Goal: Task Accomplishment & Management: Use online tool/utility

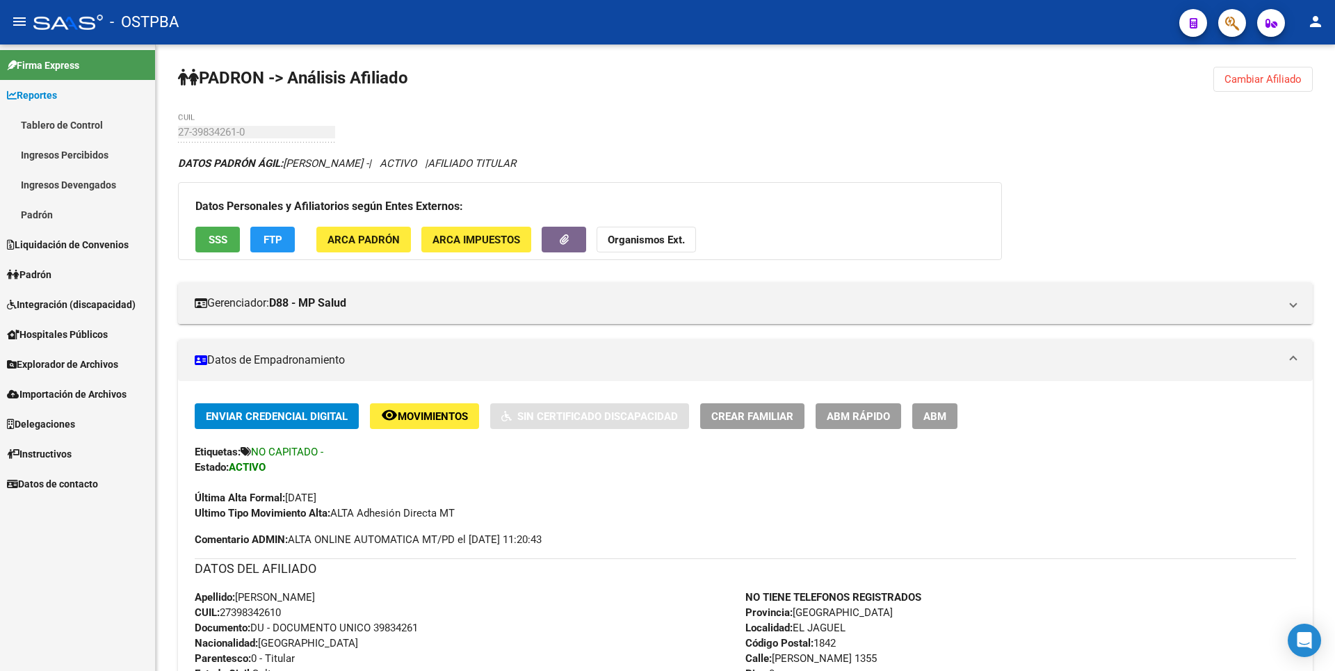
click at [54, 214] on link "Padrón" at bounding box center [77, 215] width 155 height 30
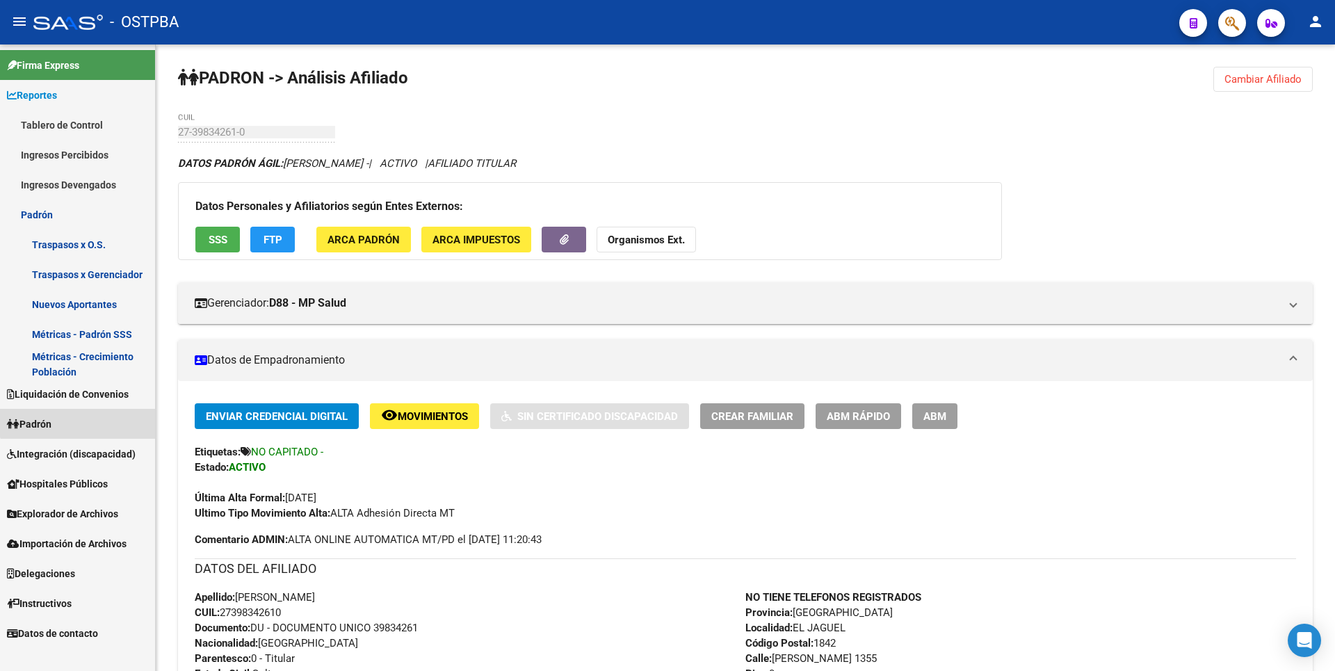
click at [95, 417] on link "Padrón" at bounding box center [77, 424] width 155 height 30
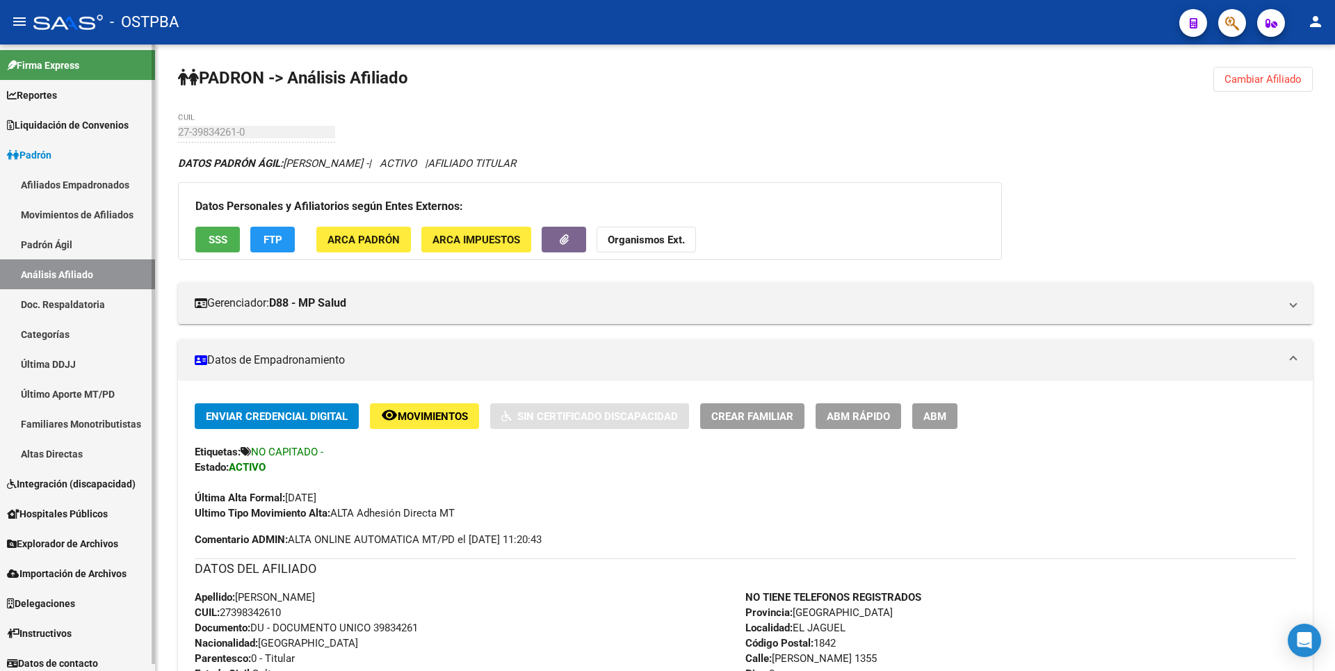
click at [96, 460] on link "Altas Directas" at bounding box center [77, 454] width 155 height 30
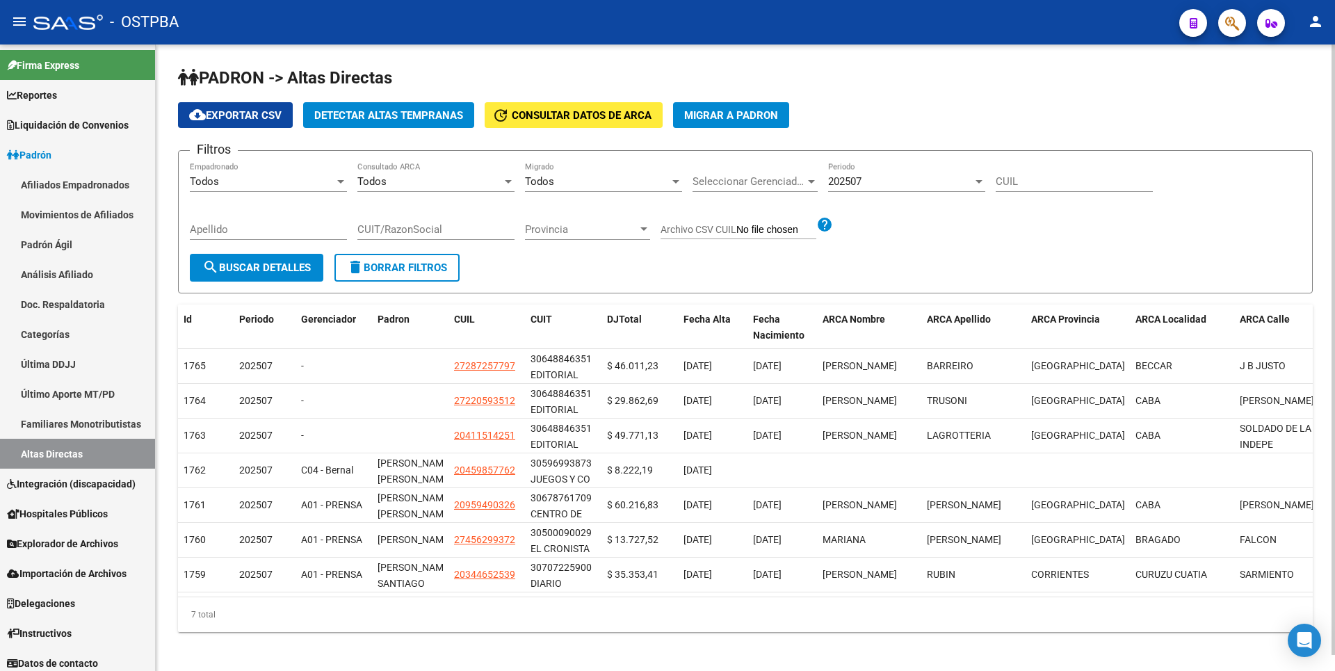
click at [405, 113] on span "Detectar Altas Tempranas" at bounding box center [388, 115] width 149 height 13
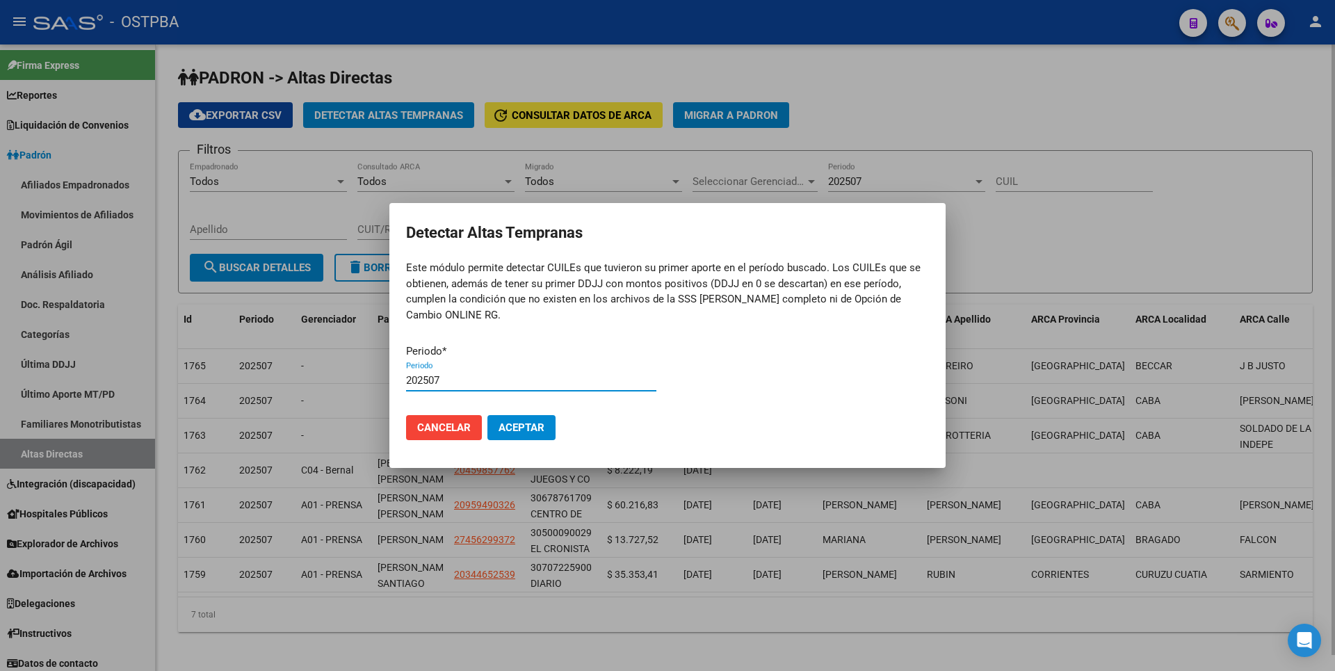
type input "202507"
click at [487, 415] on button "Aceptar" at bounding box center [521, 427] width 68 height 25
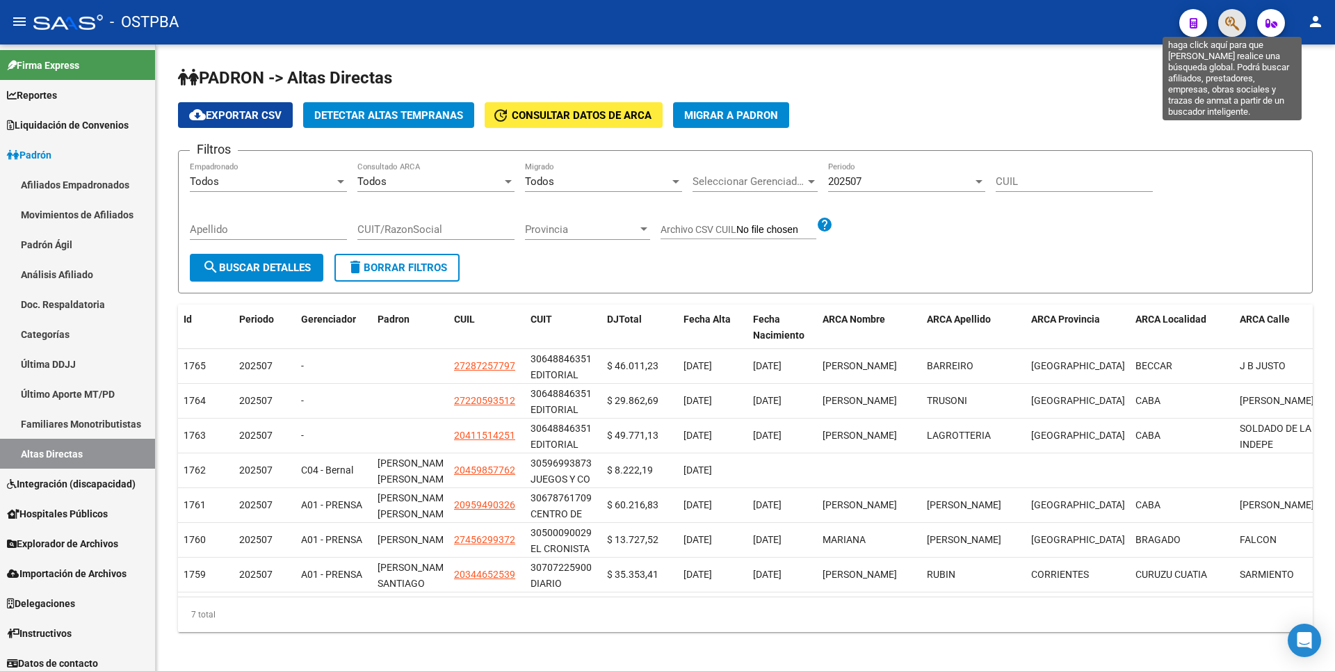
click at [1232, 19] on icon "button" at bounding box center [1232, 23] width 14 height 16
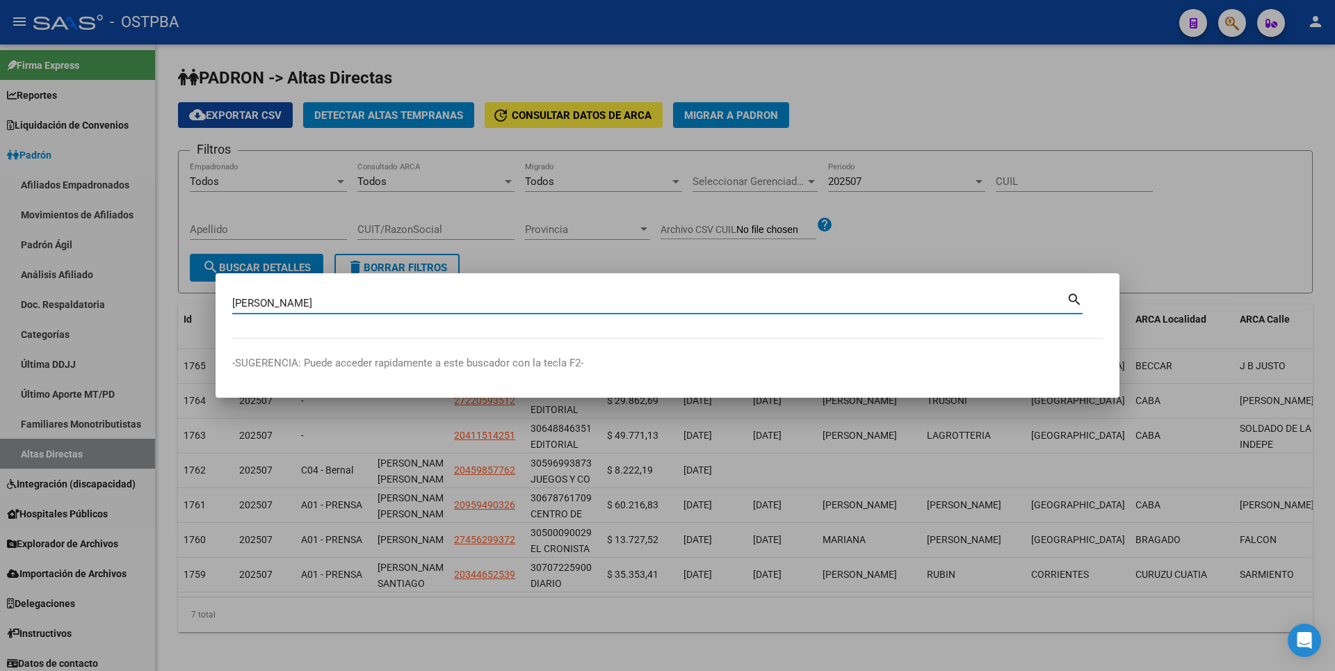
type input "[PERSON_NAME]"
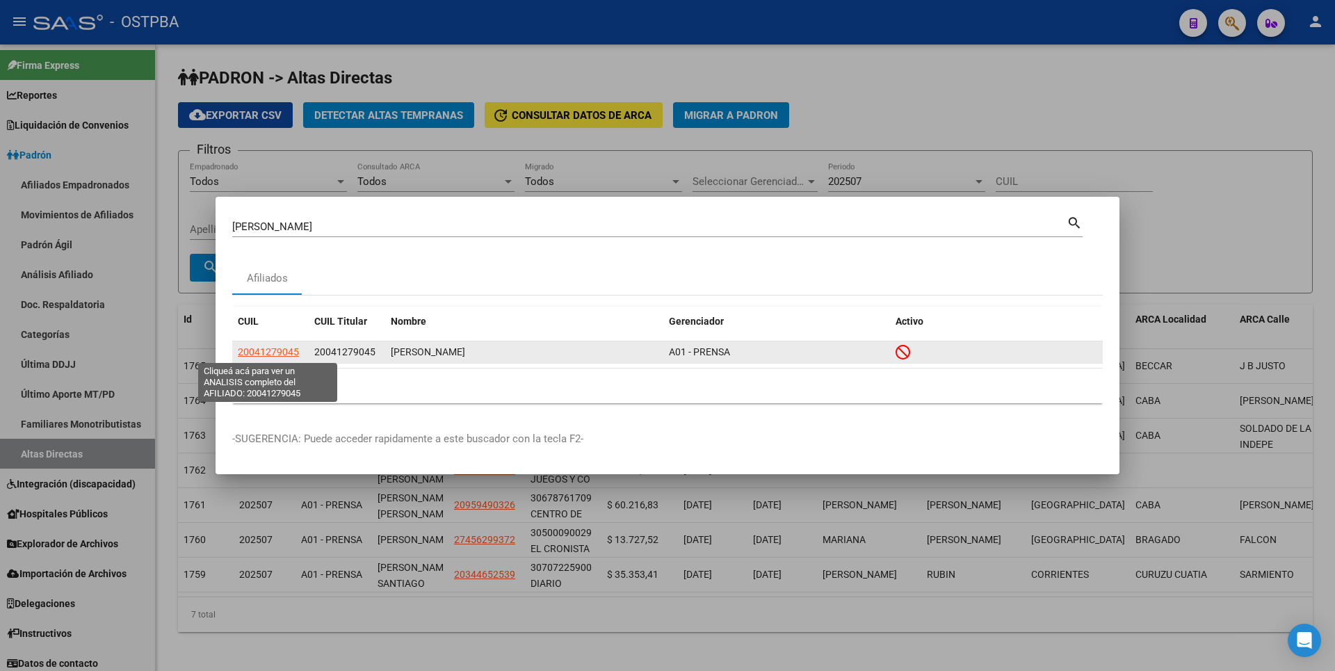
click at [256, 352] on span "20041279045" at bounding box center [268, 351] width 61 height 11
type textarea "20041279045"
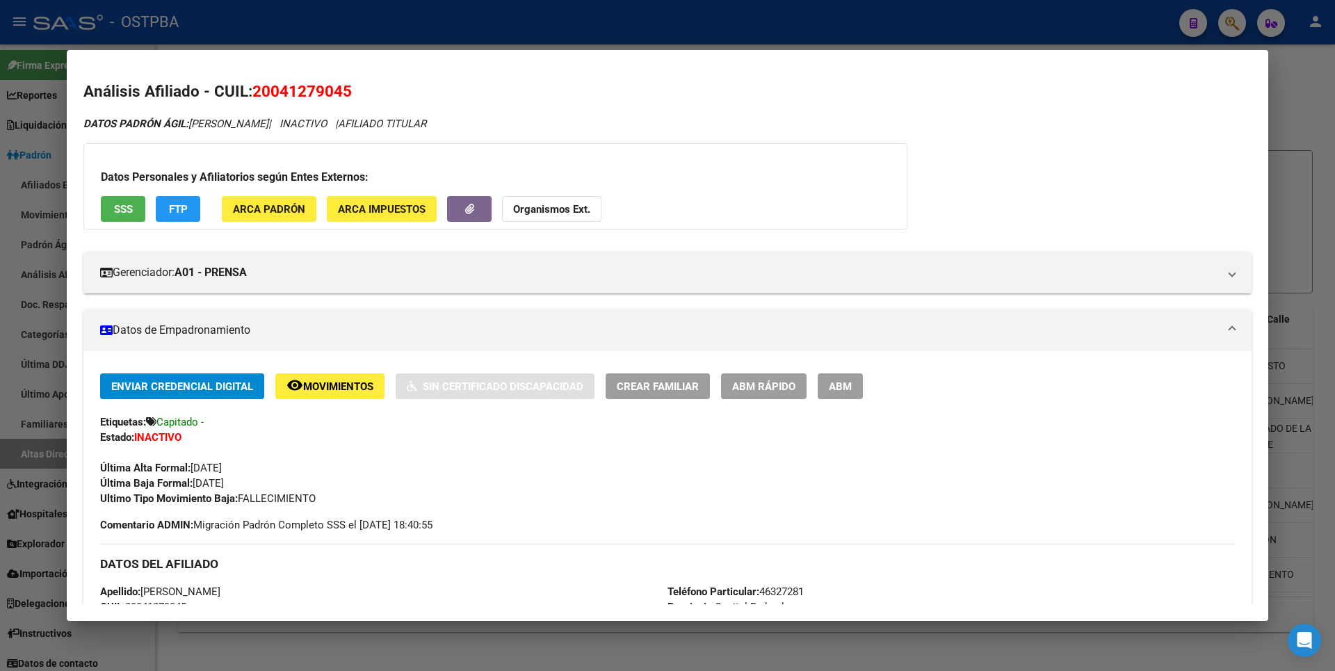
scroll to position [505, 0]
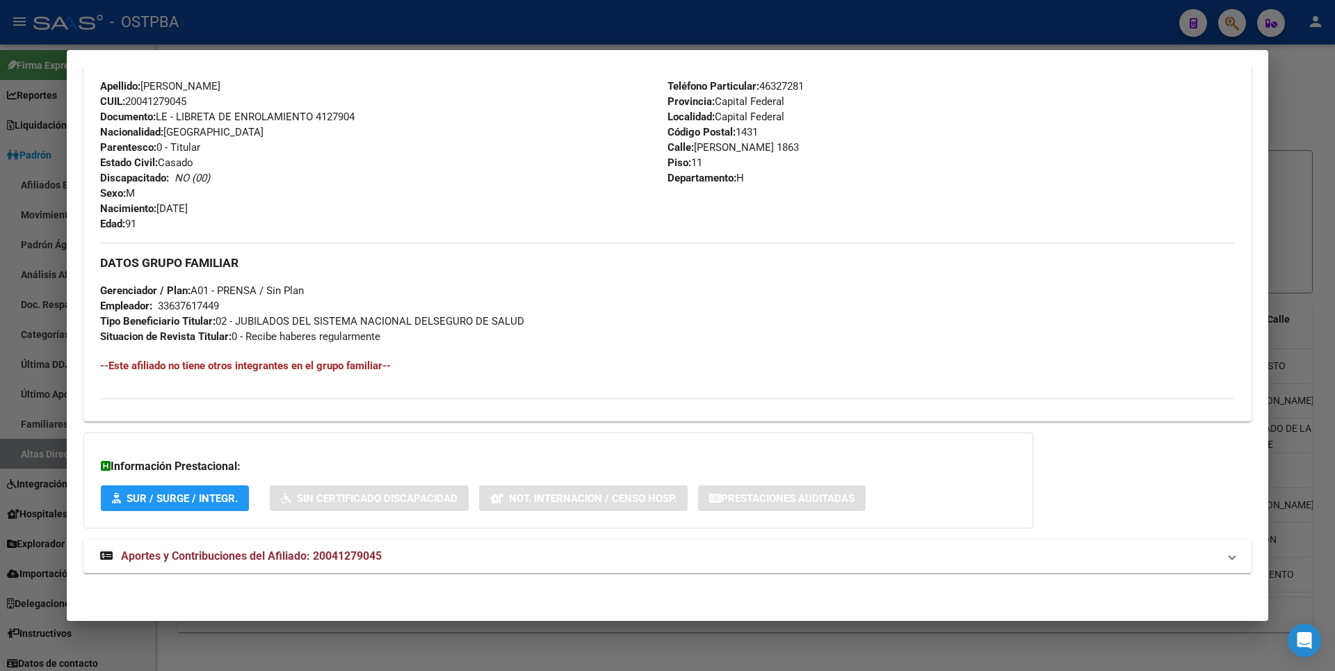
click at [366, 551] on span "Aportes y Contribuciones del Afiliado: 20041279045" at bounding box center [251, 555] width 261 height 13
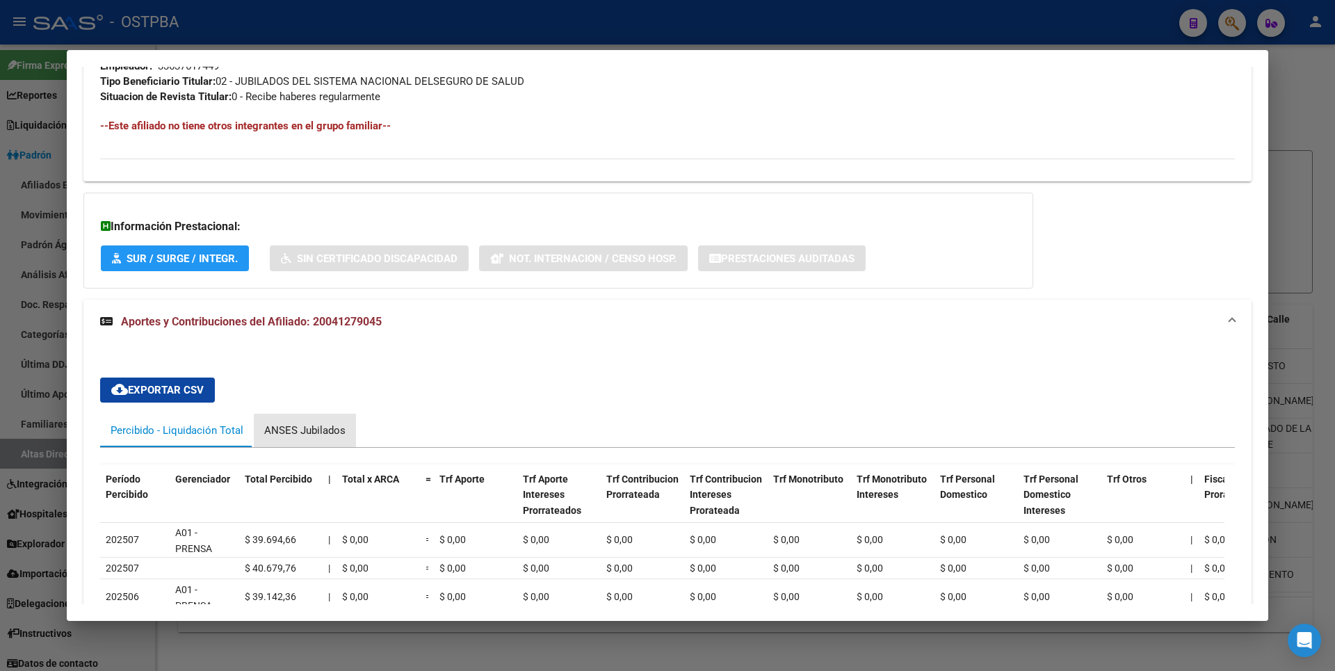
click at [336, 438] on div "ANSES Jubilados" at bounding box center [305, 430] width 102 height 33
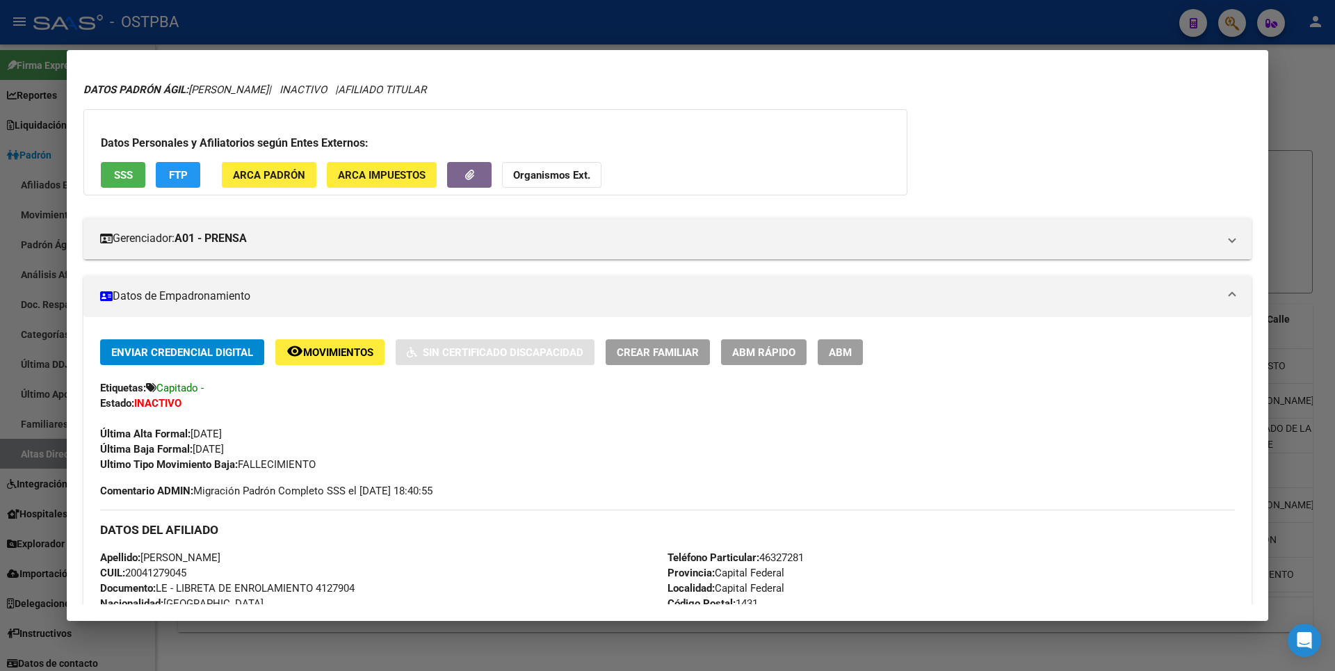
scroll to position [0, 0]
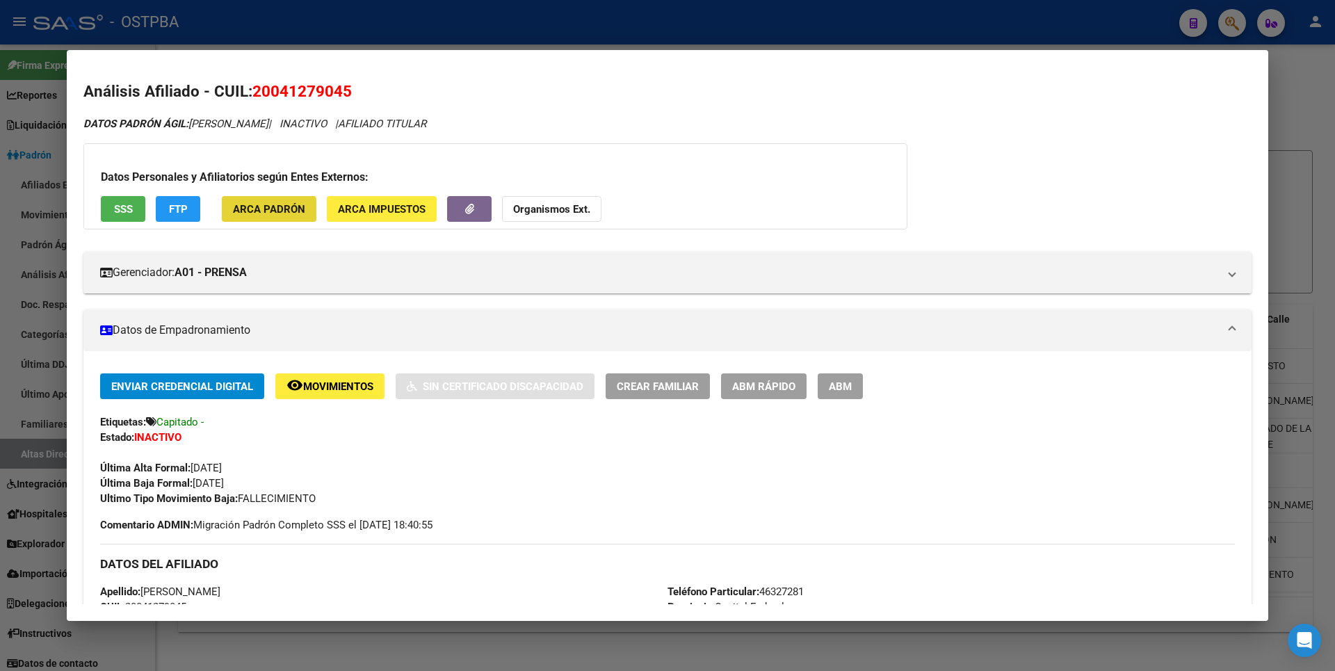
click at [266, 212] on span "ARCA Padrón" at bounding box center [269, 209] width 72 height 13
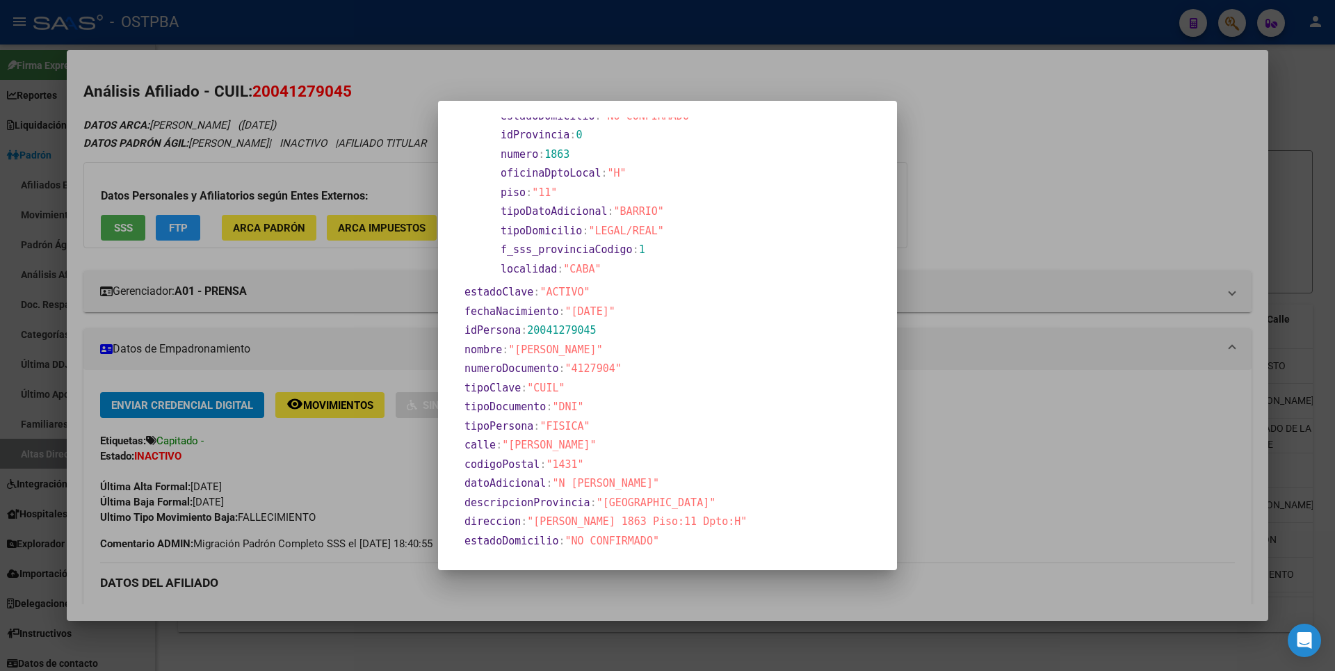
scroll to position [209, 0]
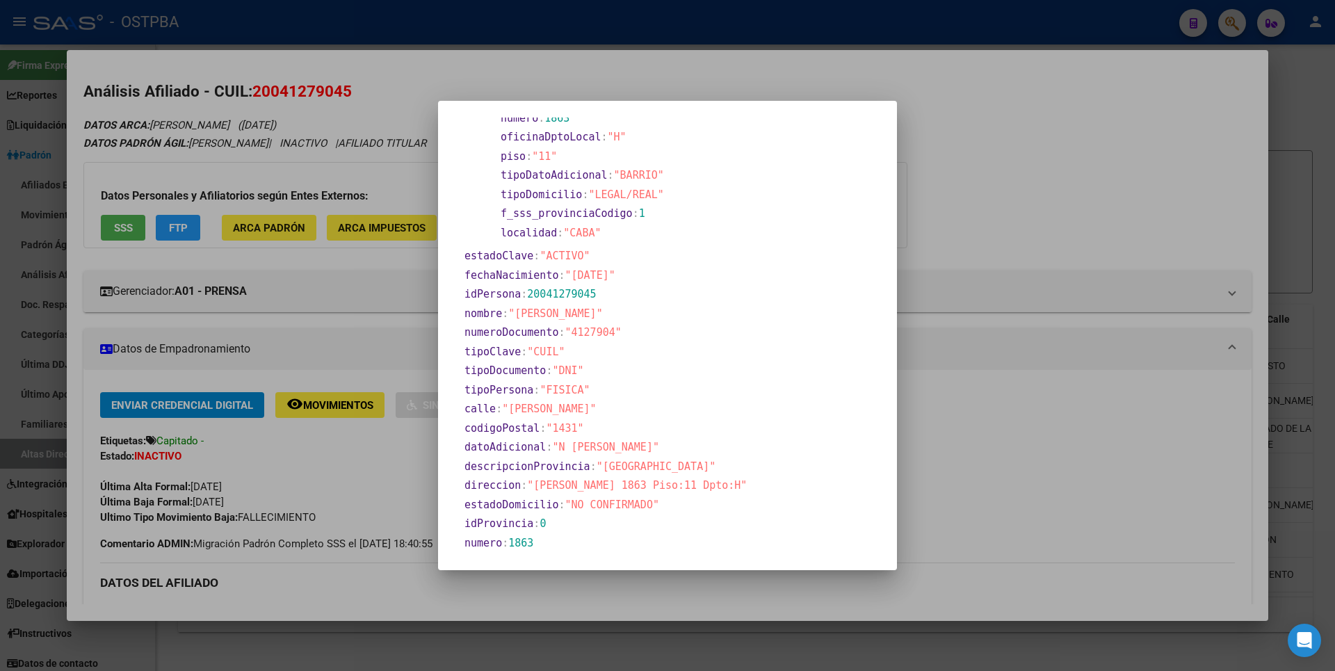
click at [898, 241] on div at bounding box center [667, 335] width 1335 height 671
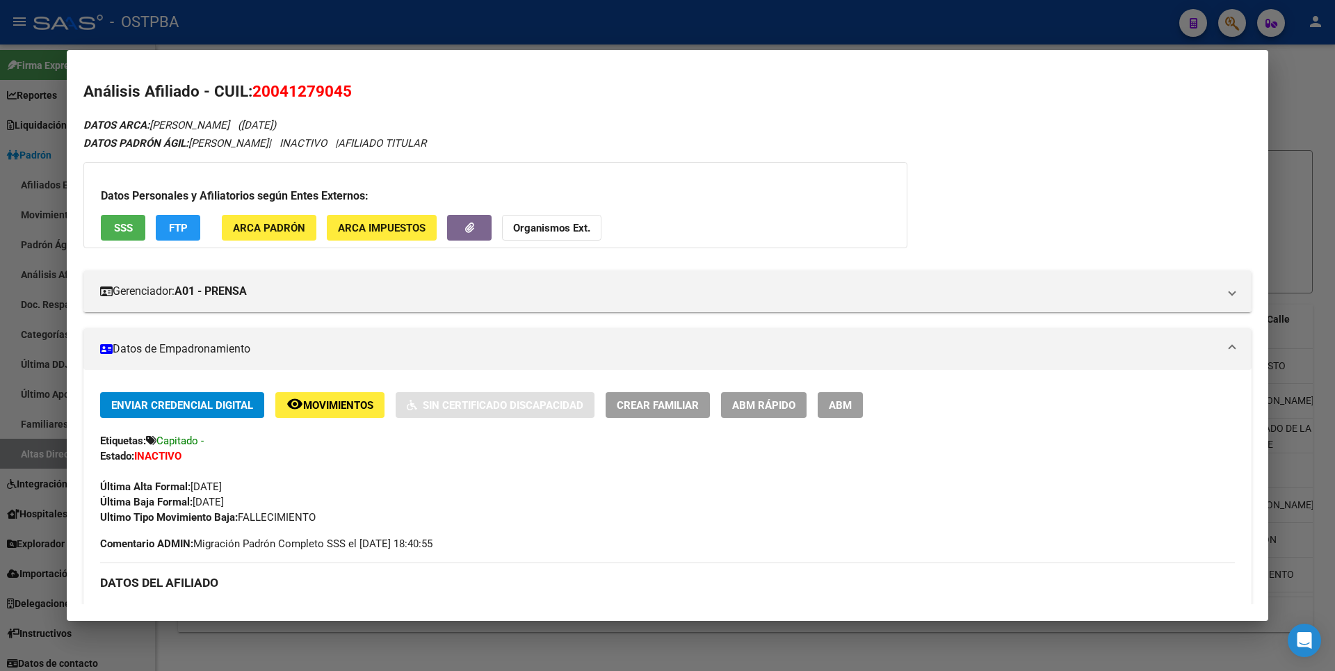
click at [1302, 156] on div at bounding box center [667, 335] width 1335 height 671
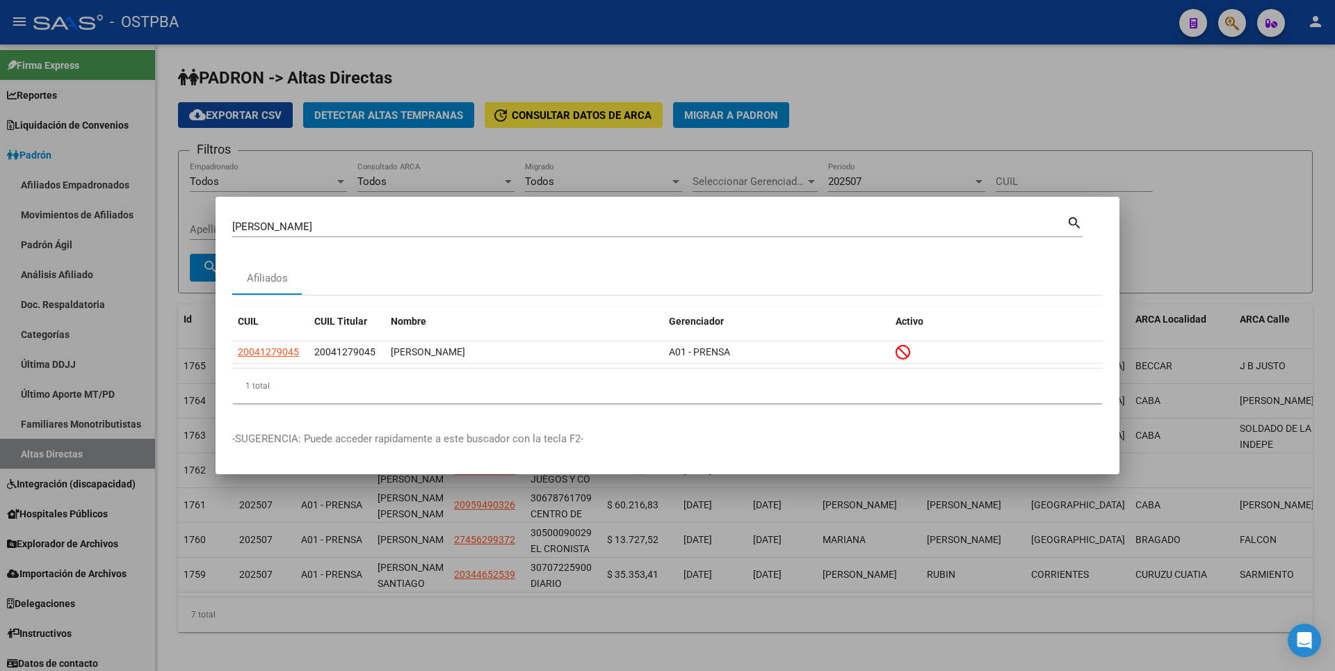
click at [838, 138] on div at bounding box center [667, 335] width 1335 height 671
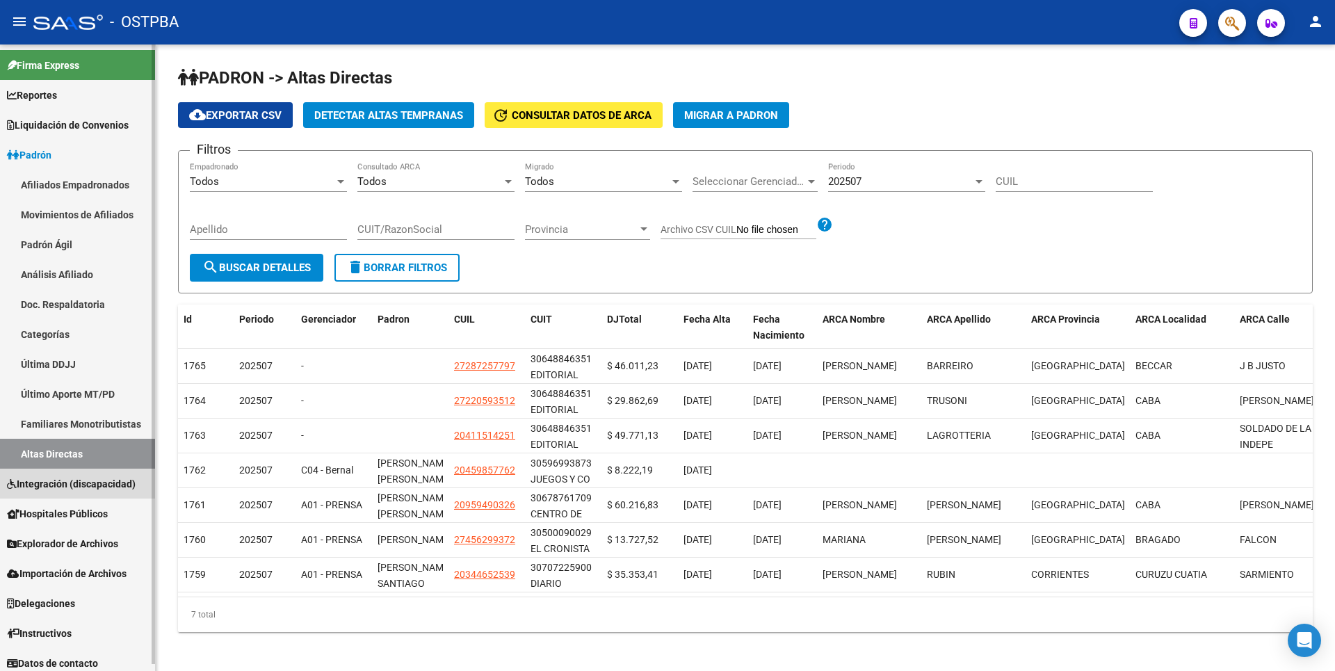
click at [69, 484] on span "Integración (discapacidad)" at bounding box center [71, 483] width 129 height 15
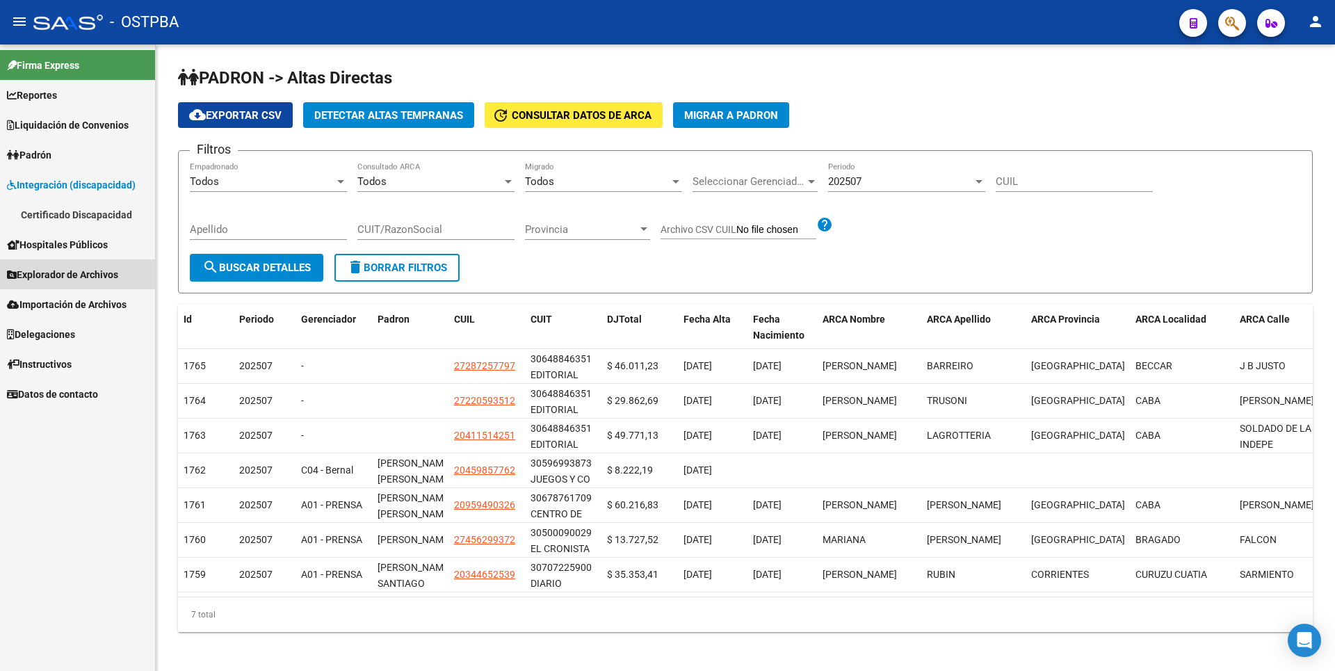
click at [56, 275] on span "Explorador de Archivos" at bounding box center [62, 274] width 111 height 15
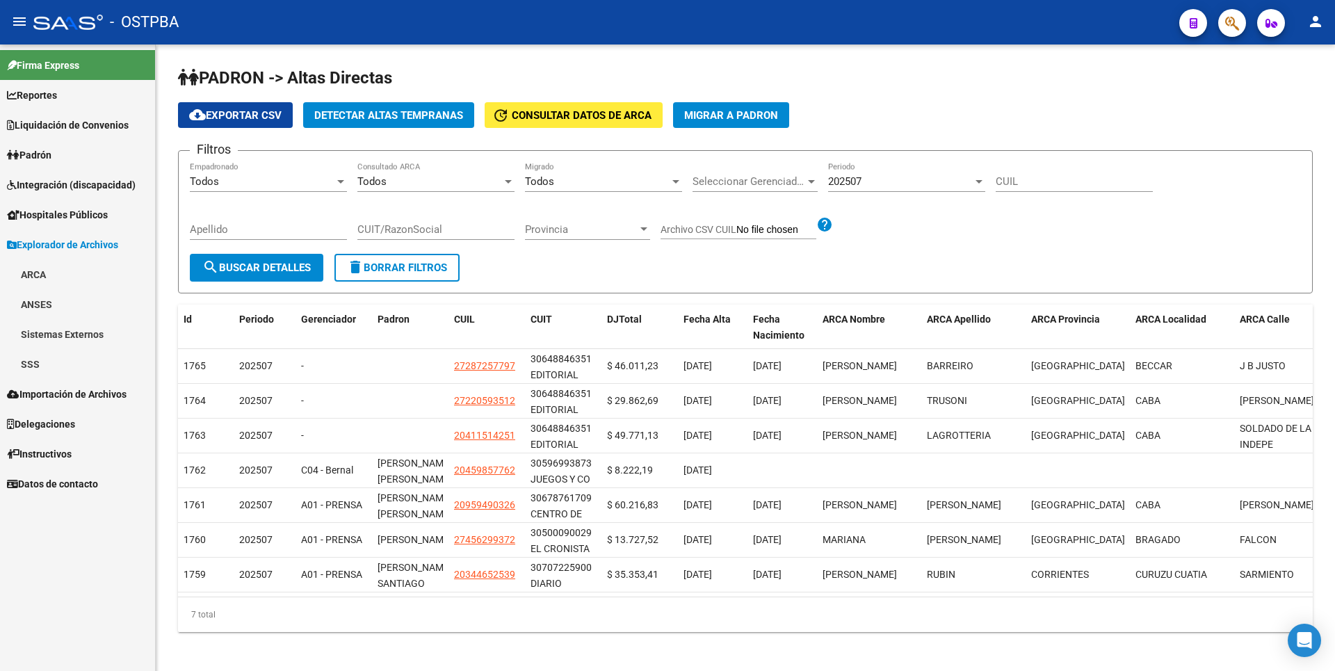
click at [49, 302] on link "ANSES" at bounding box center [77, 304] width 155 height 30
click at [65, 407] on link "Sistemas Externos" at bounding box center [77, 394] width 155 height 30
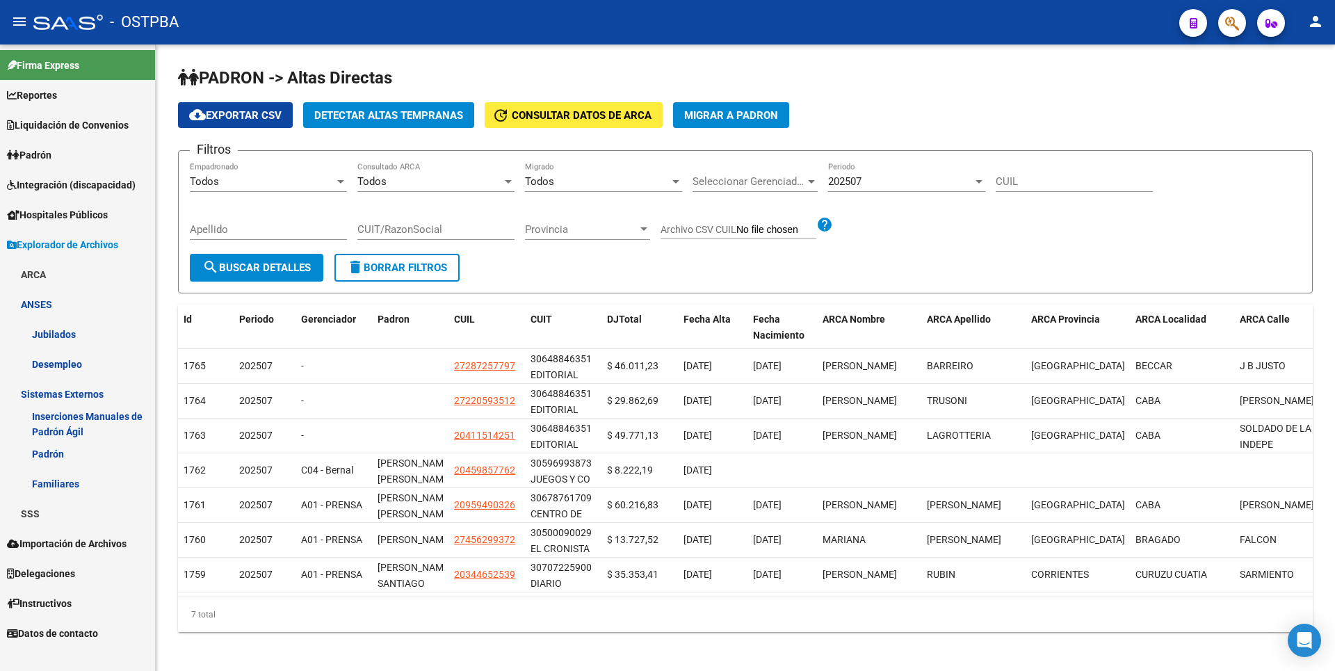
click at [44, 502] on link "SSS" at bounding box center [77, 513] width 155 height 30
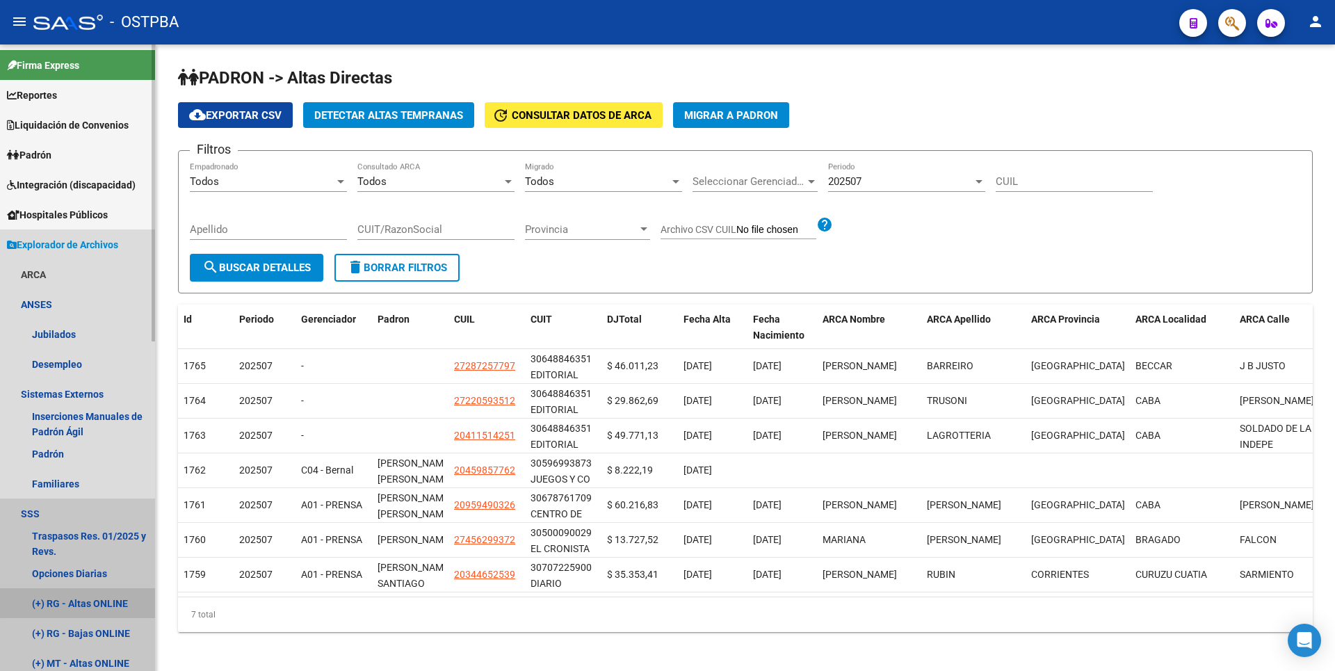
click at [110, 592] on link "(+) RG - Altas ONLINE" at bounding box center [77, 603] width 155 height 30
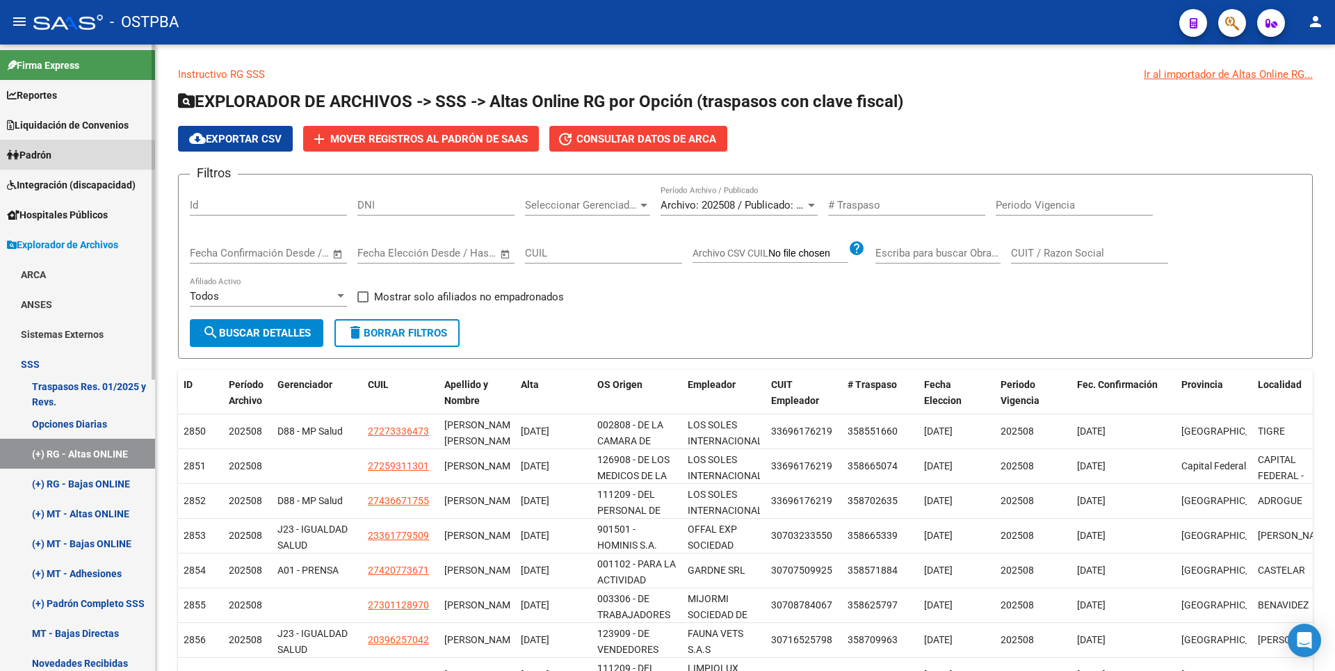
click at [28, 147] on span "Padrón" at bounding box center [29, 154] width 44 height 15
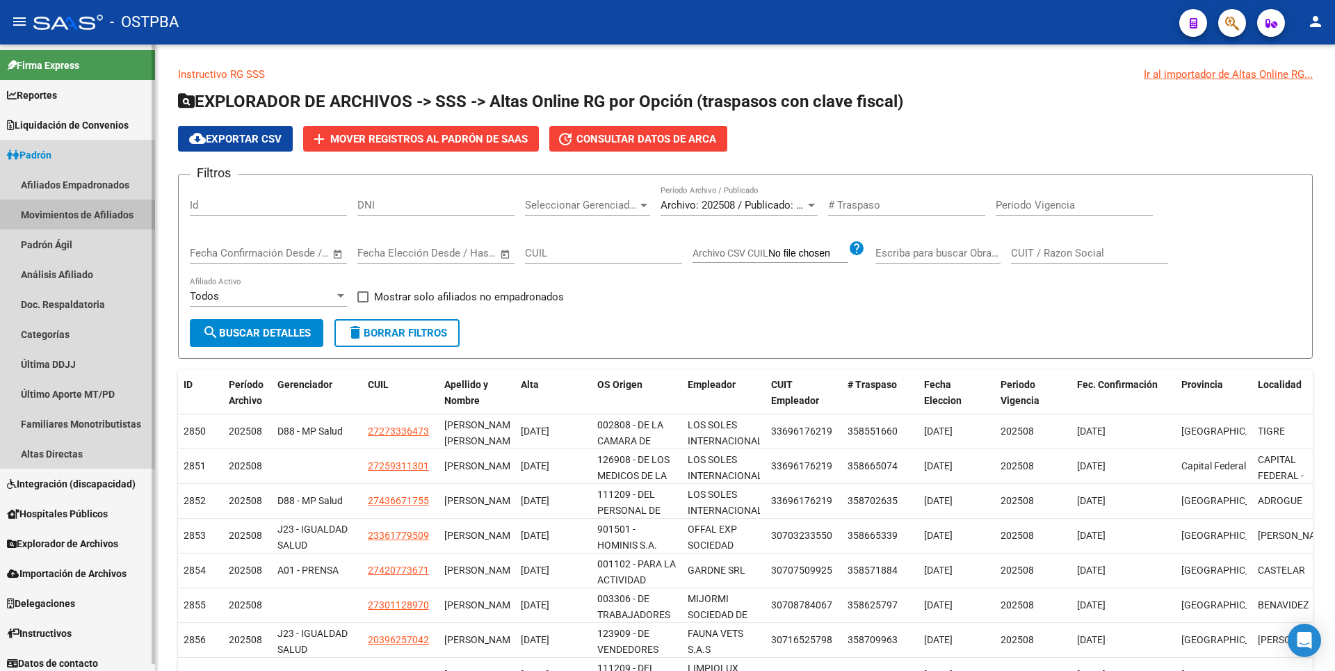
click at [92, 213] on link "Movimientos de Afiliados" at bounding box center [77, 215] width 155 height 30
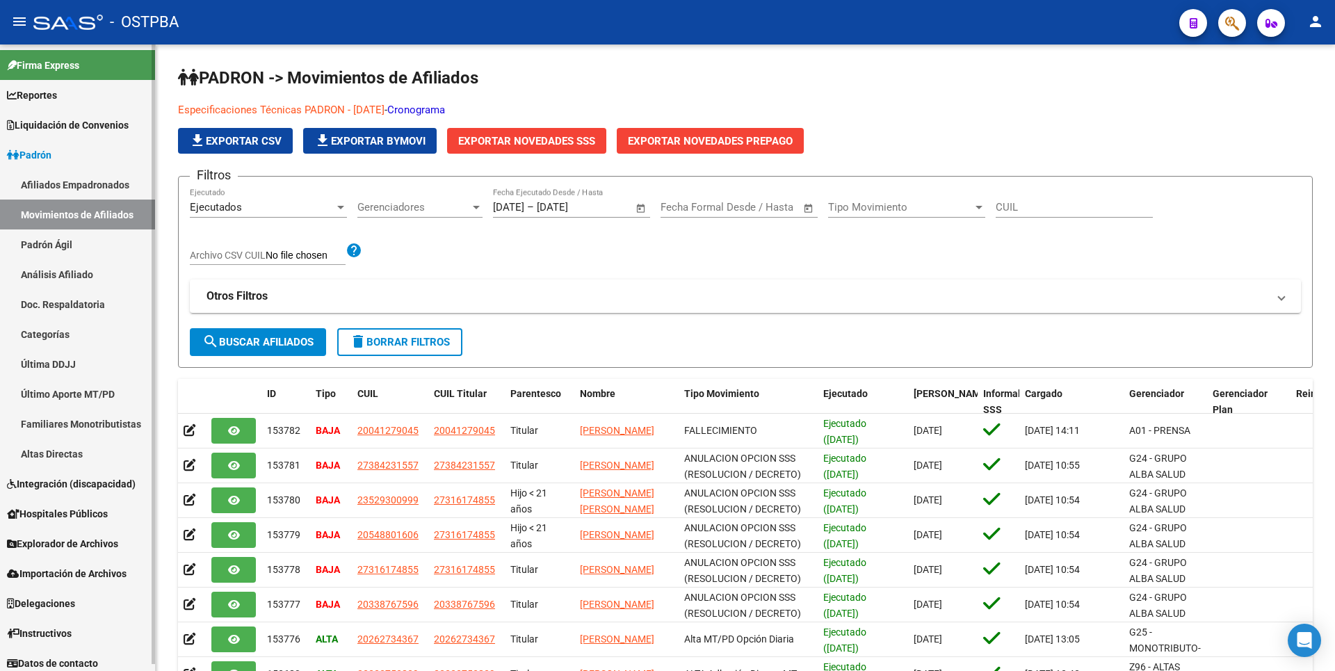
click at [57, 315] on link "Doc. Respaldatoria" at bounding box center [77, 304] width 155 height 30
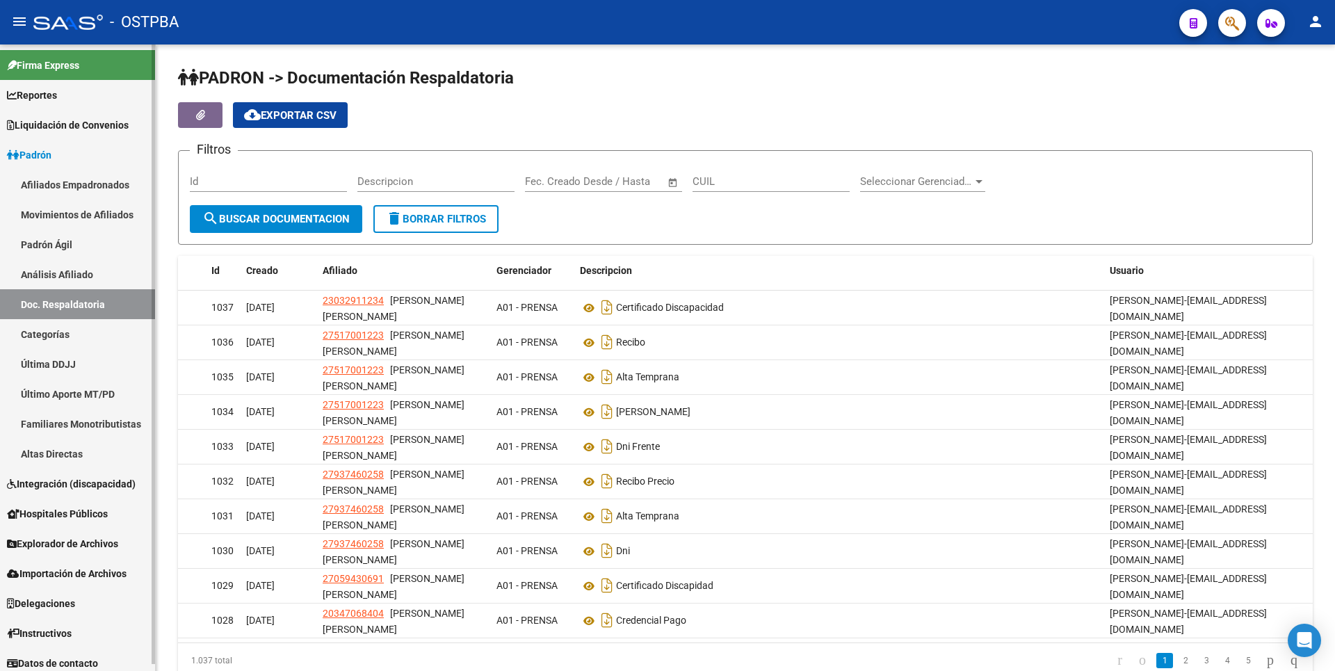
click at [53, 89] on span "Reportes" at bounding box center [32, 95] width 50 height 15
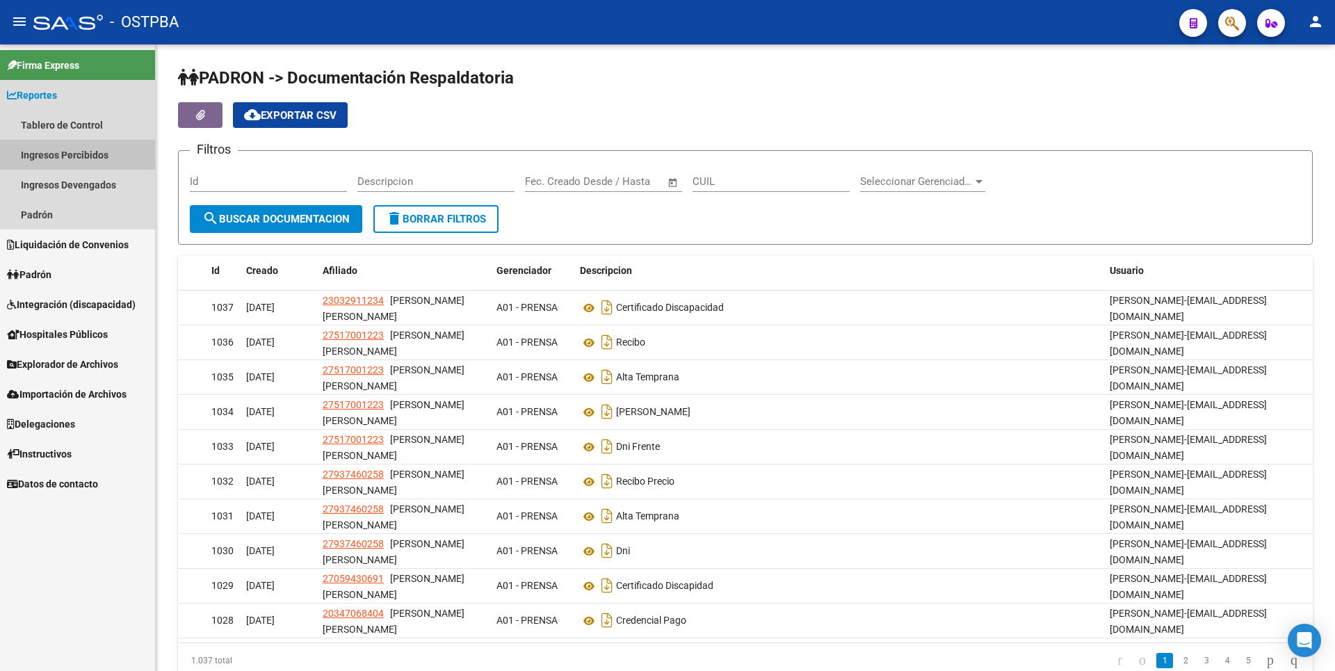
click at [89, 146] on link "Ingresos Percibidos" at bounding box center [77, 155] width 155 height 30
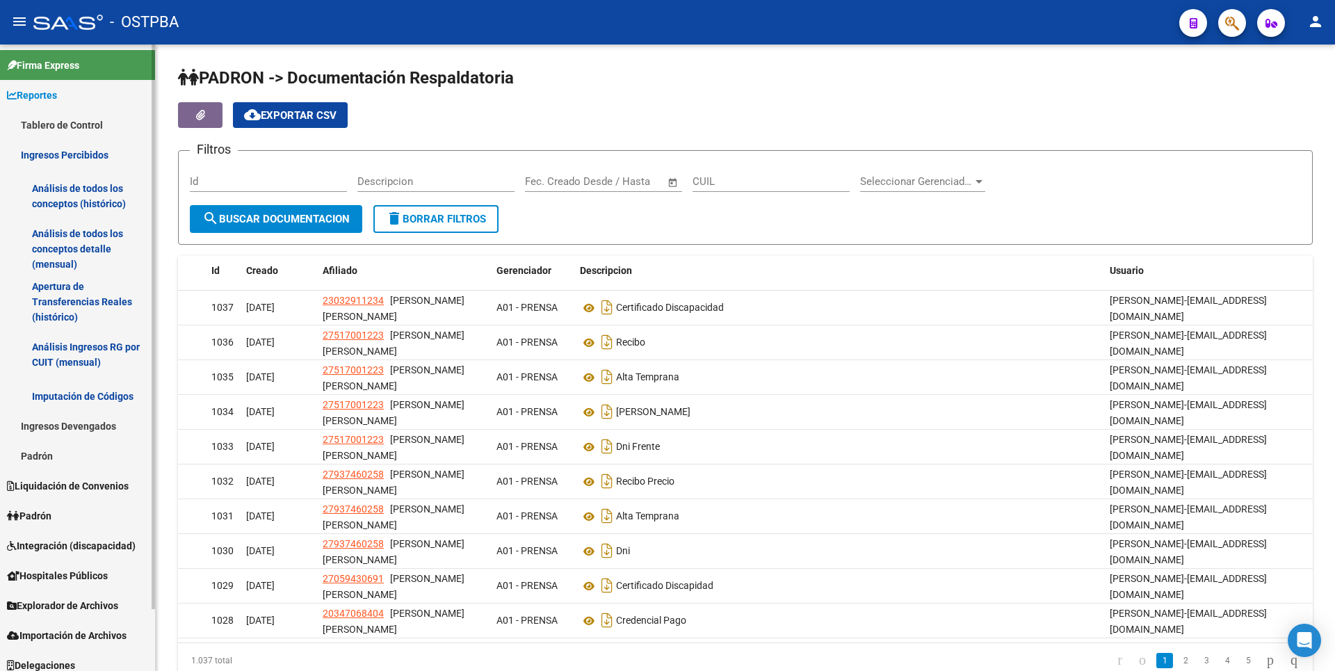
click at [99, 219] on link "Análisis de todos los conceptos (histórico)" at bounding box center [77, 196] width 155 height 53
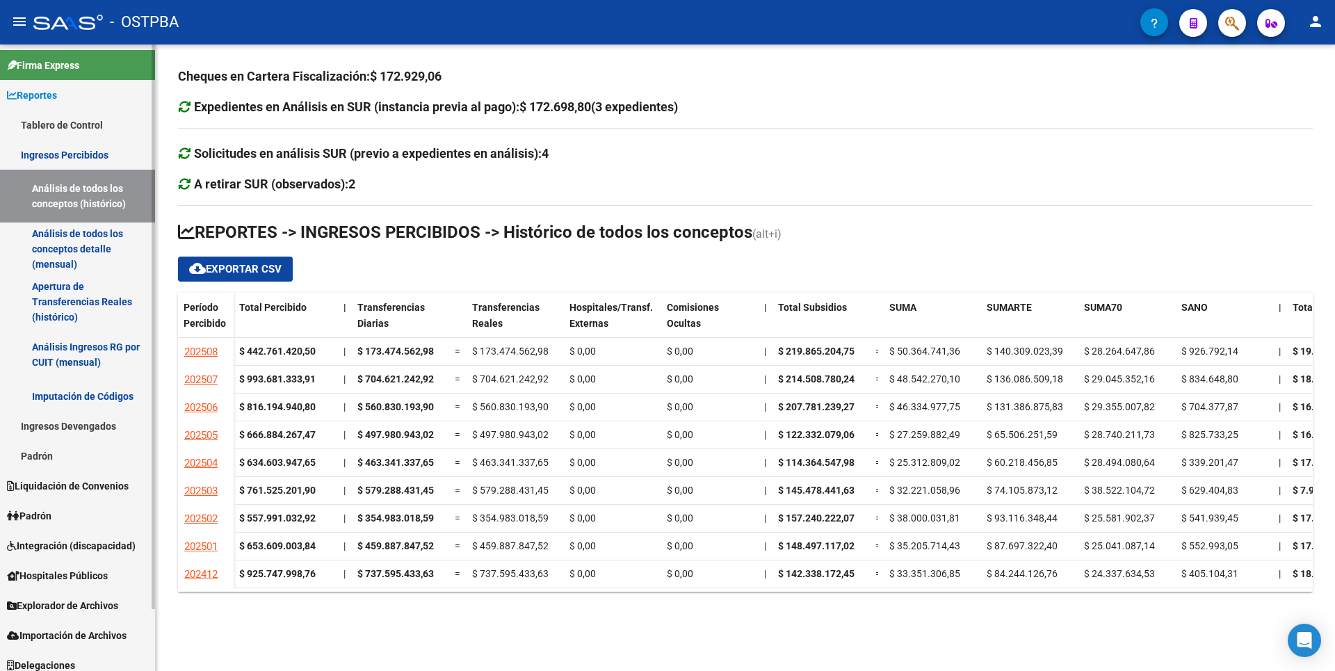
click at [89, 254] on link "Análisis de todos los conceptos detalle (mensual)" at bounding box center [77, 248] width 155 height 53
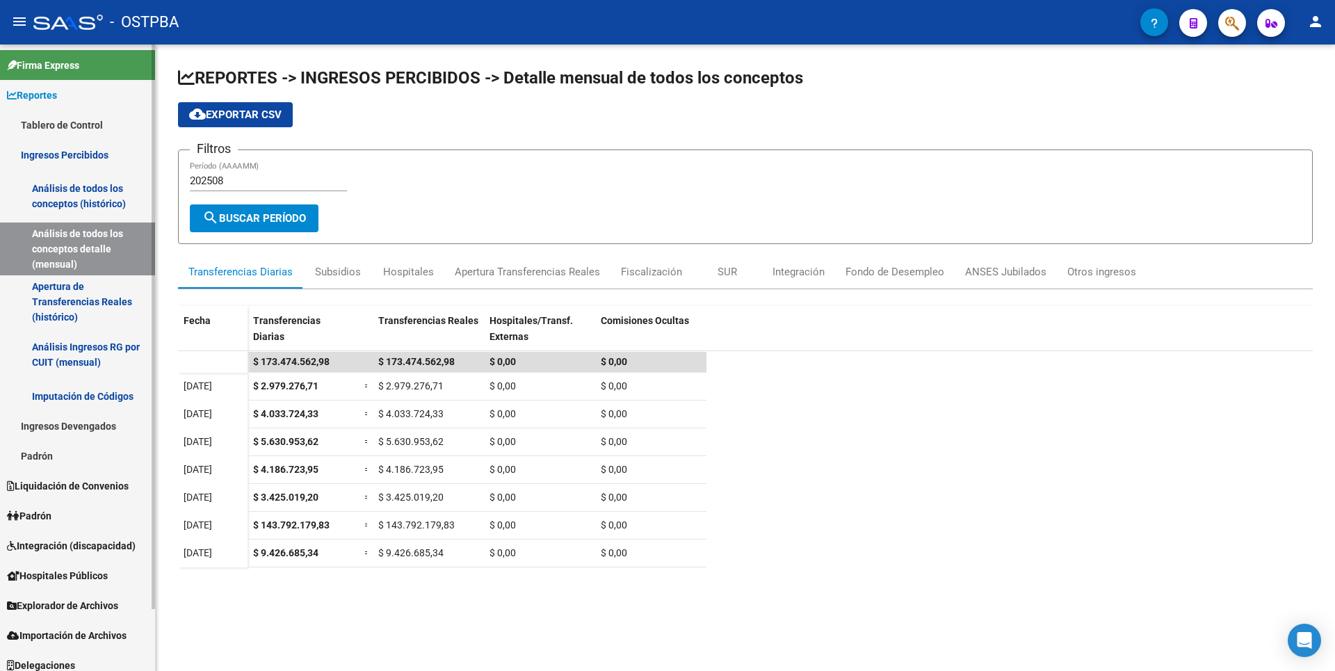
click at [72, 311] on link "Apertura de Transferencias Reales (histórico)" at bounding box center [77, 301] width 155 height 53
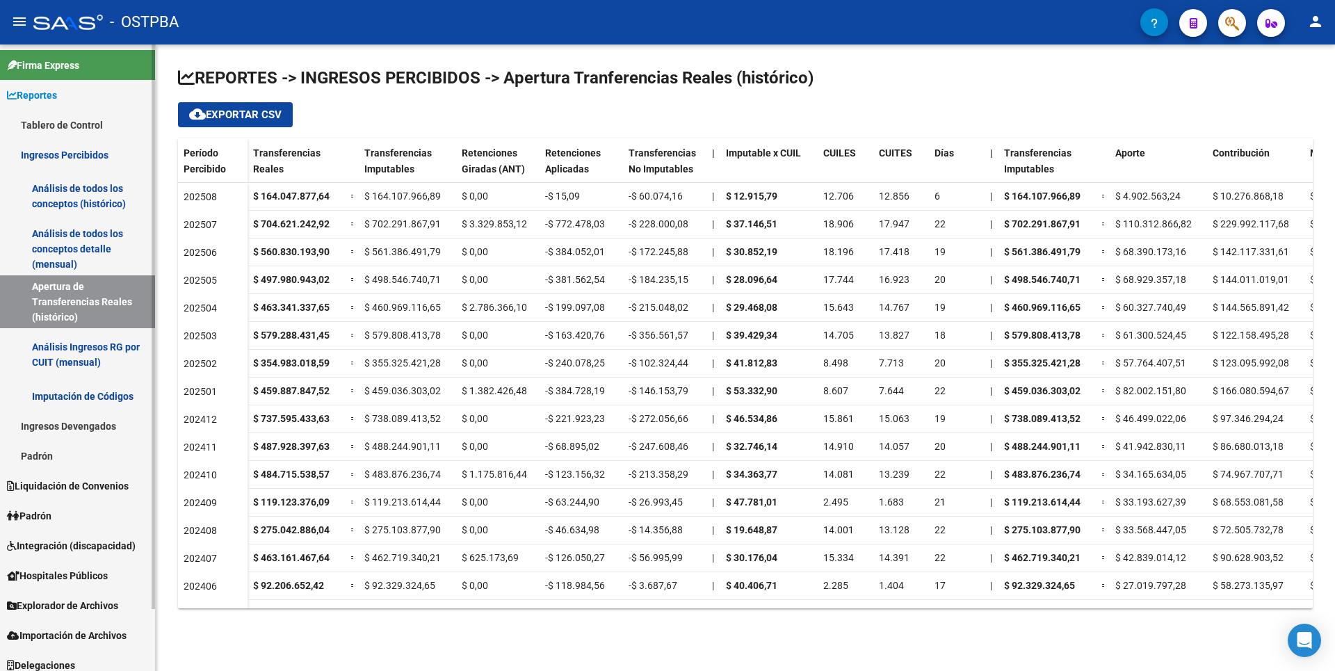
click at [87, 393] on link "Imputación de Códigos" at bounding box center [77, 396] width 155 height 30
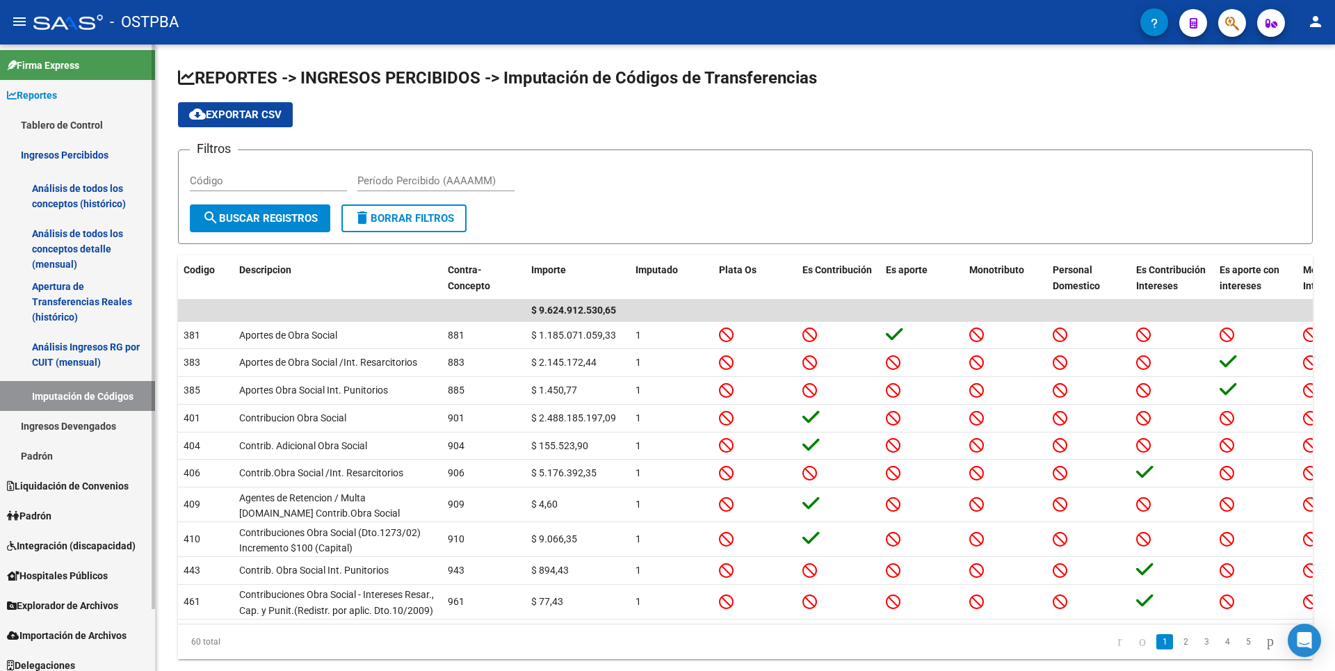
click at [48, 464] on link "Padrón" at bounding box center [77, 456] width 155 height 30
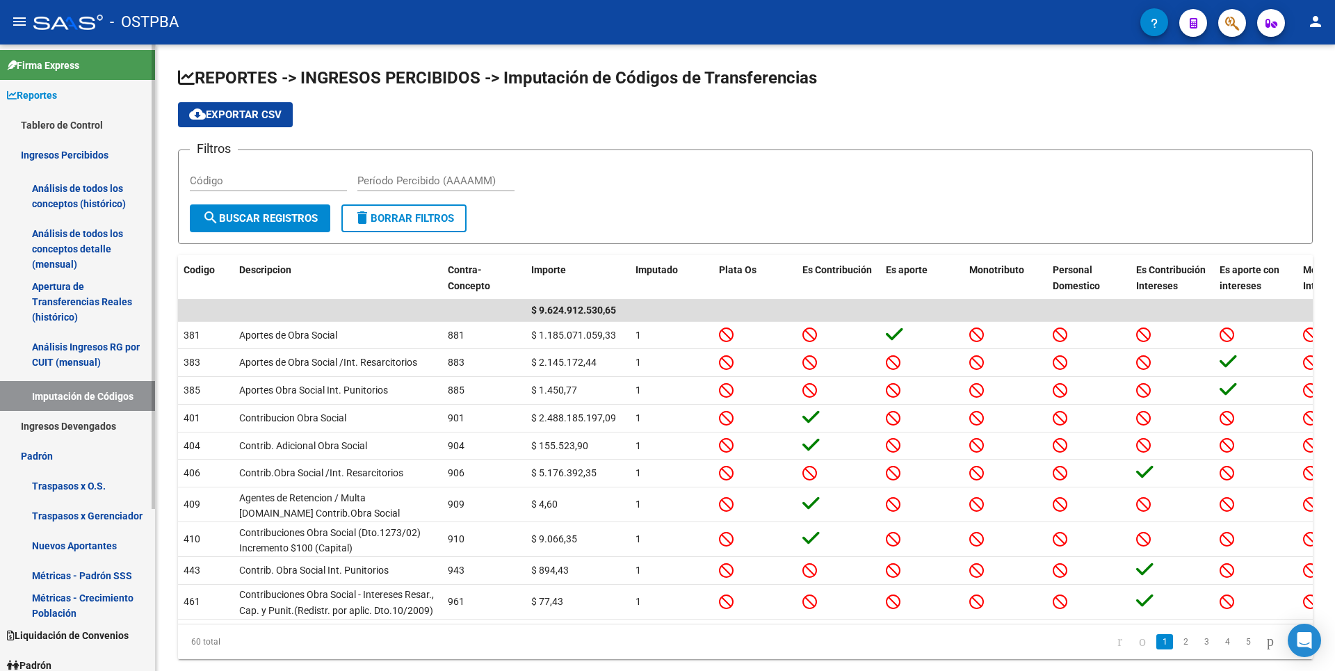
click at [74, 494] on link "Traspasos x O.S." at bounding box center [77, 486] width 155 height 30
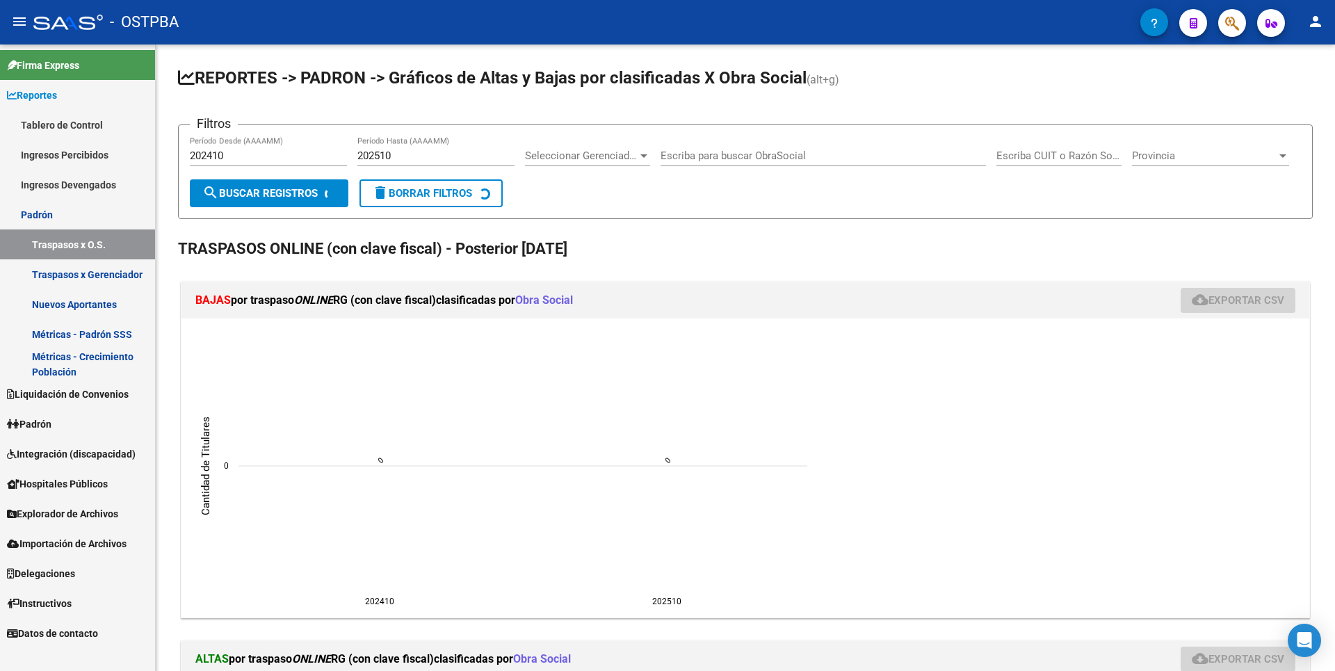
click at [76, 481] on span "Hospitales Públicos" at bounding box center [57, 483] width 101 height 15
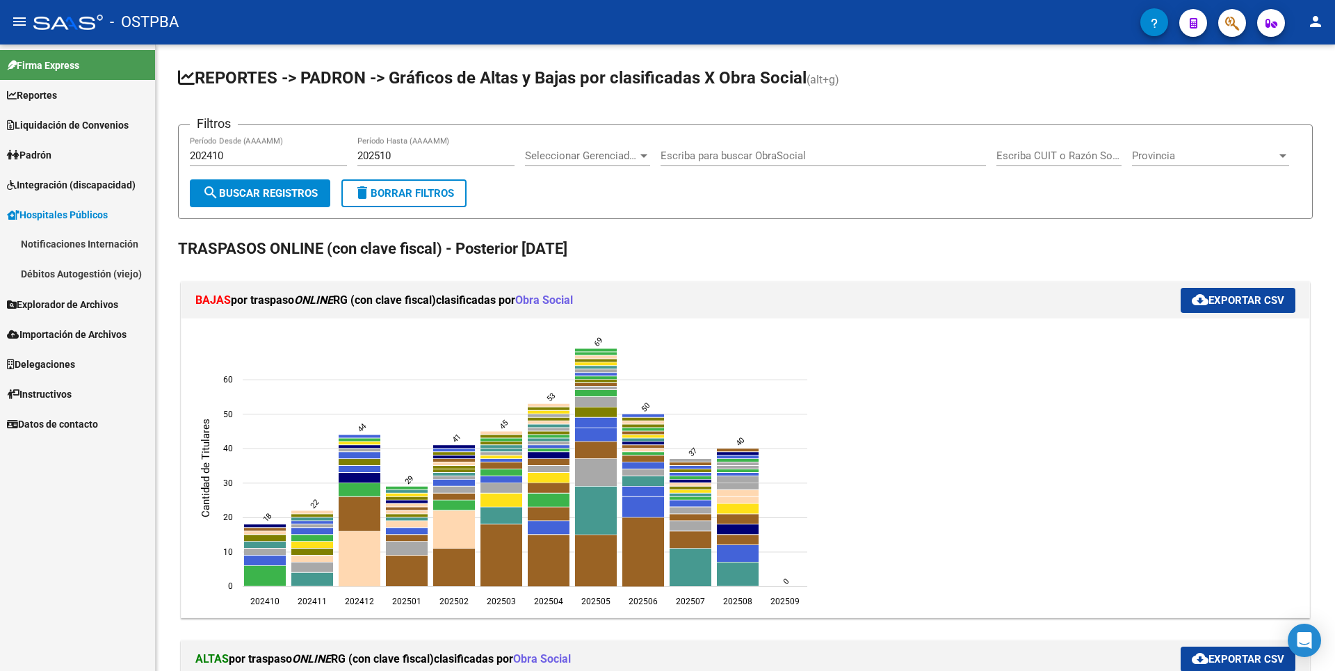
click at [54, 304] on span "Explorador de Archivos" at bounding box center [62, 304] width 111 height 15
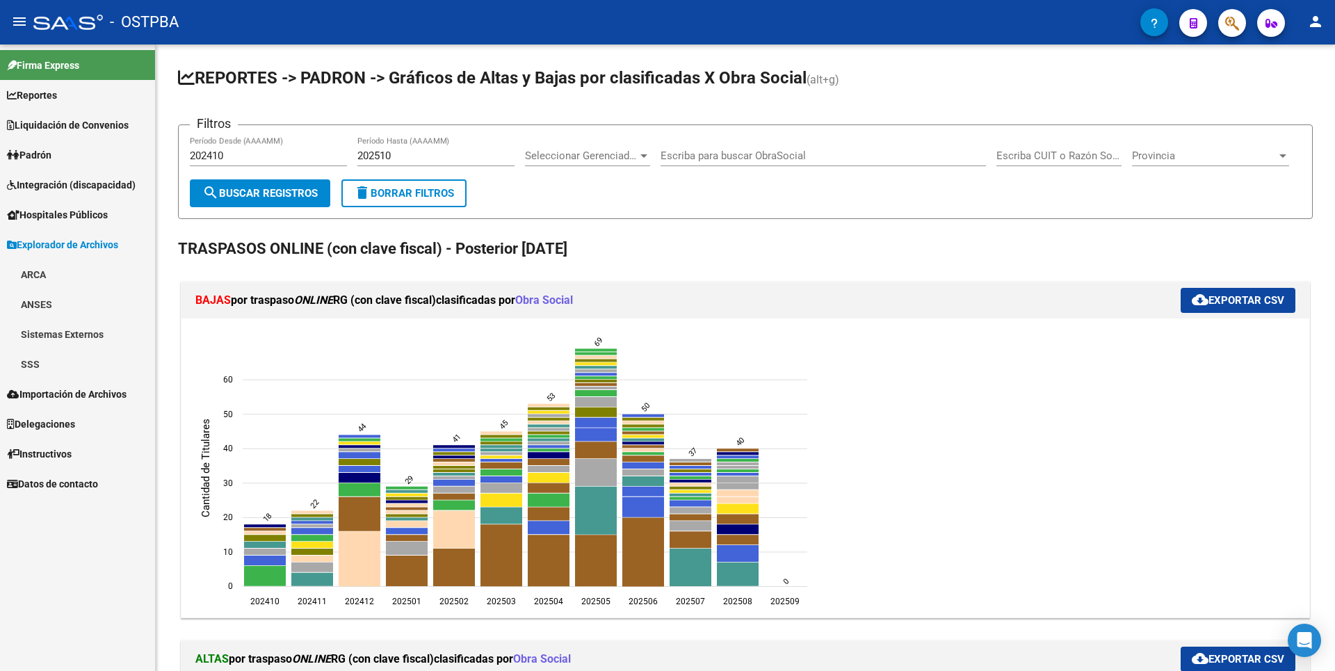
click at [60, 375] on link "SSS" at bounding box center [77, 364] width 155 height 30
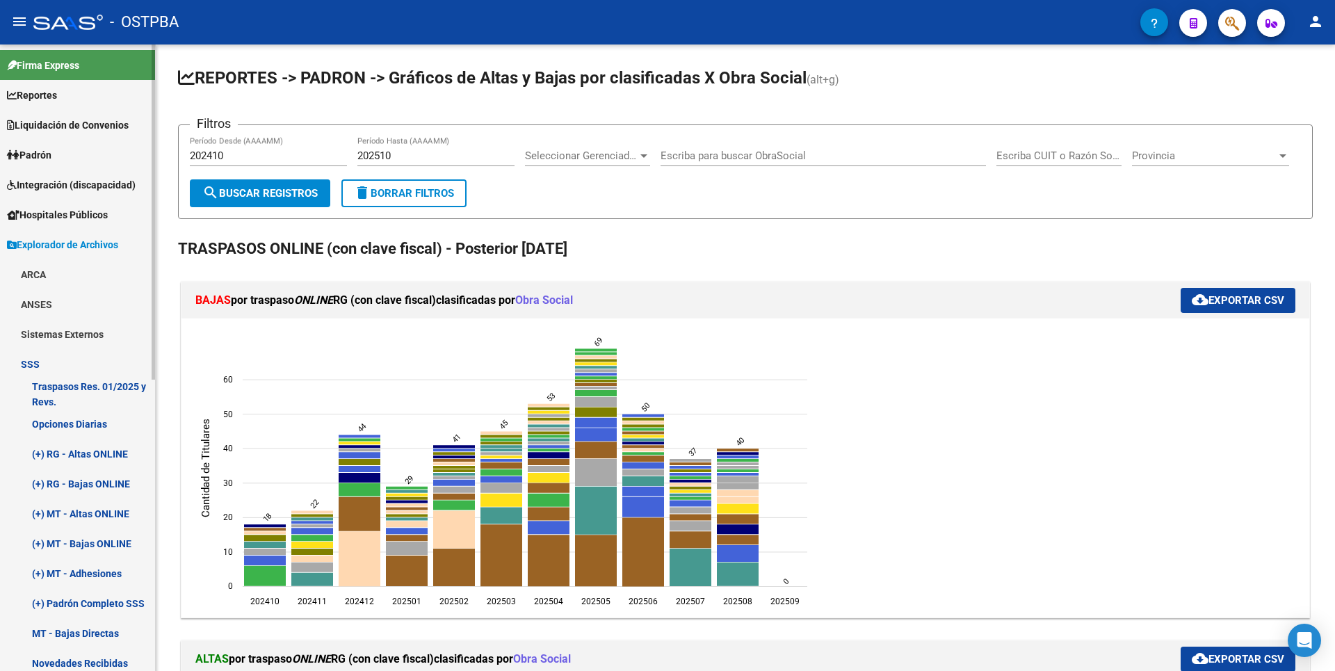
click at [75, 451] on link "(+) RG - Altas ONLINE" at bounding box center [77, 454] width 155 height 30
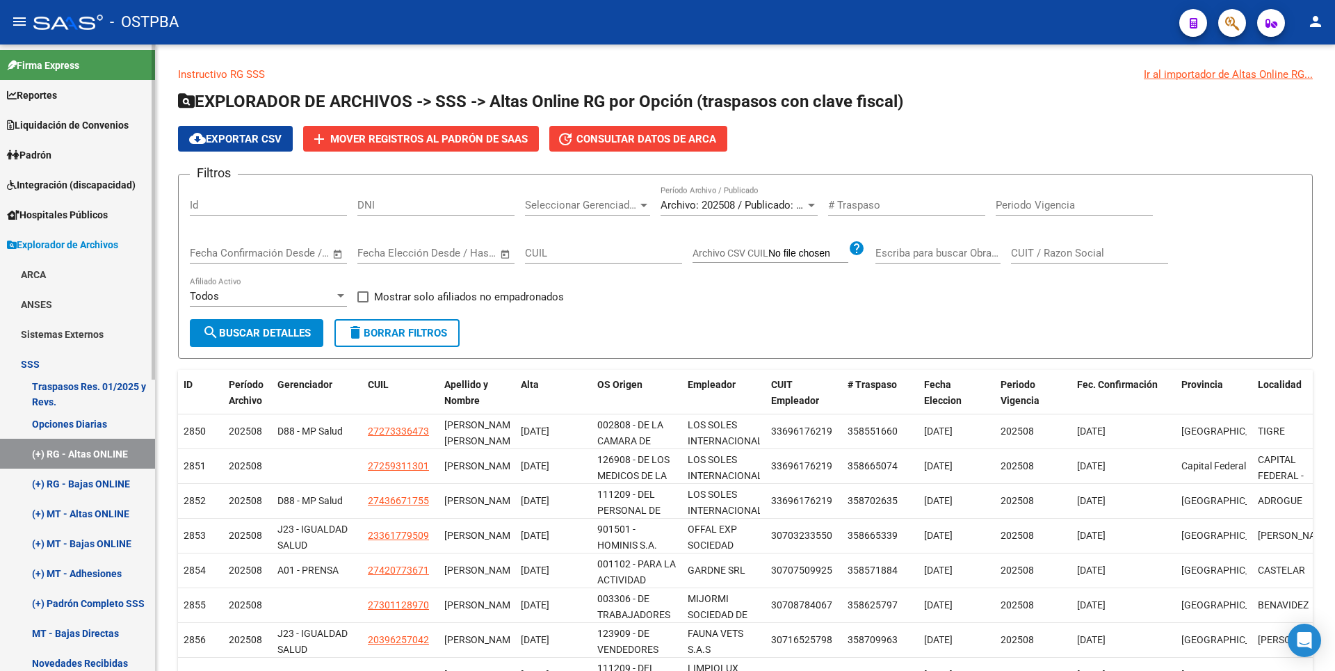
click at [91, 484] on link "(+) RG - Bajas ONLINE" at bounding box center [77, 484] width 155 height 30
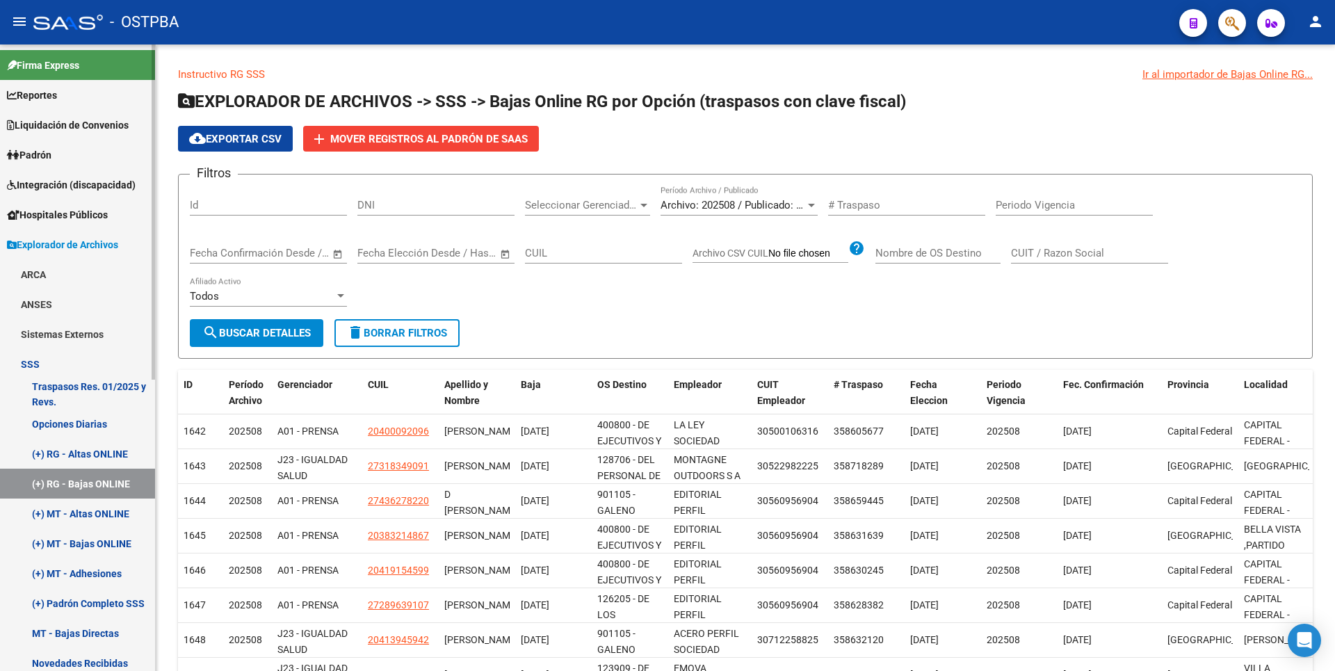
click at [42, 158] on span "Padrón" at bounding box center [29, 154] width 44 height 15
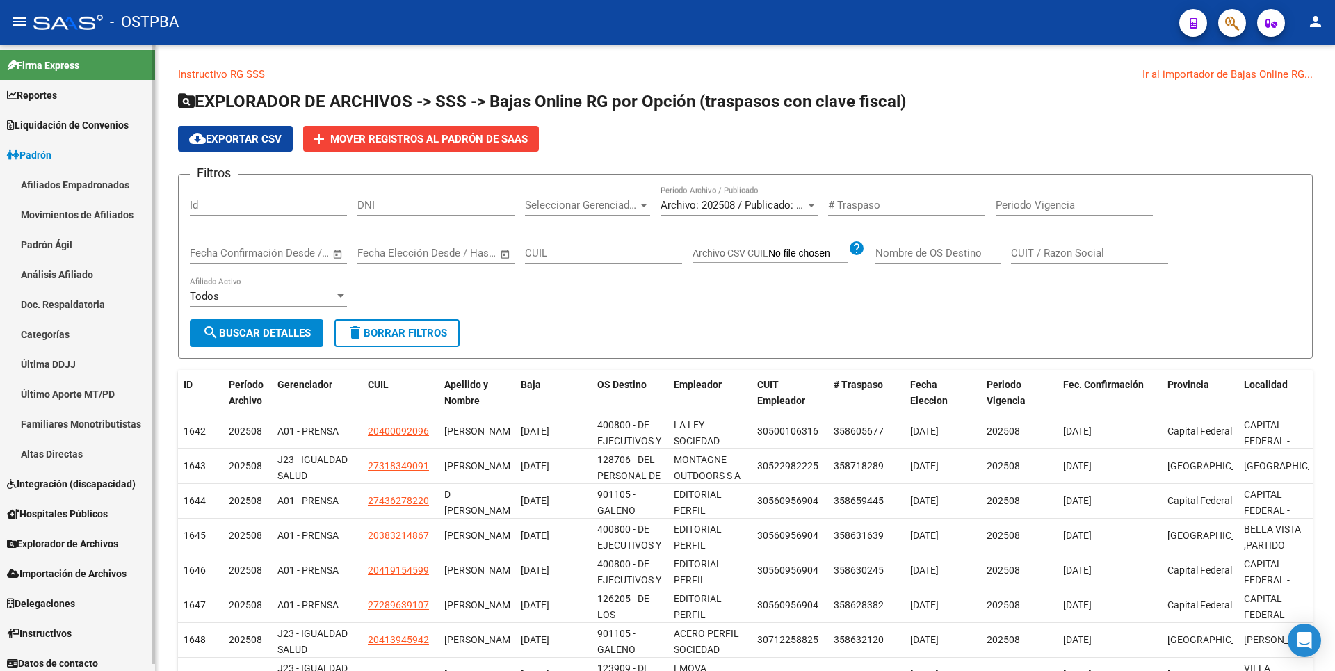
click at [70, 278] on link "Análisis Afiliado" at bounding box center [77, 274] width 155 height 30
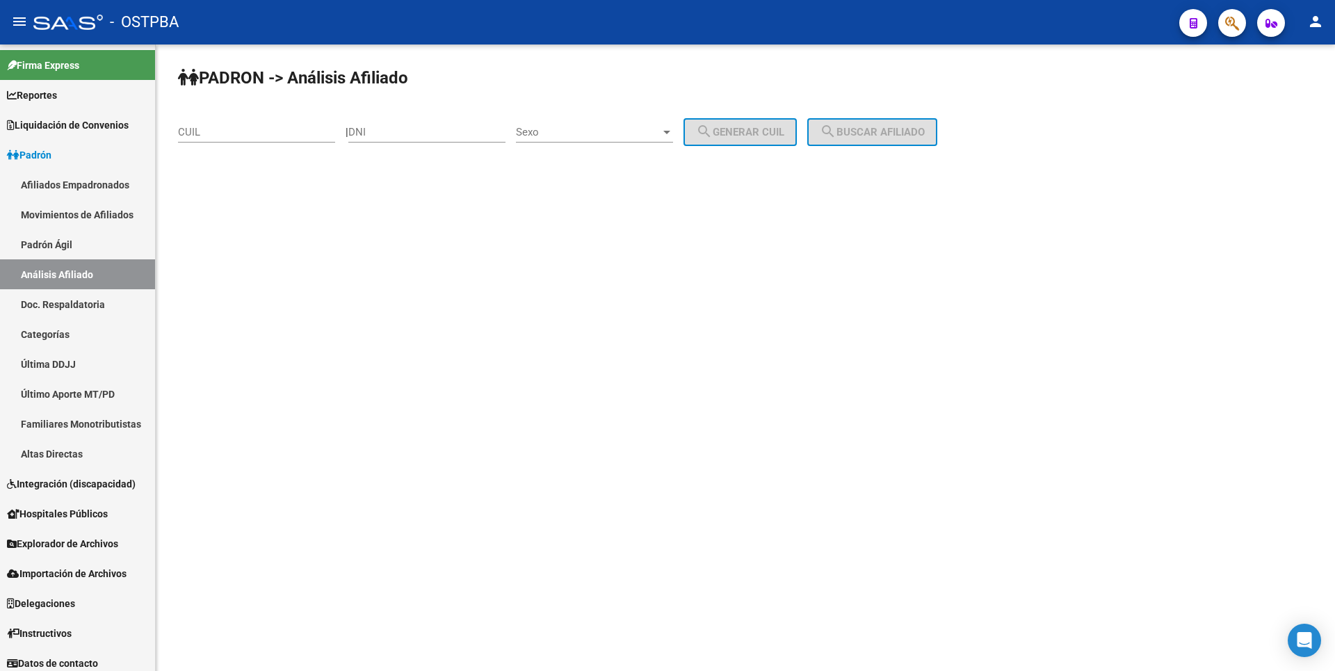
click at [186, 129] on input "CUIL" at bounding box center [256, 132] width 157 height 13
paste input "27-34837372-8"
click at [891, 147] on div "PADRON -> Análisis Afiliado 27-34837372-8 CUIL | DNI Sexo Sexo search Generar C…" at bounding box center [745, 117] width 1179 height 146
click at [886, 128] on span "search Buscar afiliado" at bounding box center [872, 132] width 105 height 13
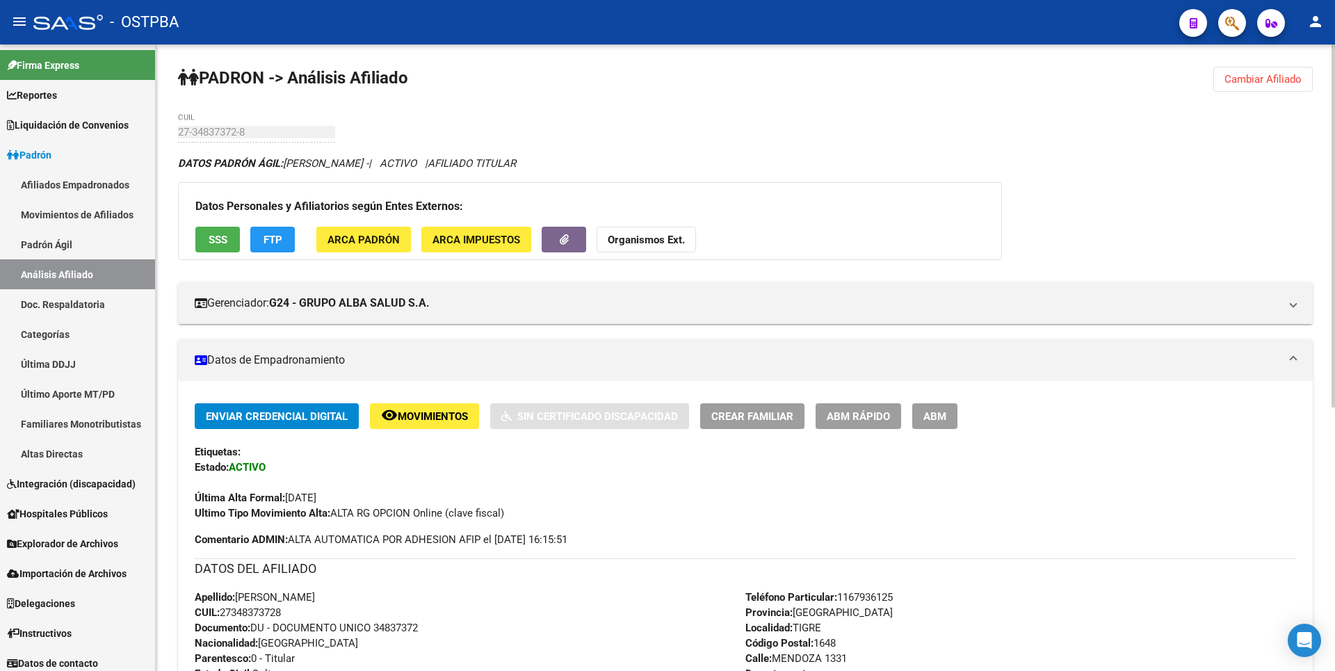
click at [634, 240] on strong "Organismos Ext." at bounding box center [646, 240] width 77 height 13
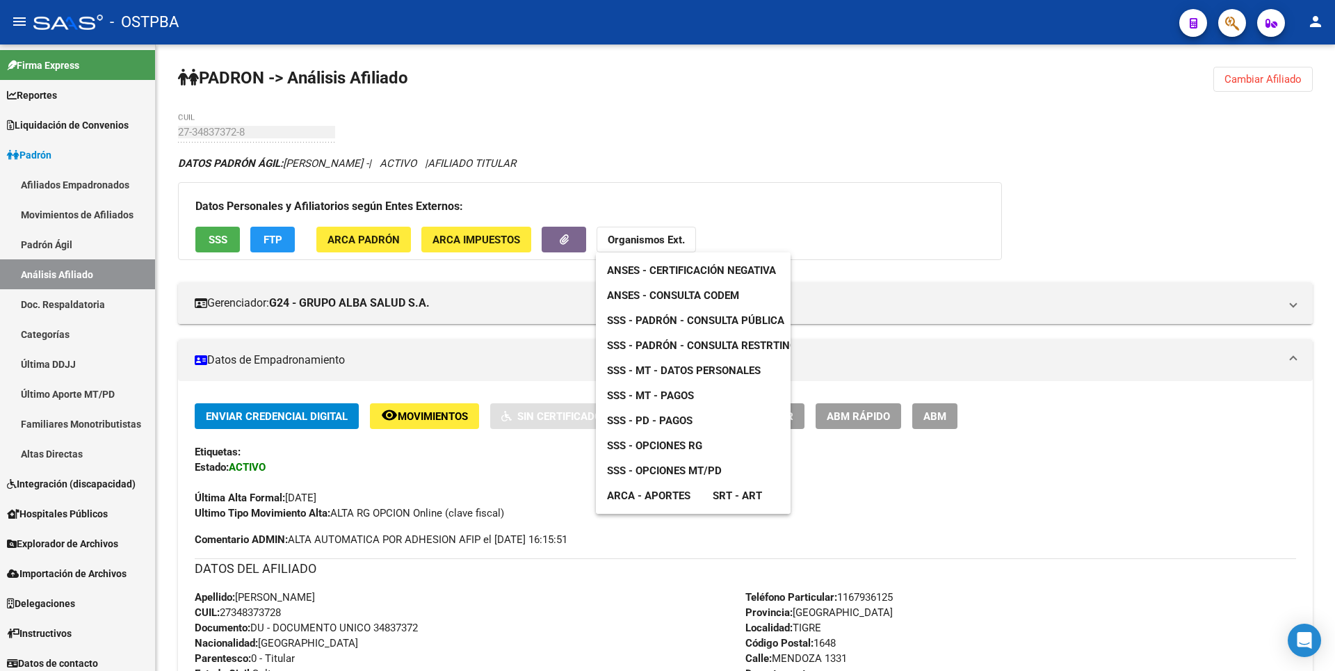
click at [674, 286] on link "ANSES - Consulta CODEM" at bounding box center [673, 295] width 154 height 25
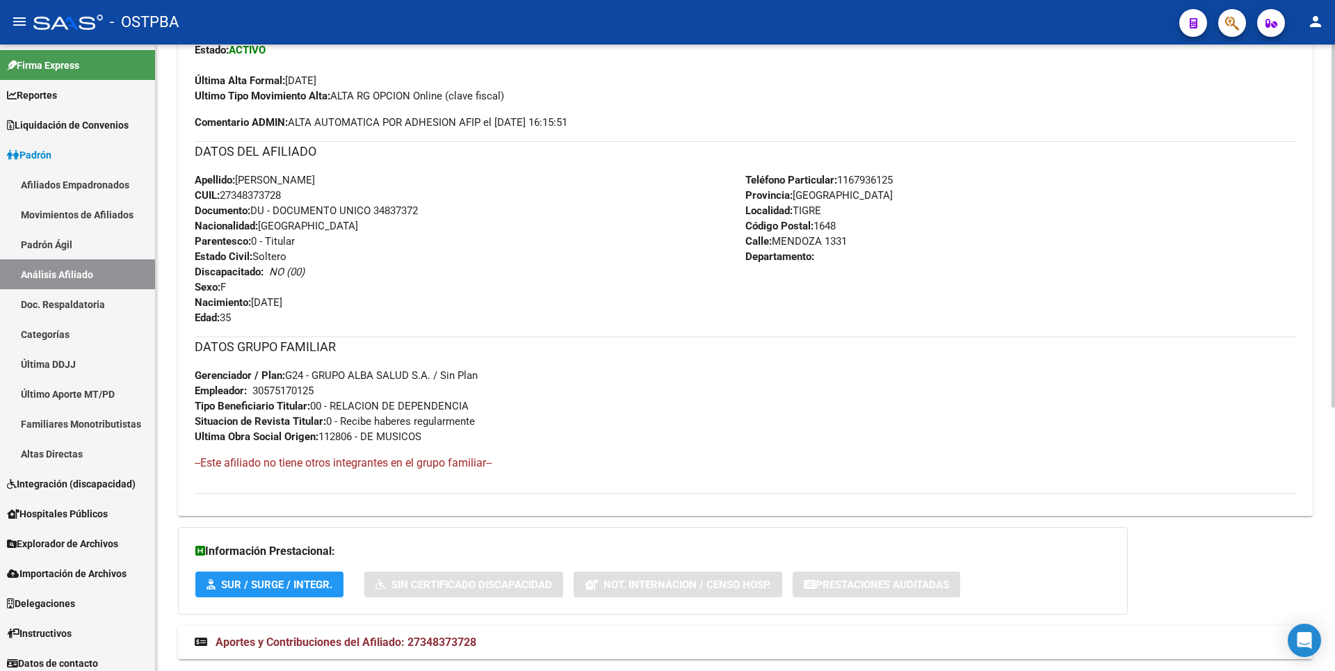
scroll to position [454, 0]
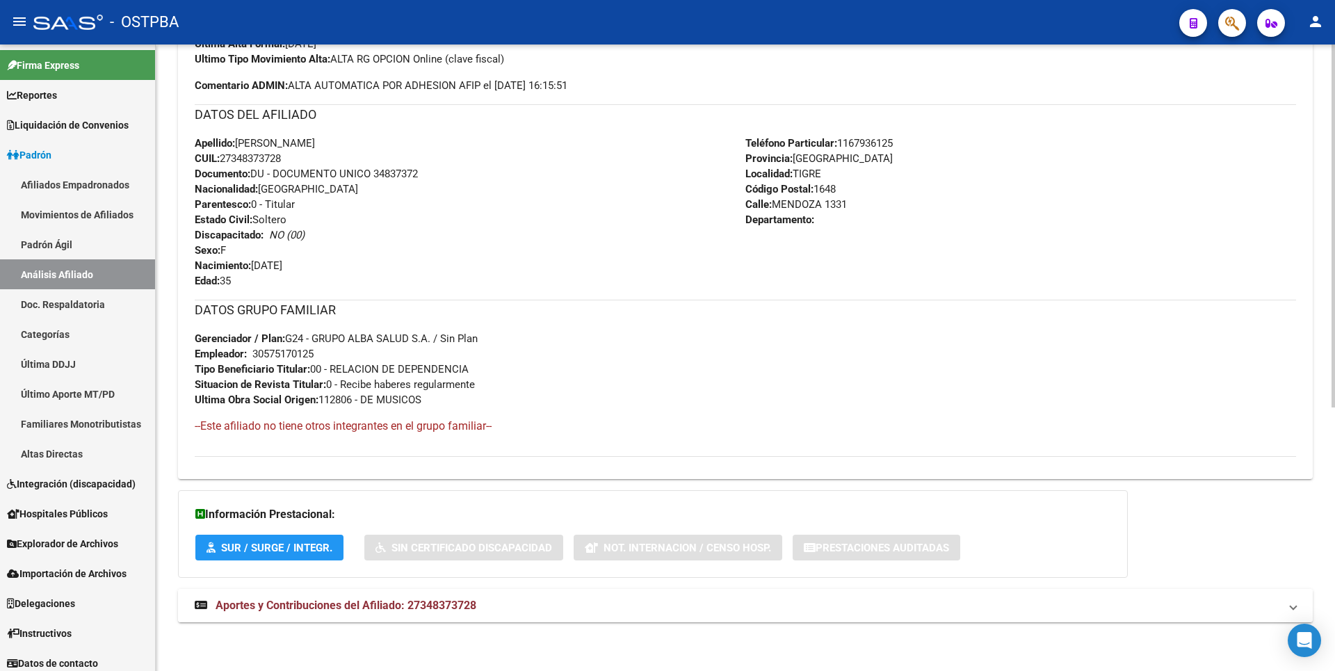
click at [428, 618] on mat-expansion-panel-header "Aportes y Contribuciones del Afiliado: 27348373728" at bounding box center [745, 605] width 1135 height 33
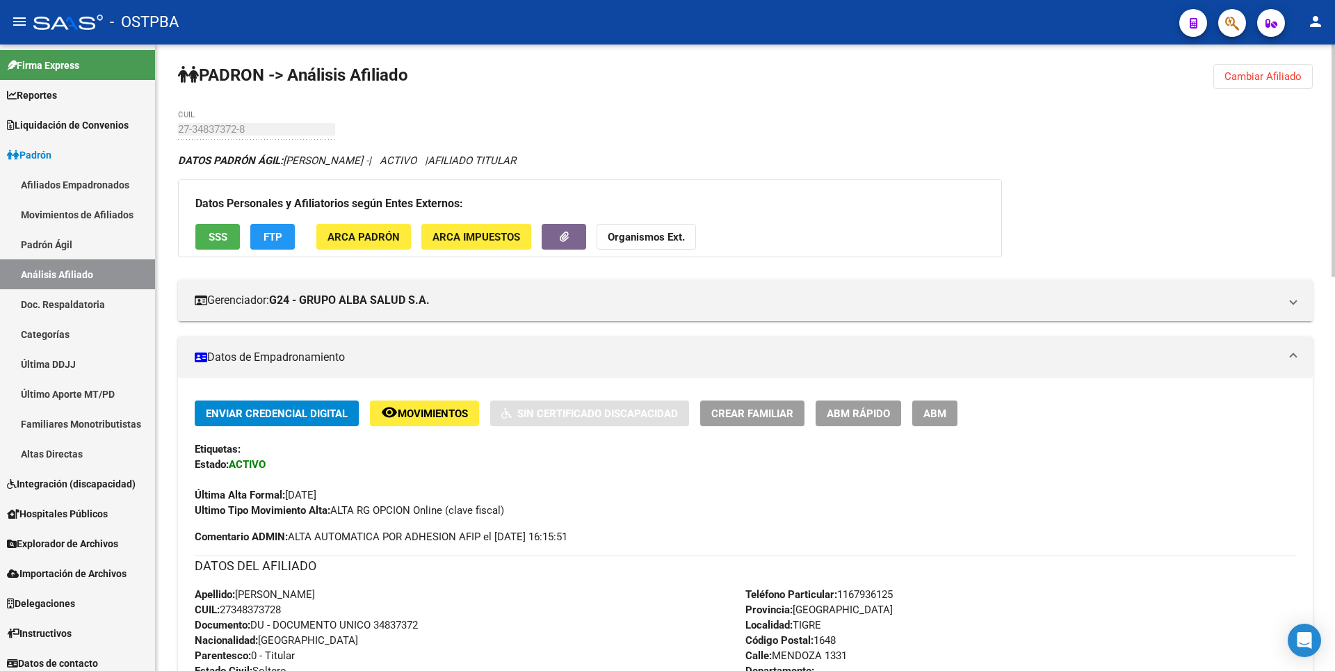
scroll to position [0, 0]
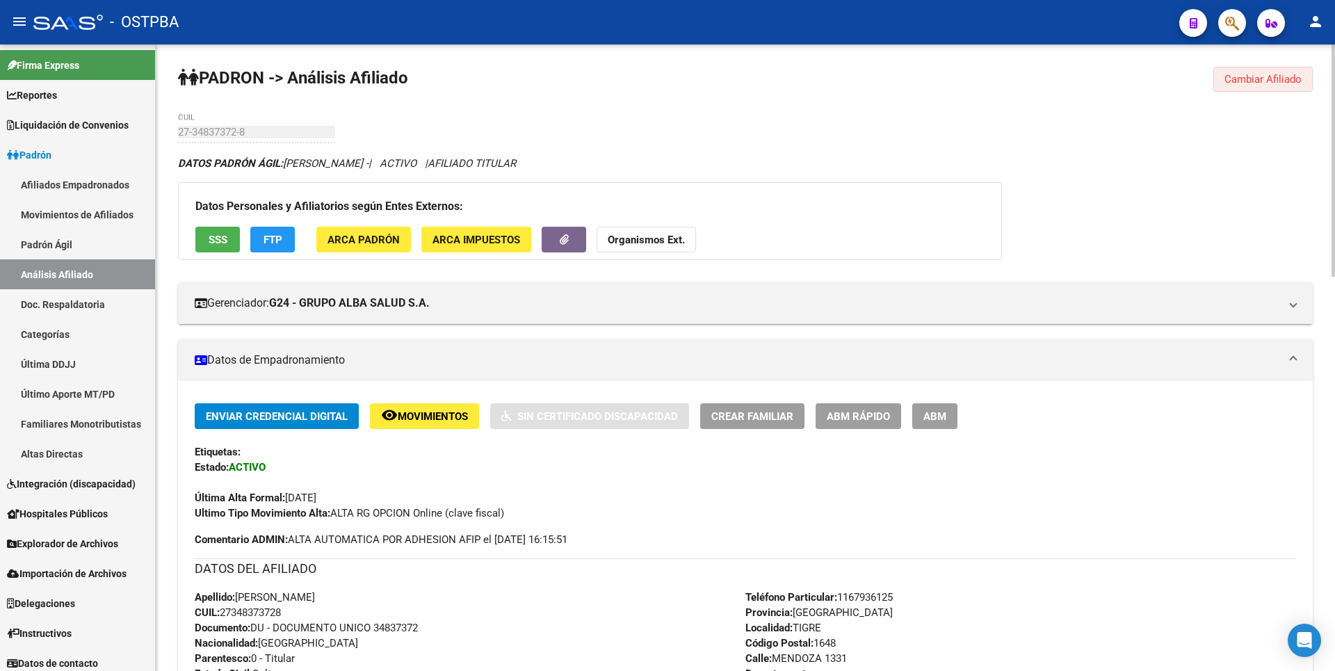
click at [1292, 83] on span "Cambiar Afiliado" at bounding box center [1262, 79] width 77 height 13
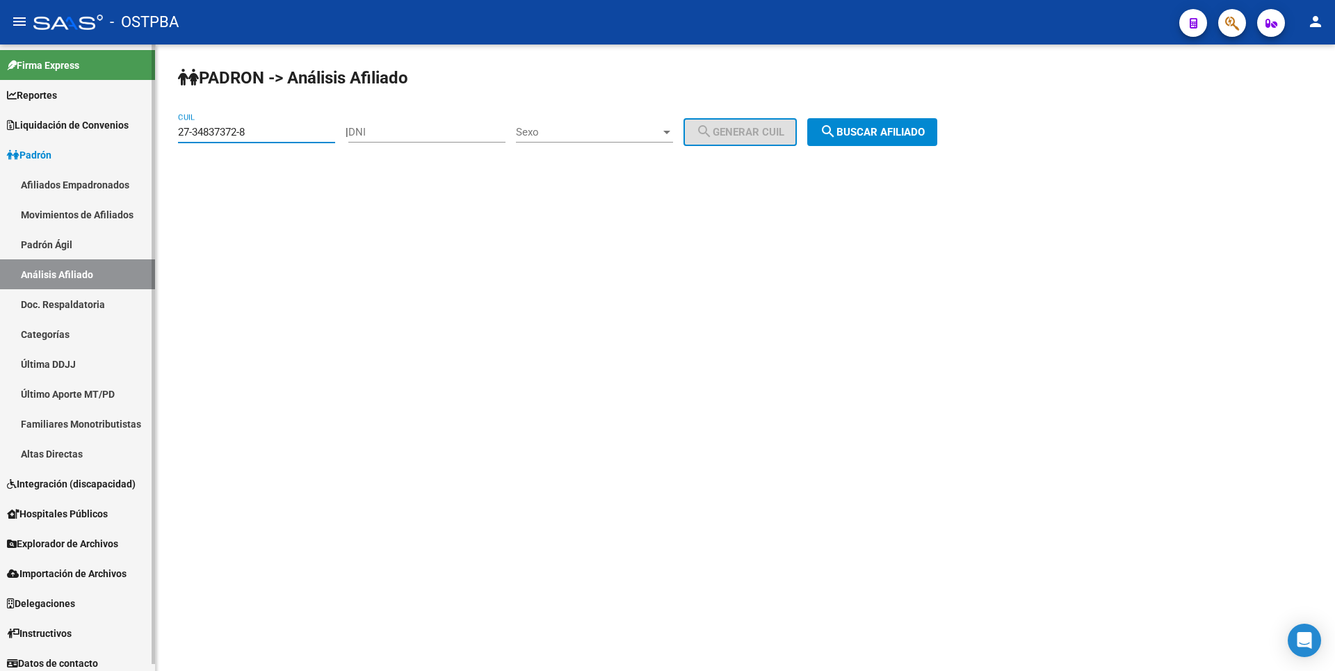
drag, startPoint x: 254, startPoint y: 132, endPoint x: 32, endPoint y: 134, distance: 221.8
click at [32, 134] on mat-sidenav-container "Firma Express Reportes Tablero de Control Ingresos Percibidos Análisis de todos…" at bounding box center [667, 357] width 1335 height 626
paste input "7818807-0"
click at [881, 136] on span "search Buscar afiliado" at bounding box center [872, 132] width 105 height 13
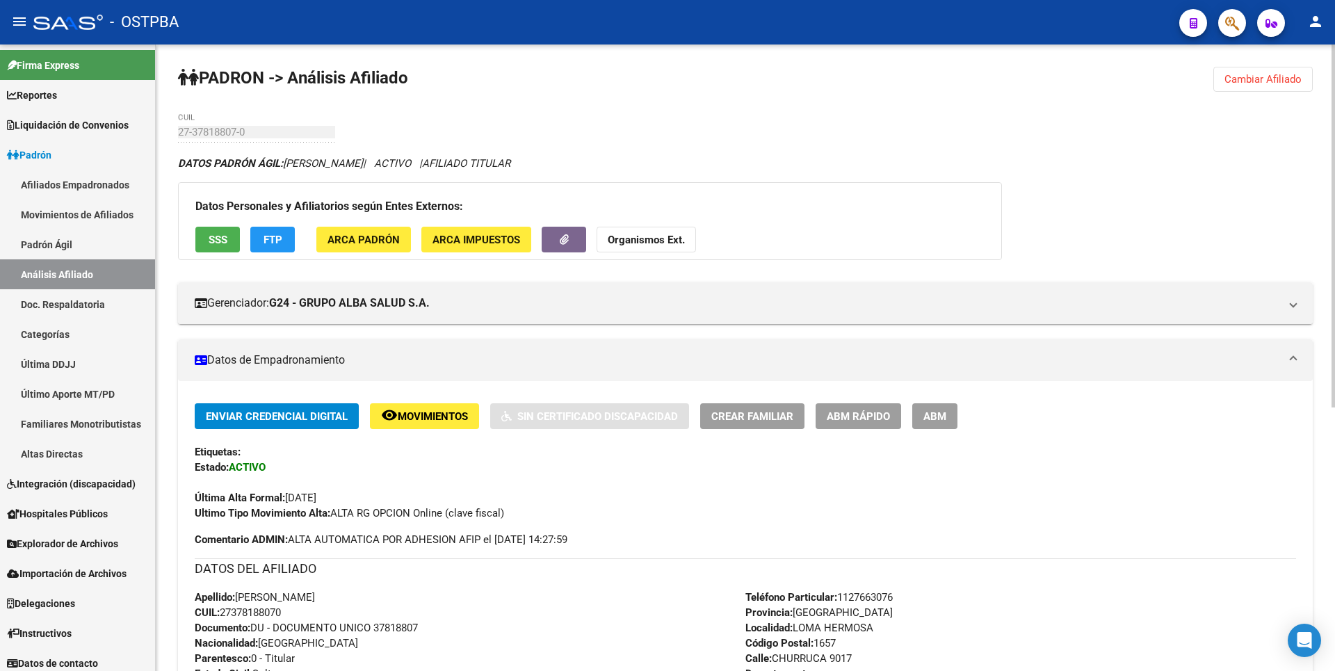
scroll to position [454, 0]
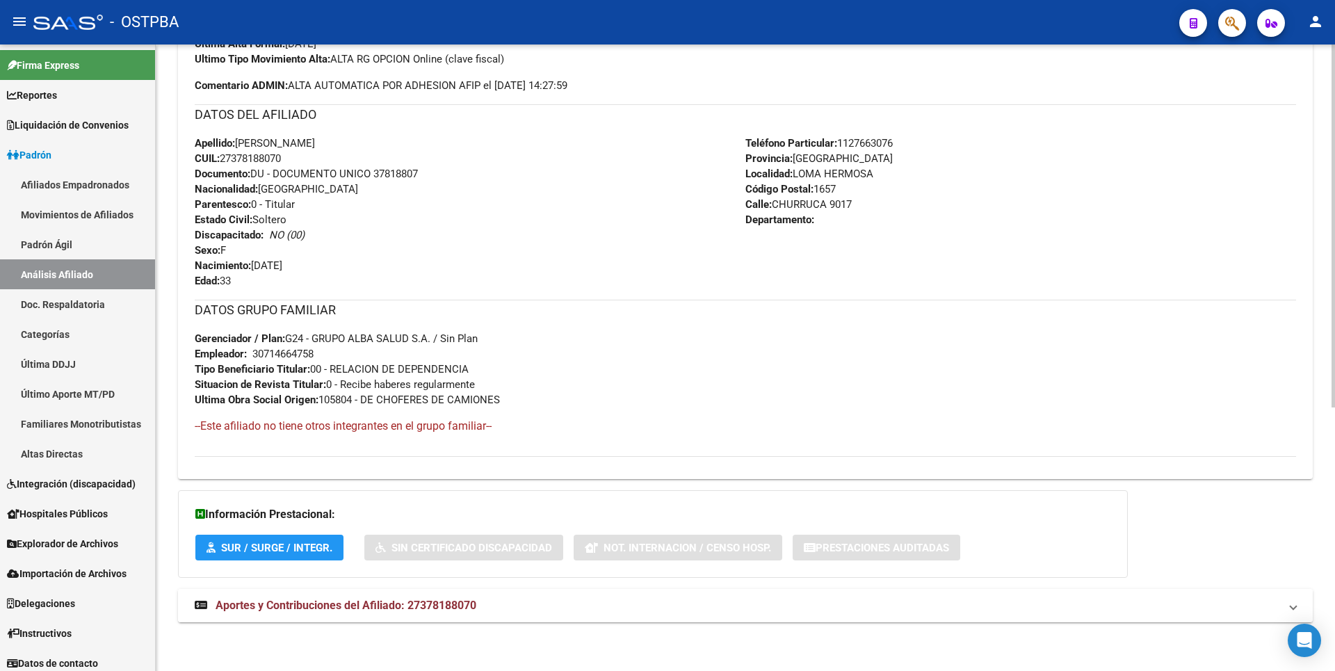
click at [436, 595] on mat-expansion-panel-header "Aportes y Contribuciones del Afiliado: 27378188070" at bounding box center [745, 605] width 1135 height 33
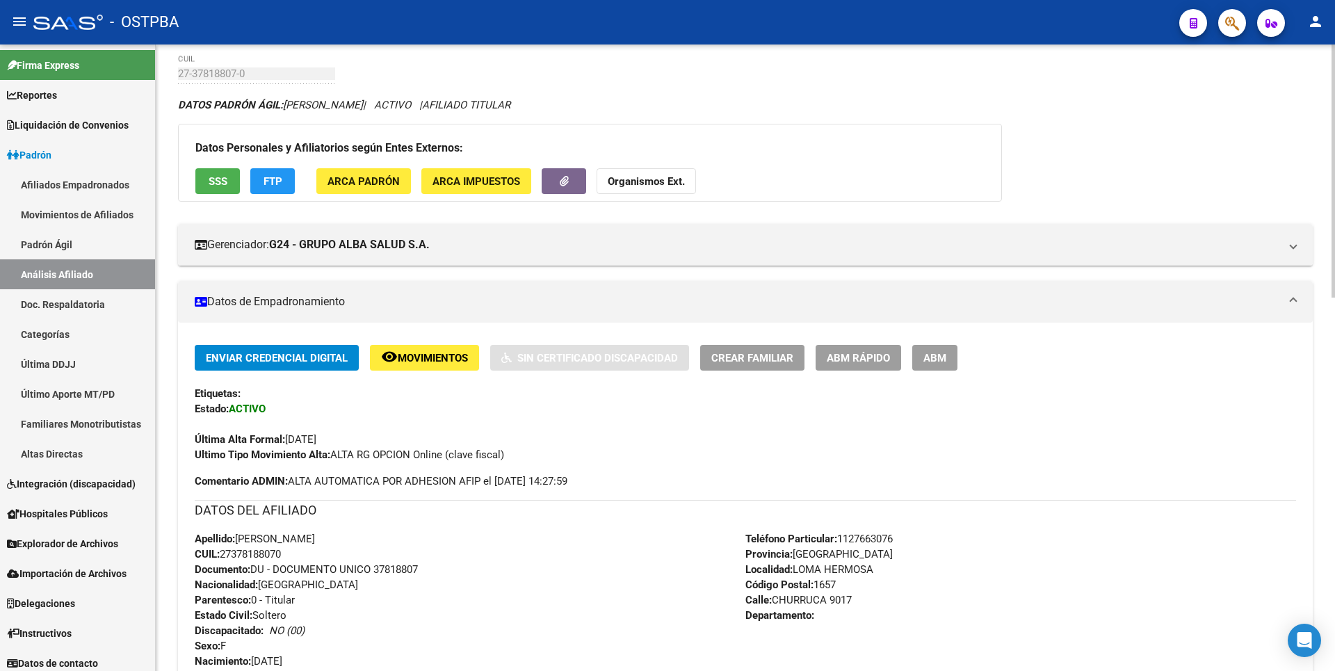
scroll to position [0, 0]
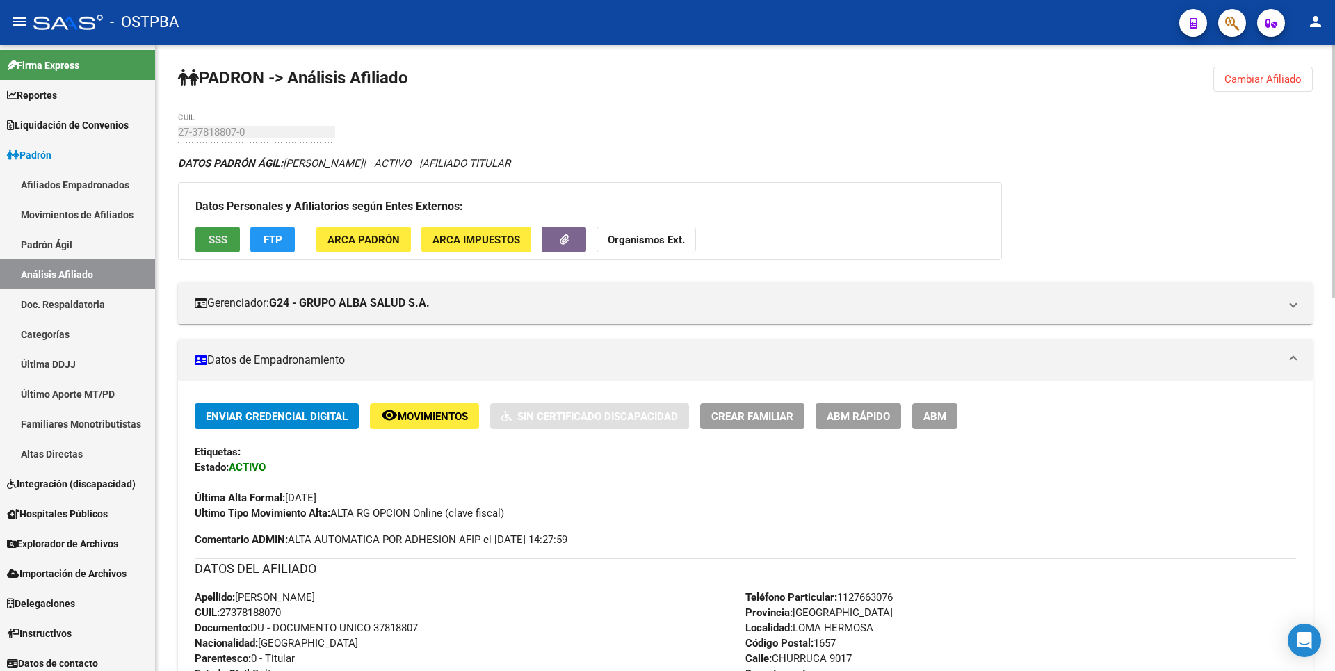
click at [233, 237] on button "SSS" at bounding box center [217, 240] width 44 height 26
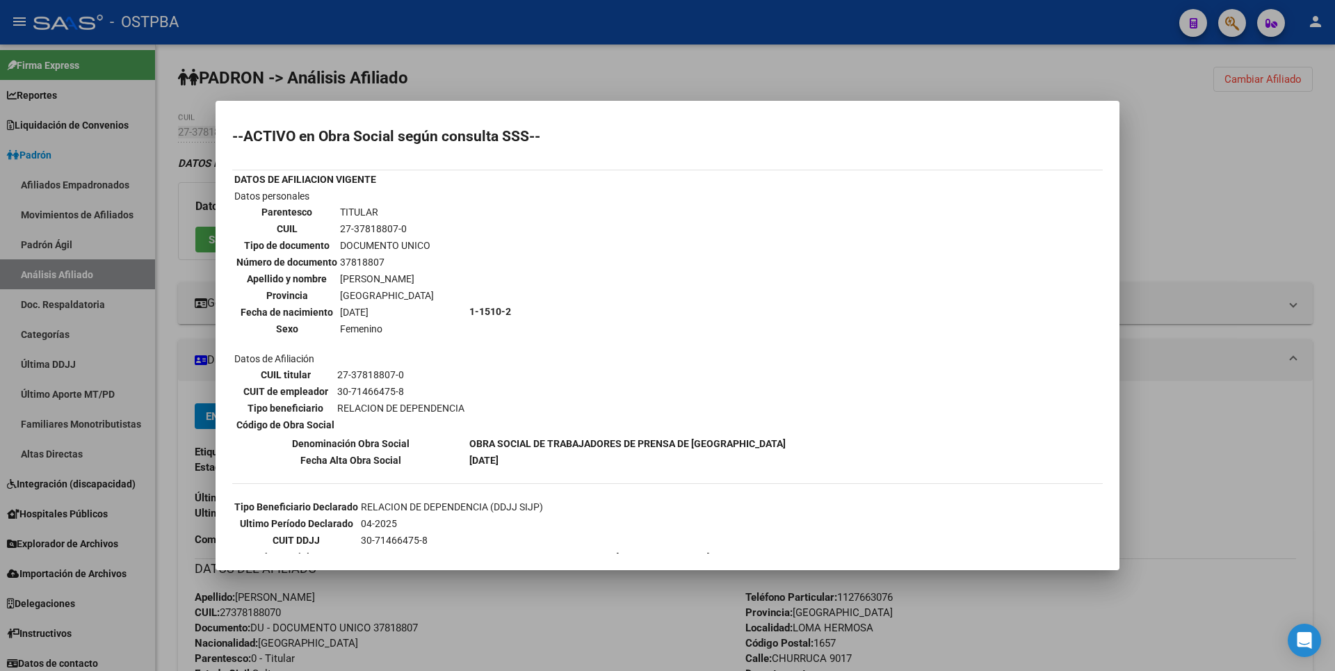
click at [1270, 259] on div at bounding box center [667, 335] width 1335 height 671
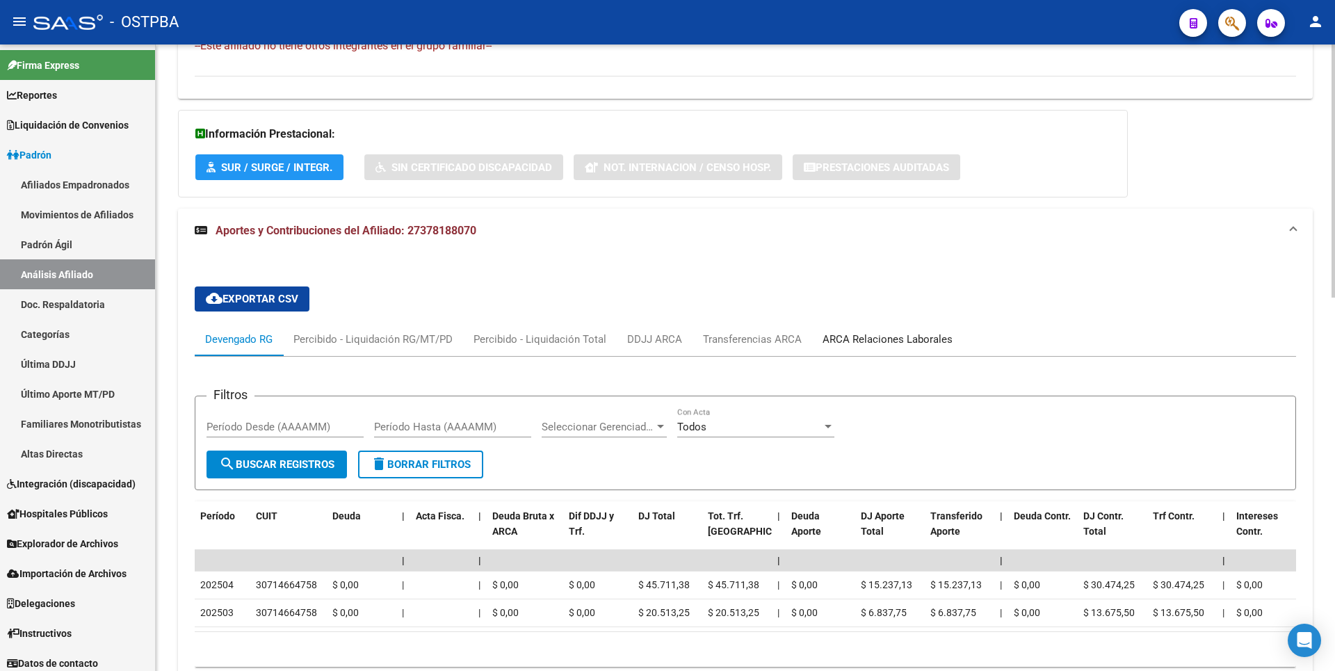
click at [840, 337] on div "ARCA Relaciones Laborales" at bounding box center [887, 339] width 130 height 15
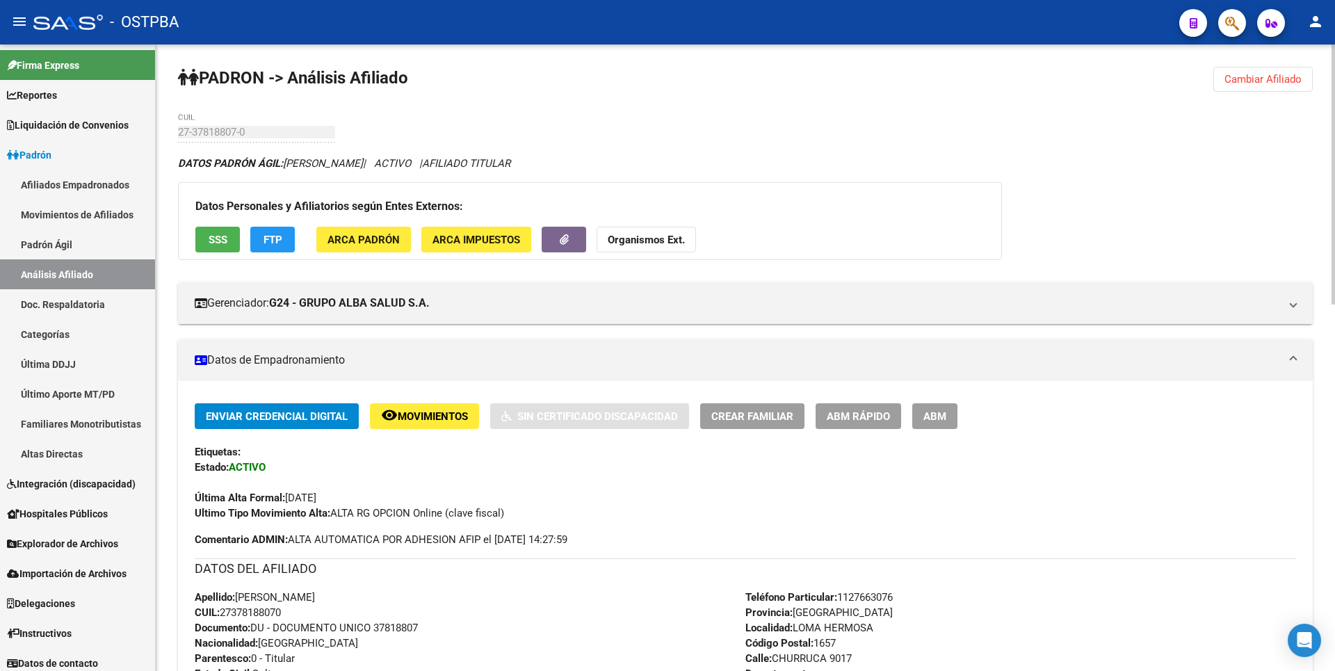
click at [1262, 87] on button "Cambiar Afiliado" at bounding box center [1262, 79] width 99 height 25
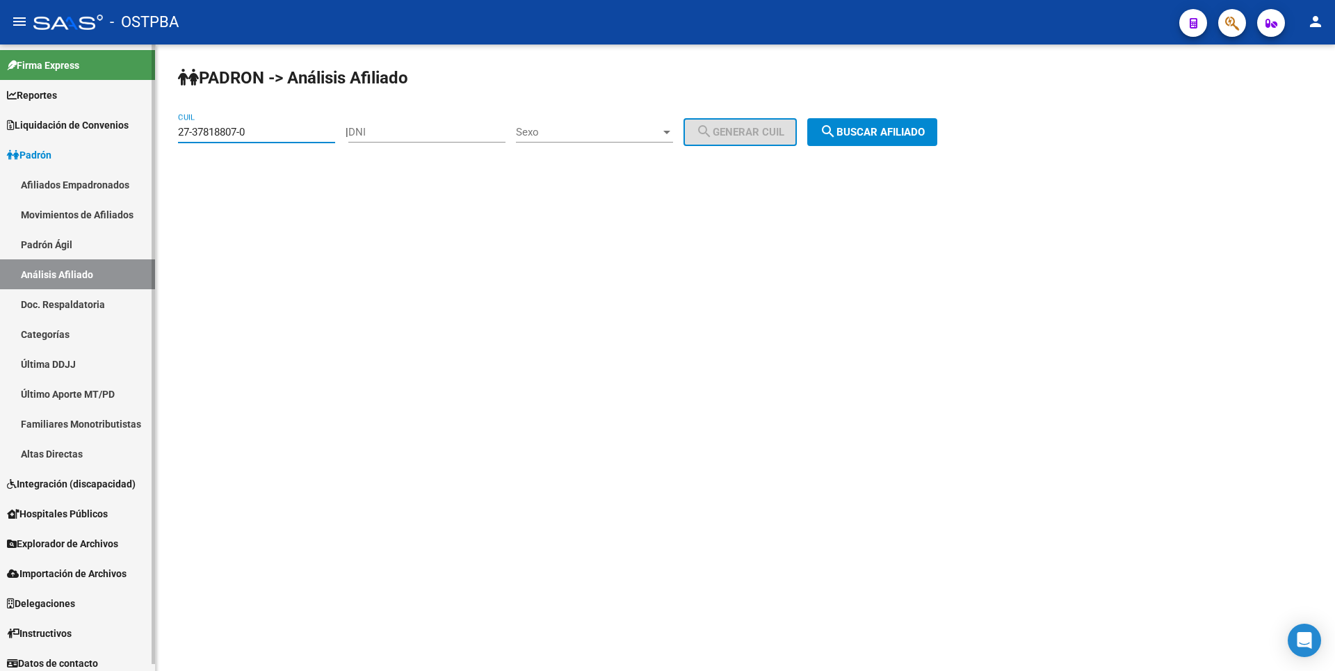
drag, startPoint x: 243, startPoint y: 135, endPoint x: 76, endPoint y: 134, distance: 166.2
click at [76, 134] on mat-sidenav-container "Firma Express Reportes Tablero de Control Ingresos Percibidos Análisis de todos…" at bounding box center [667, 357] width 1335 height 626
paste input "9915722-1"
type input "27-39915722-1"
click at [915, 126] on span "search Buscar afiliado" at bounding box center [872, 132] width 105 height 13
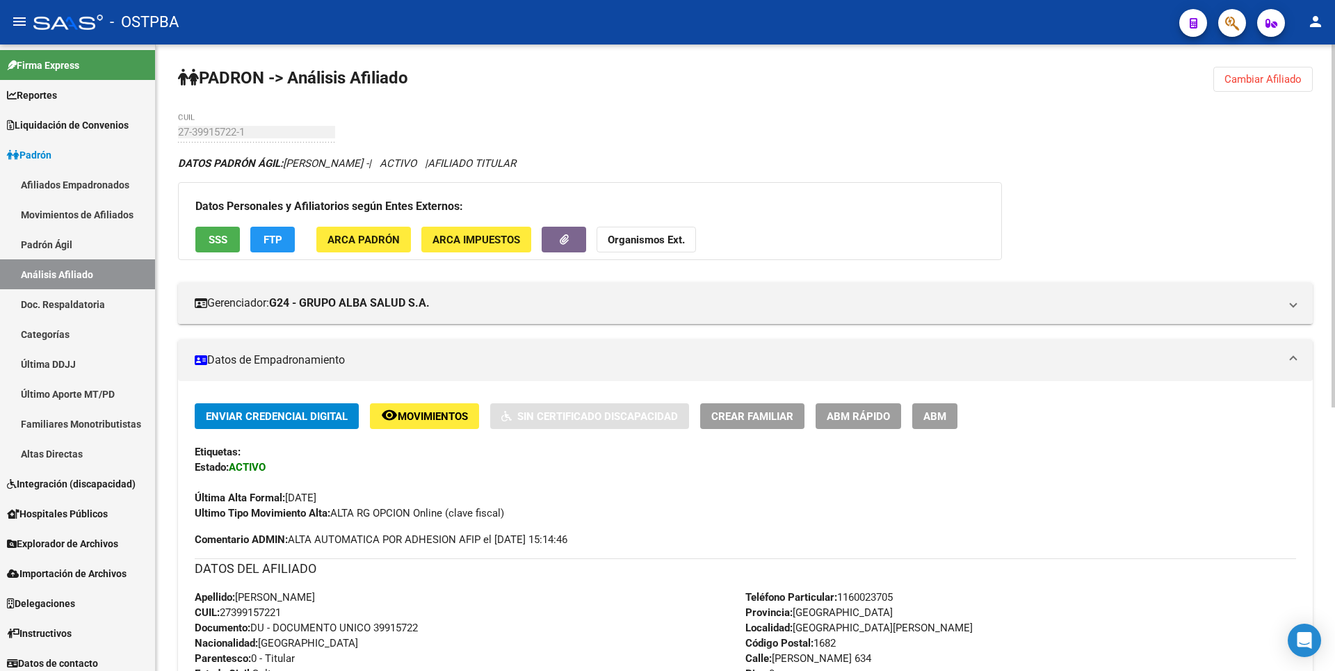
scroll to position [454, 0]
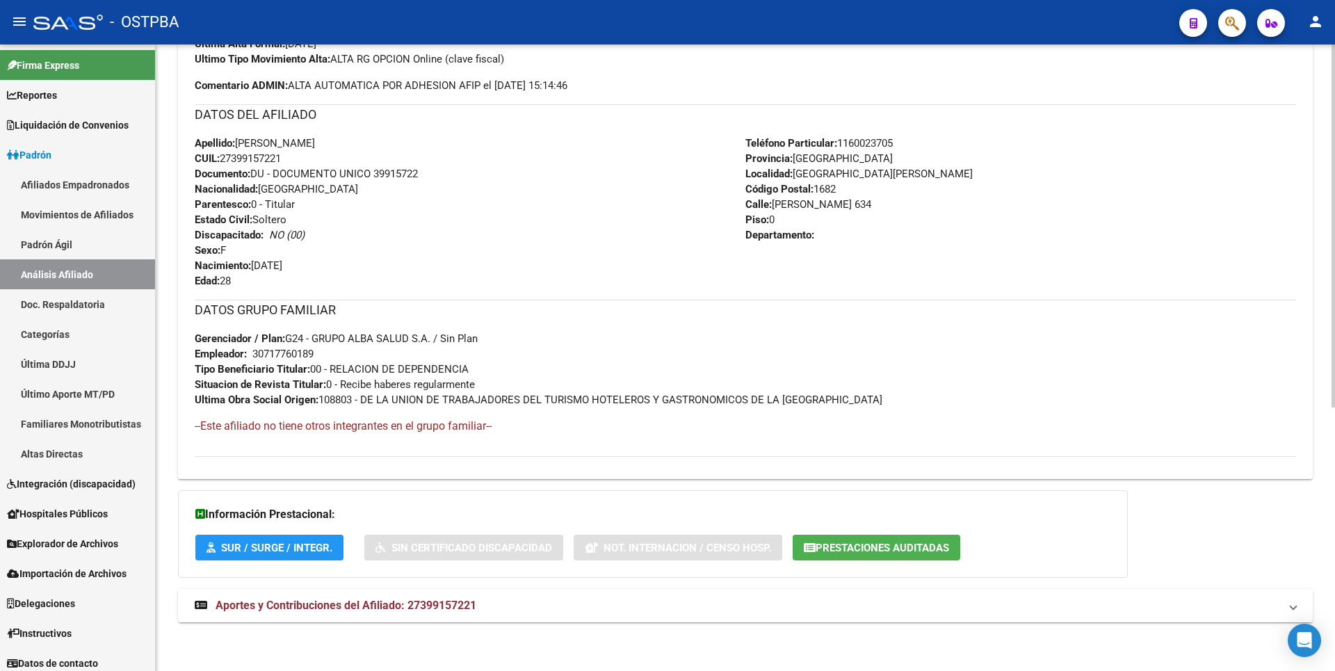
click at [417, 600] on span "Aportes y Contribuciones del Afiliado: 27399157221" at bounding box center [346, 605] width 261 height 13
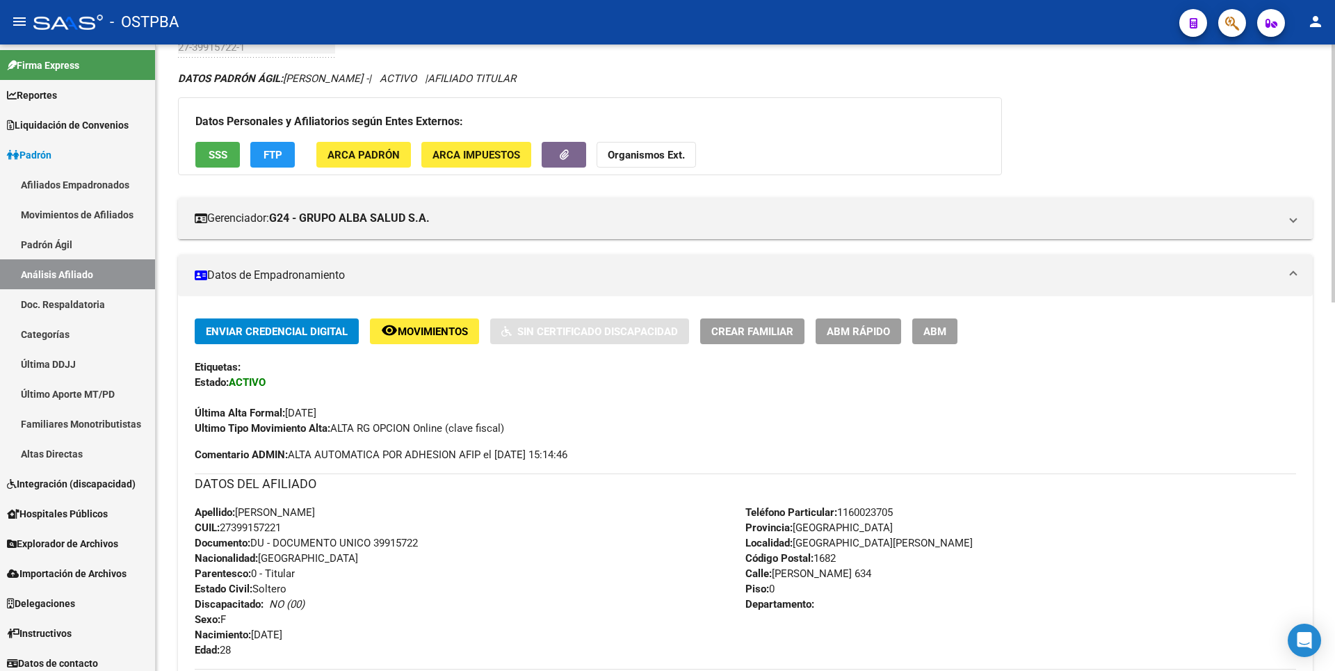
scroll to position [0, 0]
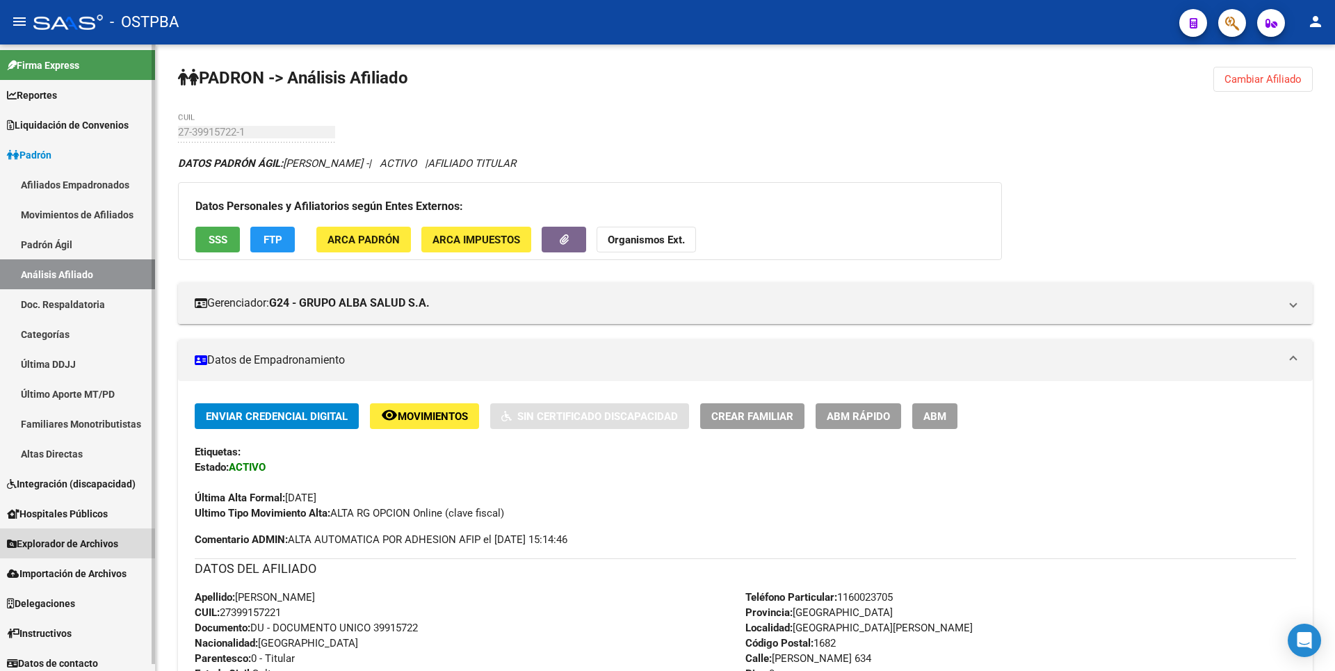
click at [97, 543] on span "Explorador de Archivos" at bounding box center [62, 543] width 111 height 15
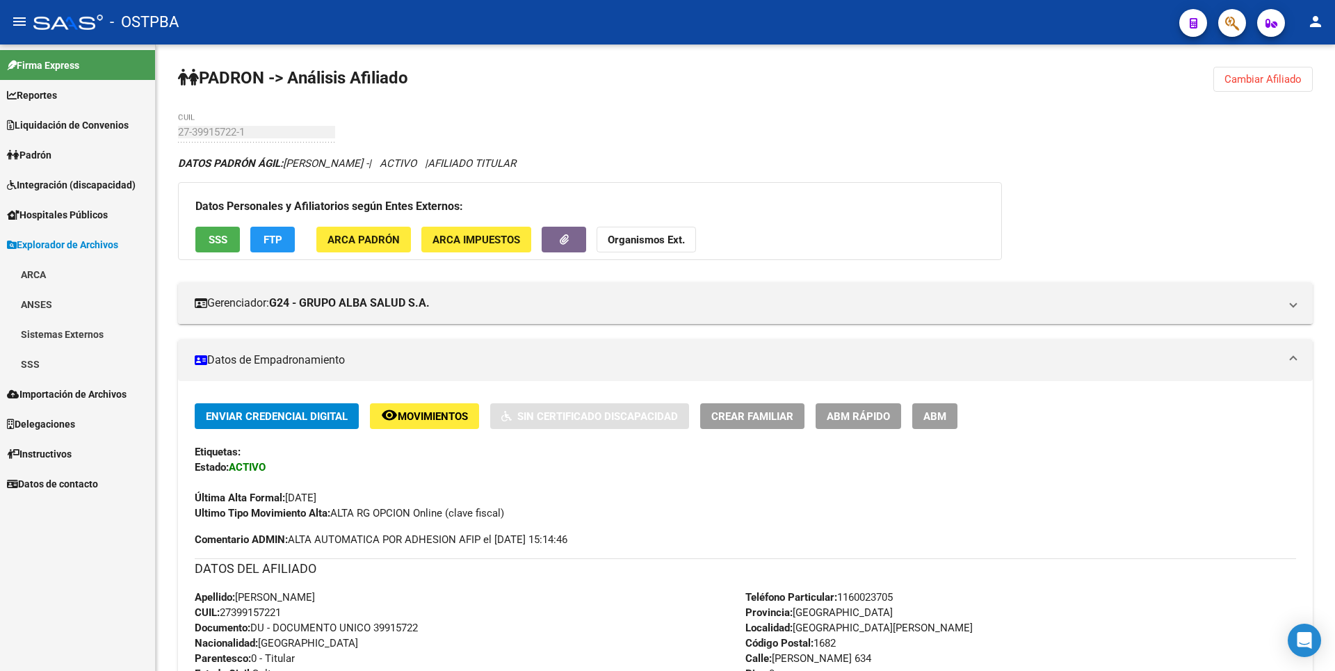
click at [38, 364] on link "SSS" at bounding box center [77, 364] width 155 height 30
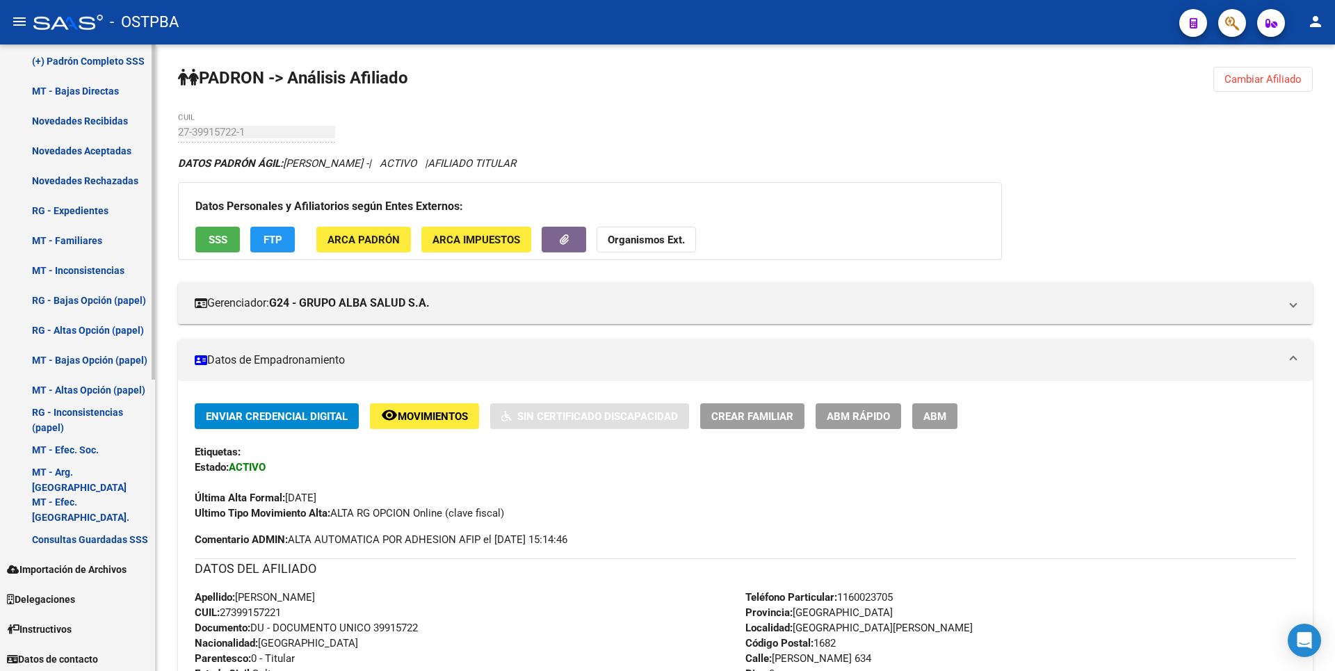
scroll to position [545, 0]
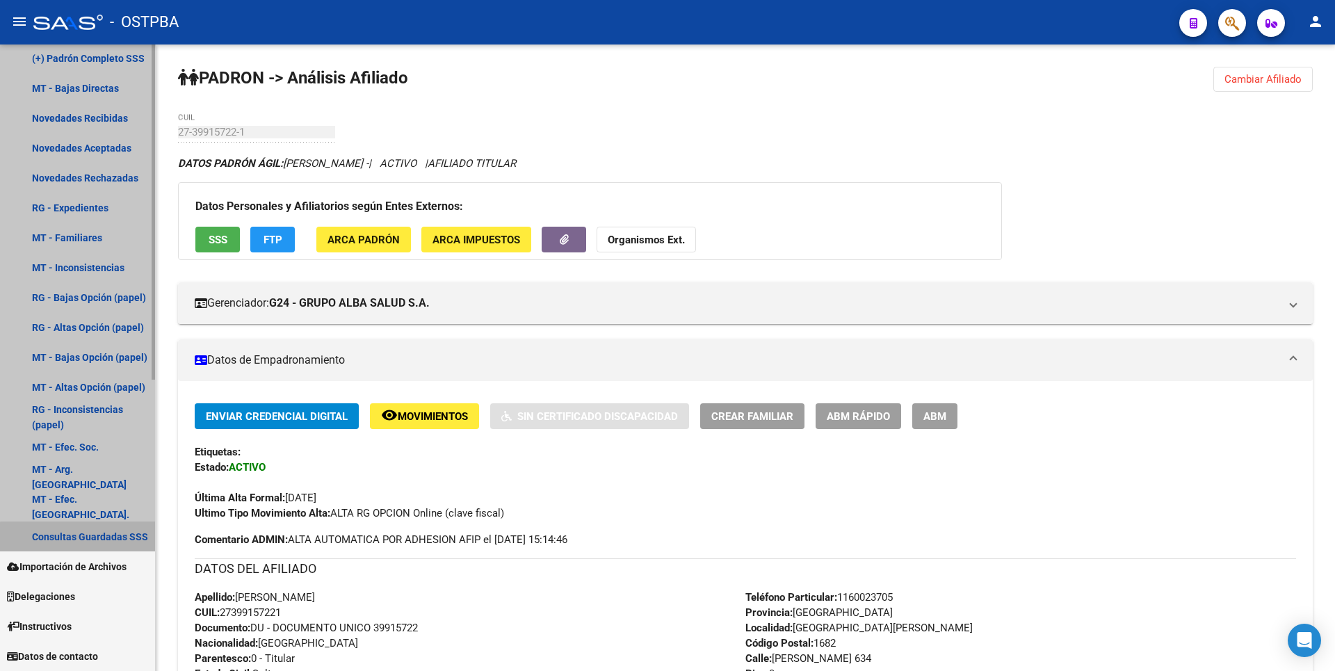
click at [102, 543] on link "Consultas Guardadas SSS" at bounding box center [77, 536] width 155 height 30
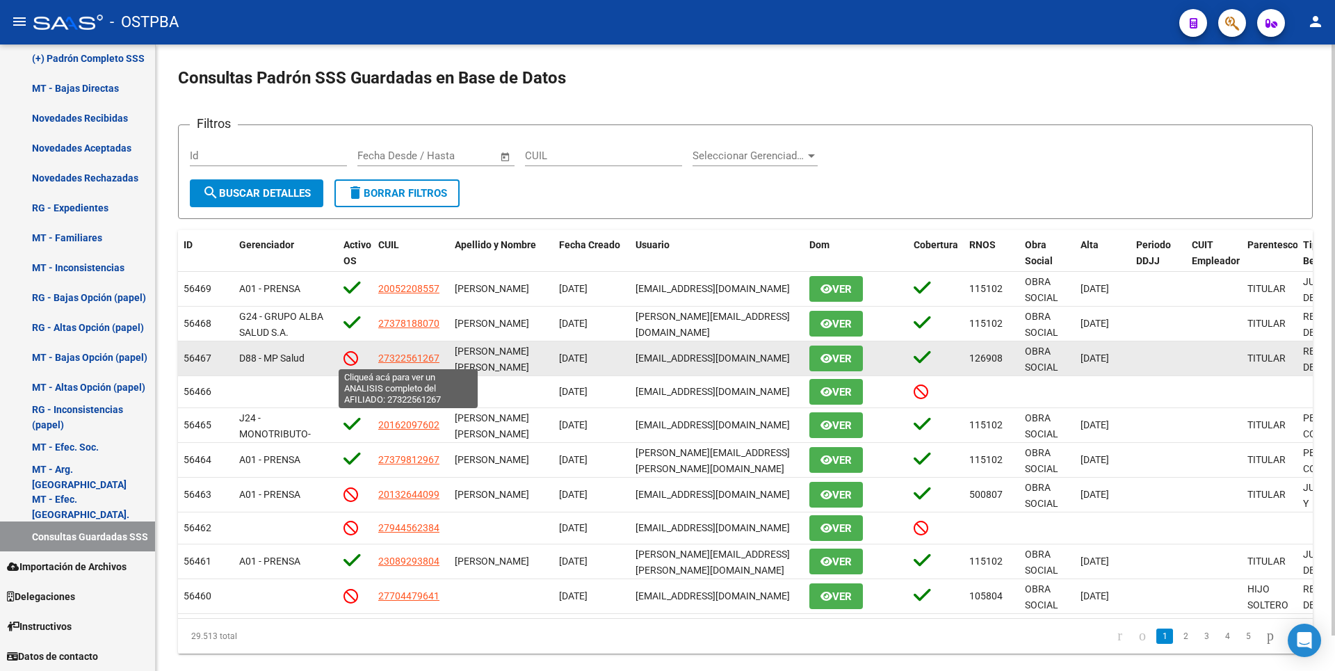
click at [403, 355] on span "27322561267" at bounding box center [408, 357] width 61 height 11
type textarea "27322561267"
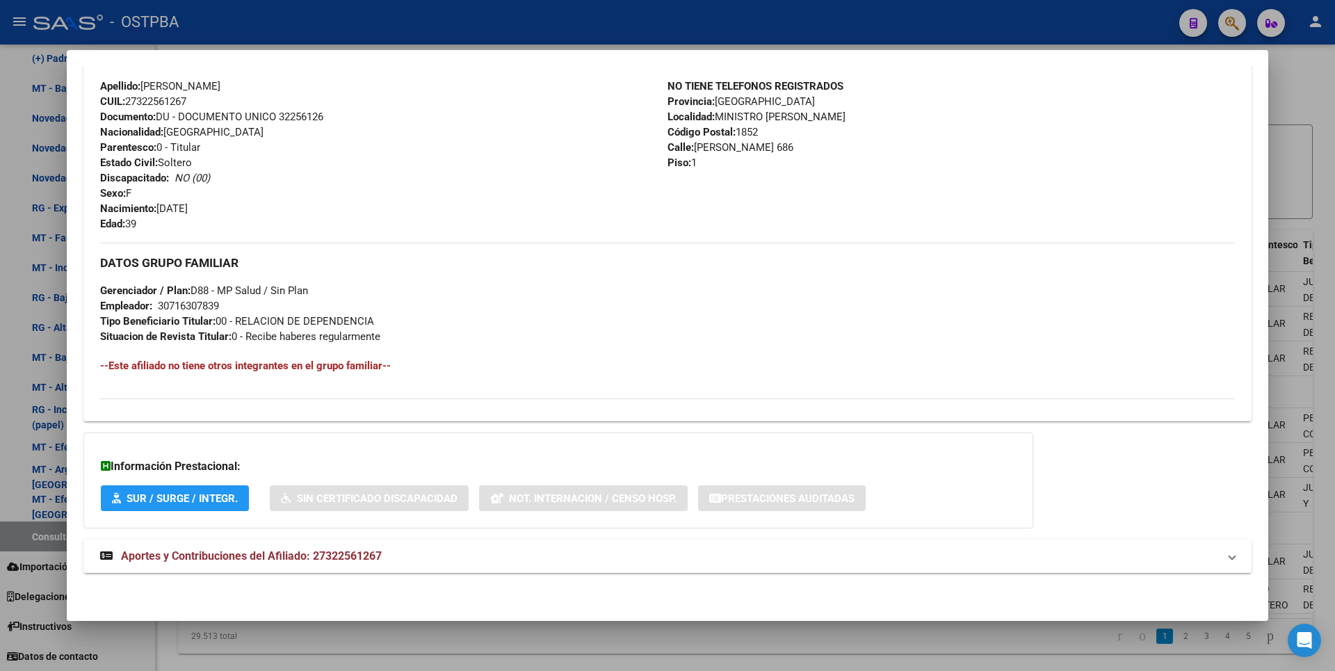
click at [358, 552] on span "Aportes y Contribuciones del Afiliado: 27322561267" at bounding box center [251, 555] width 261 height 13
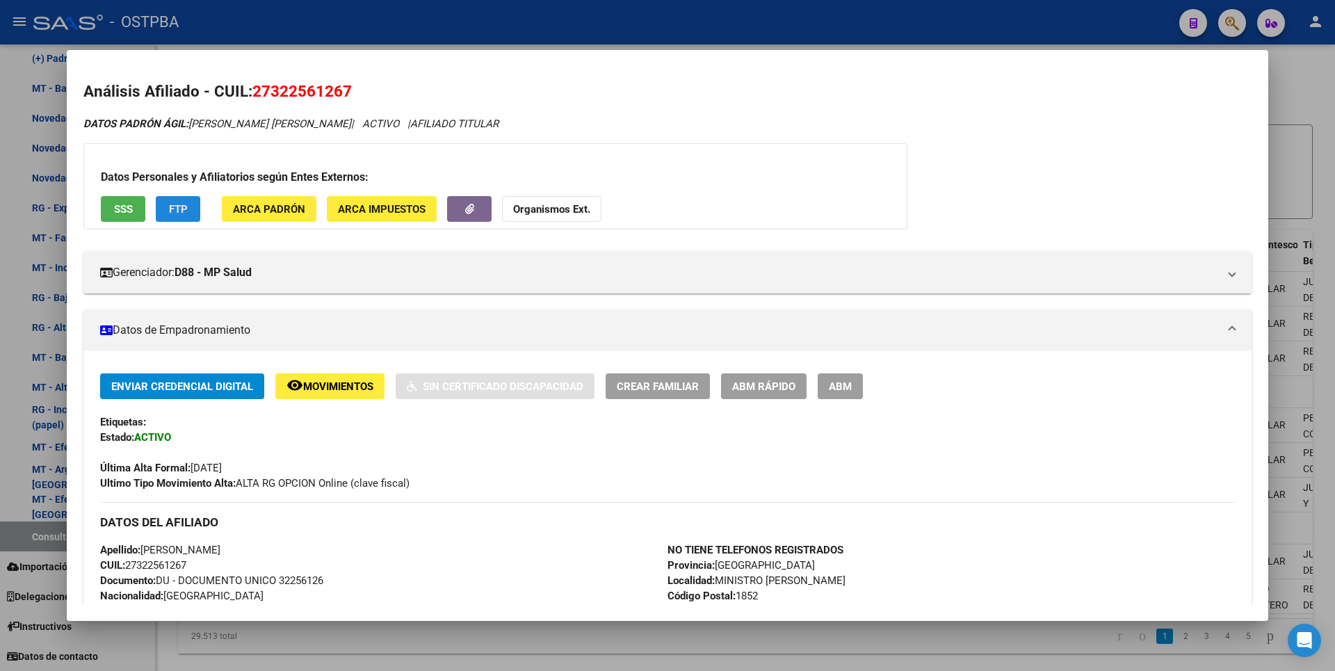
click at [181, 204] on span "FTP" at bounding box center [178, 209] width 19 height 13
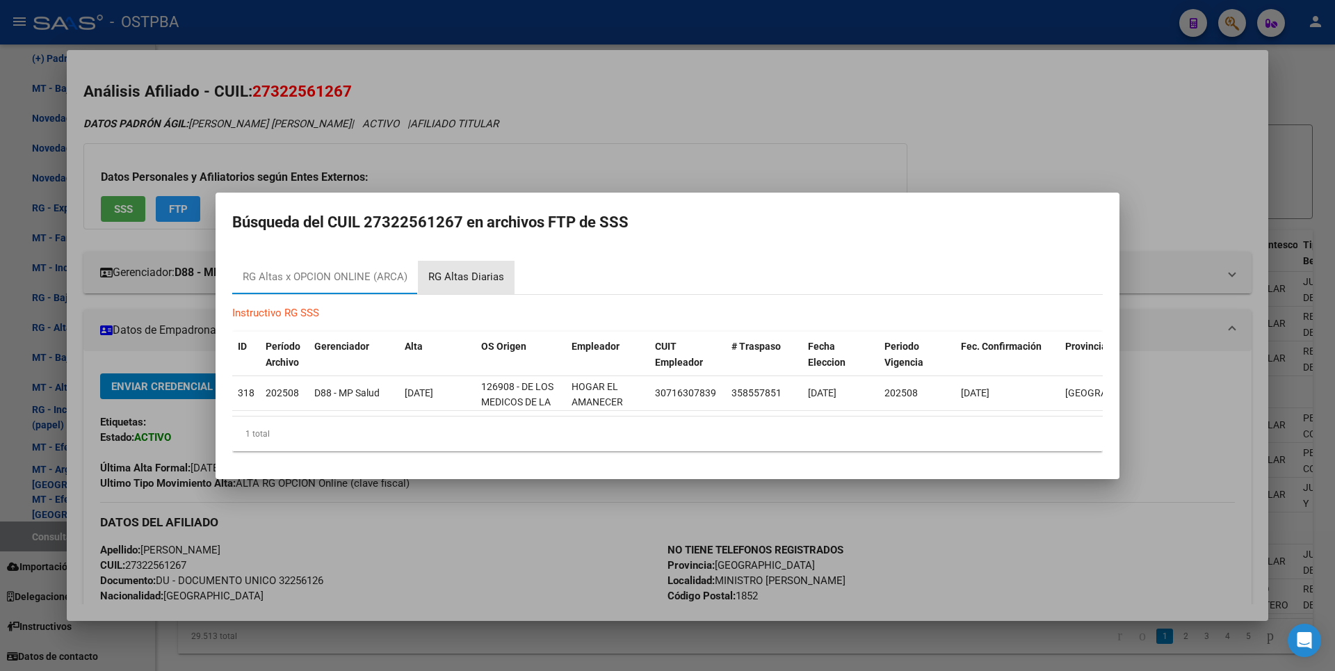
click at [476, 270] on div "RG Altas Diarias" at bounding box center [466, 277] width 76 height 16
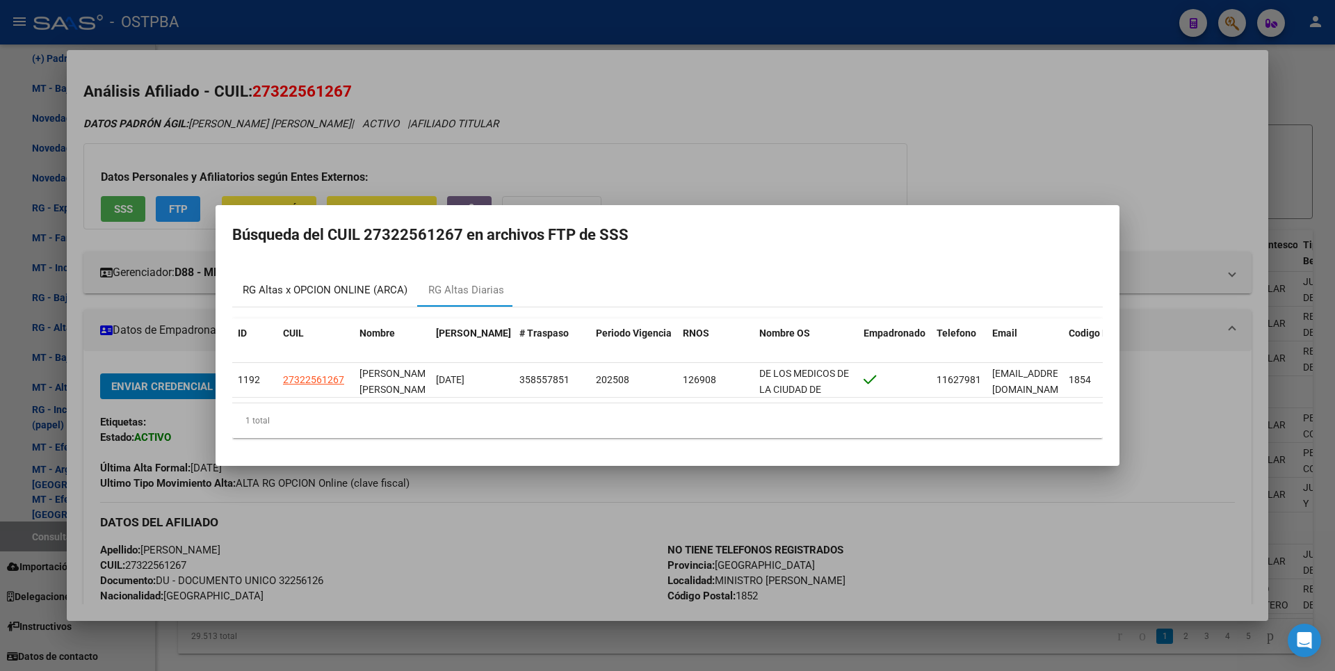
click at [324, 282] on div "RG Altas x OPCION ONLINE (ARCA)" at bounding box center [325, 290] width 165 height 16
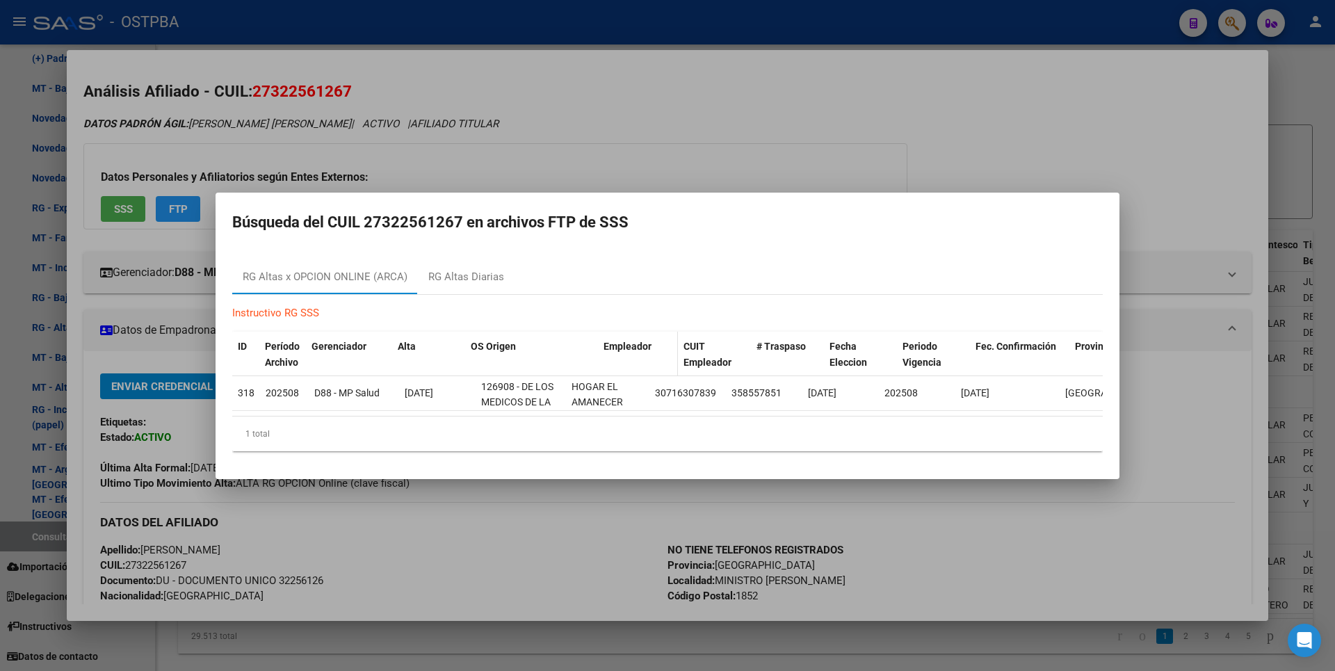
drag, startPoint x: 561, startPoint y: 337, endPoint x: 610, endPoint y: 348, distance: 49.9
click at [610, 348] on div "ID Período Archivo Gerenciador Alta OS Origen Empleador CUIT Empleador # Traspa…" at bounding box center [760, 355] width 1057 height 46
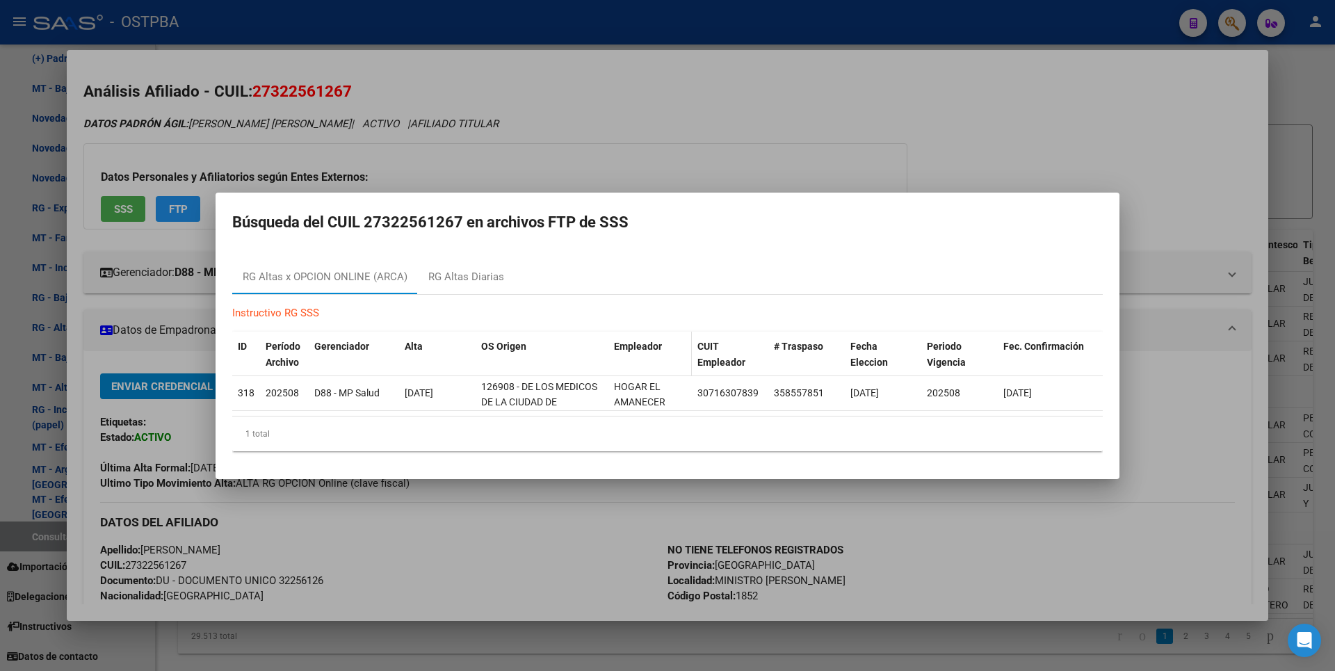
drag, startPoint x: 610, startPoint y: 348, endPoint x: 690, endPoint y: 336, distance: 81.6
click at [692, 336] on datatable-header-cell "CUIT Empleador" at bounding box center [730, 355] width 76 height 46
drag, startPoint x: 690, startPoint y: 336, endPoint x: 704, endPoint y: 334, distance: 13.3
click at [704, 334] on div "ID Período Archivo Gerenciador Alta OS Origen Empleador CUIT Empleador # Traspa…" at bounding box center [781, 355] width 1099 height 46
click at [1313, 166] on div at bounding box center [667, 335] width 1335 height 671
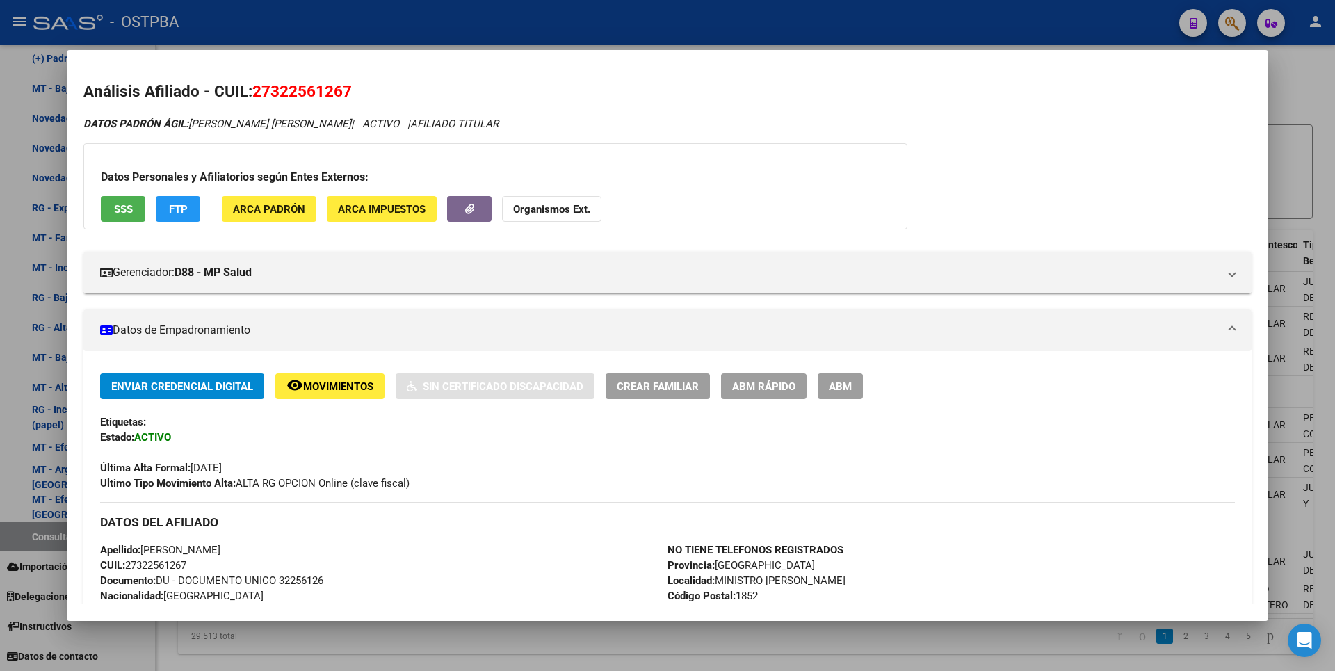
click at [1299, 93] on div at bounding box center [667, 335] width 1335 height 671
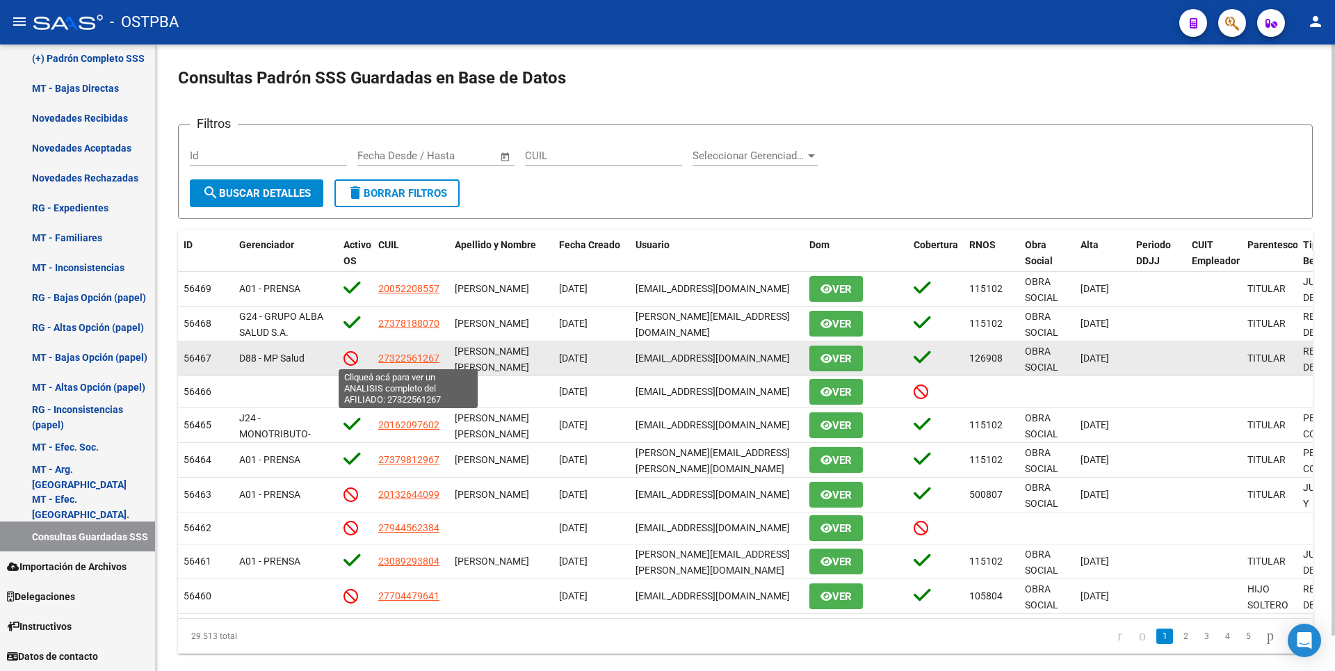
click at [394, 359] on span "27322561267" at bounding box center [408, 357] width 61 height 11
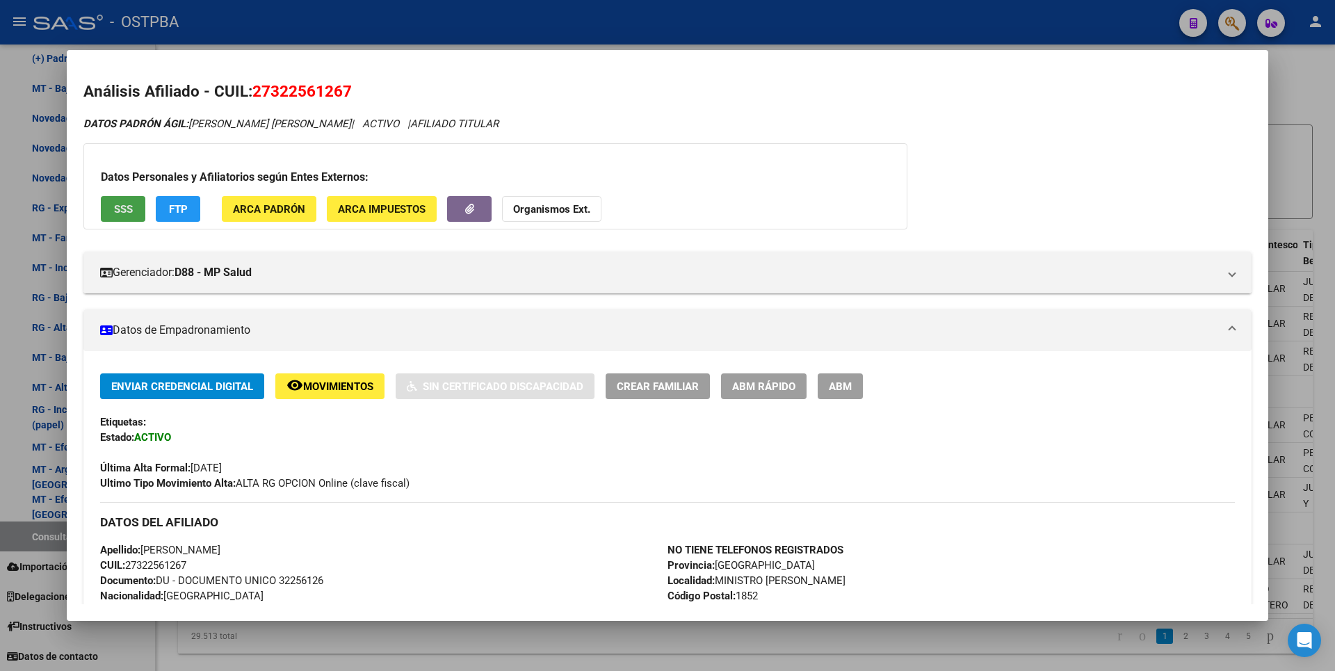
click at [134, 215] on button "SSS" at bounding box center [123, 209] width 44 height 26
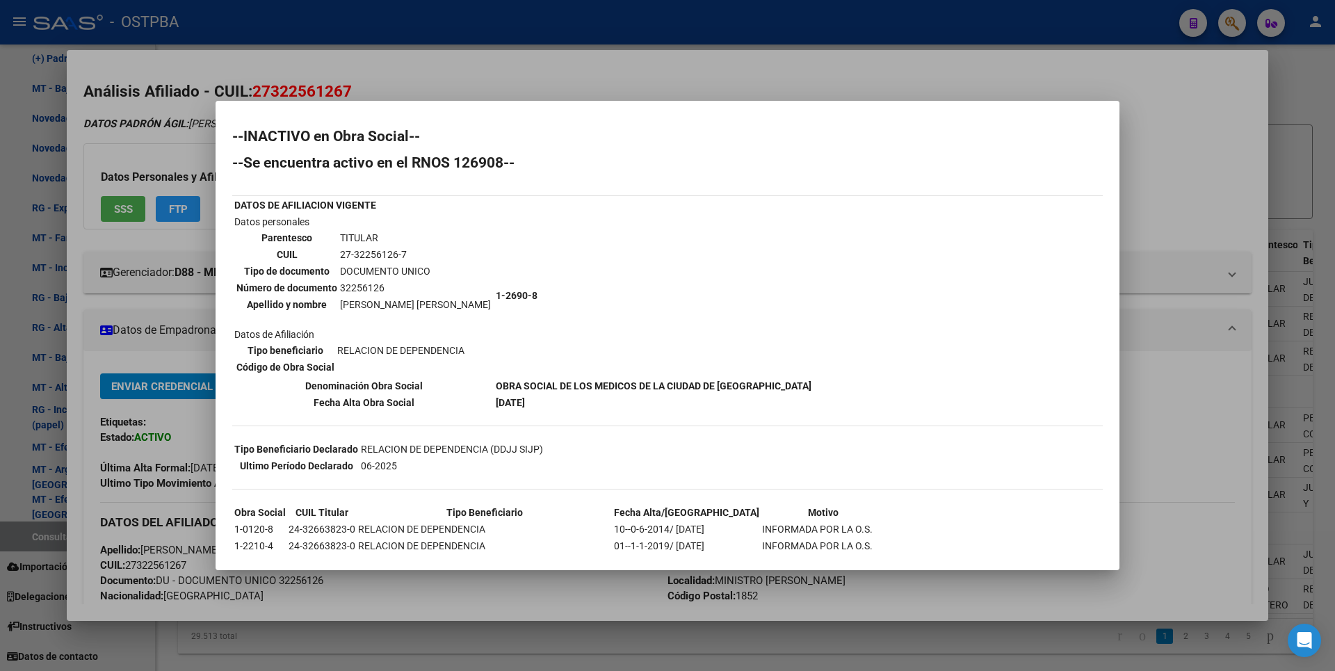
click at [544, 92] on div at bounding box center [667, 335] width 1335 height 671
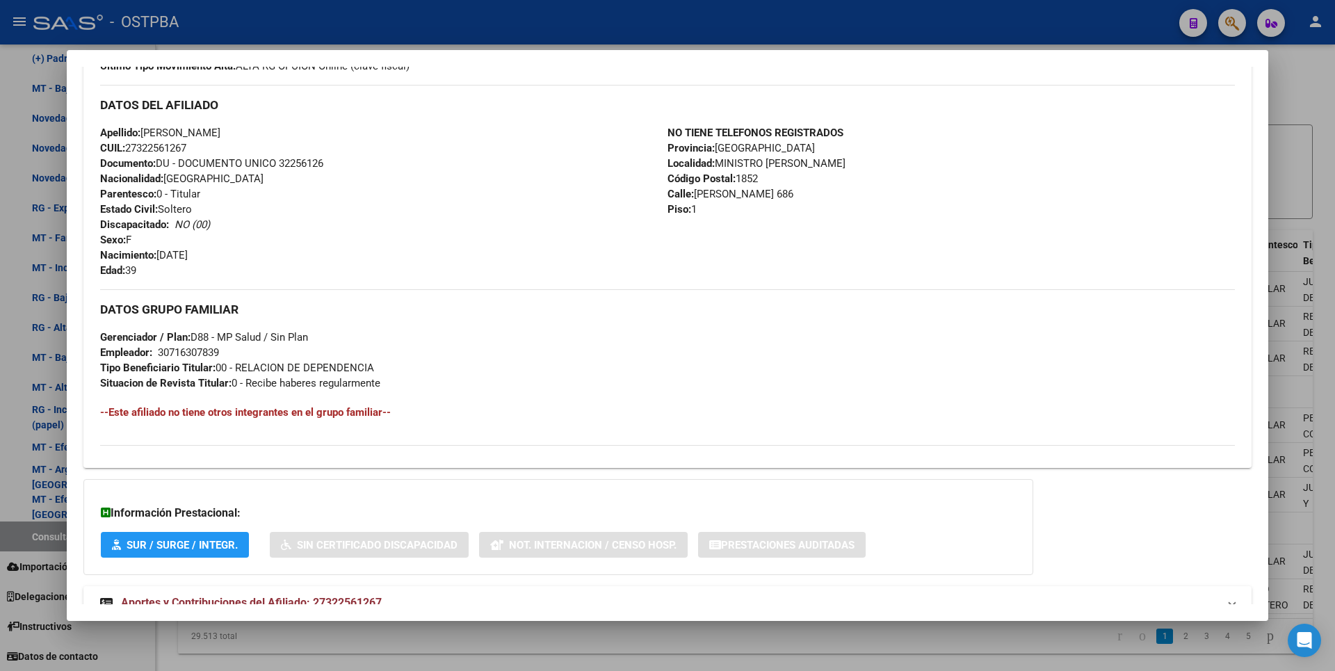
scroll to position [464, 0]
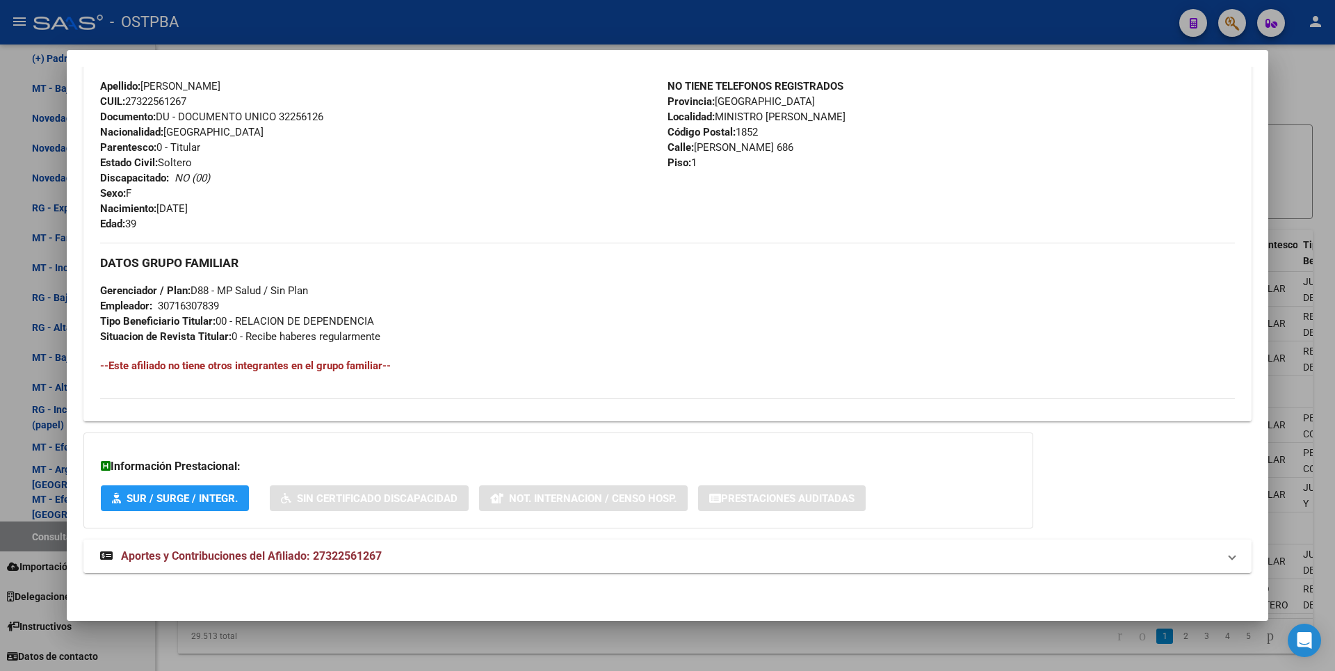
click at [360, 551] on span "Aportes y Contribuciones del Afiliado: 27322561267" at bounding box center [251, 555] width 261 height 13
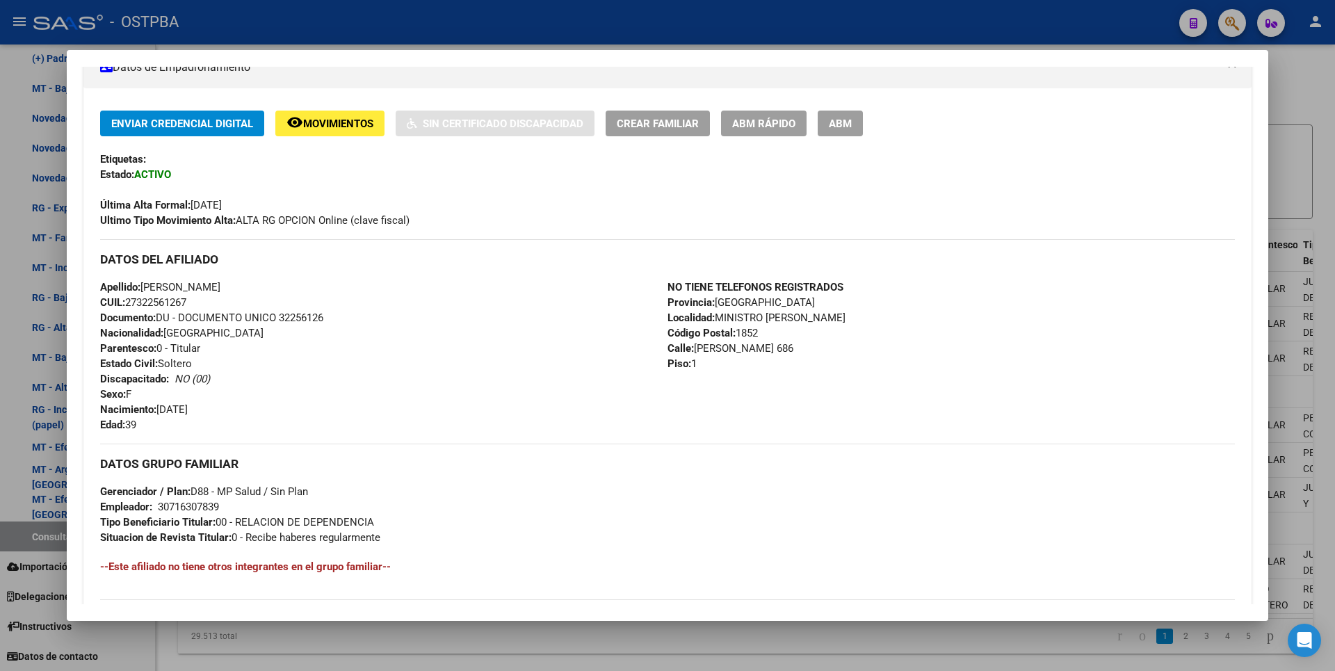
scroll to position [0, 0]
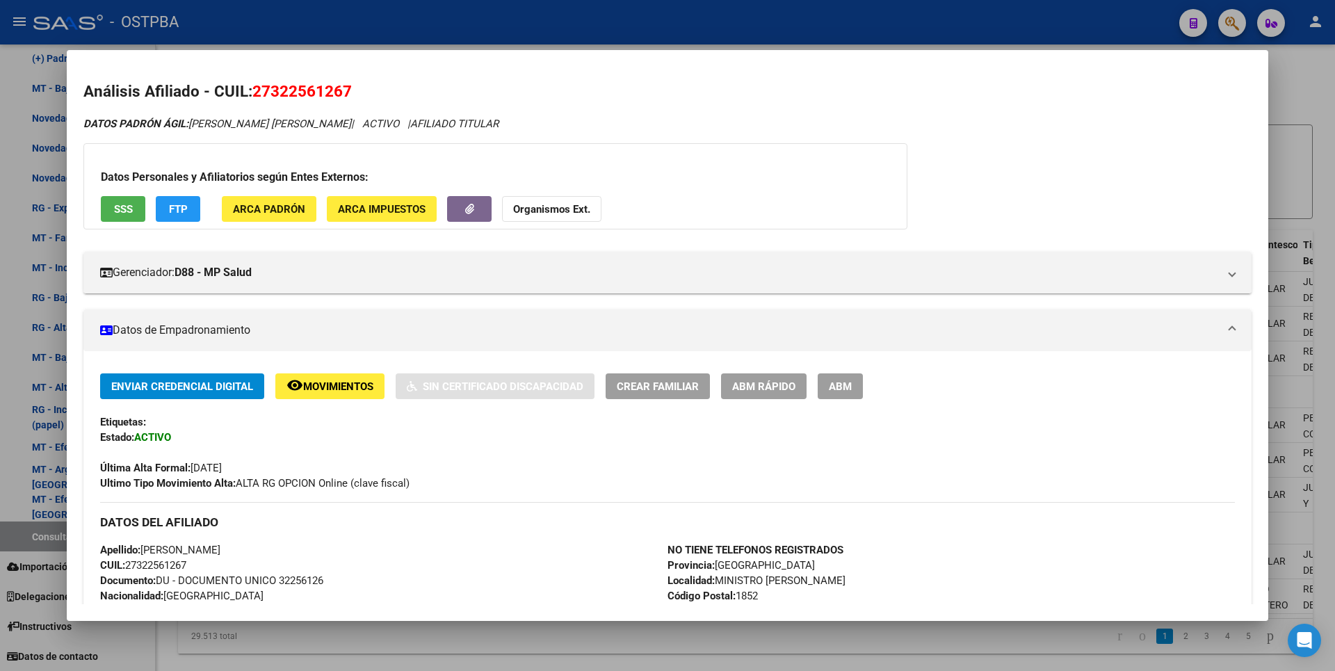
drag, startPoint x: 257, startPoint y: 89, endPoint x: 352, endPoint y: 82, distance: 96.2
click at [352, 82] on h2 "Análisis Afiliado - CUIL: 27322561267" at bounding box center [667, 92] width 1168 height 24
copy span "27322561267"
click at [184, 211] on span "FTP" at bounding box center [178, 209] width 19 height 13
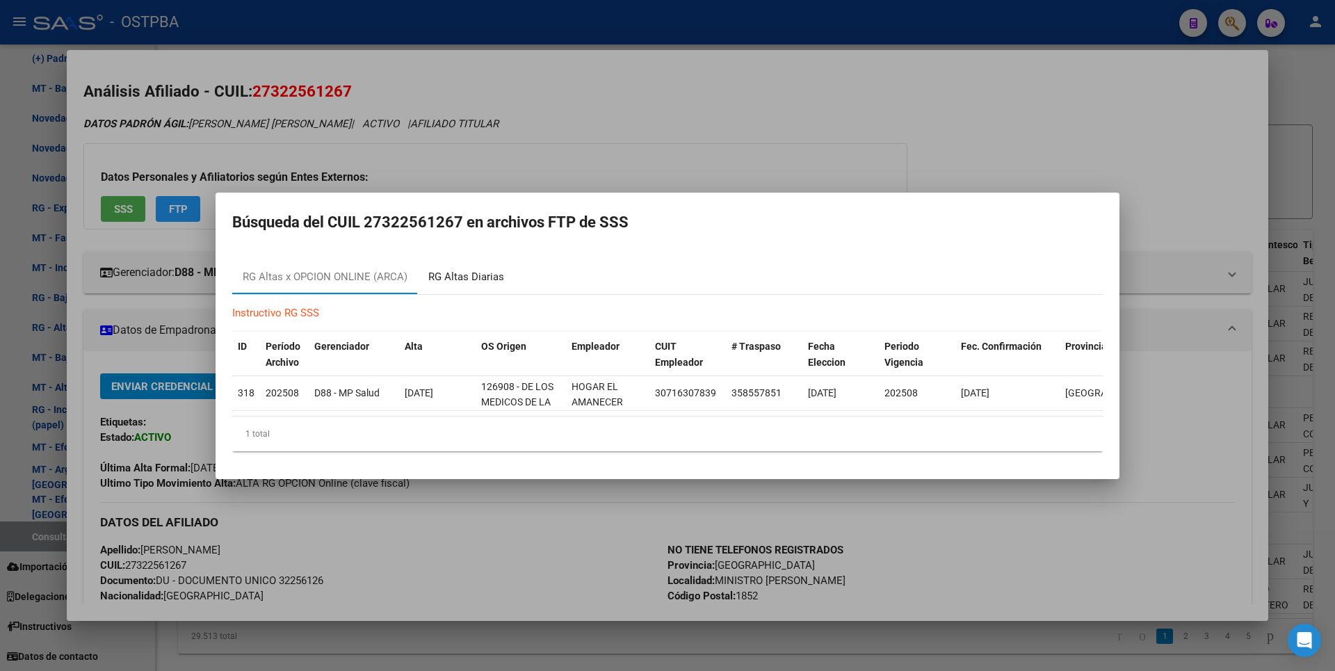
click at [495, 270] on div "RG Altas Diarias" at bounding box center [466, 277] width 76 height 16
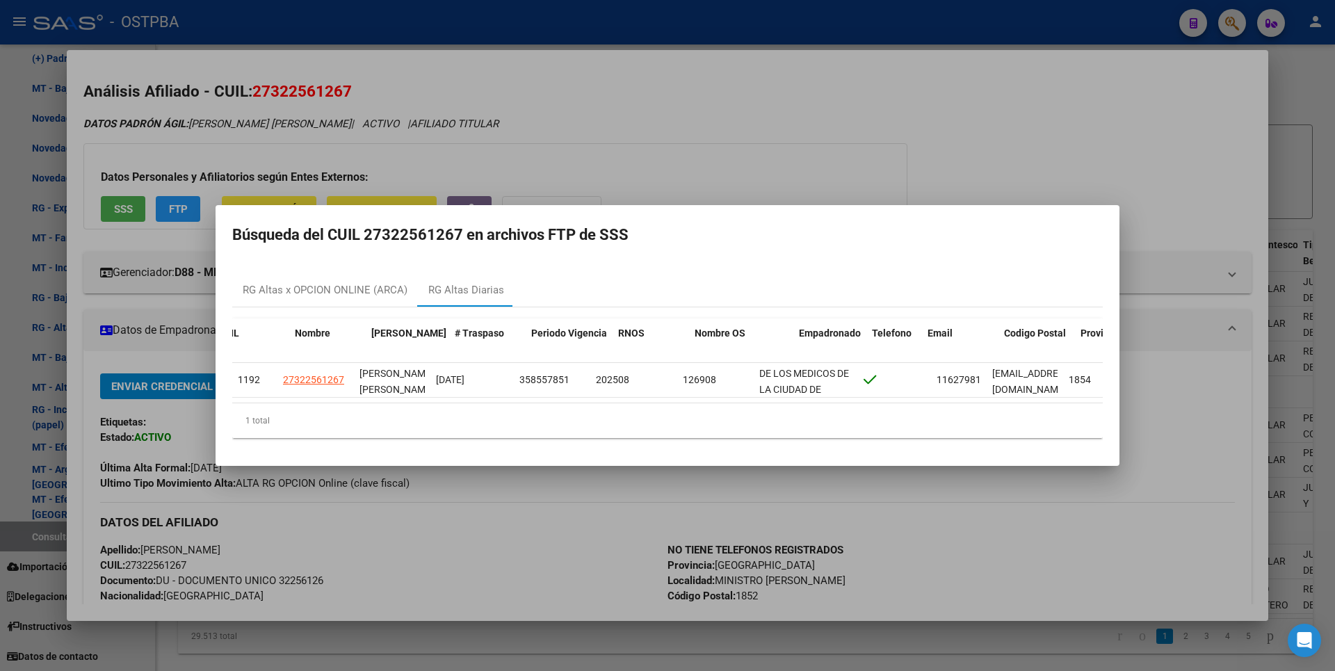
scroll to position [0, 280]
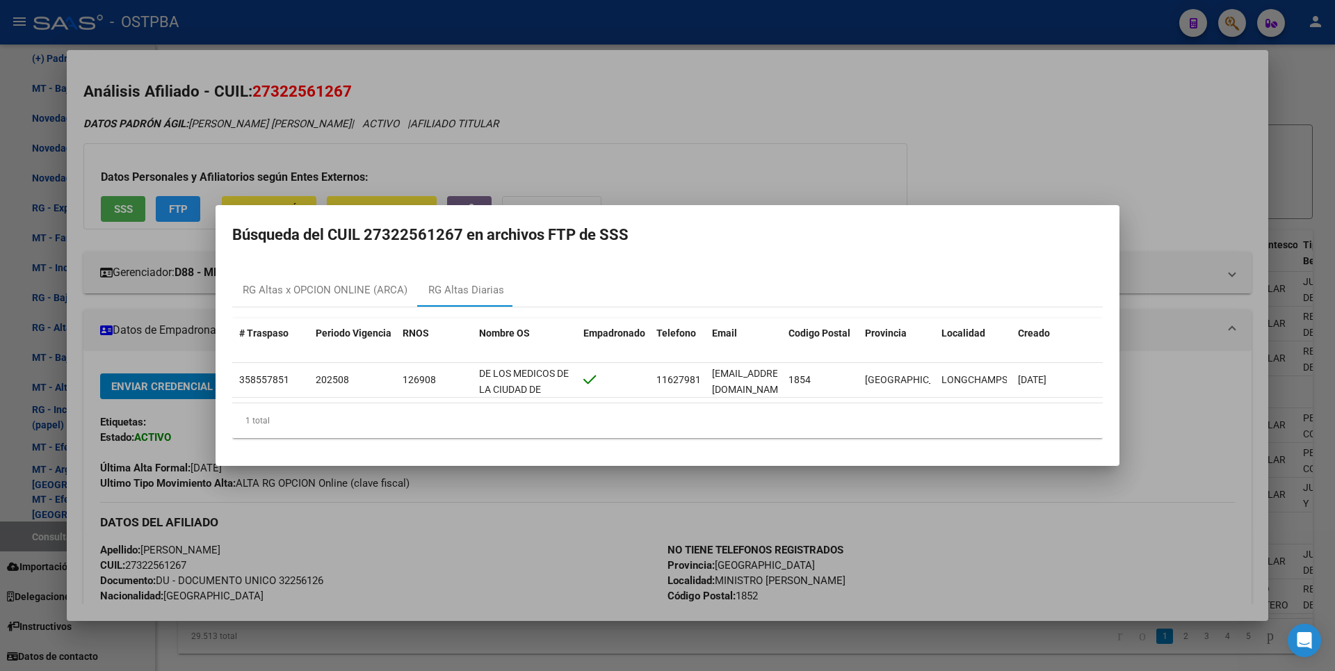
click at [624, 97] on div at bounding box center [667, 335] width 1335 height 671
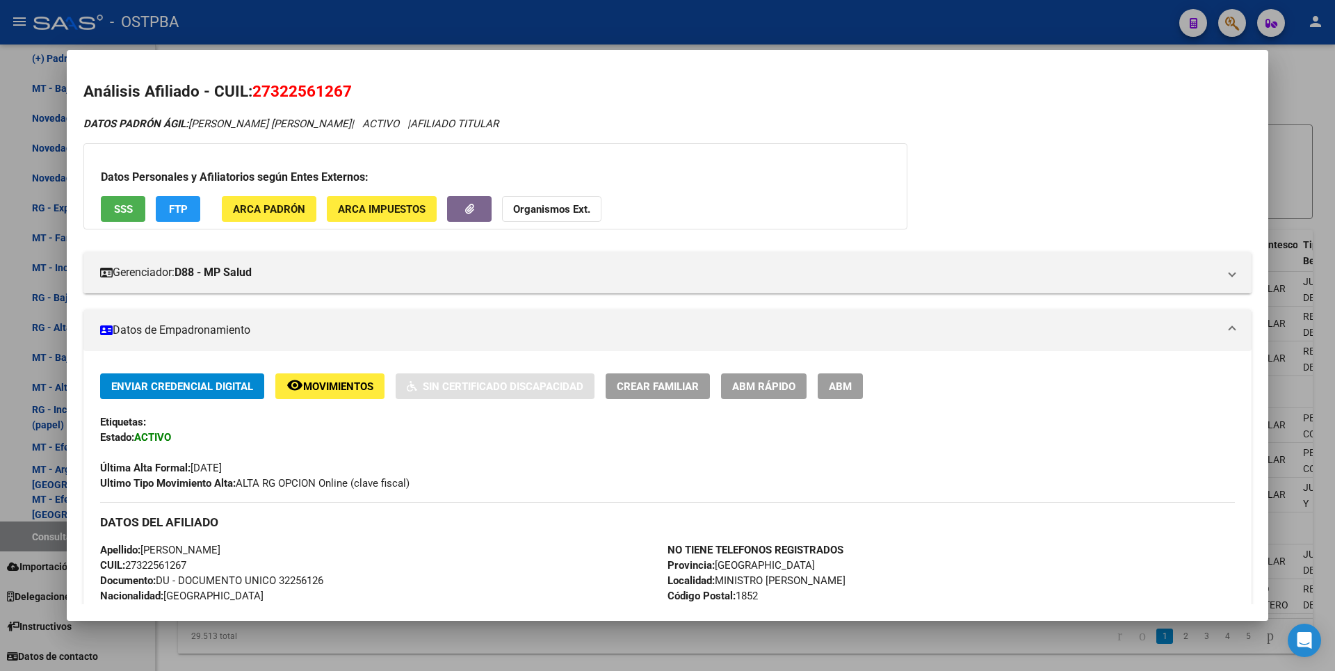
click at [343, 392] on span "Movimientos" at bounding box center [338, 386] width 70 height 13
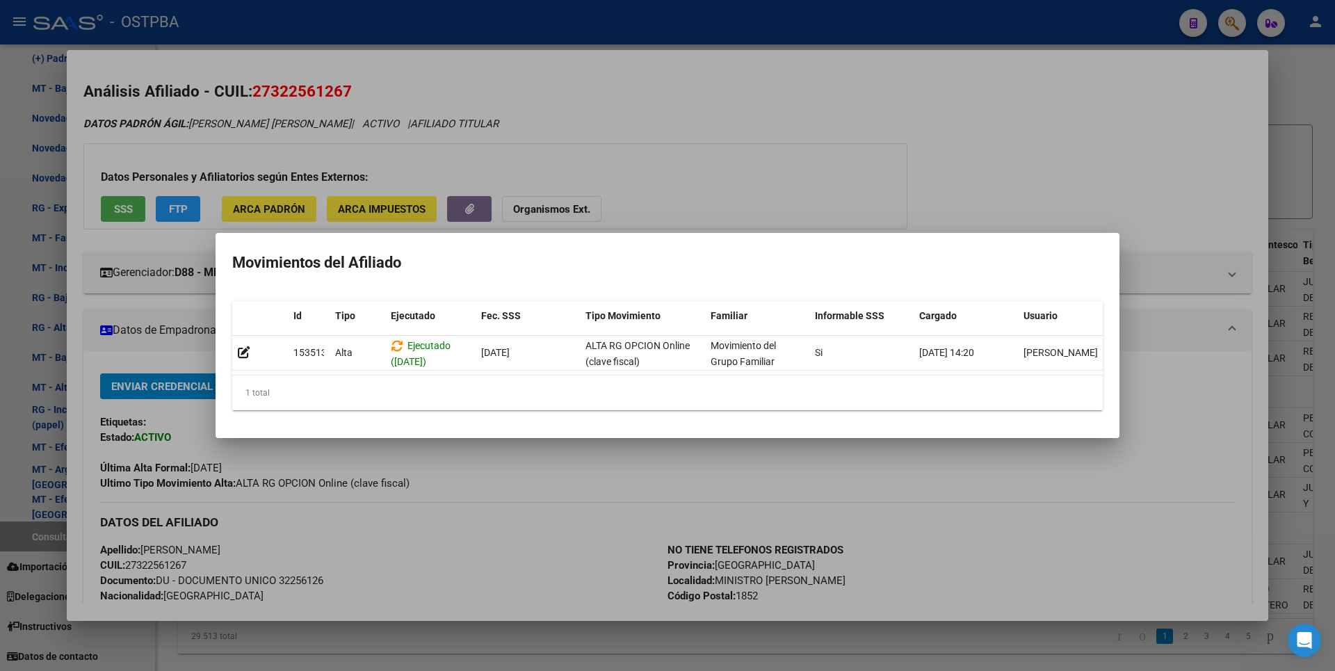
click at [622, 179] on div at bounding box center [667, 335] width 1335 height 671
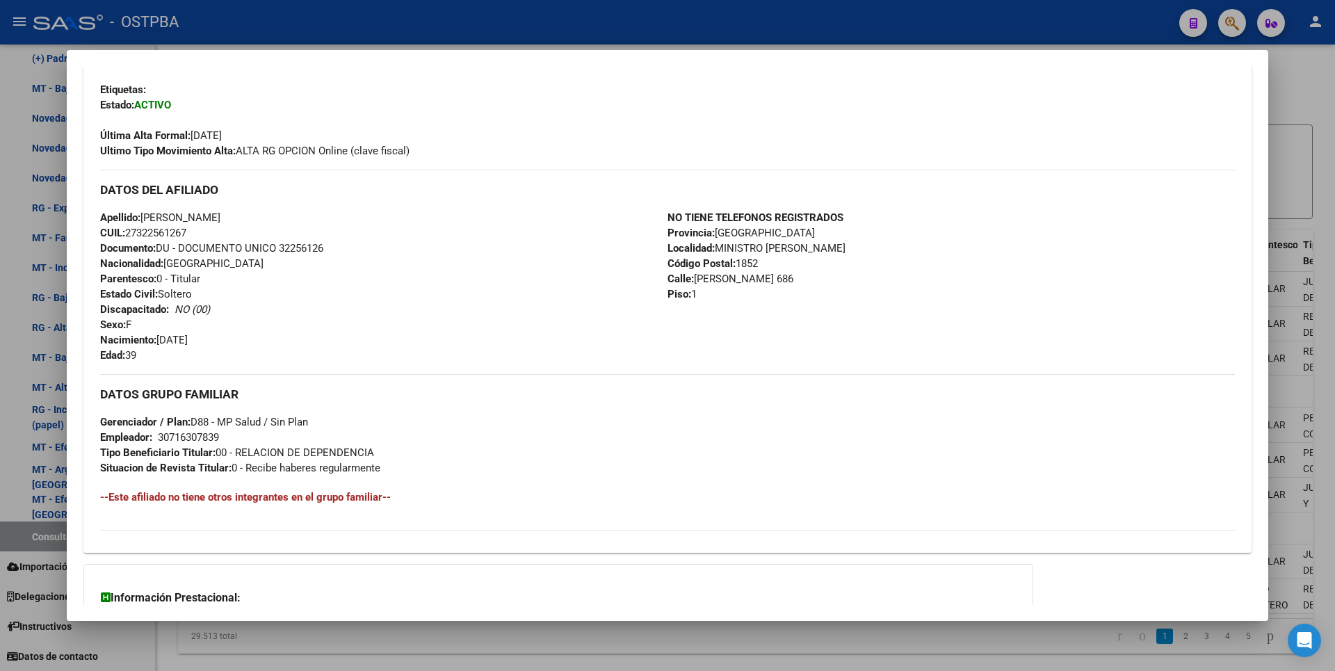
scroll to position [0, 0]
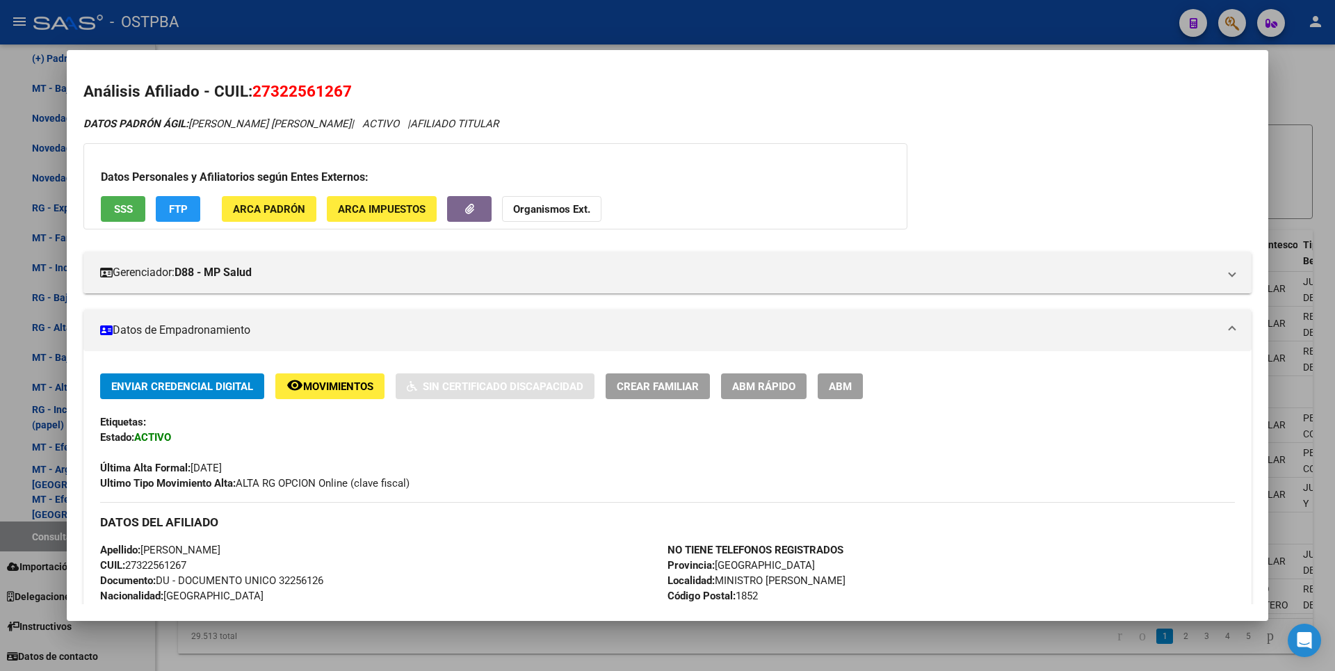
click at [1311, 157] on div at bounding box center [667, 335] width 1335 height 671
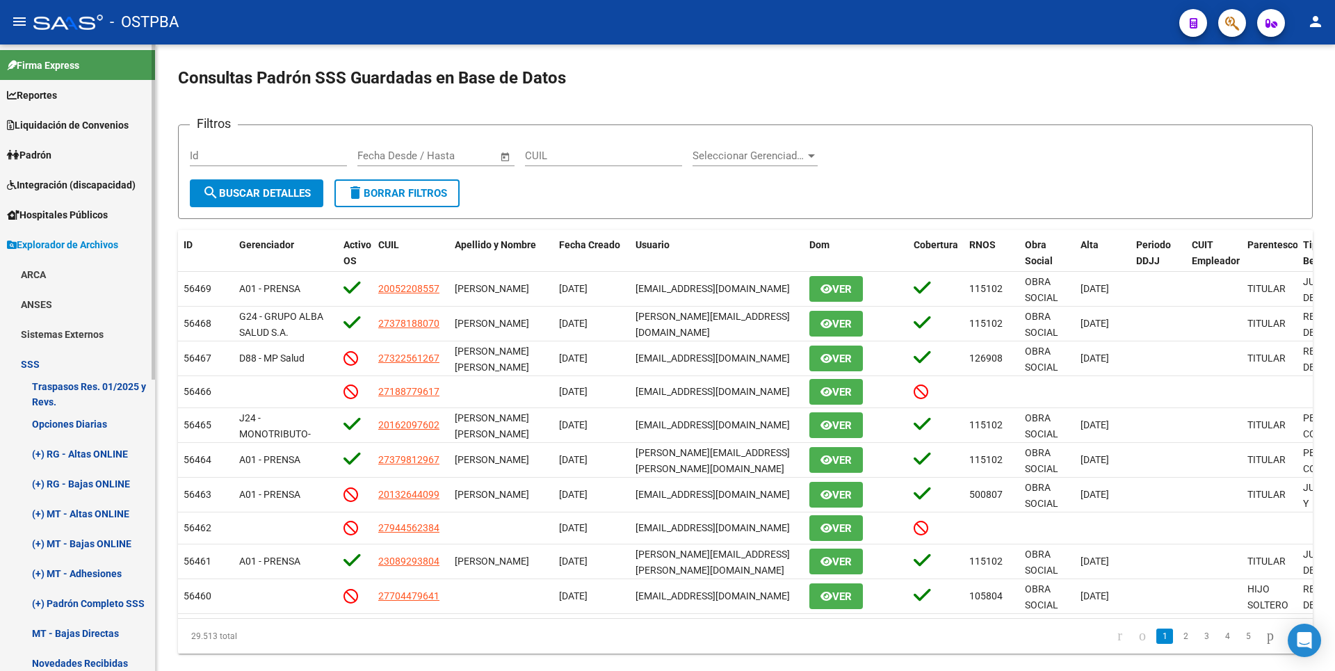
click at [47, 158] on span "Padrón" at bounding box center [29, 154] width 44 height 15
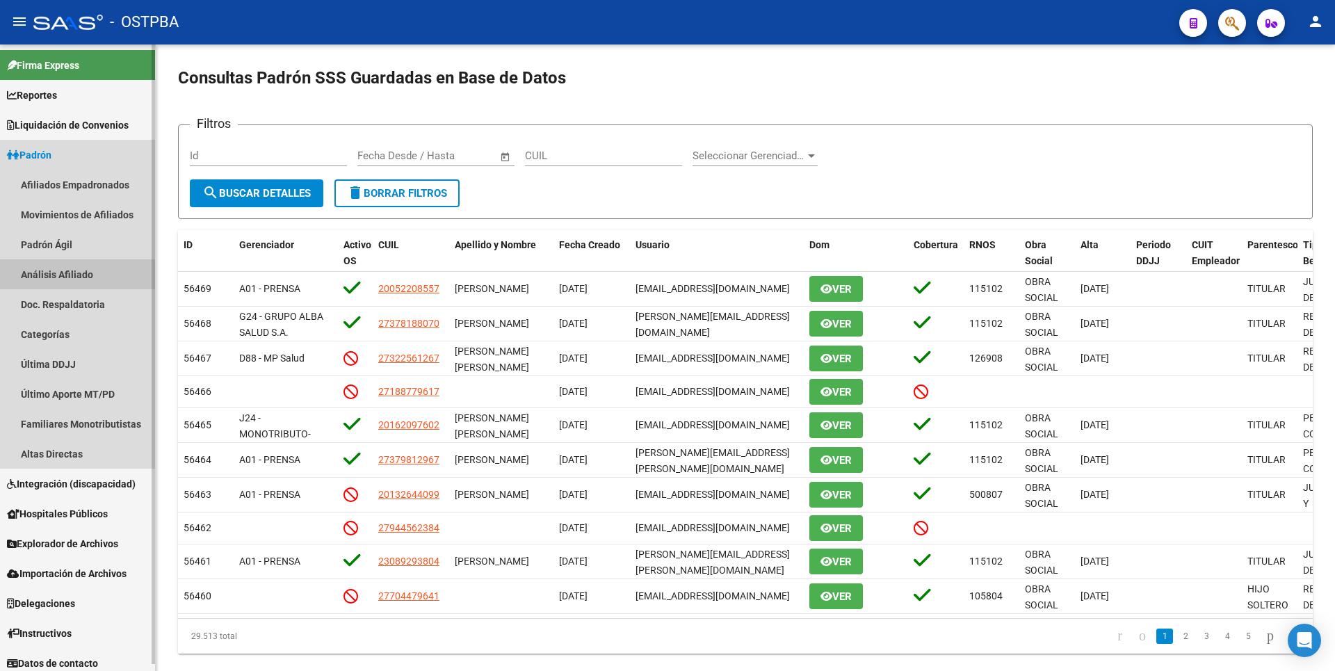
click at [86, 270] on link "Análisis Afiliado" at bounding box center [77, 274] width 155 height 30
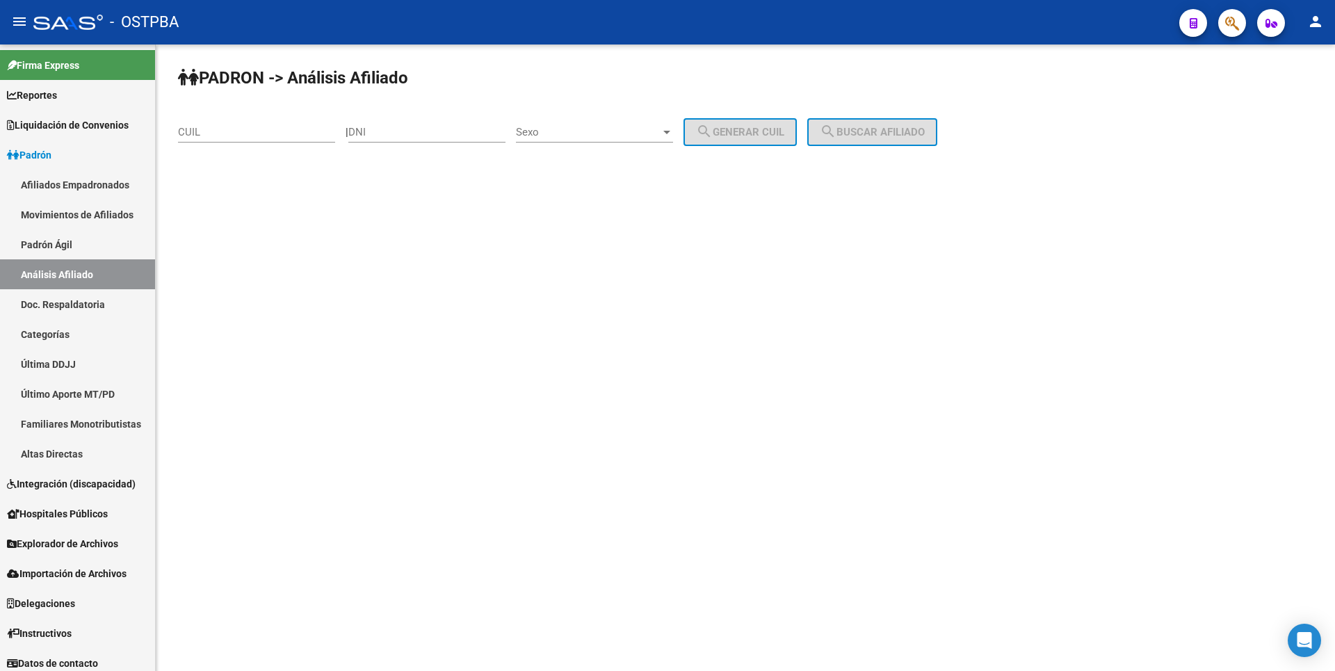
click at [387, 138] on input "DNI" at bounding box center [426, 132] width 157 height 13
paste input "39834261"
type input "39834261"
click at [673, 135] on div at bounding box center [666, 132] width 13 height 11
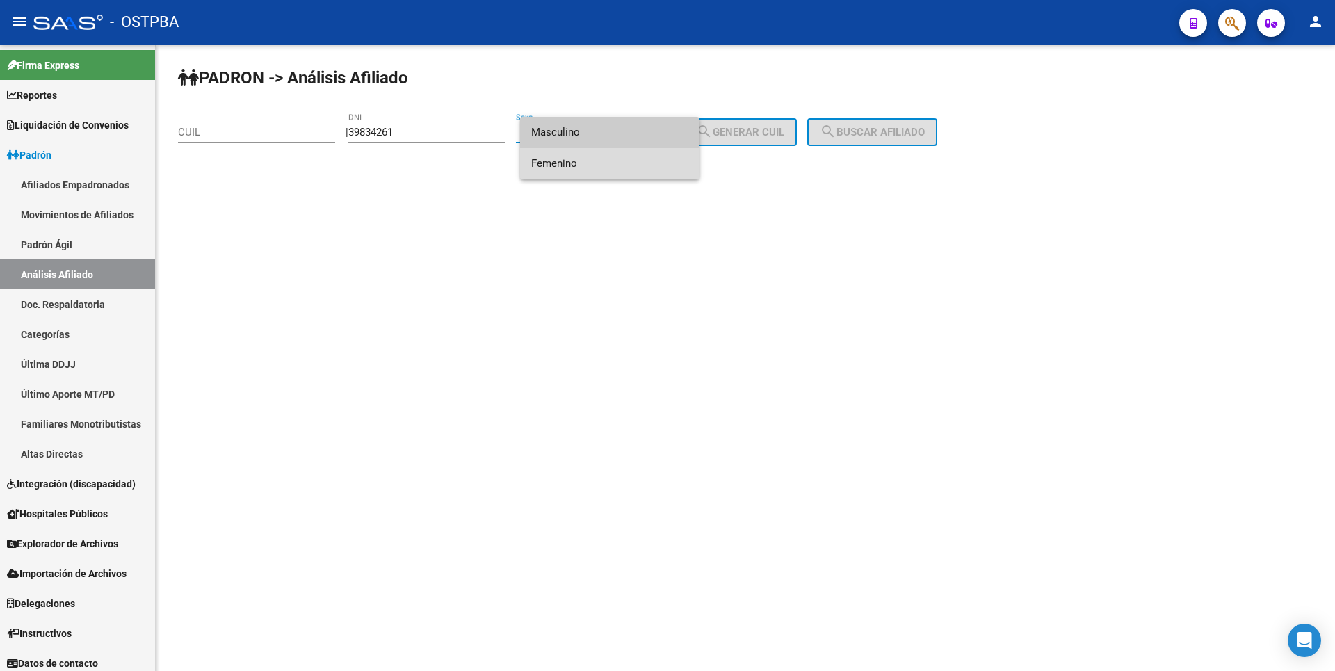
click at [602, 160] on span "Femenino" at bounding box center [609, 163] width 157 height 31
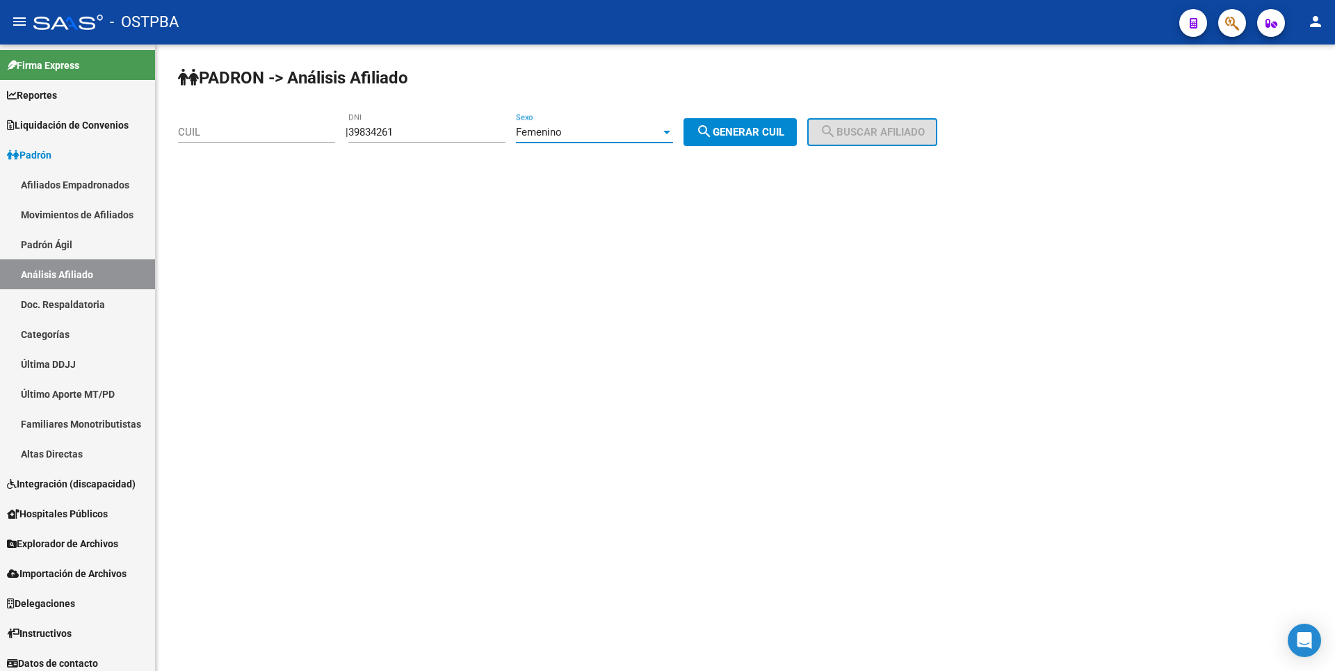
drag, startPoint x: 738, startPoint y: 134, endPoint x: 832, endPoint y: 134, distance: 93.9
click at [740, 135] on span "search Generar CUIL" at bounding box center [740, 132] width 88 height 13
type input "27-39834261-0"
click at [836, 134] on mat-icon "search" at bounding box center [828, 131] width 17 height 17
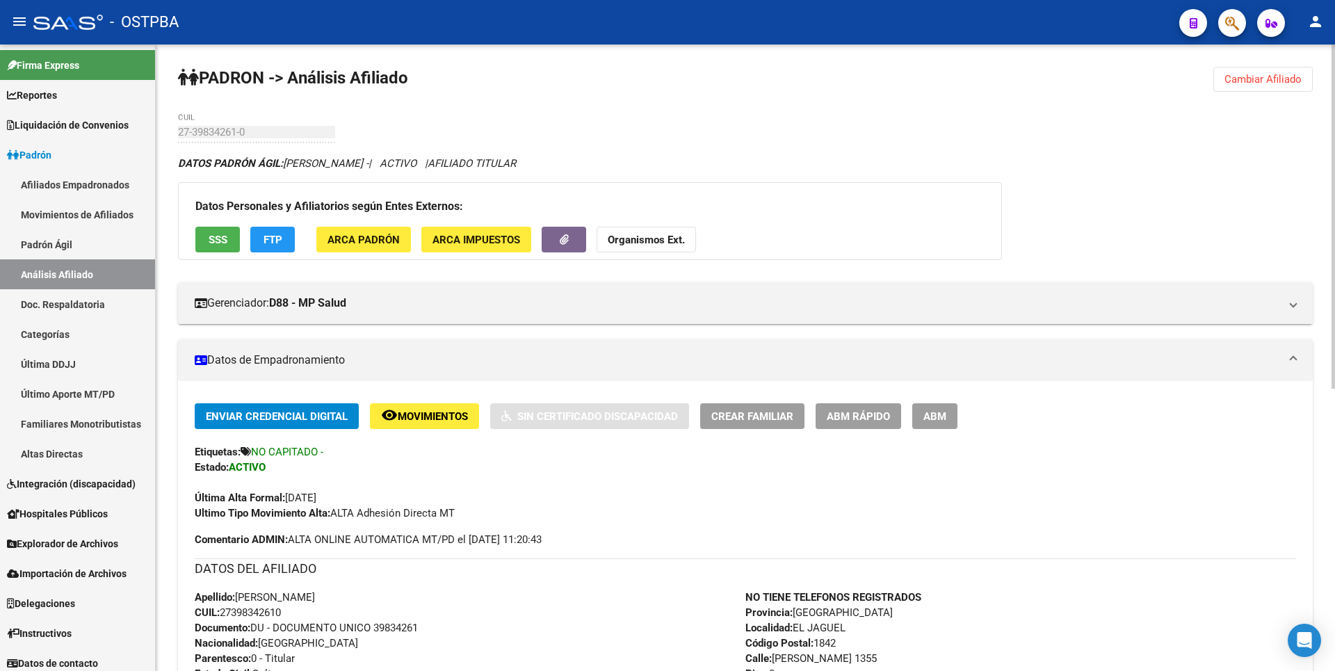
click at [1269, 78] on span "Cambiar Afiliado" at bounding box center [1262, 79] width 77 height 13
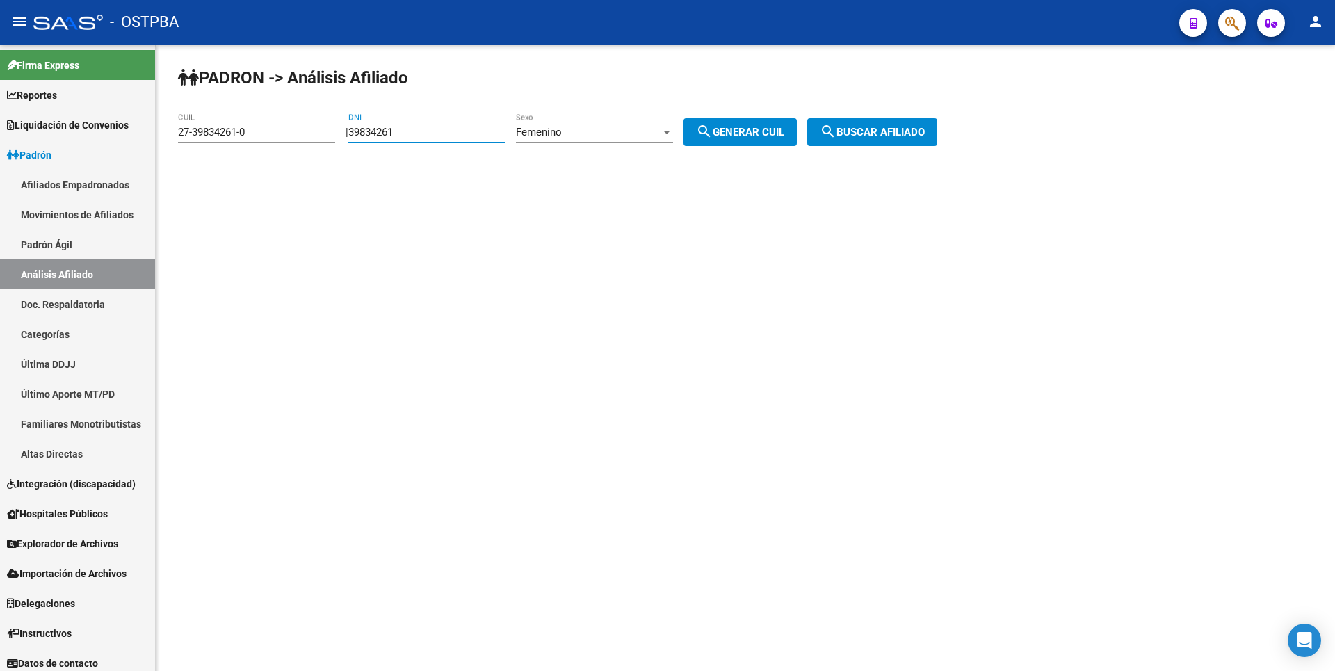
drag, startPoint x: 421, startPoint y: 131, endPoint x: 261, endPoint y: 138, distance: 160.8
click at [261, 138] on app-analisis-afiliado "PADRON -> Análisis Afiliado 27-39834261-0 CUIL | 39834261 DNI Femenino Sexo sea…" at bounding box center [563, 132] width 770 height 13
paste input "41738597"
type input "41738597"
drag, startPoint x: 265, startPoint y: 128, endPoint x: 0, endPoint y: 141, distance: 265.2
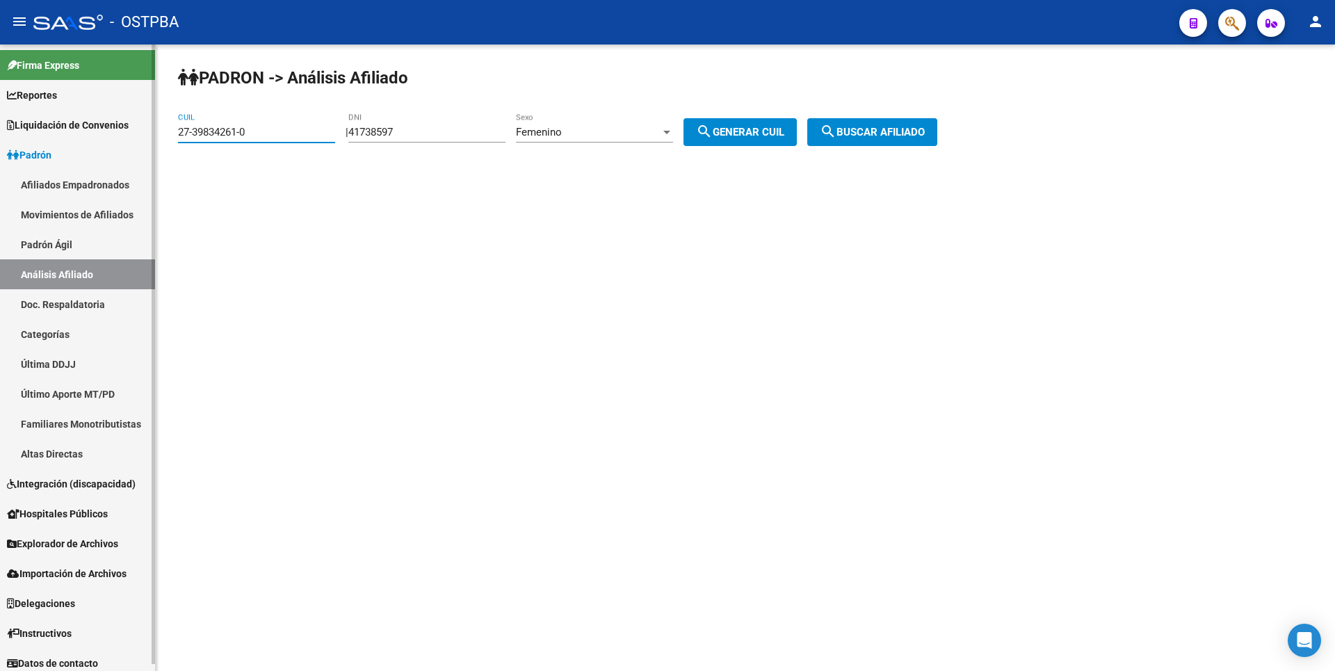
click at [0, 141] on mat-sidenav-container "Firma Express Reportes Tablero de Control Ingresos Percibidos Análisis de todos…" at bounding box center [667, 357] width 1335 height 626
drag, startPoint x: 747, startPoint y: 137, endPoint x: 770, endPoint y: 135, distance: 22.3
click at [755, 135] on span "search Generar CUIL" at bounding box center [740, 132] width 88 height 13
type input "27-41738597-0"
click at [925, 134] on span "search Buscar afiliado" at bounding box center [872, 132] width 105 height 13
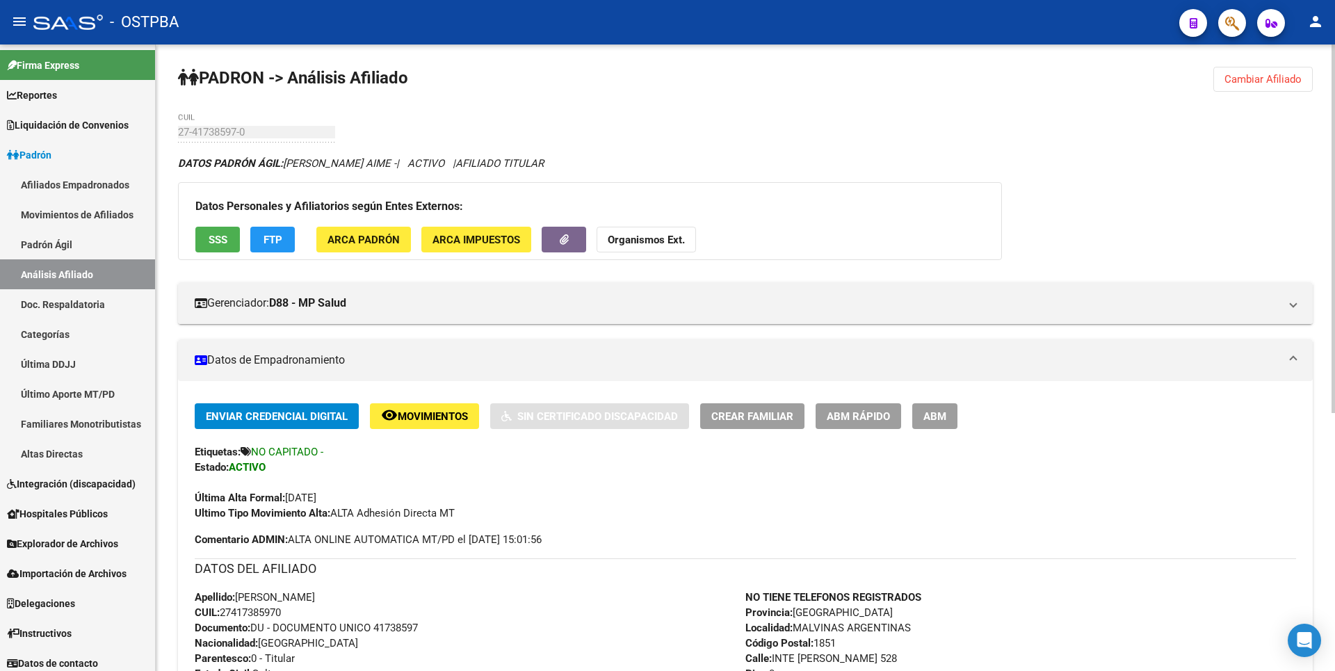
scroll to position [439, 0]
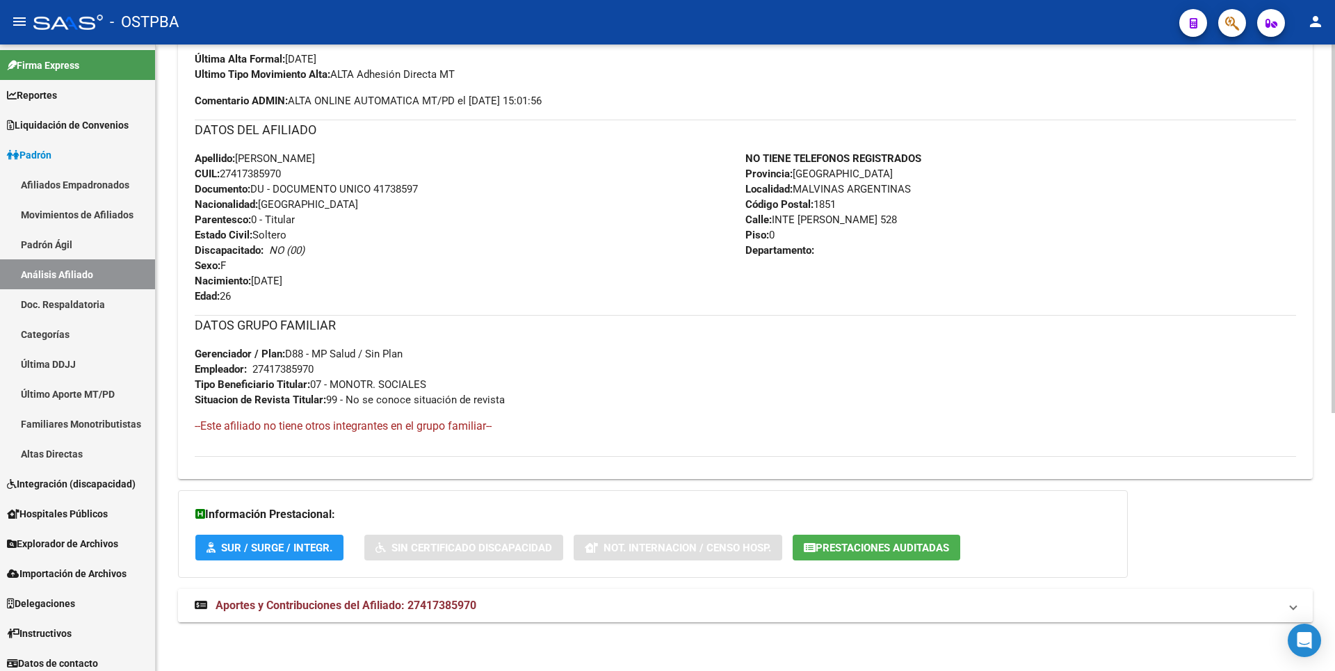
click at [416, 602] on span "Aportes y Contribuciones del Afiliado: 27417385970" at bounding box center [346, 605] width 261 height 13
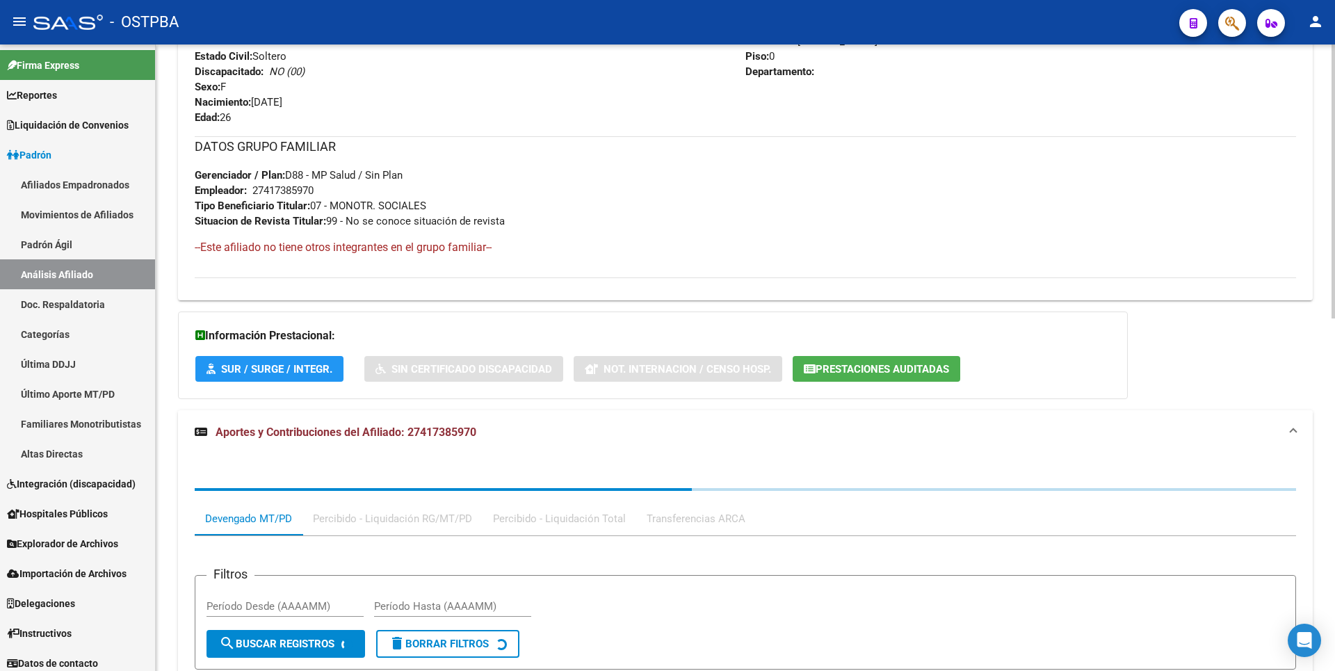
scroll to position [806, 0]
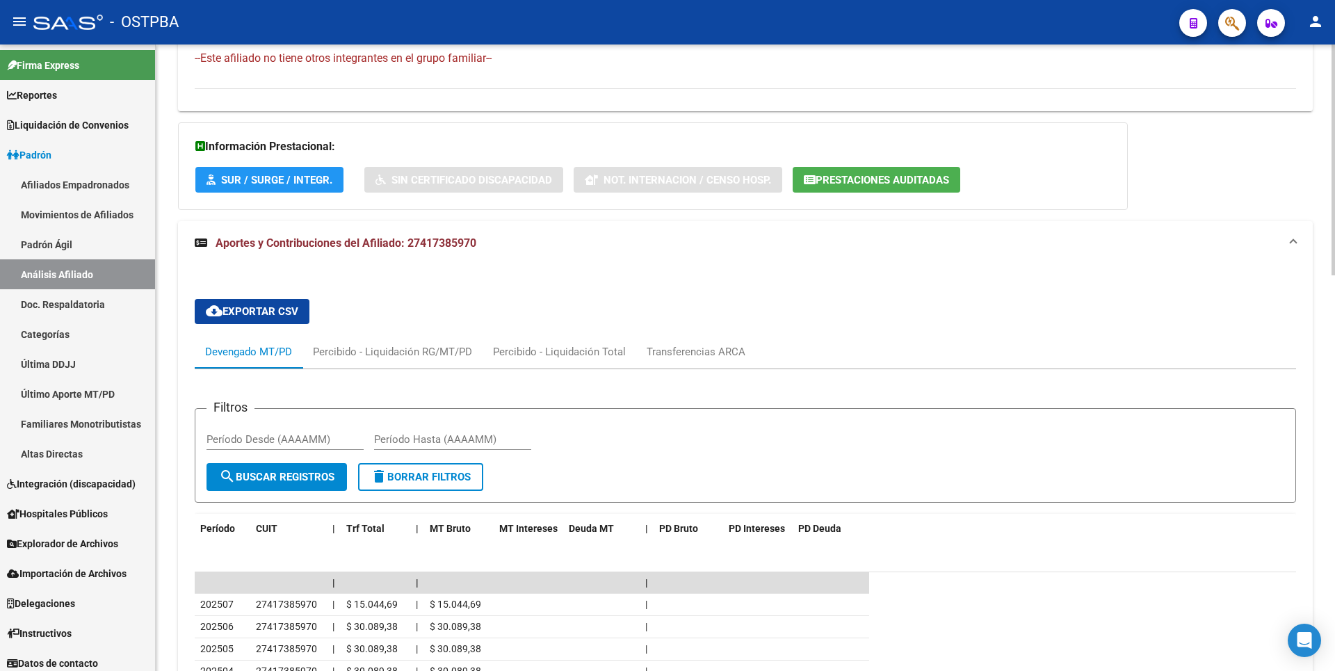
click at [902, 184] on span "Prestaciones Auditadas" at bounding box center [882, 180] width 133 height 13
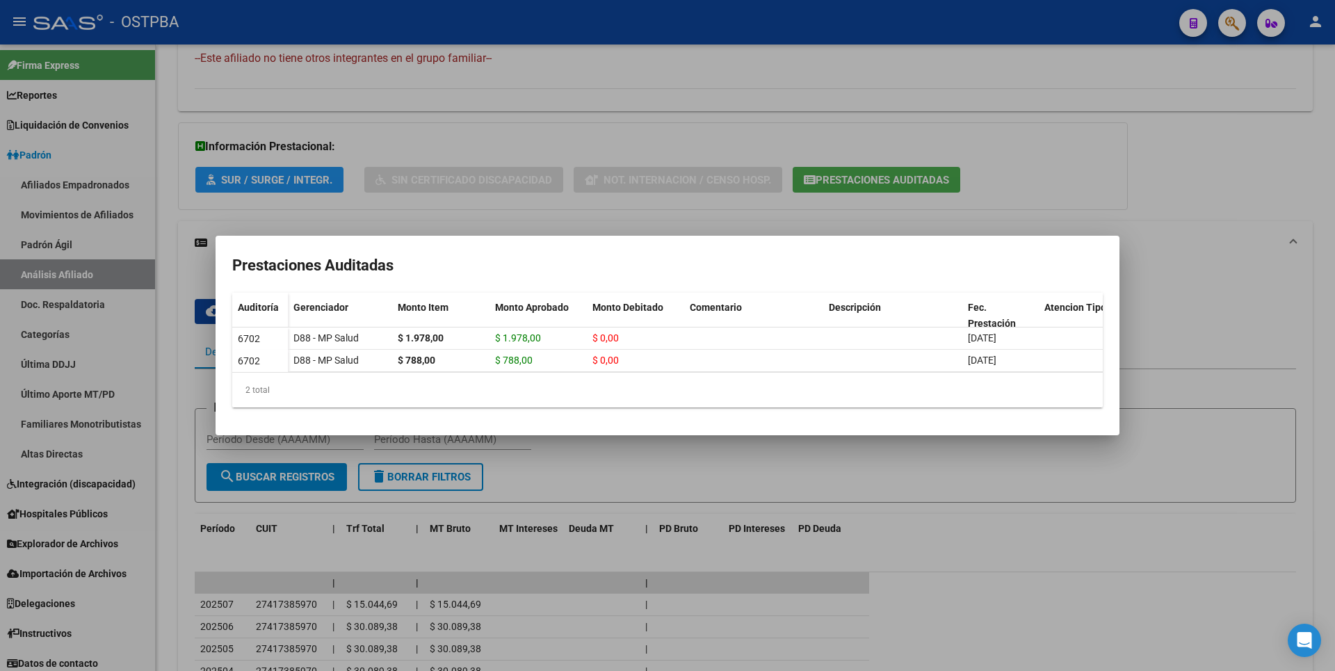
click at [1153, 259] on div at bounding box center [667, 335] width 1335 height 671
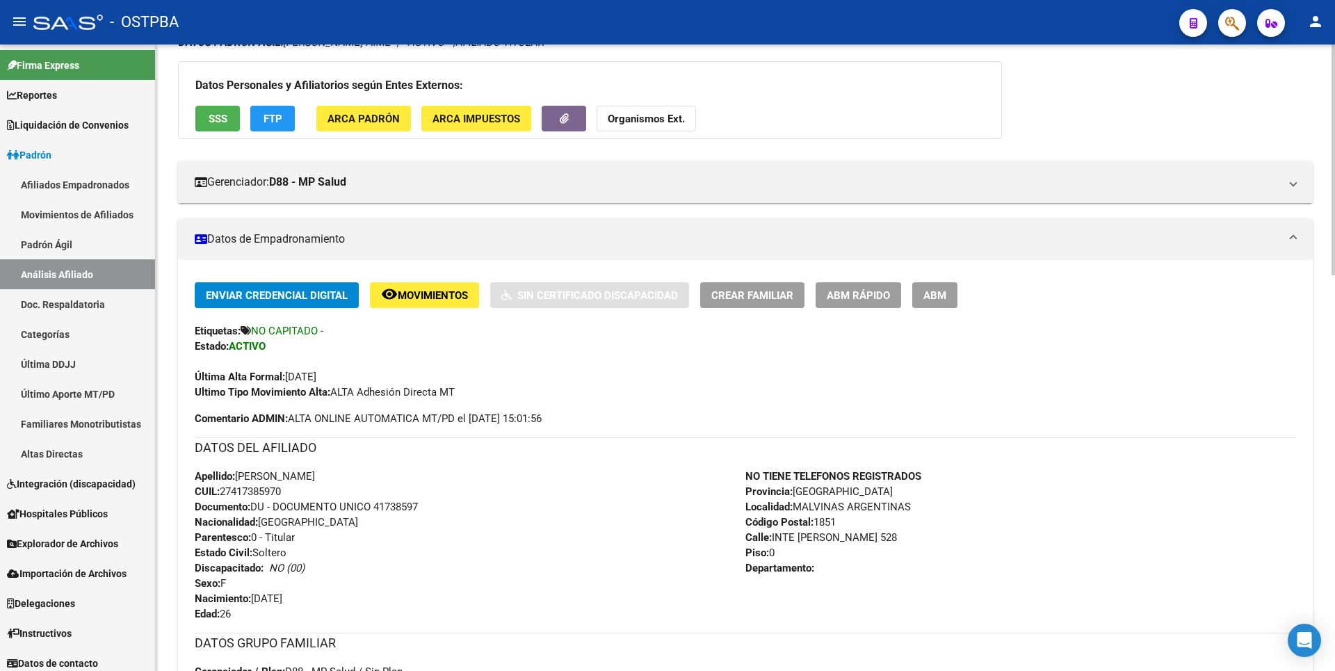
scroll to position [0, 0]
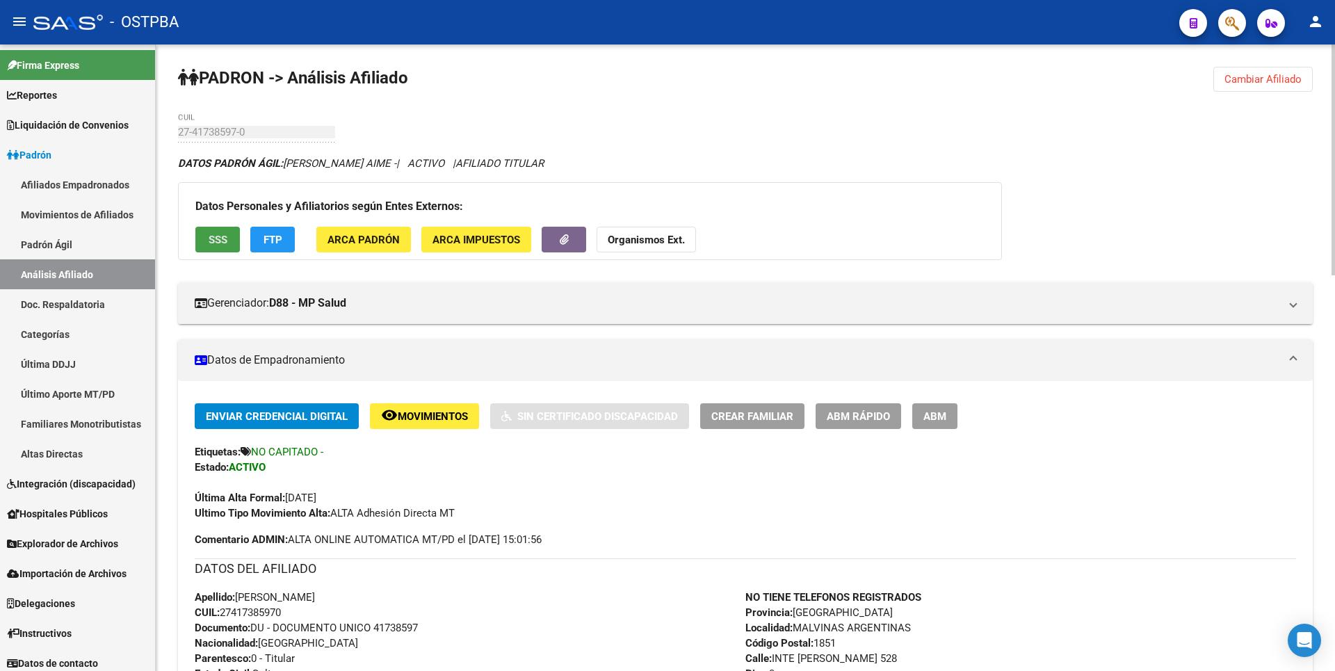
click at [232, 236] on button "SSS" at bounding box center [217, 240] width 44 height 26
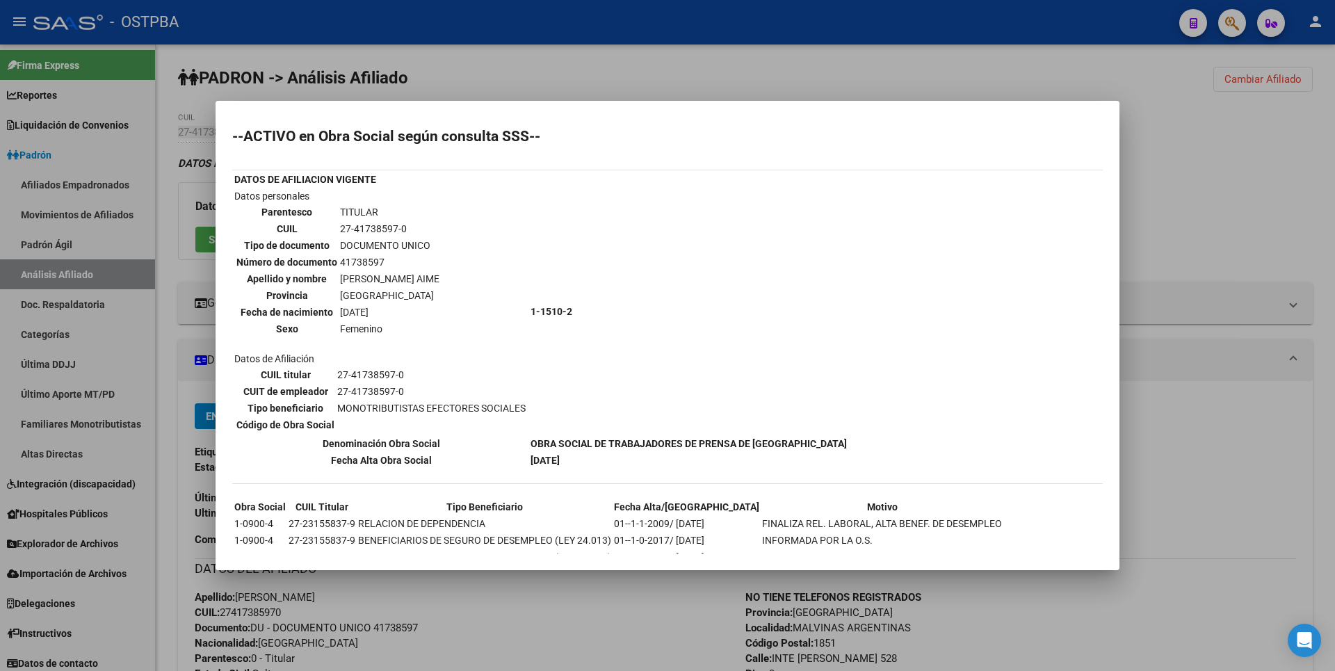
click at [1263, 201] on div at bounding box center [667, 335] width 1335 height 671
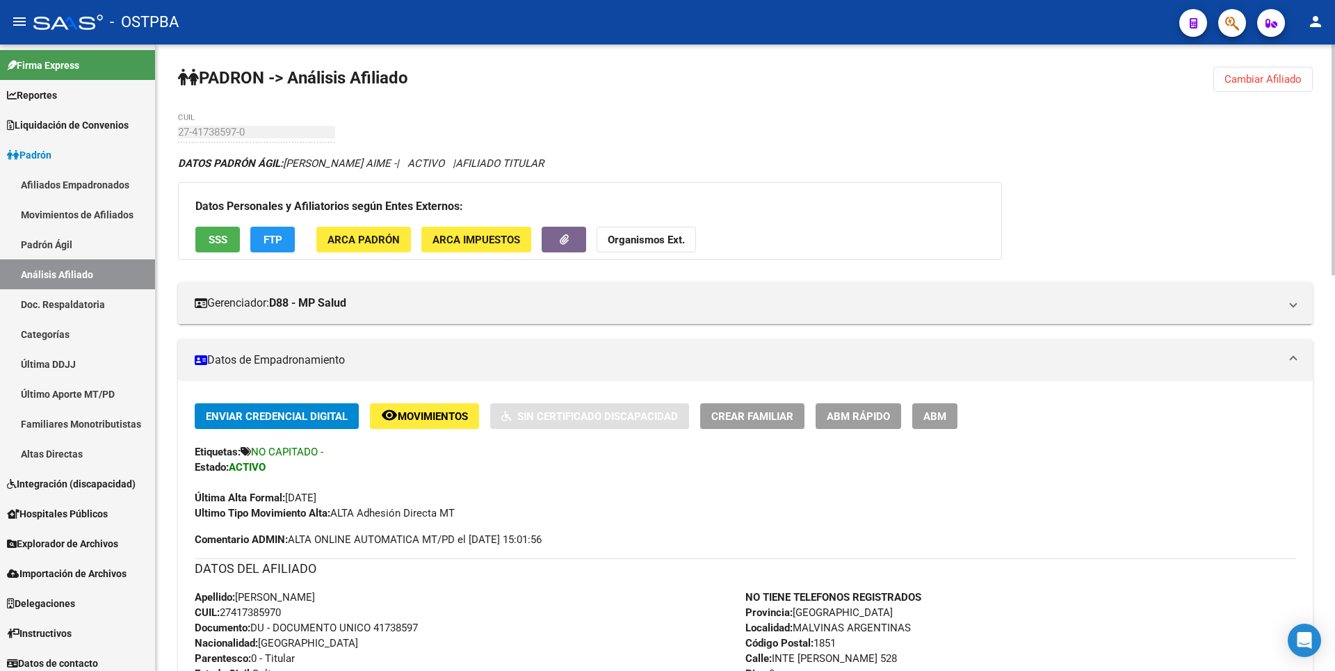
click at [505, 238] on span "ARCA Impuestos" at bounding box center [476, 240] width 88 height 13
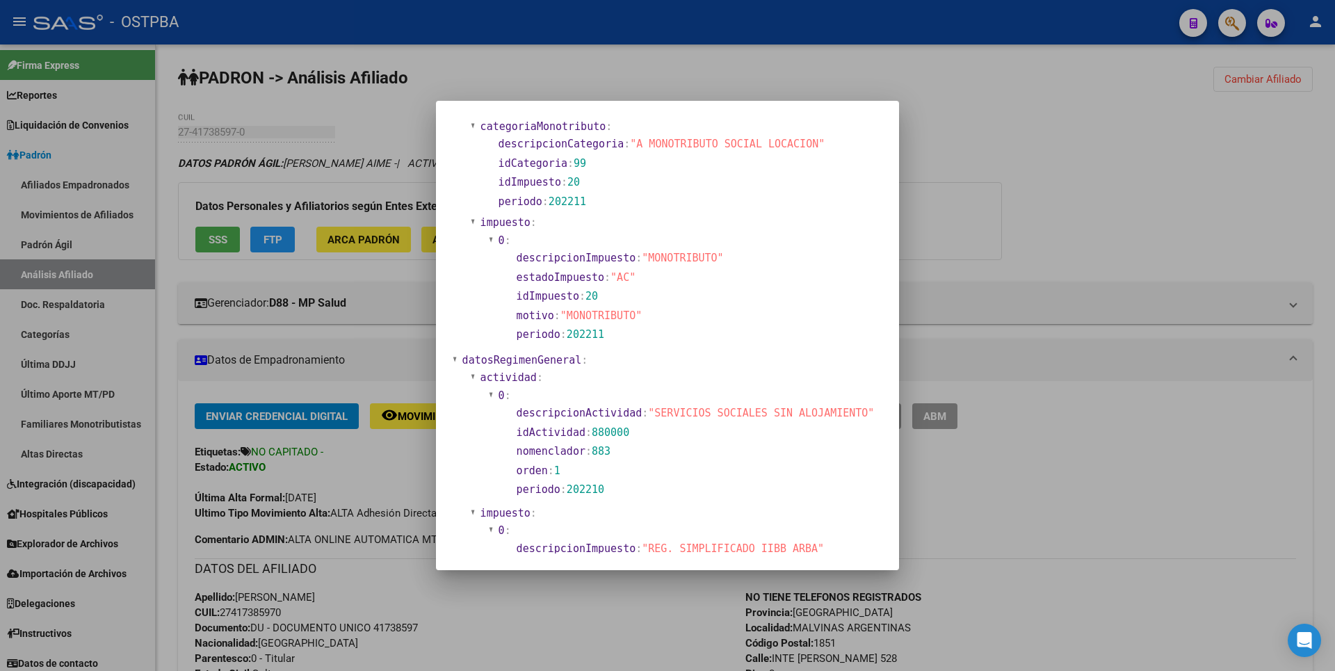
scroll to position [925, 0]
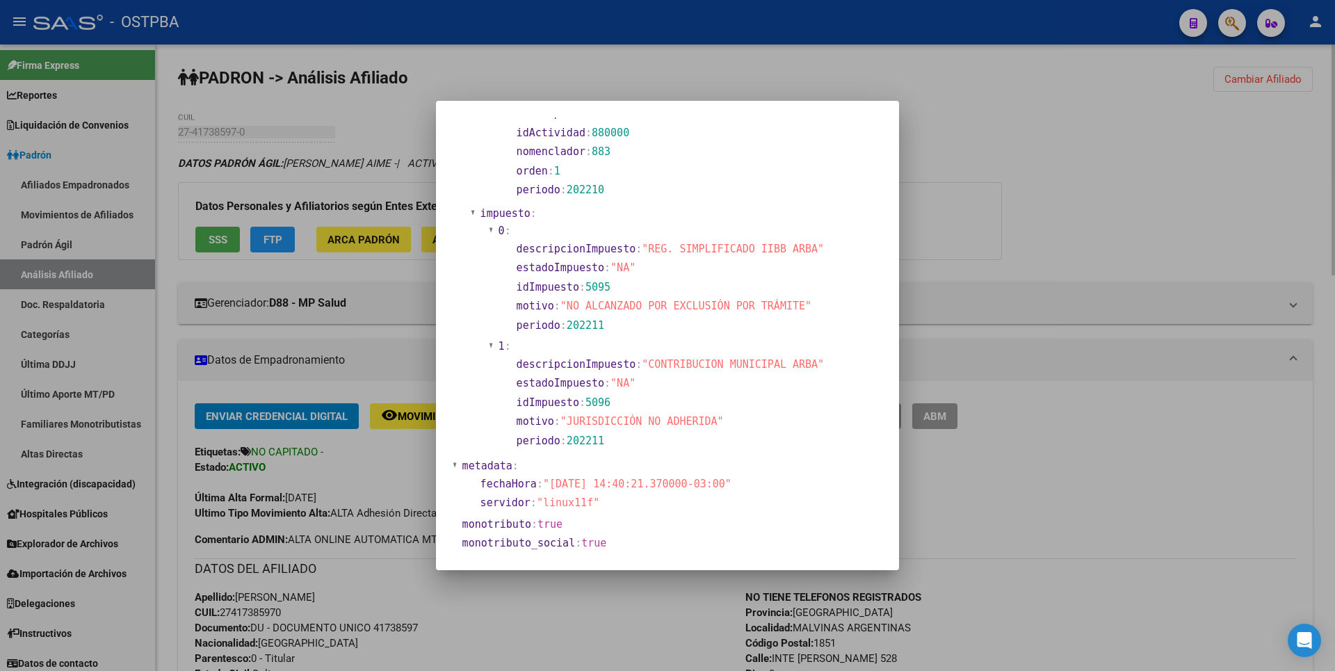
drag, startPoint x: 1002, startPoint y: 229, endPoint x: 978, endPoint y: 219, distance: 26.5
click at [1003, 228] on div at bounding box center [667, 335] width 1335 height 671
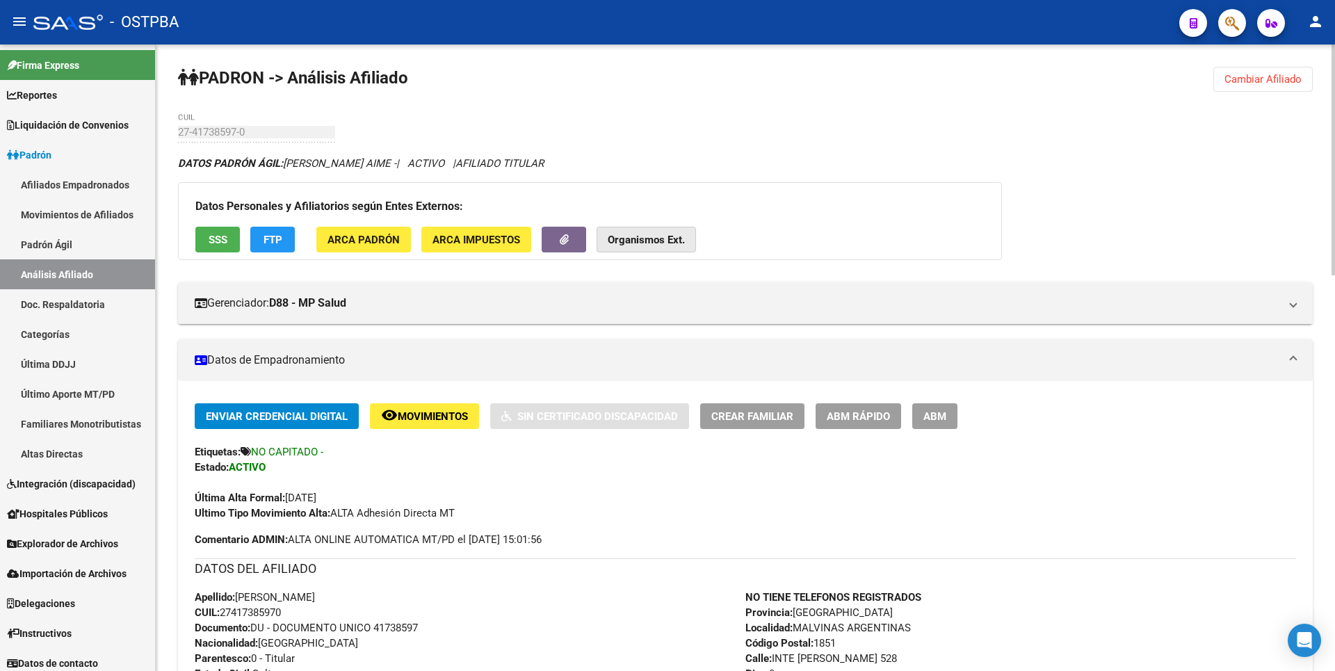
click at [656, 242] on strong "Organismos Ext." at bounding box center [646, 240] width 77 height 13
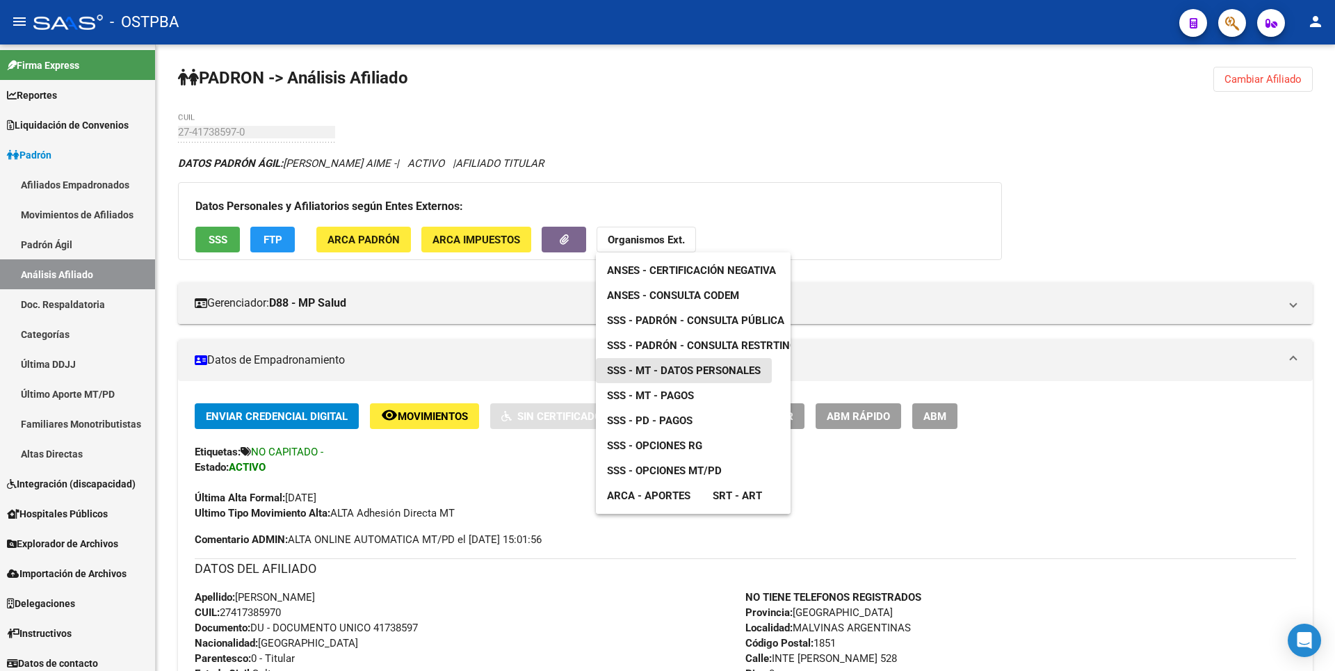
click at [686, 376] on span "SSS - MT - Datos Personales" at bounding box center [684, 370] width 154 height 13
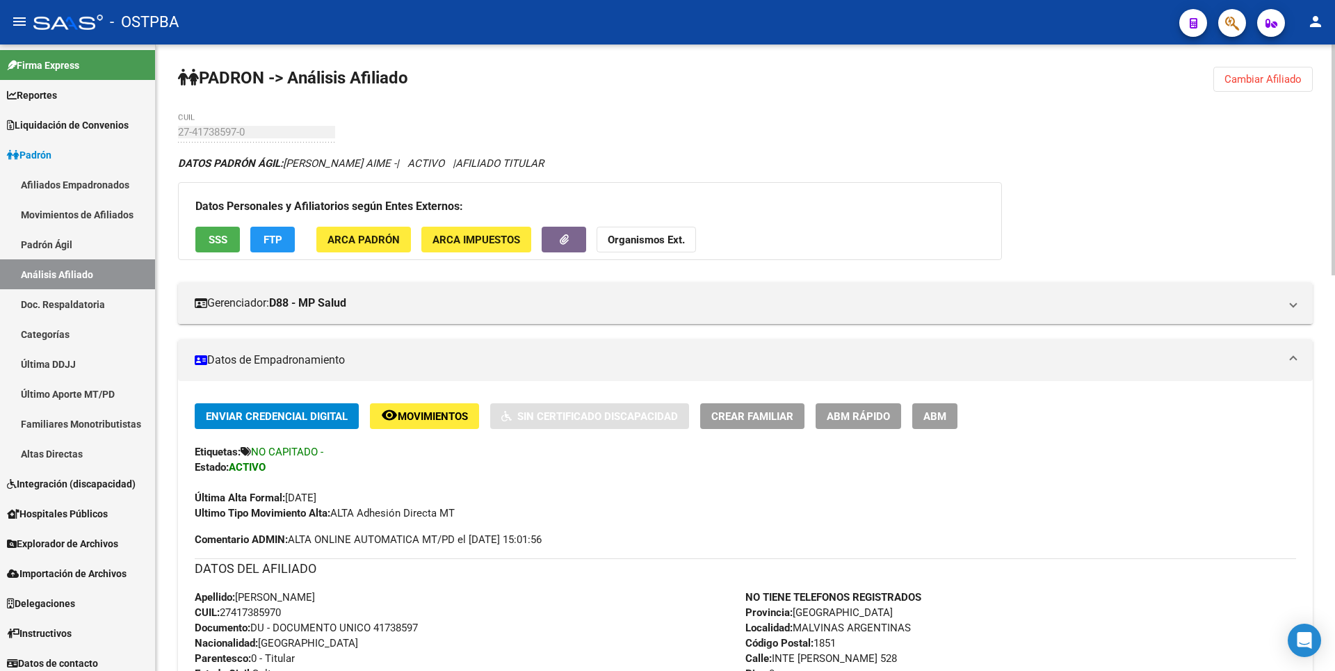
drag, startPoint x: 222, startPoint y: 612, endPoint x: 284, endPoint y: 607, distance: 62.1
click at [281, 607] on span "CUIL: 27417385970" at bounding box center [238, 612] width 86 height 13
click at [279, 610] on span "CUIL: 27417385970" at bounding box center [238, 612] width 86 height 13
click at [281, 606] on span "CUIL: 27417385970" at bounding box center [238, 612] width 86 height 13
drag, startPoint x: 287, startPoint y: 610, endPoint x: 274, endPoint y: 609, distance: 13.3
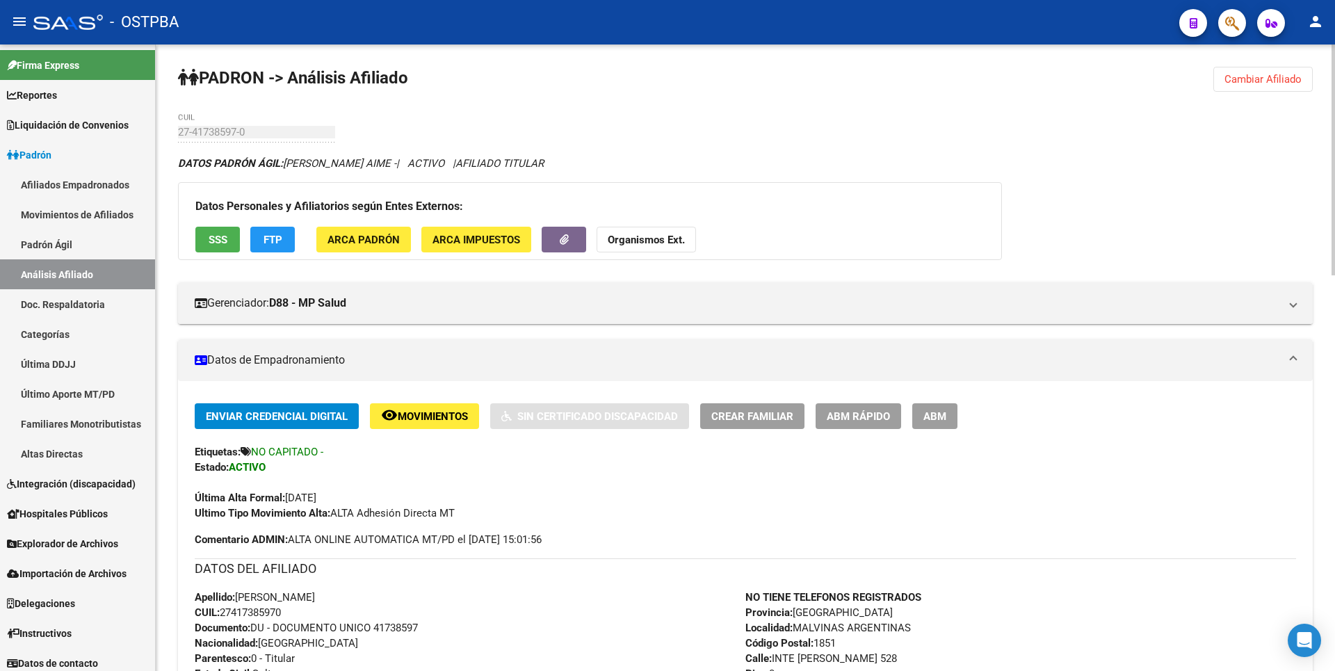
click at [274, 609] on div "Apellido: JULIETA AIME PEREIRA CUIL: 27417385970 Documento: DU - DOCUMENTO UNIC…" at bounding box center [470, 666] width 551 height 153
drag, startPoint x: 274, startPoint y: 609, endPoint x: 248, endPoint y: 610, distance: 26.5
click at [248, 610] on span "CUIL: 27417385970" at bounding box center [238, 612] width 86 height 13
drag, startPoint x: 224, startPoint y: 610, endPoint x: 292, endPoint y: 617, distance: 68.4
click at [292, 617] on div "Apellido: JULIETA AIME PEREIRA CUIL: 27417385970 Documento: DU - DOCUMENTO UNIC…" at bounding box center [470, 666] width 551 height 153
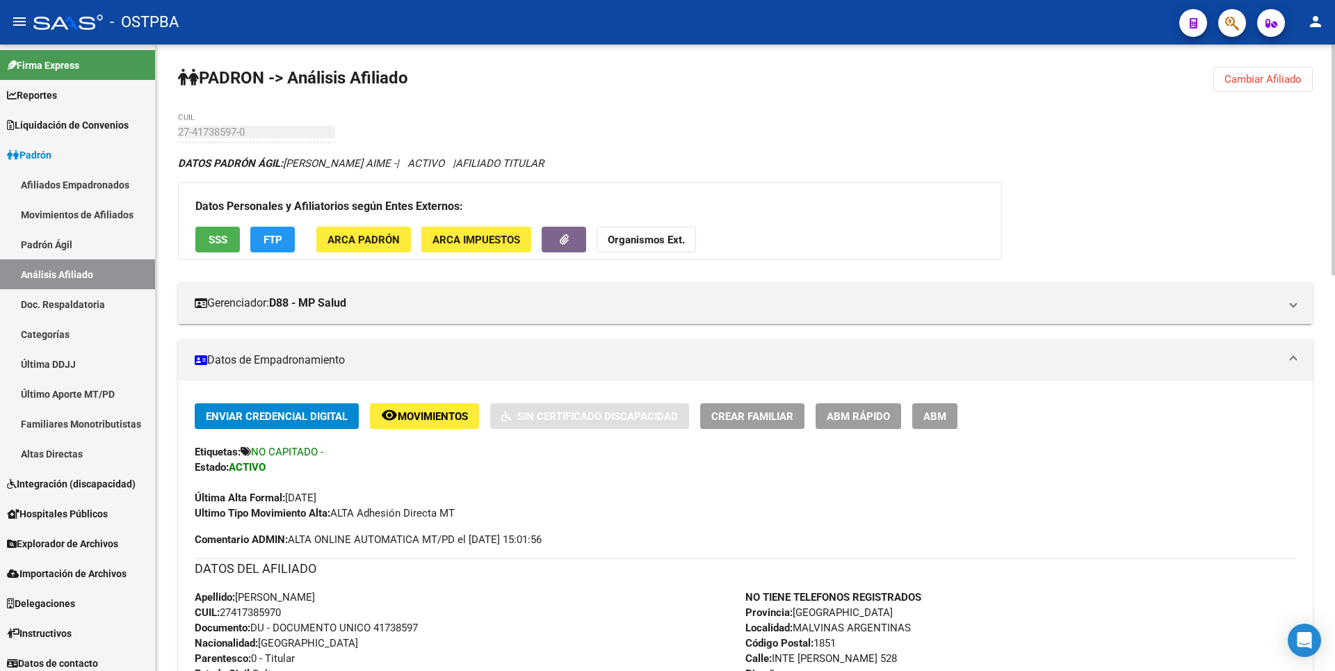
copy span "27417385970"
click at [57, 102] on span "Reportes" at bounding box center [32, 95] width 50 height 15
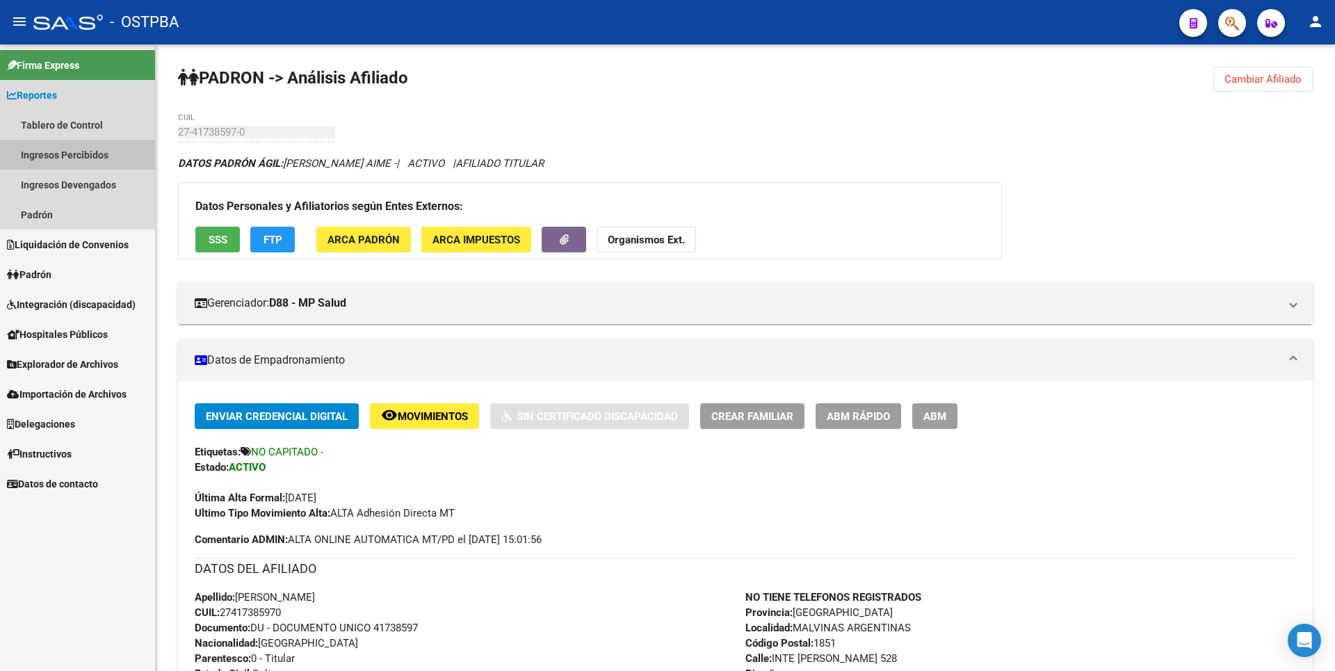
click at [61, 152] on link "Ingresos Percibidos" at bounding box center [77, 155] width 155 height 30
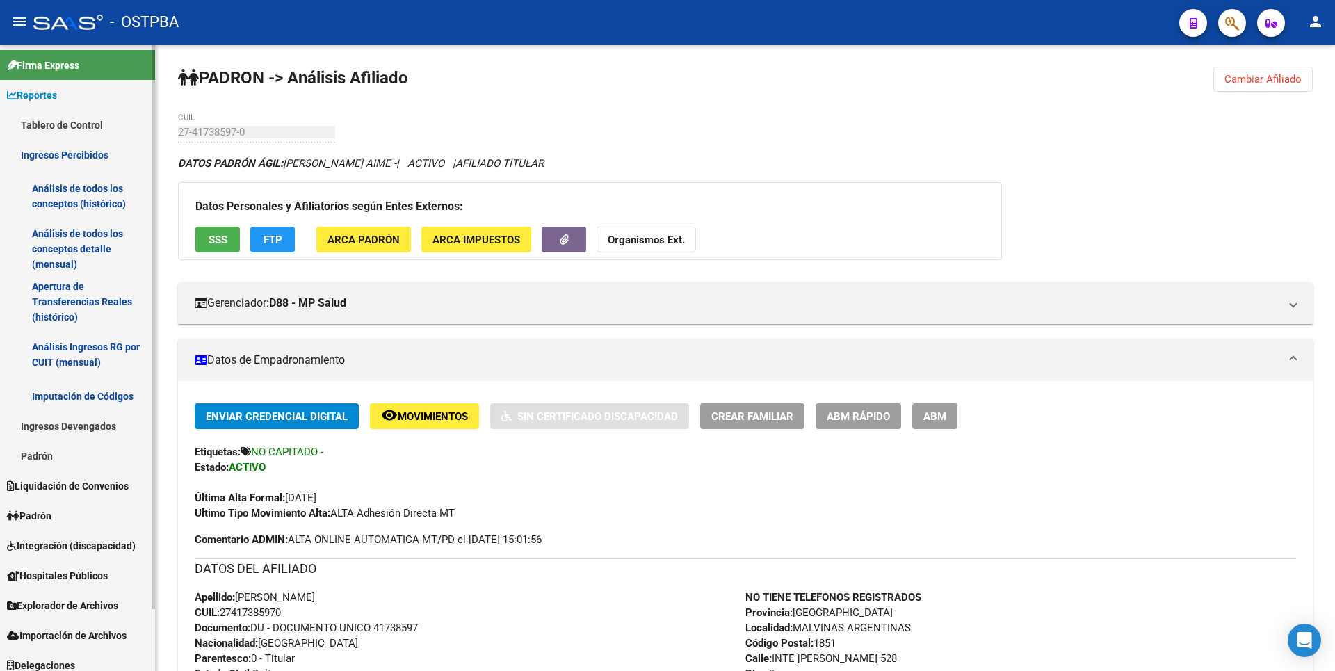
click at [63, 254] on link "Análisis de todos los conceptos detalle (mensual)" at bounding box center [77, 248] width 155 height 53
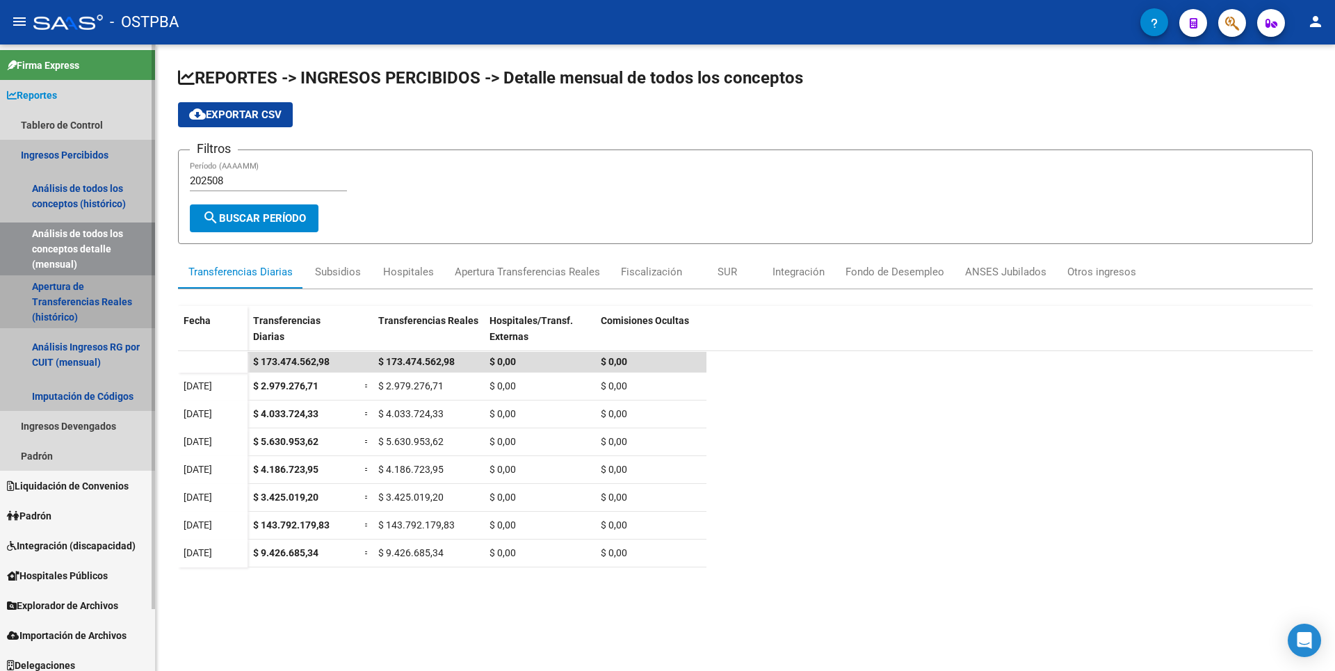
click at [108, 302] on link "Apertura de Transferencias Reales (histórico)" at bounding box center [77, 301] width 155 height 53
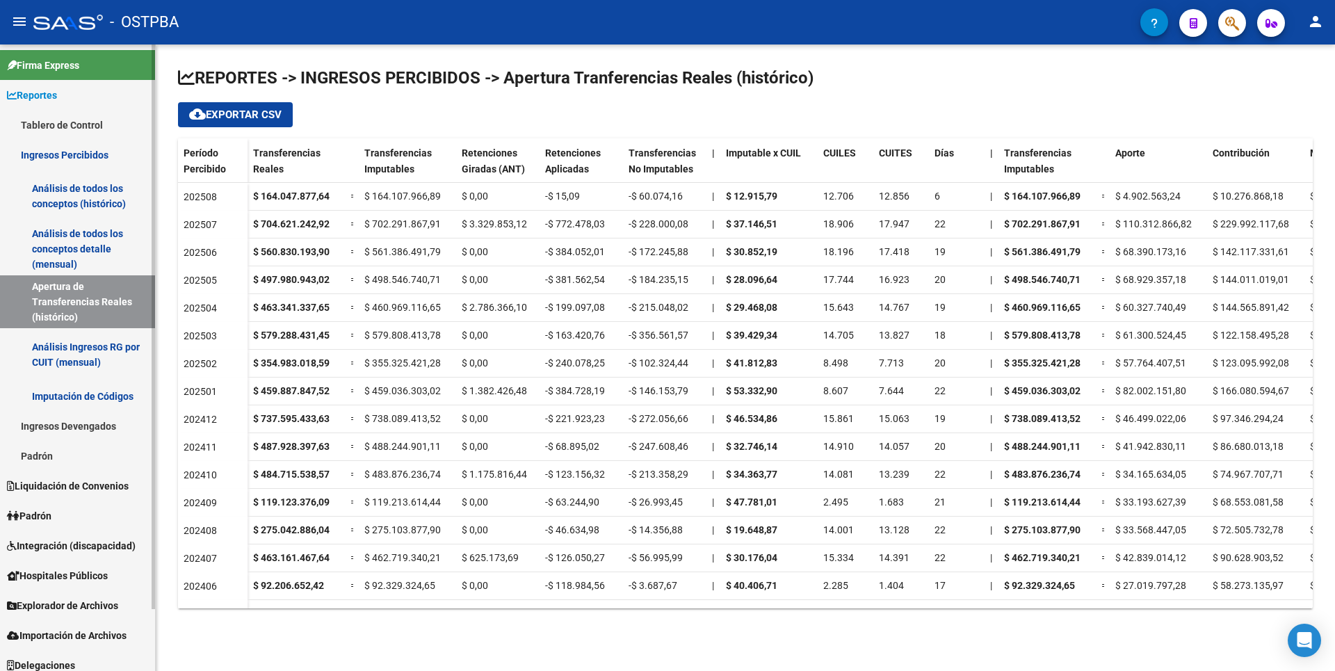
click at [70, 507] on link "Padrón" at bounding box center [77, 516] width 155 height 30
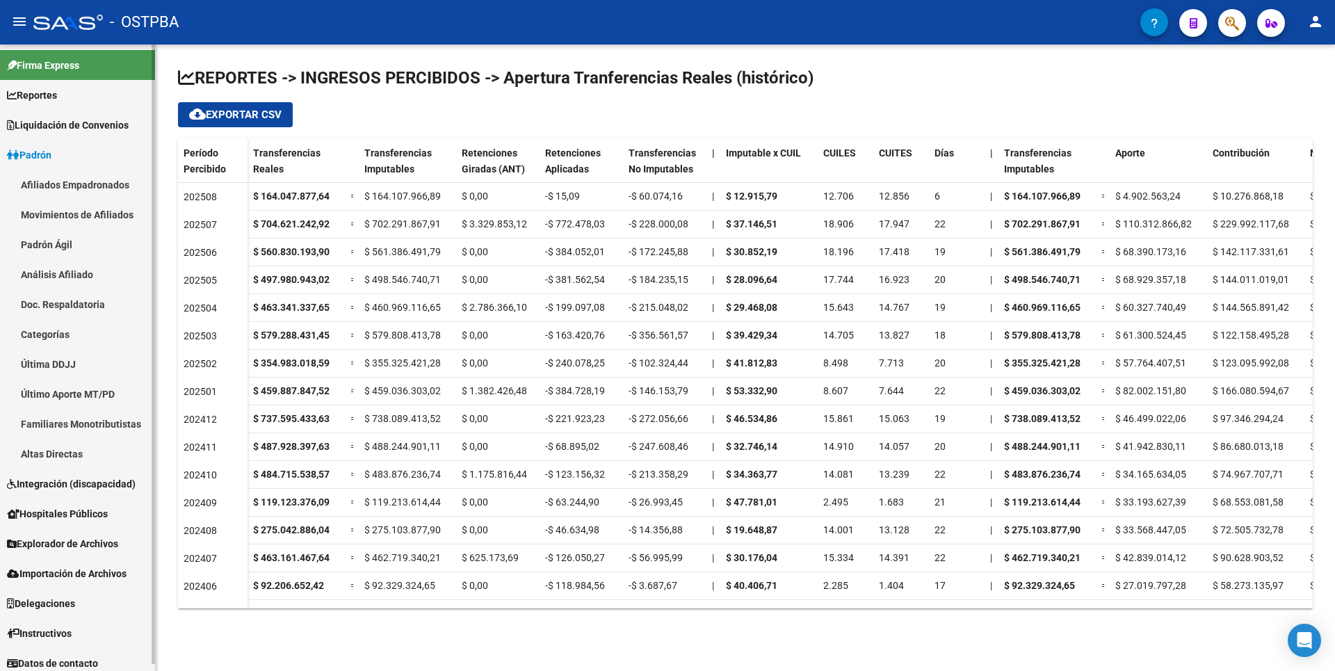
click at [58, 540] on span "Explorador de Archivos" at bounding box center [62, 543] width 111 height 15
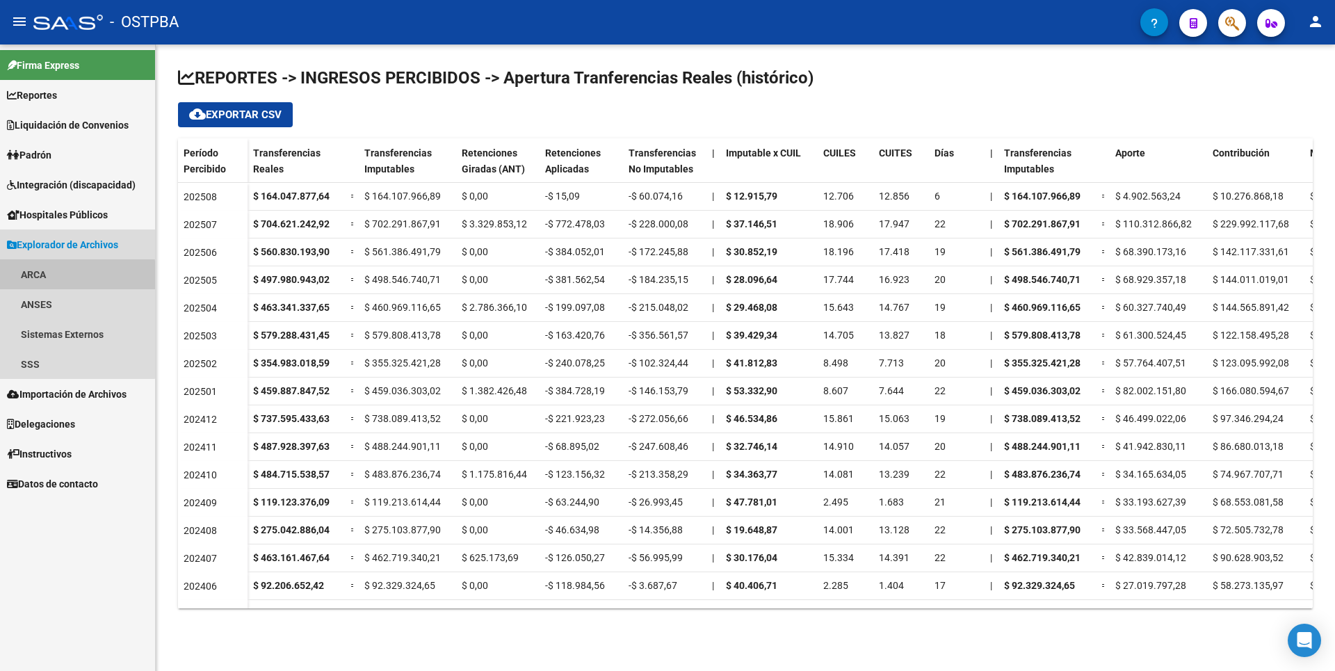
click at [40, 278] on link "ARCA" at bounding box center [77, 274] width 155 height 30
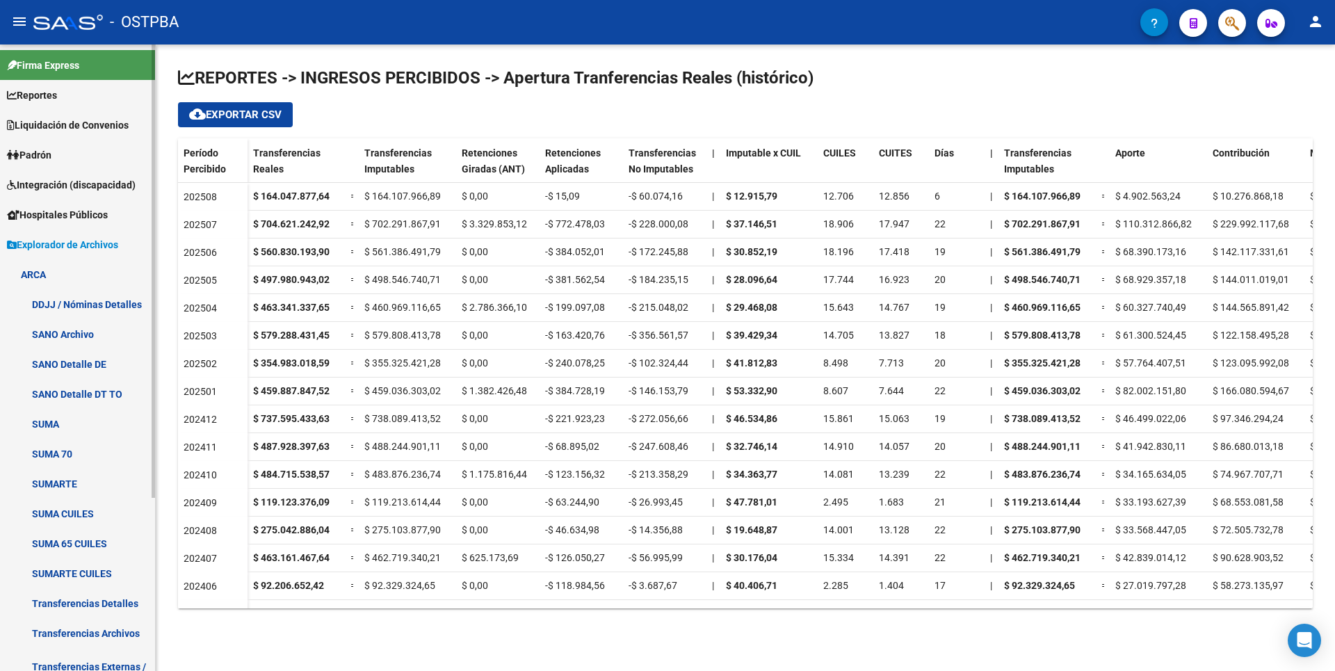
click at [100, 602] on link "Transferencias Detalles" at bounding box center [77, 603] width 155 height 30
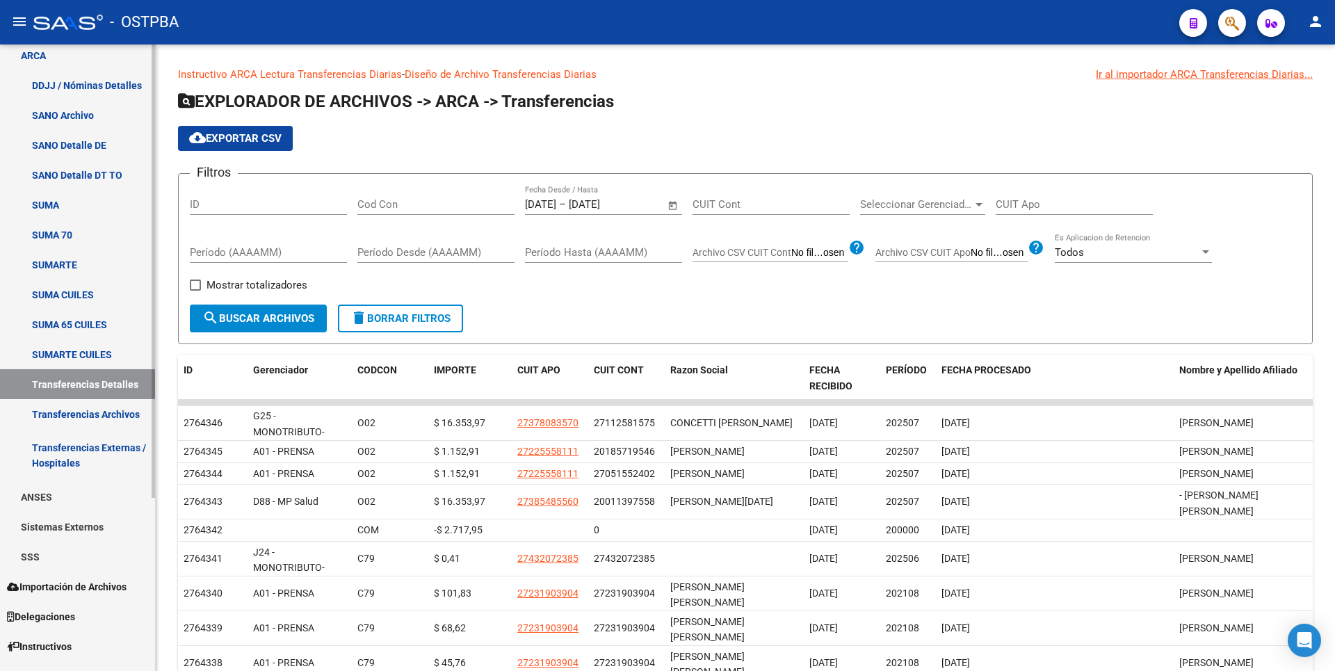
scroll to position [239, 0]
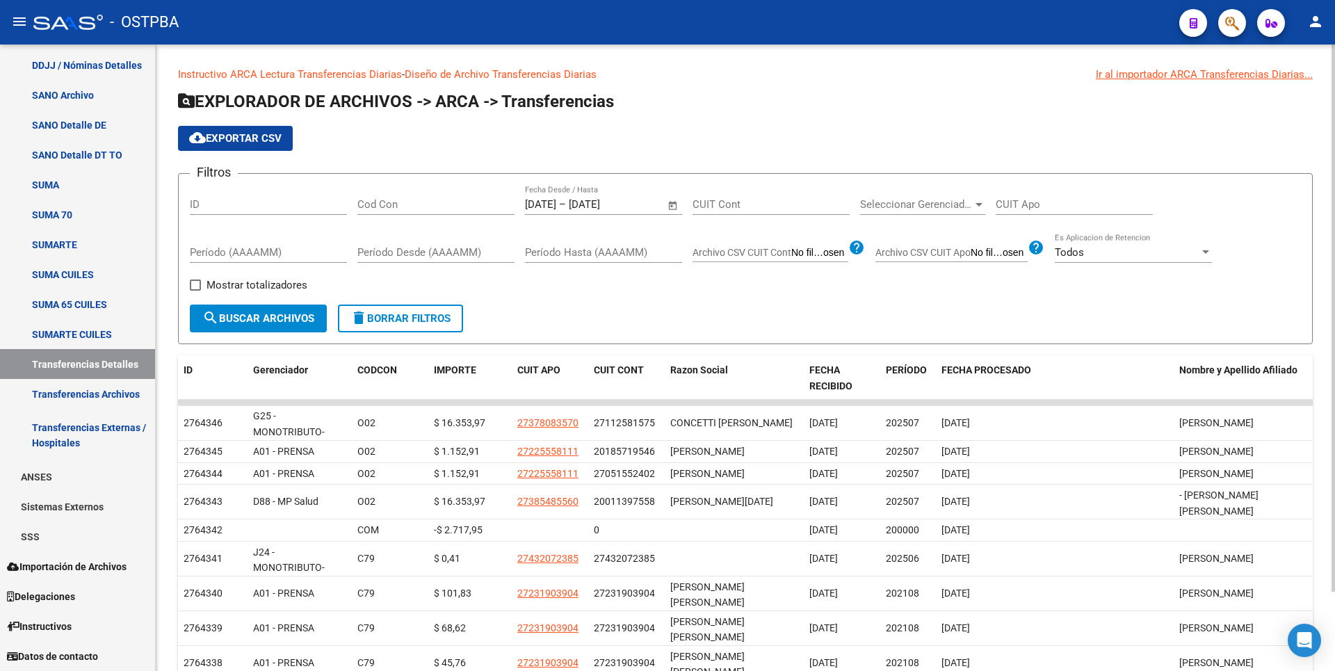
click at [978, 204] on div at bounding box center [978, 204] width 7 height 3
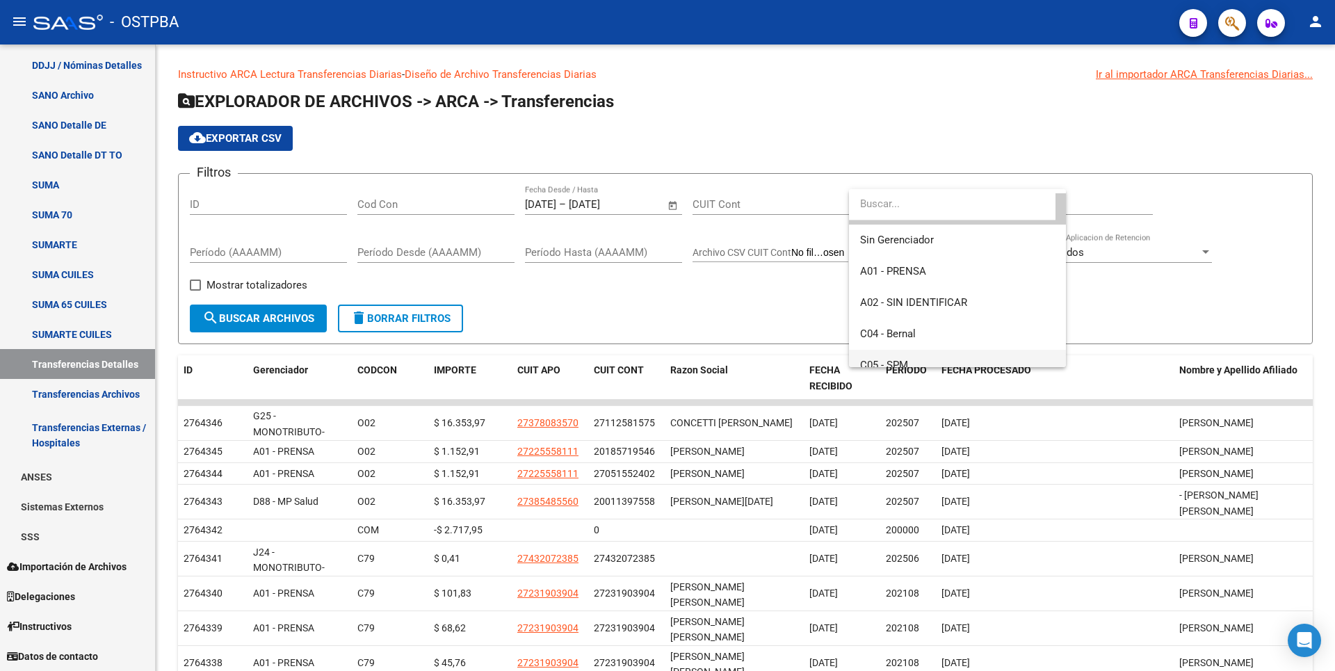
scroll to position [70, 0]
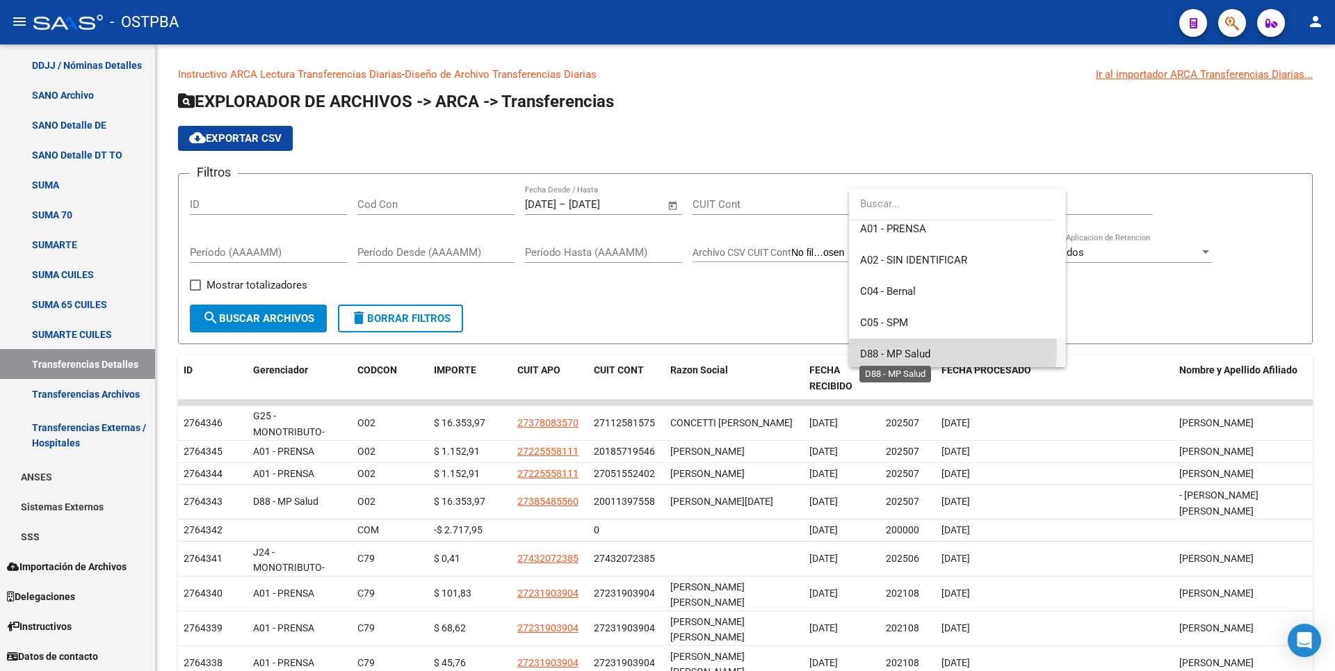
click at [892, 348] on span "D88 - MP Salud" at bounding box center [895, 354] width 70 height 13
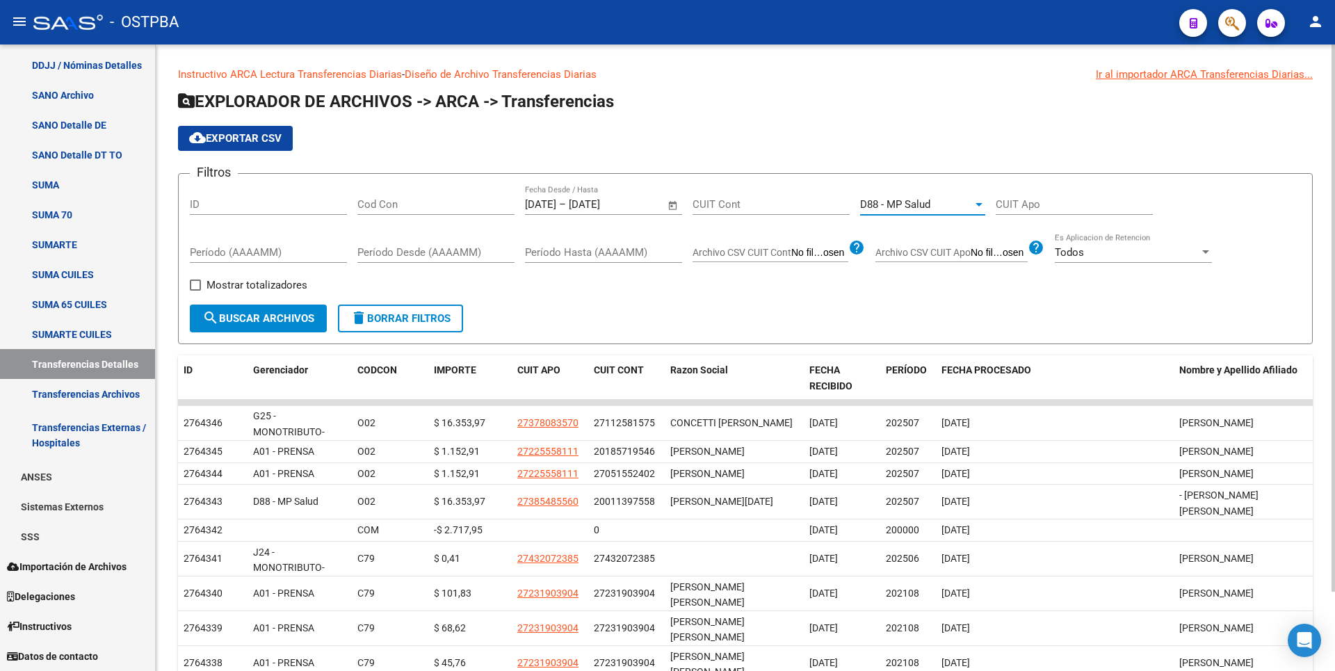
click at [232, 313] on span "search Buscar Archivos" at bounding box center [258, 318] width 112 height 13
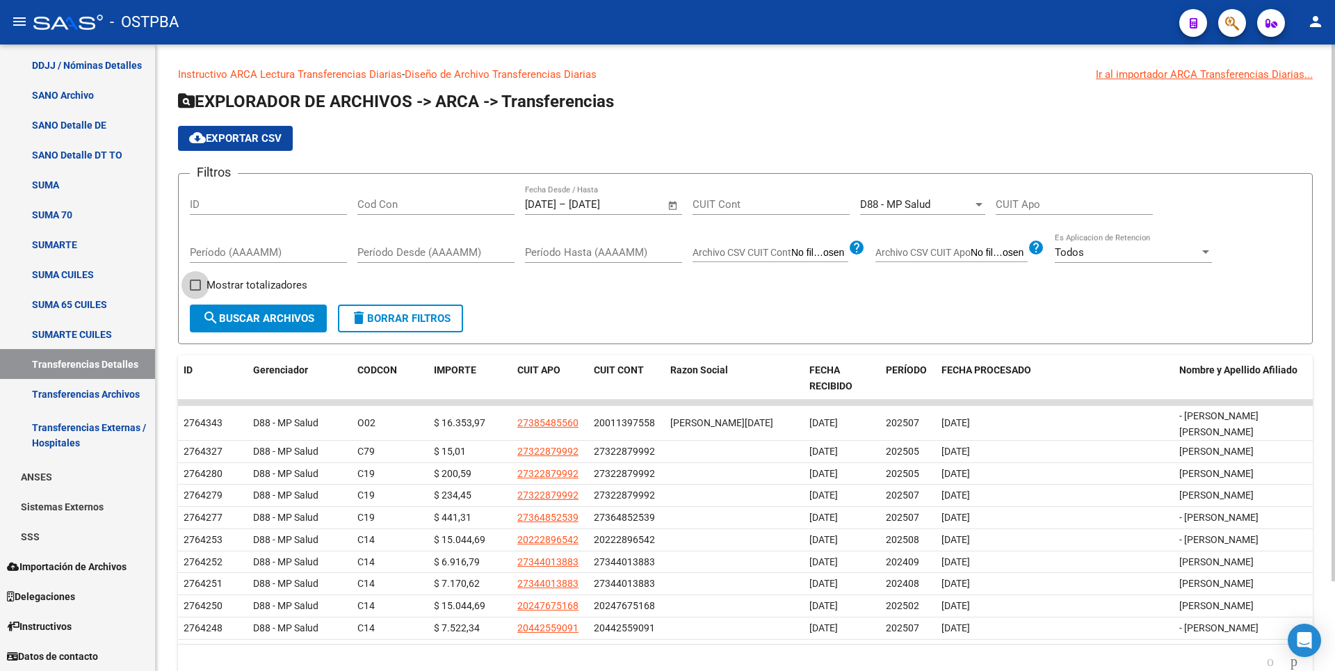
click at [190, 286] on span at bounding box center [195, 284] width 11 height 11
click at [195, 291] on input "Mostrar totalizadores" at bounding box center [195, 291] width 1 height 1
checkbox input "true"
click at [238, 321] on span "search Buscar Archivos" at bounding box center [258, 318] width 112 height 13
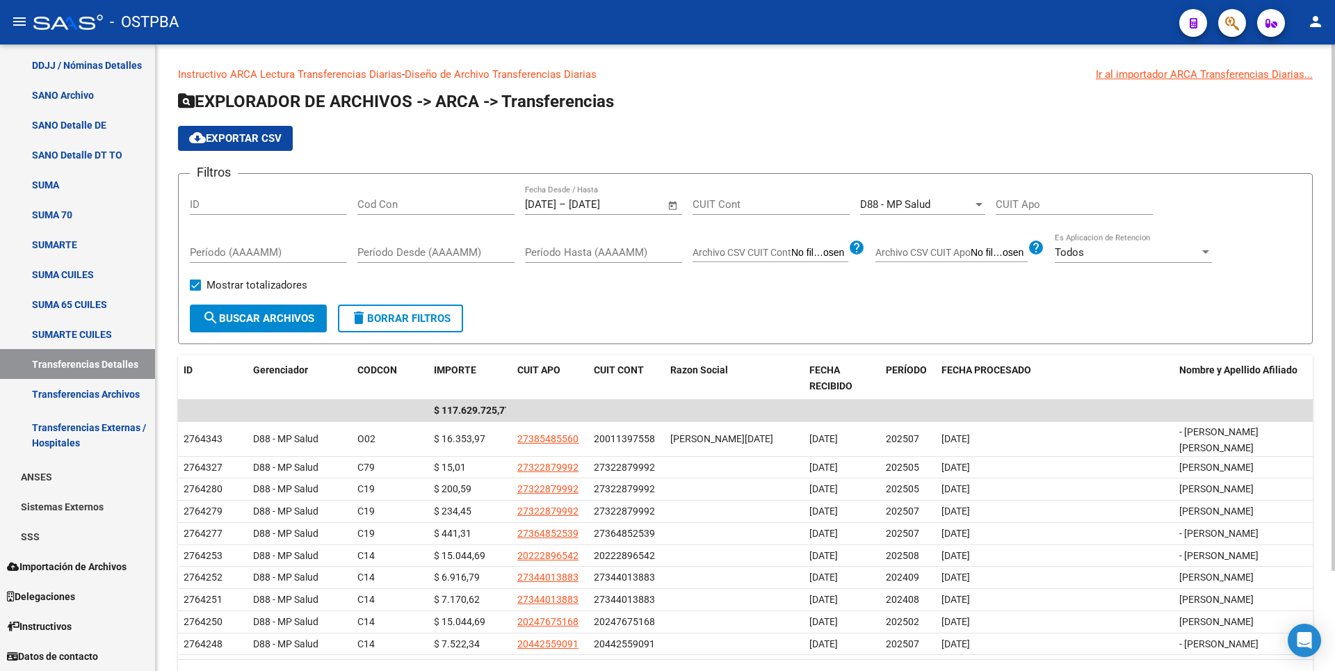
click at [984, 202] on div at bounding box center [979, 204] width 13 height 11
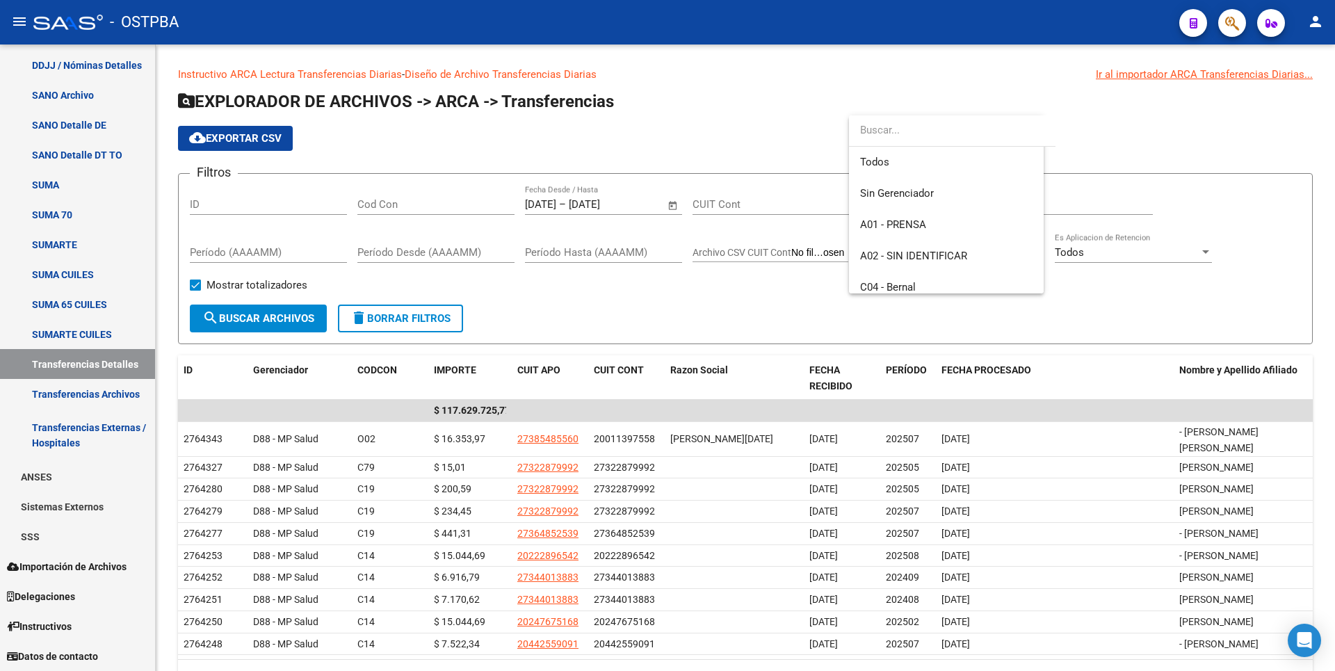
scroll to position [146, 0]
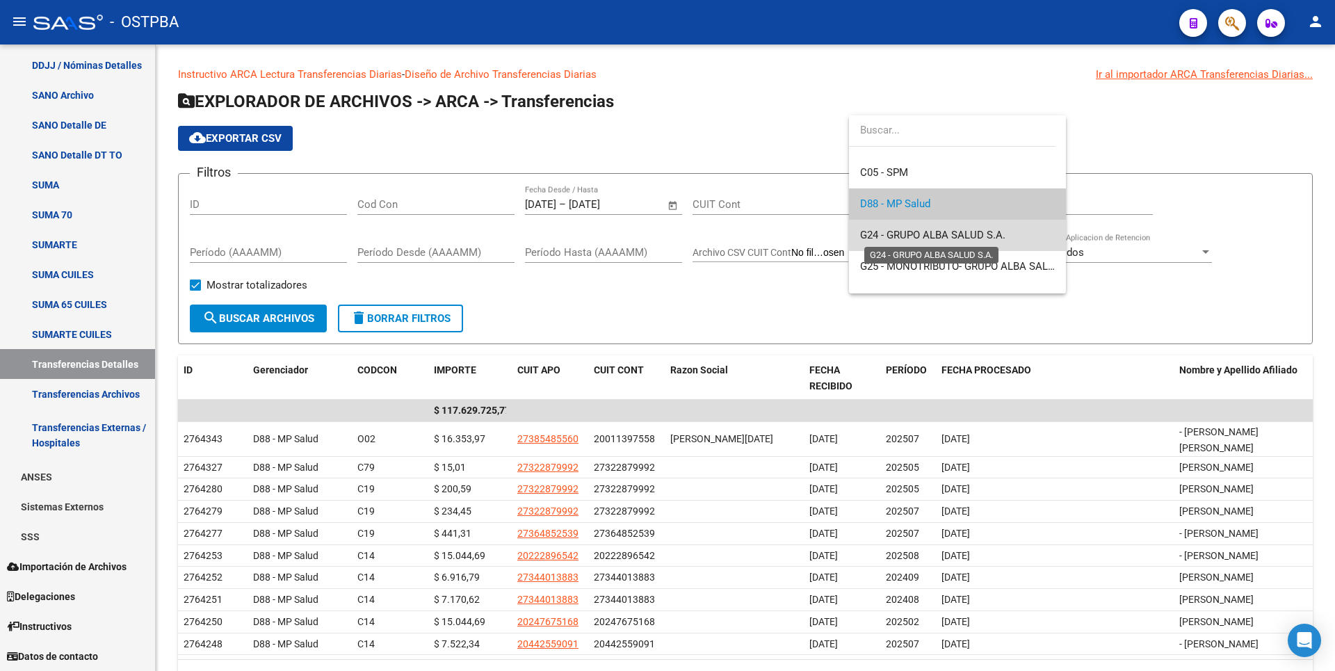
click at [967, 232] on span "G24 - GRUPO ALBA SALUD S.A." at bounding box center [932, 235] width 145 height 13
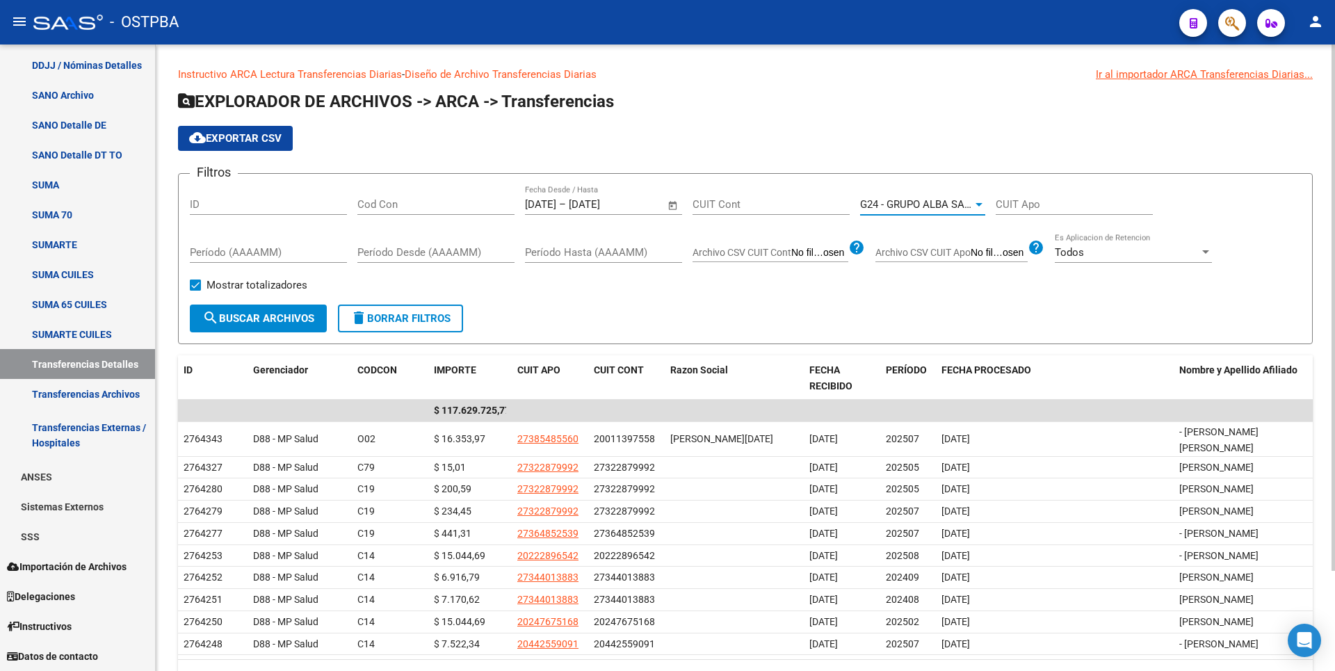
click at [294, 319] on span "search Buscar Archivos" at bounding box center [258, 318] width 112 height 13
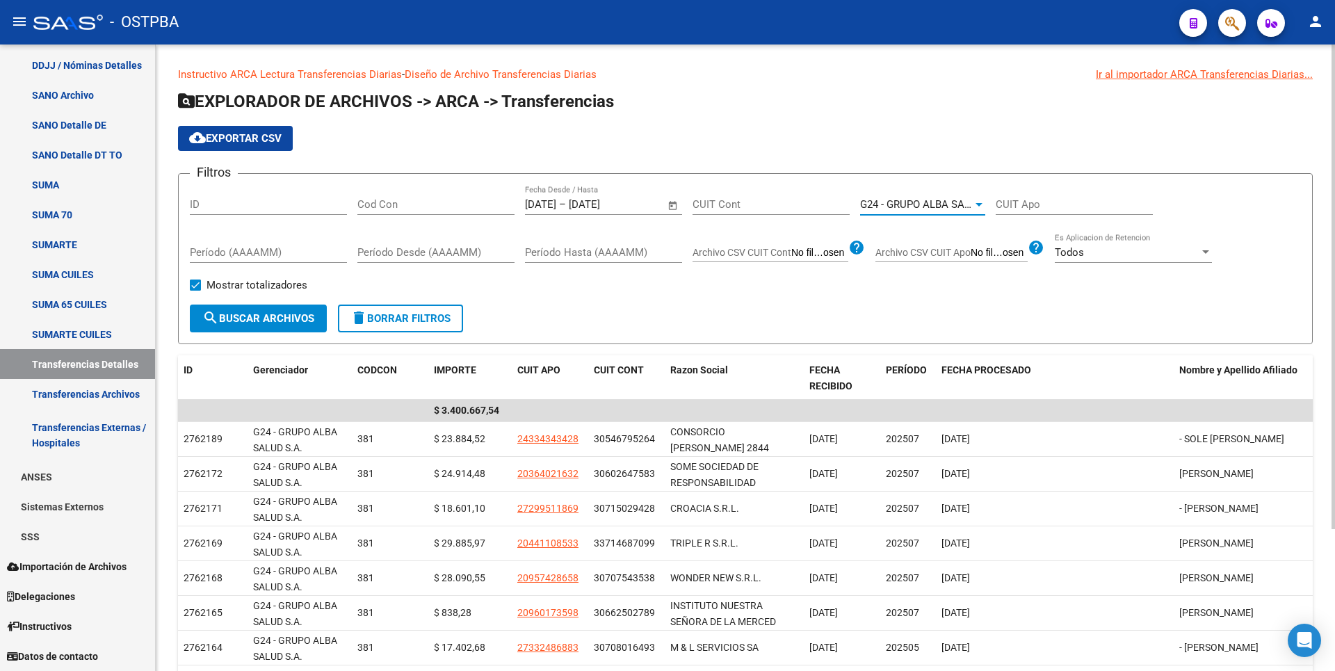
click at [978, 206] on div at bounding box center [979, 204] width 13 height 11
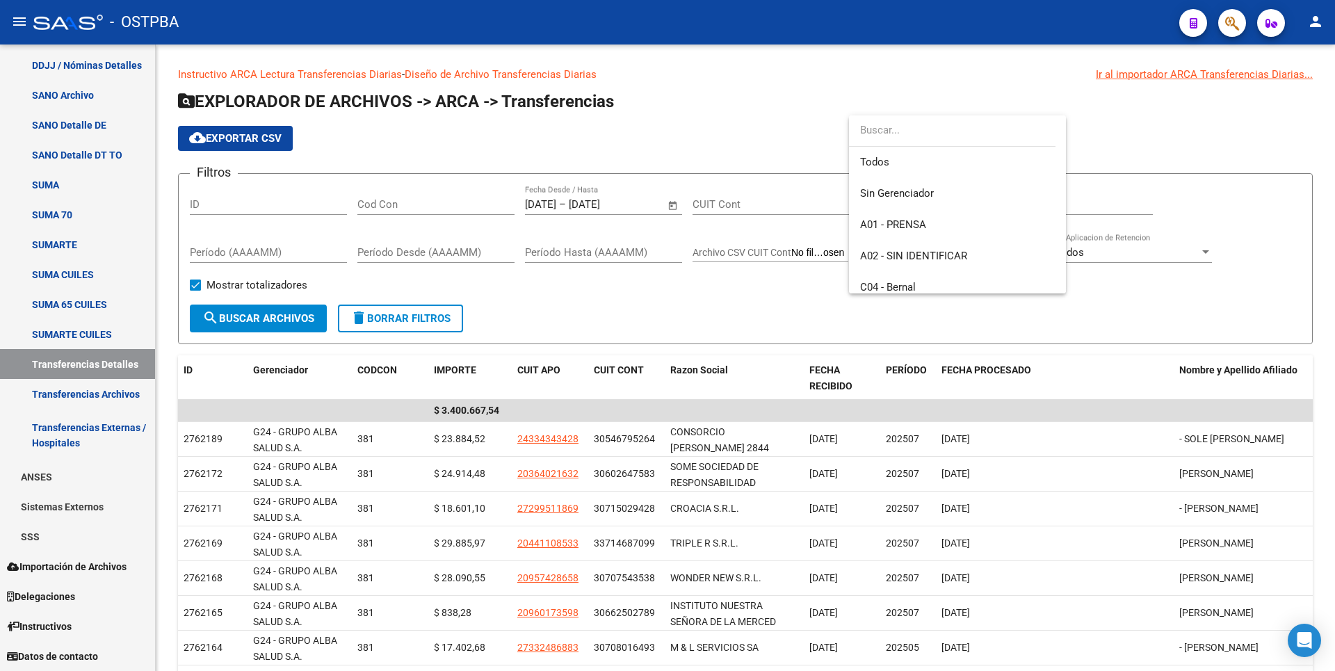
scroll to position [177, 0]
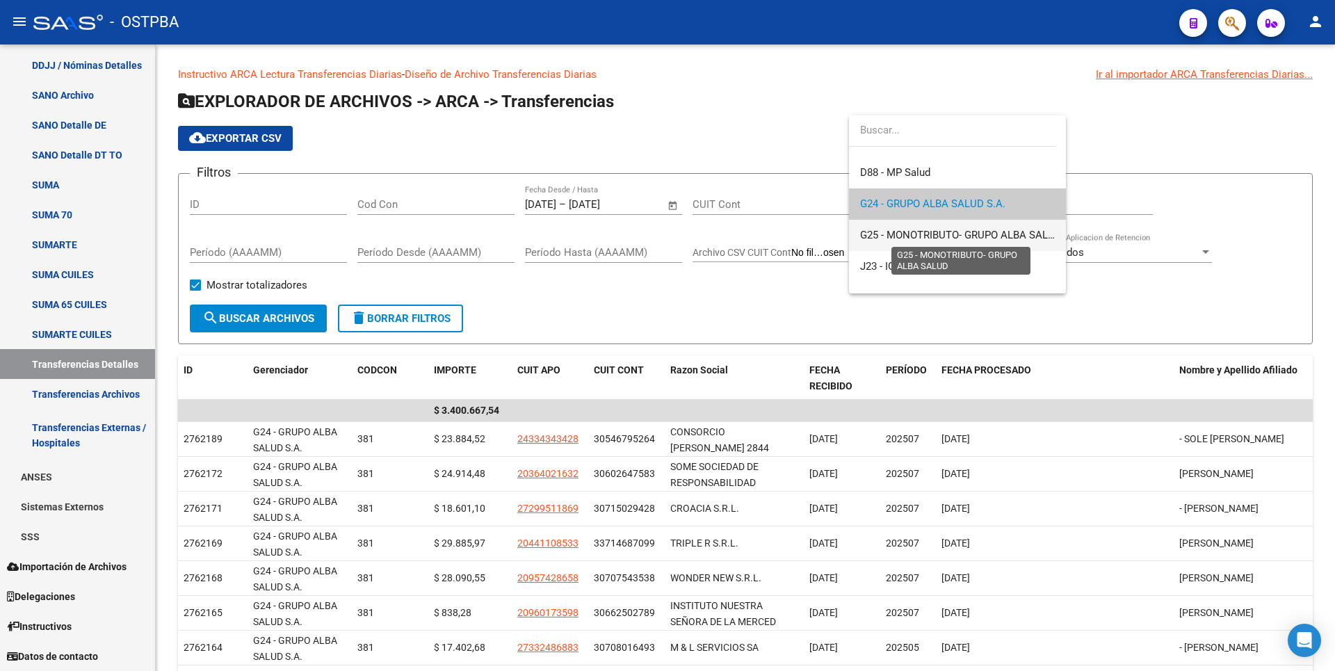
click at [906, 234] on span "G25 - MONOTRIBUTO- GRUPO ALBA SALUD" at bounding box center [961, 235] width 202 height 13
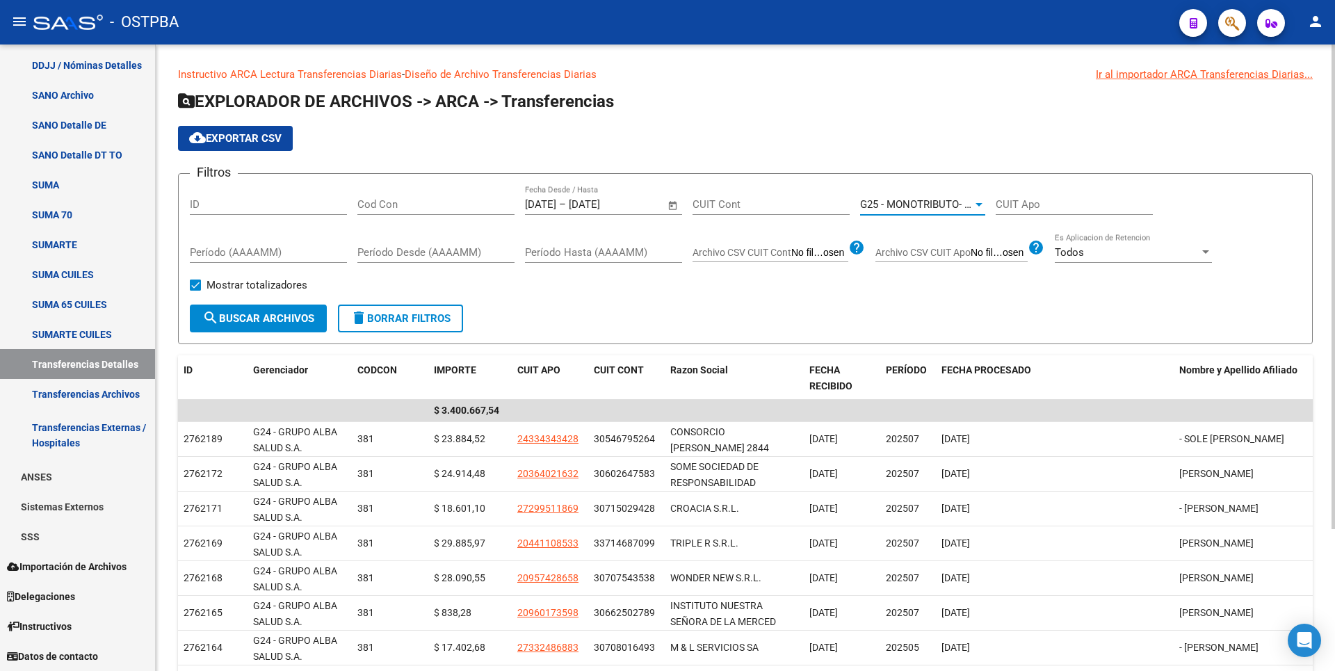
click at [259, 324] on span "search Buscar Archivos" at bounding box center [258, 318] width 112 height 13
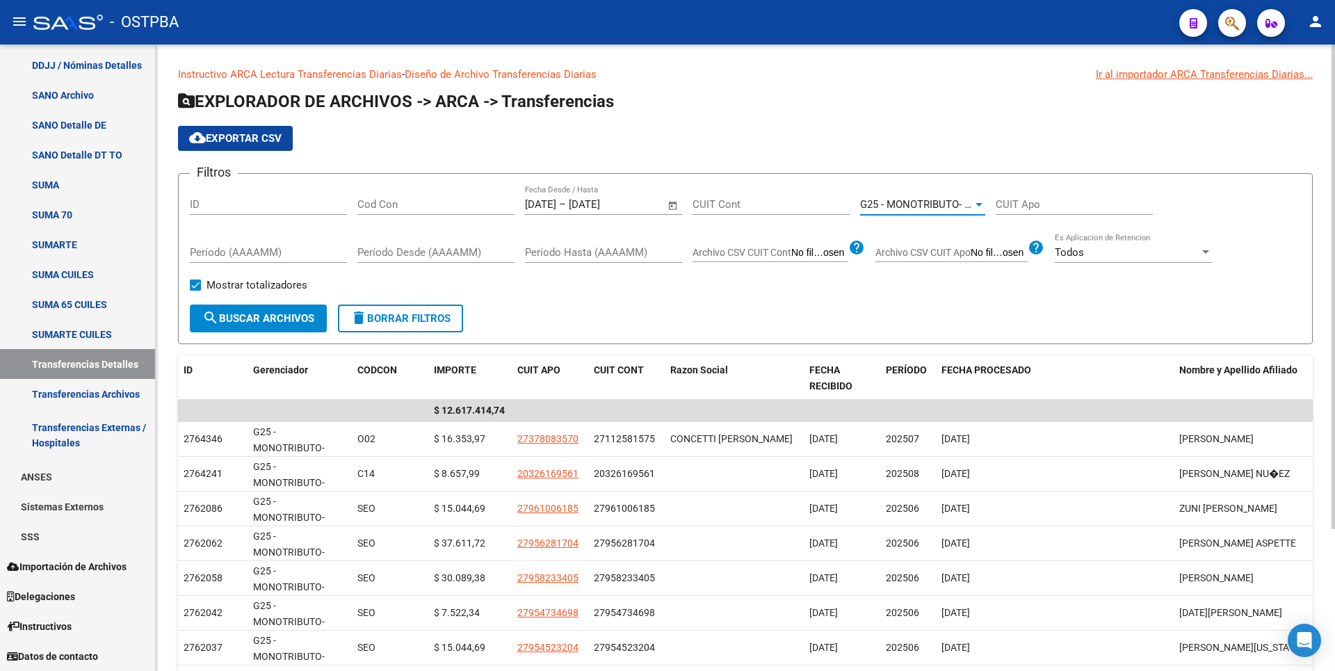
click at [977, 206] on div at bounding box center [978, 204] width 7 height 3
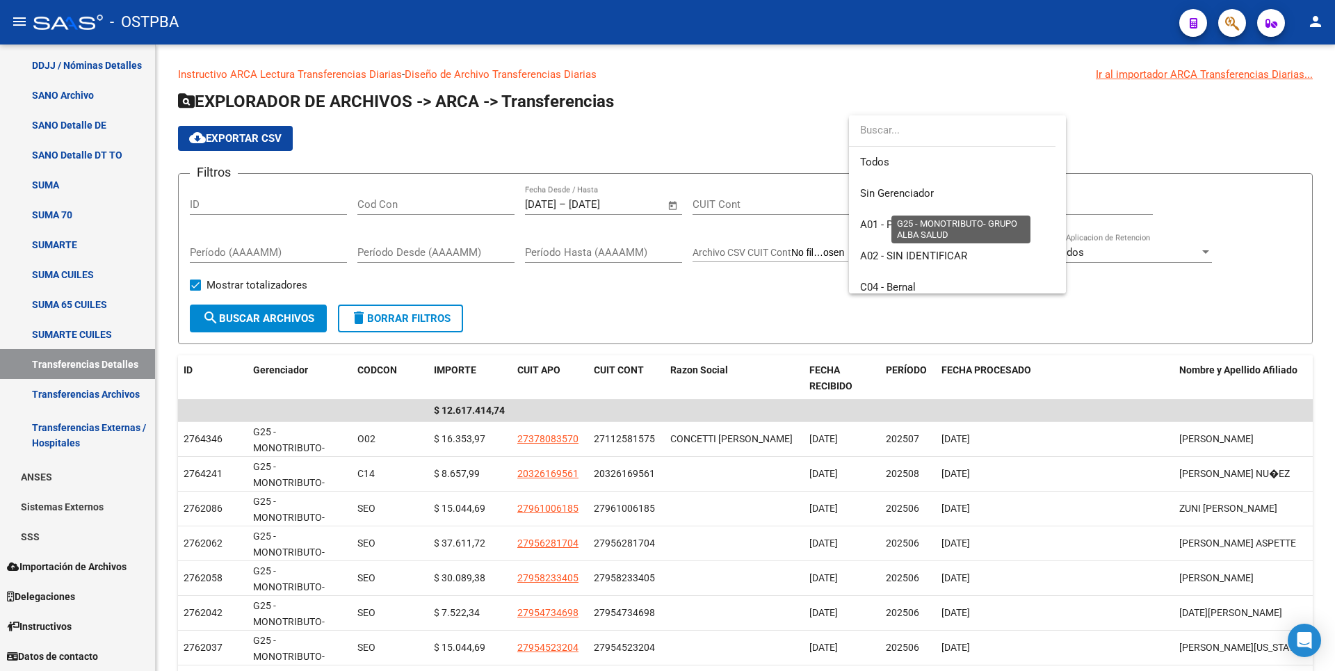
scroll to position [209, 0]
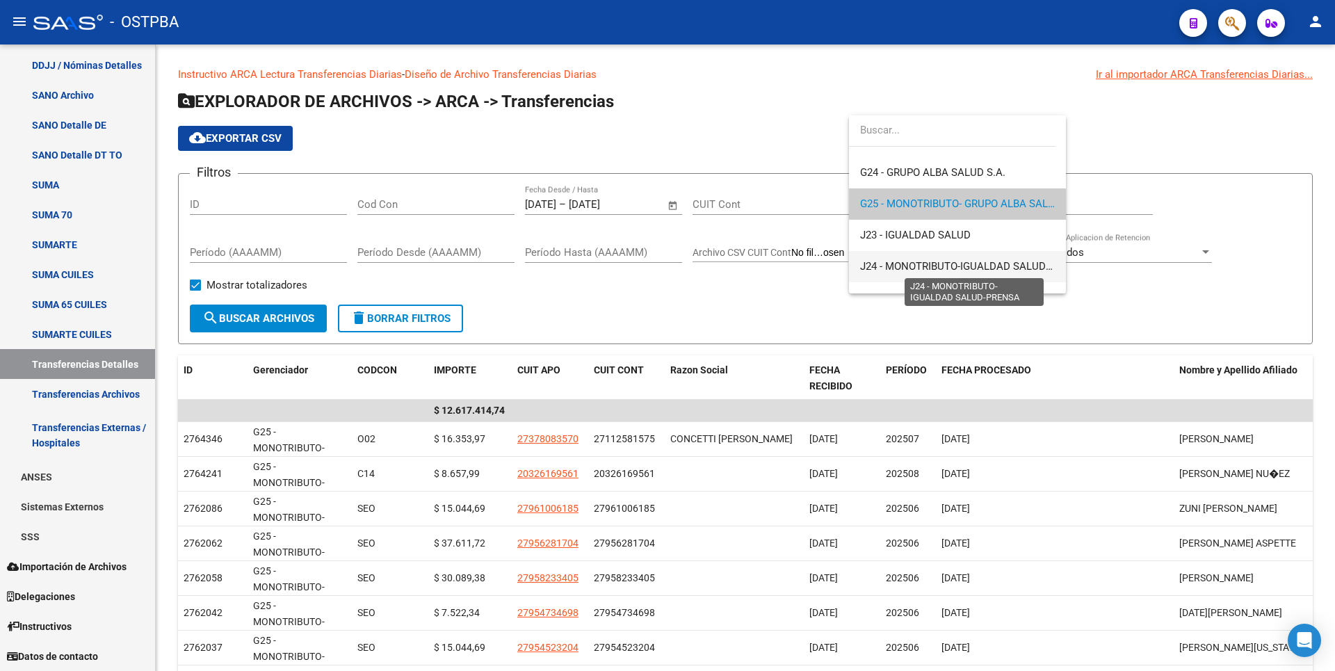
click at [922, 264] on span "J24 - MONOTRIBUTO-IGUALDAD SALUD-PRENSA" at bounding box center [974, 266] width 228 height 13
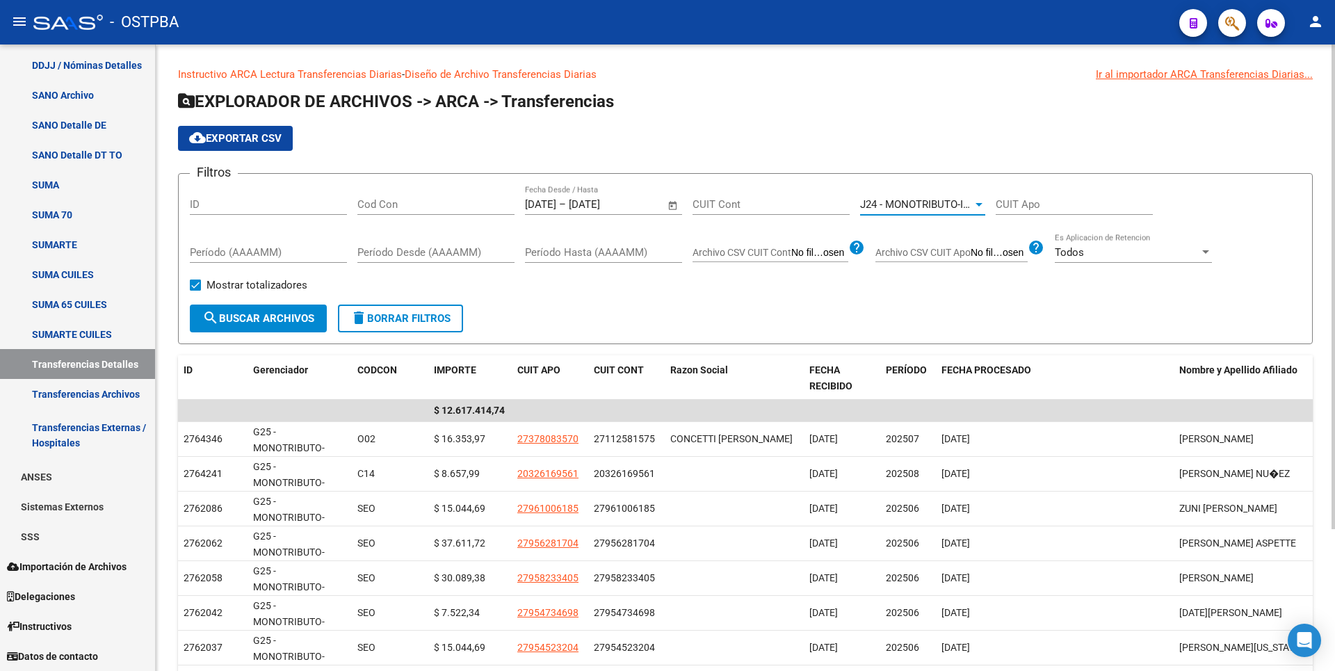
click at [224, 311] on button "search Buscar Archivos" at bounding box center [258, 319] width 137 height 28
click at [978, 206] on div at bounding box center [978, 204] width 7 height 3
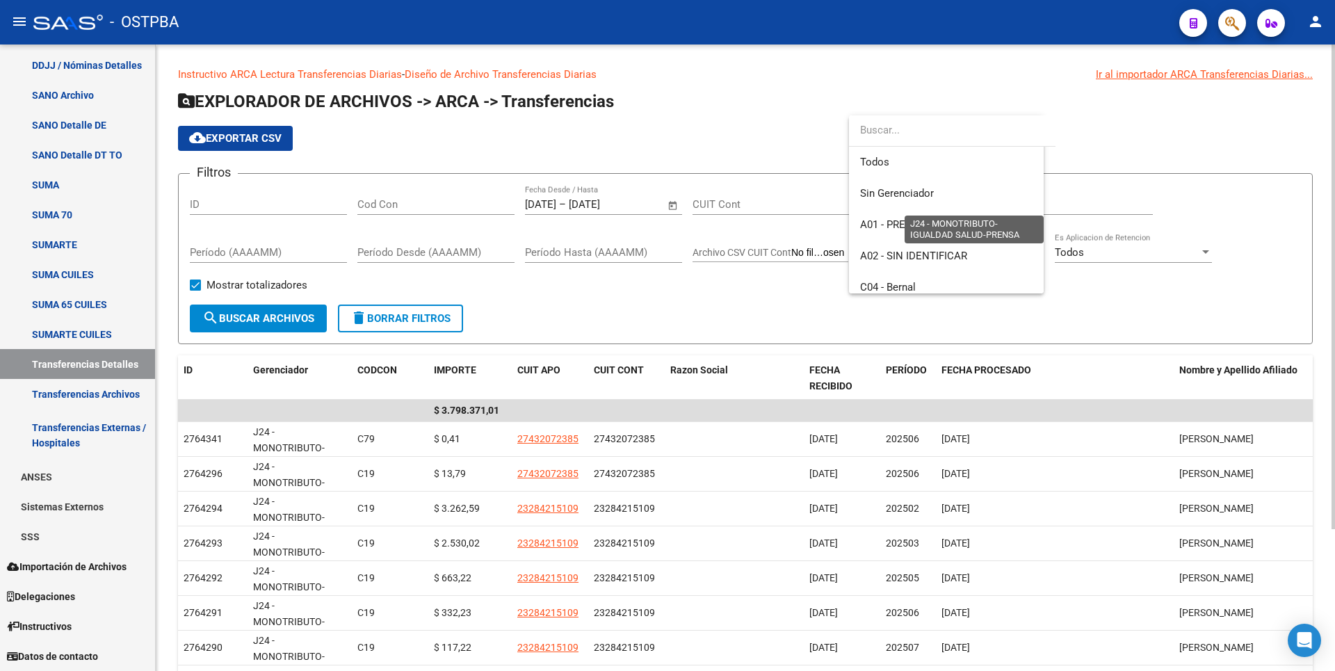
scroll to position [271, 0]
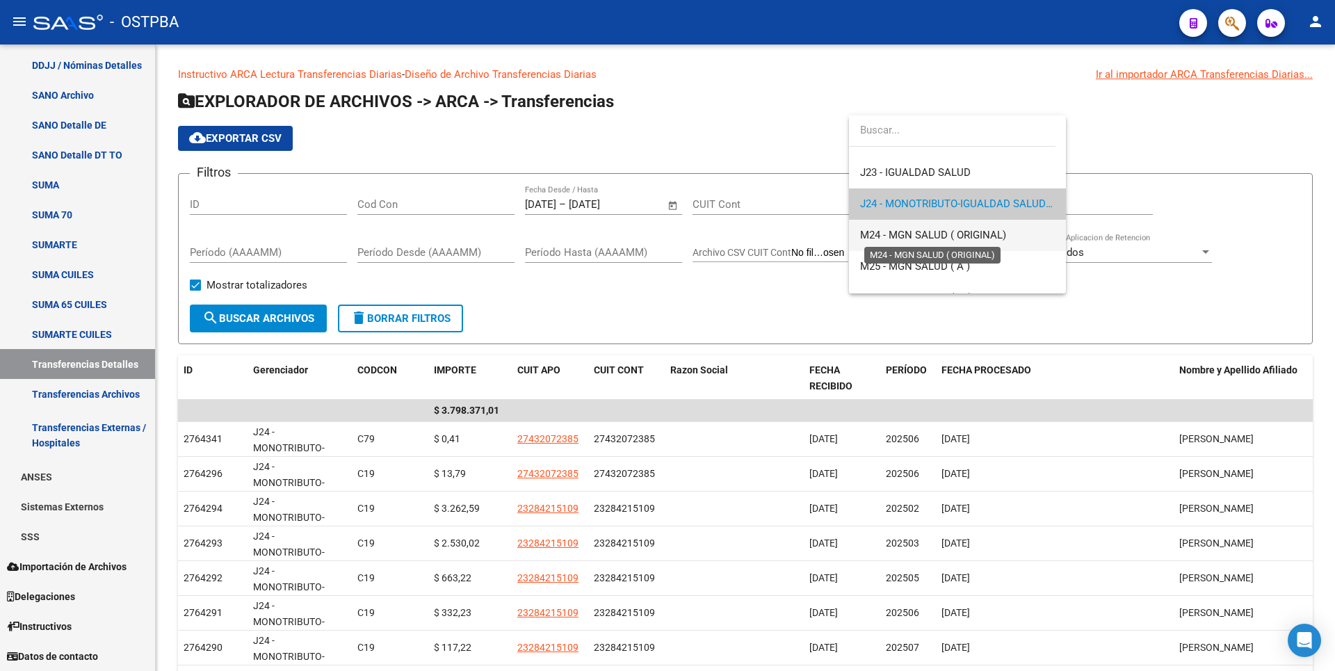
click at [948, 236] on span "M24 - MGN SALUD ( ORIGINAL)" at bounding box center [933, 235] width 146 height 13
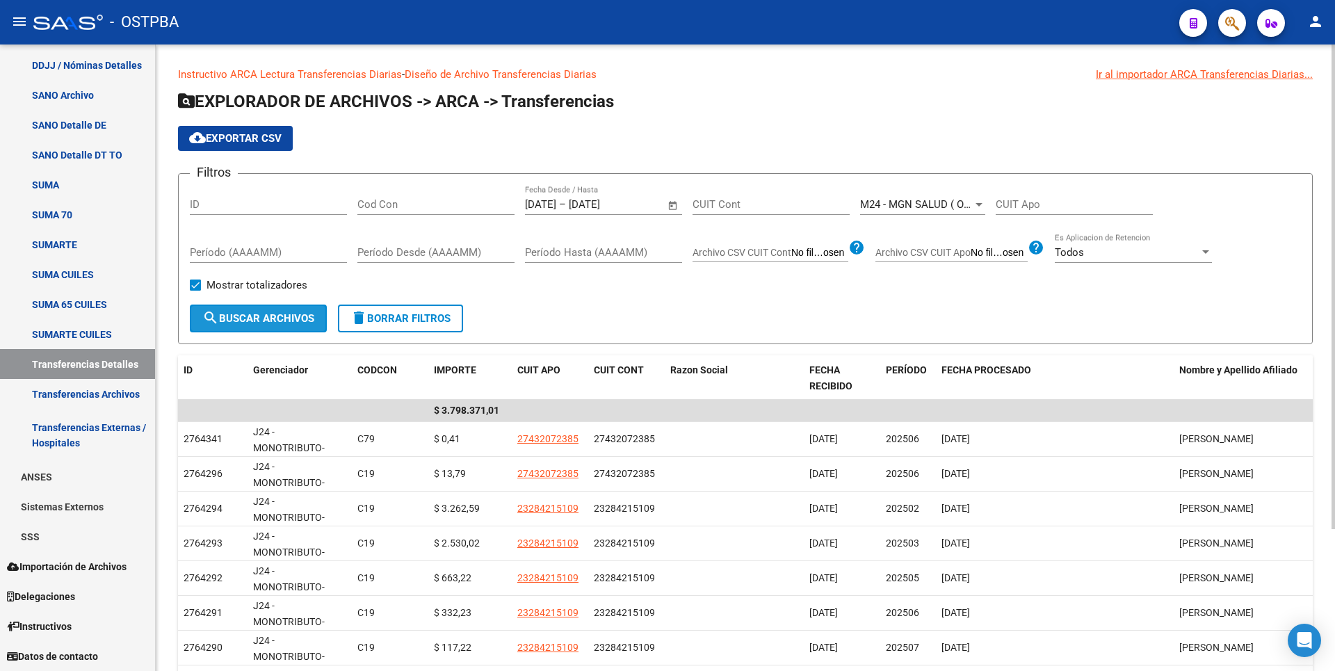
click at [268, 330] on button "search Buscar Archivos" at bounding box center [258, 319] width 137 height 28
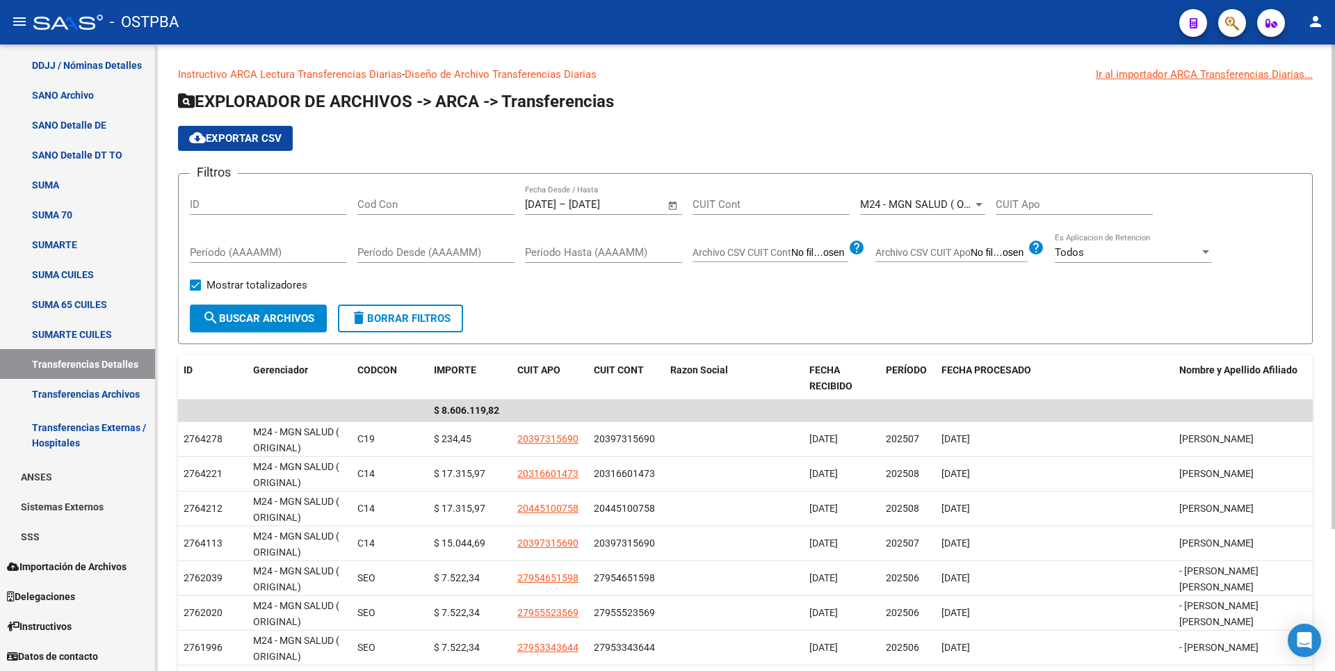
click at [979, 203] on div at bounding box center [978, 204] width 7 height 3
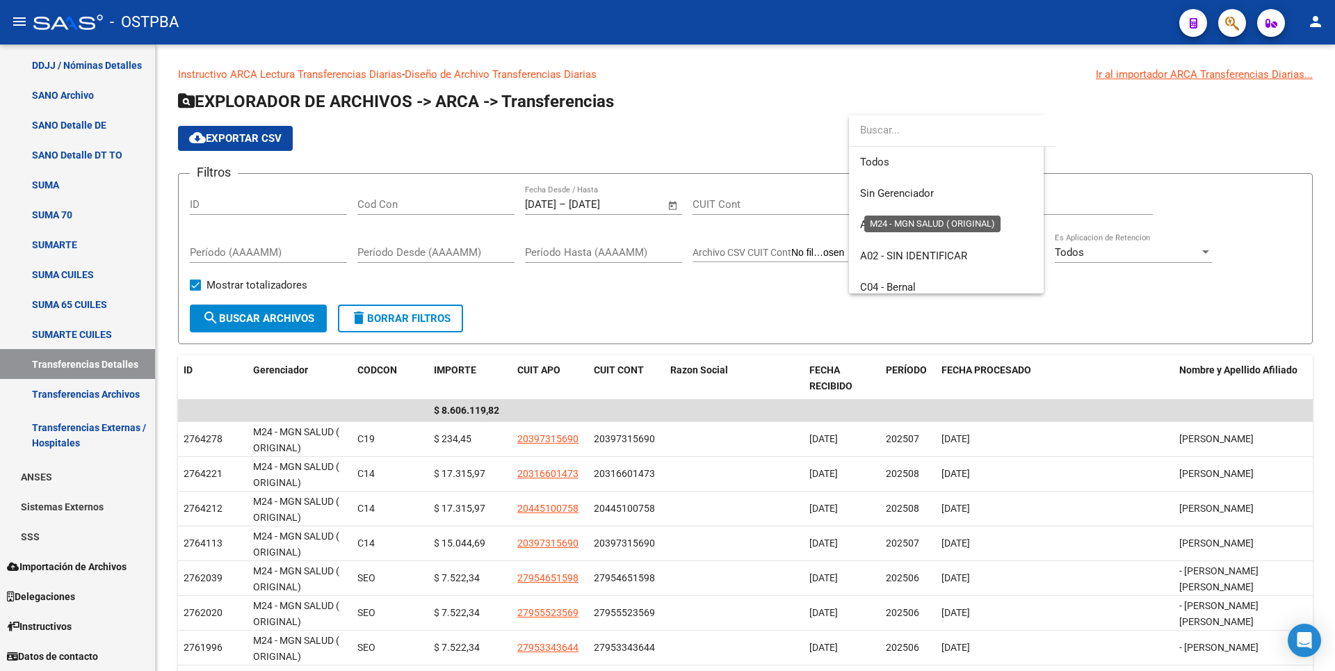
scroll to position [302, 0]
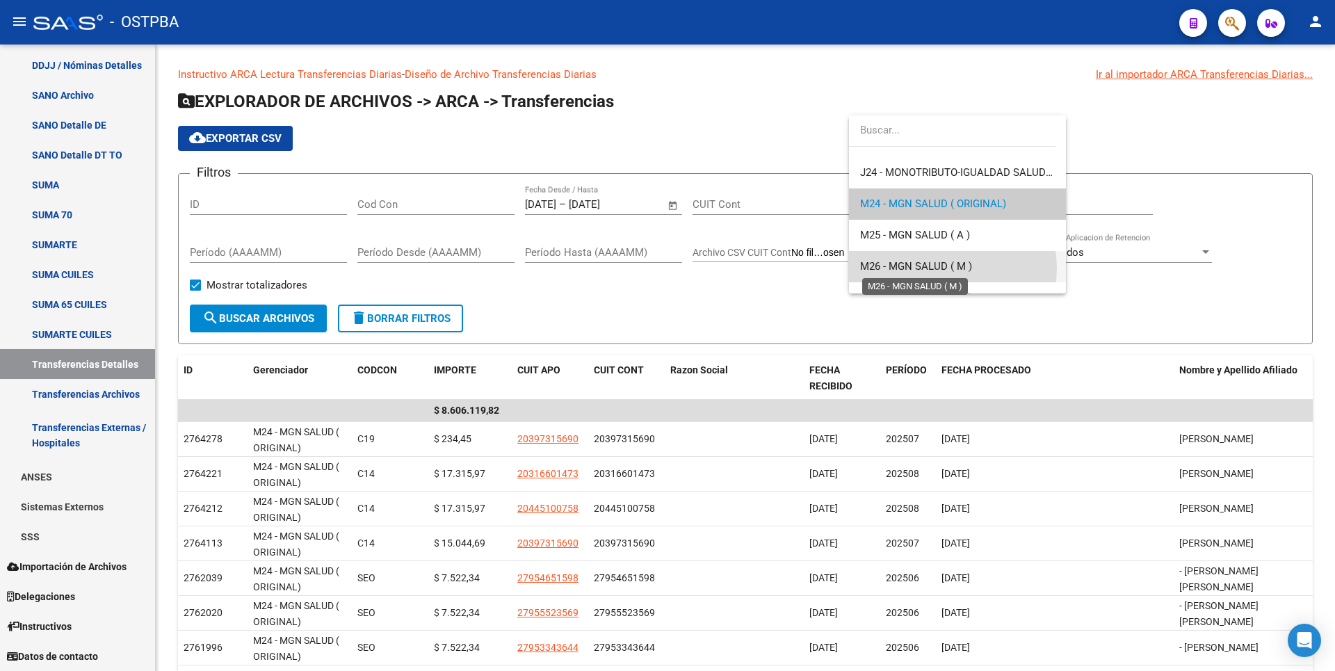
click at [938, 268] on span "M26 - MGN SALUD ( M )" at bounding box center [916, 266] width 112 height 13
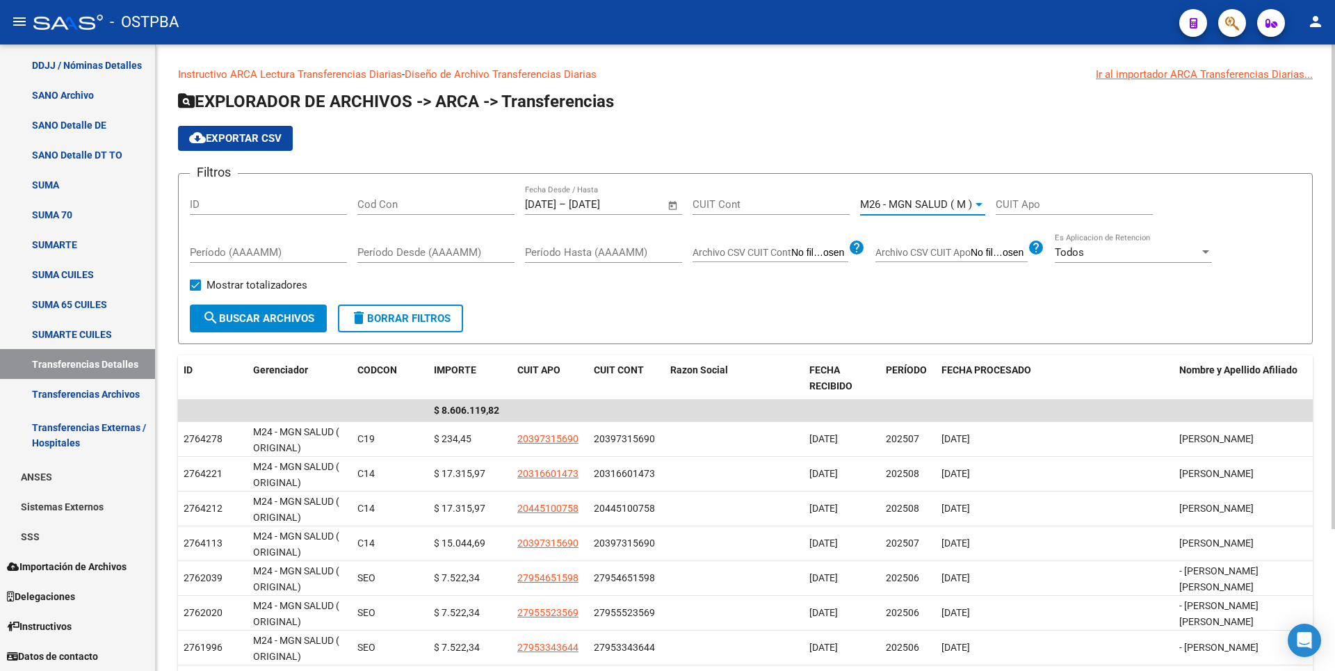
click at [238, 314] on span "search Buscar Archivos" at bounding box center [258, 318] width 112 height 13
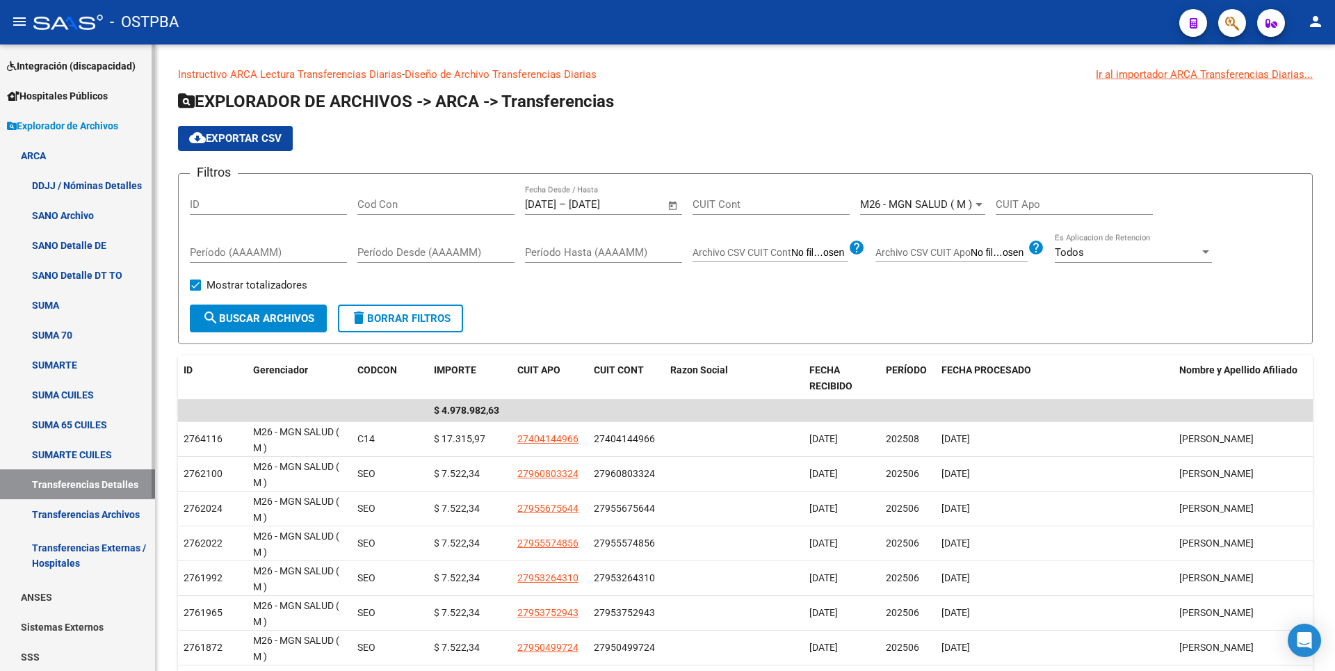
scroll to position [0, 0]
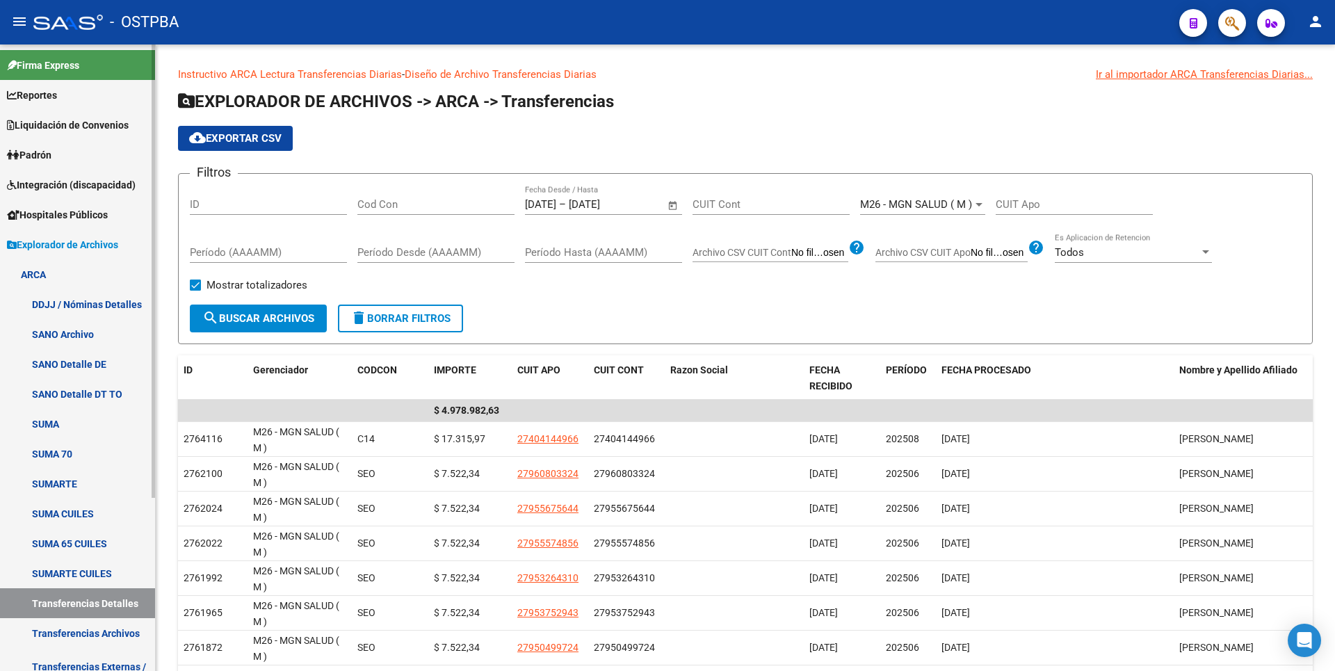
click at [47, 151] on span "Padrón" at bounding box center [29, 154] width 44 height 15
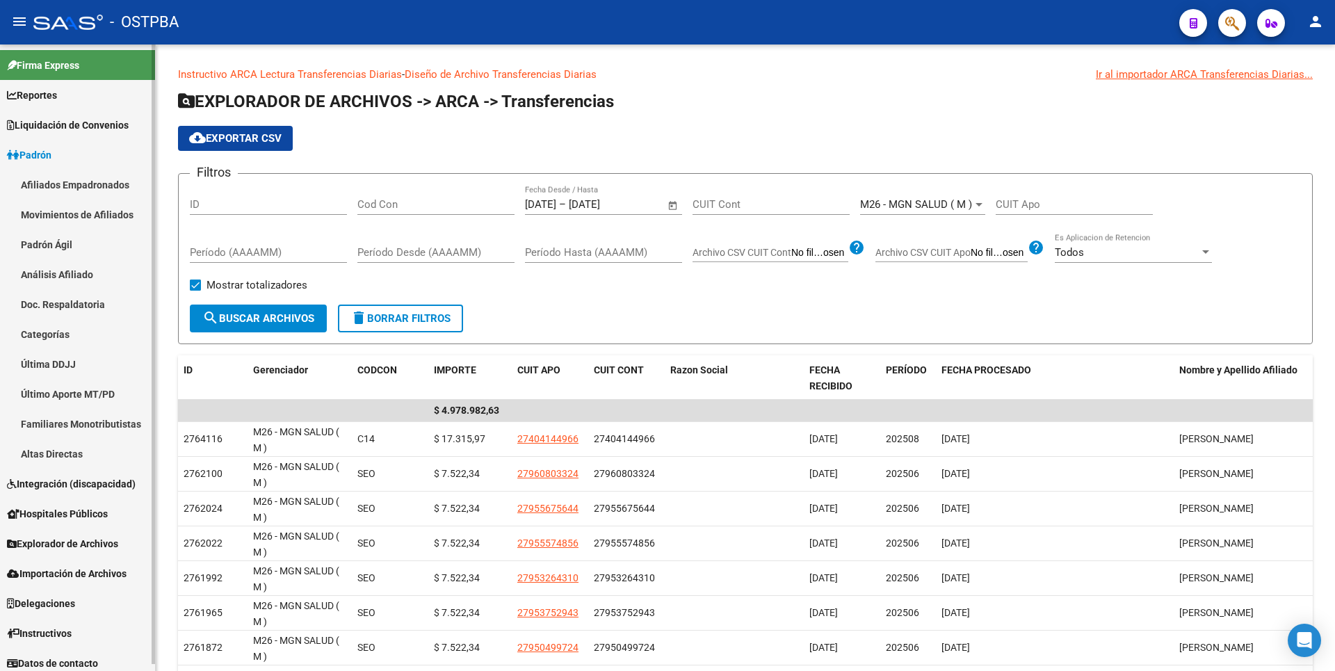
drag, startPoint x: 67, startPoint y: 278, endPoint x: 86, endPoint y: 277, distance: 18.8
click at [67, 279] on link "Análisis Afiliado" at bounding box center [77, 274] width 155 height 30
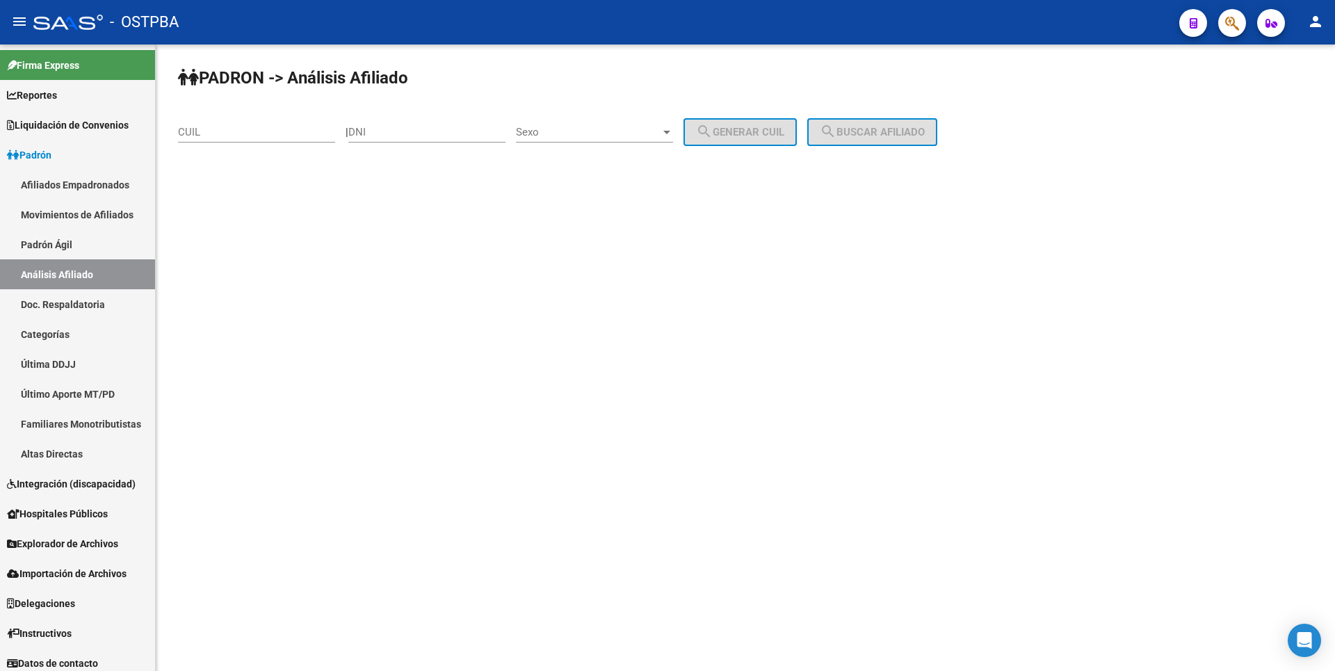
drag, startPoint x: 371, startPoint y: 145, endPoint x: 383, endPoint y: 132, distance: 17.7
click at [372, 145] on div "DNI" at bounding box center [426, 134] width 157 height 43
click at [384, 131] on input "DNI" at bounding box center [426, 132] width 157 height 13
paste input "41721698"
type input "41721698"
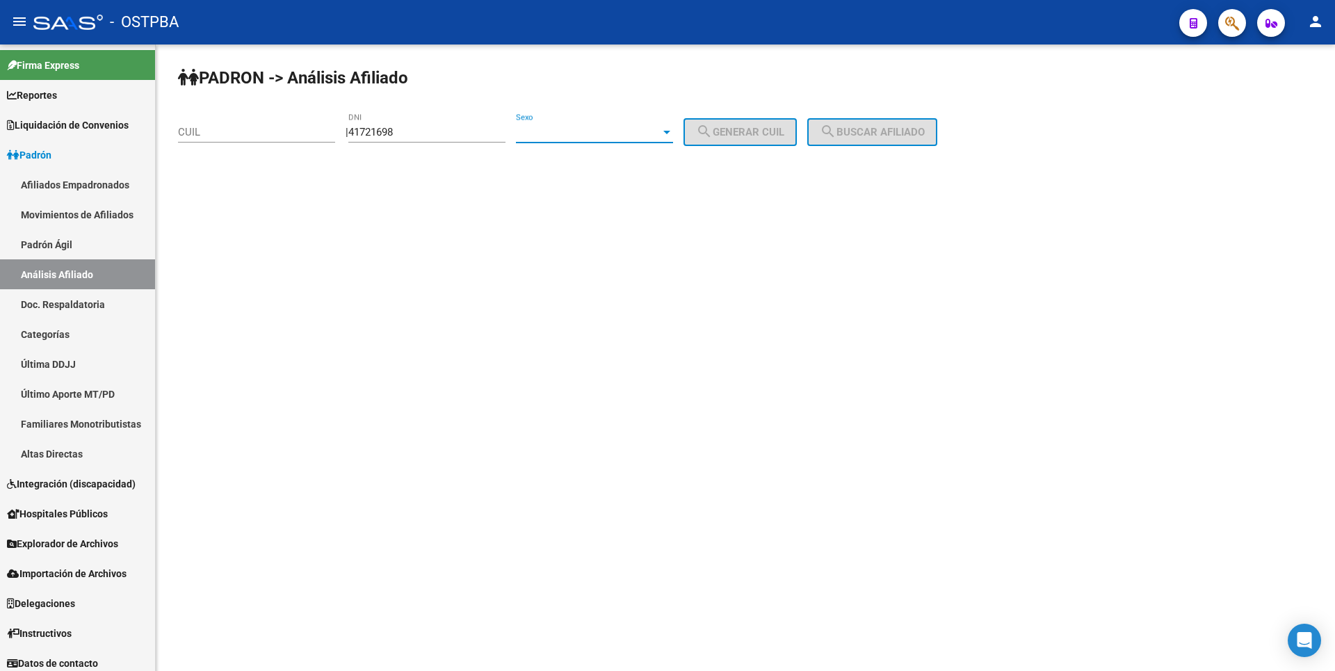
click at [660, 131] on span "Sexo" at bounding box center [588, 132] width 145 height 13
drag, startPoint x: 604, startPoint y: 168, endPoint x: 613, endPoint y: 162, distance: 10.6
click at [610, 165] on span "Femenino" at bounding box center [609, 163] width 157 height 31
drag, startPoint x: 747, startPoint y: 125, endPoint x: 842, endPoint y: 127, distance: 95.3
click at [762, 124] on button "search Generar CUIL" at bounding box center [739, 132] width 113 height 28
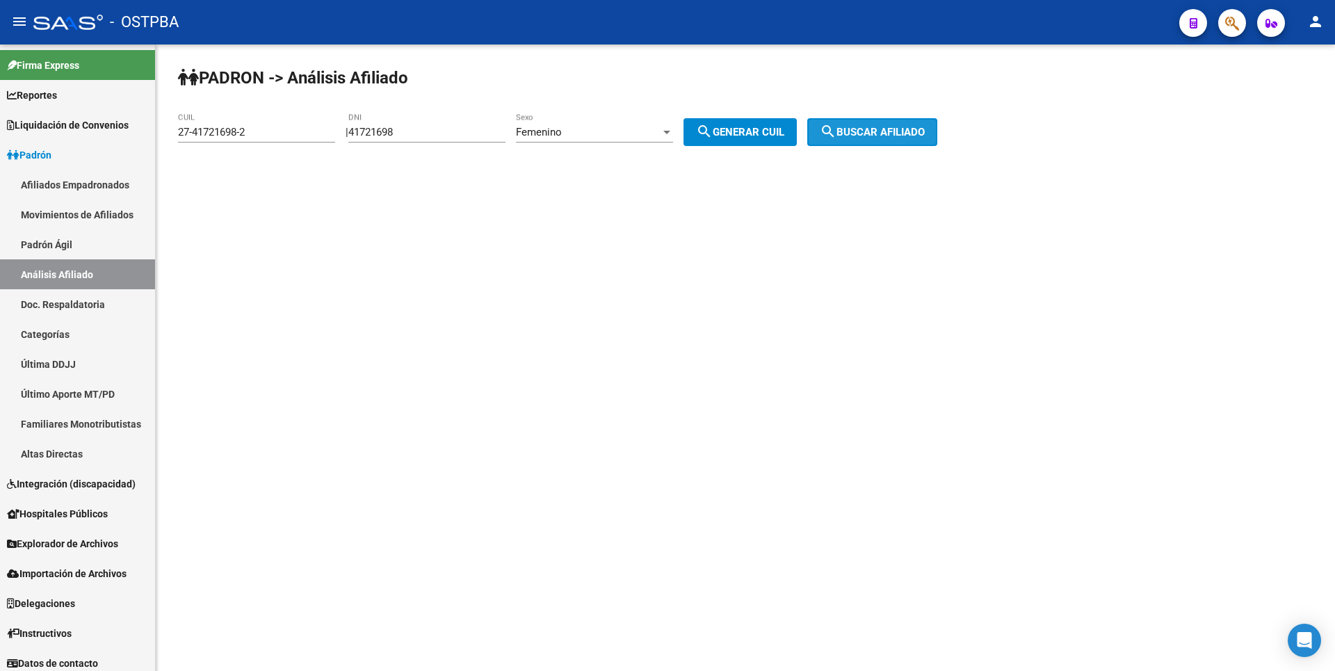
click at [878, 132] on span "search Buscar afiliado" at bounding box center [872, 132] width 105 height 13
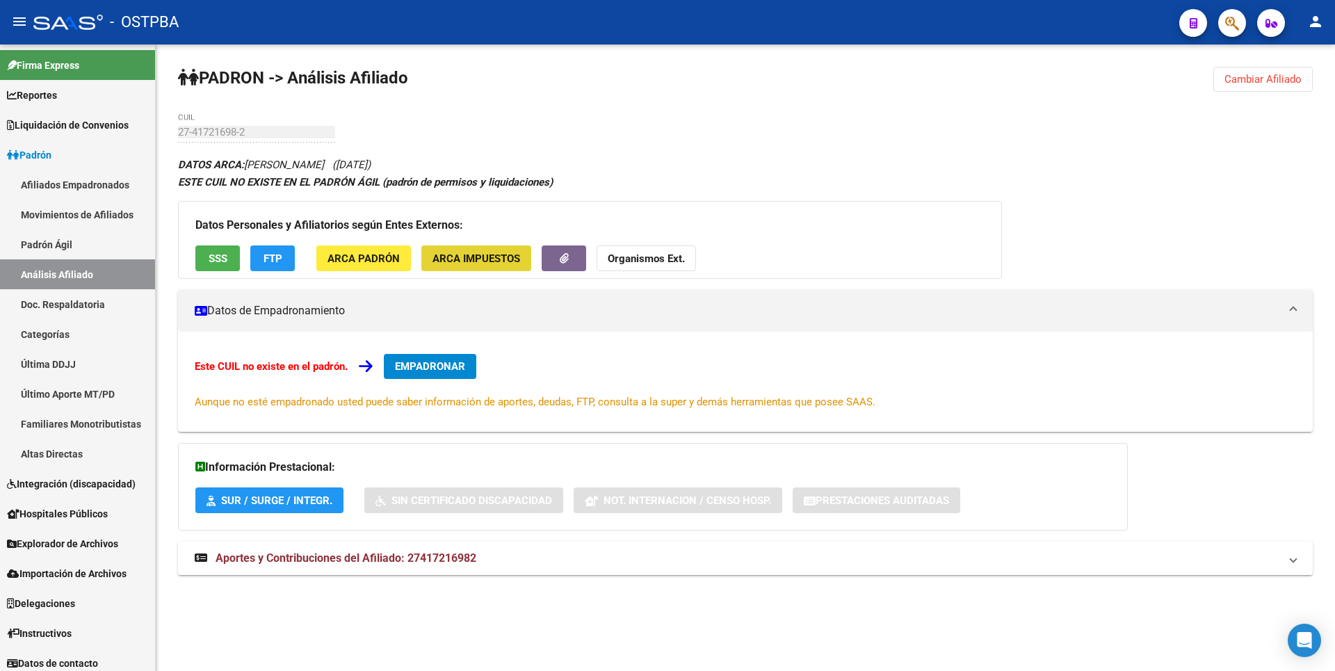
click at [506, 261] on span "ARCA Impuestos" at bounding box center [476, 258] width 88 height 13
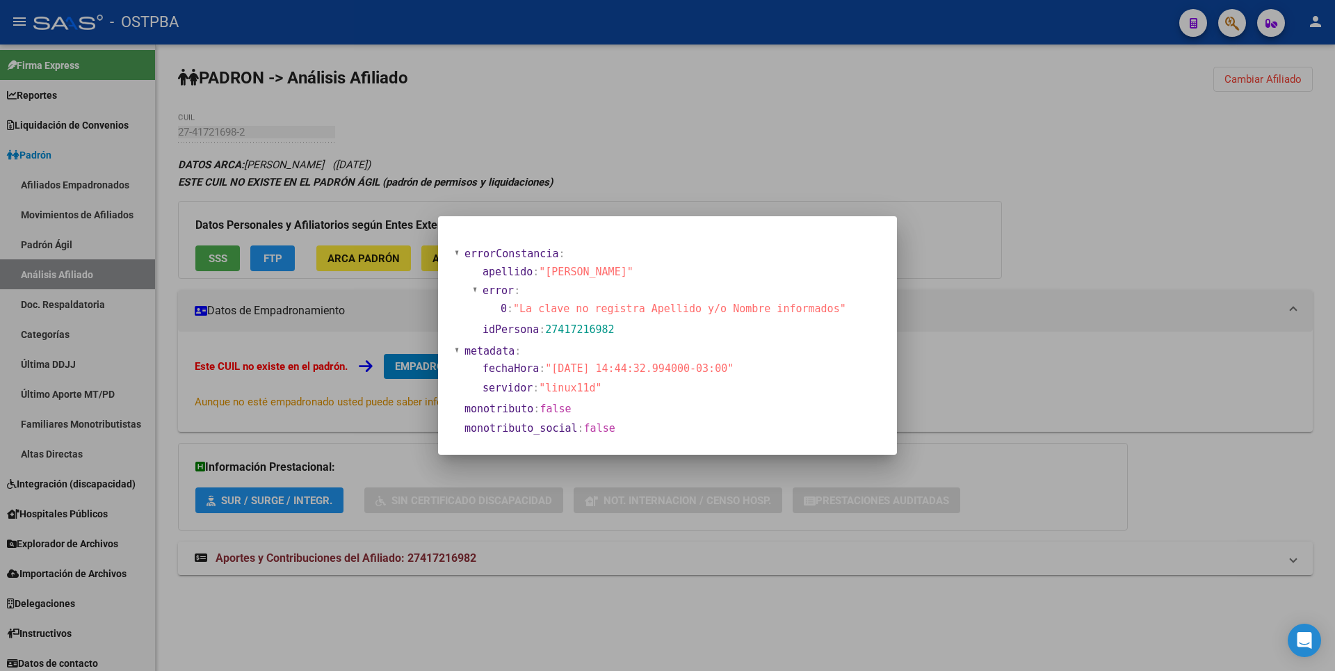
click at [654, 164] on div at bounding box center [667, 335] width 1335 height 671
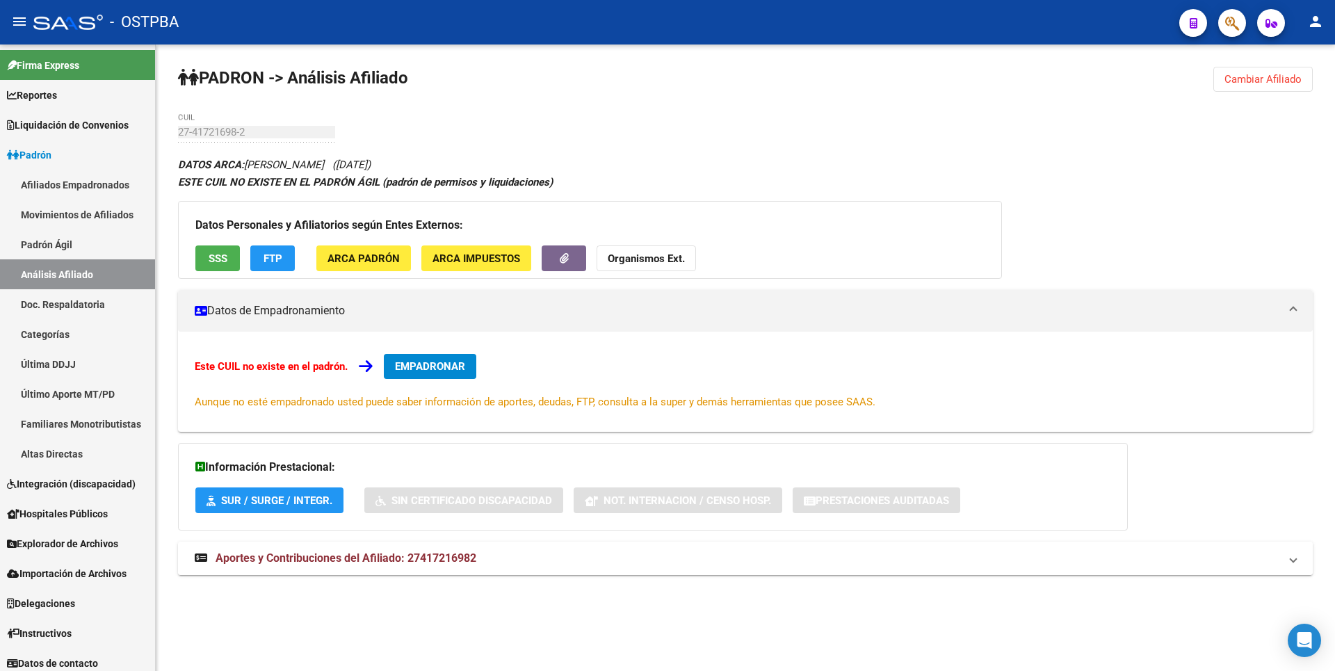
click at [379, 554] on span "Aportes y Contribuciones del Afiliado: 27417216982" at bounding box center [346, 557] width 261 height 13
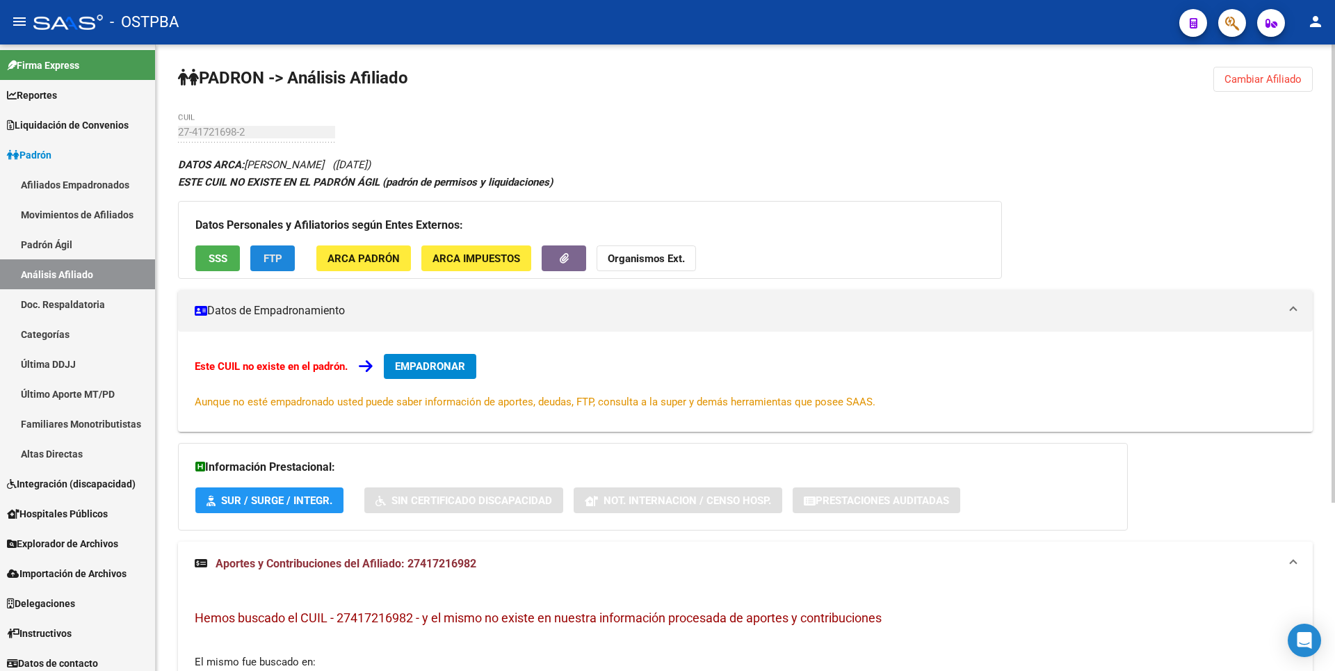
click at [262, 261] on button "FTP" at bounding box center [272, 258] width 44 height 26
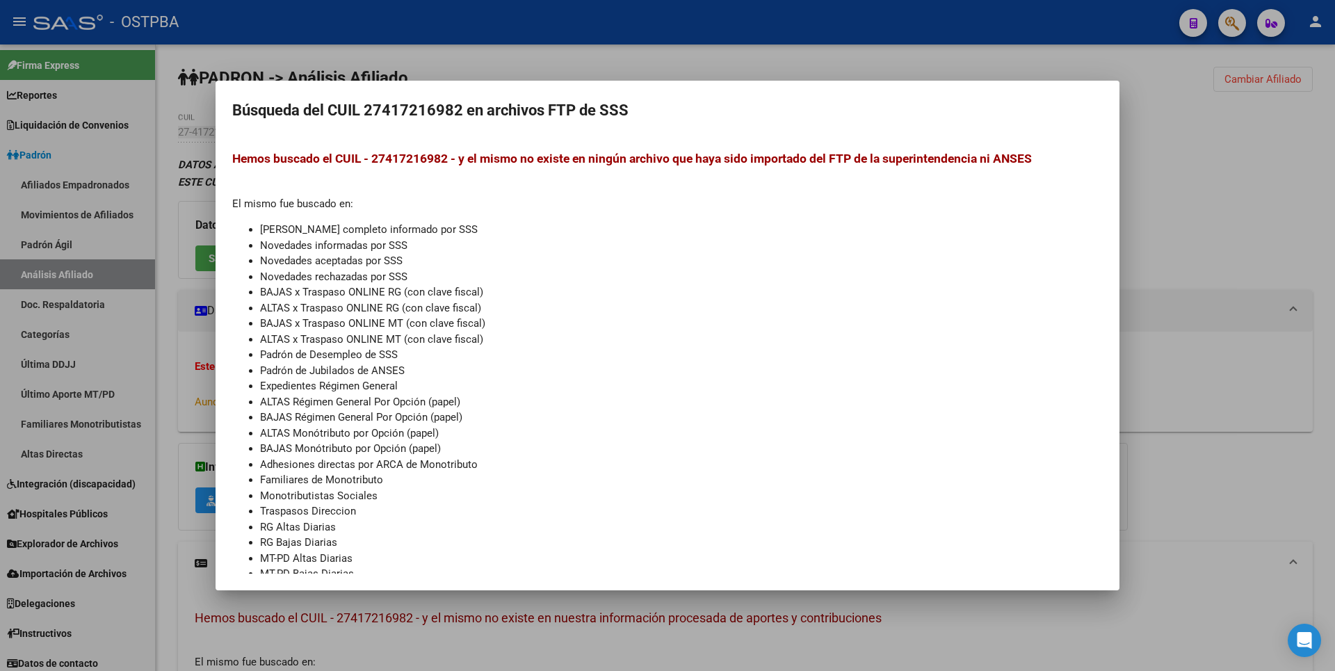
drag, startPoint x: 634, startPoint y: 88, endPoint x: 186, endPoint y: 211, distance: 464.3
click at [634, 87] on mat-dialog-container "Búsqueda del CUIL 27417216982 en archivos FTP de SSS Hemos buscado el CUIL - 27…" at bounding box center [668, 336] width 904 height 510
click at [200, 252] on div at bounding box center [667, 335] width 1335 height 671
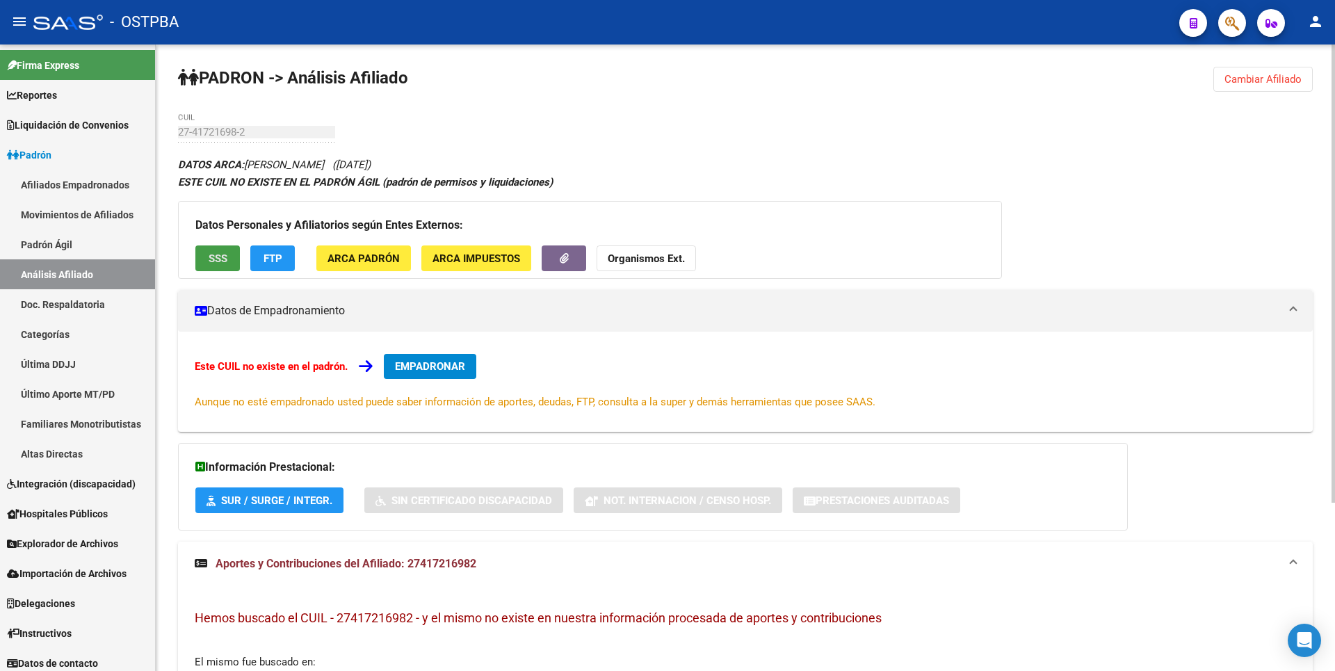
click at [204, 254] on button "SSS" at bounding box center [217, 258] width 44 height 26
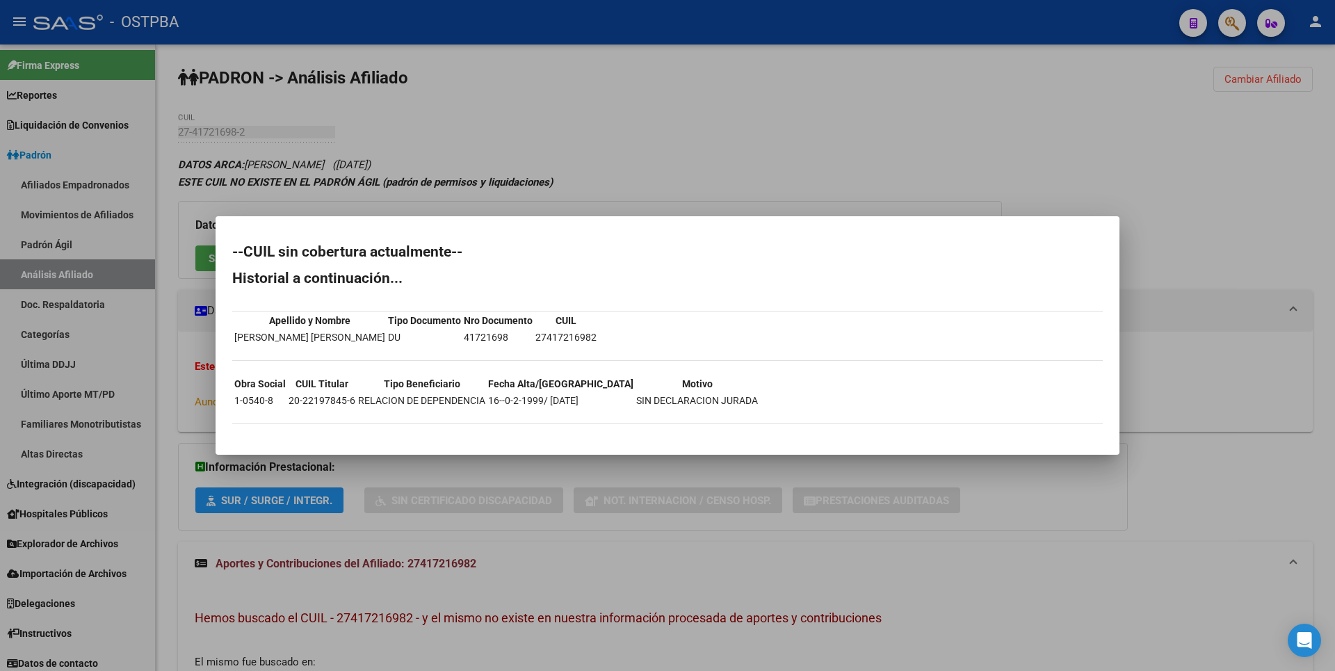
click at [690, 85] on div at bounding box center [667, 335] width 1335 height 671
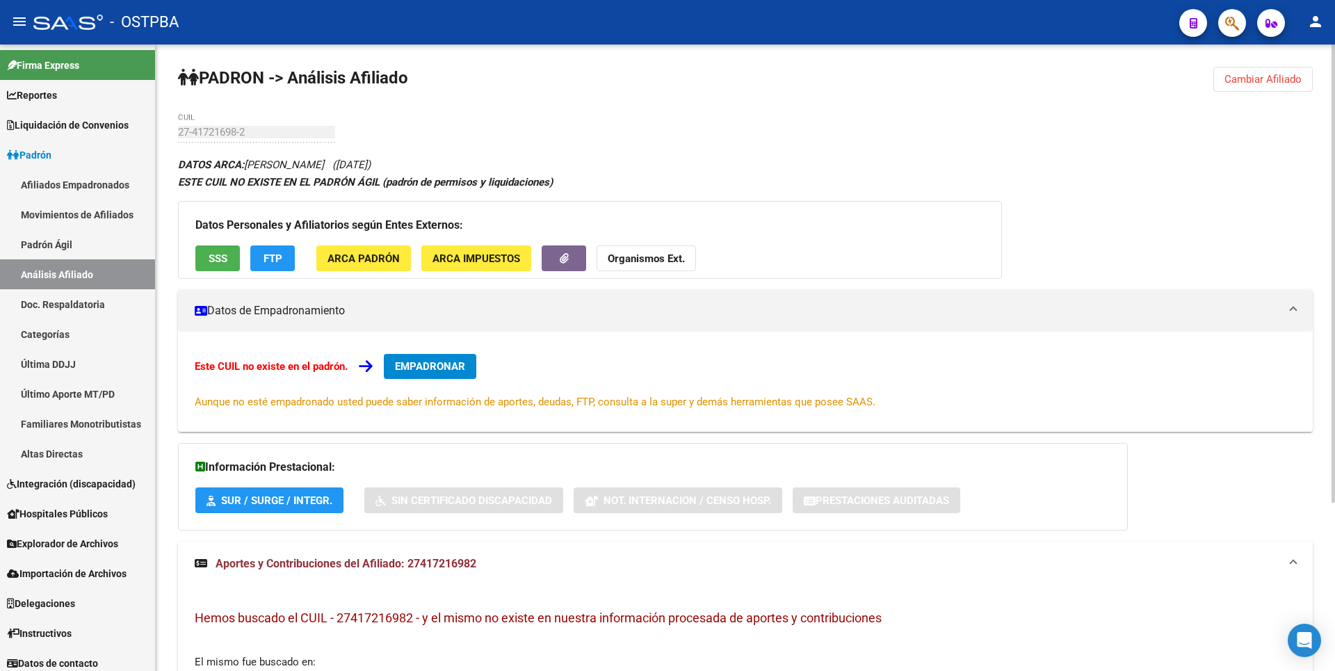
click at [665, 263] on strong "Organismos Ext." at bounding box center [646, 258] width 77 height 13
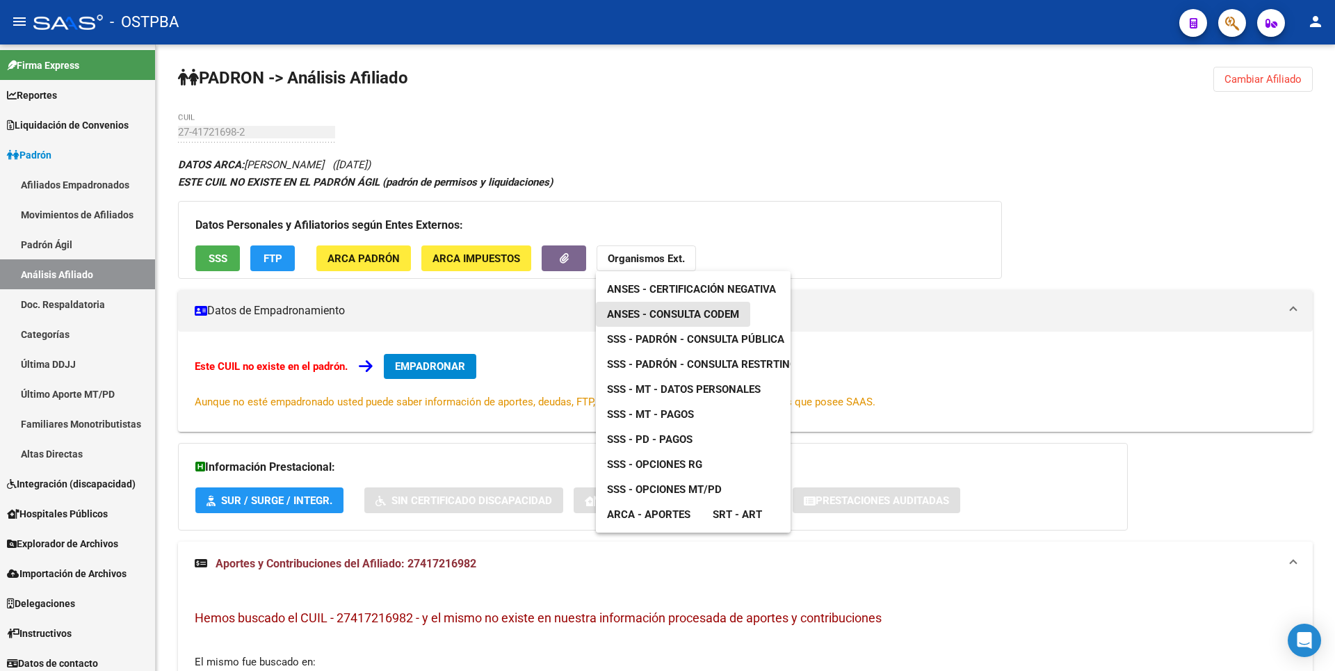
click at [703, 317] on span "ANSES - Consulta CODEM" at bounding box center [673, 314] width 132 height 13
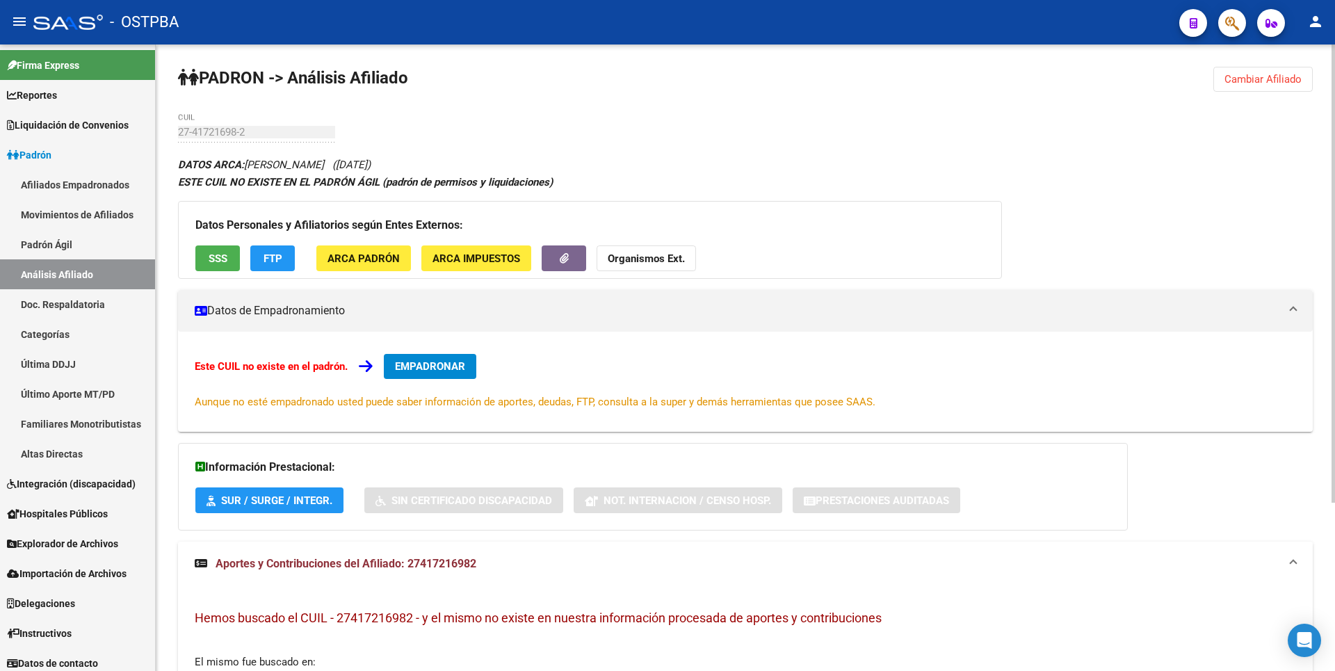
drag, startPoint x: 409, startPoint y: 562, endPoint x: 478, endPoint y: 569, distance: 69.9
click at [478, 569] on mat-panel-title "Aportes y Contribuciones del Afiliado: 27417216982" at bounding box center [737, 563] width 1085 height 15
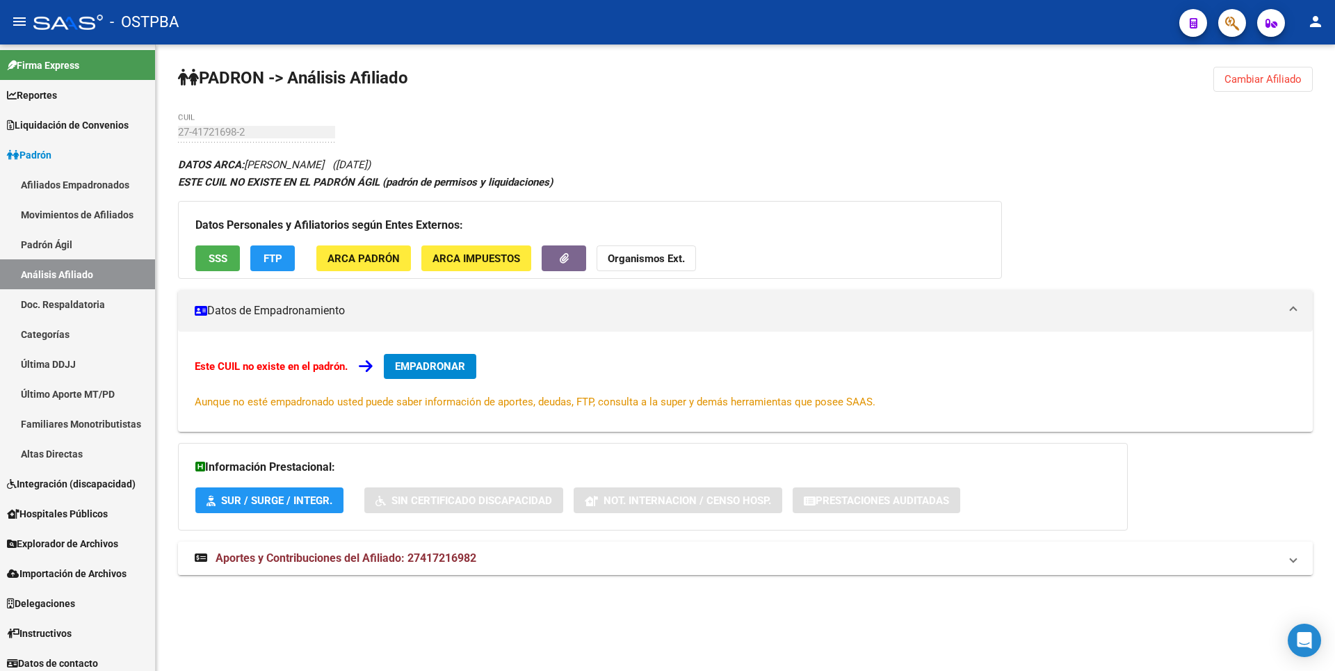
copy span "27417216982"
click at [1268, 73] on span "Cambiar Afiliado" at bounding box center [1262, 79] width 77 height 13
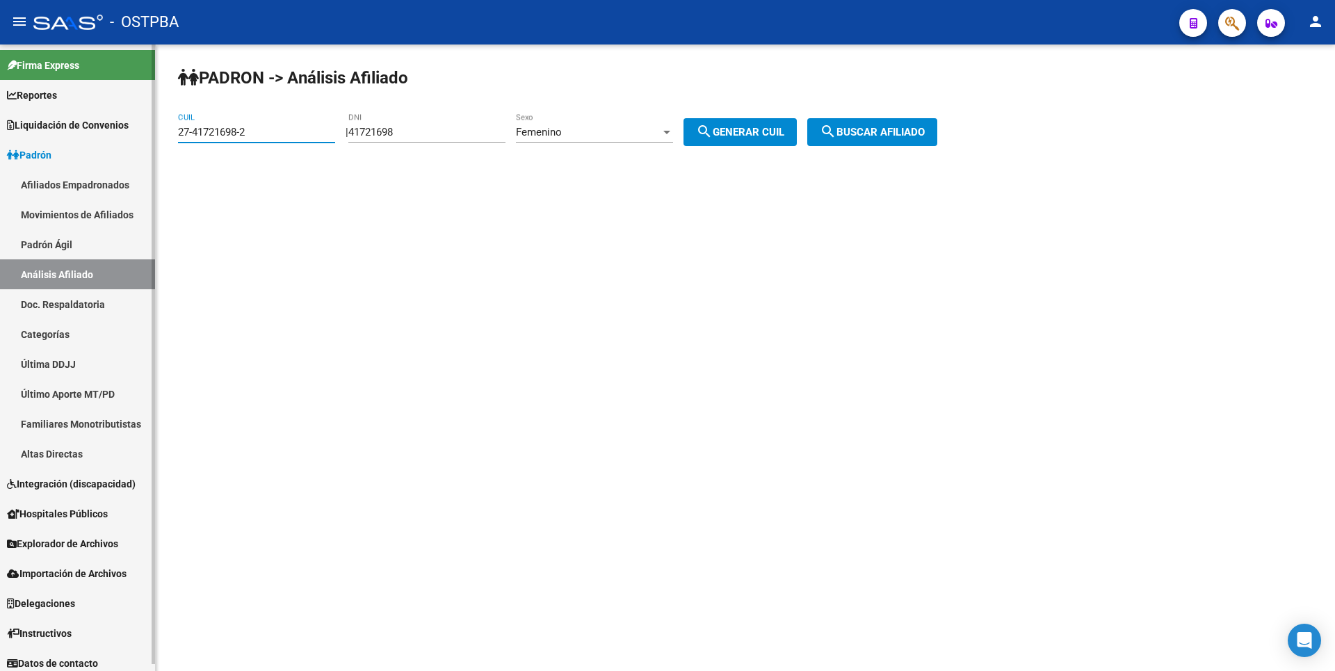
drag, startPoint x: 254, startPoint y: 133, endPoint x: 32, endPoint y: 133, distance: 221.8
click at [32, 133] on mat-sidenav-container "Firma Express Reportes Tablero de Control Ingresos Percibidos Análisis de todos…" at bounding box center [667, 357] width 1335 height 626
paste input "34135661-5"
type input "27-34135661-5"
click at [873, 142] on button "search Buscar afiliado" at bounding box center [872, 132] width 130 height 28
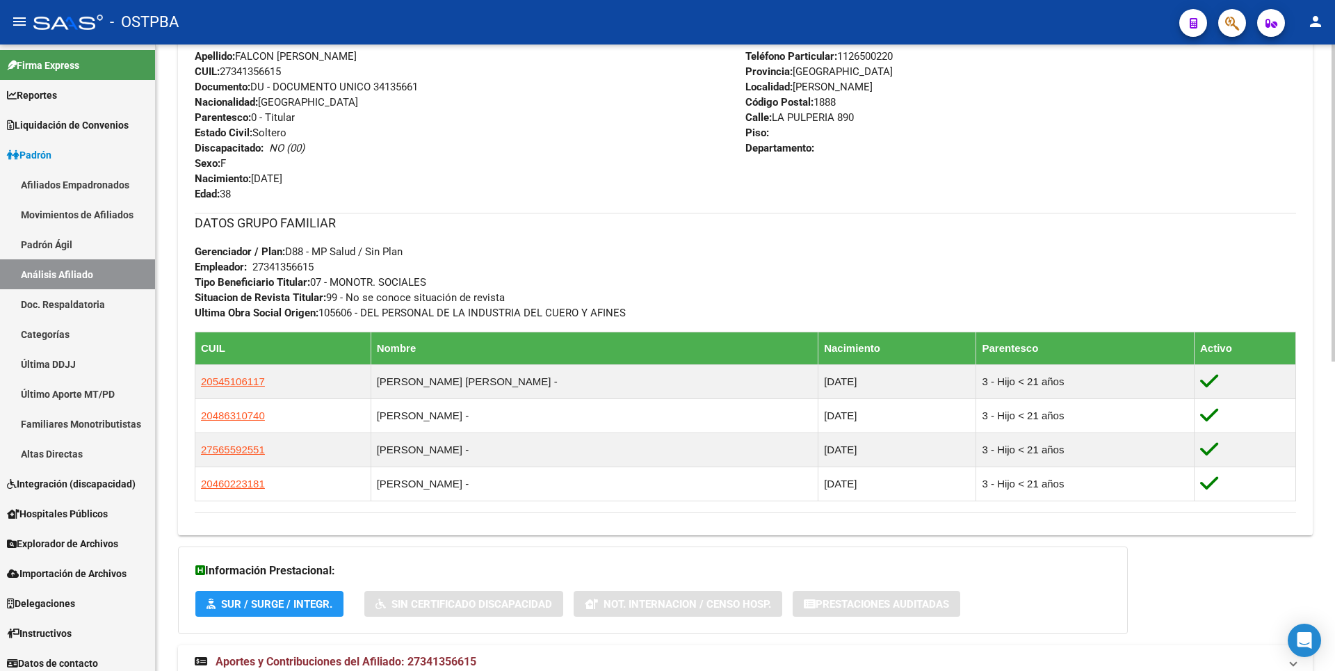
scroll to position [613, 0]
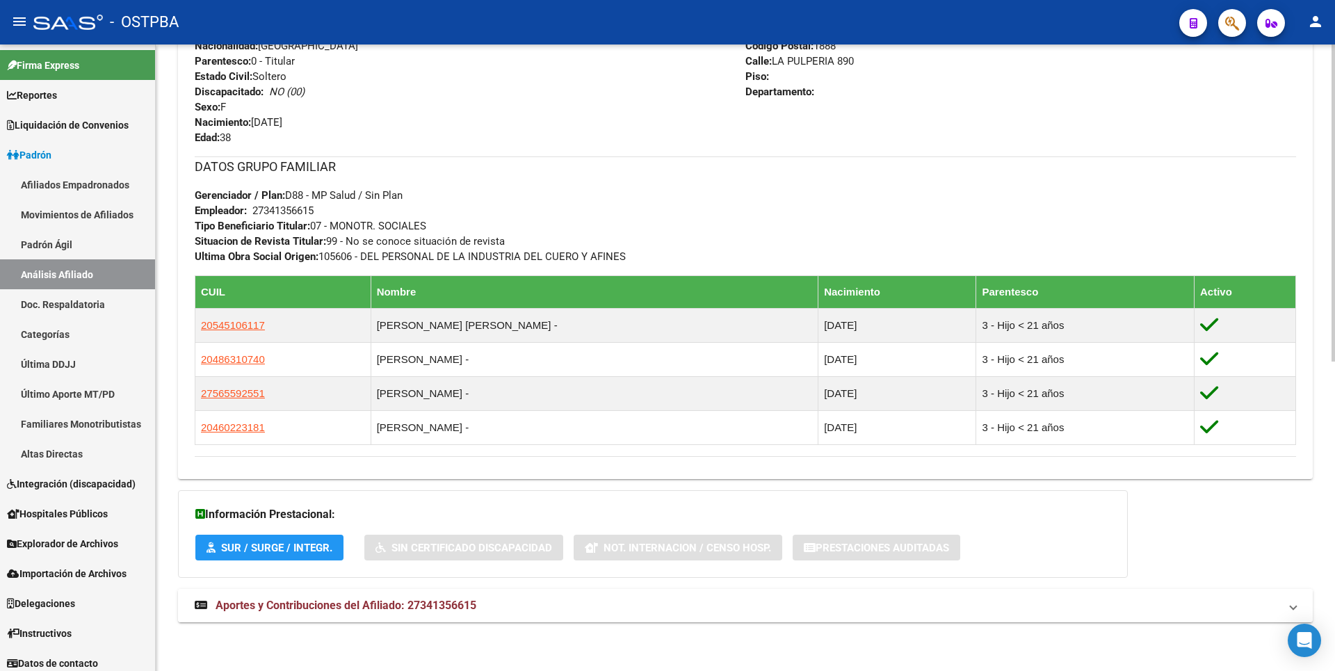
click at [421, 612] on strong "Aportes y Contribuciones del Afiliado: 27341356615" at bounding box center [336, 605] width 282 height 15
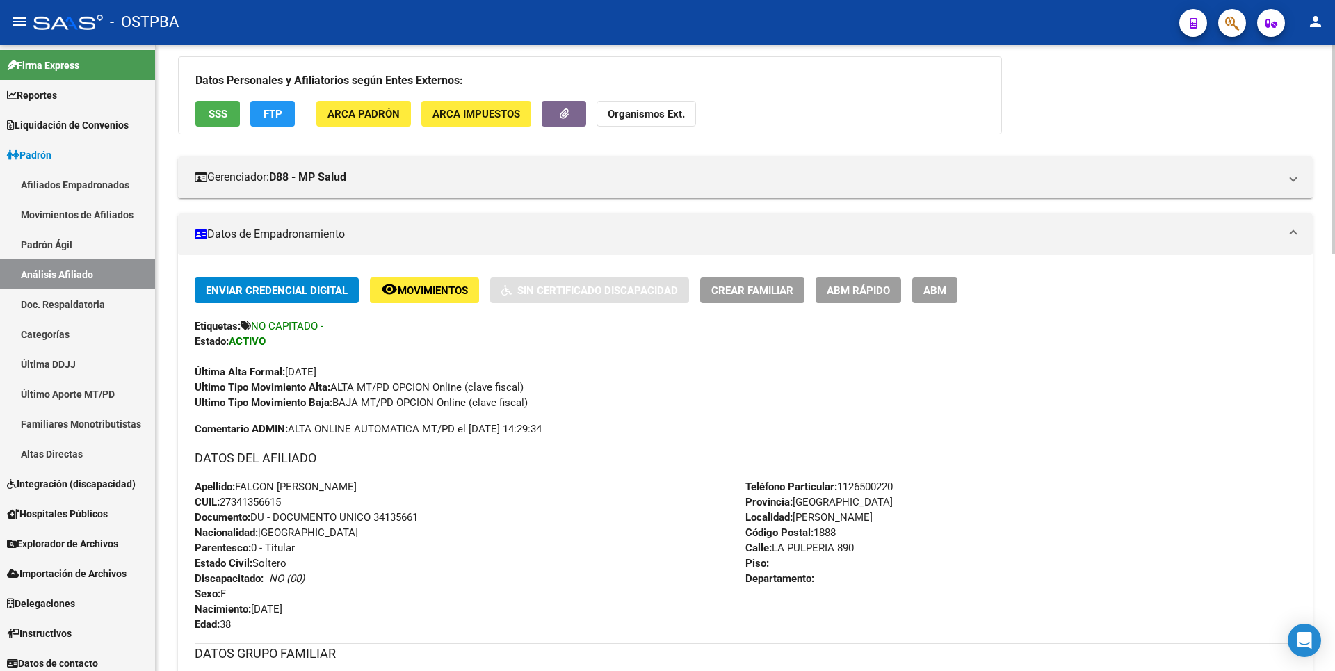
scroll to position [0, 0]
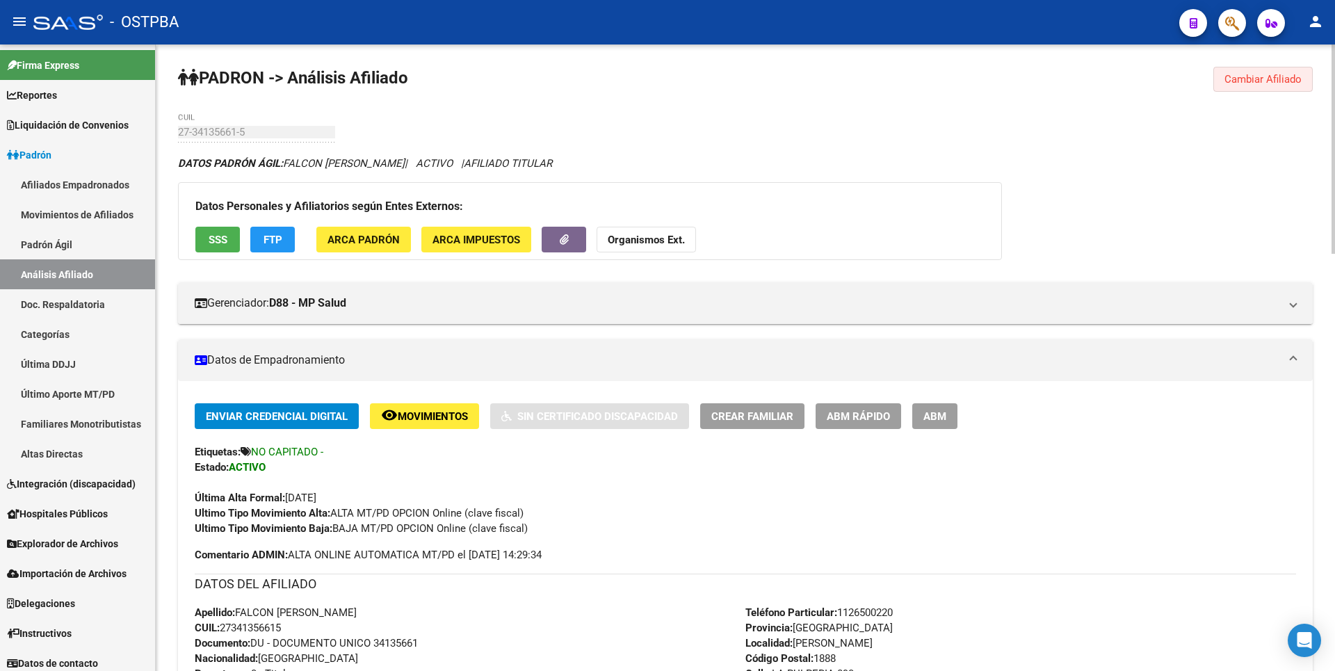
click at [1259, 74] on span "Cambiar Afiliado" at bounding box center [1262, 79] width 77 height 13
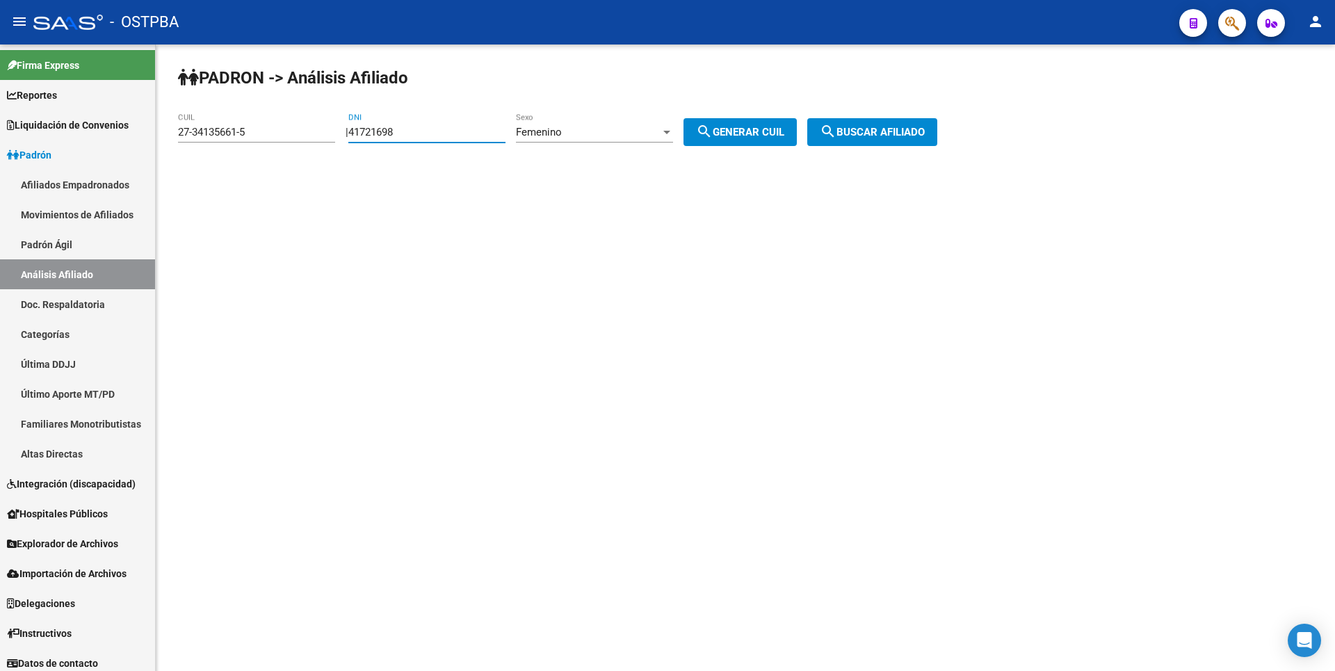
drag, startPoint x: 415, startPoint y: 134, endPoint x: 274, endPoint y: 129, distance: 141.2
click at [274, 129] on app-analisis-afiliado "PADRON -> Análisis Afiliado 27-34135661-5 CUIL | 41721698 DNI Femenino Sexo sea…" at bounding box center [563, 132] width 770 height 13
drag, startPoint x: 254, startPoint y: 135, endPoint x: 39, endPoint y: 137, distance: 215.5
click at [39, 137] on mat-sidenav-container "Firma Express Reportes Tablero de Control Ingresos Percibidos Análisis de todos…" at bounding box center [667, 357] width 1335 height 626
drag, startPoint x: 763, startPoint y: 133, endPoint x: 850, endPoint y: 127, distance: 87.2
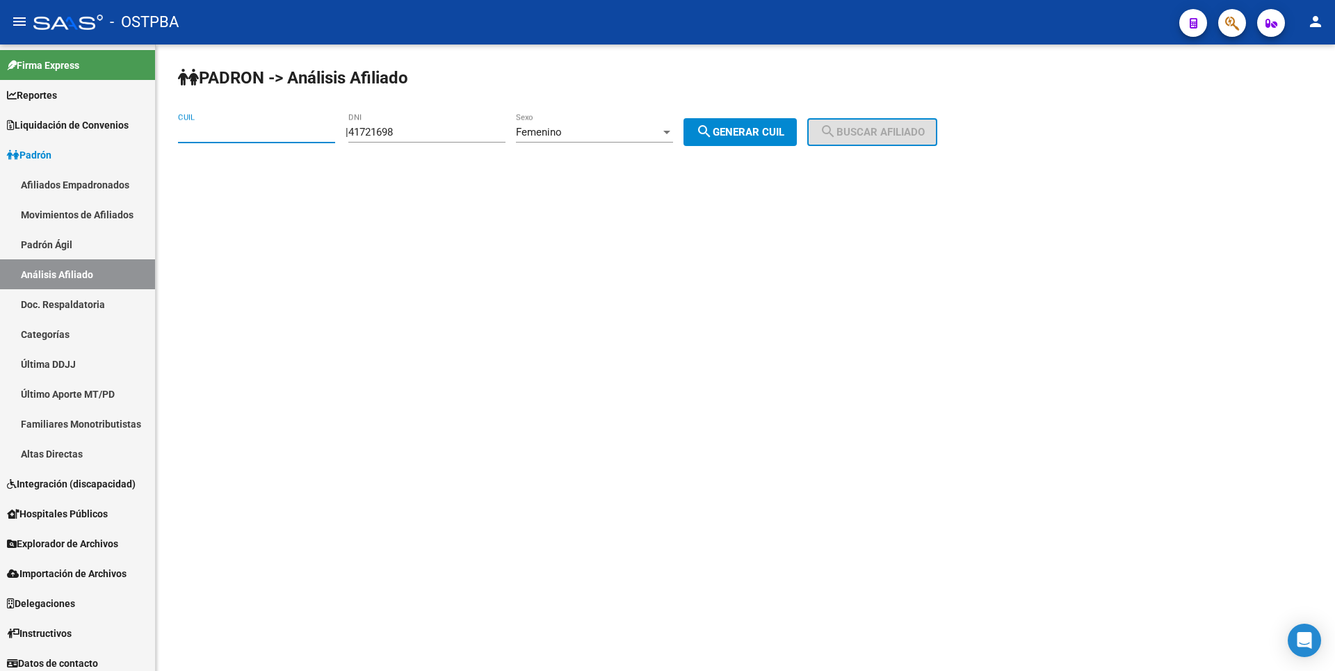
click at [784, 128] on span "search Generar CUIL" at bounding box center [740, 132] width 88 height 13
click at [878, 127] on span "search Buscar afiliado" at bounding box center [872, 132] width 105 height 13
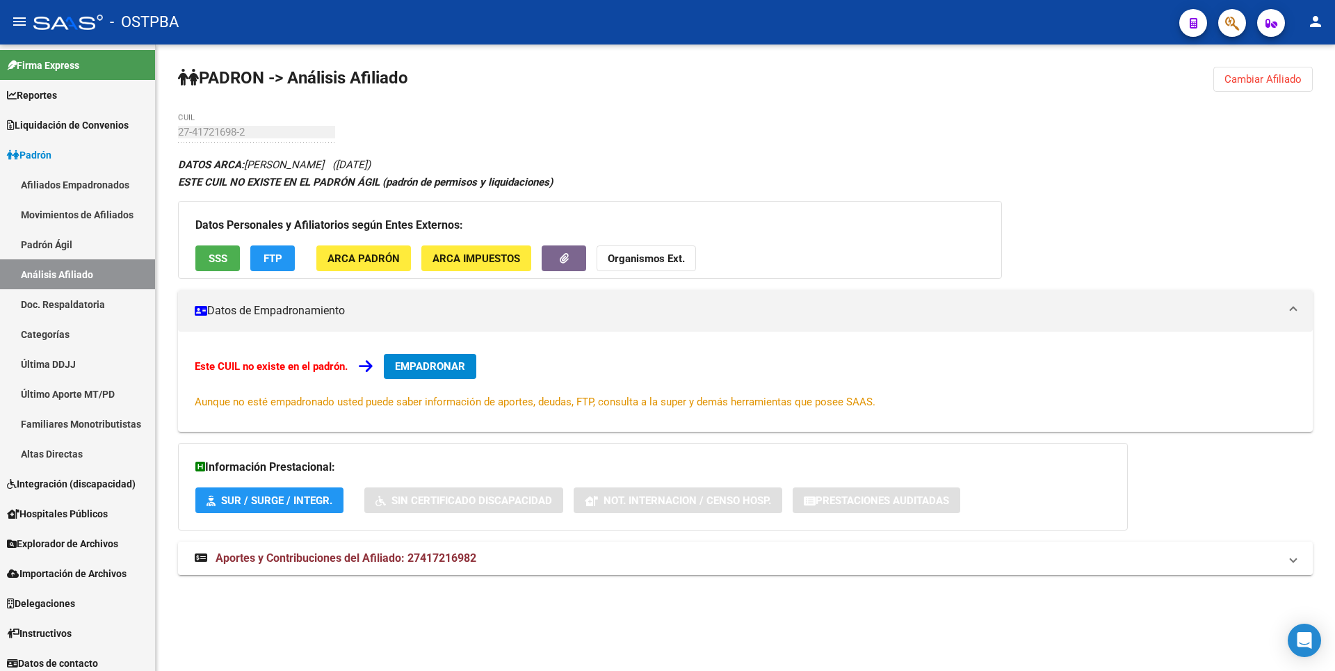
click at [218, 259] on span "SSS" at bounding box center [218, 258] width 19 height 13
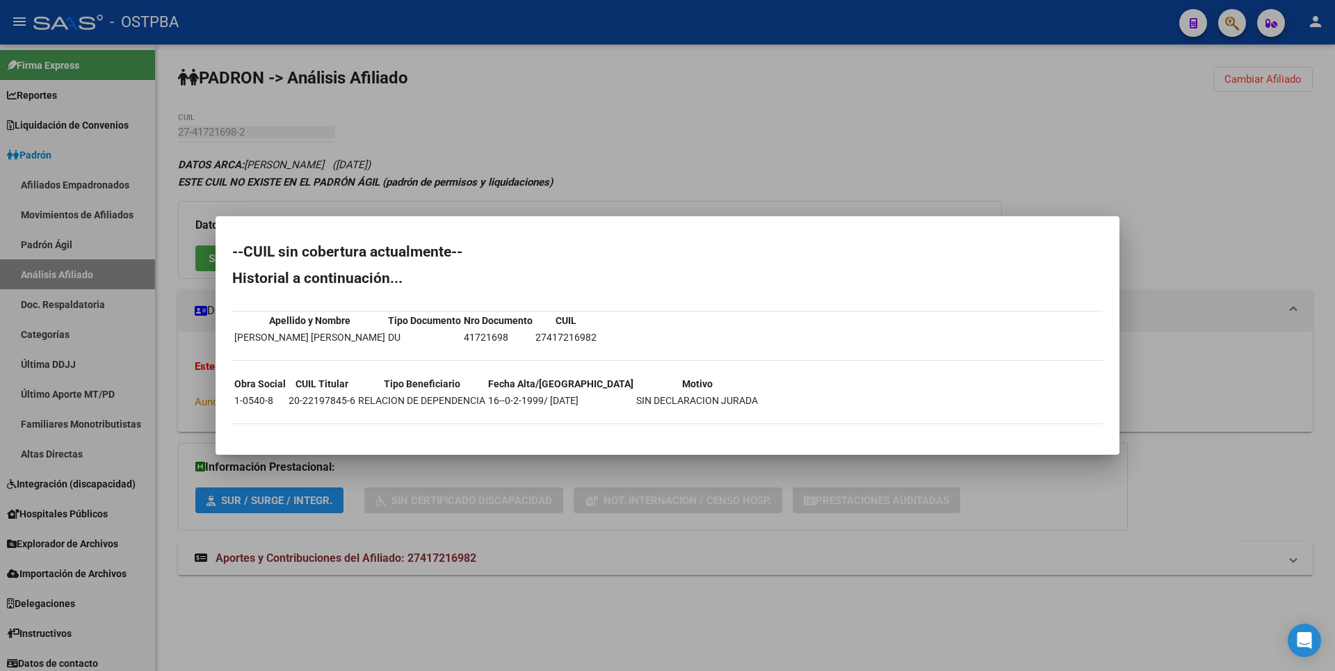
click at [247, 403] on td "1-0540-8" at bounding box center [260, 400] width 53 height 15
drag, startPoint x: 564, startPoint y: 148, endPoint x: 544, endPoint y: 170, distance: 30.0
click at [565, 148] on div at bounding box center [667, 335] width 1335 height 671
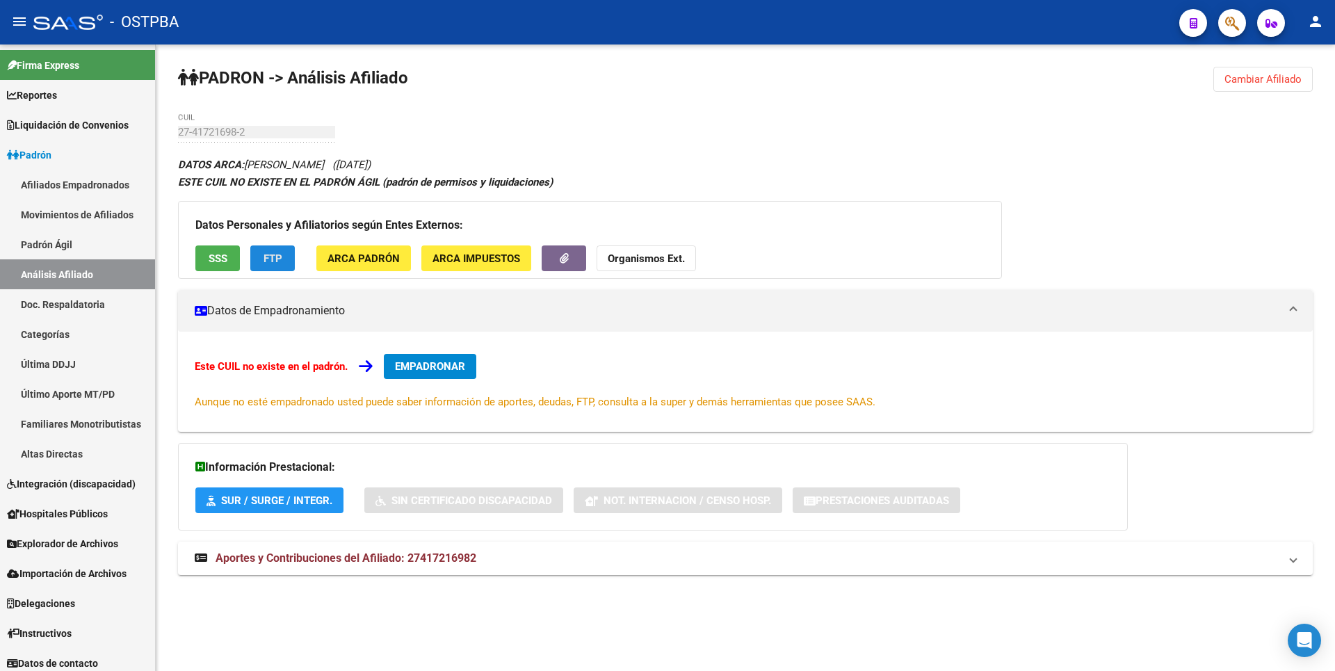
click at [277, 263] on span "FTP" at bounding box center [273, 258] width 19 height 13
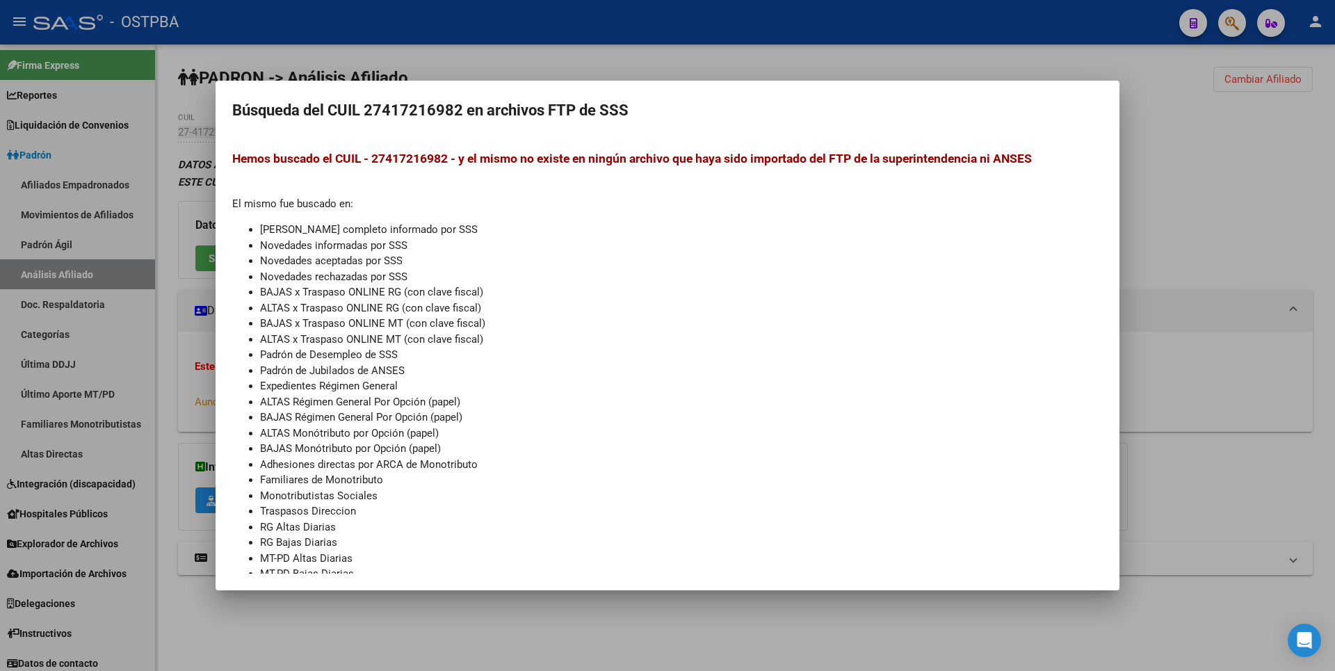
click at [1174, 260] on div at bounding box center [667, 335] width 1335 height 671
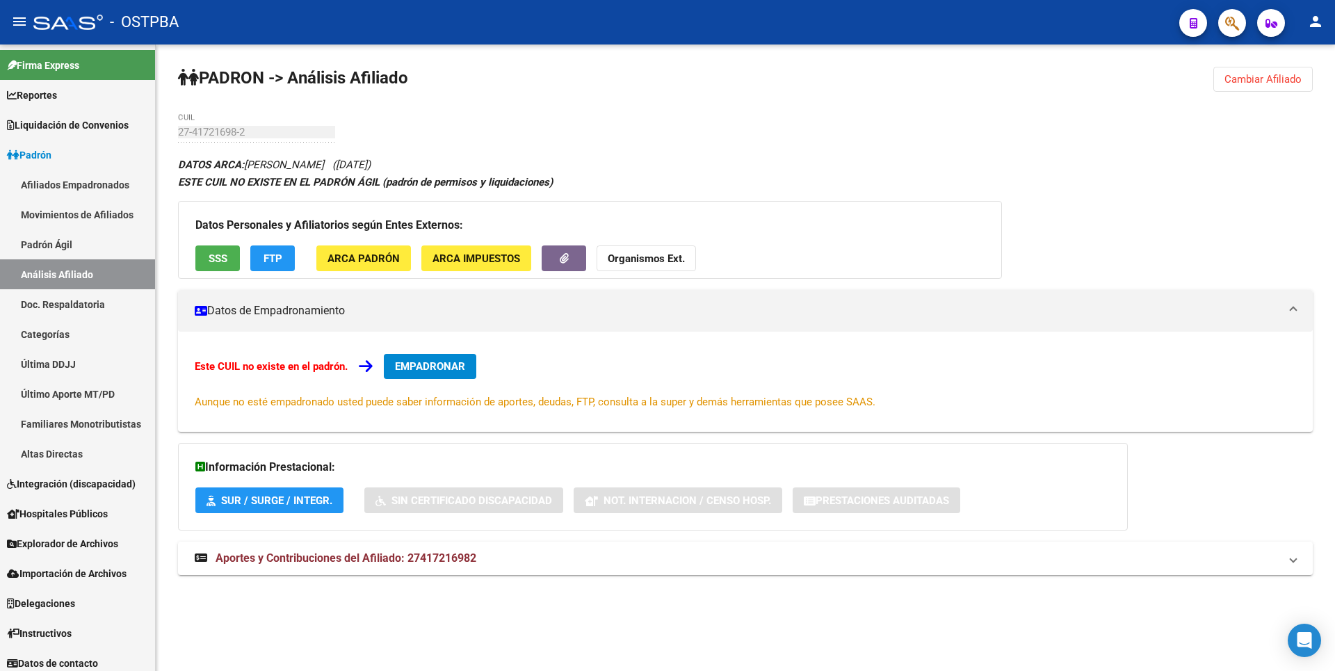
click at [457, 258] on span "ARCA Impuestos" at bounding box center [476, 258] width 88 height 13
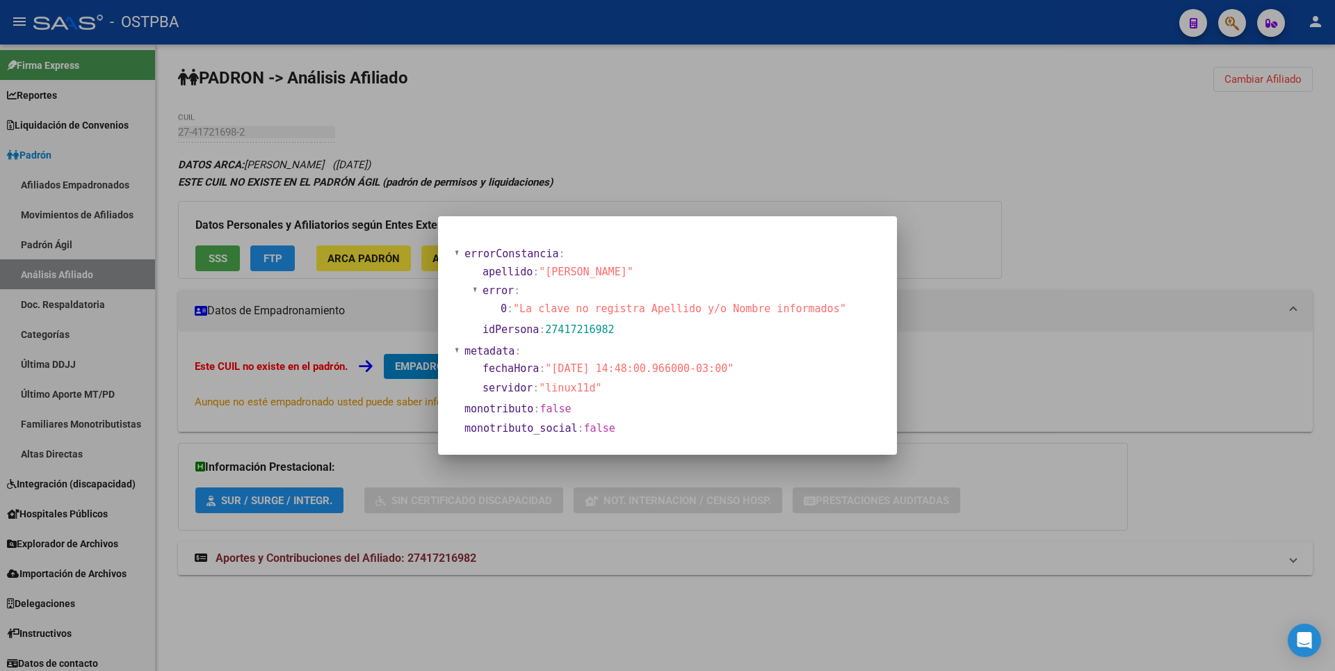
click at [538, 414] on span ":" at bounding box center [536, 409] width 6 height 13
drag, startPoint x: 819, startPoint y: 314, endPoint x: 794, endPoint y: 324, distance: 26.9
click at [822, 314] on section "0 : "La clave no registra Apellido y/o Nombre informados"" at bounding box center [673, 309] width 348 height 19
click at [379, 565] on div at bounding box center [667, 335] width 1335 height 671
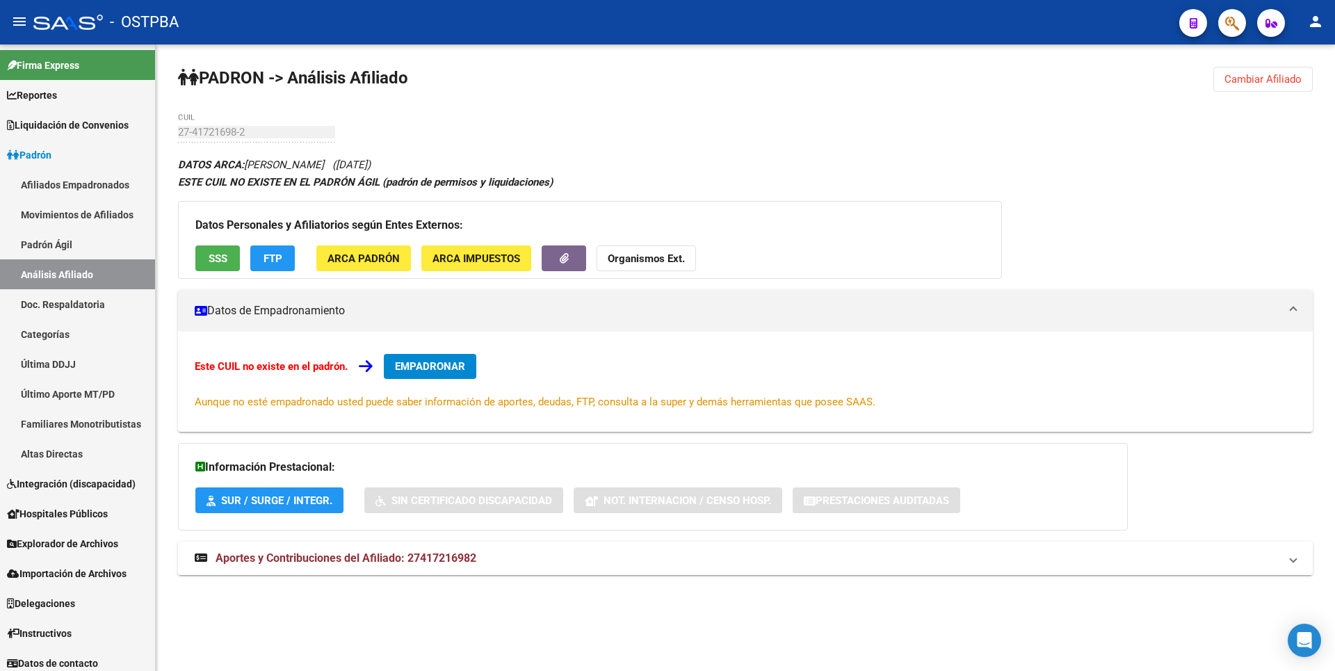
click at [380, 565] on span "Aportes y Contribuciones del Afiliado: 27417216982" at bounding box center [346, 557] width 261 height 13
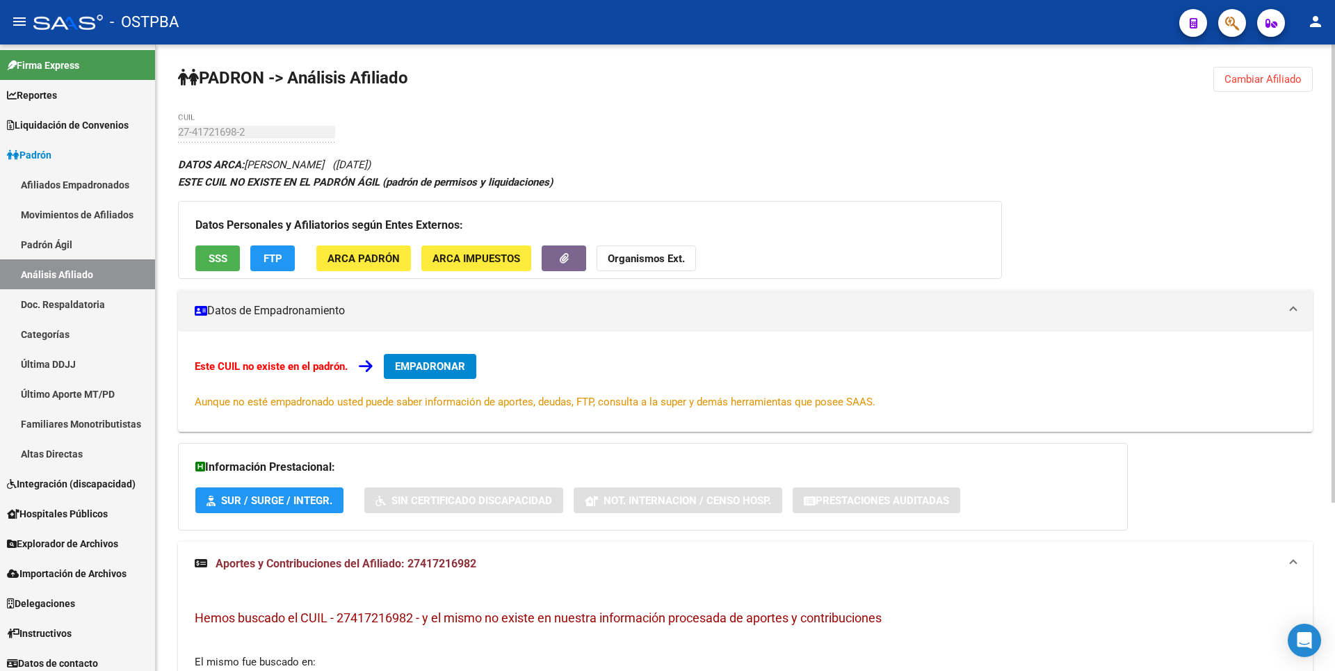
click at [218, 254] on span "SSS" at bounding box center [218, 258] width 19 height 13
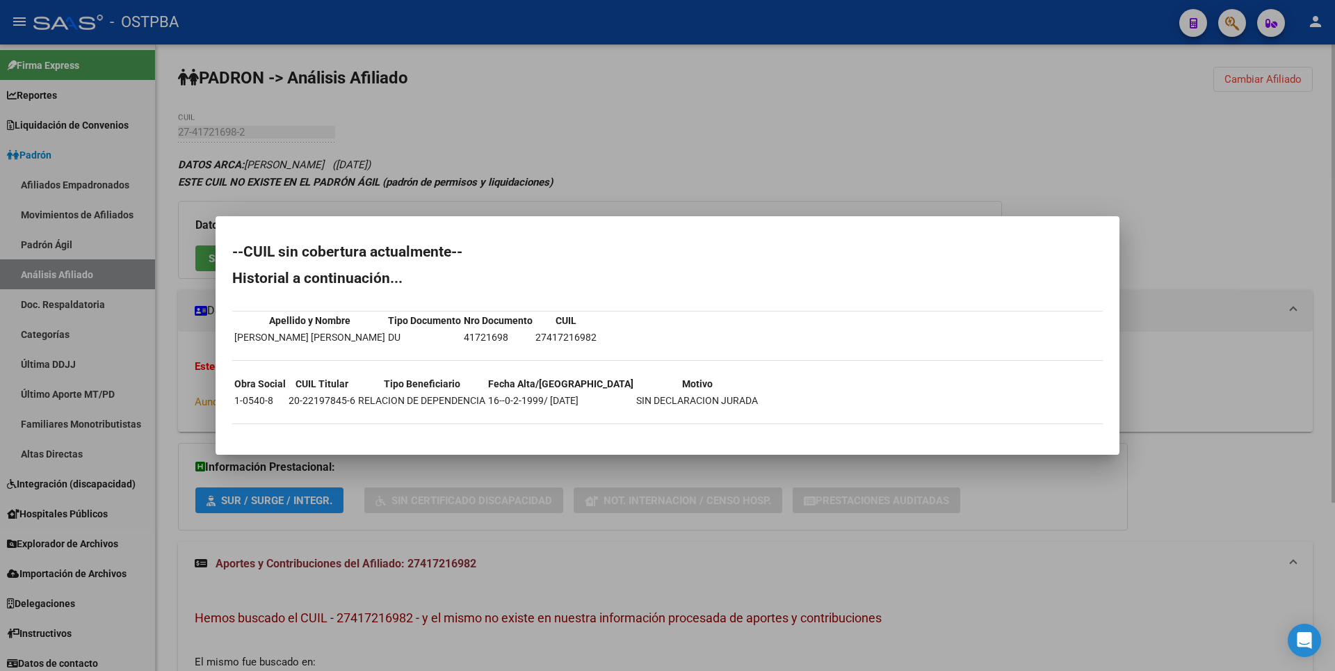
click at [486, 135] on div at bounding box center [667, 335] width 1335 height 671
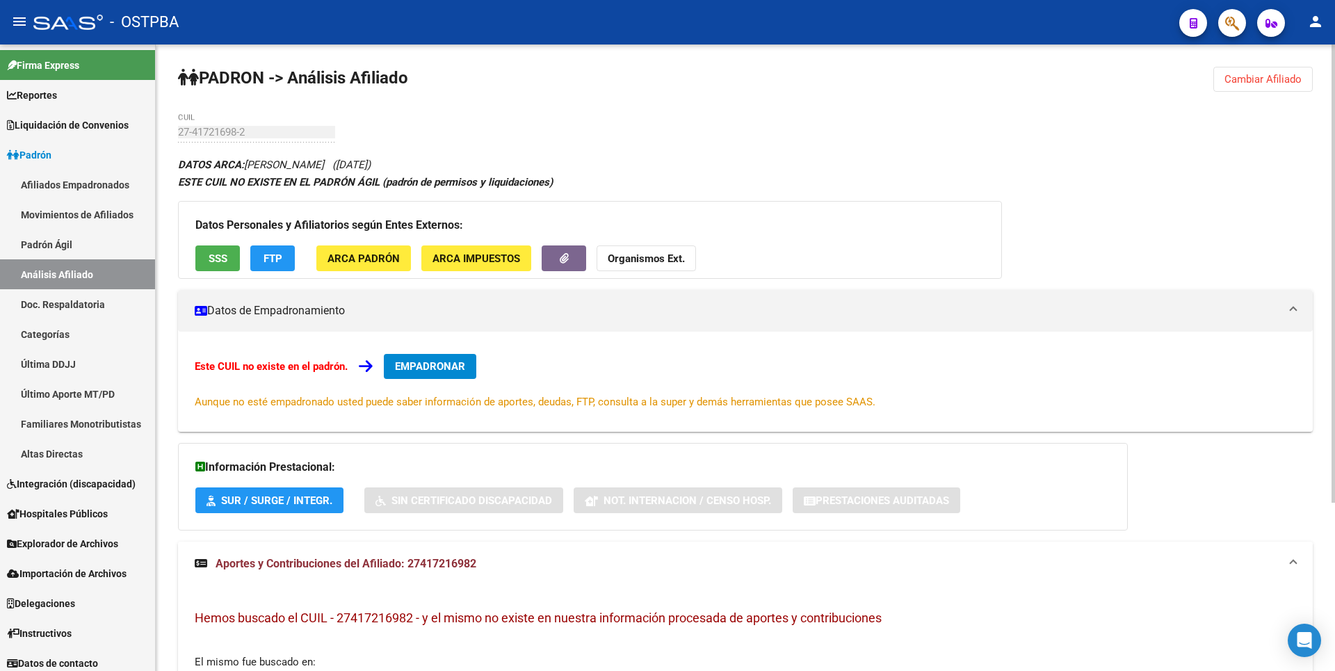
copy span "27417216982"
drag, startPoint x: 410, startPoint y: 566, endPoint x: 504, endPoint y: 576, distance: 95.1
click at [504, 576] on mat-expansion-panel-header "Aportes y Contribuciones del Afiliado: 27417216982" at bounding box center [745, 564] width 1135 height 44
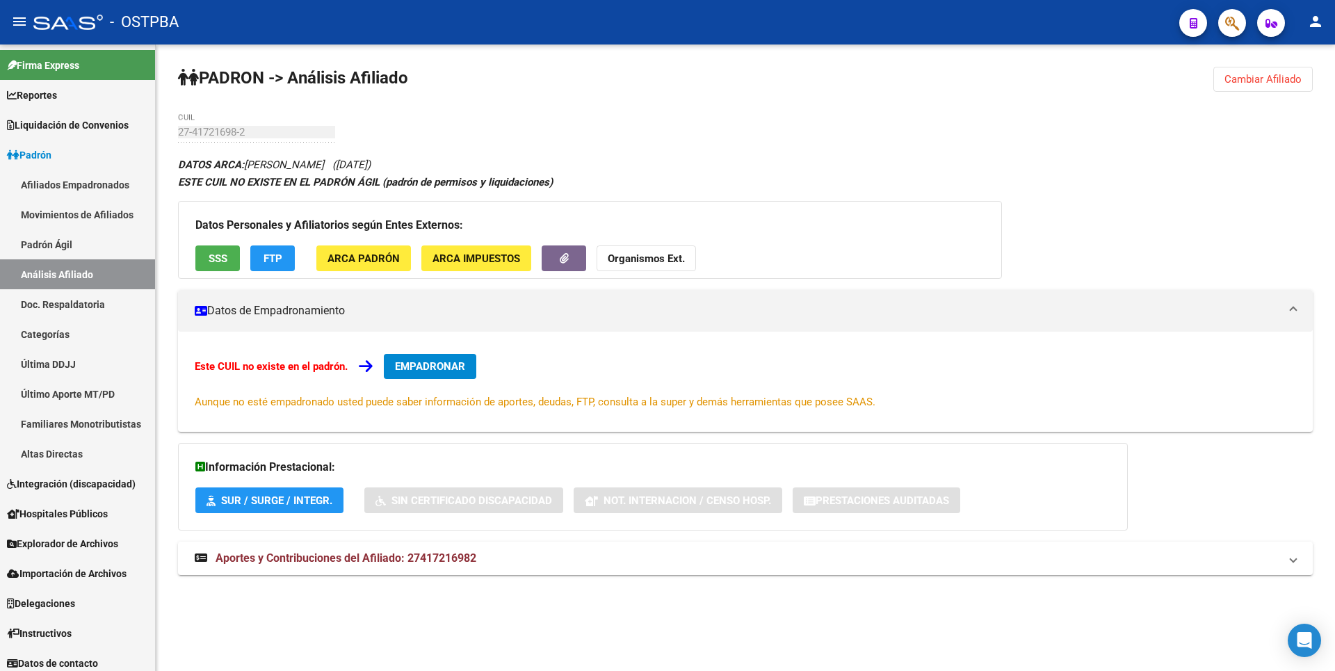
click at [423, 368] on span "EMPADRONAR" at bounding box center [430, 366] width 70 height 13
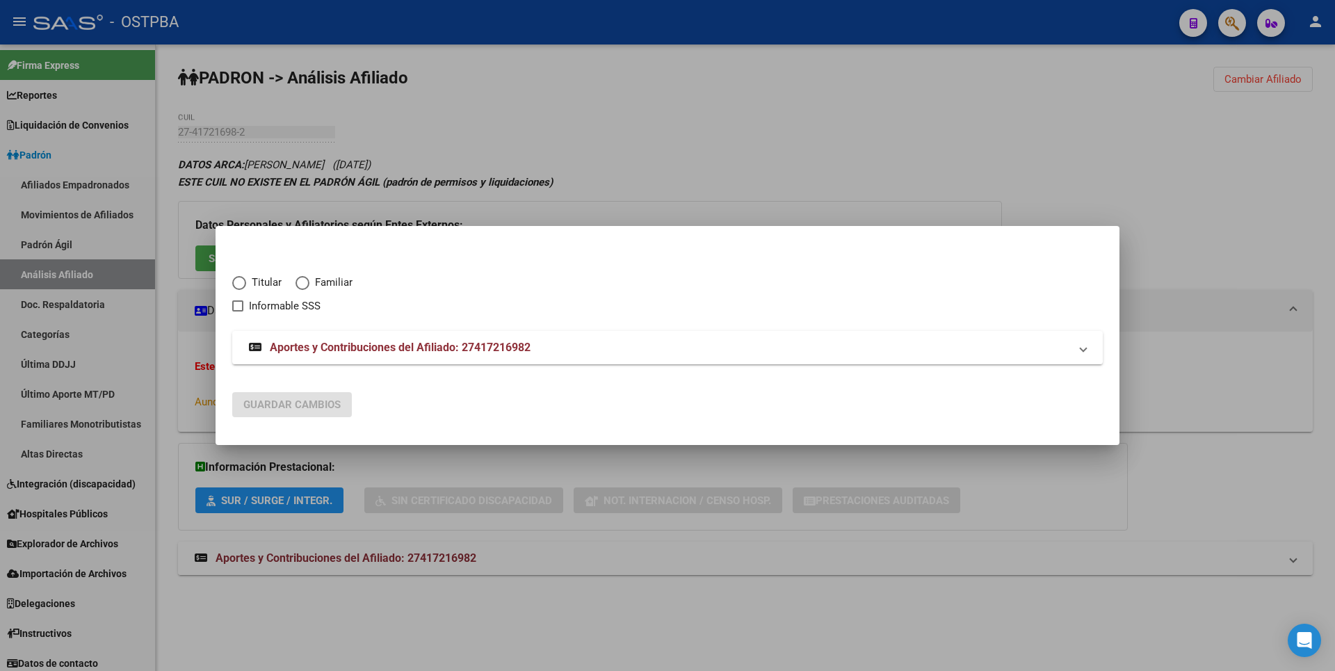
drag, startPoint x: 901, startPoint y: 553, endPoint x: 892, endPoint y: 542, distance: 14.3
click at [901, 552] on div at bounding box center [667, 335] width 1335 height 671
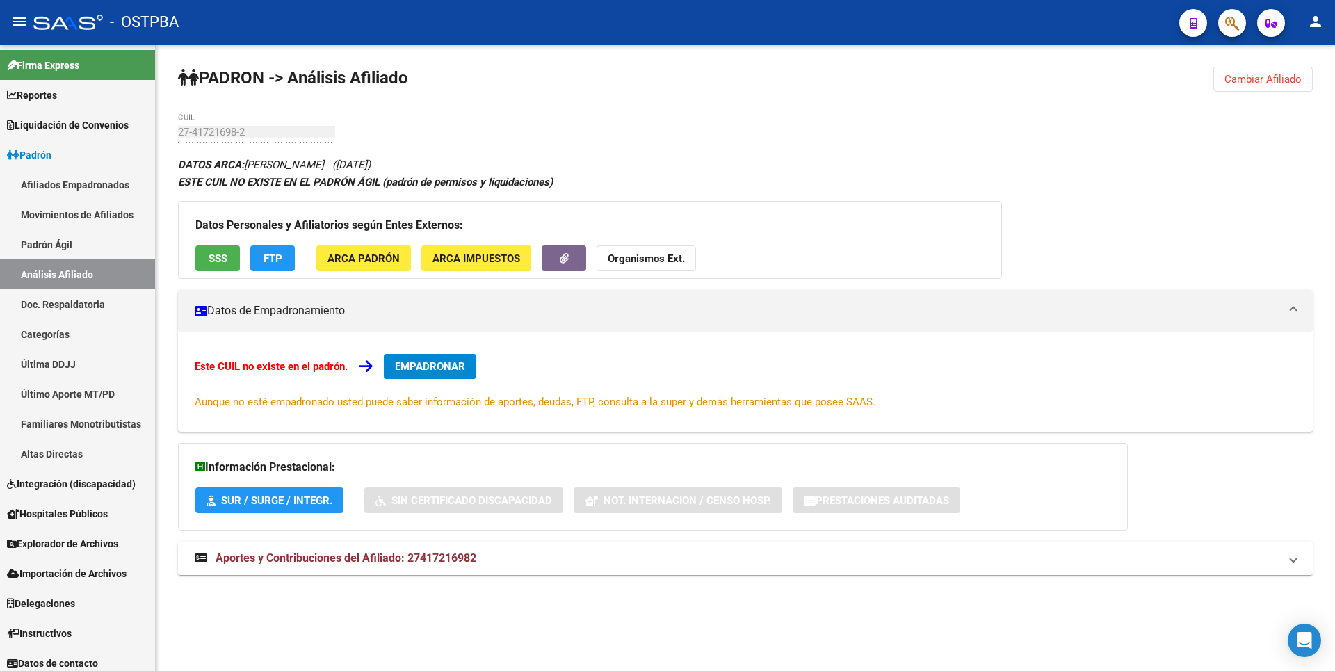
click at [280, 253] on span "FTP" at bounding box center [273, 258] width 19 height 13
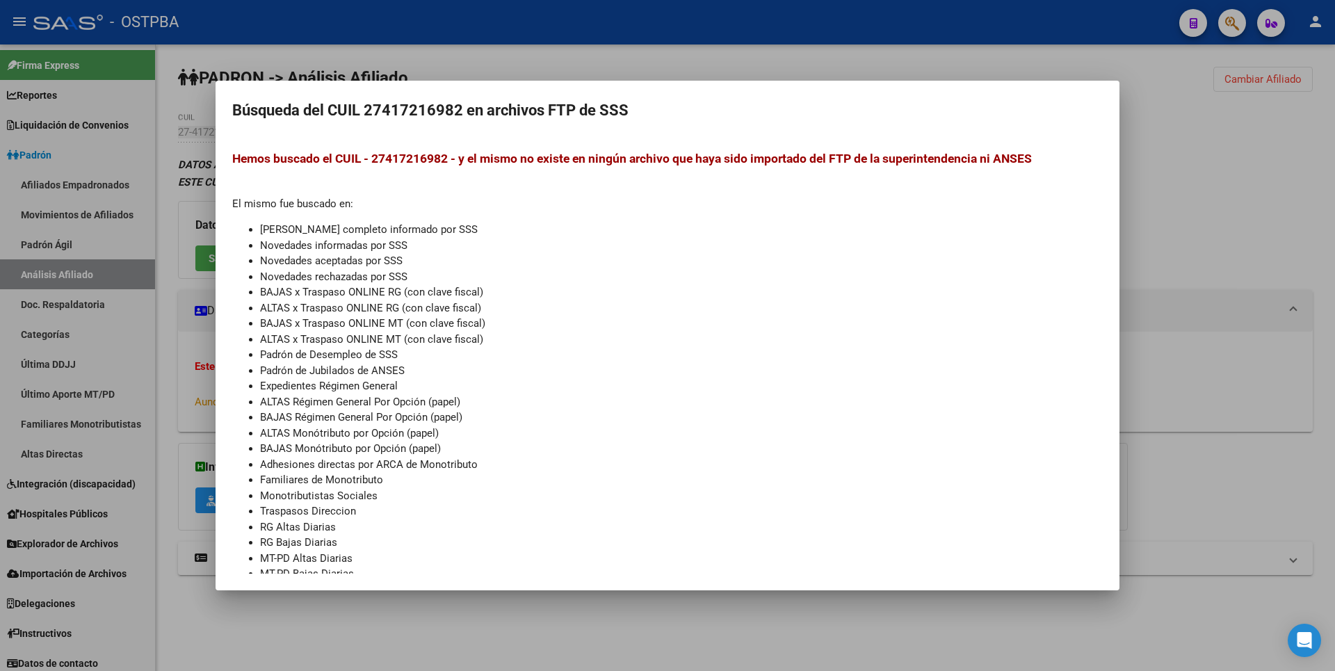
click at [640, 53] on div at bounding box center [667, 335] width 1335 height 671
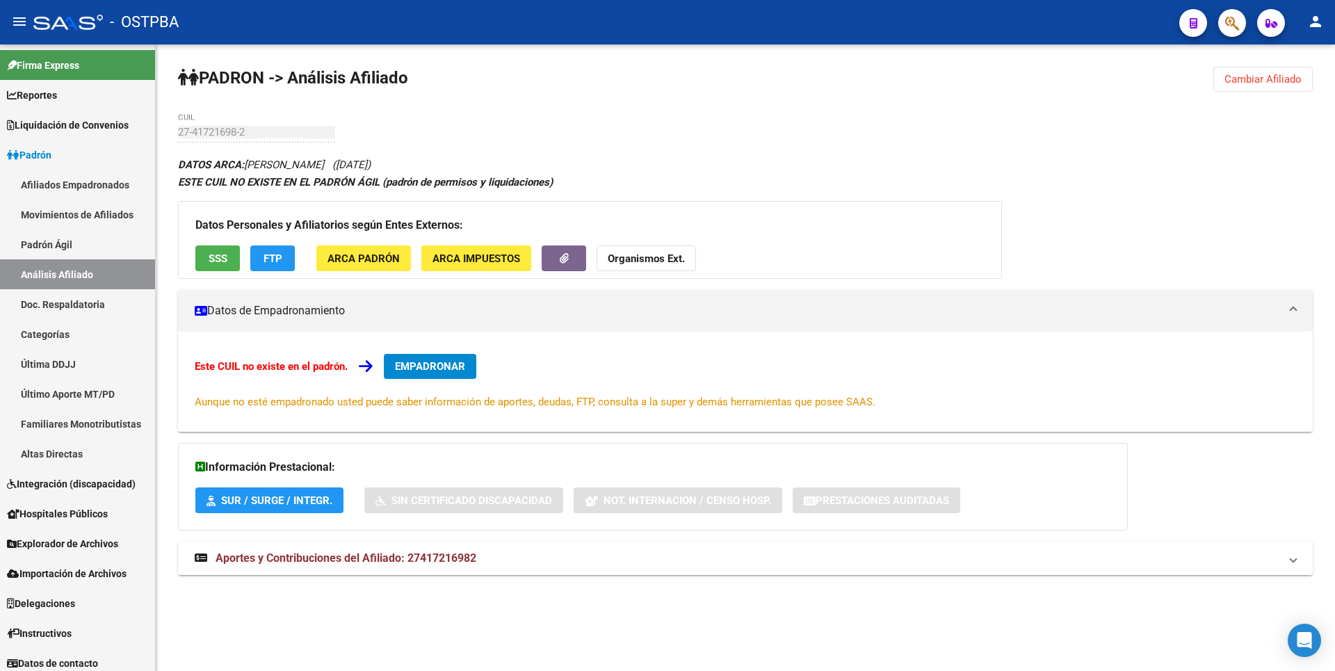
click at [206, 260] on button "SSS" at bounding box center [217, 258] width 44 height 26
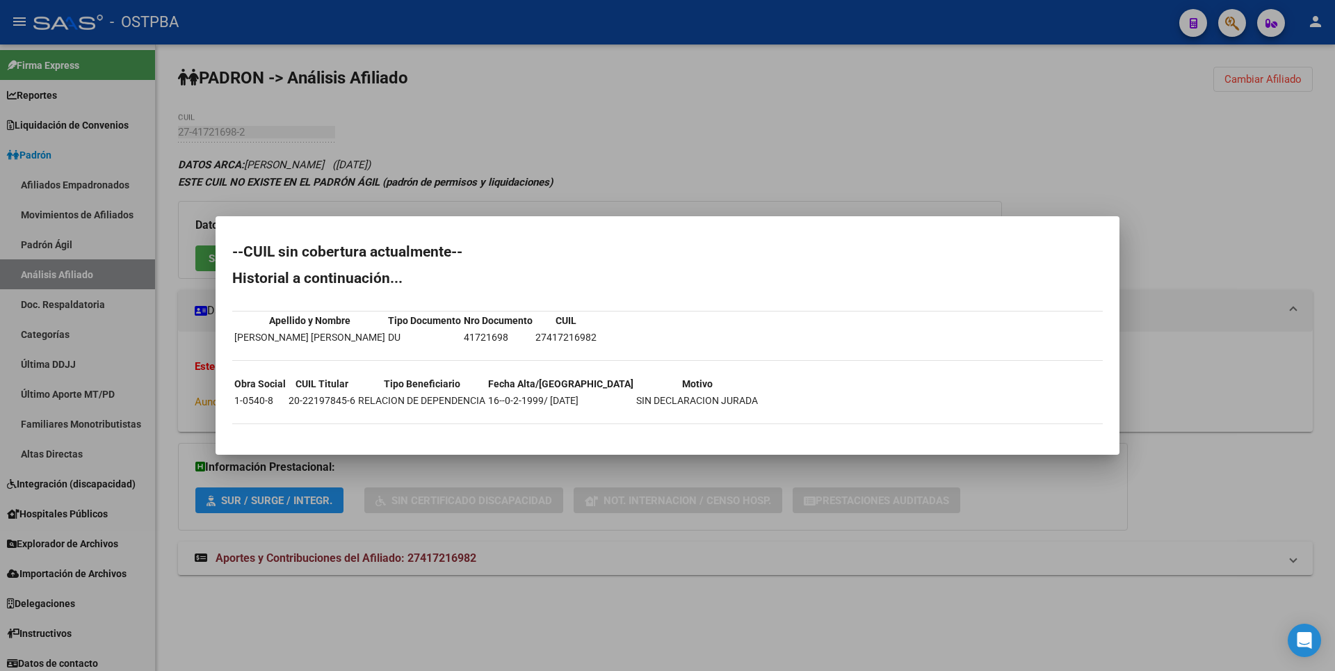
click at [728, 145] on div at bounding box center [667, 335] width 1335 height 671
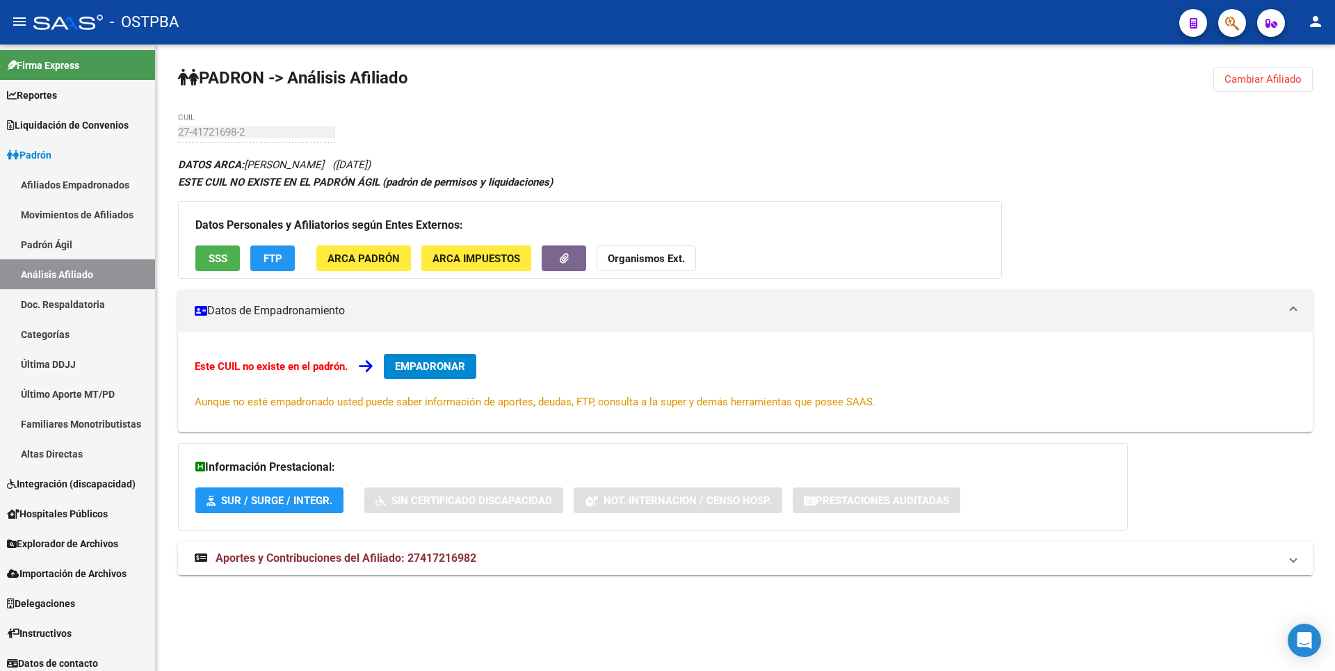
click at [439, 564] on span "Aportes y Contribuciones del Afiliado: 27417216982" at bounding box center [346, 557] width 261 height 13
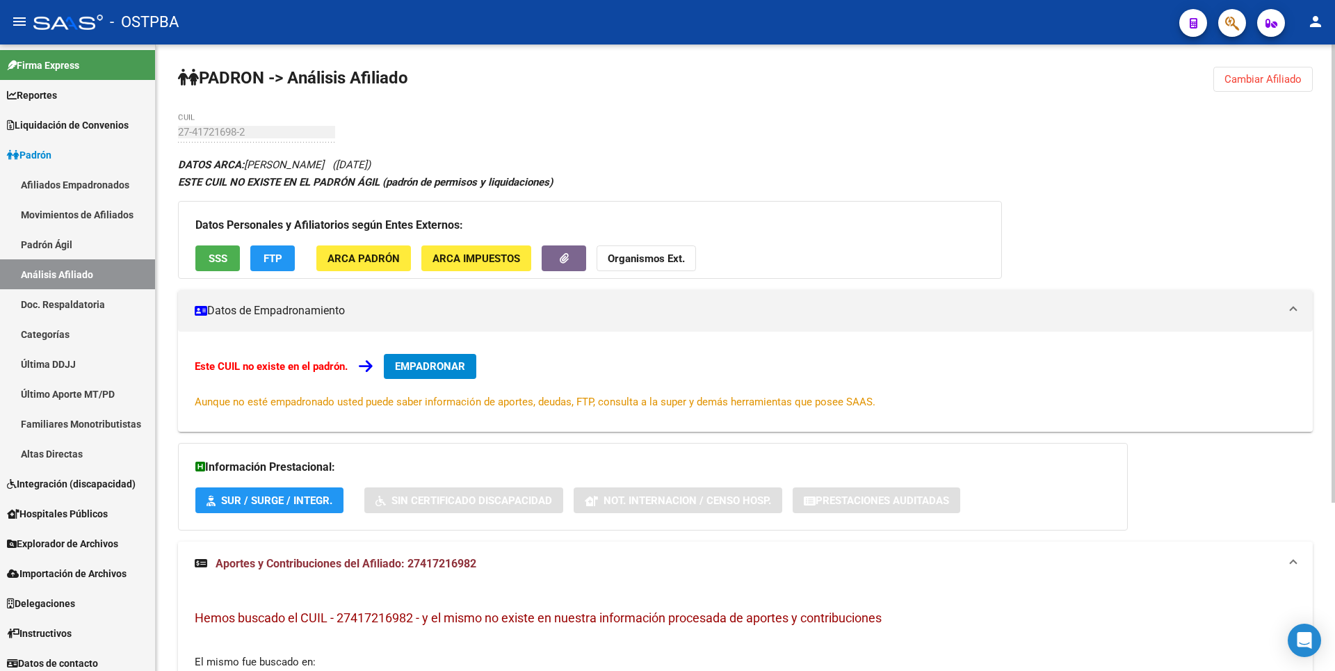
click at [209, 261] on span "SSS" at bounding box center [218, 258] width 19 height 13
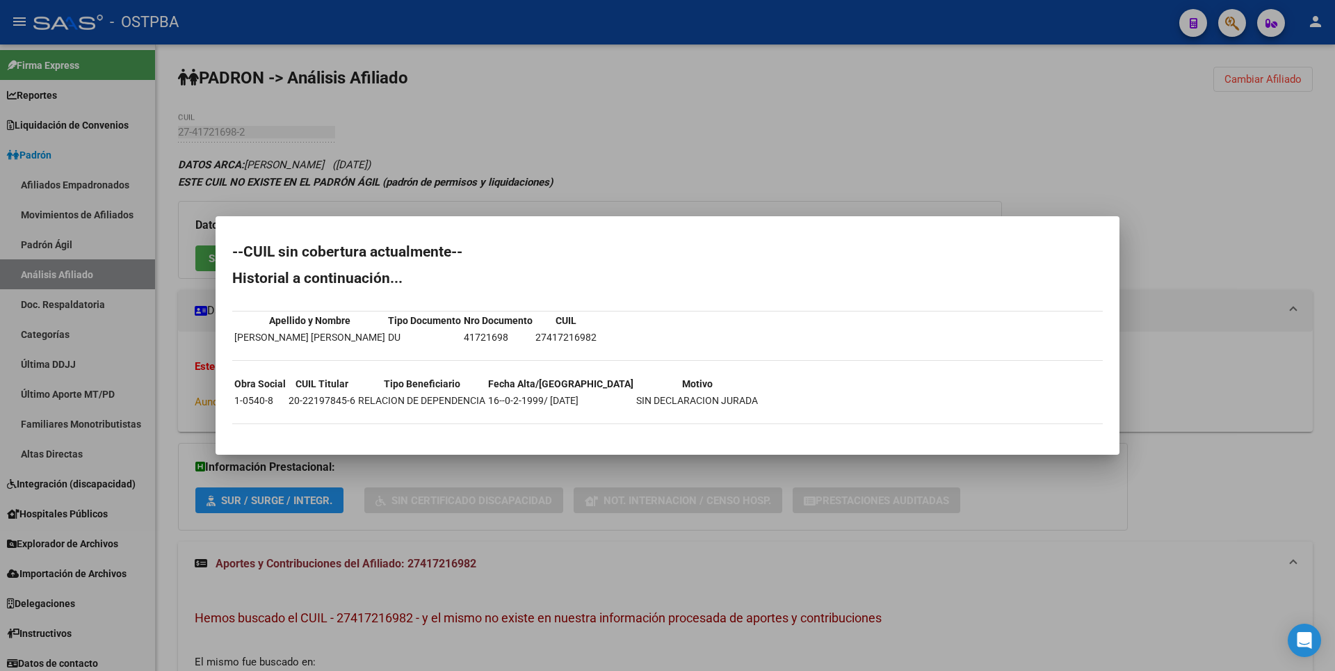
drag, startPoint x: 289, startPoint y: 403, endPoint x: 353, endPoint y: 402, distance: 64.7
click at [353, 402] on td "20-22197845-6" at bounding box center [322, 400] width 68 height 15
copy td "20-22197845-6"
click at [1239, 237] on div at bounding box center [667, 335] width 1335 height 671
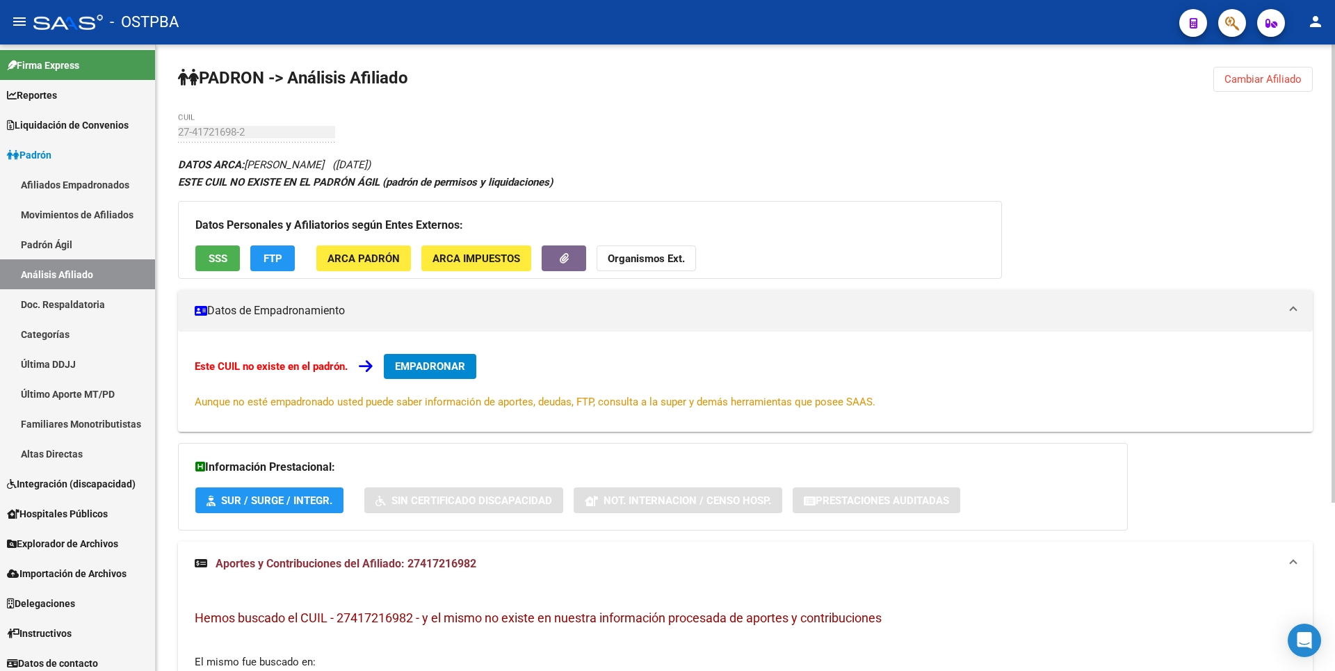
click at [1263, 81] on span "Cambiar Afiliado" at bounding box center [1262, 79] width 77 height 13
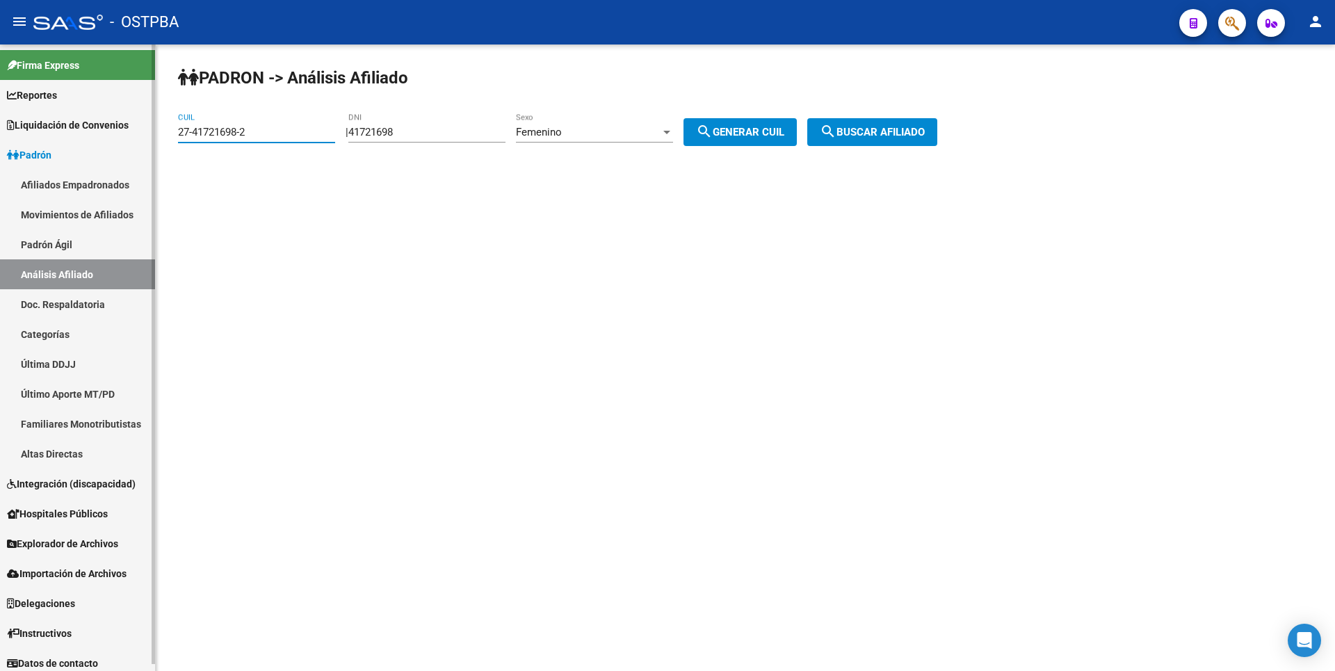
drag, startPoint x: 249, startPoint y: 128, endPoint x: 21, endPoint y: 111, distance: 228.7
click at [21, 111] on mat-sidenav-container "Firma Express Reportes Tablero de Control Ingresos Percibidos Análisis de todos…" at bounding box center [667, 357] width 1335 height 626
paste input "0-22197845-6"
click at [887, 133] on span "search Buscar afiliado" at bounding box center [872, 132] width 105 height 13
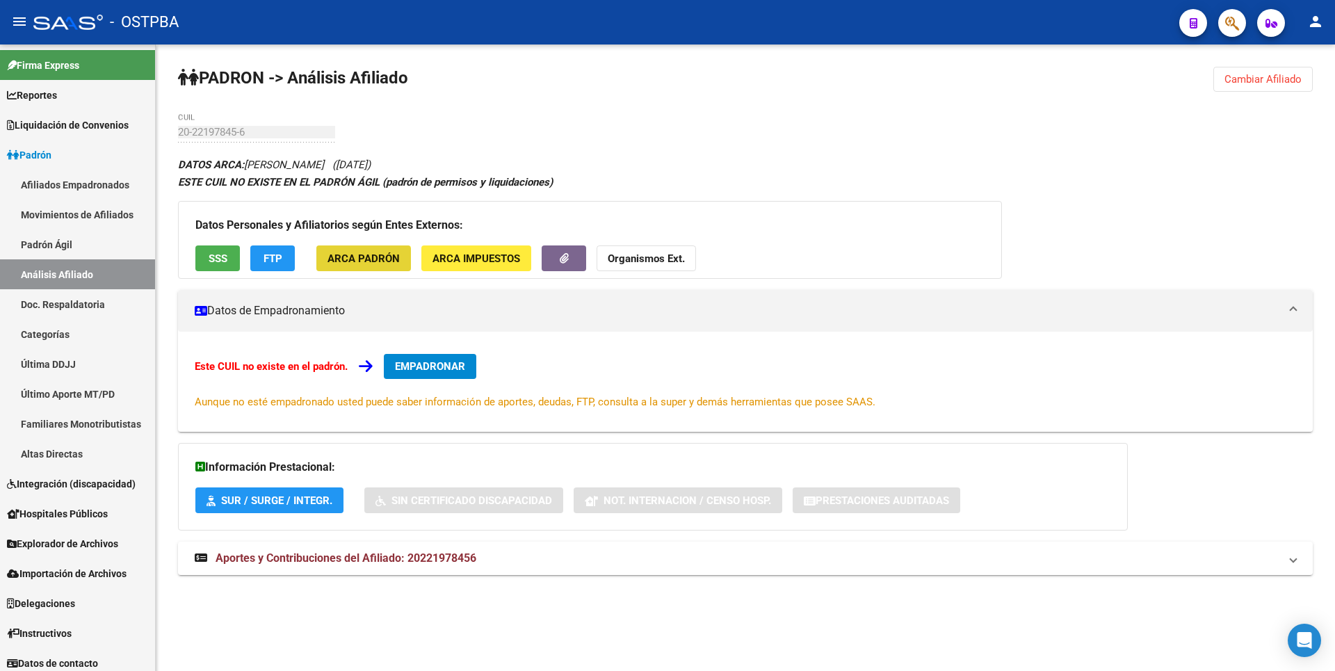
click at [359, 270] on button "ARCA Padrón" at bounding box center [363, 258] width 95 height 26
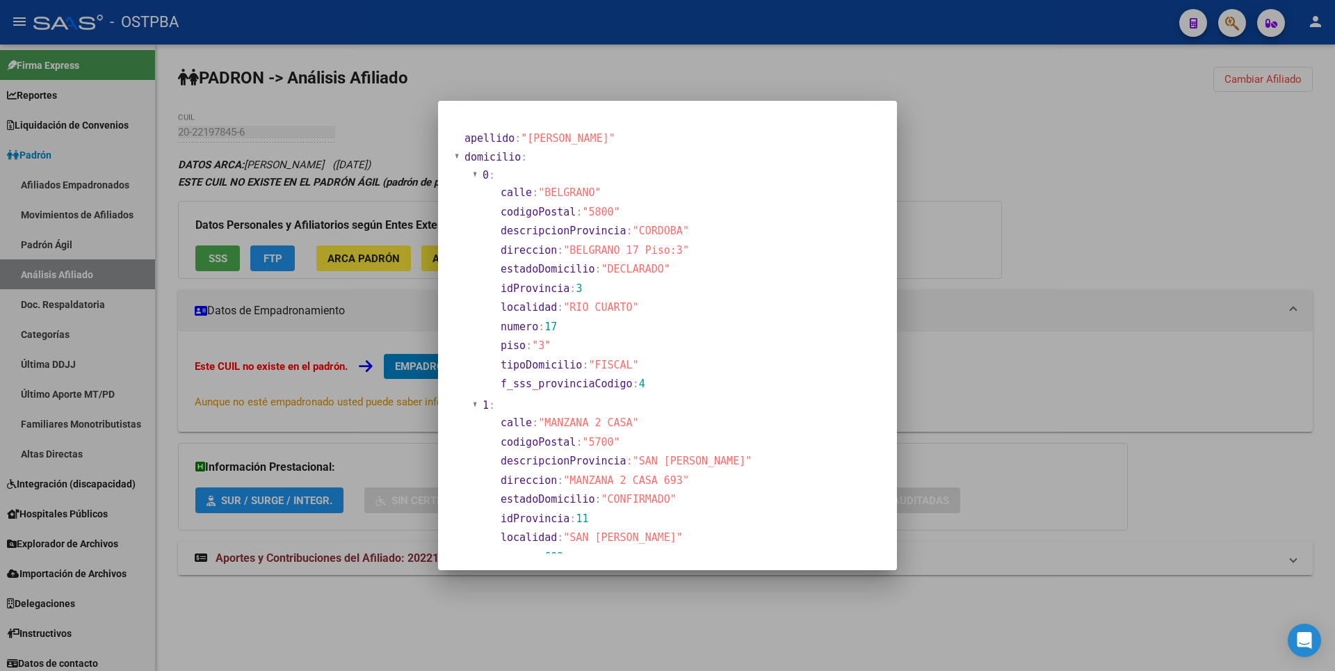
click at [970, 270] on div at bounding box center [667, 335] width 1335 height 671
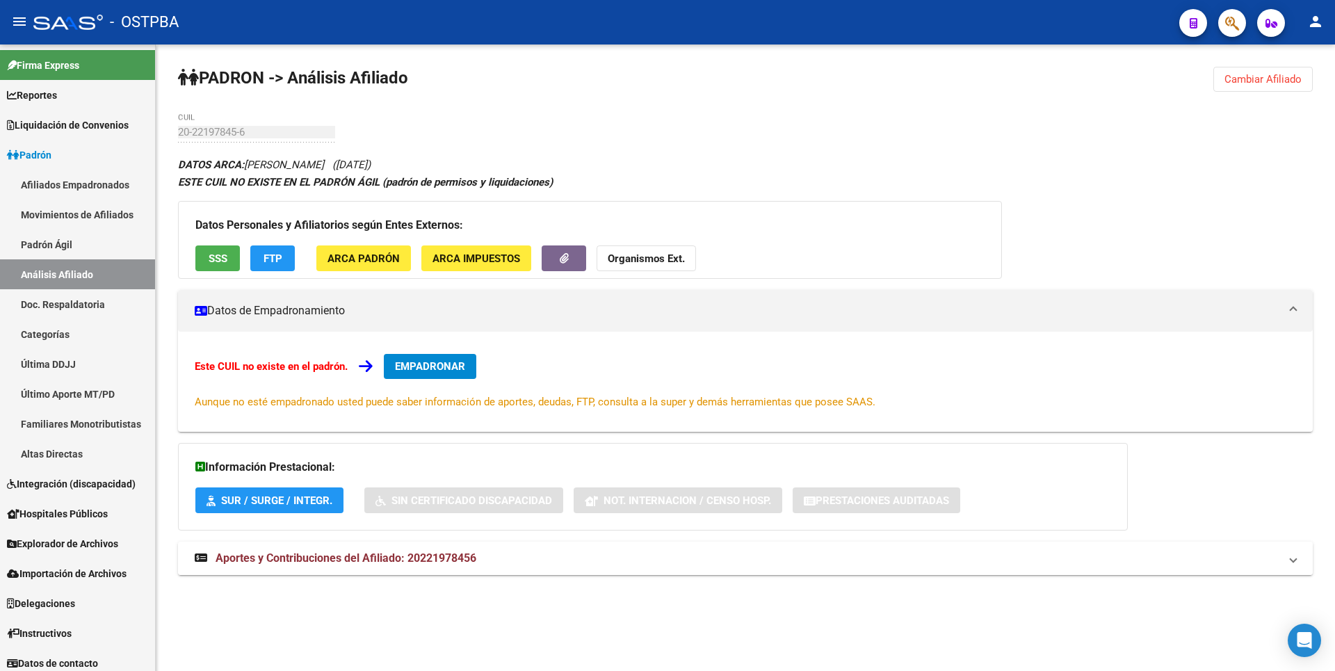
click at [467, 550] on mat-expansion-panel-header "Aportes y Contribuciones del Afiliado: 20221978456" at bounding box center [745, 558] width 1135 height 33
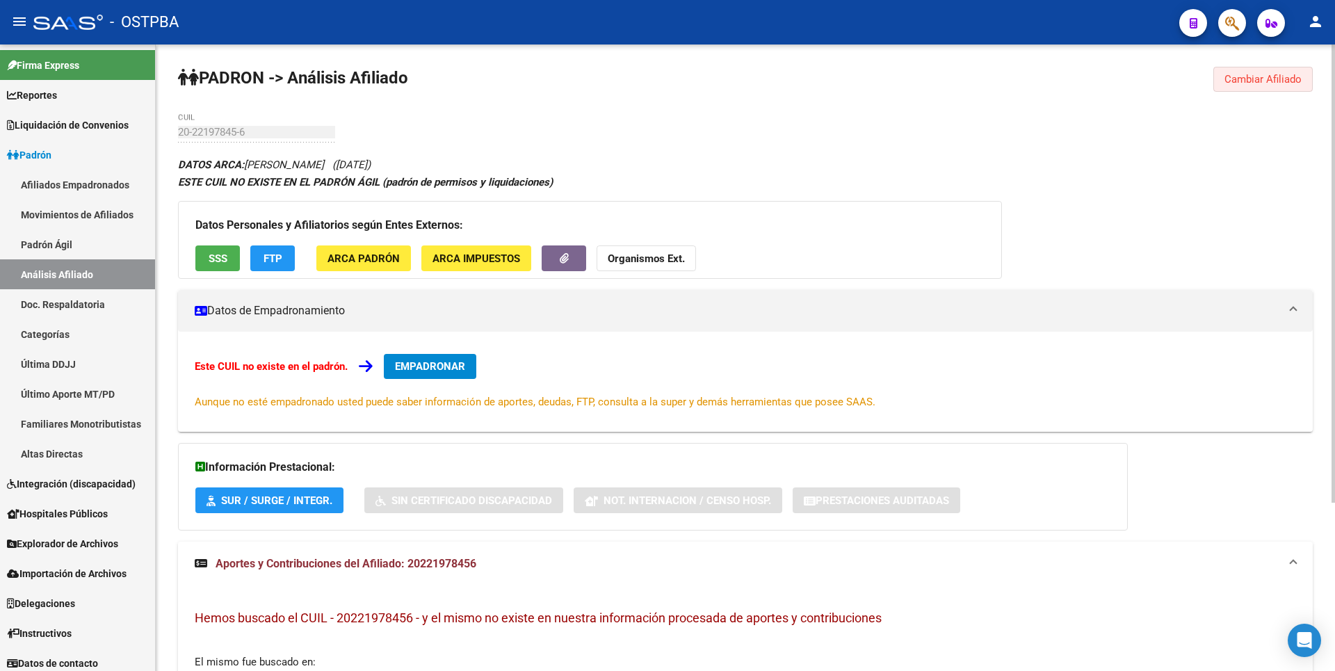
click at [1270, 78] on span "Cambiar Afiliado" at bounding box center [1262, 79] width 77 height 13
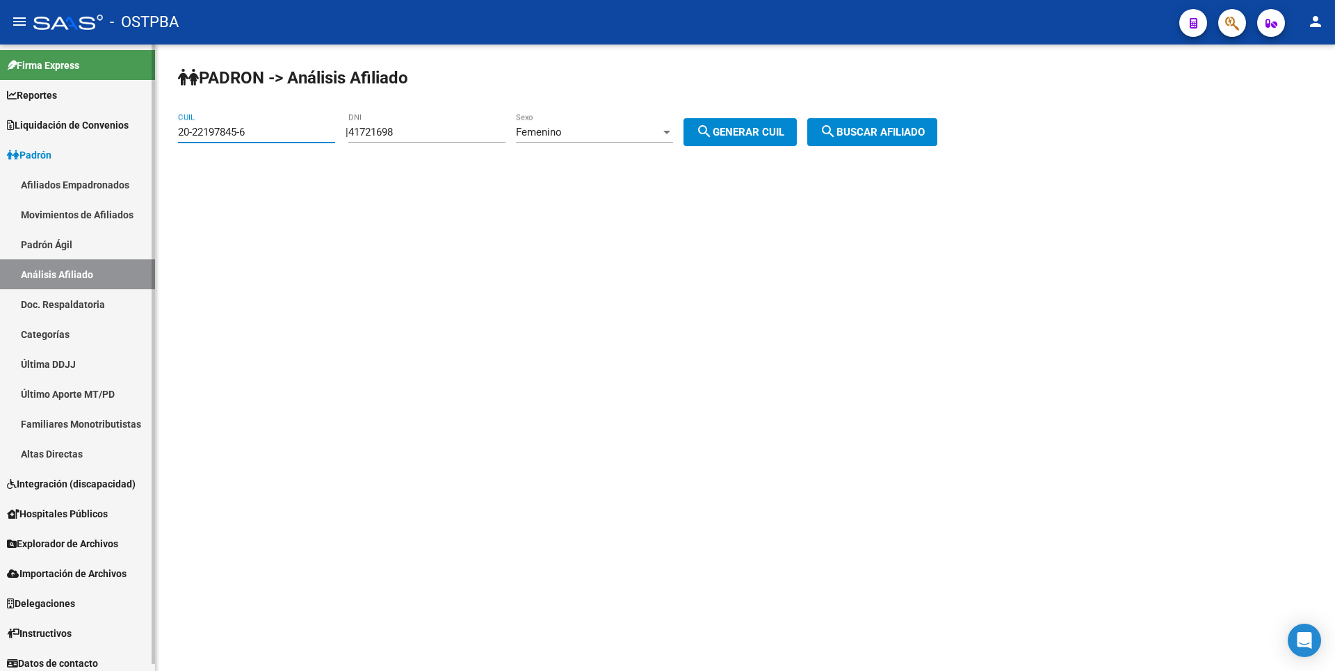
drag, startPoint x: 257, startPoint y: 131, endPoint x: 0, endPoint y: 125, distance: 256.6
click at [0, 125] on mat-sidenav-container "Firma Express Reportes Tablero de Control Ingresos Percibidos Análisis de todos…" at bounding box center [667, 357] width 1335 height 626
paste input "7-34135661-5"
click at [904, 128] on span "search Buscar afiliado" at bounding box center [872, 132] width 105 height 13
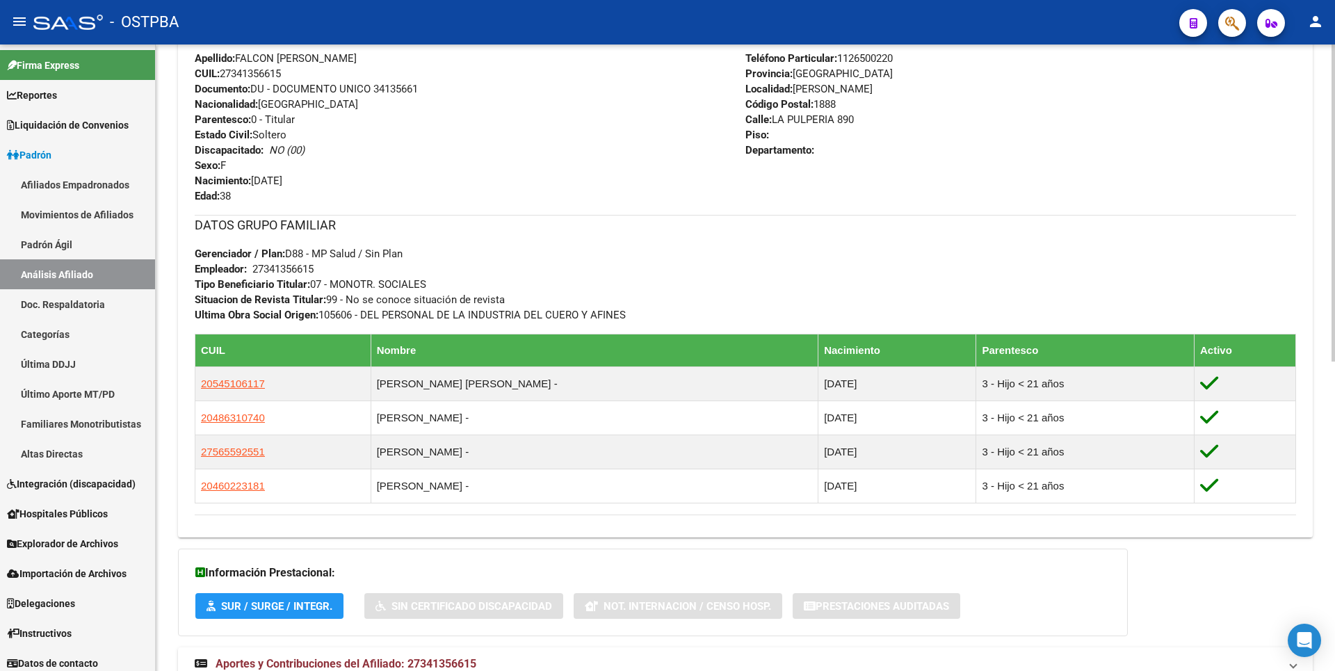
scroll to position [613, 0]
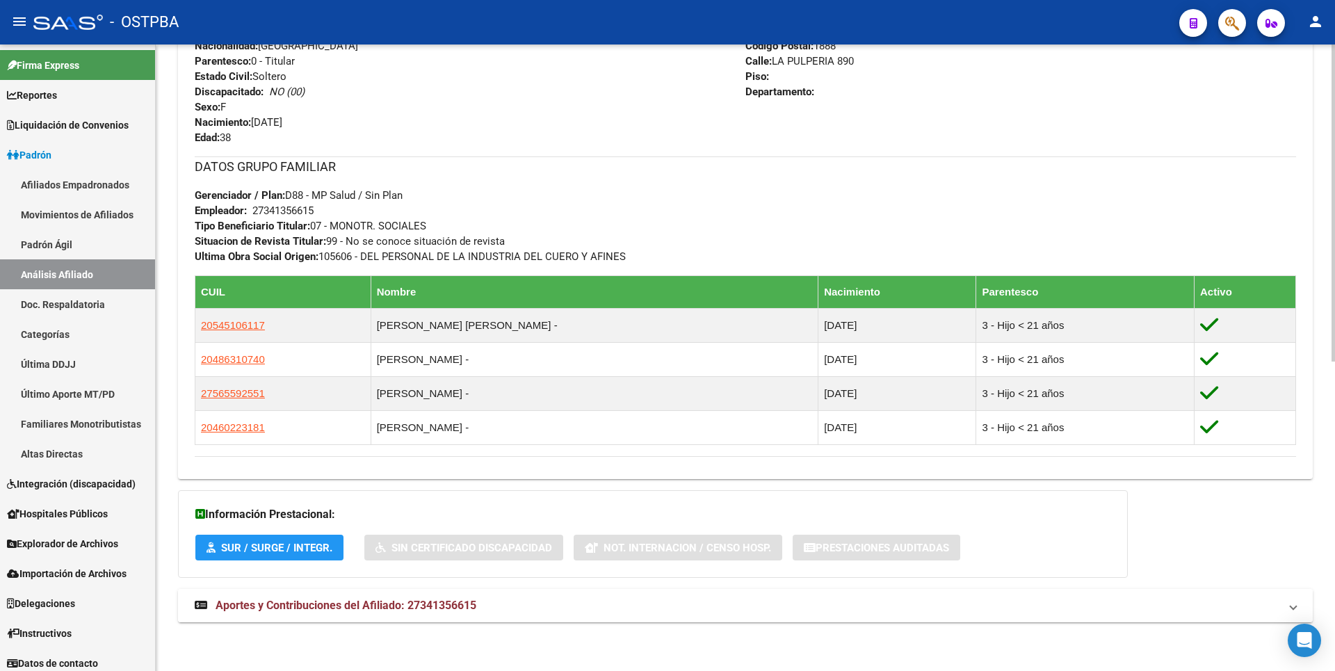
click at [448, 609] on span "Aportes y Contribuciones del Afiliado: 27341356615" at bounding box center [346, 605] width 261 height 13
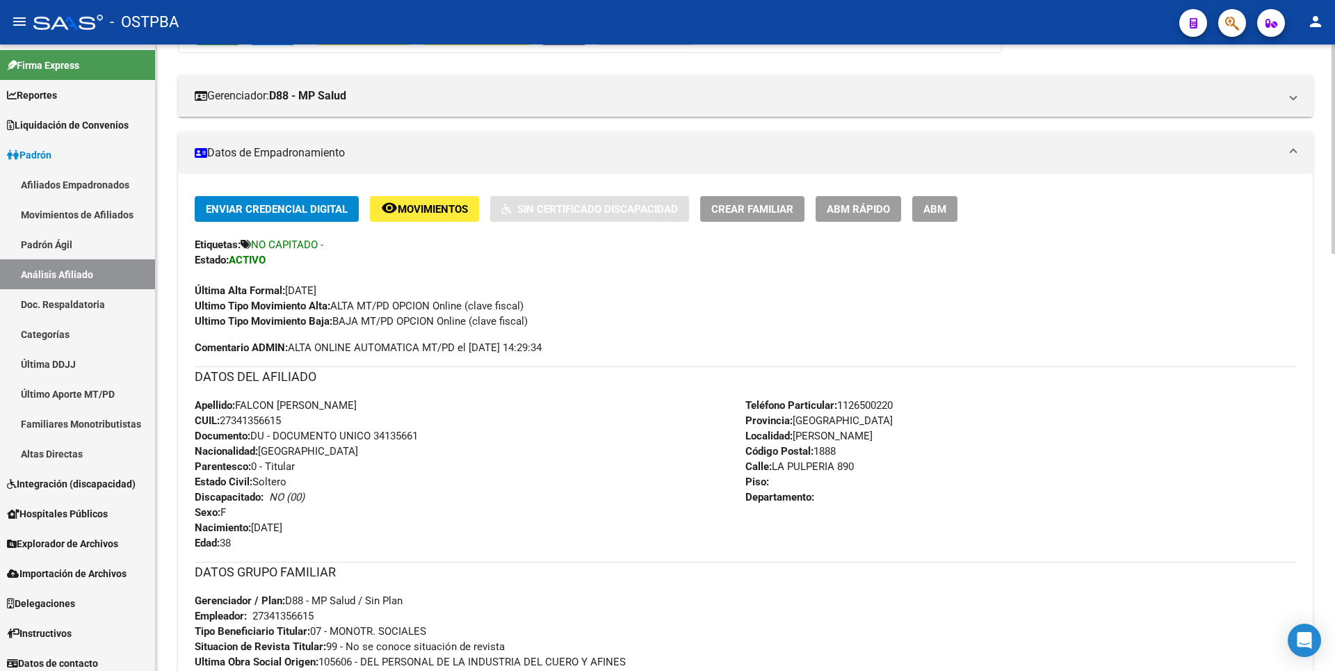
scroll to position [0, 0]
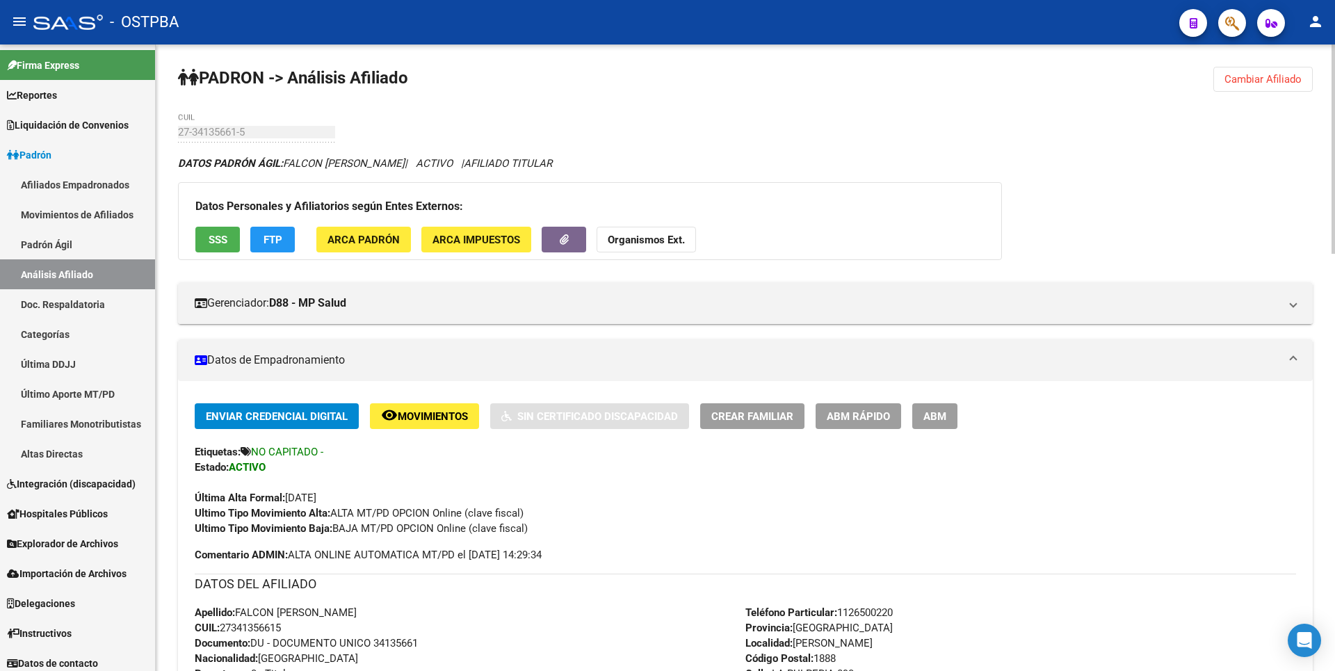
click at [1294, 83] on span "Cambiar Afiliado" at bounding box center [1262, 79] width 77 height 13
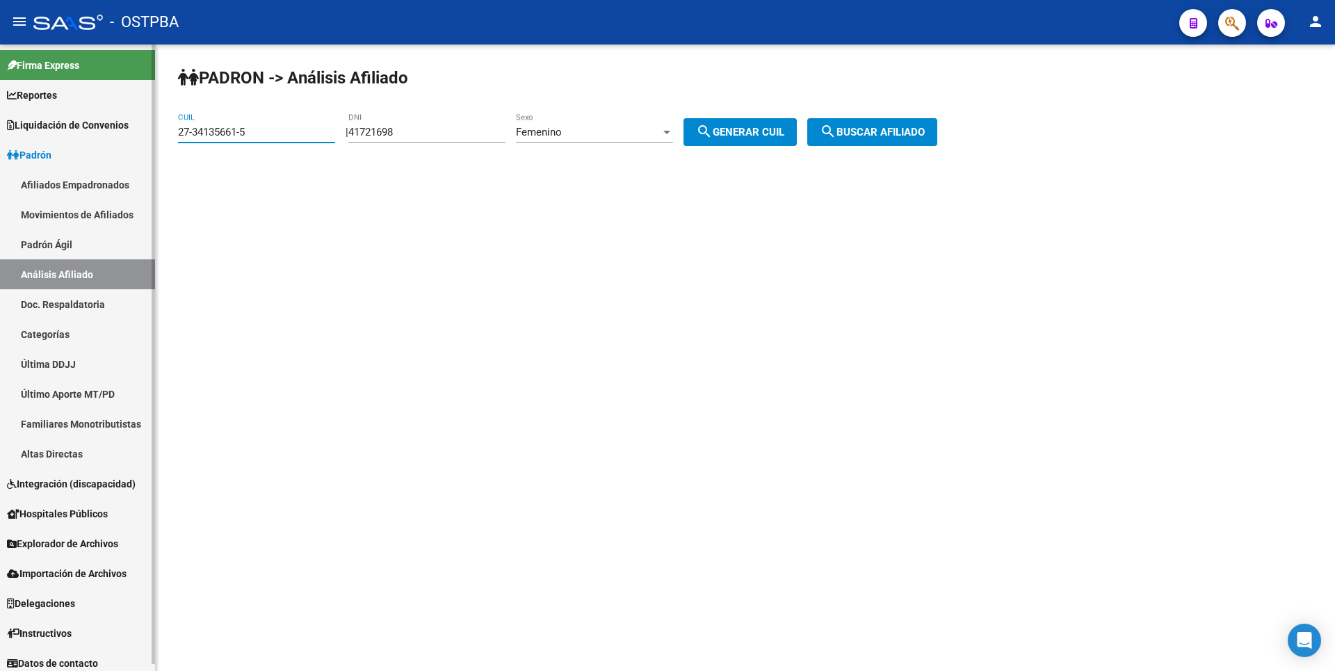
drag, startPoint x: 260, startPoint y: 130, endPoint x: 145, endPoint y: 132, distance: 115.4
click at [145, 132] on mat-sidenav-container "Firma Express Reportes Tablero de Control Ingresos Percibidos Análisis de todos…" at bounding box center [667, 357] width 1335 height 626
paste input "0-36602956-8"
type input "20-36602956-8"
click at [882, 122] on button "search Buscar afiliado" at bounding box center [872, 132] width 130 height 28
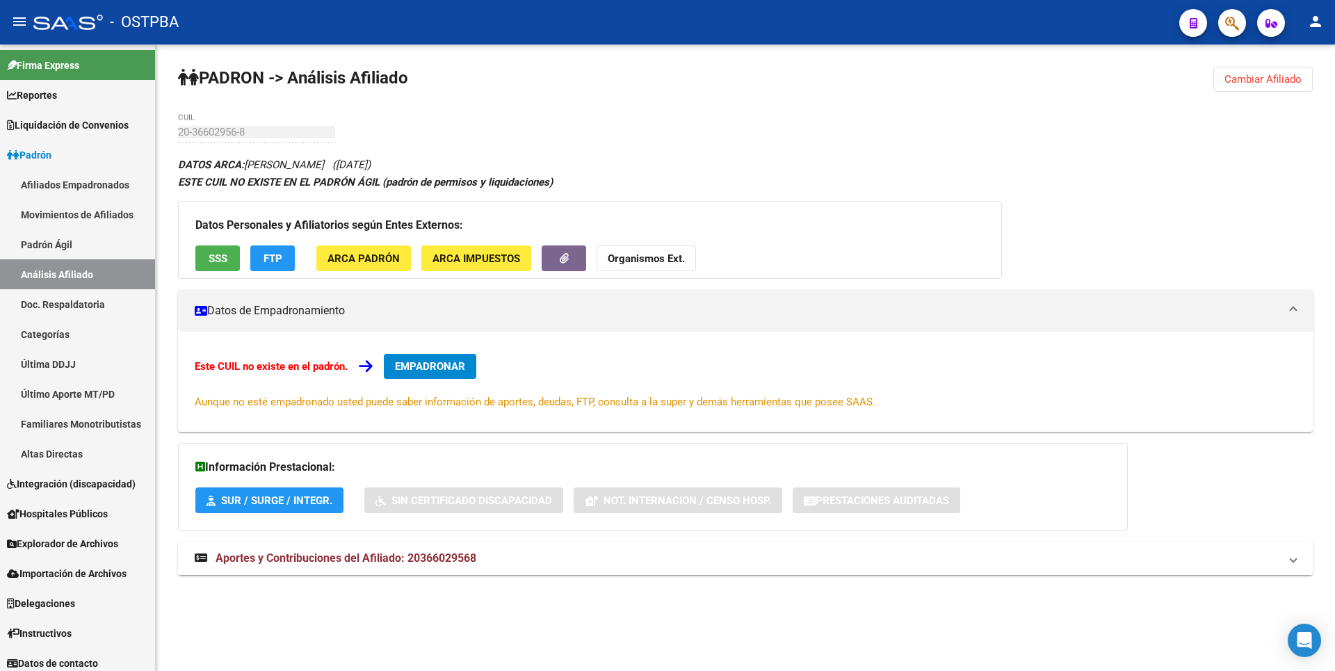
click at [372, 556] on span "Aportes y Contribuciones del Afiliado: 20366029568" at bounding box center [346, 557] width 261 height 13
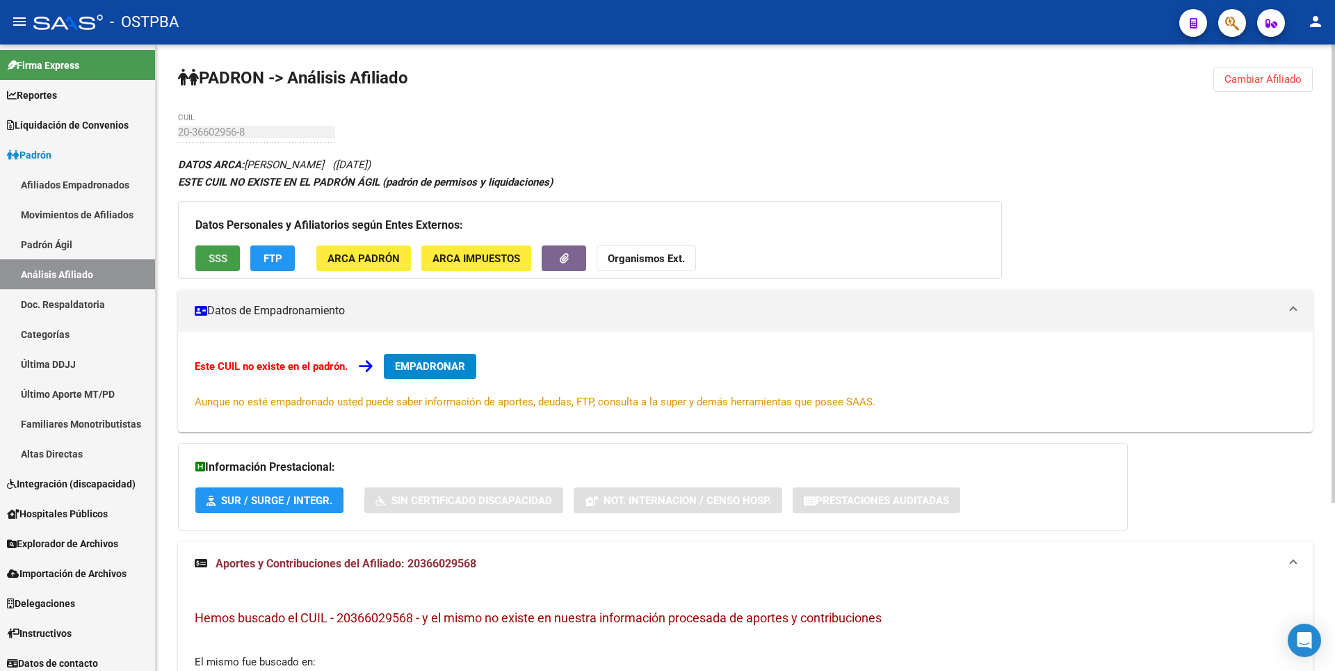
click at [202, 248] on button "SSS" at bounding box center [217, 258] width 44 height 26
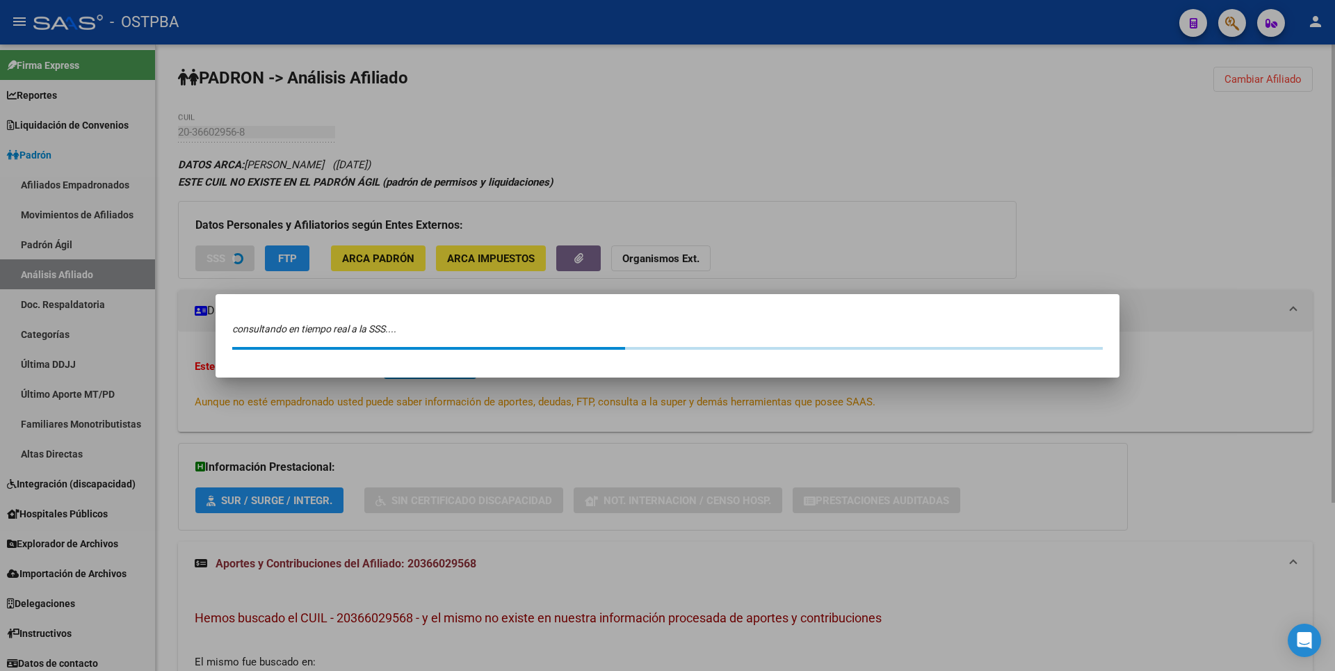
click at [216, 259] on div at bounding box center [667, 335] width 1335 height 671
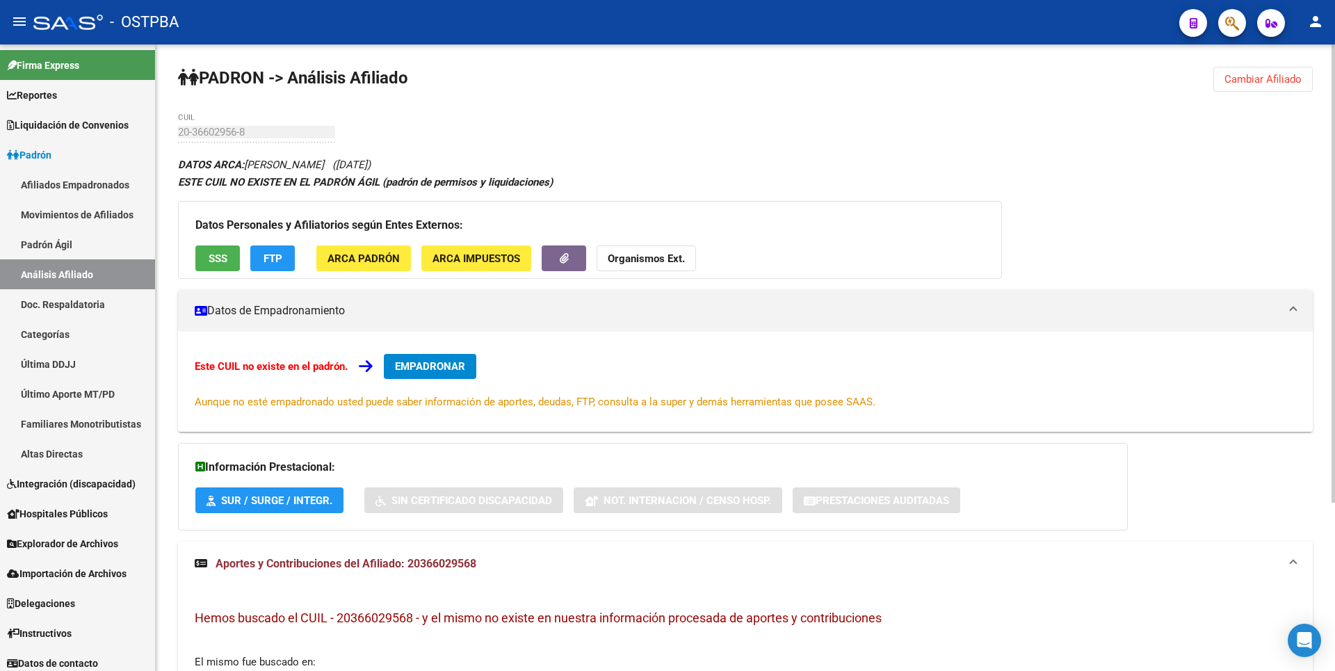
click at [1260, 79] on span "Cambiar Afiliado" at bounding box center [1262, 79] width 77 height 13
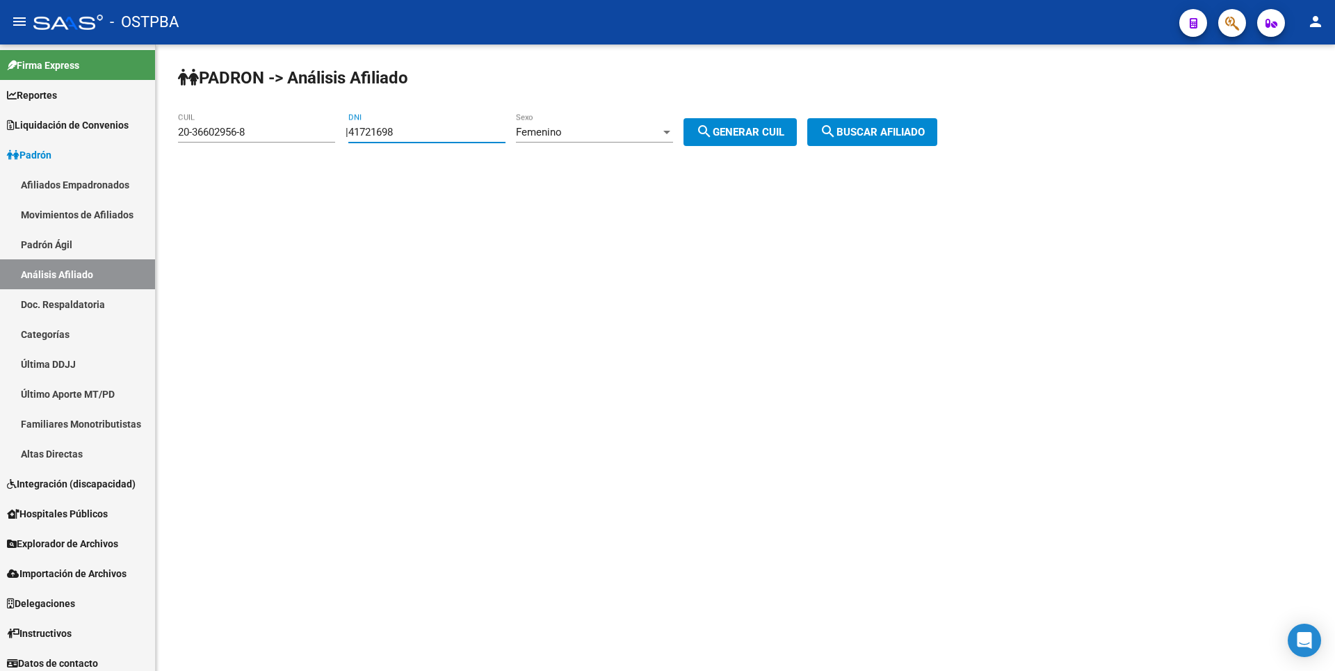
drag, startPoint x: 455, startPoint y: 130, endPoint x: 343, endPoint y: 131, distance: 112.6
click at [343, 131] on app-analisis-afiliado "PADRON -> Análisis Afiliado 20-36602956-8 CUIL | 41721698 DNI Femenino Sexo sea…" at bounding box center [563, 132] width 770 height 13
paste input "37.200933"
click at [380, 135] on input "37.200933" at bounding box center [426, 132] width 157 height 13
type input "37200933"
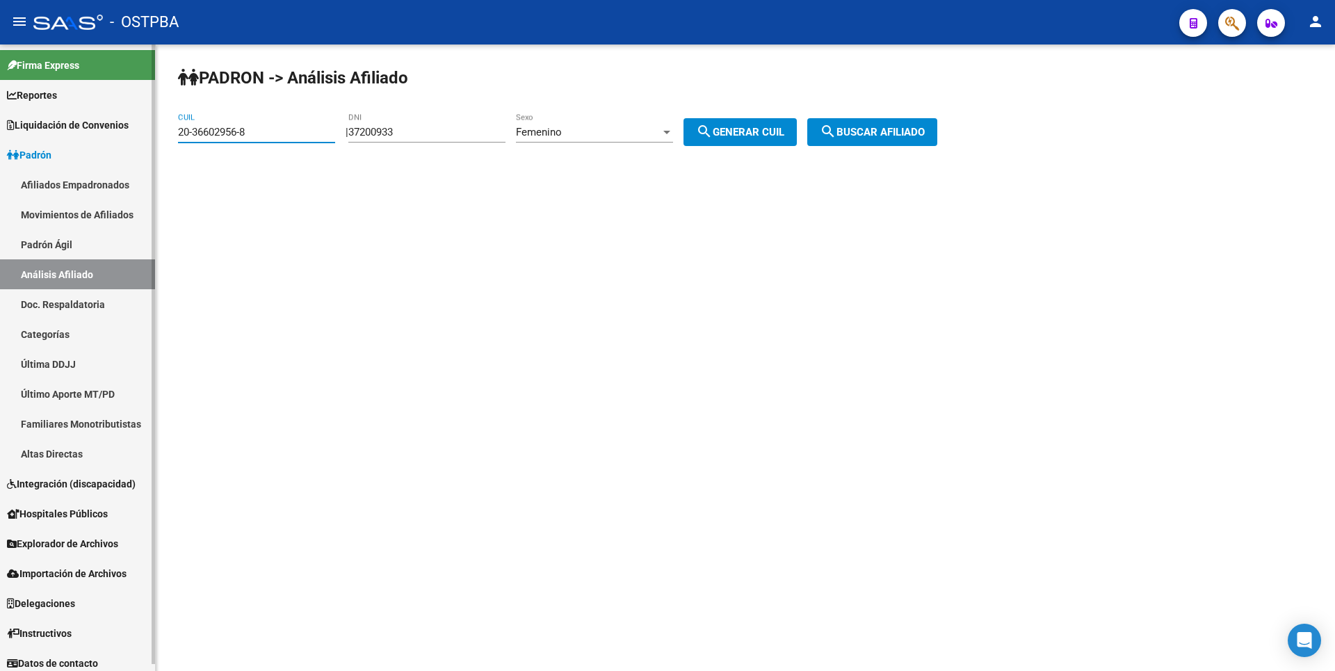
drag, startPoint x: 255, startPoint y: 132, endPoint x: 0, endPoint y: 133, distance: 255.2
click at [0, 133] on mat-sidenav-container "Firma Express Reportes Tablero de Control Ingresos Percibidos Análisis de todos…" at bounding box center [667, 357] width 1335 height 626
click at [755, 131] on span "search Generar CUIL" at bounding box center [740, 132] width 88 height 13
type input "27-37200933-6"
click at [921, 137] on span "search Buscar afiliado" at bounding box center [872, 132] width 105 height 13
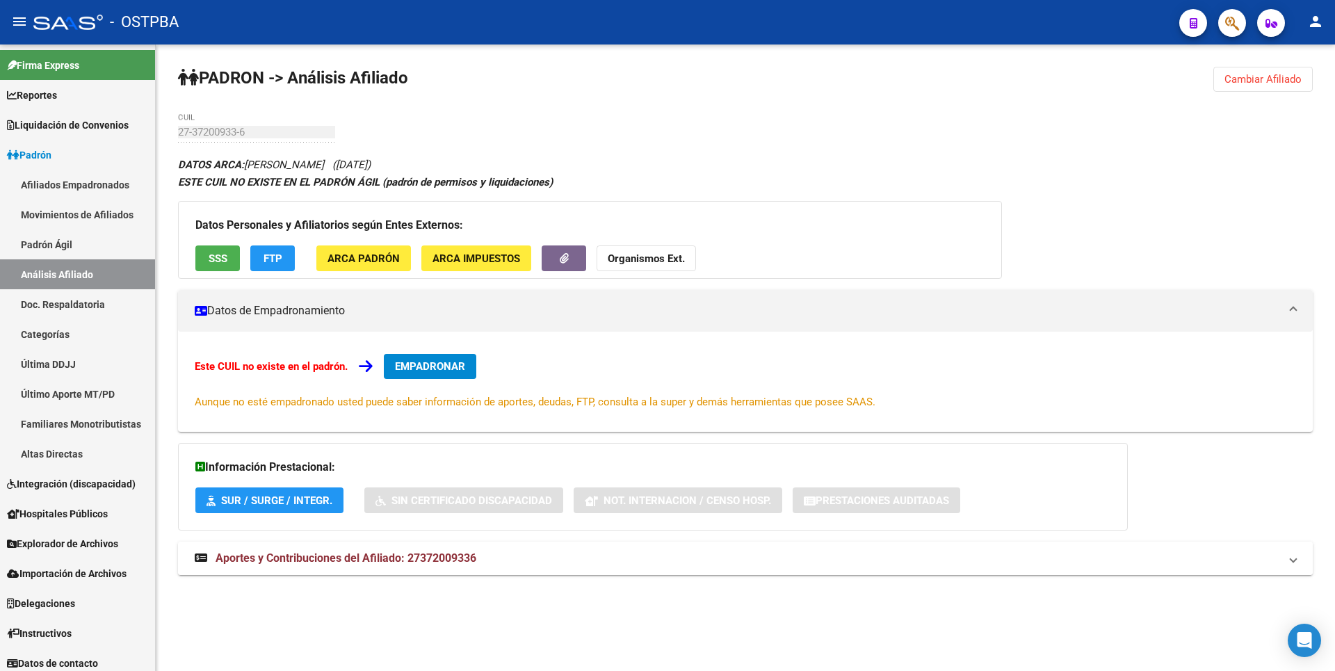
click at [432, 571] on mat-expansion-panel-header "Aportes y Contribuciones del Afiliado: 27372009336" at bounding box center [745, 558] width 1135 height 33
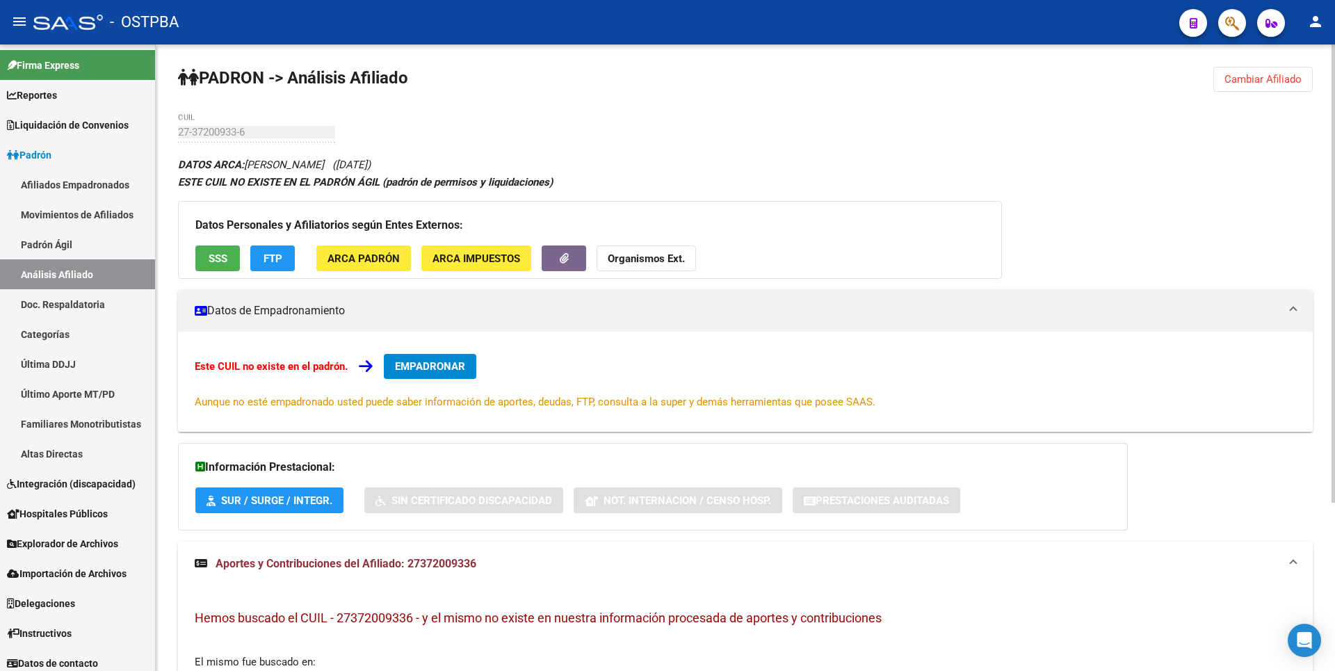
click at [218, 250] on button "SSS" at bounding box center [217, 258] width 44 height 26
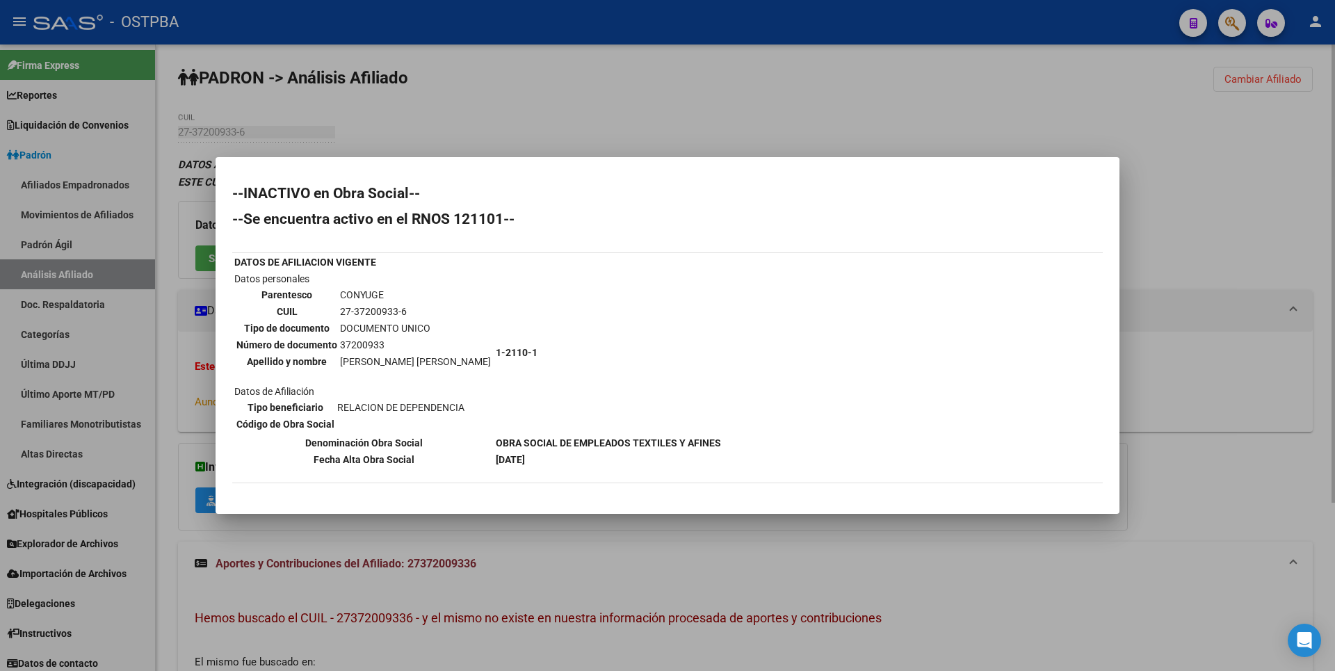
drag, startPoint x: 533, startPoint y: 121, endPoint x: 489, endPoint y: 132, distance: 45.9
click at [535, 121] on div at bounding box center [667, 335] width 1335 height 671
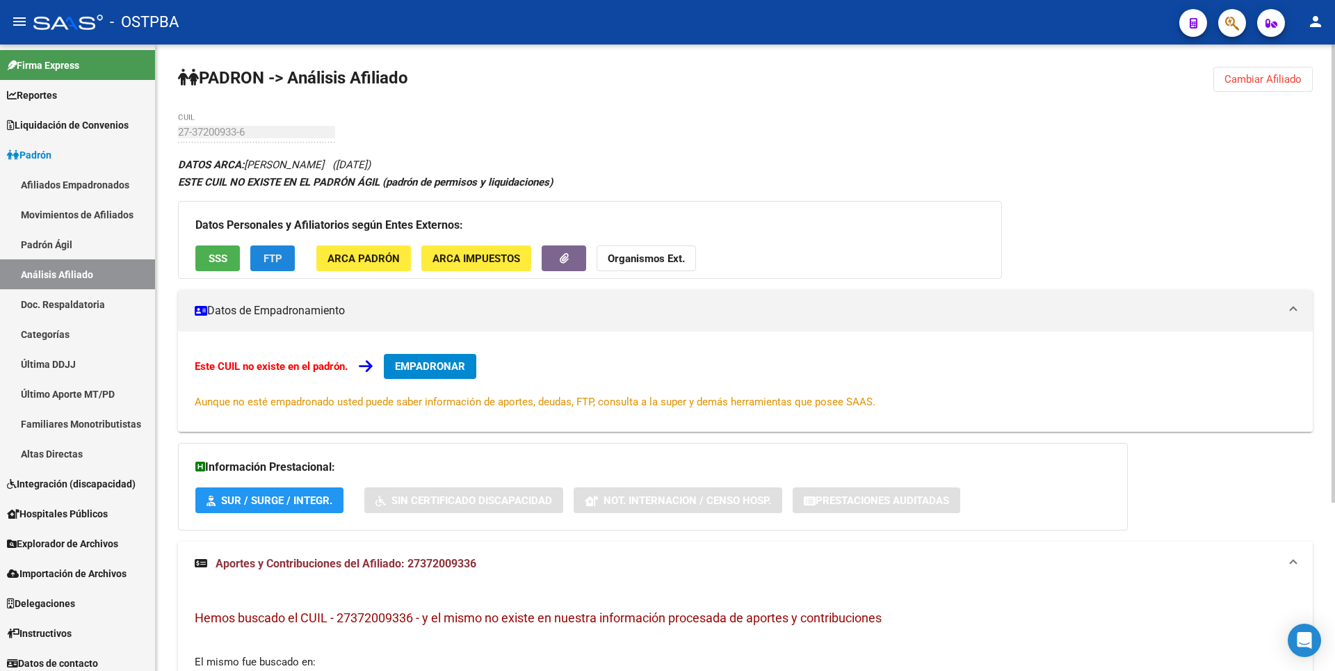
click at [279, 257] on span "FTP" at bounding box center [273, 258] width 19 height 13
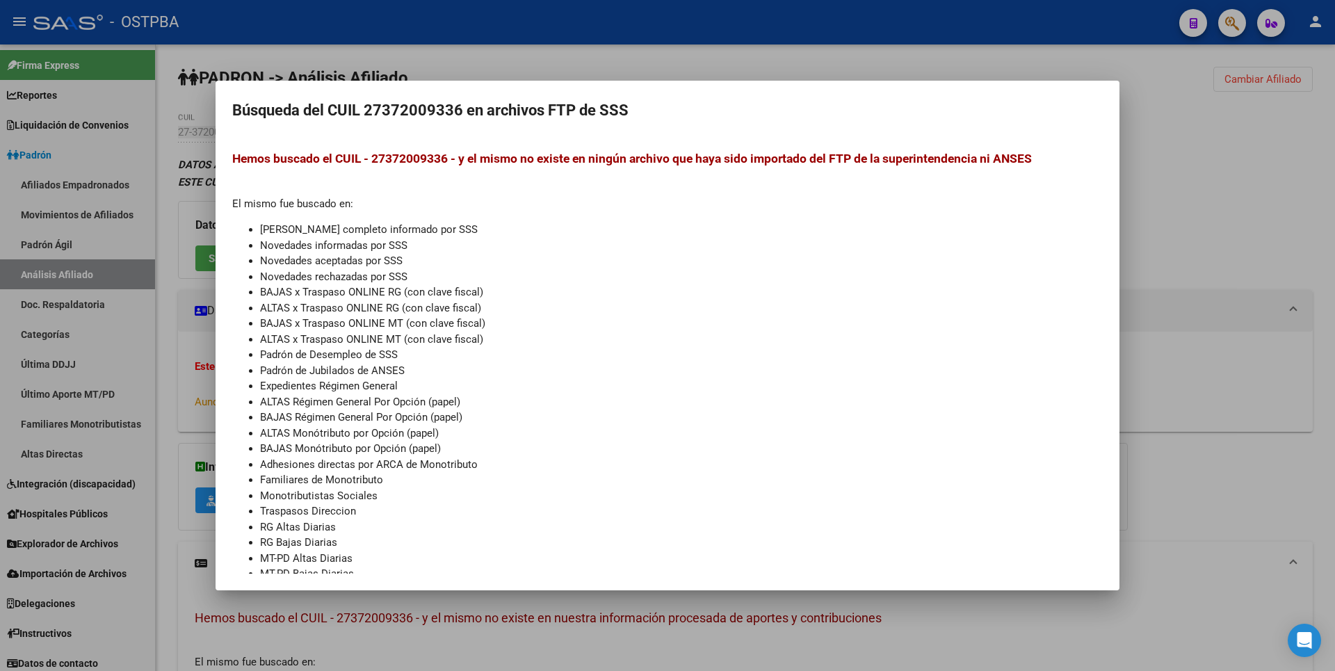
click at [1185, 186] on div at bounding box center [667, 335] width 1335 height 671
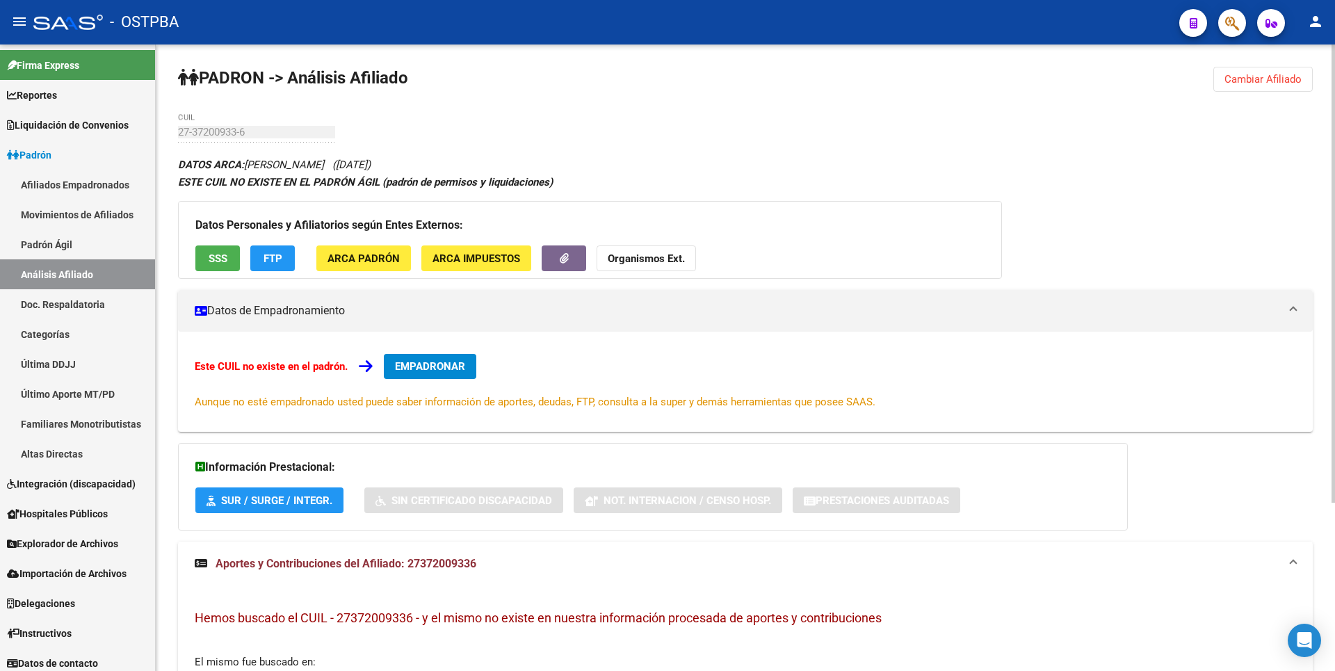
click at [218, 259] on span "SSS" at bounding box center [218, 258] width 19 height 13
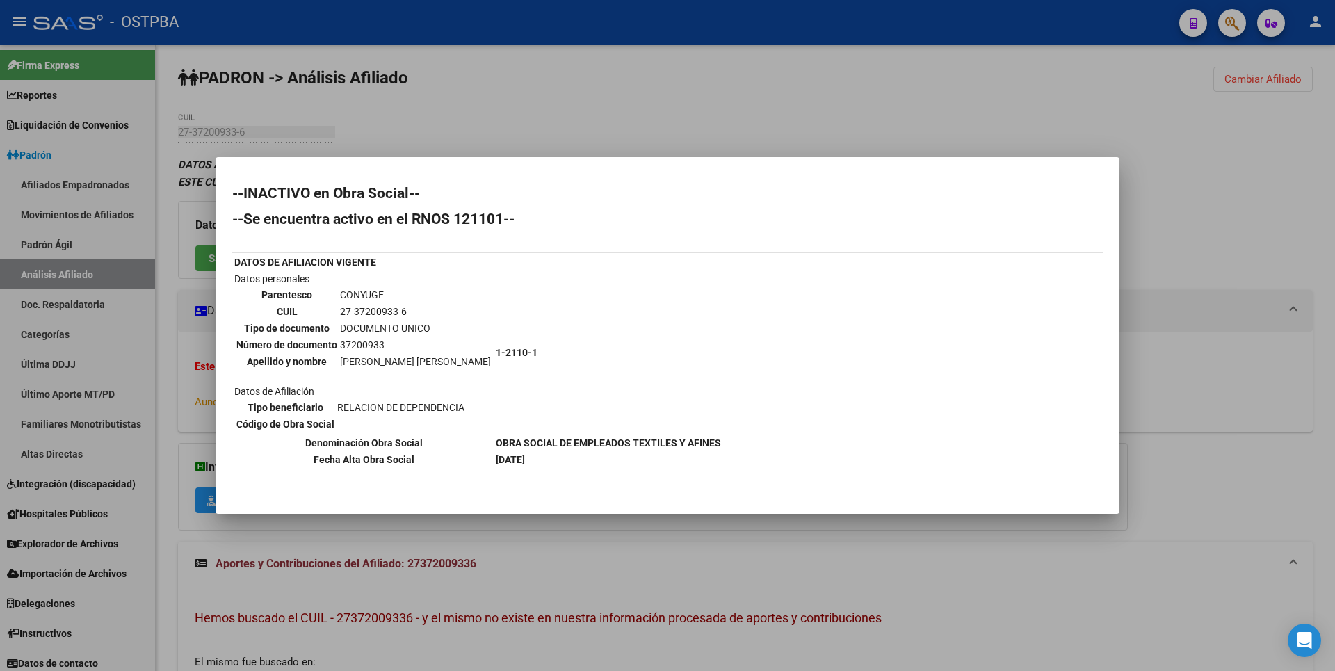
click at [532, 124] on div at bounding box center [667, 335] width 1335 height 671
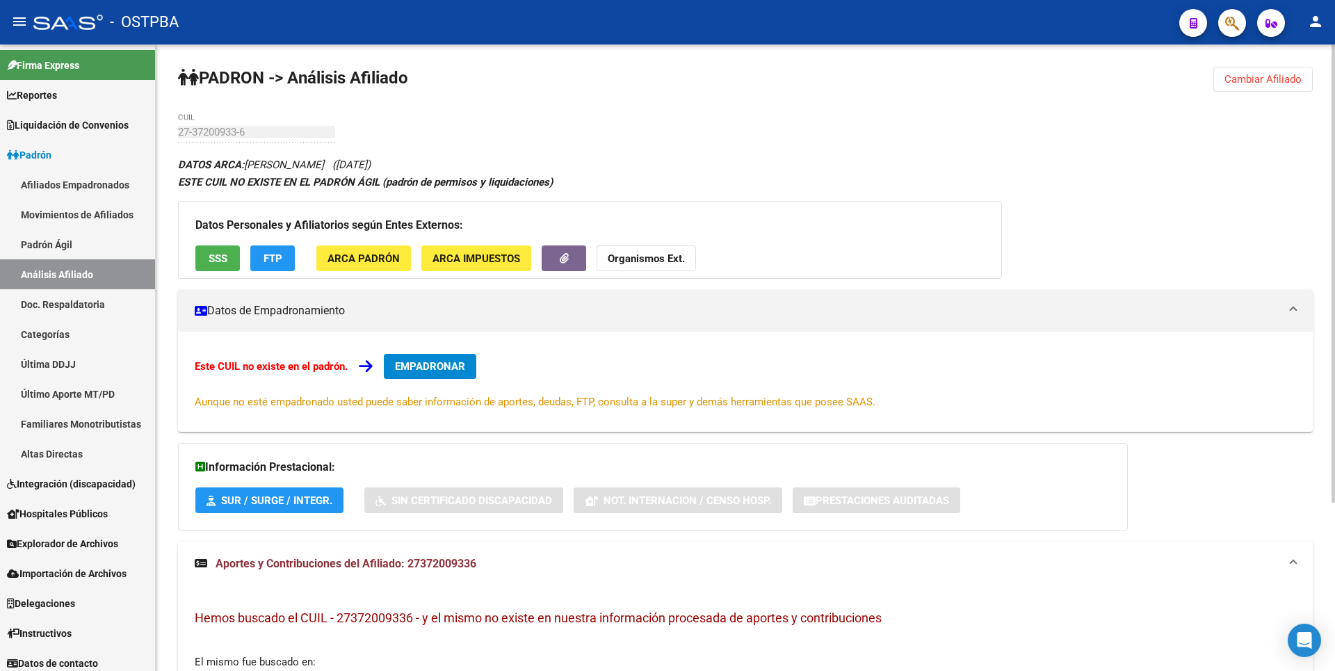
click at [211, 268] on button "SSS" at bounding box center [217, 258] width 44 height 26
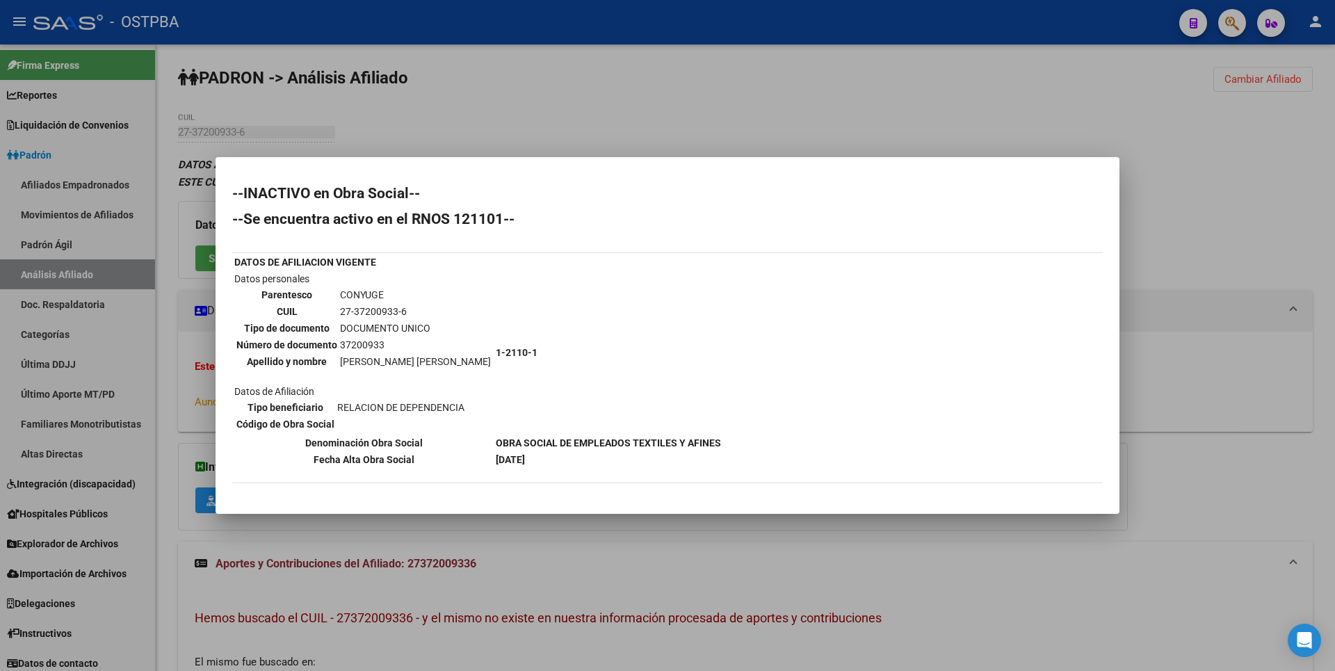
click at [547, 117] on div at bounding box center [667, 335] width 1335 height 671
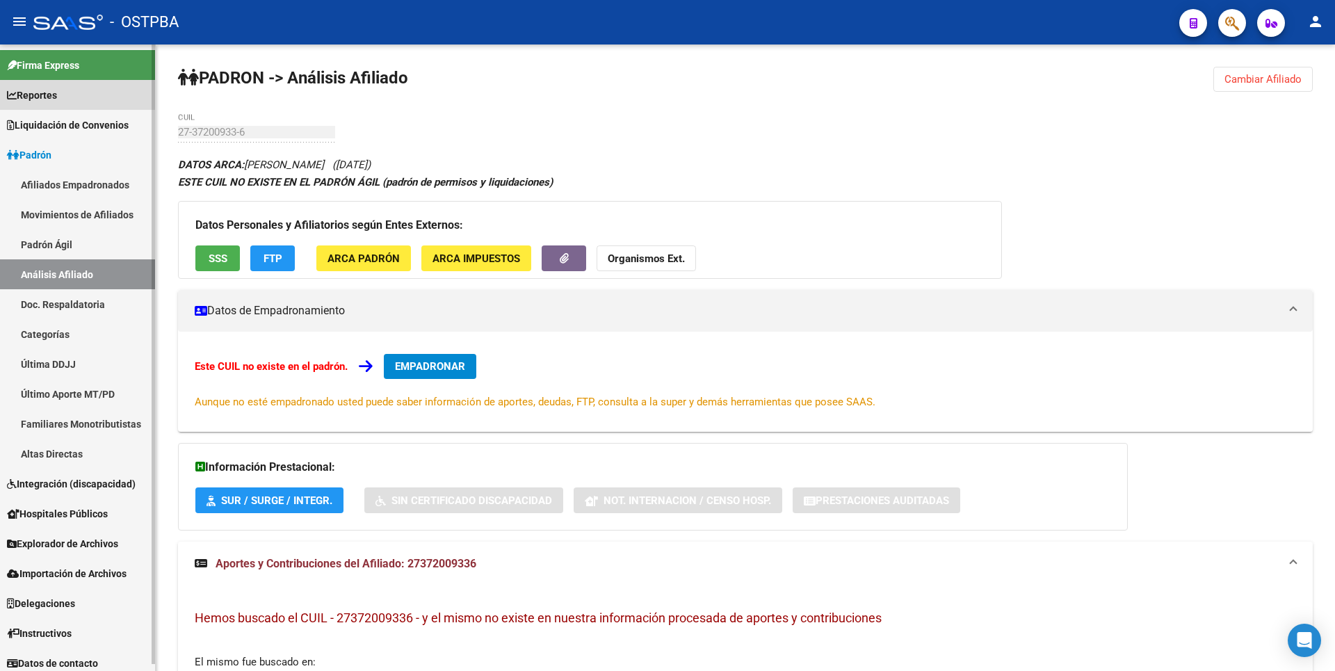
click at [57, 97] on span "Reportes" at bounding box center [32, 95] width 50 height 15
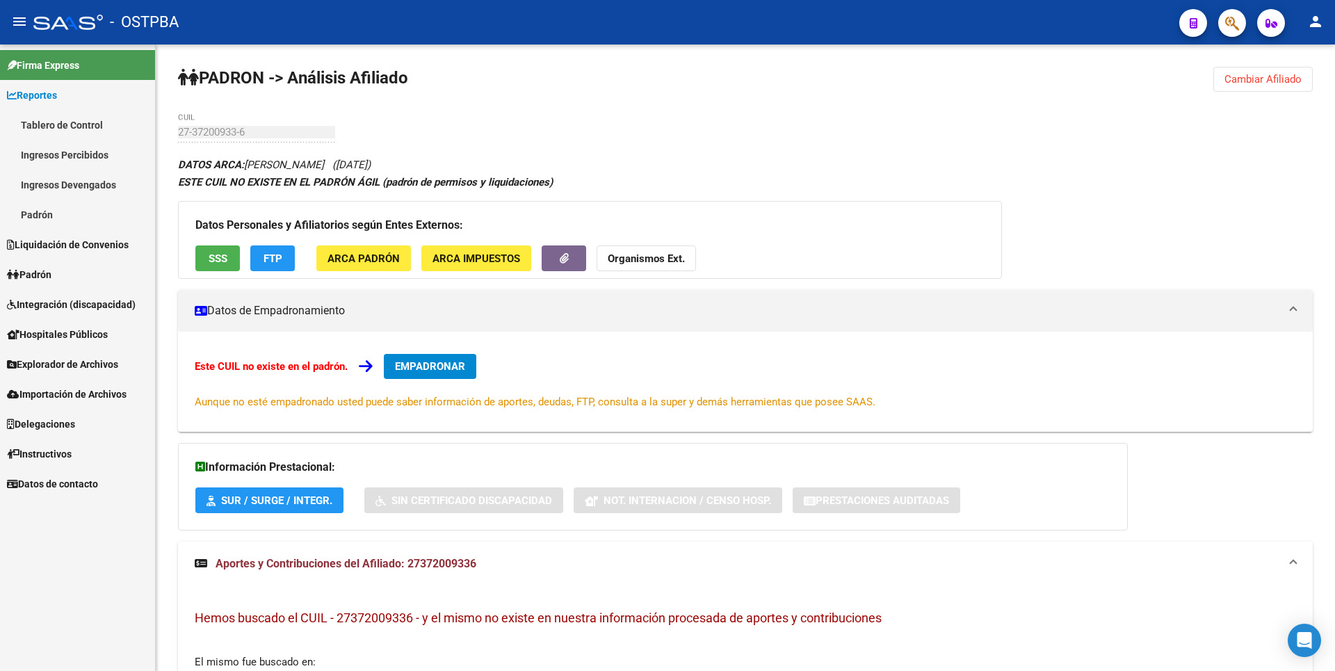
click at [67, 161] on link "Ingresos Percibidos" at bounding box center [77, 155] width 155 height 30
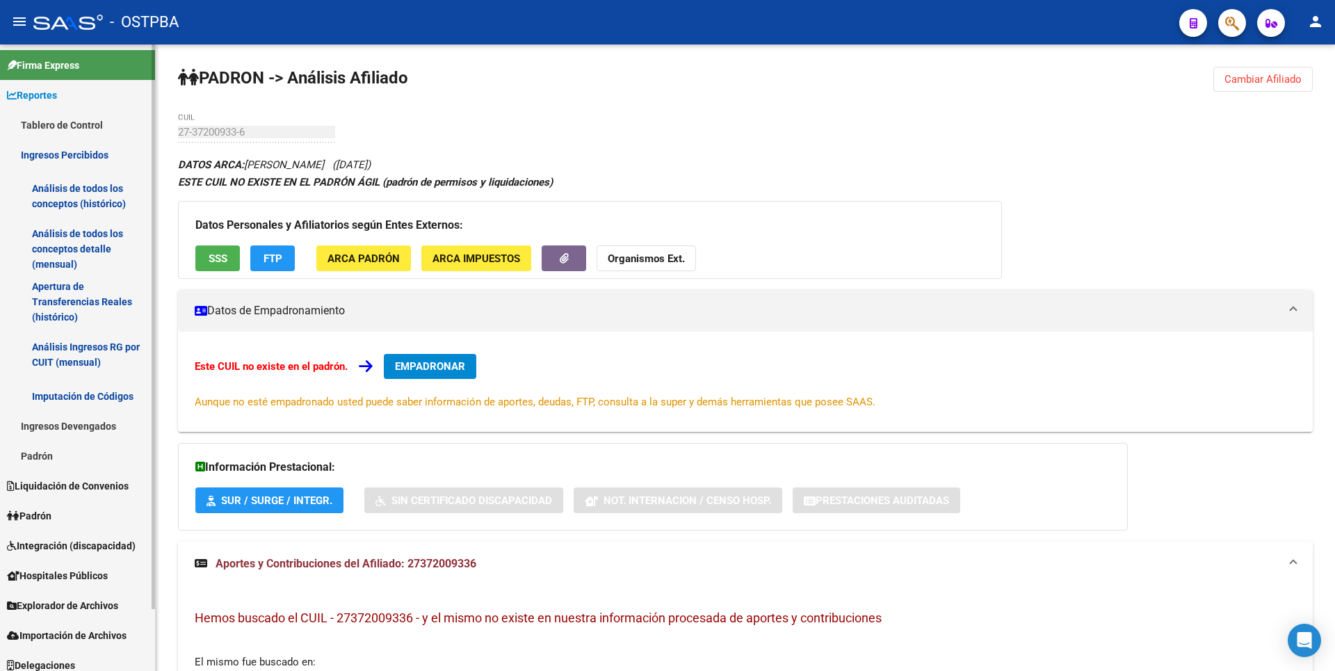
click at [68, 241] on link "Análisis de todos los conceptos detalle (mensual)" at bounding box center [77, 248] width 155 height 53
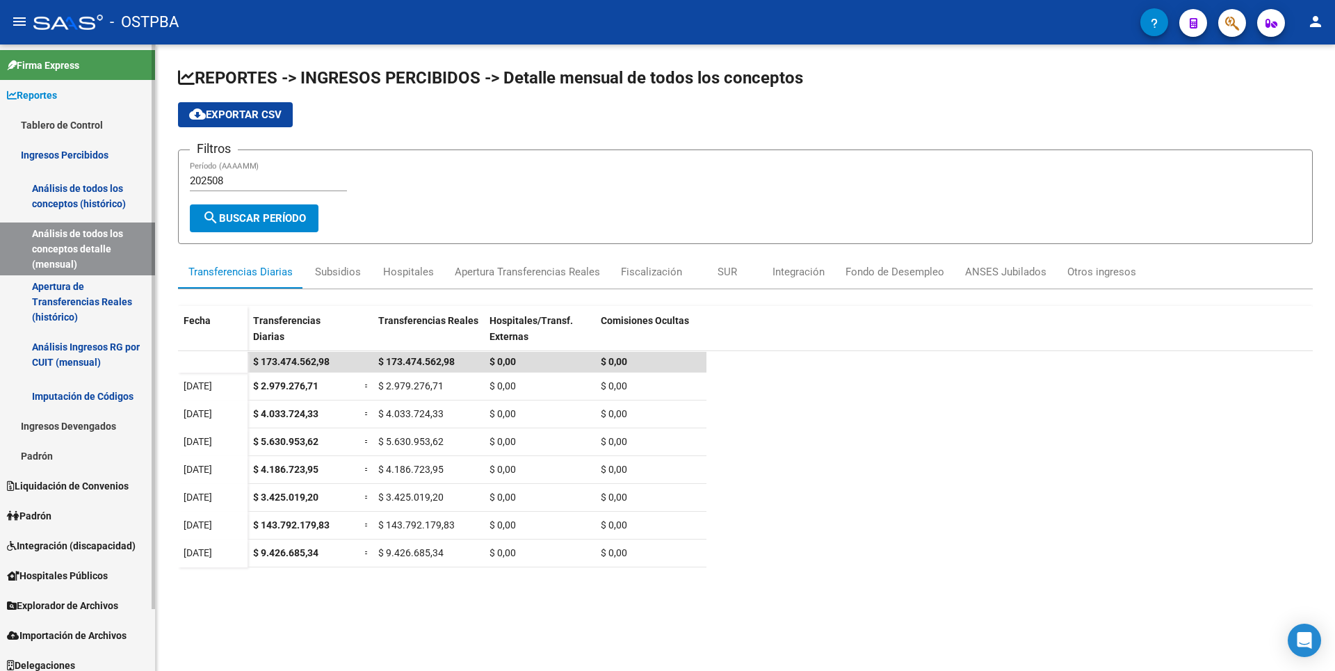
click at [102, 323] on link "Apertura de Transferencias Reales (histórico)" at bounding box center [77, 301] width 155 height 53
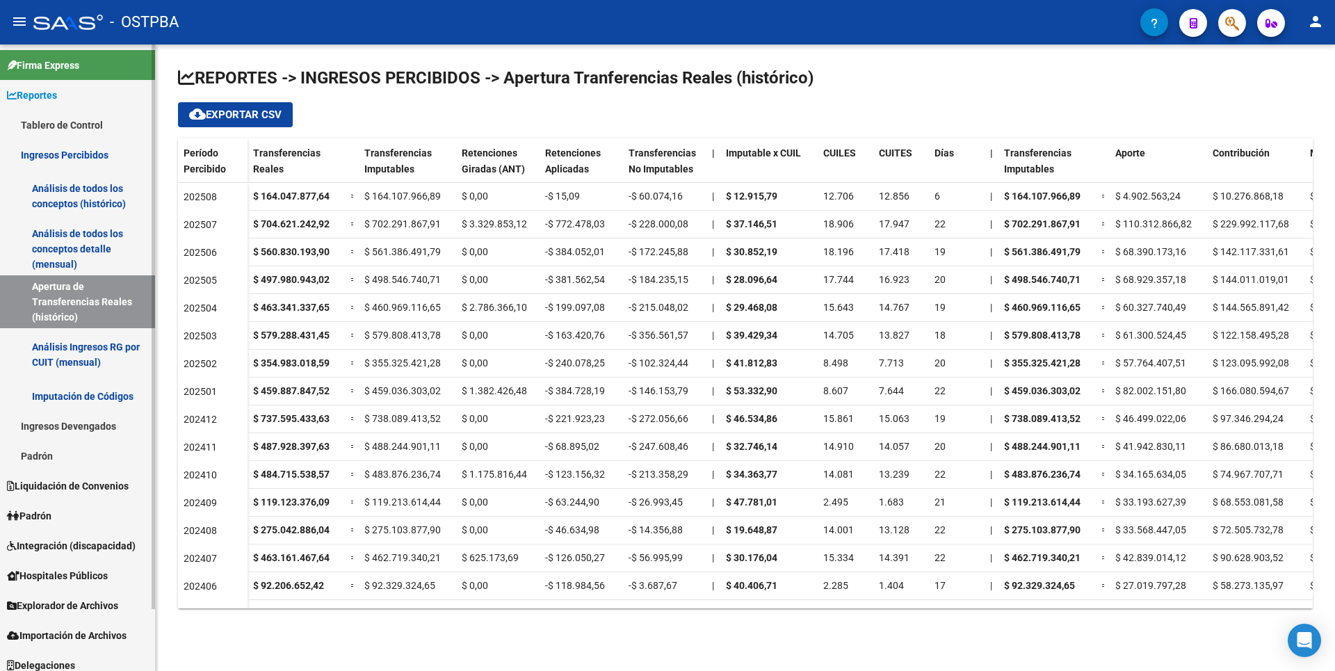
click at [100, 396] on link "Imputación de Códigos" at bounding box center [77, 396] width 155 height 30
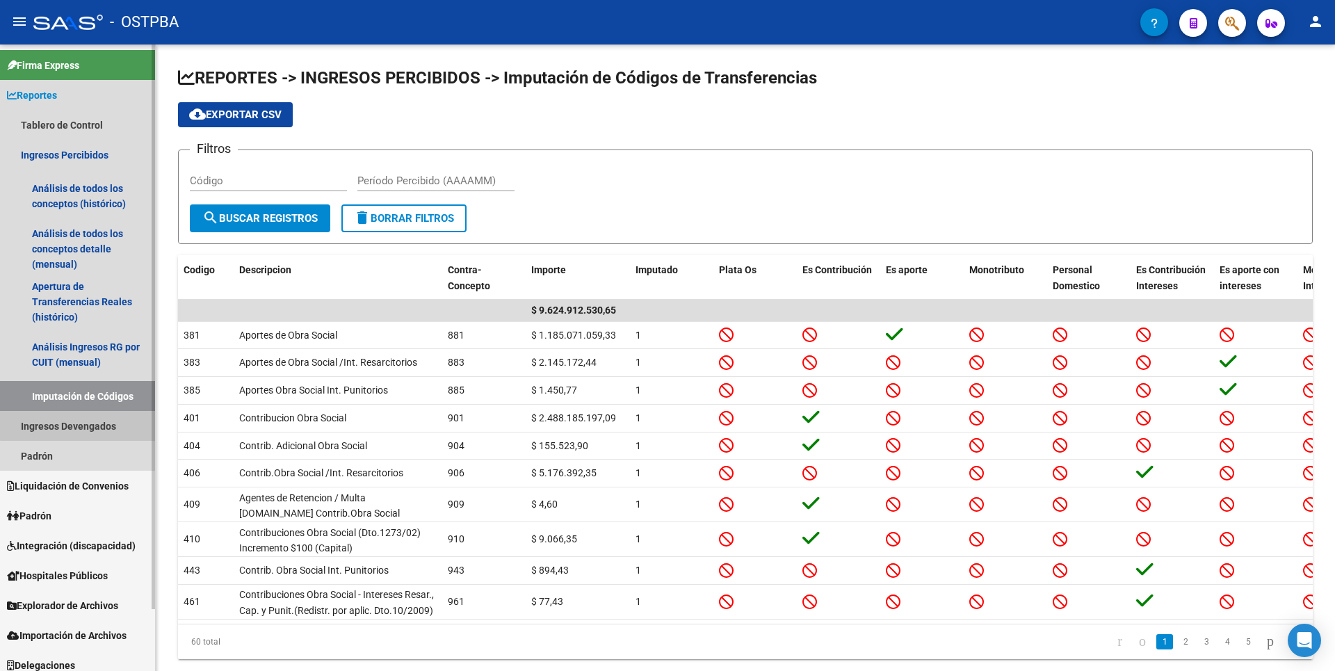
click at [81, 425] on link "Ingresos Devengados" at bounding box center [77, 426] width 155 height 30
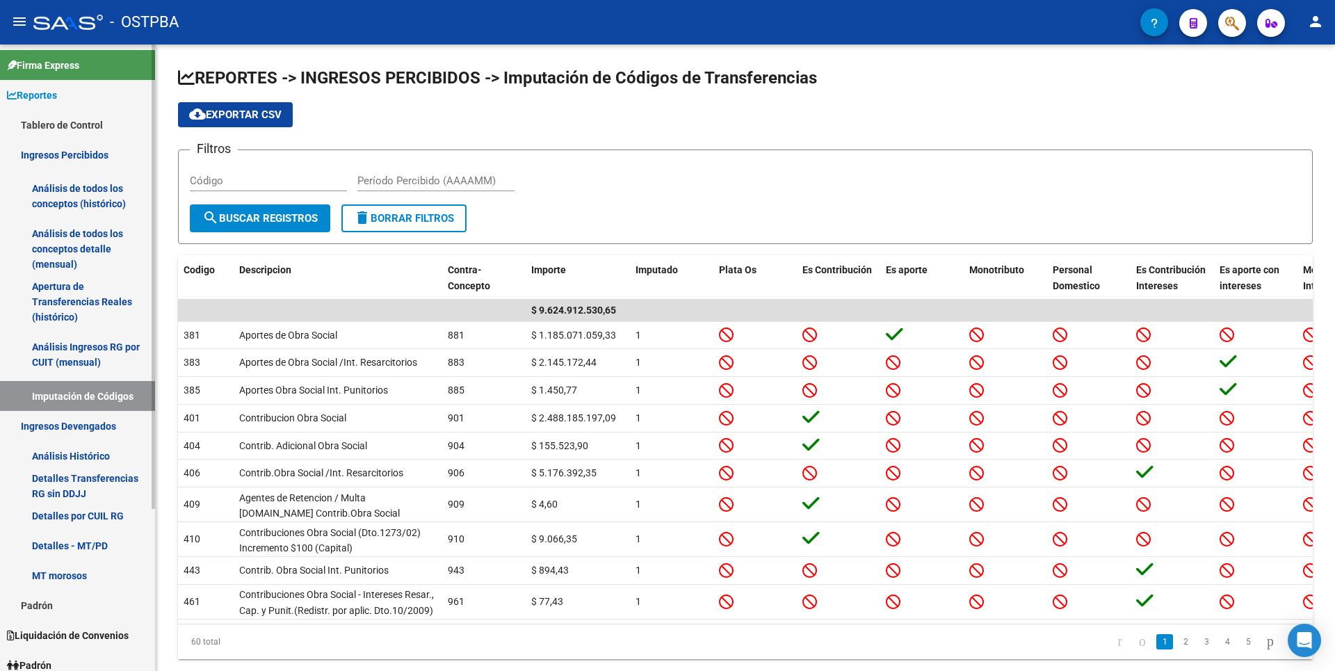
click at [60, 452] on link "Análisis Histórico" at bounding box center [77, 456] width 155 height 30
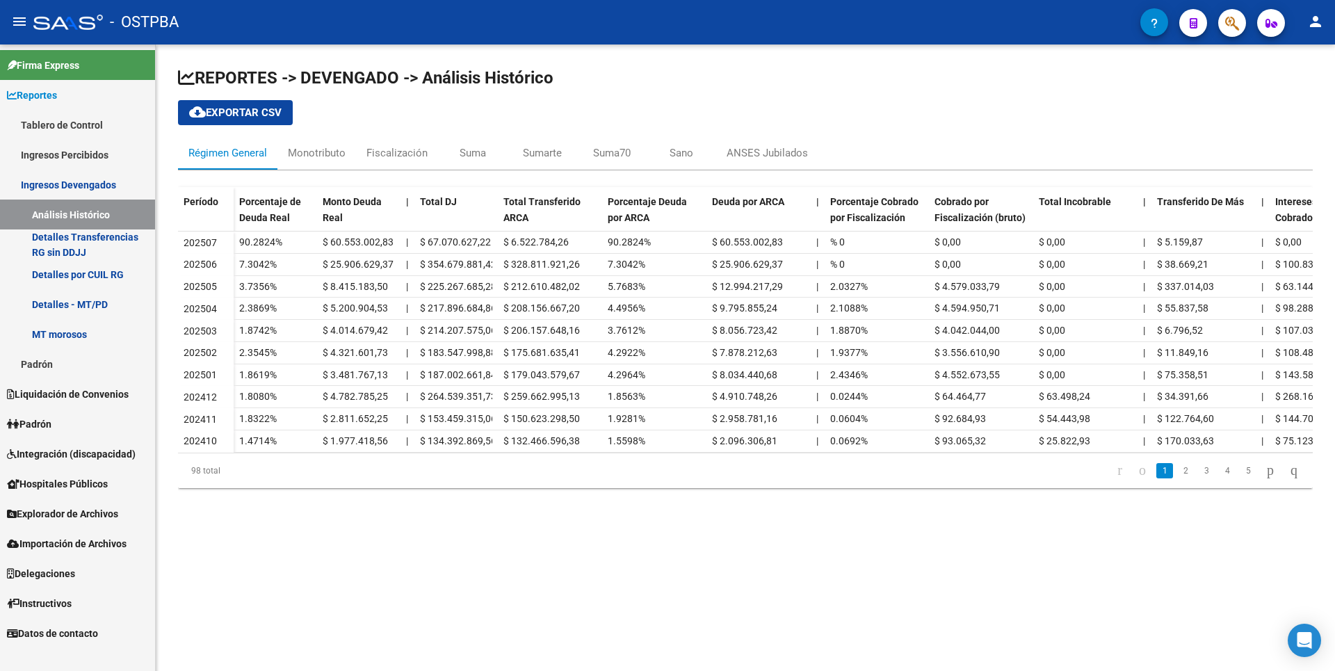
click at [60, 321] on link "MT morosos" at bounding box center [77, 334] width 155 height 30
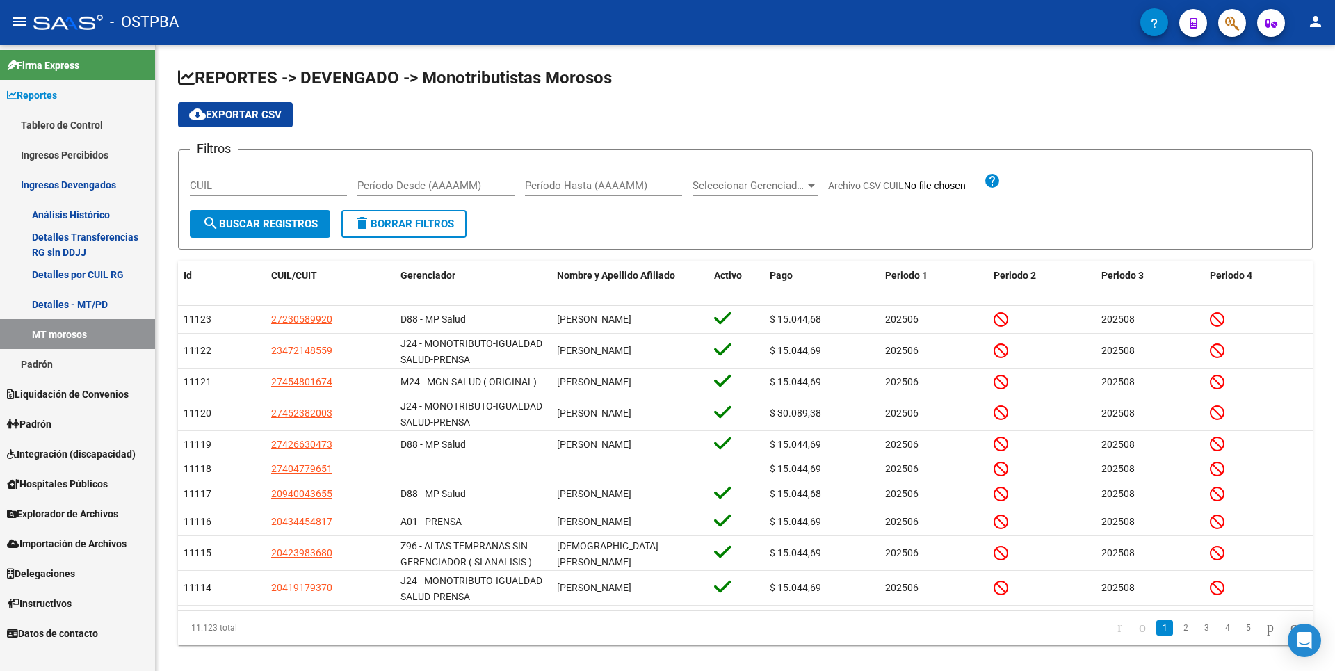
click at [50, 367] on link "Padrón" at bounding box center [77, 364] width 155 height 30
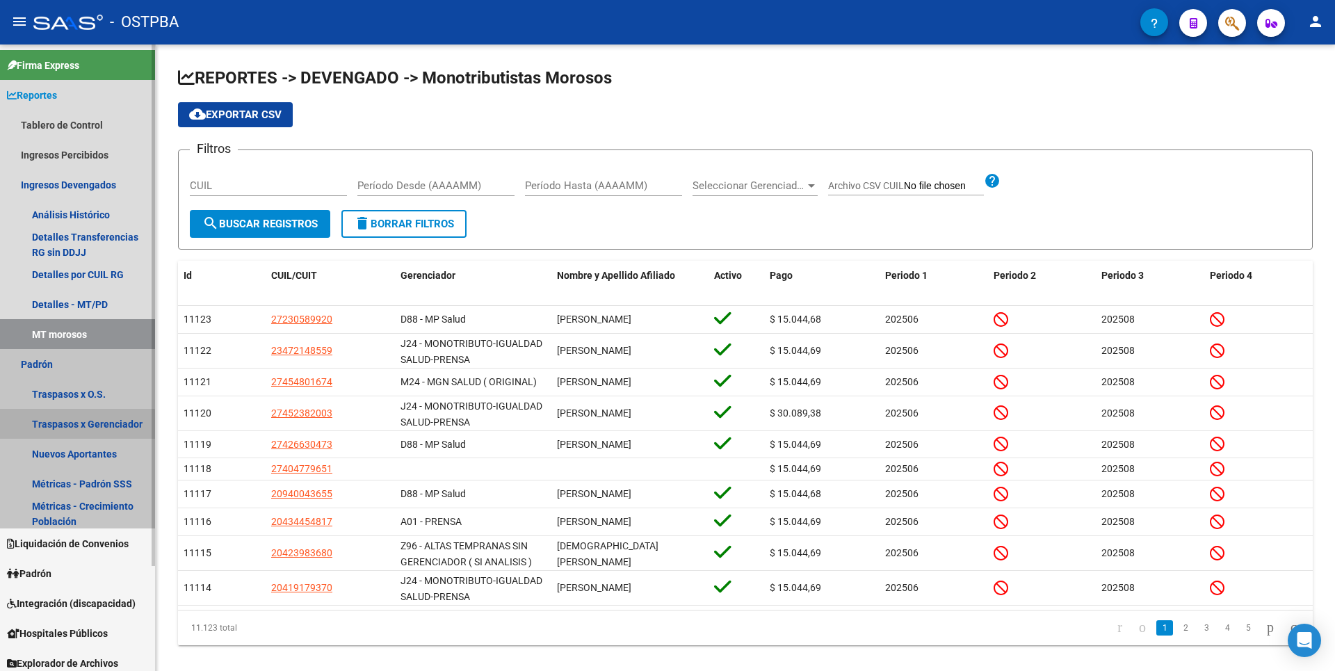
click at [66, 425] on link "Traspasos x Gerenciador" at bounding box center [77, 424] width 155 height 30
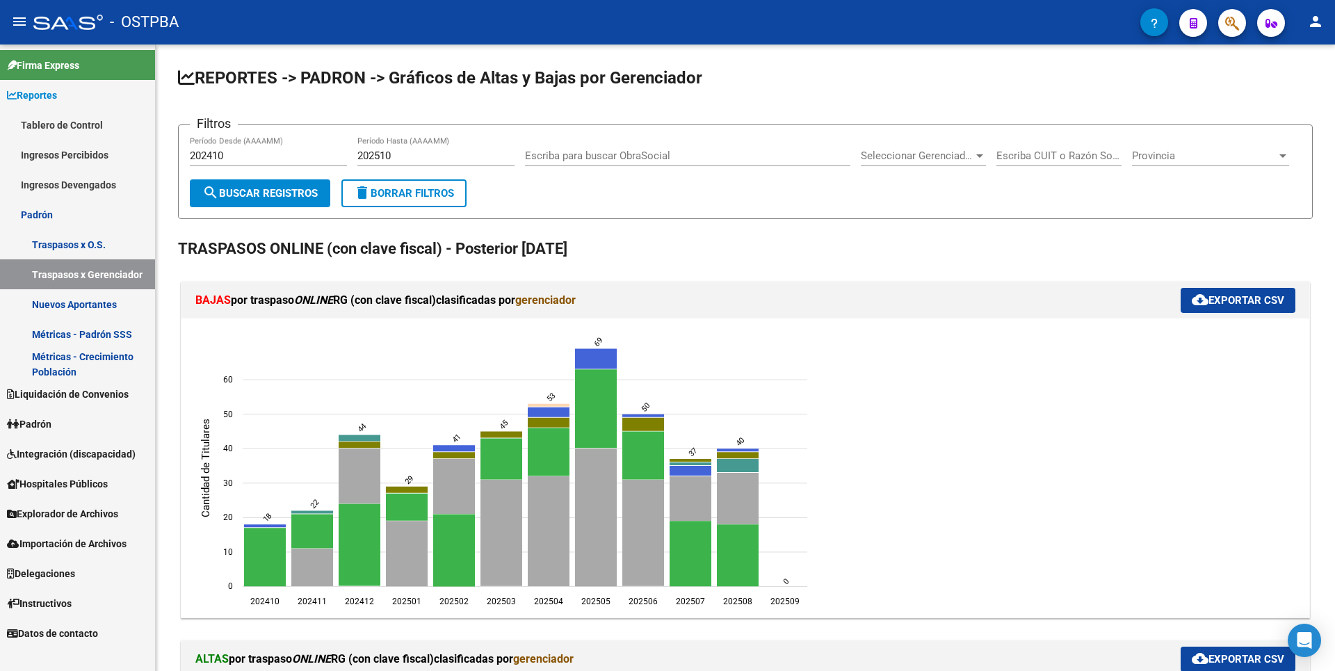
click at [44, 425] on span "Padrón" at bounding box center [29, 423] width 44 height 15
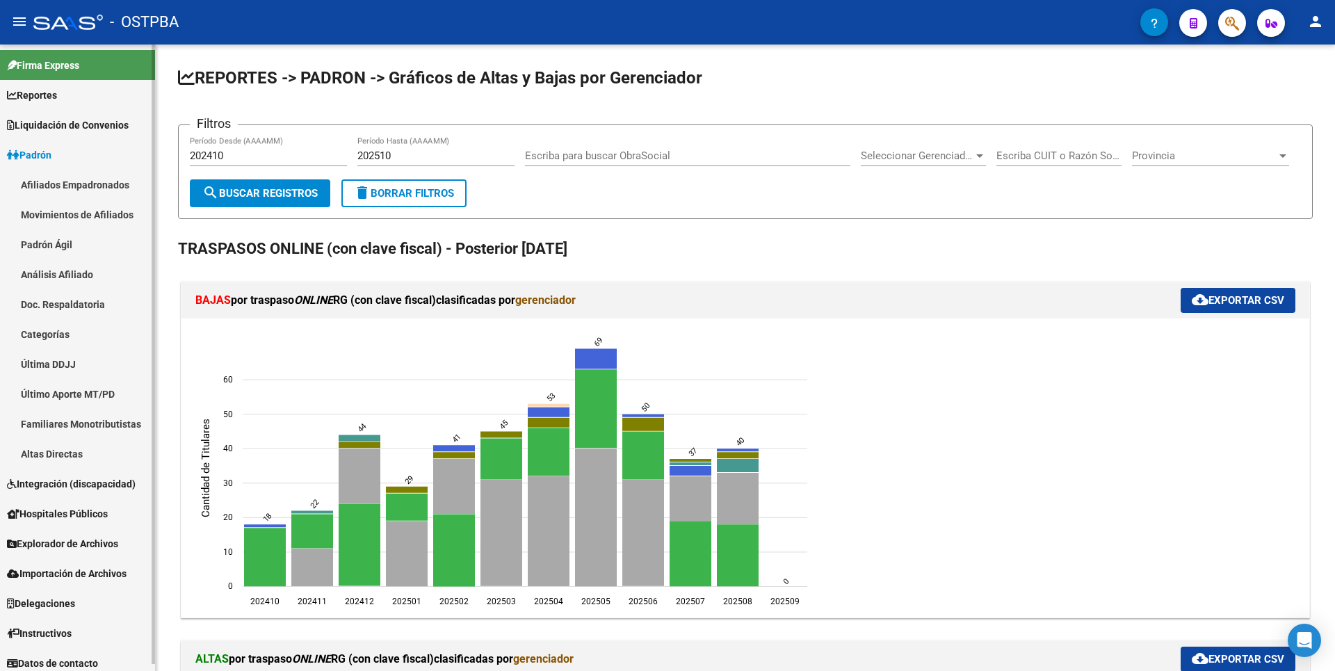
drag, startPoint x: 63, startPoint y: 285, endPoint x: 70, endPoint y: 280, distance: 8.5
click at [63, 284] on link "Análisis Afiliado" at bounding box center [77, 274] width 155 height 30
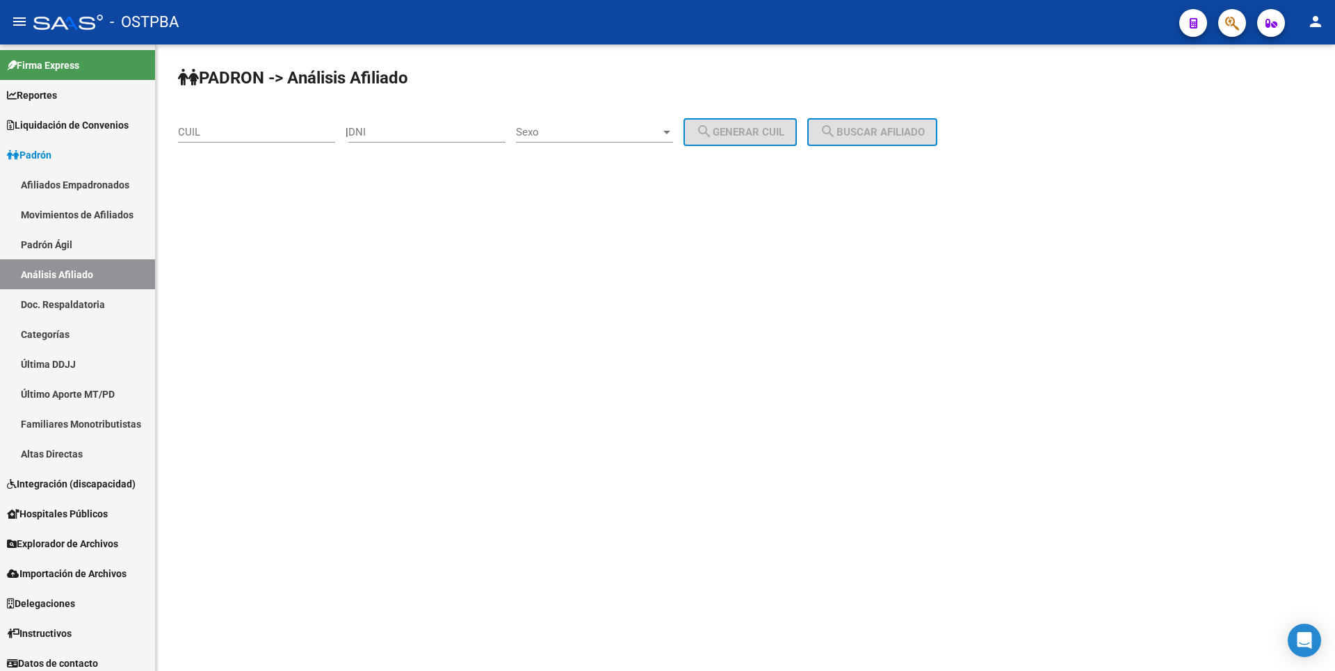
click at [390, 127] on input "DNI" at bounding box center [426, 132] width 157 height 13
type input "48217109"
click at [673, 136] on div at bounding box center [666, 132] width 13 height 11
click at [578, 136] on span "Masculino" at bounding box center [609, 132] width 157 height 31
drag, startPoint x: 736, startPoint y: 134, endPoint x: 809, endPoint y: 124, distance: 74.4
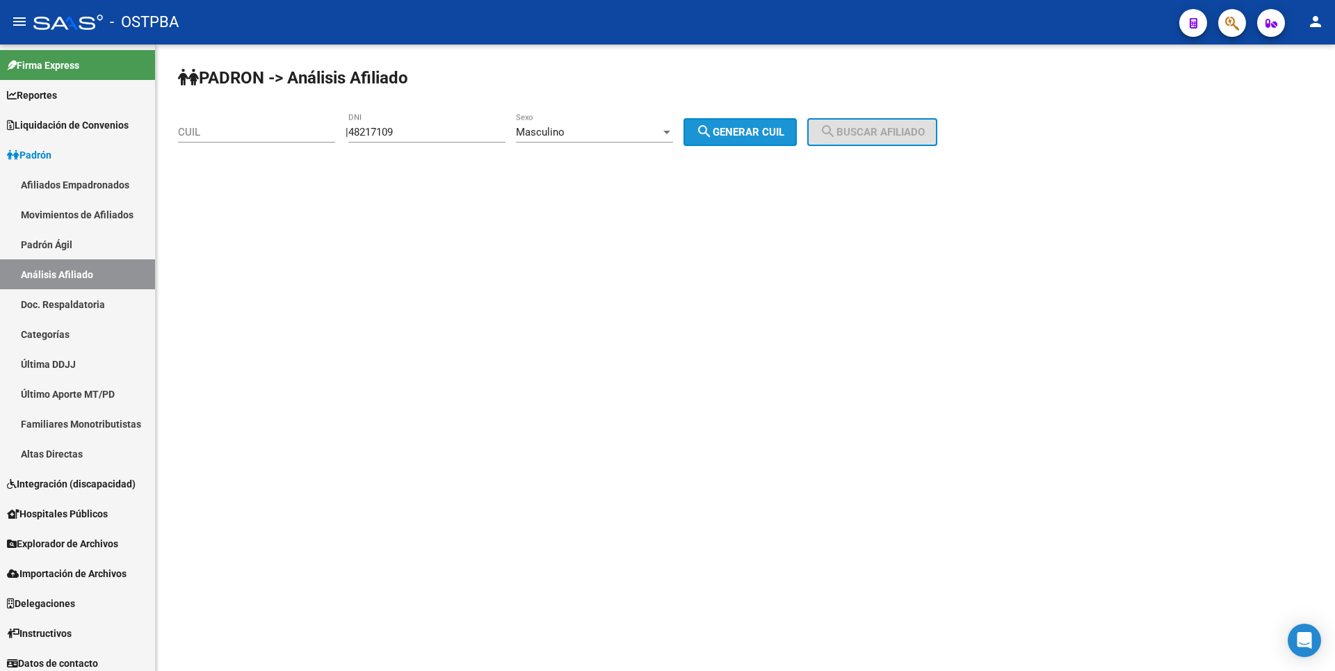
click at [763, 125] on button "search Generar CUIL" at bounding box center [739, 132] width 113 height 28
click at [906, 128] on span "search Buscar afiliado" at bounding box center [872, 132] width 105 height 13
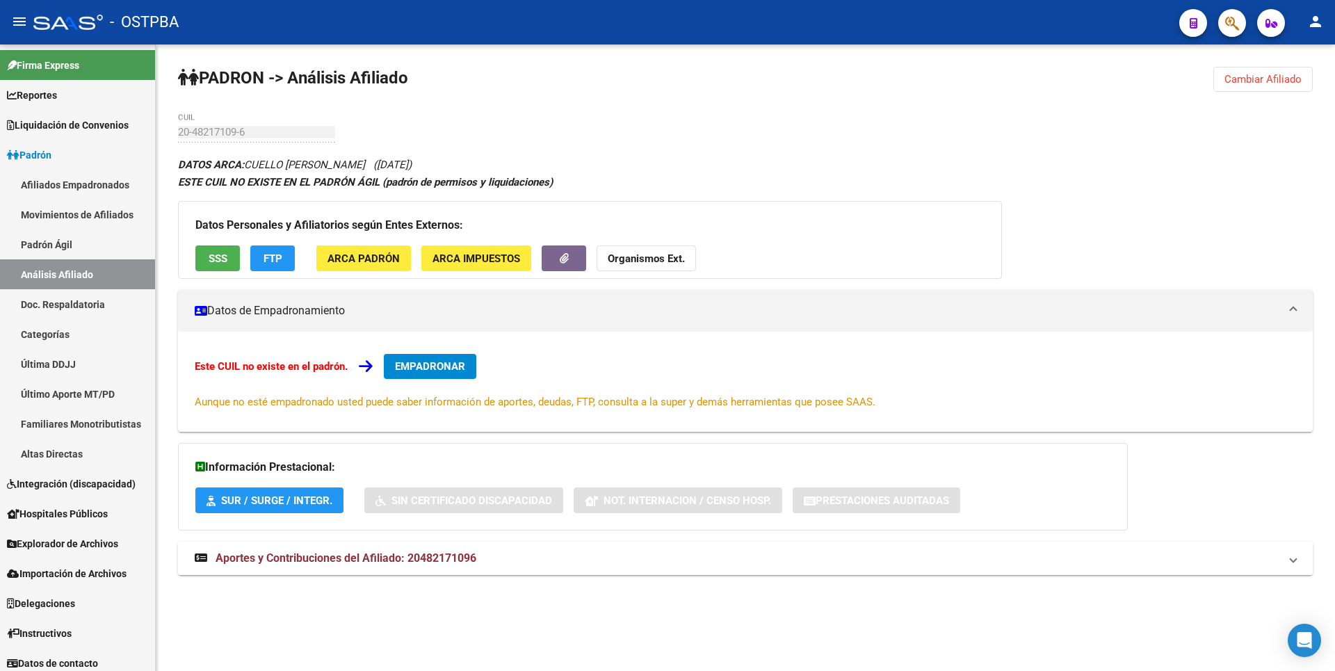
click at [422, 547] on mat-expansion-panel-header "Aportes y Contribuciones del Afiliado: 20482171096" at bounding box center [745, 558] width 1135 height 33
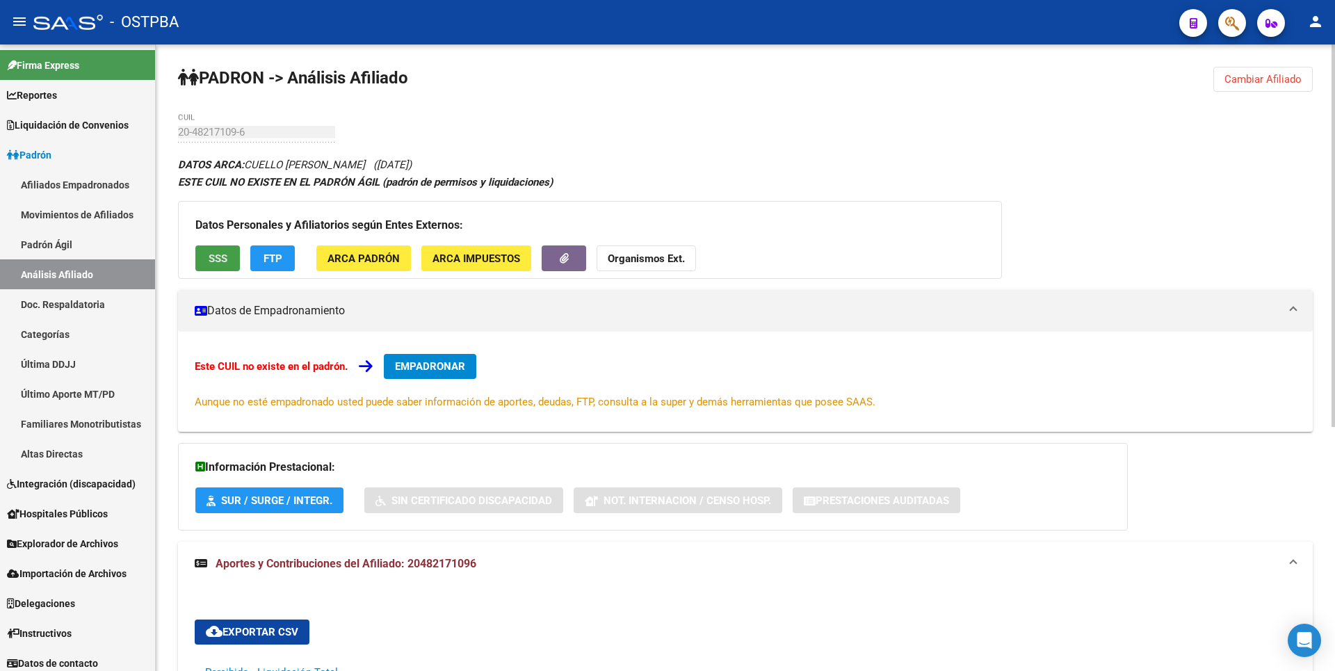
click at [207, 259] on button "SSS" at bounding box center [217, 258] width 44 height 26
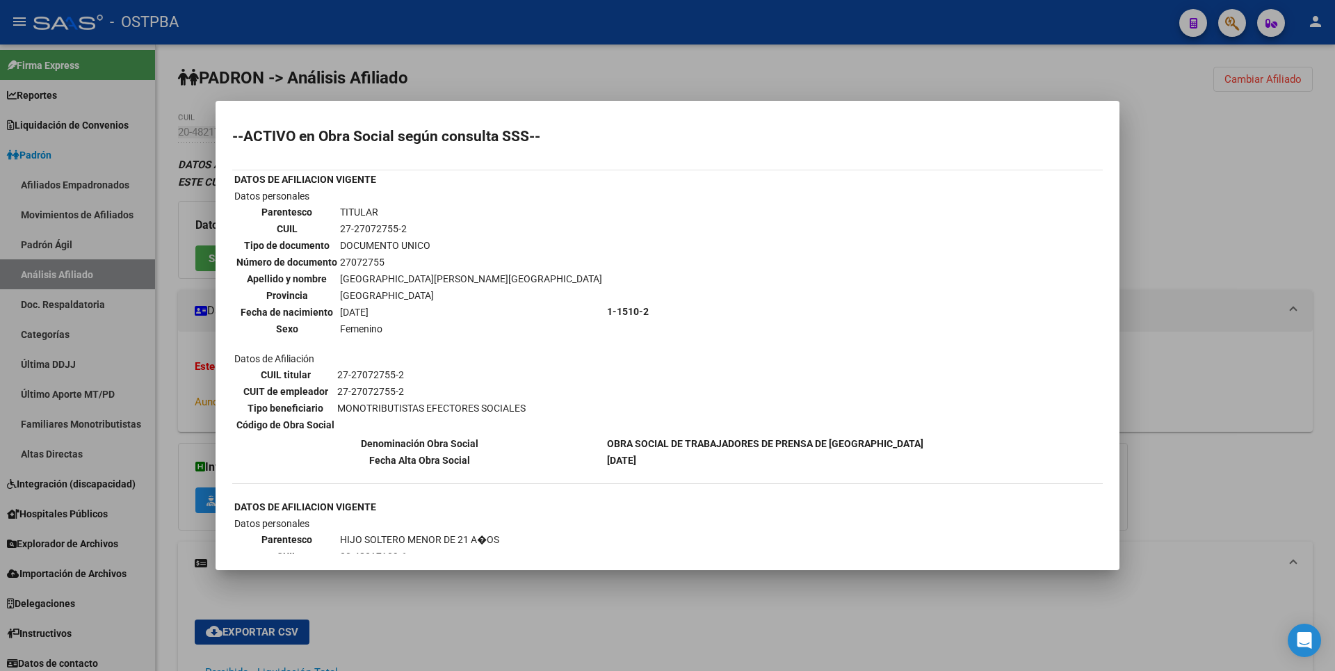
drag, startPoint x: 341, startPoint y: 226, endPoint x: 409, endPoint y: 232, distance: 68.4
click at [409, 232] on td "27-27072755-2" at bounding box center [471, 228] width 264 height 15
copy td "27-27072755-2"
drag, startPoint x: 1165, startPoint y: 201, endPoint x: 1208, endPoint y: 128, distance: 84.8
click at [1168, 199] on div at bounding box center [667, 335] width 1335 height 671
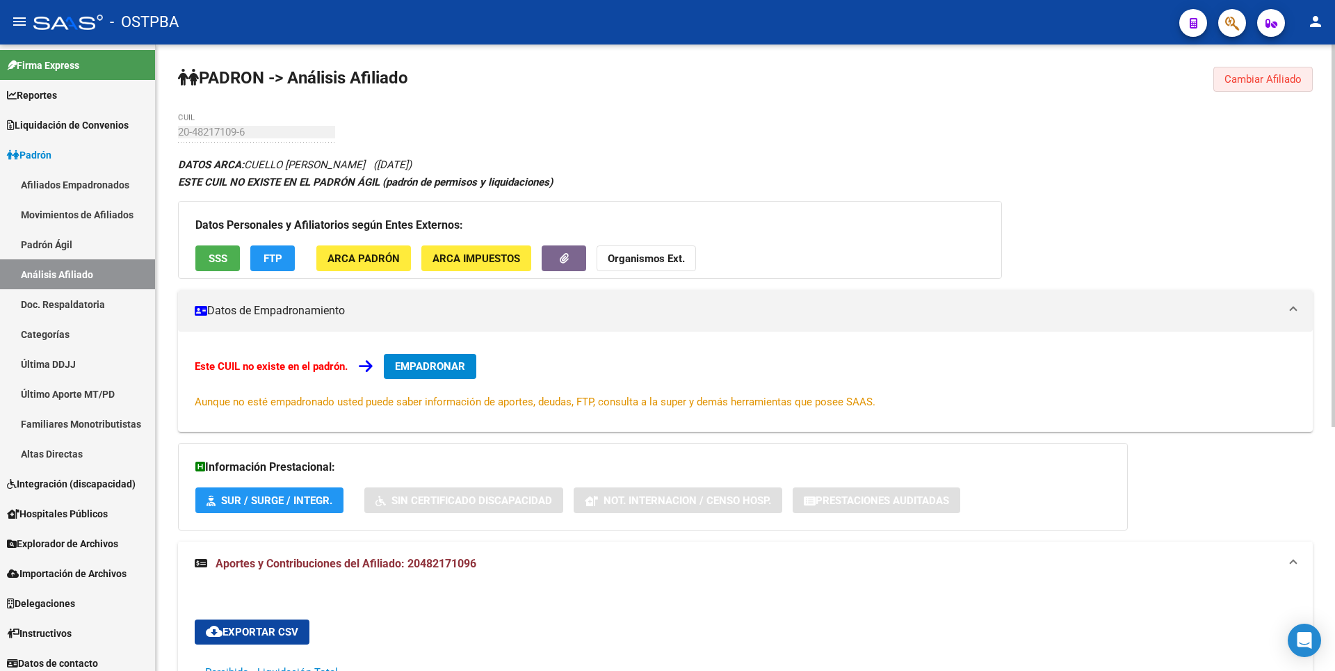
click at [1242, 78] on span "Cambiar Afiliado" at bounding box center [1262, 79] width 77 height 13
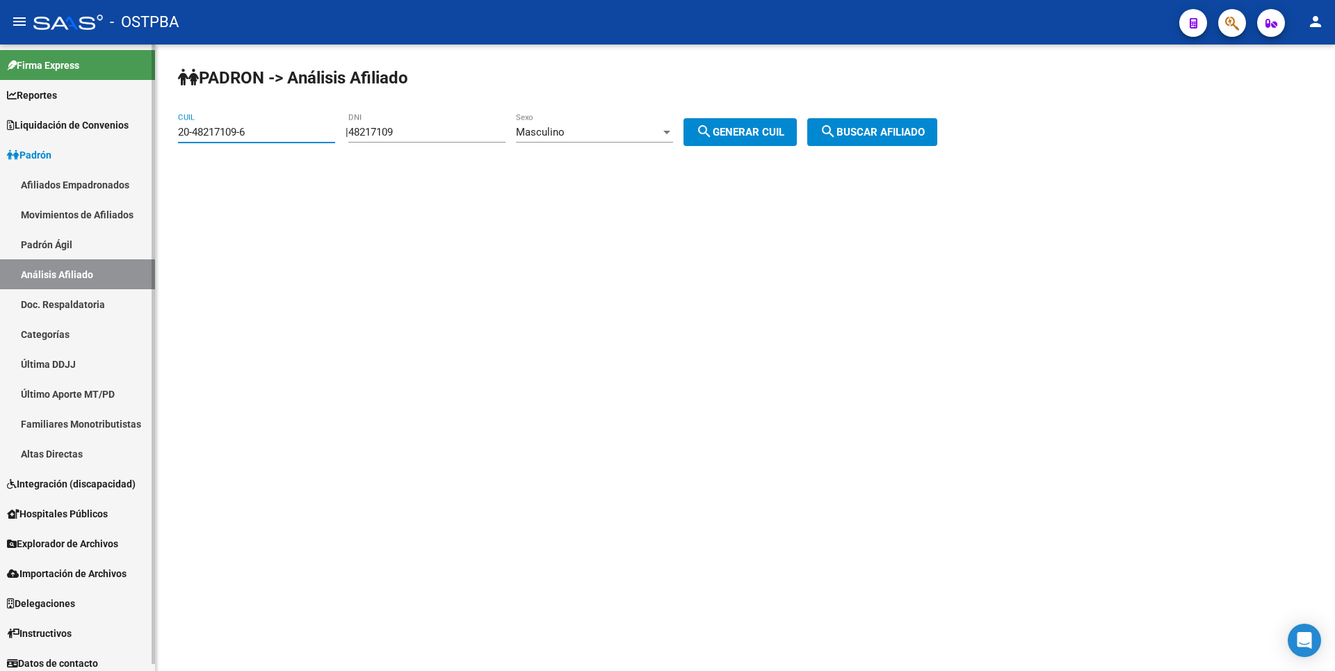
drag, startPoint x: 254, startPoint y: 136, endPoint x: 104, endPoint y: 118, distance: 151.3
click at [104, 118] on mat-sidenav-container "Firma Express Reportes Tablero de Control Ingresos Percibidos Análisis de todos…" at bounding box center [667, 357] width 1335 height 626
paste input "7-27072755-2"
type input "27-27072755-2"
click at [854, 123] on button "search Buscar afiliado" at bounding box center [872, 132] width 130 height 28
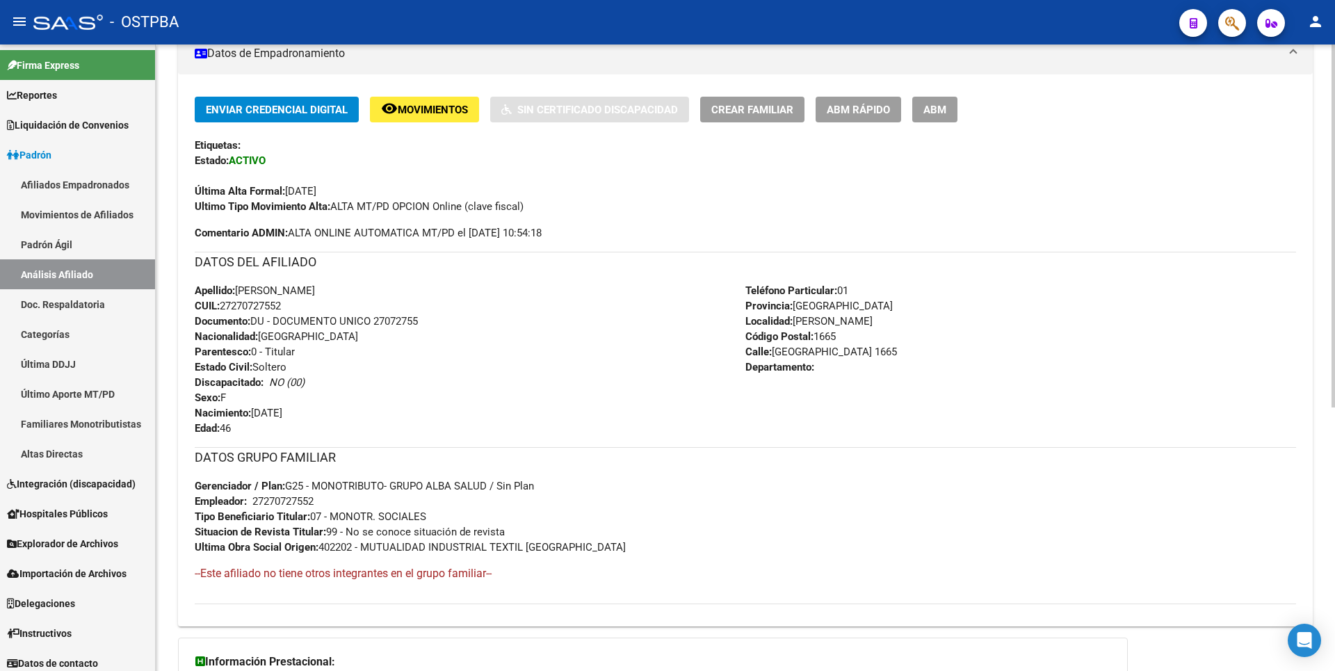
scroll to position [454, 0]
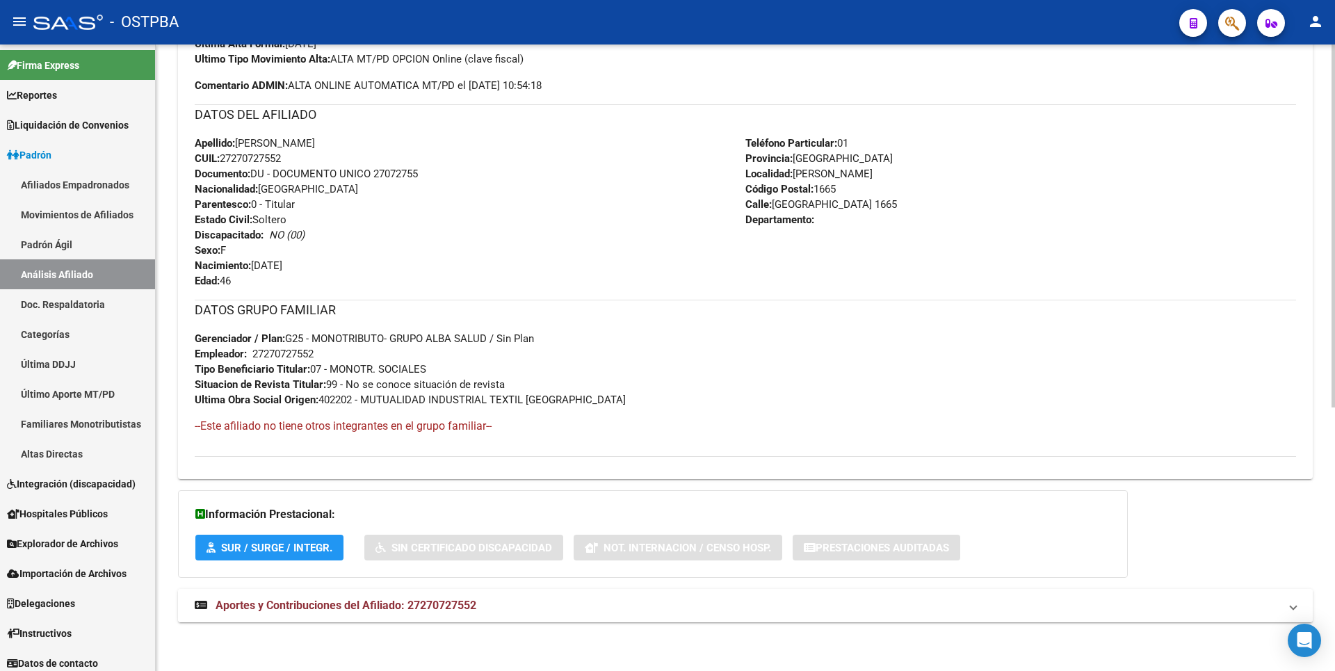
click at [398, 604] on span "Aportes y Contribuciones del Afiliado: 27270727552" at bounding box center [346, 605] width 261 height 13
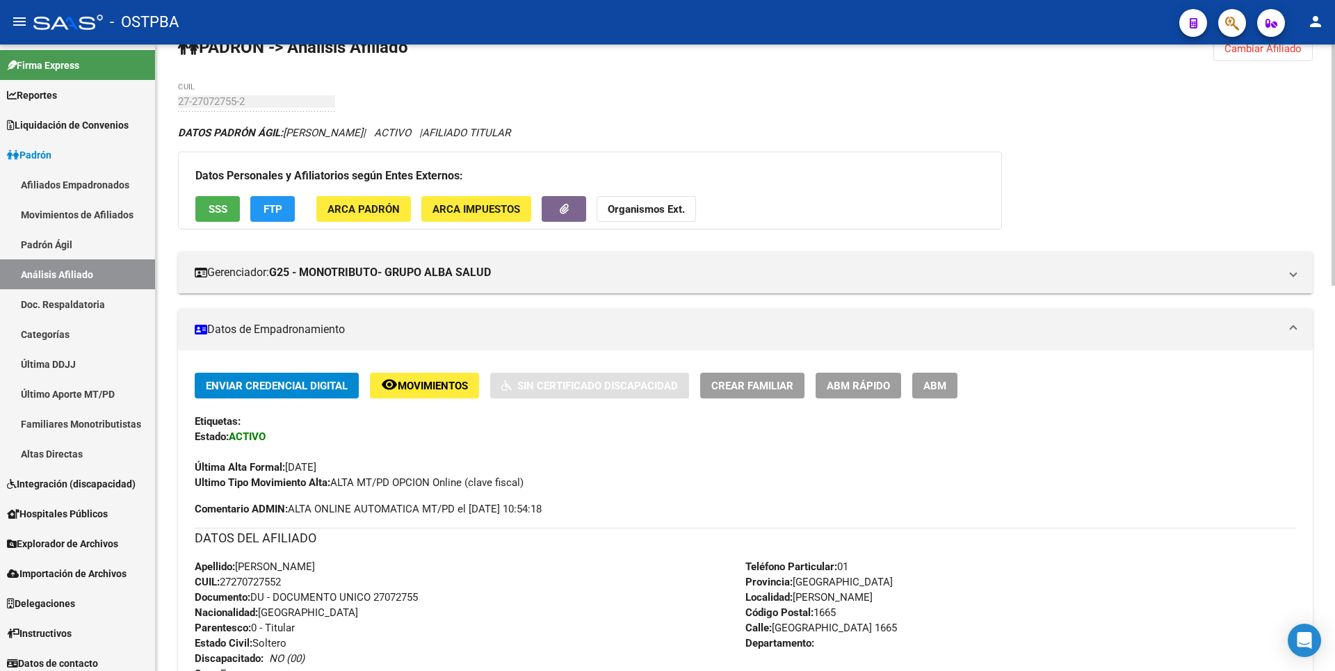
scroll to position [0, 0]
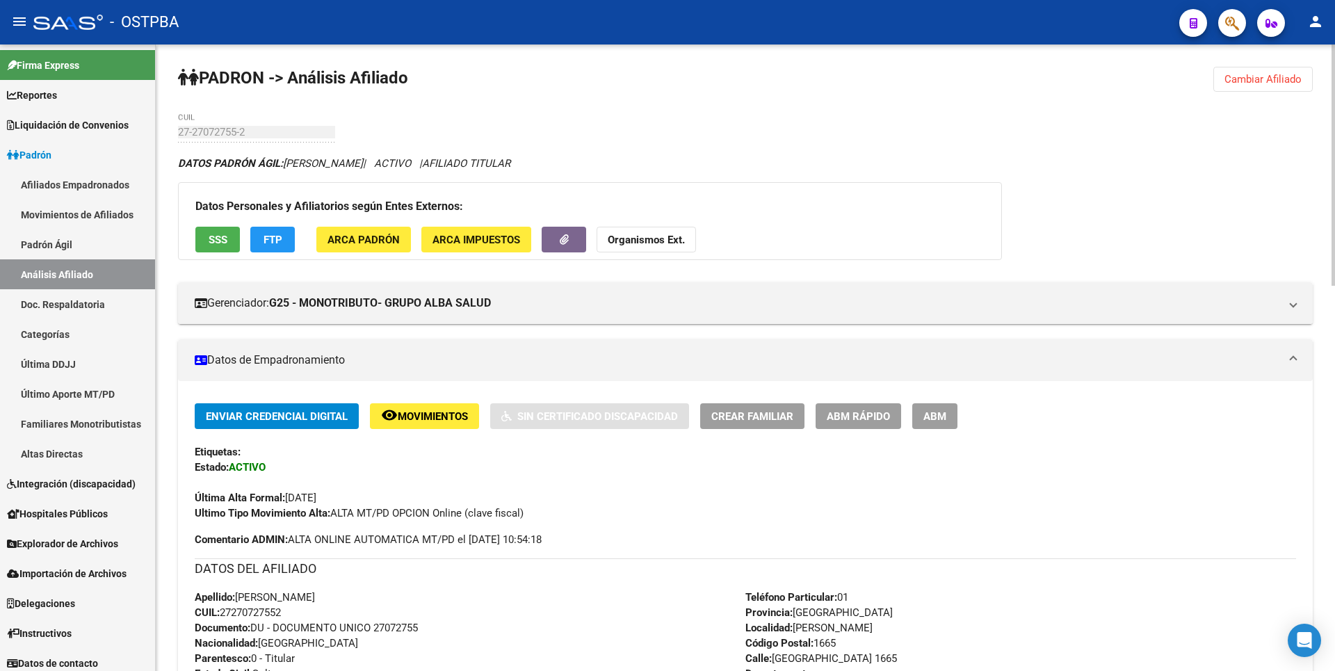
click at [218, 251] on button "SSS" at bounding box center [217, 240] width 44 height 26
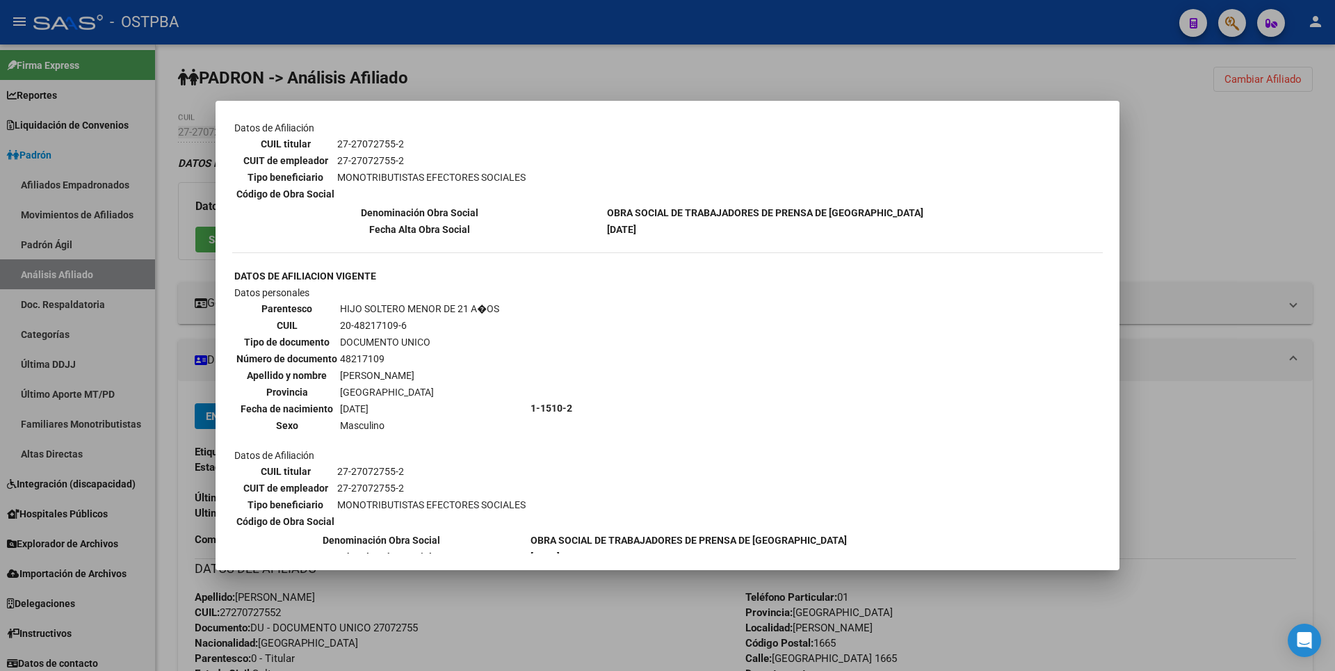
scroll to position [209, 0]
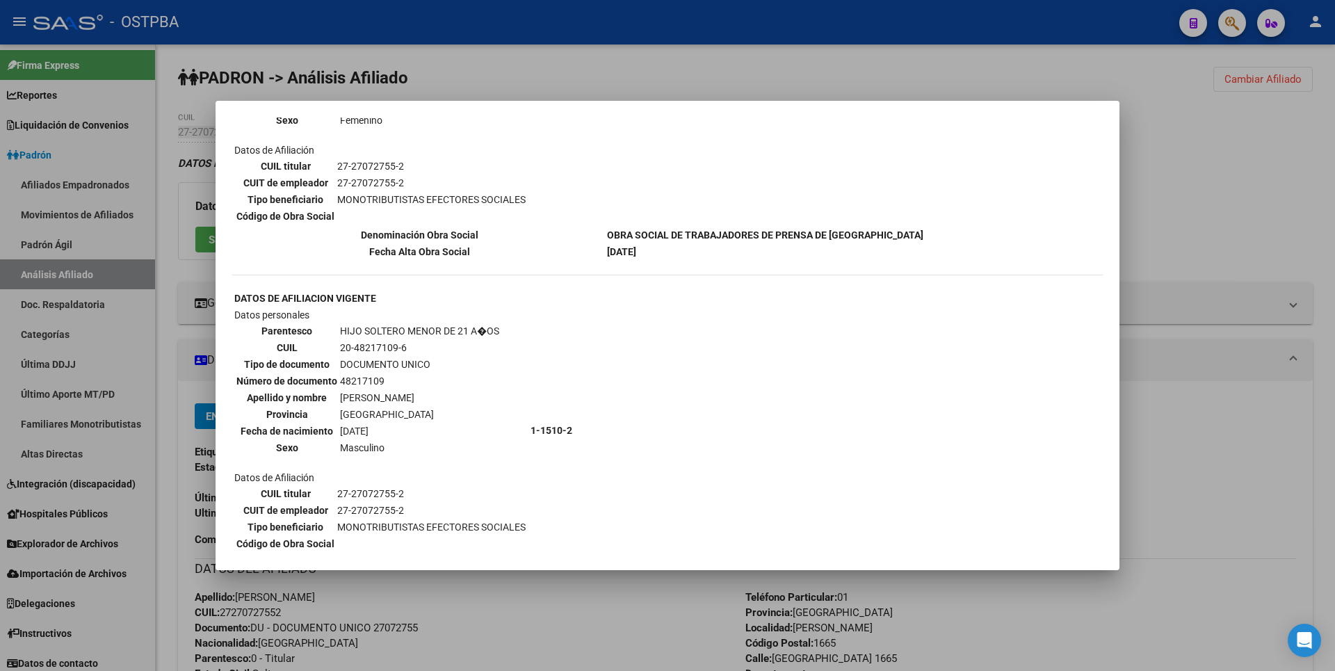
drag, startPoint x: 339, startPoint y: 349, endPoint x: 410, endPoint y: 348, distance: 71.6
click at [410, 348] on td "20-48217109-6" at bounding box center [419, 347] width 161 height 15
copy td "20-48217109-6"
click at [1160, 188] on div at bounding box center [667, 335] width 1335 height 671
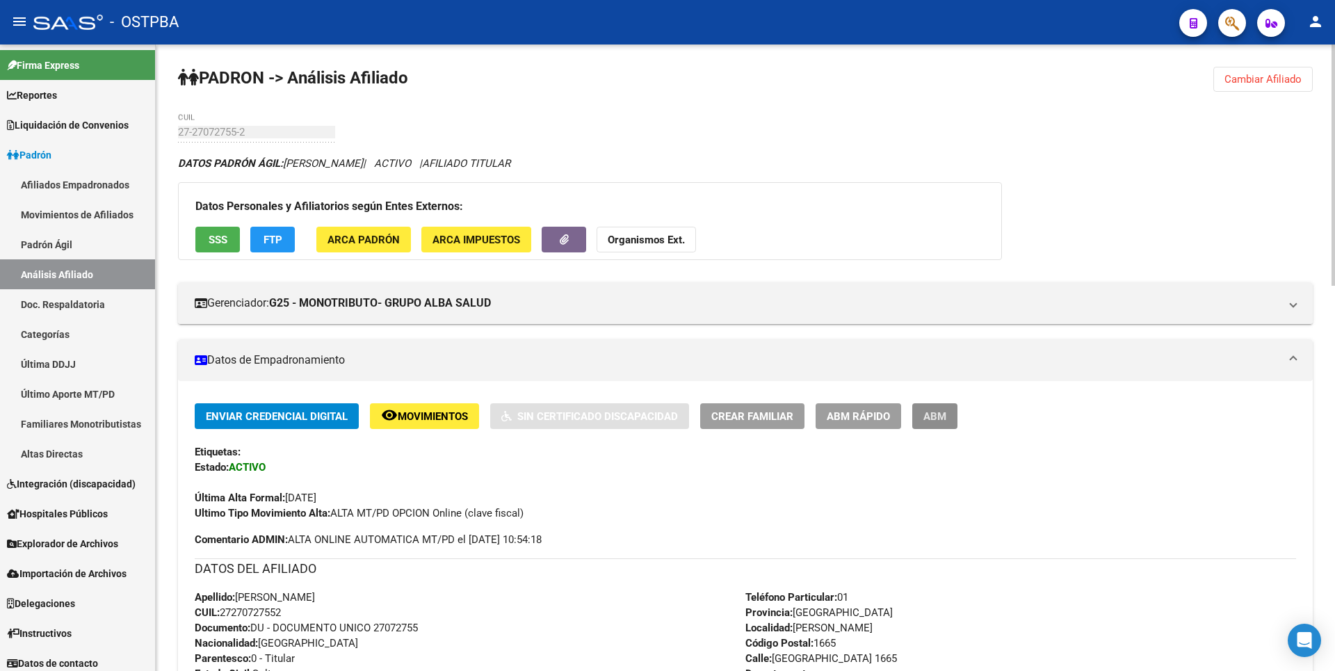
click at [941, 412] on span "ABM" at bounding box center [934, 416] width 23 height 13
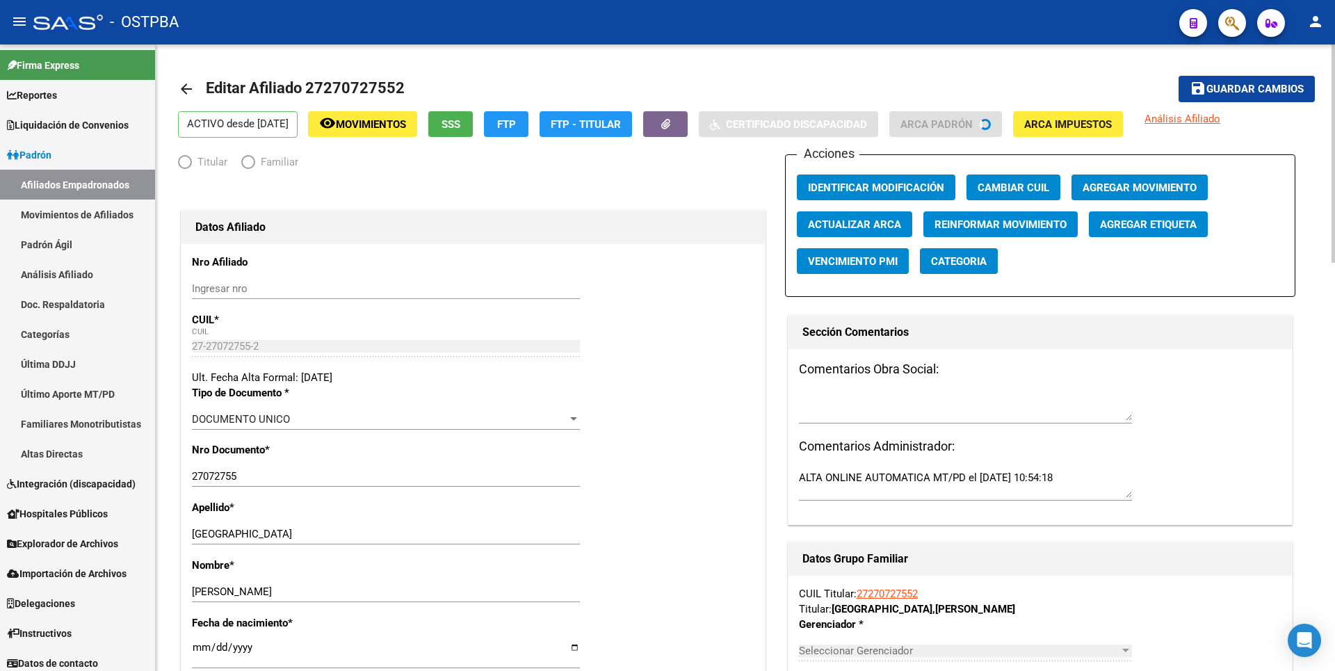
radio input "true"
type input "27-27072755-2"
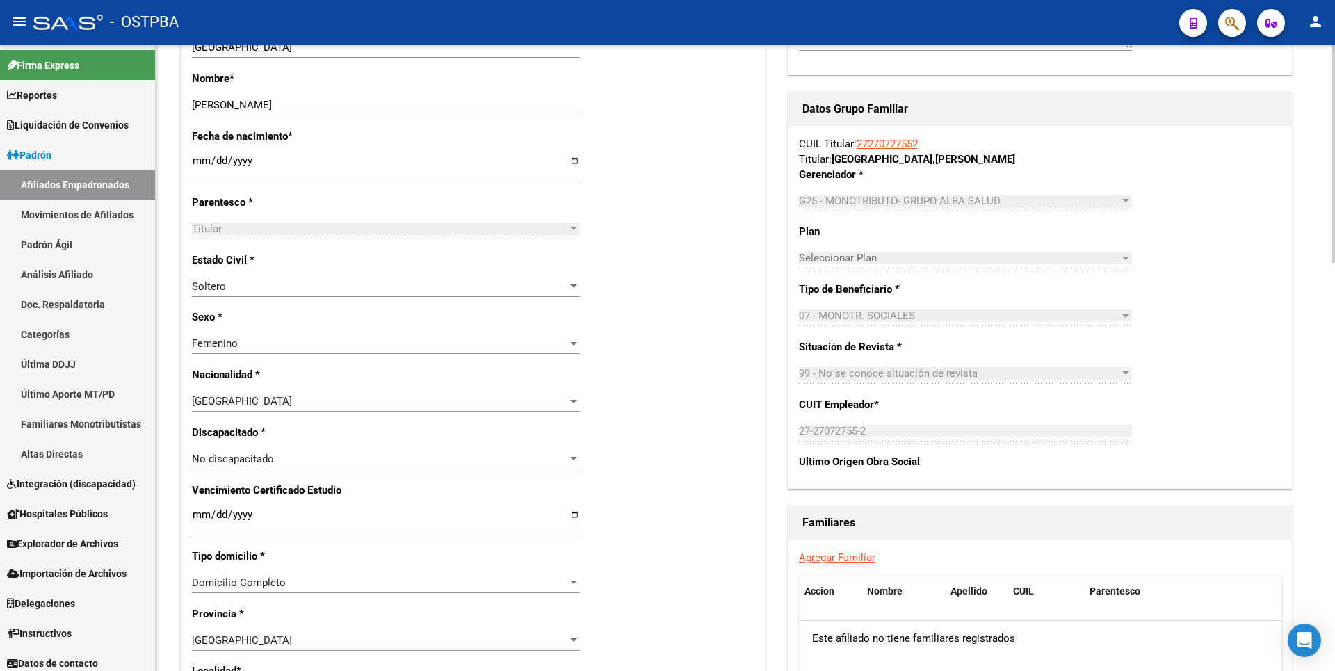
scroll to position [834, 0]
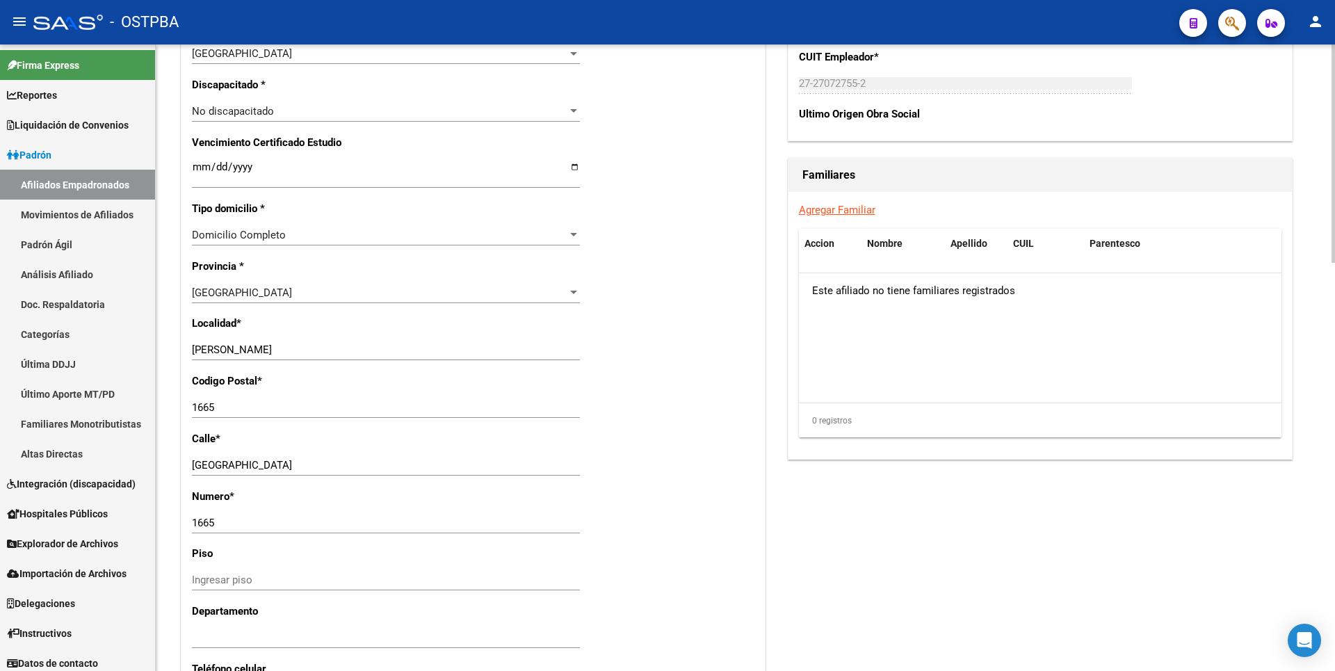
click at [838, 209] on link "Agregar Familiar" at bounding box center [837, 210] width 76 height 13
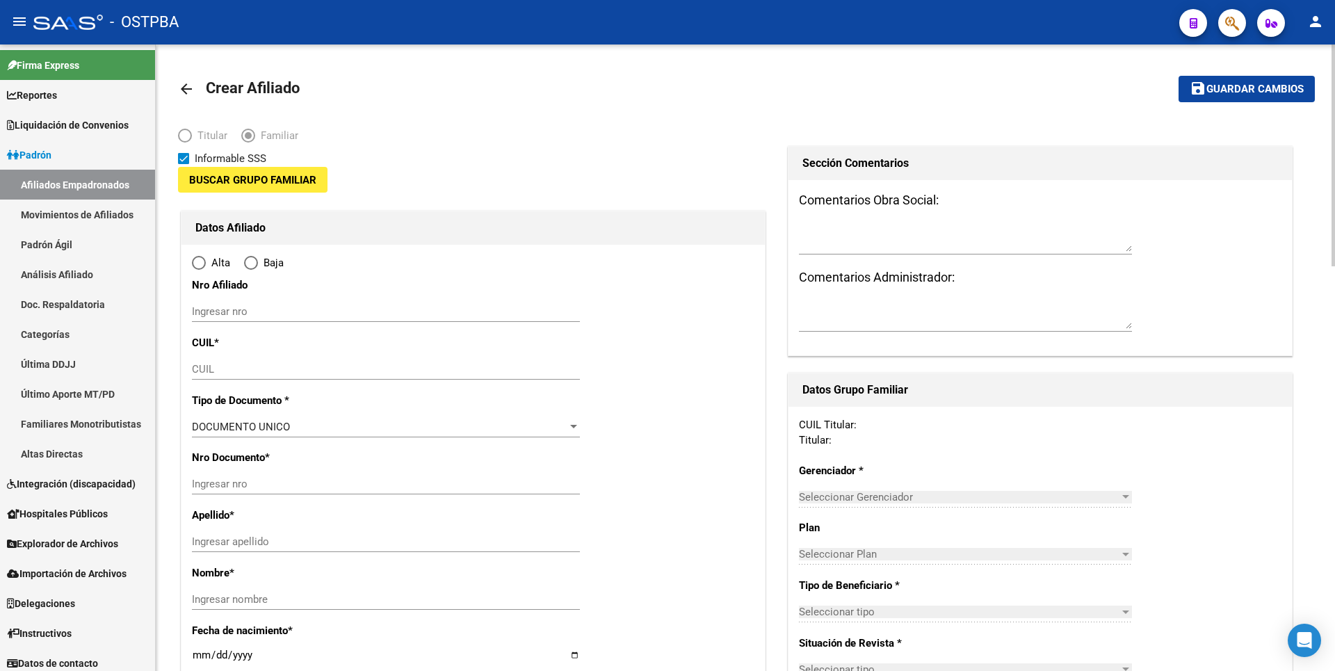
type input "27-27072755-2"
type input "JOSE CLEMENTE P"
type input "1665"
type input "NORUEGA"
type input "1665"
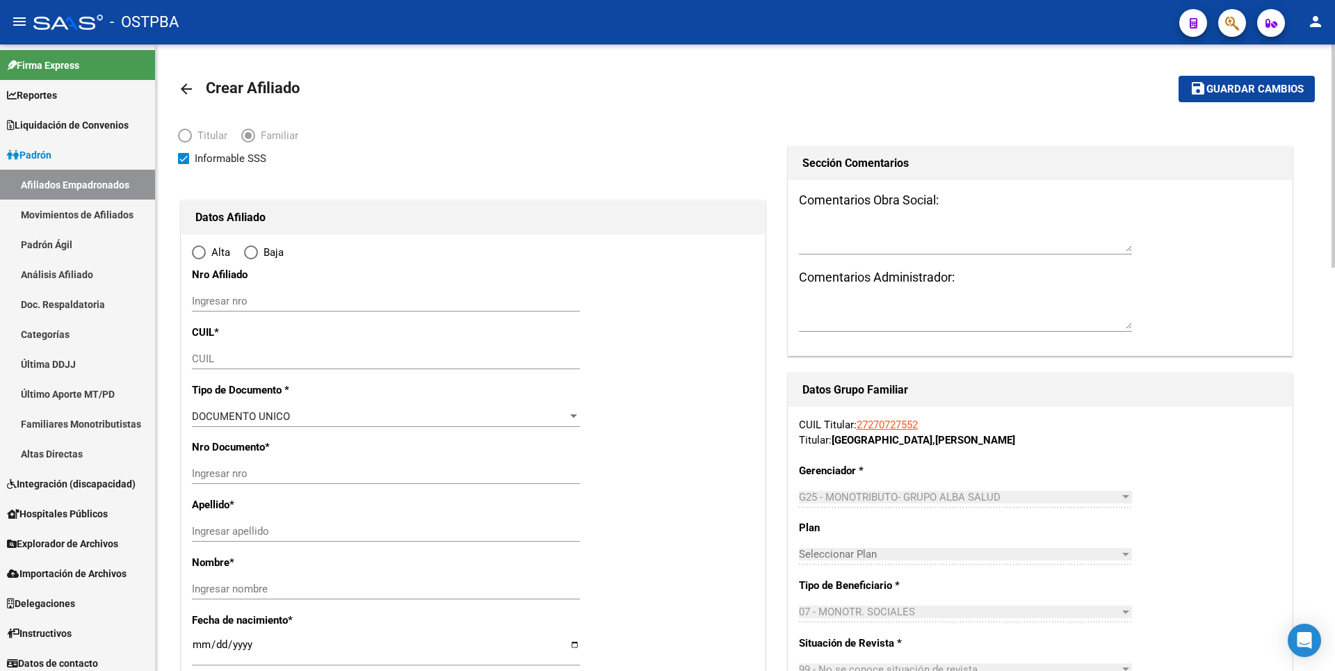
radio input "true"
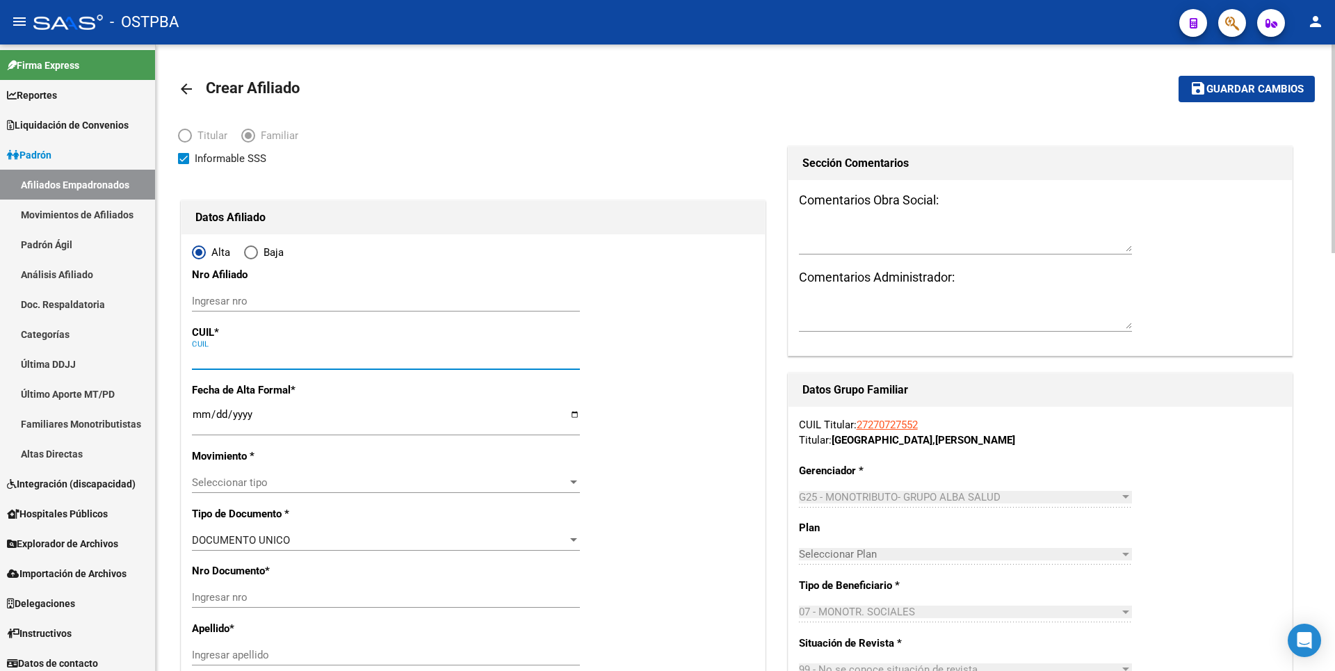
click at [220, 362] on input "CUIL" at bounding box center [386, 358] width 388 height 13
type input "27-27072755-2"
paste input "20-48217109-6"
type input "20-48217109-6"
type input "48217109"
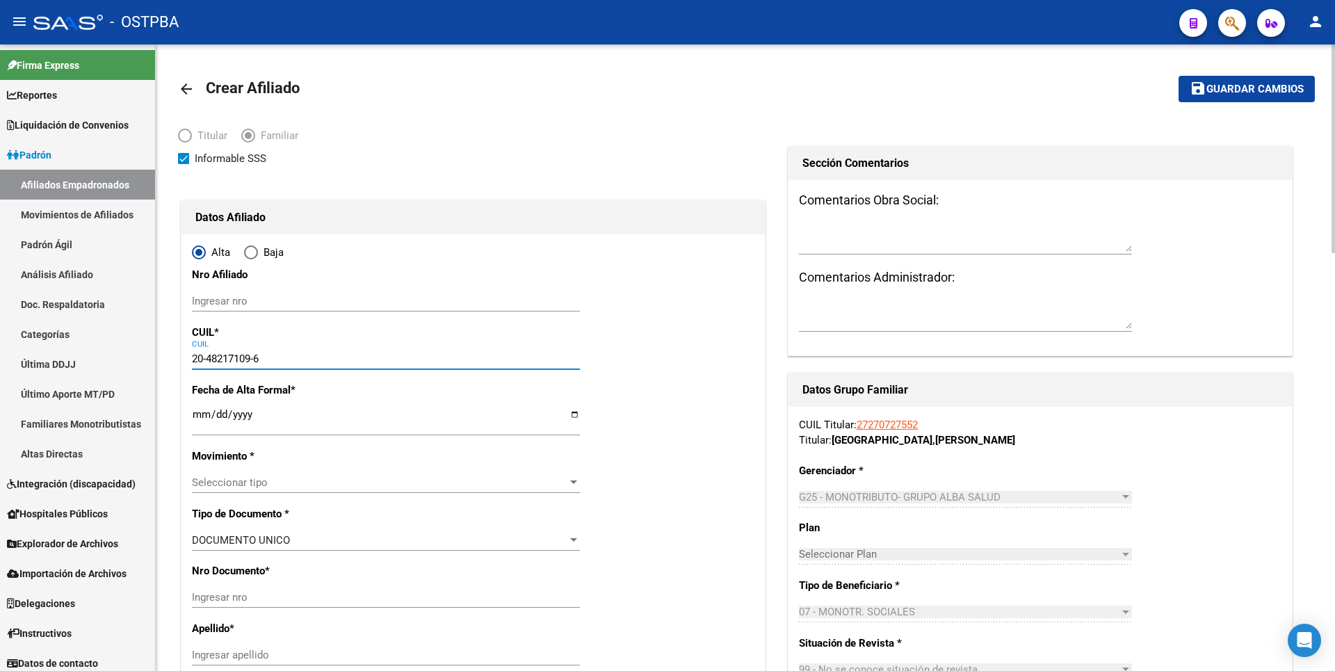
type input "CUELLO"
type input "PATRICIO DANIEL"
type input "2007-07-09"
type input "JOSE C. PAZ"
type input "BELGRADO"
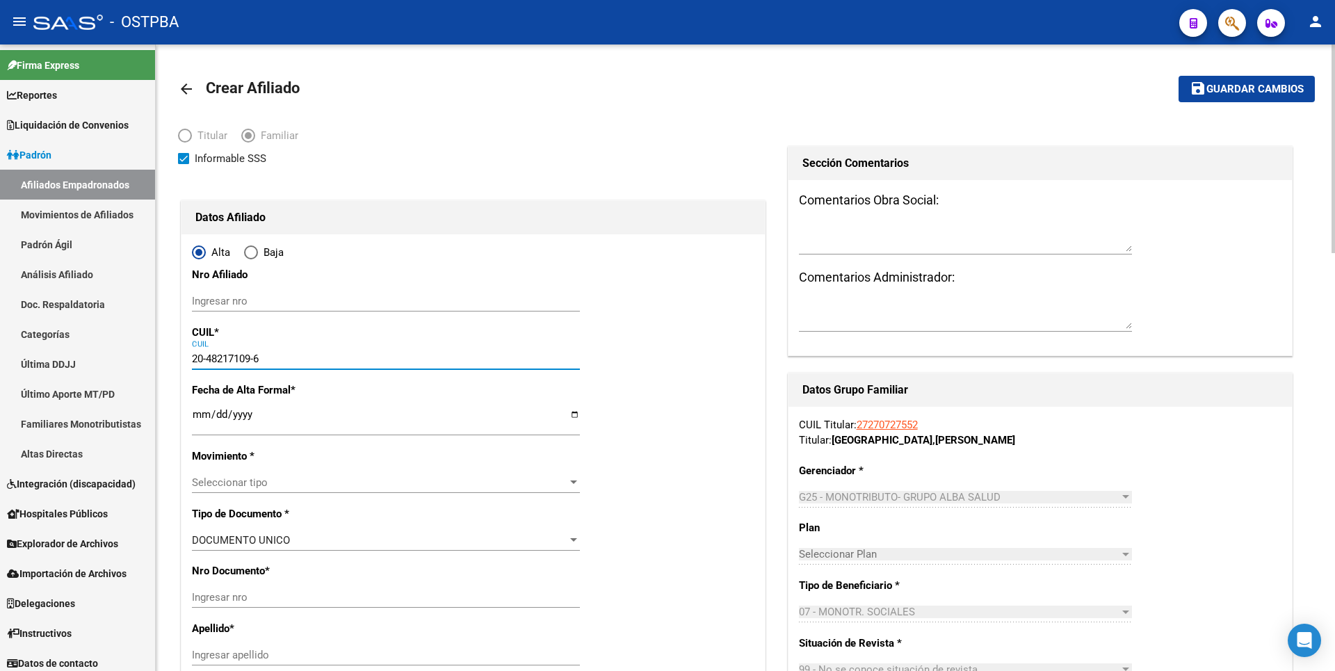
type input "2851"
type input "20-48217109-6"
click at [199, 419] on input "Ingresar fecha" at bounding box center [386, 420] width 388 height 22
click at [215, 421] on input "Ingresar fecha" at bounding box center [386, 420] width 388 height 22
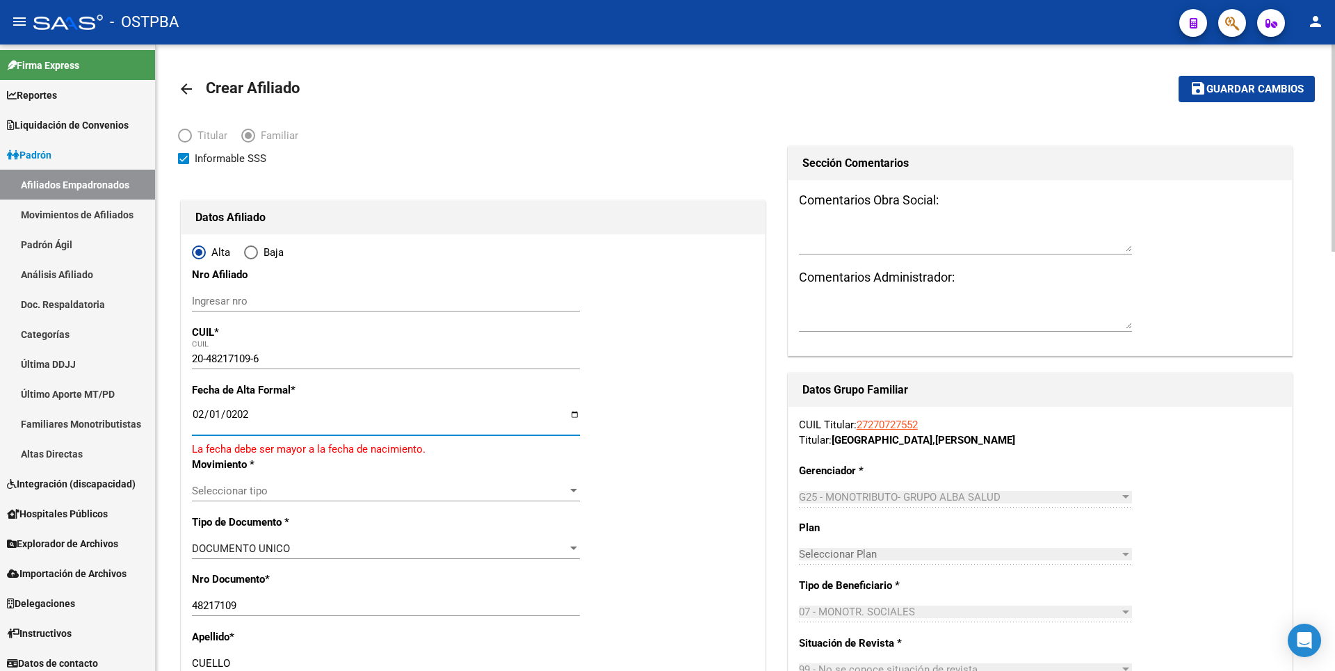
type input "2025-02-01"
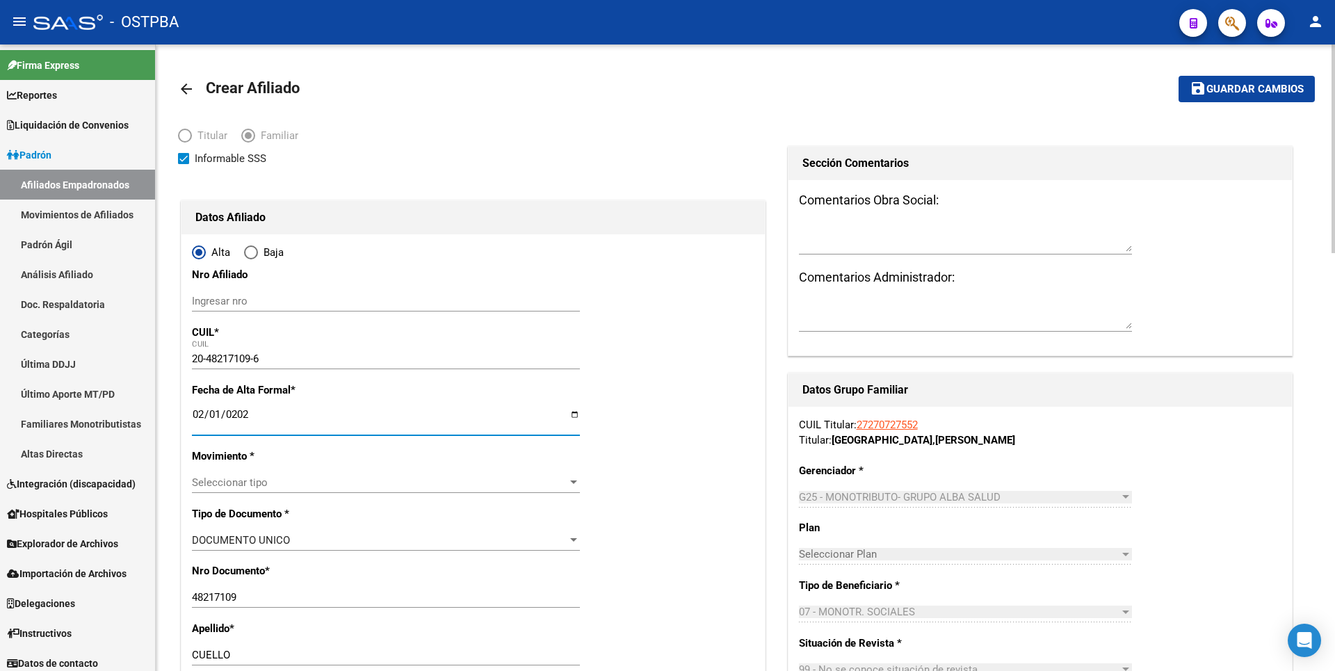
click at [554, 483] on span "Seleccionar tipo" at bounding box center [379, 482] width 375 height 13
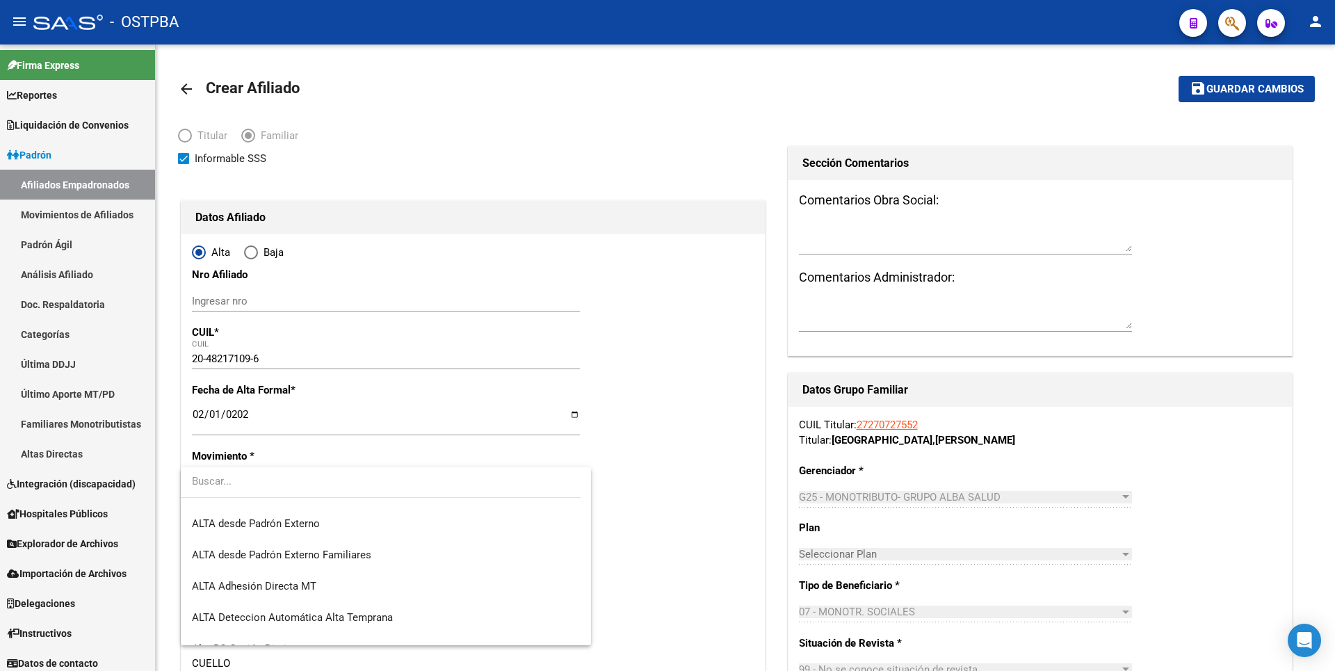
scroll to position [479, 0]
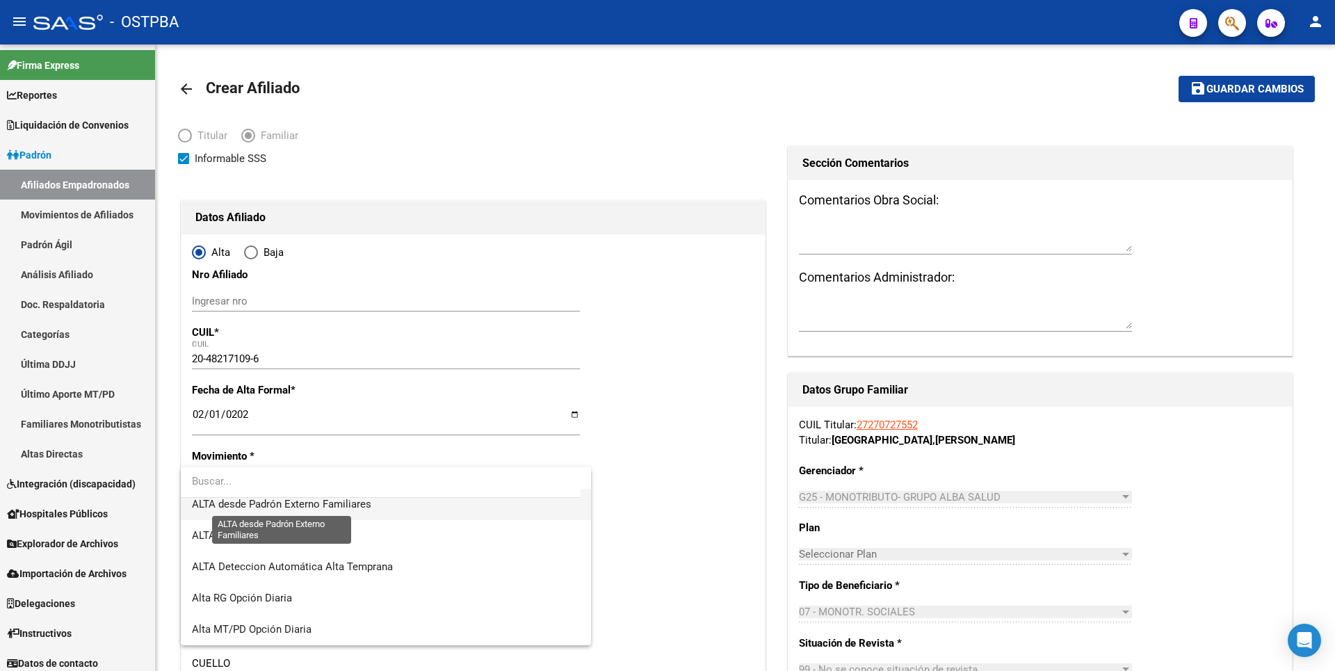
click at [331, 507] on span "ALTA desde Padrón Externo Familiares" at bounding box center [281, 504] width 179 height 13
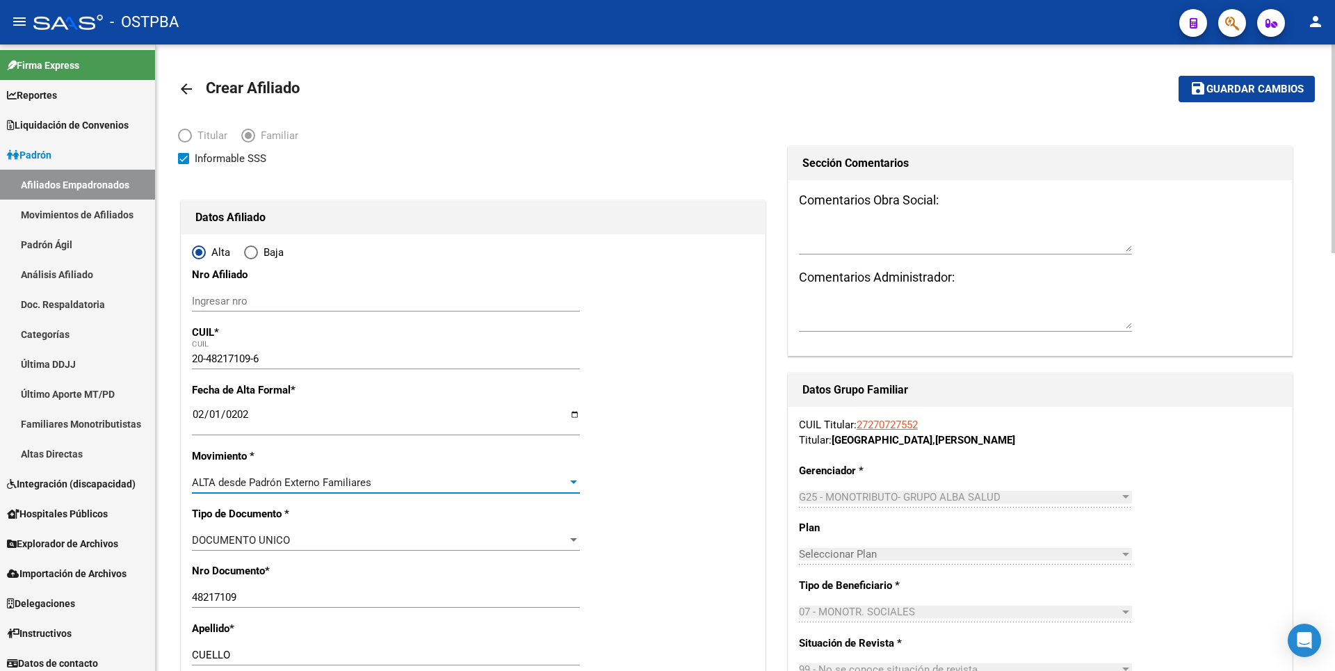
scroll to position [348, 0]
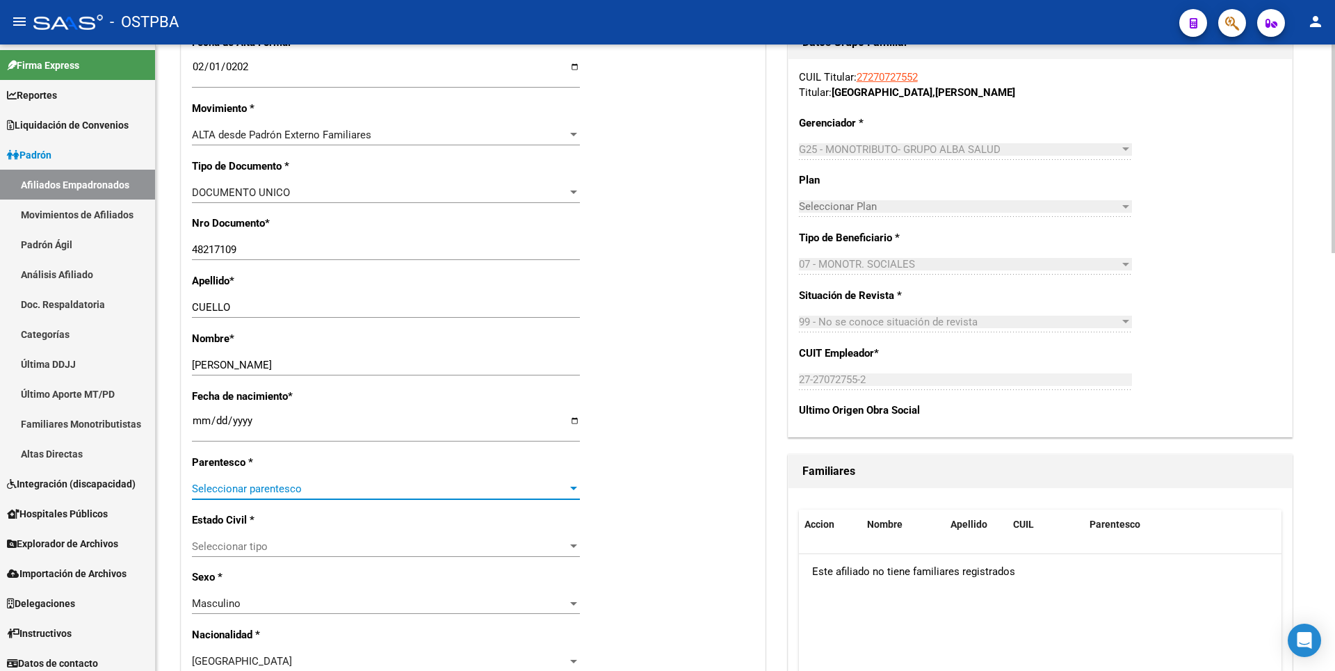
click at [575, 489] on div at bounding box center [573, 488] width 7 height 3
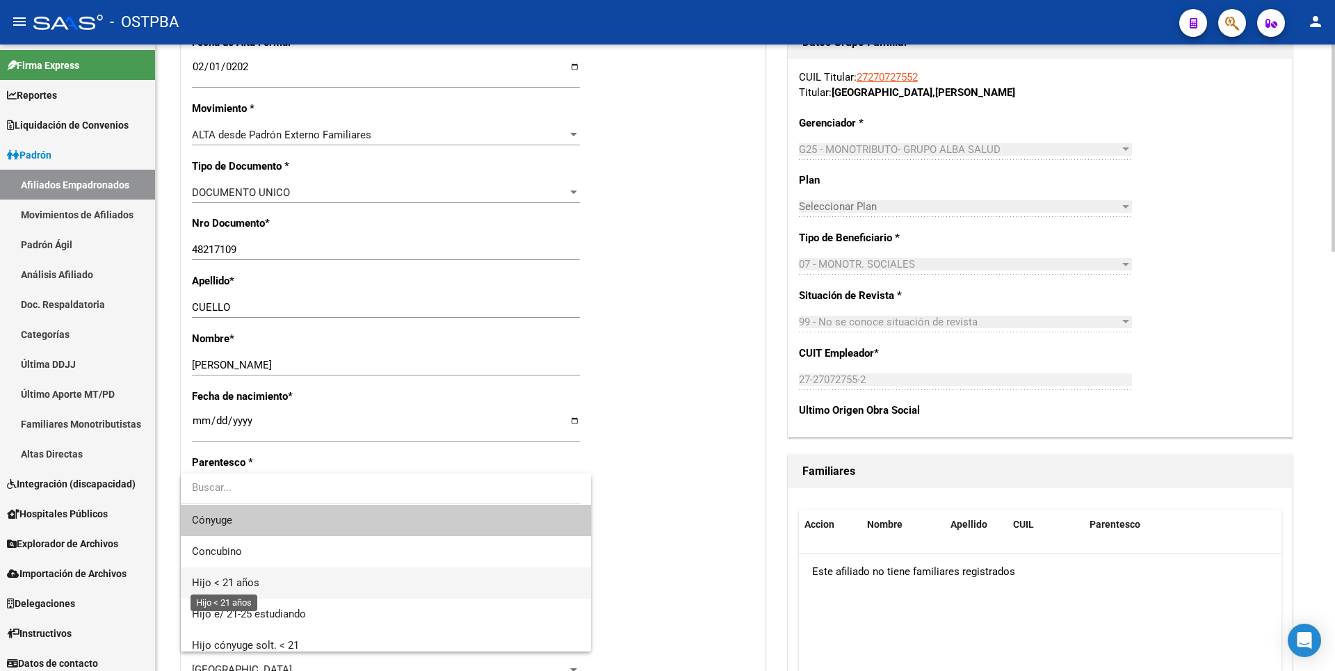
click at [243, 576] on span "Hijo < 21 años" at bounding box center [225, 582] width 67 height 13
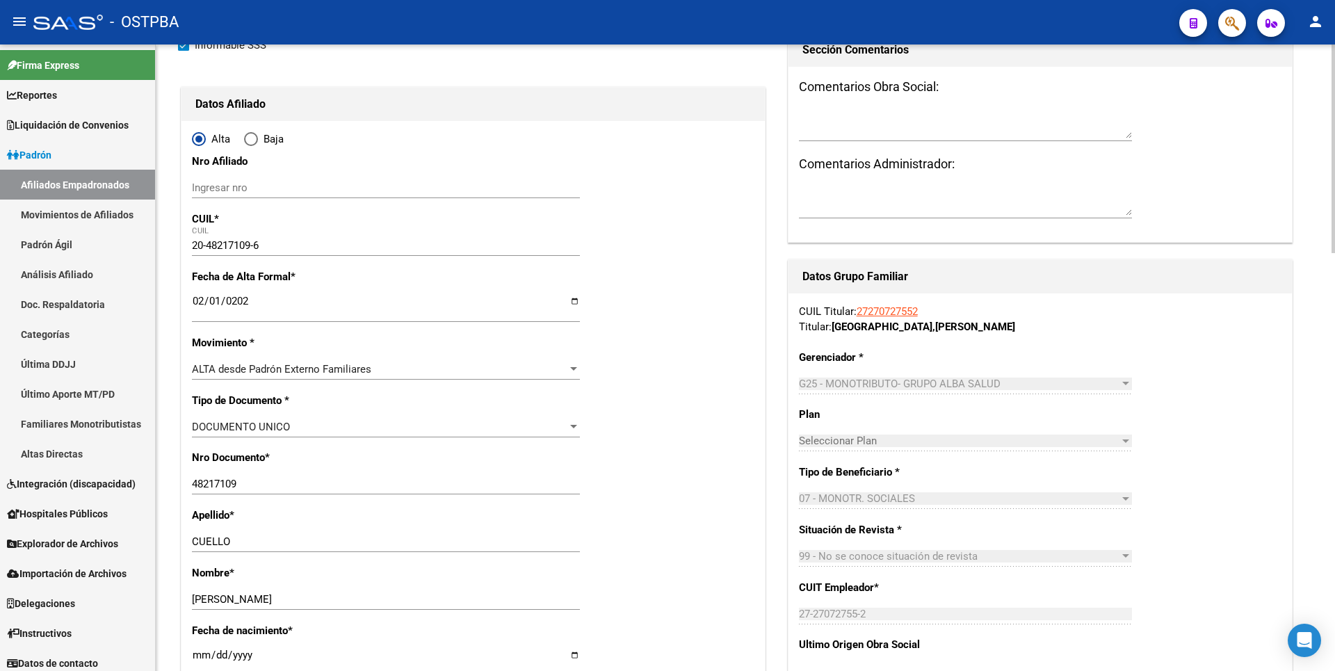
scroll to position [0, 0]
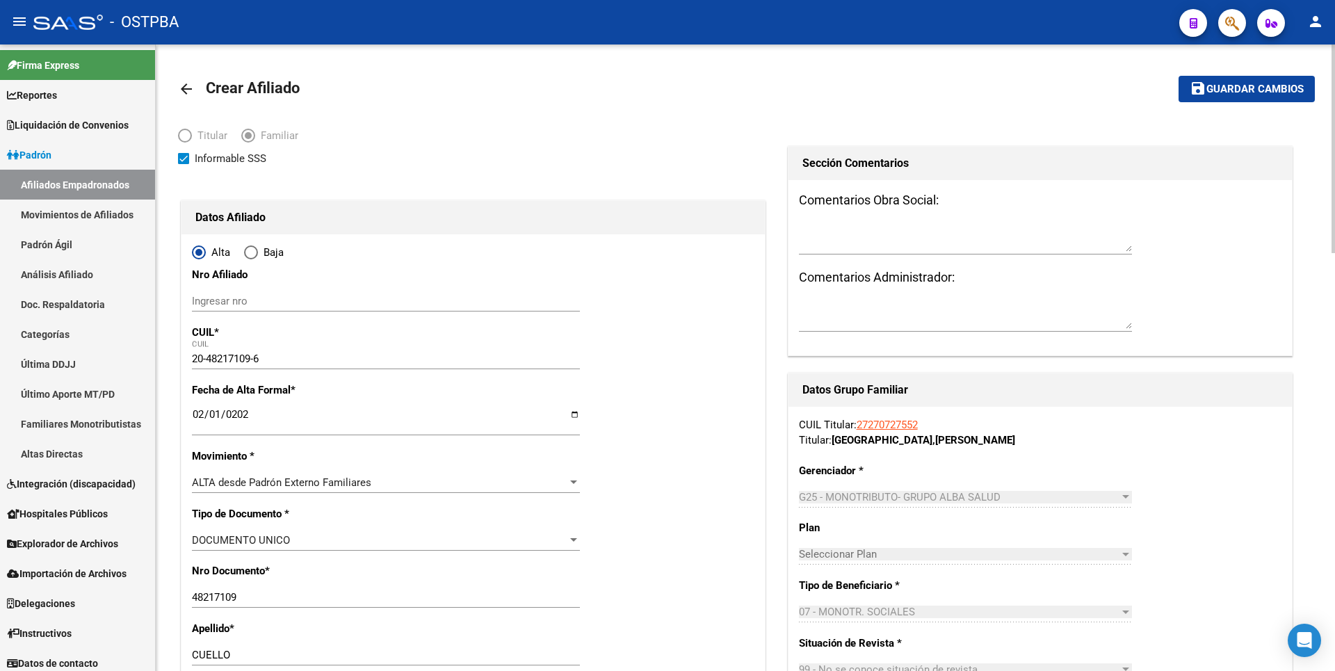
click at [1236, 97] on button "save Guardar cambios" at bounding box center [1246, 89] width 136 height 26
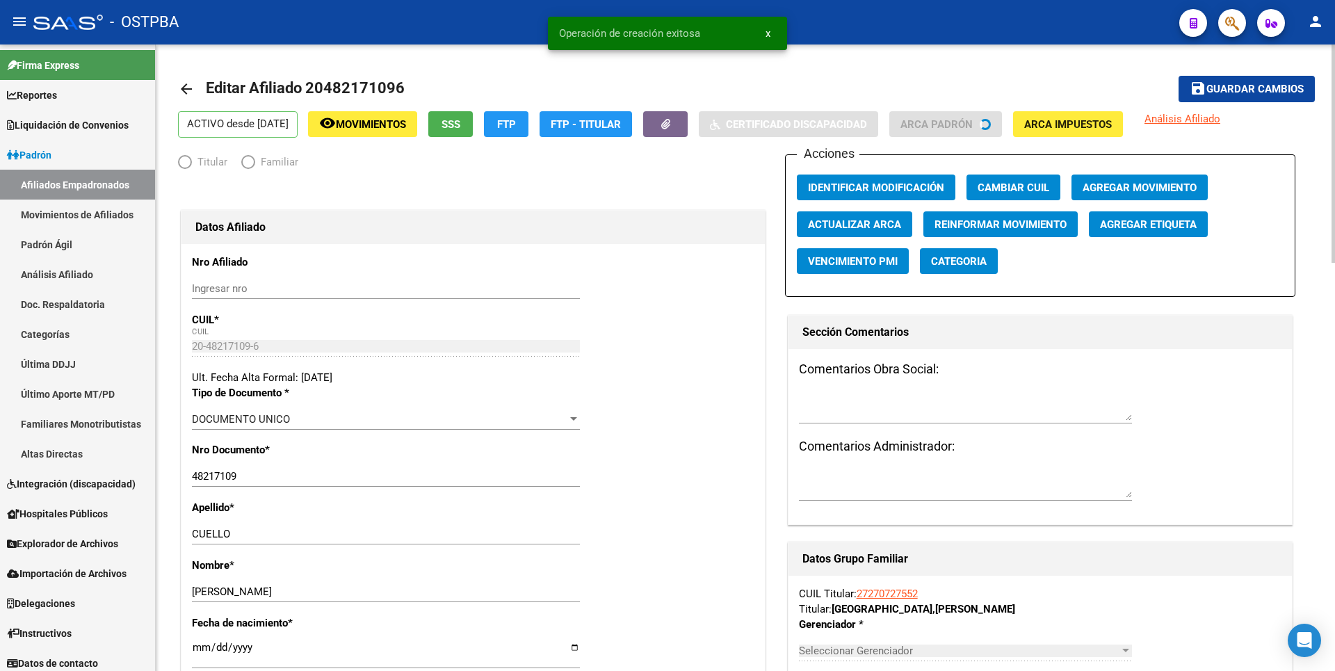
radio input "true"
type input "27-27072755-2"
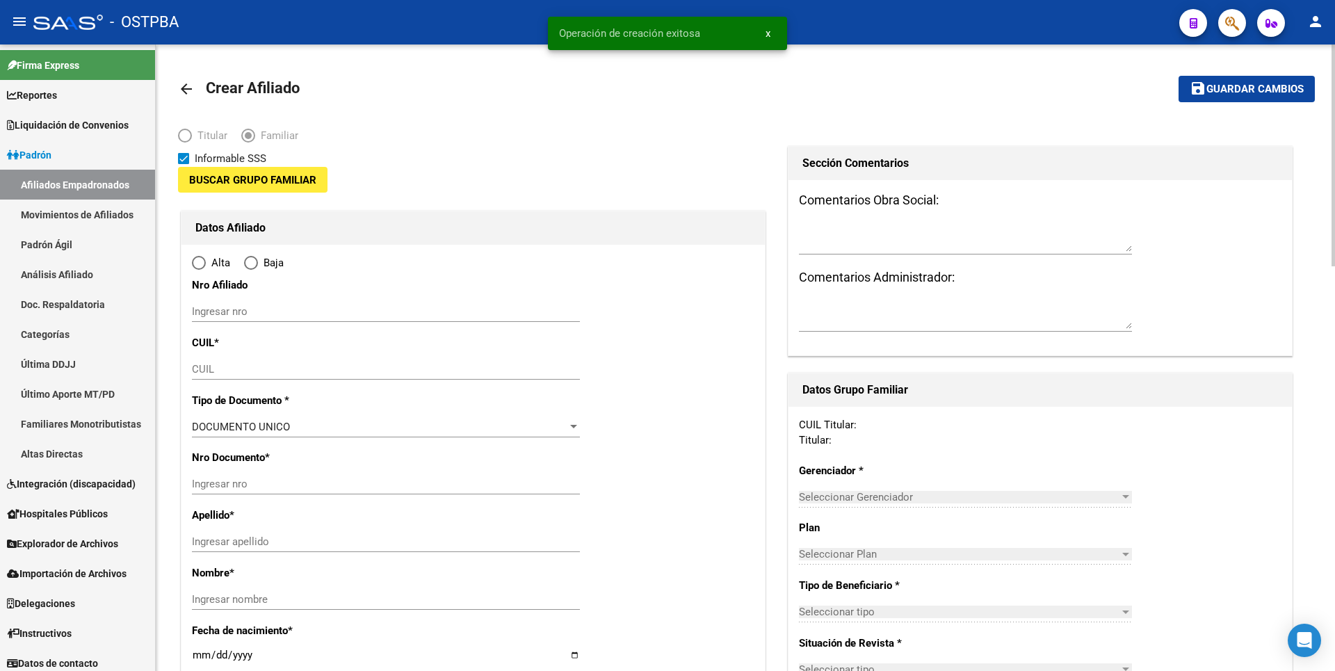
type input "27-27072755-2"
type input "JOSE CLEMENTE P"
type input "1665"
type input "NORUEGA"
type input "1665"
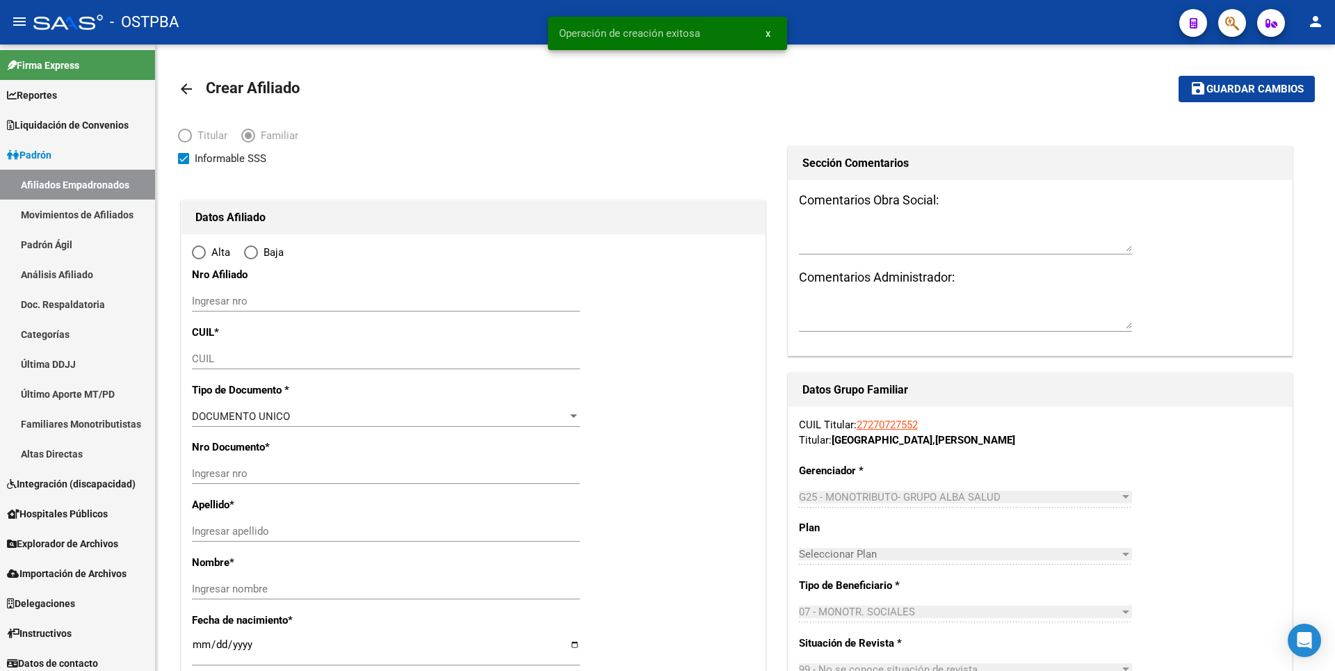
radio input "true"
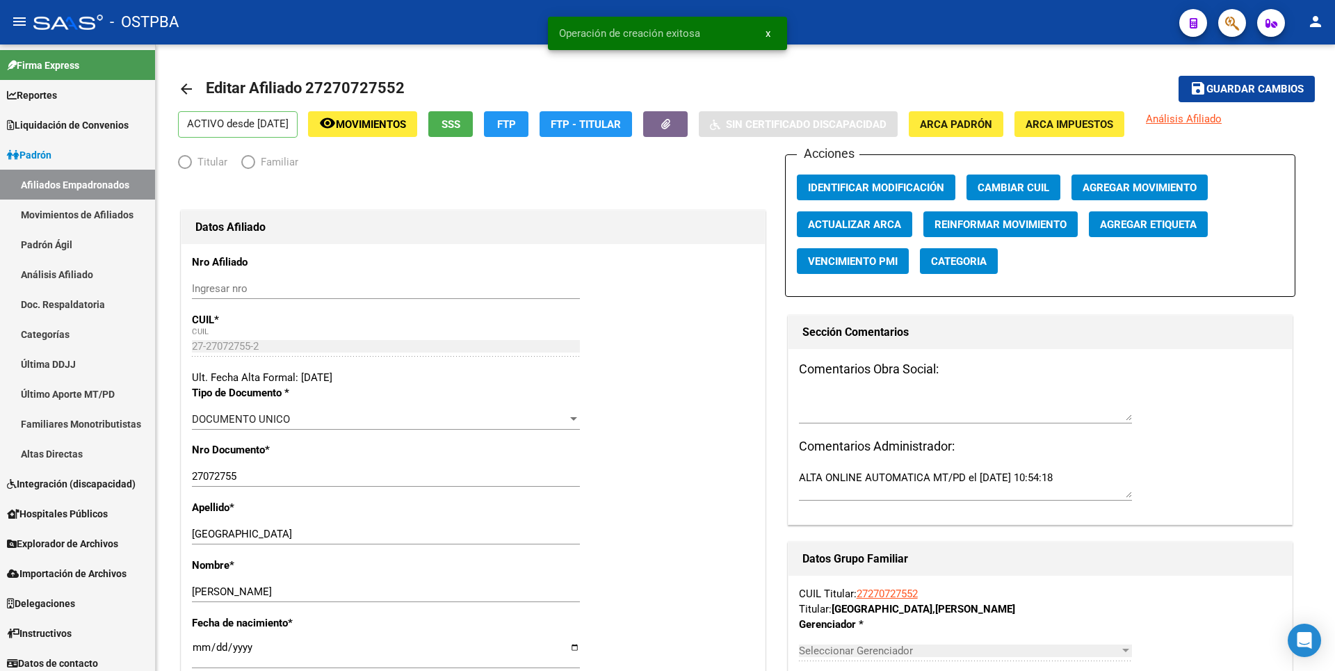
radio input "true"
type input "27-27072755-2"
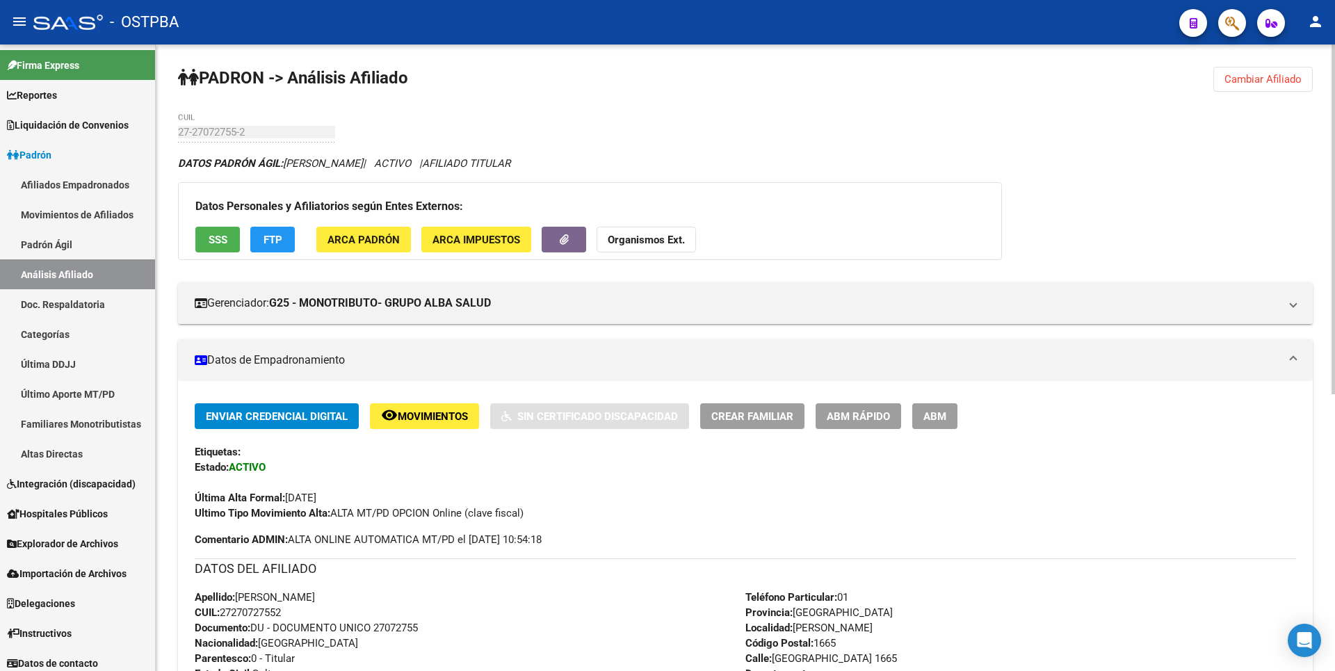
click at [498, 244] on span "ARCA Impuestos" at bounding box center [476, 240] width 88 height 13
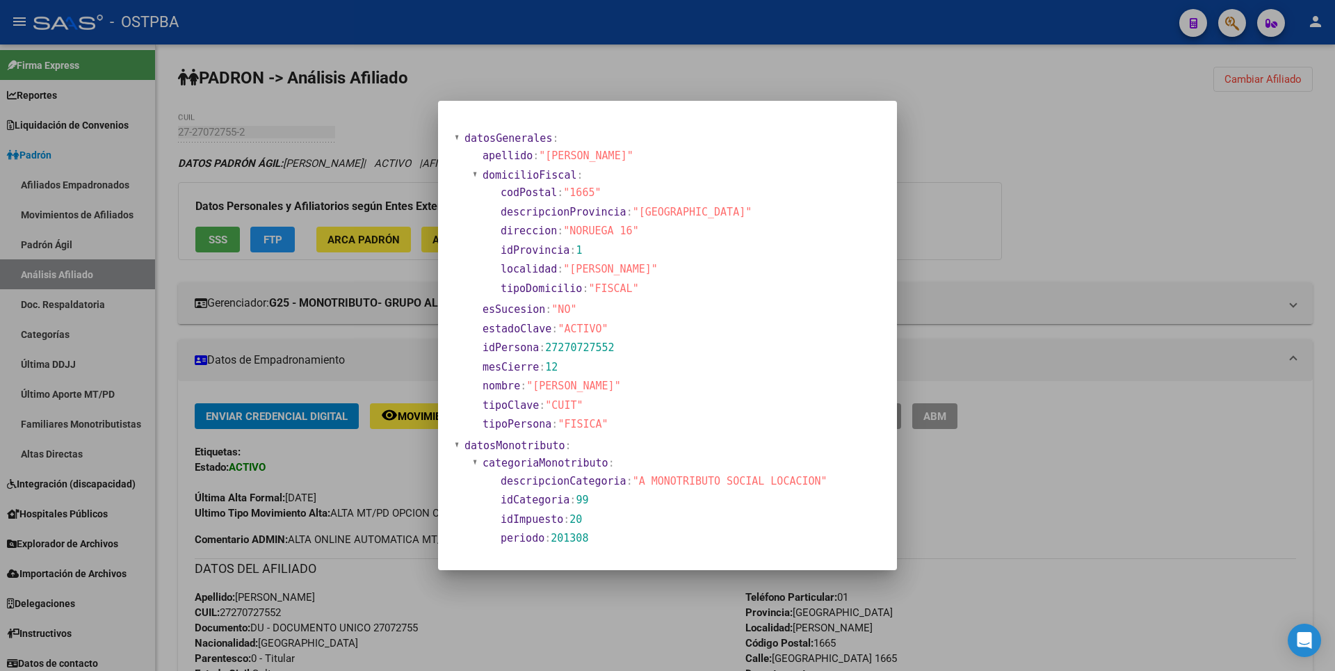
click at [1008, 266] on div at bounding box center [667, 335] width 1335 height 671
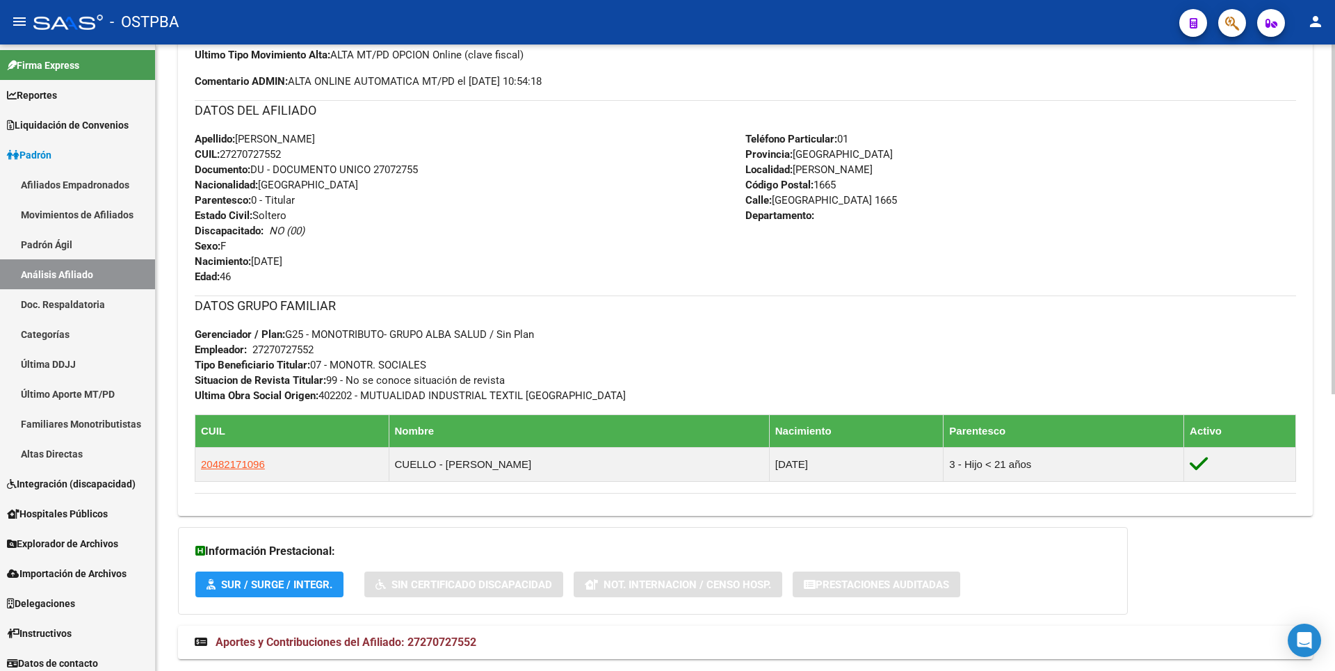
scroll to position [495, 0]
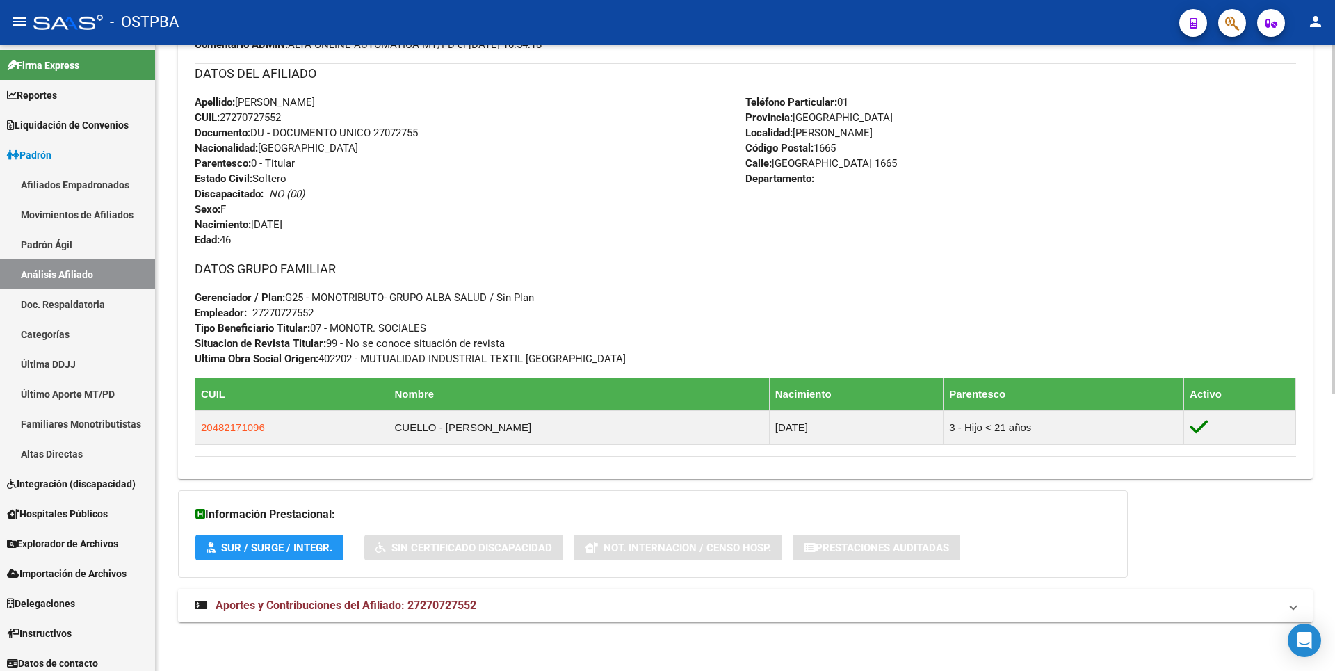
click at [444, 603] on span "Aportes y Contribuciones del Afiliado: 27270727552" at bounding box center [346, 605] width 261 height 13
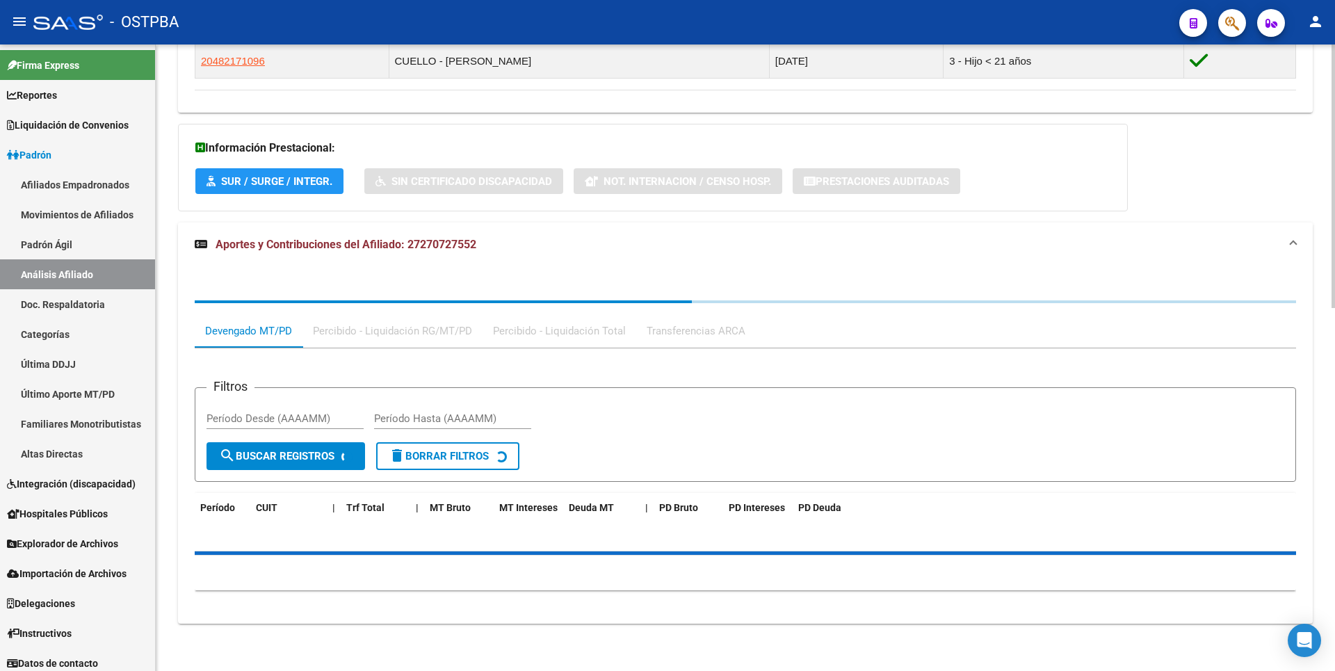
scroll to position [863, 0]
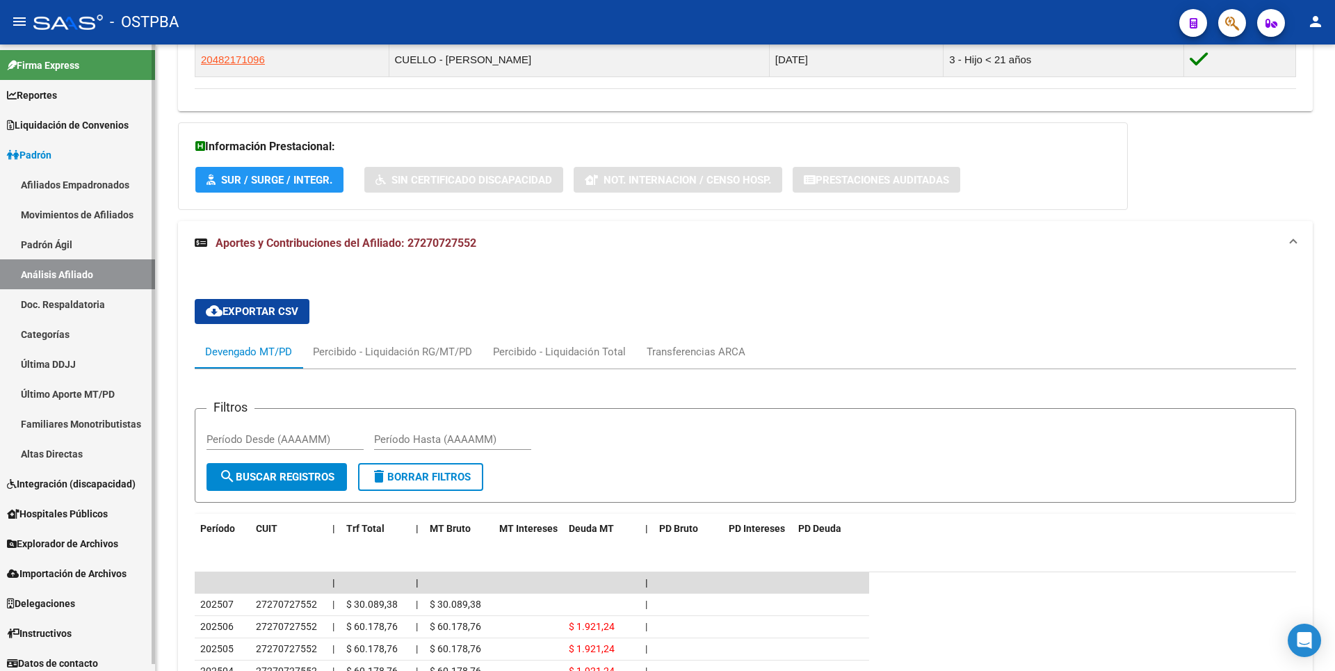
click at [40, 97] on span "Reportes" at bounding box center [32, 95] width 50 height 15
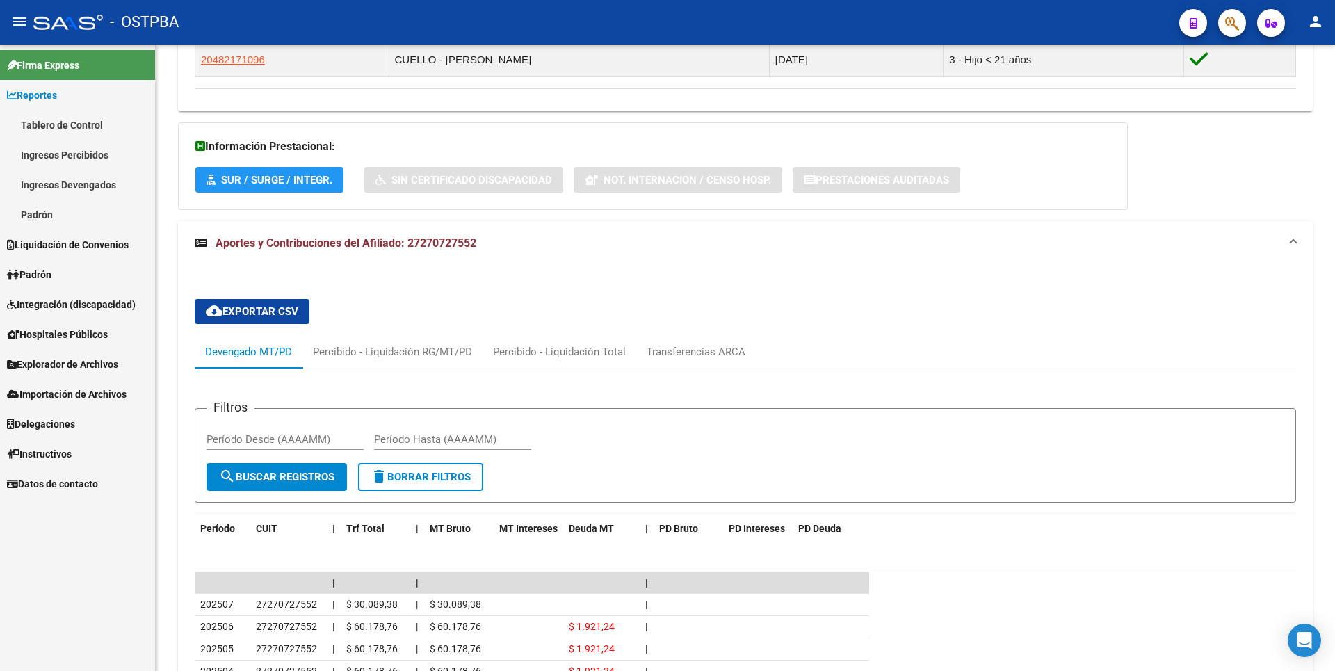
click at [69, 189] on link "Ingresos Devengados" at bounding box center [77, 185] width 155 height 30
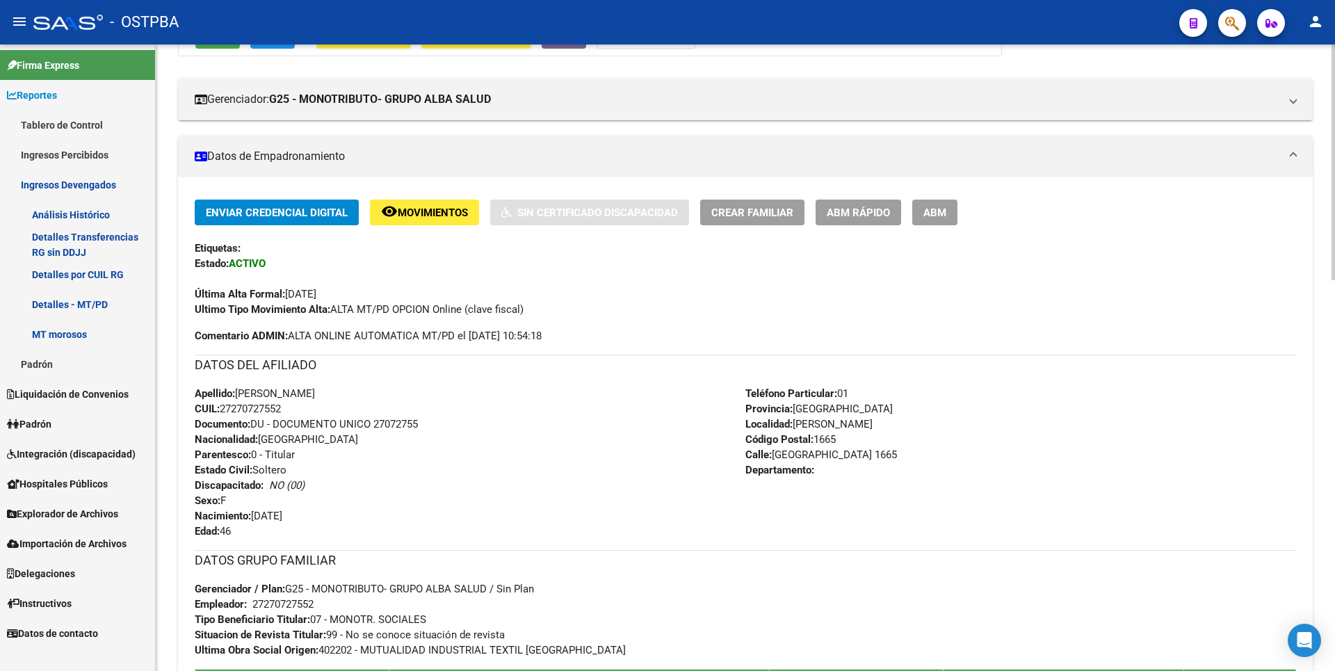
scroll to position [0, 0]
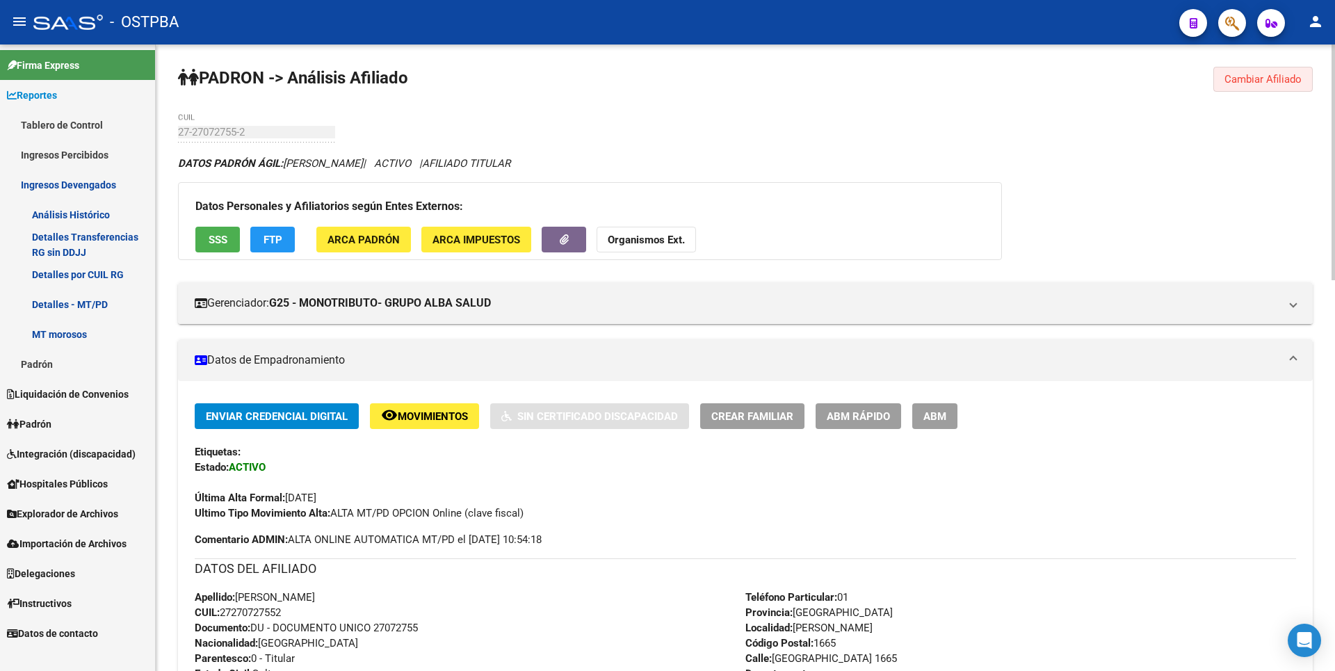
click at [1289, 69] on button "Cambiar Afiliado" at bounding box center [1262, 79] width 99 height 25
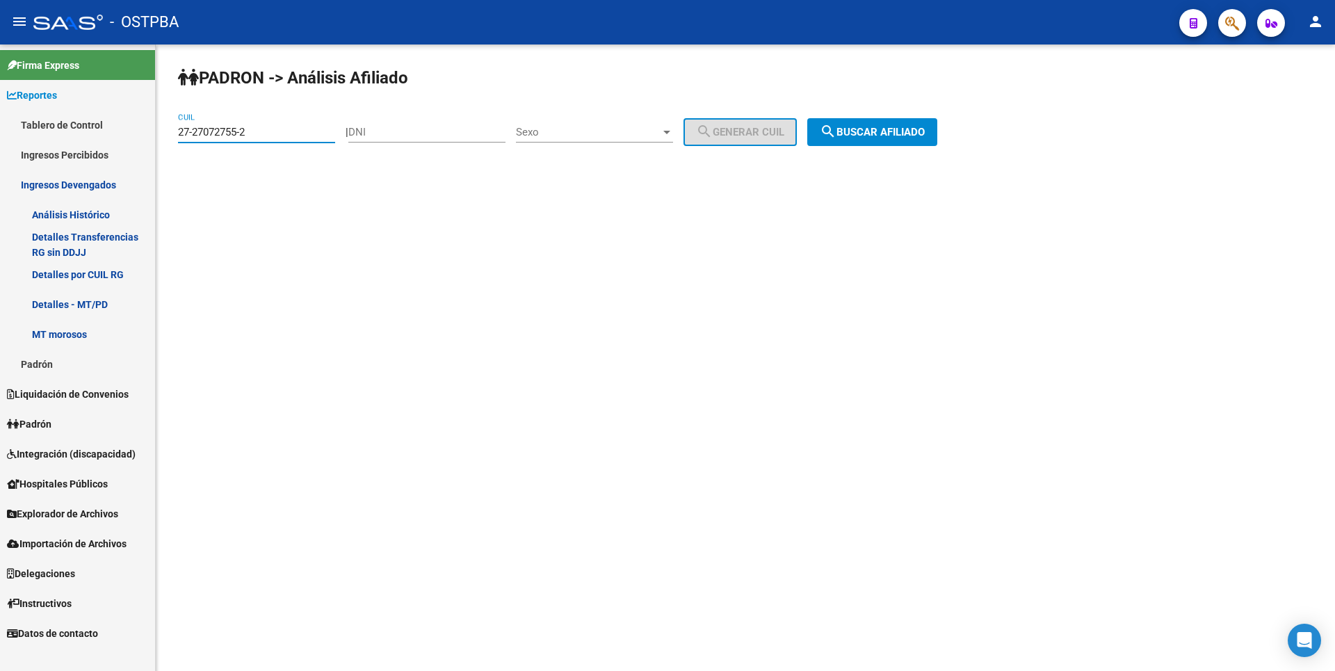
drag, startPoint x: 254, startPoint y: 128, endPoint x: 104, endPoint y: 129, distance: 149.5
click at [104, 129] on mat-sidenav-container "Firma Express Reportes Tablero de Control Ingresos Percibidos Análisis de todos…" at bounding box center [667, 357] width 1335 height 626
paste input "39915722-1"
click at [902, 127] on span "search Buscar afiliado" at bounding box center [872, 132] width 105 height 13
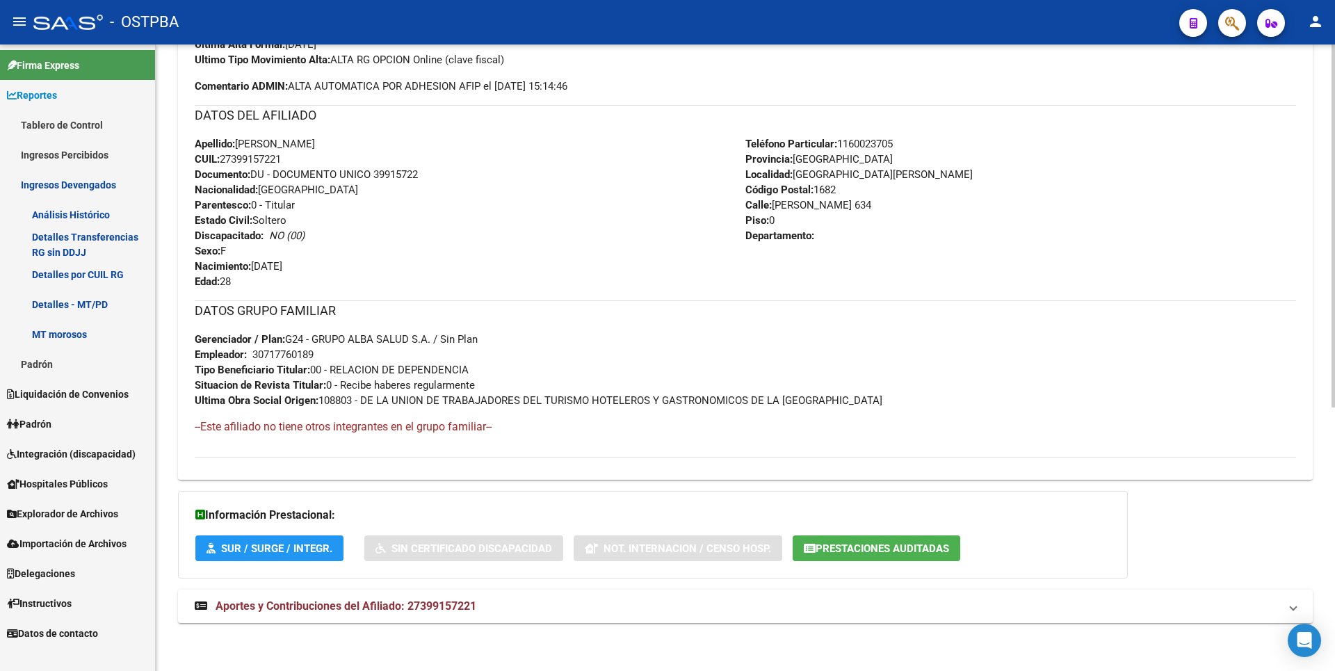
scroll to position [454, 0]
click at [451, 594] on mat-expansion-panel-header "Aportes y Contribuciones del Afiliado: 27399157221" at bounding box center [745, 605] width 1135 height 33
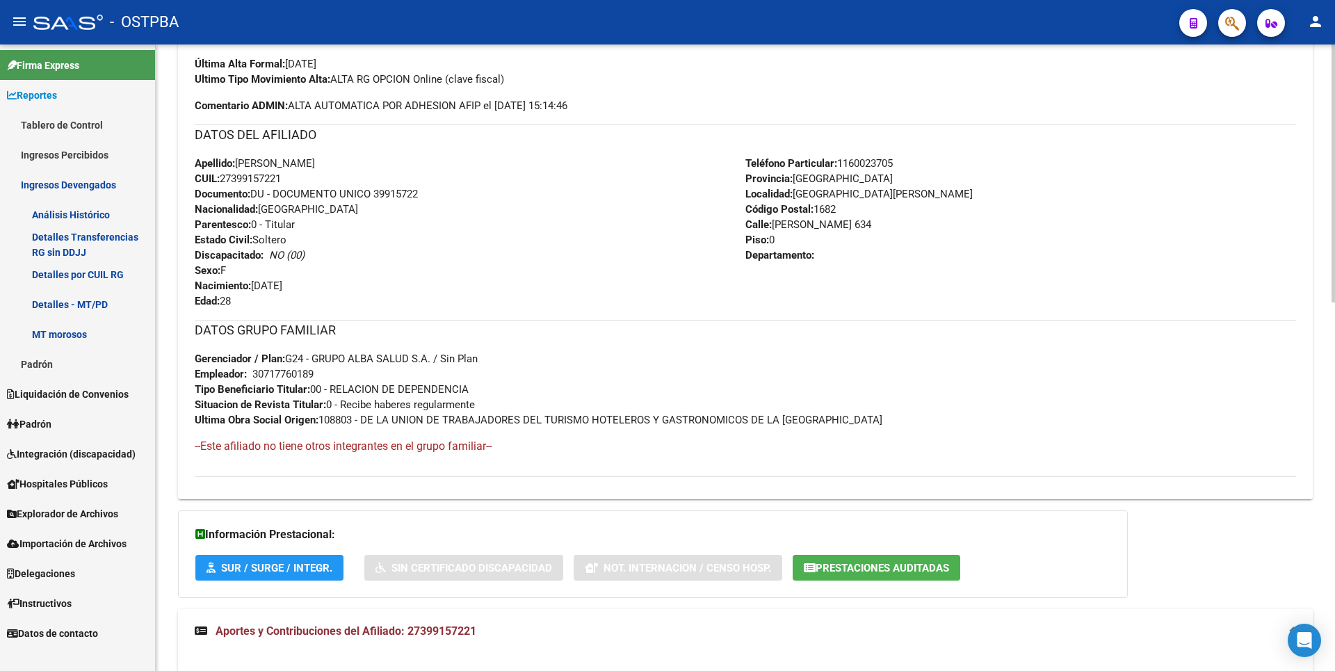
scroll to position [603, 0]
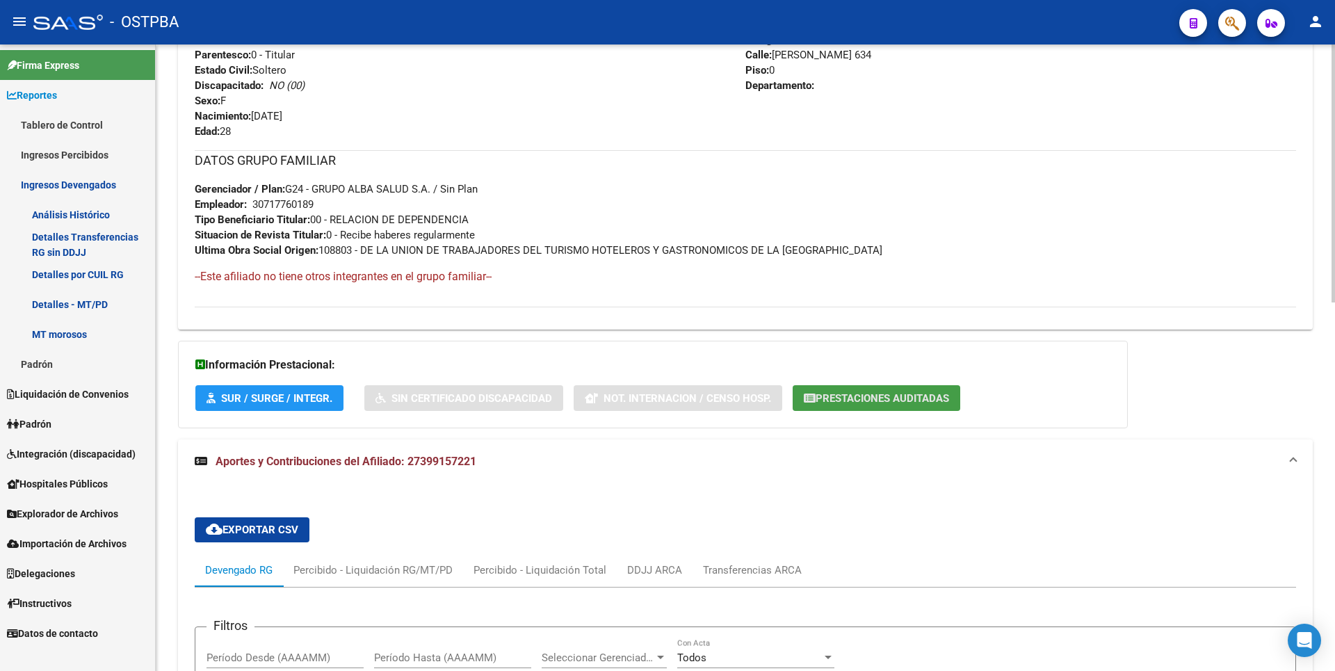
click at [950, 389] on button "Prestaciones Auditadas" at bounding box center [877, 398] width 168 height 26
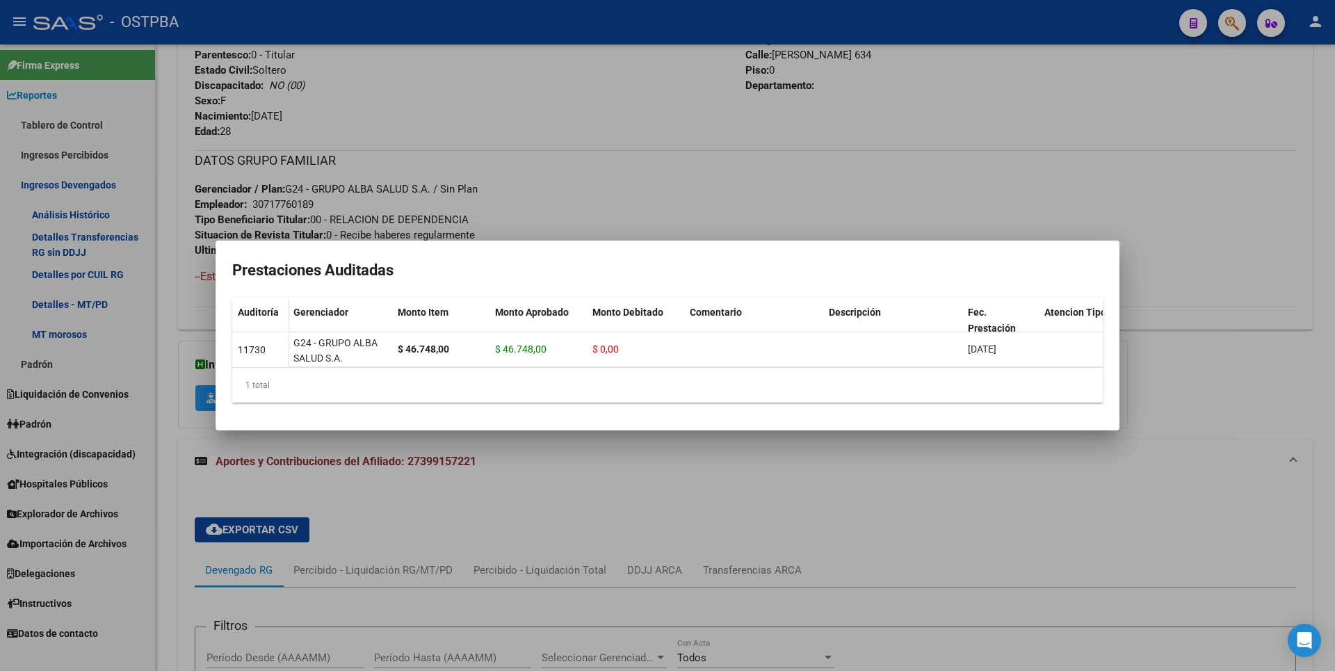
click at [1119, 494] on div at bounding box center [667, 335] width 1335 height 671
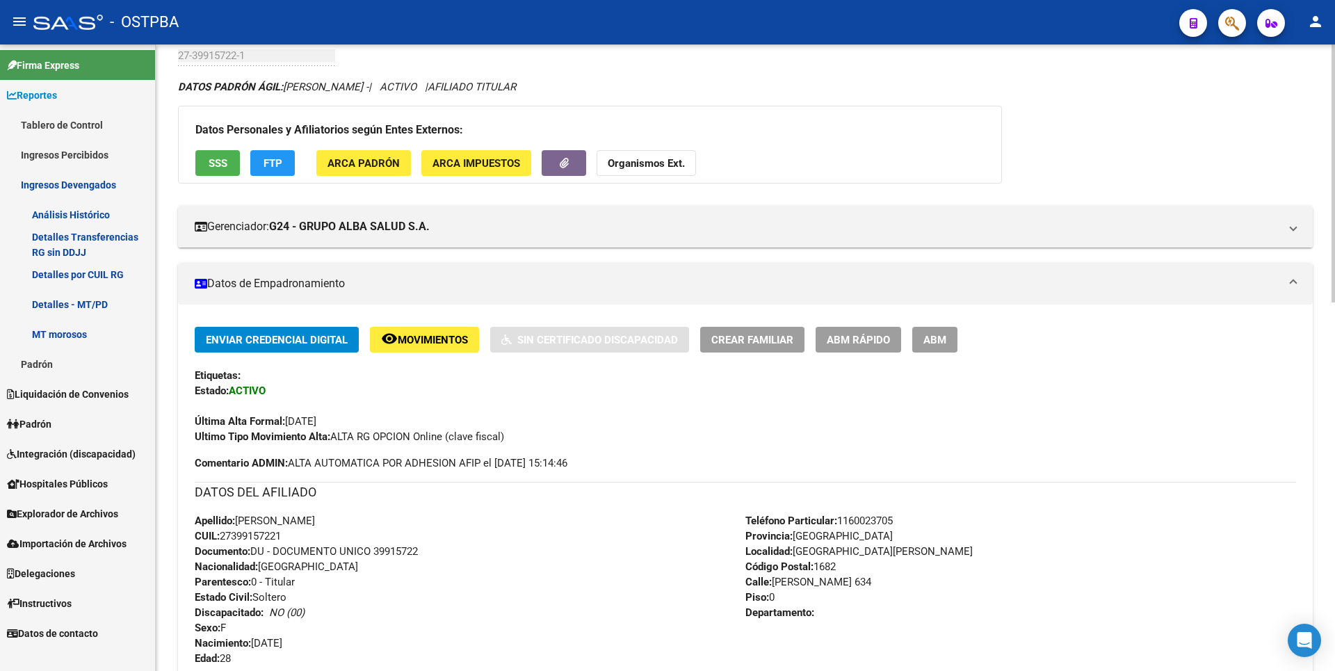
scroll to position [0, 0]
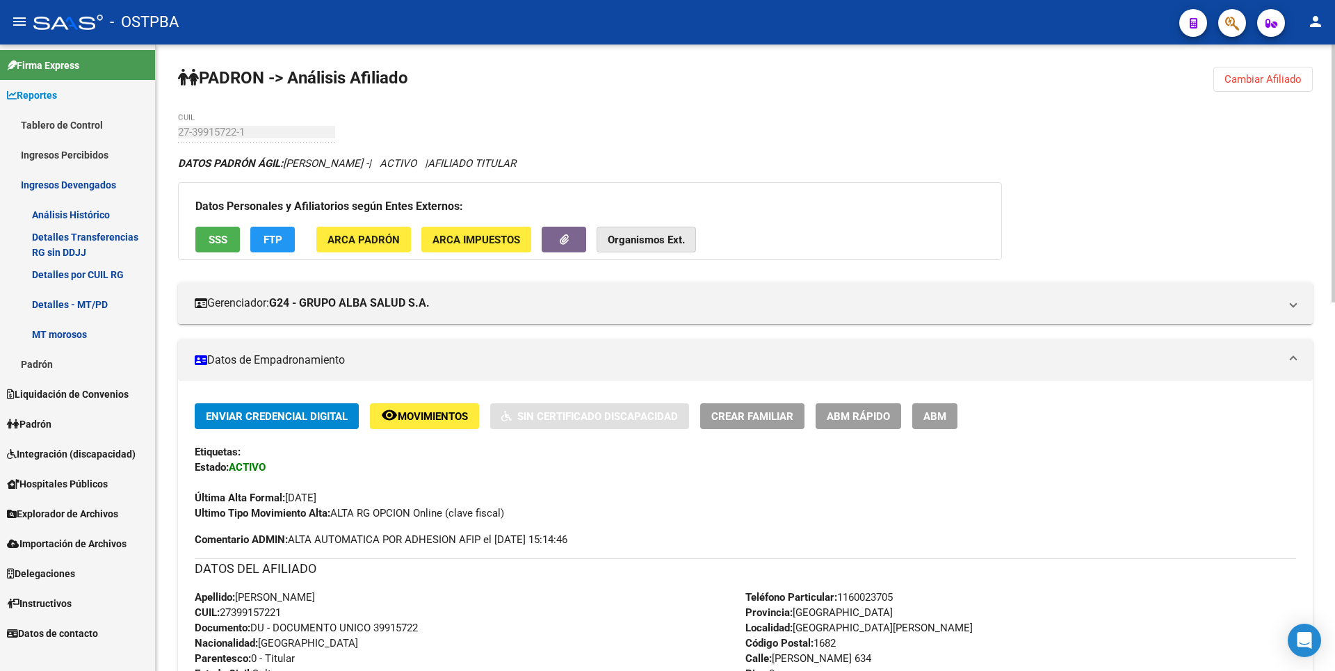
click at [643, 239] on strong "Organismos Ext." at bounding box center [646, 240] width 77 height 13
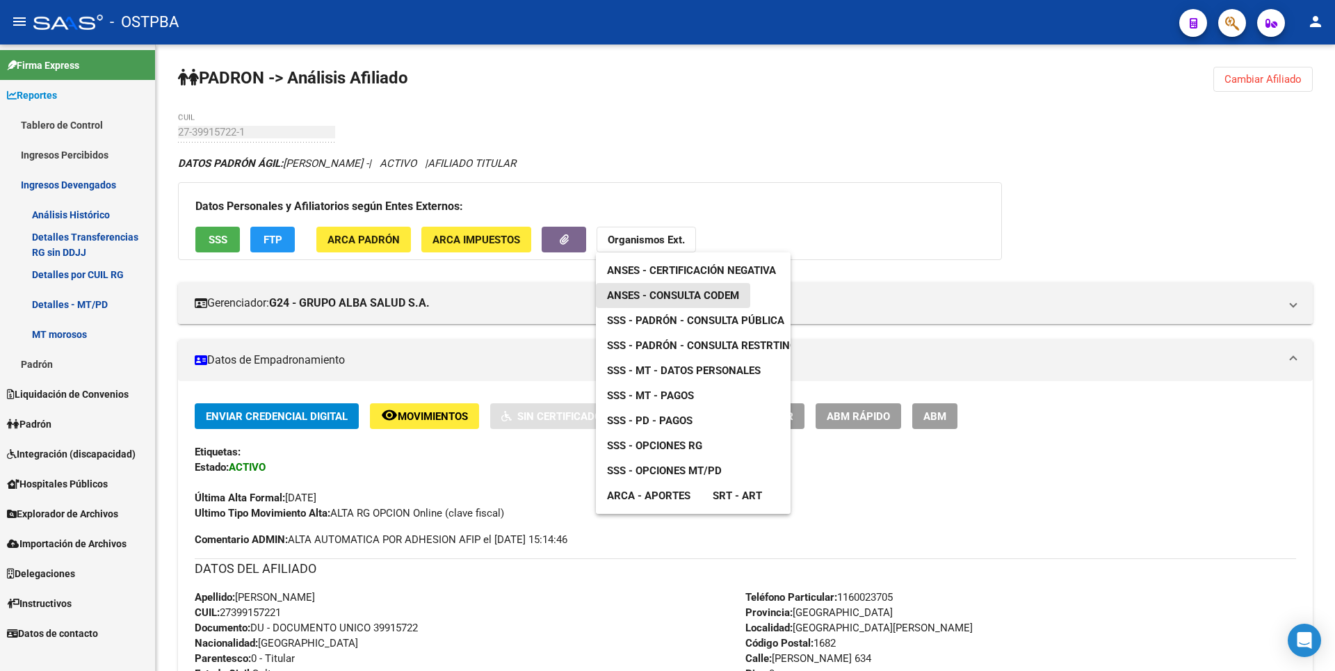
click at [729, 296] on span "ANSES - Consulta CODEM" at bounding box center [673, 295] width 132 height 13
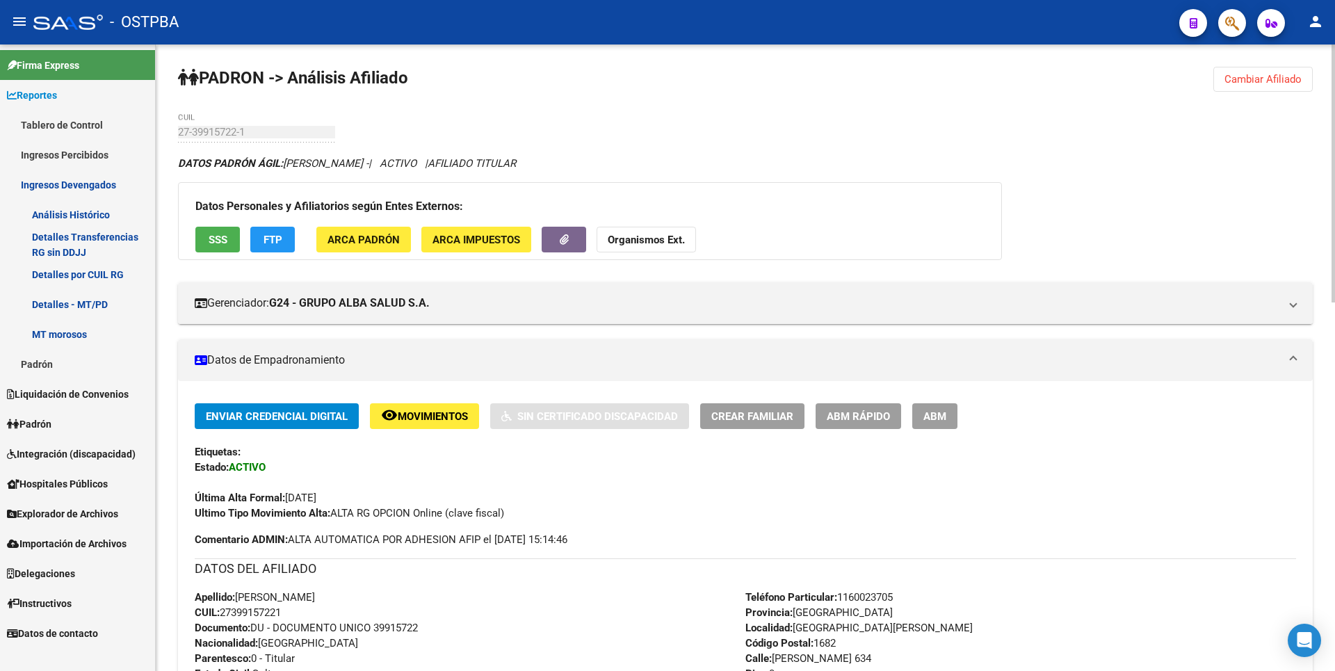
click at [1272, 83] on span "Cambiar Afiliado" at bounding box center [1262, 79] width 77 height 13
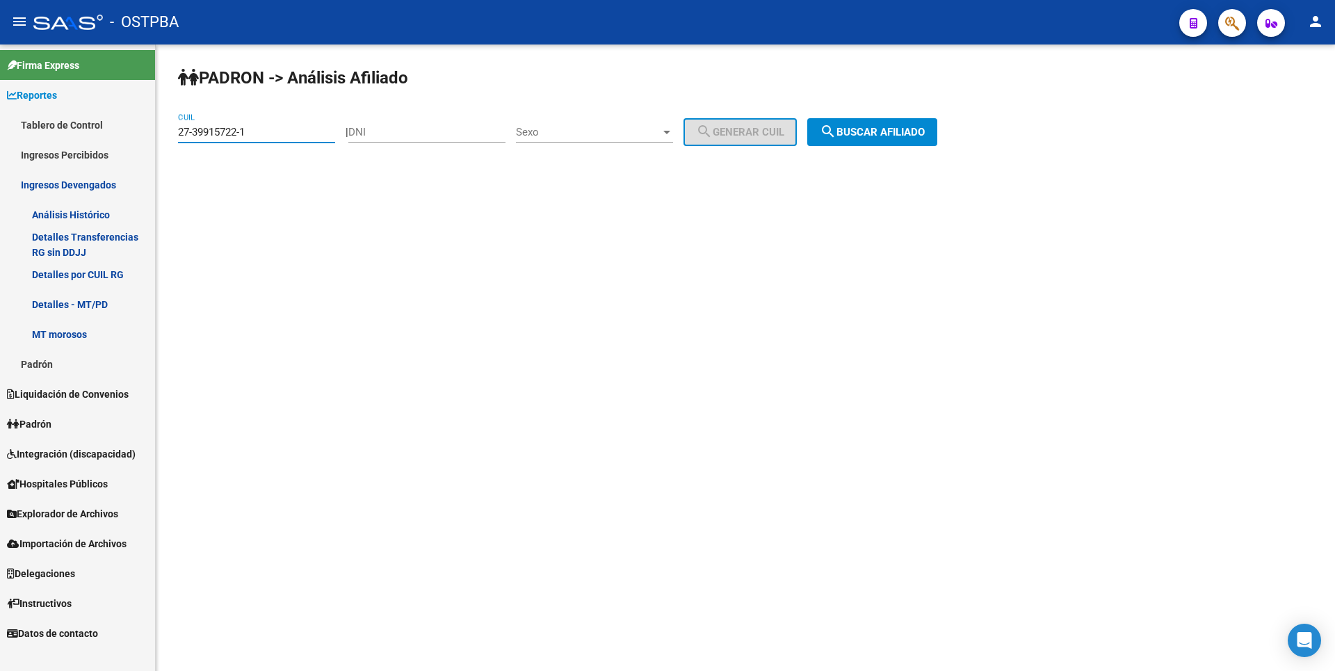
drag, startPoint x: 265, startPoint y: 133, endPoint x: 28, endPoint y: 129, distance: 237.1
click at [28, 129] on mat-sidenav-container "Firma Express Reportes Tablero de Control Ingresos Percibidos Análisis de todos…" at bounding box center [667, 357] width 1335 height 626
paste input "41954528-2"
click at [869, 131] on span "search Buscar afiliado" at bounding box center [872, 132] width 105 height 13
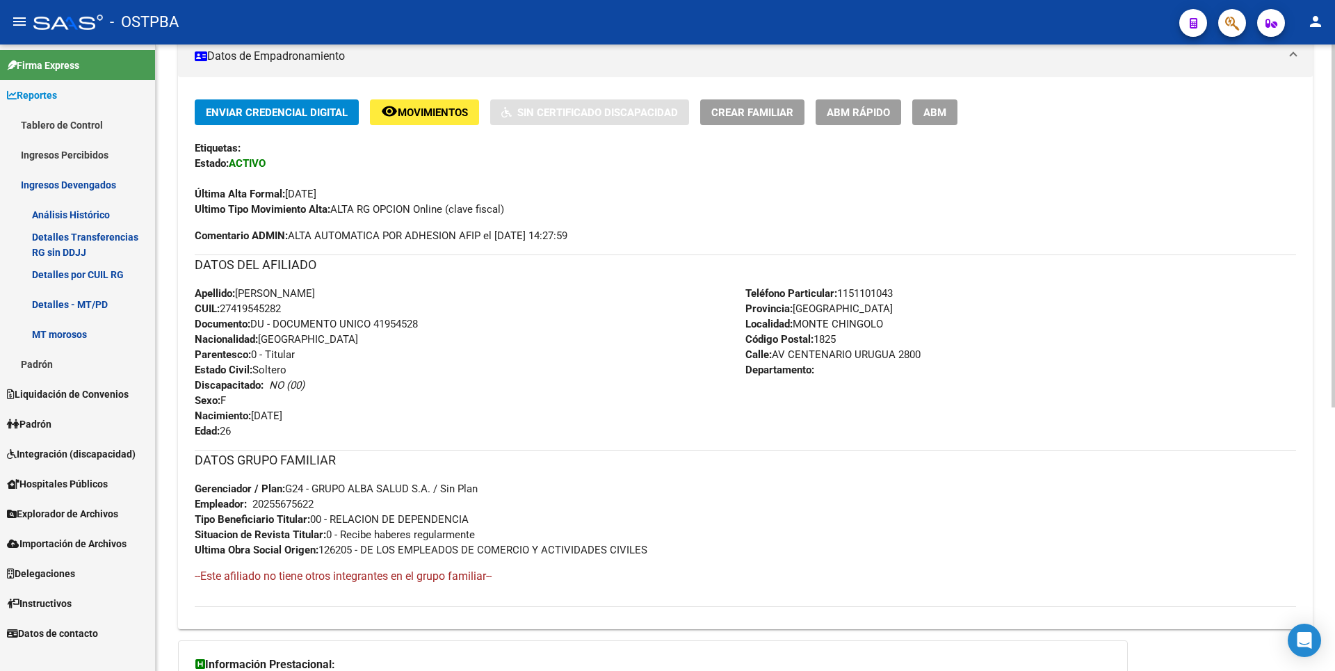
scroll to position [454, 0]
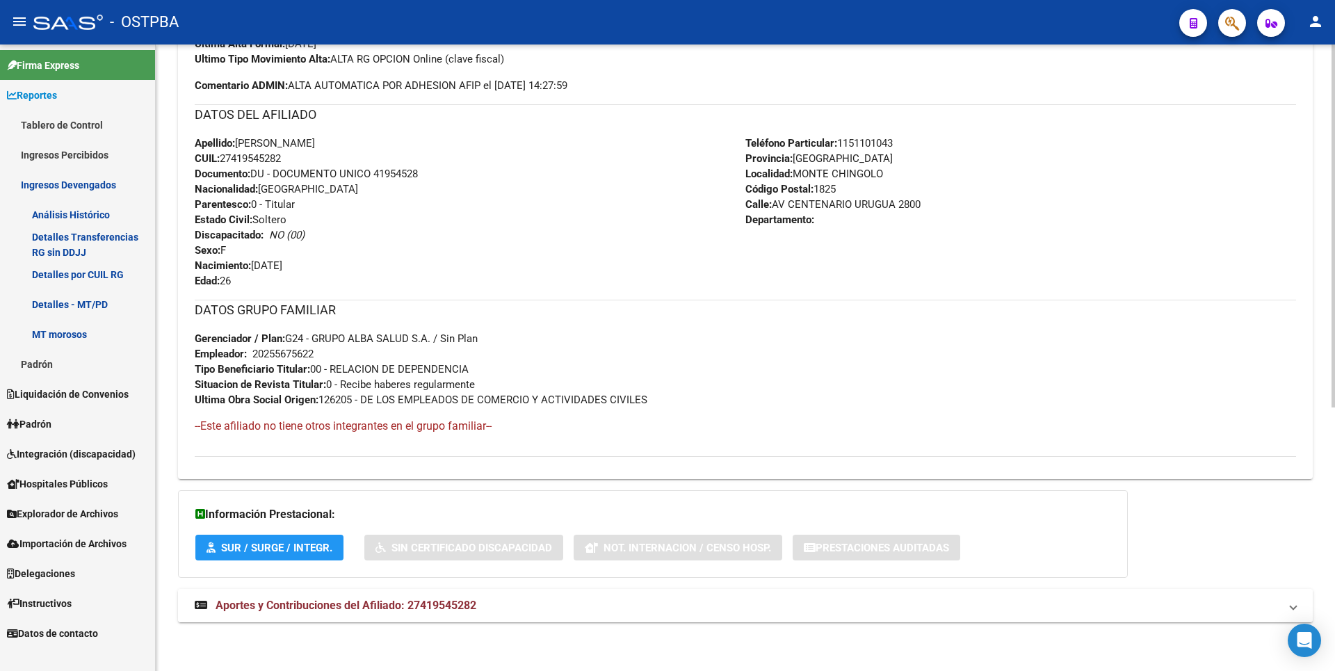
click at [428, 592] on mat-expansion-panel-header "Aportes y Contribuciones del Afiliado: 27419545282" at bounding box center [745, 605] width 1135 height 33
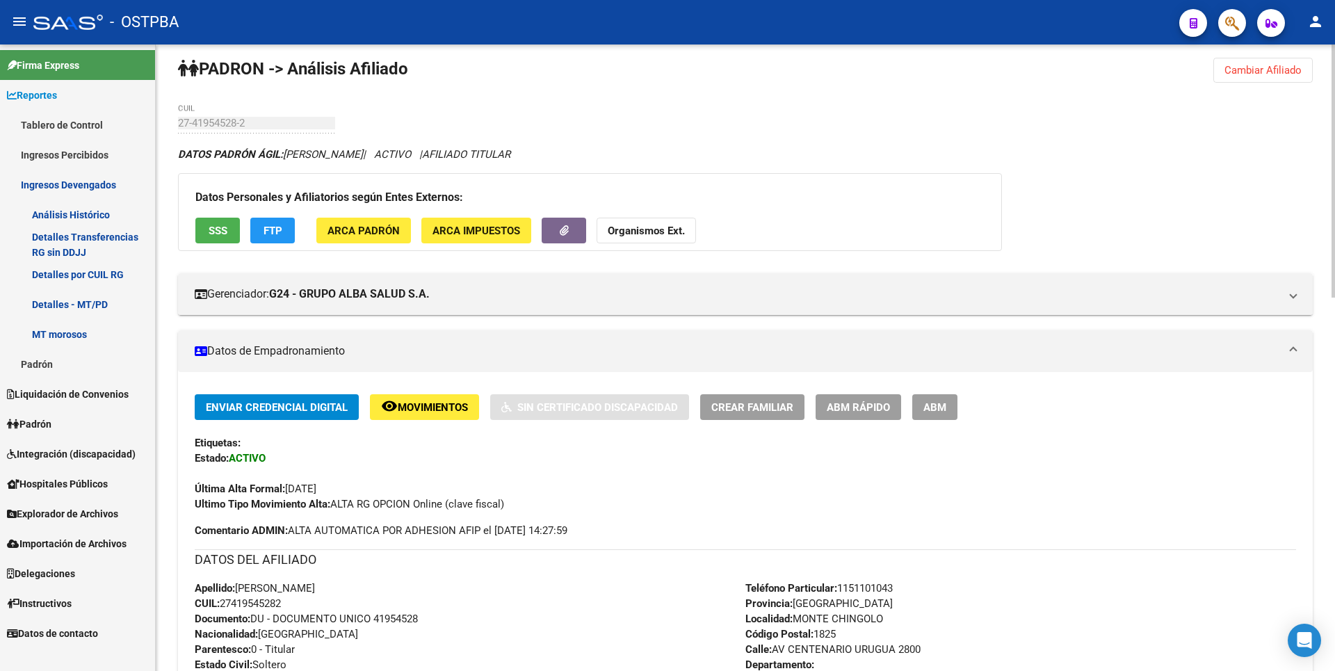
scroll to position [0, 0]
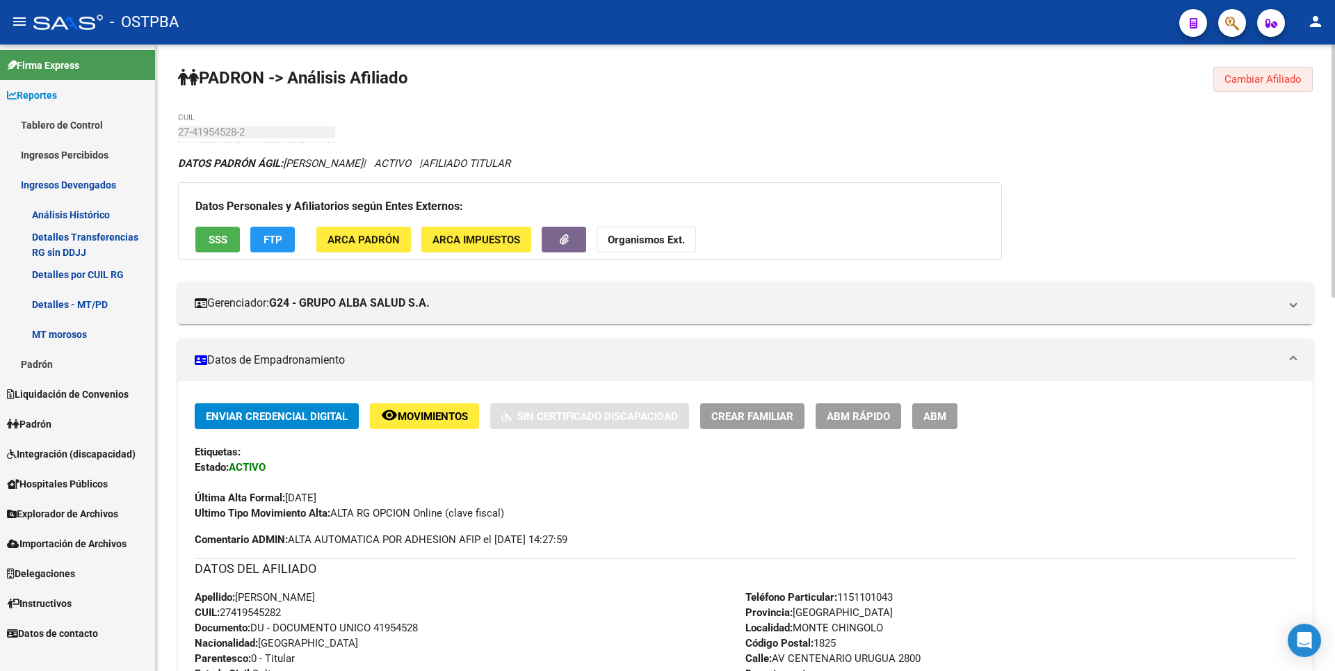
click at [1260, 74] on span "Cambiar Afiliado" at bounding box center [1262, 79] width 77 height 13
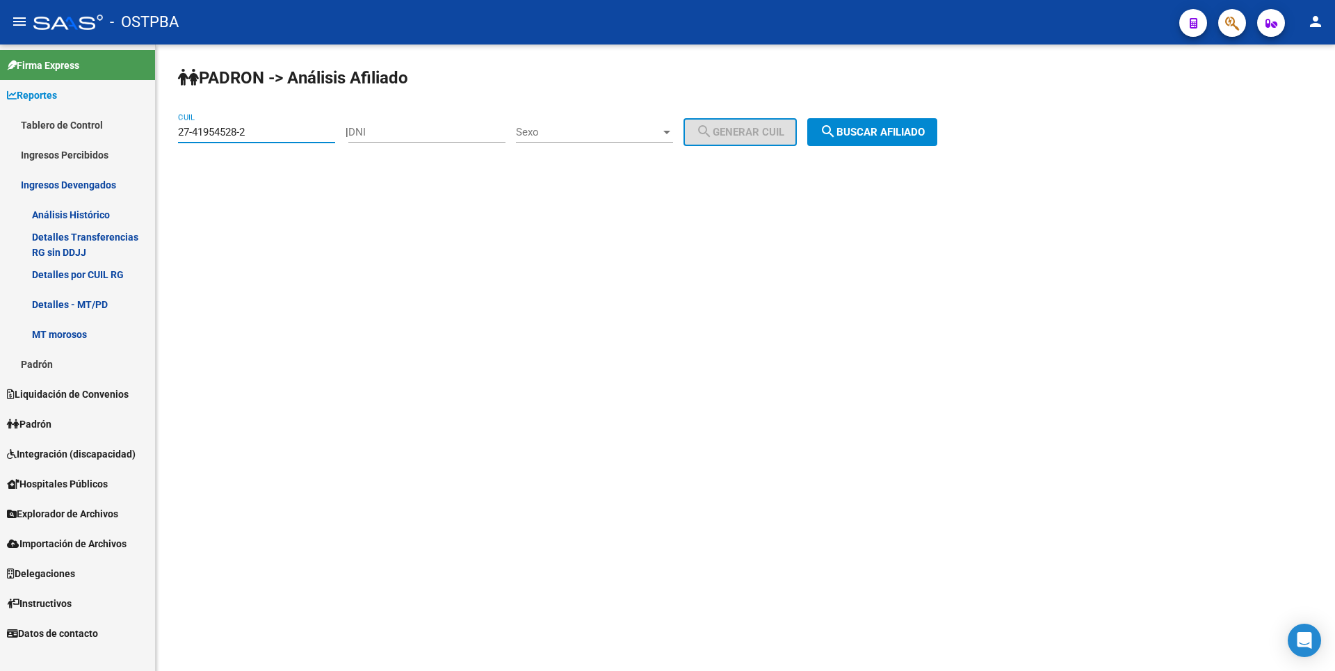
drag, startPoint x: 235, startPoint y: 137, endPoint x: 89, endPoint y: 145, distance: 146.2
click at [89, 145] on mat-sidenav-container "Firma Express Reportes Tablero de Control Ingresos Percibidos Análisis de todos…" at bounding box center [667, 357] width 1335 height 626
paste input "2395990-3"
click at [925, 135] on span "search Buscar afiliado" at bounding box center [872, 132] width 105 height 13
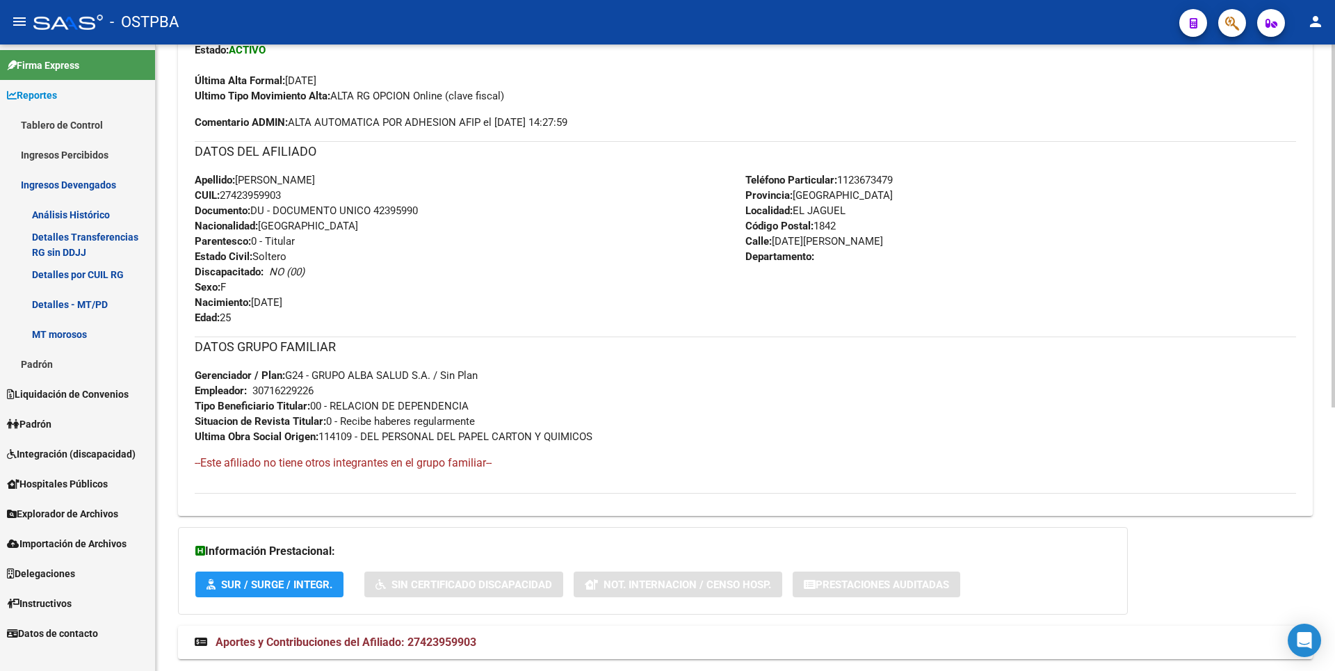
scroll to position [454, 0]
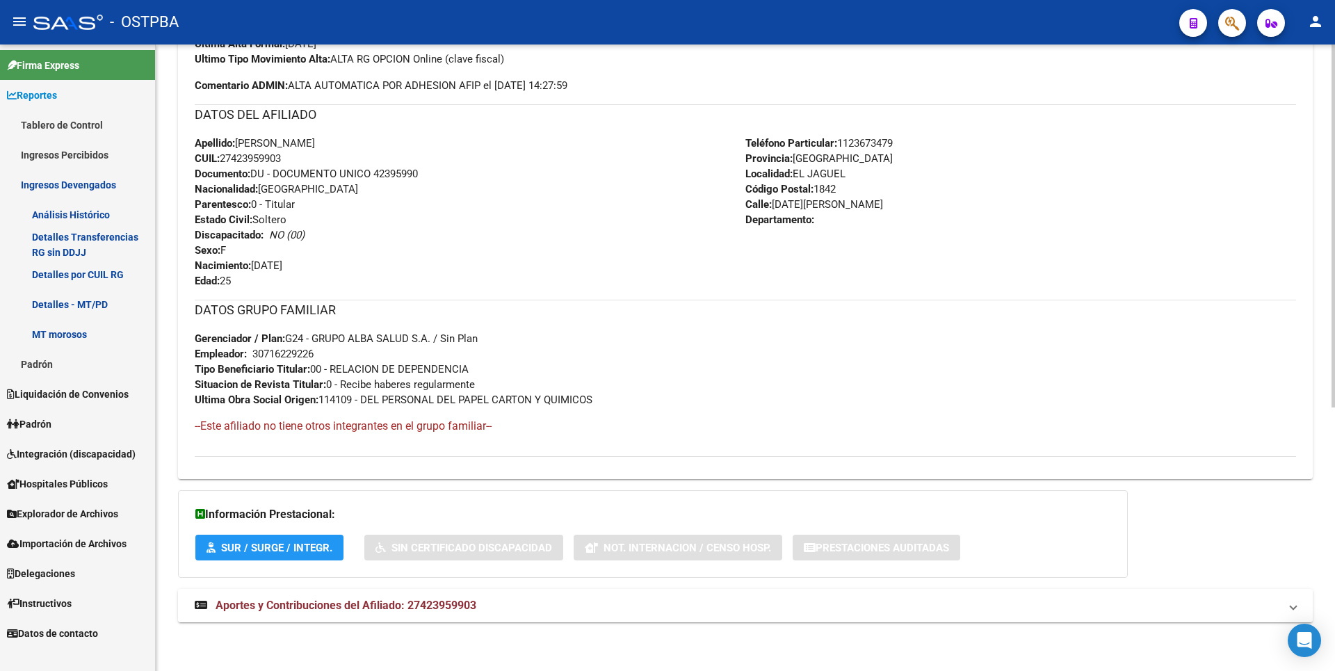
click at [376, 614] on mat-expansion-panel-header "Aportes y Contribuciones del Afiliado: 27423959903" at bounding box center [745, 605] width 1135 height 33
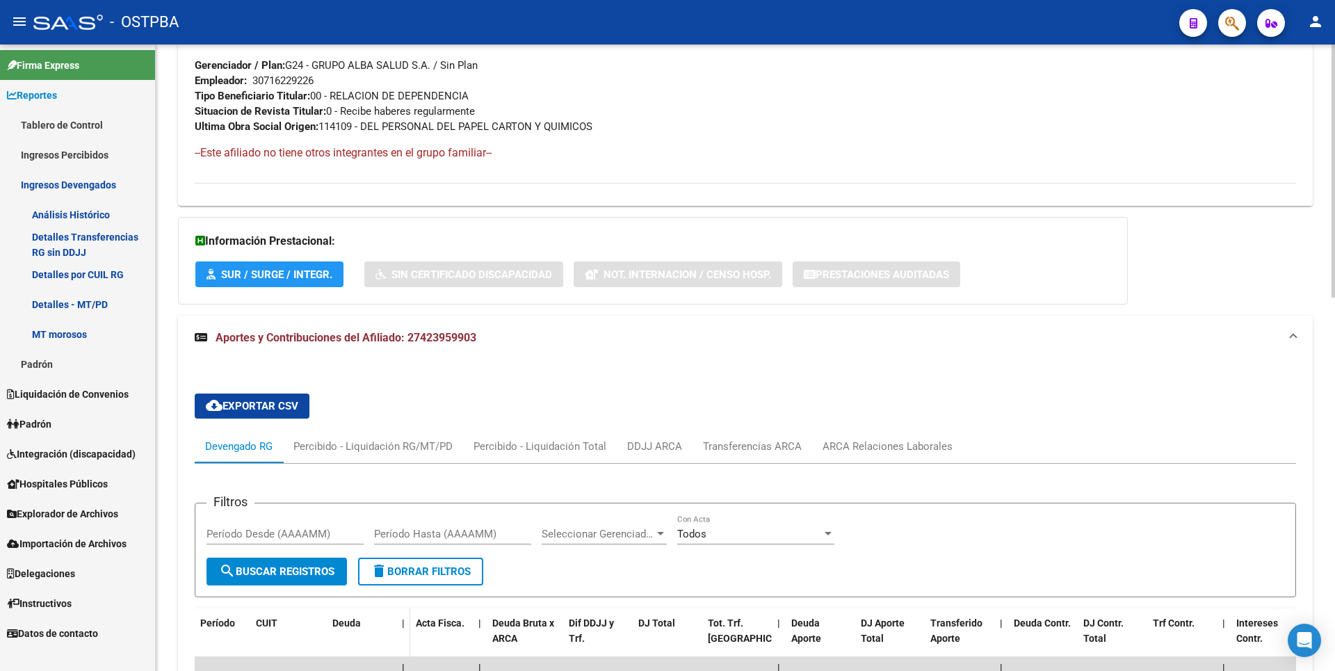
scroll to position [812, 0]
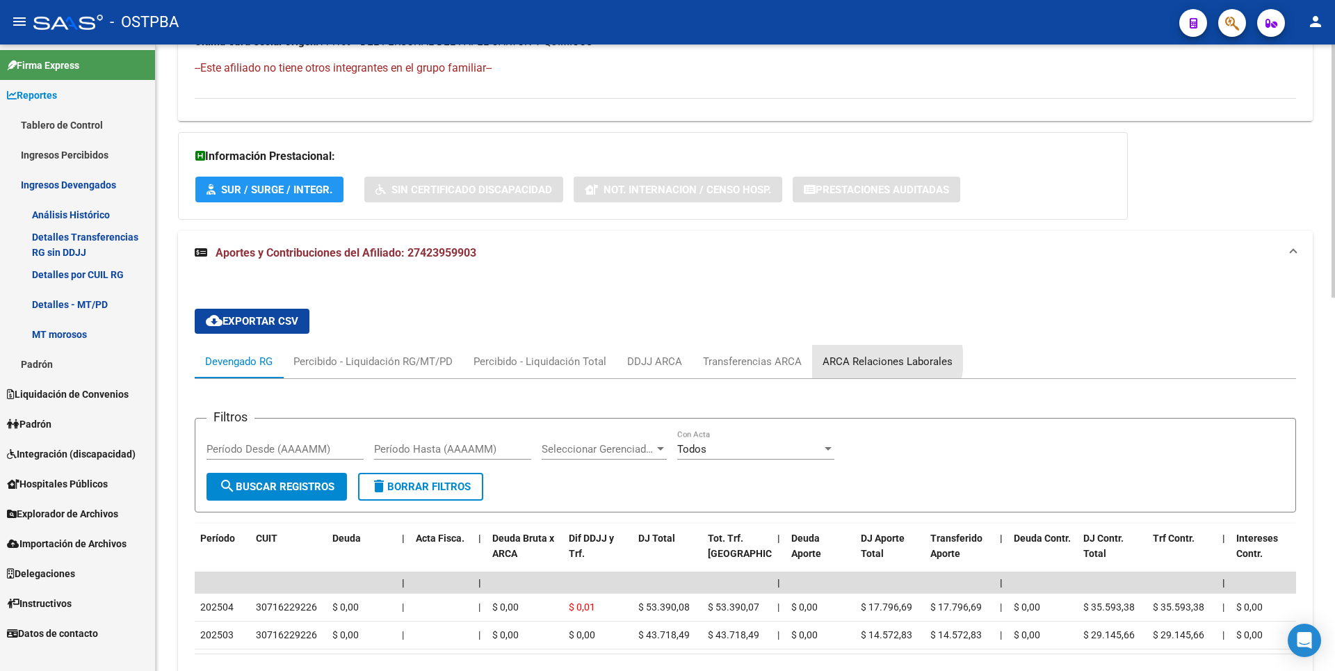
click at [884, 359] on div "ARCA Relaciones Laborales" at bounding box center [887, 361] width 130 height 15
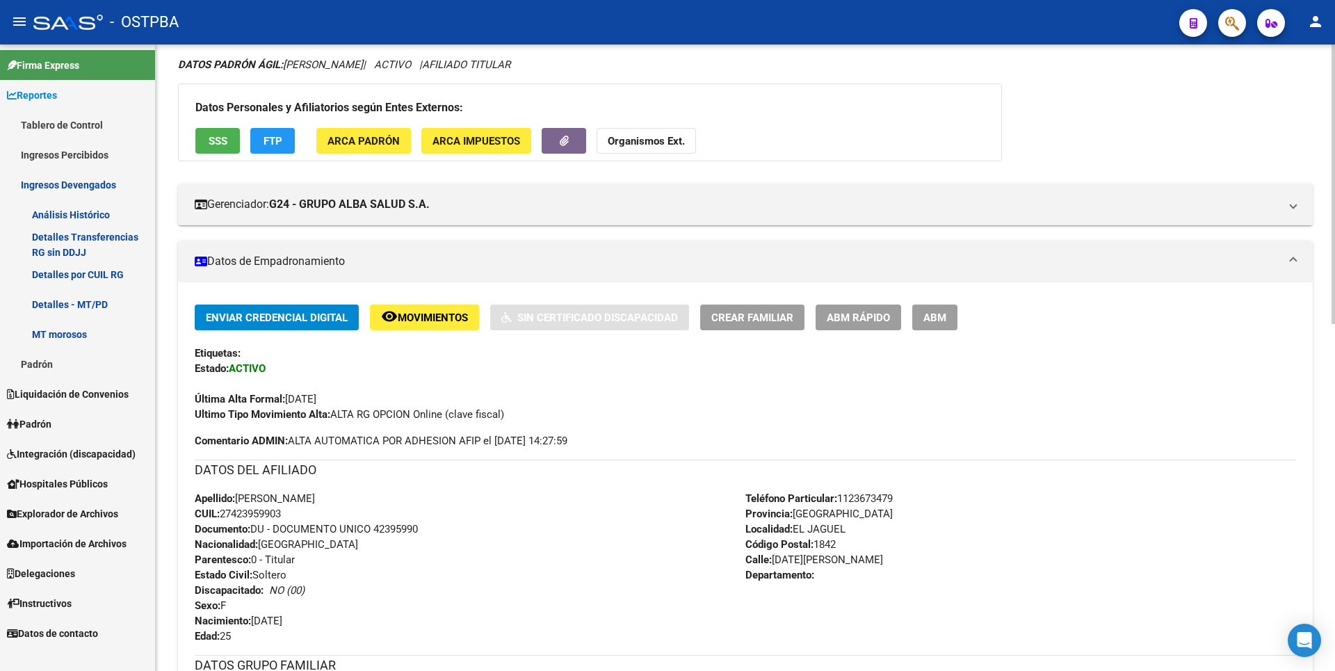
scroll to position [0, 0]
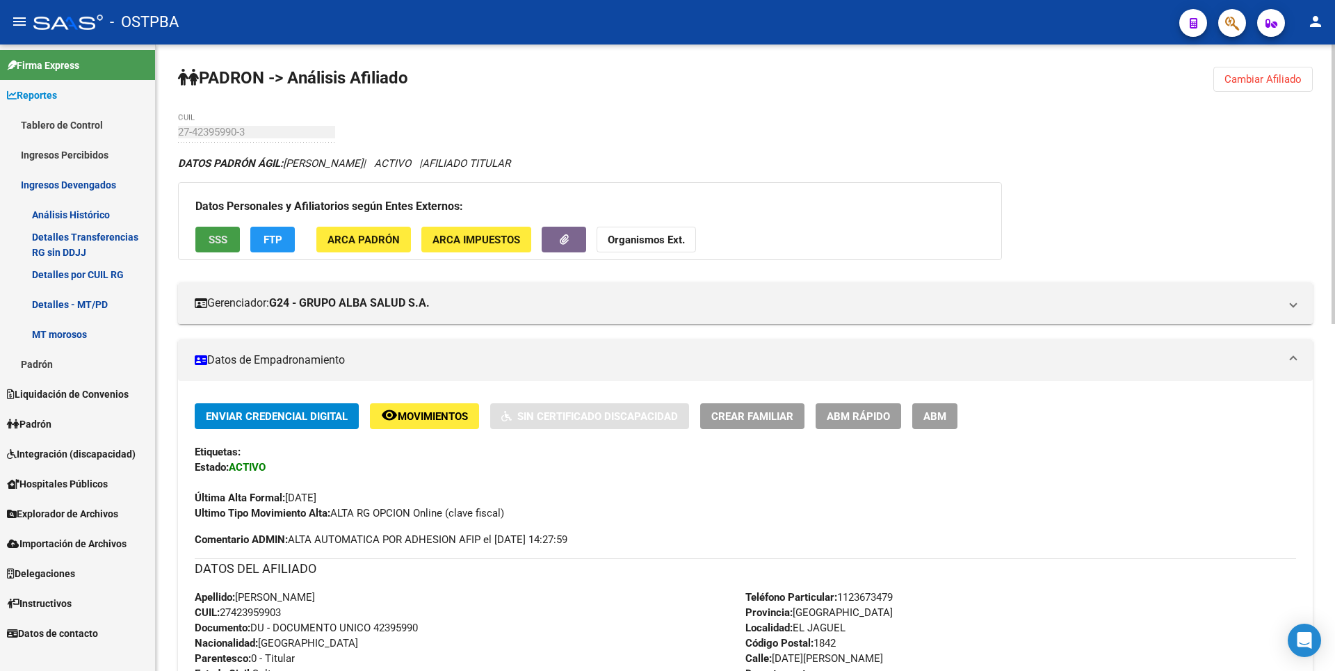
click at [235, 233] on button "SSS" at bounding box center [217, 240] width 44 height 26
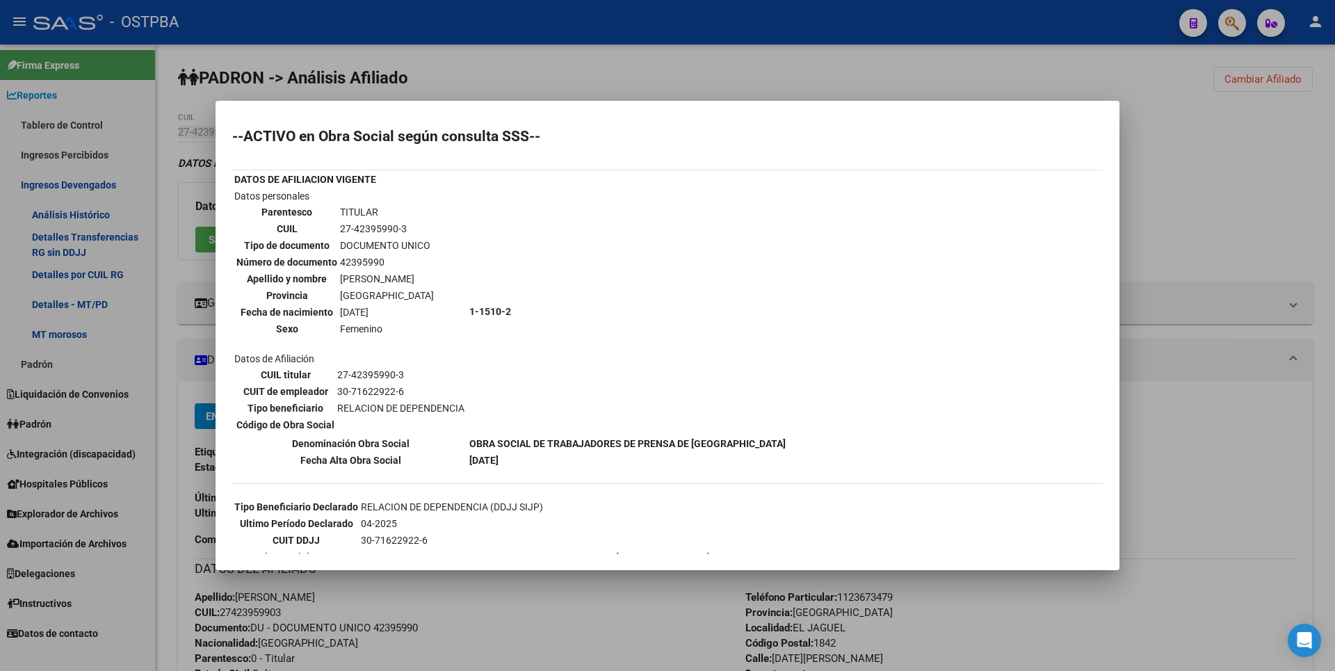
click at [1162, 165] on div at bounding box center [667, 335] width 1335 height 671
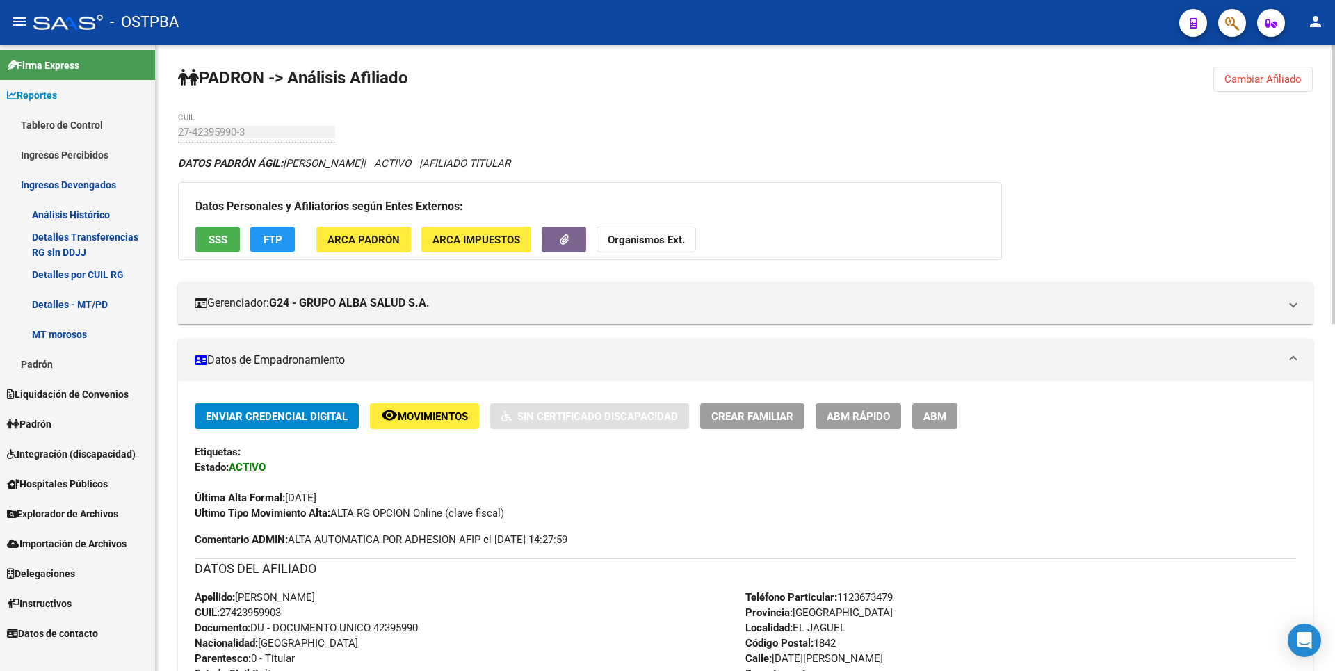
click at [1249, 86] on button "Cambiar Afiliado" at bounding box center [1262, 79] width 99 height 25
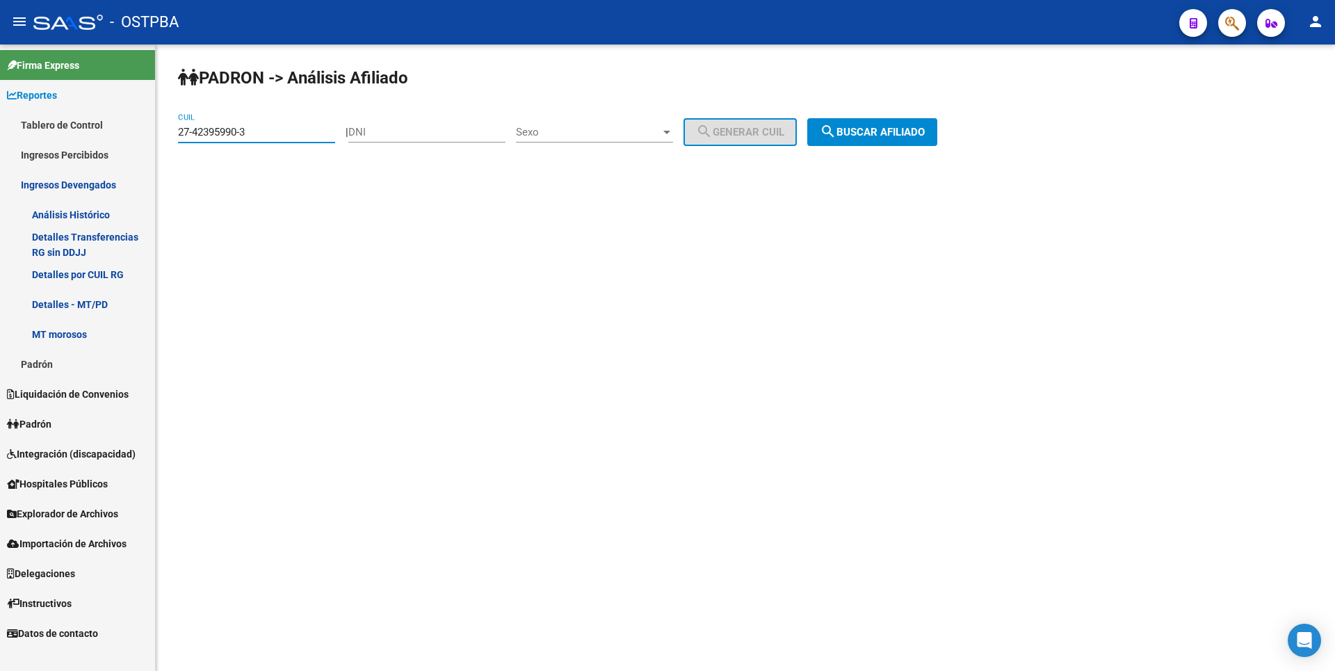
drag, startPoint x: 253, startPoint y: 137, endPoint x: 0, endPoint y: 131, distance: 253.1
click at [0, 131] on mat-sidenav-container "Firma Express Reportes Tablero de Control Ingresos Percibidos Análisis de todos…" at bounding box center [667, 357] width 1335 height 626
paste input "3734692-0"
click at [858, 138] on span "search Buscar afiliado" at bounding box center [872, 132] width 105 height 13
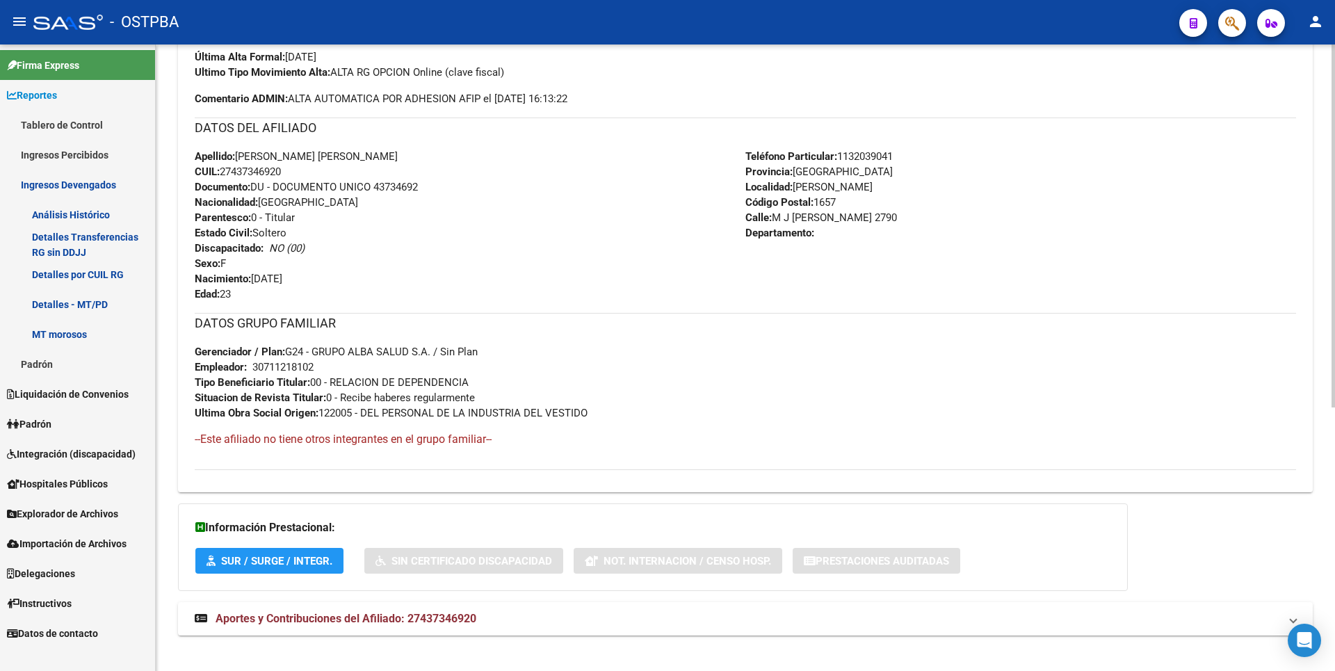
scroll to position [454, 0]
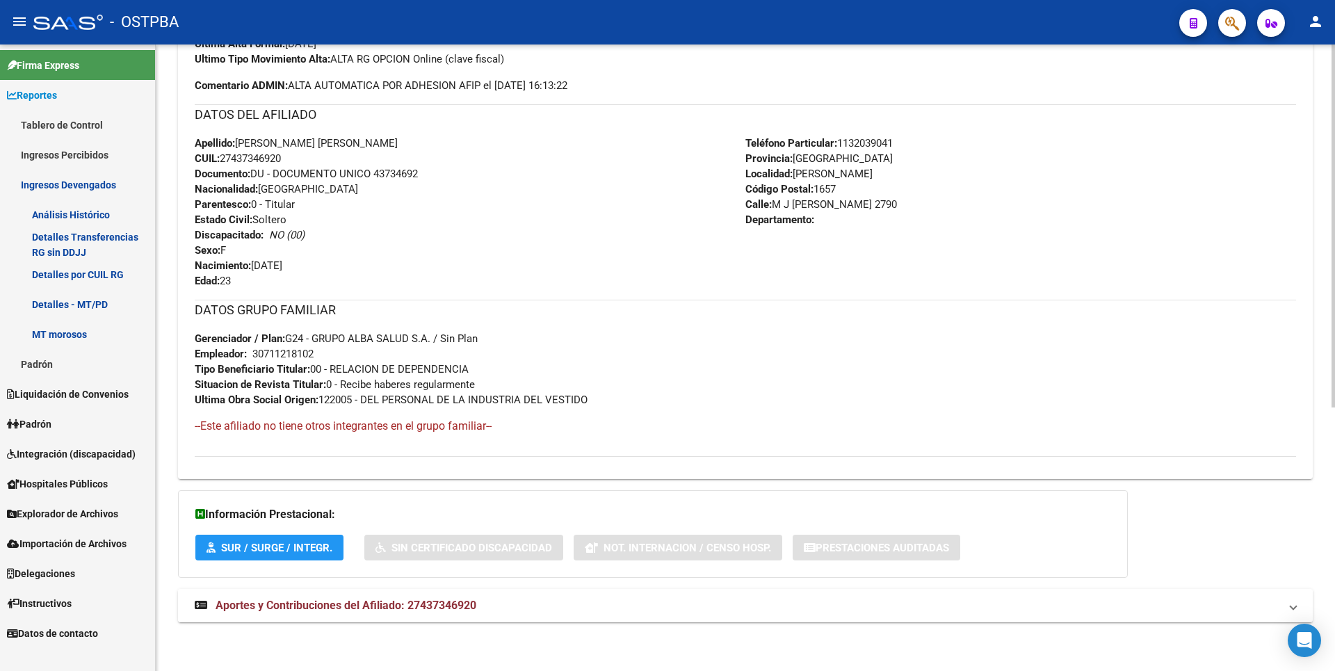
click at [436, 617] on mat-expansion-panel-header "Aportes y Contribuciones del Afiliado: 27437346920" at bounding box center [745, 605] width 1135 height 33
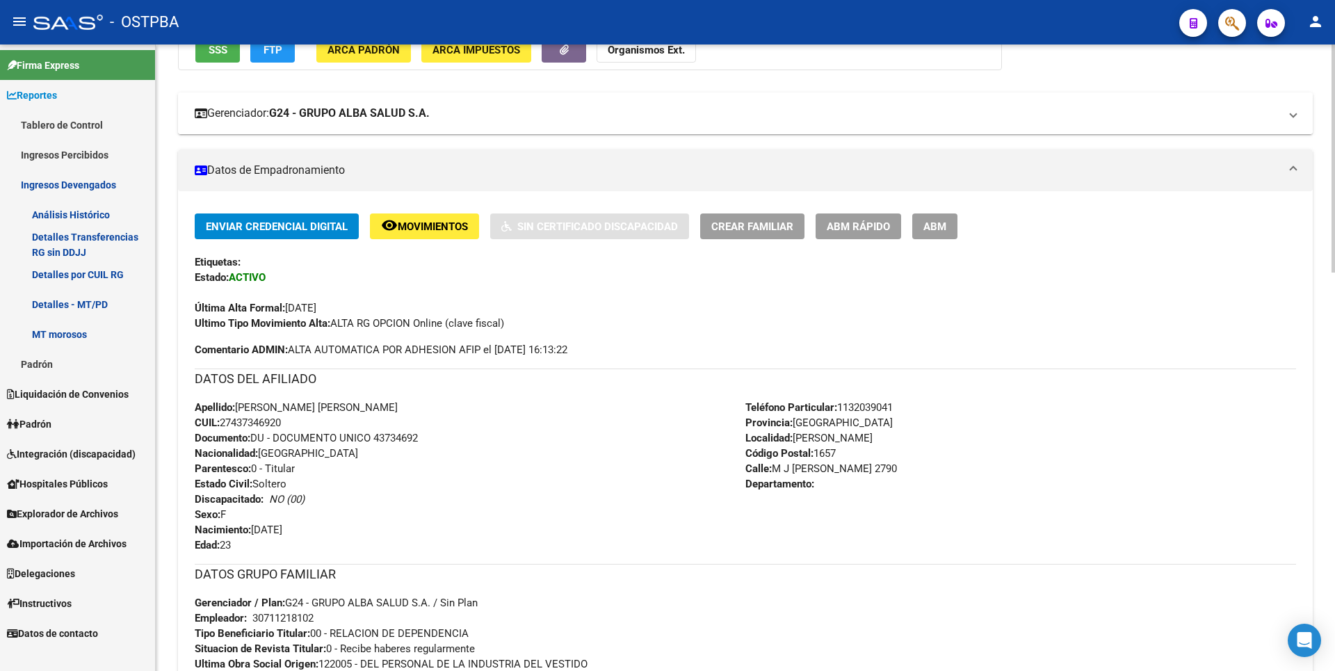
scroll to position [0, 0]
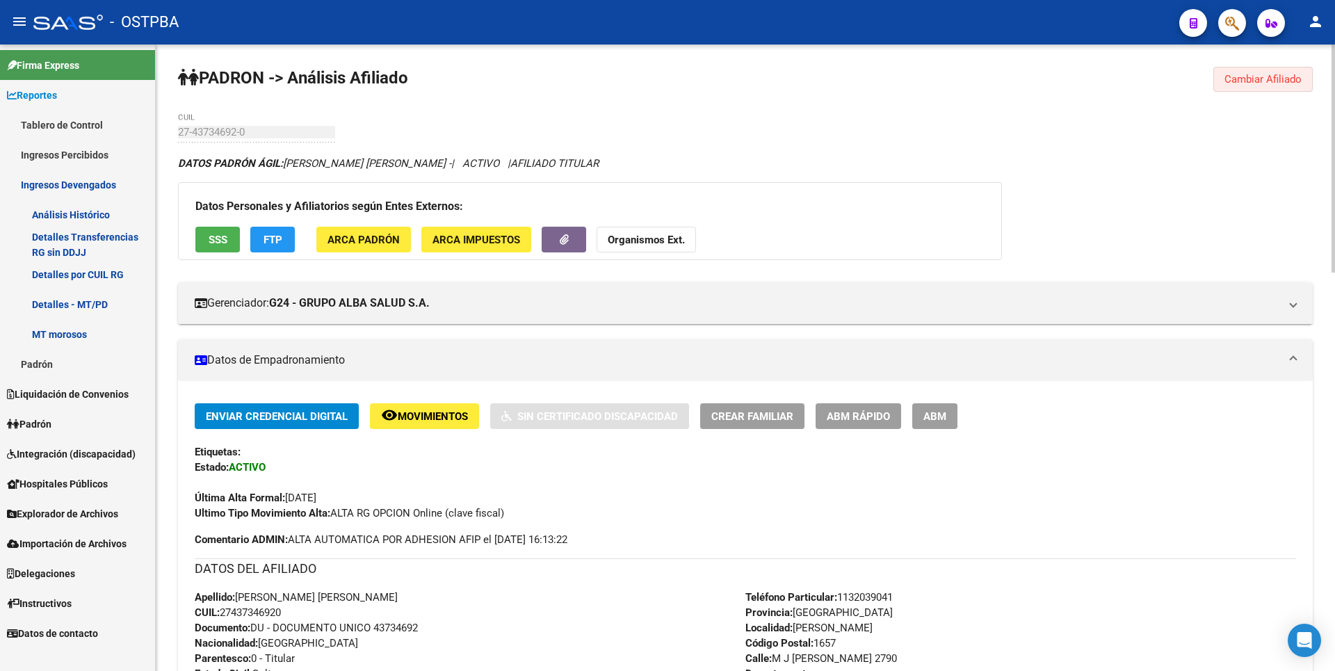
click at [1285, 76] on span "Cambiar Afiliado" at bounding box center [1262, 79] width 77 height 13
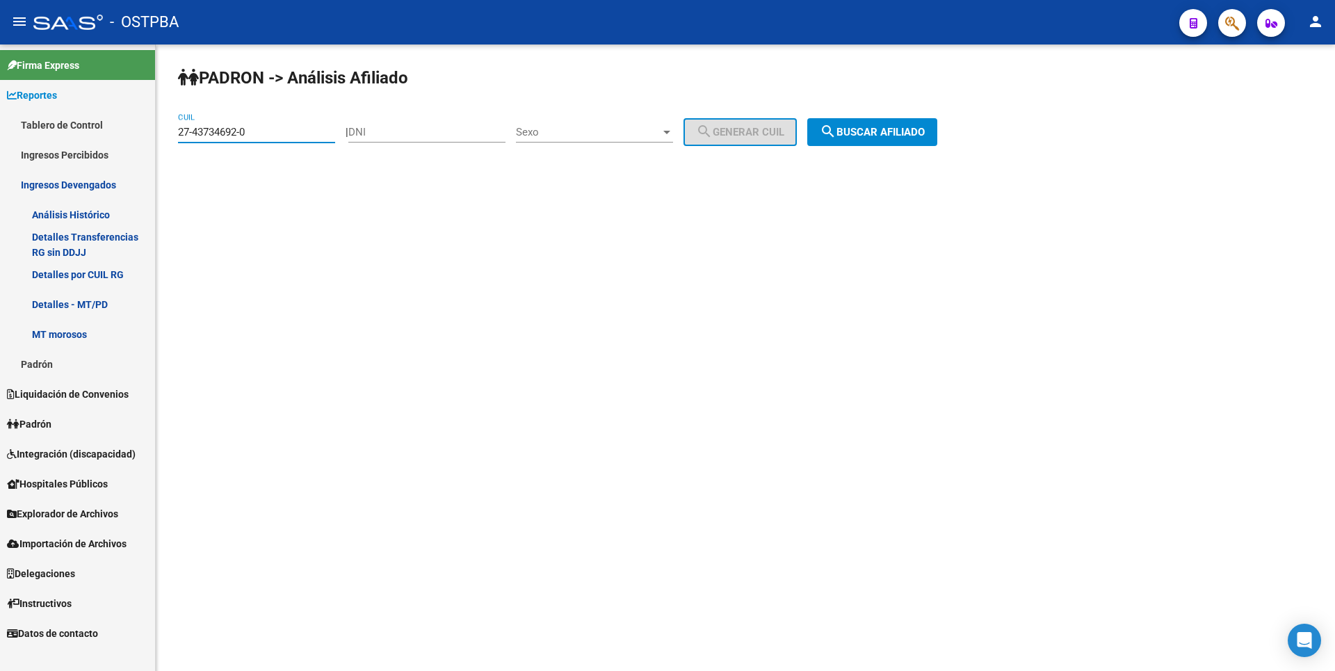
drag, startPoint x: 252, startPoint y: 138, endPoint x: 18, endPoint y: 140, distance: 234.3
click at [18, 140] on mat-sidenav-container "Firma Express Reportes Tablero de Control Ingresos Percibidos Análisis de todos…" at bounding box center [667, 357] width 1335 height 626
paste input "816884-8"
type input "27-43816884-8"
click at [886, 124] on button "search Buscar afiliado" at bounding box center [872, 132] width 130 height 28
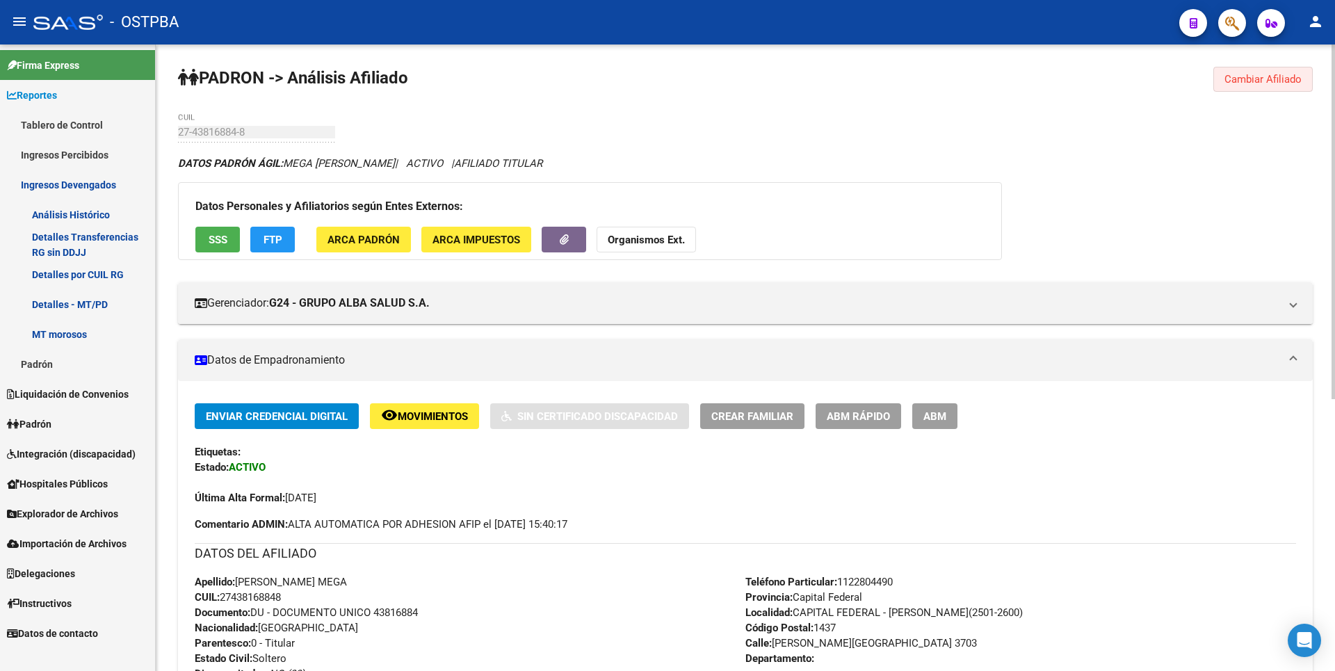
drag, startPoint x: 1286, startPoint y: 71, endPoint x: 1231, endPoint y: 71, distance: 54.2
click at [1283, 71] on button "Cambiar Afiliado" at bounding box center [1262, 79] width 99 height 25
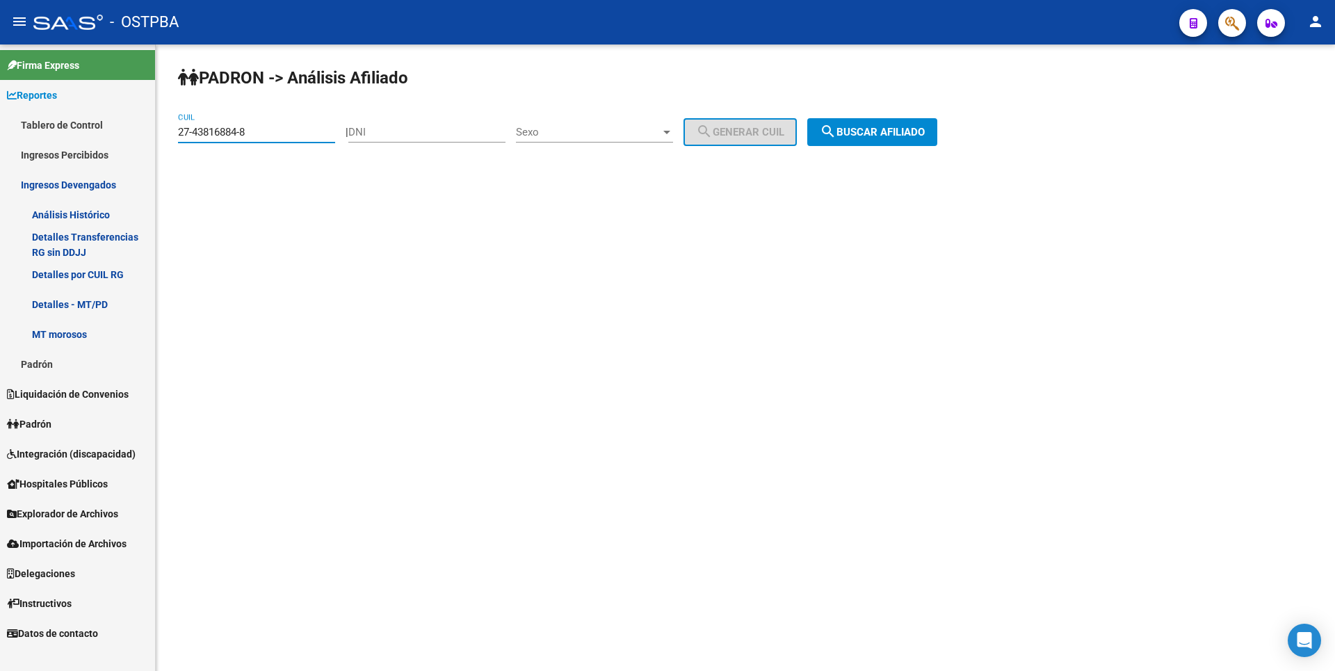
drag, startPoint x: 175, startPoint y: 131, endPoint x: 0, endPoint y: 105, distance: 176.4
click at [0, 105] on mat-sidenav-container "Firma Express Reportes Tablero de Control Ingresos Percibidos Análisis de todos…" at bounding box center [667, 357] width 1335 height 626
drag, startPoint x: 376, startPoint y: 134, endPoint x: 368, endPoint y: 134, distance: 7.6
click at [374, 134] on input "DNI" at bounding box center [426, 132] width 157 height 13
type input "56399152"
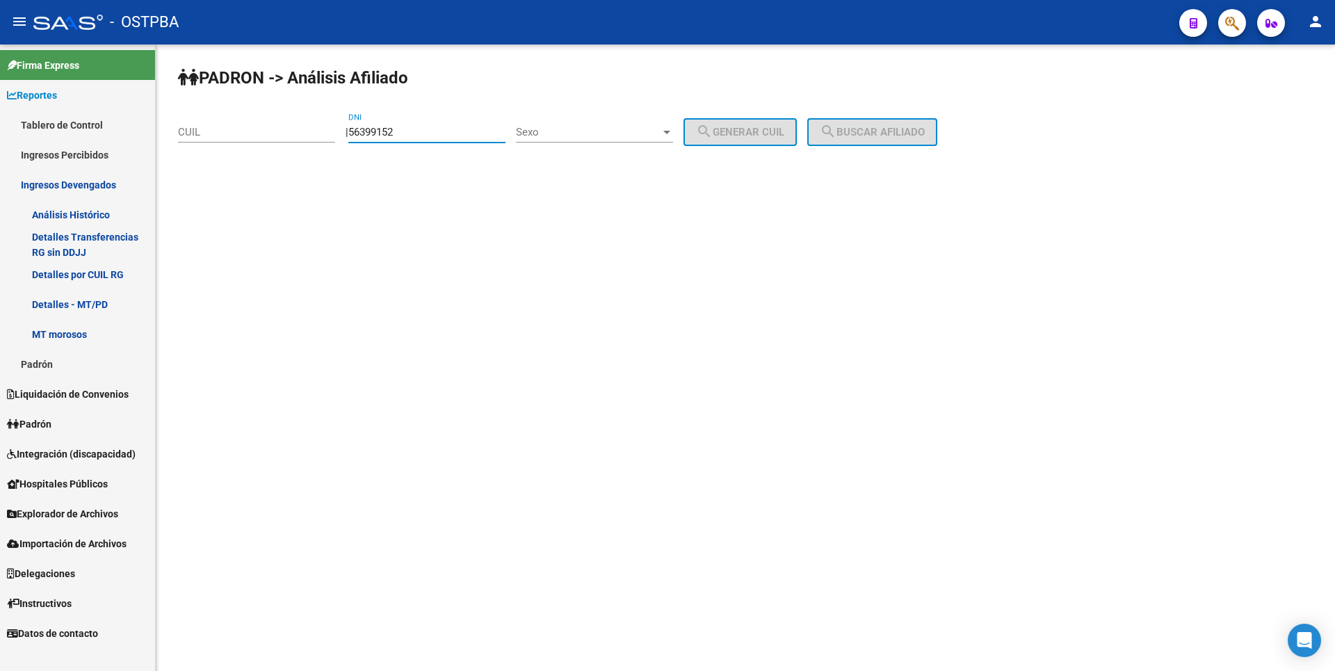
click at [672, 139] on div "Sexo Sexo" at bounding box center [594, 128] width 157 height 30
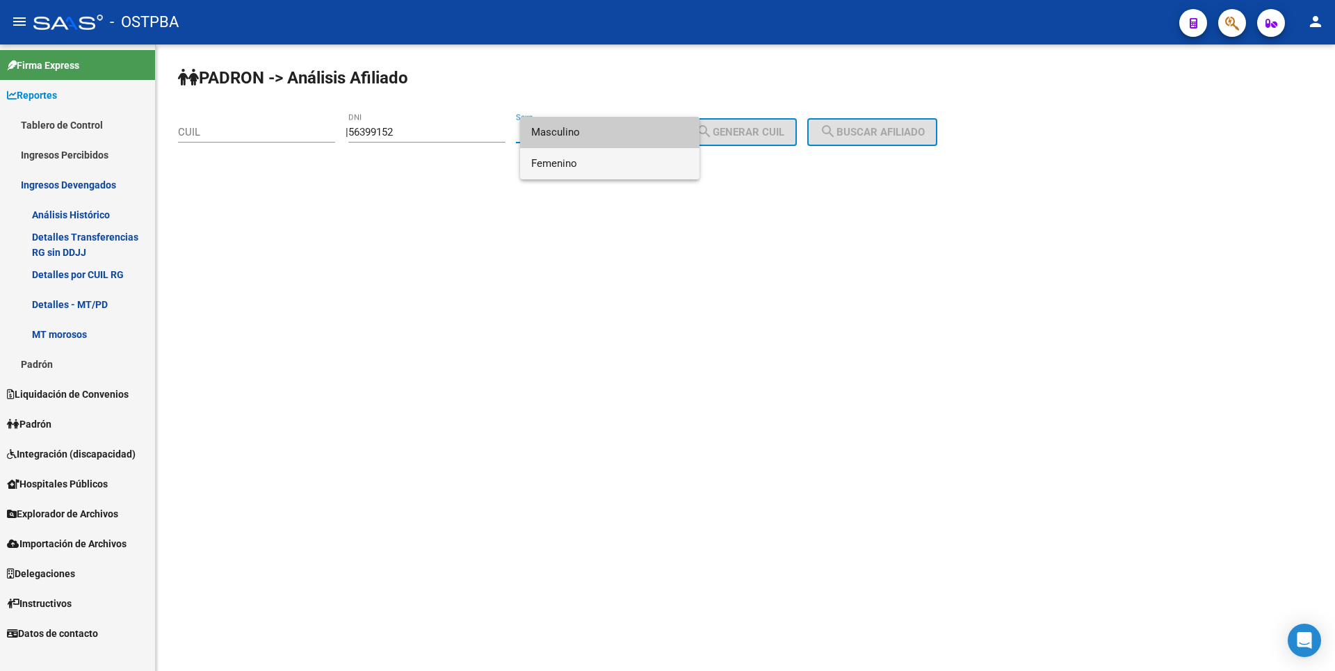
drag, startPoint x: 571, startPoint y: 166, endPoint x: 705, endPoint y: 154, distance: 134.0
click at [572, 166] on span "Femenino" at bounding box center [609, 163] width 157 height 31
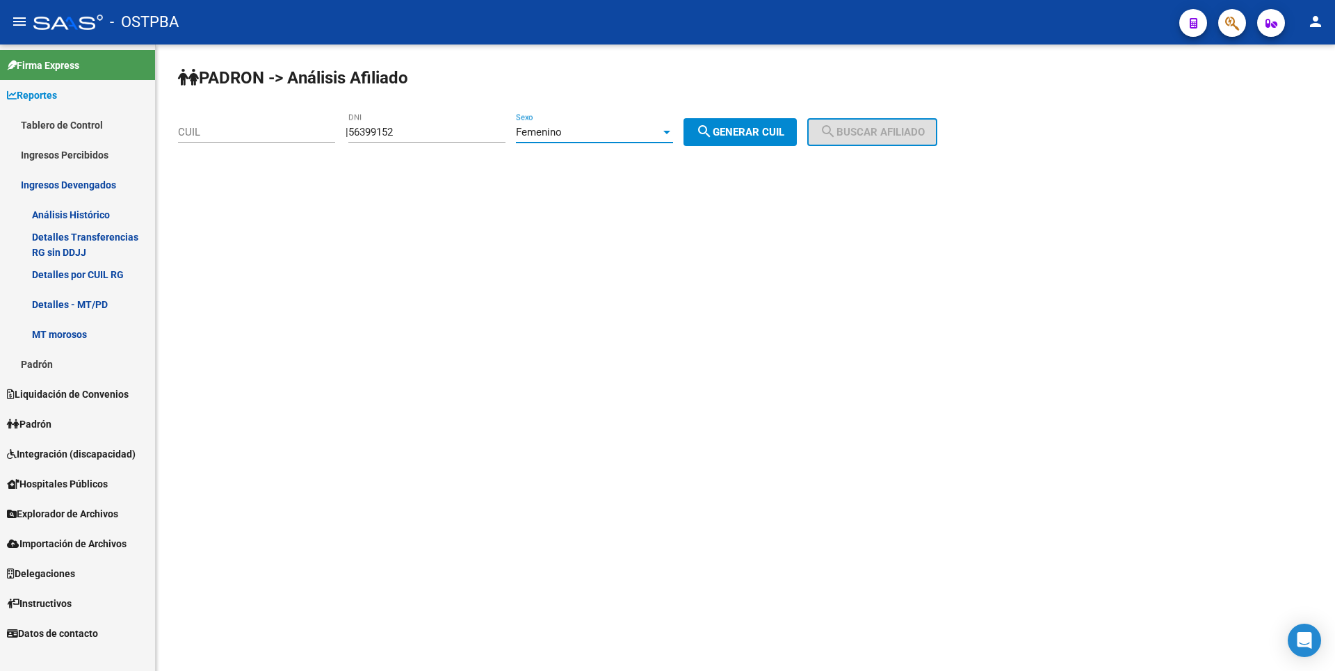
click at [748, 138] on button "search Generar CUIL" at bounding box center [739, 132] width 113 height 28
click at [898, 136] on span "search Buscar afiliado" at bounding box center [872, 132] width 105 height 13
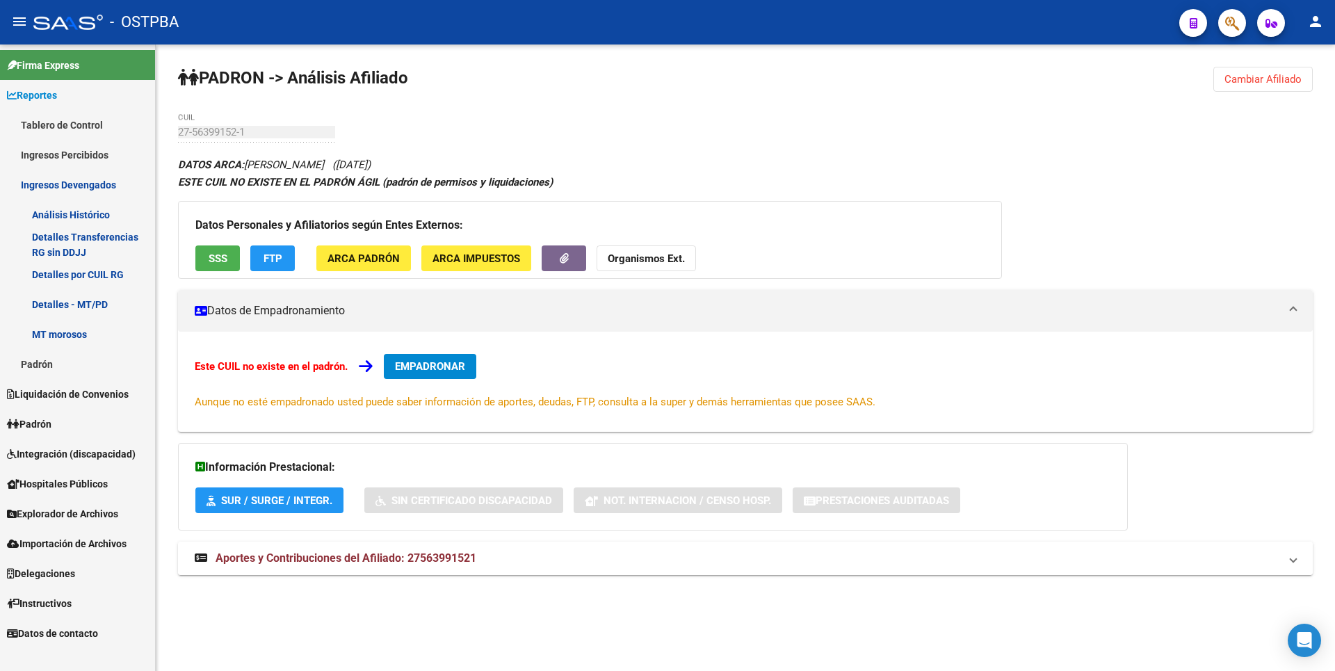
click at [461, 556] on span "Aportes y Contribuciones del Afiliado: 27563991521" at bounding box center [346, 557] width 261 height 13
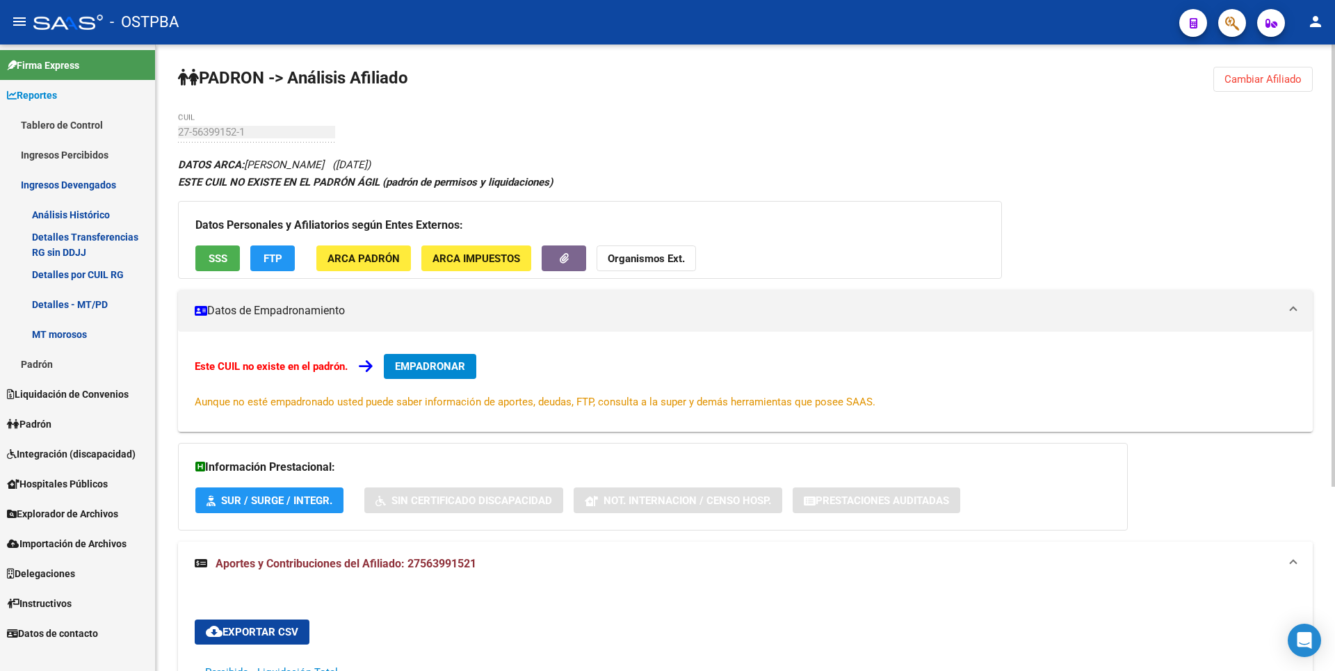
click at [204, 252] on button "SSS" at bounding box center [217, 258] width 44 height 26
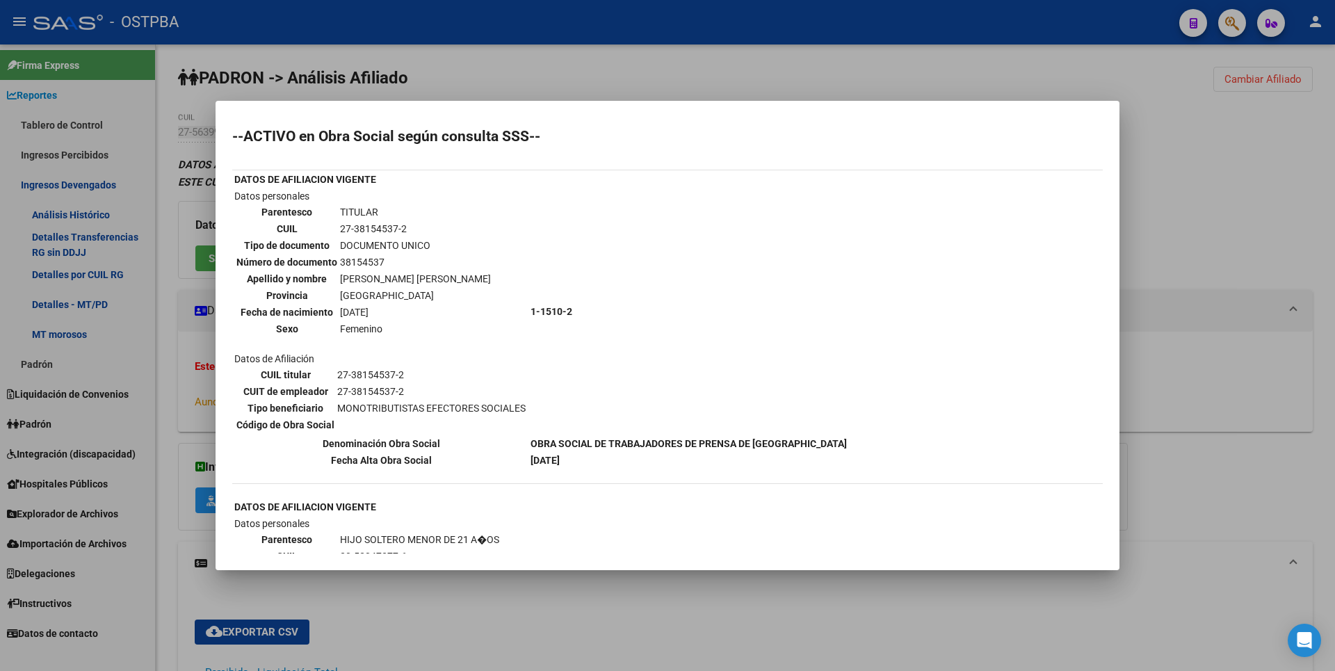
drag, startPoint x: 339, startPoint y: 223, endPoint x: 417, endPoint y: 225, distance: 77.9
click at [417, 225] on td "27-38154537-2" at bounding box center [415, 228] width 152 height 15
copy td "27-38154537-2"
drag, startPoint x: 1199, startPoint y: 181, endPoint x: 1253, endPoint y: 107, distance: 91.7
click at [1205, 175] on div at bounding box center [667, 335] width 1335 height 671
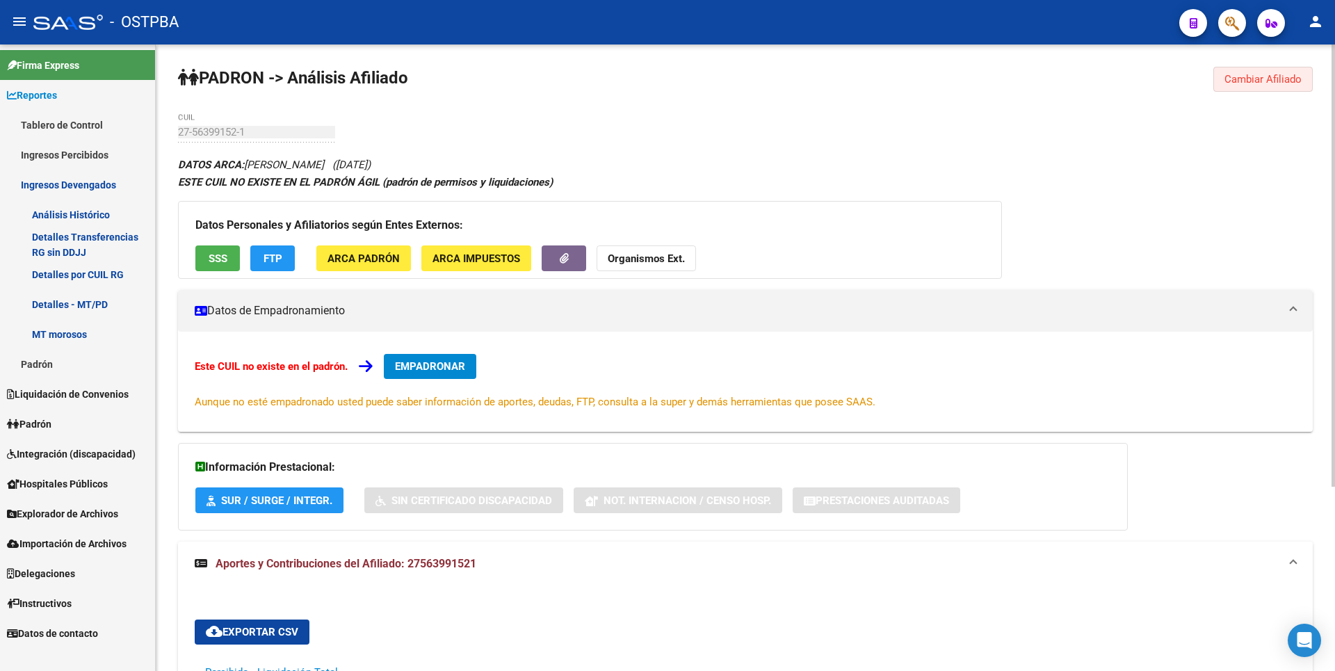
click at [1266, 74] on span "Cambiar Afiliado" at bounding box center [1262, 79] width 77 height 13
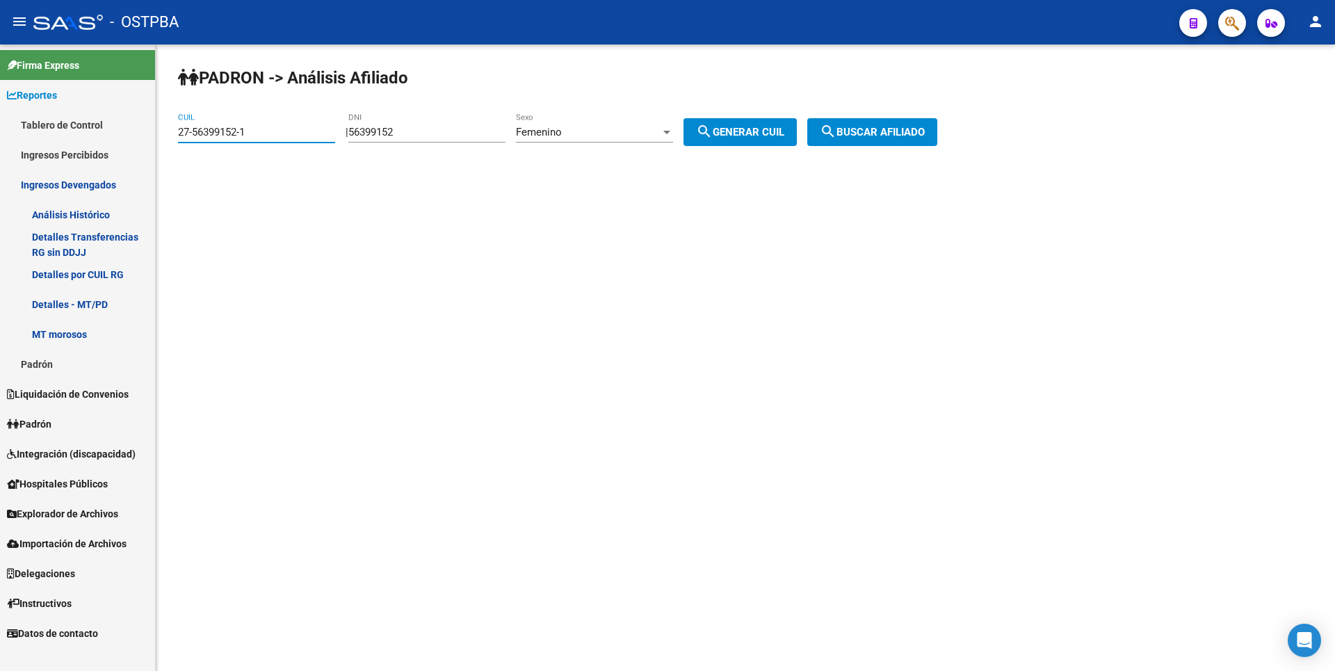
drag, startPoint x: 254, startPoint y: 130, endPoint x: 14, endPoint y: 124, distance: 240.6
click at [14, 124] on mat-sidenav-container "Firma Express Reportes Tablero de Control Ingresos Percibidos Análisis de todos…" at bounding box center [667, 357] width 1335 height 626
paste input "38154537-2"
type input "27-38154537-2"
click at [877, 125] on button "search Buscar afiliado" at bounding box center [872, 132] width 130 height 28
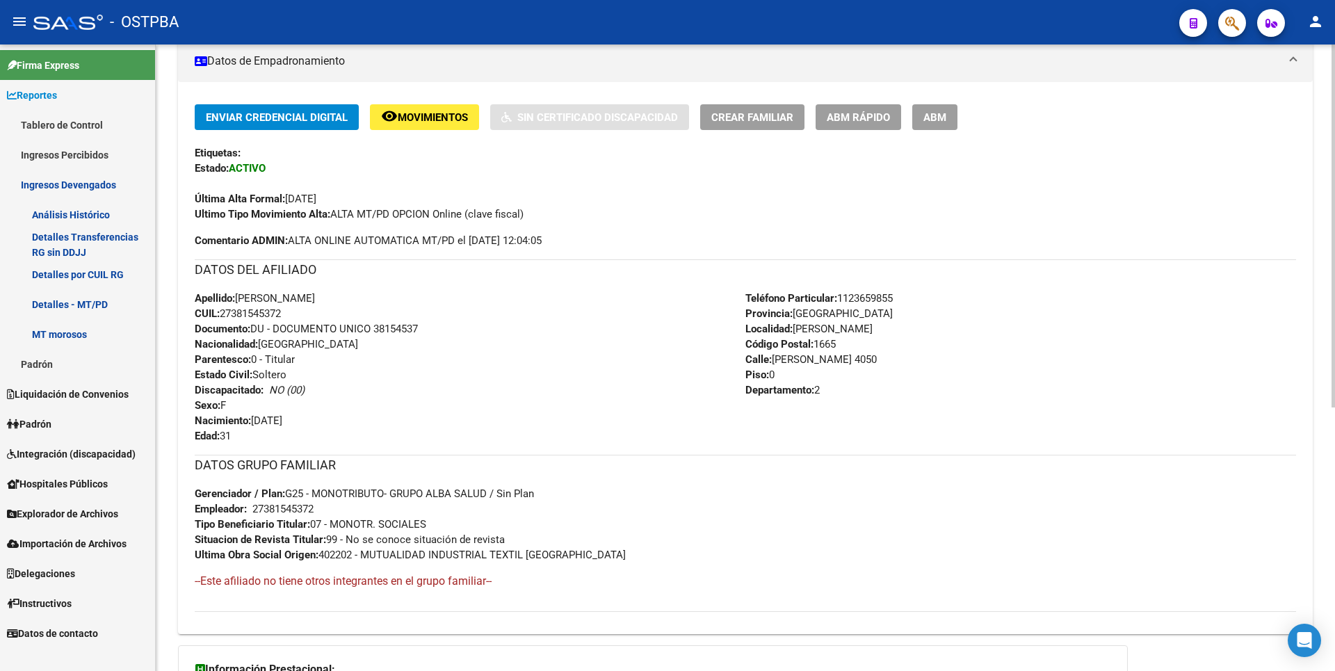
scroll to position [454, 0]
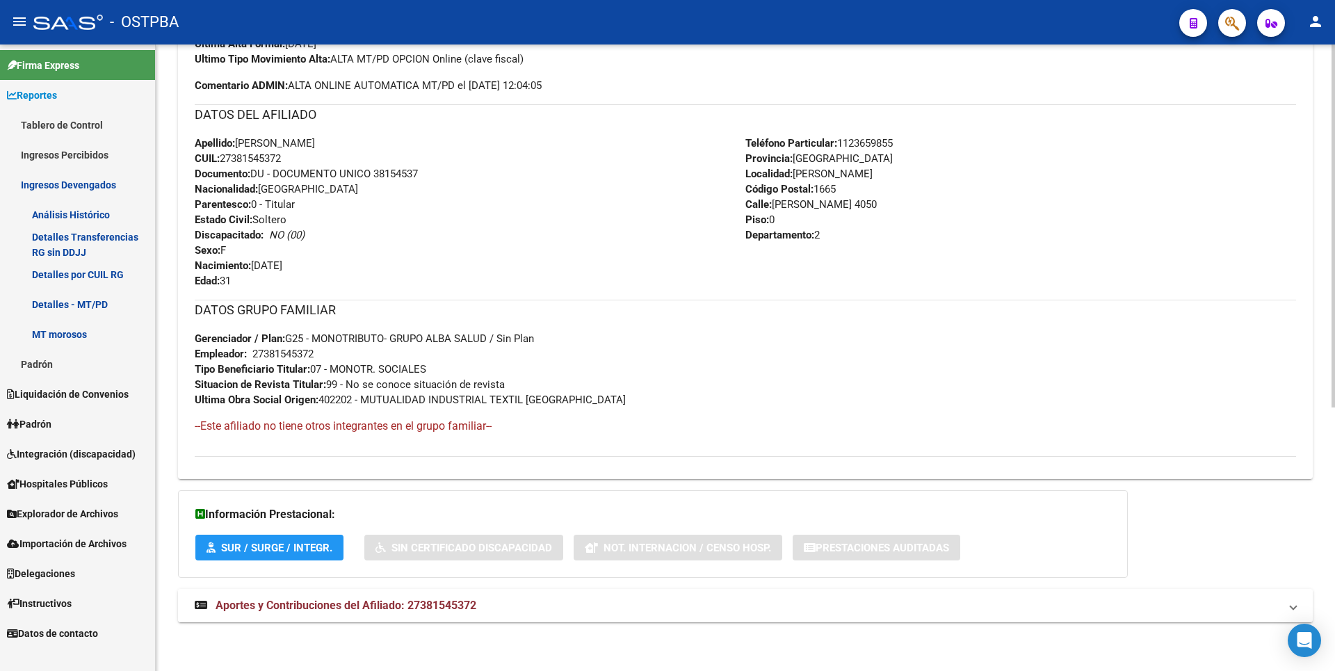
click at [419, 599] on span "Aportes y Contribuciones del Afiliado: 27381545372" at bounding box center [346, 605] width 261 height 13
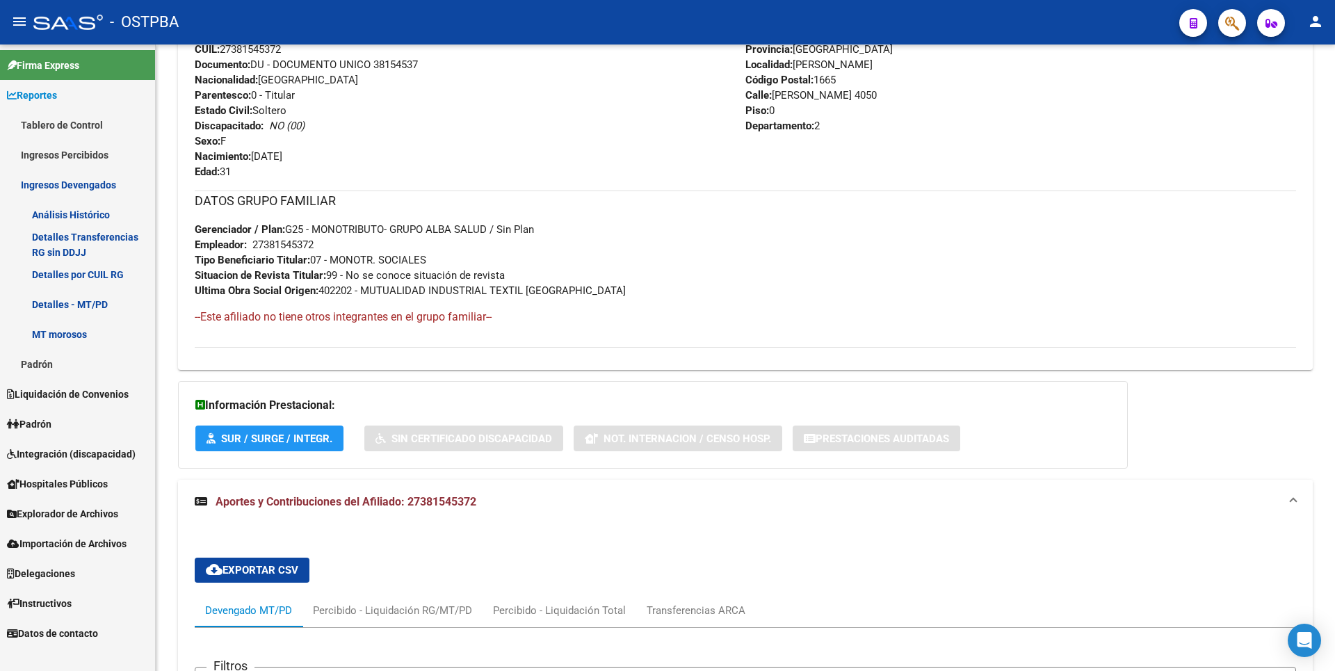
scroll to position [146, 0]
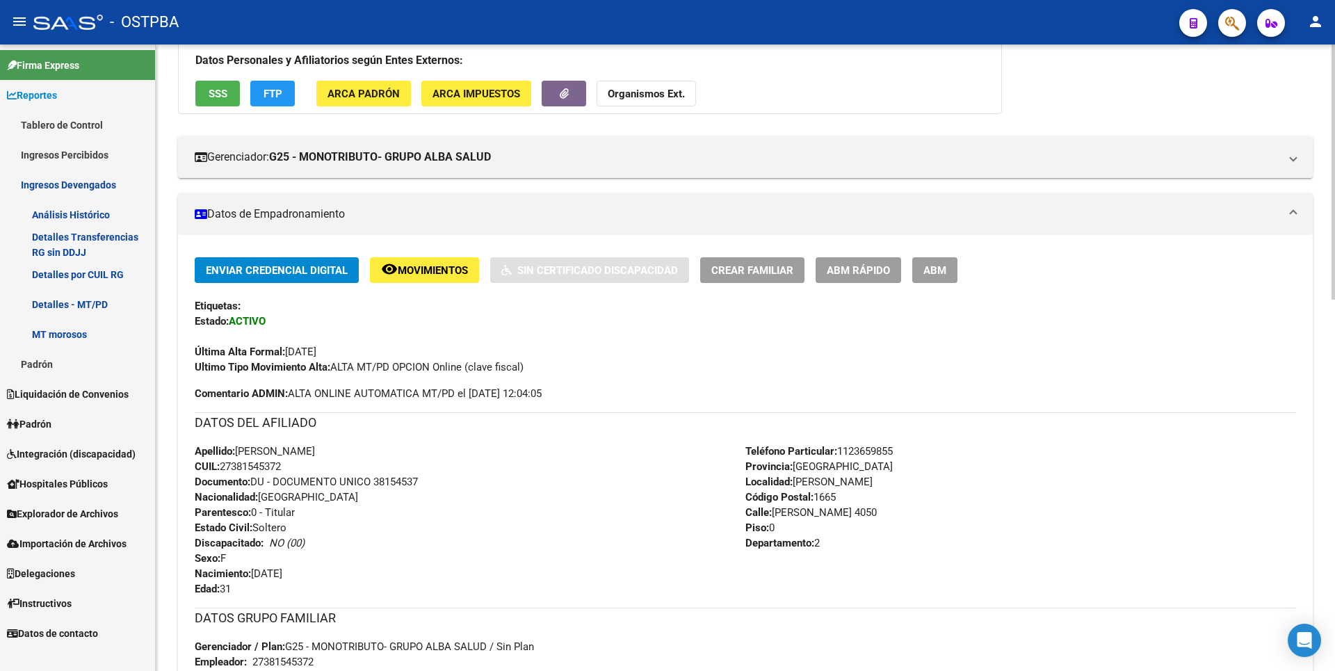
click at [223, 90] on span "SSS" at bounding box center [218, 94] width 19 height 13
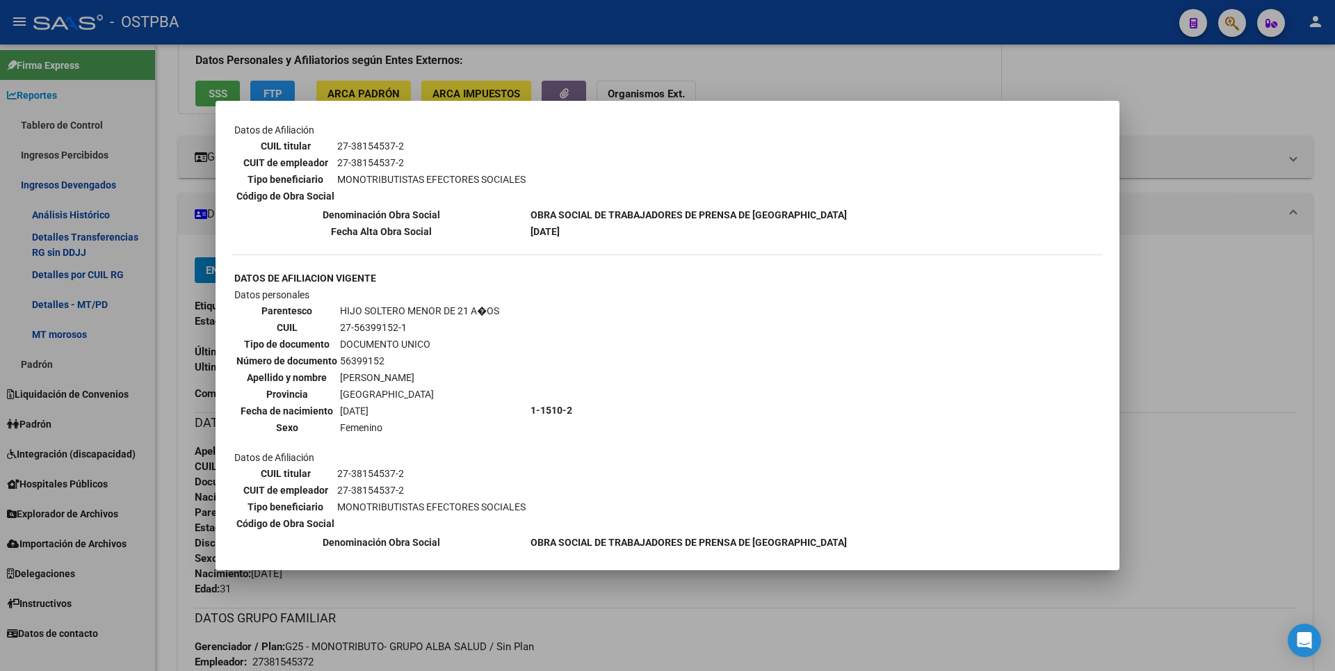
scroll to position [663, 0]
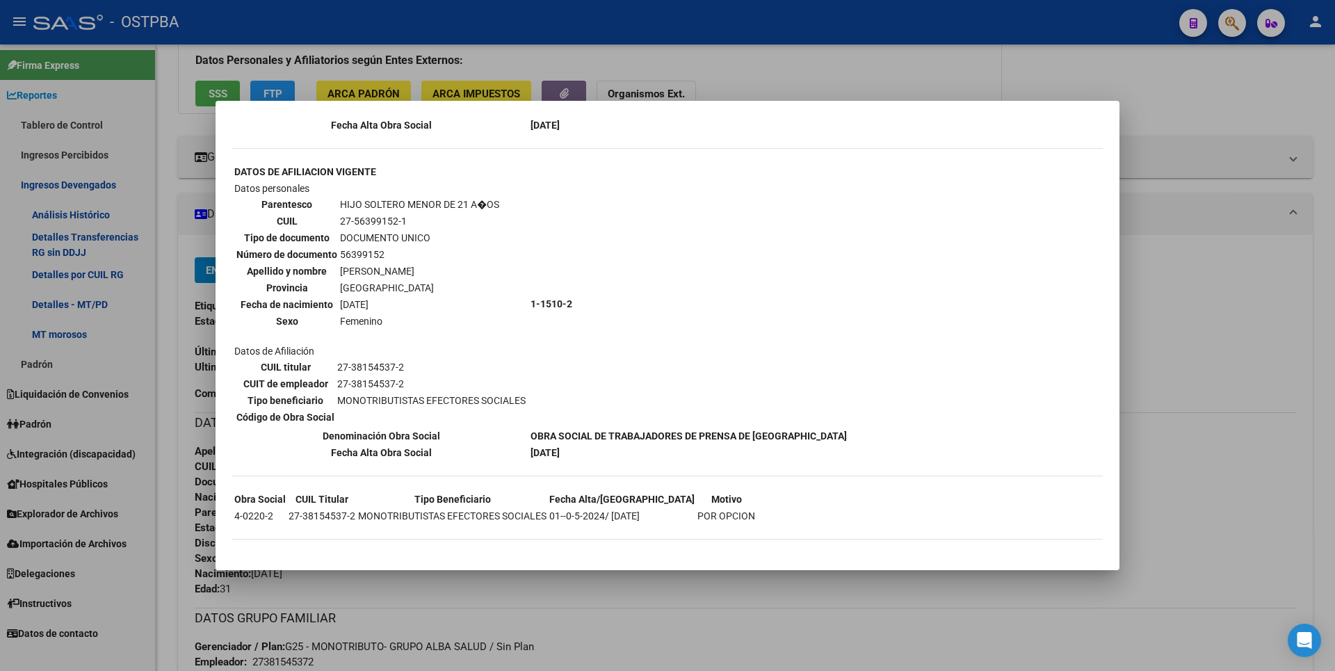
drag, startPoint x: 339, startPoint y: 220, endPoint x: 416, endPoint y: 229, distance: 76.9
click at [416, 229] on table "Parentesco HIJO SOLTERO MENOR DE 21 A�OS CUIL 27-56399152-1 Tipo de documento D…" at bounding box center [367, 262] width 267 height 135
copy td "27-56399152-1"
click at [1178, 164] on div at bounding box center [667, 335] width 1335 height 671
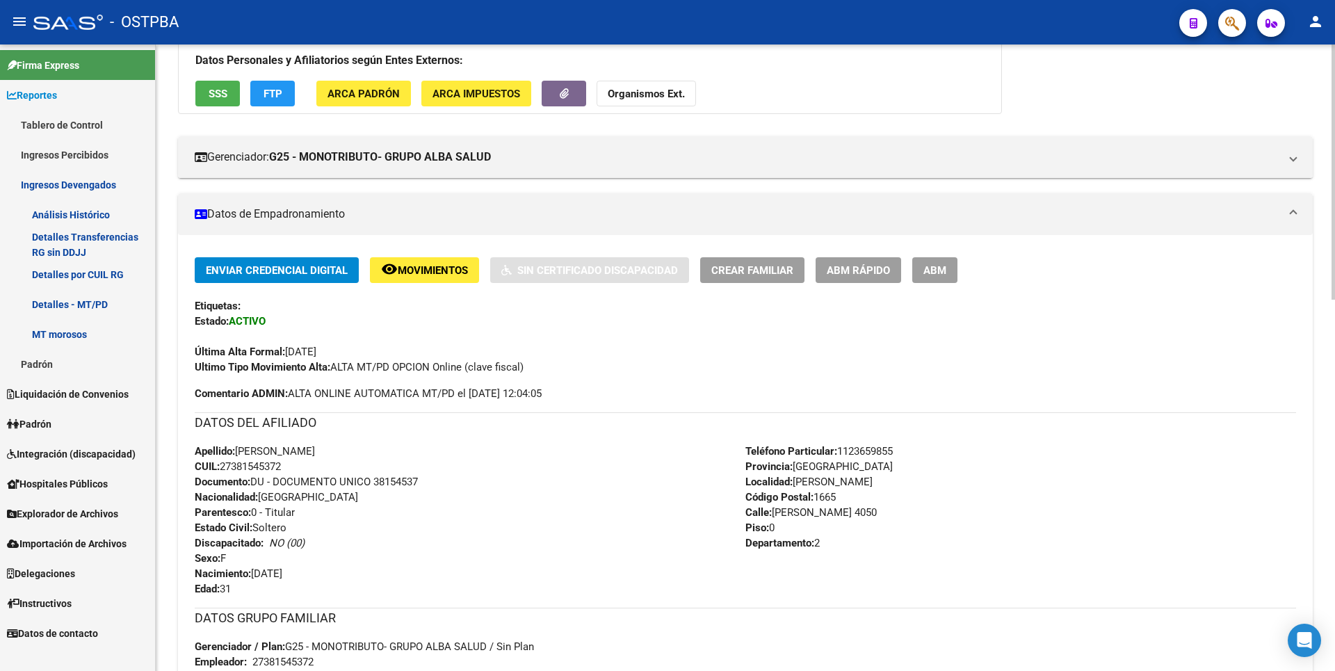
click at [940, 270] on span "ABM" at bounding box center [934, 270] width 23 height 13
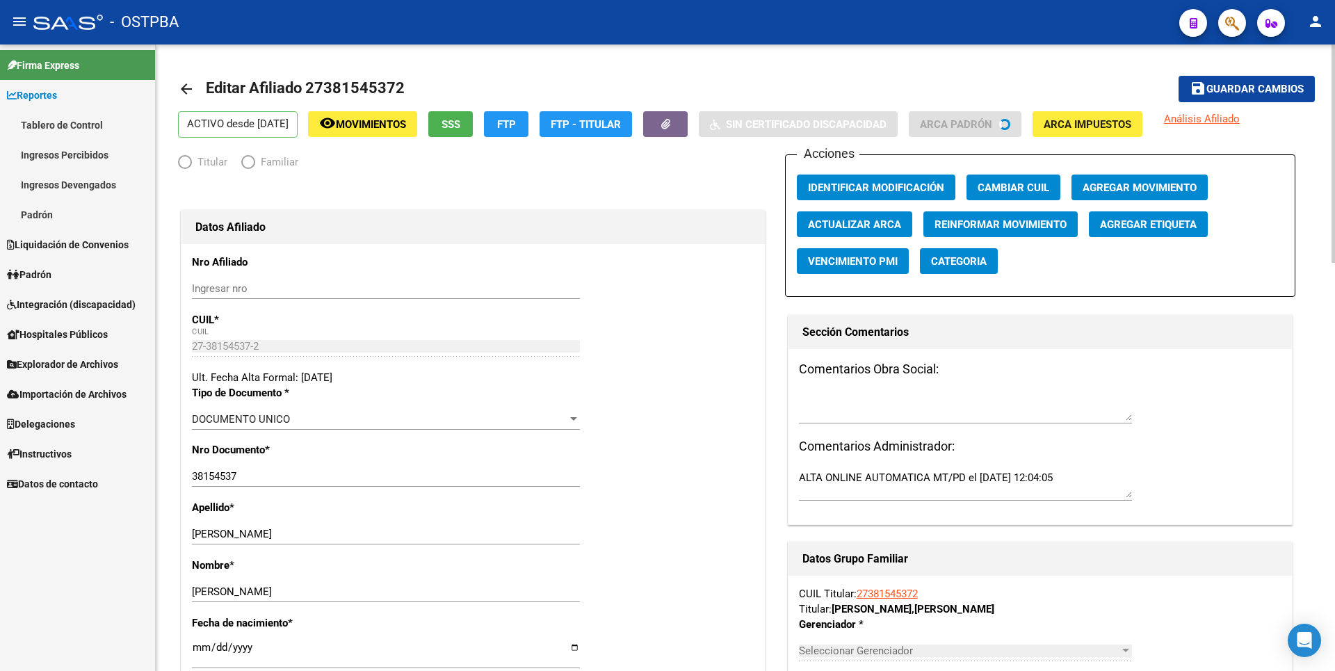
radio input "true"
type input "27-38154537-2"
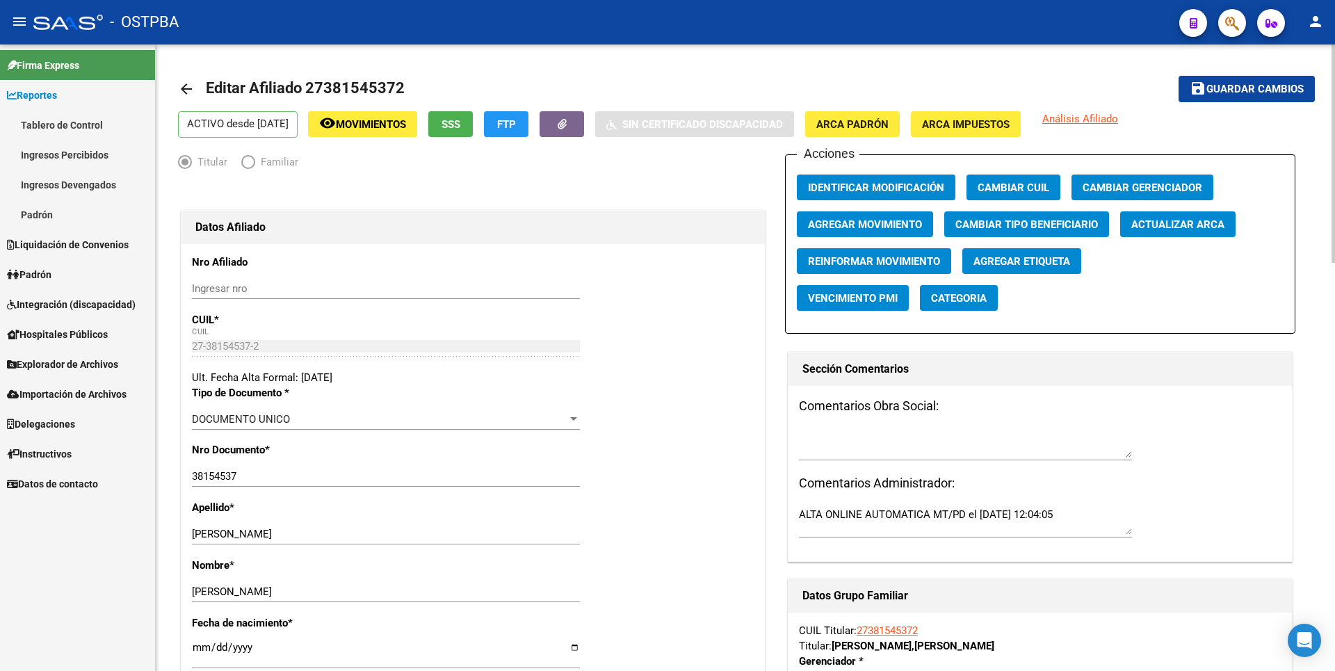
click at [460, 122] on span "SSS" at bounding box center [450, 124] width 19 height 13
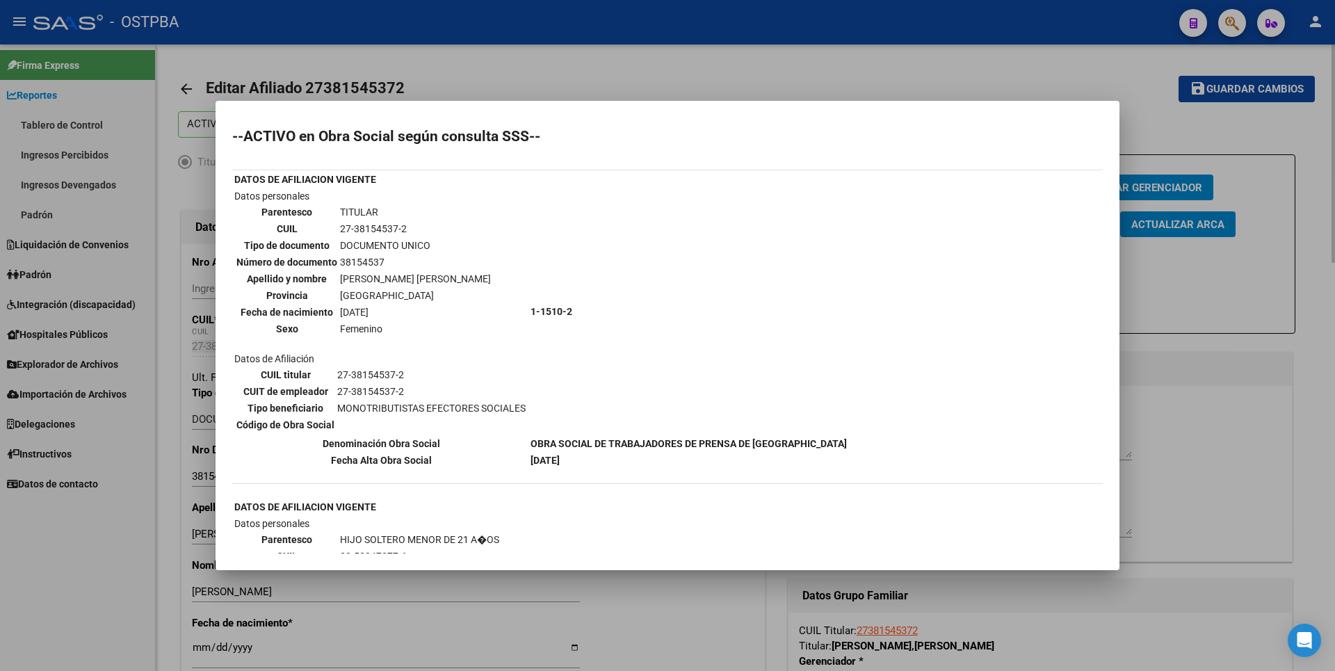
drag, startPoint x: 1232, startPoint y: 402, endPoint x: 1165, endPoint y: 410, distance: 67.3
click at [1232, 400] on div at bounding box center [667, 335] width 1335 height 671
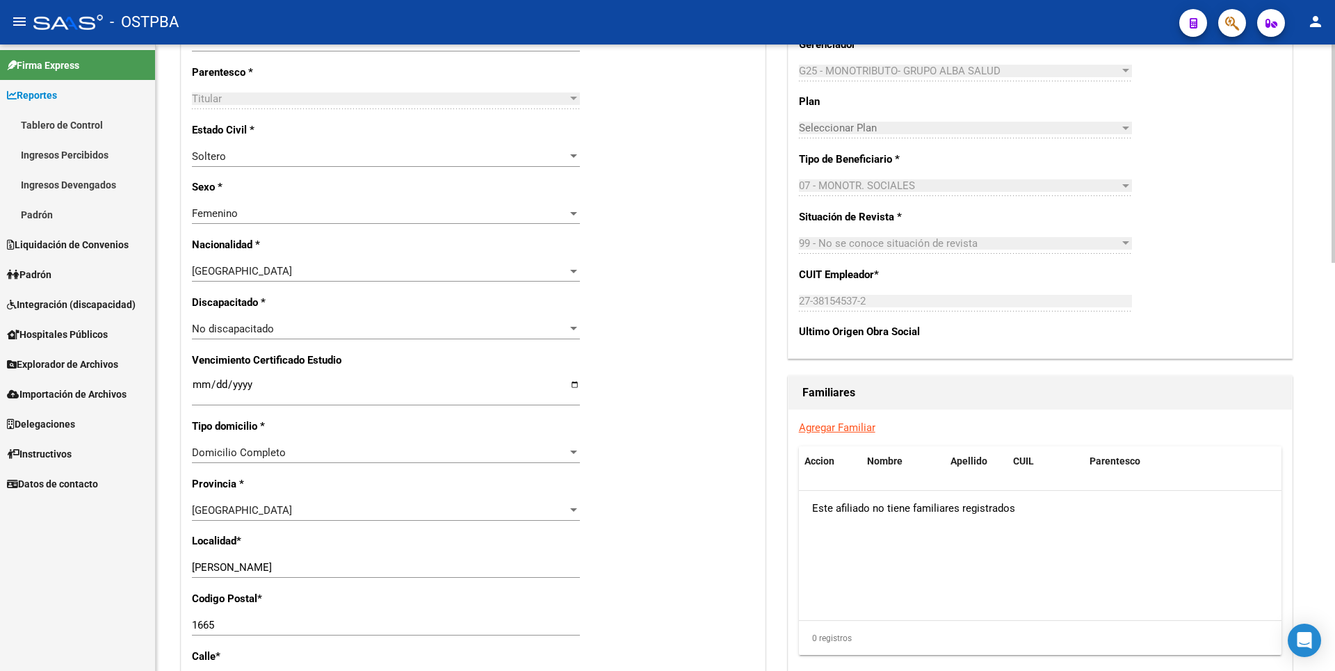
scroll to position [695, 0]
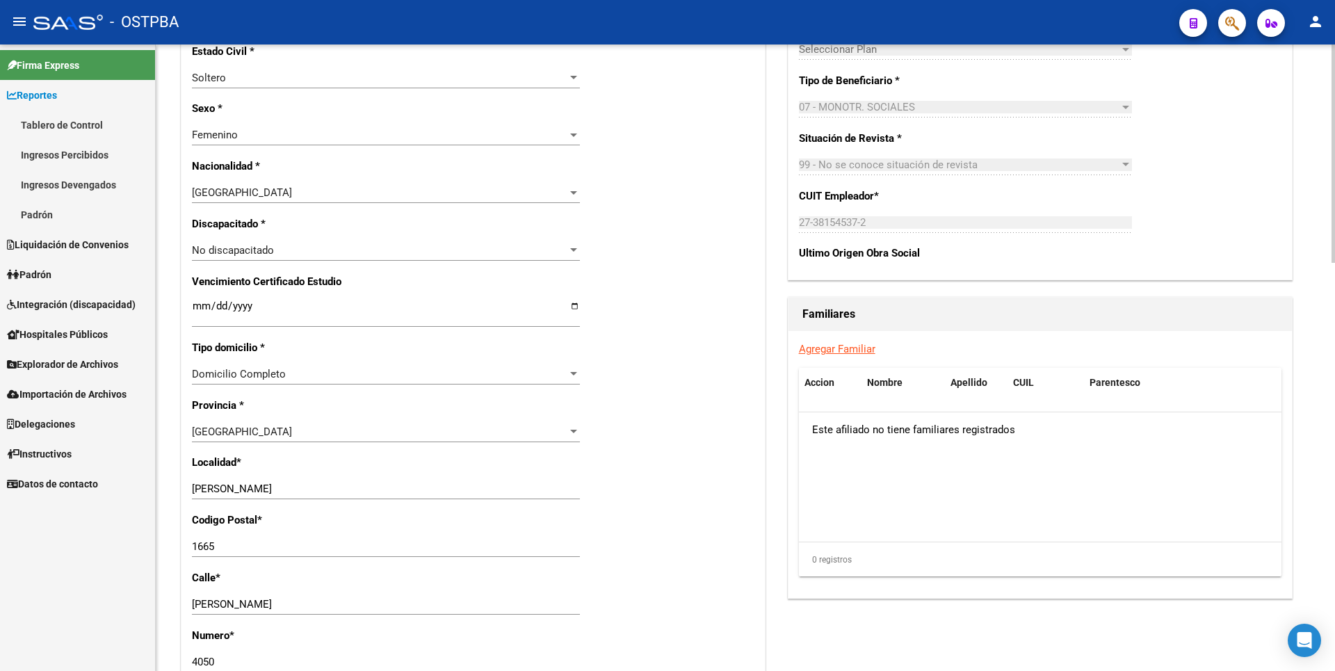
click at [822, 350] on link "Agregar Familiar" at bounding box center [837, 349] width 76 height 13
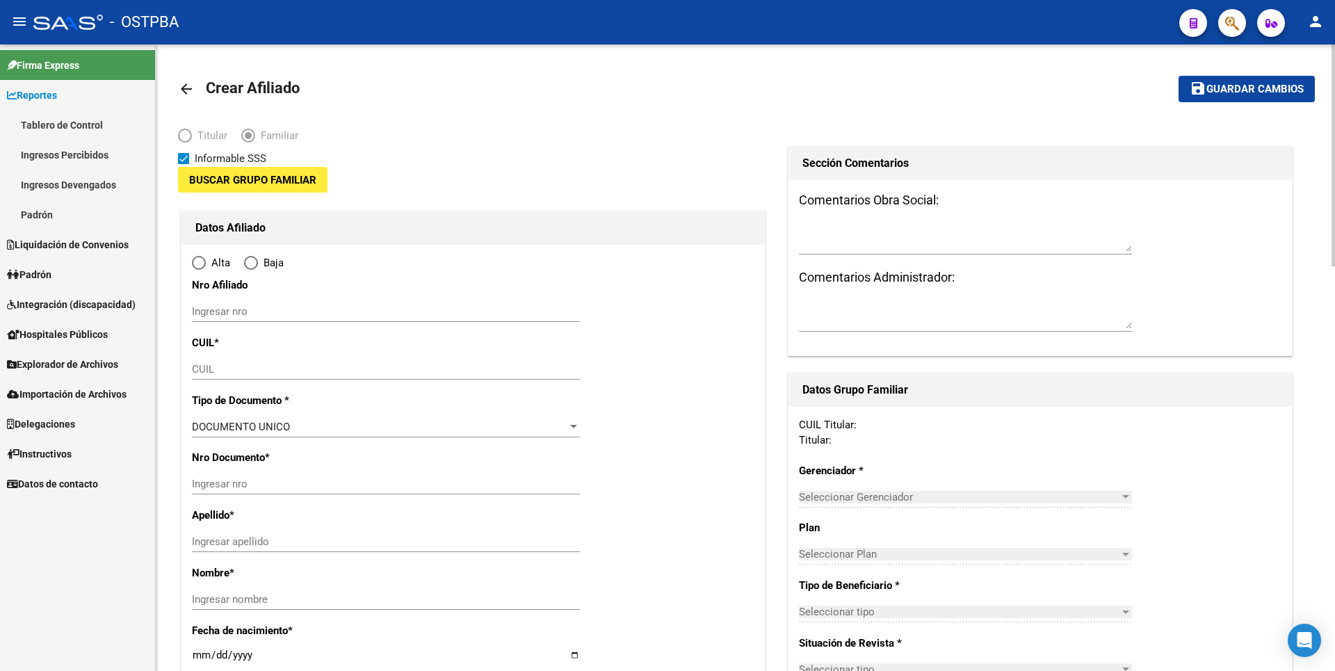
type input "27-38154537-2"
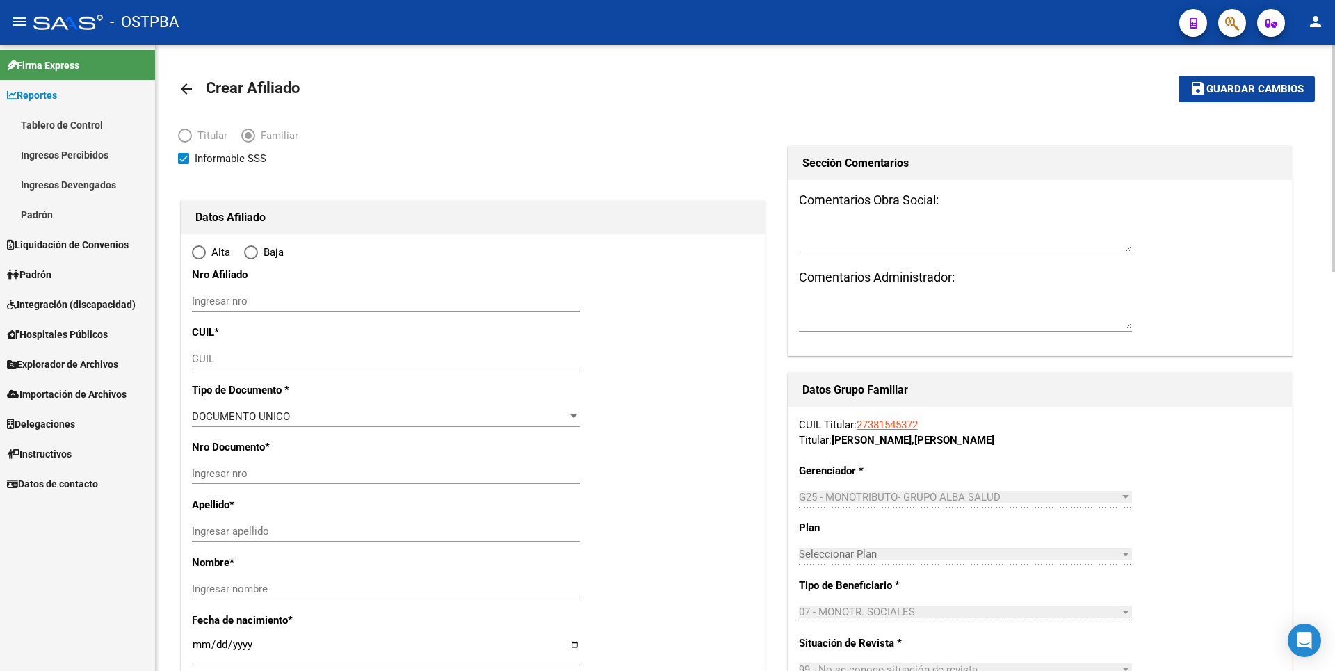
type input "JOSE CLEMENTE PAZ"
type input "1665"
type input "MARCOS PAZ"
type input "4050"
type input "0"
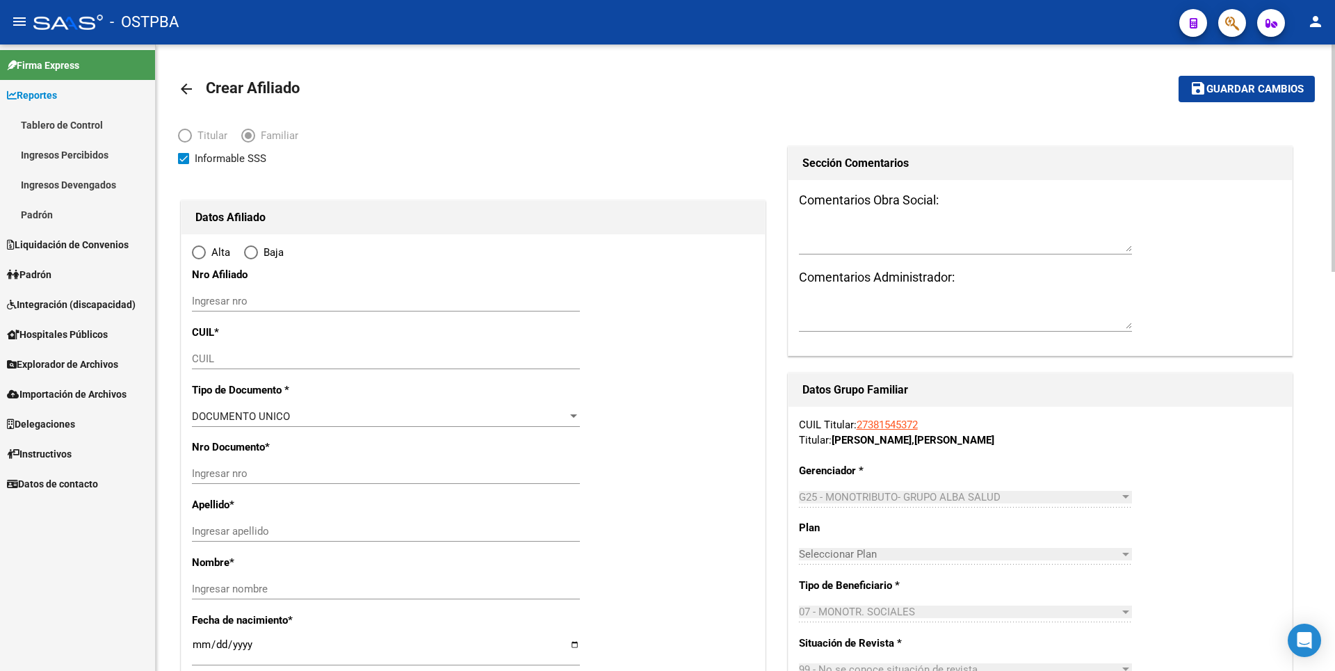
type input "2"
radio input "true"
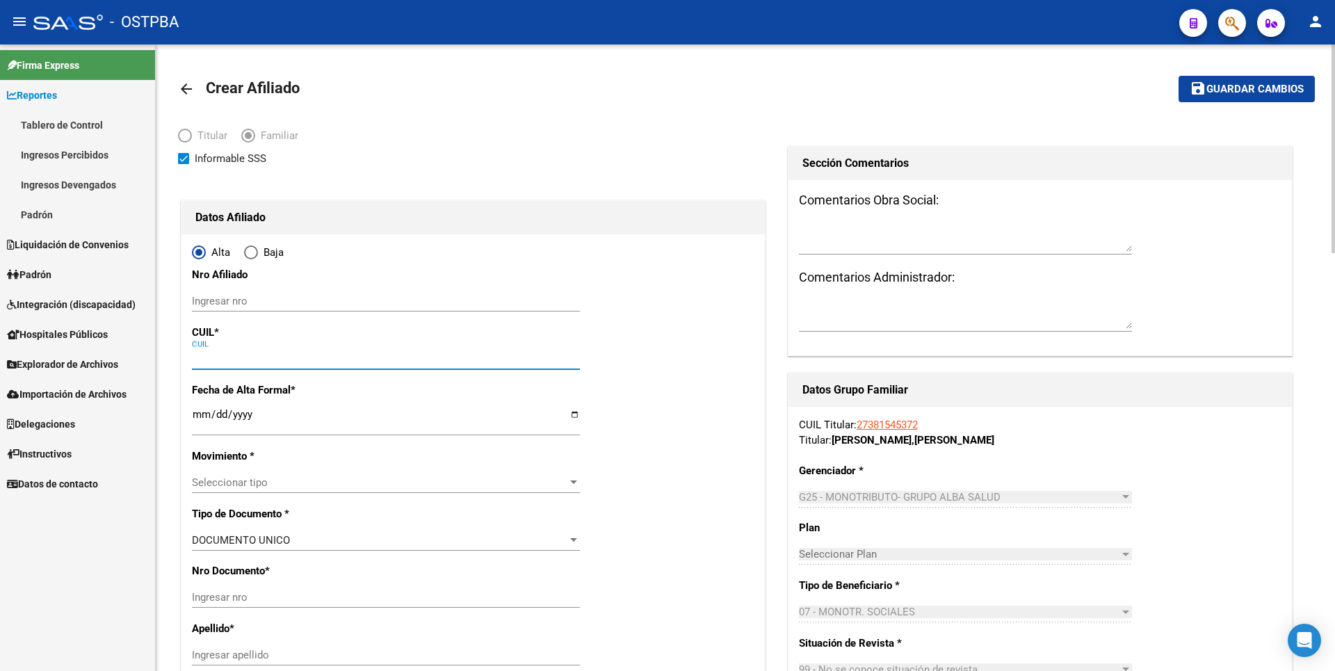
click at [211, 359] on input "CUIL" at bounding box center [386, 358] width 388 height 13
type input "27-38154537-2"
paste input "27-56399152-1"
type input "27-56399152-1"
type input "56399152"
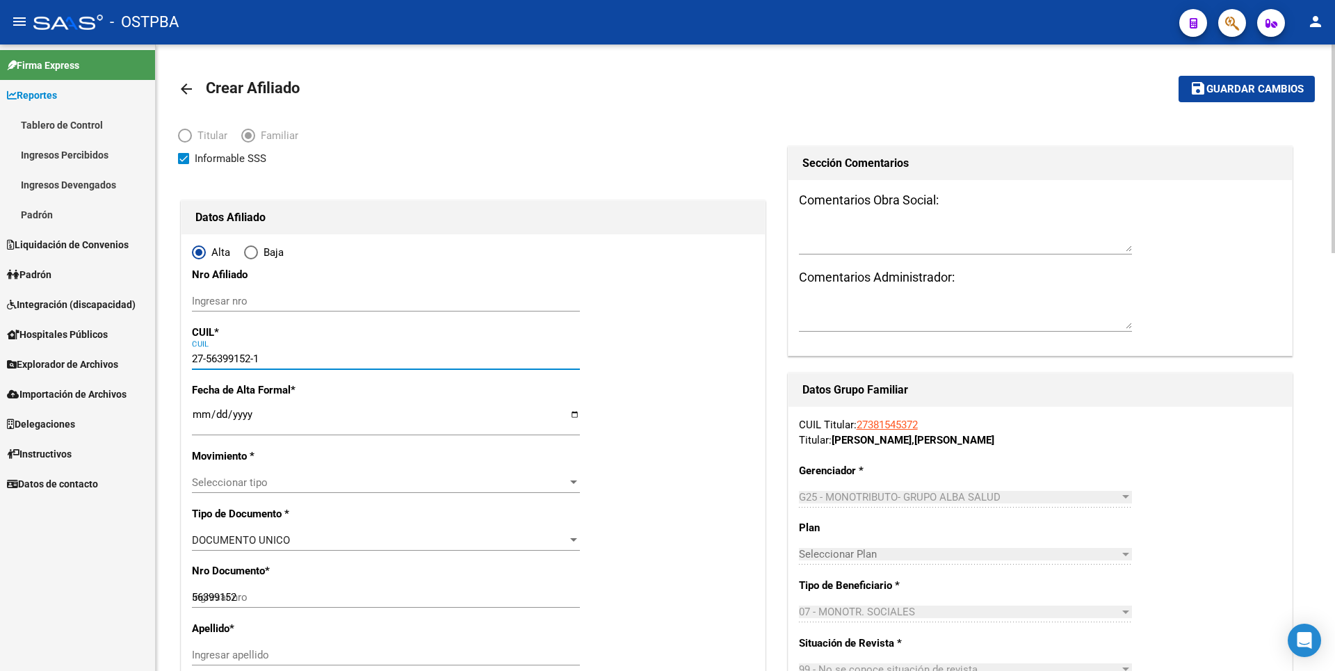
type input "BARCO GIORDANO"
type input "OLIVIA ANELEY"
type input "2017-06-16"
type input "TRUJUI"
type input "1664"
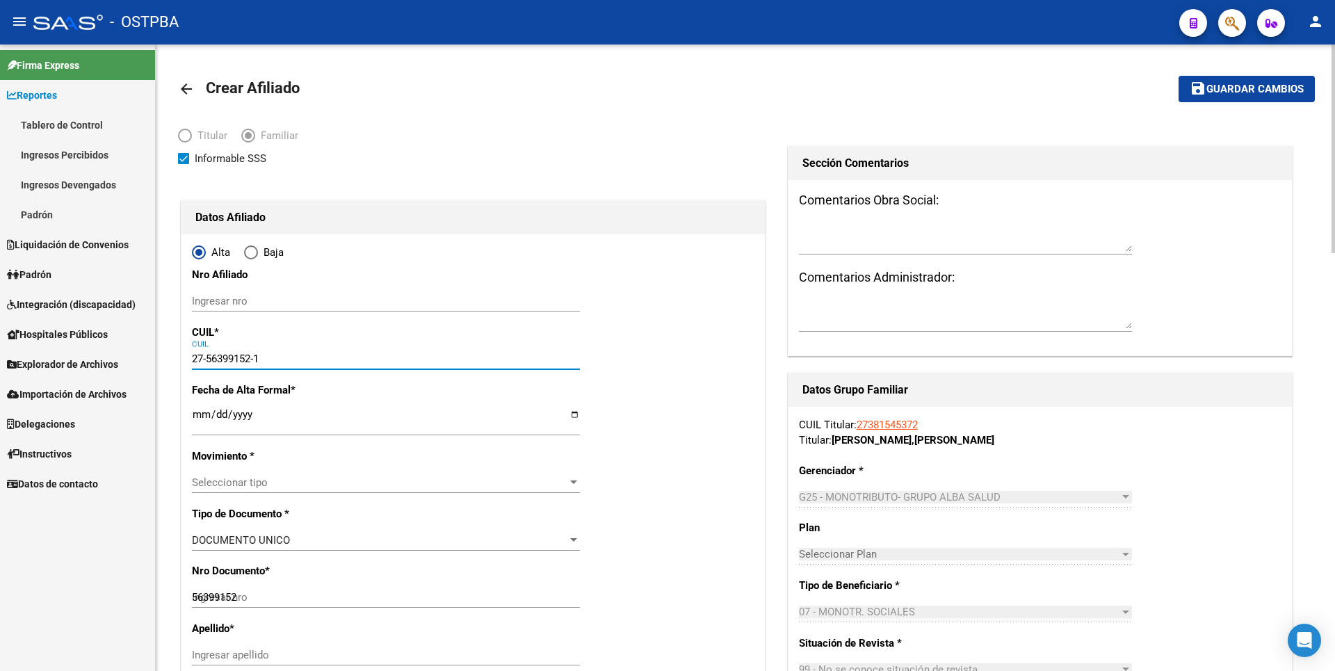
type input "FELIX DE AZARA"
type input "10979"
type input "27-56399152-1"
click at [204, 416] on input "Ingresar fecha" at bounding box center [386, 420] width 388 height 22
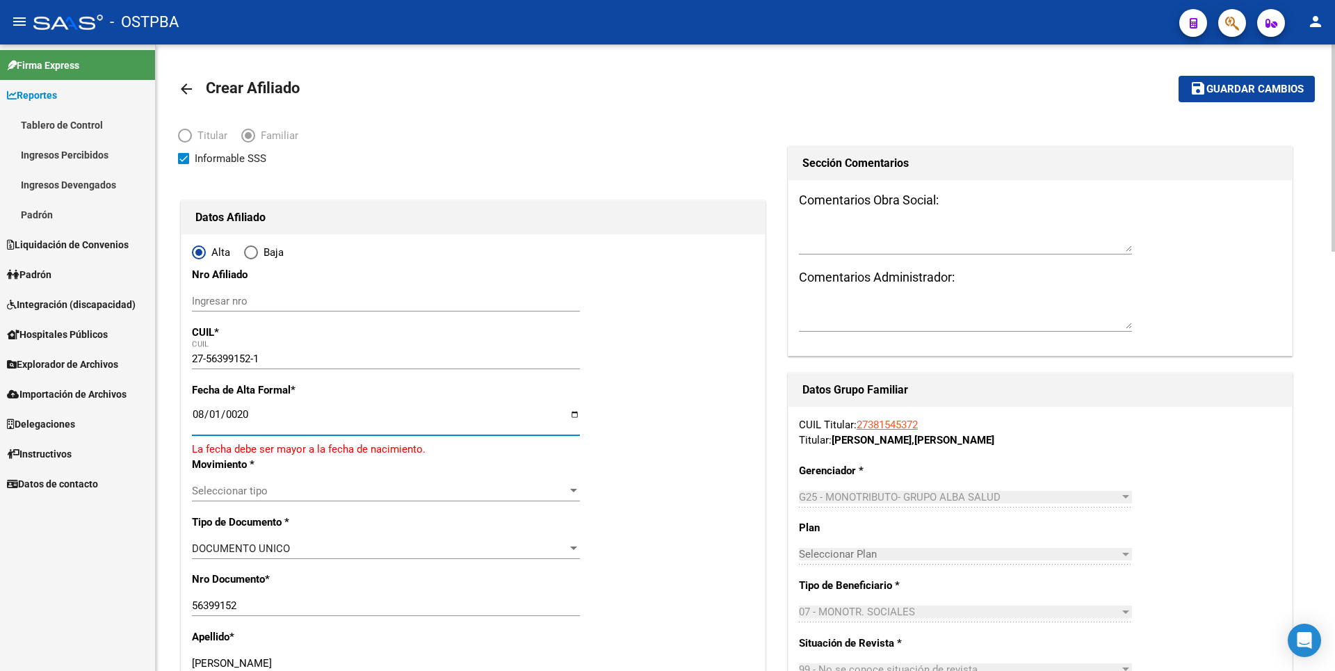
type input "0202-08-01"
click at [218, 417] on input "0202-08-01" at bounding box center [386, 420] width 388 height 22
type input "2025-05-01"
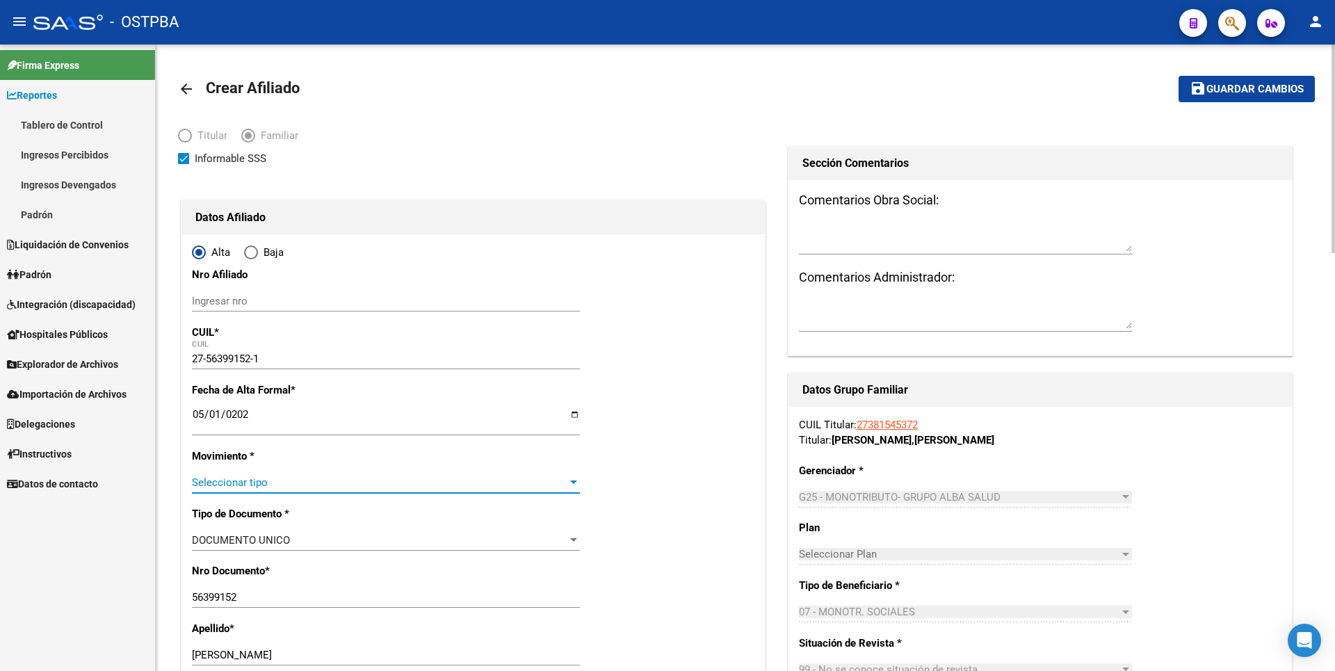
click at [571, 478] on div at bounding box center [573, 482] width 13 height 11
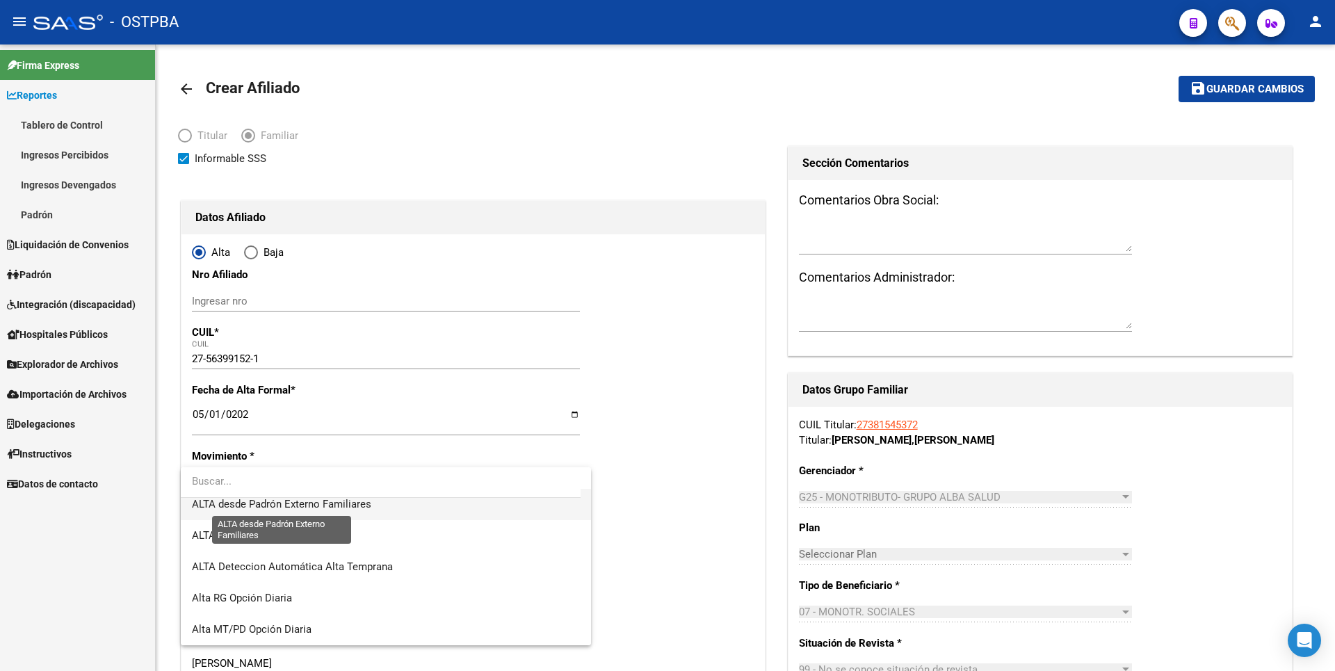
click at [368, 508] on span "ALTA desde Padrón Externo Familiares" at bounding box center [281, 504] width 179 height 13
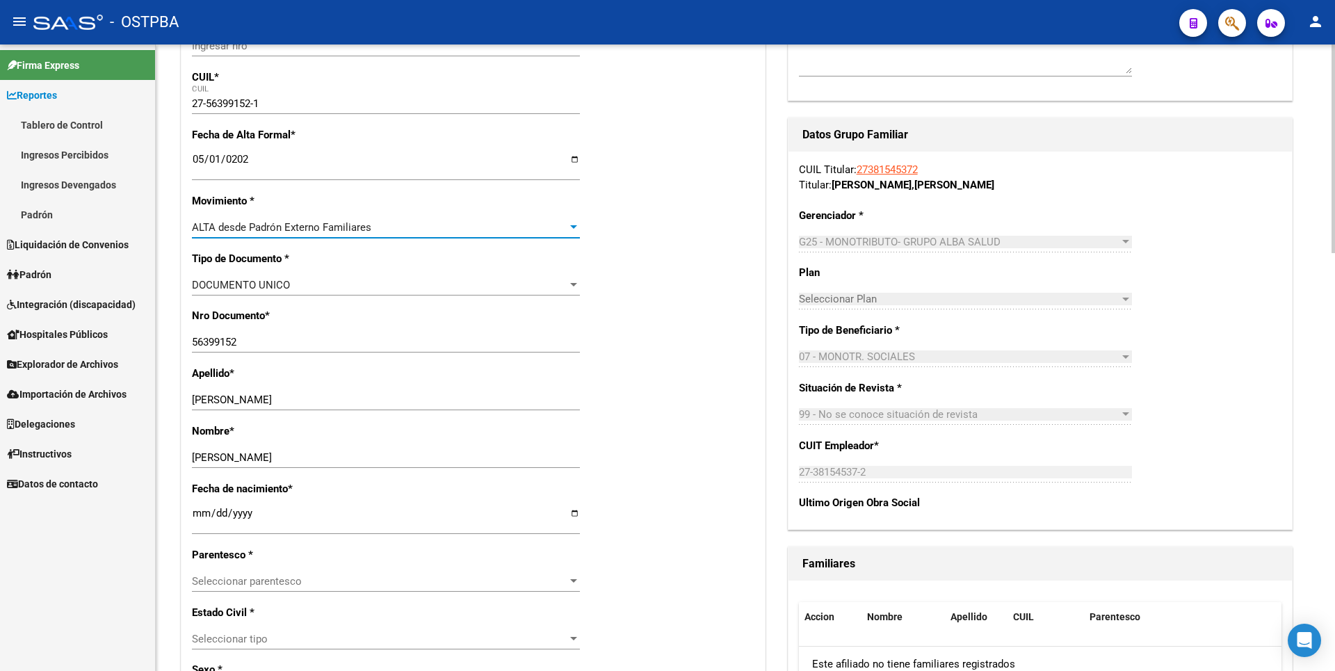
scroll to position [278, 0]
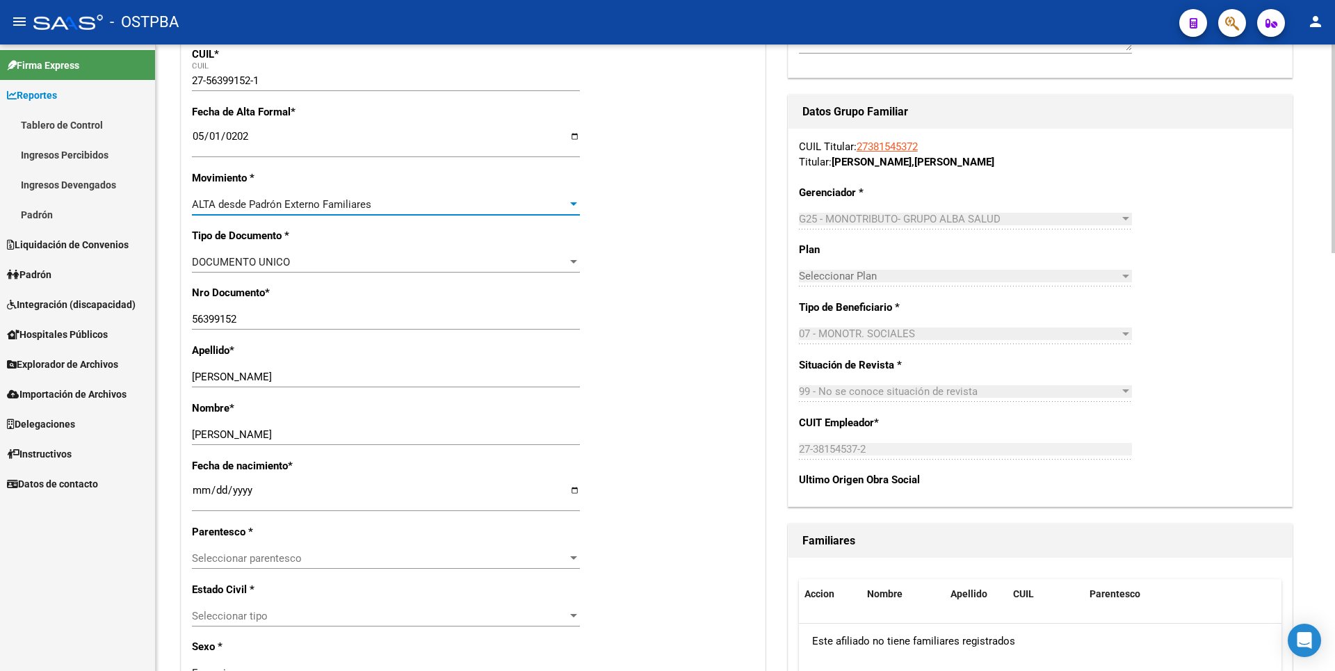
click at [576, 555] on div at bounding box center [573, 558] width 13 height 11
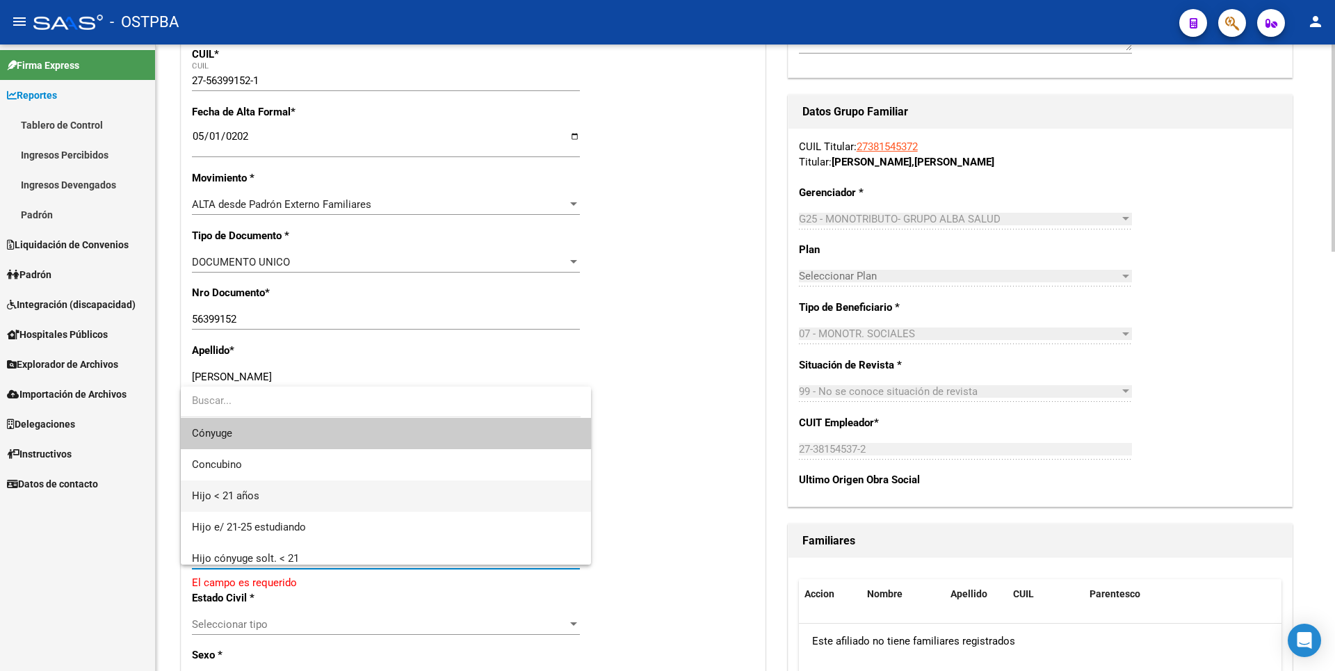
click at [264, 498] on span "Hijo < 21 años" at bounding box center [386, 495] width 388 height 31
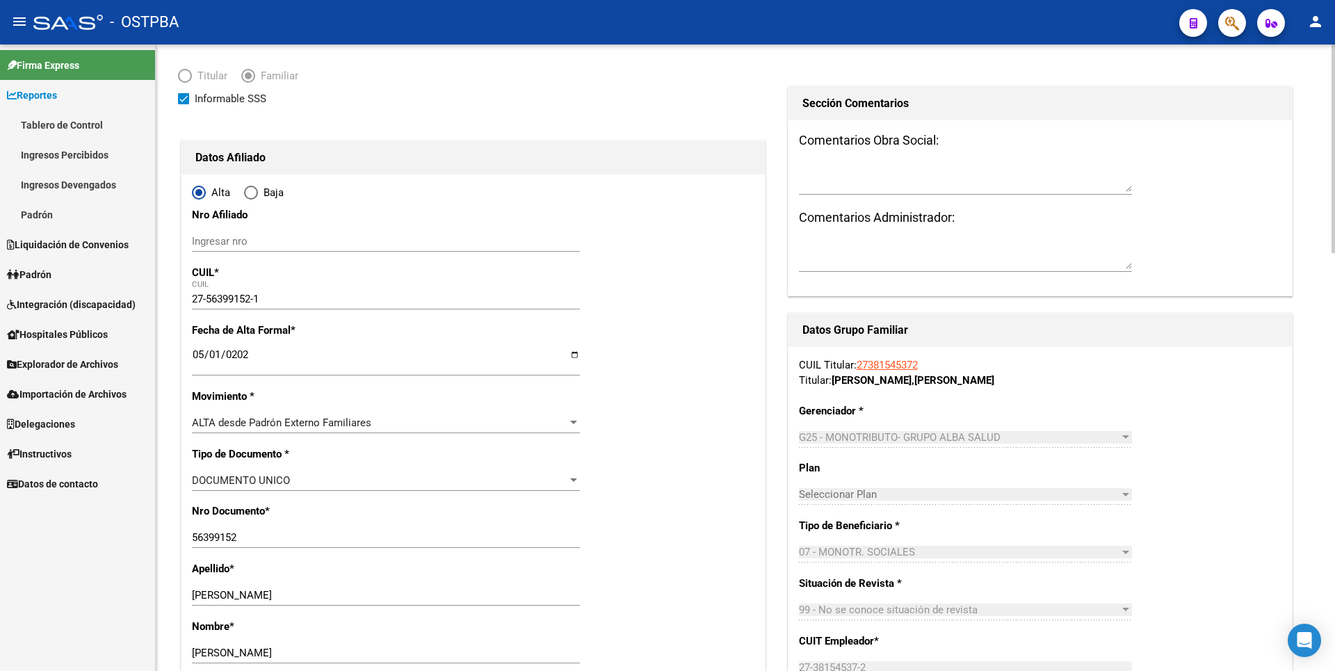
scroll to position [0, 0]
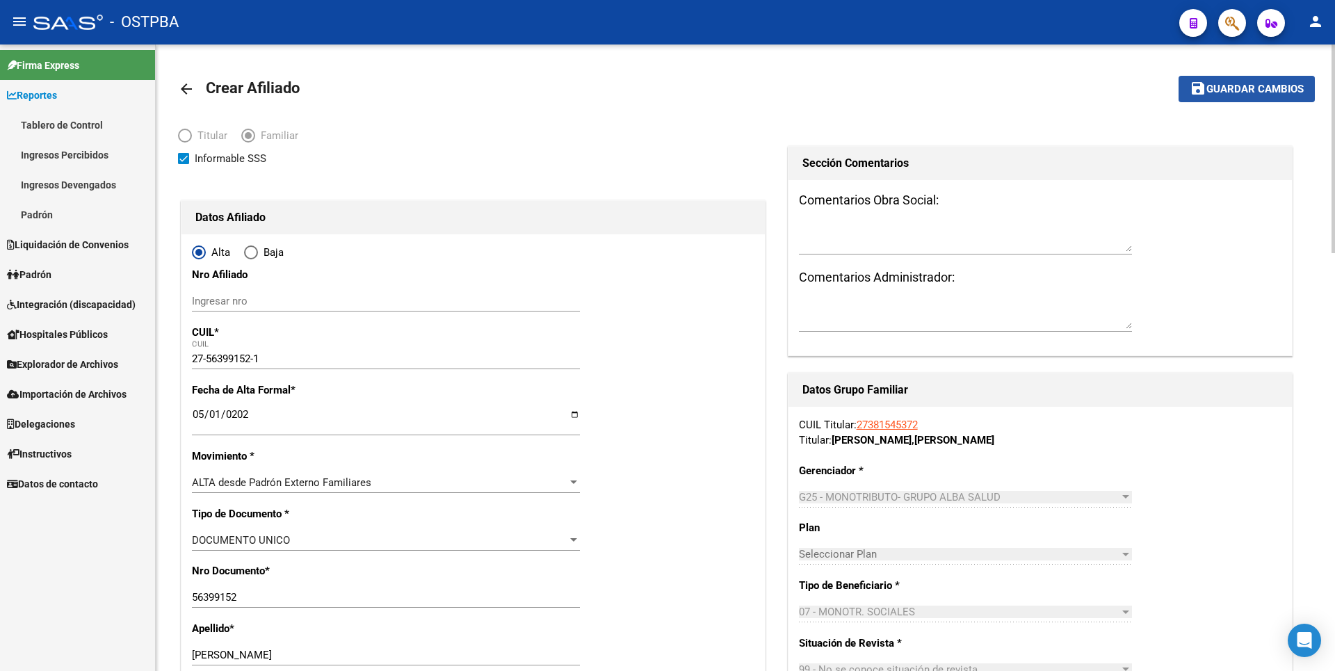
click at [1245, 91] on span "Guardar cambios" at bounding box center [1254, 89] width 97 height 13
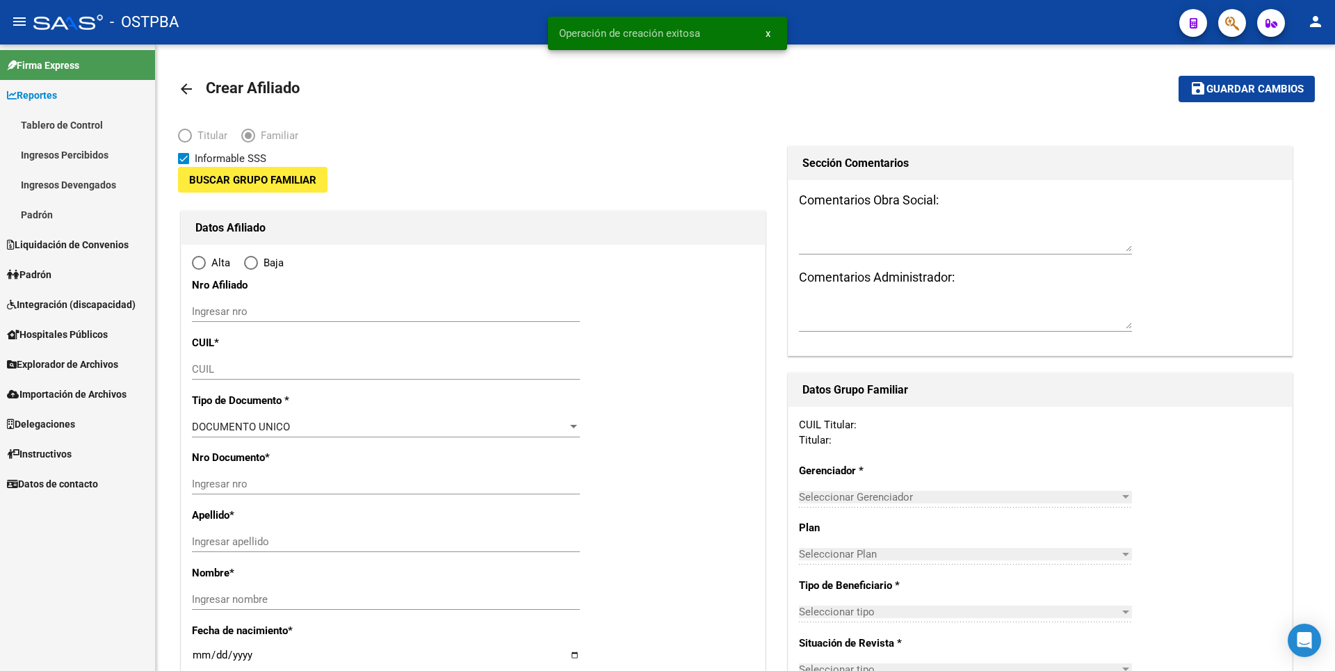
type input "27-38154537-2"
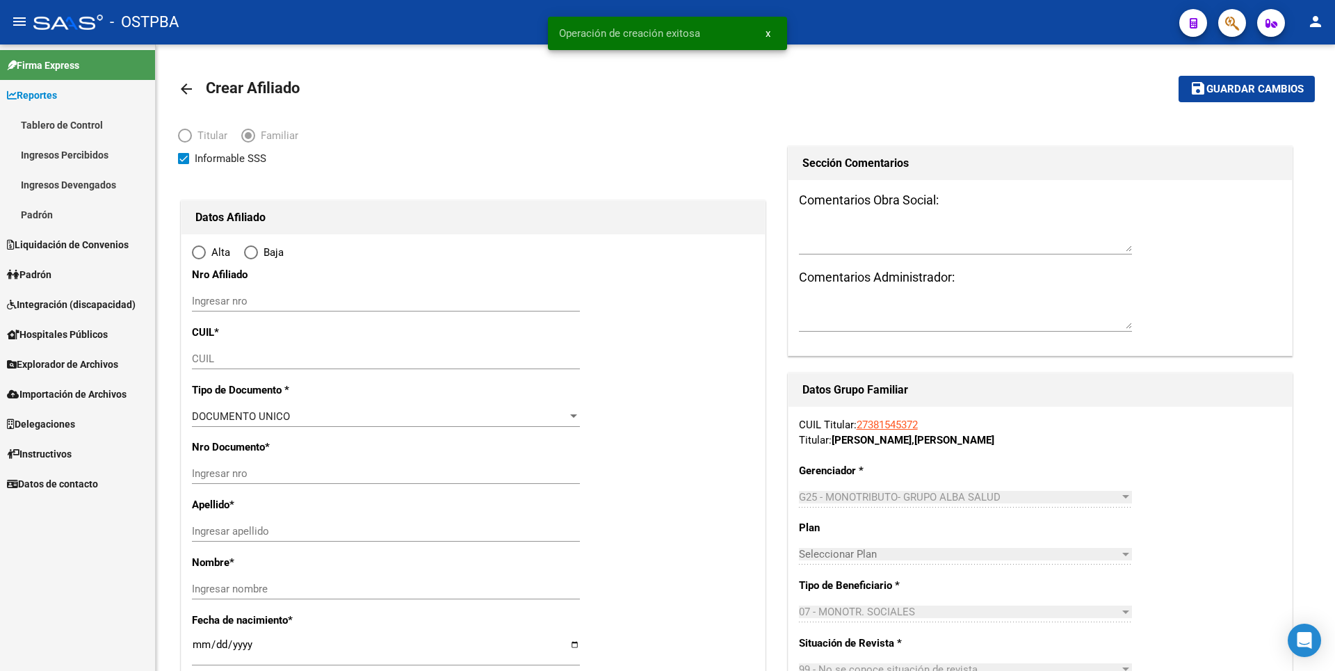
type input "JOSE CLEMENTE PAZ"
type input "1665"
type input "MARCOS PAZ"
type input "4050"
type input "0"
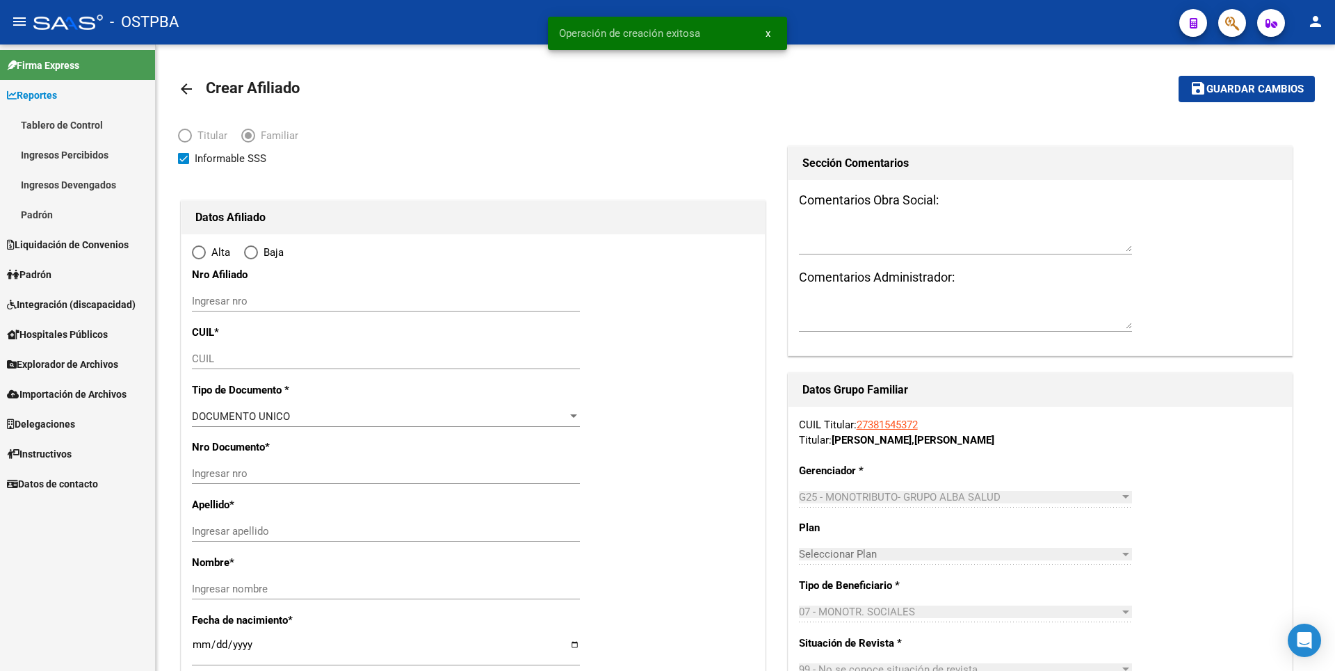
type input "2"
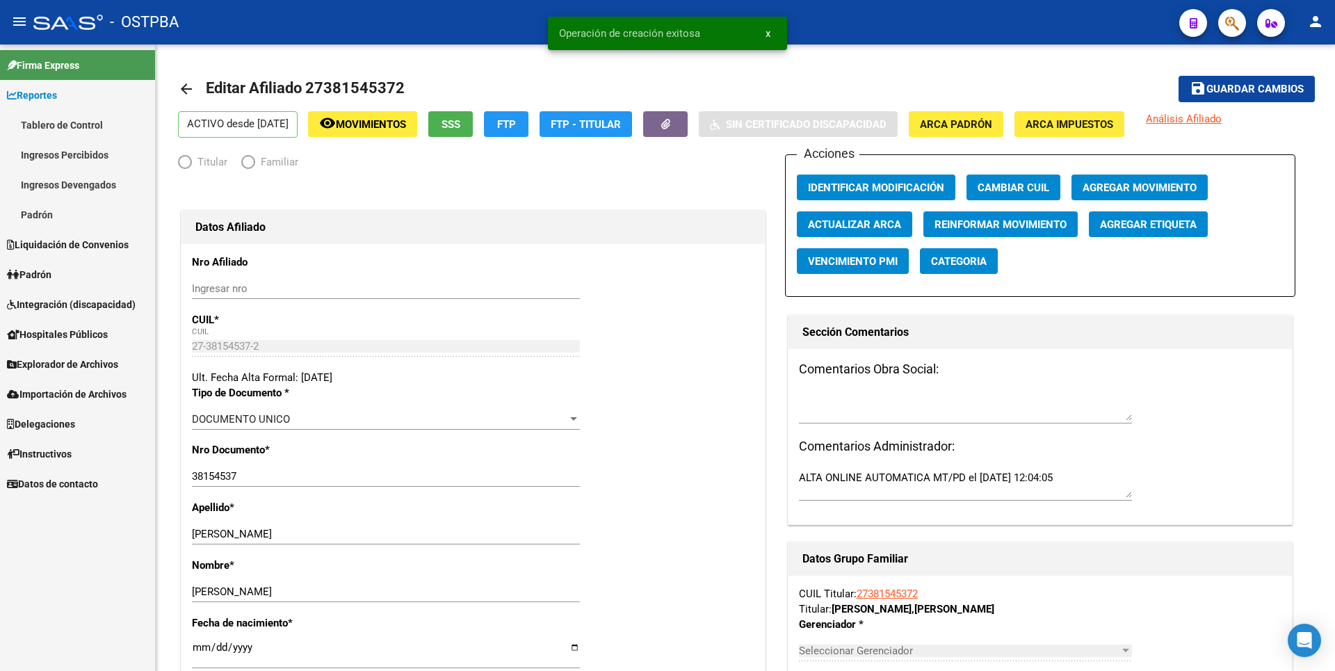
radio input "true"
type input "27-38154537-2"
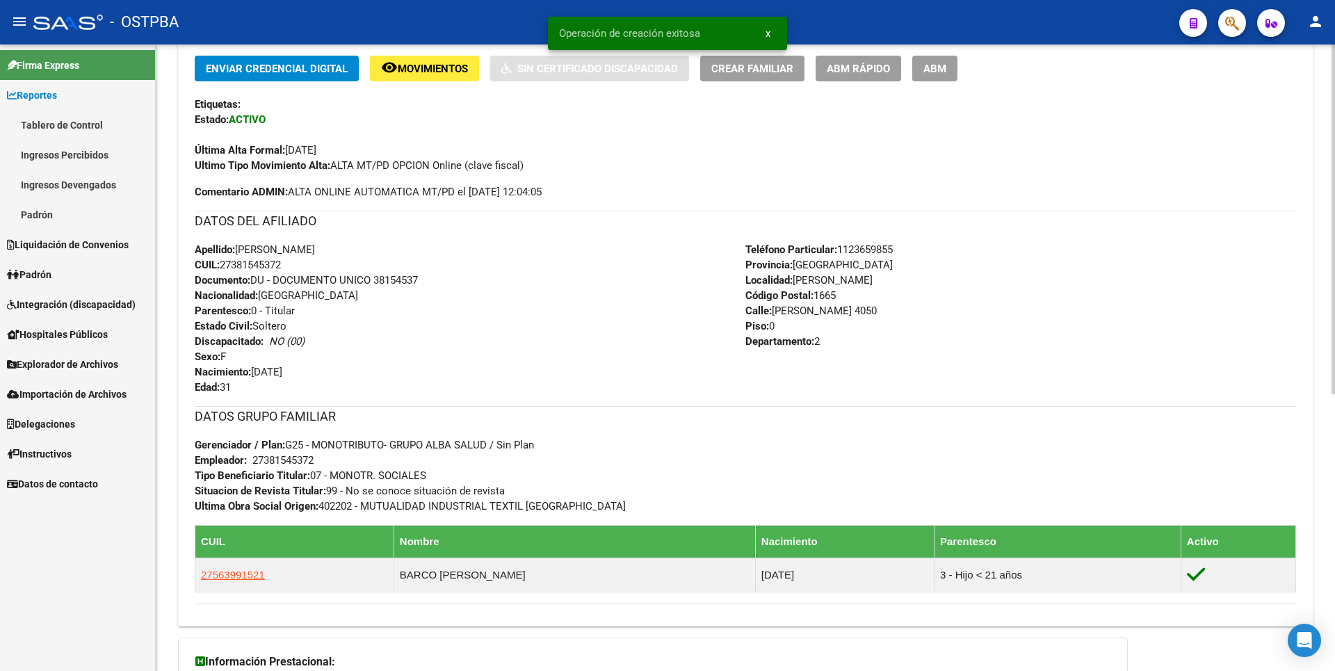
scroll to position [495, 0]
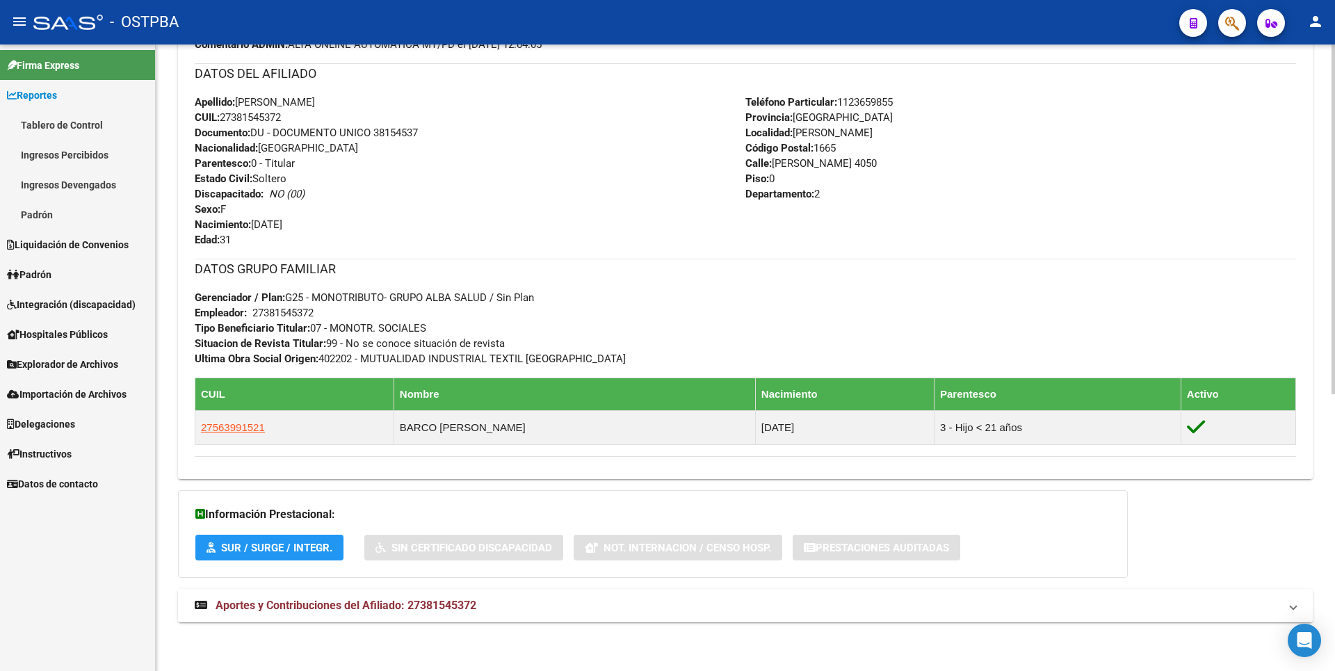
click at [400, 601] on span "Aportes y Contribuciones del Afiliado: 27381545372" at bounding box center [346, 605] width 261 height 13
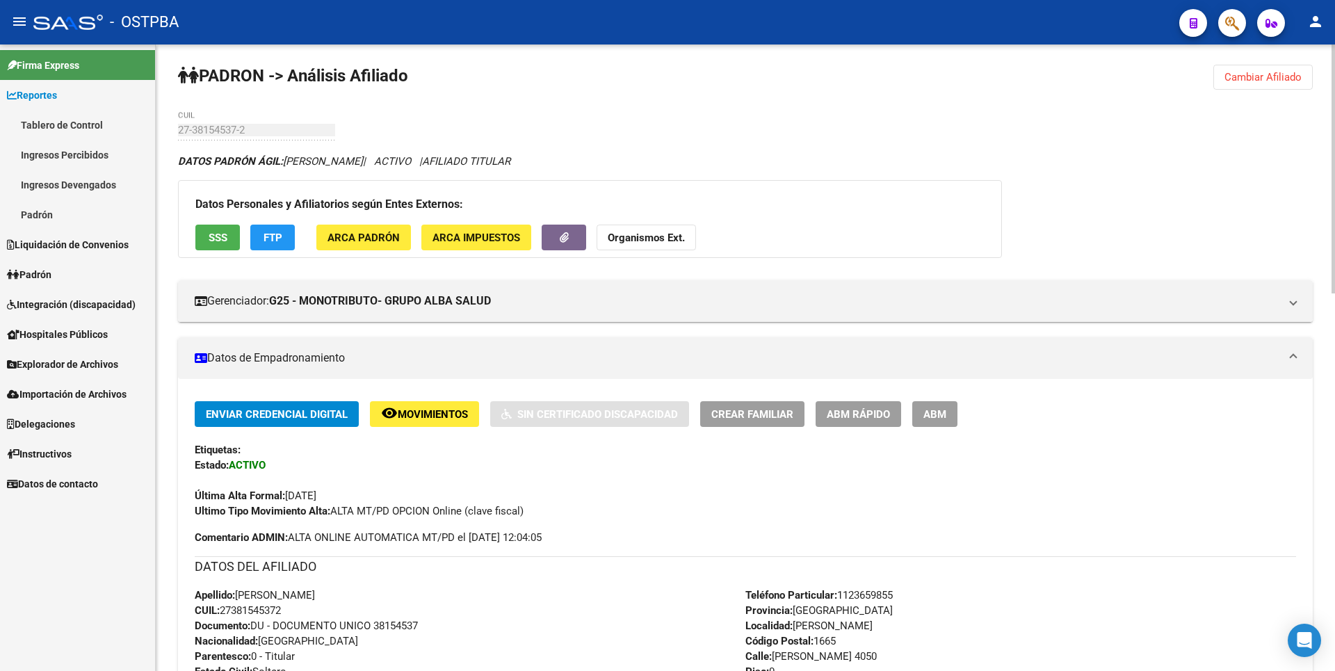
scroll to position [0, 0]
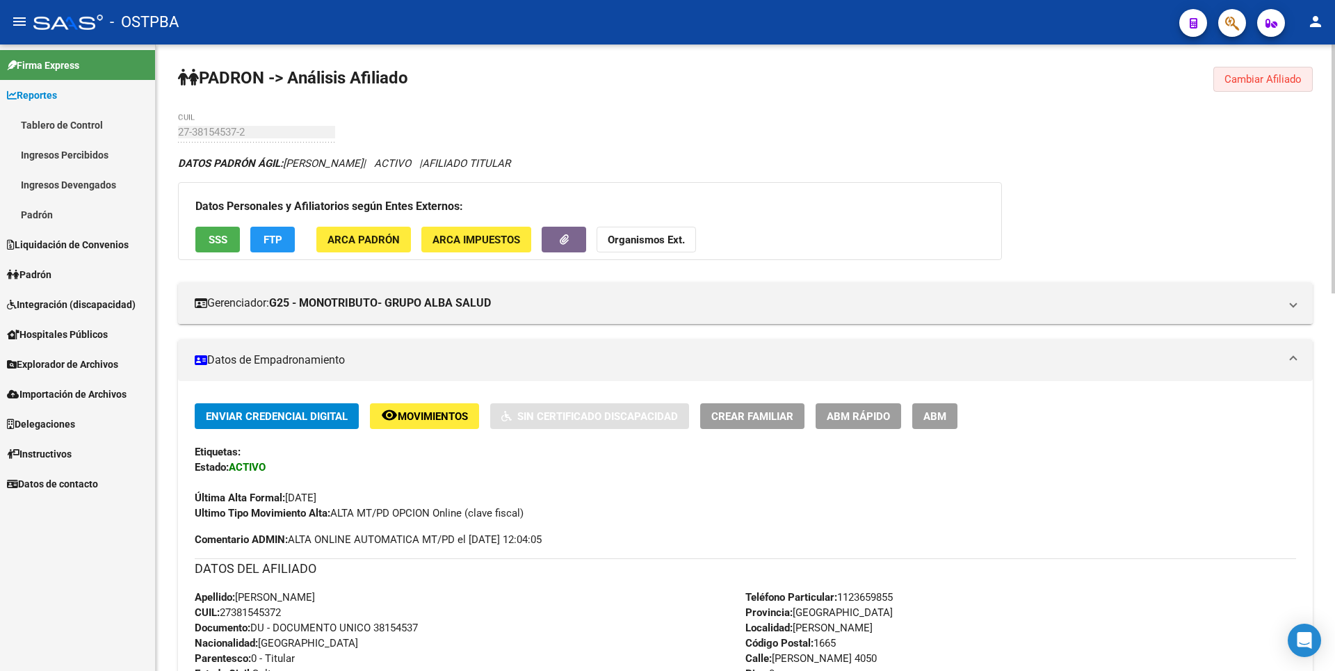
drag, startPoint x: 1252, startPoint y: 75, endPoint x: 375, endPoint y: 185, distance: 883.6
click at [1251, 74] on span "Cambiar Afiliado" at bounding box center [1262, 79] width 77 height 13
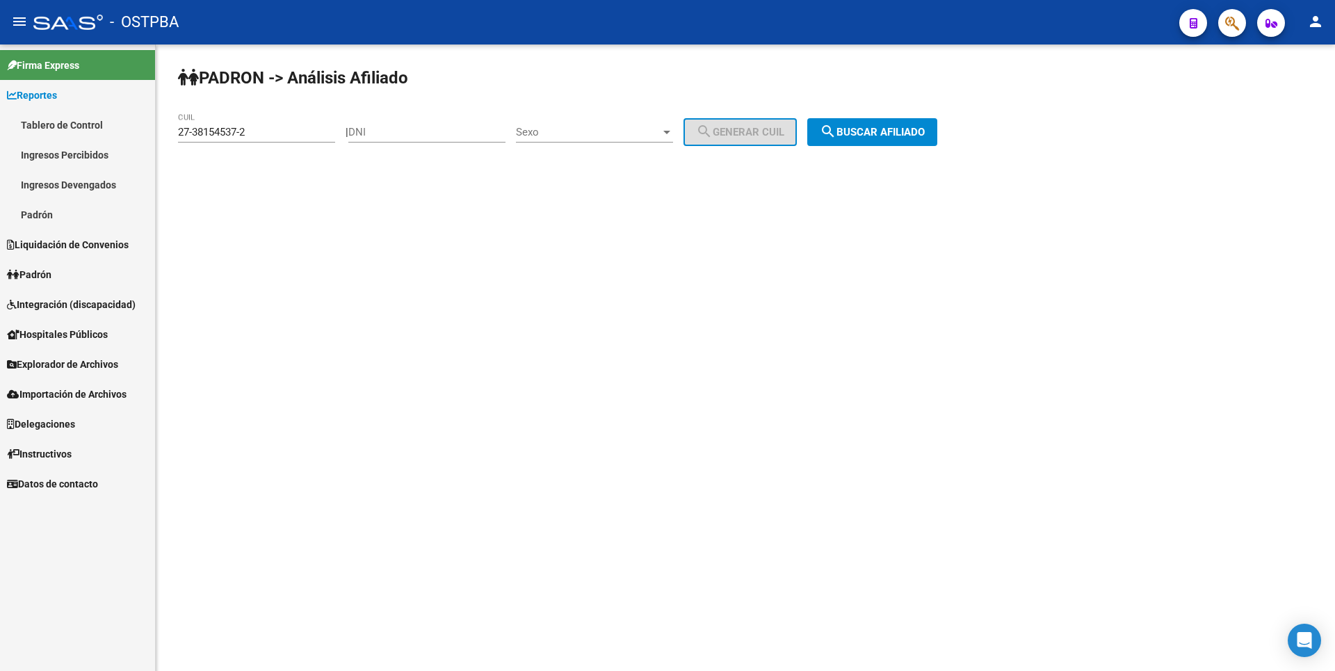
click at [404, 134] on input "DNI" at bounding box center [426, 132] width 157 height 13
type input "57389457"
drag, startPoint x: 252, startPoint y: 132, endPoint x: 0, endPoint y: 125, distance: 252.5
click at [0, 125] on mat-sidenav-container "Firma Express Reportes Tablero de Control Ingresos Percibidos Análisis de todos…" at bounding box center [667, 357] width 1335 height 626
click at [670, 131] on div at bounding box center [666, 132] width 7 height 3
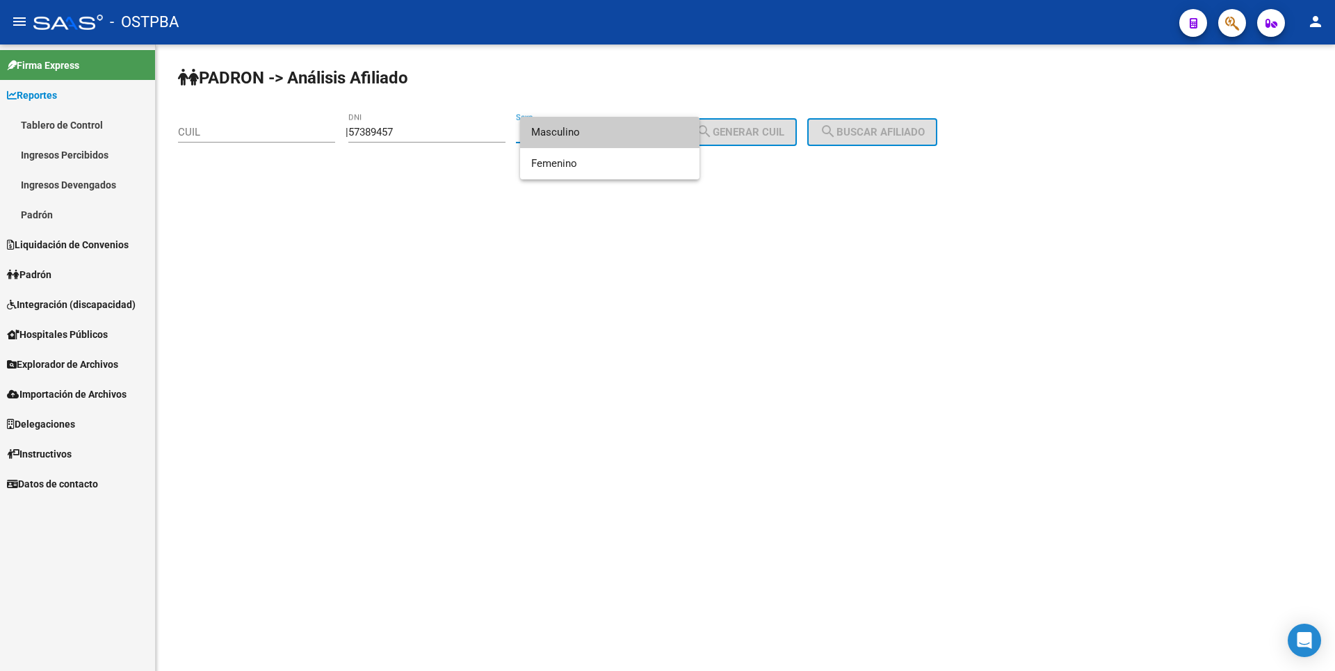
click at [614, 122] on span "Masculino" at bounding box center [609, 132] width 157 height 31
click at [735, 130] on span "search Generar CUIL" at bounding box center [740, 132] width 88 height 13
type input "20-57389457-0"
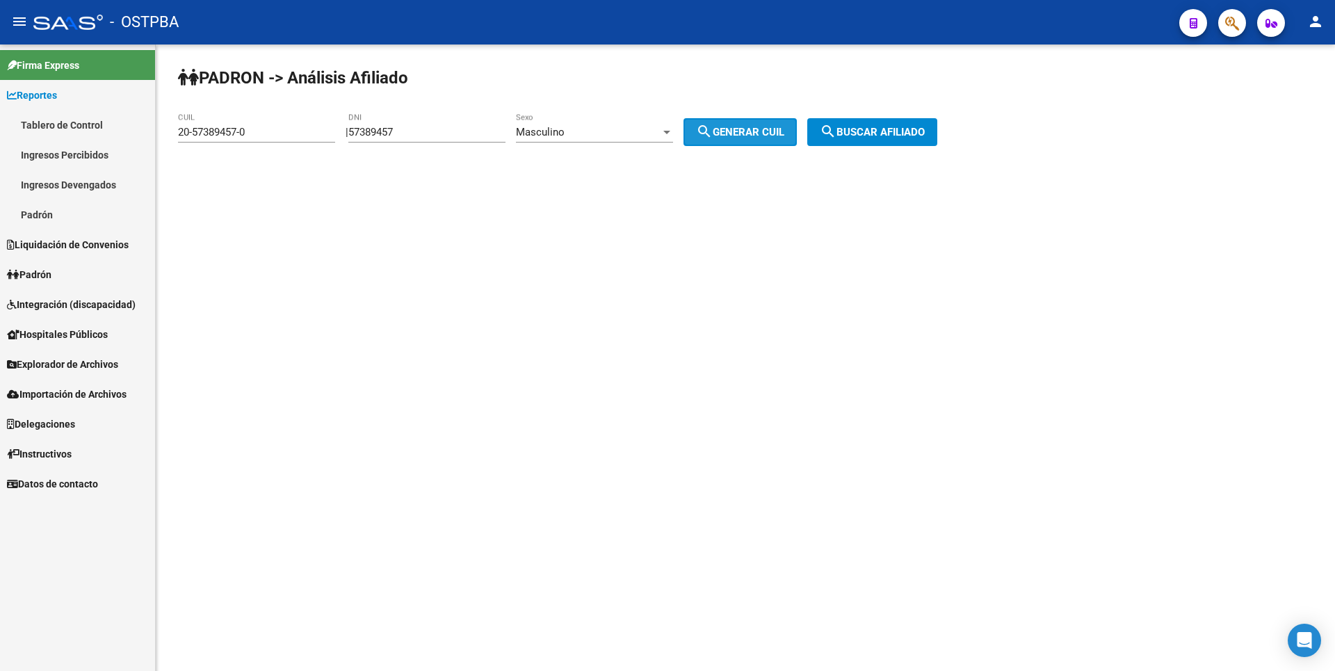
click at [784, 129] on span "search Generar CUIL" at bounding box center [740, 132] width 88 height 13
drag, startPoint x: 834, startPoint y: 127, endPoint x: 859, endPoint y: 127, distance: 25.0
click at [845, 127] on button "search Buscar afiliado" at bounding box center [872, 132] width 130 height 28
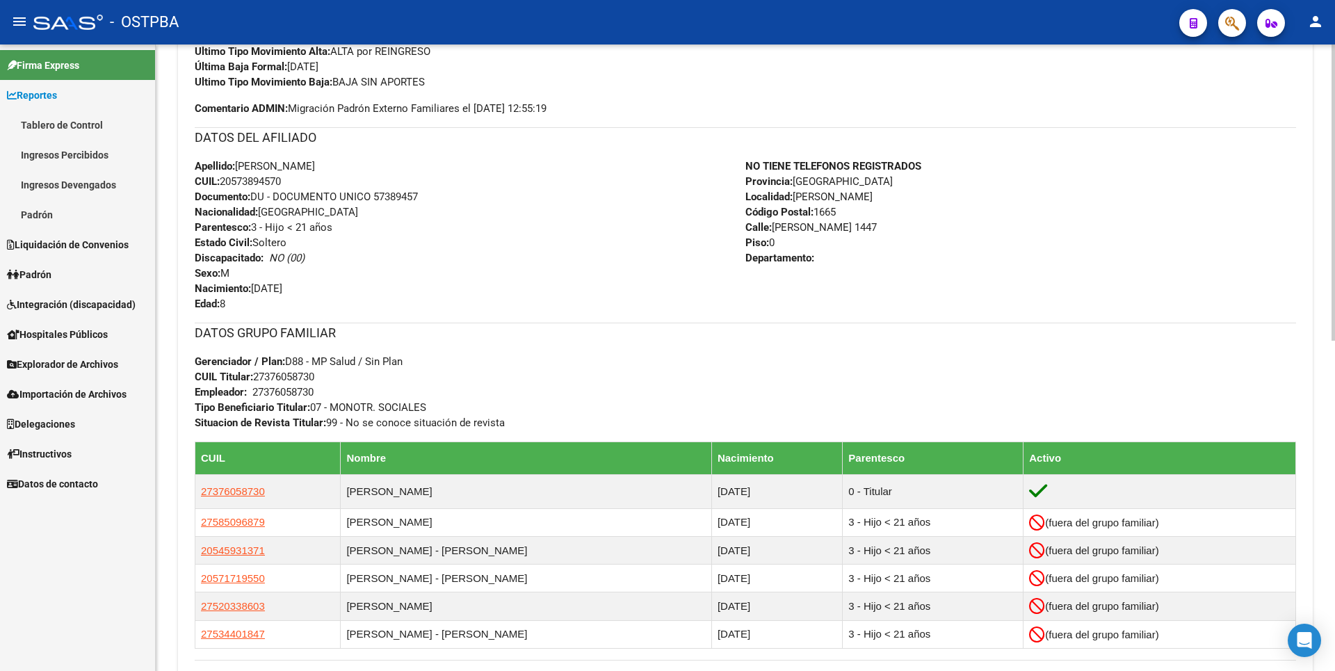
scroll to position [695, 0]
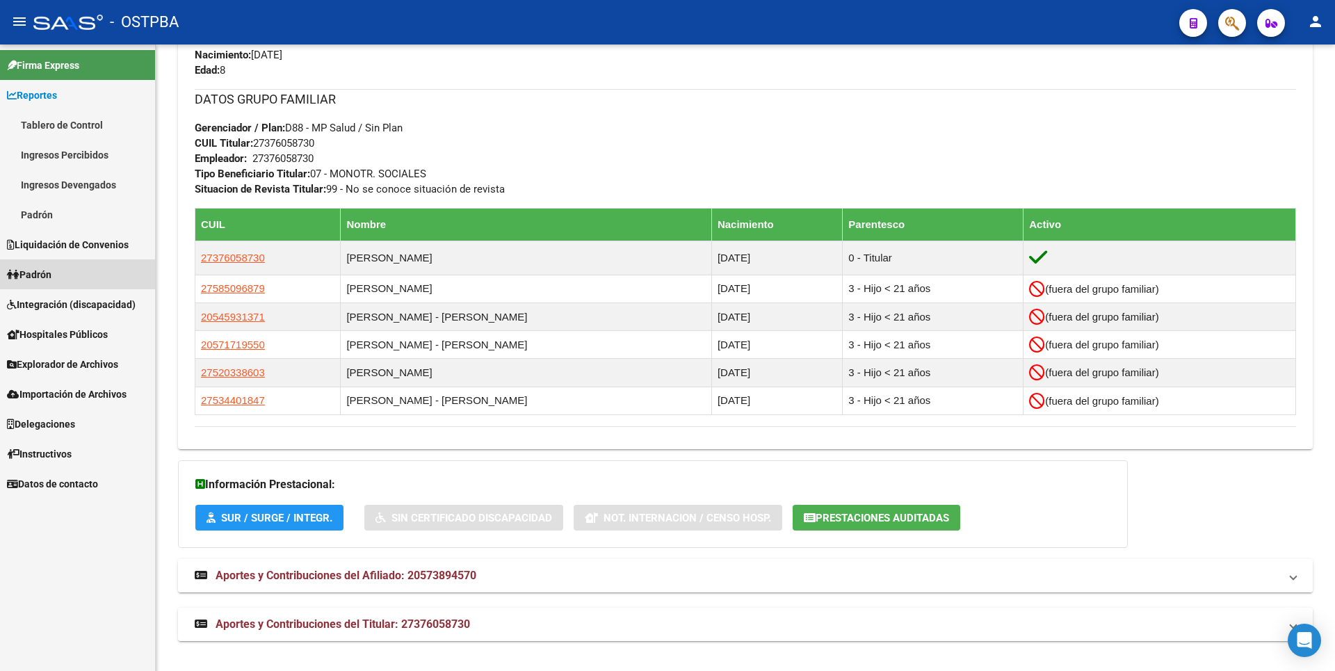
click at [40, 276] on span "Padrón" at bounding box center [29, 274] width 44 height 15
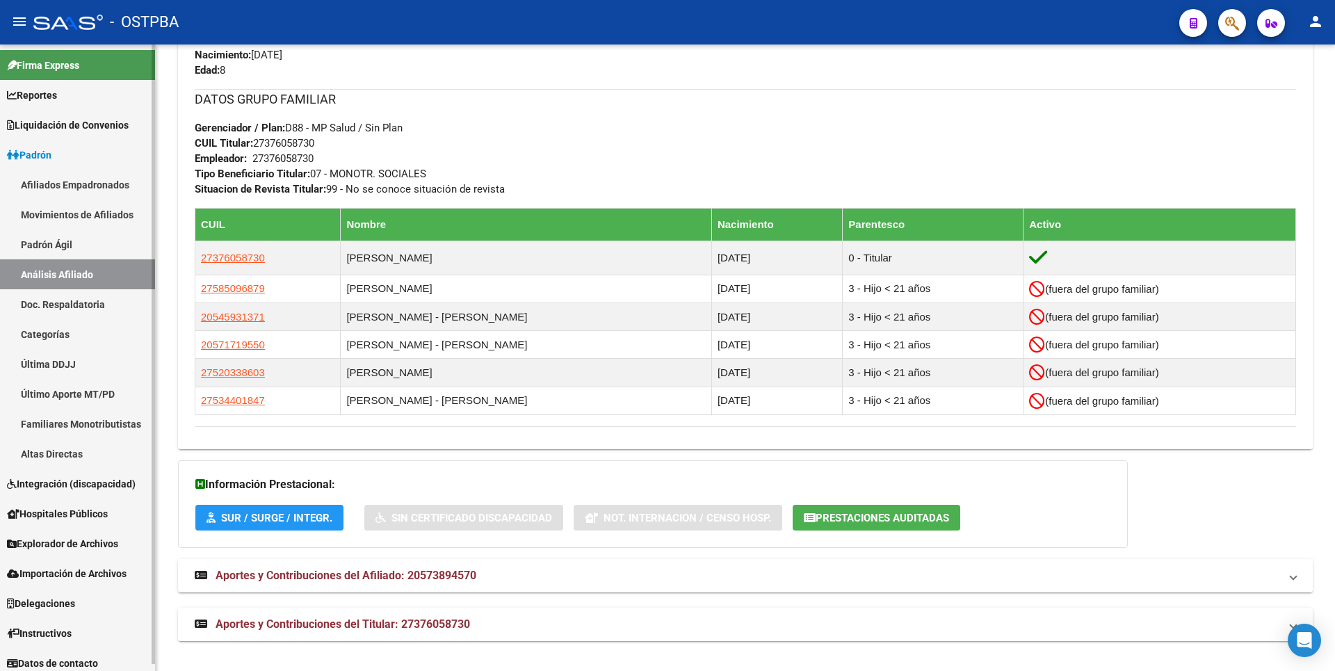
click at [70, 127] on span "Liquidación de Convenios" at bounding box center [68, 124] width 122 height 15
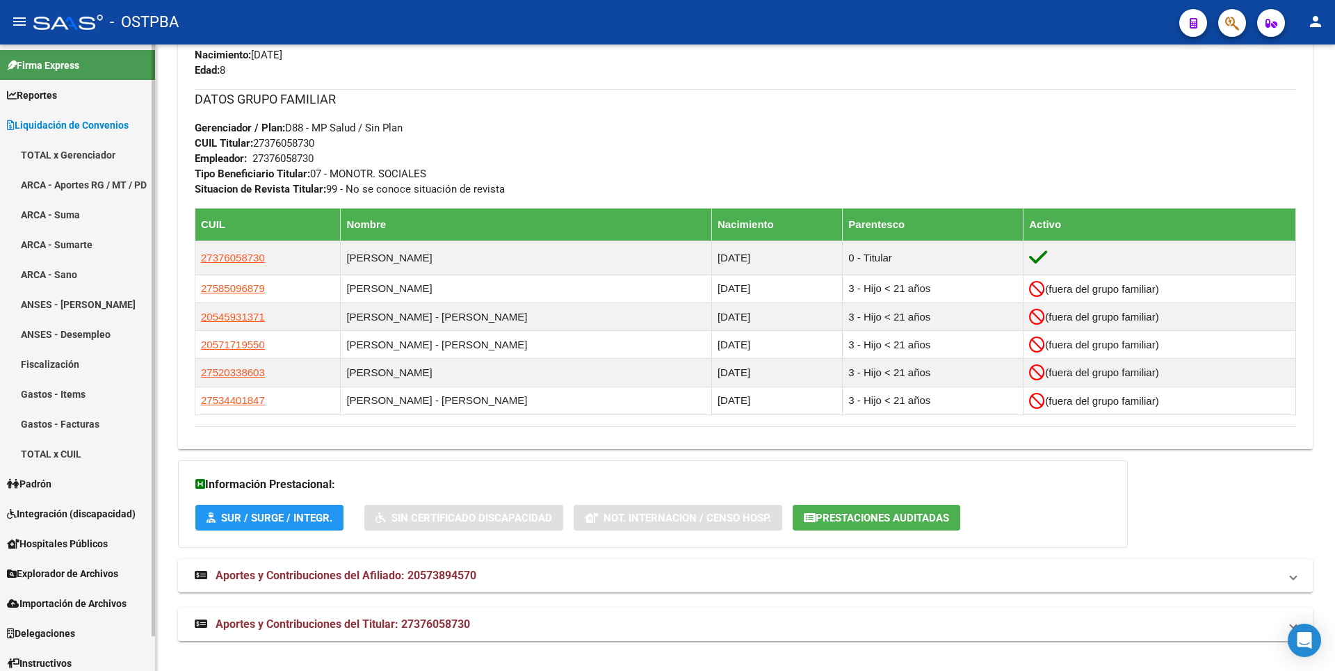
drag, startPoint x: 45, startPoint y: 92, endPoint x: 57, endPoint y: 92, distance: 11.8
click at [45, 91] on span "Reportes" at bounding box center [32, 95] width 50 height 15
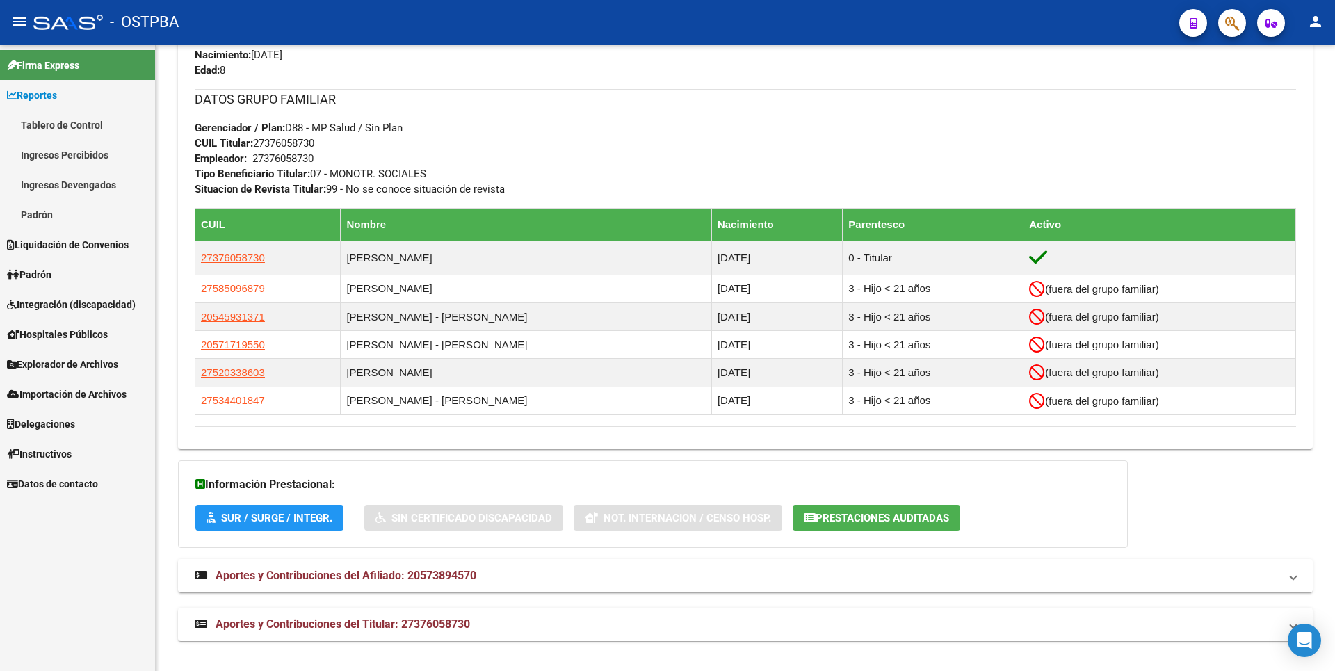
click at [67, 200] on link "Padrón" at bounding box center [77, 215] width 155 height 30
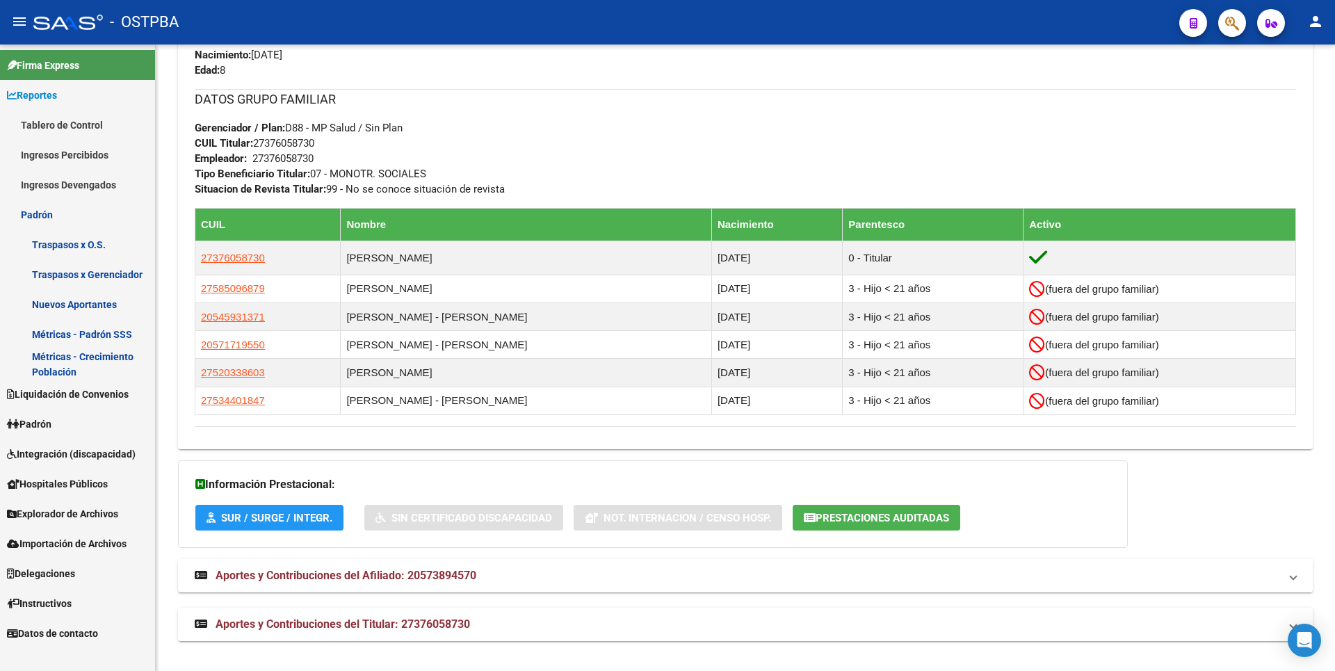
click at [71, 154] on link "Ingresos Percibidos" at bounding box center [77, 155] width 155 height 30
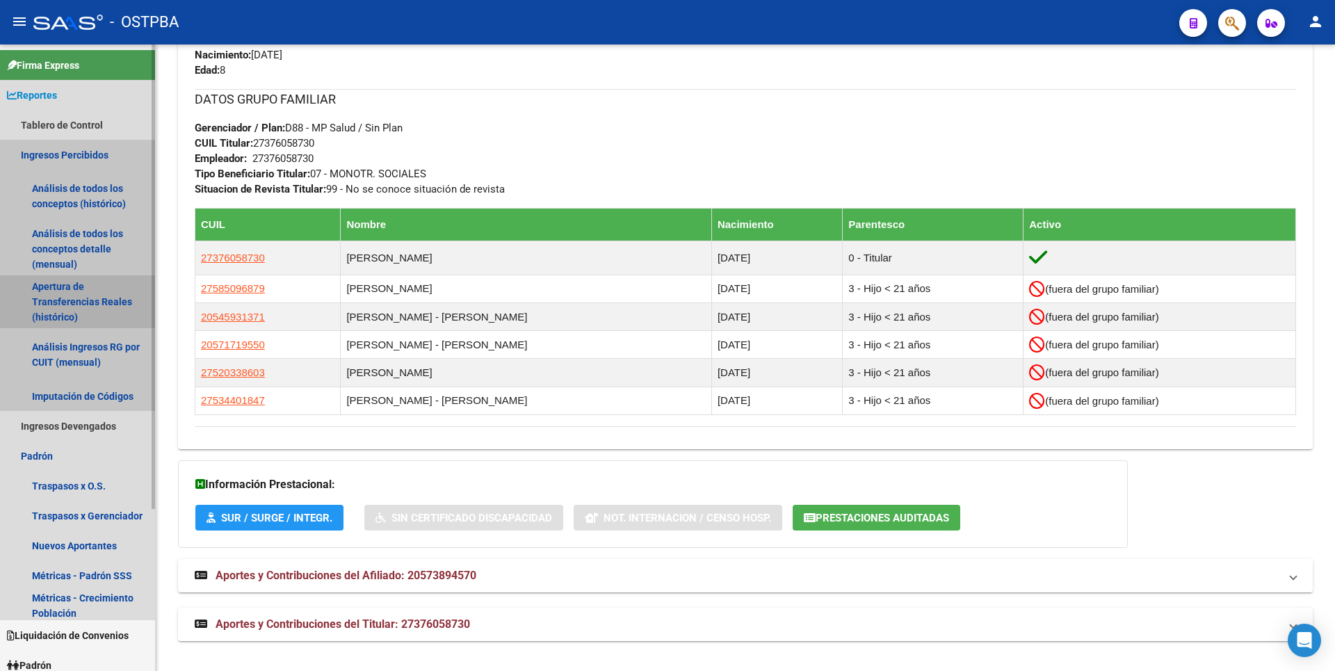
click at [70, 277] on link "Apertura de Transferencias Reales (histórico)" at bounding box center [77, 301] width 155 height 53
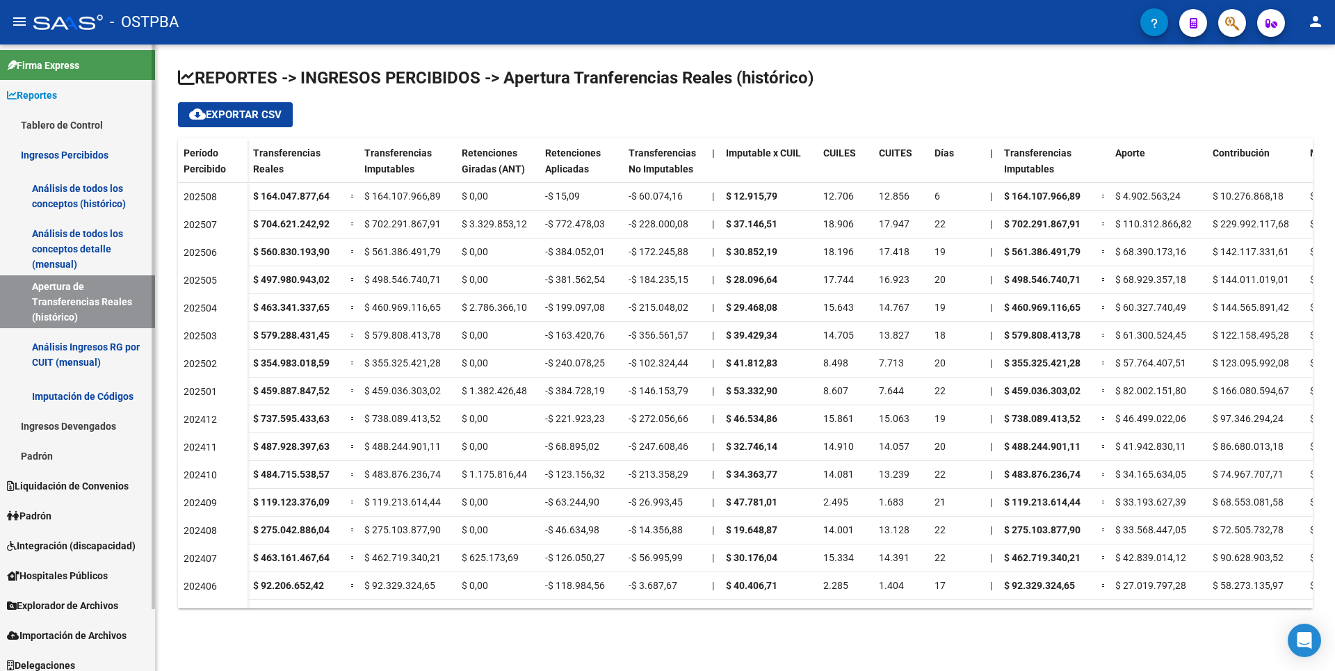
click at [74, 245] on link "Análisis de todos los conceptos detalle (mensual)" at bounding box center [77, 248] width 155 height 53
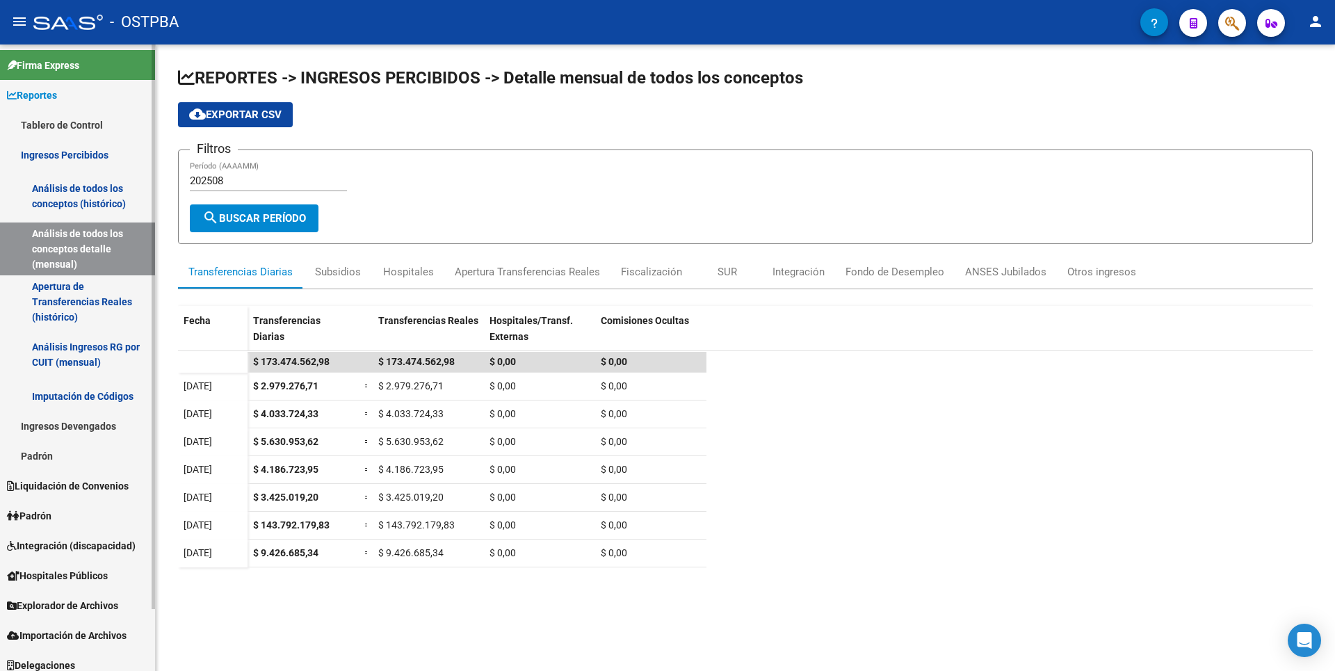
click at [81, 321] on link "Apertura de Transferencias Reales (histórico)" at bounding box center [77, 301] width 155 height 53
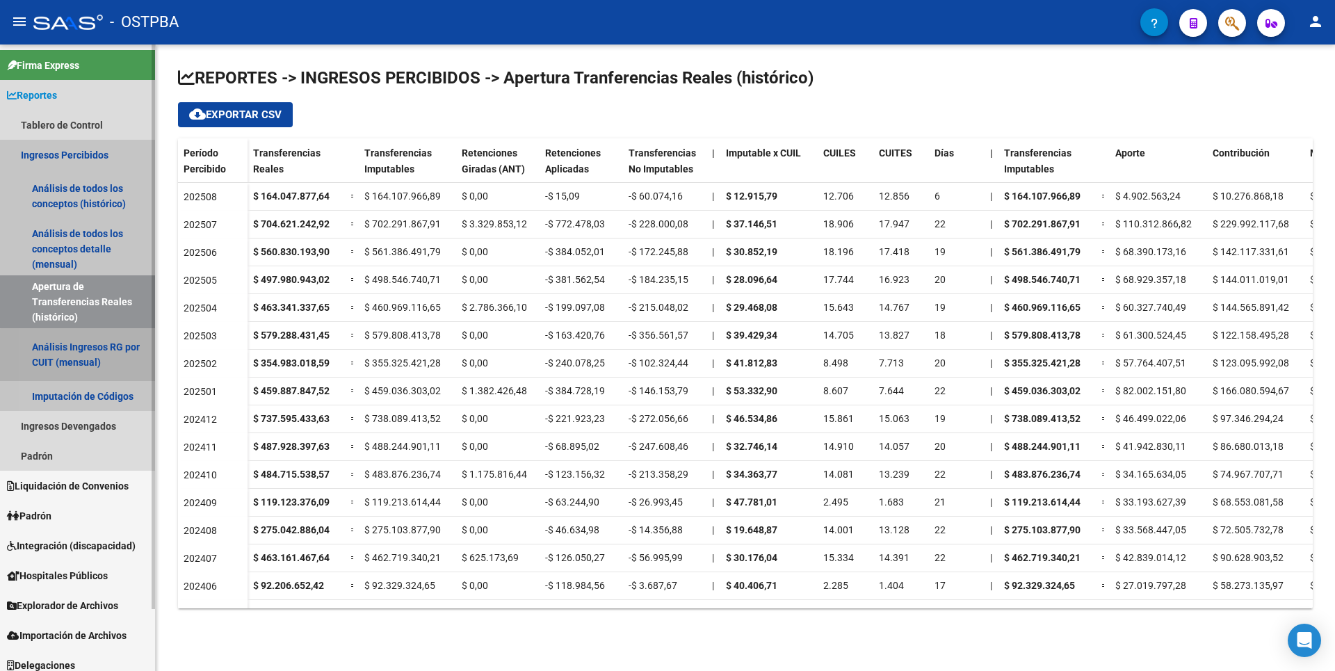
click at [80, 364] on link "Análisis Ingresos RG por CUIT (mensual)" at bounding box center [77, 354] width 155 height 53
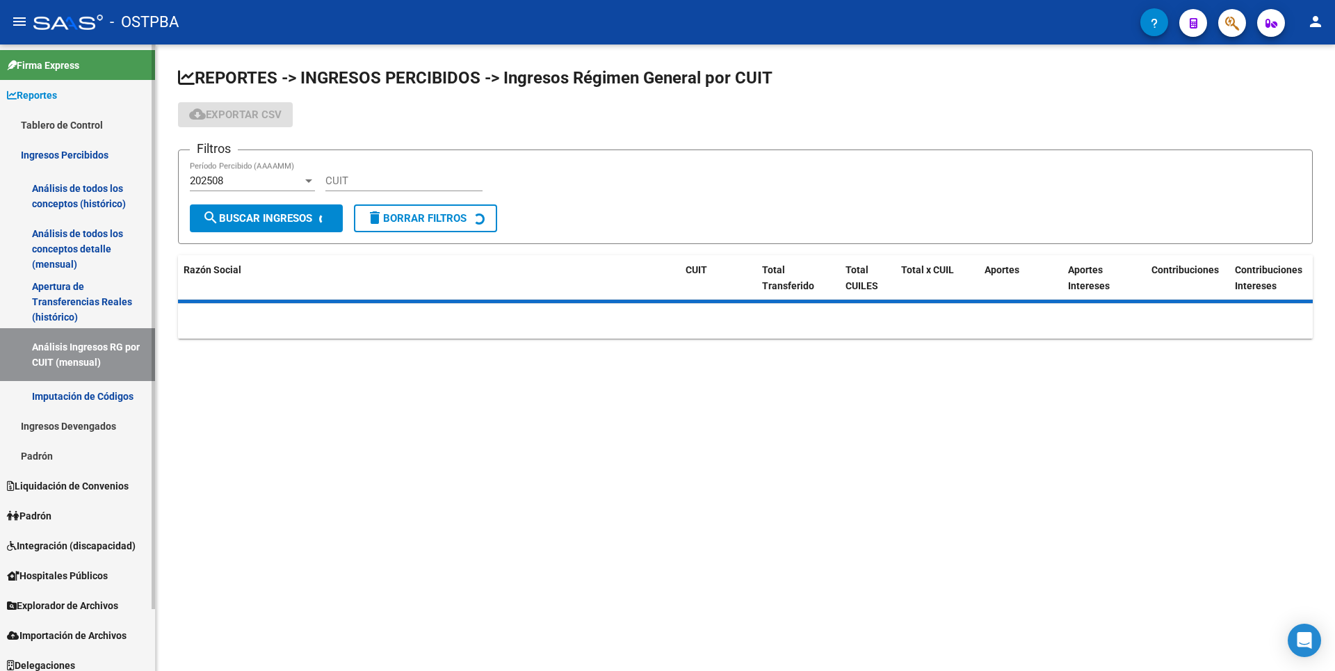
click at [83, 384] on link "Imputación de Códigos" at bounding box center [77, 396] width 155 height 30
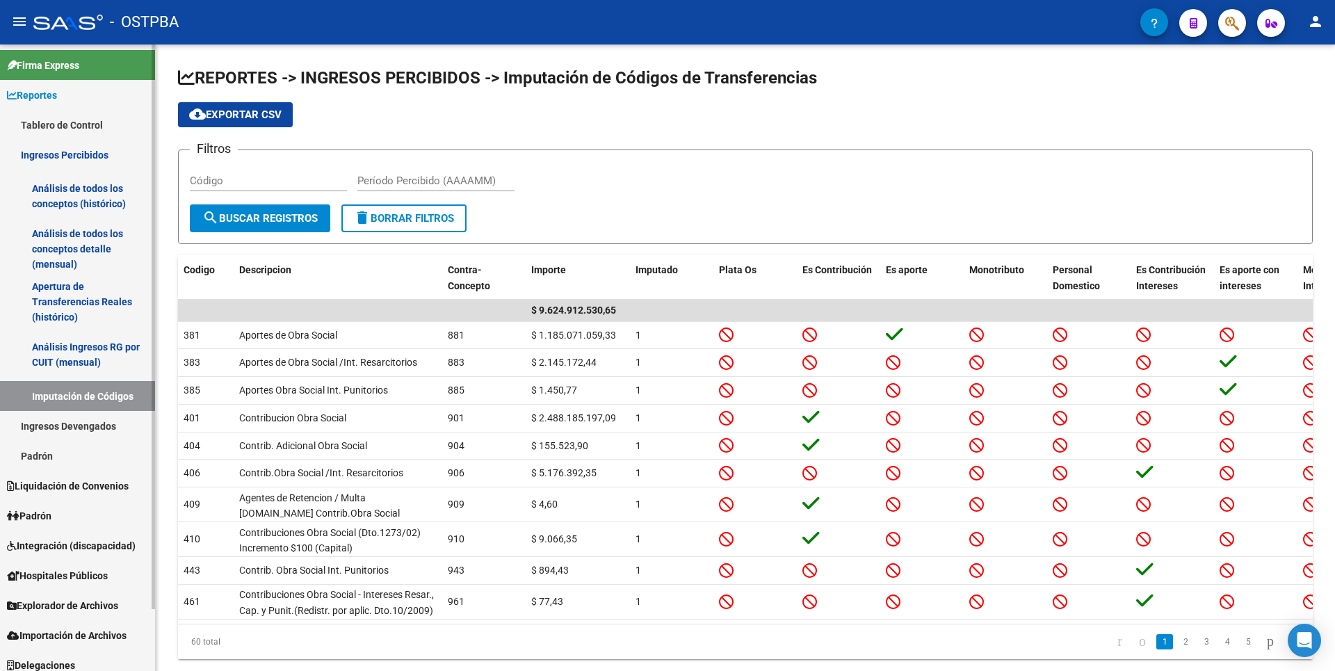
click at [105, 425] on link "Ingresos Devengados" at bounding box center [77, 426] width 155 height 30
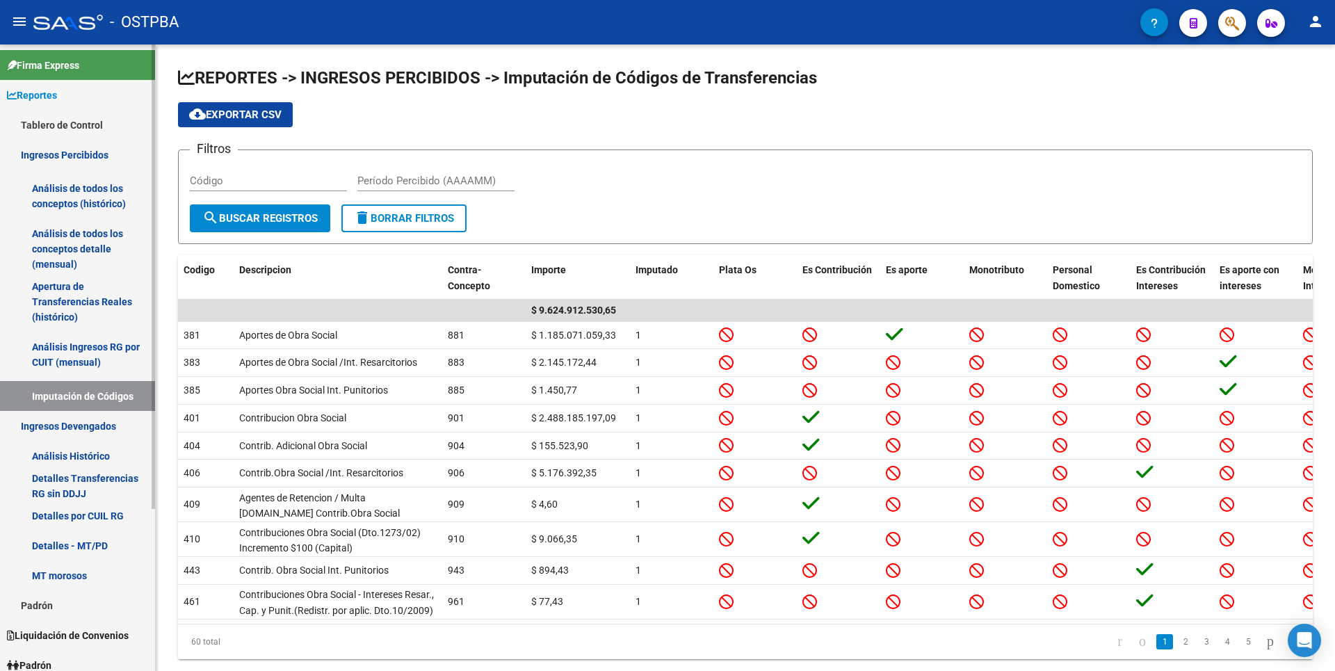
click at [91, 462] on link "Análisis Histórico" at bounding box center [77, 456] width 155 height 30
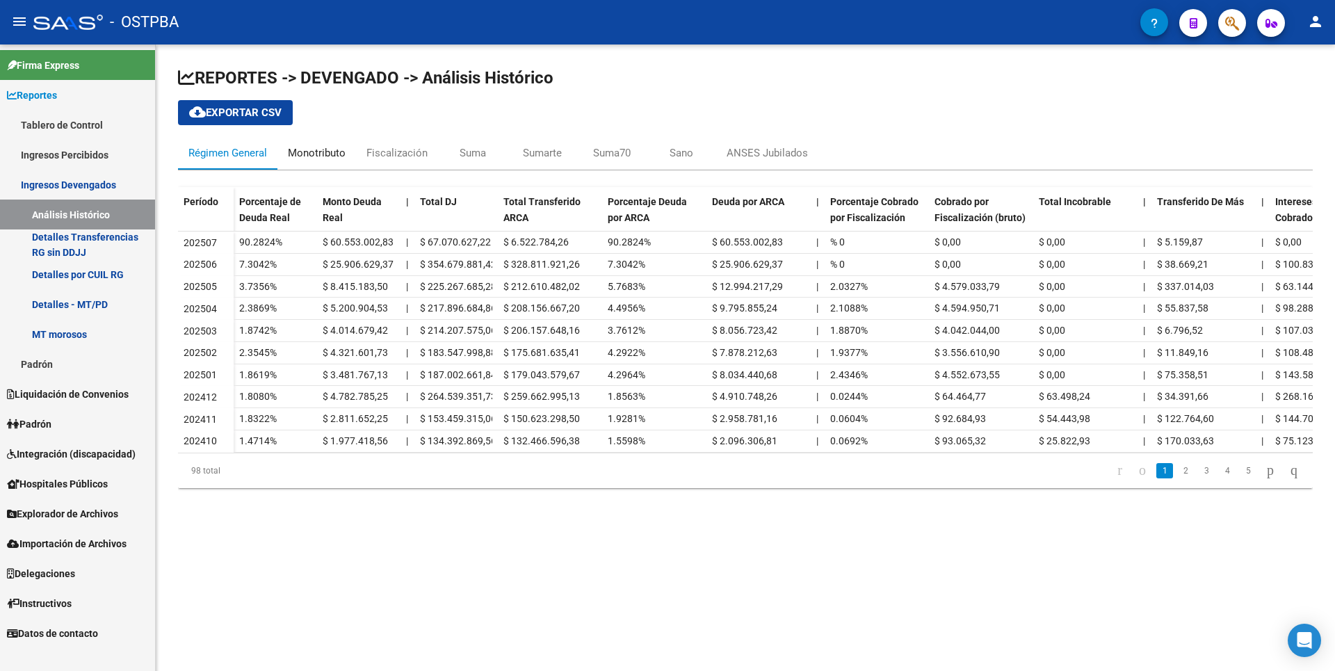
click at [334, 150] on div "Monotributo" at bounding box center [317, 152] width 58 height 15
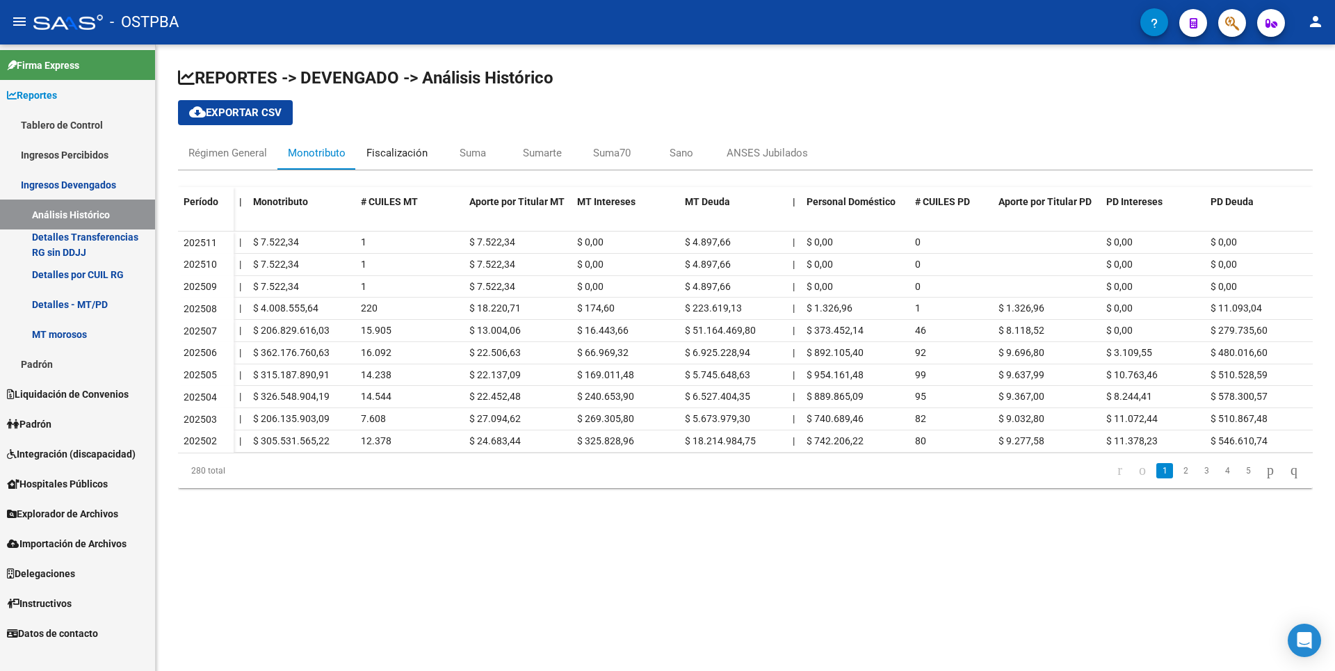
click at [416, 156] on div "Fiscalización" at bounding box center [396, 152] width 61 height 15
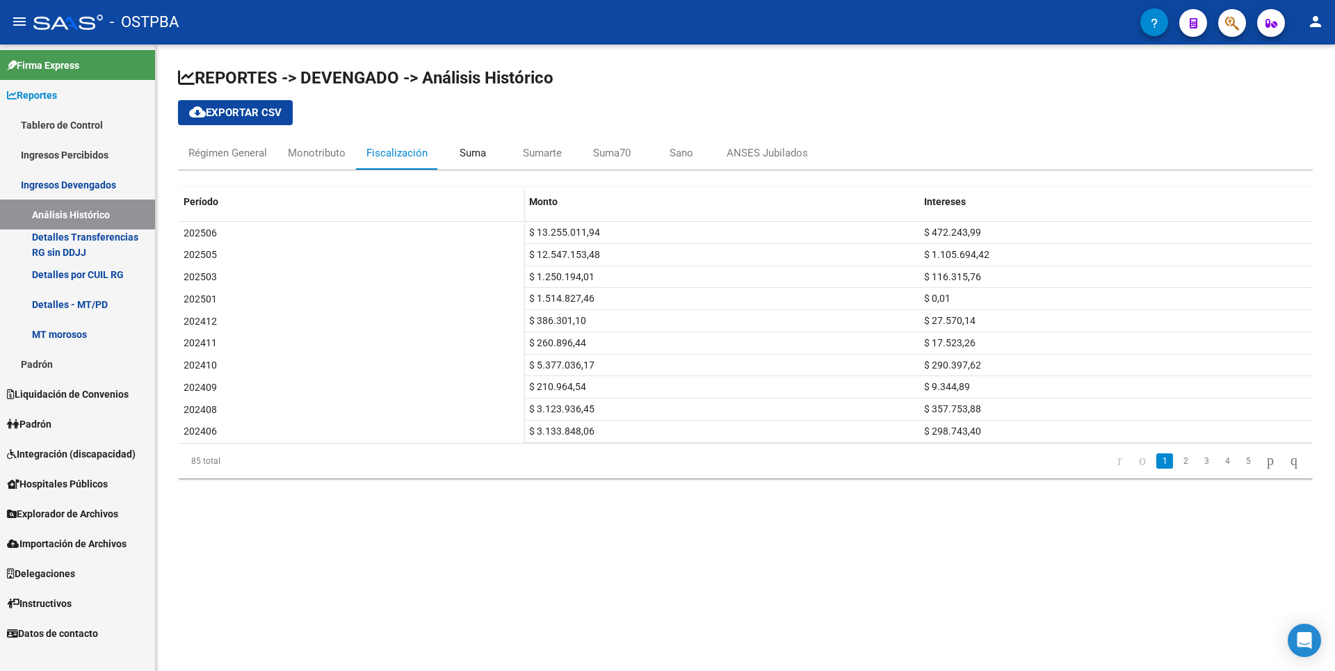
click at [477, 158] on div "Suma" at bounding box center [473, 152] width 26 height 15
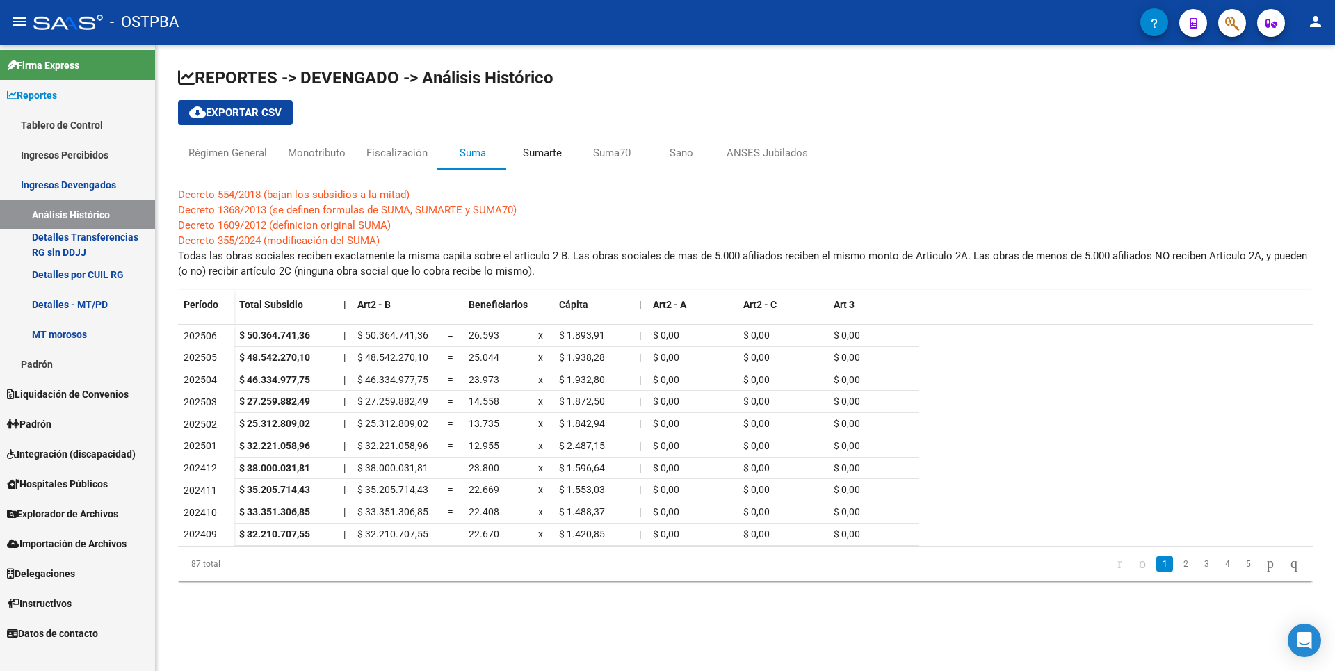
click at [541, 159] on div "Sumarte" at bounding box center [542, 152] width 39 height 15
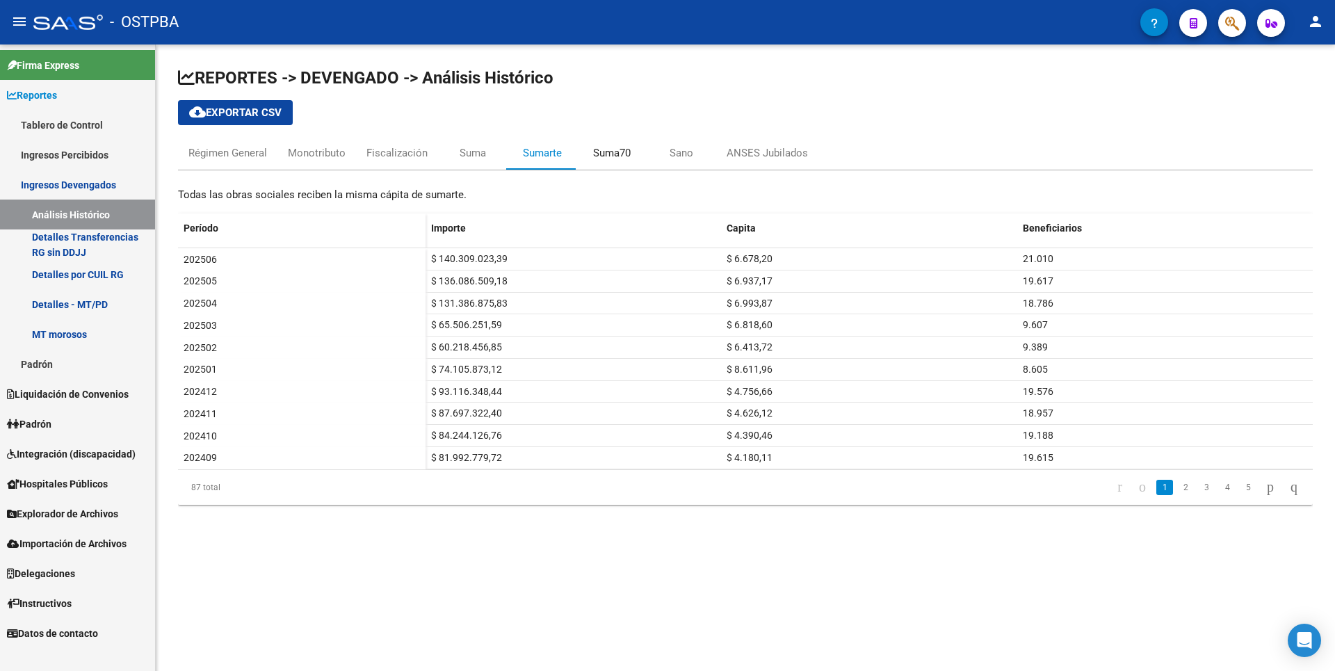
click at [593, 153] on div "Suma70" at bounding box center [612, 152] width 38 height 15
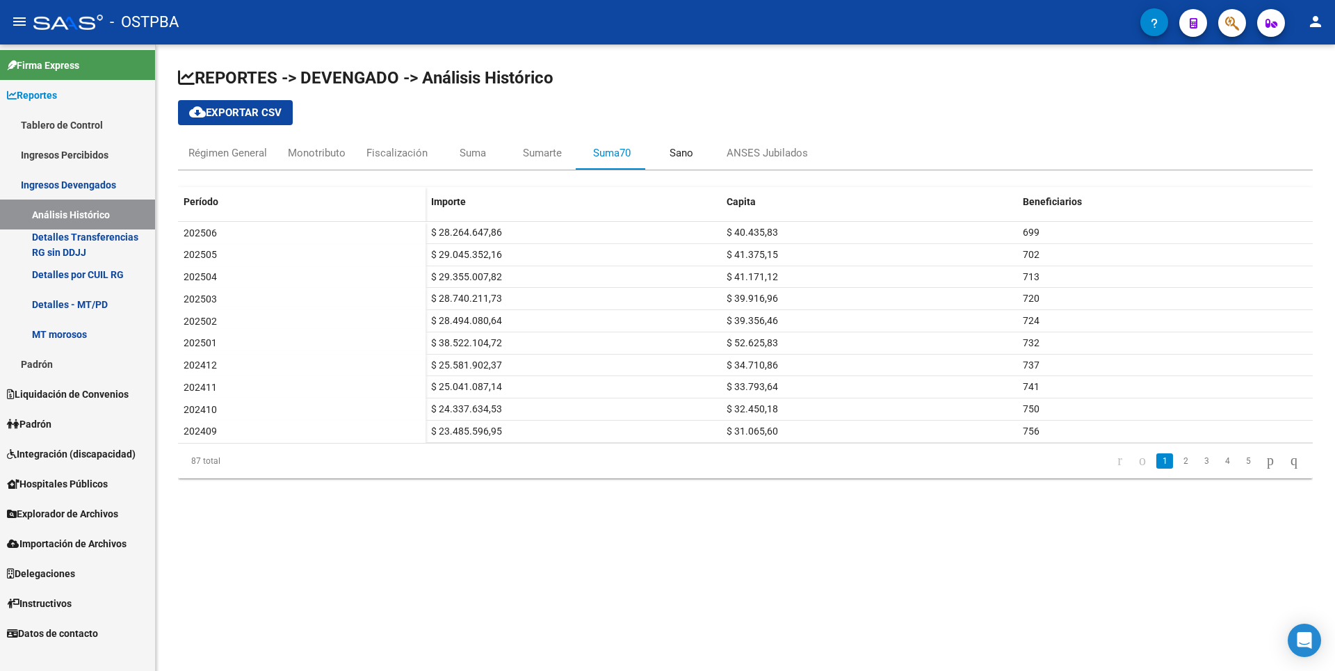
click at [690, 155] on div "Sano" at bounding box center [682, 152] width 24 height 15
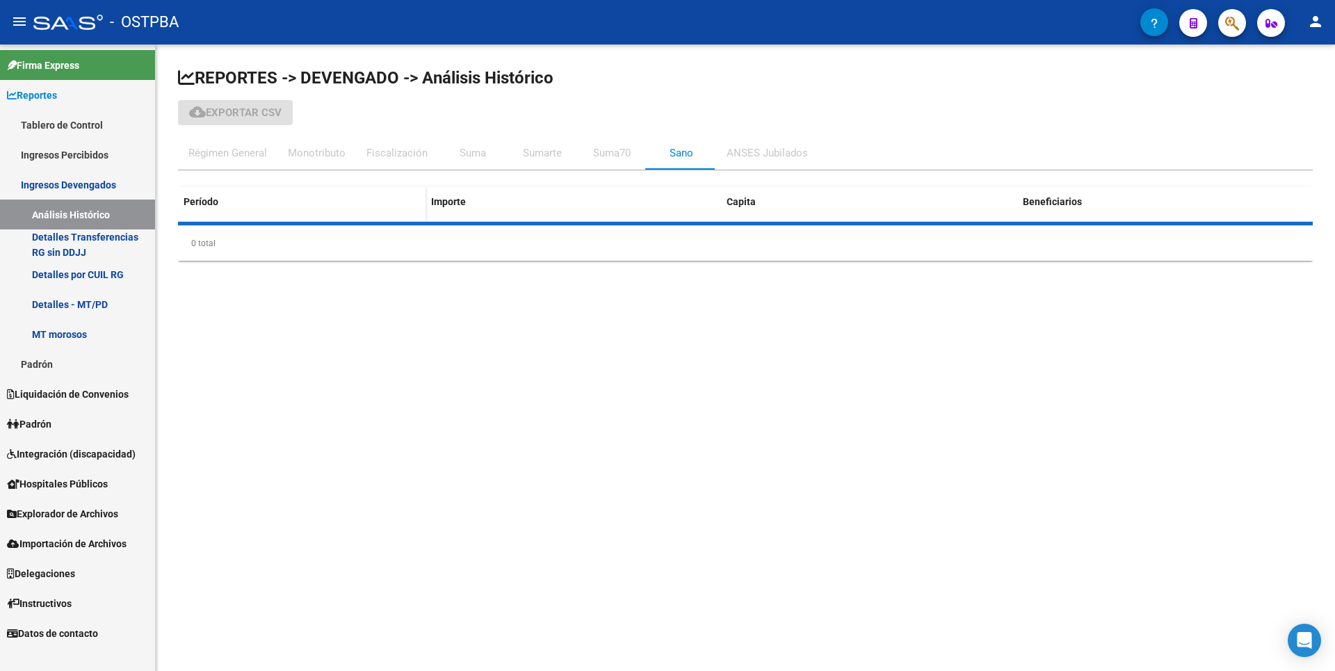
click at [763, 152] on div "ANSES Jubilados" at bounding box center [767, 152] width 81 height 15
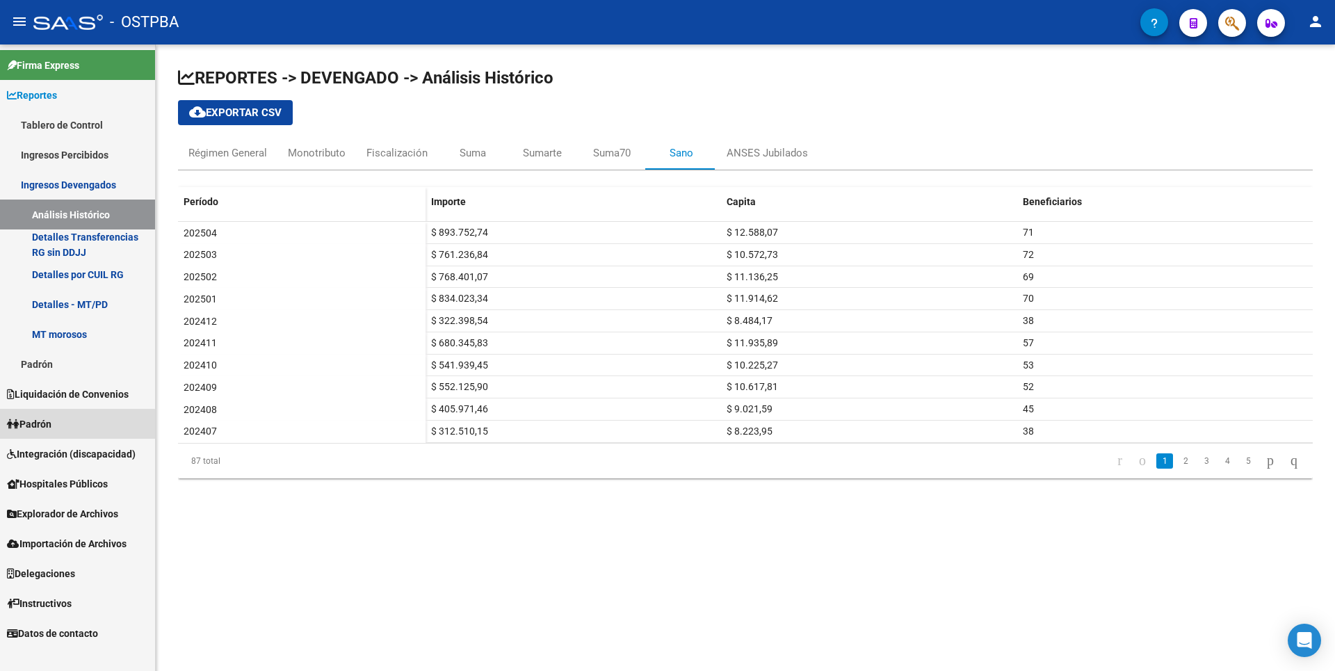
click at [61, 429] on link "Padrón" at bounding box center [77, 424] width 155 height 30
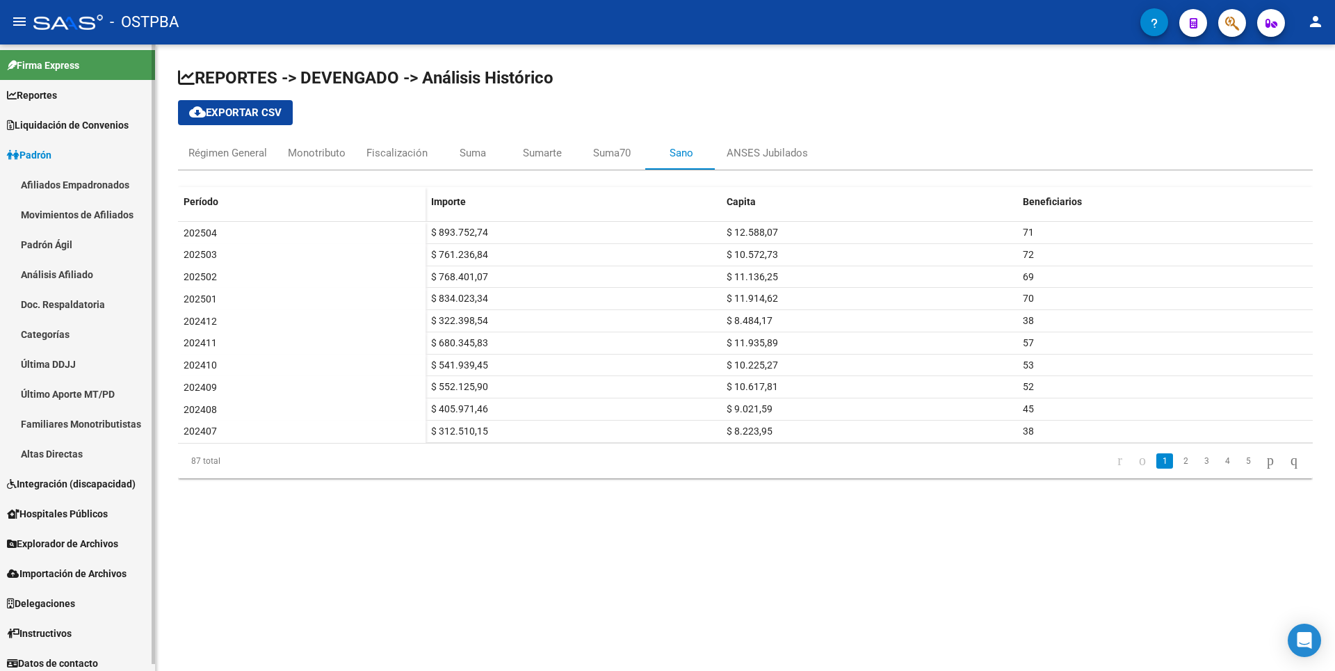
click at [88, 281] on link "Análisis Afiliado" at bounding box center [77, 274] width 155 height 30
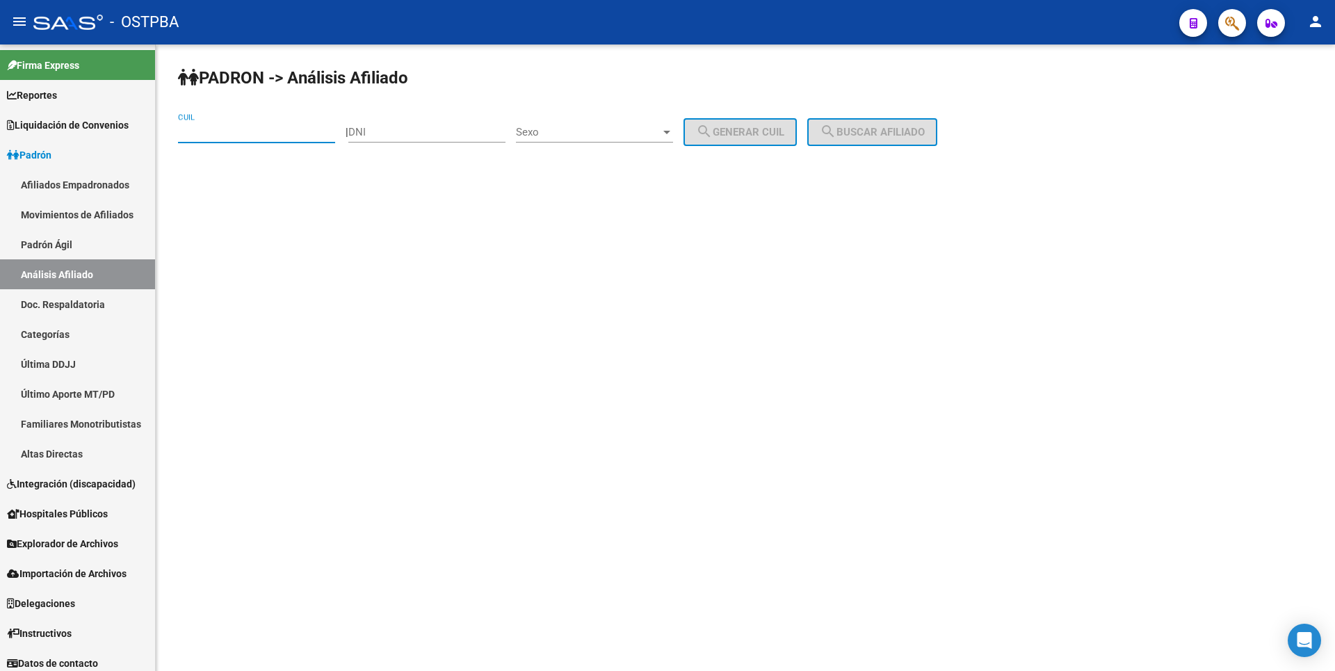
click at [234, 131] on input "CUIL" at bounding box center [256, 132] width 157 height 13
paste input "27-43816884-8"
click at [893, 131] on span "search Buscar afiliado" at bounding box center [872, 132] width 105 height 13
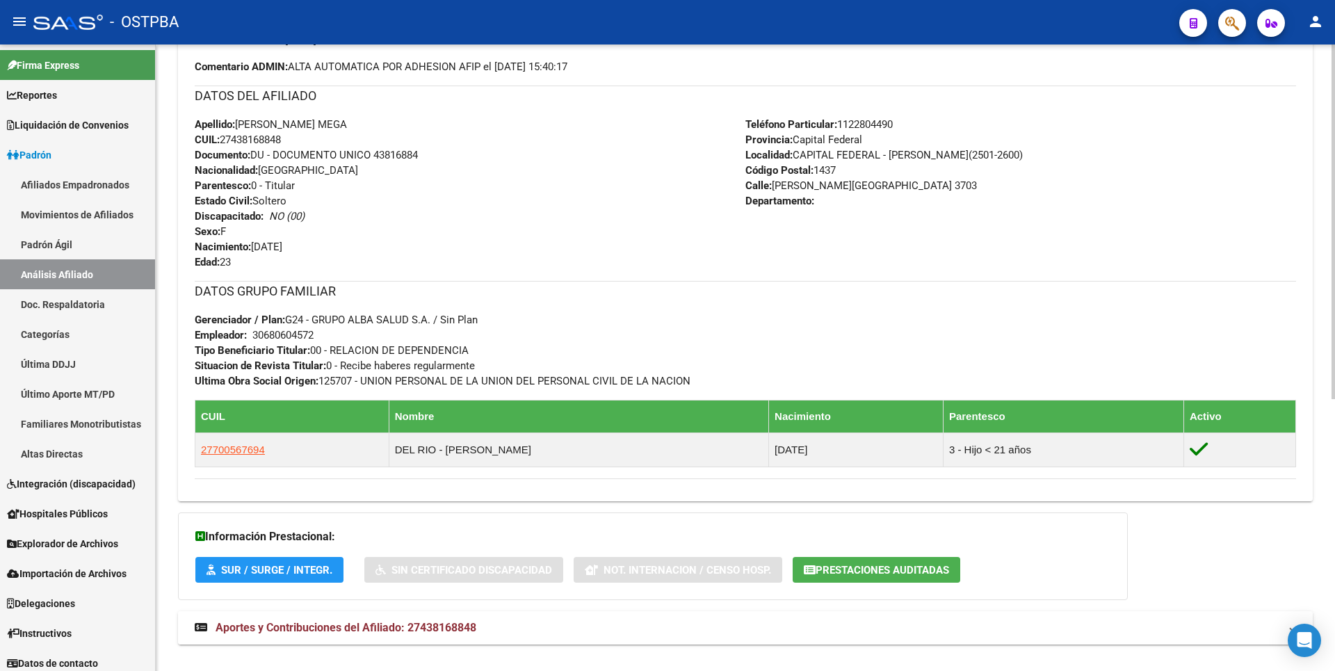
scroll to position [480, 0]
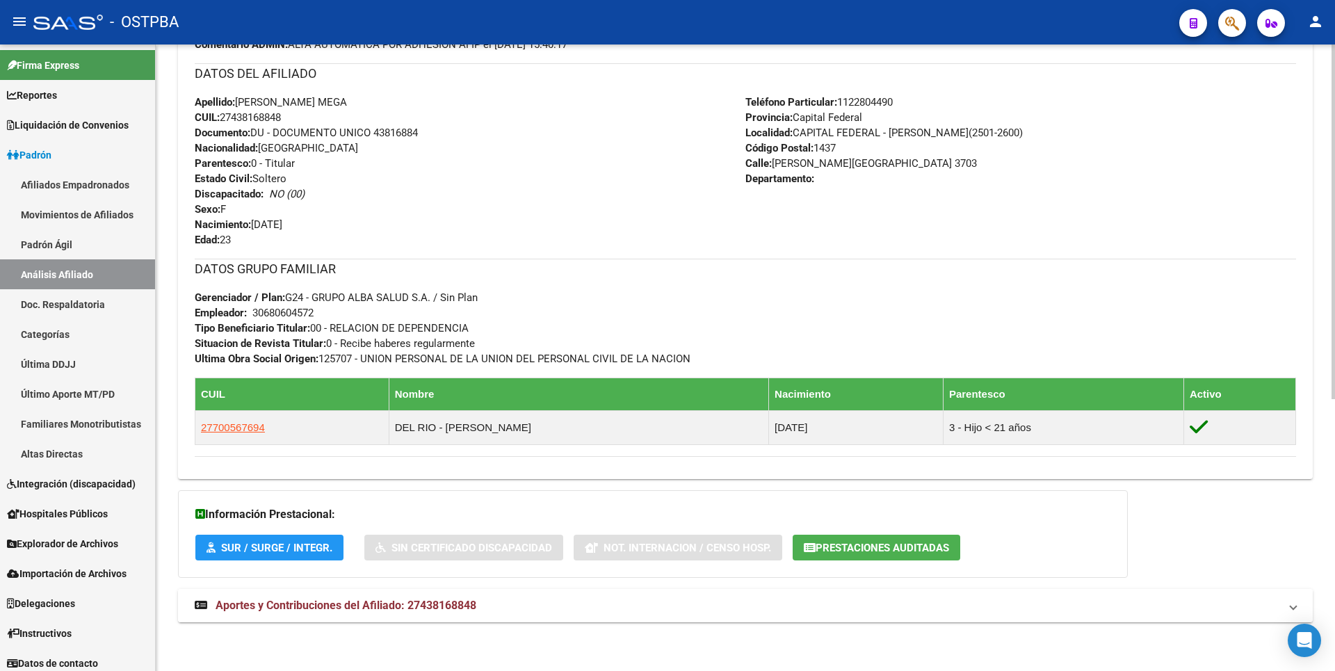
click at [366, 603] on span "Aportes y Contribuciones del Afiliado: 27438168848" at bounding box center [346, 605] width 261 height 13
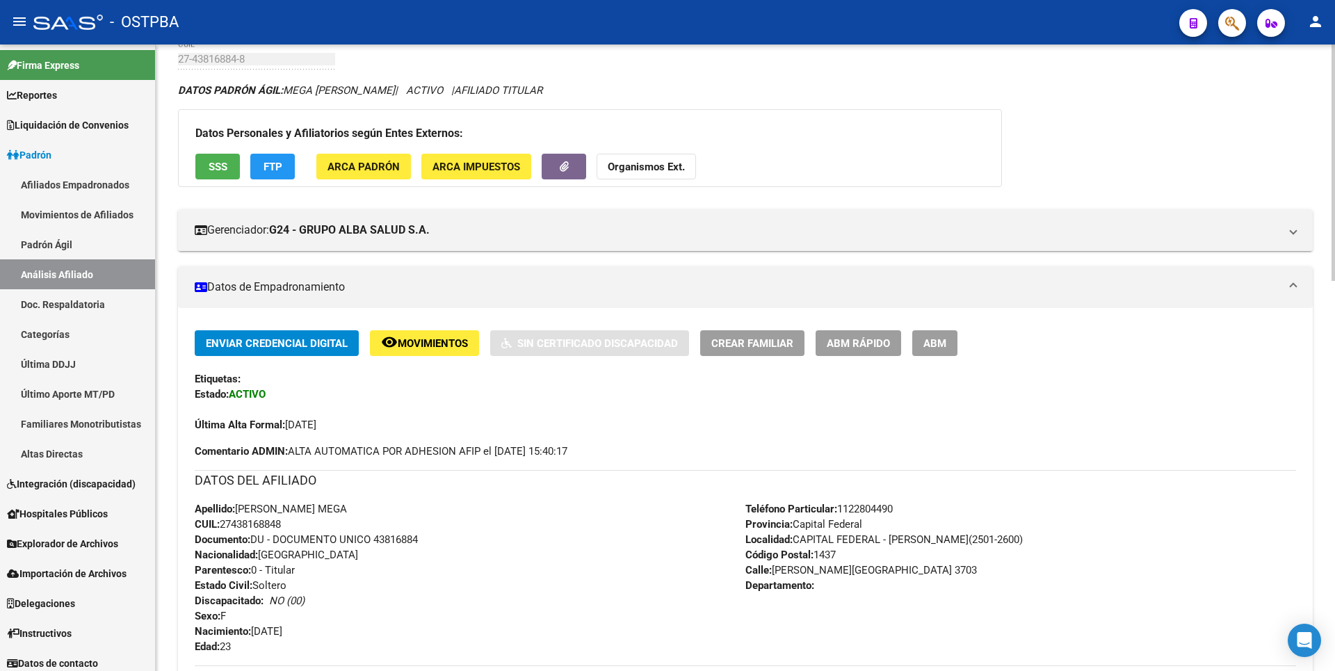
scroll to position [0, 0]
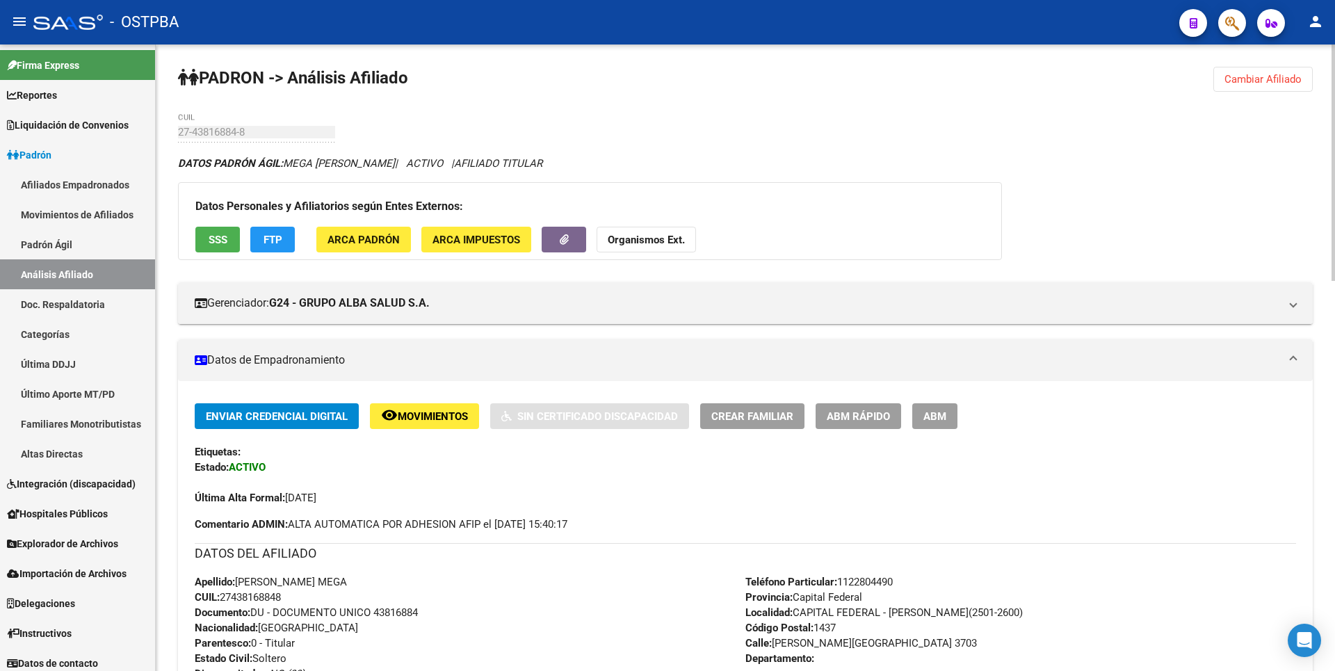
drag, startPoint x: 1287, startPoint y: 81, endPoint x: 1007, endPoint y: 52, distance: 281.0
click at [1288, 81] on span "Cambiar Afiliado" at bounding box center [1262, 79] width 77 height 13
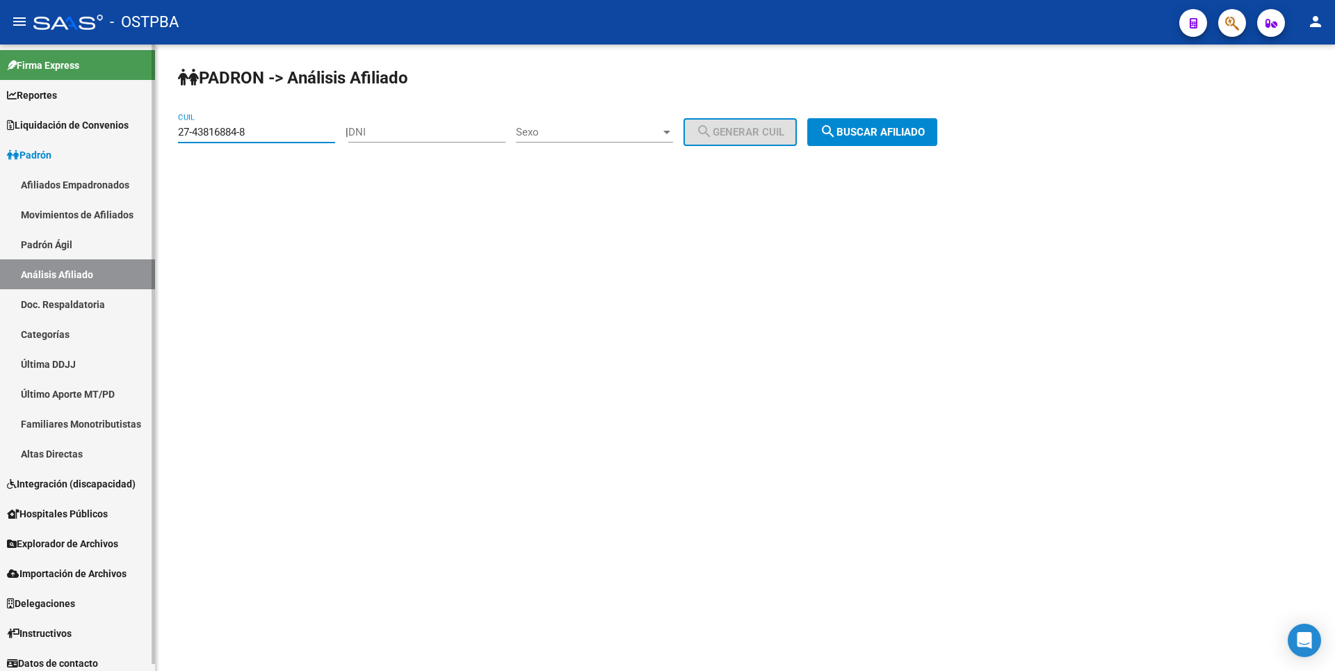
drag, startPoint x: 250, startPoint y: 132, endPoint x: 147, endPoint y: 132, distance: 102.2
click at [147, 132] on mat-sidenav-container "Firma Express Reportes Tablero de Control Ingresos Percibidos Análisis de todos…" at bounding box center [667, 357] width 1335 height 626
paste input "4750696-9"
click at [893, 129] on span "search Buscar afiliado" at bounding box center [872, 132] width 105 height 13
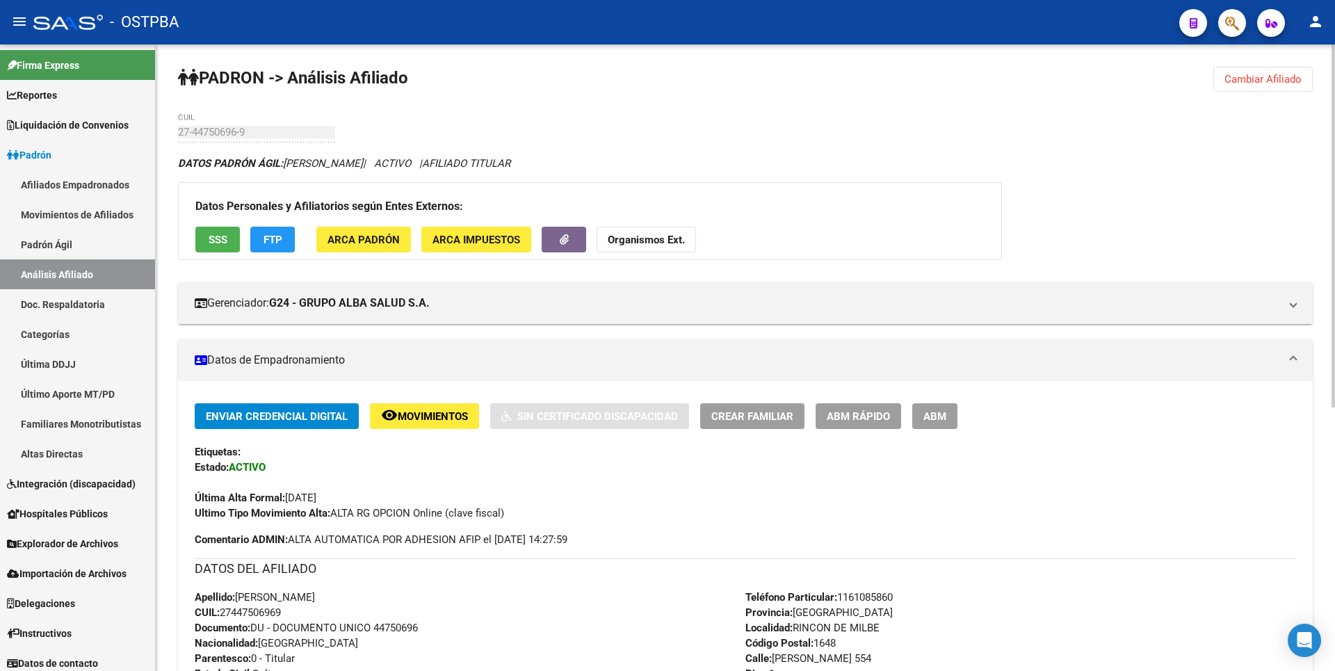
scroll to position [454, 0]
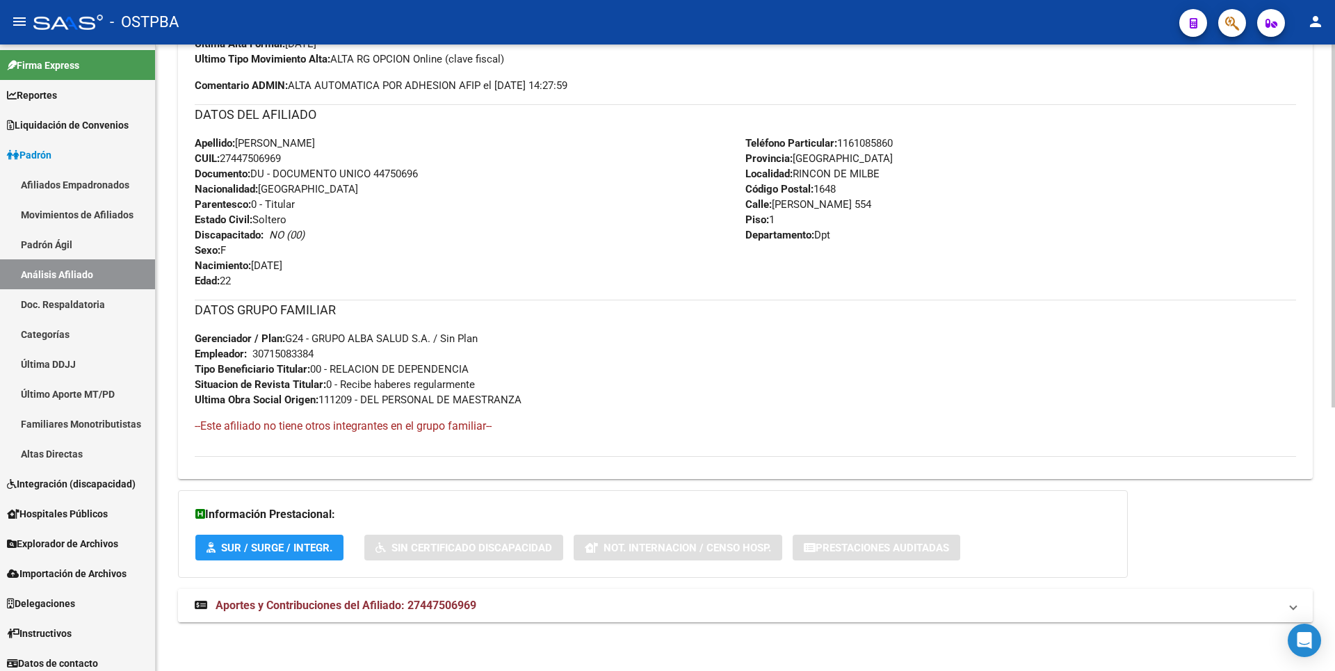
click at [432, 606] on span "Aportes y Contribuciones del Afiliado: 27447506969" at bounding box center [346, 605] width 261 height 13
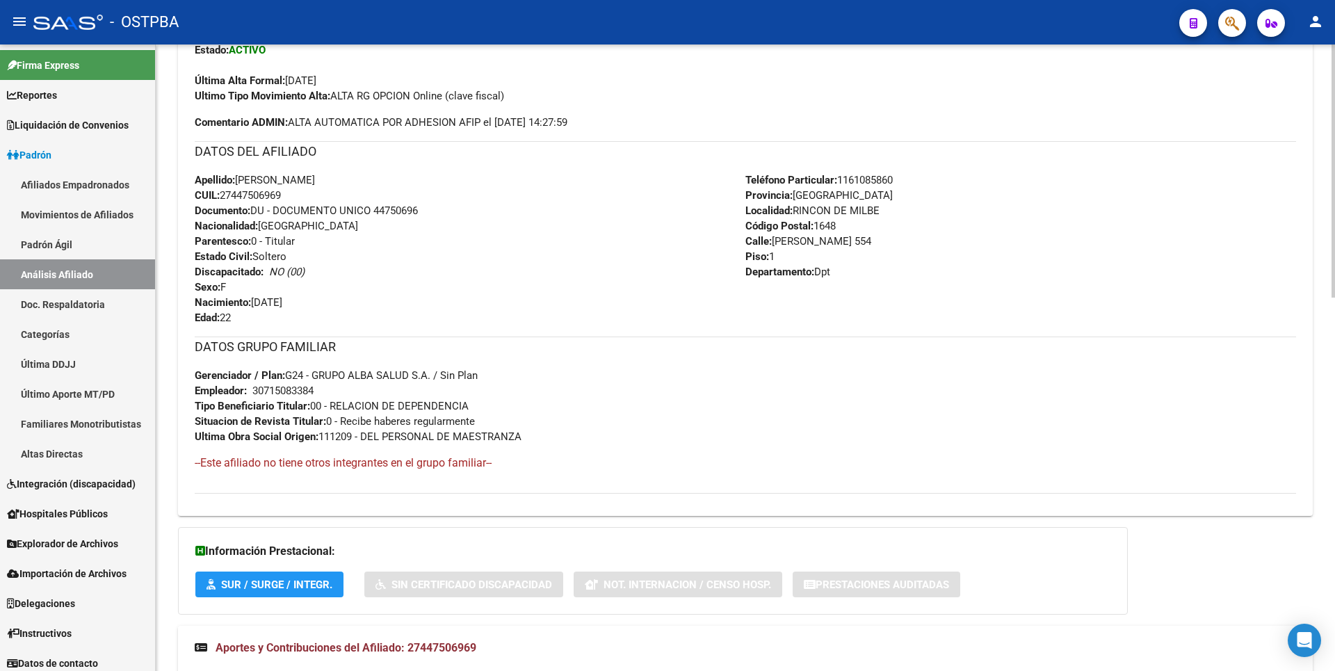
scroll to position [0, 0]
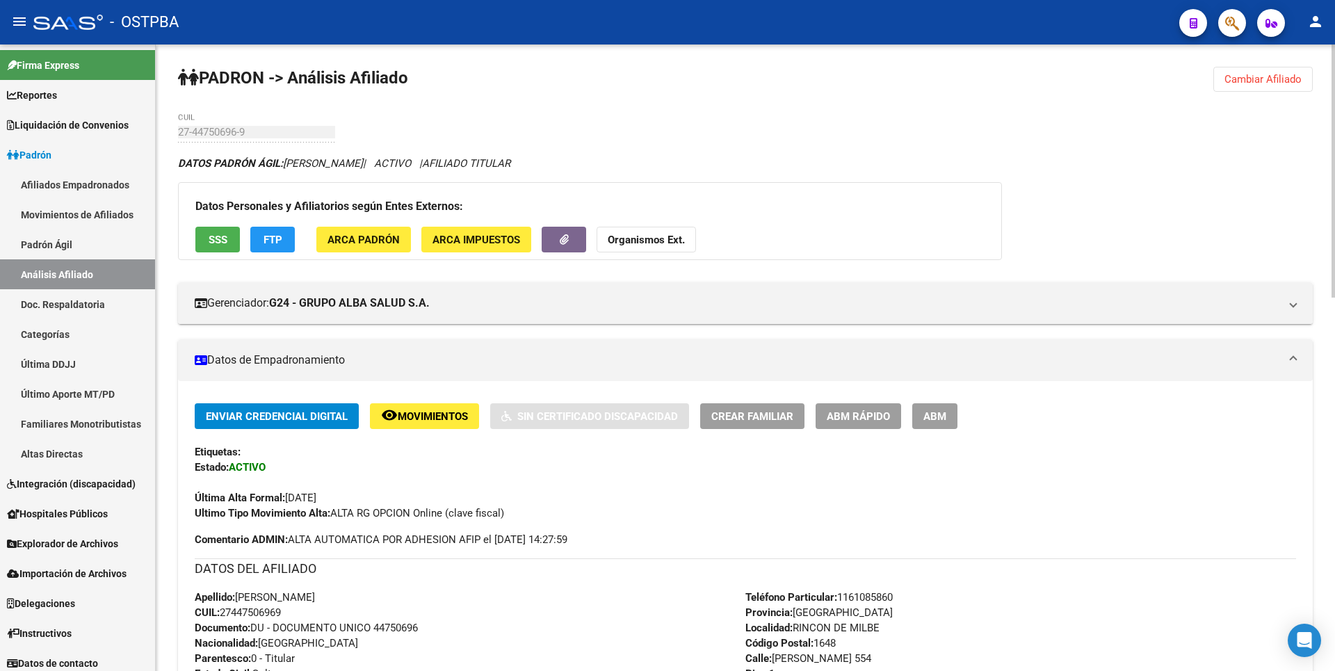
click at [1272, 83] on span "Cambiar Afiliado" at bounding box center [1262, 79] width 77 height 13
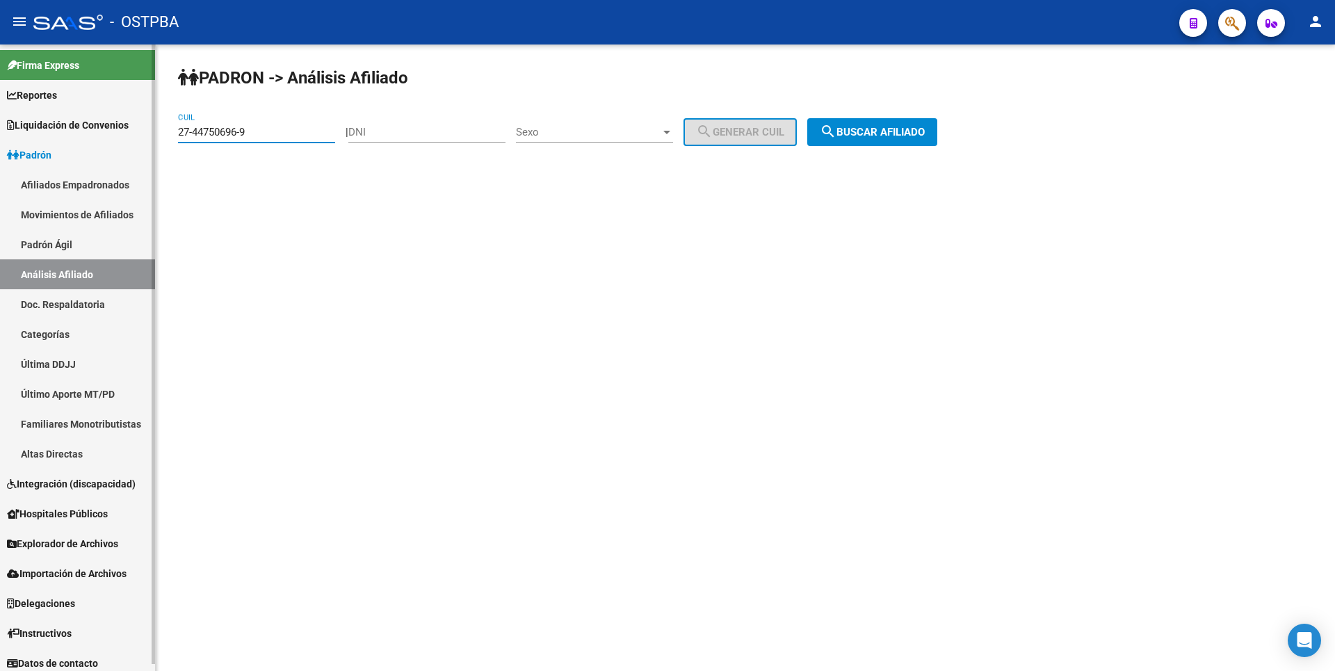
drag, startPoint x: 252, startPoint y: 129, endPoint x: 74, endPoint y: 128, distance: 178.0
click at [74, 128] on mat-sidenav-container "Firma Express Reportes Tablero de Control Ingresos Percibidos Análisis de todos…" at bounding box center [667, 357] width 1335 height 626
paste input "6742394-6"
click at [866, 143] on button "search Buscar afiliado" at bounding box center [872, 132] width 130 height 28
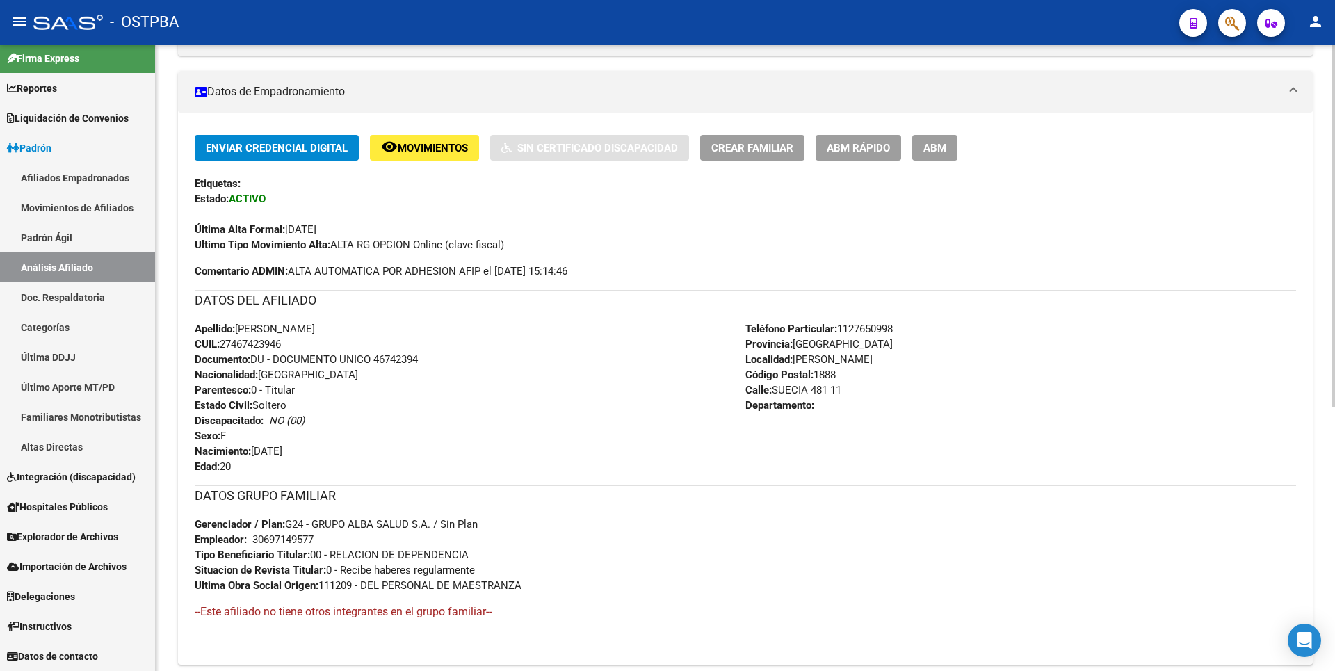
scroll to position [454, 0]
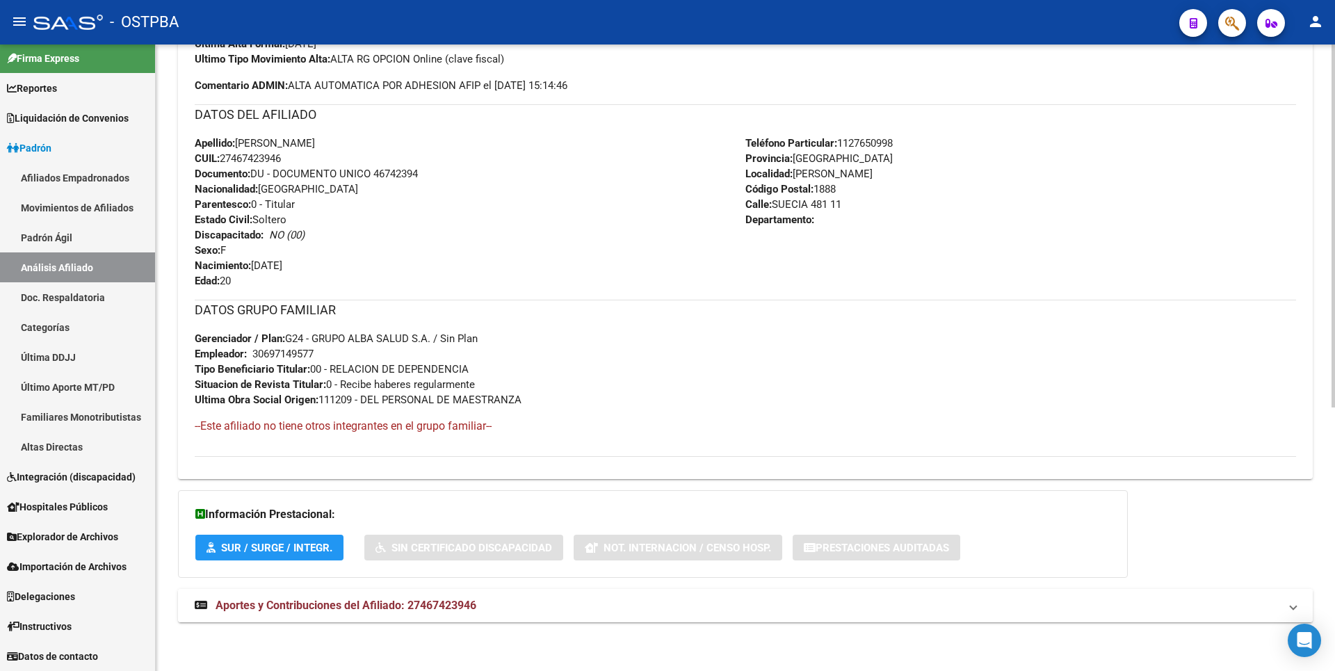
click at [416, 613] on strong "Aportes y Contribuciones del Afiliado: 27467423946" at bounding box center [336, 605] width 282 height 15
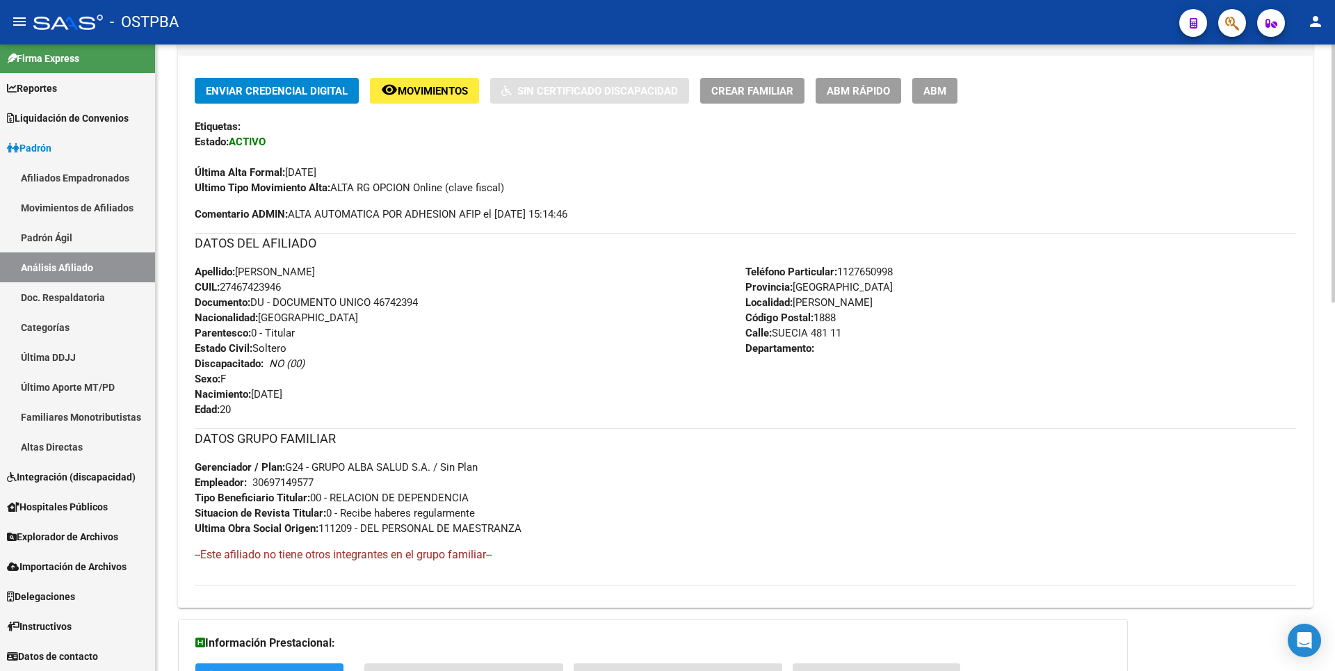
scroll to position [0, 0]
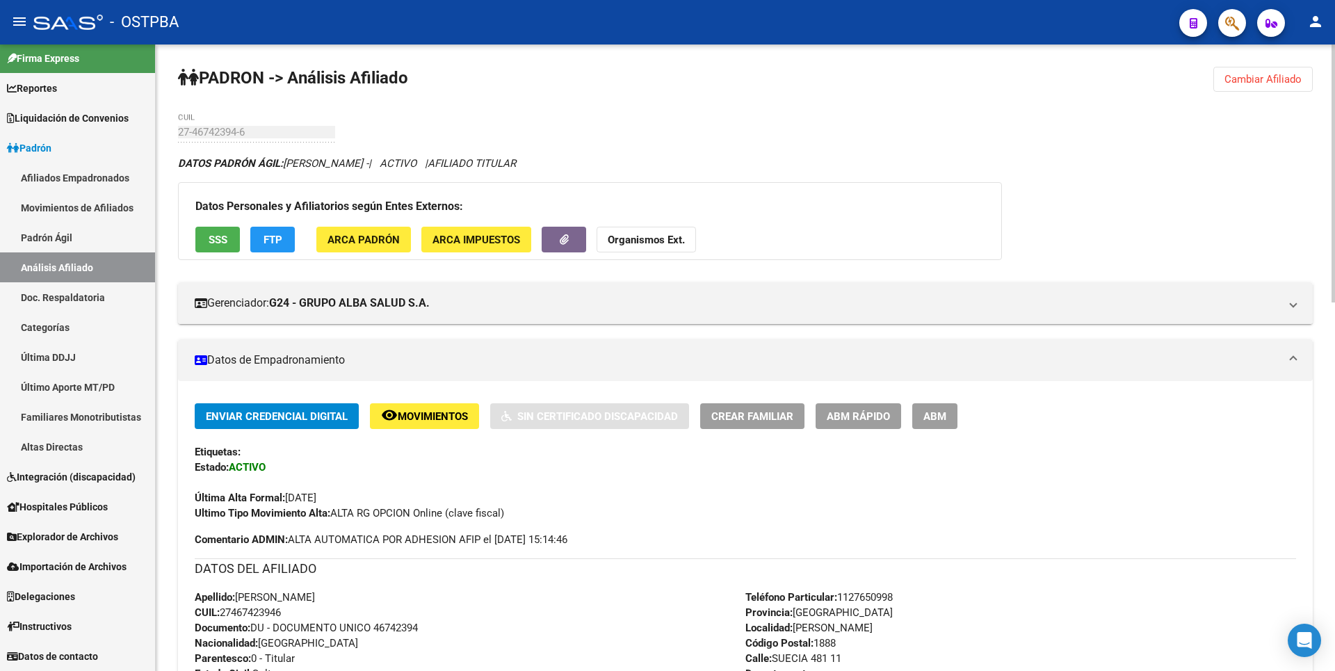
click at [1277, 78] on span "Cambiar Afiliado" at bounding box center [1262, 79] width 77 height 13
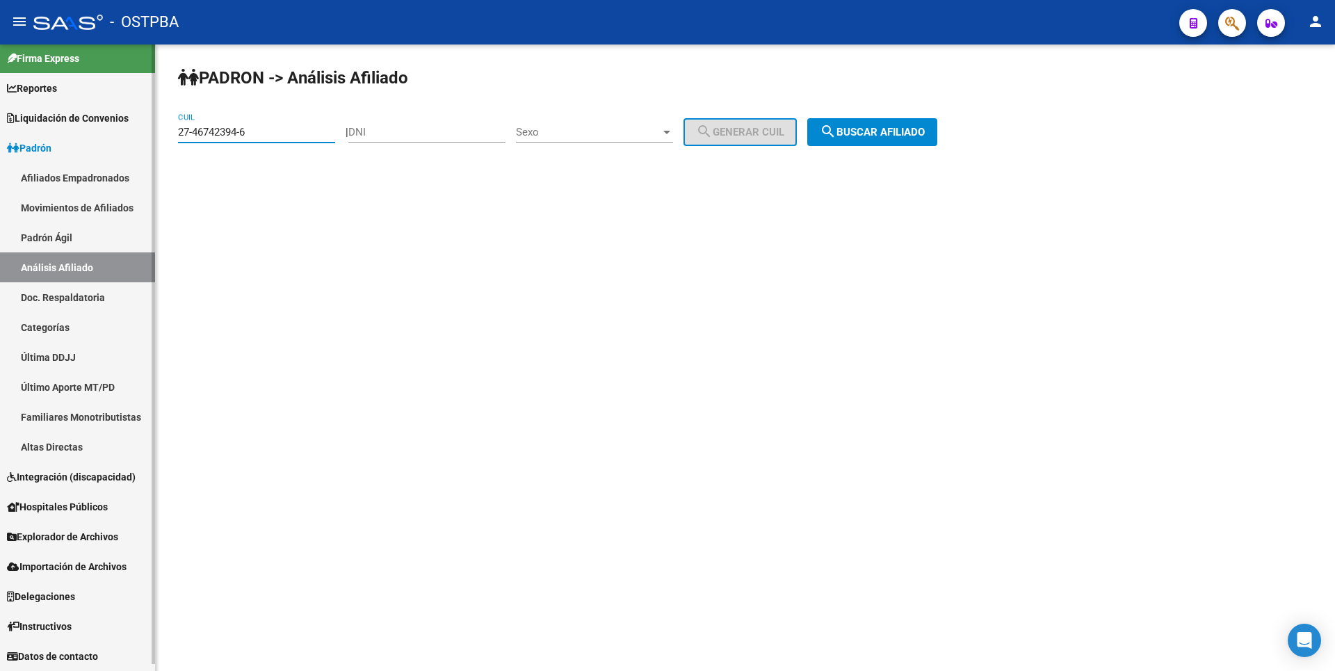
drag, startPoint x: 250, startPoint y: 132, endPoint x: 34, endPoint y: 132, distance: 216.2
click at [34, 132] on mat-sidenav-container "Firma Express Reportes Tablero de Control Ingresos Percibidos Análisis de todos…" at bounding box center [667, 357] width 1335 height 626
paste input "96256414-9"
click at [872, 138] on button "search Buscar afiliado" at bounding box center [872, 132] width 130 height 28
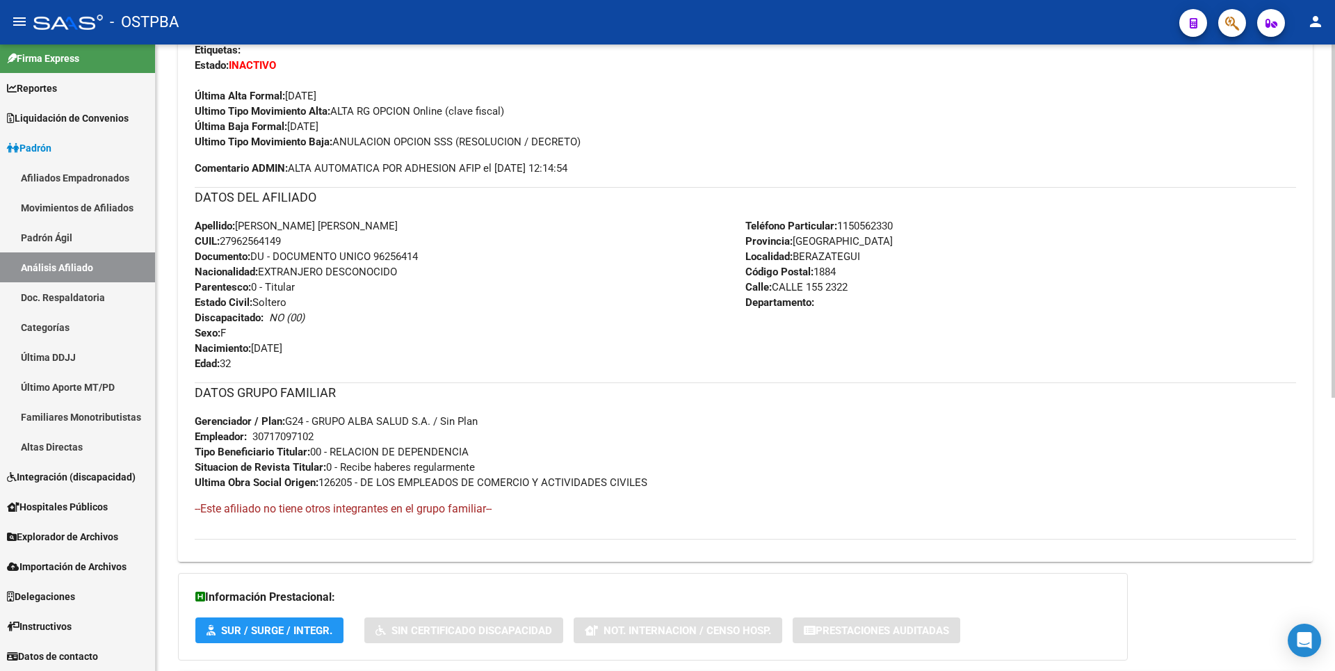
scroll to position [485, 0]
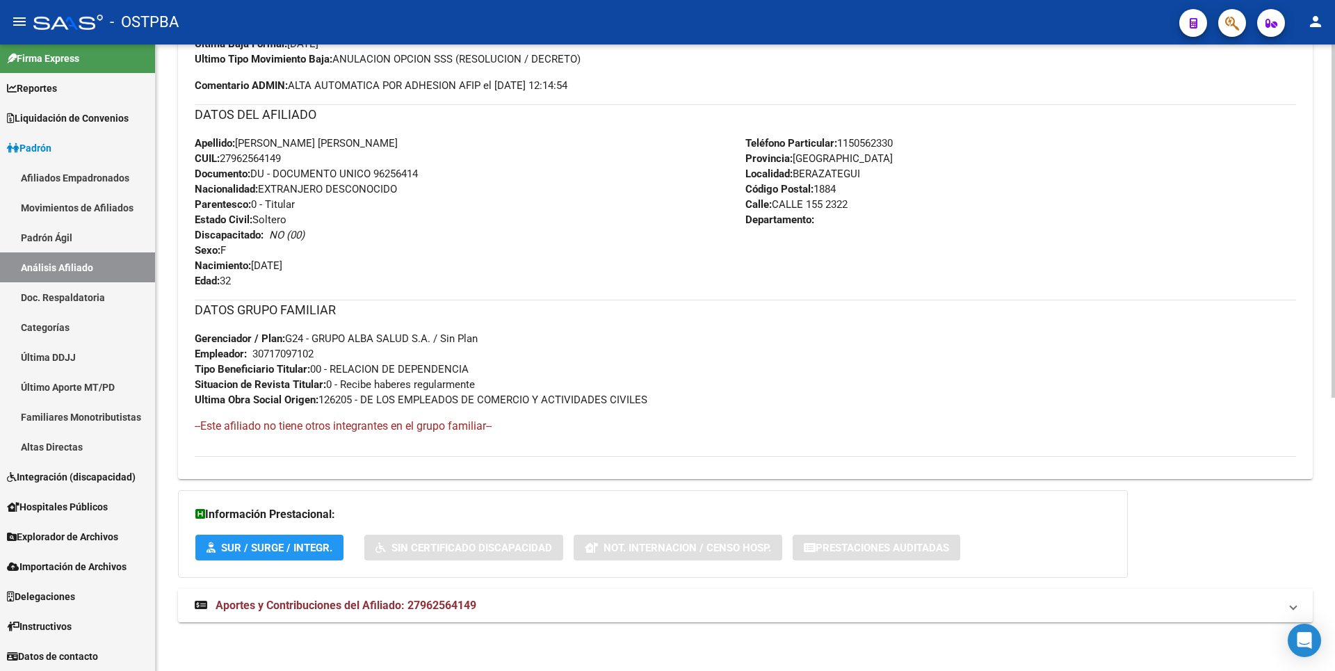
click at [407, 617] on mat-expansion-panel-header "Aportes y Contribuciones del Afiliado: 27962564149" at bounding box center [745, 605] width 1135 height 33
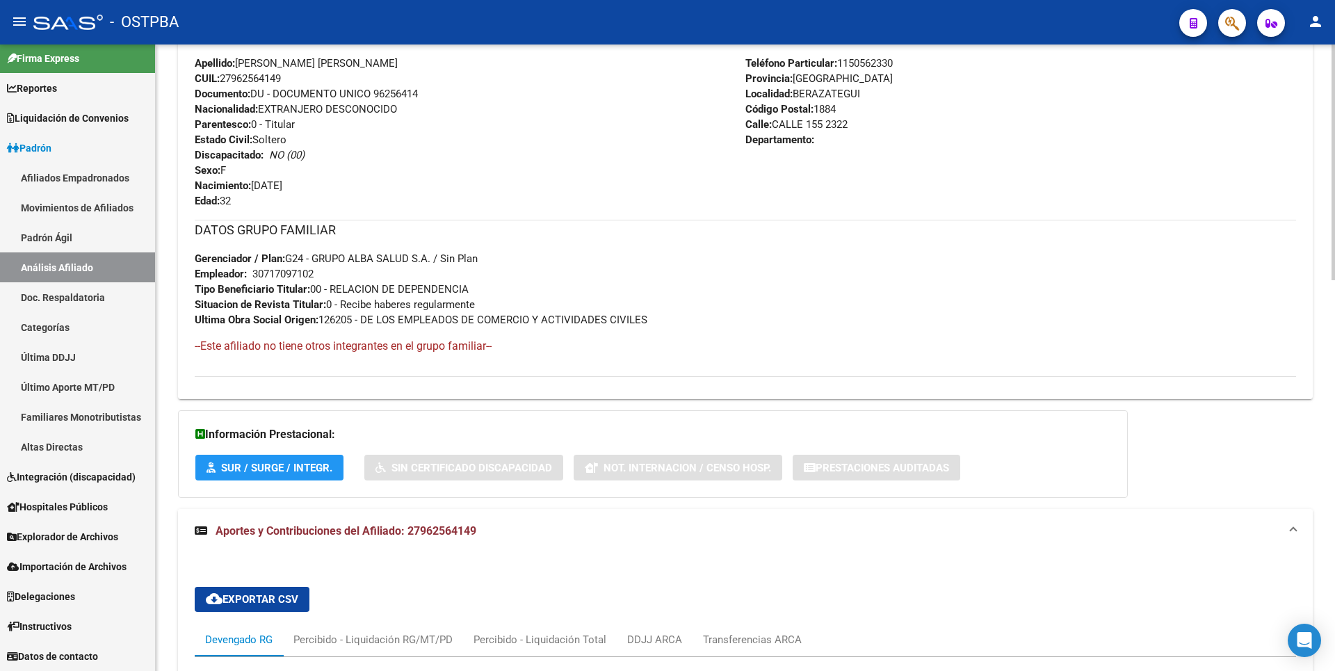
scroll to position [0, 0]
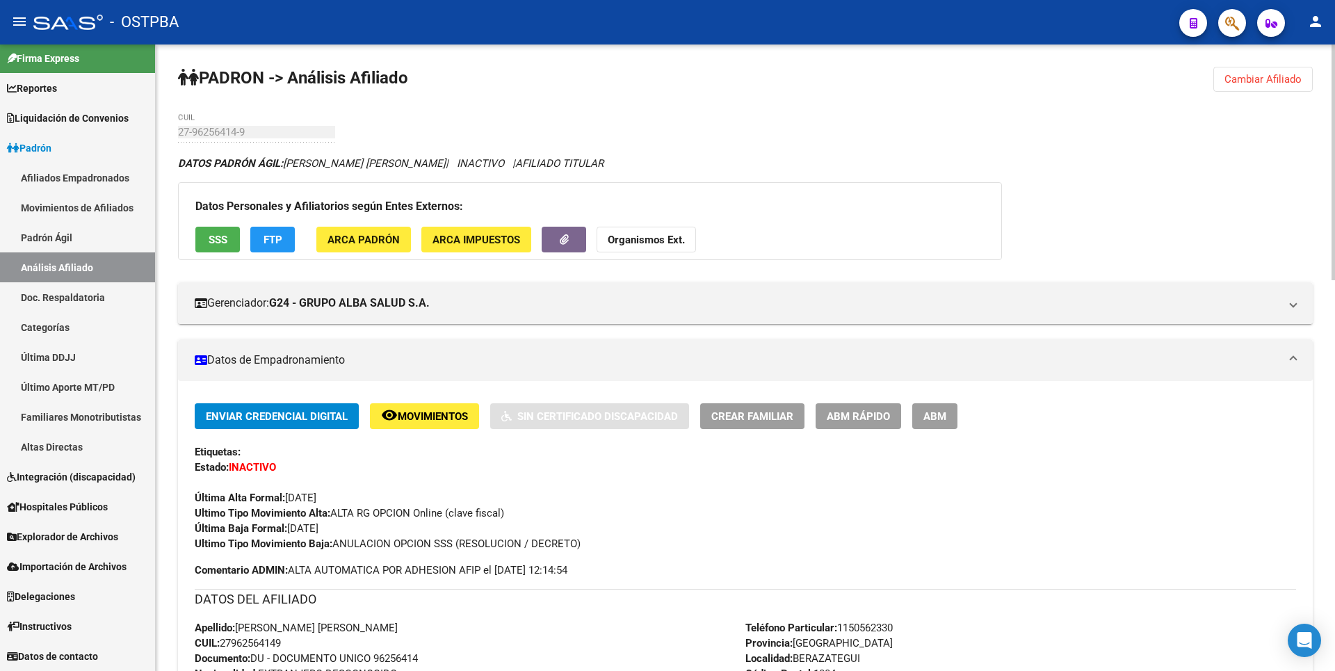
click at [229, 247] on button "SSS" at bounding box center [217, 240] width 44 height 26
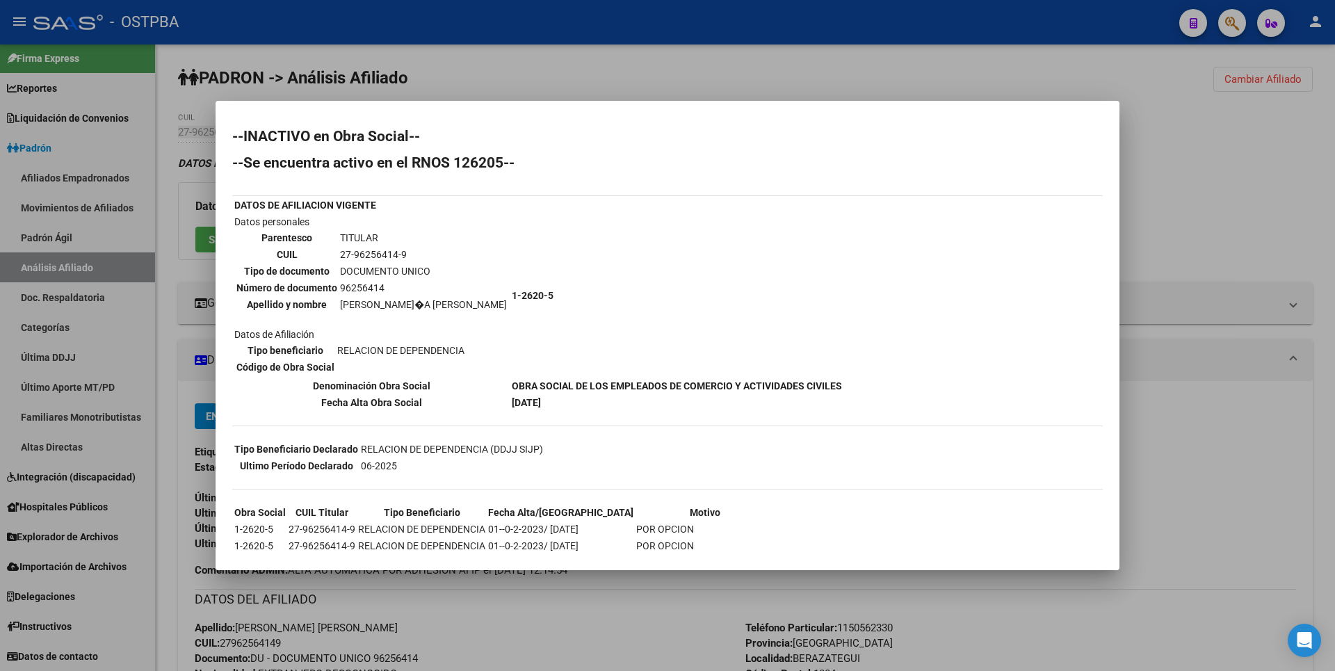
click at [1129, 104] on div at bounding box center [667, 335] width 1335 height 671
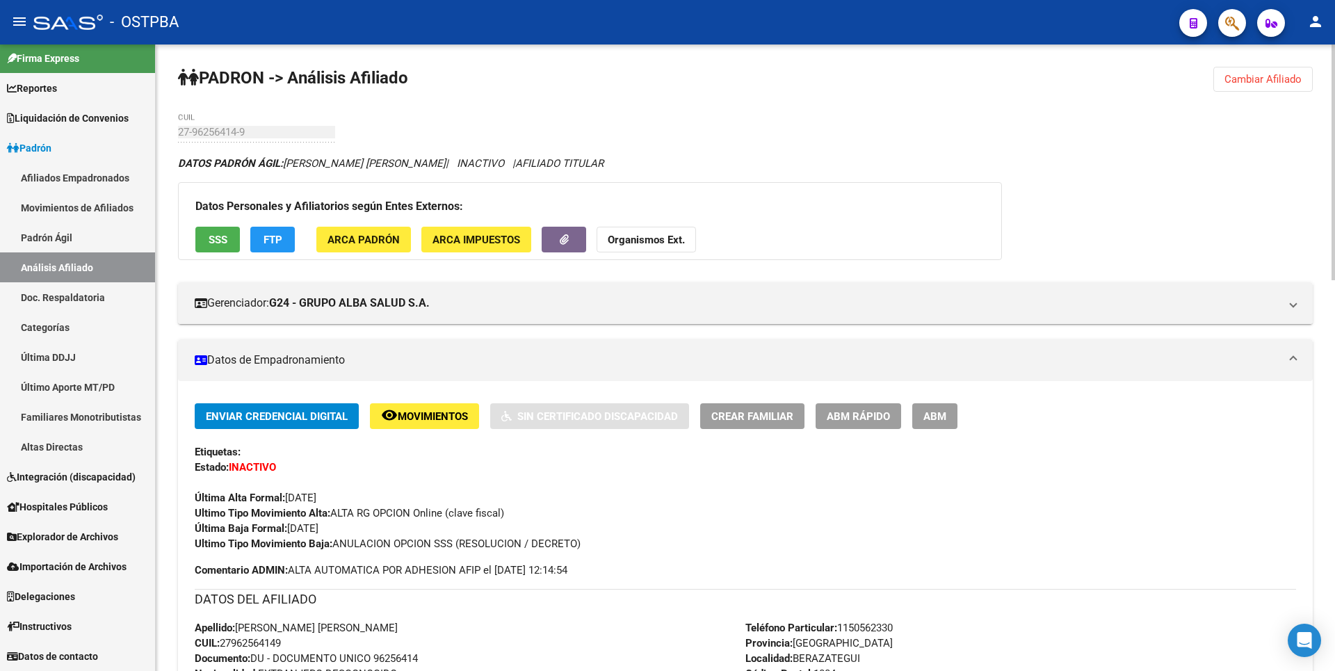
click at [1290, 81] on span "Cambiar Afiliado" at bounding box center [1262, 79] width 77 height 13
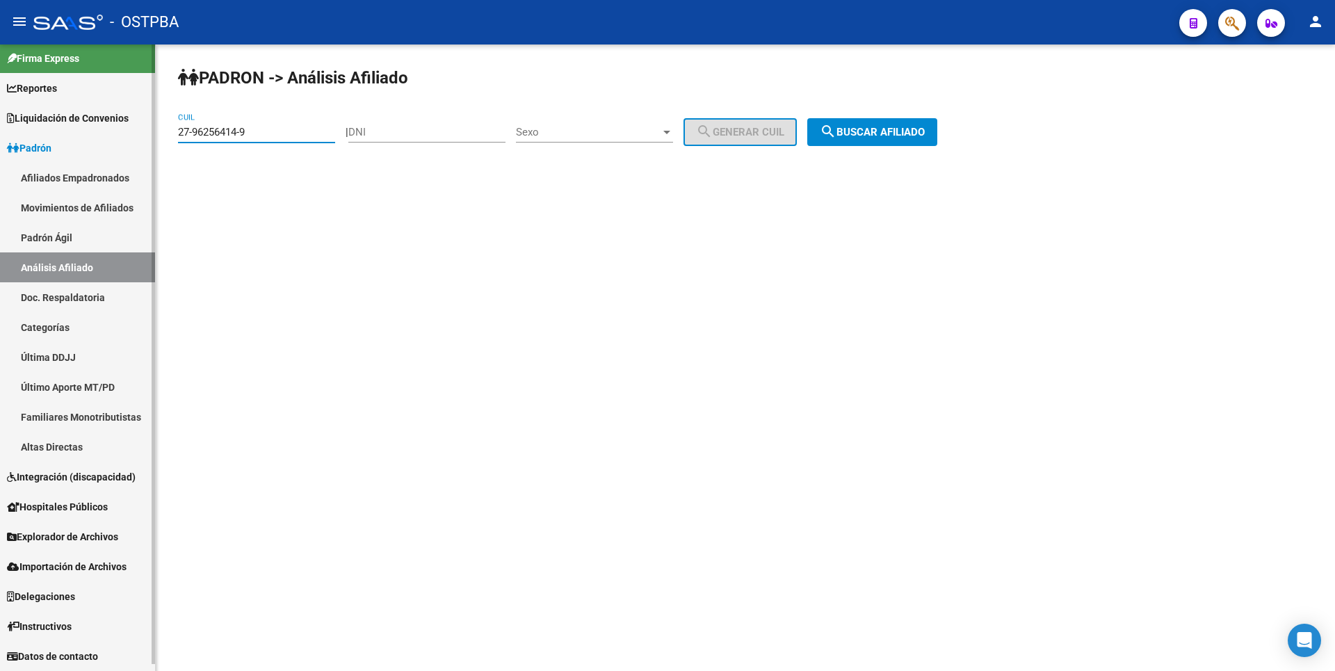
drag, startPoint x: 258, startPoint y: 133, endPoint x: 0, endPoint y: 131, distance: 257.9
click at [0, 131] on mat-sidenav-container "Firma Express Reportes Tablero de Control Ingresos Percibidos Análisis de todos…" at bounding box center [667, 357] width 1335 height 626
paste input "0-31964169-7"
click at [887, 123] on button "search Buscar afiliado" at bounding box center [872, 132] width 130 height 28
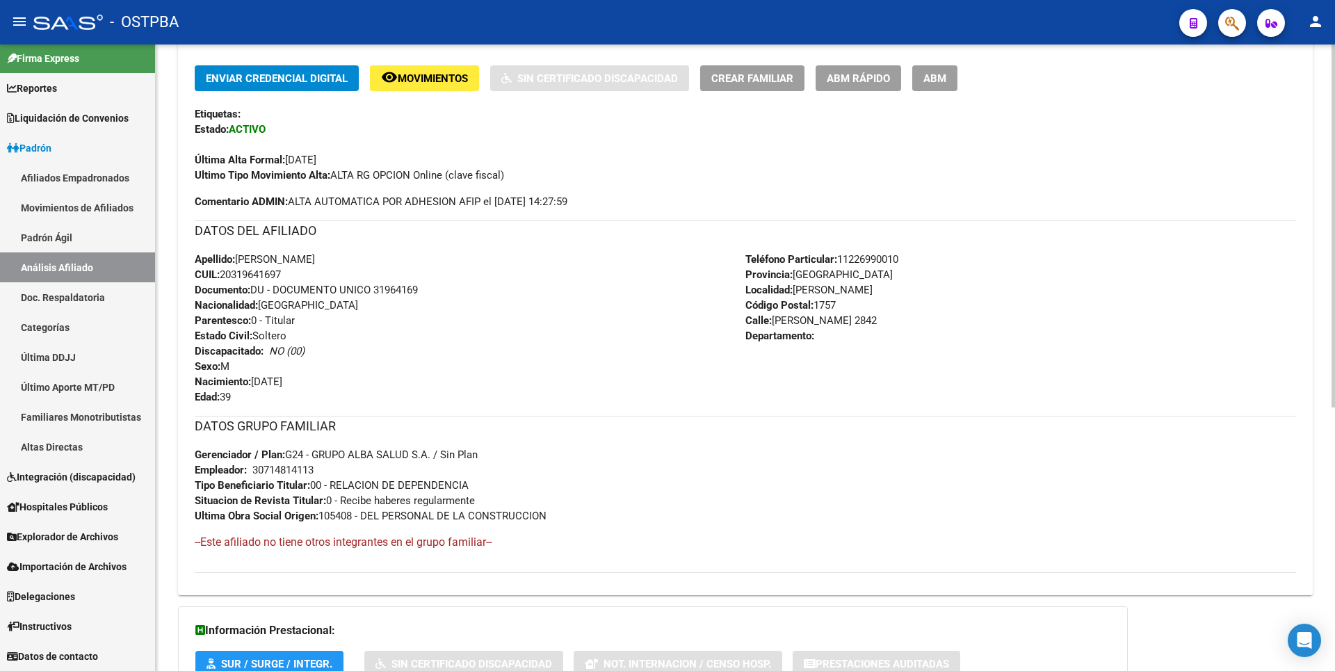
scroll to position [454, 0]
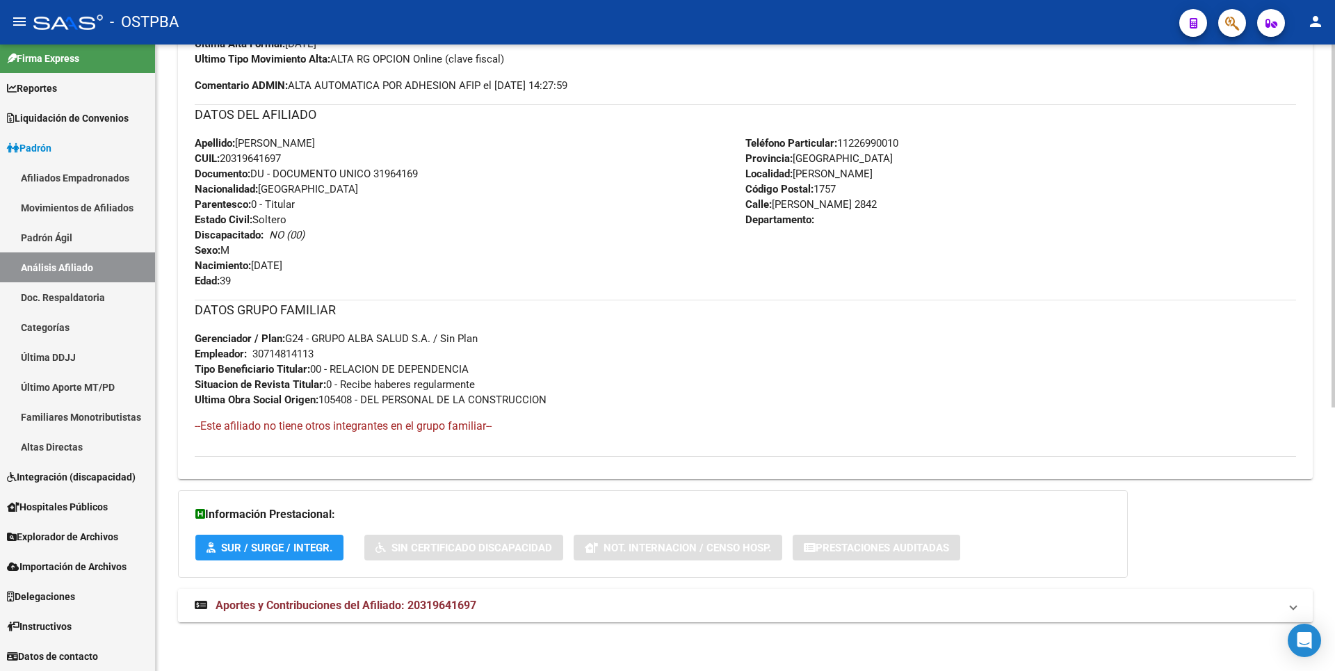
click at [408, 606] on span "Aportes y Contribuciones del Afiliado: 20319641697" at bounding box center [346, 605] width 261 height 13
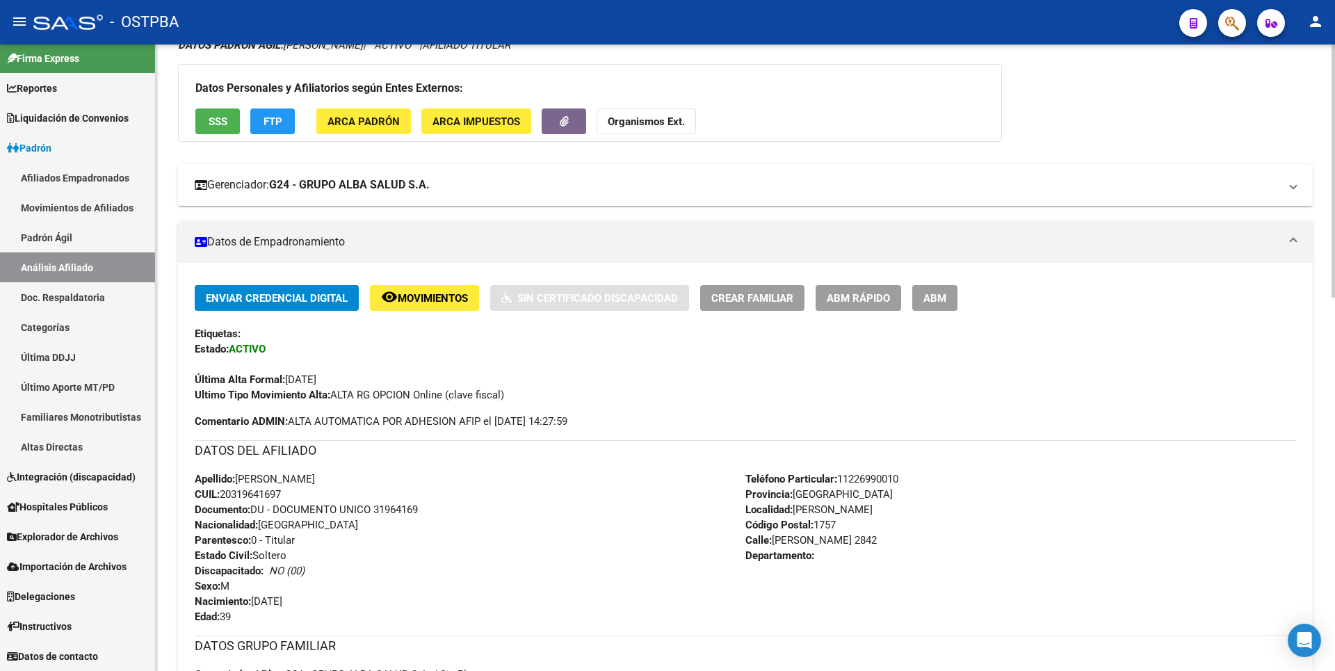
scroll to position [0, 0]
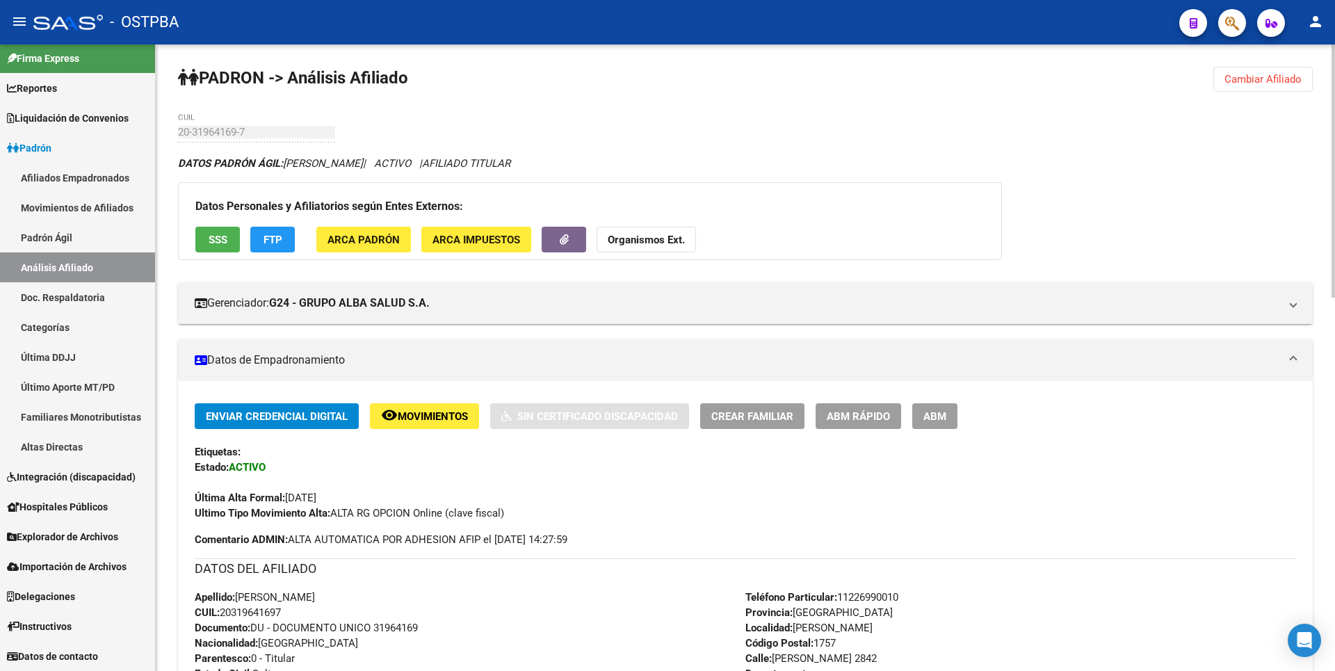
click at [1283, 74] on span "Cambiar Afiliado" at bounding box center [1262, 79] width 77 height 13
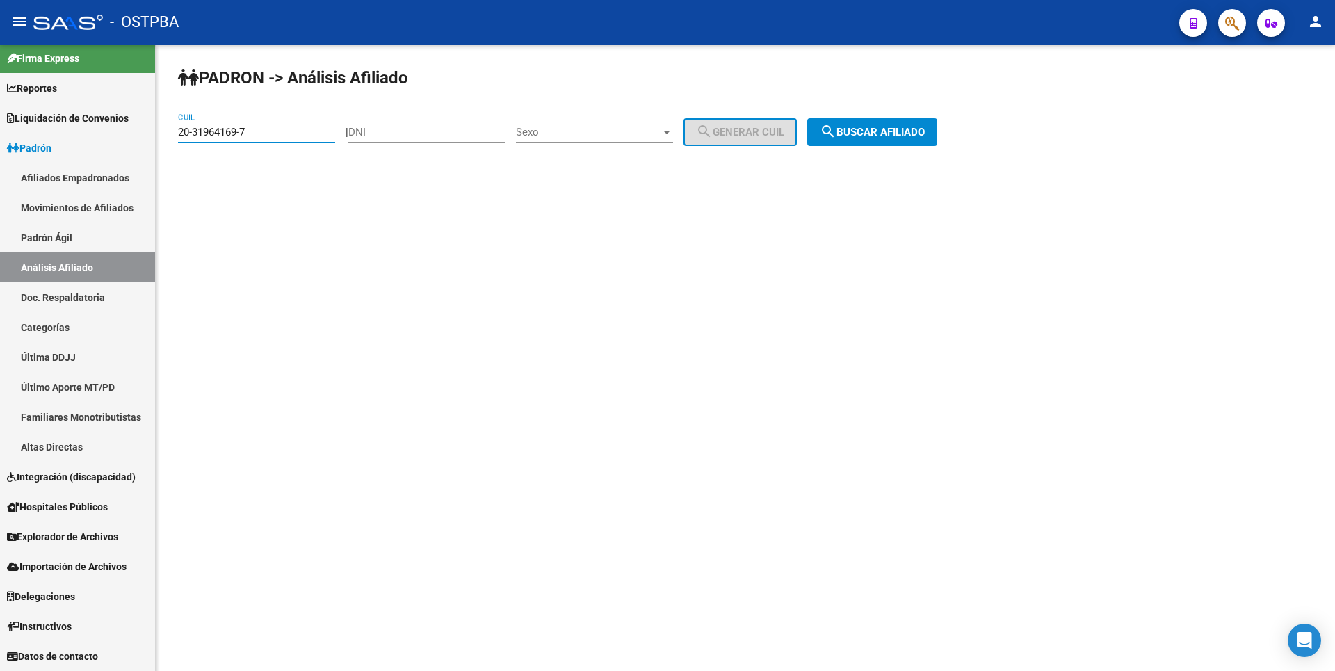
drag, startPoint x: 257, startPoint y: 137, endPoint x: 158, endPoint y: 142, distance: 99.5
click at [158, 142] on div "PADRON -> Análisis Afiliado 20-31964169-7 CUIL | DNI Sexo Sexo search Generar C…" at bounding box center [745, 117] width 1179 height 146
paste input "2261245-2"
click at [861, 139] on button "search Buscar afiliado" at bounding box center [872, 132] width 130 height 28
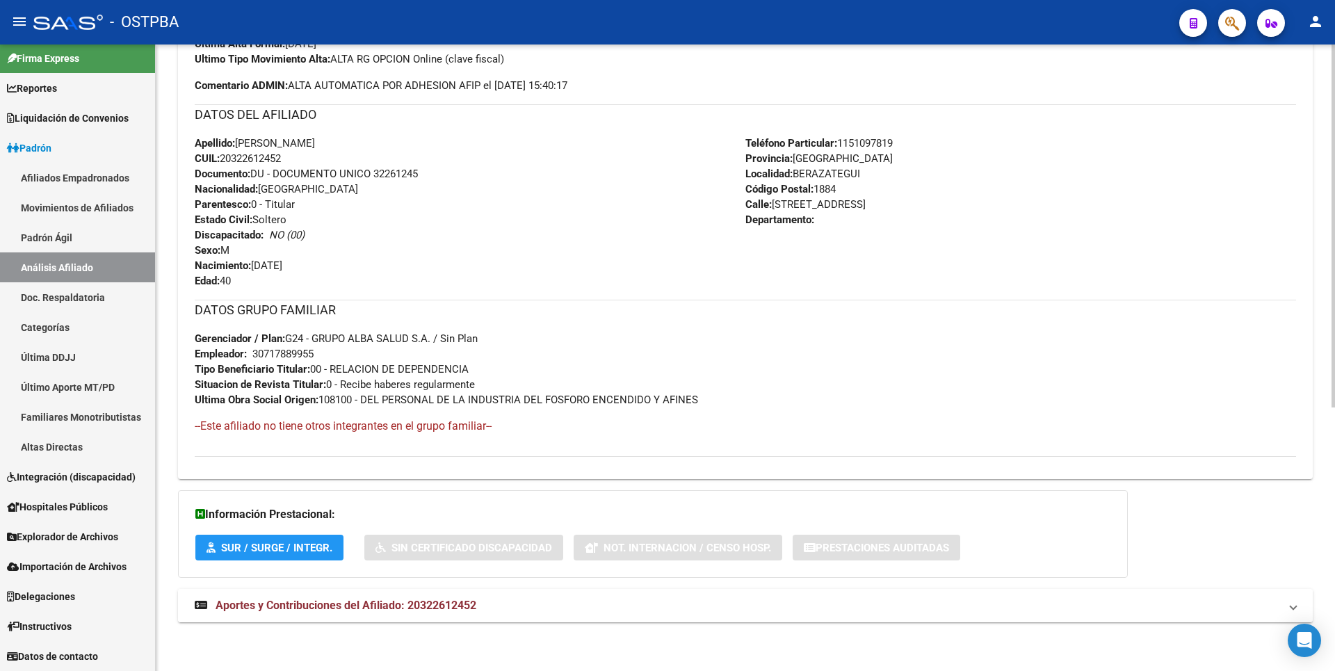
click at [413, 609] on span "Aportes y Contribuciones del Afiliado: 20322612452" at bounding box center [346, 605] width 261 height 13
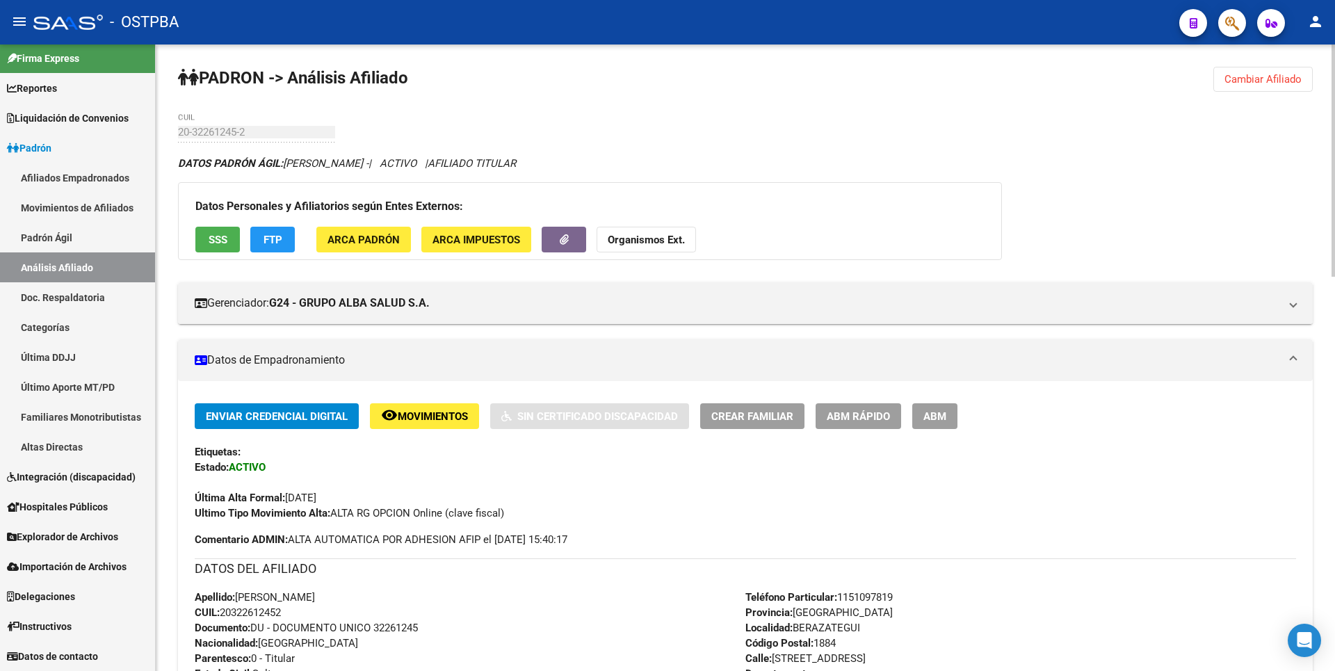
click at [1249, 82] on span "Cambiar Afiliado" at bounding box center [1262, 79] width 77 height 13
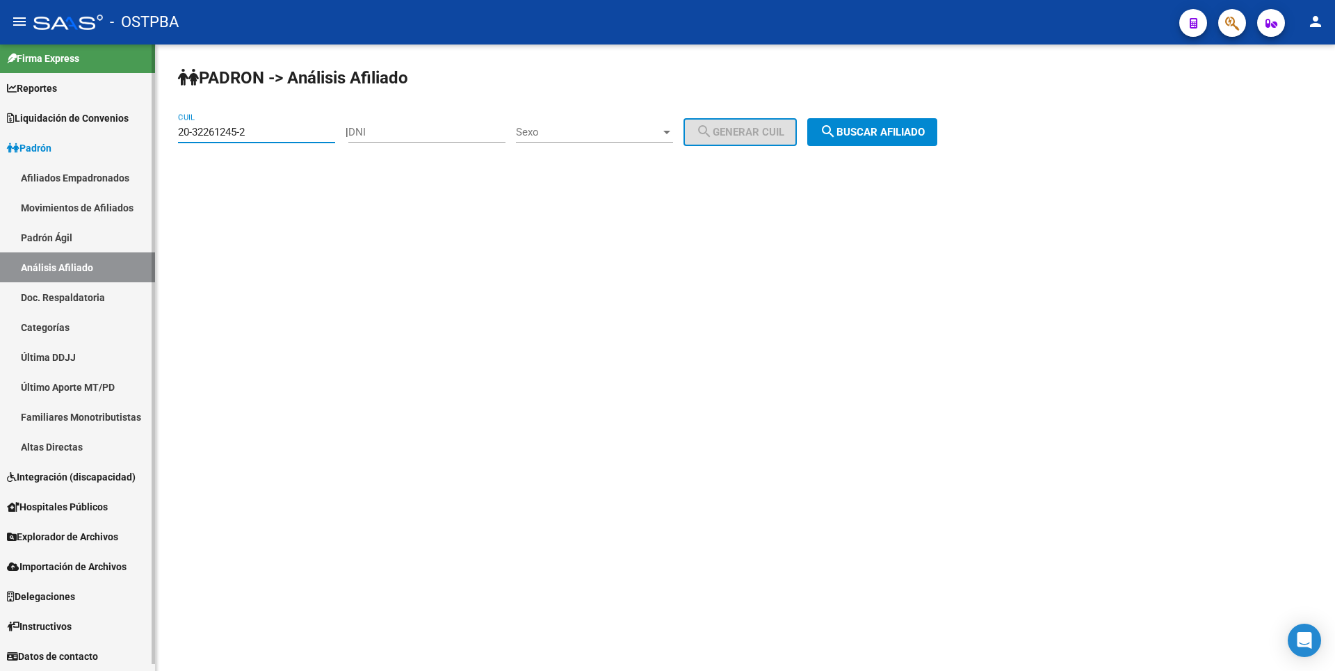
drag, startPoint x: 244, startPoint y: 136, endPoint x: 0, endPoint y: 117, distance: 244.8
click at [0, 117] on mat-sidenav-container "Firma Express Reportes Tablero de Control Ingresos Percibidos Análisis de todos…" at bounding box center [667, 357] width 1335 height 626
paste input "380959-4"
click at [861, 127] on span "search Buscar afiliado" at bounding box center [872, 132] width 105 height 13
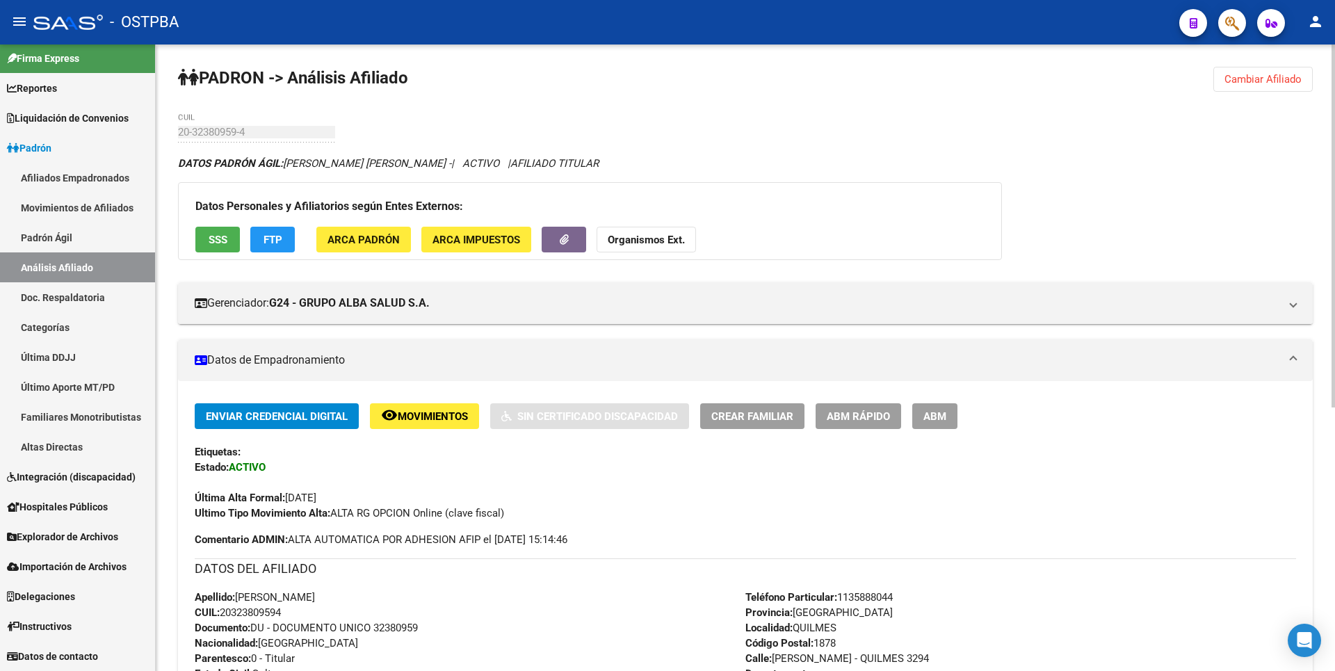
scroll to position [454, 0]
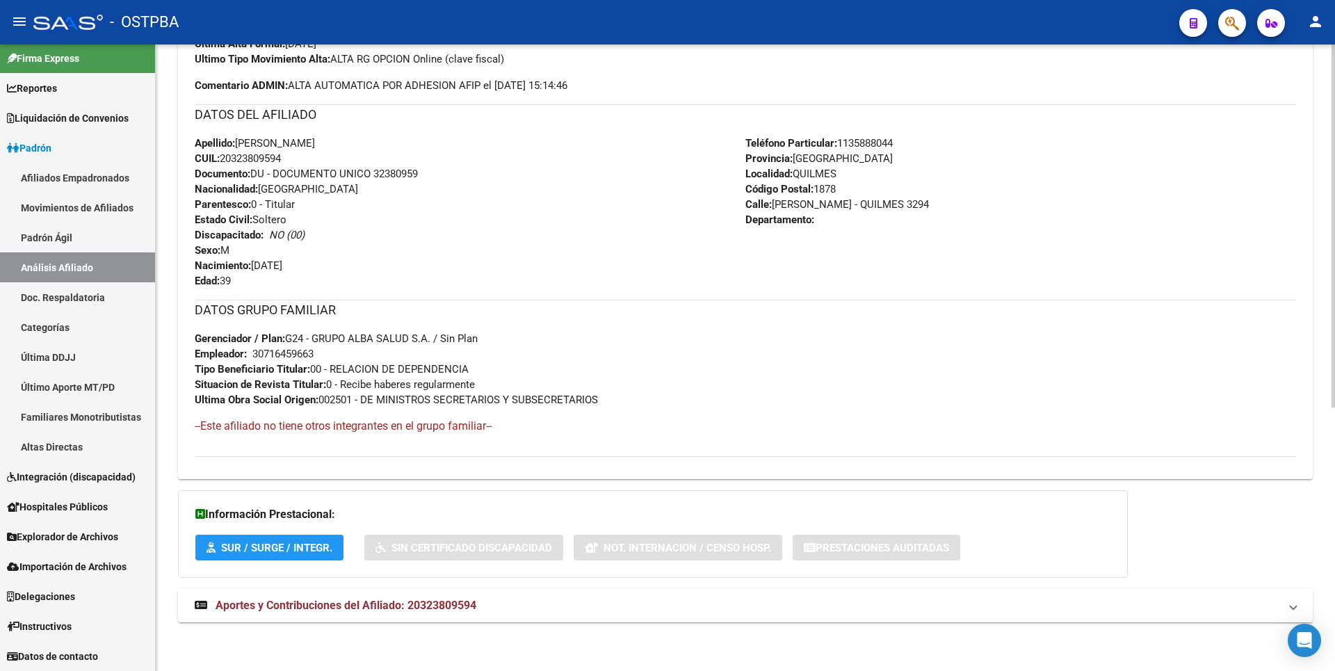
click at [467, 594] on mat-expansion-panel-header "Aportes y Contribuciones del Afiliado: 20323809594" at bounding box center [745, 605] width 1135 height 33
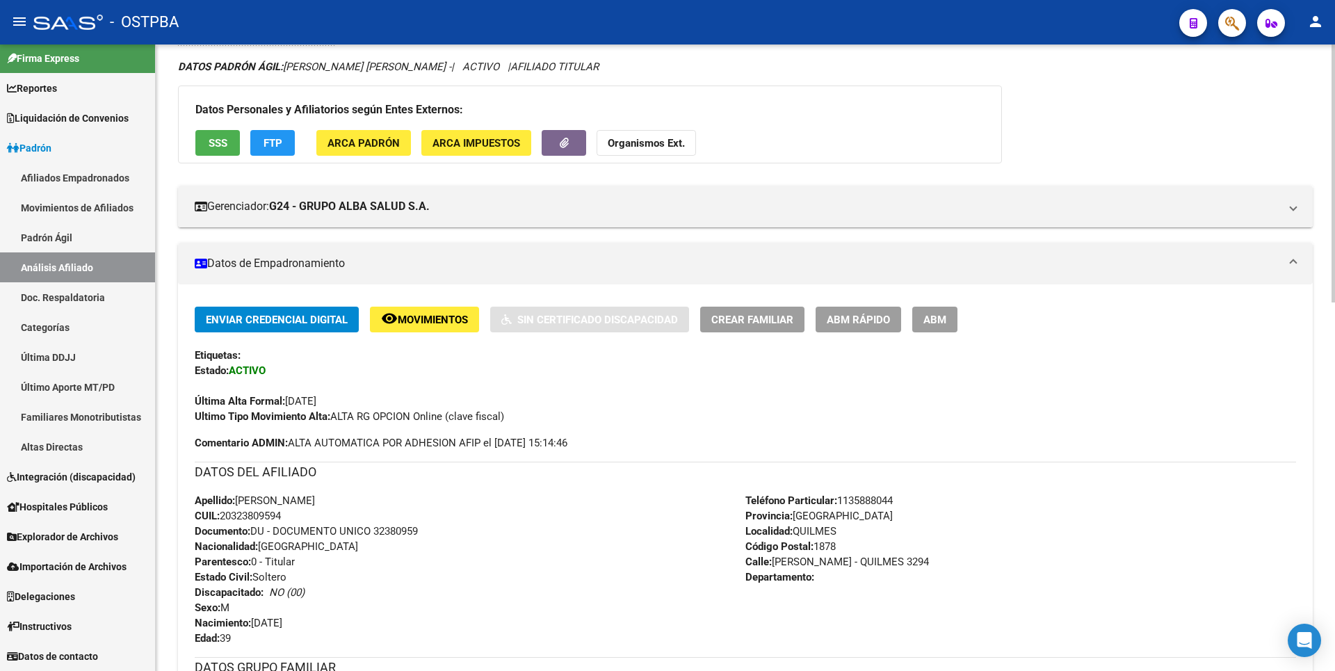
scroll to position [0, 0]
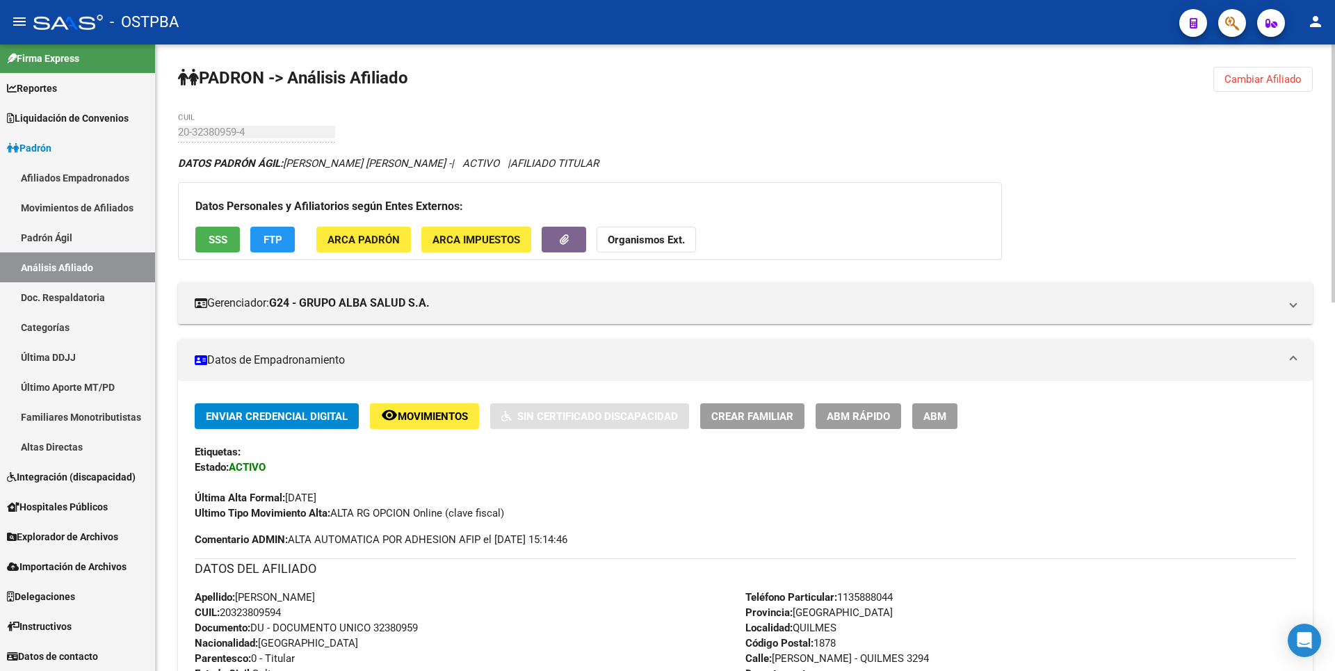
click at [1275, 82] on span "Cambiar Afiliado" at bounding box center [1262, 79] width 77 height 13
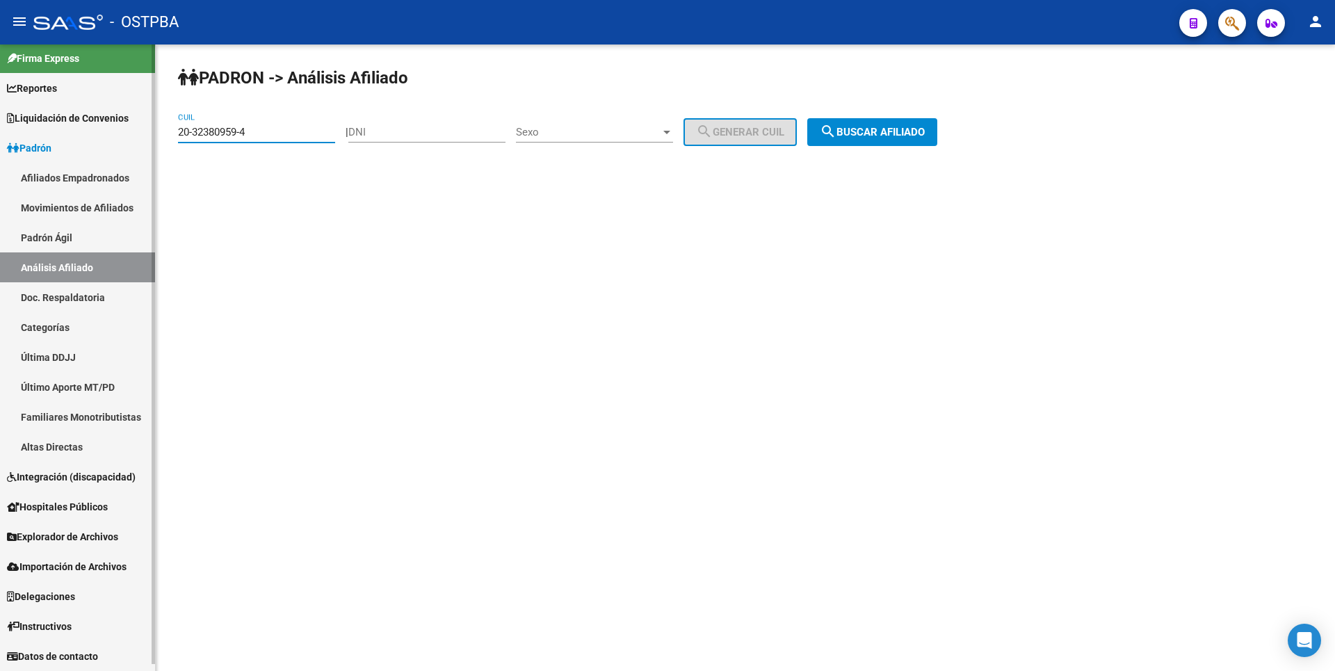
drag, startPoint x: 254, startPoint y: 132, endPoint x: 88, endPoint y: 124, distance: 165.6
click at [88, 124] on mat-sidenav-container "Firma Express Reportes Tablero de Control Ingresos Percibidos Análisis de todos…" at bounding box center [667, 357] width 1335 height 626
paste input "3796040-6"
click at [881, 130] on span "search Buscar afiliado" at bounding box center [872, 132] width 105 height 13
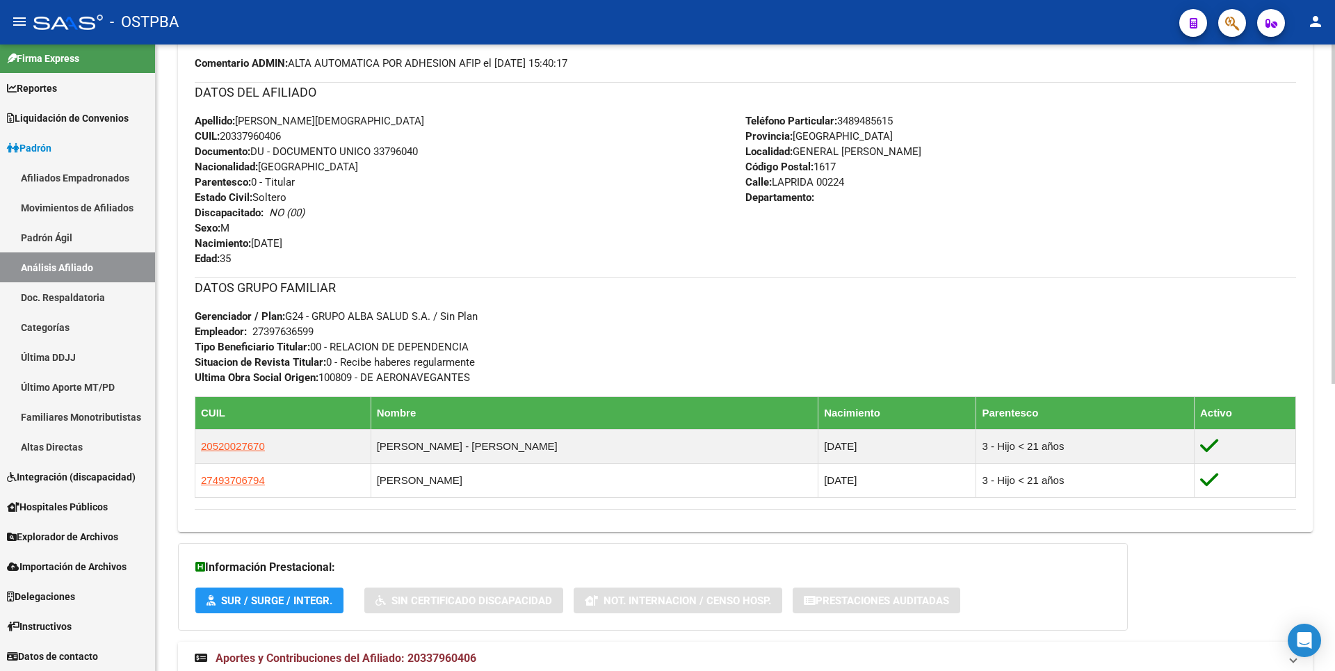
scroll to position [529, 0]
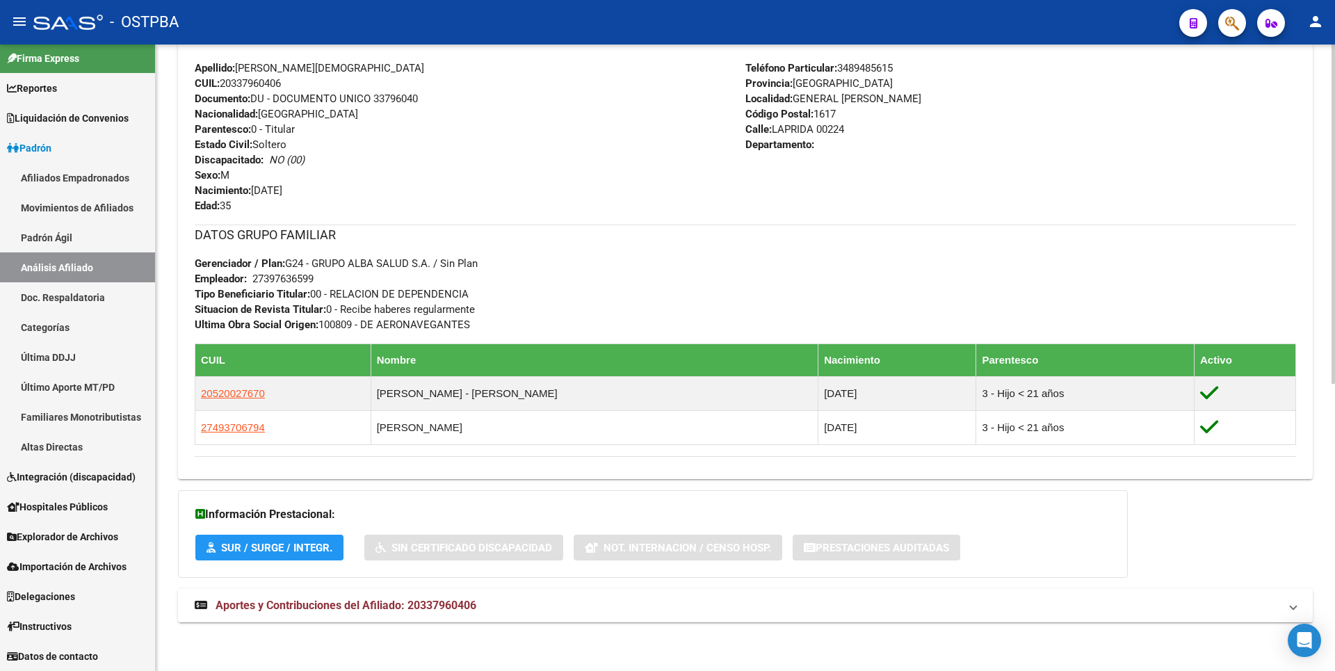
click at [435, 606] on span "Aportes y Contribuciones del Afiliado: 20337960406" at bounding box center [346, 605] width 261 height 13
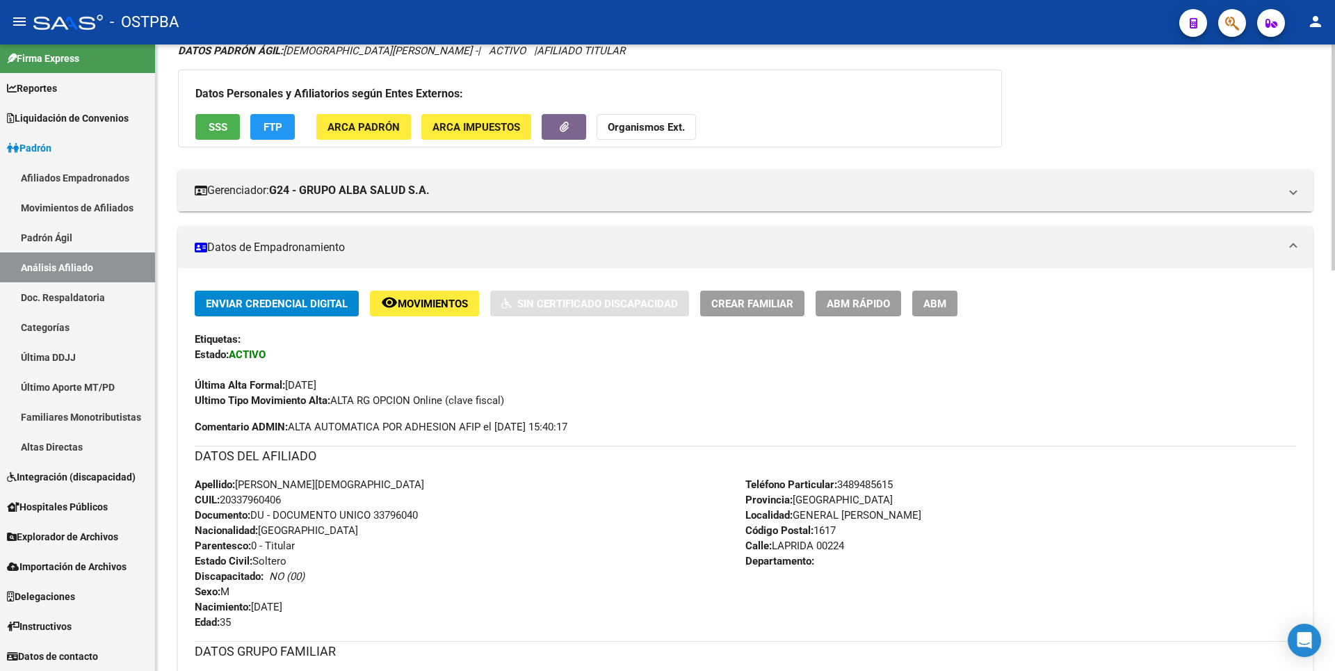
scroll to position [0, 0]
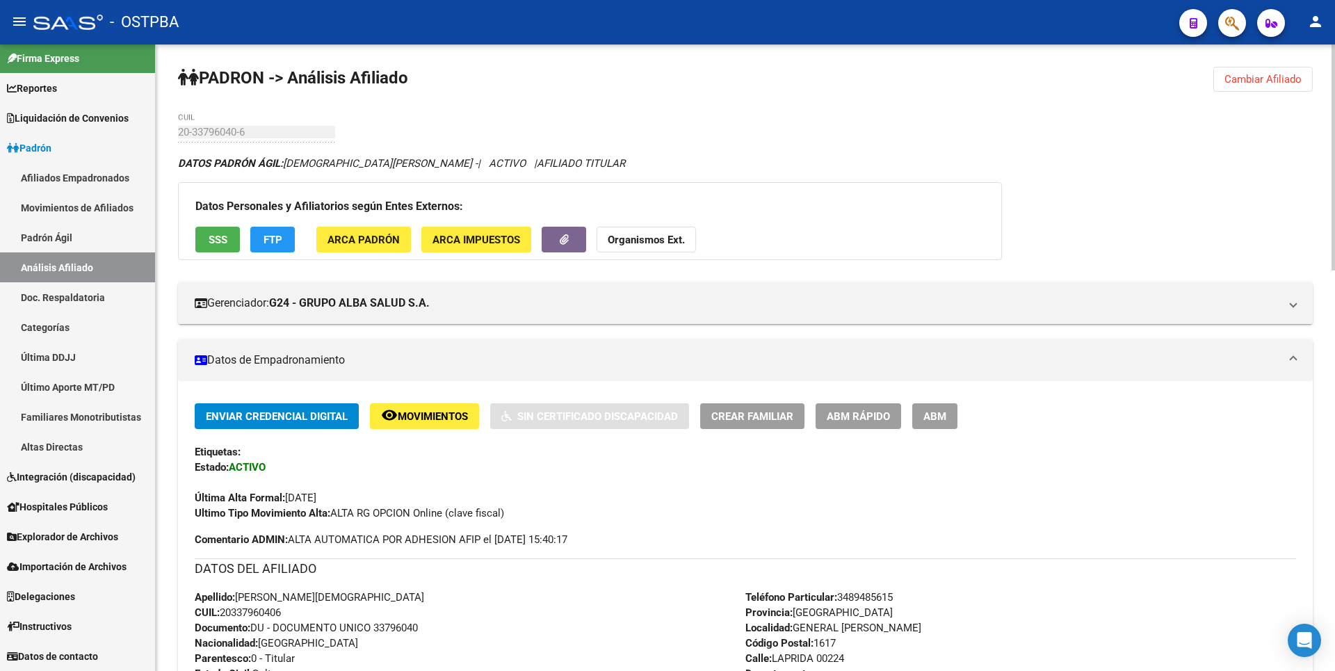
click at [1253, 69] on button "Cambiar Afiliado" at bounding box center [1262, 79] width 99 height 25
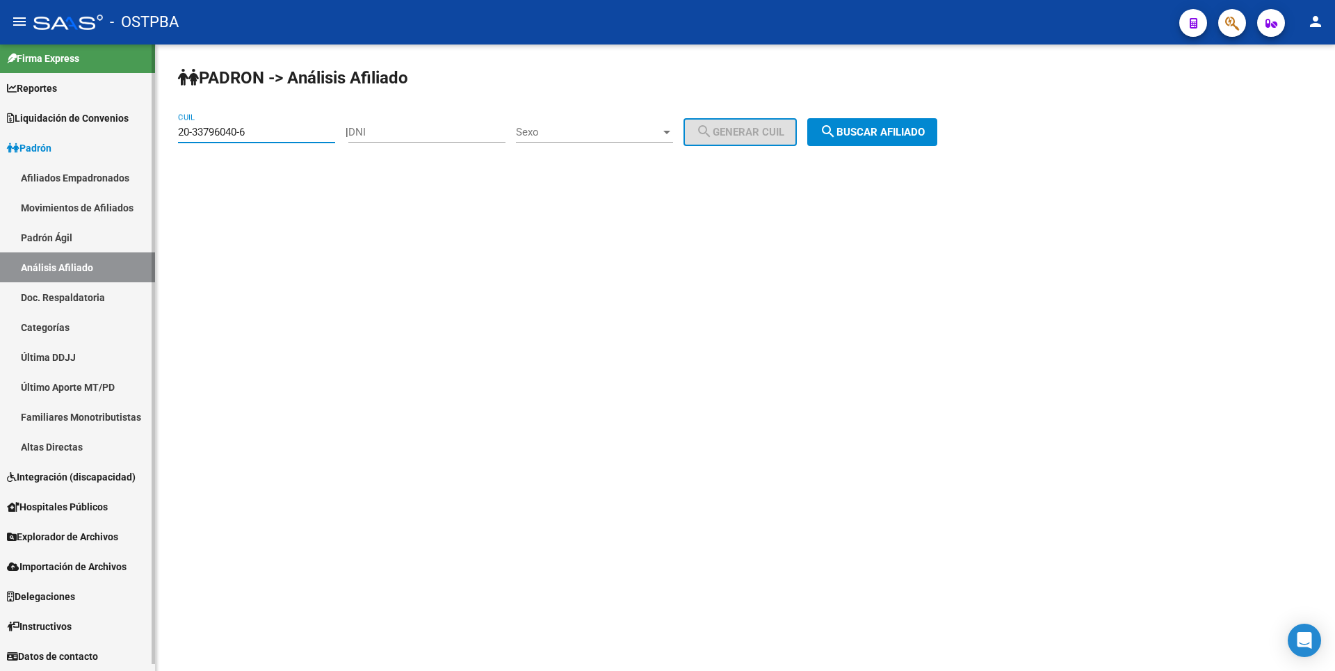
drag, startPoint x: 248, startPoint y: 133, endPoint x: 100, endPoint y: 117, distance: 148.9
click at [100, 117] on mat-sidenav-container "Firma Express Reportes Tablero de Control Ingresos Percibidos Análisis de todos…" at bounding box center [667, 357] width 1335 height 626
paste input "5721952-4"
click at [925, 127] on span "search Buscar afiliado" at bounding box center [872, 132] width 105 height 13
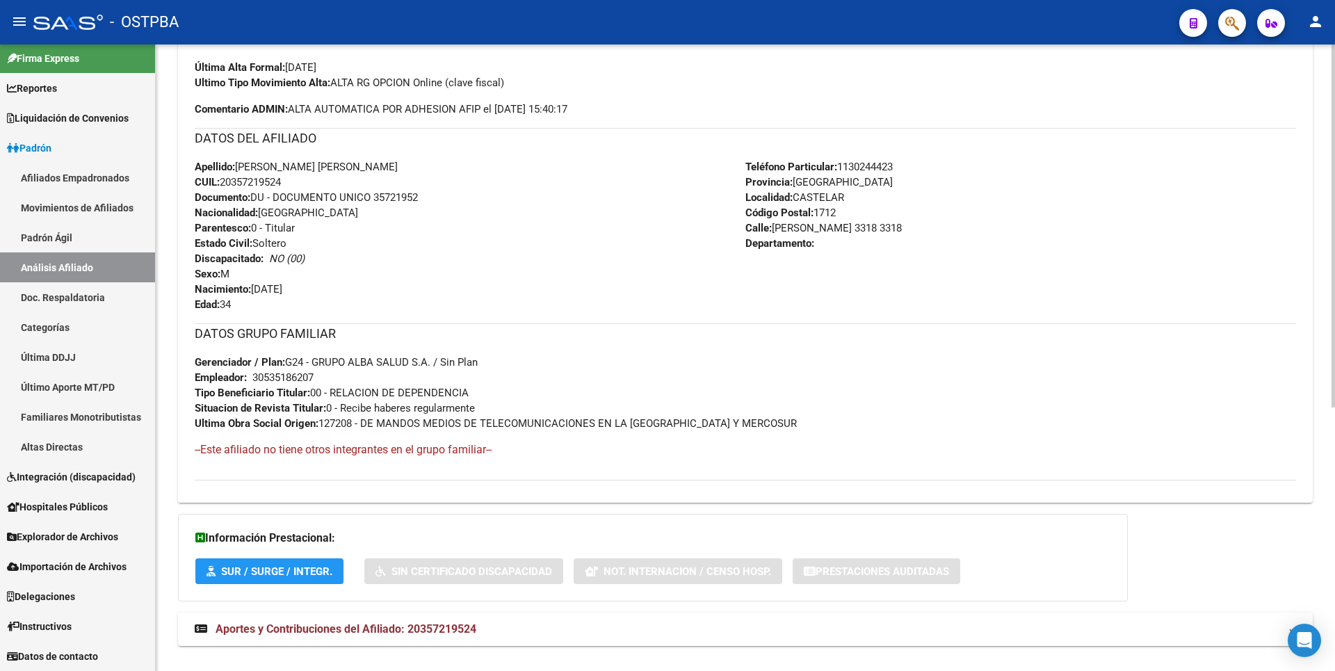
scroll to position [454, 0]
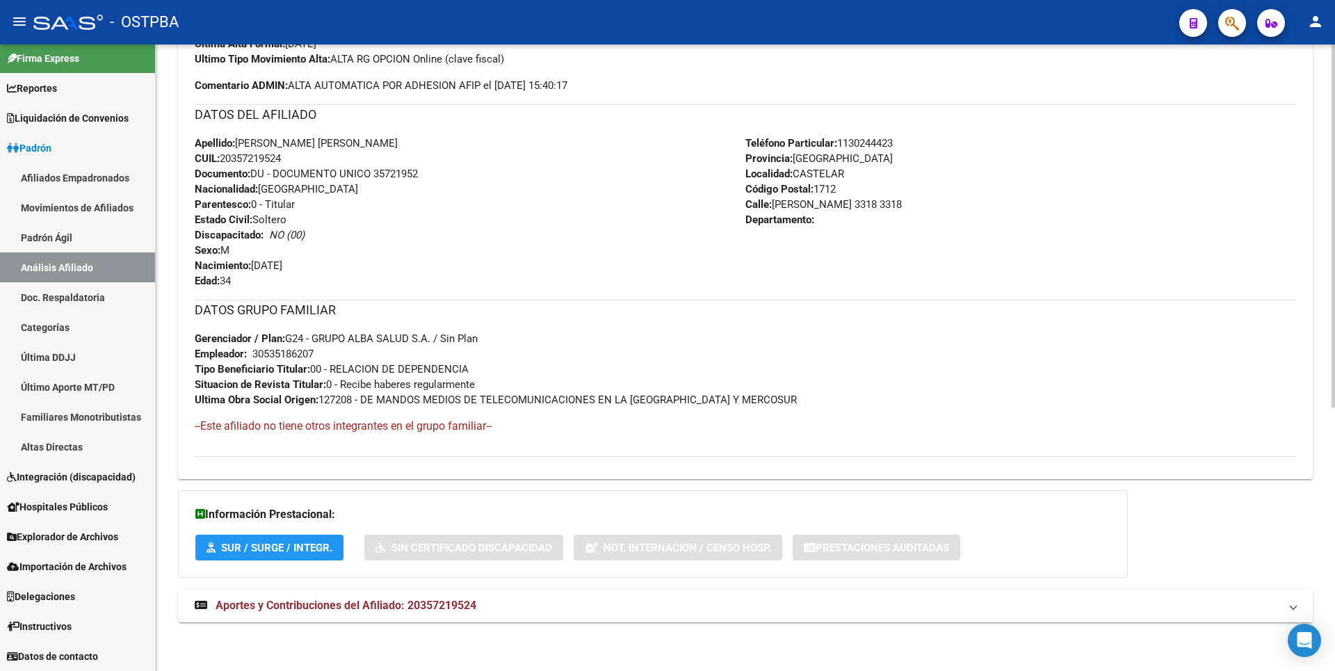
click at [389, 604] on span "Aportes y Contribuciones del Afiliado: 20357219524" at bounding box center [346, 605] width 261 height 13
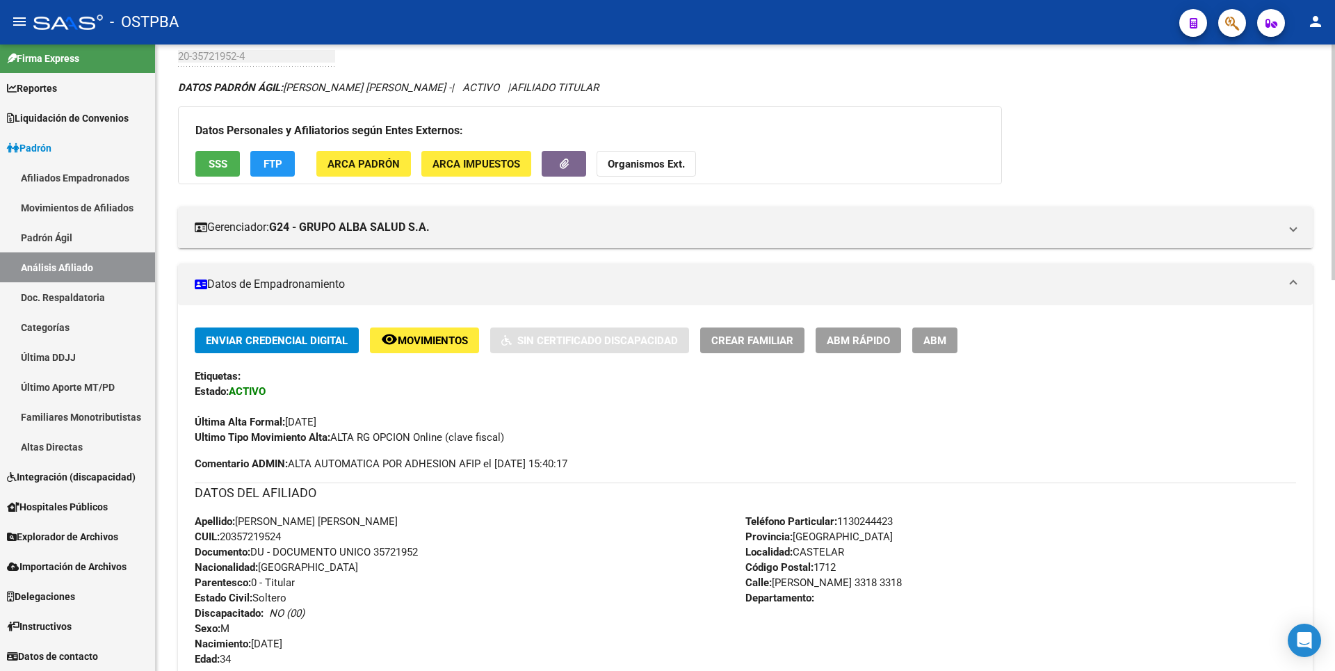
scroll to position [0, 0]
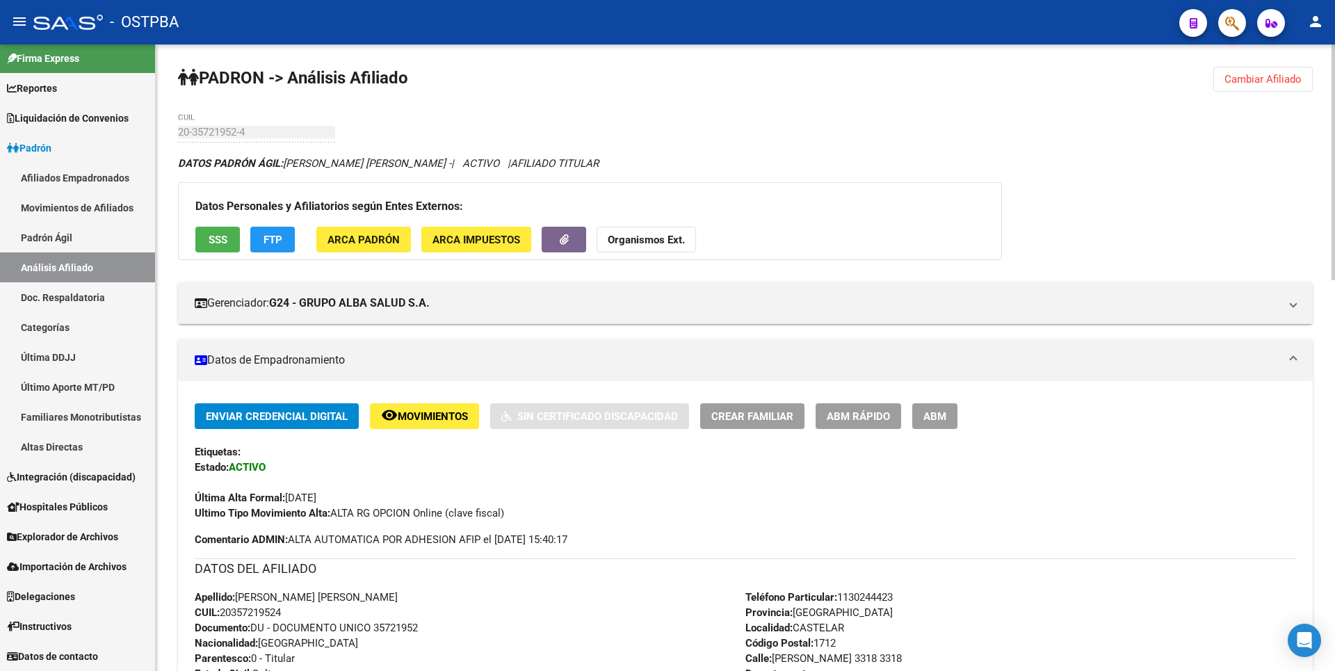
drag, startPoint x: 1254, startPoint y: 84, endPoint x: 585, endPoint y: 70, distance: 669.0
click at [1253, 81] on span "Cambiar Afiliado" at bounding box center [1262, 79] width 77 height 13
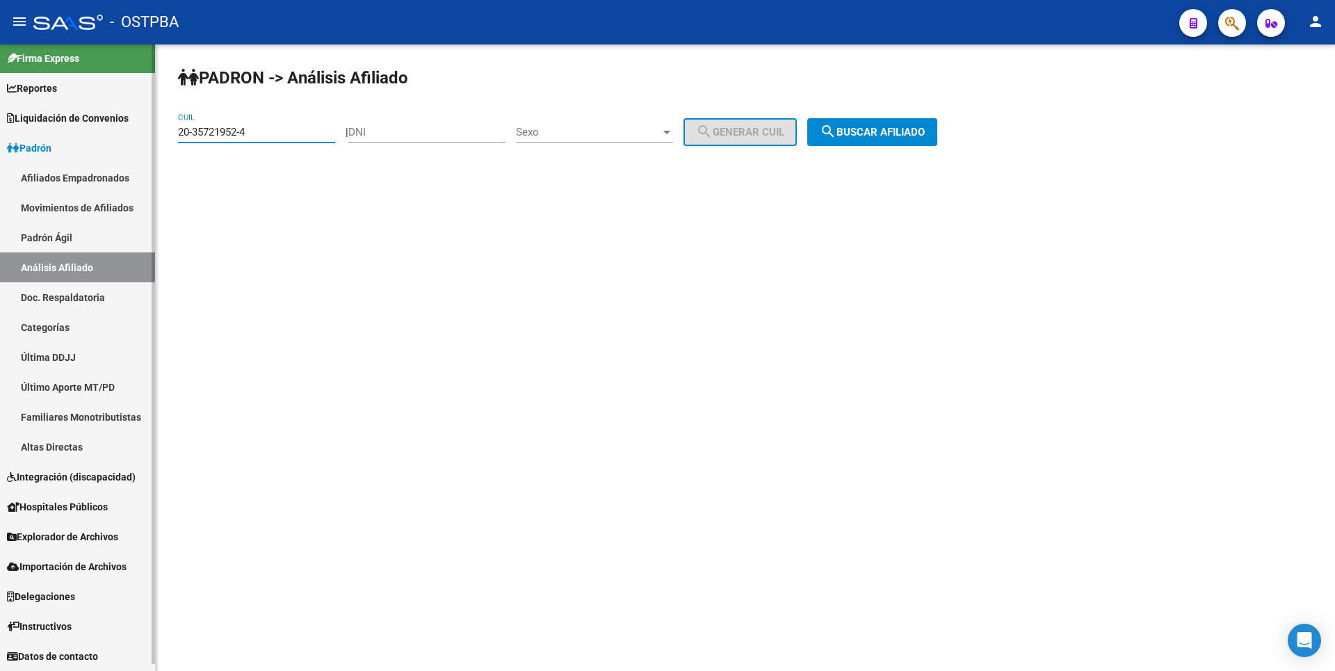
drag, startPoint x: 251, startPoint y: 133, endPoint x: 117, endPoint y: 134, distance: 133.5
click at [117, 134] on mat-sidenav-container "Firma Express Reportes Tablero de Control Ingresos Percibidos Análisis de todos…" at bounding box center [667, 357] width 1335 height 626
paste input "6076988-8"
click at [874, 128] on span "search Buscar afiliado" at bounding box center [872, 132] width 105 height 13
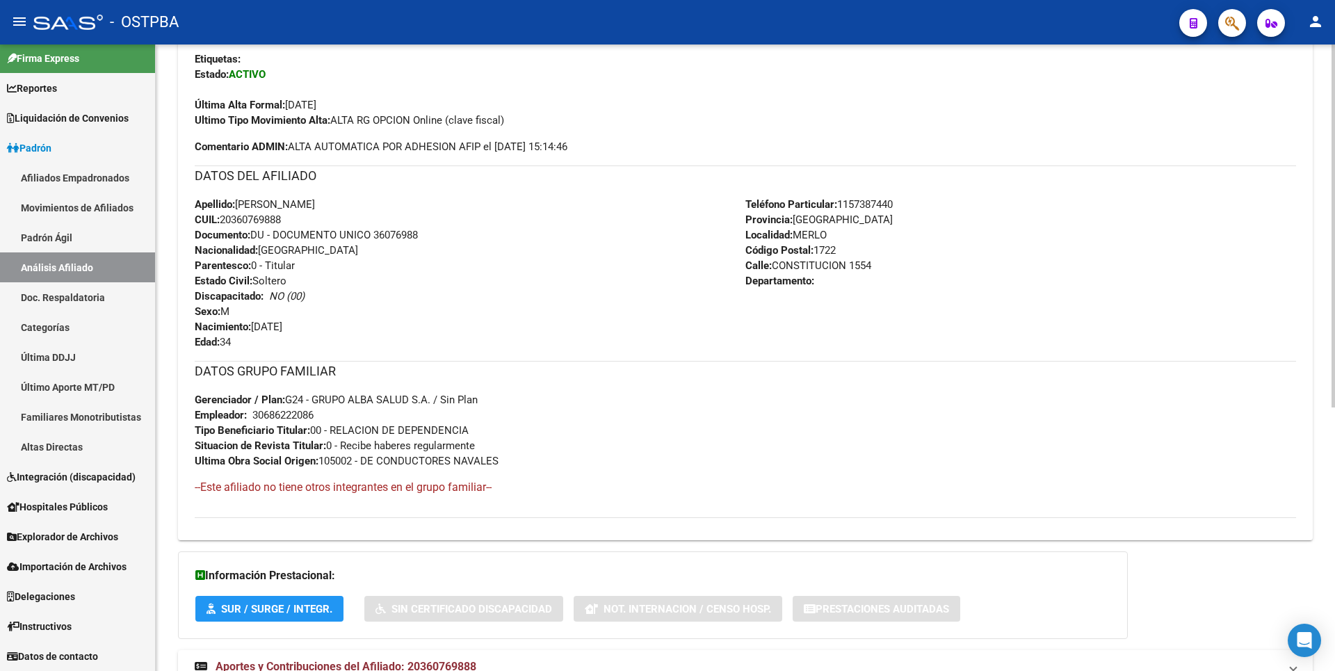
scroll to position [454, 0]
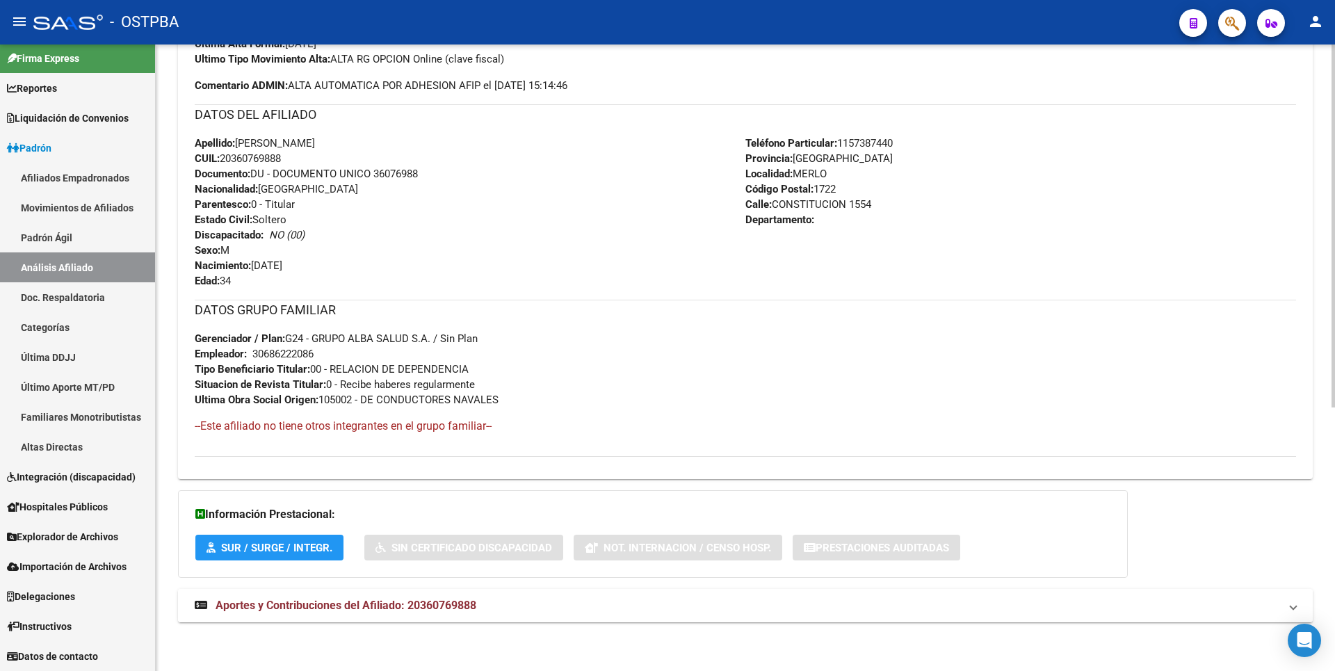
click at [416, 602] on span "Aportes y Contribuciones del Afiliado: 20360769888" at bounding box center [346, 605] width 261 height 13
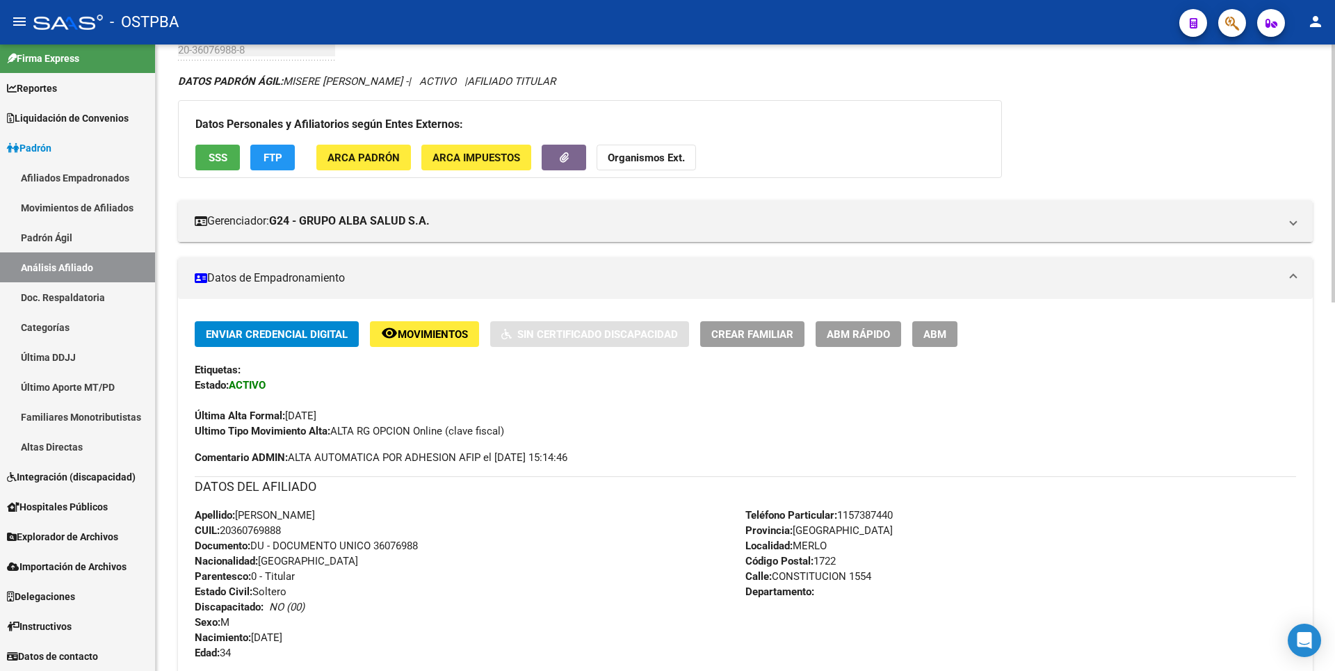
scroll to position [0, 0]
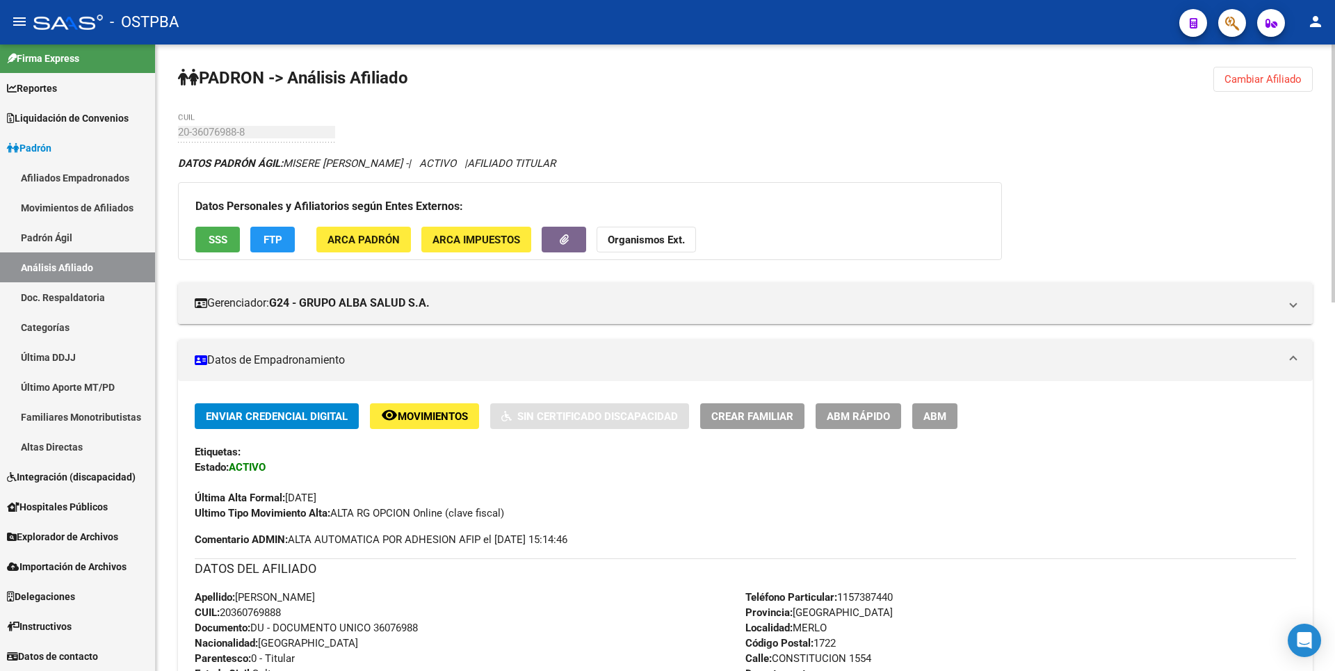
drag, startPoint x: 1254, startPoint y: 81, endPoint x: 1117, endPoint y: 78, distance: 136.3
click at [1254, 80] on span "Cambiar Afiliado" at bounding box center [1262, 79] width 77 height 13
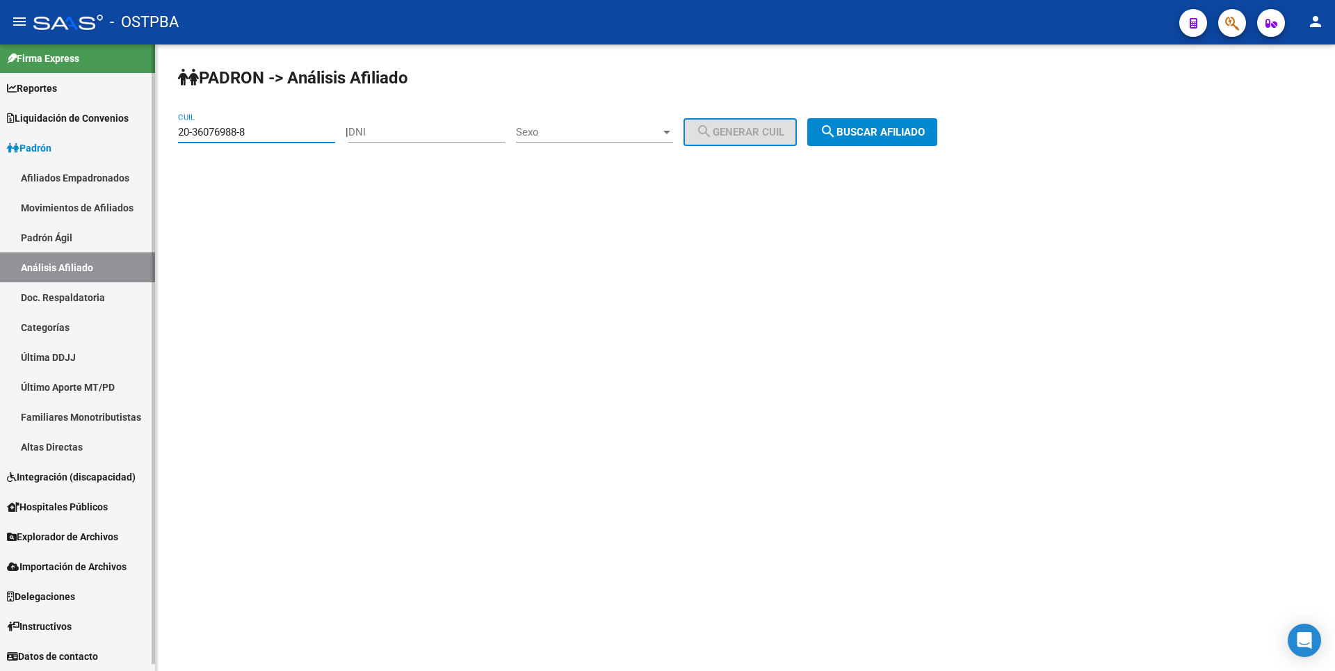
drag, startPoint x: 257, startPoint y: 133, endPoint x: 47, endPoint y: 129, distance: 210.0
click at [47, 129] on mat-sidenav-container "Firma Express Reportes Tablero de Control Ingresos Percibidos Análisis de todos…" at bounding box center [667, 357] width 1335 height 626
paste input "723886-1"
click at [895, 133] on span "search Buscar afiliado" at bounding box center [872, 132] width 105 height 13
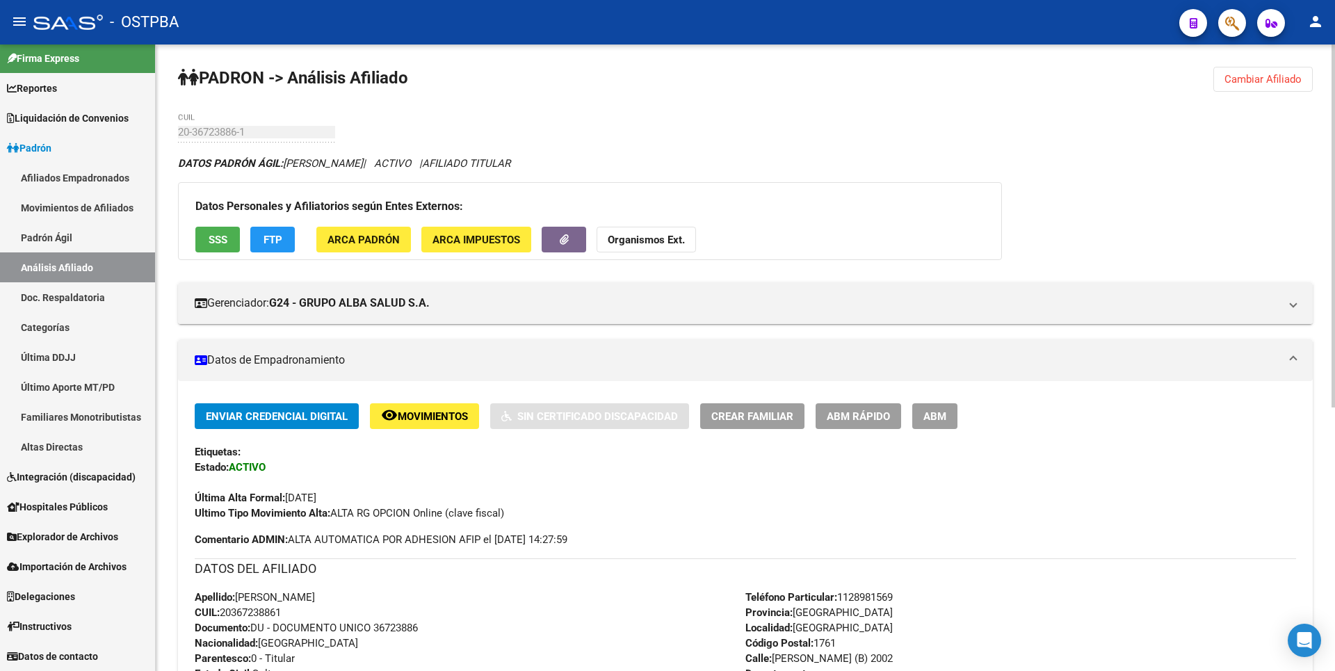
scroll to position [454, 0]
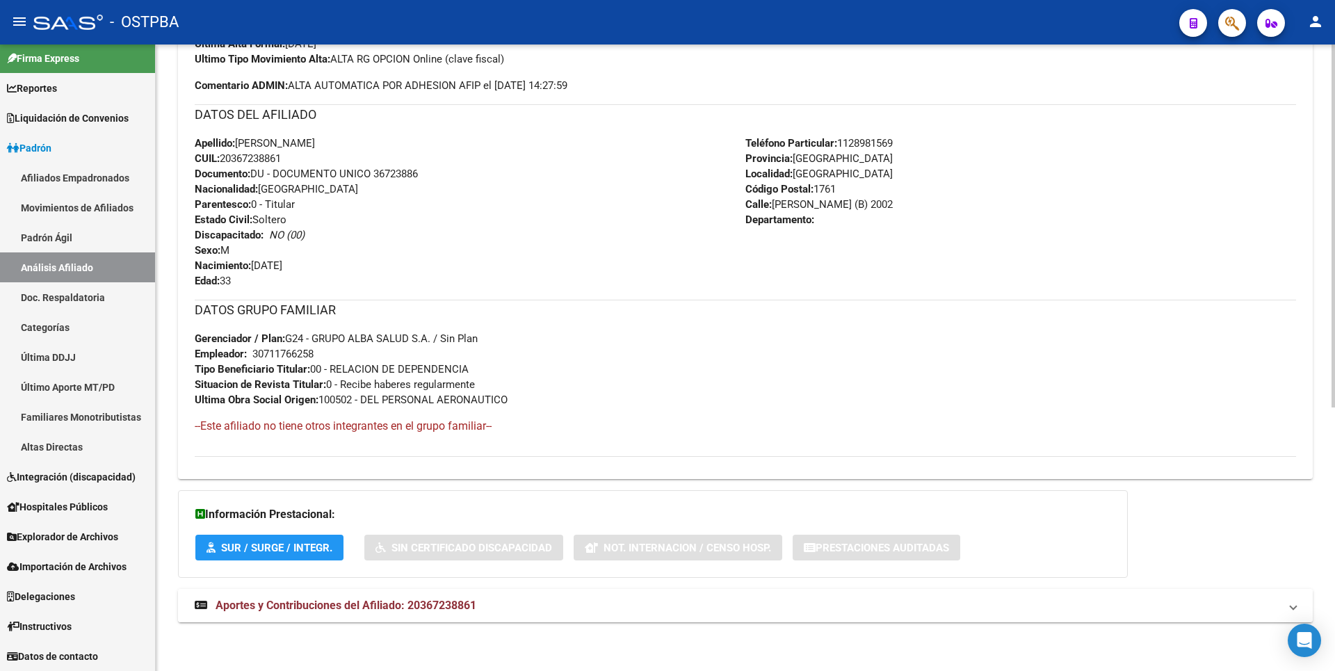
click at [415, 601] on span "Aportes y Contribuciones del Afiliado: 20367238861" at bounding box center [346, 605] width 261 height 13
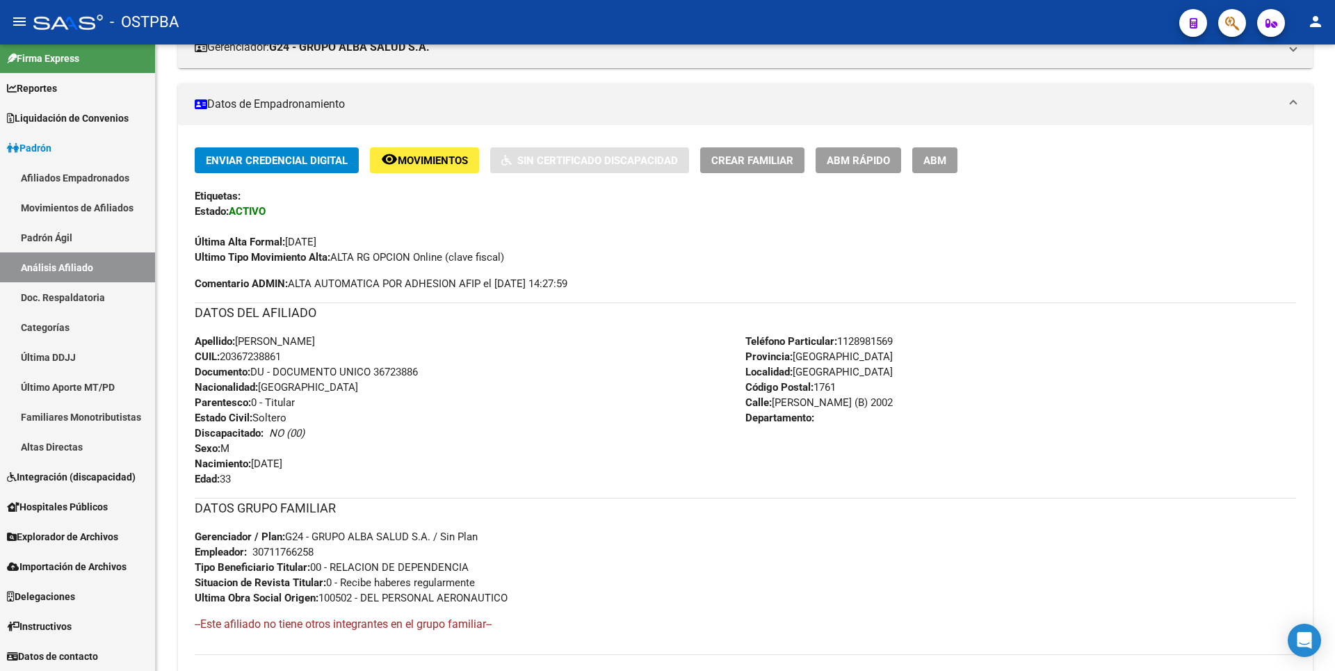
scroll to position [0, 0]
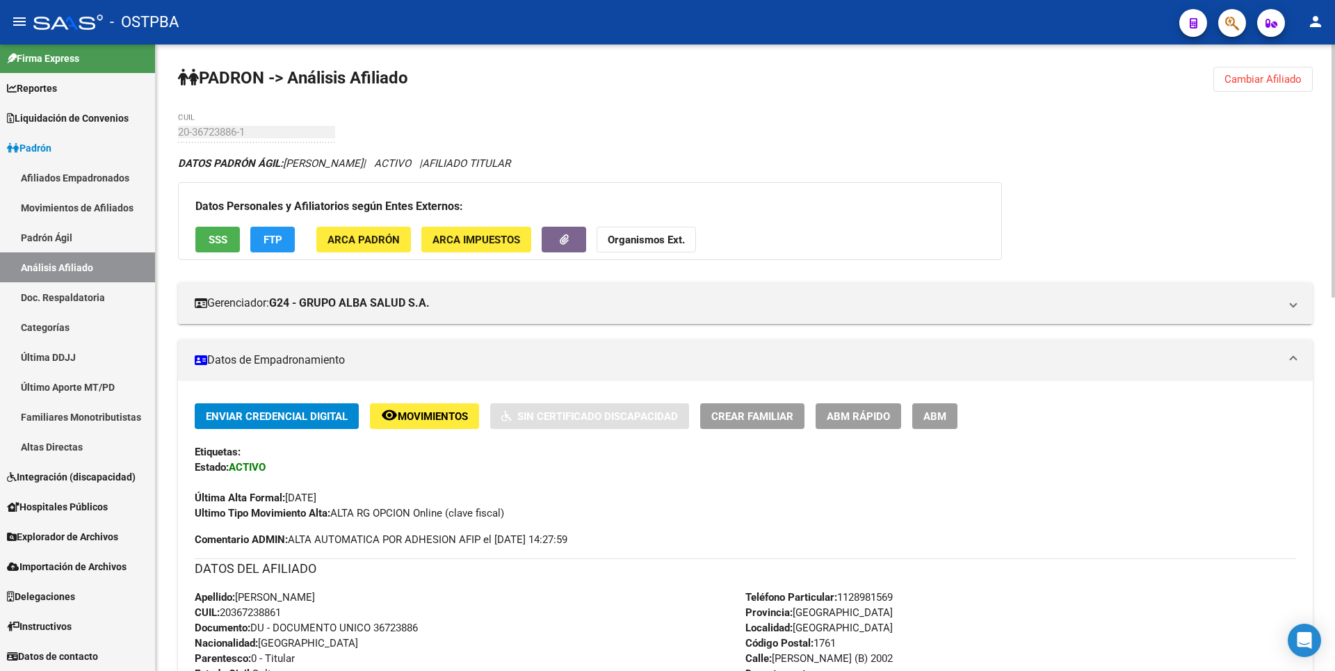
click at [1295, 81] on span "Cambiar Afiliado" at bounding box center [1262, 79] width 77 height 13
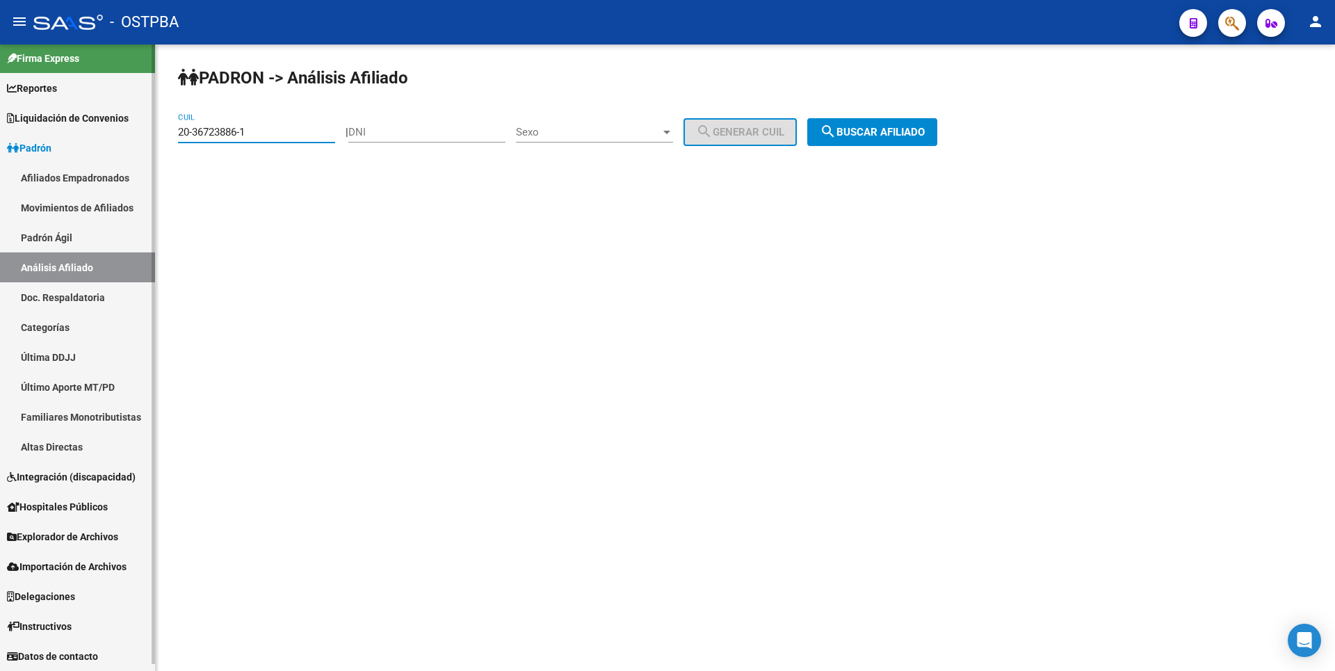
drag, startPoint x: 250, startPoint y: 132, endPoint x: 28, endPoint y: 129, distance: 221.8
click at [28, 129] on mat-sidenav-container "Firma Express Reportes Tablero de Control Ingresos Percibidos Análisis de todos…" at bounding box center [667, 357] width 1335 height 626
paste input "7539093"
click at [872, 125] on button "search Buscar afiliado" at bounding box center [872, 132] width 130 height 28
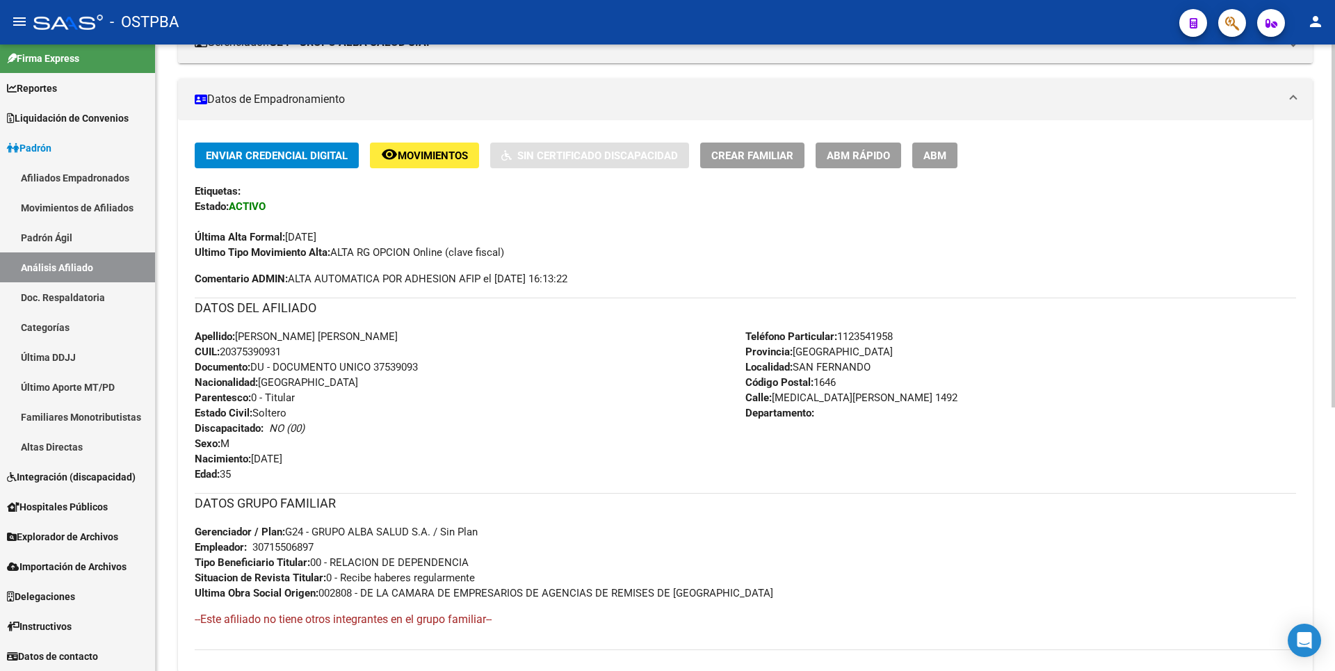
scroll to position [454, 0]
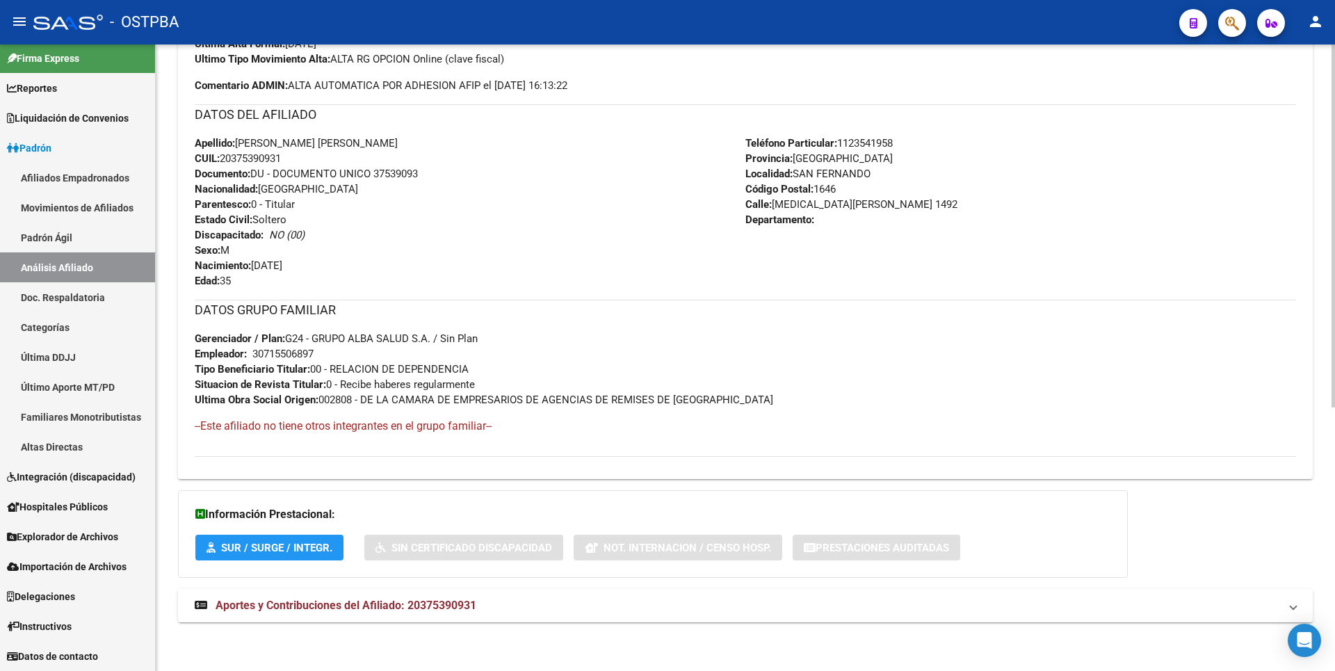
click at [465, 611] on span "Aportes y Contribuciones del Afiliado: 20375390931" at bounding box center [346, 605] width 261 height 13
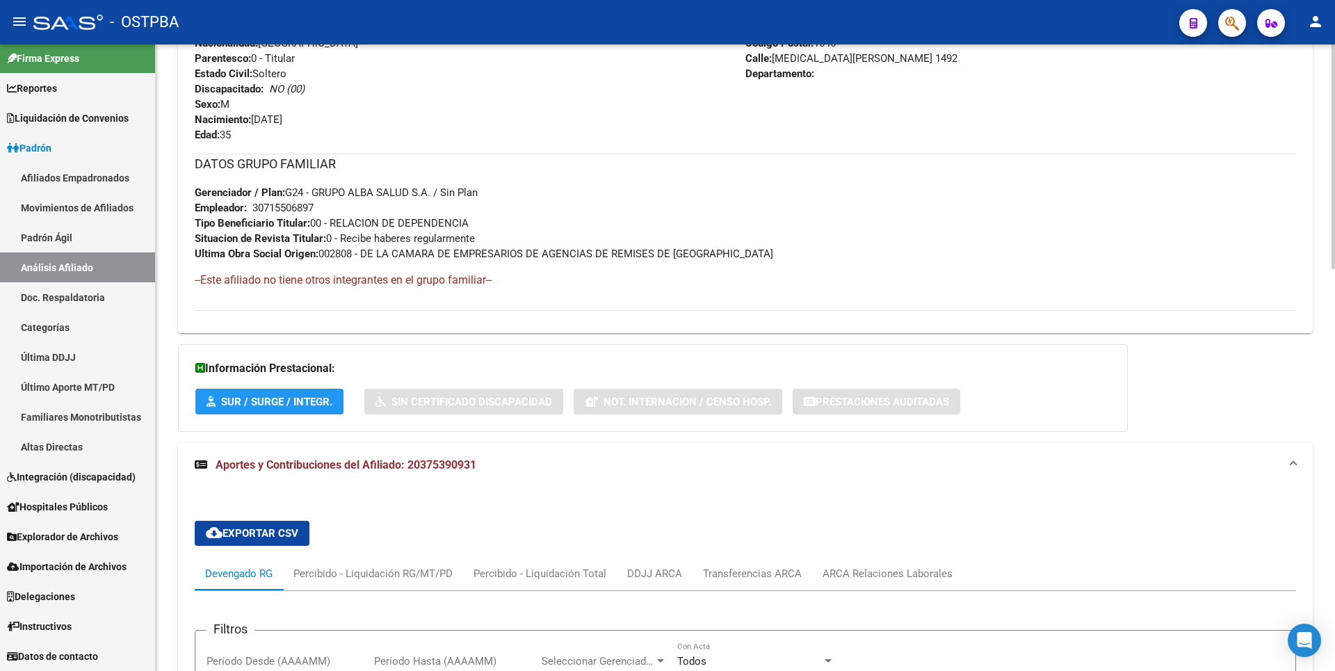
scroll to position [834, 0]
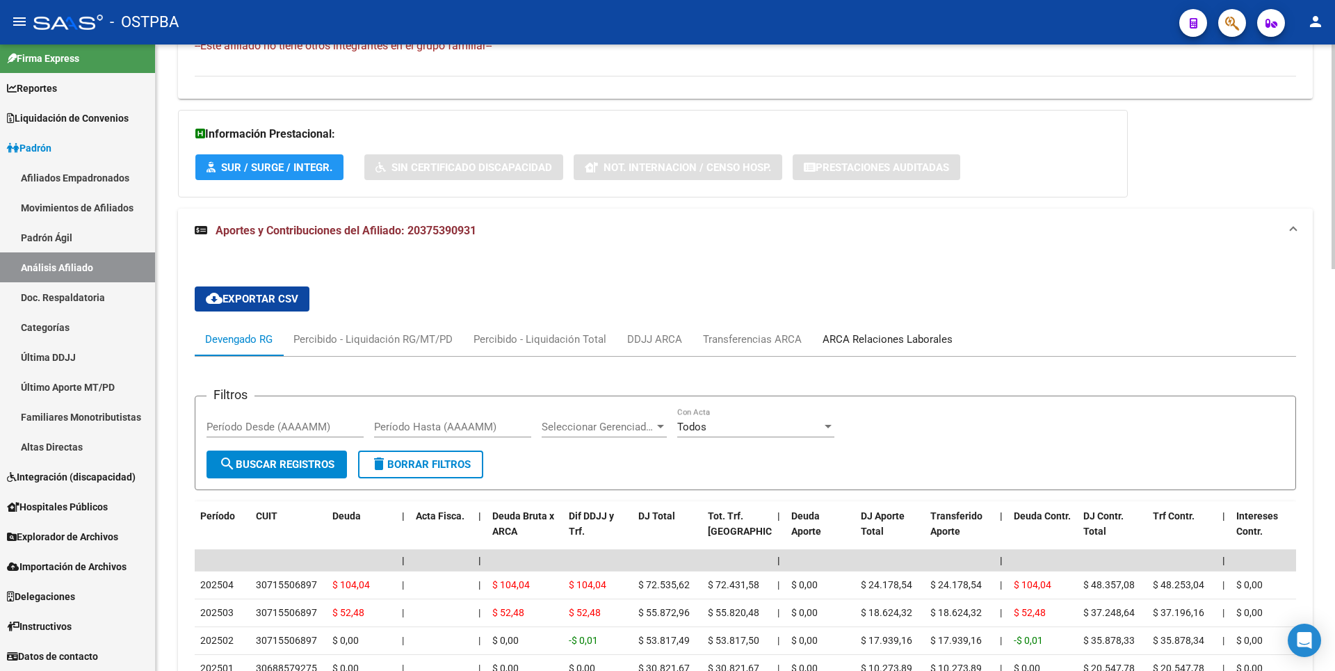
click at [891, 346] on div "ARCA Relaciones Laborales" at bounding box center [887, 339] width 130 height 15
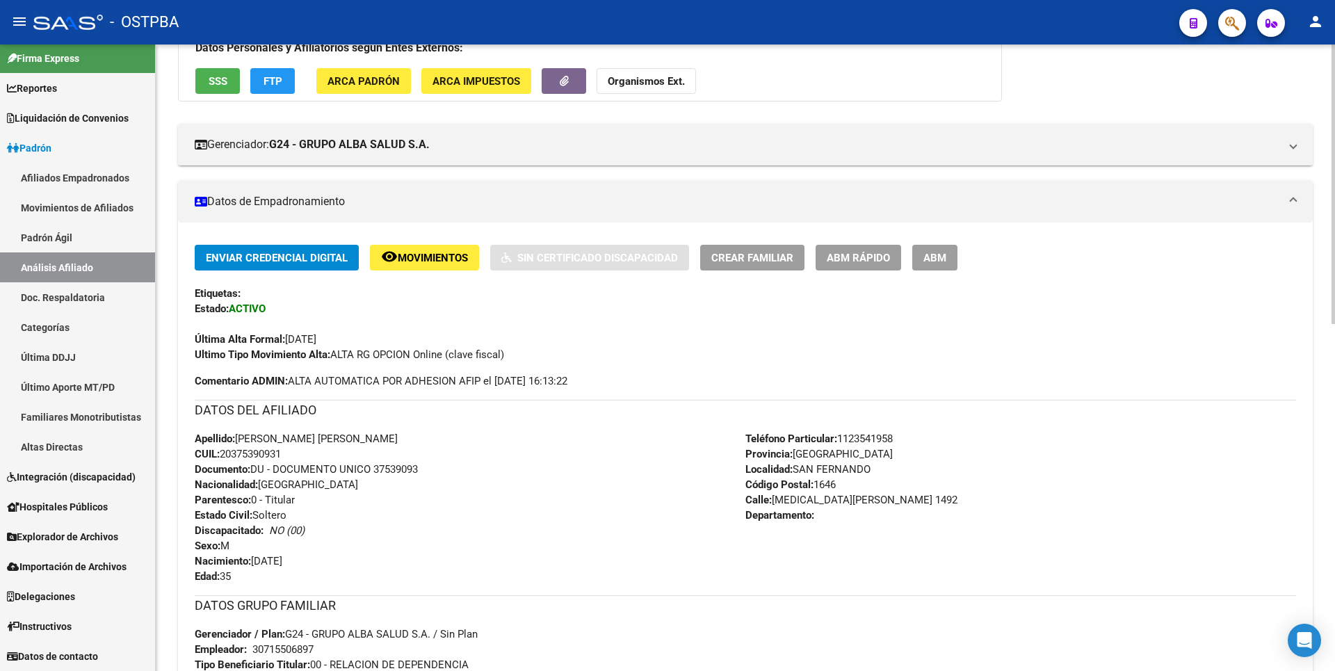
scroll to position [0, 0]
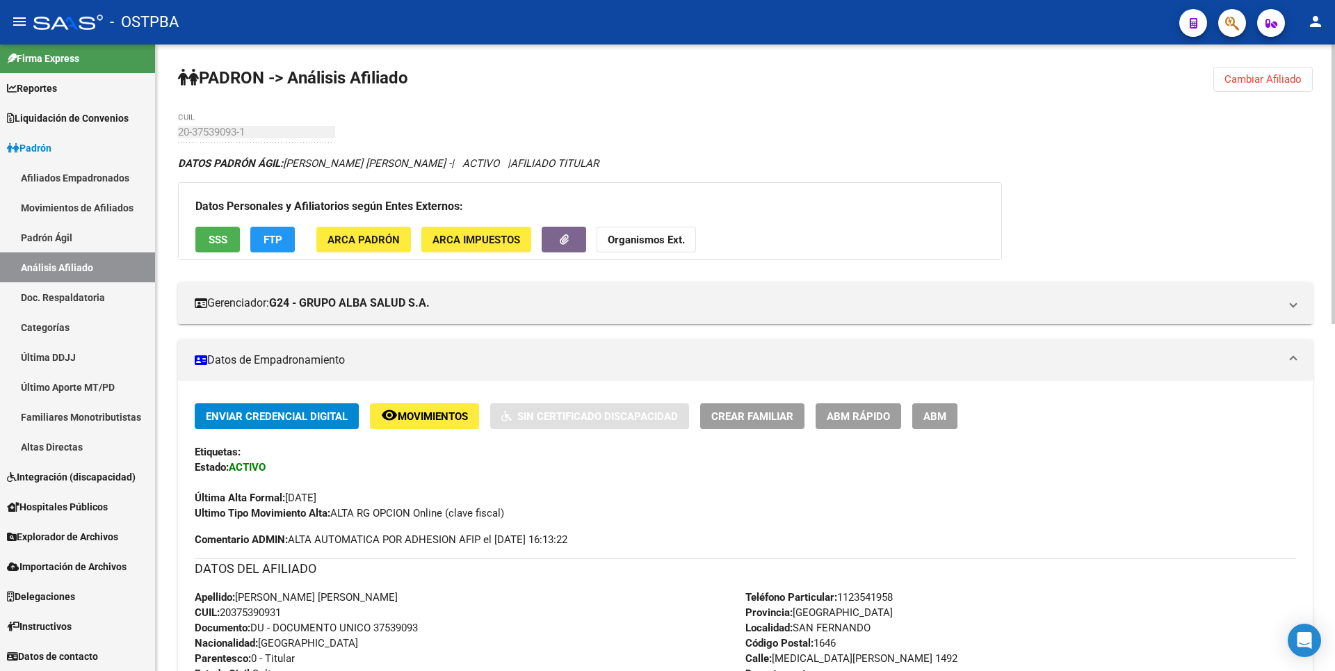
drag, startPoint x: 1287, startPoint y: 82, endPoint x: 1247, endPoint y: 74, distance: 41.2
click at [1286, 82] on span "Cambiar Afiliado" at bounding box center [1262, 79] width 77 height 13
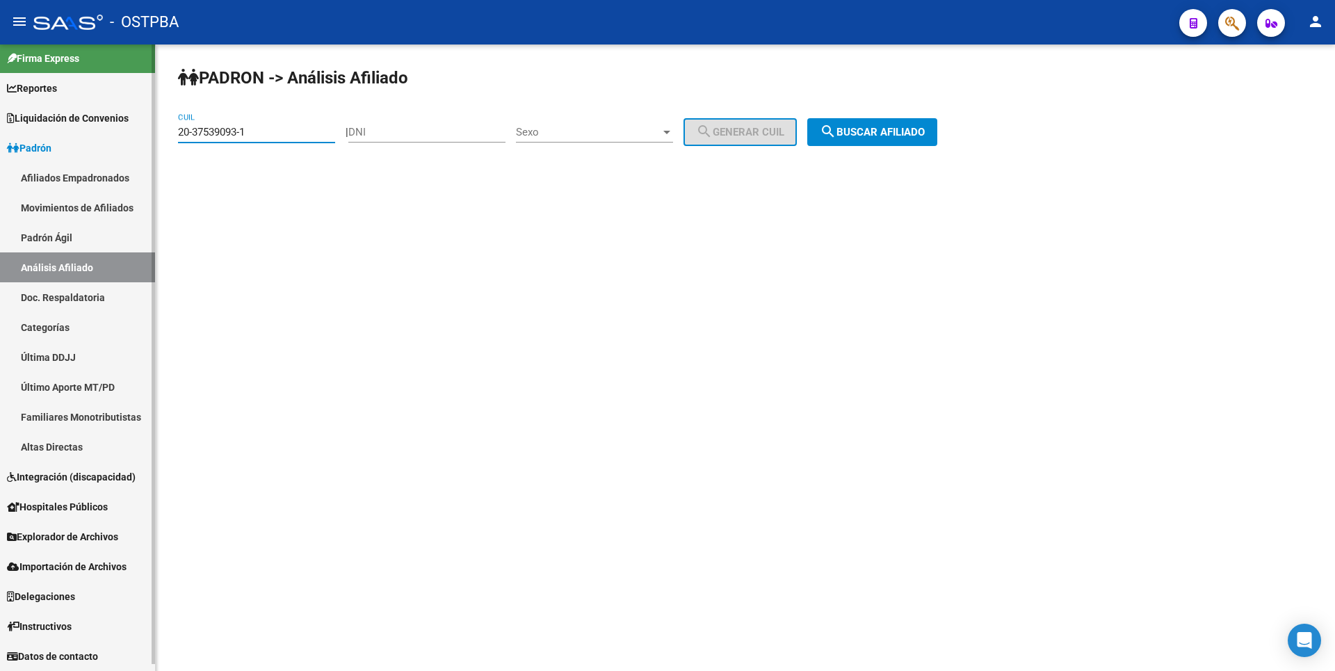
drag, startPoint x: 270, startPoint y: 137, endPoint x: 0, endPoint y: 131, distance: 270.5
click at [0, 131] on mat-sidenav-container "Firma Express Reportes Tablero de Control Ingresos Percibidos Análisis de todos…" at bounding box center [667, 357] width 1335 height 626
paste input "749600"
click at [889, 127] on span "search Buscar afiliado" at bounding box center [872, 132] width 105 height 13
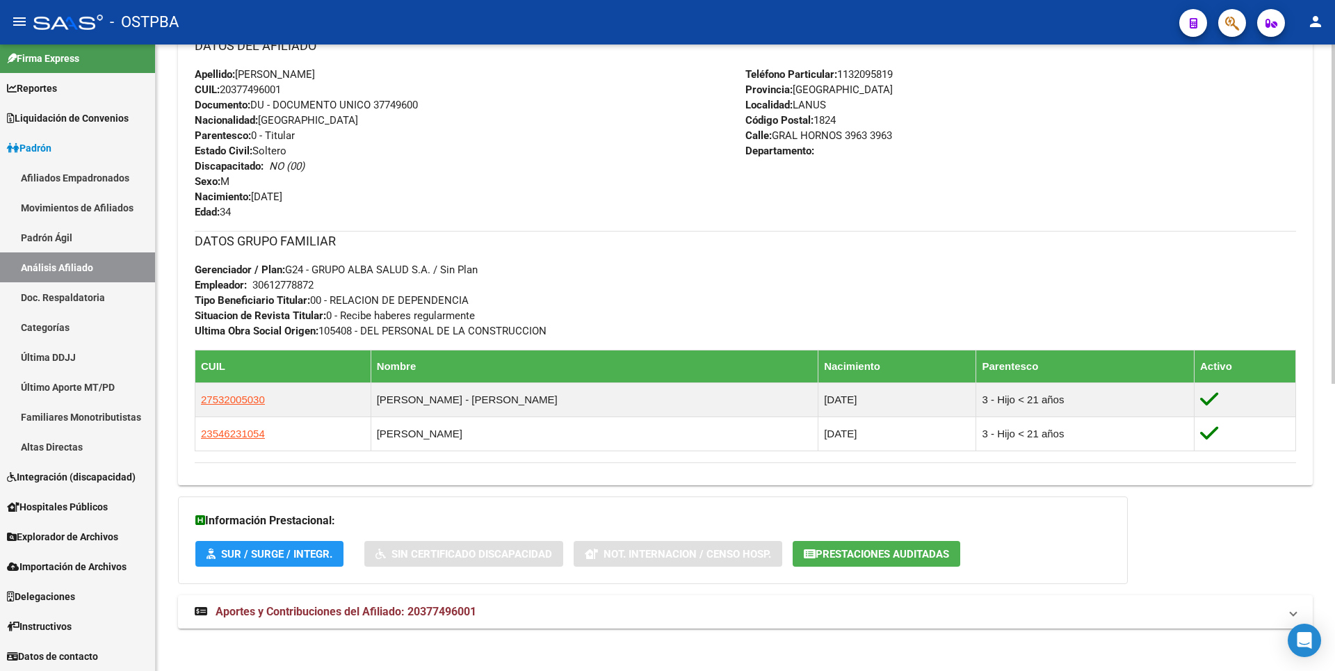
scroll to position [529, 0]
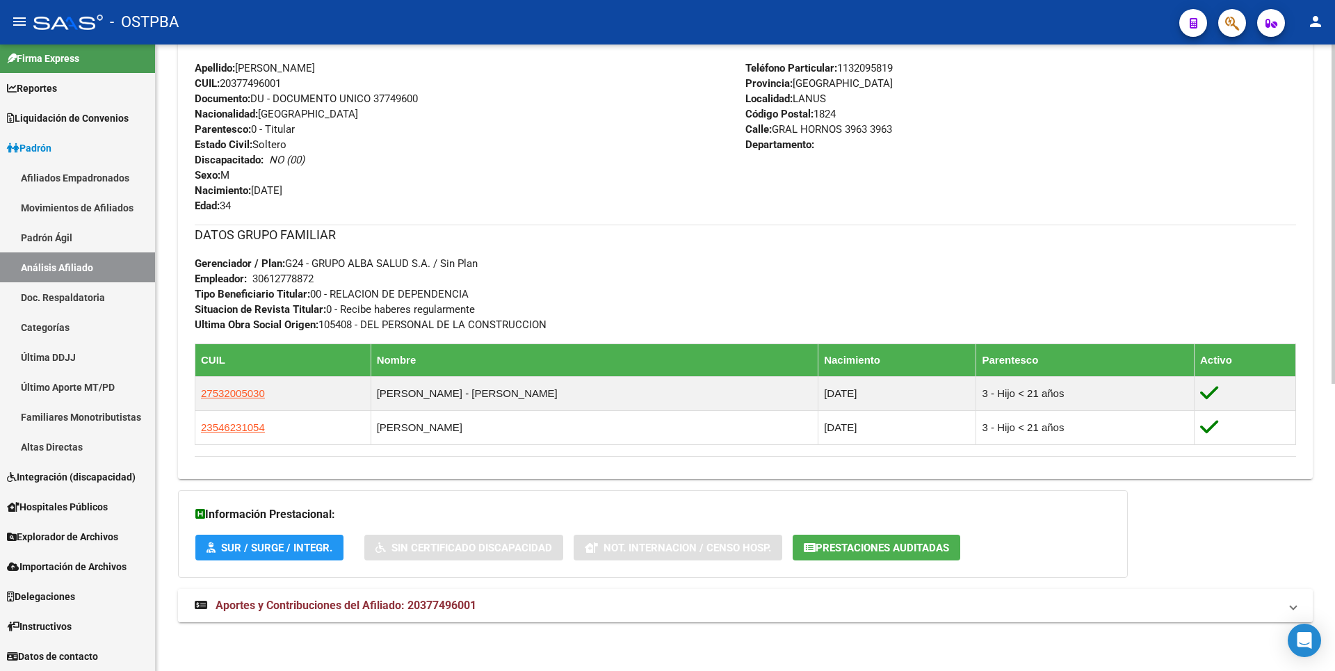
click at [452, 612] on strong "Aportes y Contribuciones del Afiliado: 20377496001" at bounding box center [336, 605] width 282 height 15
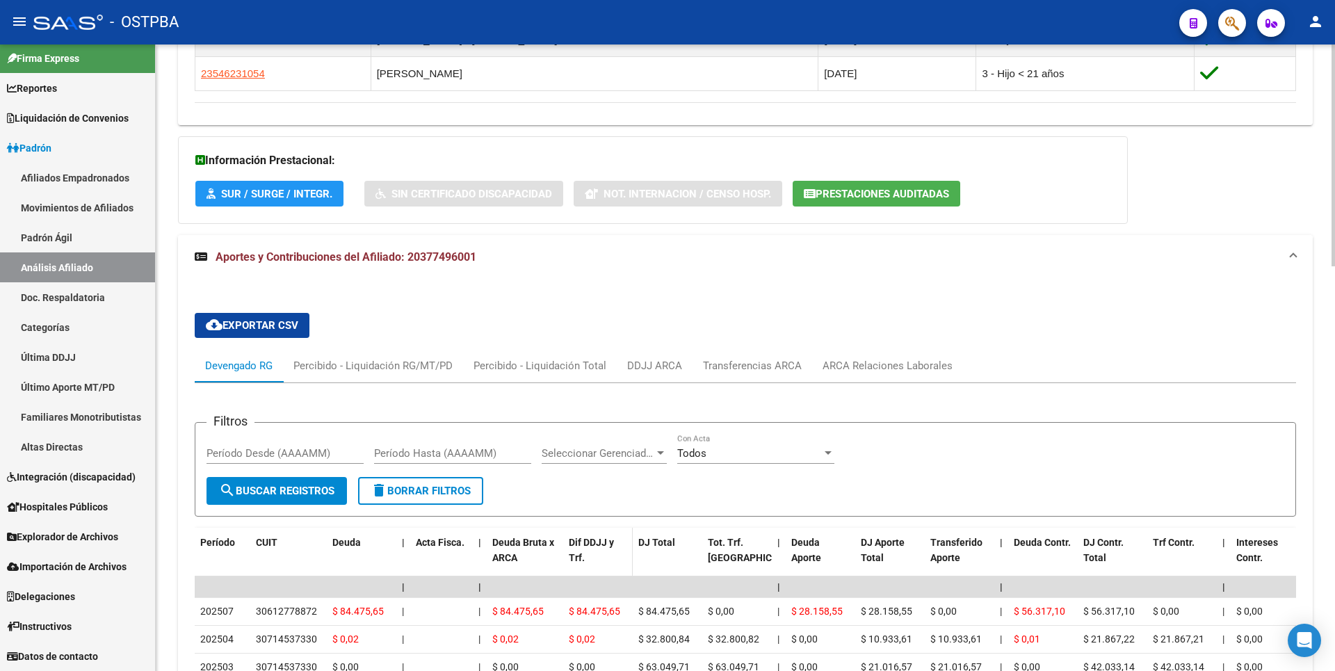
scroll to position [957, 0]
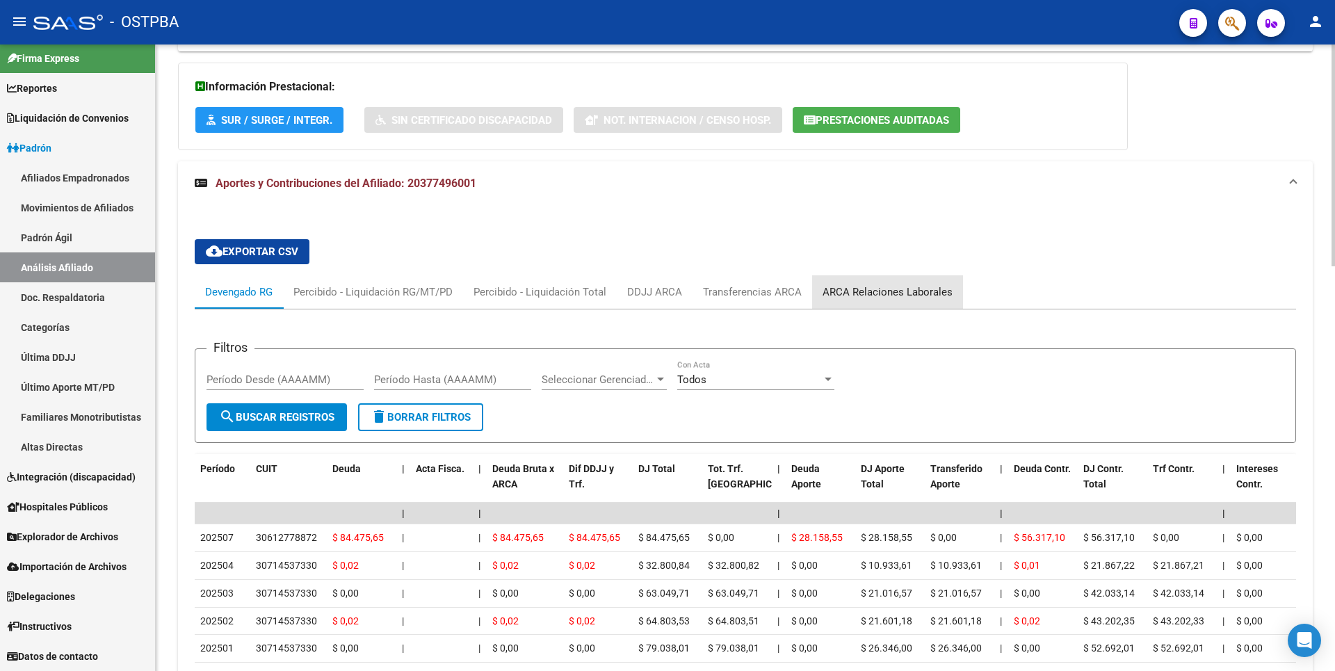
click at [893, 291] on div "ARCA Relaciones Laborales" at bounding box center [887, 291] width 130 height 15
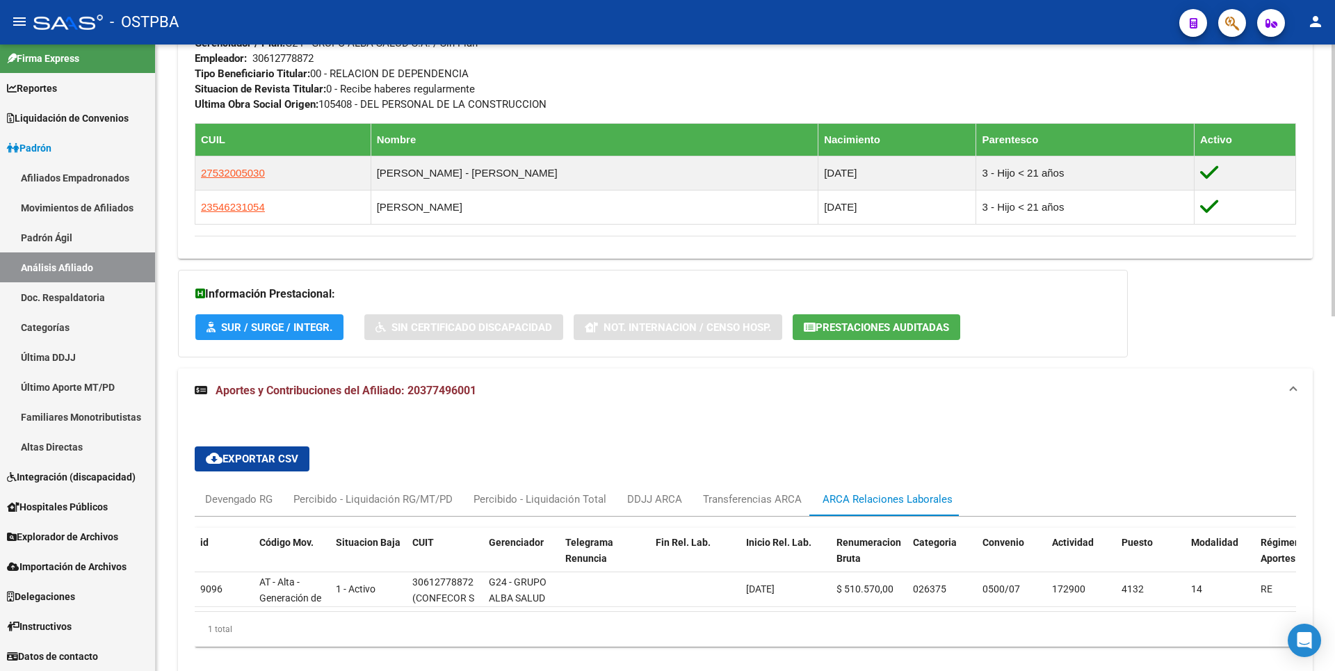
scroll to position [818, 0]
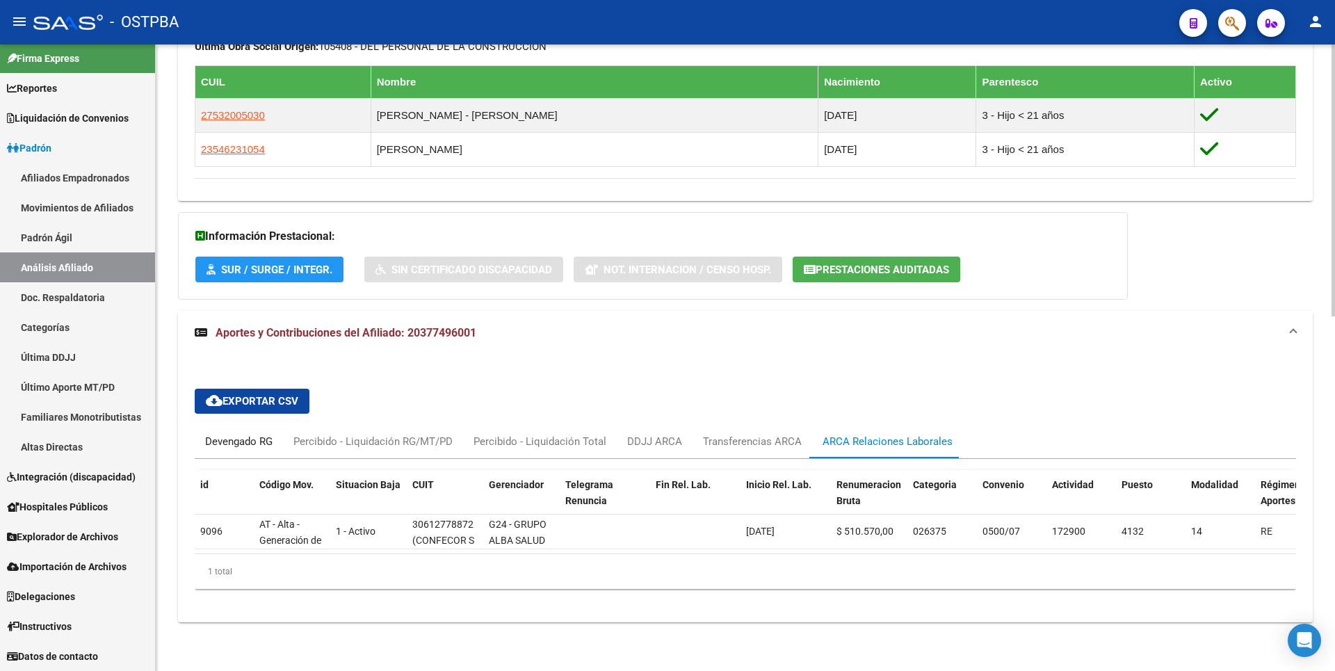
click at [229, 434] on div "Devengado RG" at bounding box center [238, 441] width 67 height 15
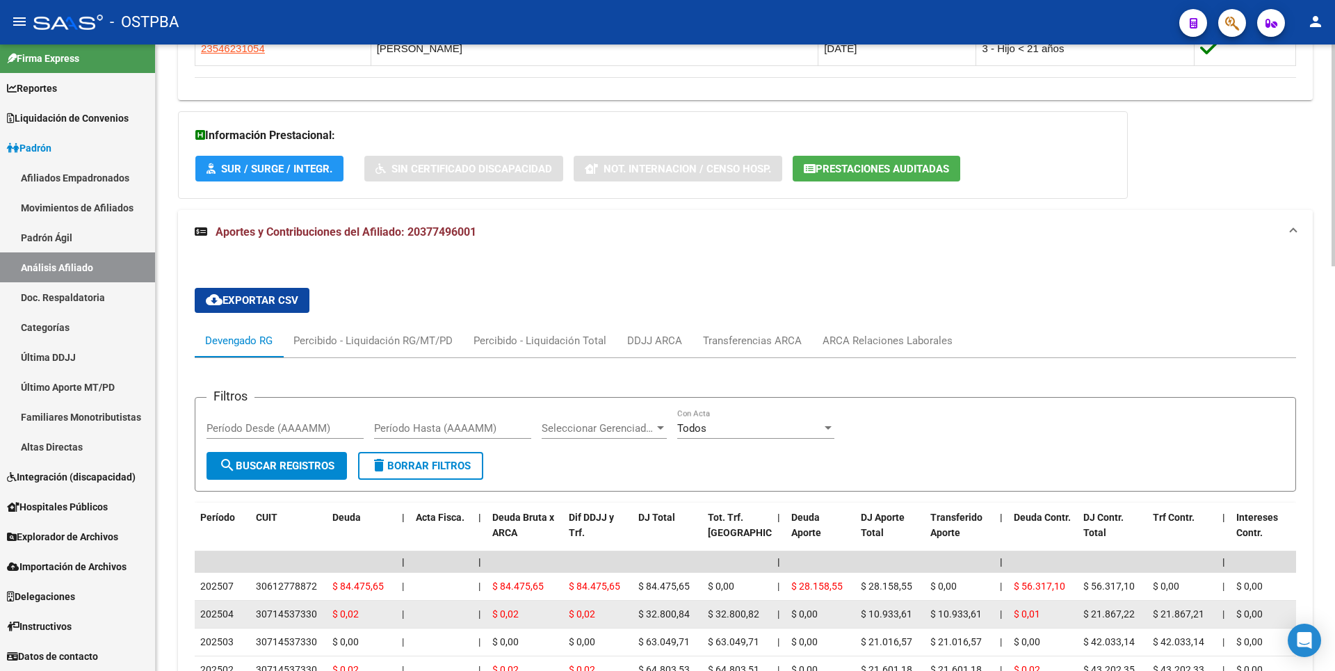
scroll to position [1096, 0]
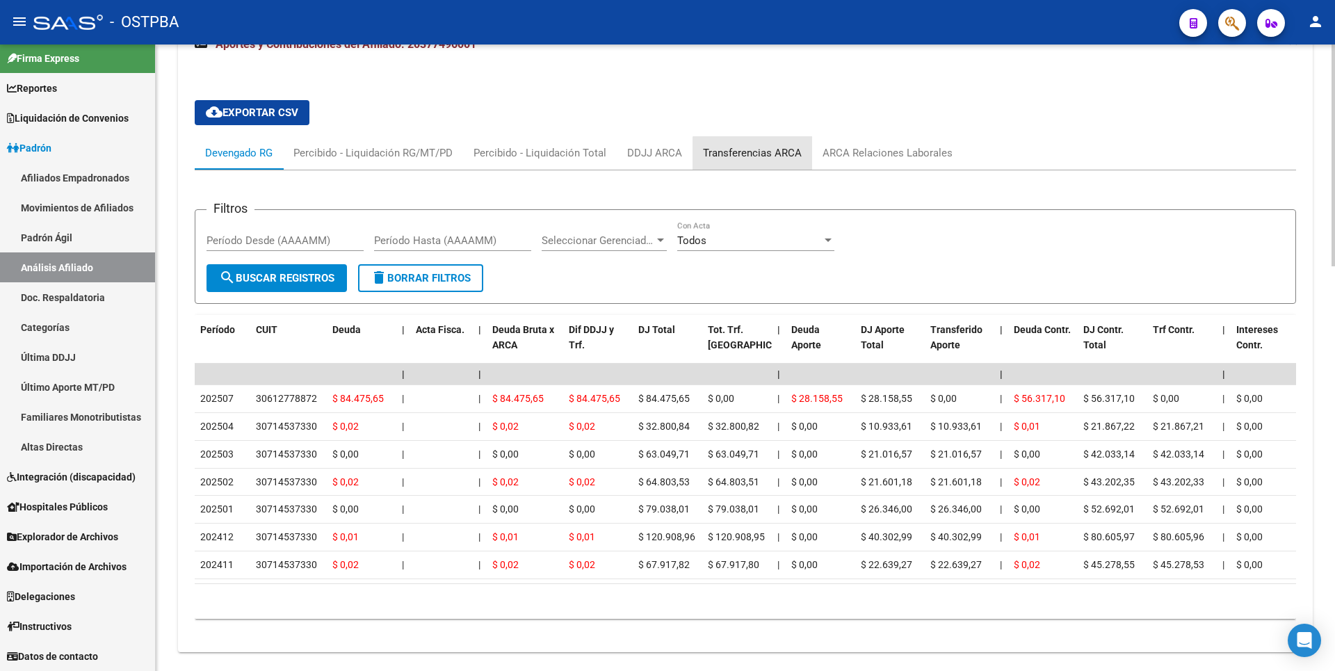
click at [756, 154] on div "Transferencias ARCA" at bounding box center [752, 152] width 99 height 15
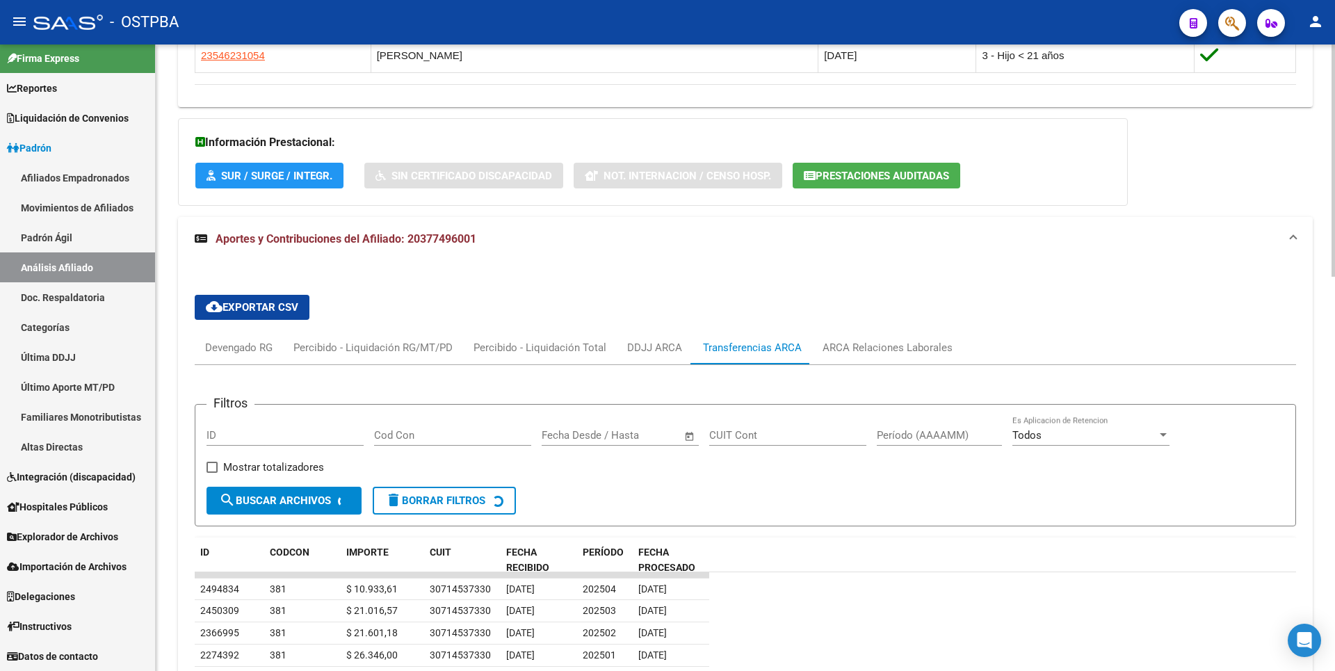
scroll to position [1062, 0]
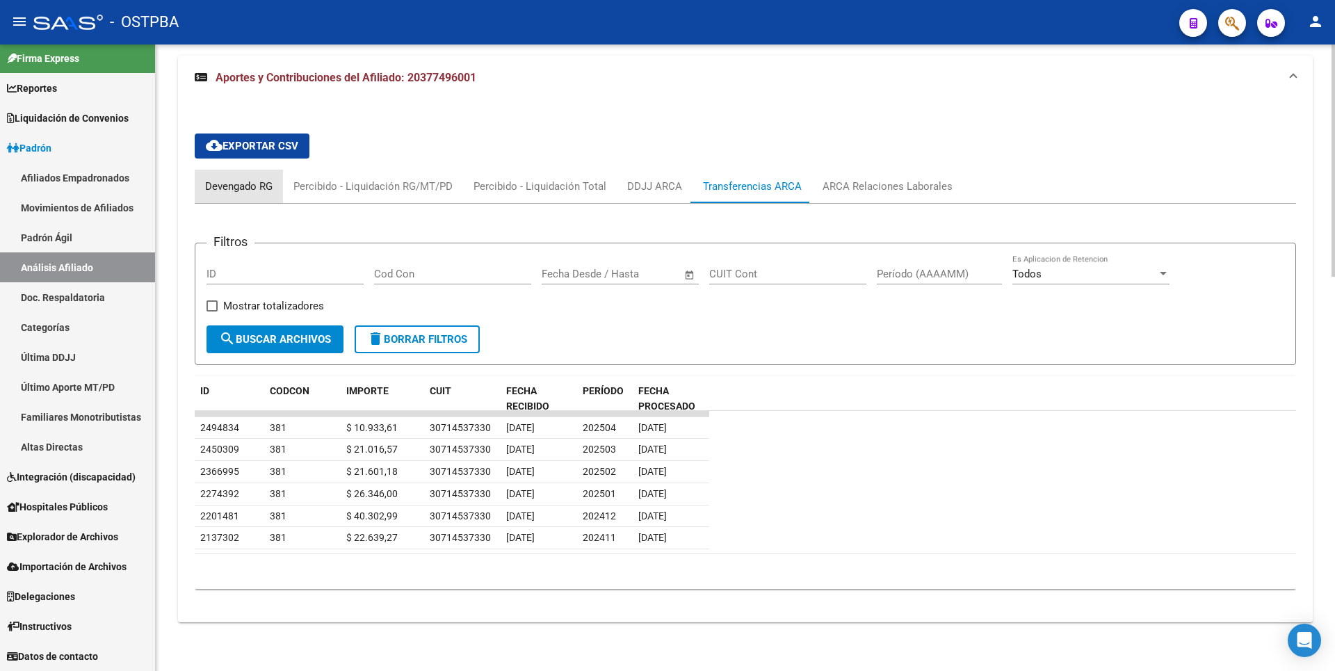
click at [262, 181] on div "Devengado RG" at bounding box center [238, 186] width 67 height 15
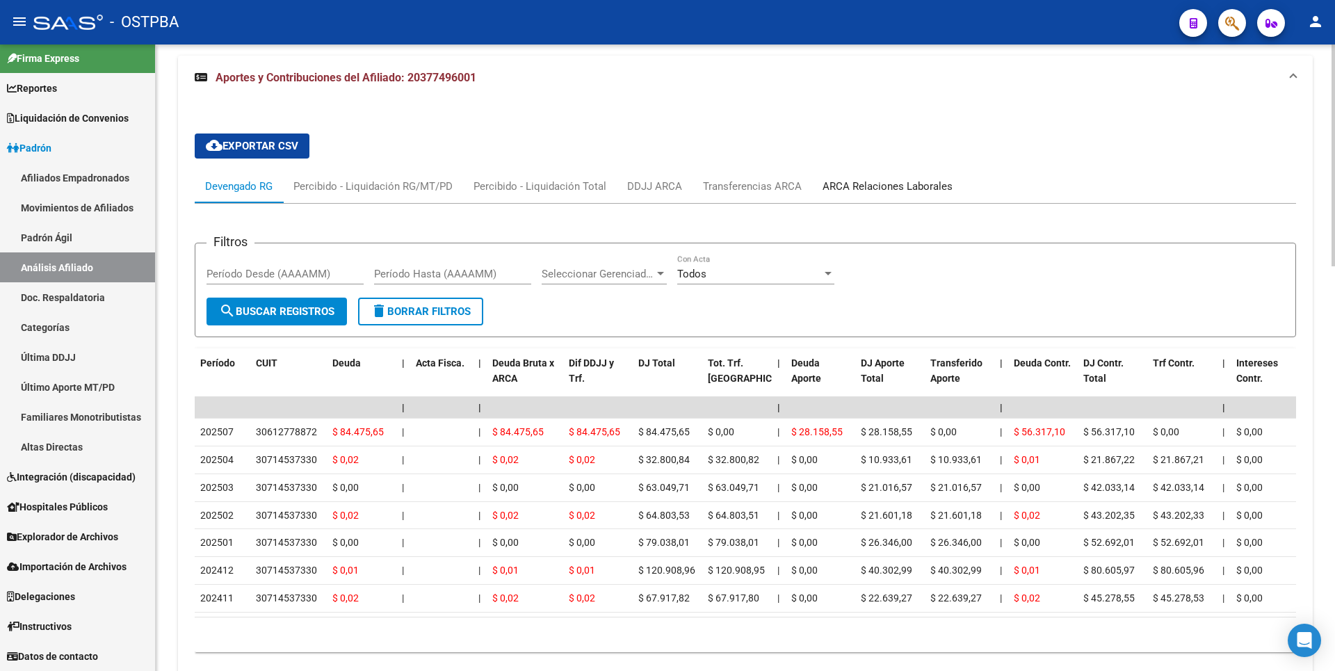
click at [848, 195] on div "ARCA Relaciones Laborales" at bounding box center [887, 186] width 151 height 33
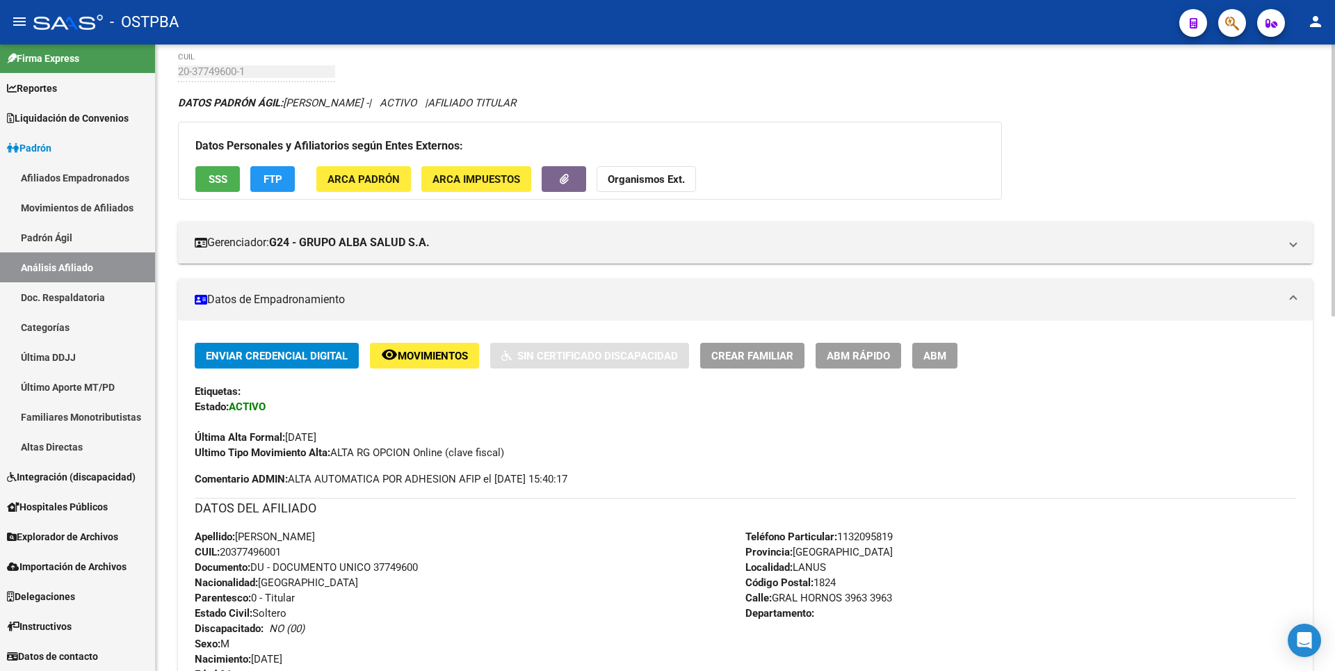
scroll to position [0, 0]
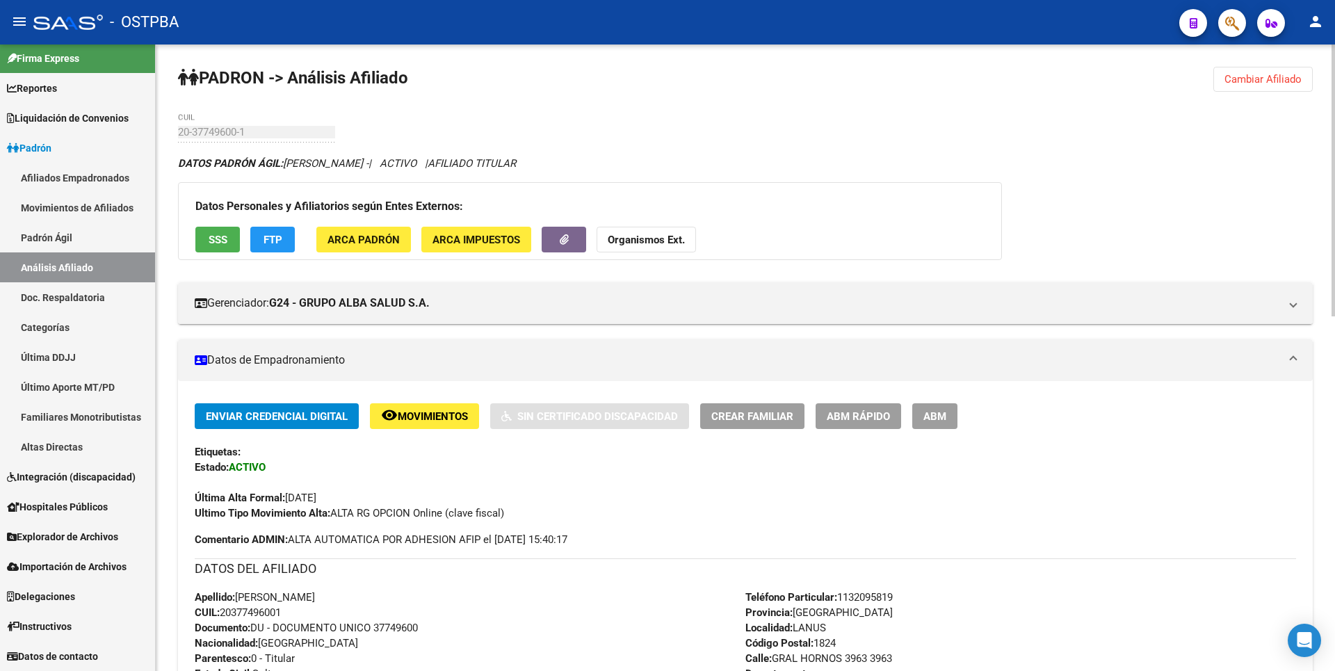
click at [1272, 71] on button "Cambiar Afiliado" at bounding box center [1262, 79] width 99 height 25
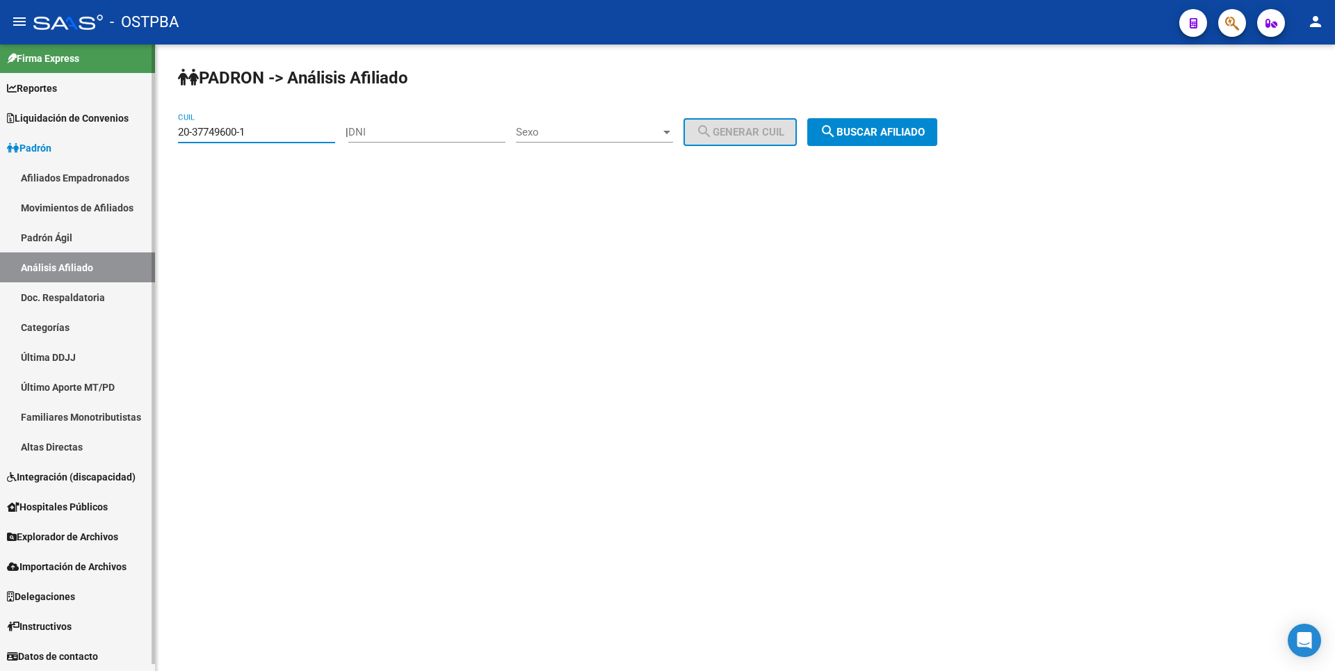
drag, startPoint x: 255, startPoint y: 130, endPoint x: 54, endPoint y: 130, distance: 200.9
click at [54, 130] on mat-sidenav-container "Firma Express Reportes Tablero de Control Ingresos Percibidos Análisis de todos…" at bounding box center [667, 357] width 1335 height 626
paste input "55670-5"
type input "20-37755670-5"
click at [906, 129] on span "search Buscar afiliado" at bounding box center [872, 132] width 105 height 13
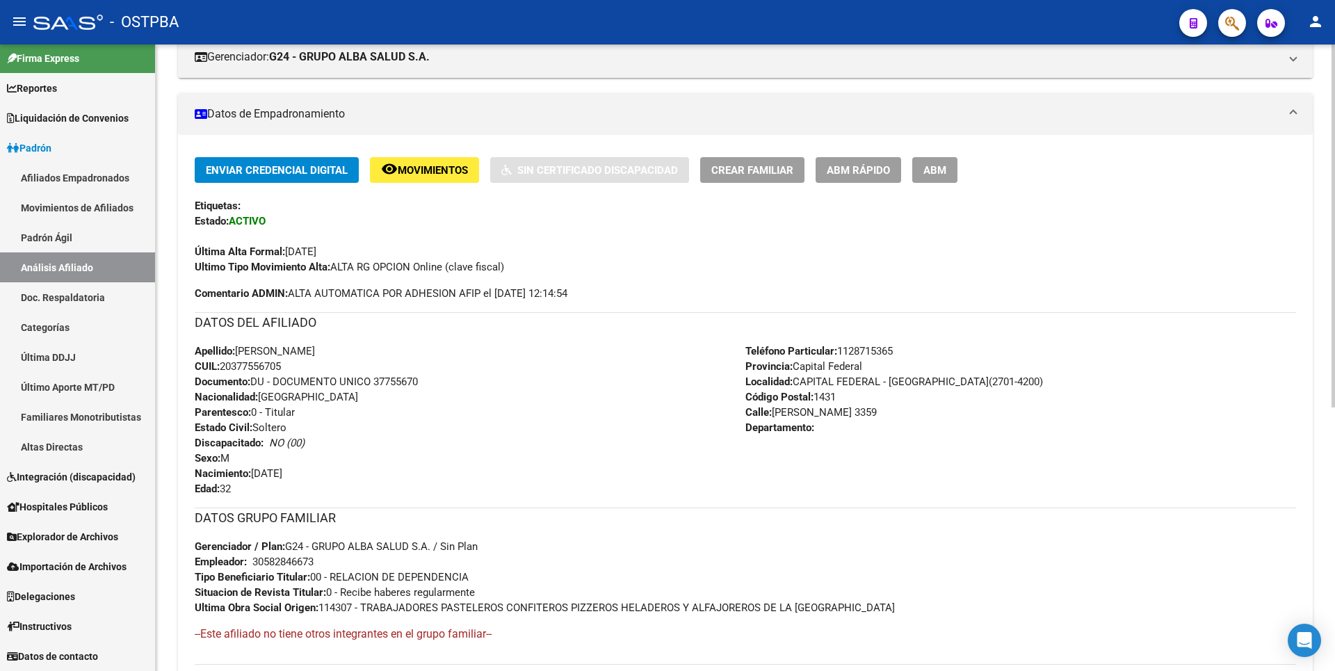
scroll to position [454, 0]
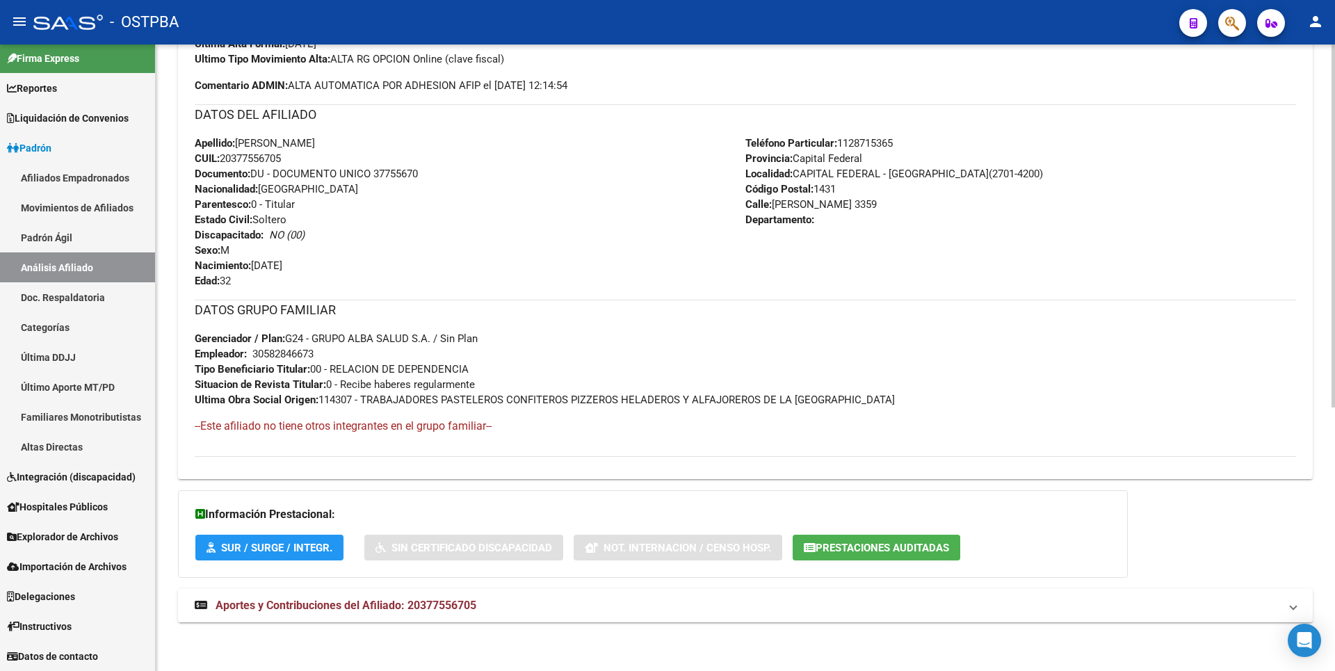
click at [425, 606] on span "Aportes y Contribuciones del Afiliado: 20377556705" at bounding box center [346, 605] width 261 height 13
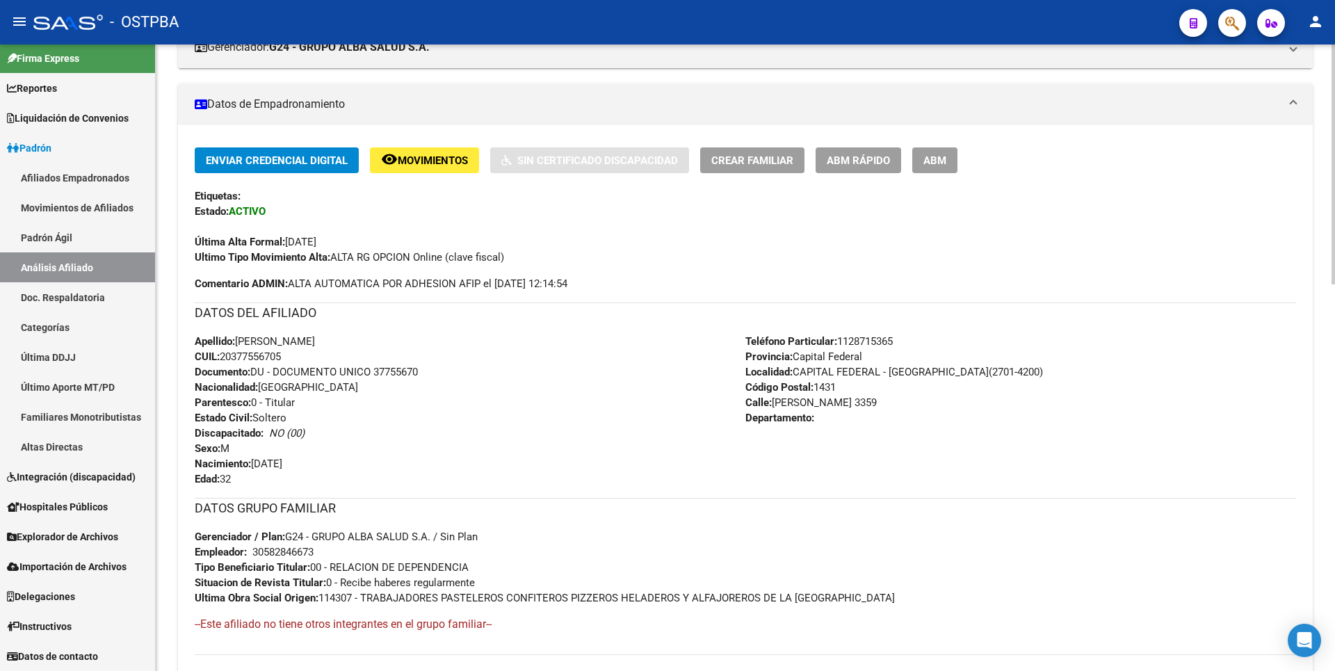
scroll to position [0, 0]
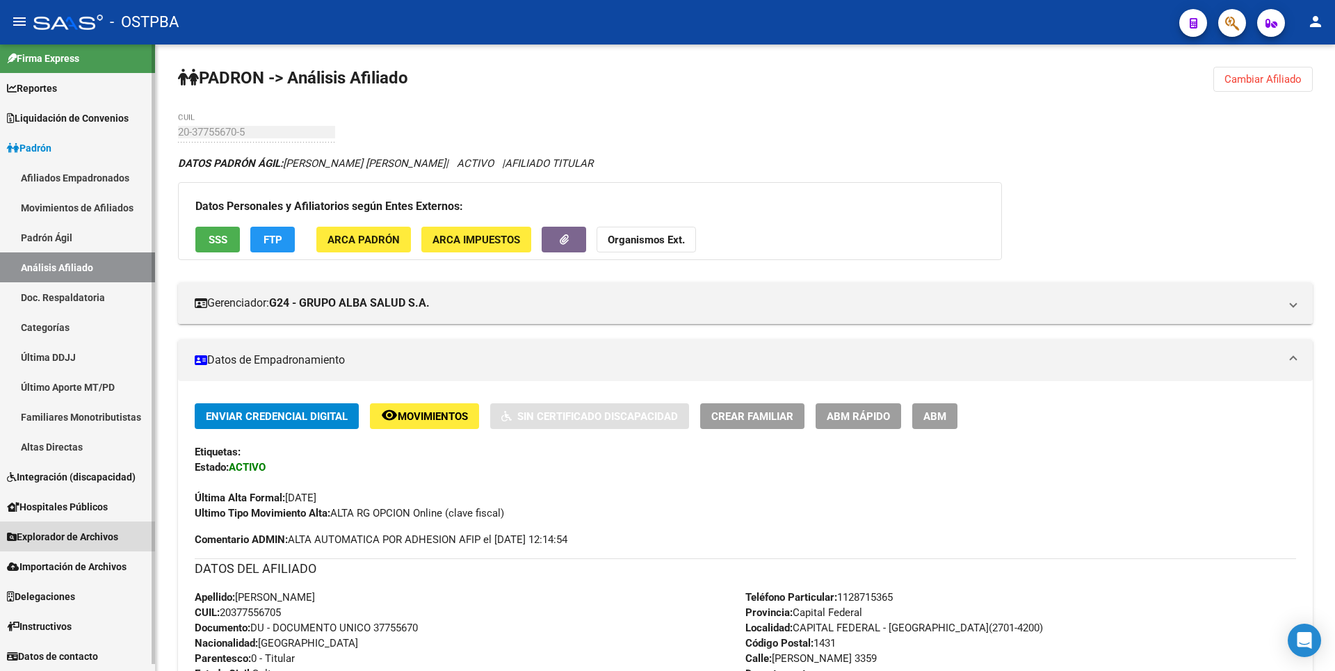
click at [56, 542] on span "Explorador de Archivos" at bounding box center [62, 536] width 111 height 15
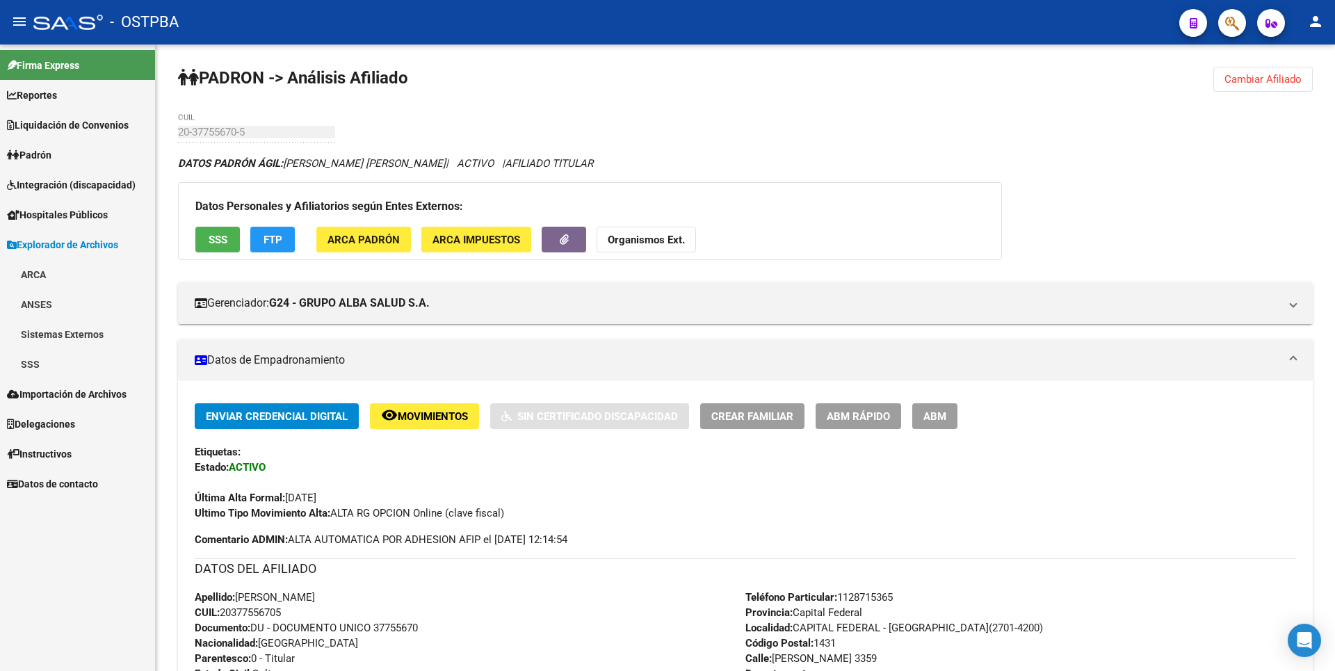
click at [24, 365] on link "SSS" at bounding box center [77, 364] width 155 height 30
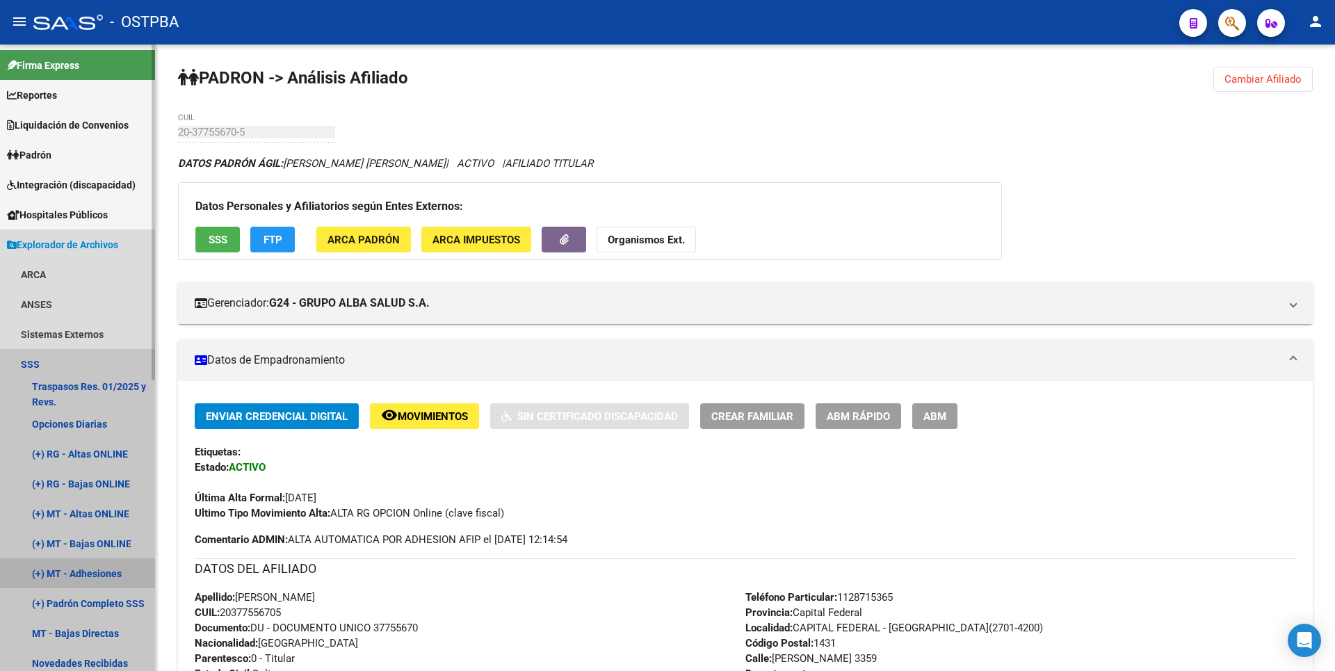
click at [93, 563] on link "(+) MT - Adhesiones" at bounding box center [77, 573] width 155 height 30
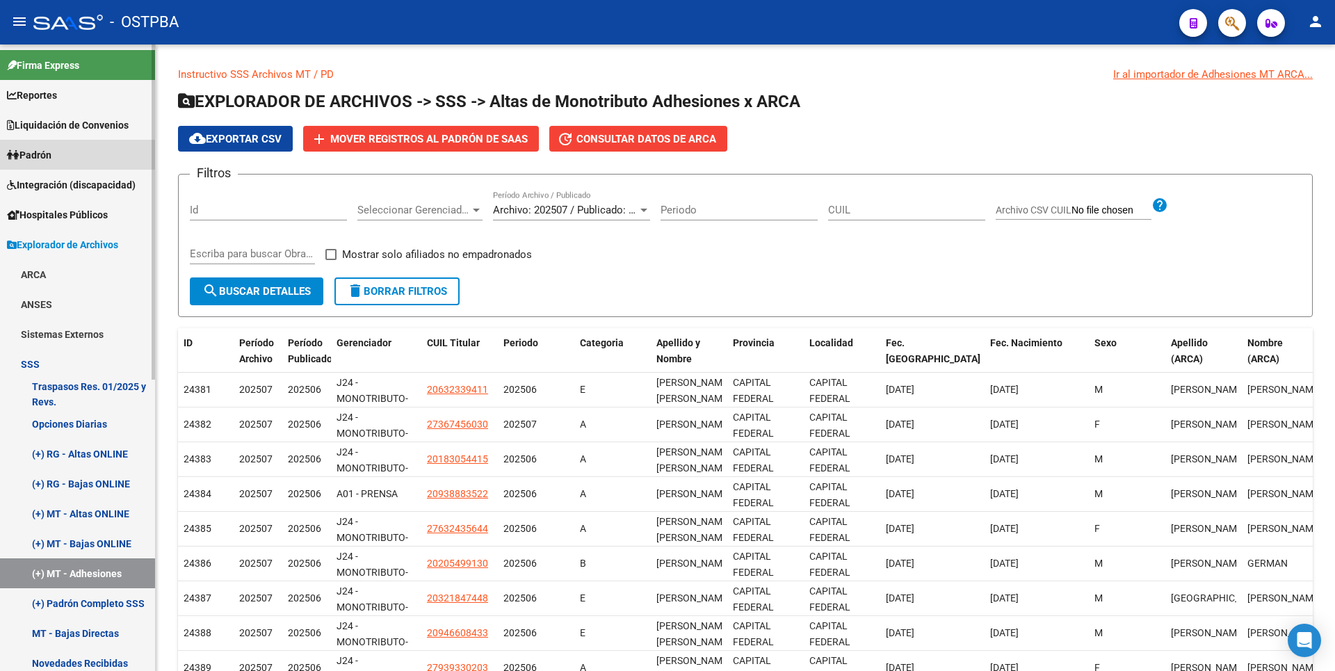
click at [65, 147] on link "Padrón" at bounding box center [77, 155] width 155 height 30
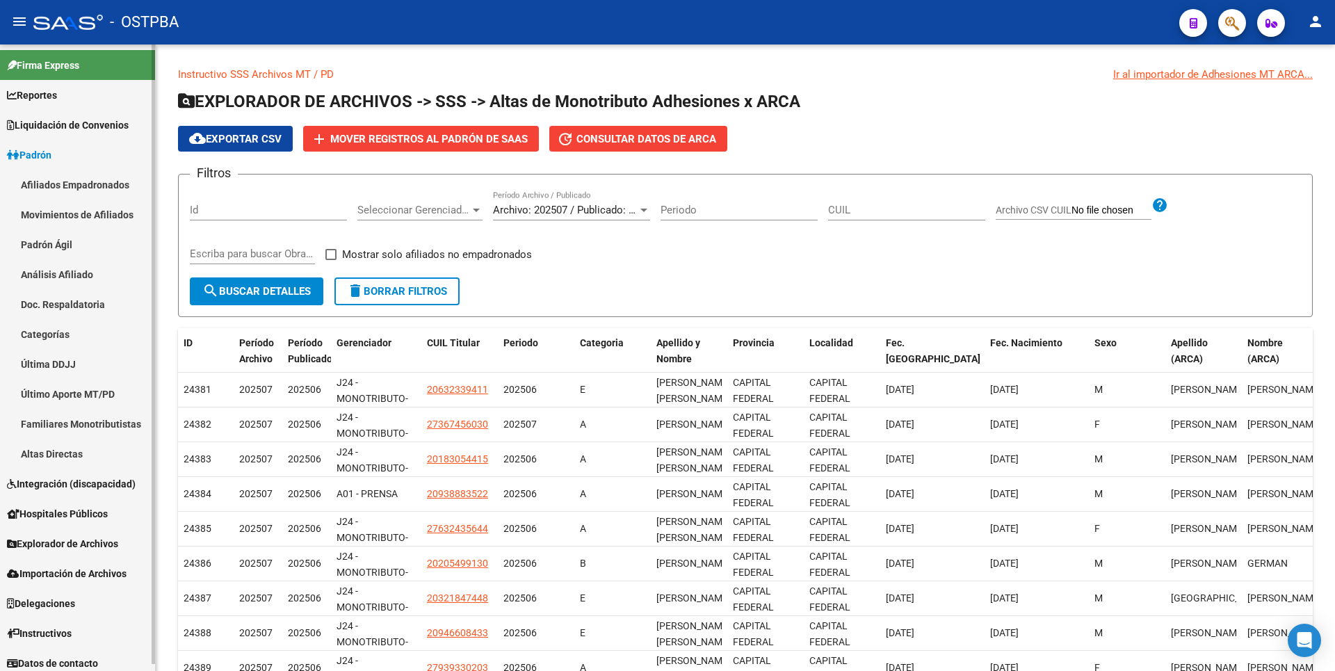
click at [99, 218] on link "Movimientos de Afiliados" at bounding box center [77, 215] width 155 height 30
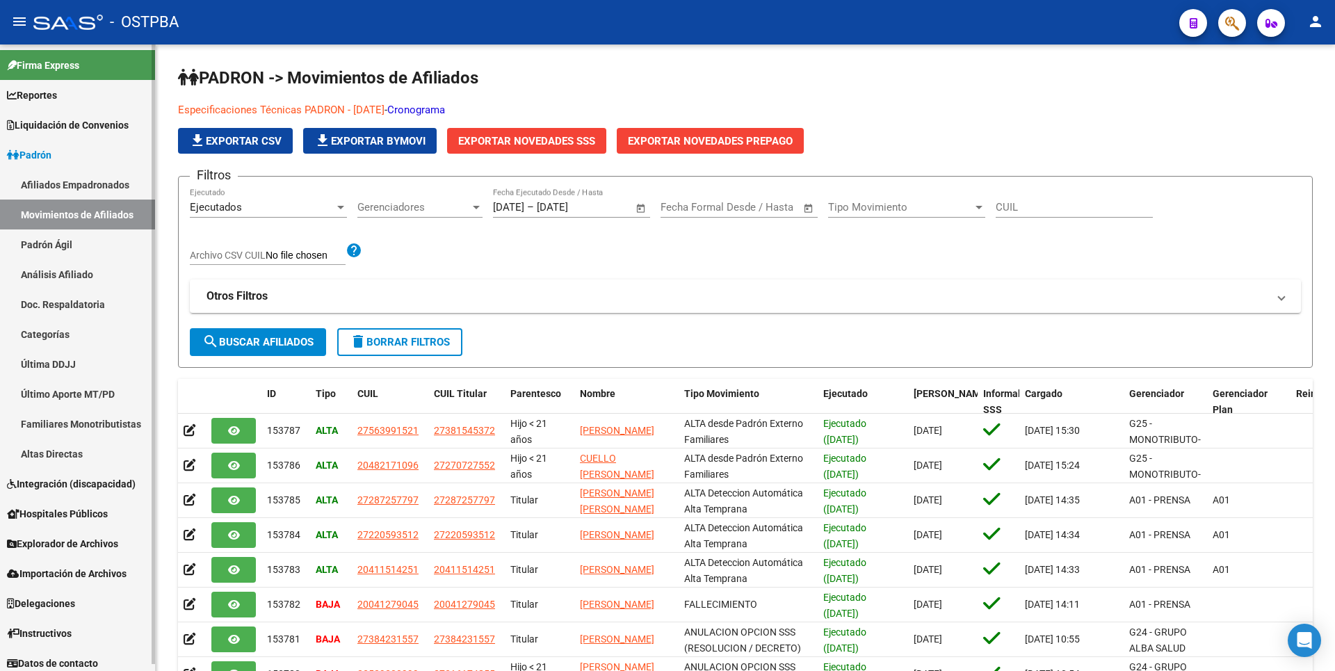
click at [99, 184] on link "Afiliados Empadronados" at bounding box center [77, 185] width 155 height 30
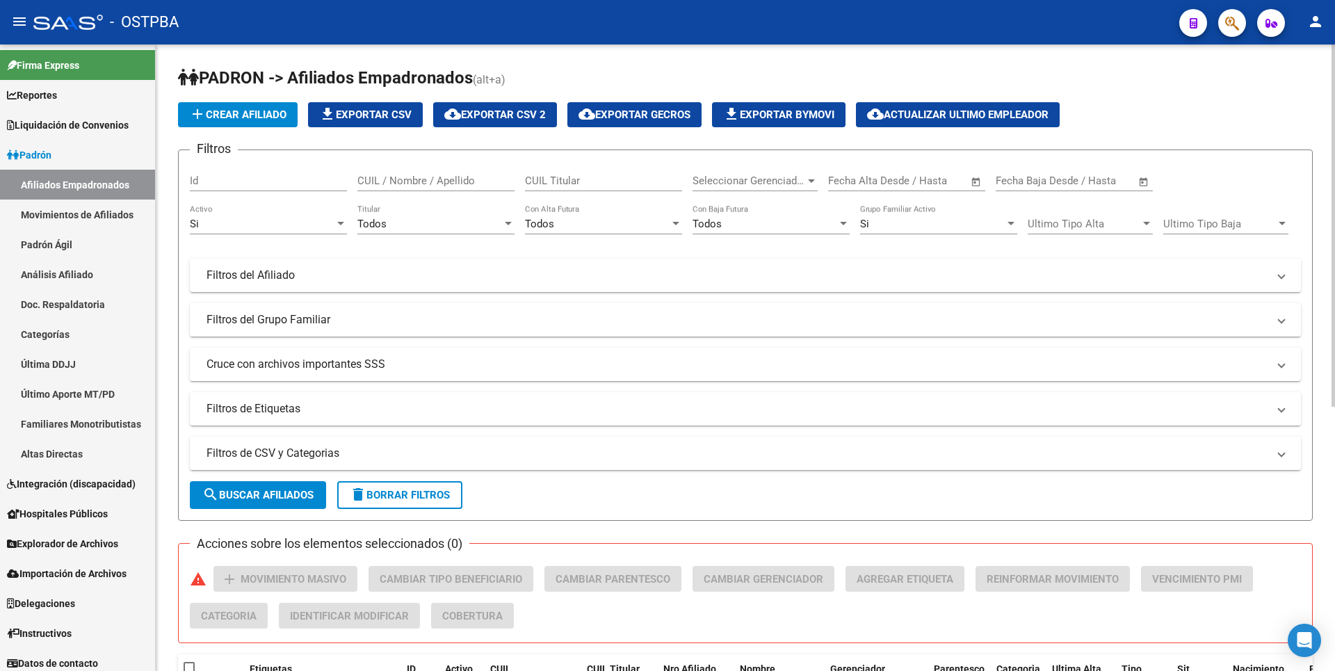
click at [807, 180] on div at bounding box center [811, 180] width 13 height 11
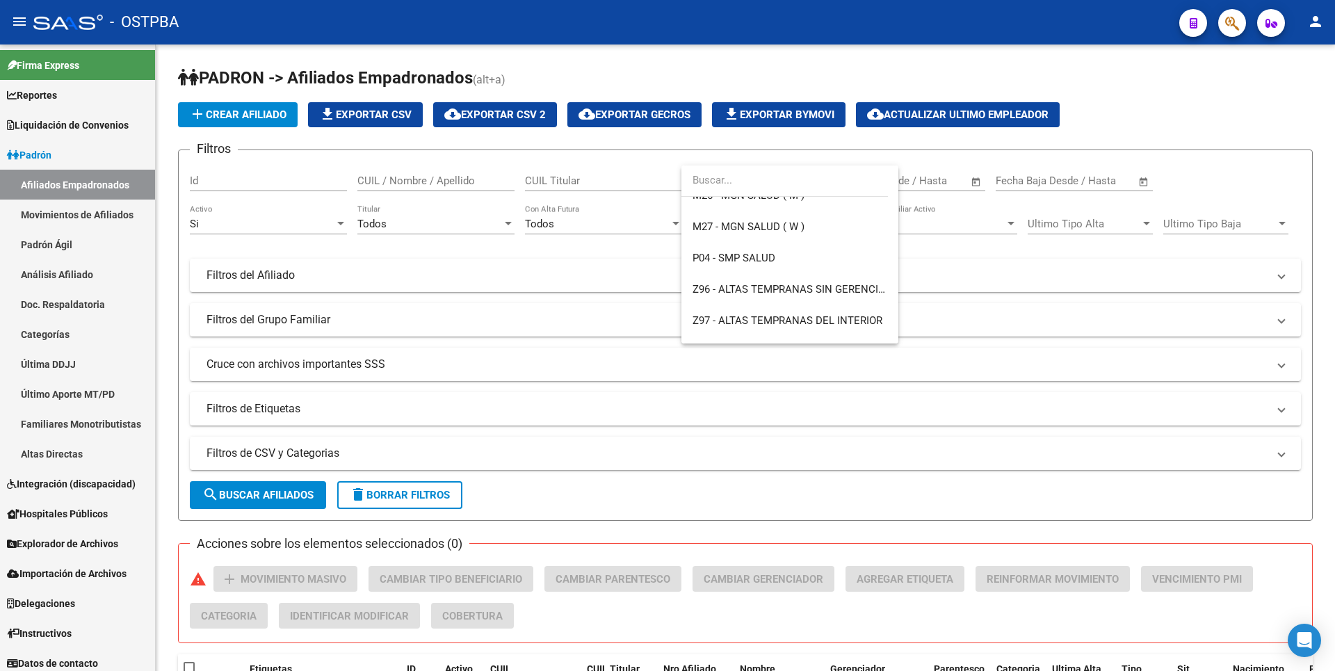
scroll to position [448, 0]
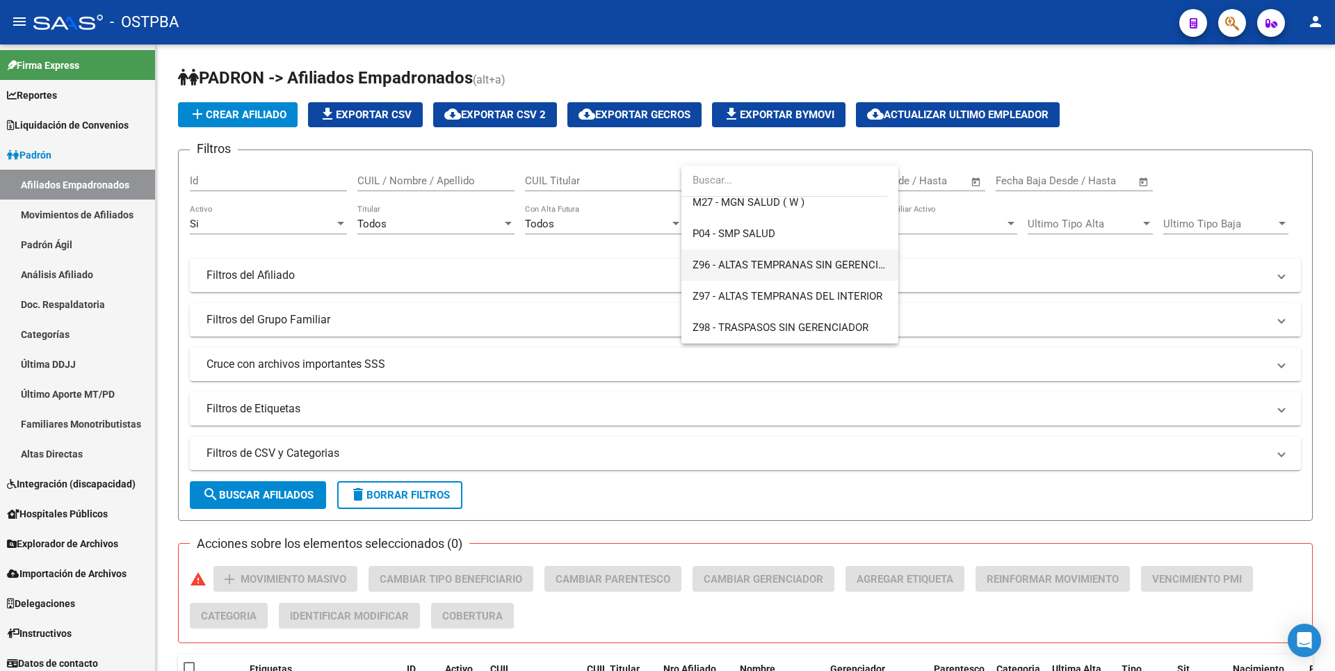
click at [776, 266] on span "Z96 - ALTAS TEMPRANAS SIN GERENCIADOR ( SI ANALISIS )" at bounding box center [834, 265] width 285 height 13
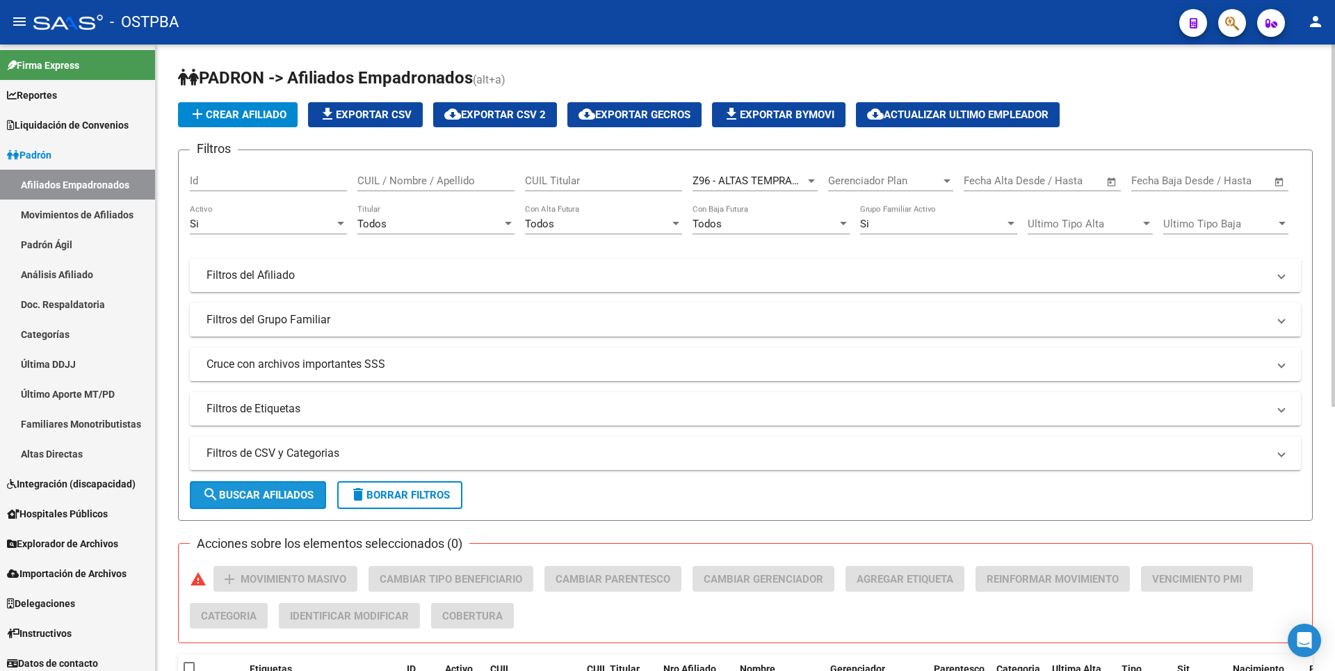
click at [314, 502] on button "search Buscar Afiliados" at bounding box center [258, 495] width 136 height 28
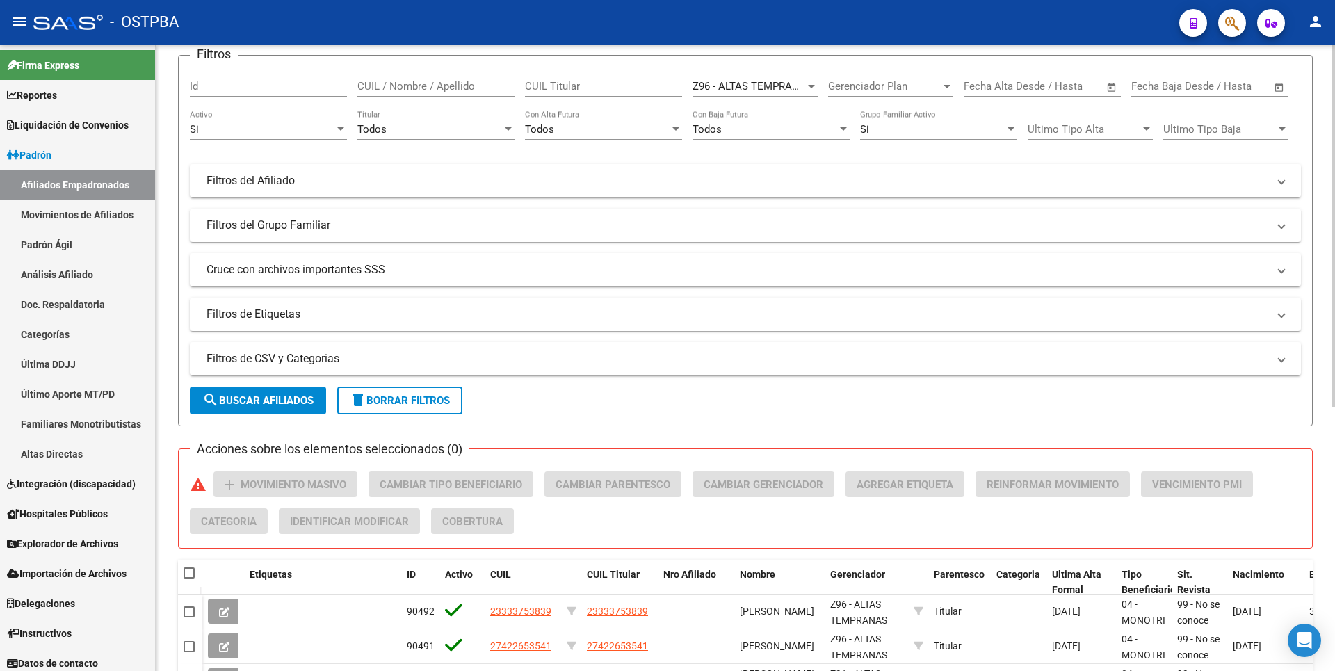
scroll to position [0, 0]
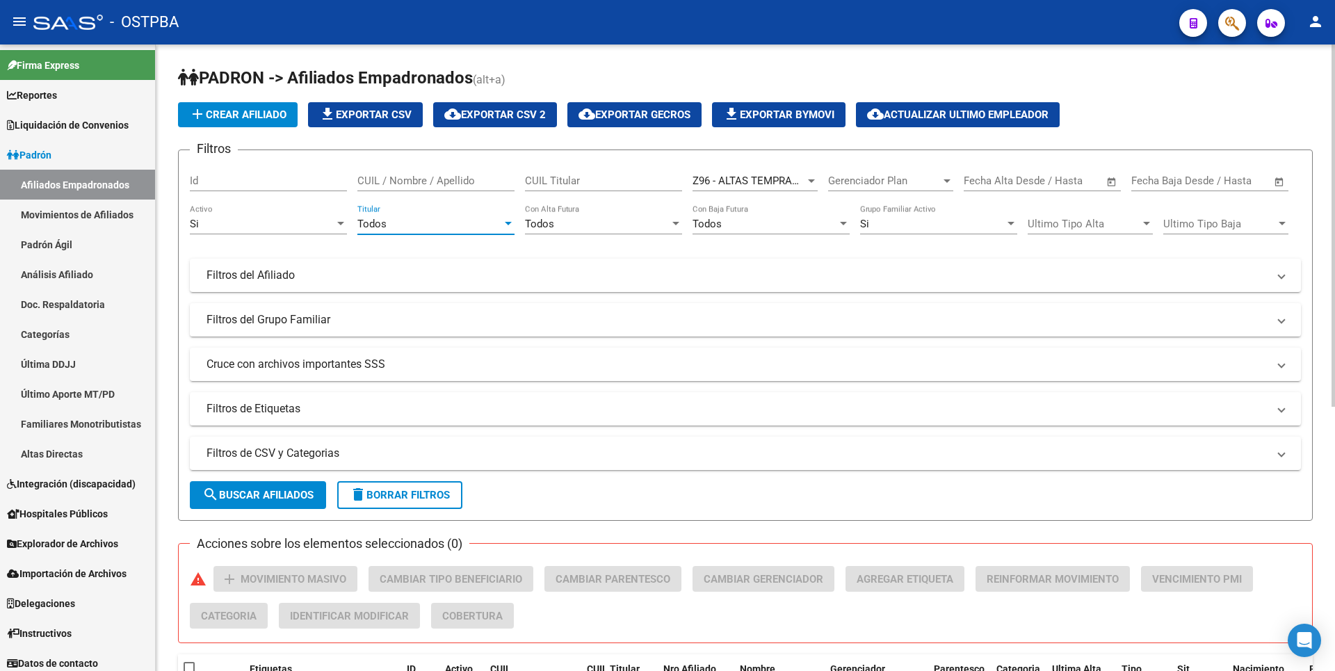
click at [499, 223] on div "Todos" at bounding box center [429, 224] width 145 height 13
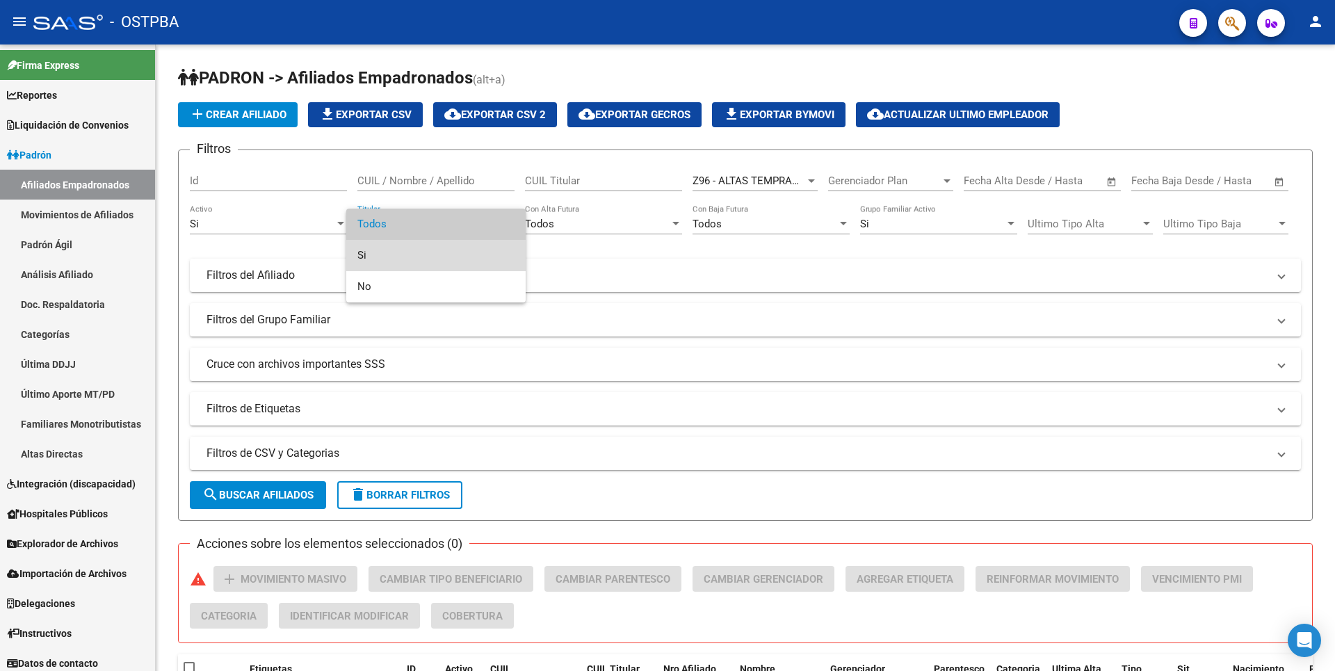
click at [394, 252] on span "Si" at bounding box center [435, 255] width 157 height 31
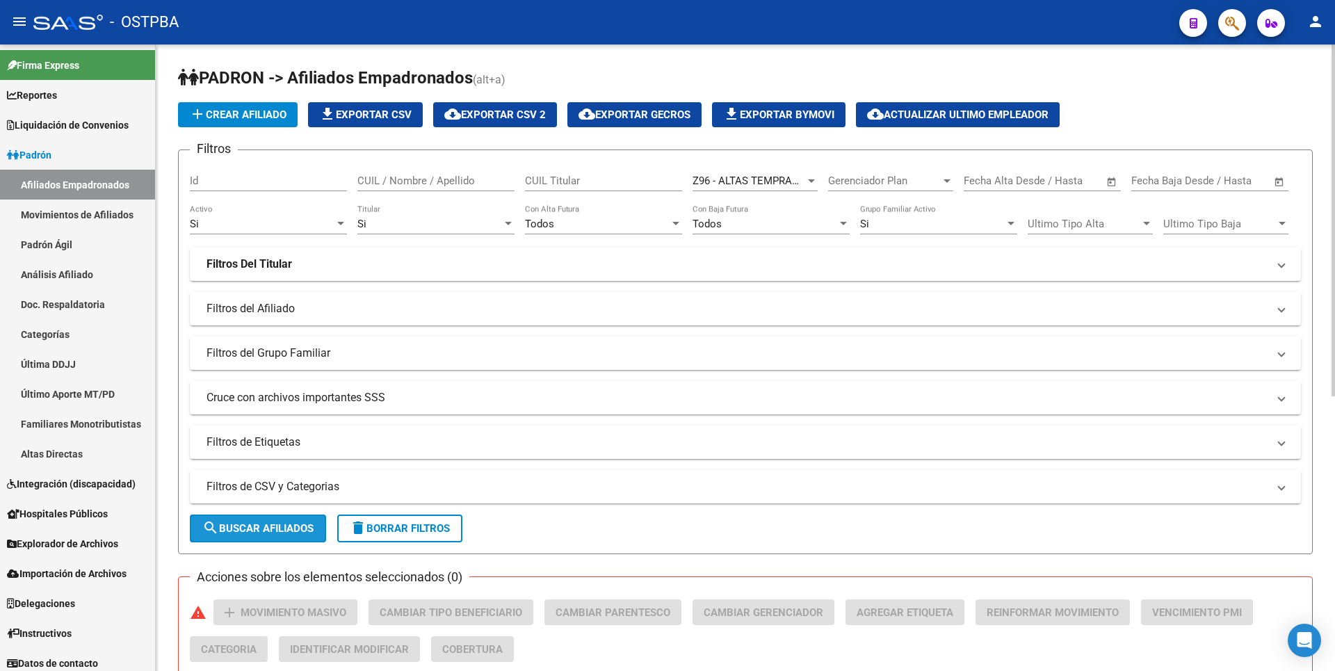
click at [287, 523] on span "search Buscar Afiliados" at bounding box center [257, 528] width 111 height 13
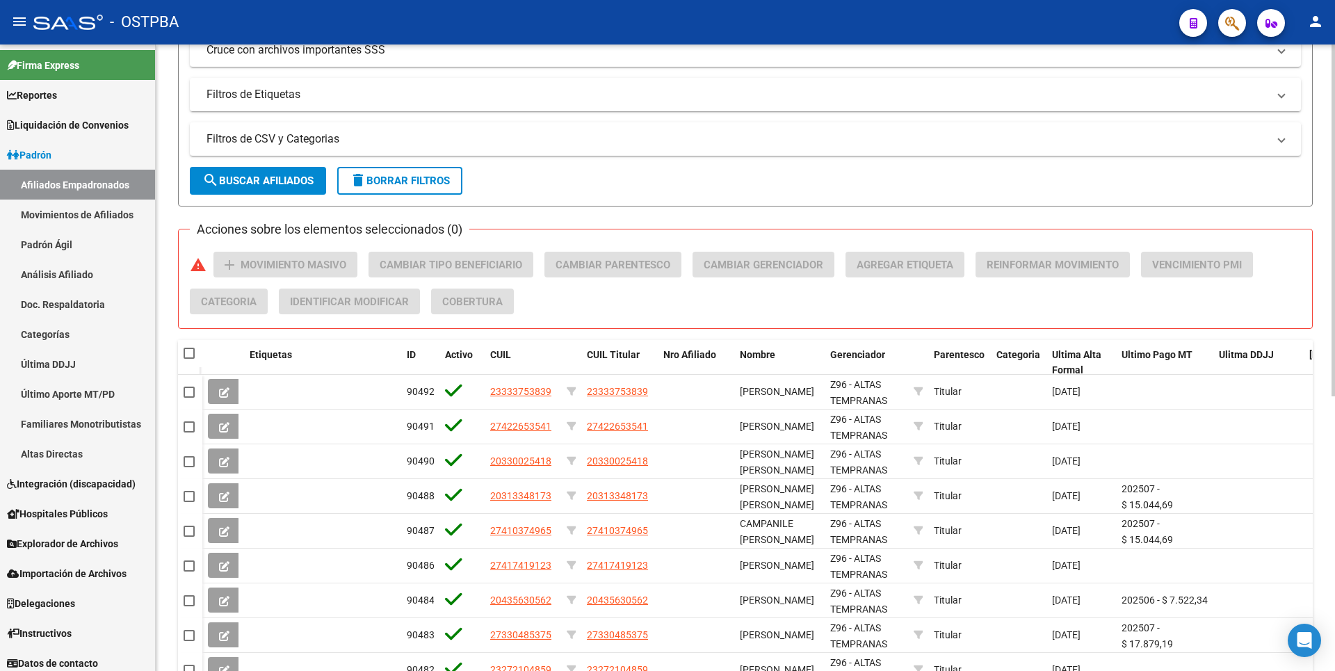
scroll to position [489, 0]
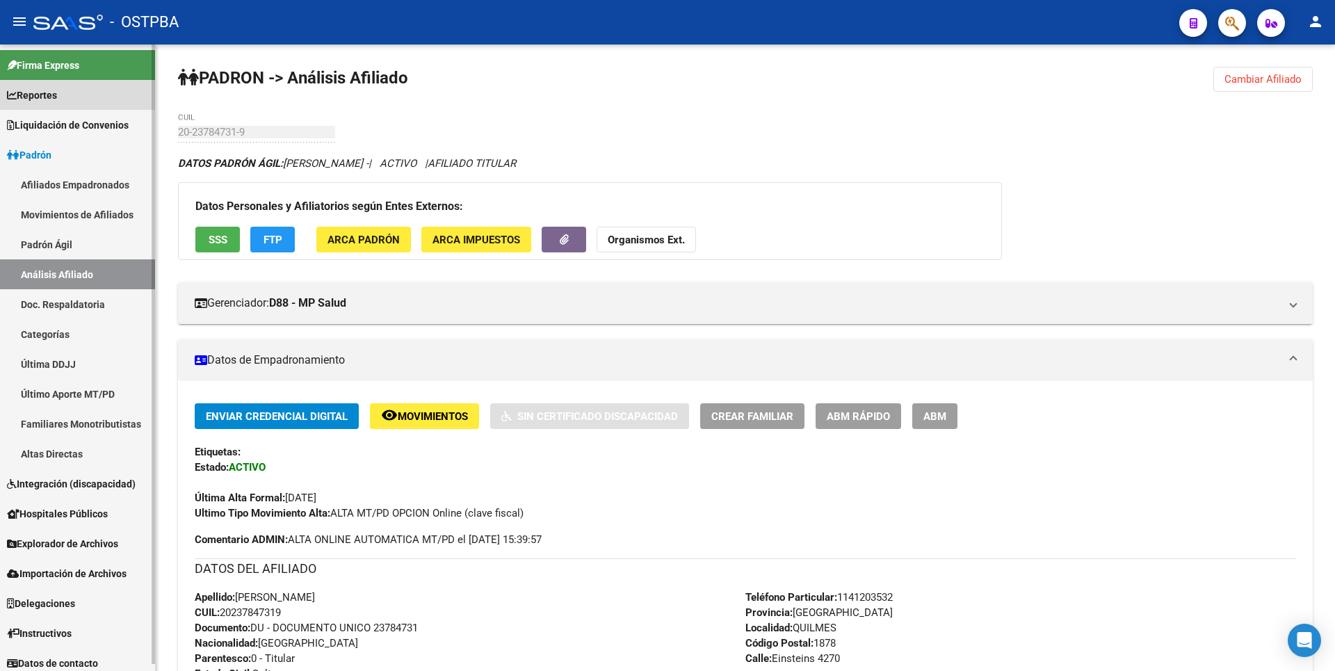
click at [57, 99] on span "Reportes" at bounding box center [32, 95] width 50 height 15
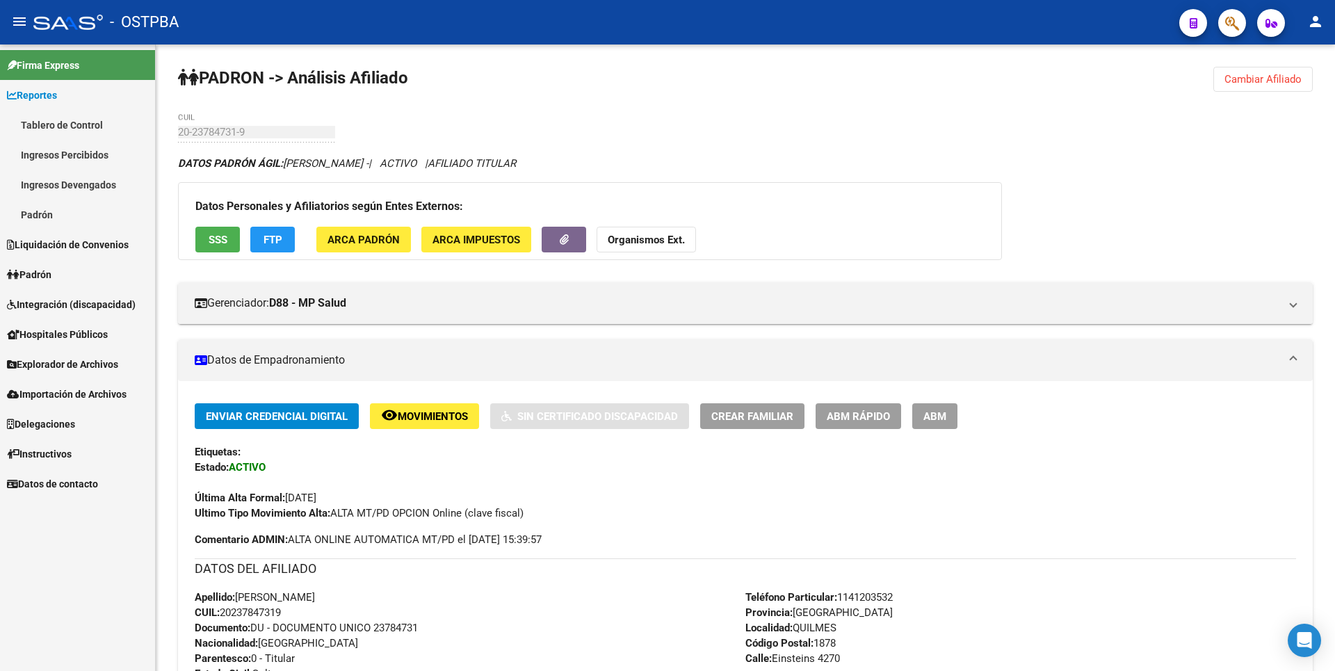
click at [67, 157] on link "Ingresos Percibidos" at bounding box center [77, 155] width 155 height 30
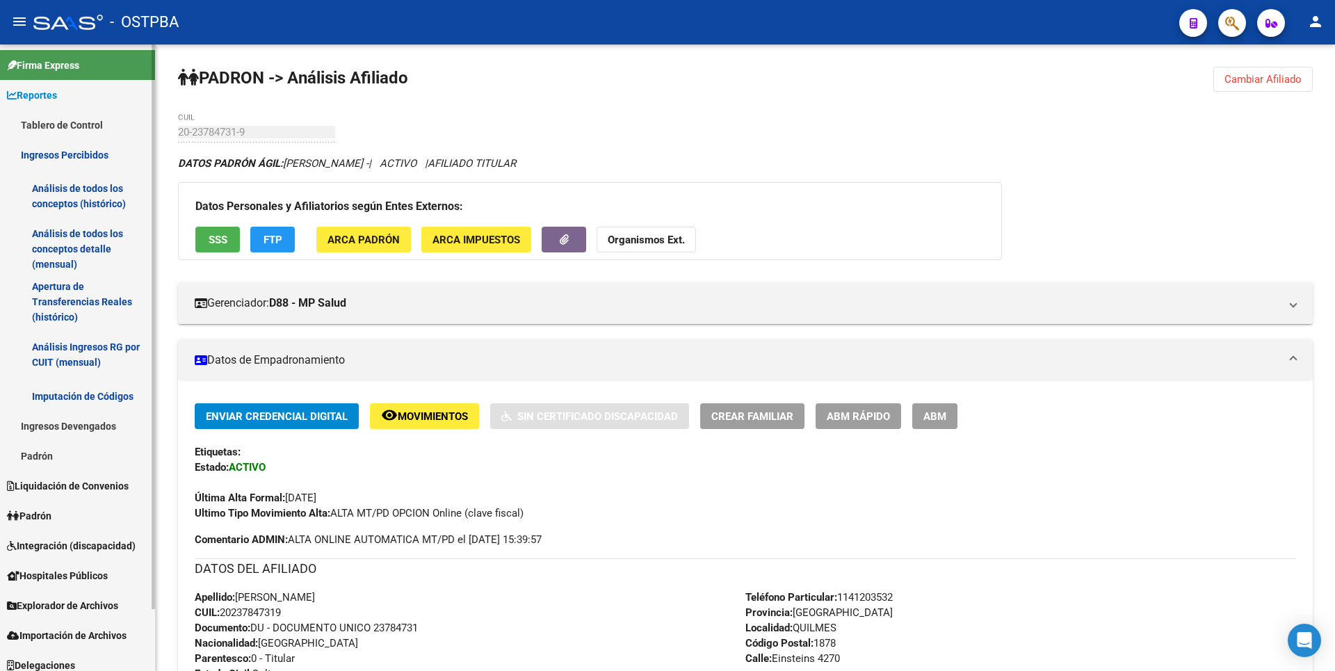
click at [74, 246] on link "Análisis de todos los conceptos detalle (mensual)" at bounding box center [77, 248] width 155 height 53
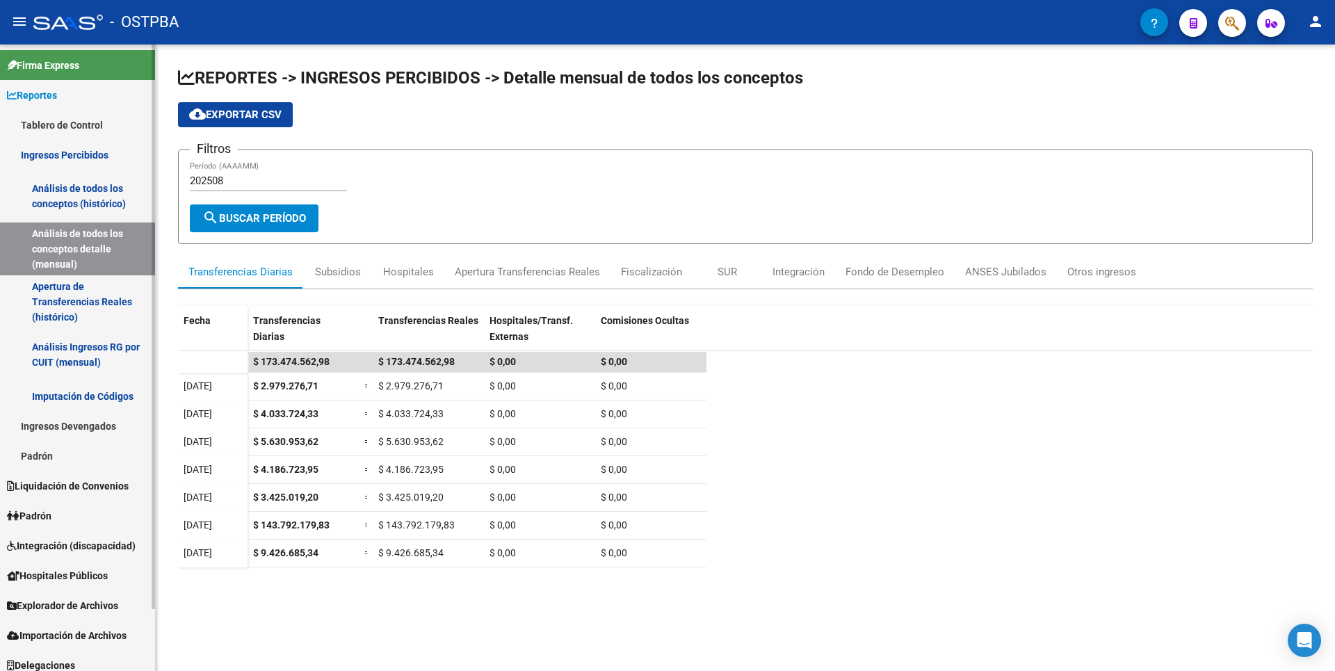
click at [88, 294] on link "Apertura de Transferencias Reales (histórico)" at bounding box center [77, 301] width 155 height 53
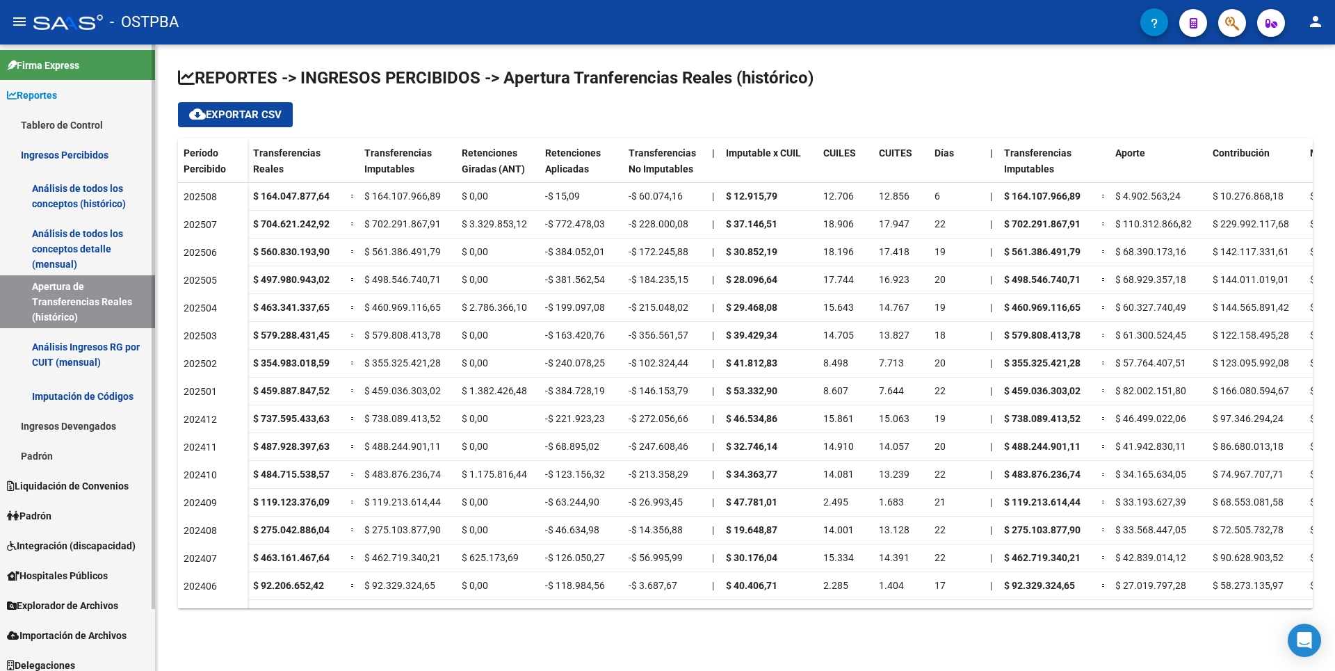
click at [108, 351] on link "Análisis Ingresos RG por CUIT (mensual)" at bounding box center [77, 354] width 155 height 53
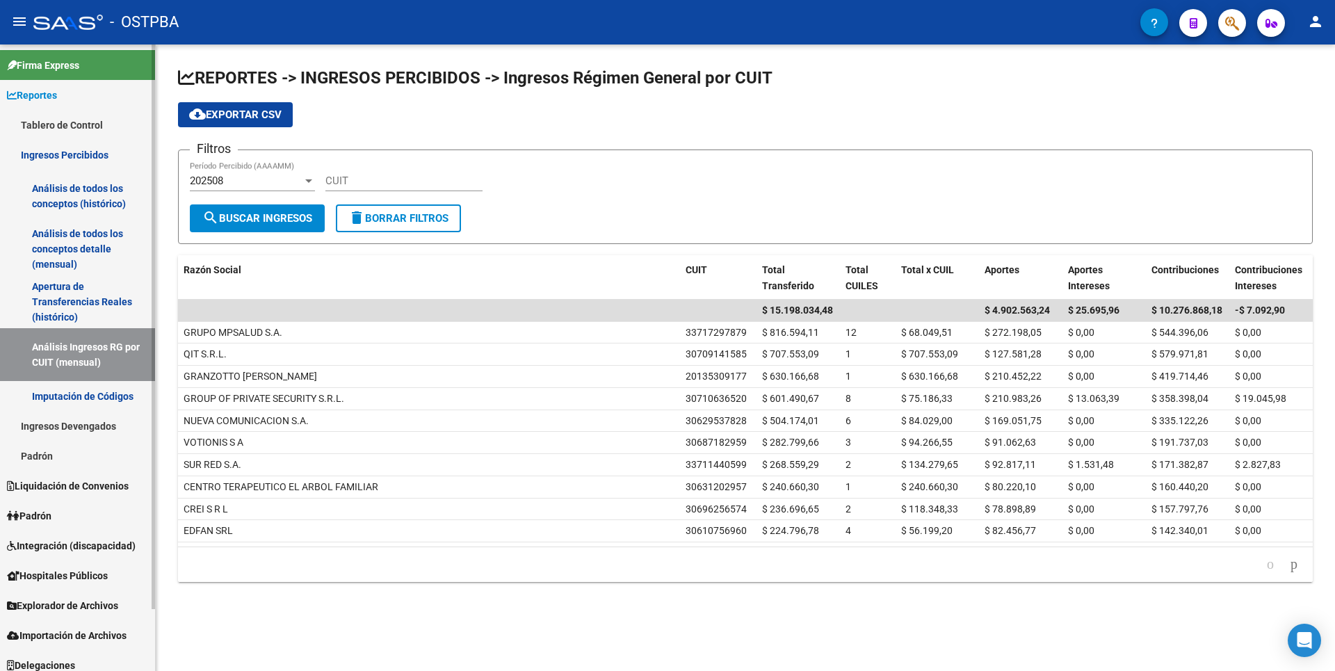
click at [110, 400] on link "Imputación de Códigos" at bounding box center [77, 396] width 155 height 30
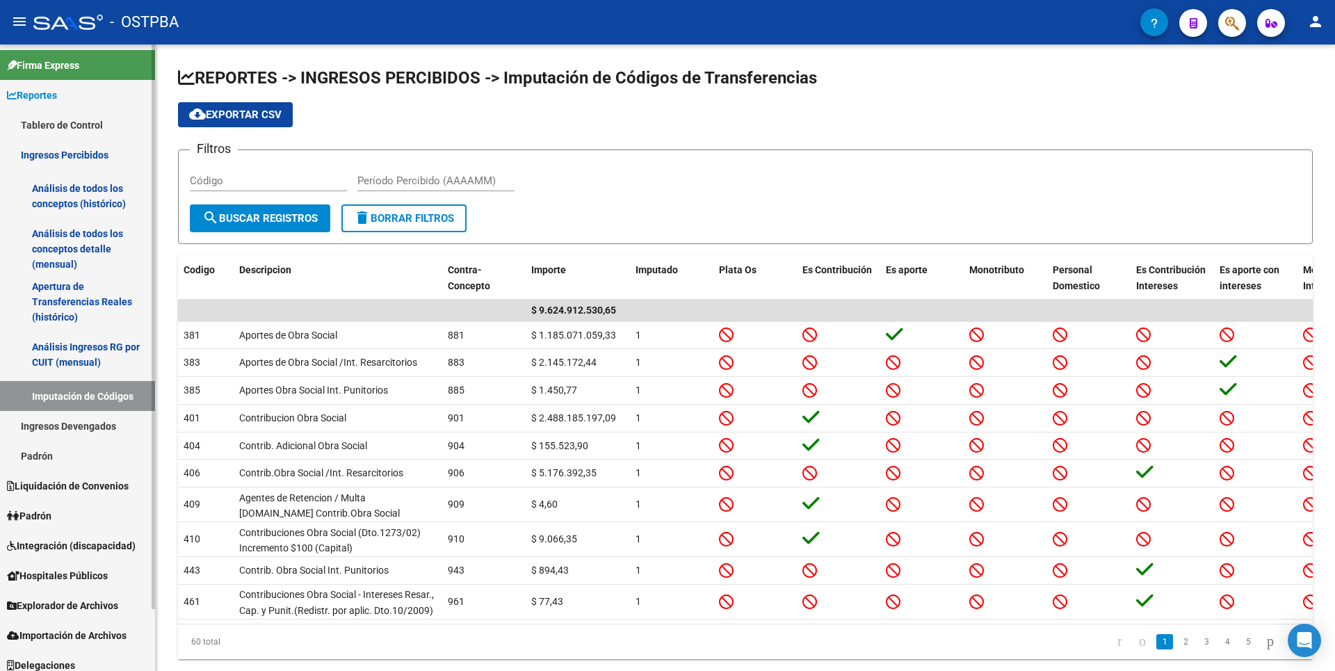
click at [88, 425] on link "Ingresos Devengados" at bounding box center [77, 426] width 155 height 30
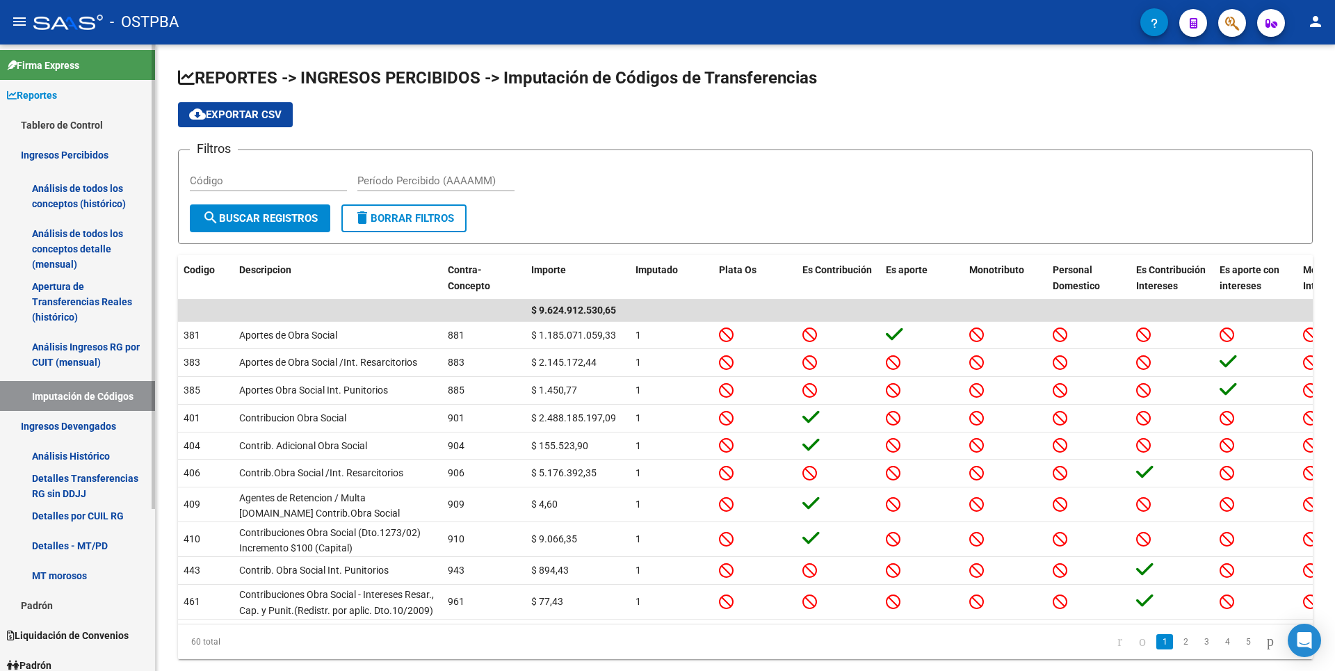
click at [78, 449] on link "Análisis Histórico" at bounding box center [77, 456] width 155 height 30
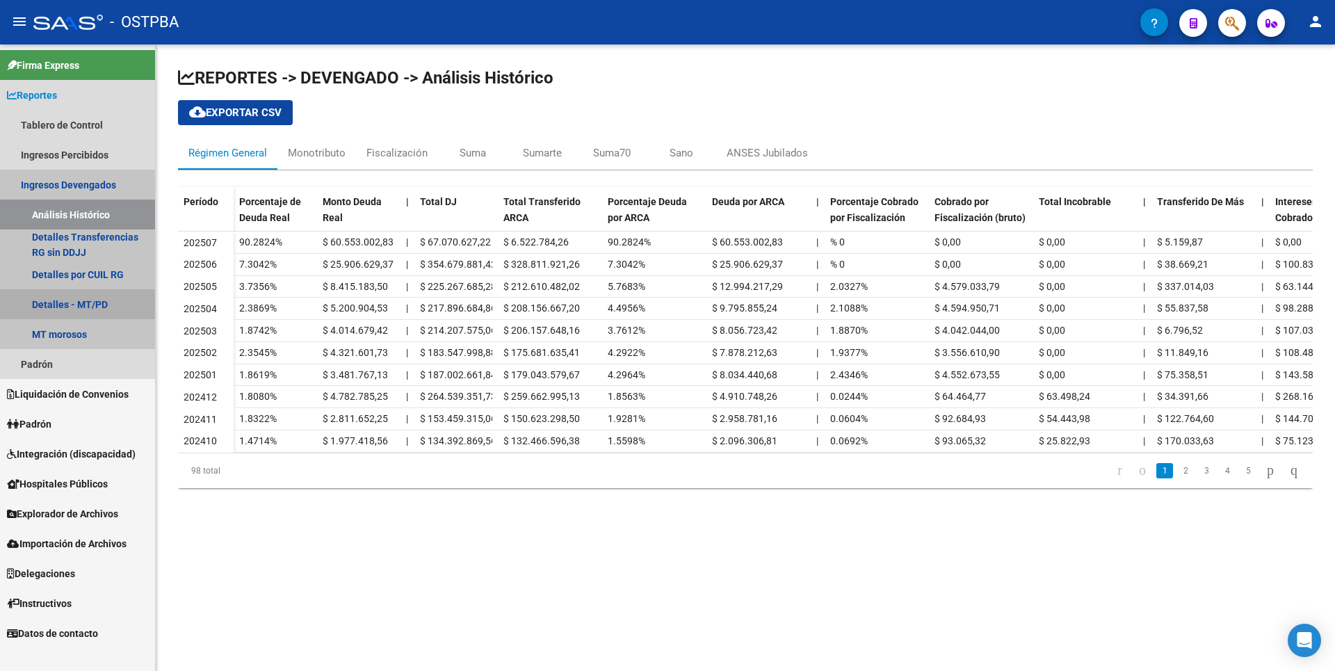
click at [60, 315] on link "Detalles - MT/PD" at bounding box center [77, 304] width 155 height 30
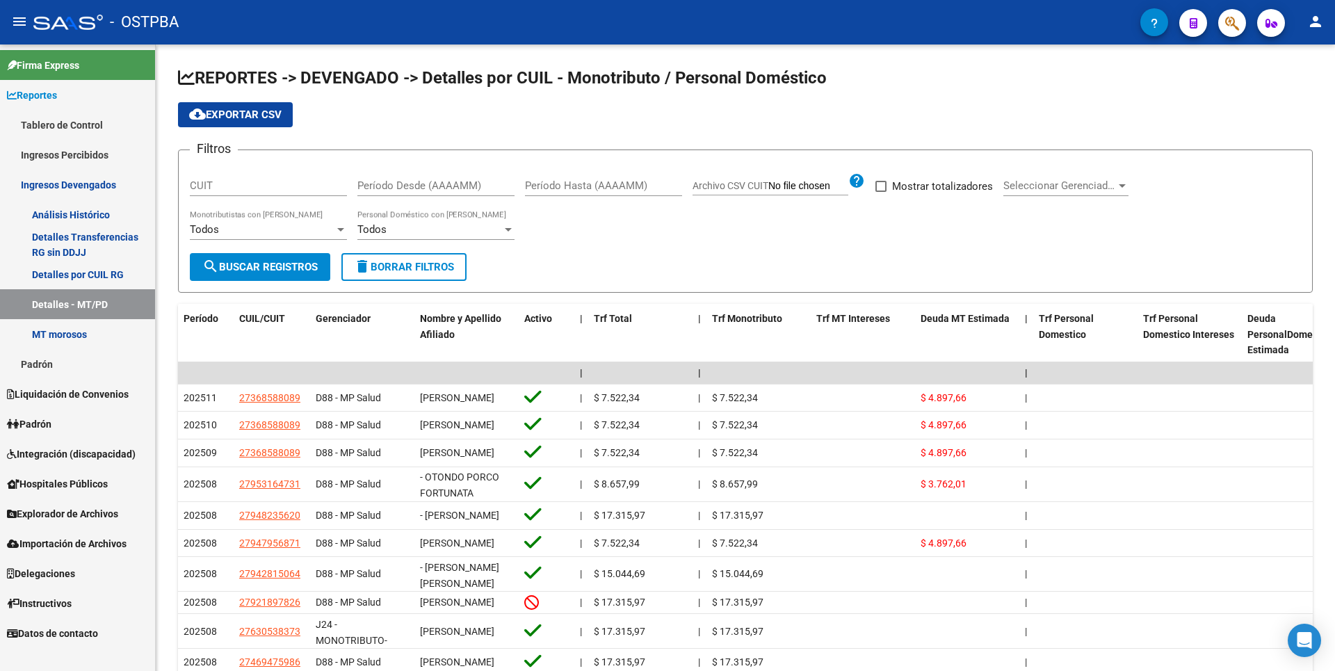
click at [51, 359] on link "Padrón" at bounding box center [77, 364] width 155 height 30
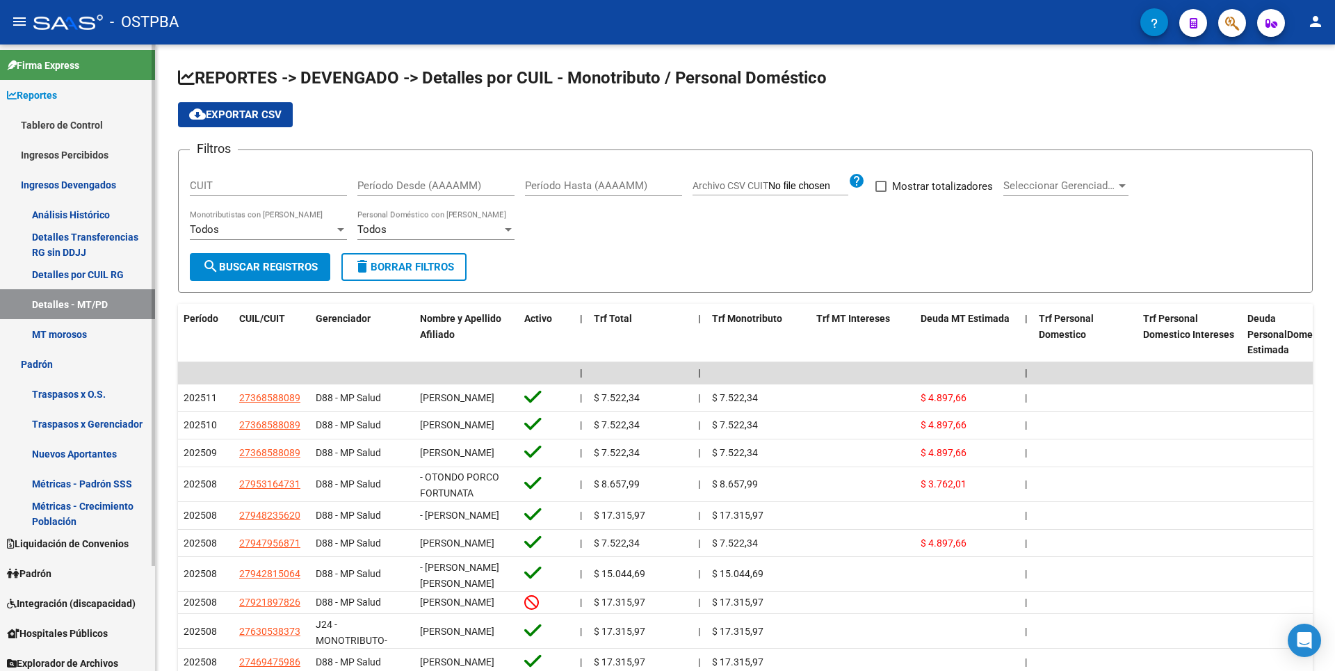
click at [67, 416] on link "Traspasos x Gerenciador" at bounding box center [77, 424] width 155 height 30
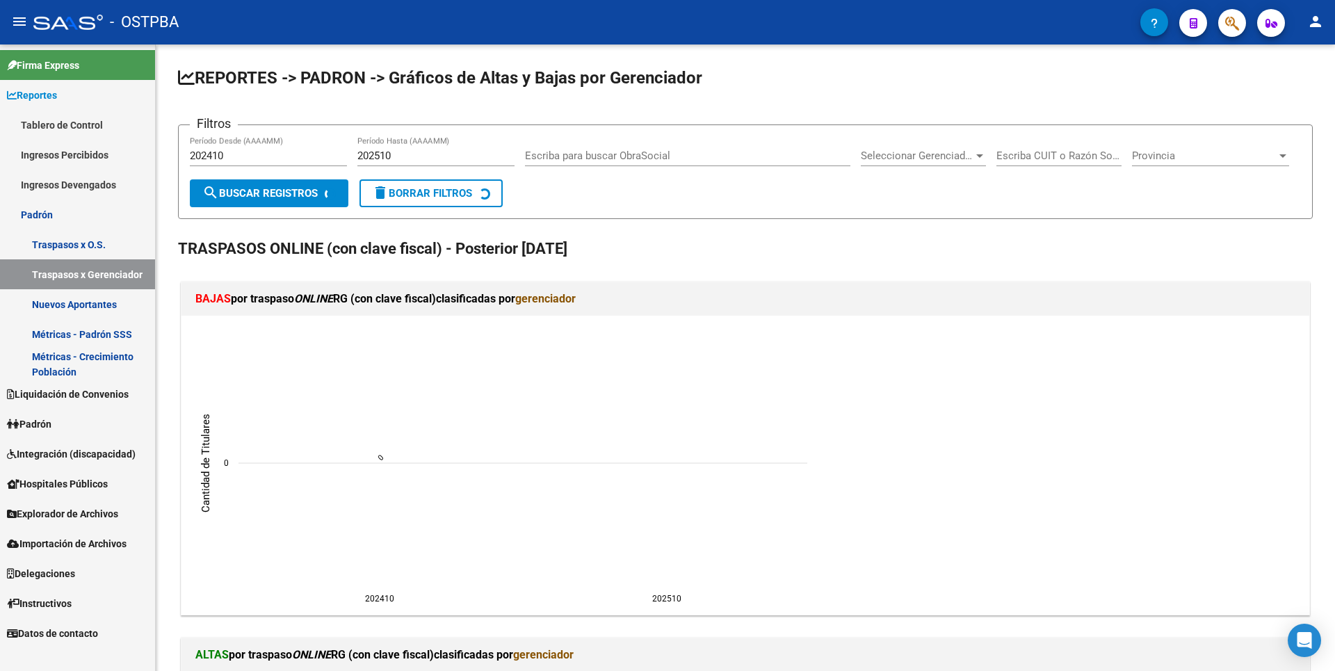
click at [74, 381] on link "Liquidación de Convenios" at bounding box center [77, 394] width 155 height 30
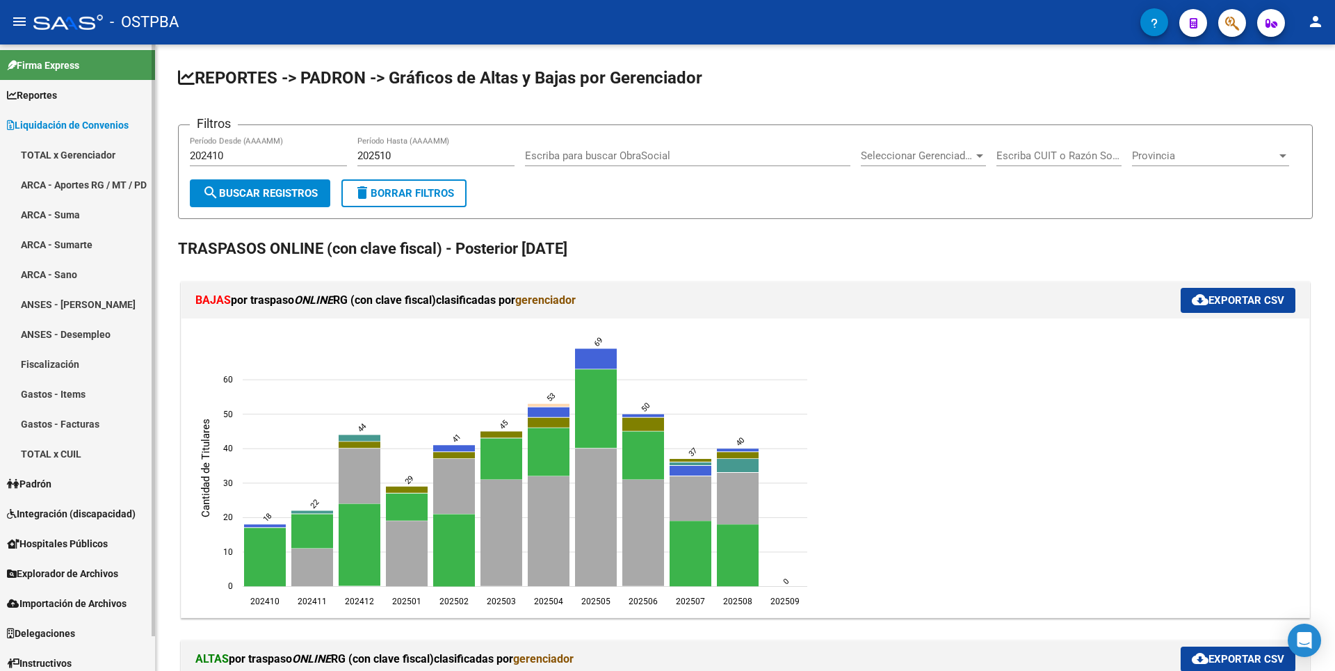
click at [64, 279] on link "ARCA - Sano" at bounding box center [77, 274] width 155 height 30
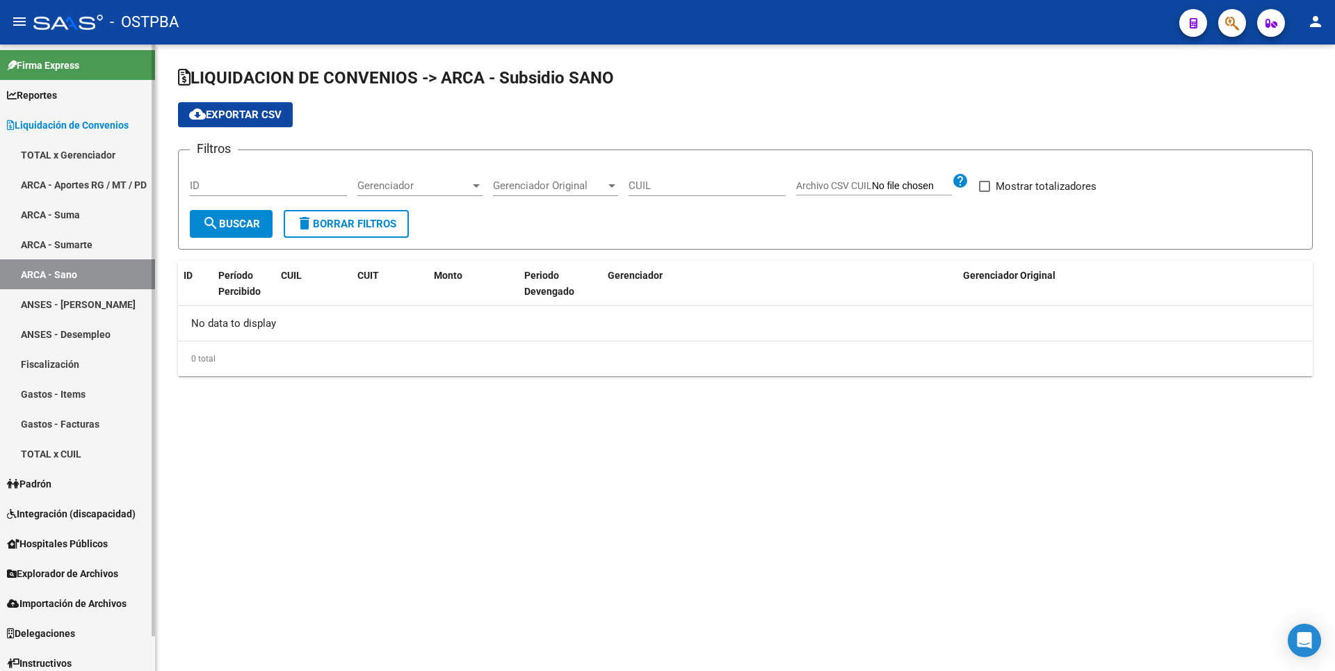
checkbox input "true"
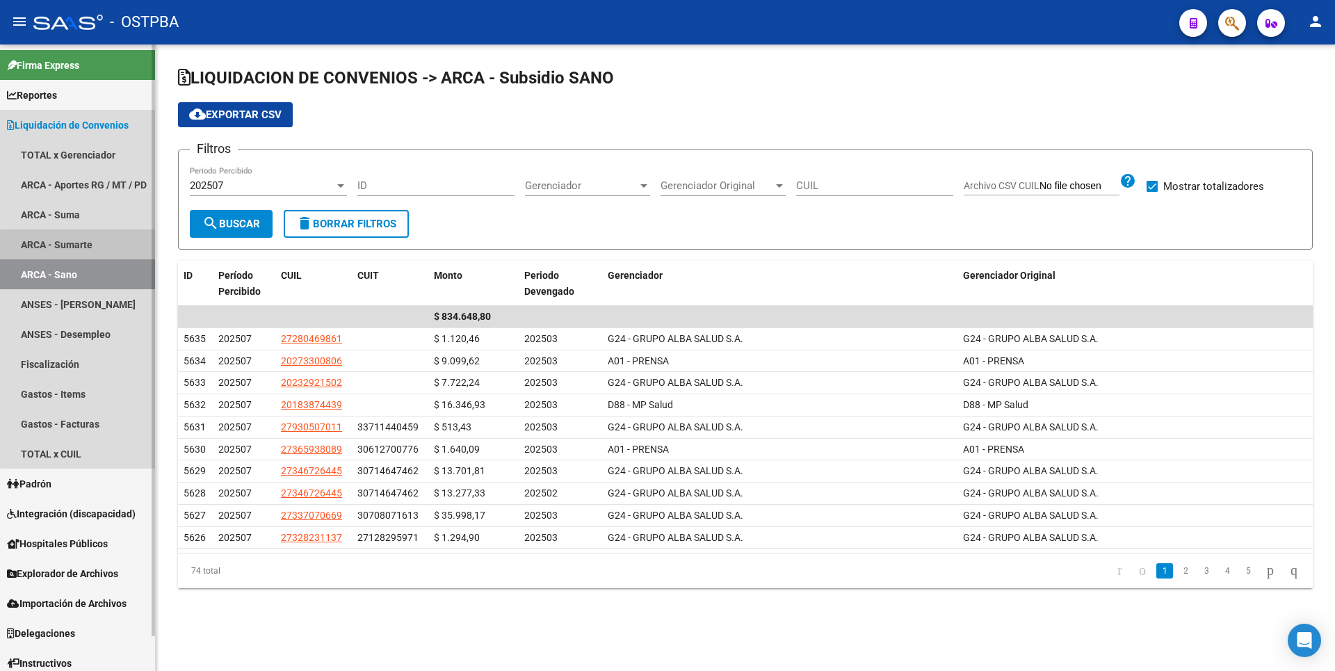
click at [81, 246] on link "ARCA - Sumarte" at bounding box center [77, 244] width 155 height 30
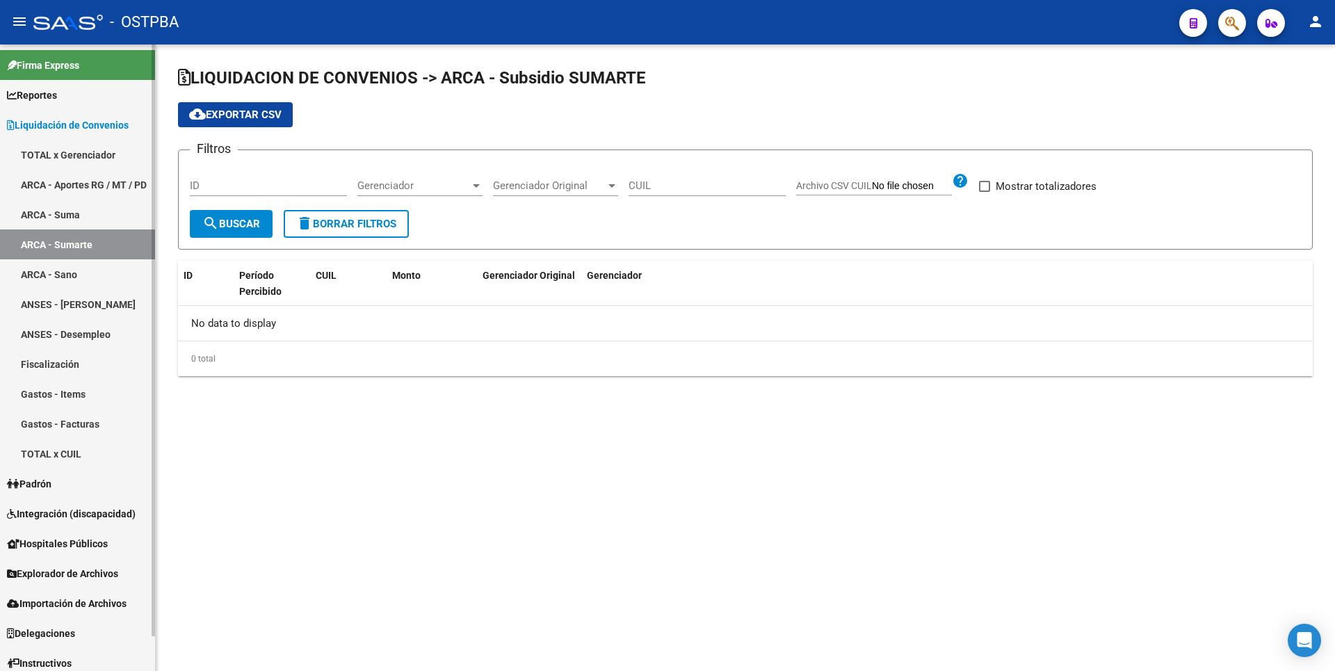
checkbox input "true"
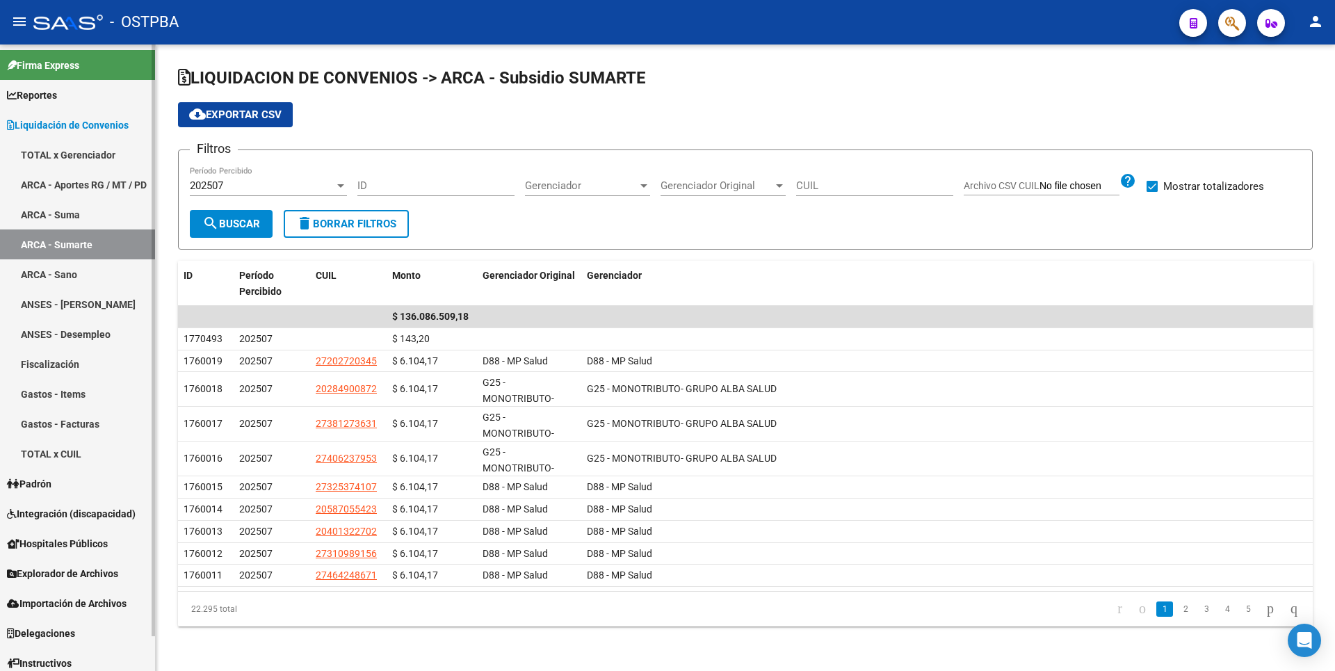
click at [41, 480] on span "Padrón" at bounding box center [29, 483] width 44 height 15
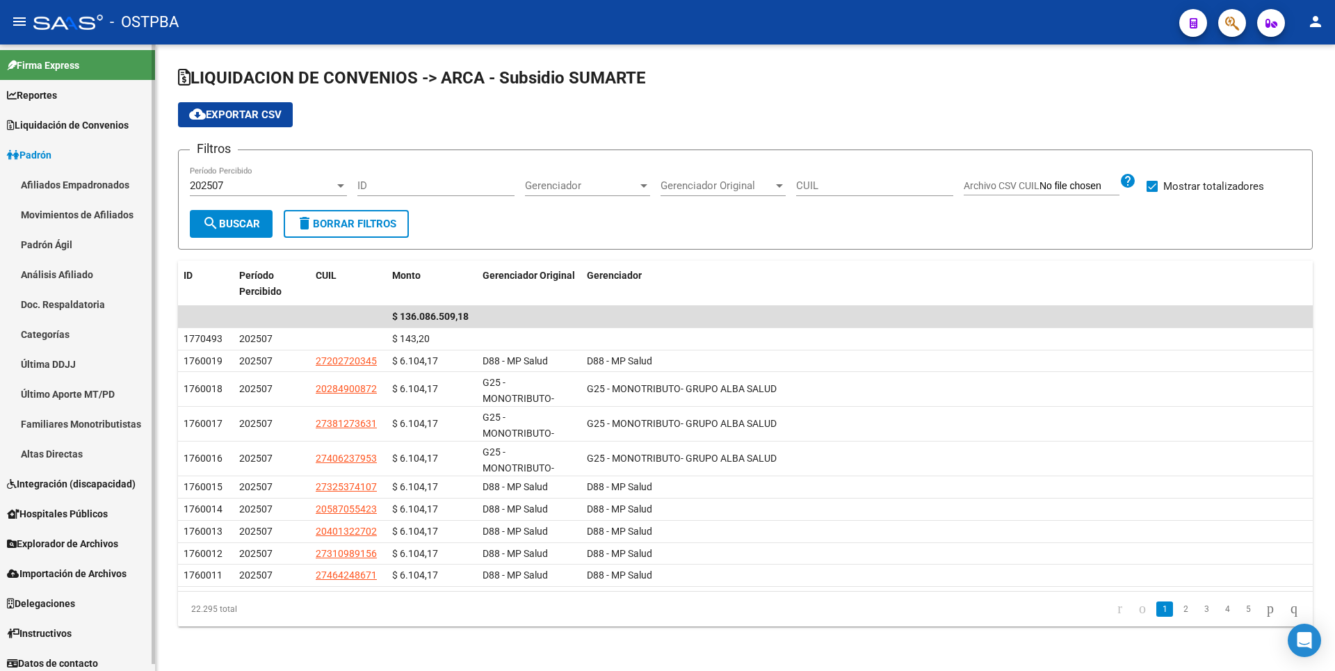
click at [66, 457] on link "Altas Directas" at bounding box center [77, 454] width 155 height 30
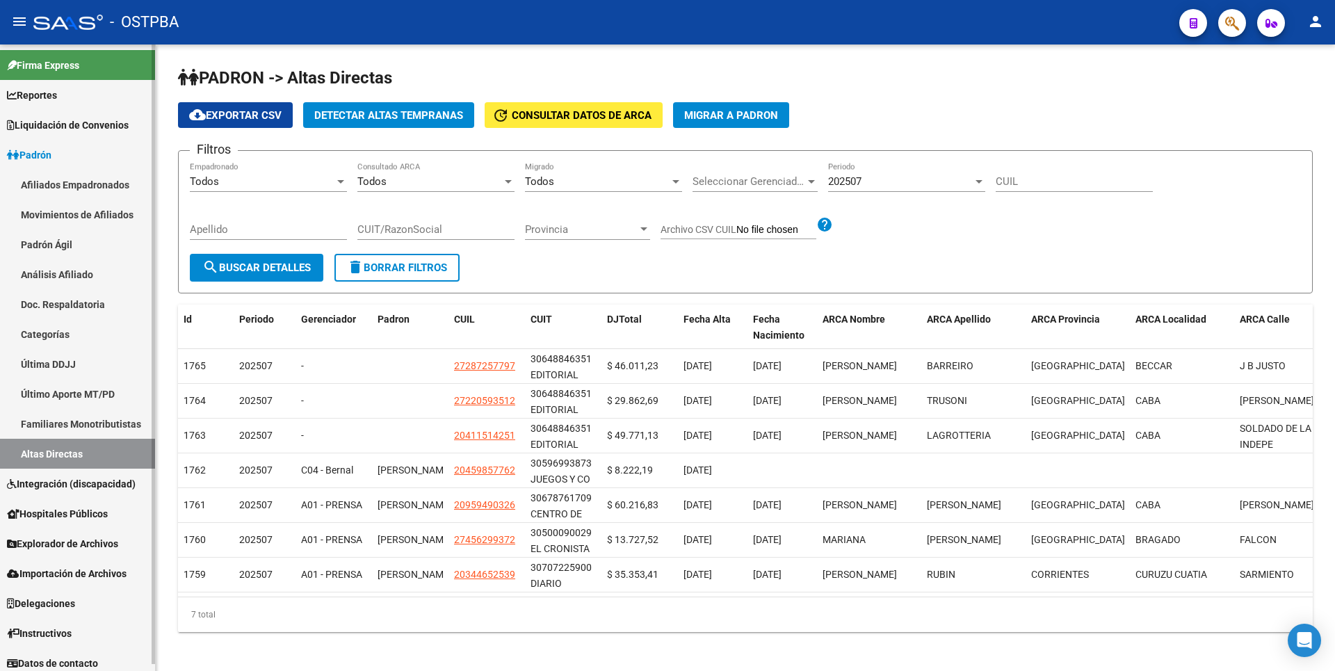
click at [74, 524] on link "Hospitales Públicos" at bounding box center [77, 513] width 155 height 30
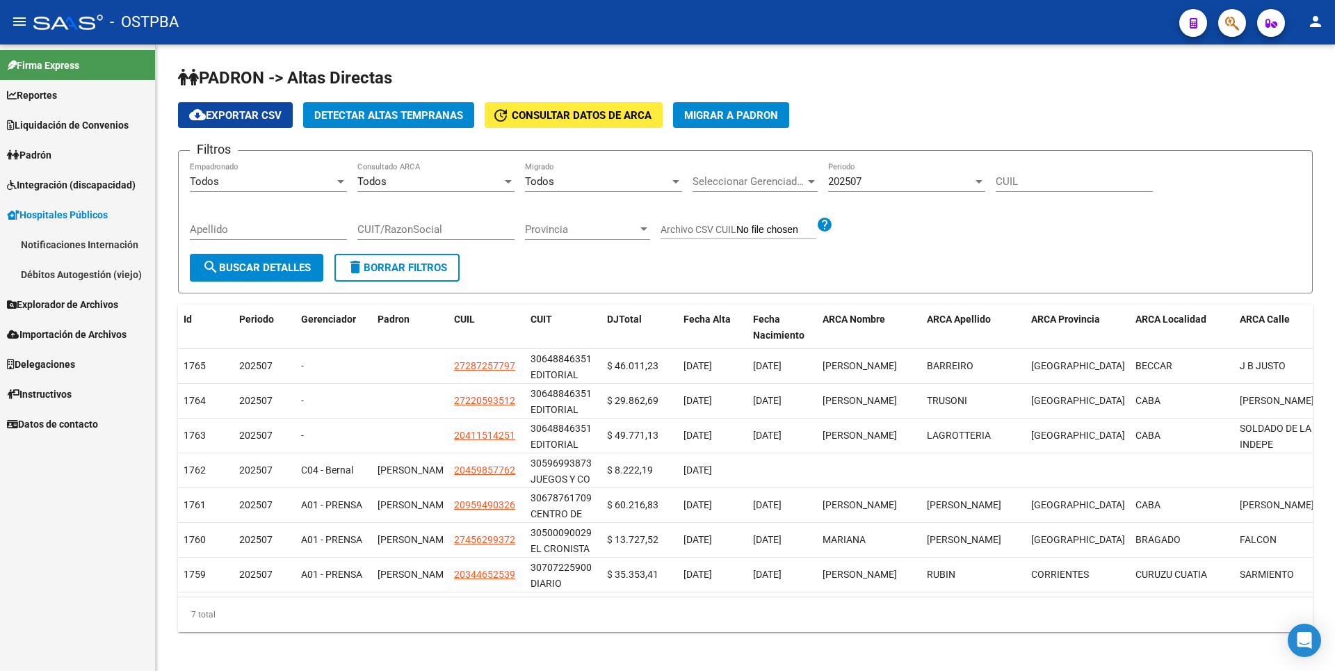
click at [68, 301] on span "Explorador de Archivos" at bounding box center [62, 304] width 111 height 15
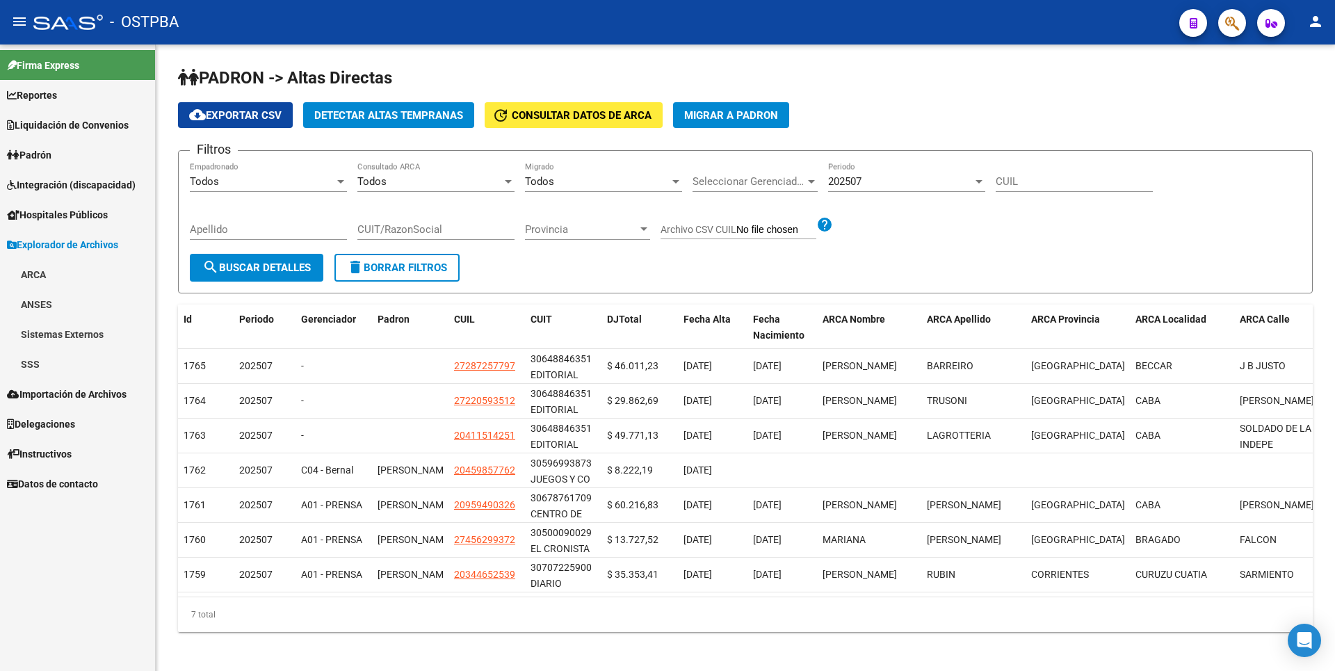
click at [49, 357] on link "SSS" at bounding box center [77, 364] width 155 height 30
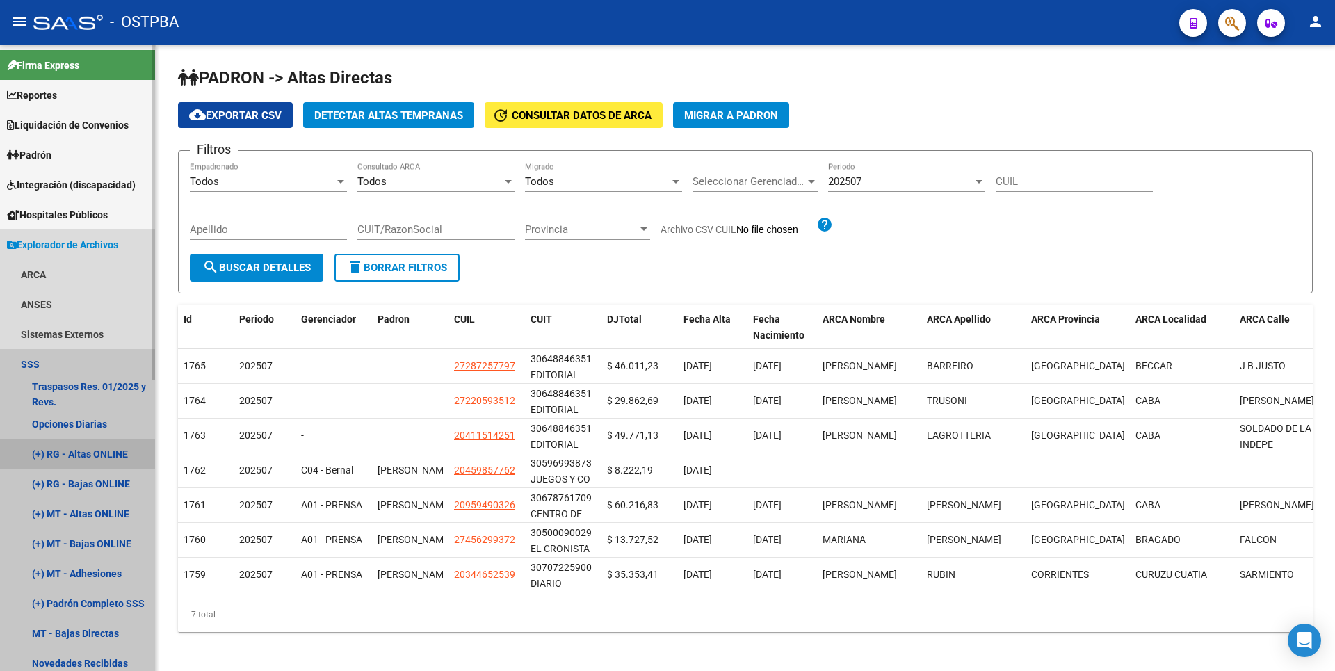
click at [81, 462] on link "(+) RG - Altas ONLINE" at bounding box center [77, 454] width 155 height 30
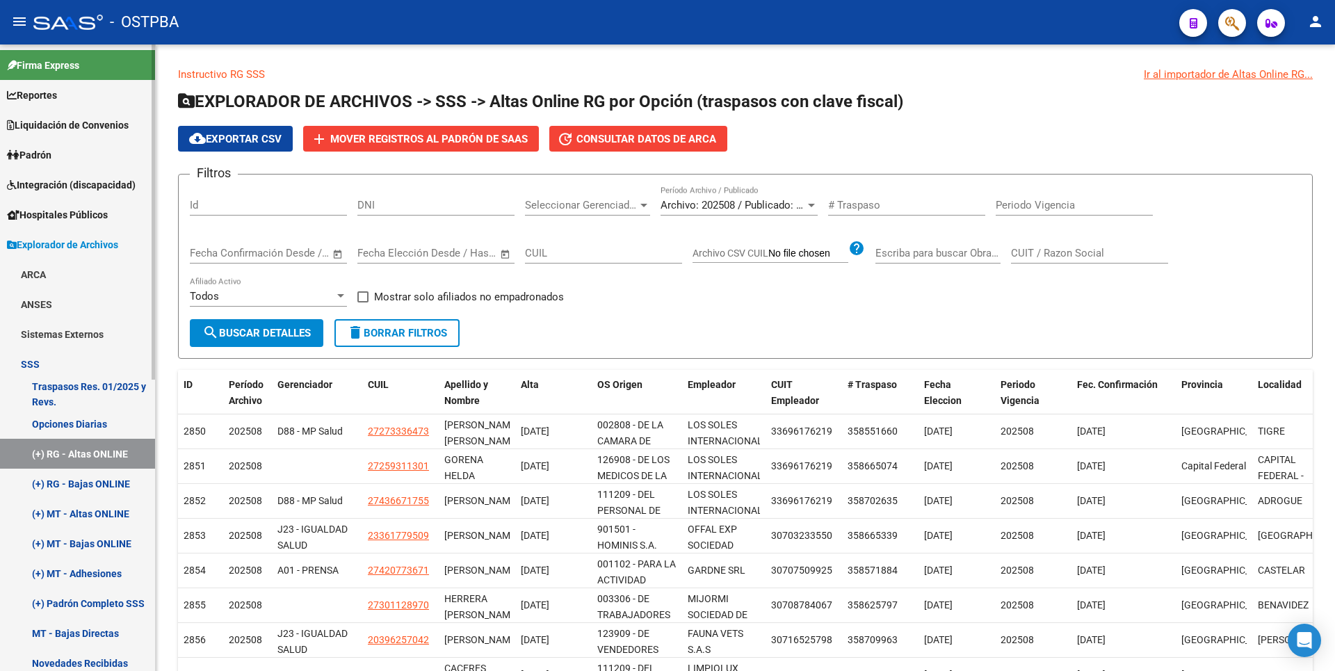
click at [83, 485] on link "(+) RG - Bajas ONLINE" at bounding box center [77, 484] width 155 height 30
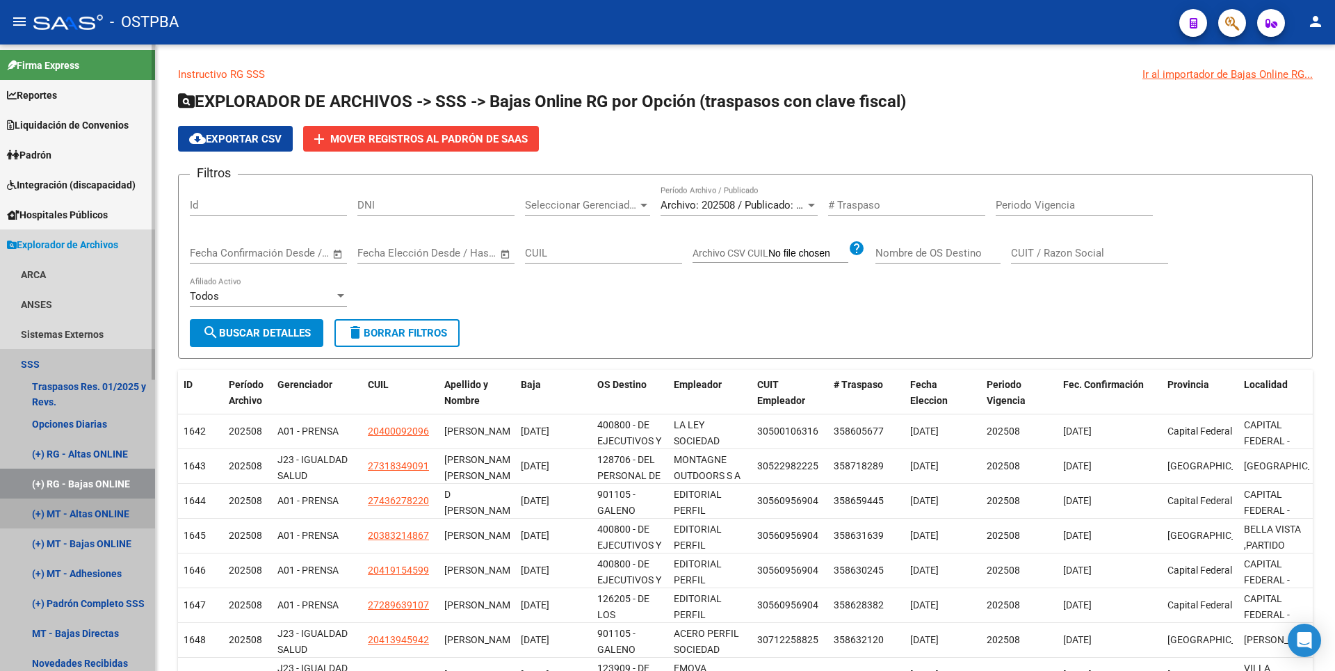
click at [88, 513] on link "(+) MT - Altas ONLINE" at bounding box center [77, 513] width 155 height 30
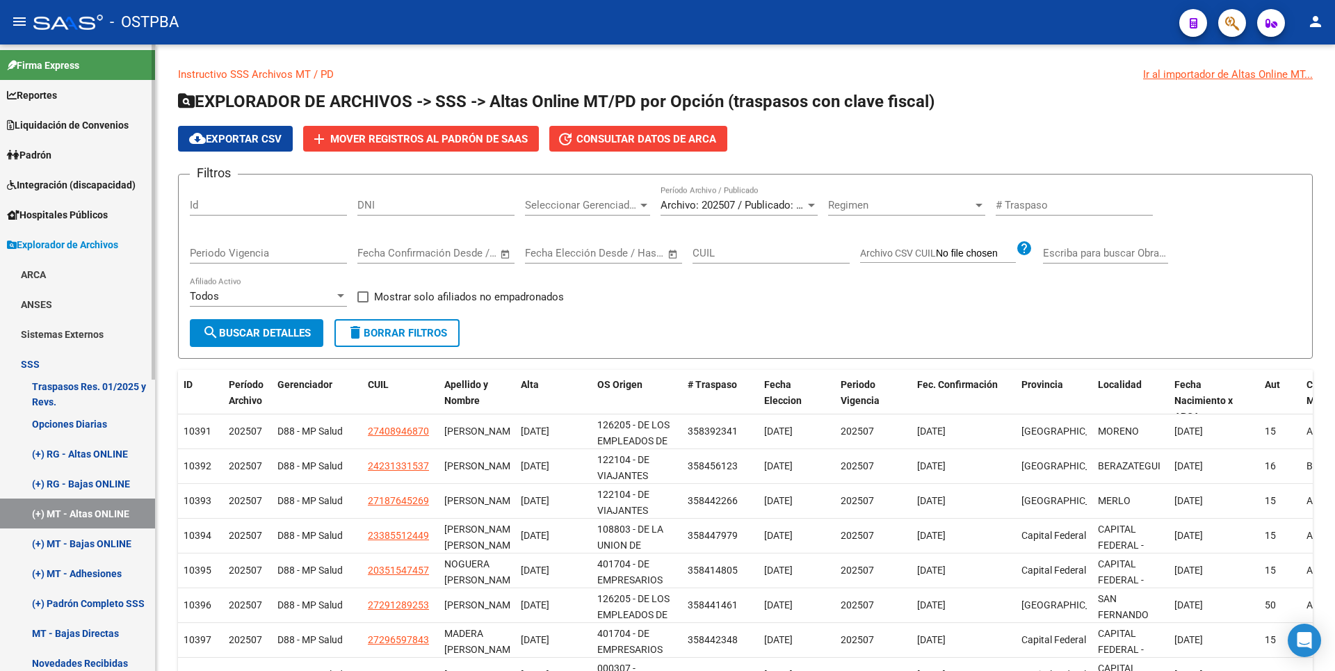
click at [95, 484] on link "(+) RG - Bajas ONLINE" at bounding box center [77, 484] width 155 height 30
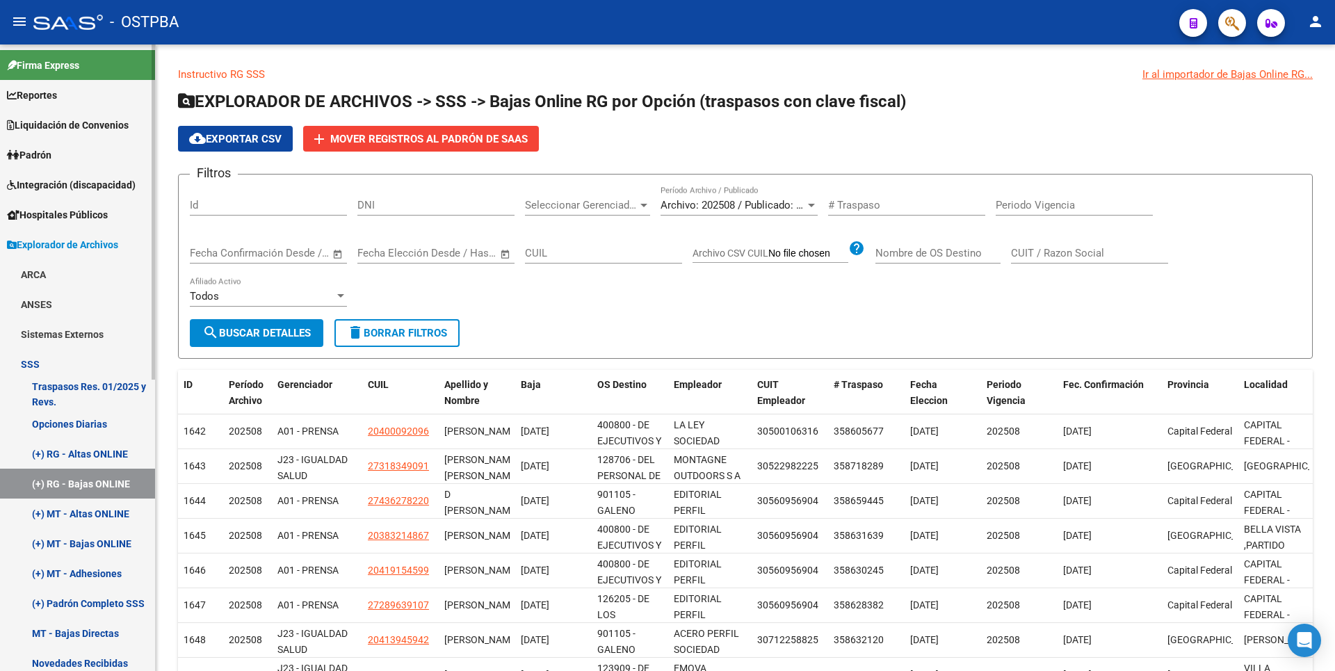
drag, startPoint x: 44, startPoint y: 161, endPoint x: 39, endPoint y: 149, distance: 12.8
click at [44, 160] on span "Padrón" at bounding box center [29, 154] width 44 height 15
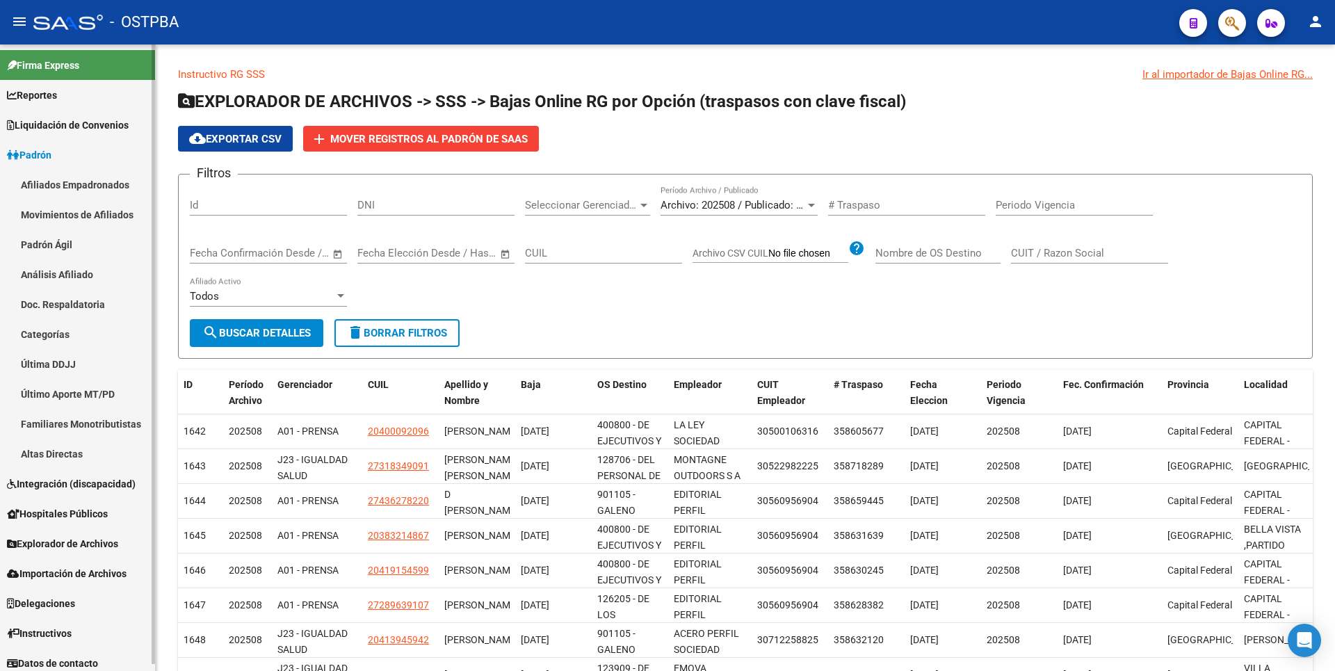
click at [59, 277] on link "Análisis Afiliado" at bounding box center [77, 274] width 155 height 30
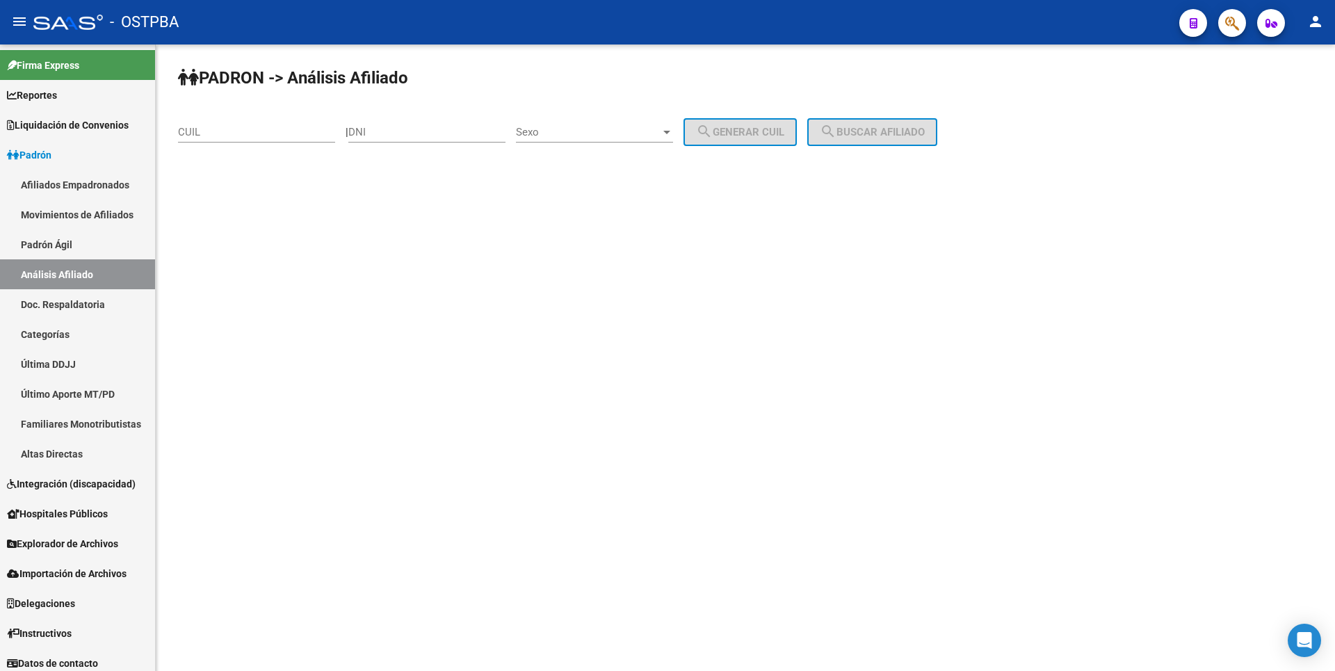
click at [263, 130] on input "CUIL" at bounding box center [256, 132] width 157 height 13
paste input "27-34837372-8"
type input "27-34837372-8"
click at [860, 126] on span "search Buscar afiliado" at bounding box center [872, 132] width 105 height 13
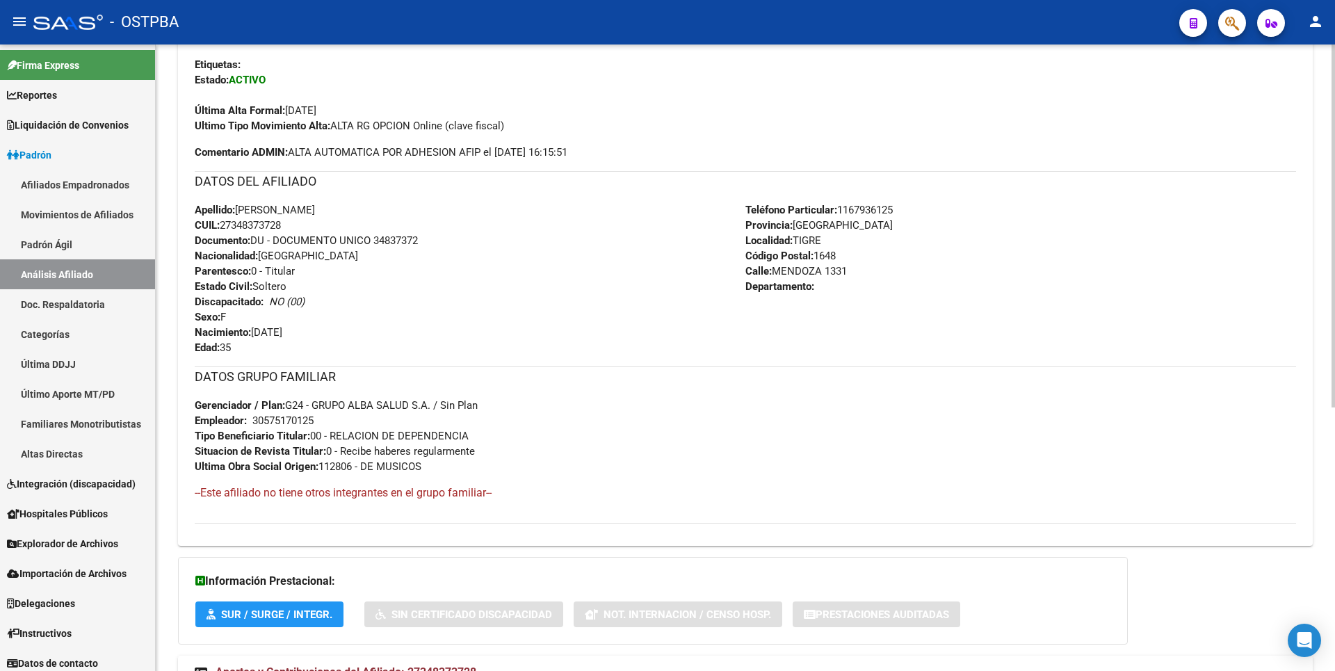
scroll to position [454, 0]
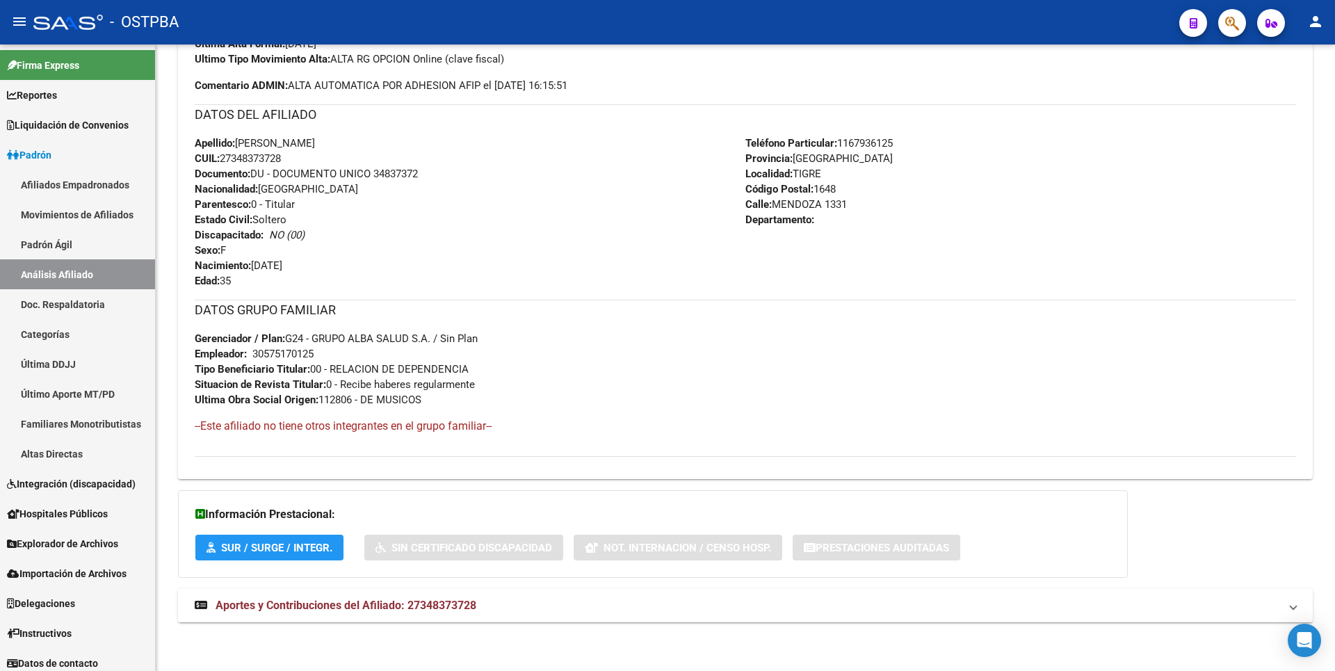
click at [424, 615] on mat-expansion-panel-header "Aportes y Contribuciones del Afiliado: 27348373728" at bounding box center [745, 605] width 1135 height 33
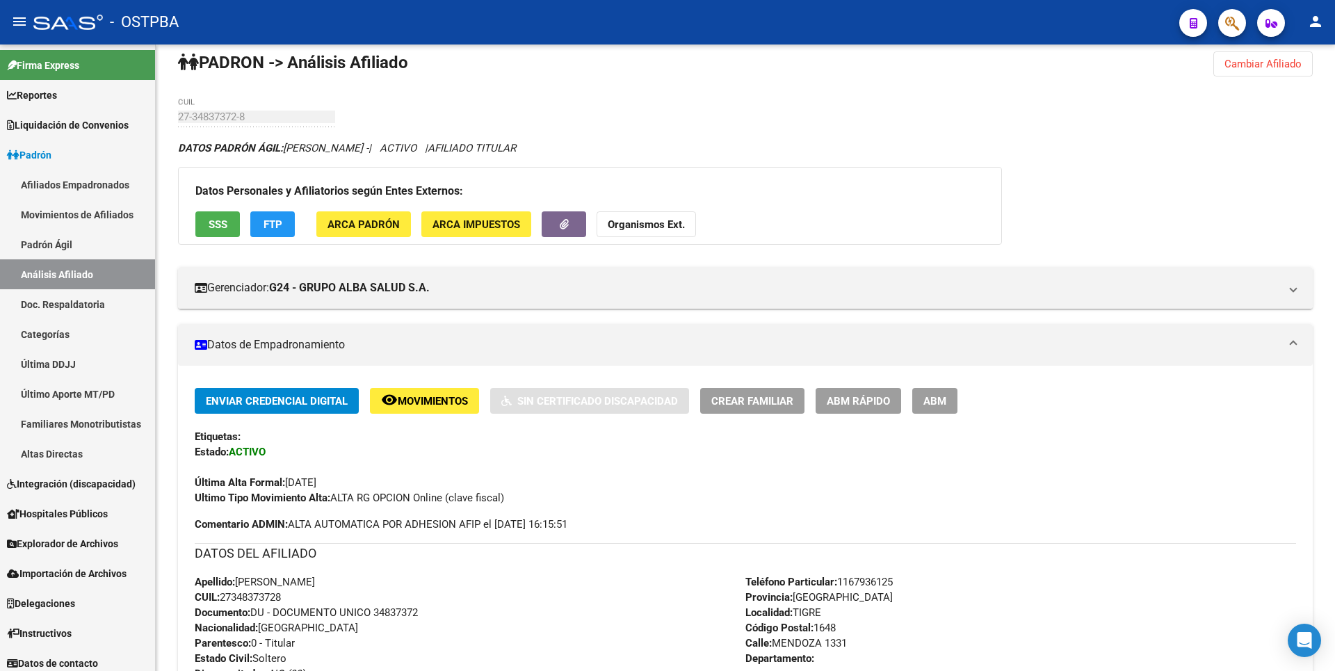
scroll to position [0, 0]
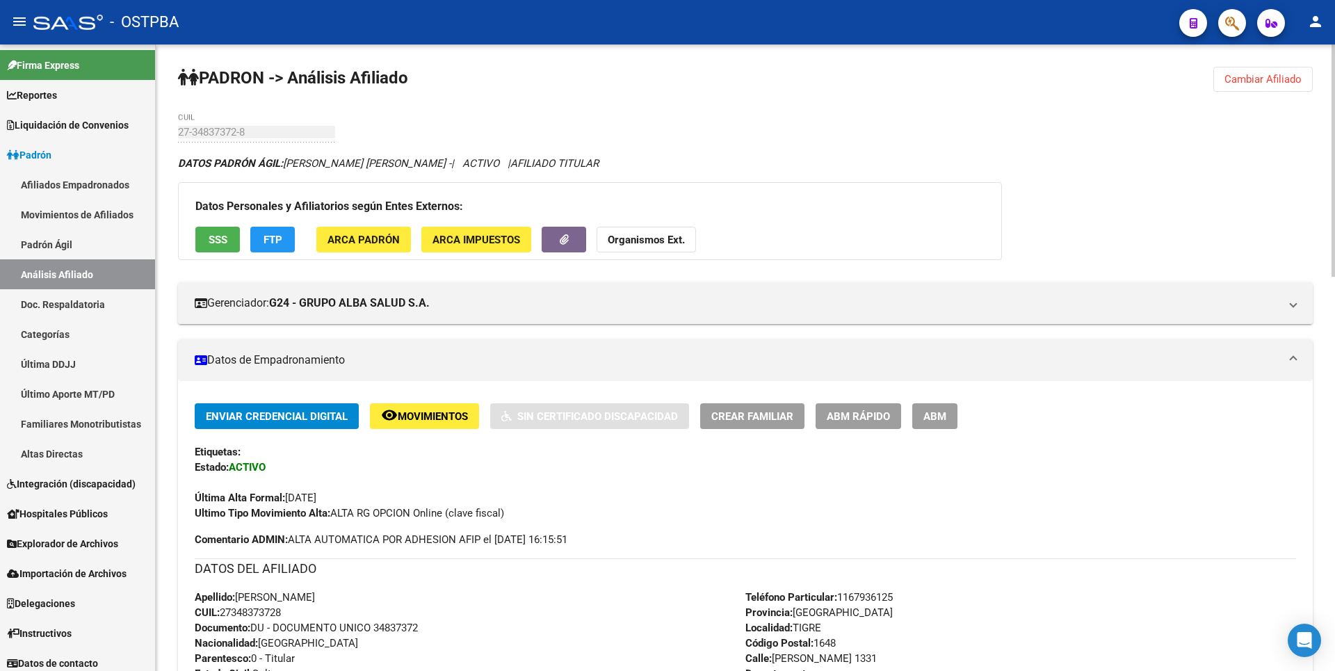
click at [1288, 83] on span "Cambiar Afiliado" at bounding box center [1262, 79] width 77 height 13
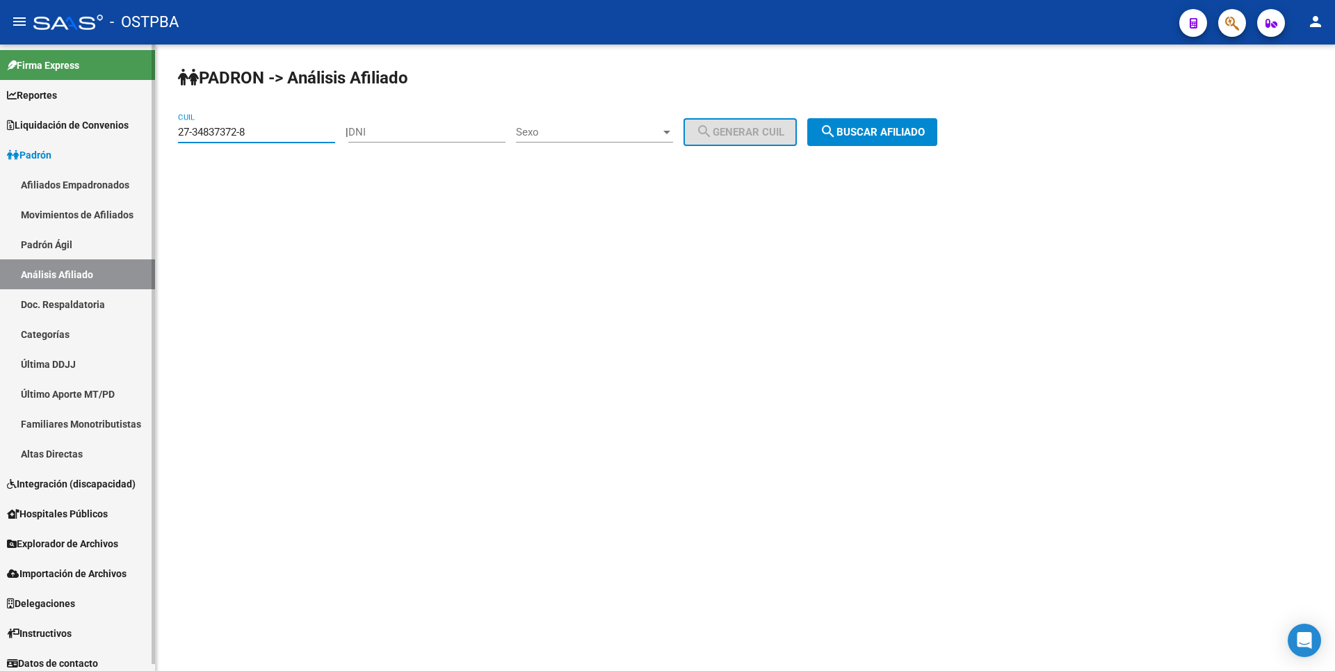
drag, startPoint x: 255, startPoint y: 134, endPoint x: 1, endPoint y: 132, distance: 253.8
click at [1, 132] on mat-sidenav-container "Firma Express Reportes Tablero de Control Ingresos Percibidos Análisis de todos…" at bounding box center [667, 357] width 1335 height 626
paste input "0-36602956"
click at [920, 124] on button "search Buscar afiliado" at bounding box center [872, 132] width 130 height 28
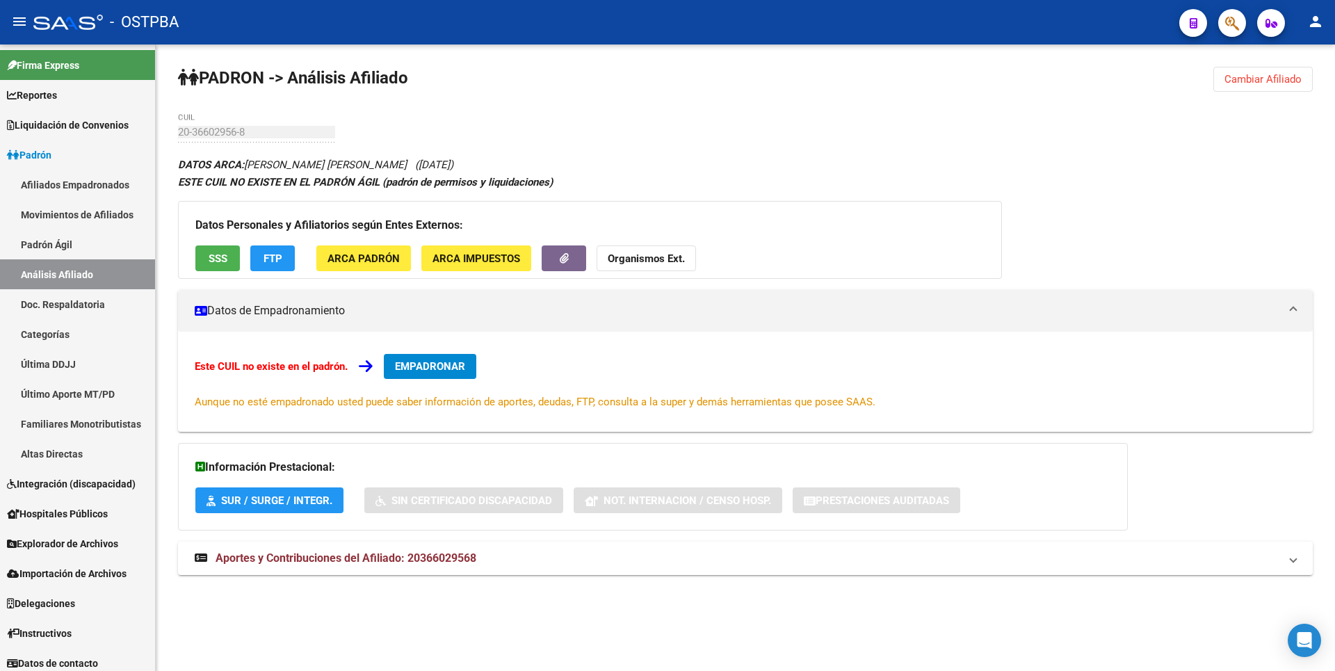
click at [220, 246] on button "SSS" at bounding box center [217, 258] width 44 height 26
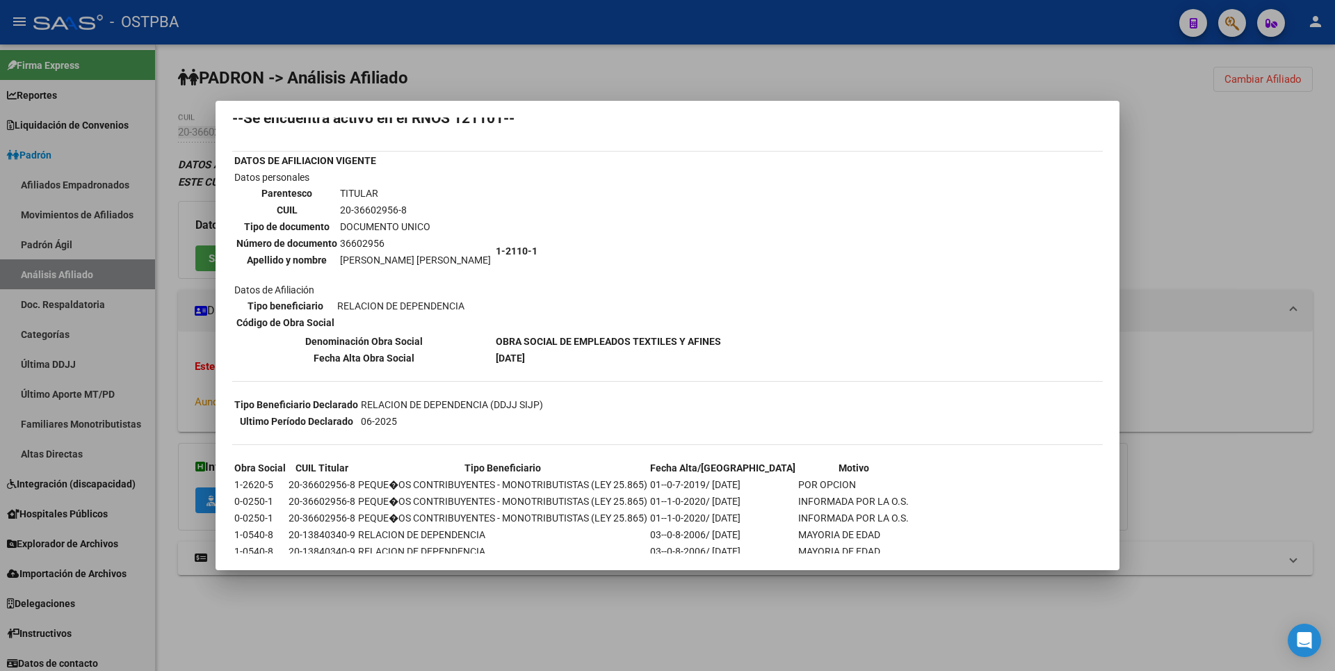
scroll to position [80, 0]
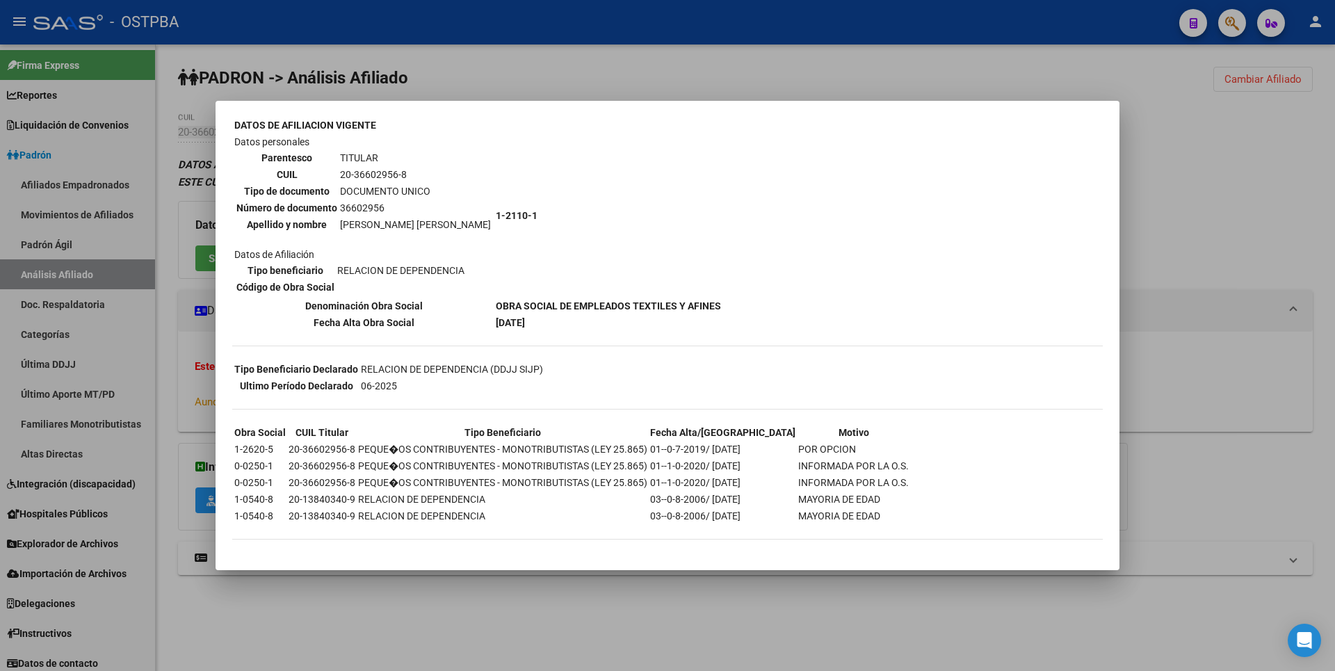
drag, startPoint x: 1256, startPoint y: 216, endPoint x: 772, endPoint y: 193, distance: 483.7
click at [1256, 216] on div at bounding box center [667, 335] width 1335 height 671
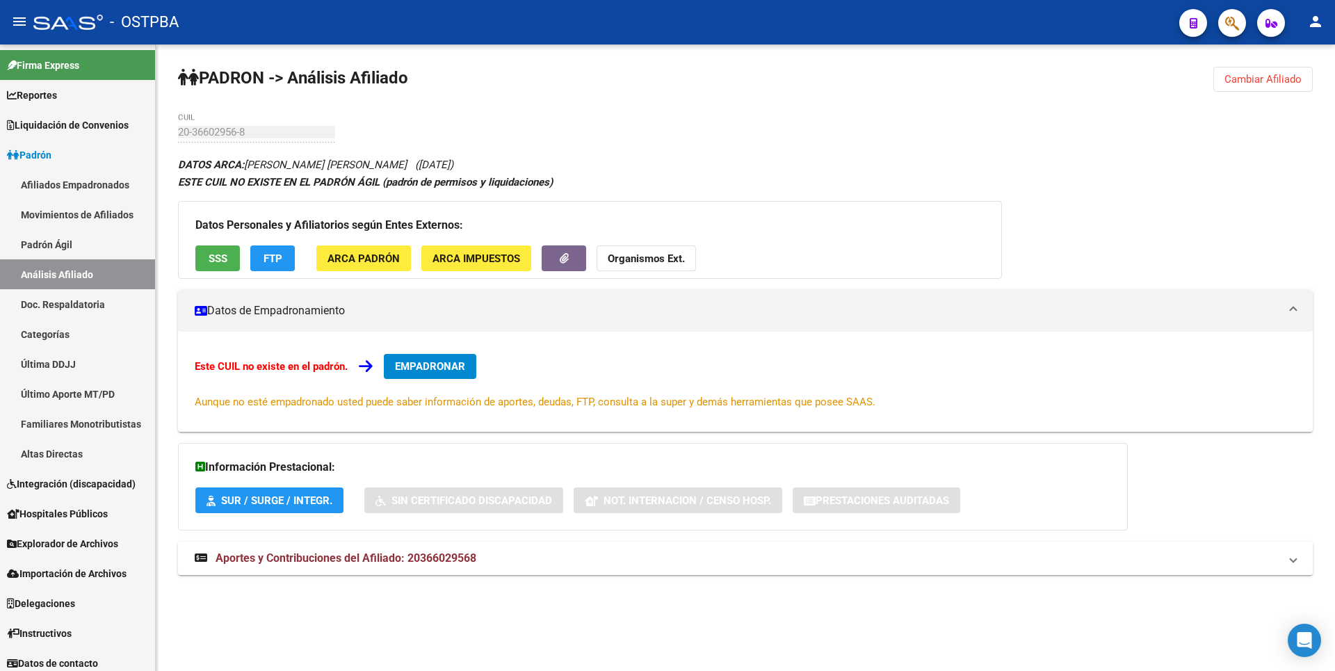
click at [284, 250] on button "FTP" at bounding box center [272, 258] width 44 height 26
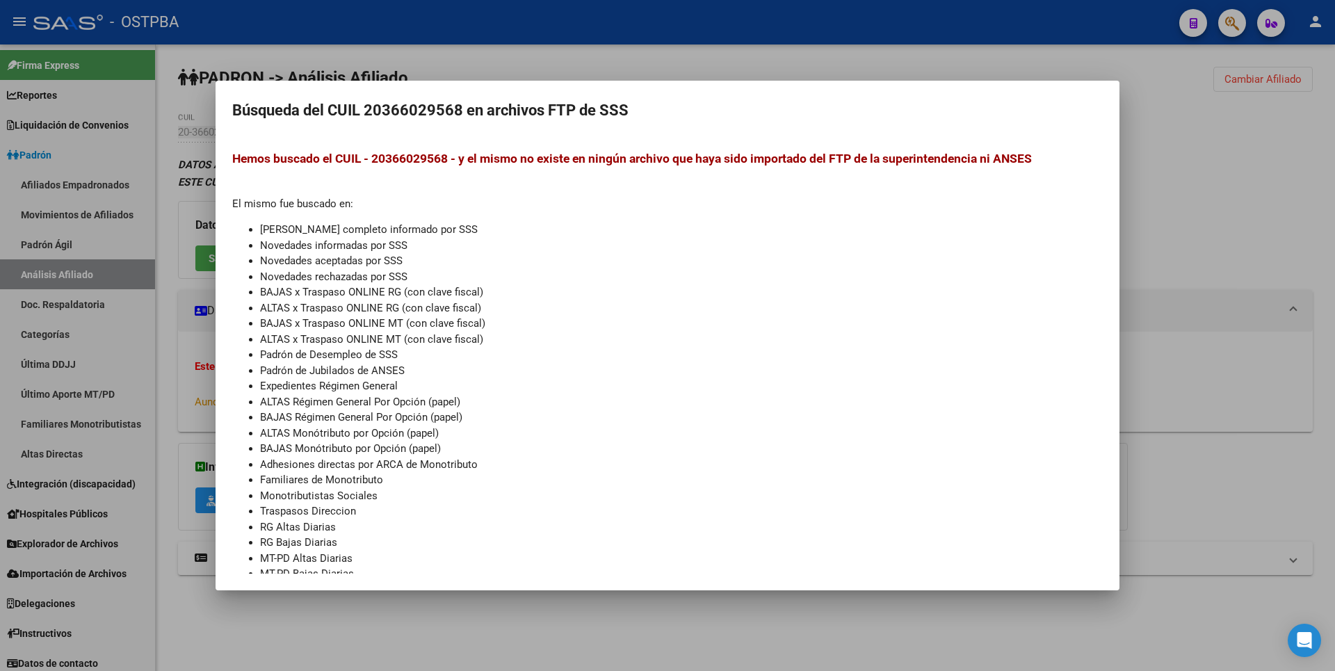
click at [1224, 187] on div at bounding box center [667, 335] width 1335 height 671
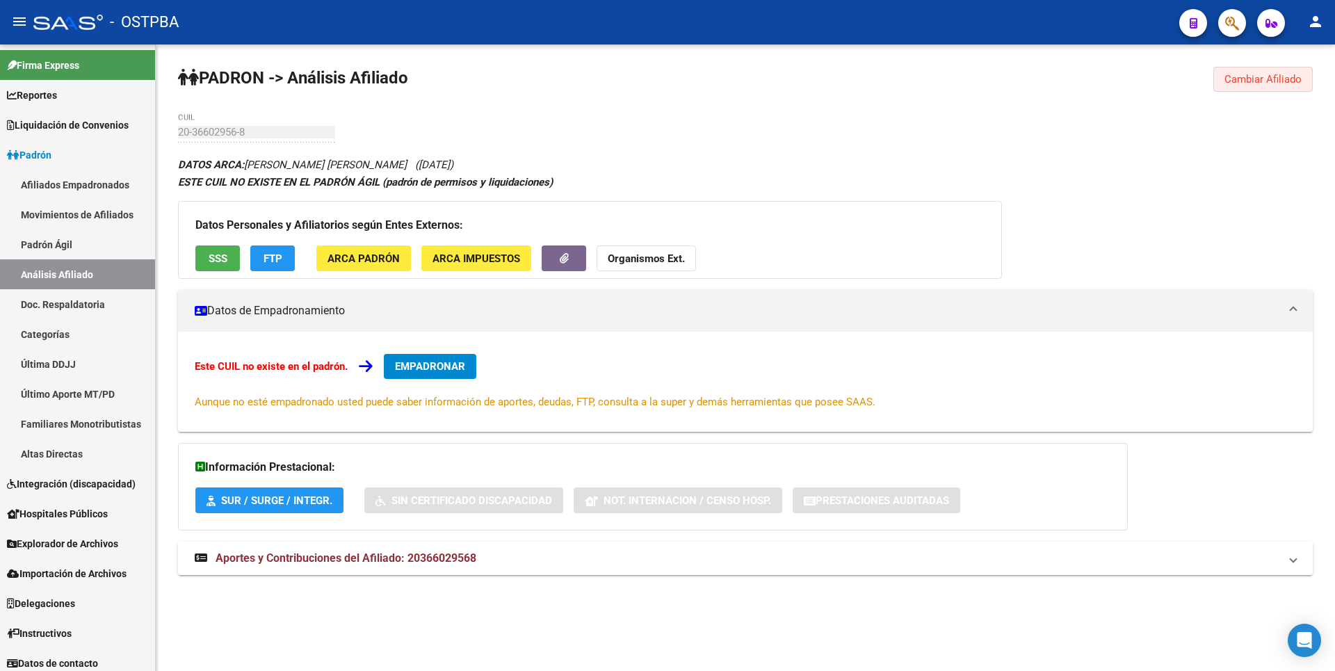
click at [1250, 84] on span "Cambiar Afiliado" at bounding box center [1262, 79] width 77 height 13
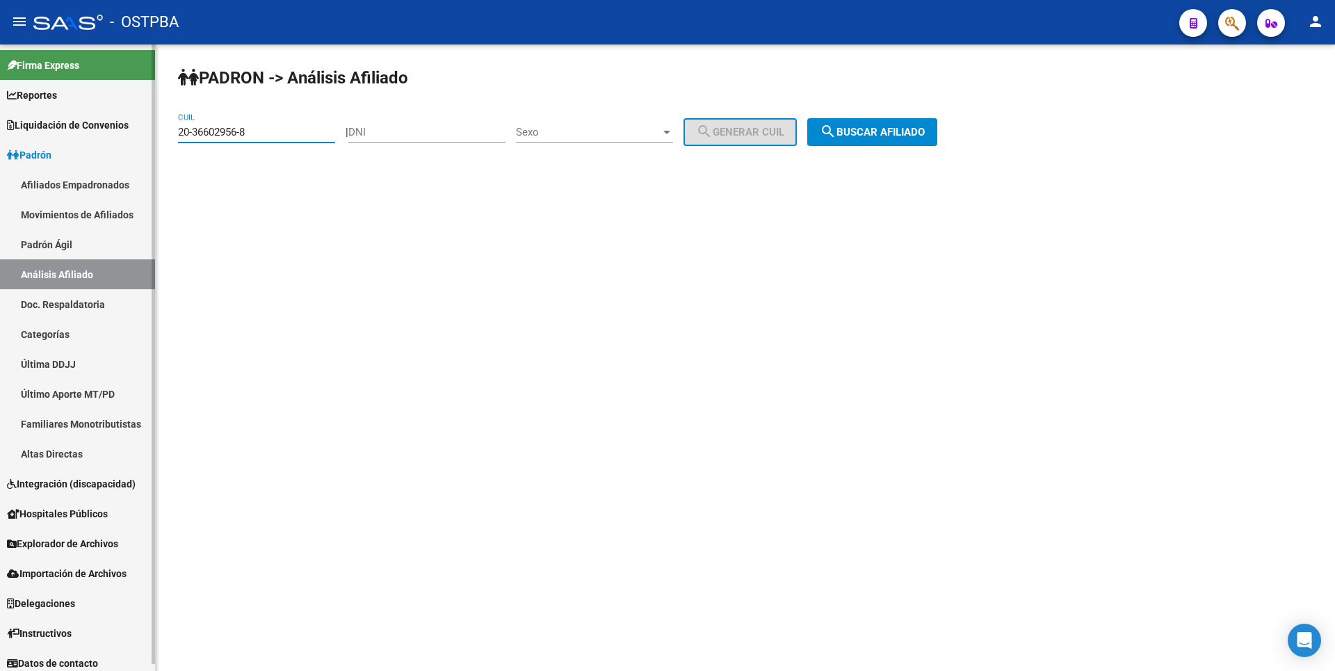
drag, startPoint x: 257, startPoint y: 133, endPoint x: 29, endPoint y: 134, distance: 228.0
click at [29, 134] on mat-sidenav-container "Firma Express Reportes Tablero de Control Ingresos Percibidos Análisis de todos…" at bounding box center [667, 357] width 1335 height 626
paste input "17411094-9"
type input "20-17411094-9"
click at [868, 122] on button "search Buscar afiliado" at bounding box center [872, 132] width 130 height 28
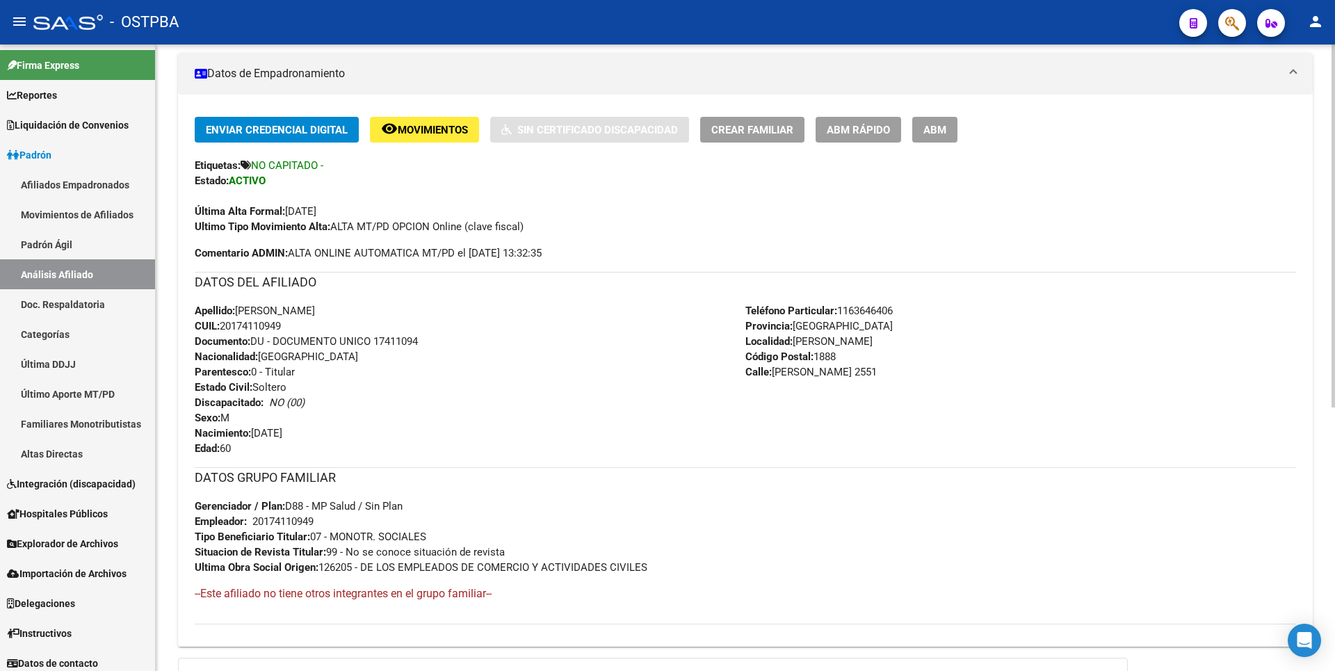
scroll to position [454, 0]
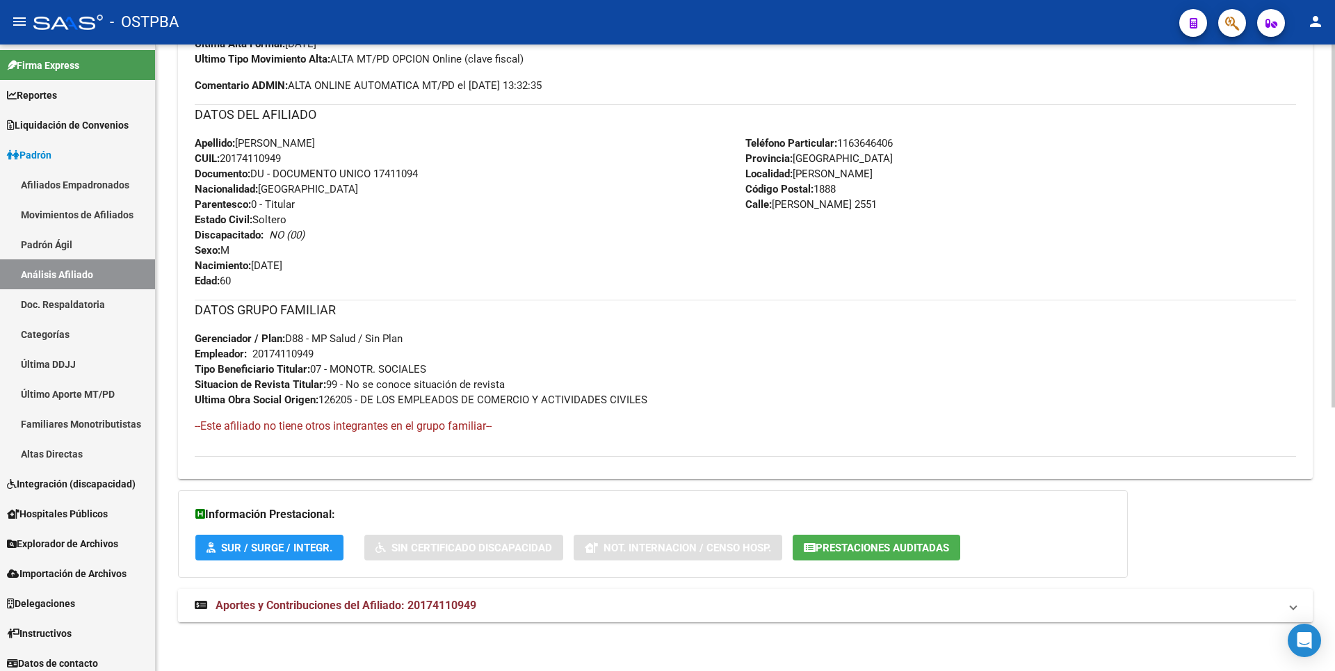
click at [452, 594] on mat-expansion-panel-header "Aportes y Contribuciones del Afiliado: 20174110949" at bounding box center [745, 605] width 1135 height 33
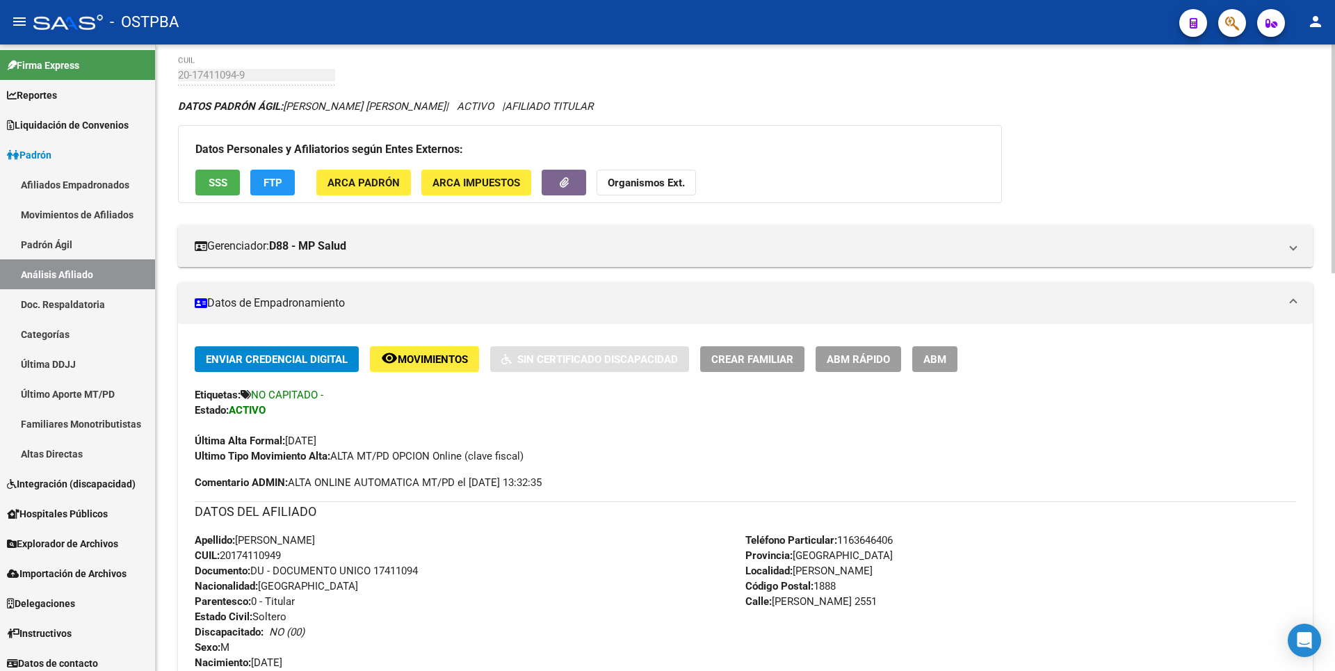
scroll to position [0, 0]
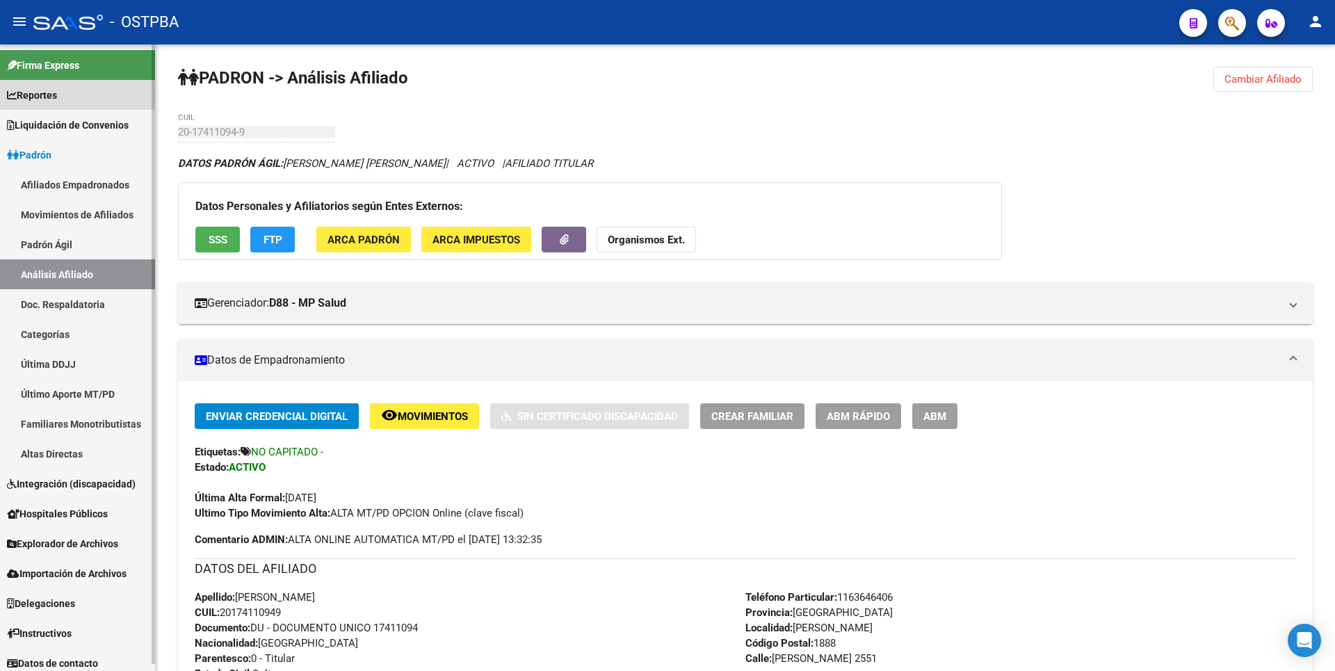
click at [52, 96] on span "Reportes" at bounding box center [32, 95] width 50 height 15
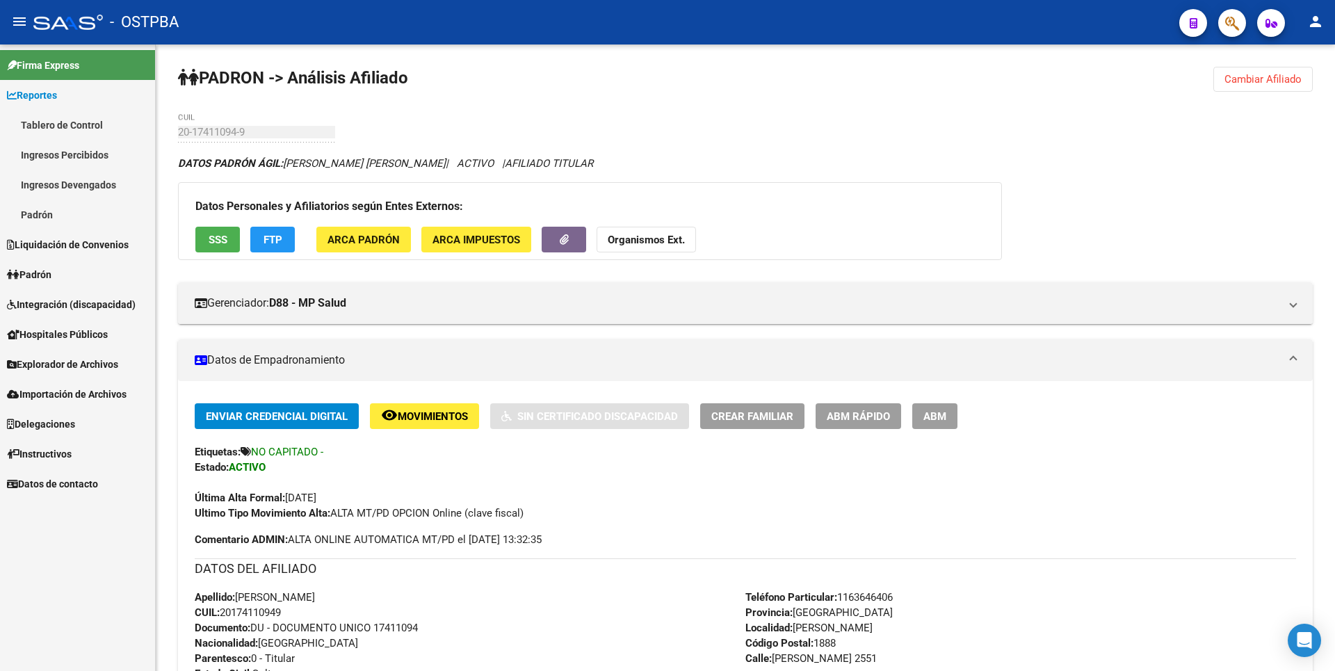
click at [58, 153] on link "Ingresos Percibidos" at bounding box center [77, 155] width 155 height 30
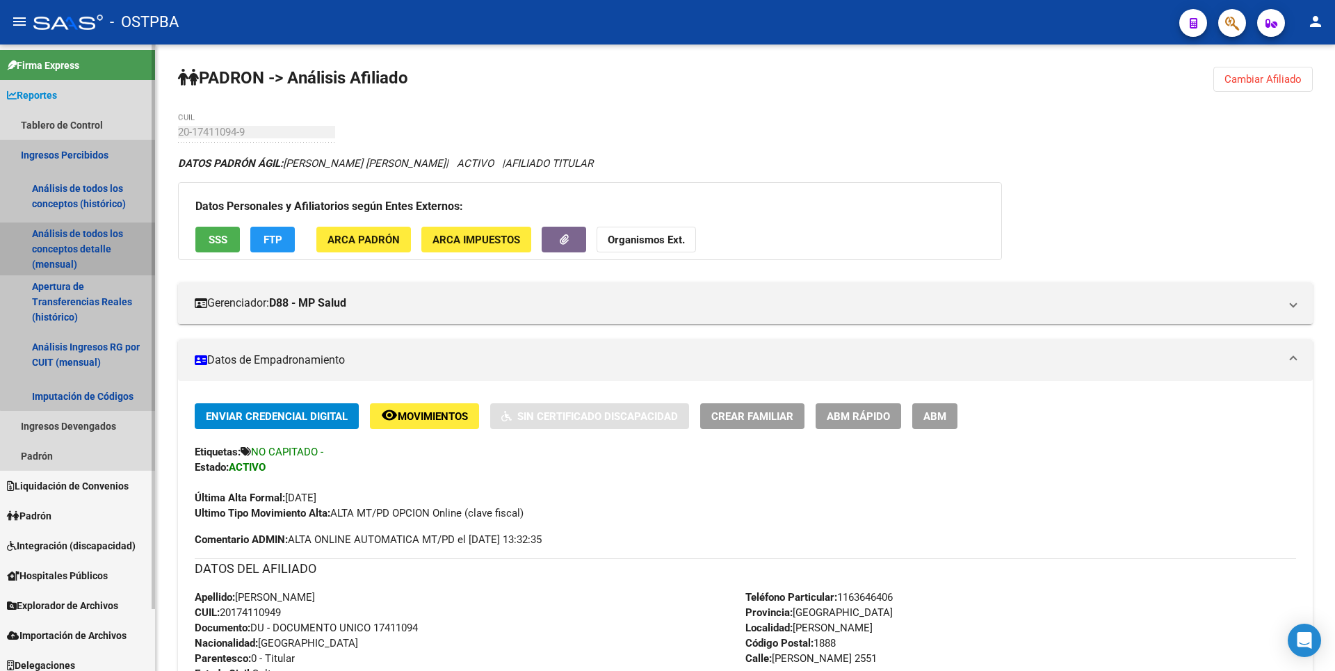
drag, startPoint x: 89, startPoint y: 267, endPoint x: 87, endPoint y: 250, distance: 17.5
click at [89, 266] on link "Análisis de todos los conceptos detalle (mensual)" at bounding box center [77, 248] width 155 height 53
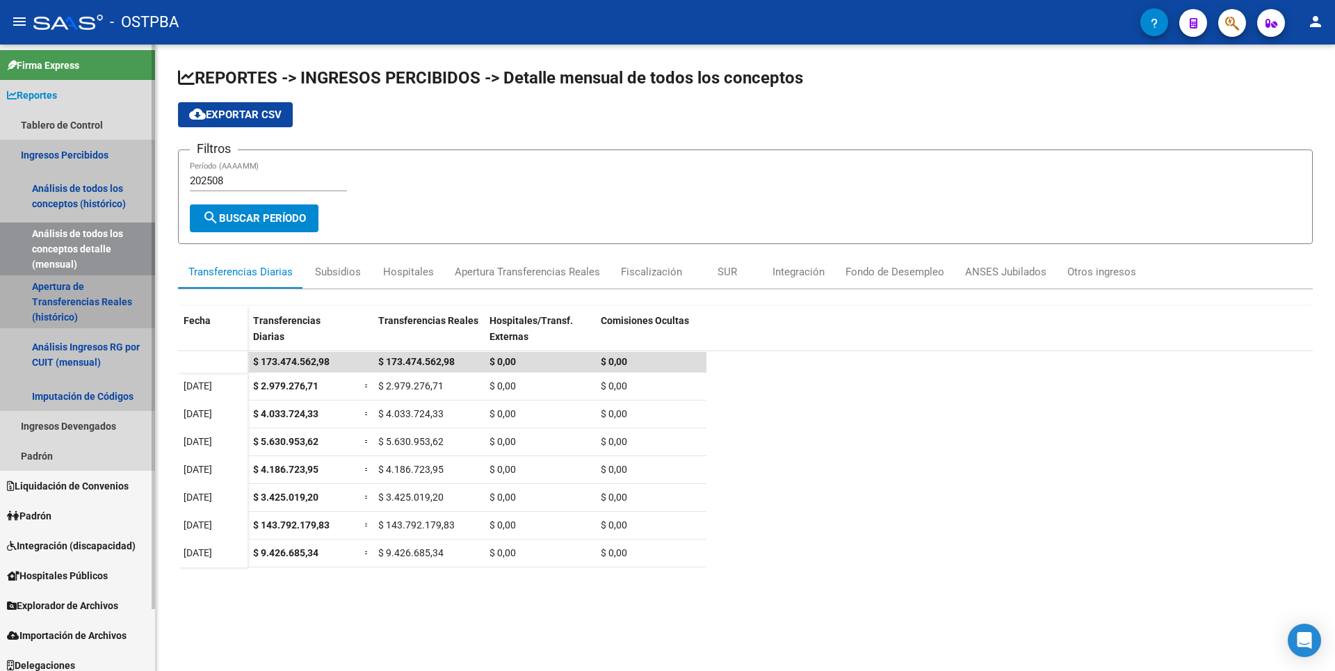
click at [72, 301] on link "Apertura de Transferencias Reales (histórico)" at bounding box center [77, 301] width 155 height 53
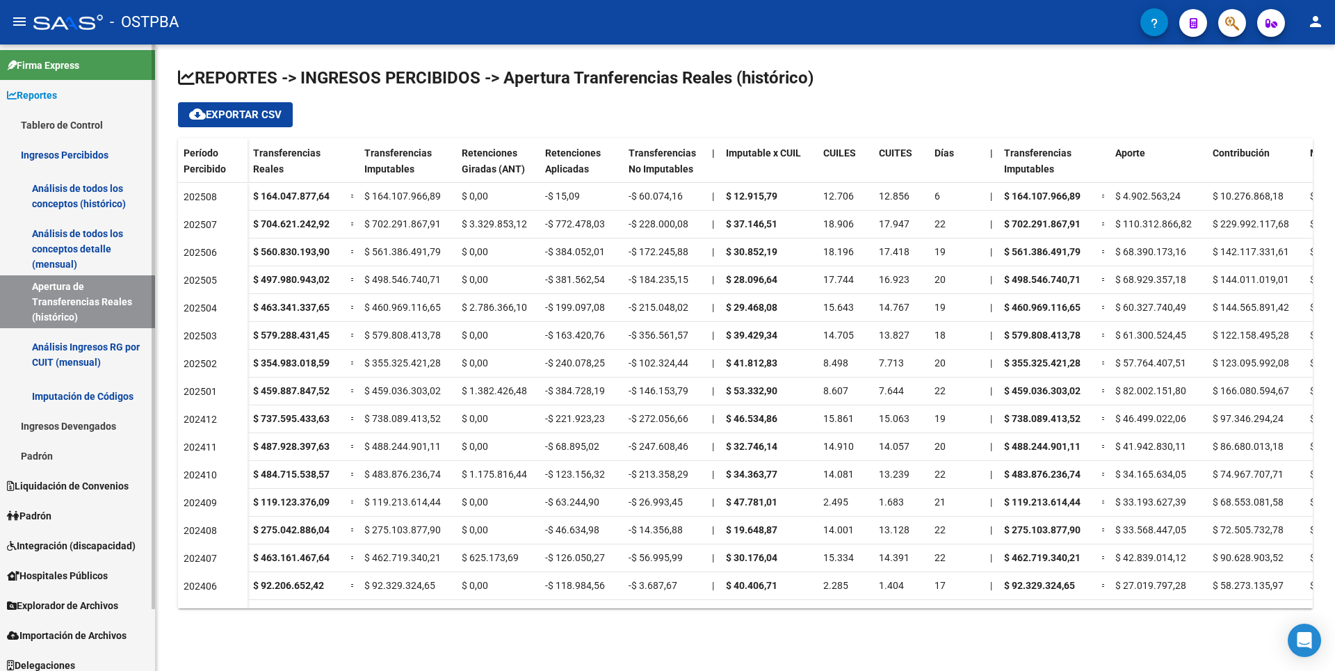
click at [97, 346] on link "Análisis Ingresos RG por CUIT (mensual)" at bounding box center [77, 354] width 155 height 53
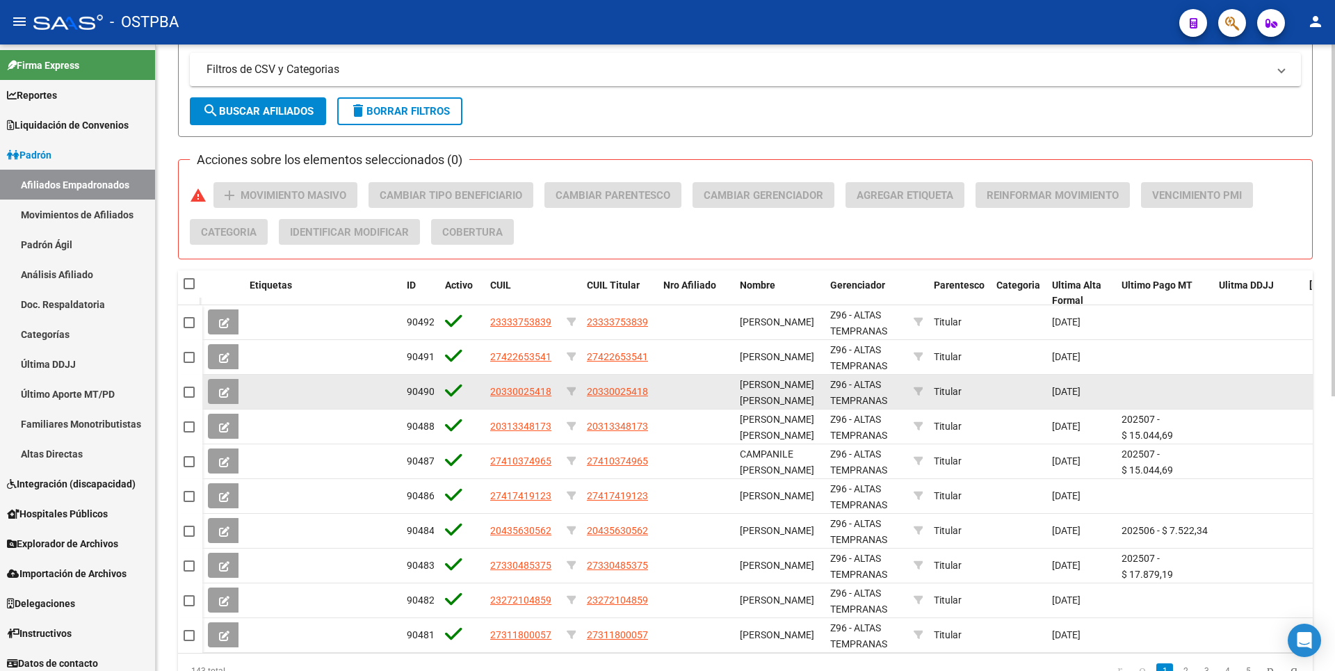
scroll to position [489, 0]
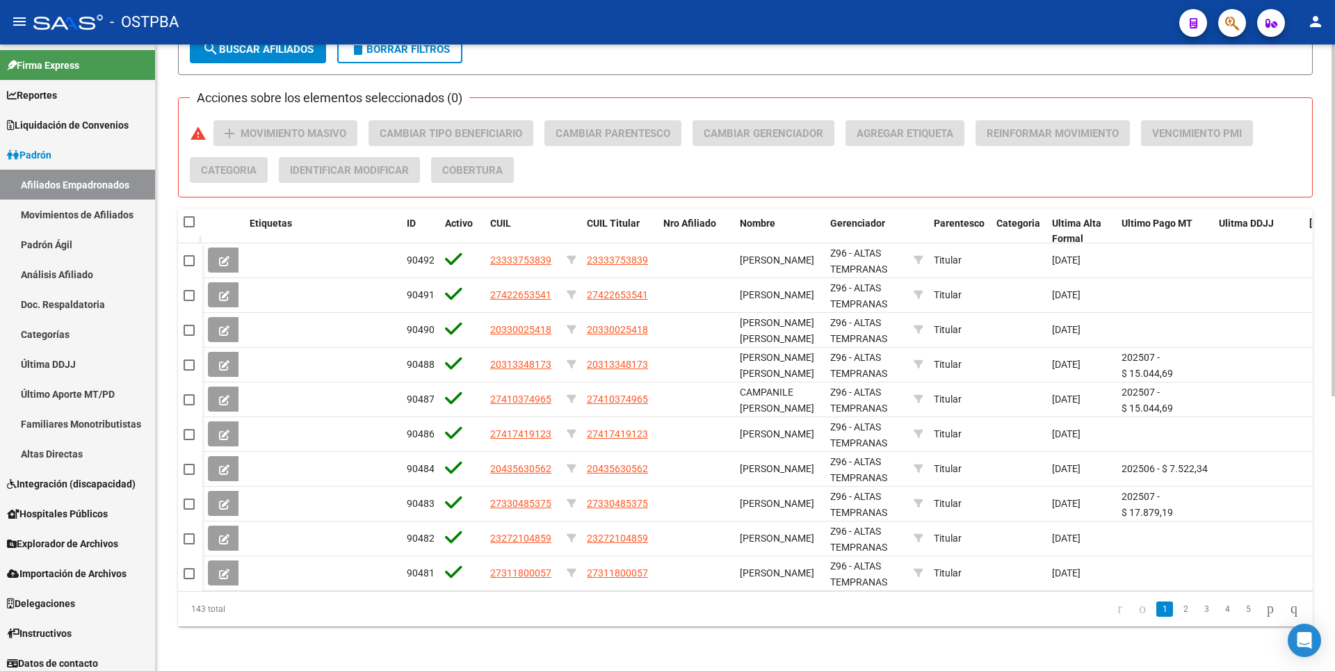
click at [234, 614] on div "143 total" at bounding box center [290, 609] width 225 height 35
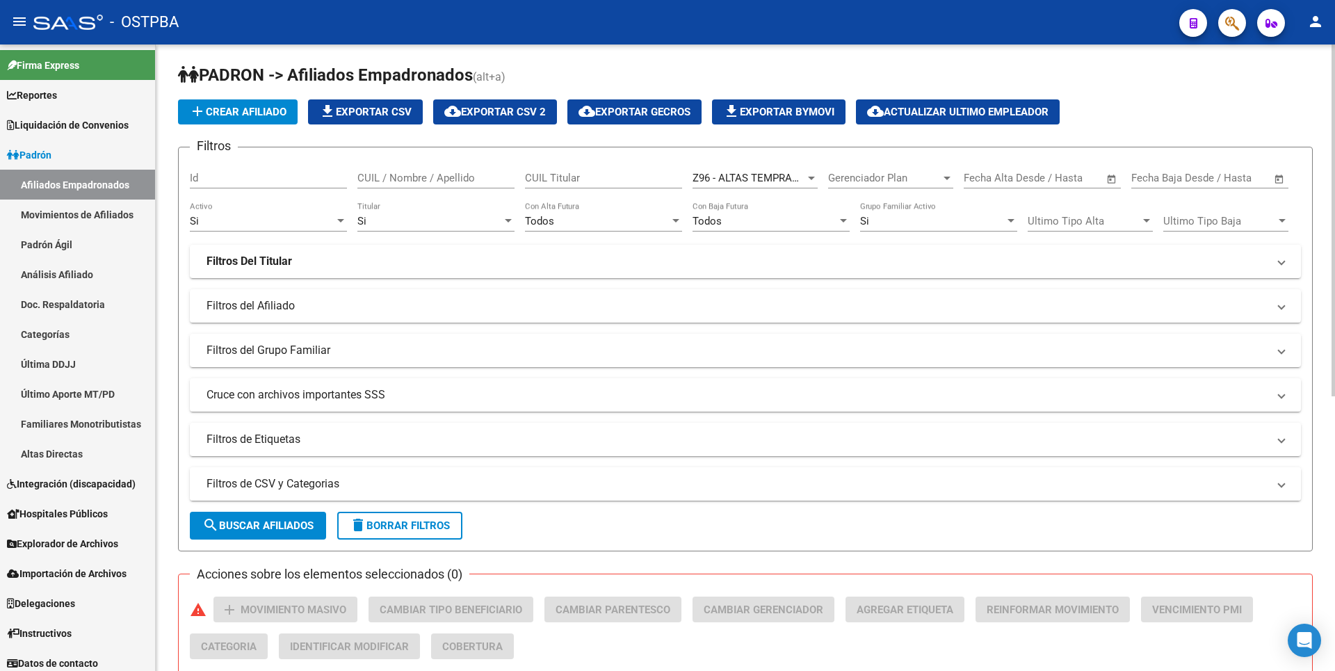
scroll to position [0, 0]
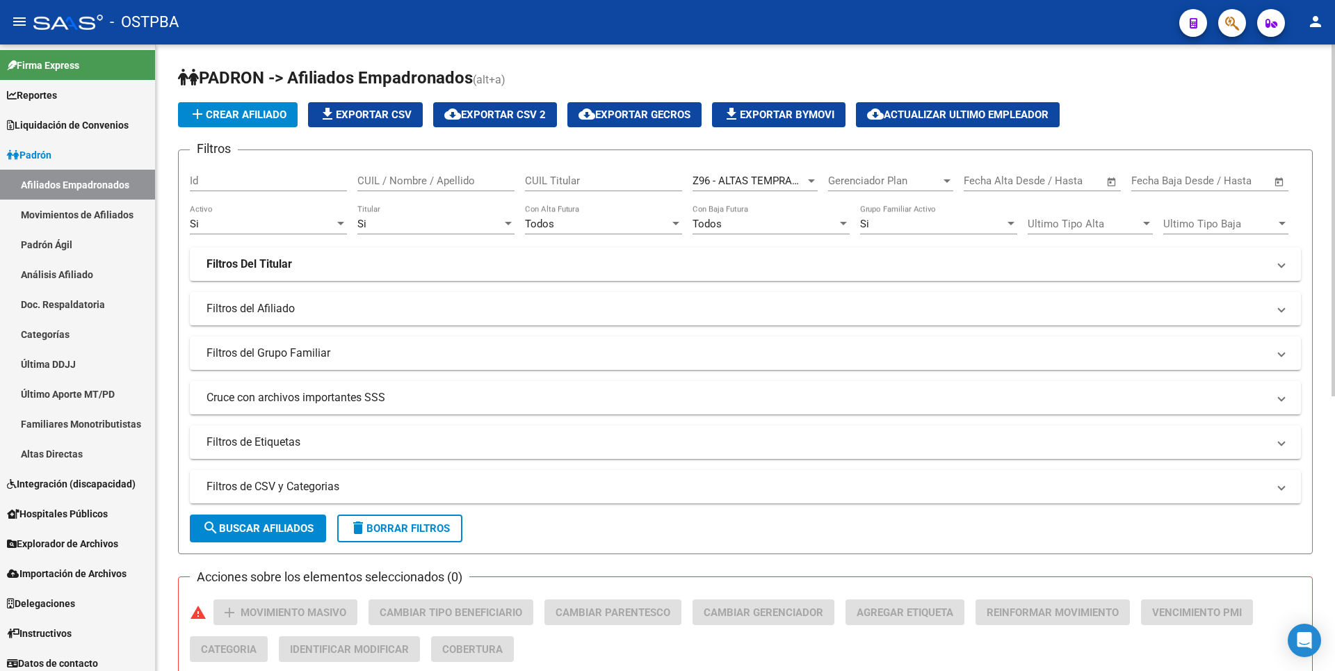
click at [380, 180] on input "CUIL / Nombre / Apellido" at bounding box center [435, 181] width 157 height 13
type input "MAMANI"
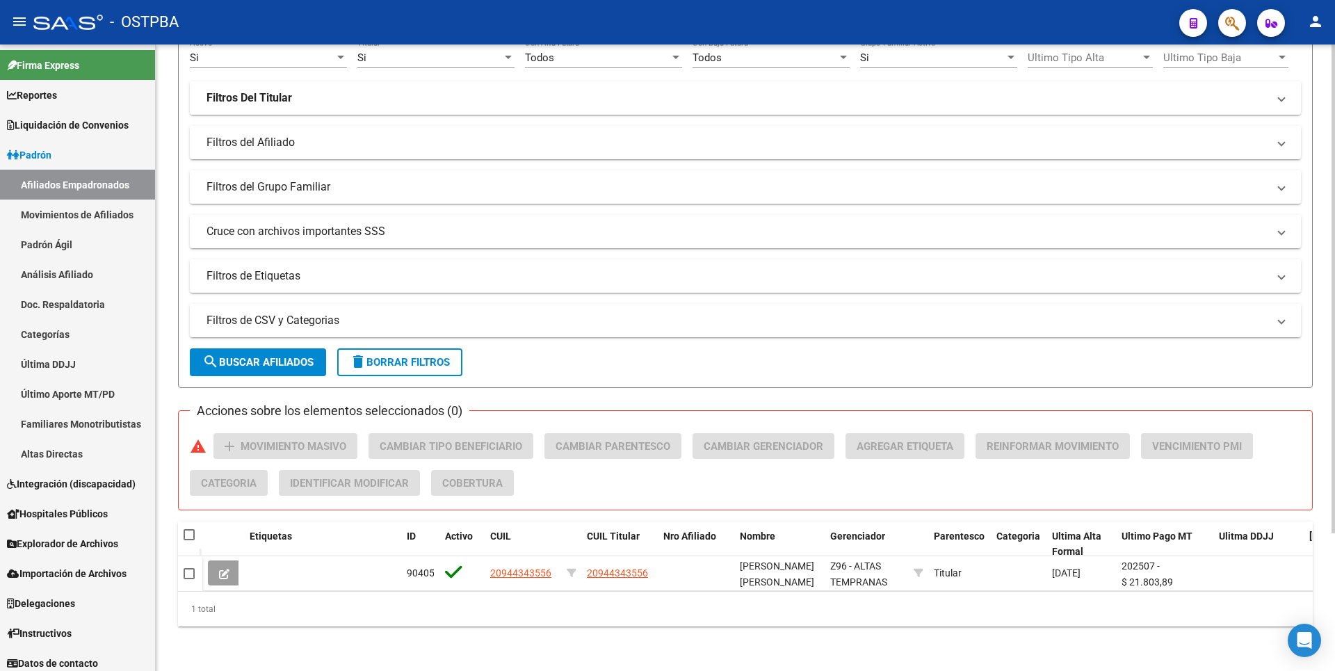
scroll to position [177, 0]
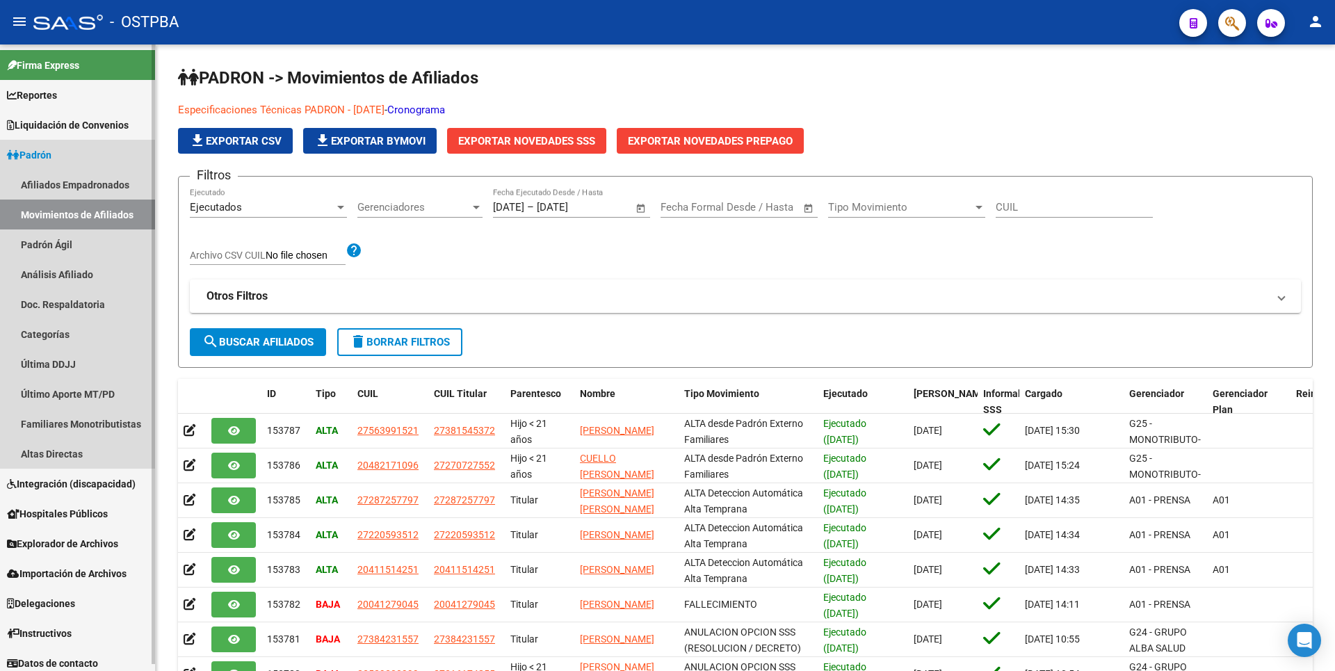
click at [85, 212] on link "Movimientos de Afiliados" at bounding box center [77, 215] width 155 height 30
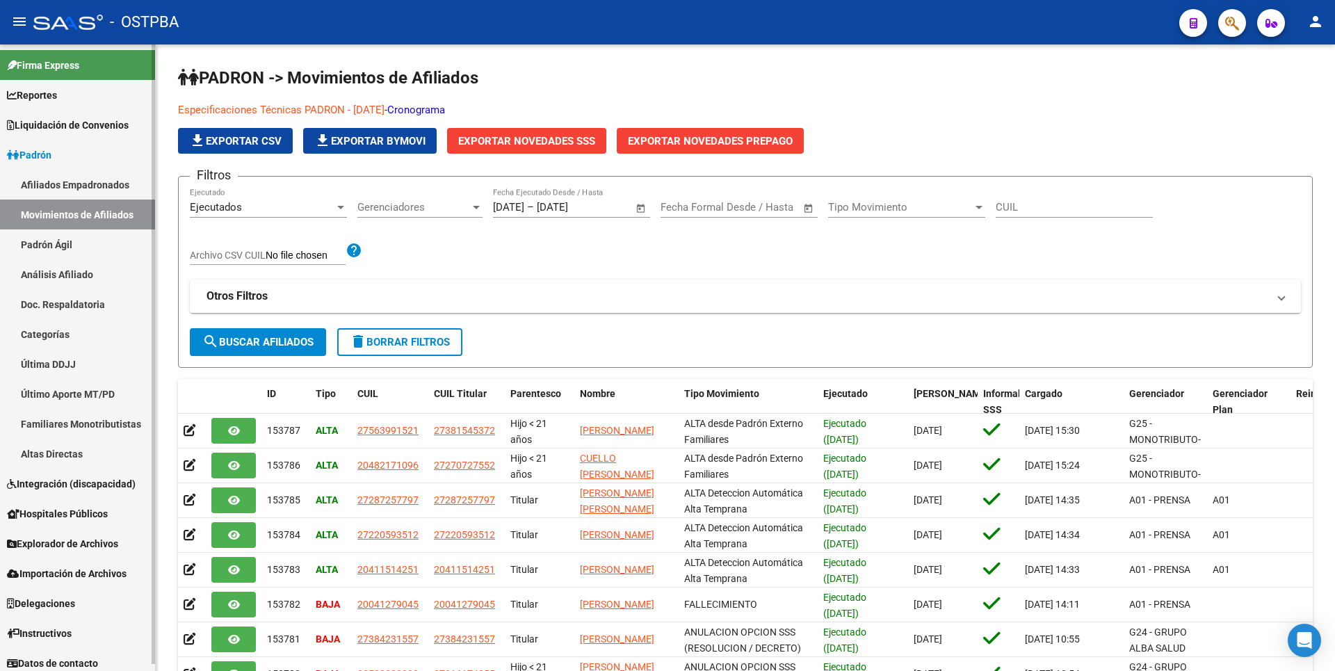
click at [71, 245] on link "Padrón Ágil" at bounding box center [77, 244] width 155 height 30
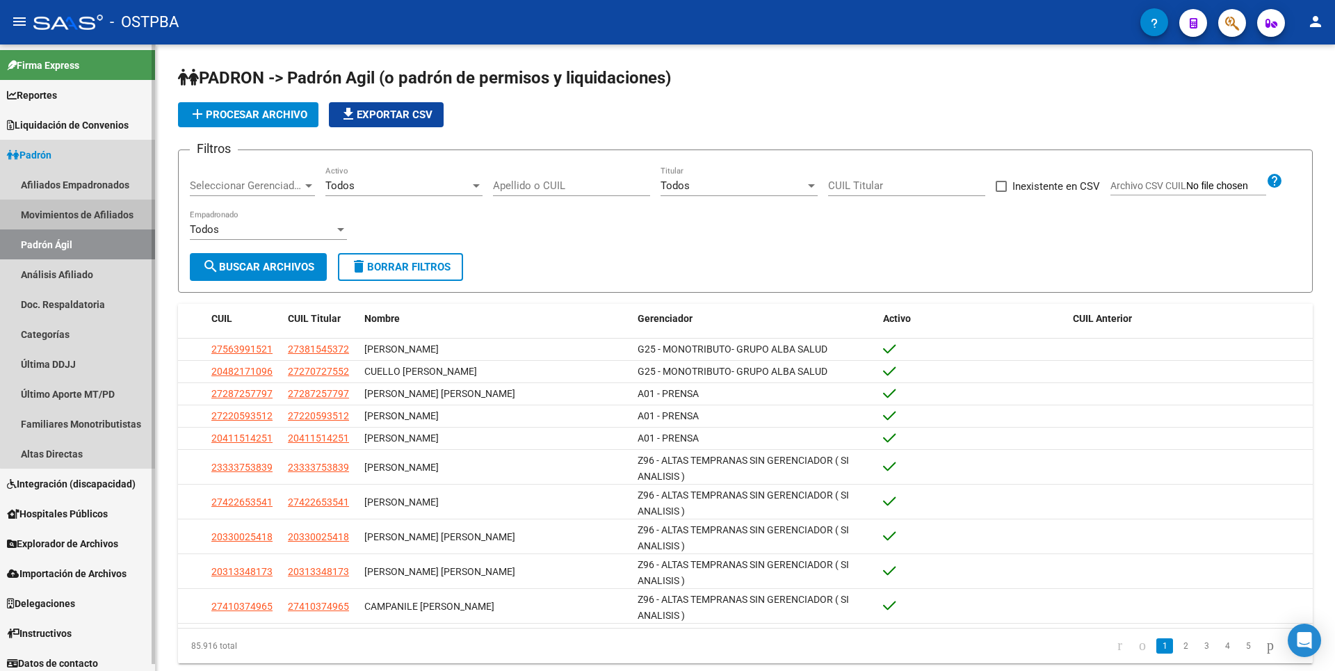
drag, startPoint x: 91, startPoint y: 208, endPoint x: 95, endPoint y: 198, distance: 10.3
click at [92, 208] on link "Movimientos de Afiliados" at bounding box center [77, 215] width 155 height 30
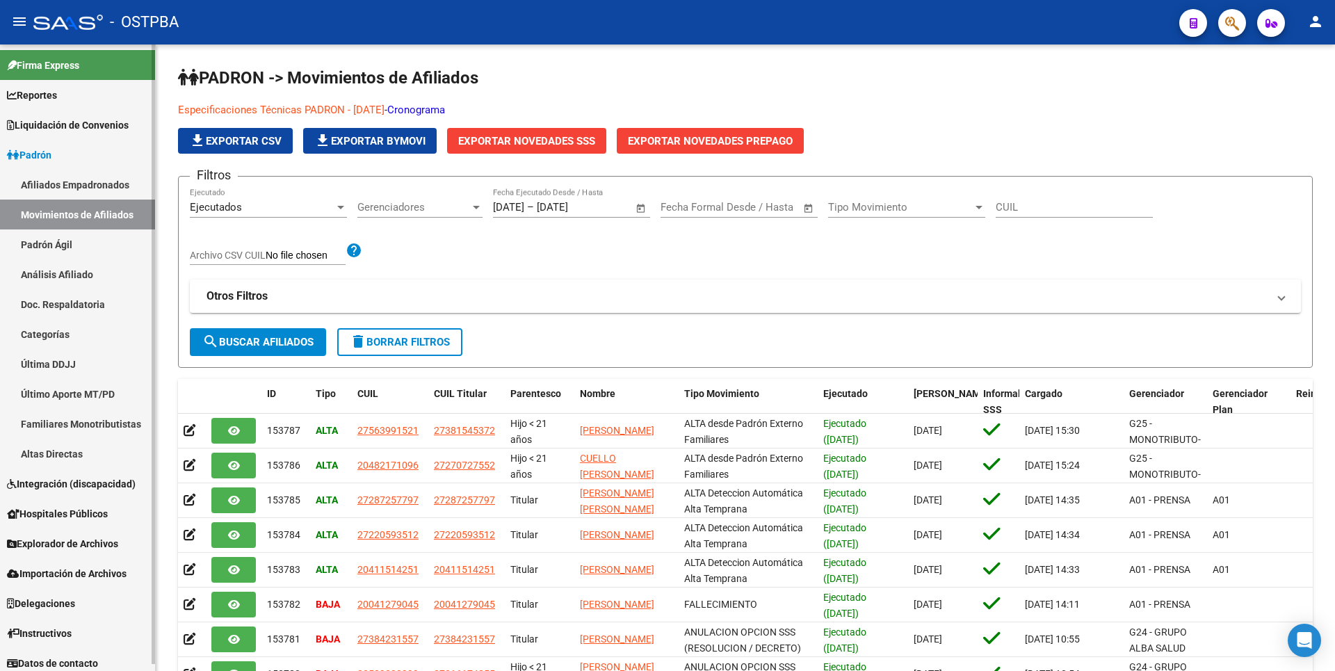
click at [99, 184] on link "Afiliados Empadronados" at bounding box center [77, 185] width 155 height 30
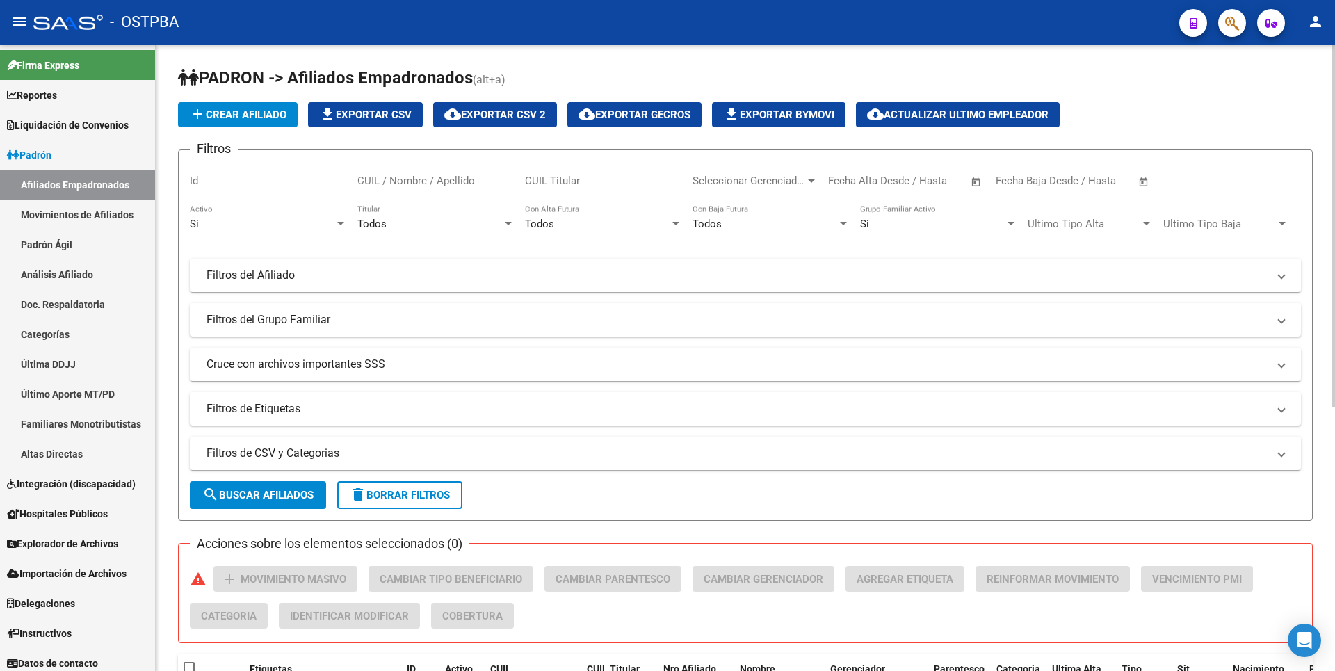
click at [813, 182] on div at bounding box center [811, 180] width 7 height 3
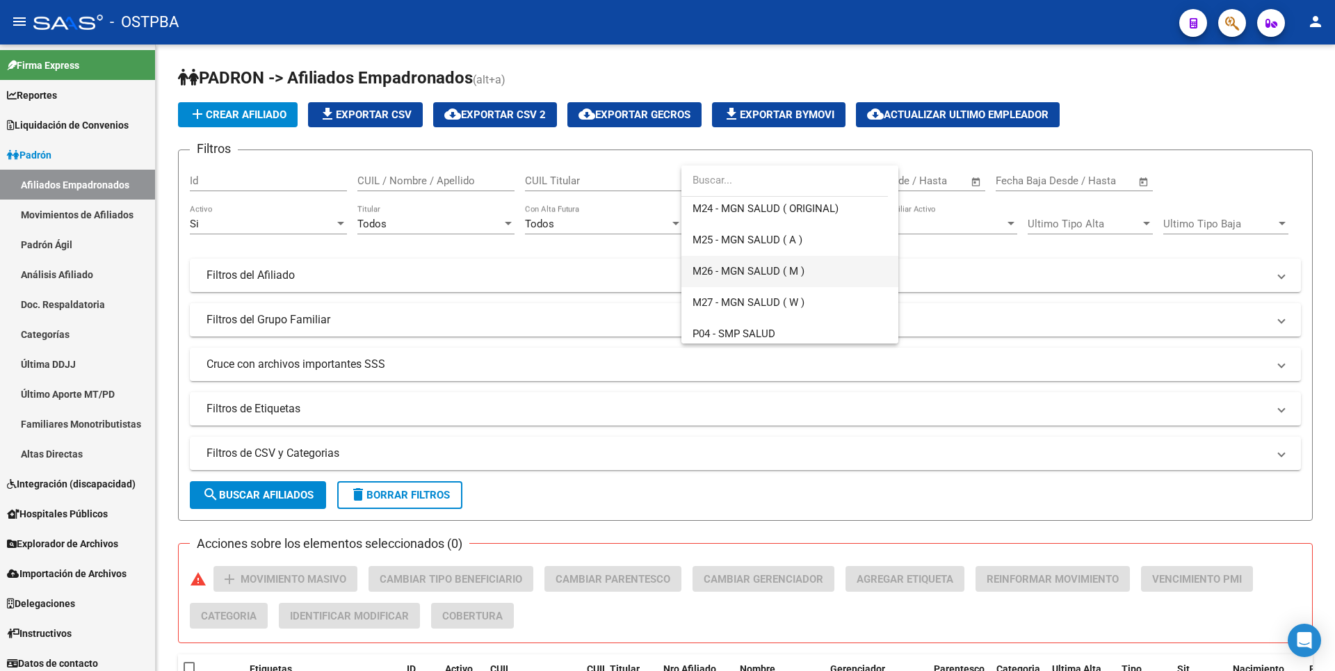
scroll to position [448, 0]
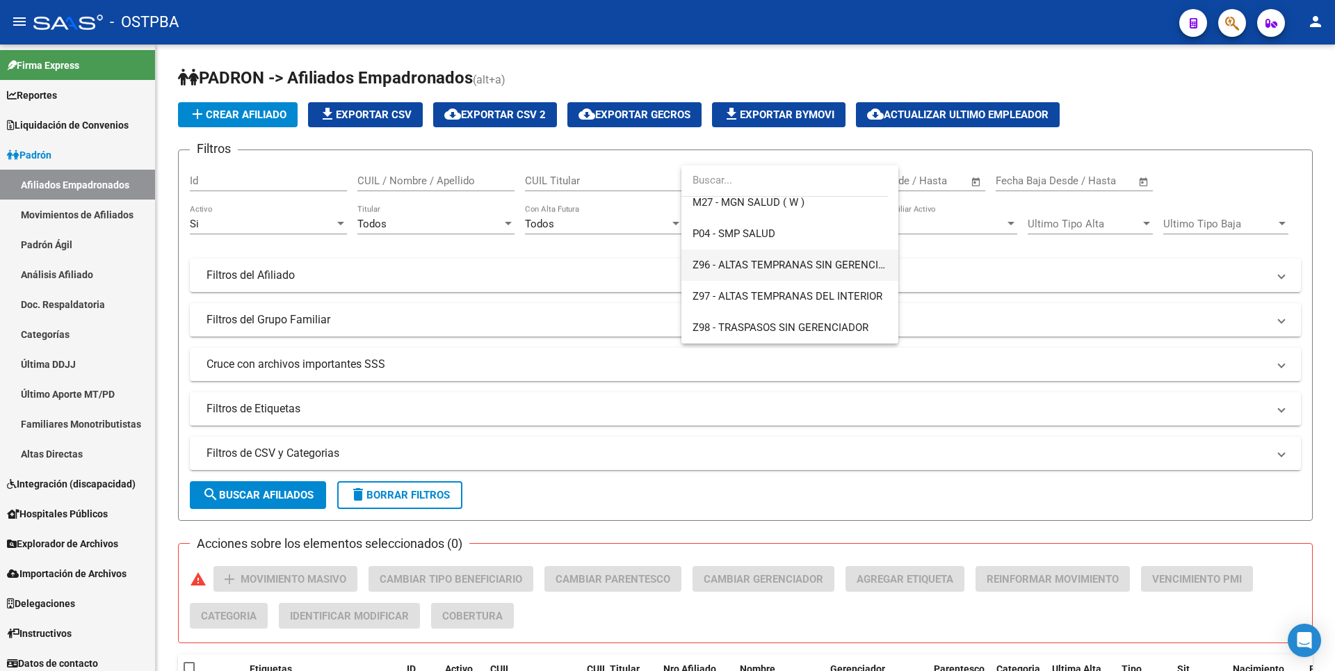
click at [784, 268] on span "Z96 - ALTAS TEMPRANAS SIN GERENCIADOR ( SI ANALISIS )" at bounding box center [834, 265] width 285 height 13
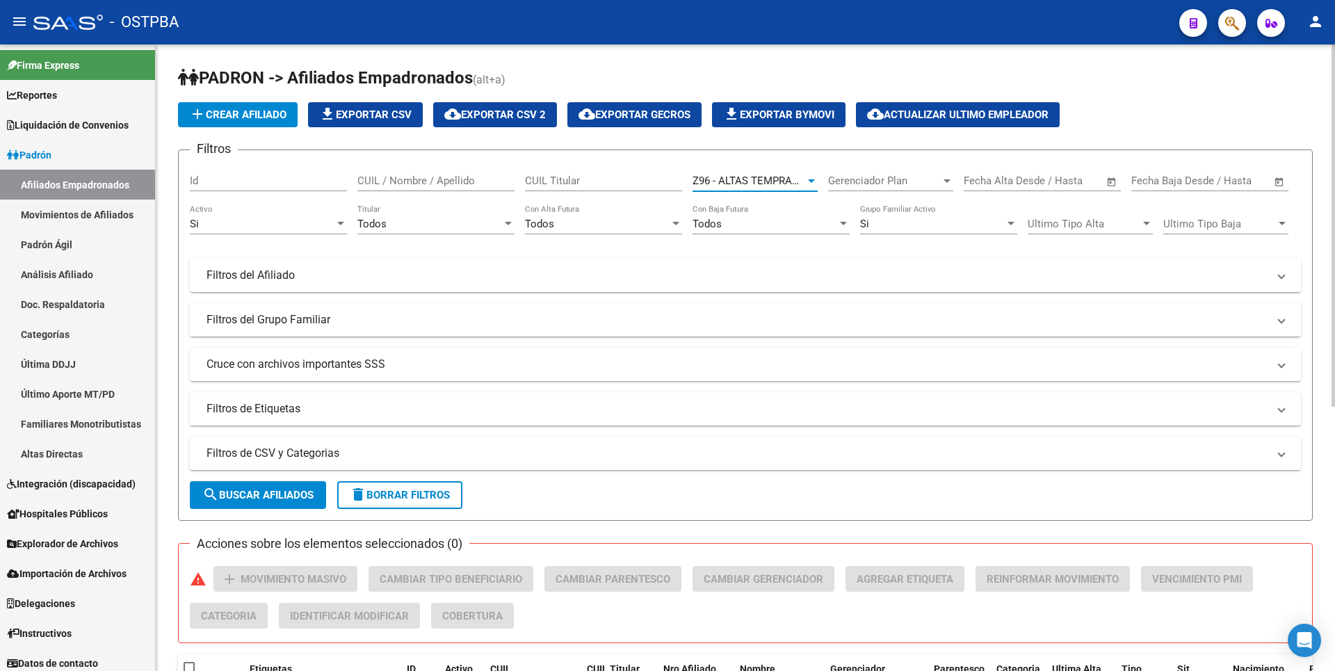
click at [250, 495] on span "search Buscar Afiliados" at bounding box center [257, 495] width 111 height 13
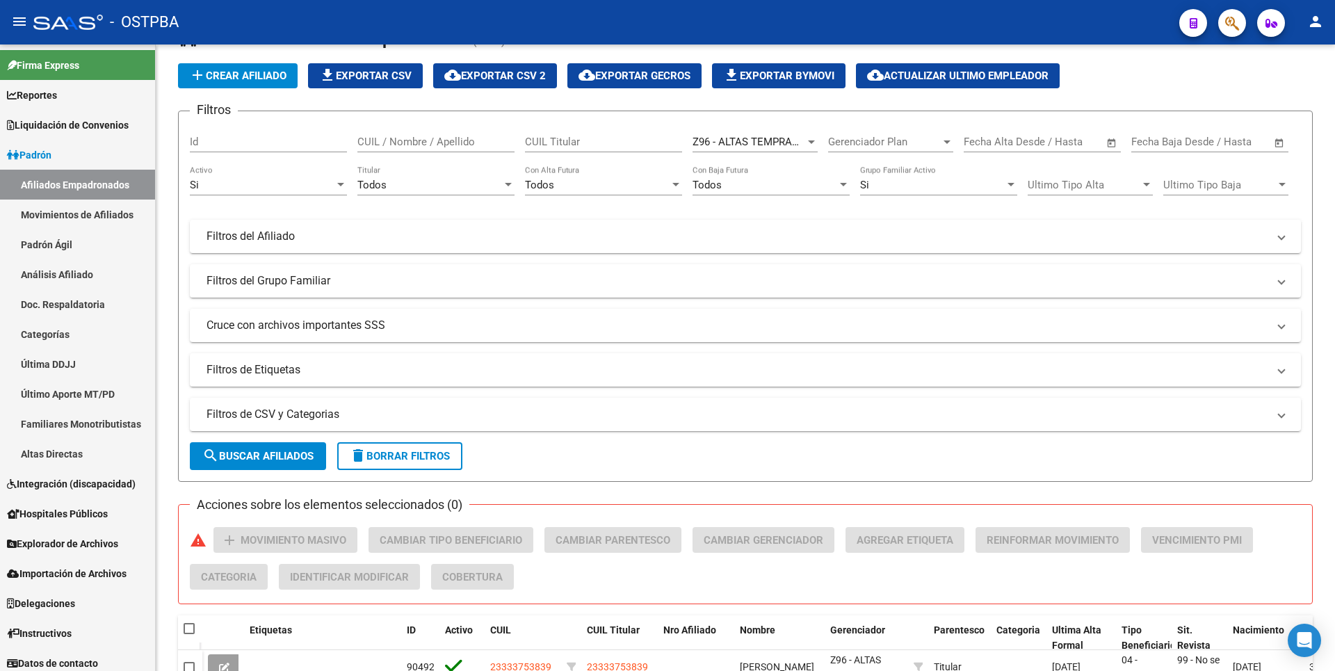
scroll to position [0, 0]
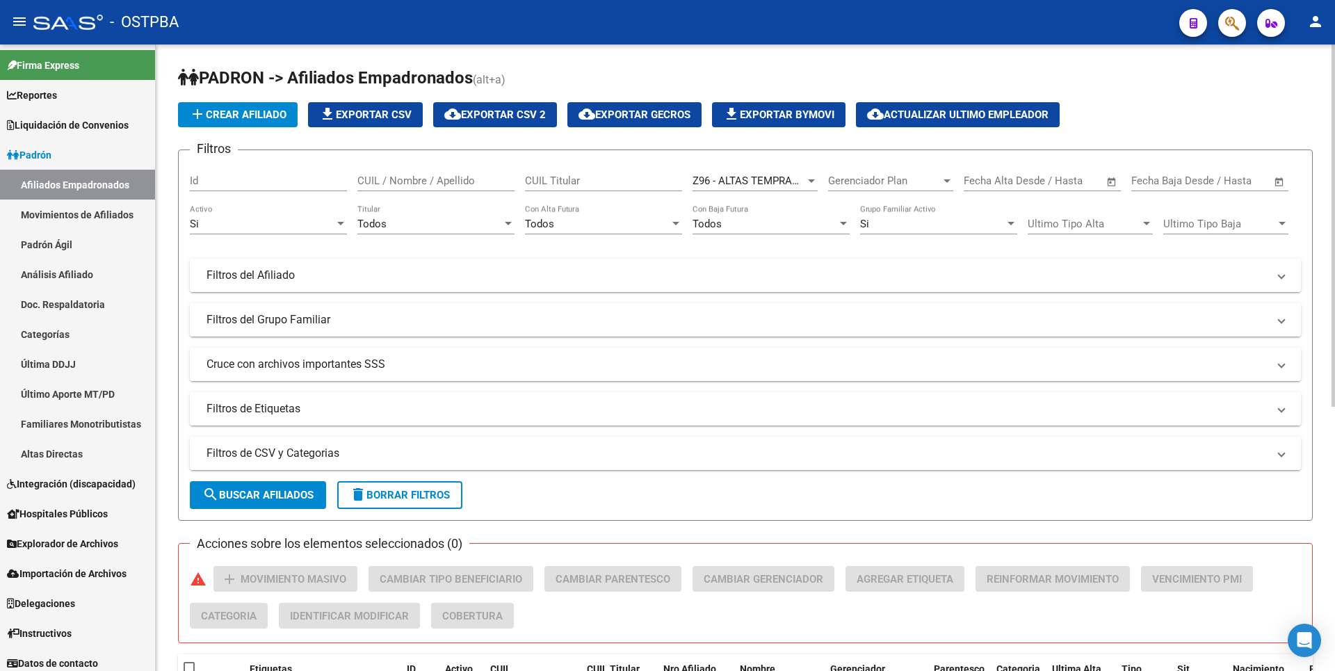
click at [514, 115] on span "cloud_download Exportar CSV 2" at bounding box center [495, 114] width 102 height 13
click at [501, 222] on div "Todos" at bounding box center [429, 224] width 145 height 13
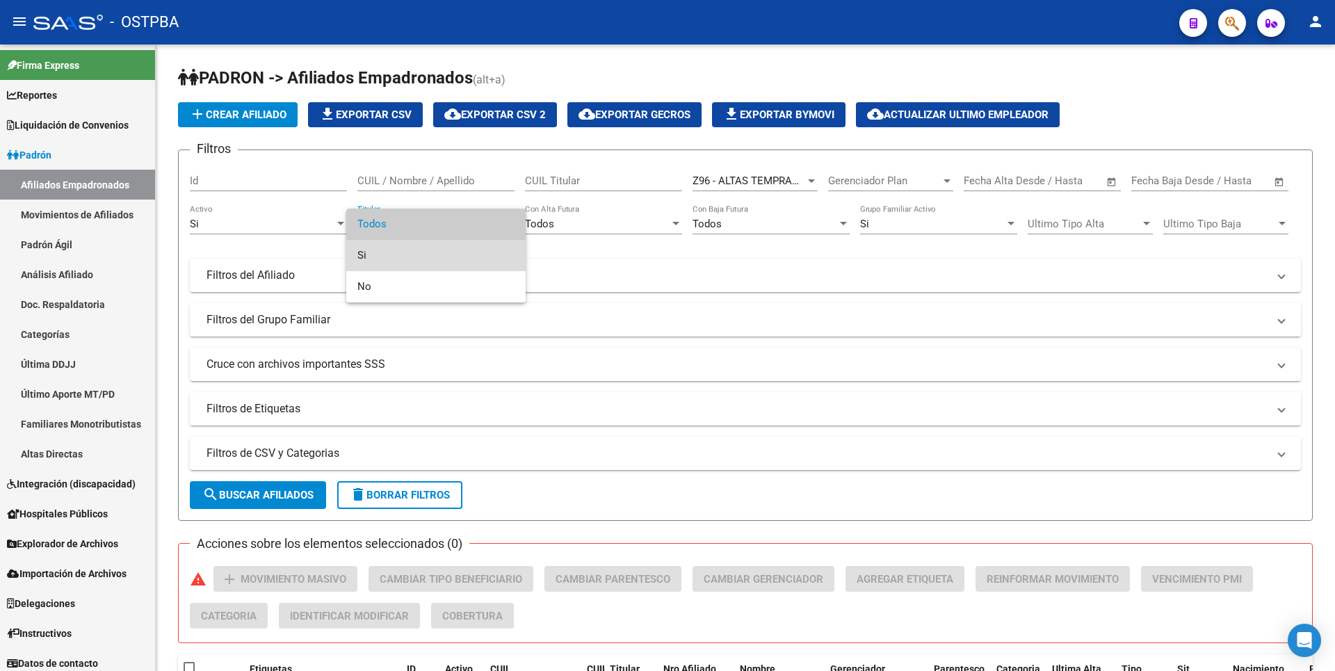
click at [366, 252] on span "Si" at bounding box center [435, 255] width 157 height 31
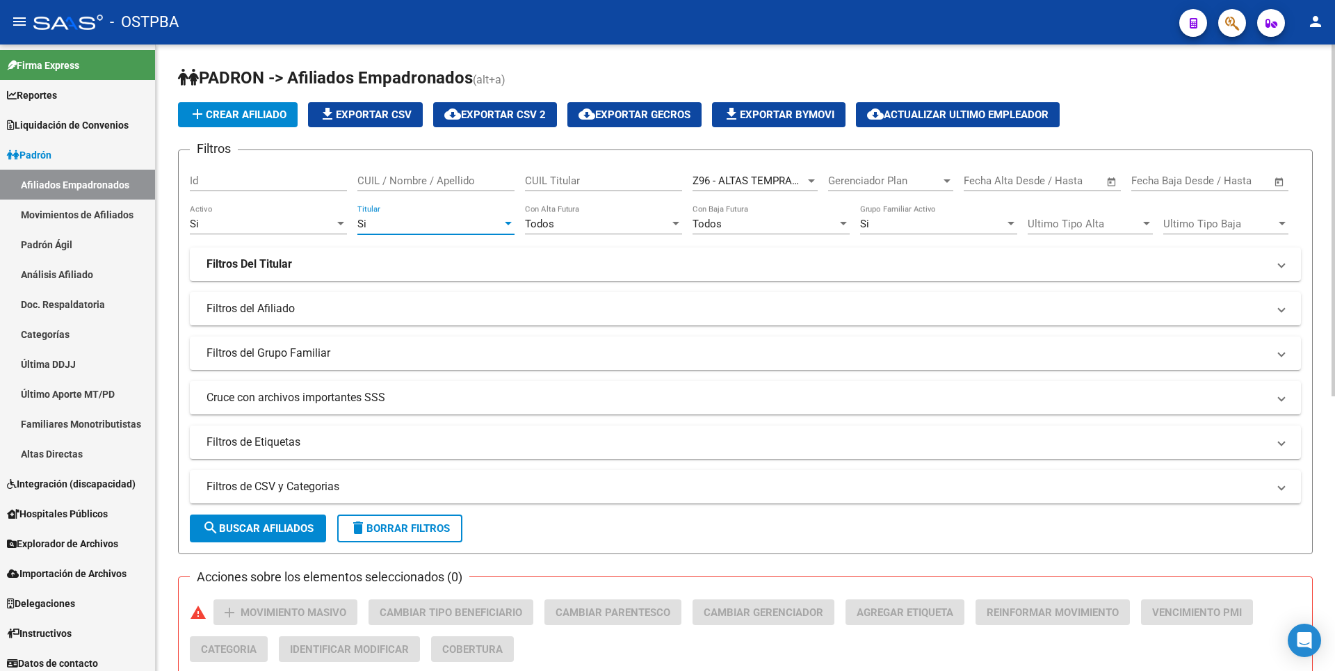
click at [286, 531] on span "search Buscar Afiliados" at bounding box center [257, 528] width 111 height 13
click at [519, 113] on span "cloud_download Exportar CSV 2" at bounding box center [495, 114] width 102 height 13
drag, startPoint x: 72, startPoint y: 278, endPoint x: 79, endPoint y: 274, distance: 8.1
click at [72, 278] on link "Análisis Afiliado" at bounding box center [77, 274] width 155 height 30
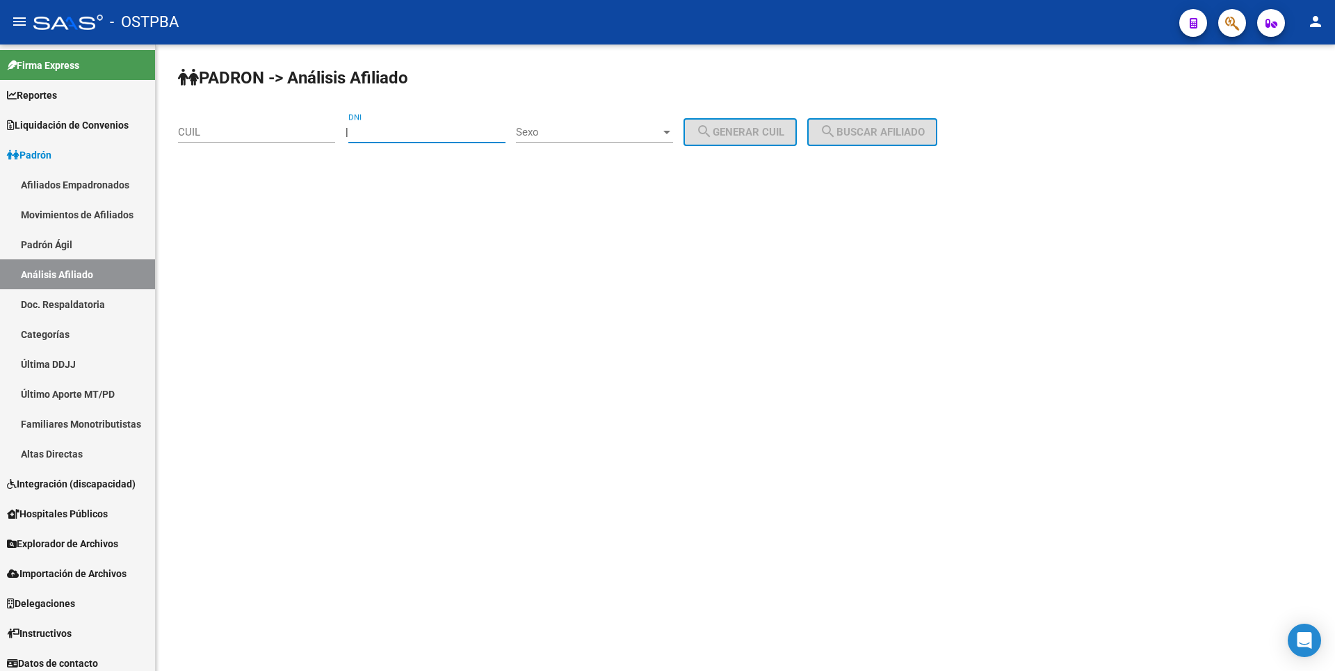
click at [376, 136] on input "DNI" at bounding box center [426, 132] width 157 height 13
click at [190, 127] on input "CUIL" at bounding box center [256, 132] width 157 height 13
type input "27-44449145-9"
drag, startPoint x: 264, startPoint y: 131, endPoint x: 0, endPoint y: 129, distance: 264.2
click at [0, 129] on mat-sidenav-container "Firma Express Reportes Tablero de Control Ingresos Percibidos Análisis de todos…" at bounding box center [667, 357] width 1335 height 626
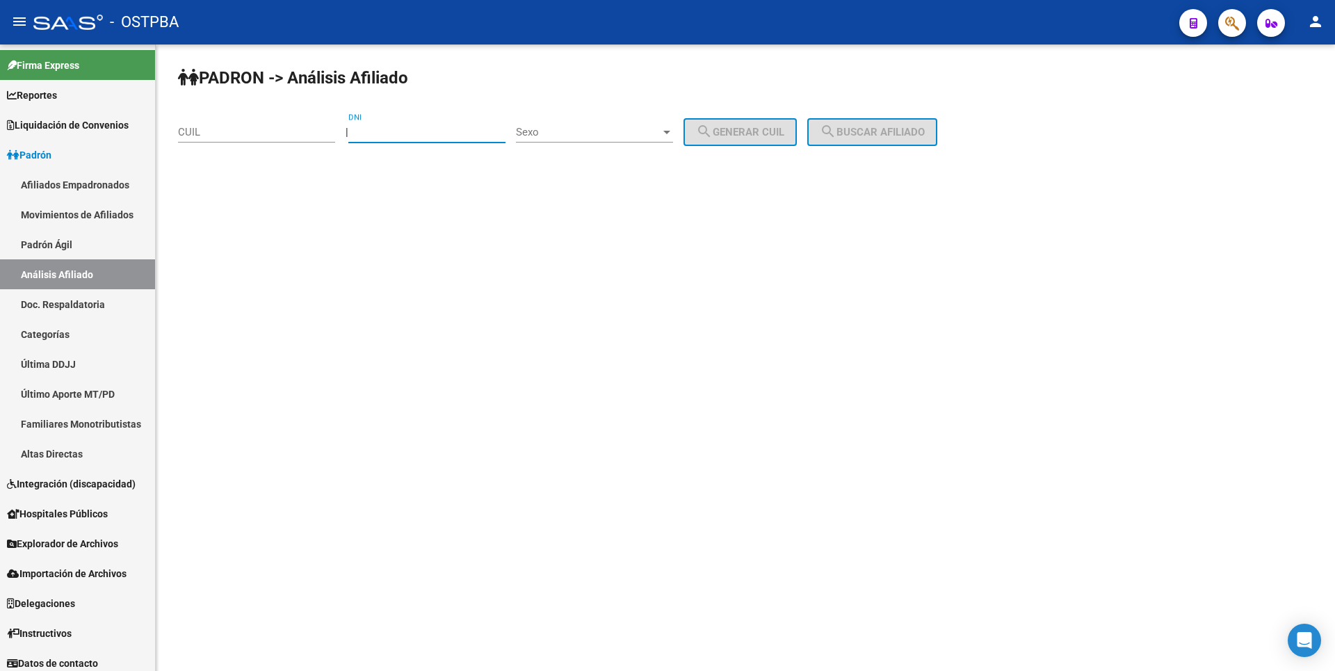
click at [404, 128] on input "DNI" at bounding box center [426, 132] width 157 height 13
type input "44449145"
click at [660, 129] on span "Sexo" at bounding box center [588, 132] width 145 height 13
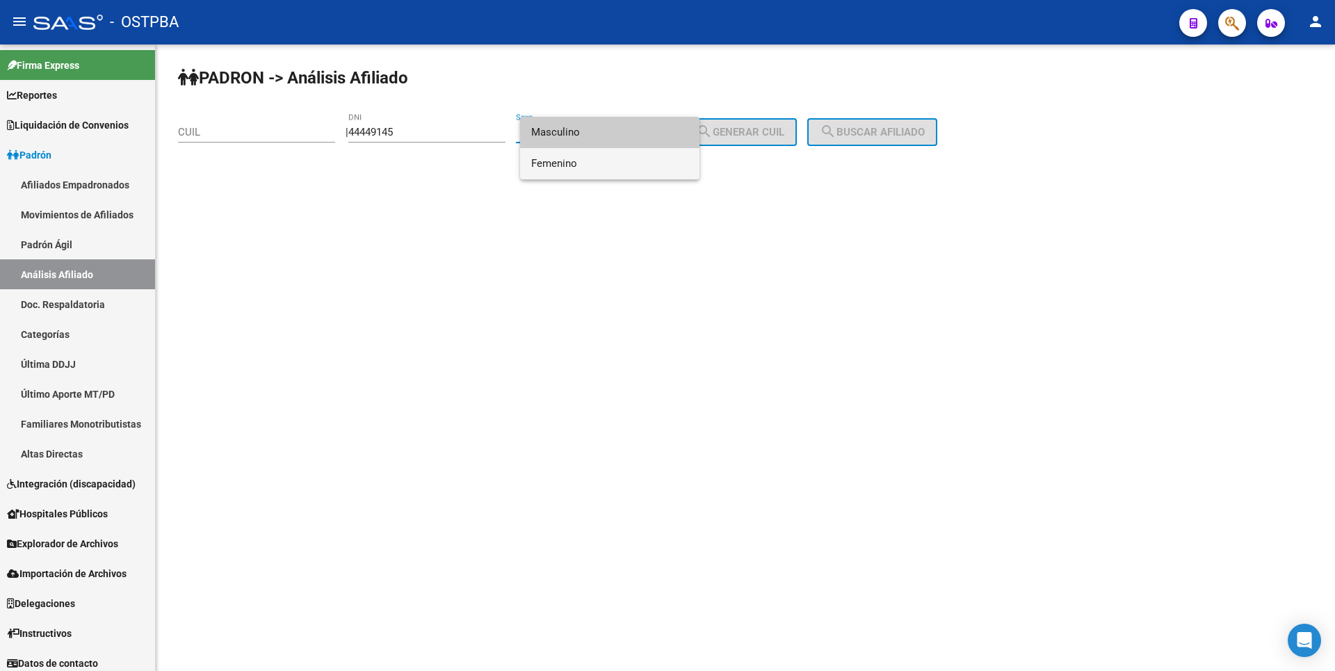
drag, startPoint x: 578, startPoint y: 159, endPoint x: 615, endPoint y: 161, distance: 37.6
click at [578, 159] on span "Femenino" at bounding box center [609, 163] width 157 height 31
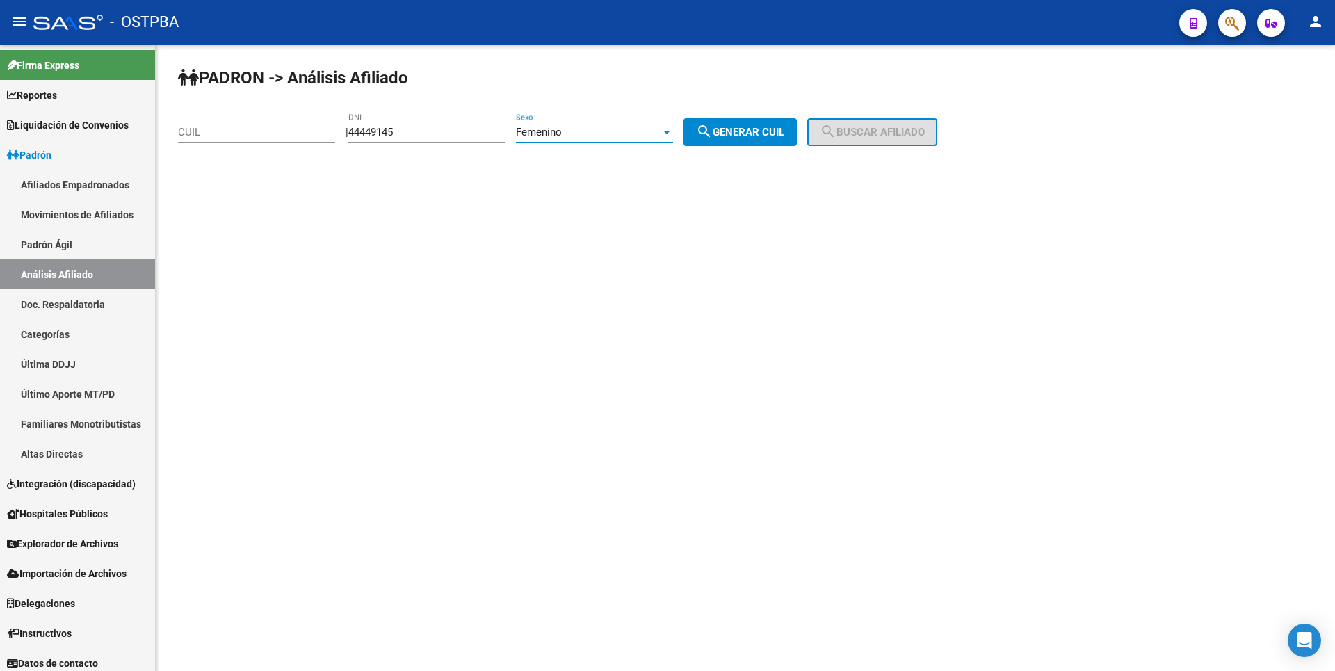
drag, startPoint x: 725, startPoint y: 136, endPoint x: 857, endPoint y: 130, distance: 131.5
click at [742, 135] on span "search Generar CUIL" at bounding box center [740, 132] width 88 height 13
type input "27-44449145-6"
click at [895, 129] on span "search Buscar afiliado" at bounding box center [872, 132] width 105 height 13
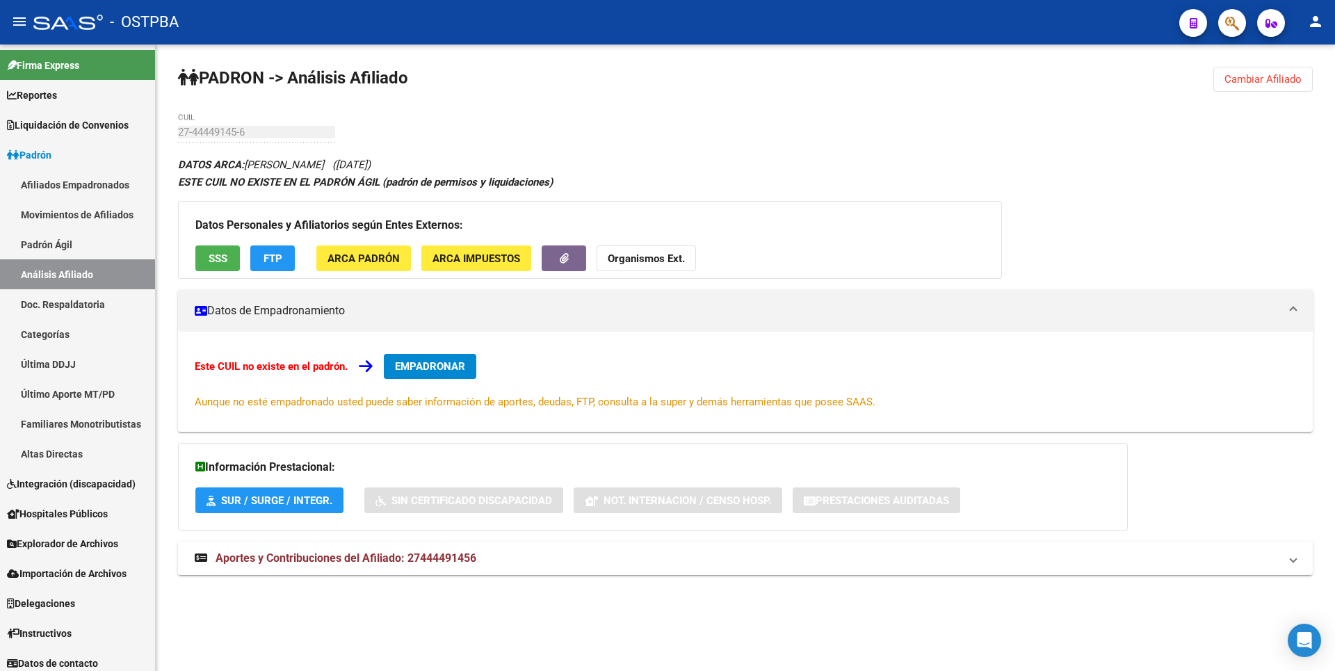
click at [278, 260] on span "FTP" at bounding box center [273, 258] width 19 height 13
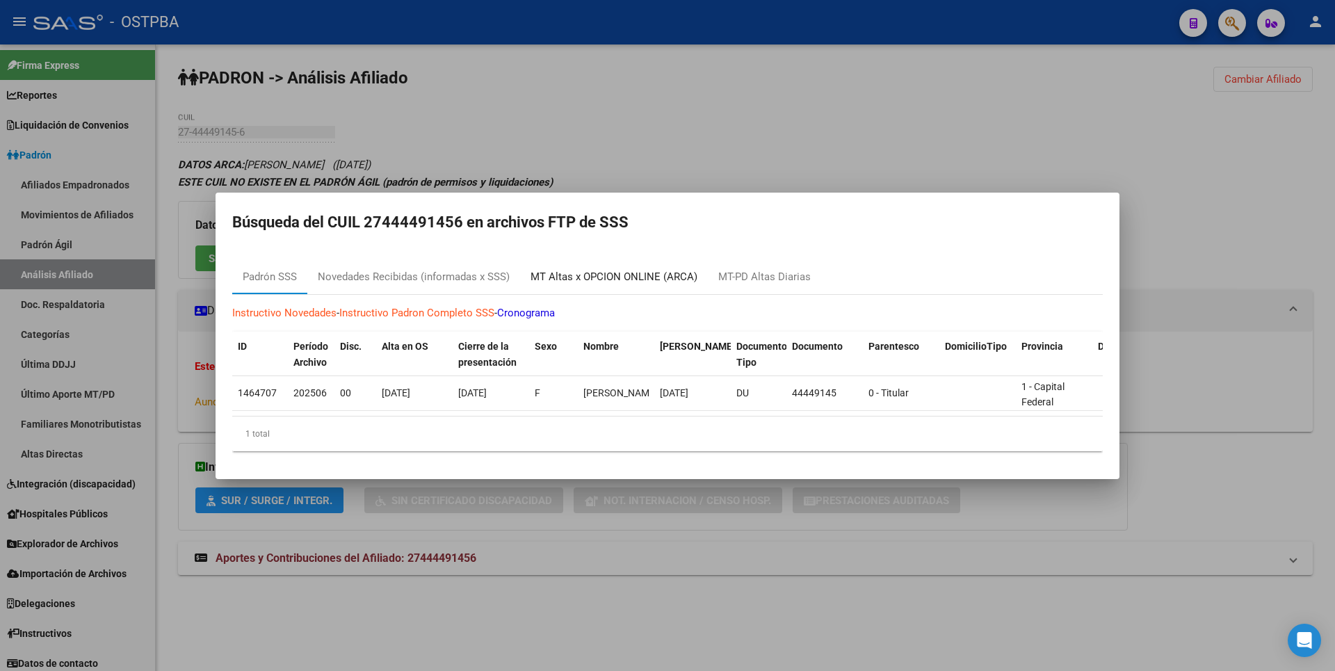
click at [604, 272] on div "MT Altas x OPCION ONLINE (ARCA)" at bounding box center [613, 277] width 167 height 16
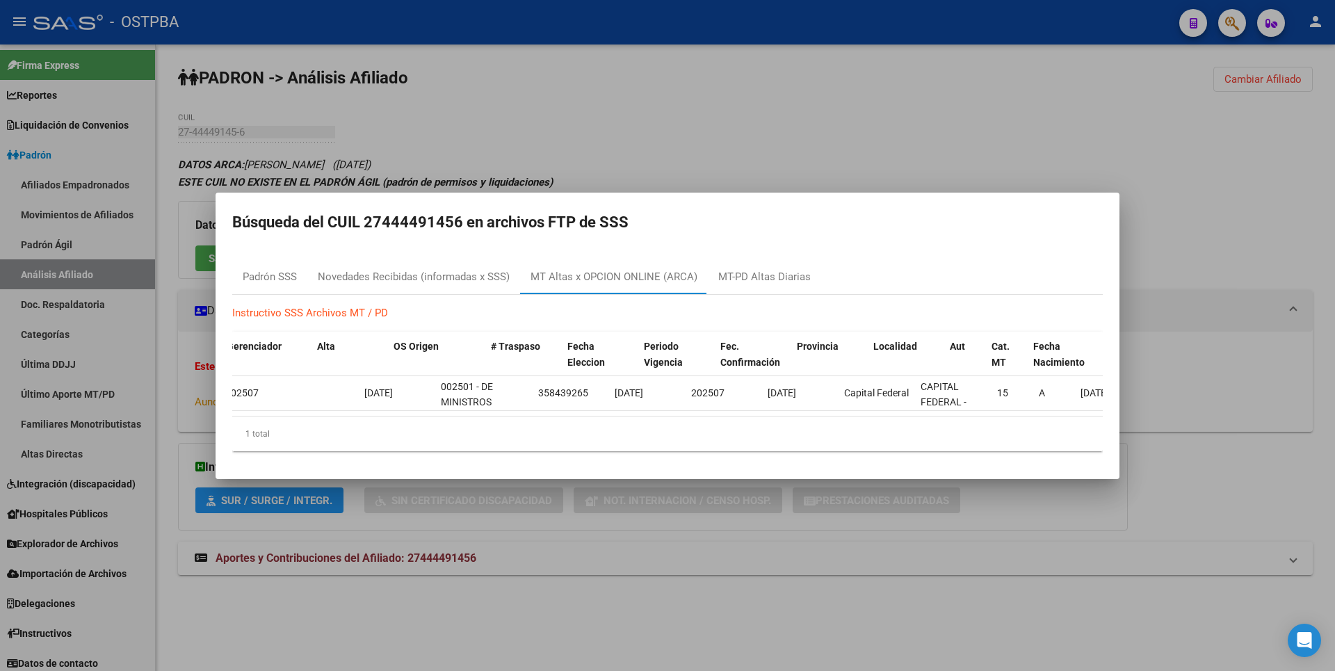
scroll to position [0, 89]
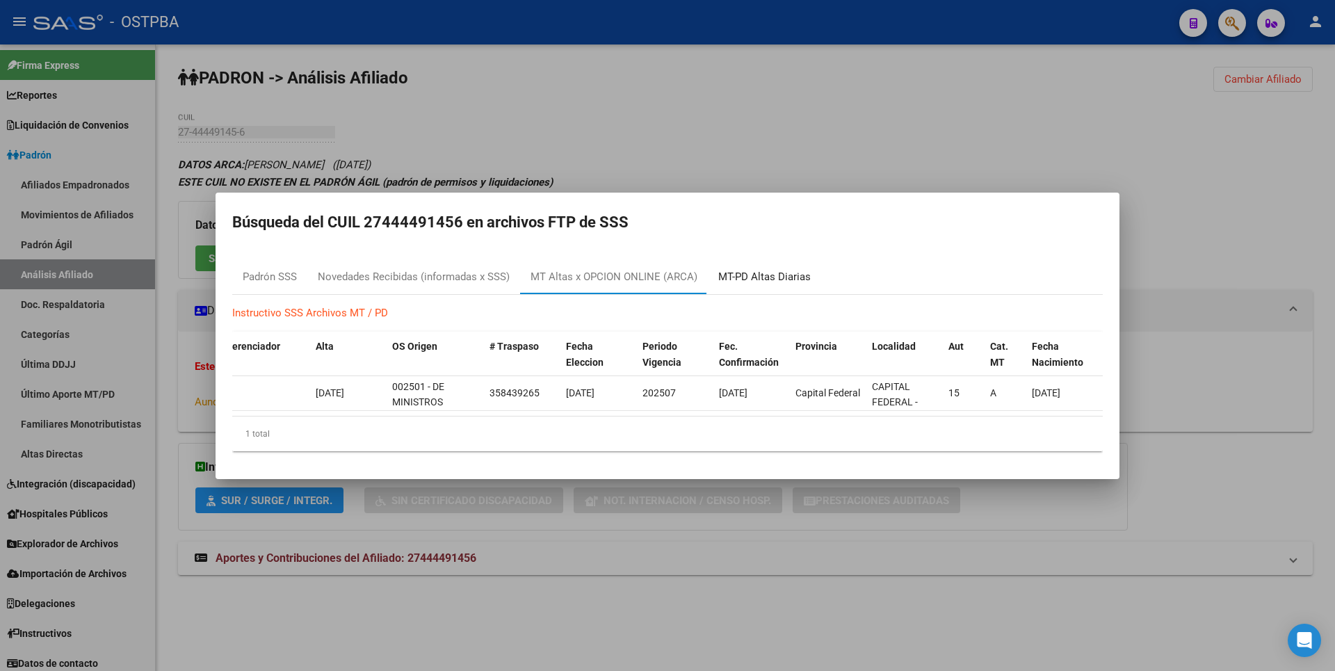
click at [775, 272] on div "MT-PD Altas Diarias" at bounding box center [764, 277] width 92 height 16
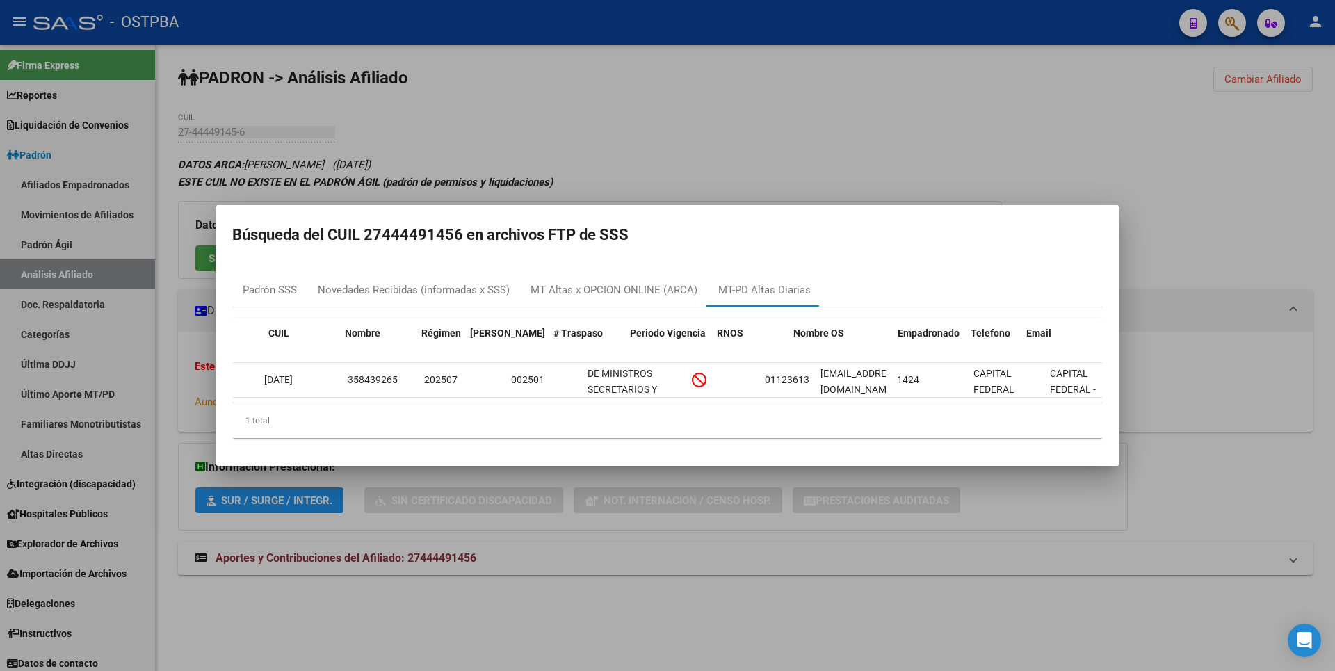
scroll to position [0, 222]
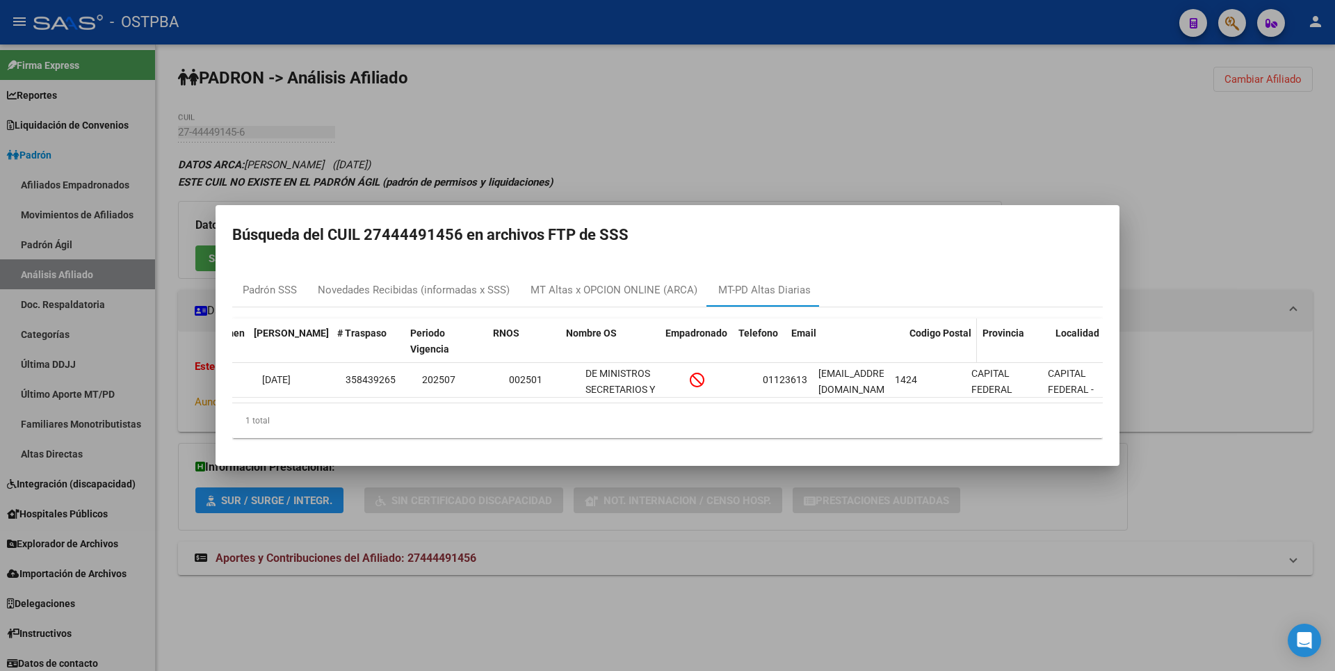
drag, startPoint x: 888, startPoint y: 320, endPoint x: 935, endPoint y: 316, distance: 47.5
click at [935, 318] on div "ID CUIL Nombre Régimen Fecha Traspaso # Traspaso Periodo Vigencia RNOS Nombre O…" at bounding box center [609, 341] width 1199 height 46
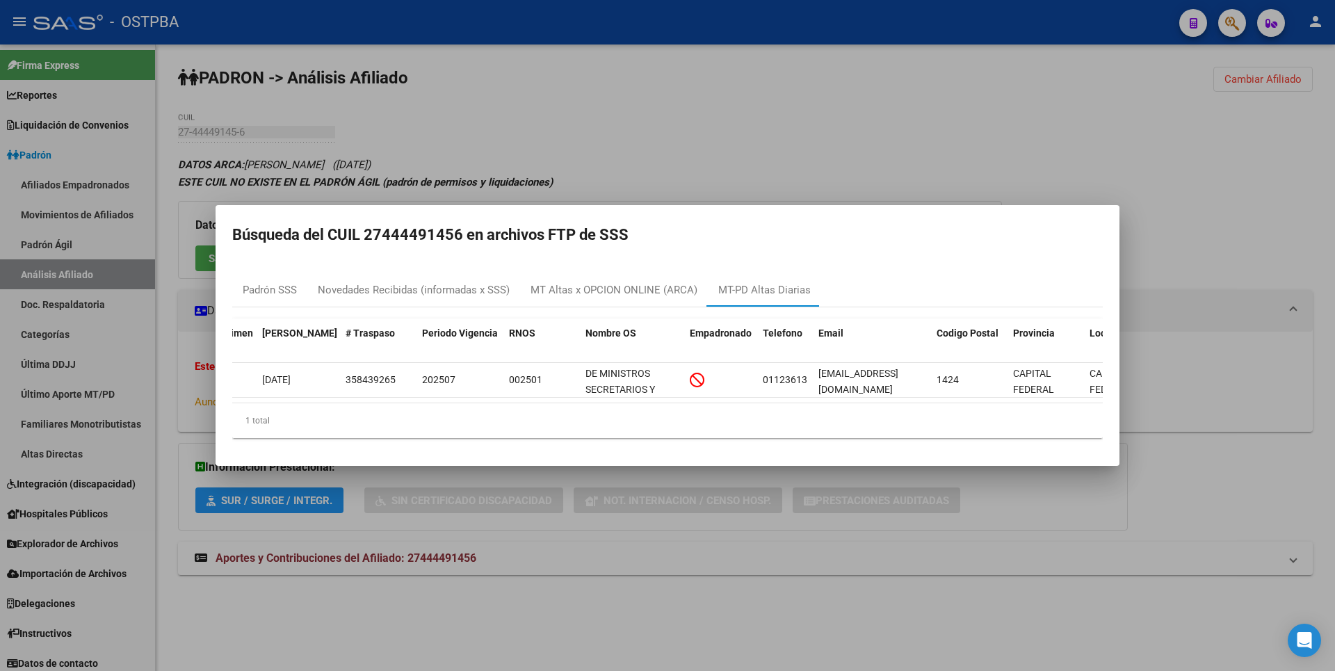
click at [559, 136] on div at bounding box center [667, 335] width 1335 height 671
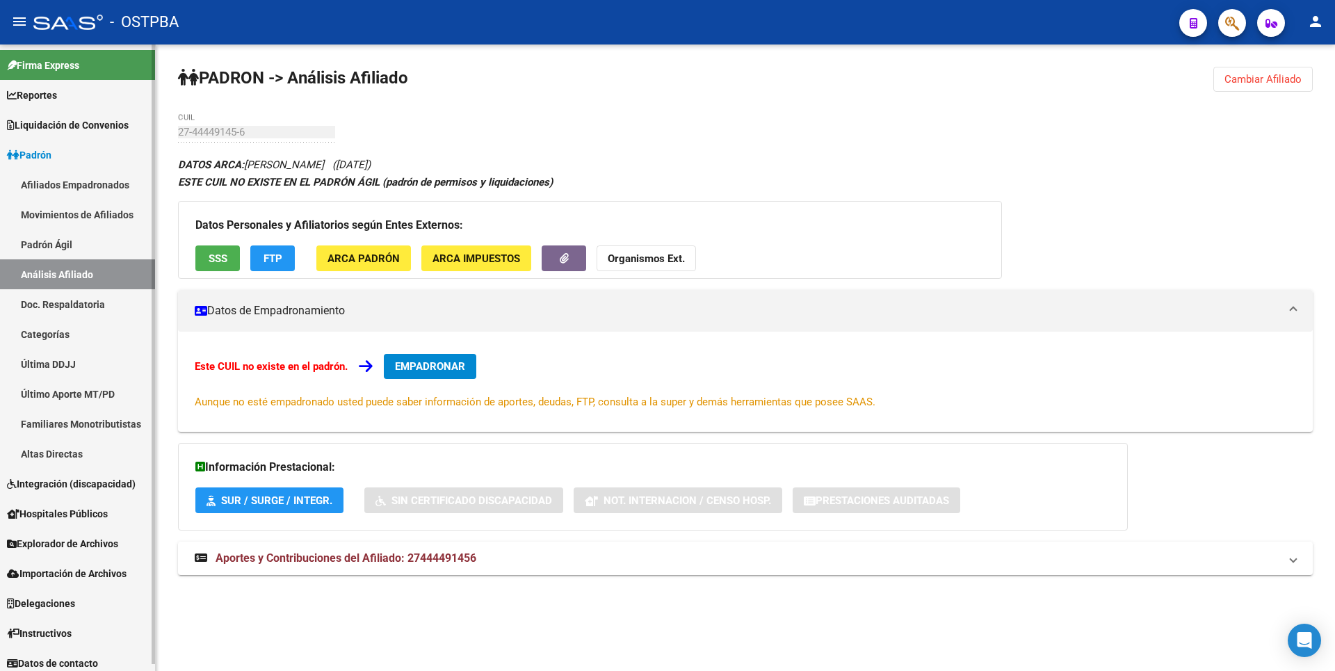
click at [72, 240] on link "Padrón Ágil" at bounding box center [77, 244] width 155 height 30
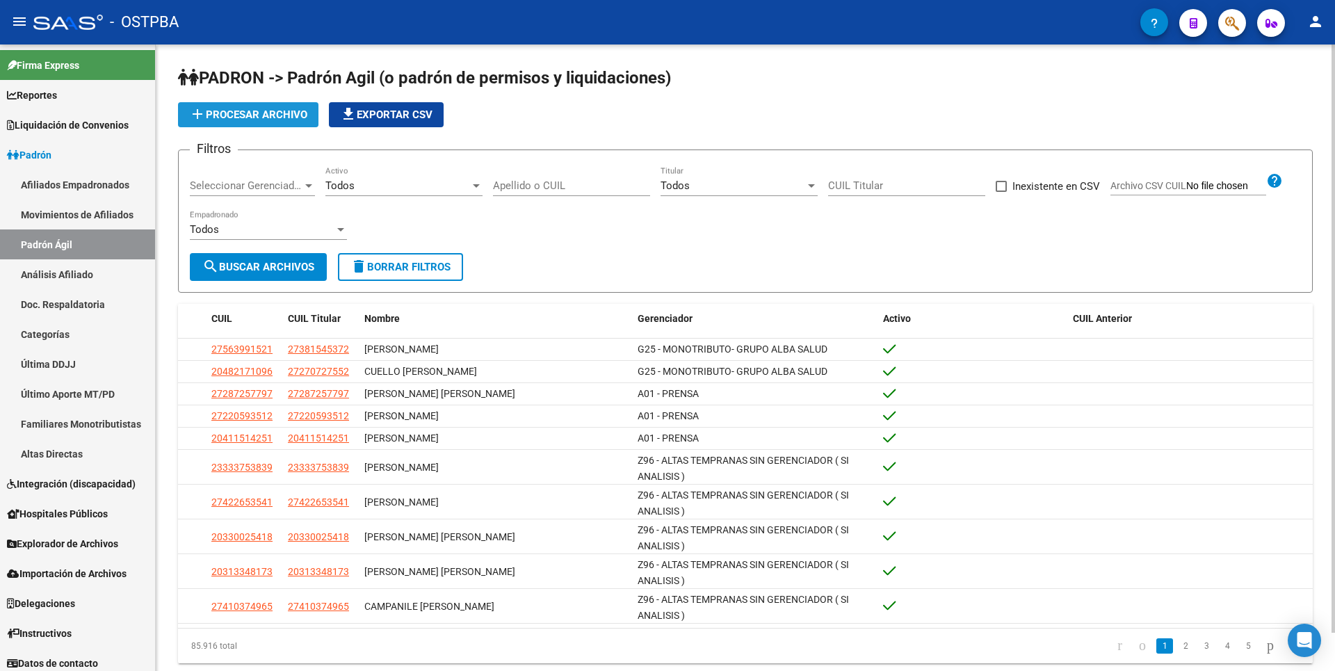
drag, startPoint x: 267, startPoint y: 111, endPoint x: 316, endPoint y: 106, distance: 48.9
click at [270, 111] on span "add Procesar archivo" at bounding box center [248, 114] width 118 height 13
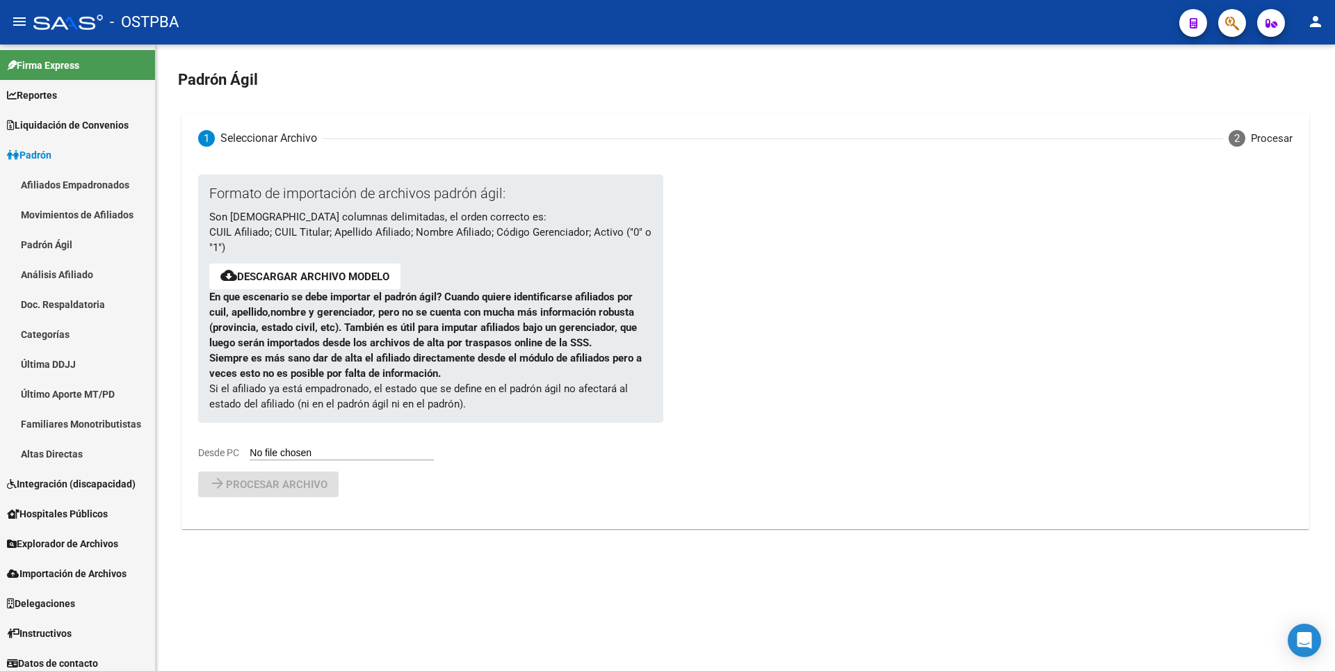
click at [359, 455] on input "Desde PC" at bounding box center [342, 453] width 184 height 13
type input "C:\fakepath\ALTASRGALBA082025.csv"
click at [296, 518] on span "Procesar archivo" at bounding box center [277, 520] width 102 height 13
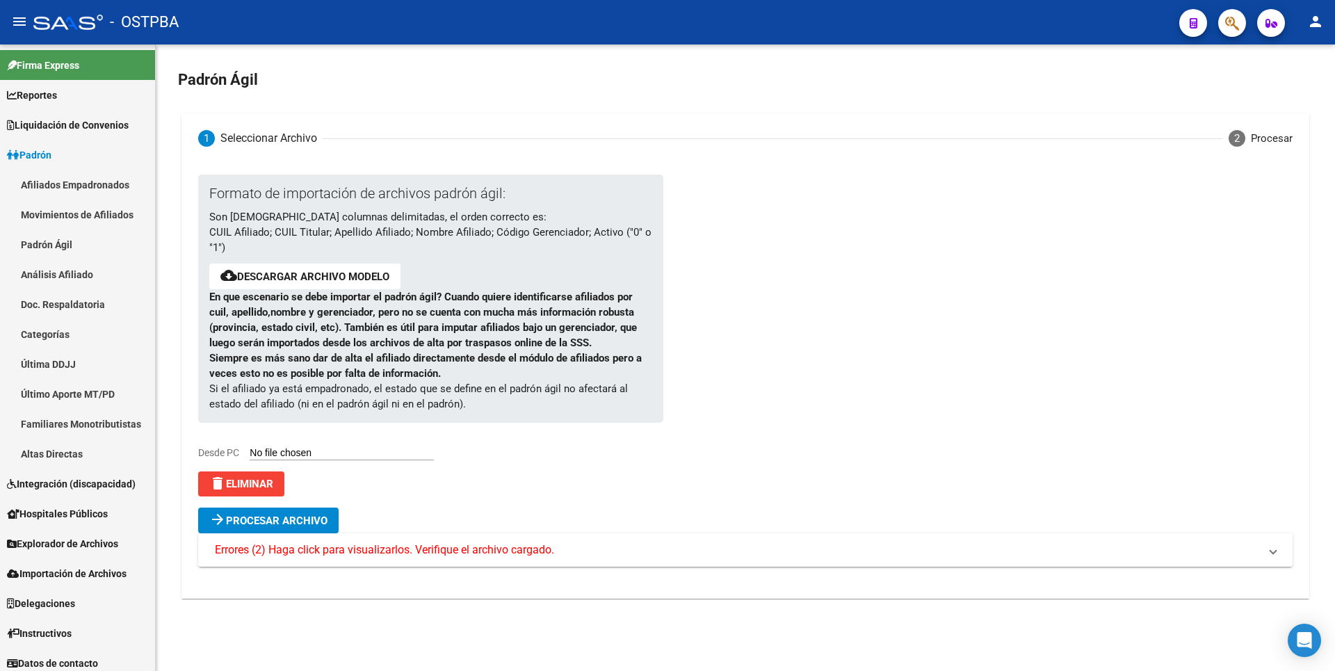
click at [378, 548] on span "Errores (2) Haga click para visualizarlos. Verifique el archivo cargado." at bounding box center [384, 549] width 339 height 15
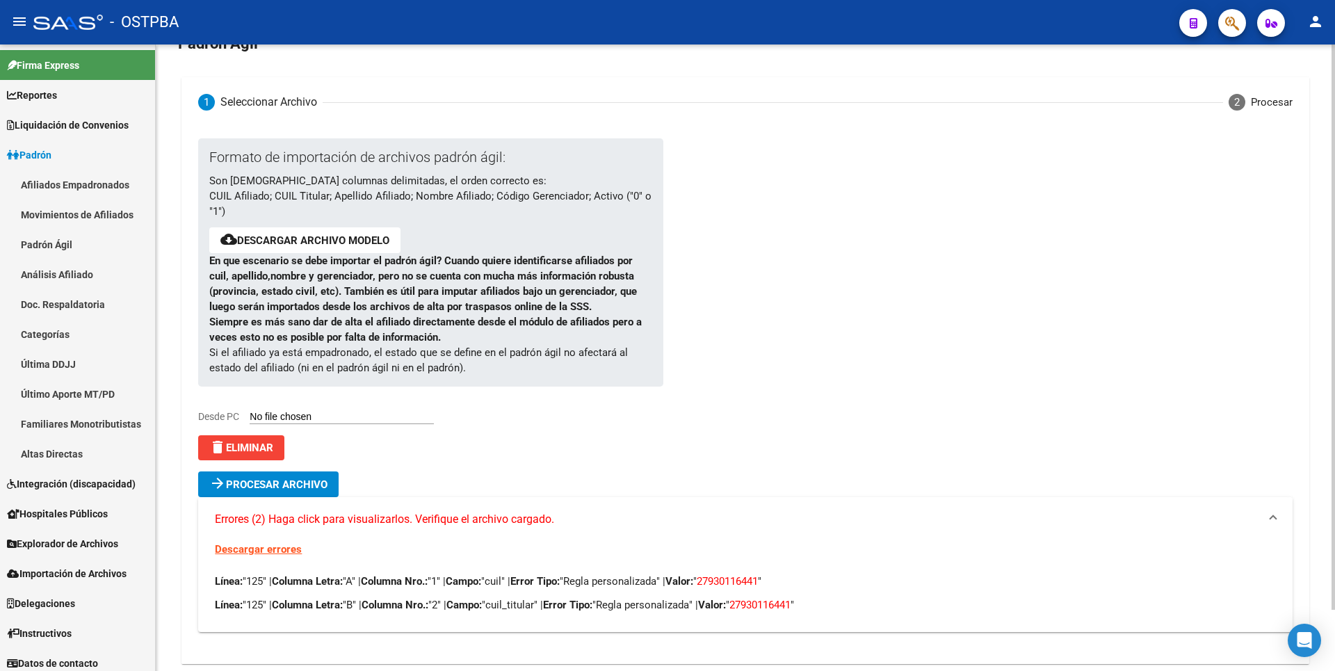
scroll to position [67, 0]
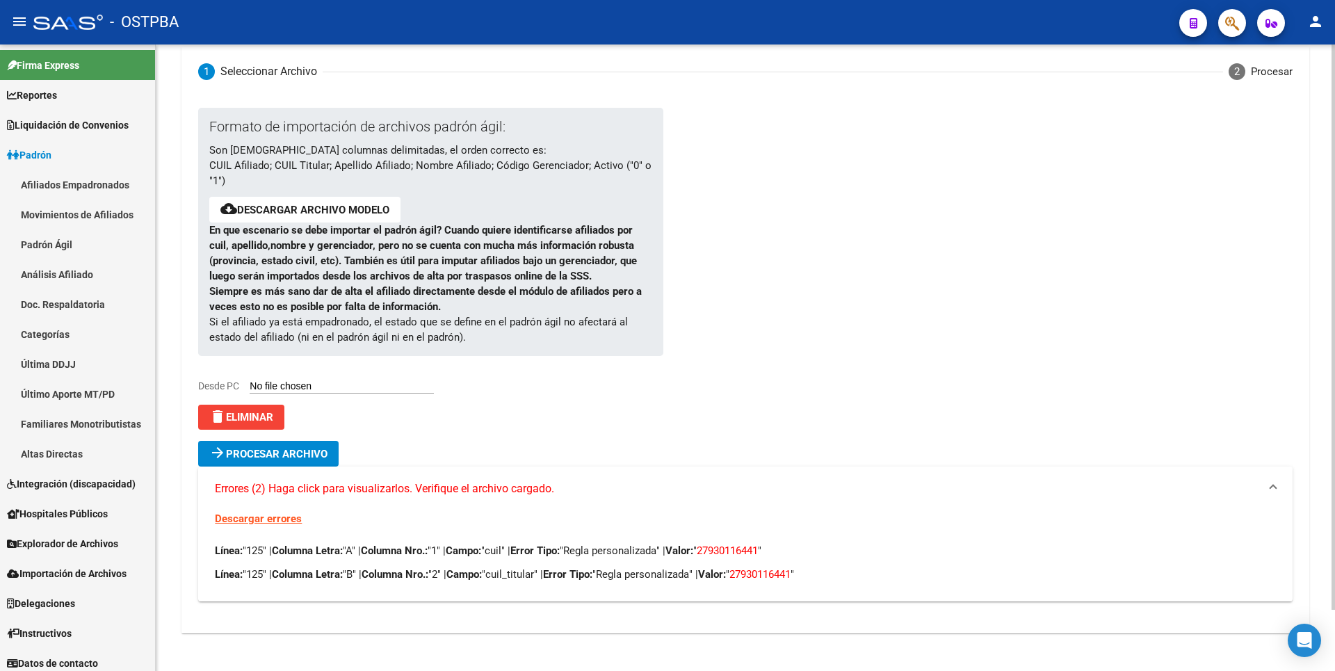
click at [269, 413] on span "delete Eliminar" at bounding box center [241, 417] width 64 height 13
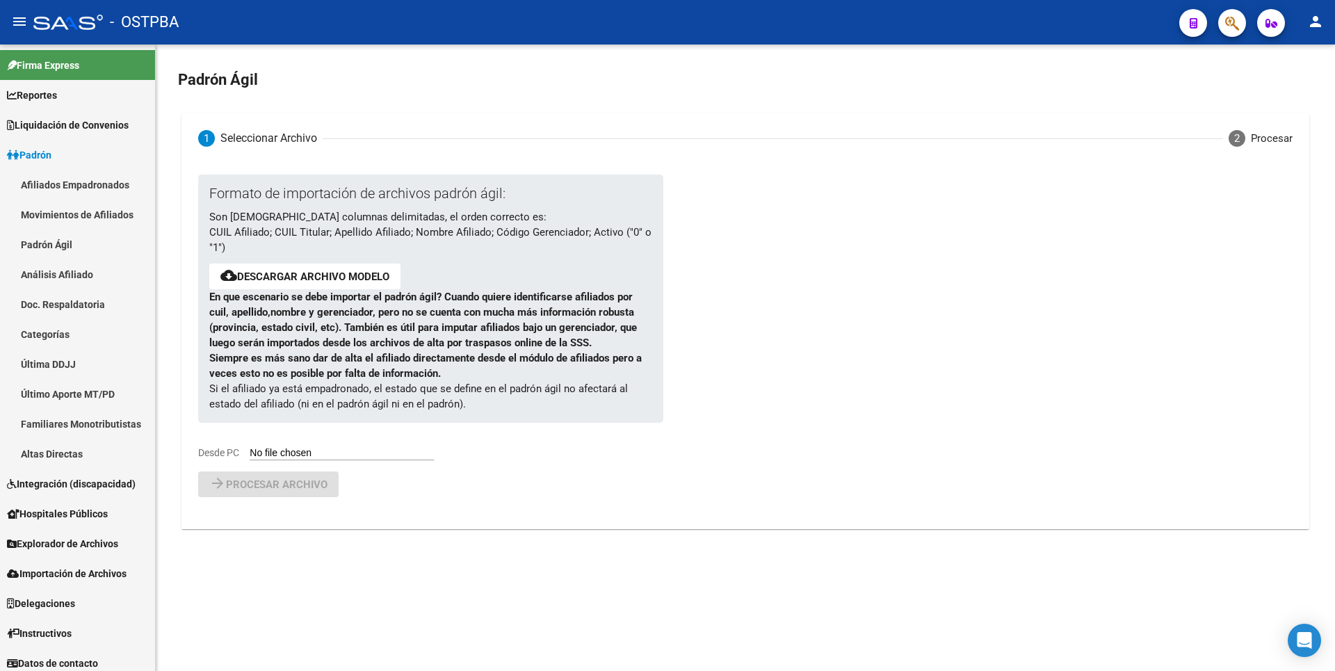
scroll to position [0, 0]
click at [322, 451] on input "Desde PC" at bounding box center [342, 453] width 184 height 13
type input "C:\fakepath\ALTASRGALBA082025.csv"
click at [265, 518] on span "Procesar archivo" at bounding box center [277, 520] width 102 height 13
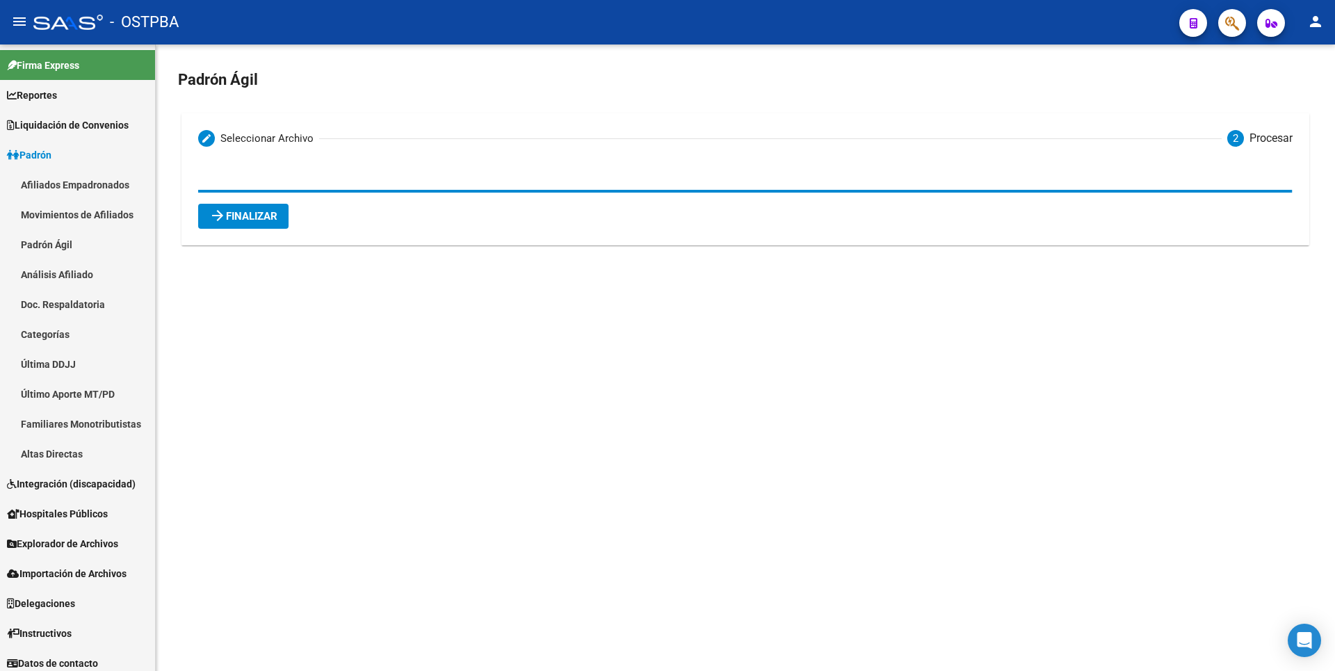
click at [248, 210] on span "arrow_forward Finalizar" at bounding box center [243, 216] width 68 height 13
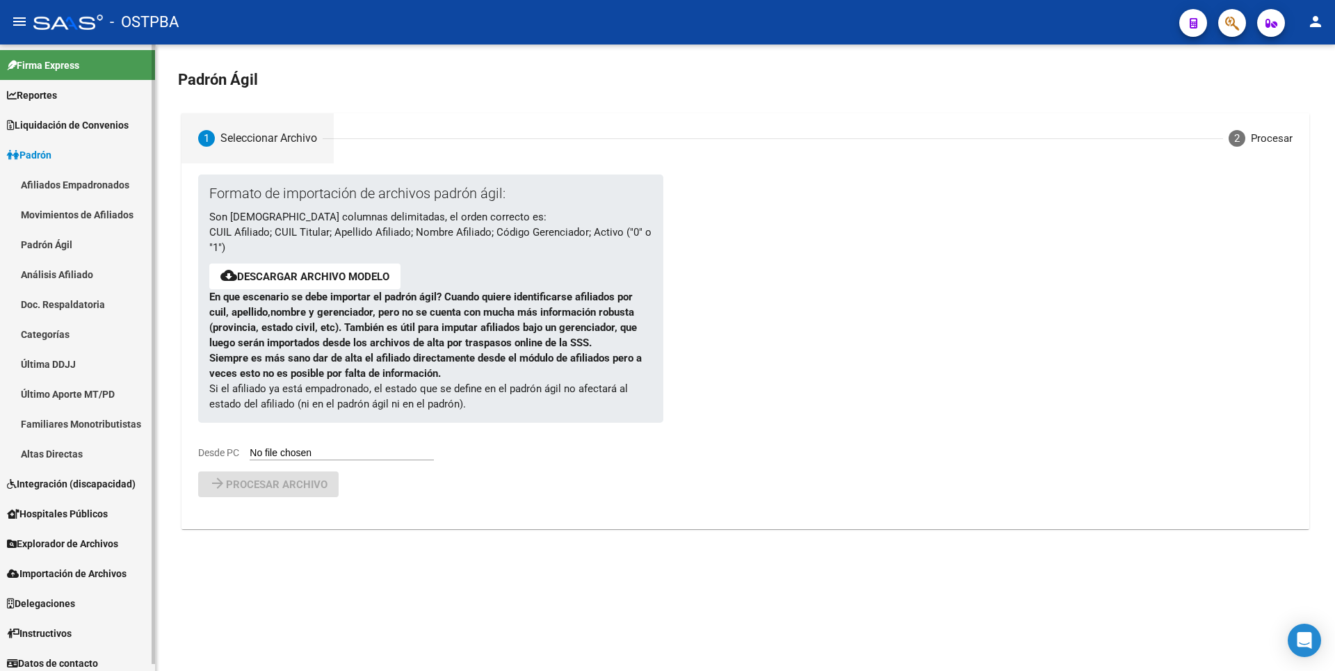
click at [101, 546] on span "Explorador de Archivos" at bounding box center [62, 543] width 111 height 15
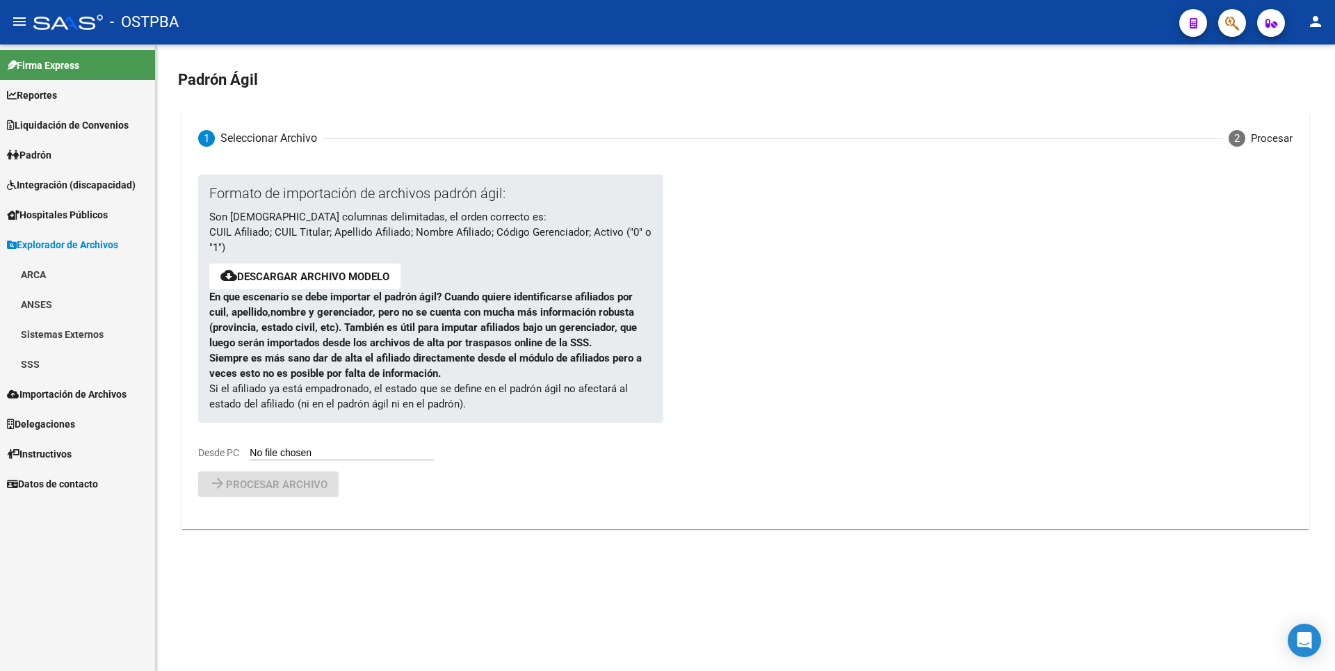
click at [67, 366] on link "SSS" at bounding box center [77, 364] width 155 height 30
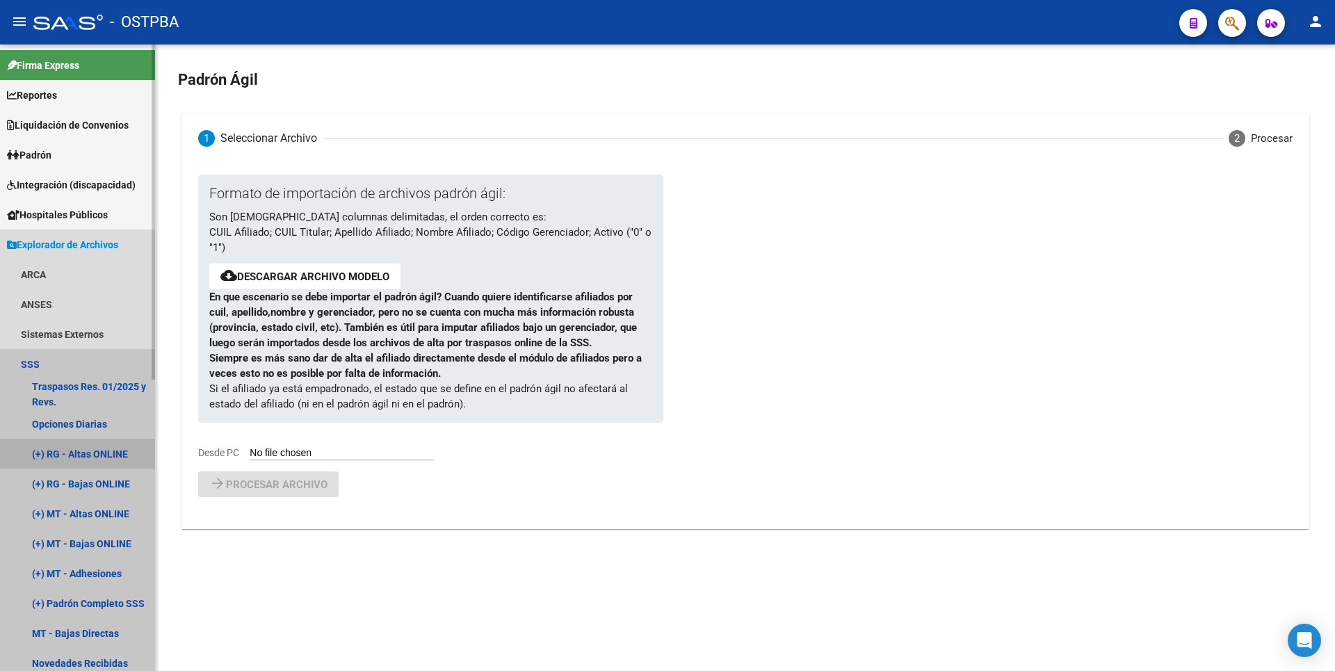
click at [104, 457] on link "(+) RG - Altas ONLINE" at bounding box center [77, 454] width 155 height 30
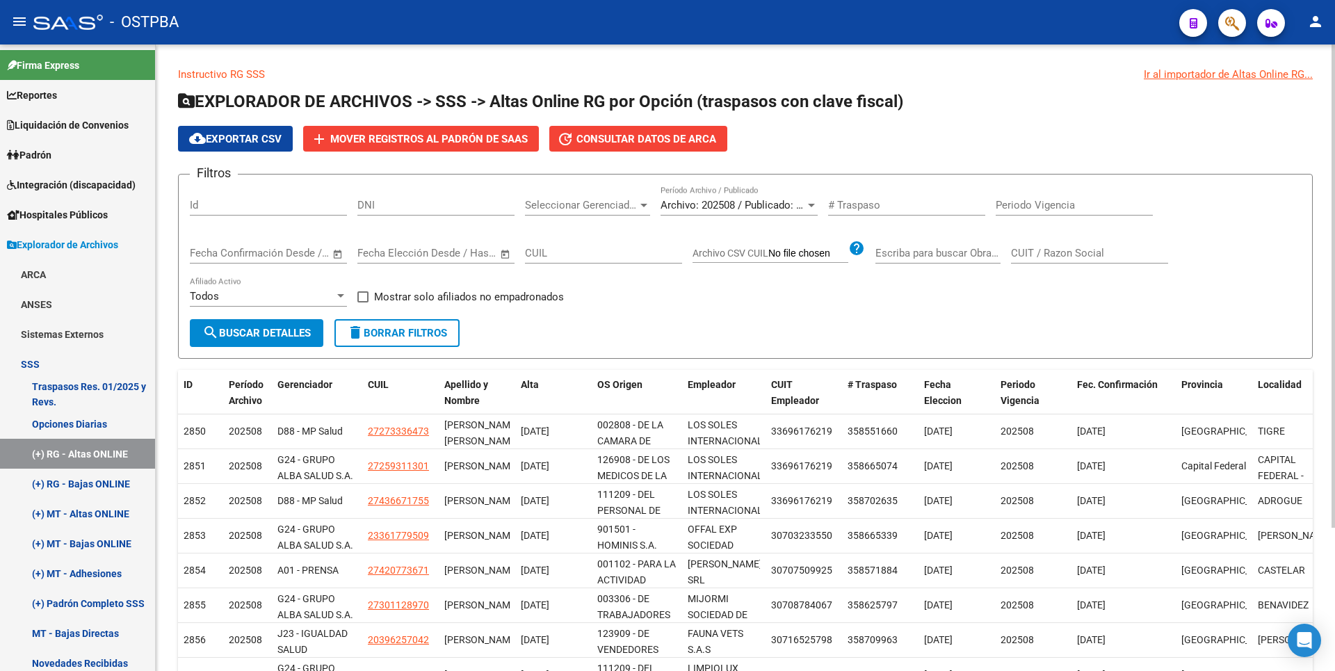
click at [642, 197] on div "Seleccionar Gerenciador Seleccionar Gerenciador" at bounding box center [587, 201] width 125 height 30
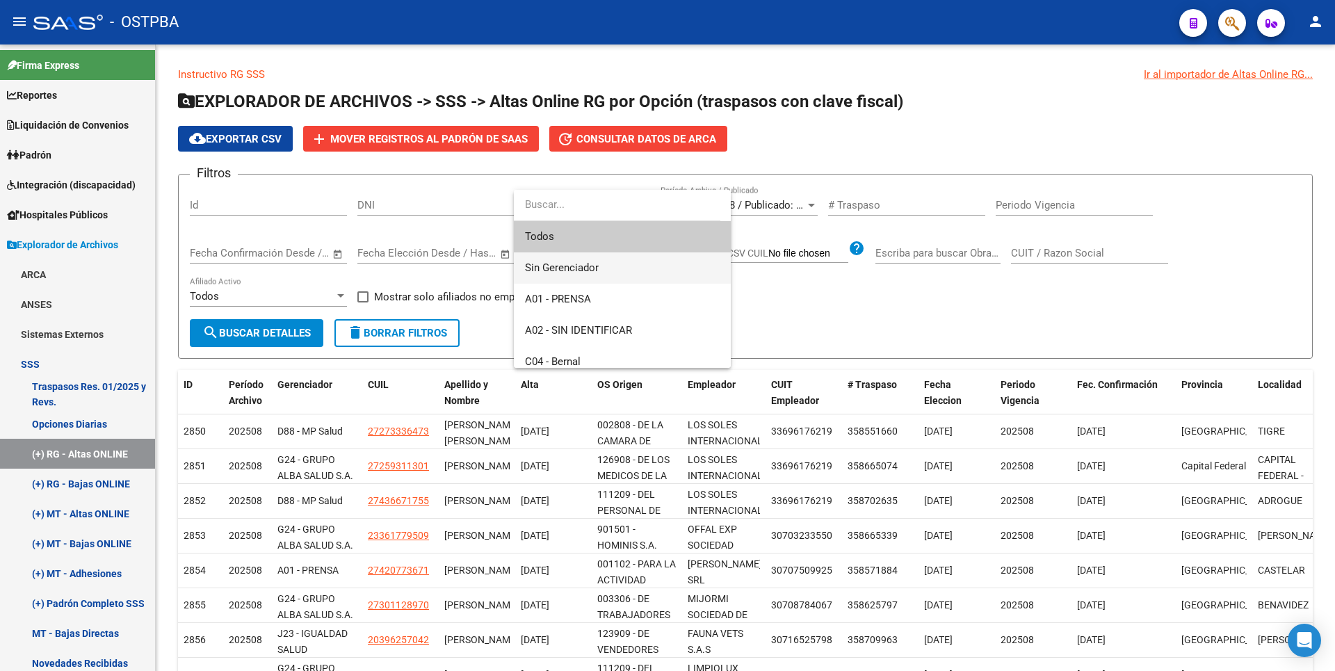
click at [566, 275] on span "Sin Gerenciador" at bounding box center [622, 267] width 195 height 31
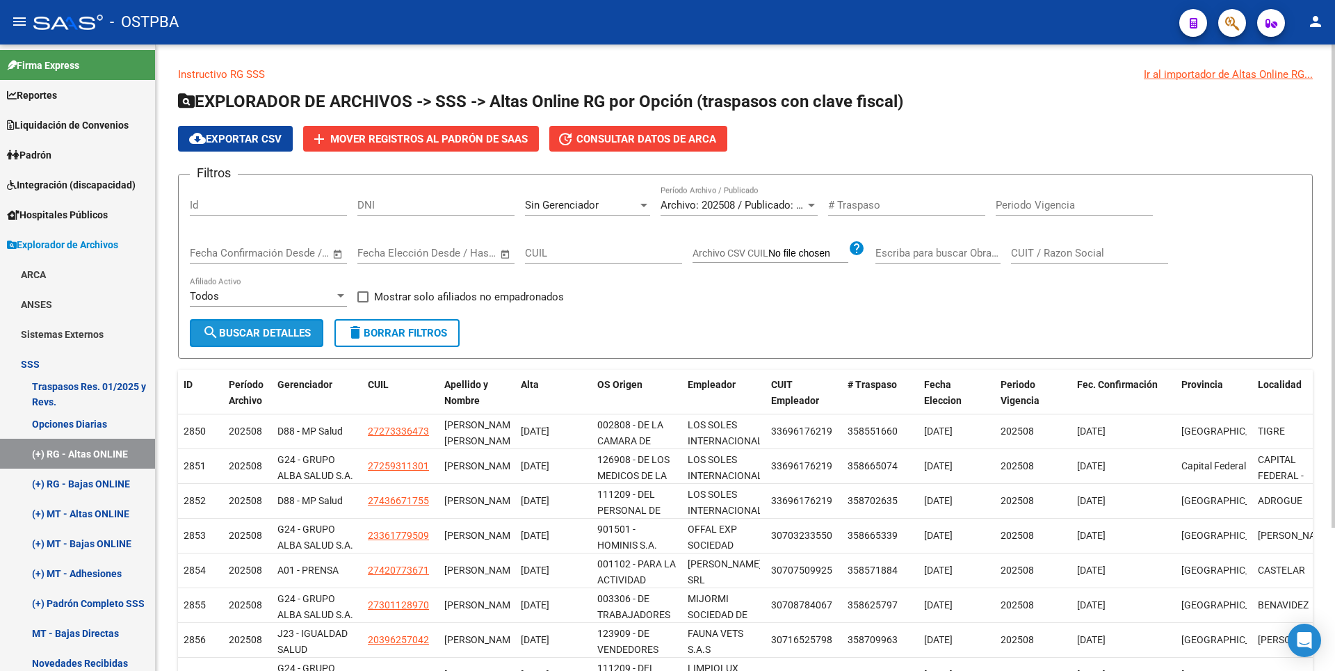
click at [275, 325] on button "search Buscar Detalles" at bounding box center [256, 333] width 133 height 28
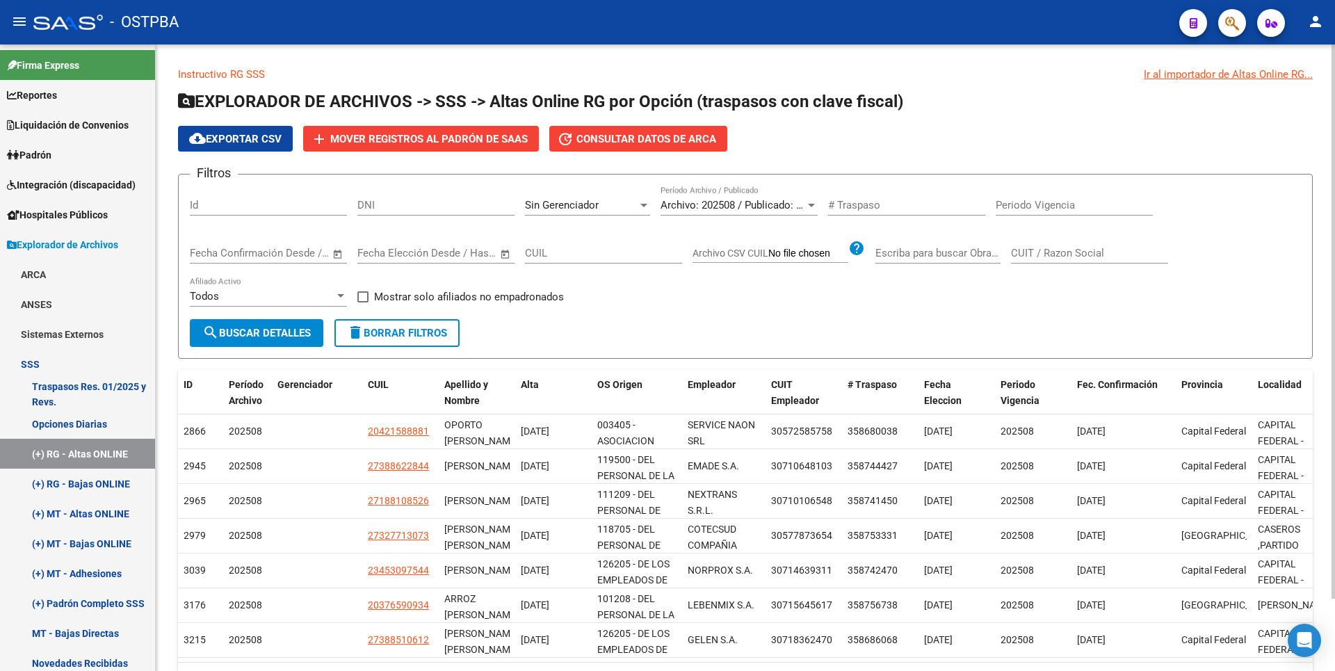
scroll to position [81, 0]
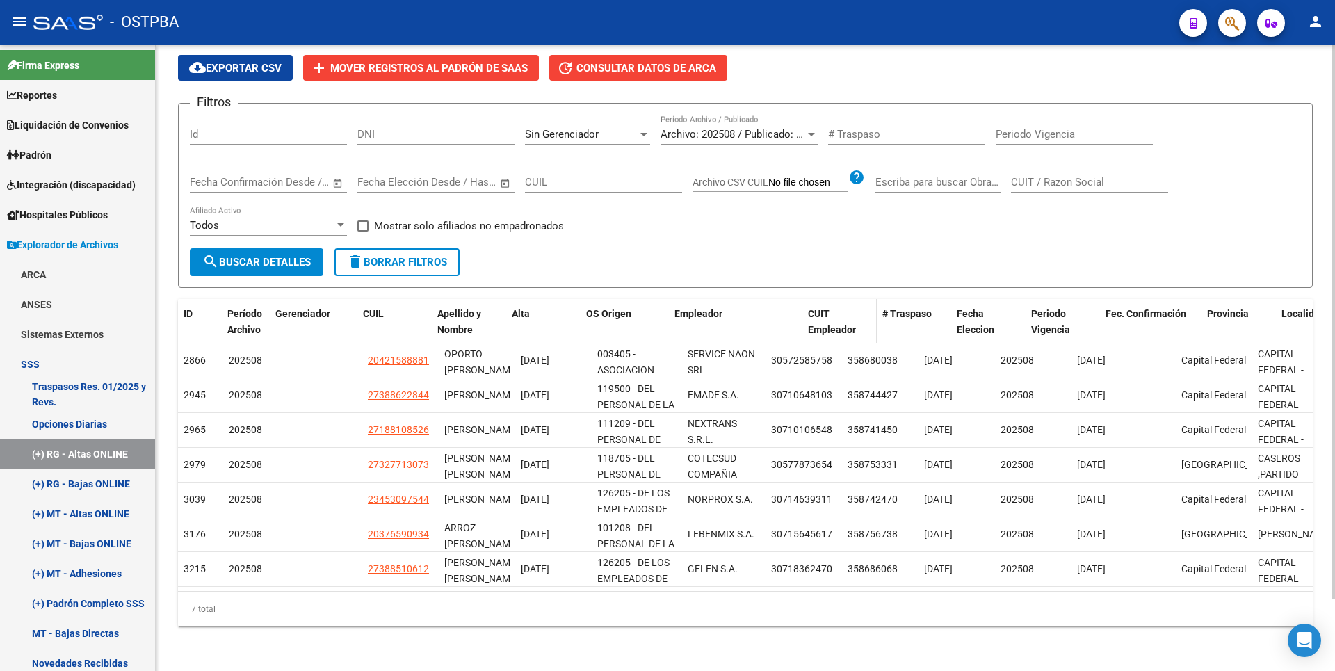
drag, startPoint x: 761, startPoint y: 305, endPoint x: 815, endPoint y: 298, distance: 54.8
click at [815, 299] on div "ID Período Archivo Gerenciador CUIL Apellido y Nombre Alta OS Origen Empleador …" at bounding box center [1168, 329] width 1981 height 61
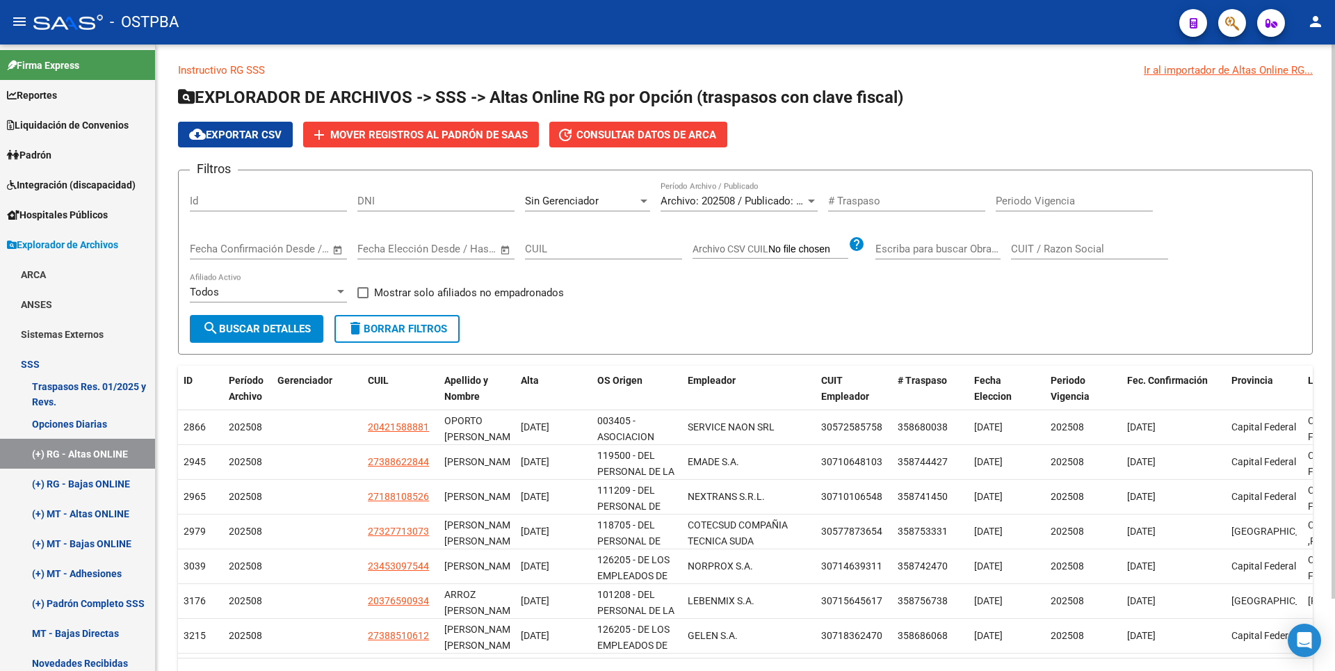
scroll to position [0, 0]
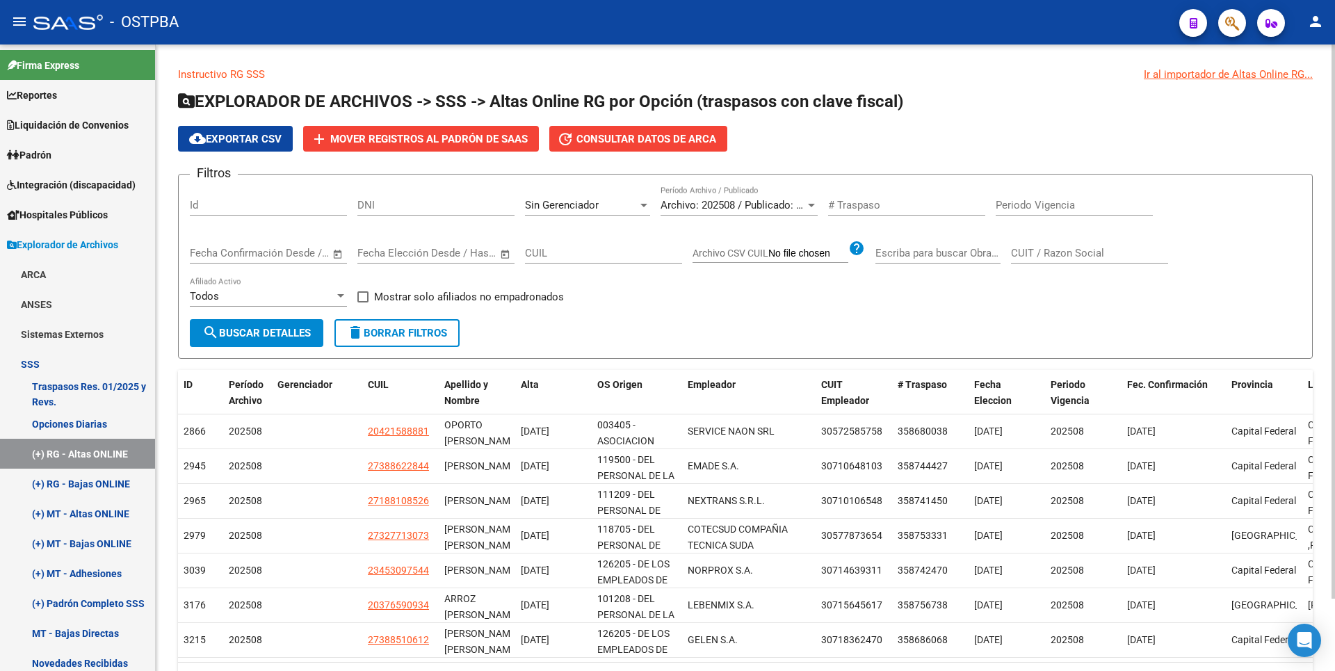
click at [643, 204] on div at bounding box center [643, 205] width 7 height 3
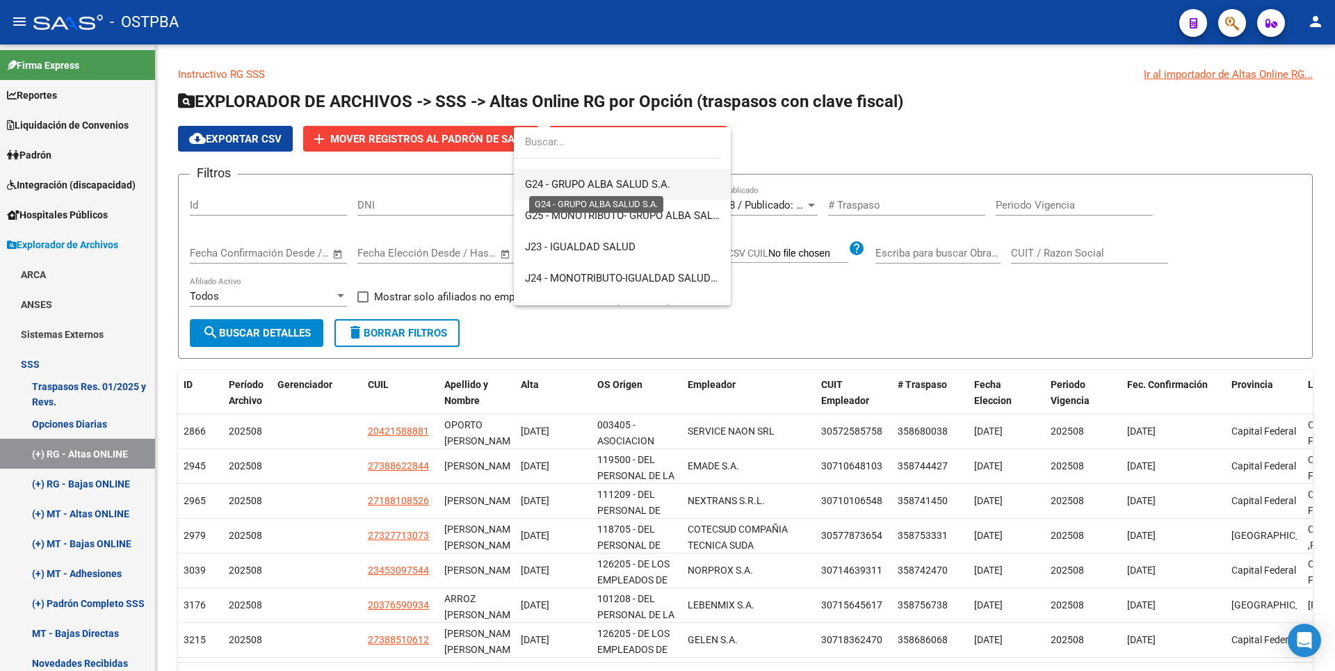
click at [612, 186] on span "G24 - GRUPO ALBA SALUD S.A." at bounding box center [597, 184] width 145 height 13
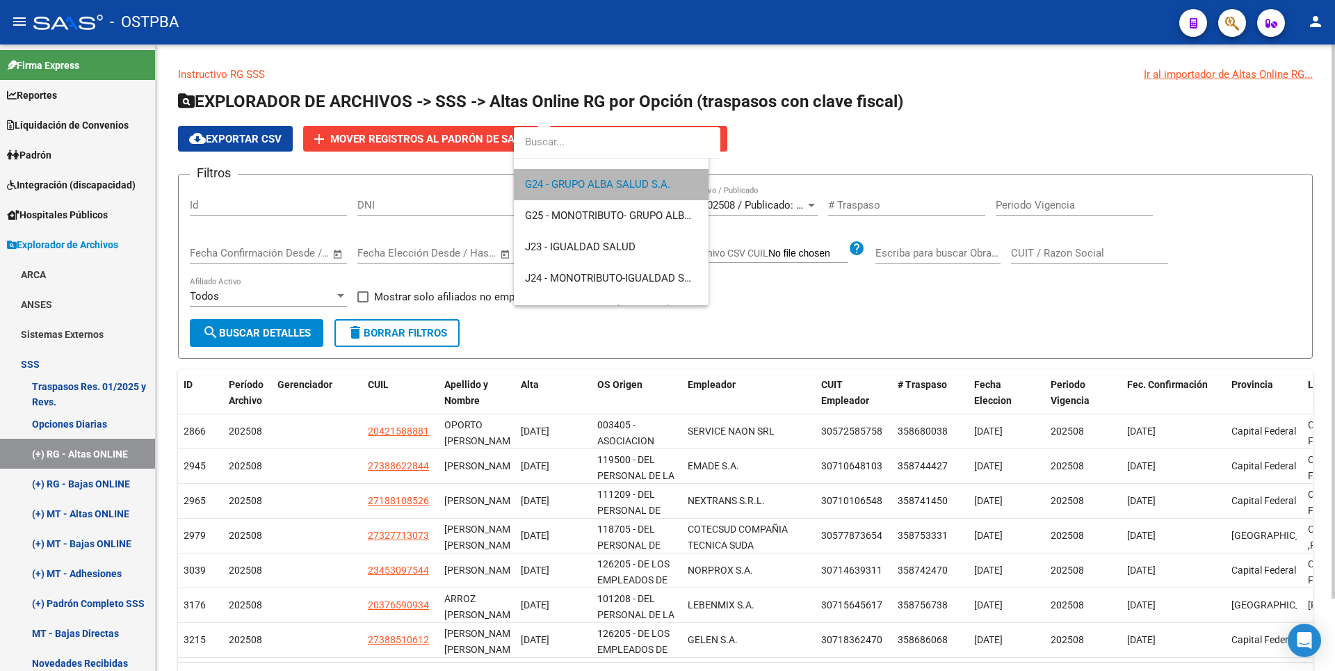
scroll to position [219, 0]
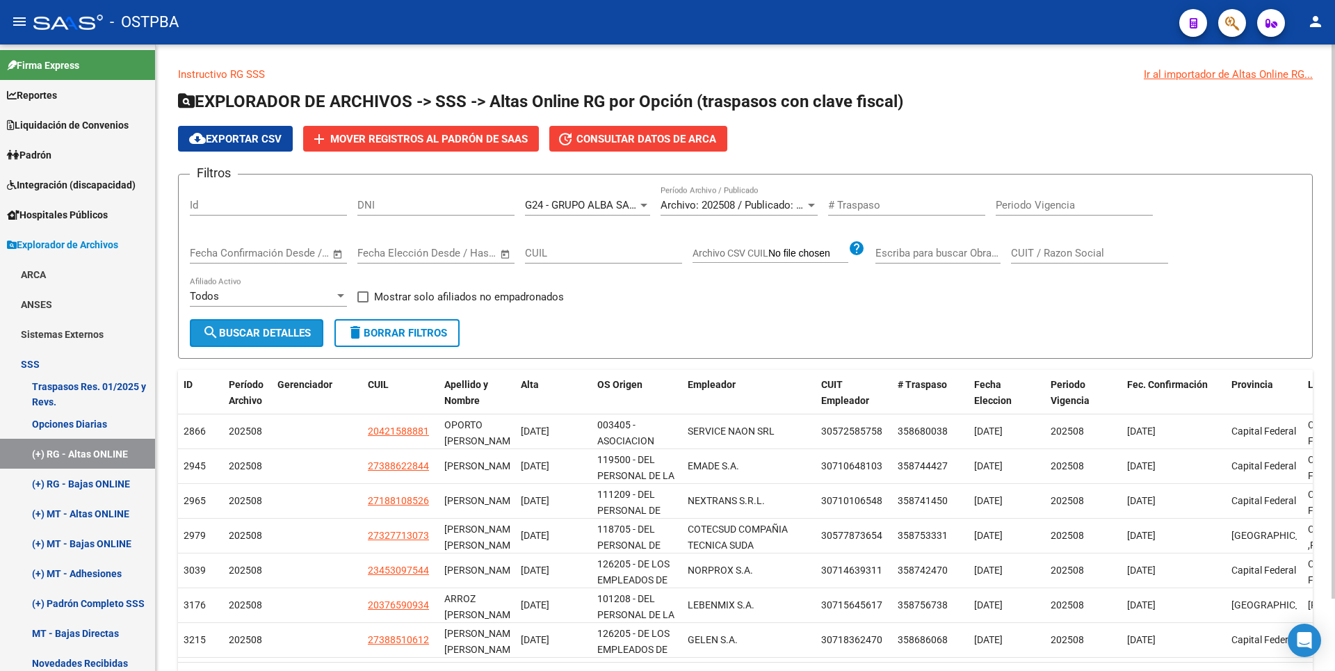
click at [293, 327] on span "search Buscar Detalles" at bounding box center [256, 333] width 108 height 13
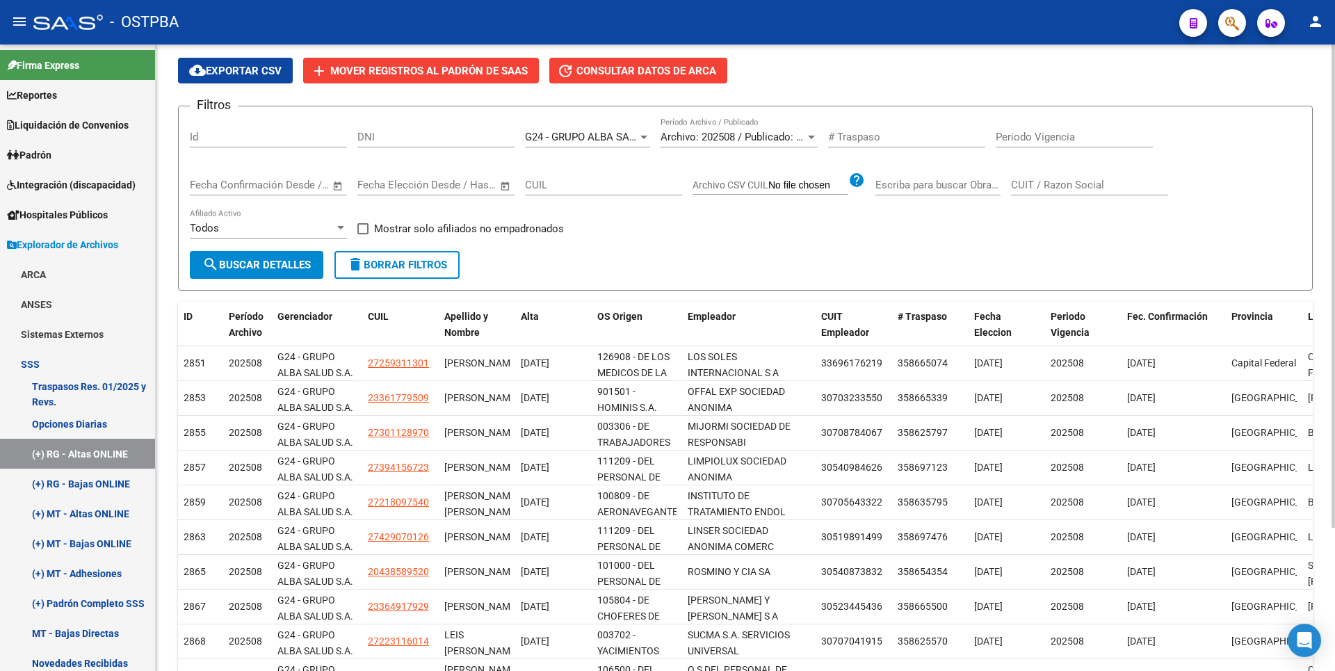
scroll to position [0, 0]
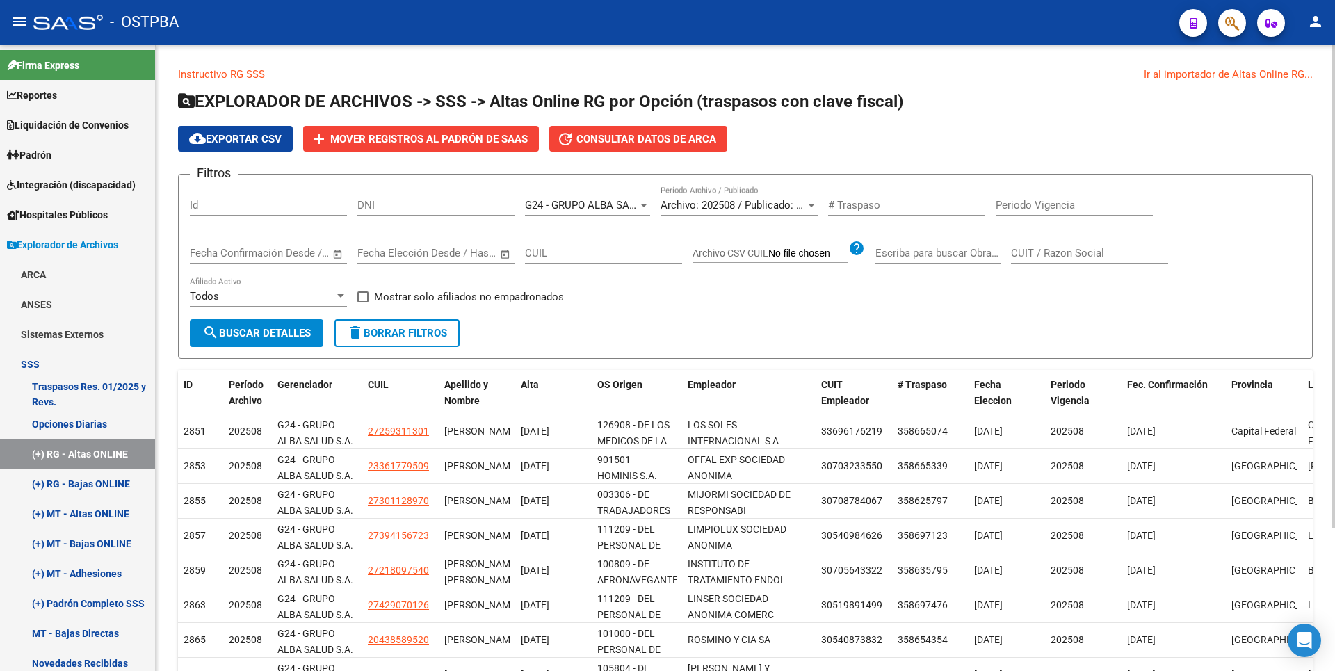
click at [642, 204] on div at bounding box center [643, 205] width 7 height 3
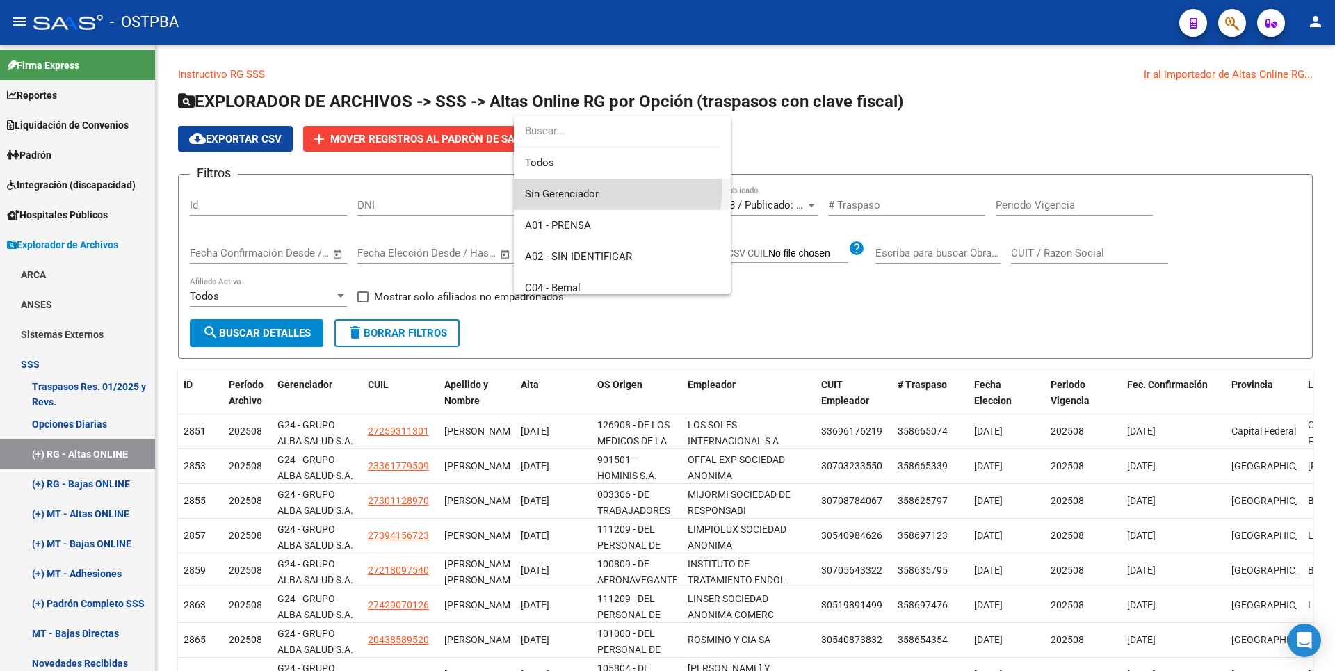
click at [566, 185] on span "Sin Gerenciador" at bounding box center [622, 194] width 195 height 31
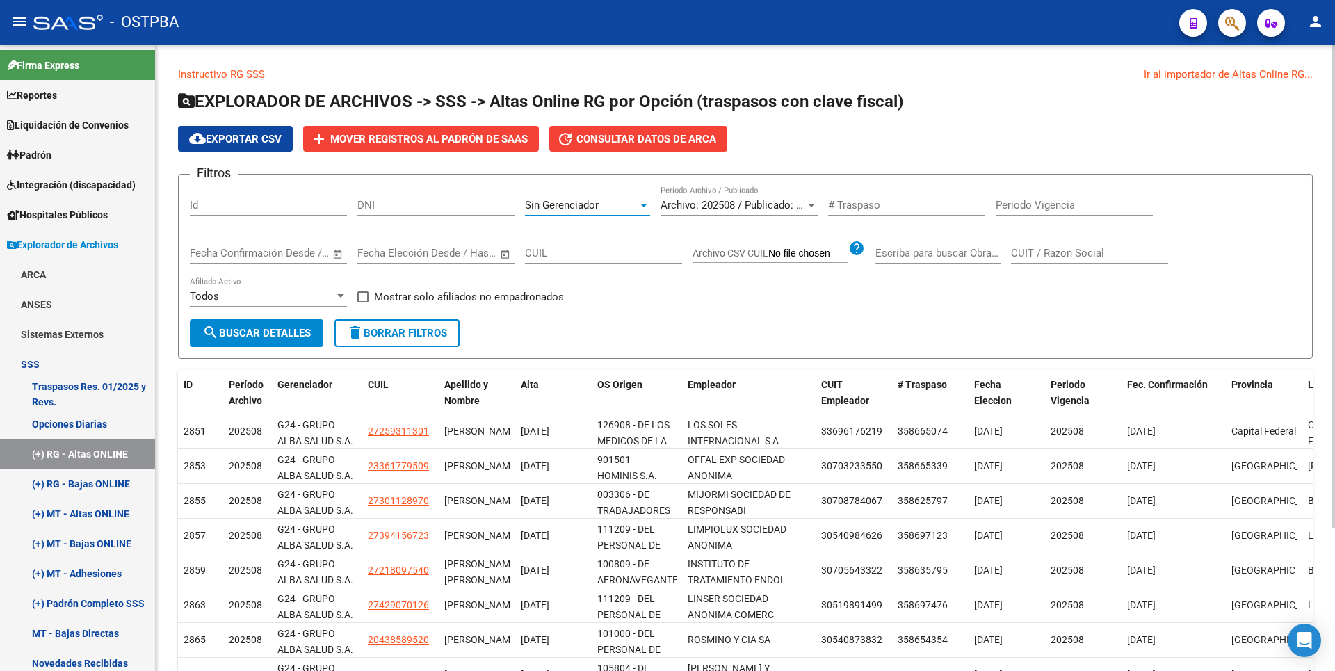
click at [301, 326] on button "search Buscar Detalles" at bounding box center [256, 333] width 133 height 28
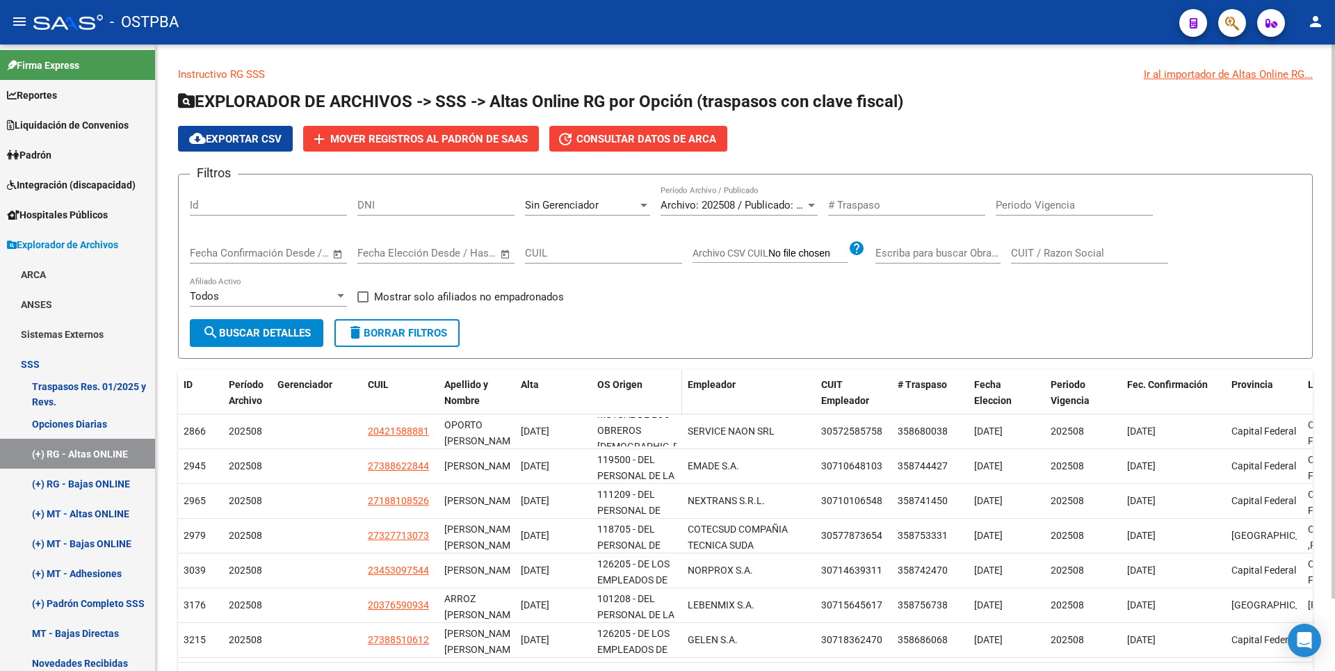
scroll to position [81, 0]
drag, startPoint x: 679, startPoint y: 389, endPoint x: 729, endPoint y: 376, distance: 51.6
click at [729, 376] on div "ID Período Archivo Gerenciador CUIL Apellido y Nombre Alta OS Origen Empleador …" at bounding box center [1194, 400] width 2032 height 61
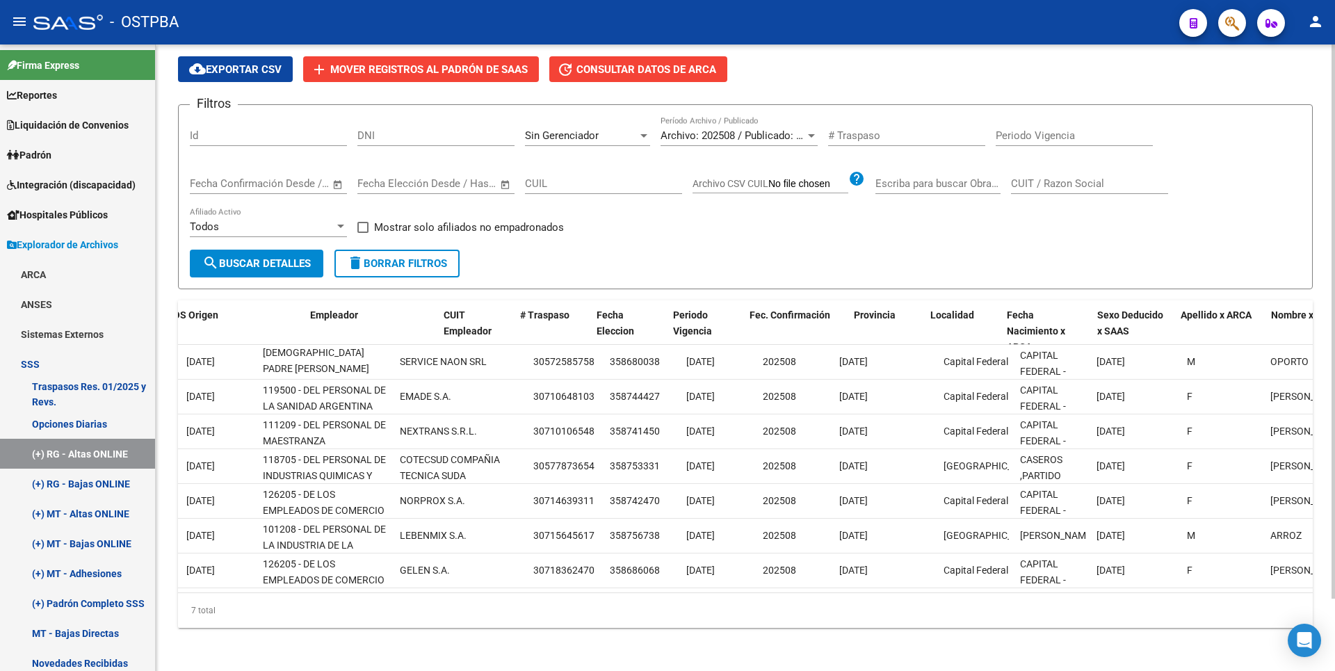
scroll to position [0, 0]
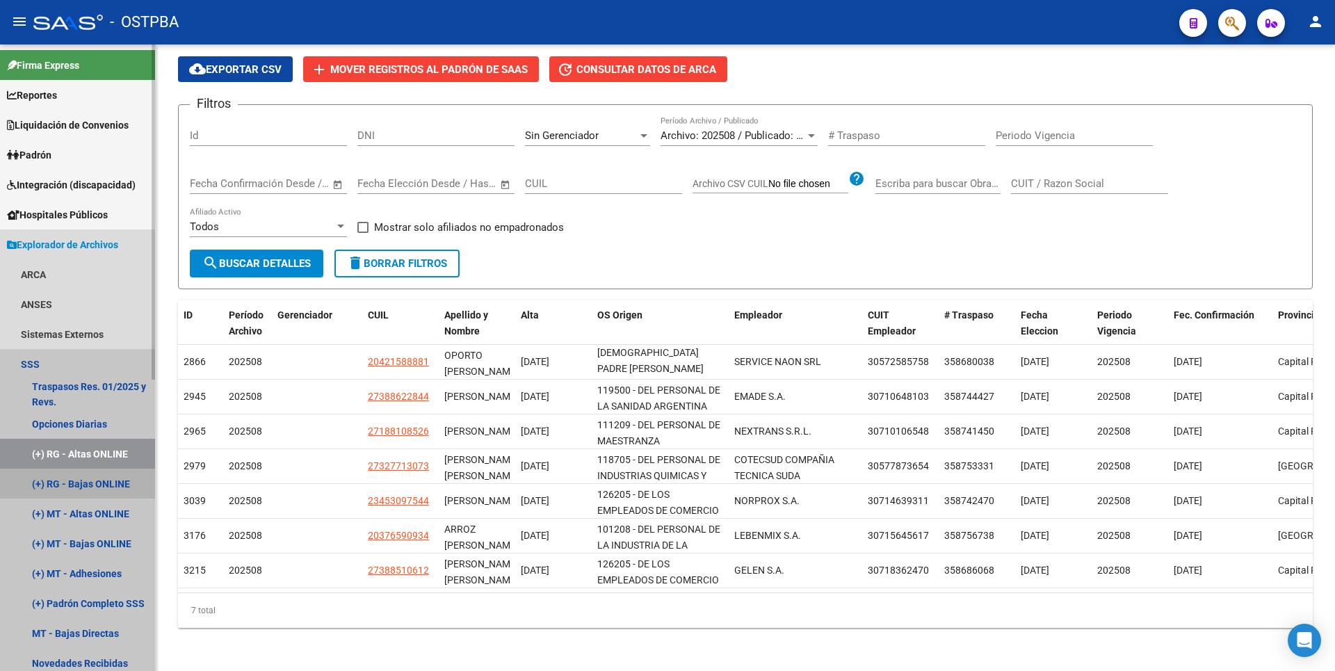
click at [108, 490] on link "(+) RG - Bajas ONLINE" at bounding box center [77, 484] width 155 height 30
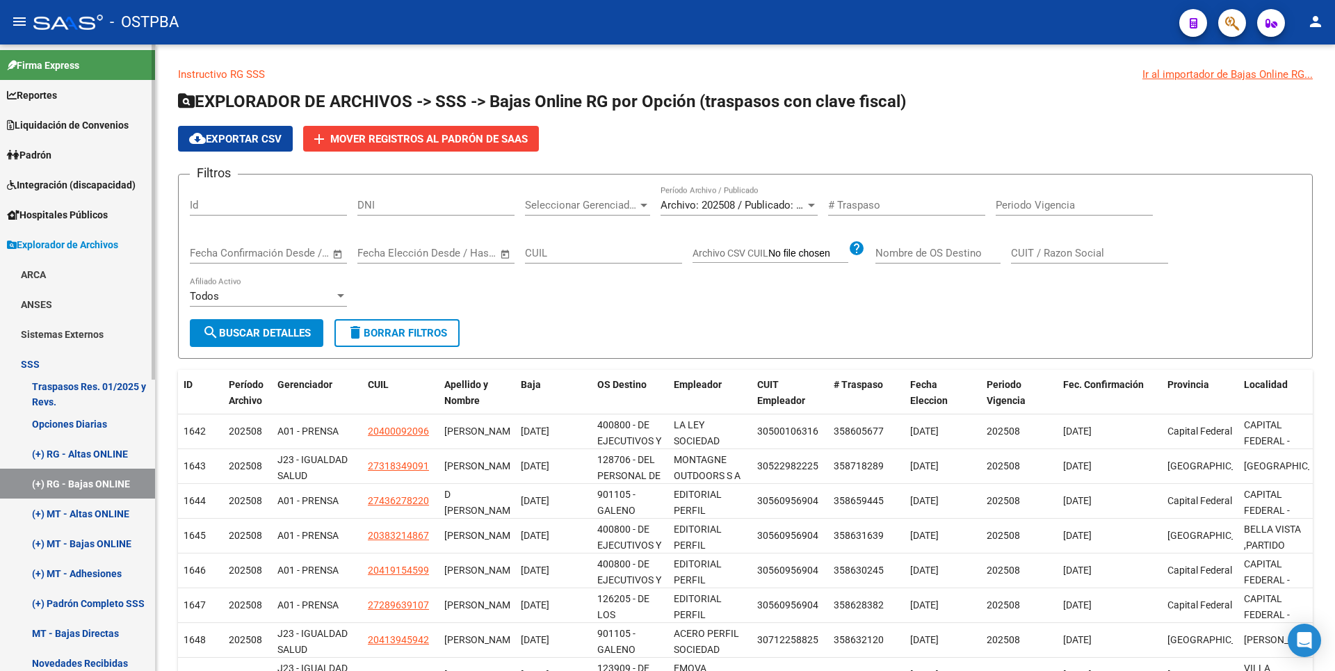
click at [103, 453] on link "(+) RG - Altas ONLINE" at bounding box center [77, 454] width 155 height 30
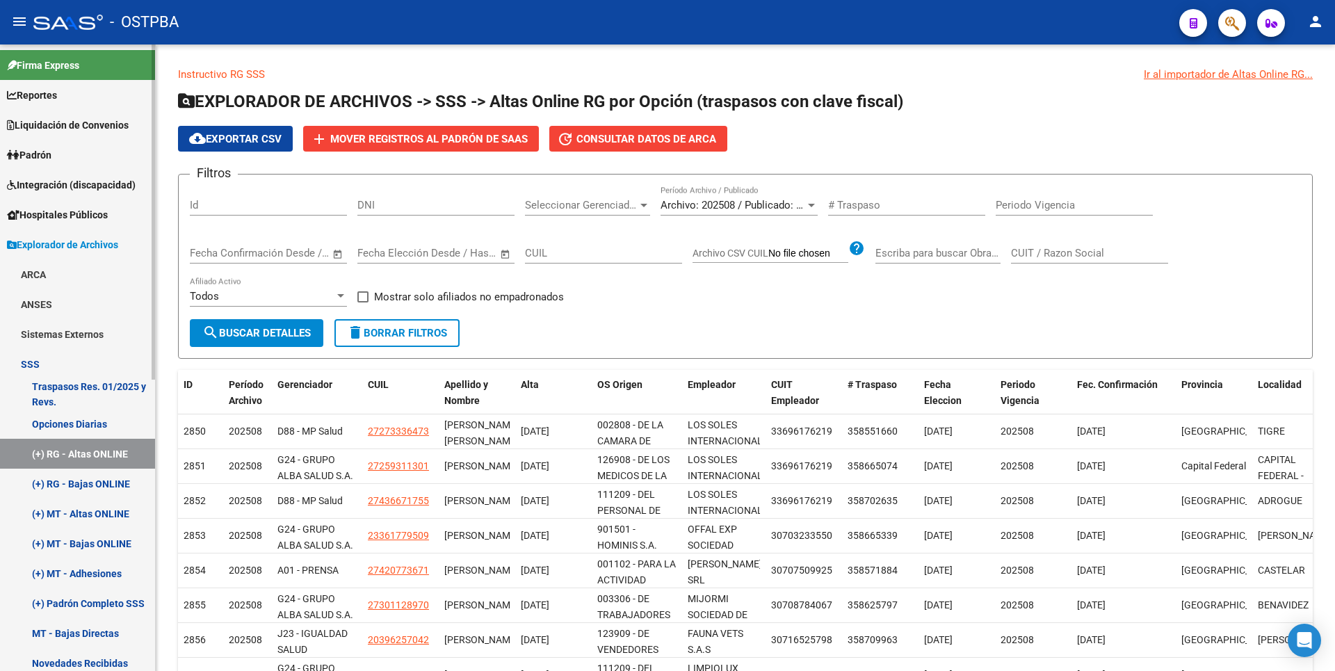
click at [118, 487] on link "(+) RG - Bajas ONLINE" at bounding box center [77, 484] width 155 height 30
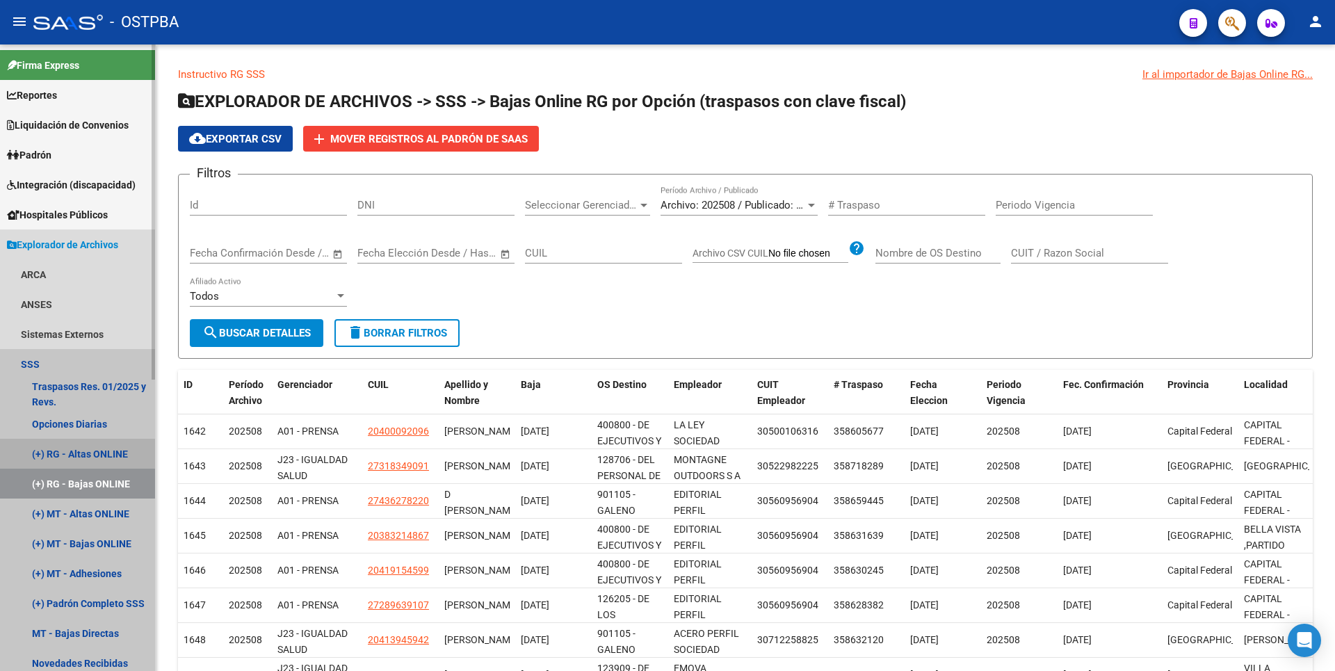
click at [106, 449] on link "(+) RG - Altas ONLINE" at bounding box center [77, 454] width 155 height 30
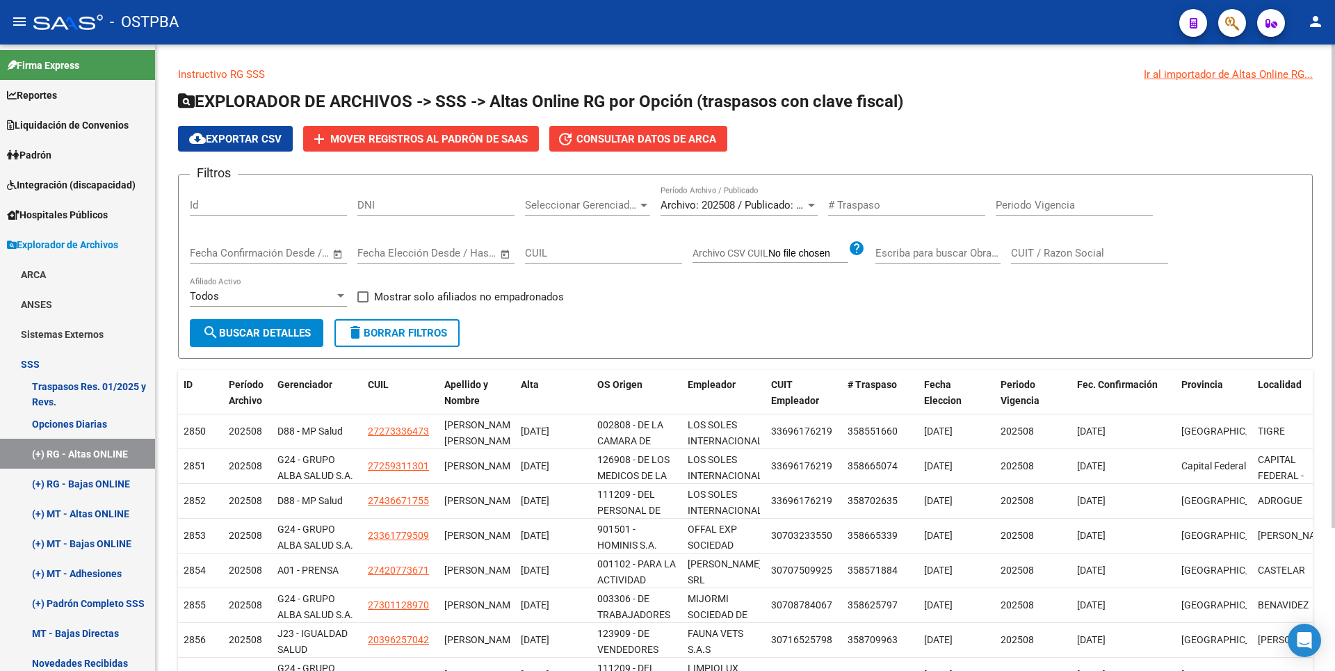
click at [641, 204] on div at bounding box center [643, 205] width 7 height 3
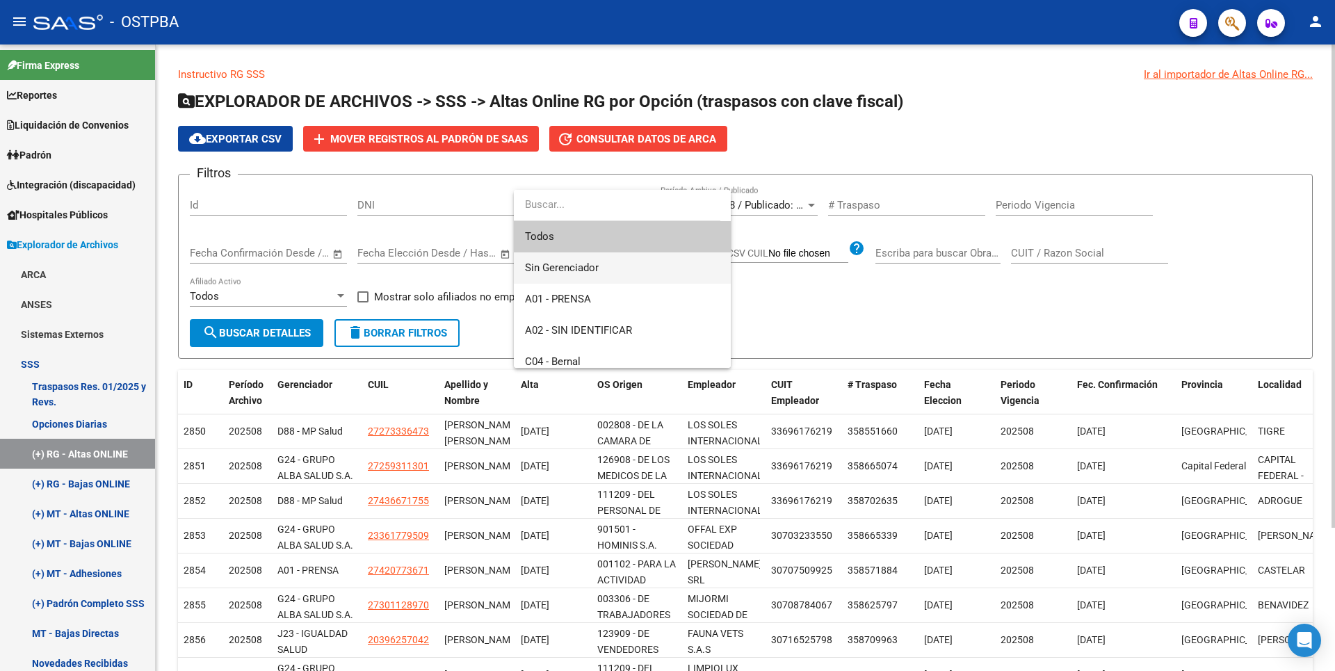
click at [582, 269] on span "Sin Gerenciador" at bounding box center [562, 267] width 74 height 13
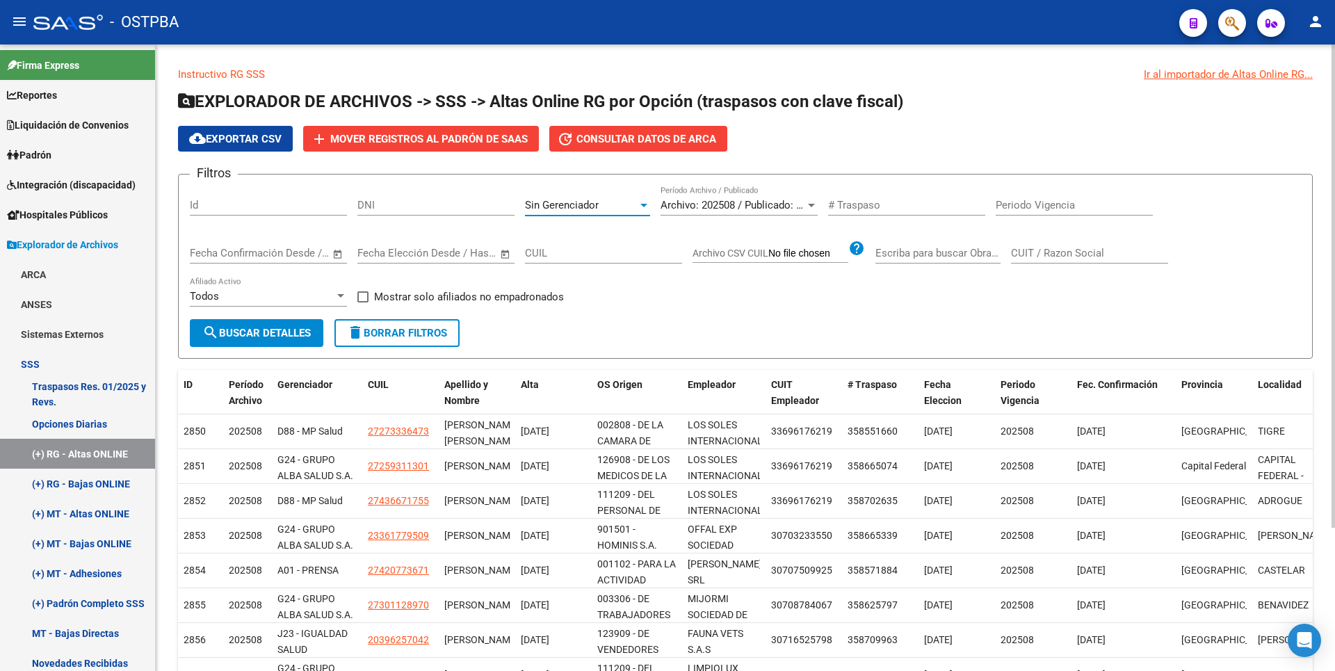
click at [271, 333] on span "search Buscar Detalles" at bounding box center [256, 333] width 108 height 13
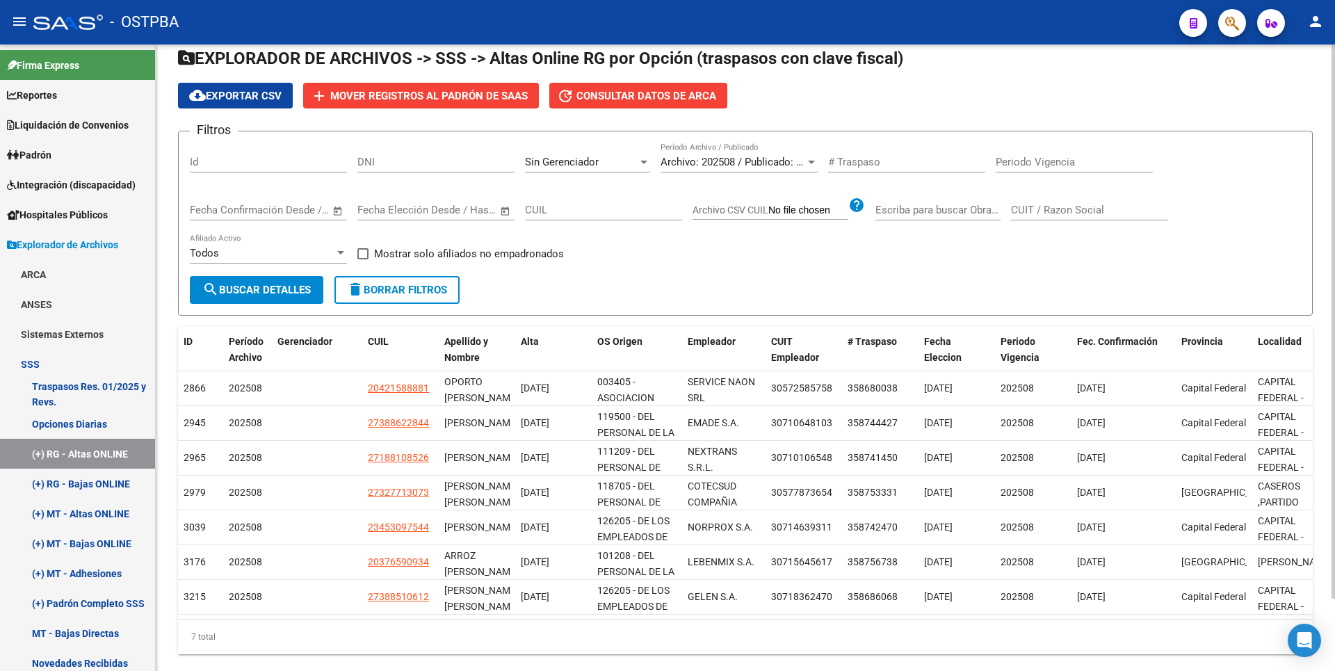
scroll to position [81, 0]
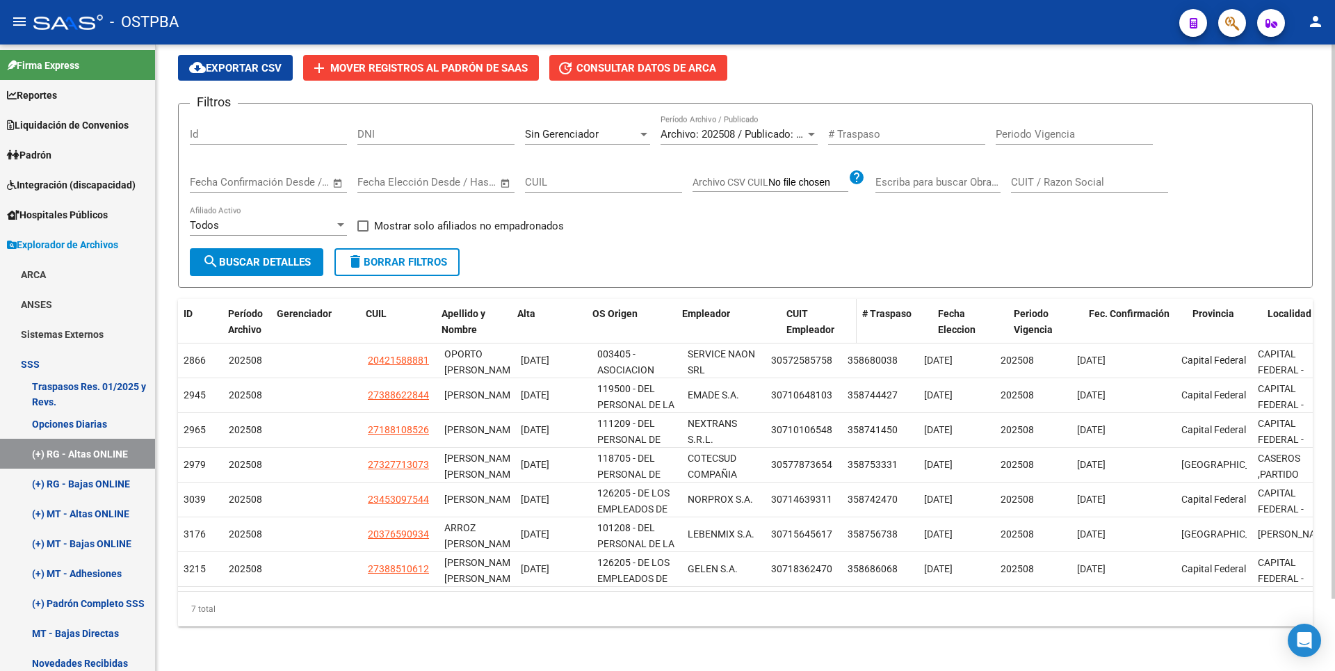
click at [790, 299] on div "ID Período Archivo Gerenciador CUIL Apellido y Nombre Alta OS Origen Empleador …" at bounding box center [1168, 329] width 1981 height 61
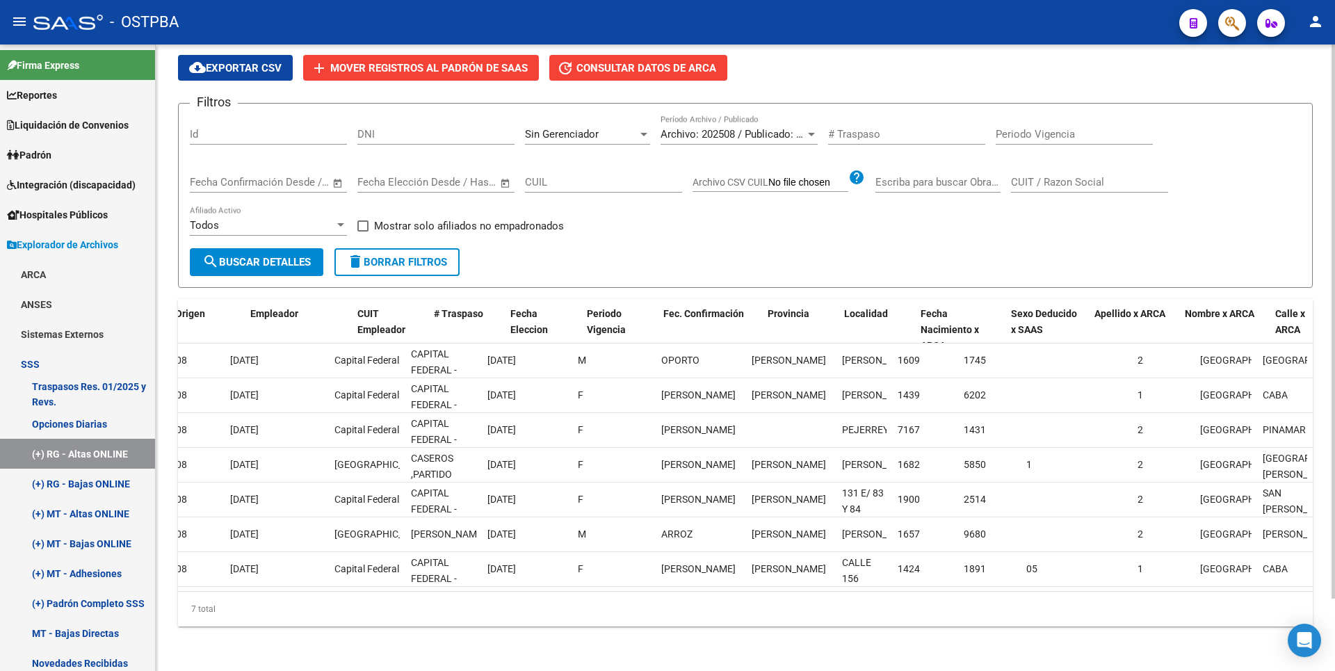
scroll to position [0, 0]
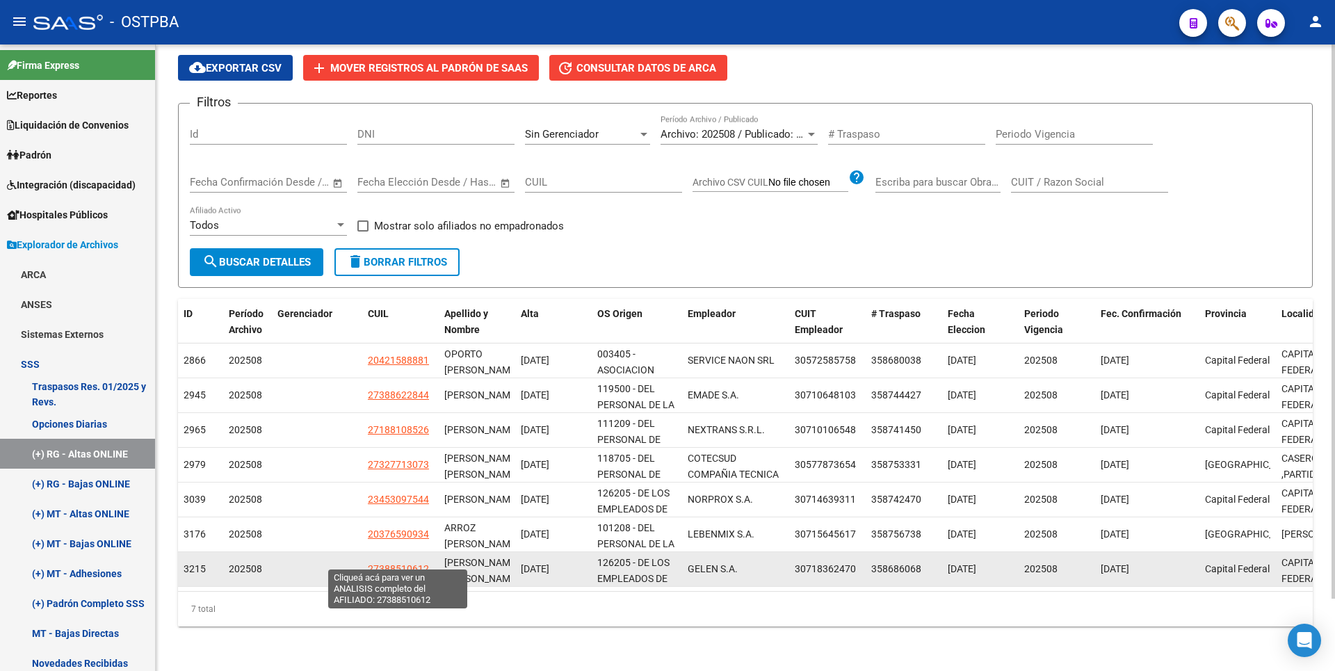
click at [419, 563] on span "27388510612" at bounding box center [398, 568] width 61 height 11
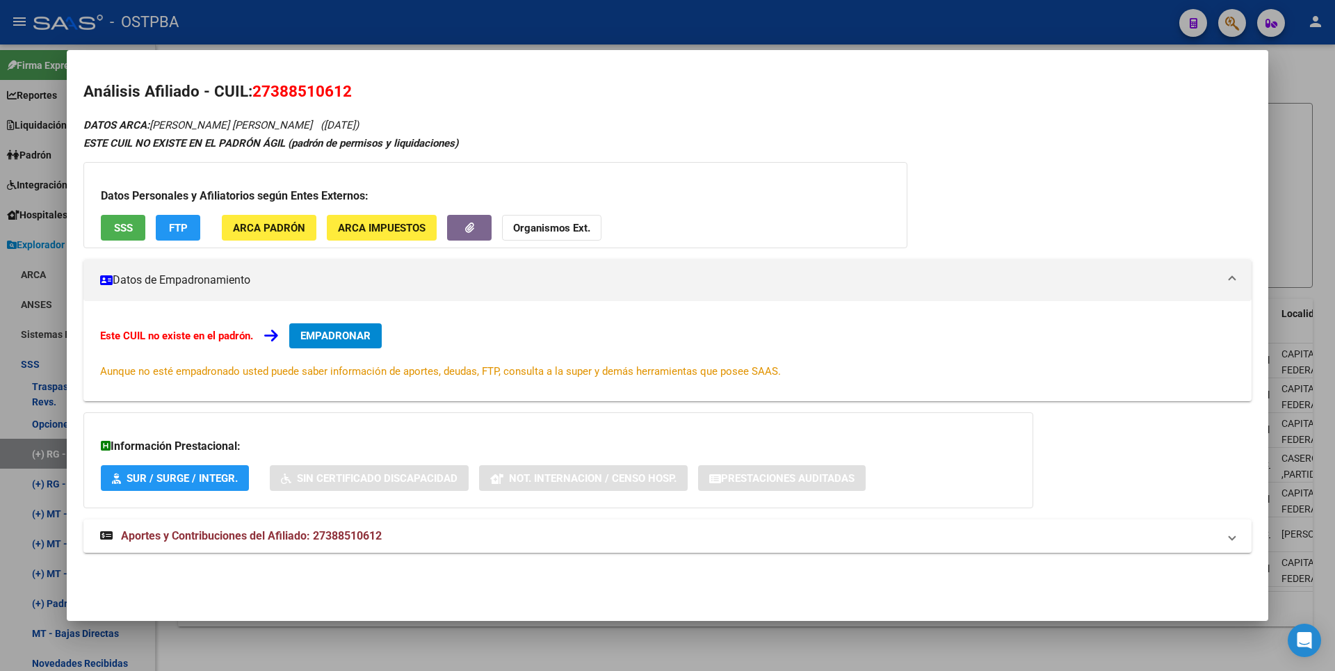
click at [193, 222] on button "FTP" at bounding box center [178, 228] width 44 height 26
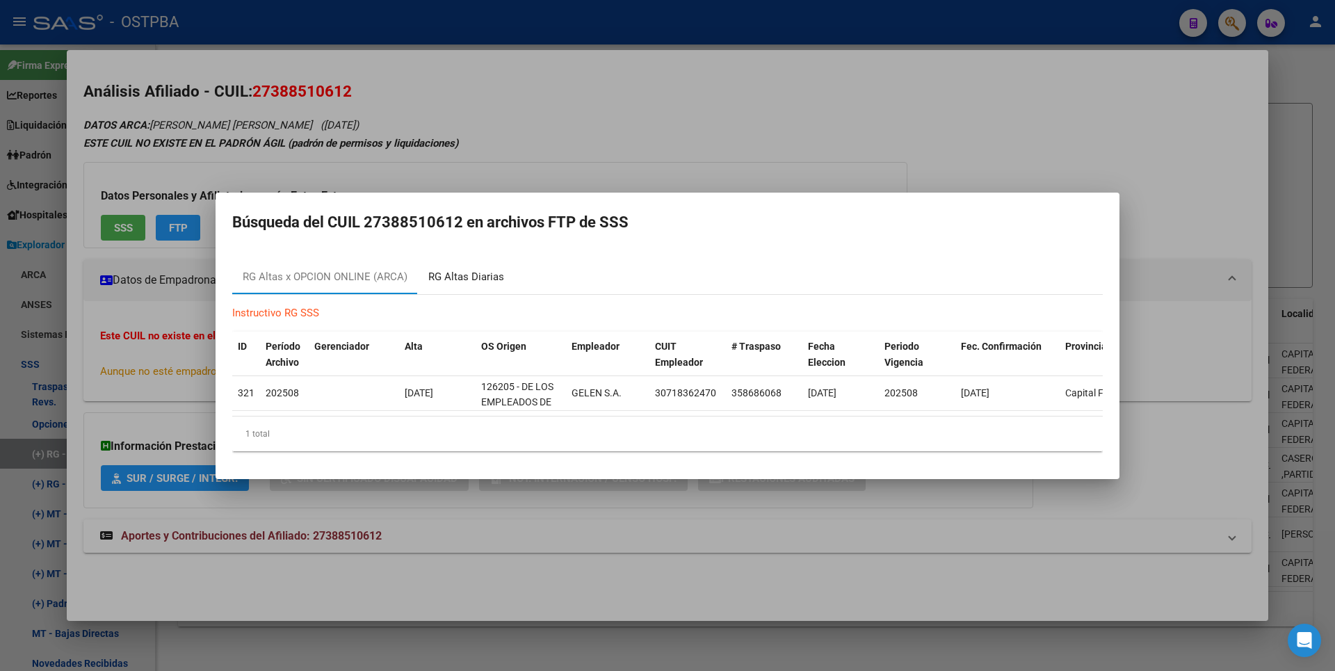
click at [485, 269] on div "RG Altas Diarias" at bounding box center [466, 277] width 76 height 16
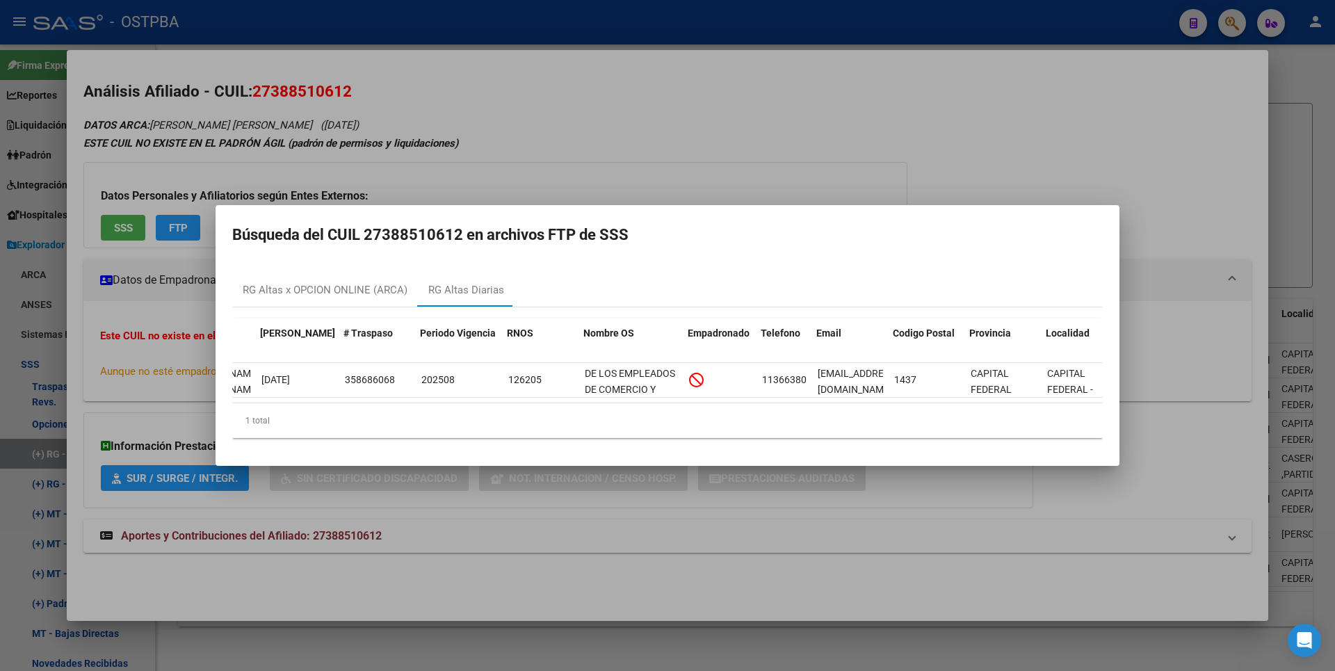
scroll to position [0, 176]
drag, startPoint x: 886, startPoint y: 326, endPoint x: 984, endPoint y: 321, distance: 98.2
click at [982, 321] on div "ID CUIL Nombre Fecha Traspaso # Traspaso Periodo Vigencia RNOS Nombre OS Empadr…" at bounding box center [631, 341] width 1151 height 46
click at [1314, 130] on div at bounding box center [667, 335] width 1335 height 671
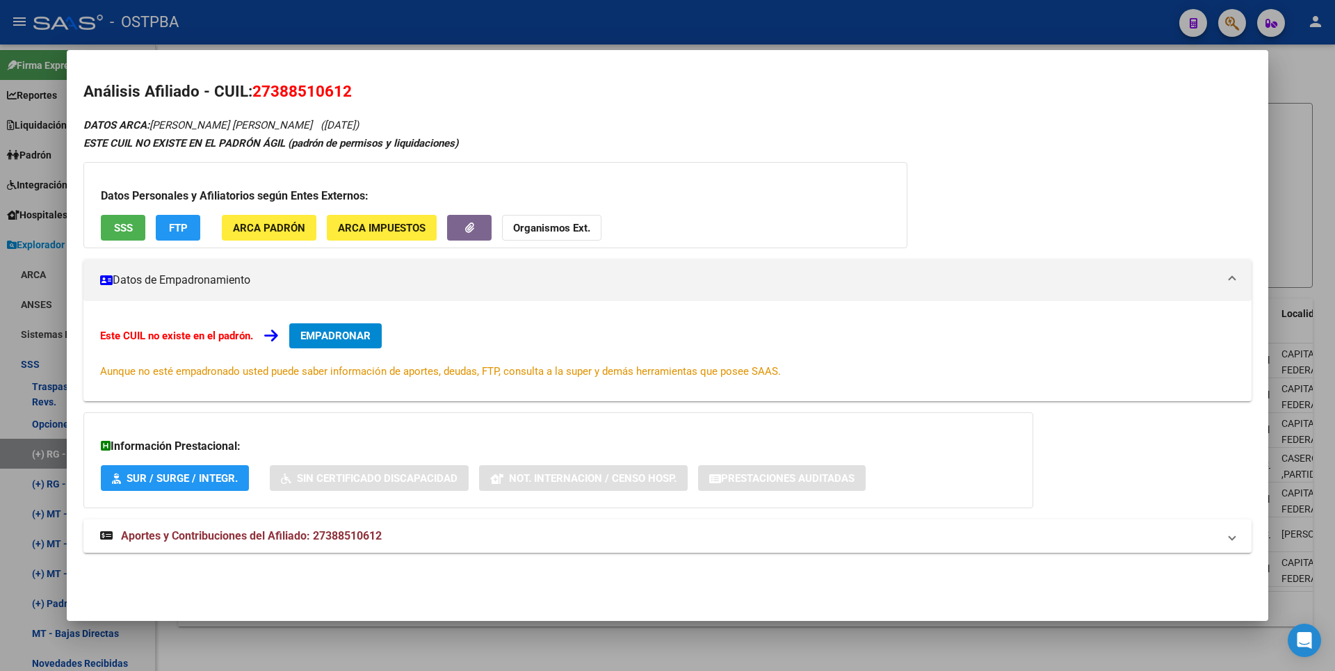
click at [1314, 130] on div at bounding box center [667, 335] width 1335 height 671
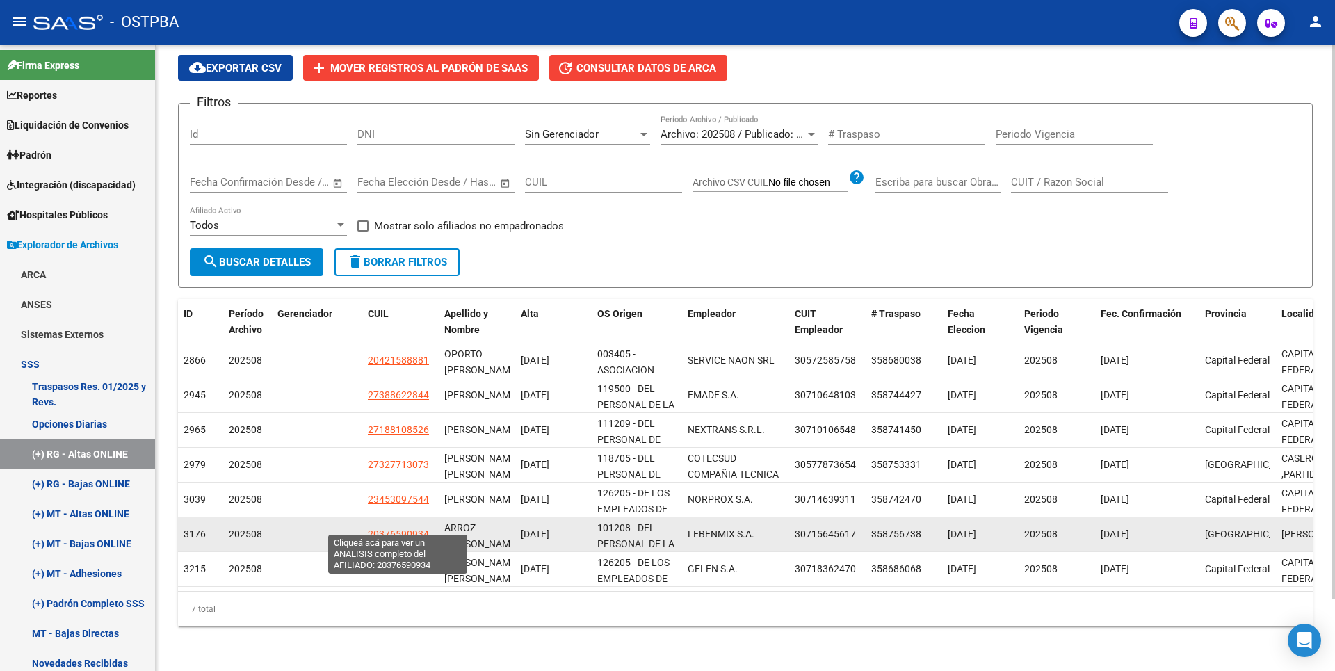
click at [419, 528] on span "20376590934" at bounding box center [398, 533] width 61 height 11
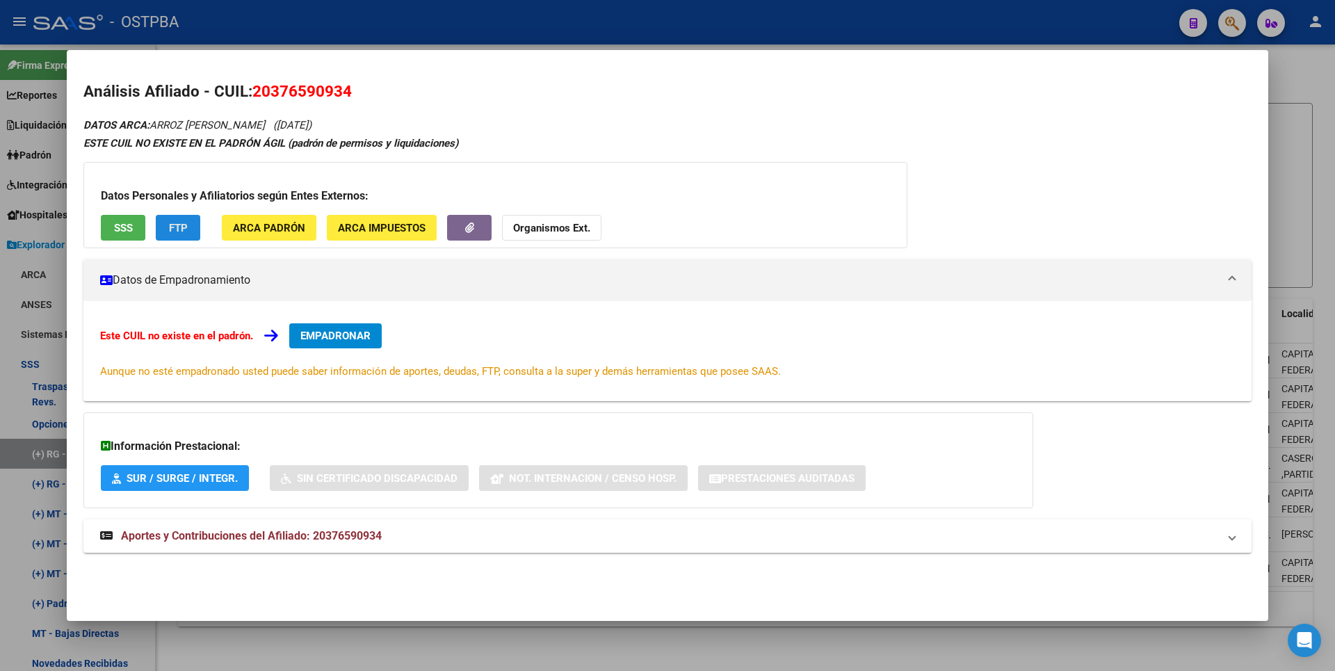
click at [183, 232] on span "FTP" at bounding box center [178, 228] width 19 height 13
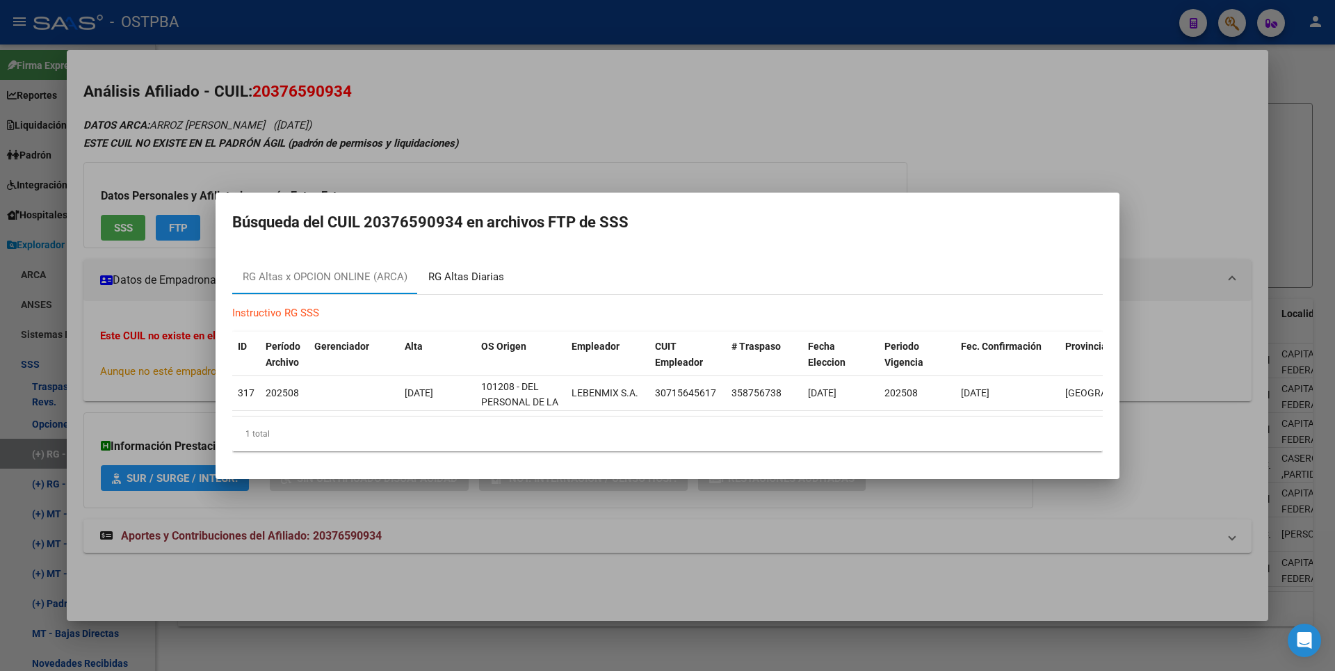
click at [492, 269] on div "RG Altas Diarias" at bounding box center [466, 277] width 76 height 16
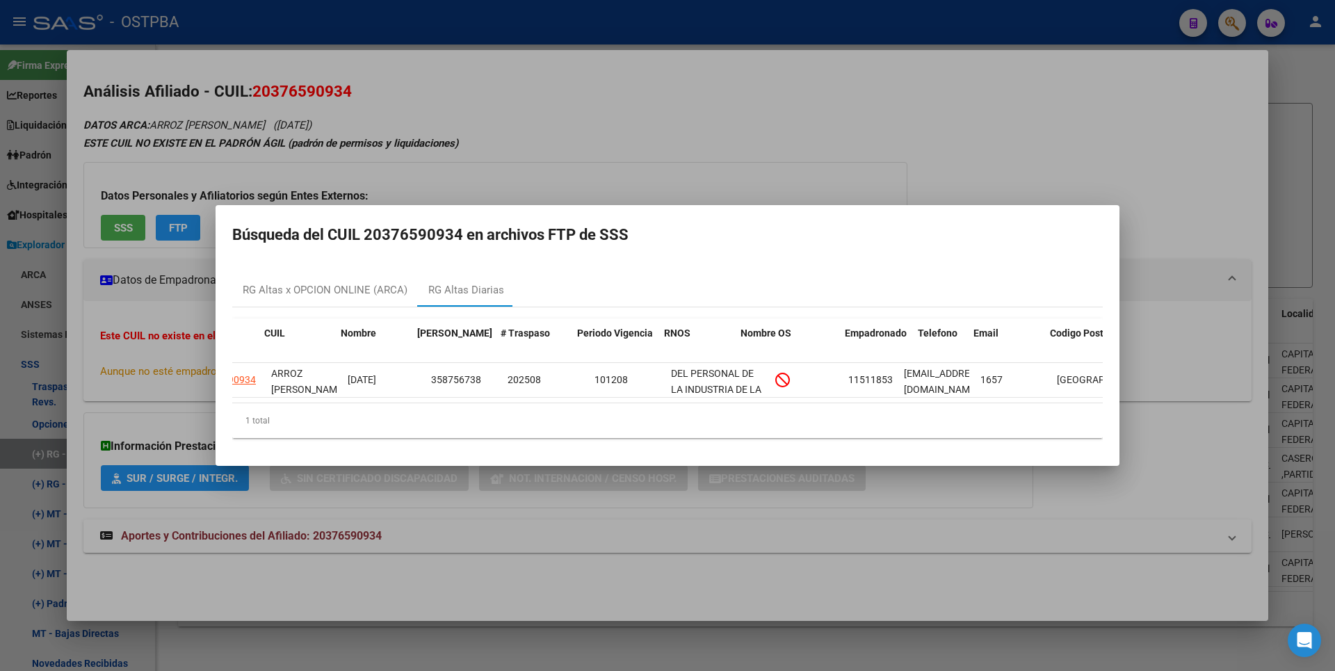
scroll to position [0, 96]
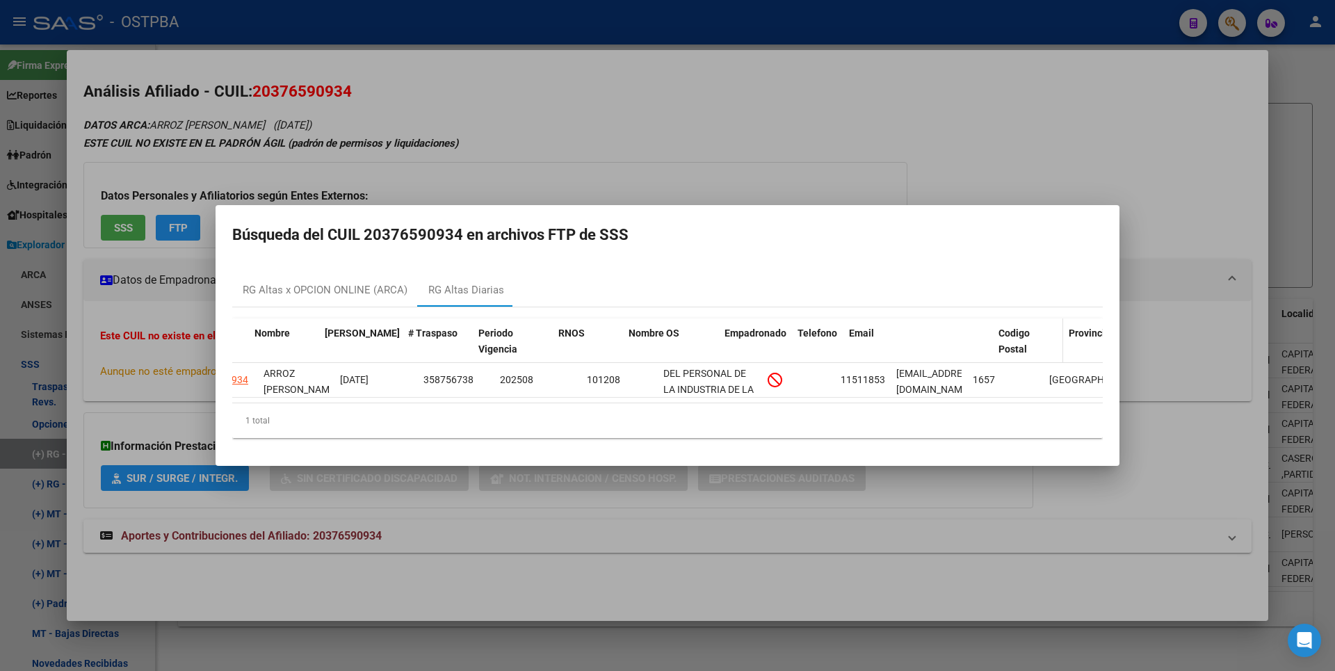
drag, startPoint x: 962, startPoint y: 328, endPoint x: 1050, endPoint y: 316, distance: 89.2
click at [1050, 318] on div "ID CUIL Nombre Fecha Traspaso # Traspaso Periodo Vigencia RNOS Nombre OS Empadr…" at bounding box center [711, 341] width 1151 height 46
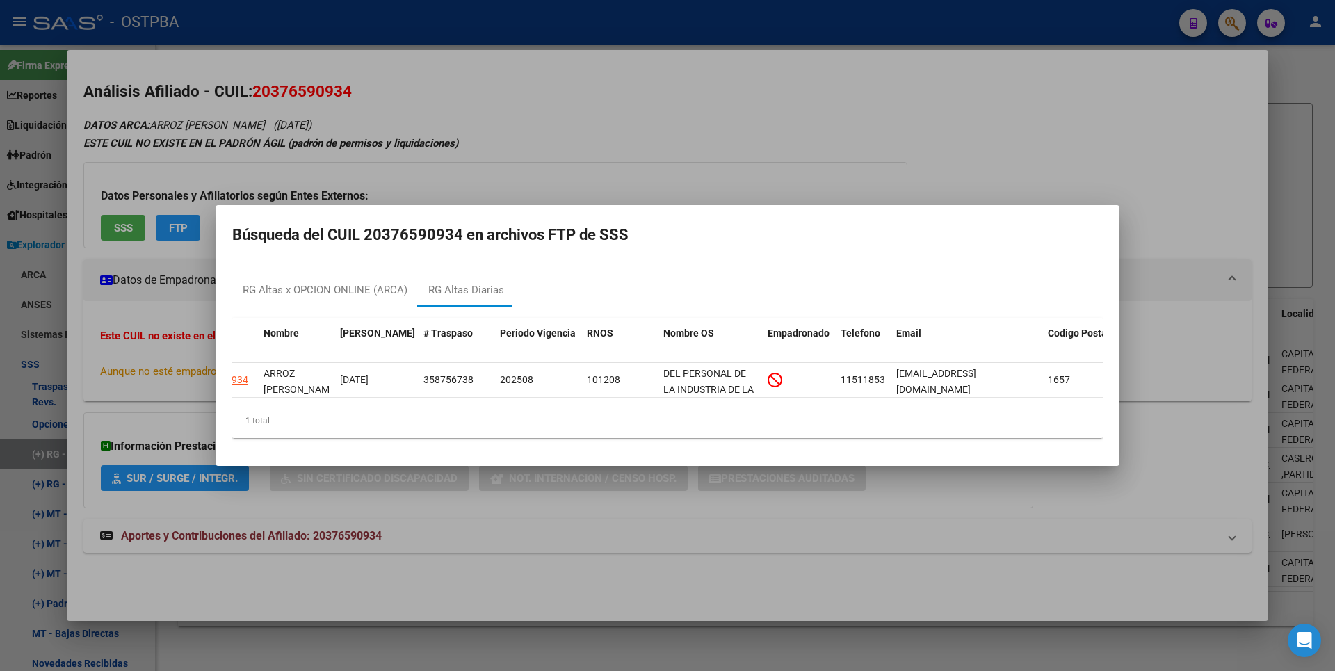
drag, startPoint x: 1288, startPoint y: 147, endPoint x: 1295, endPoint y: 148, distance: 7.0
click at [1291, 147] on div at bounding box center [667, 335] width 1335 height 671
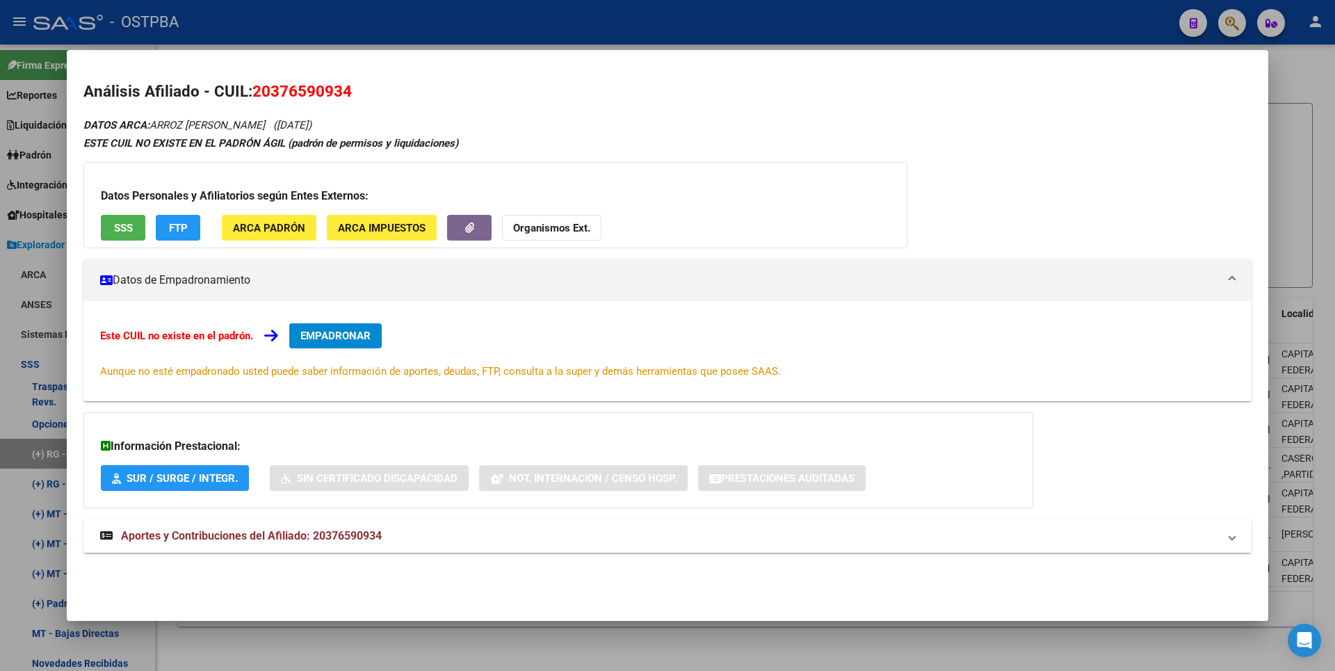
click at [1294, 148] on div at bounding box center [667, 335] width 1335 height 671
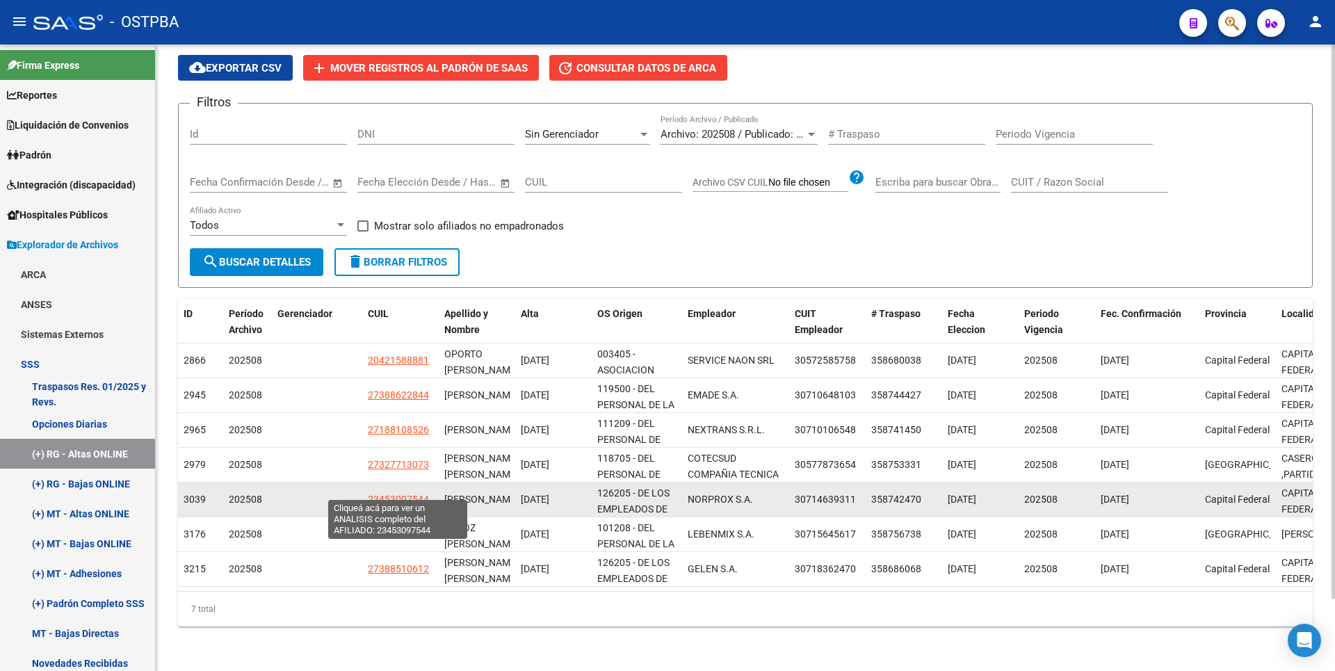
click at [395, 494] on span "23453097544" at bounding box center [398, 499] width 61 height 11
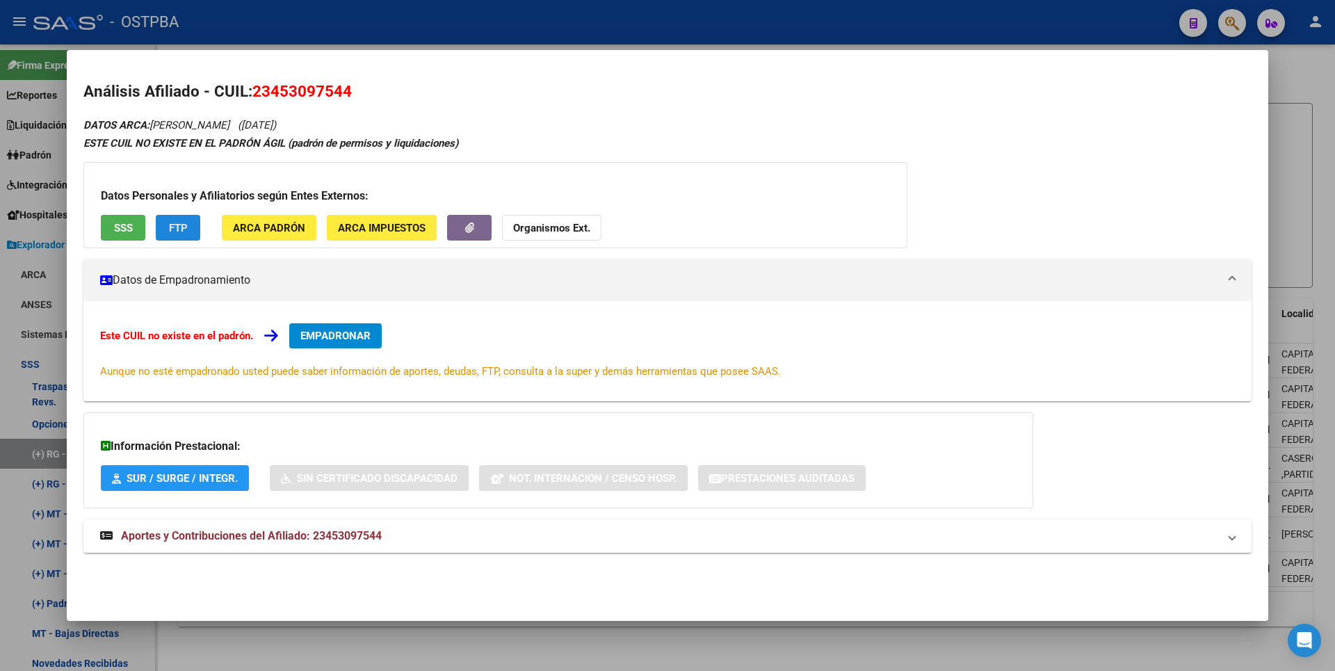
click at [188, 231] on button "FTP" at bounding box center [178, 228] width 44 height 26
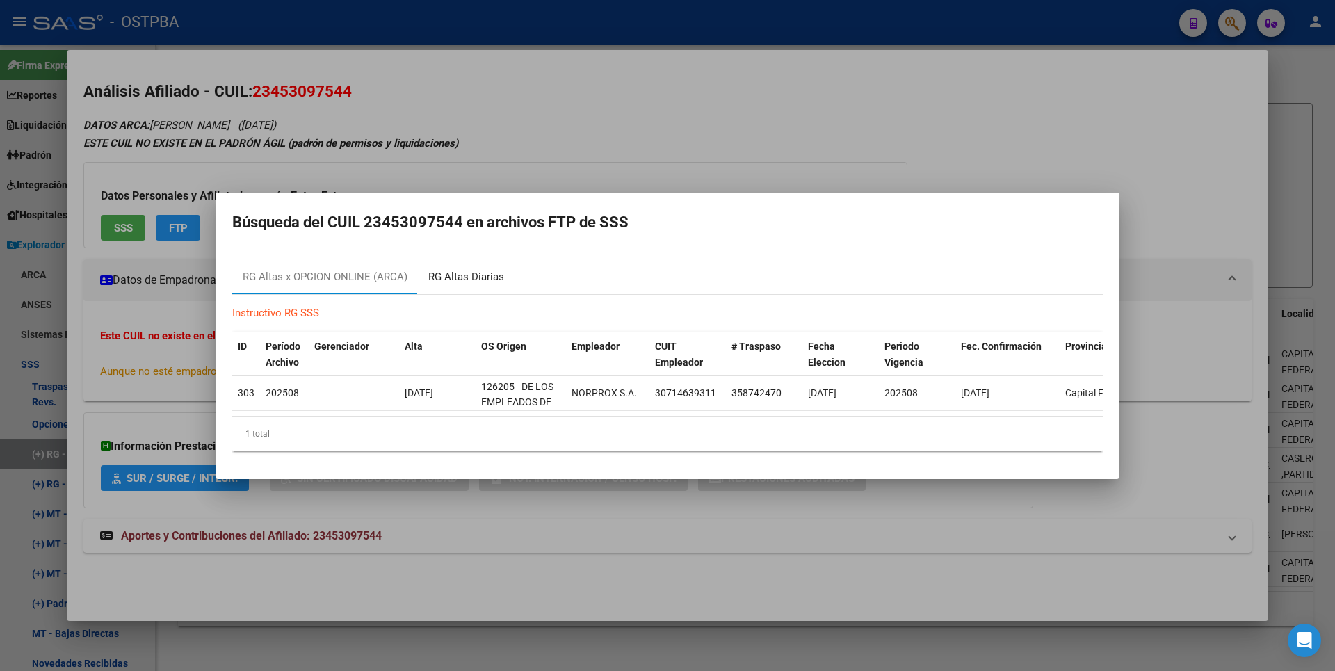
click at [480, 270] on div "RG Altas Diarias" at bounding box center [466, 277] width 76 height 16
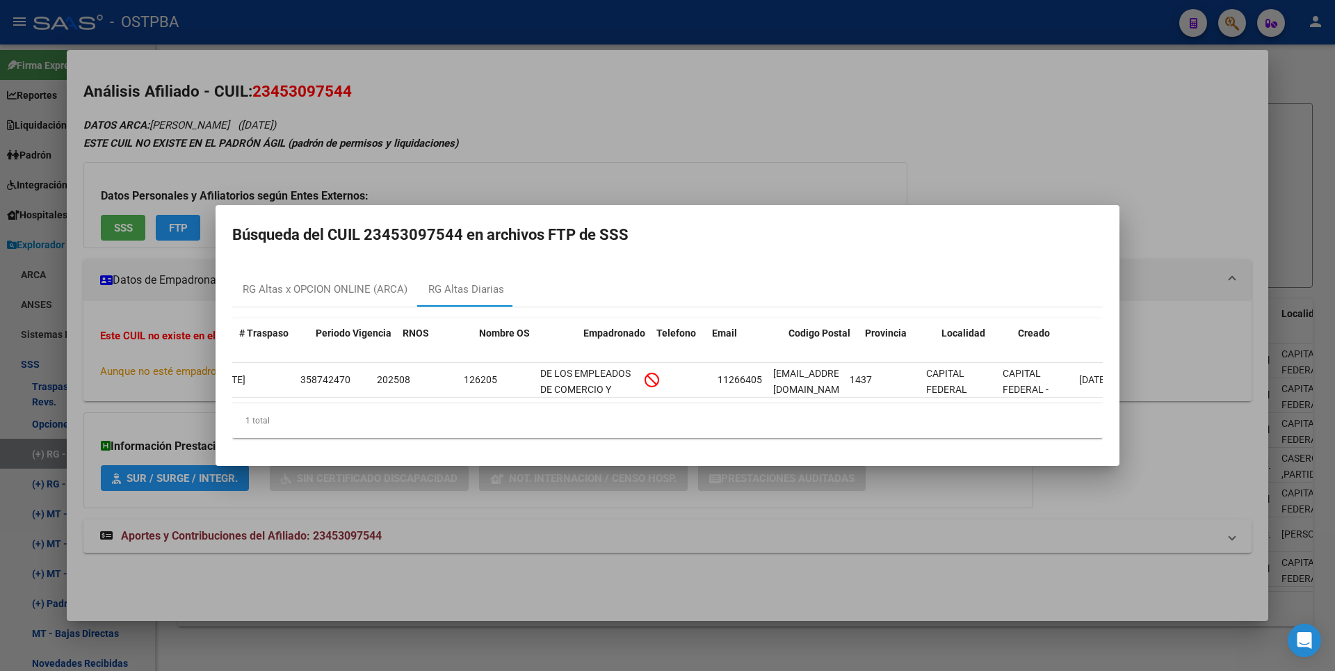
scroll to position [0, 280]
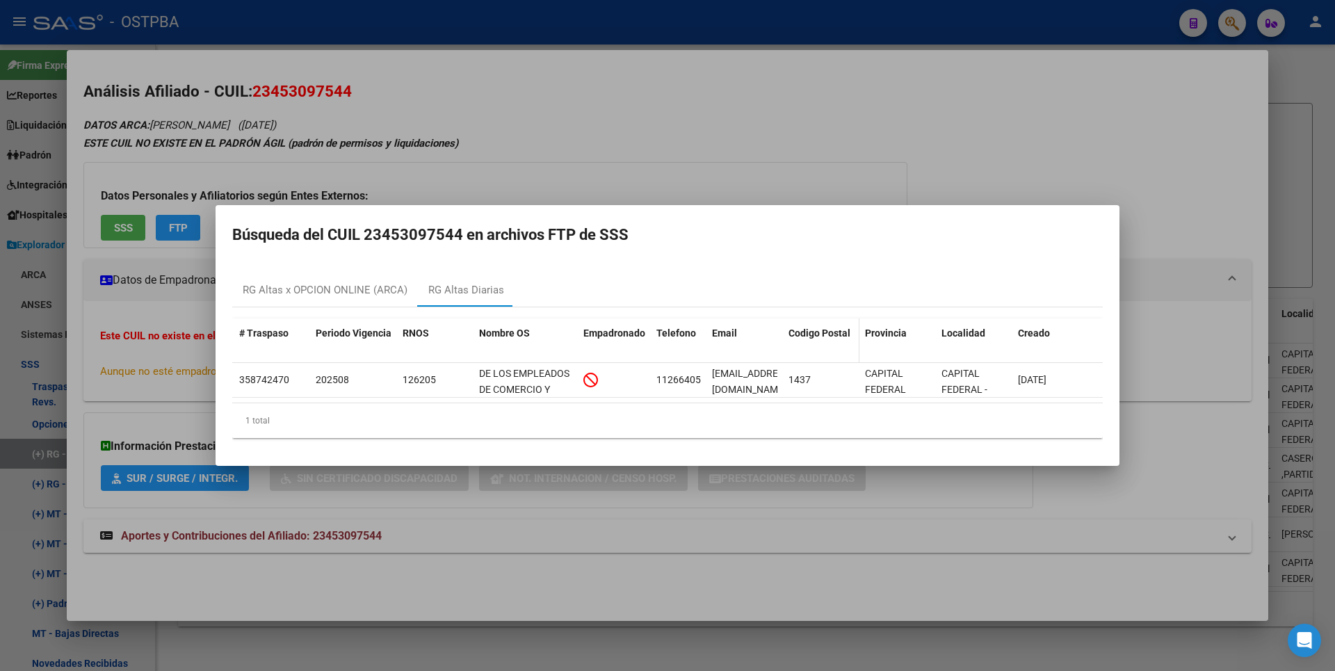
click at [784, 331] on datatable-header-cell "Codigo Postal" at bounding box center [821, 341] width 76 height 46
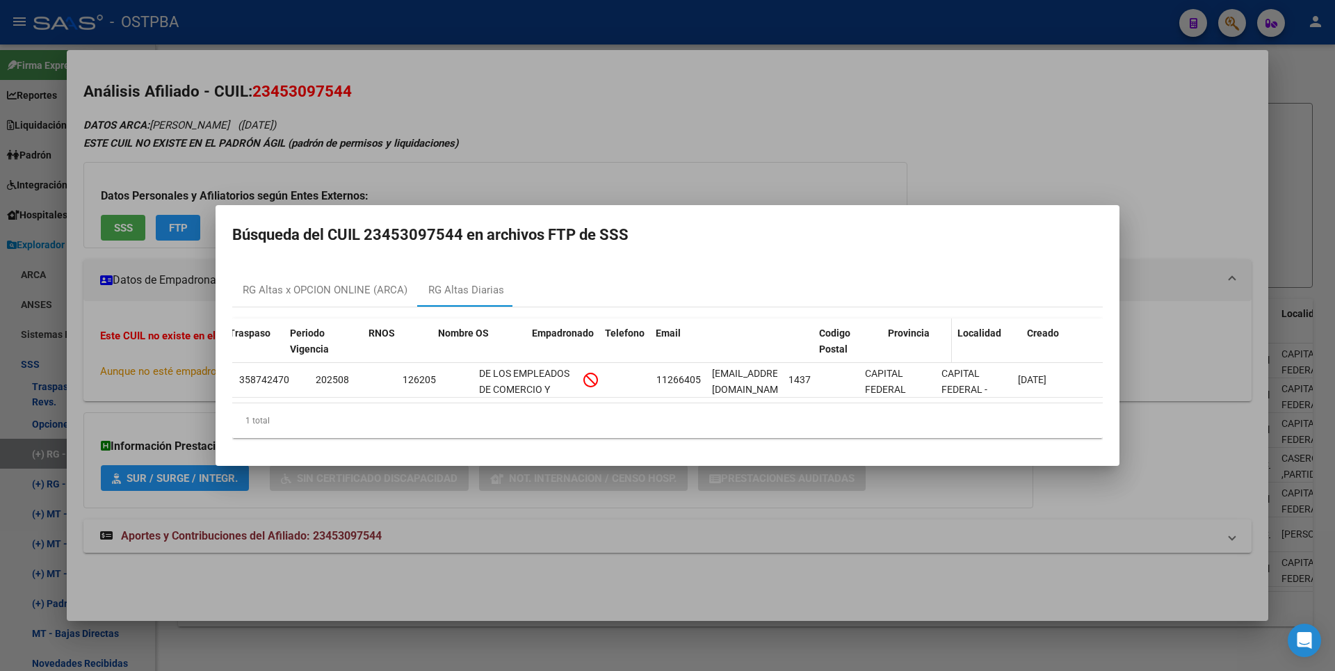
drag, startPoint x: 779, startPoint y: 327, endPoint x: 886, endPoint y: 314, distance: 107.9
click at [886, 318] on div "ID CUIL Nombre Fecha Traspaso # Traspaso Periodo Vigencia RNOS Nombre OS Empadr…" at bounding box center [527, 341] width 1151 height 46
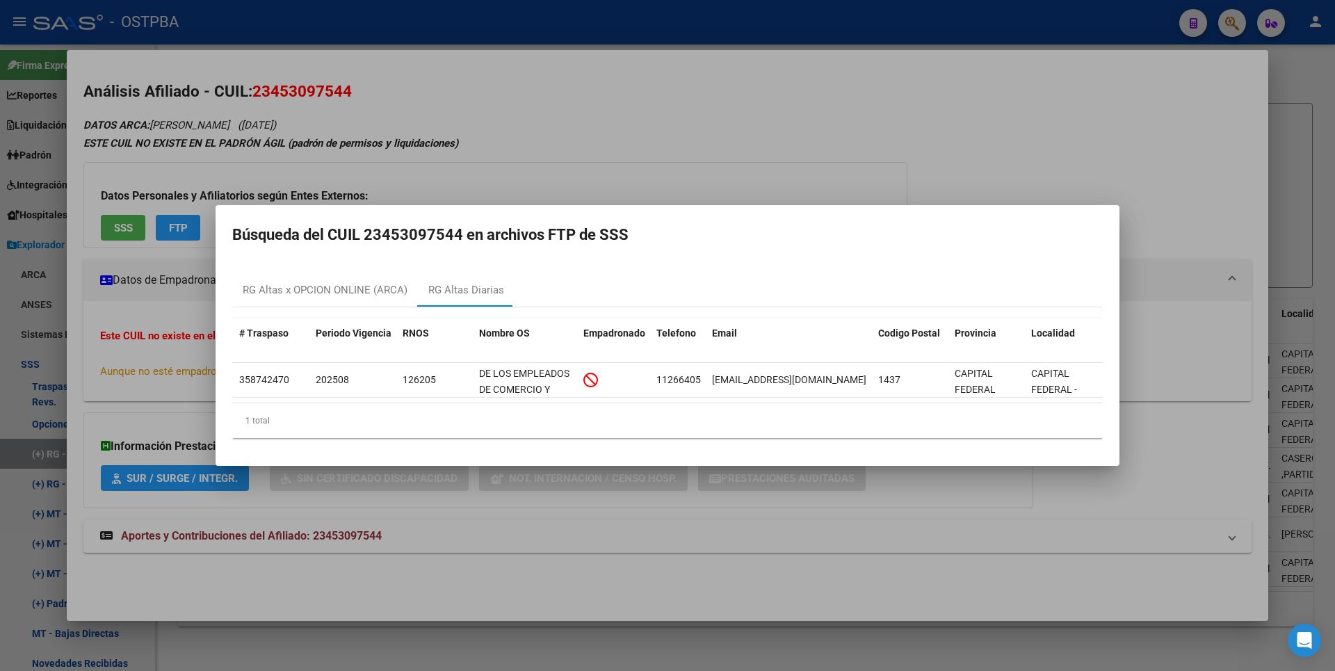
click at [1296, 204] on div at bounding box center [667, 335] width 1335 height 671
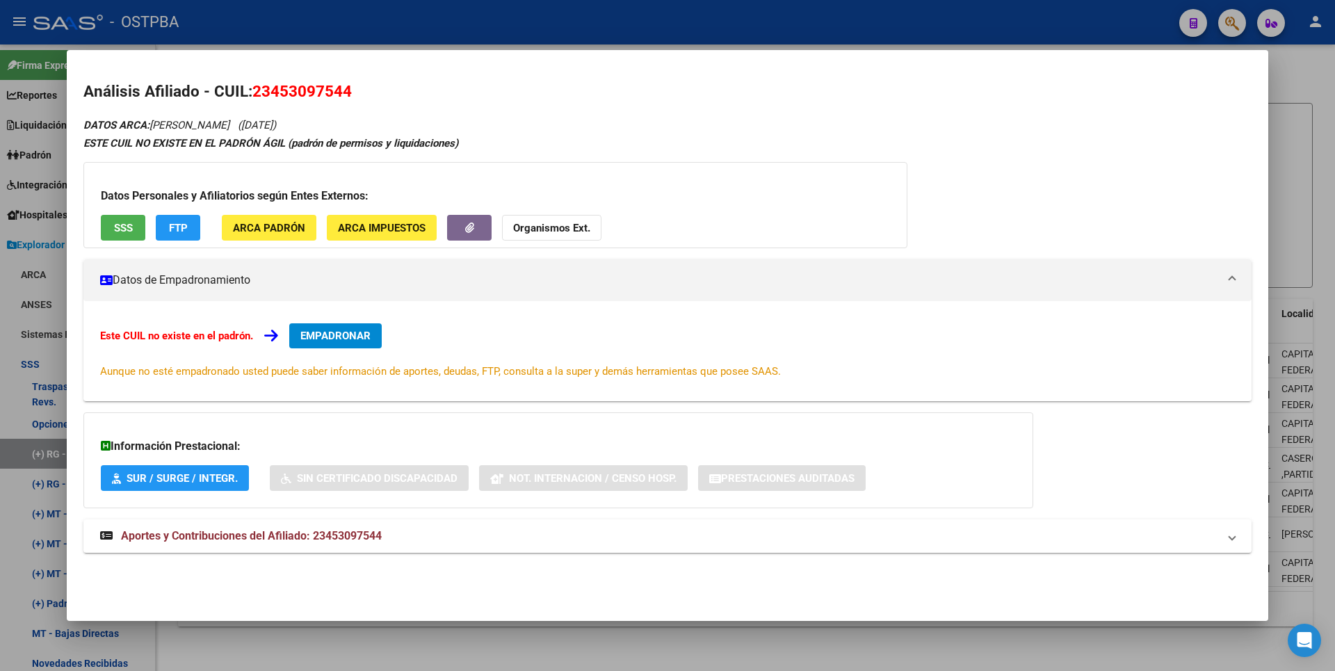
click at [1296, 204] on div at bounding box center [667, 335] width 1335 height 671
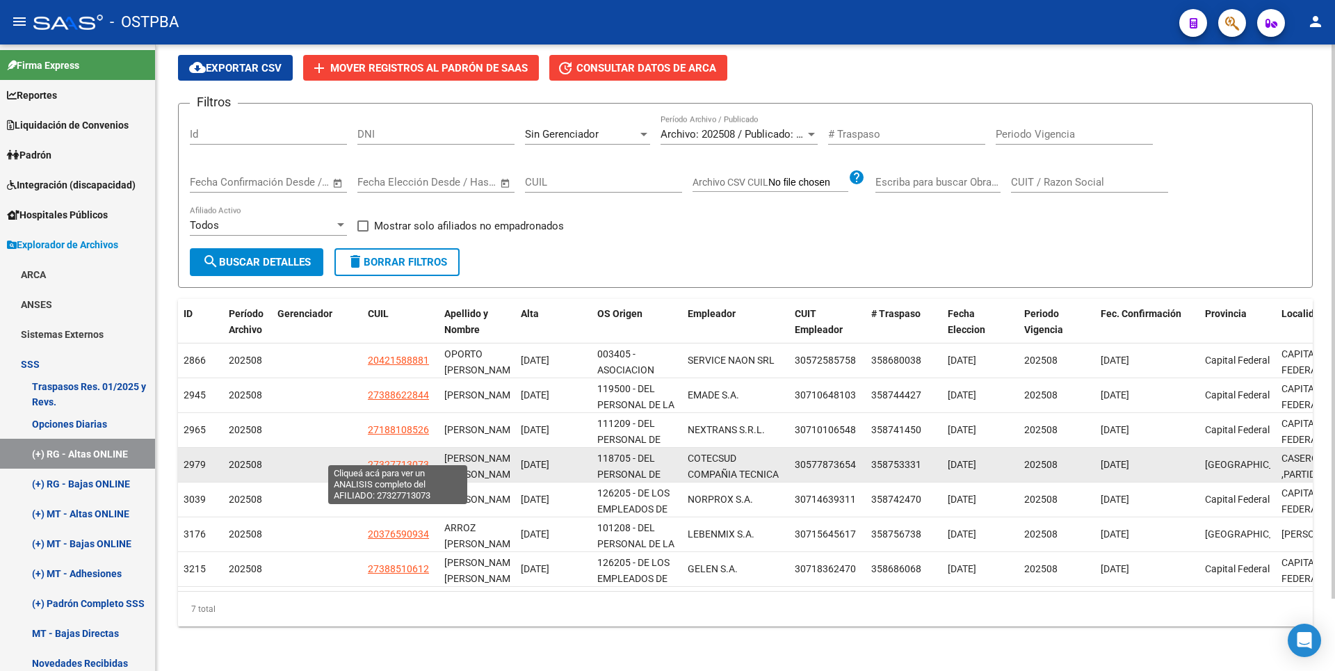
click at [391, 459] on span "27327713073" at bounding box center [398, 464] width 61 height 11
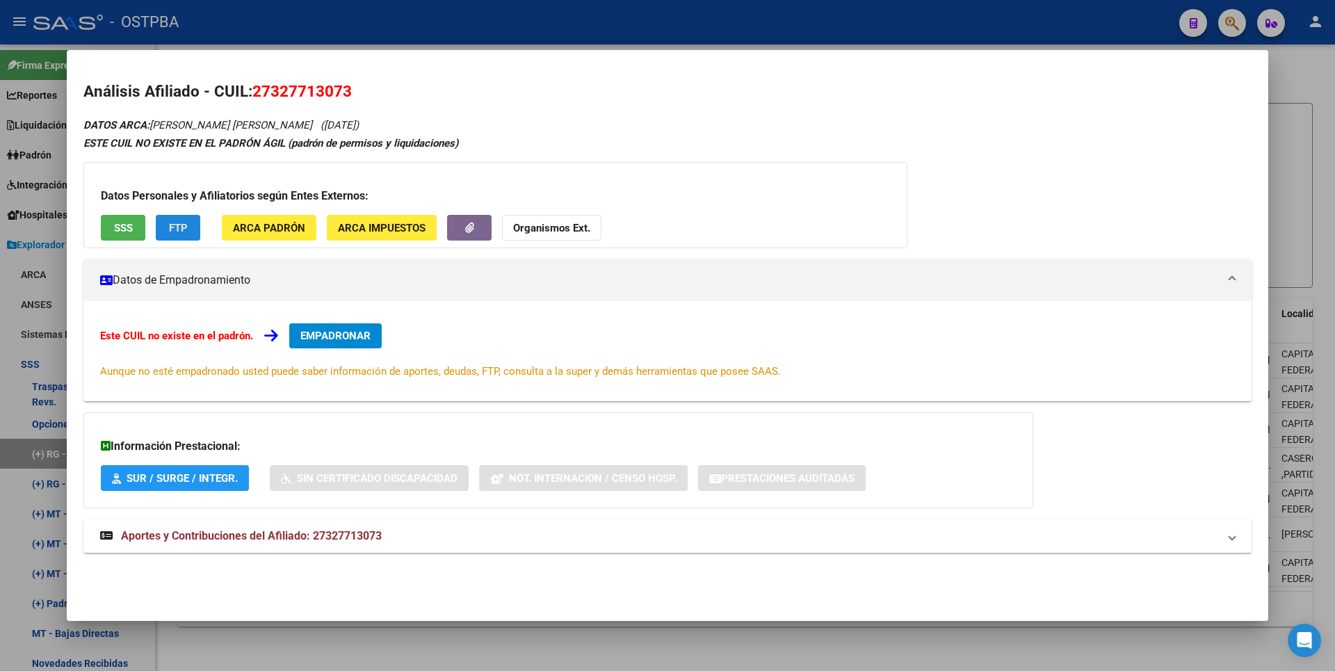
click at [188, 225] on button "FTP" at bounding box center [178, 228] width 44 height 26
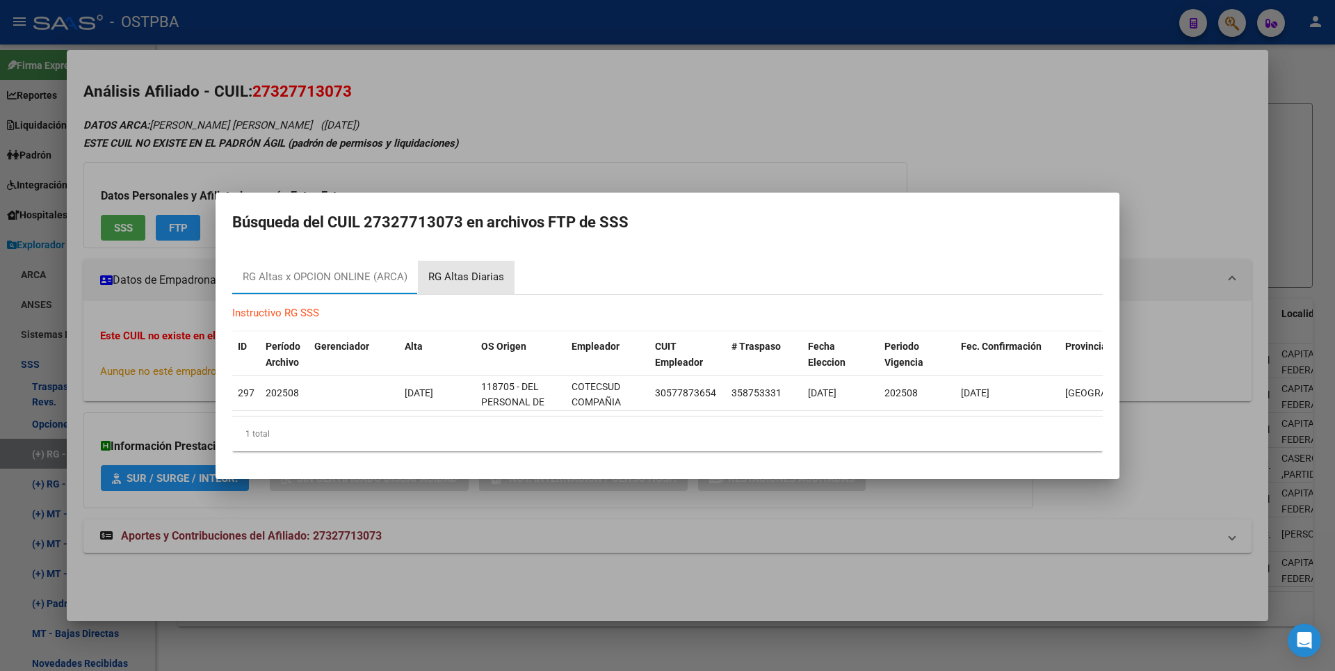
click at [471, 269] on div "RG Altas Diarias" at bounding box center [466, 277] width 76 height 16
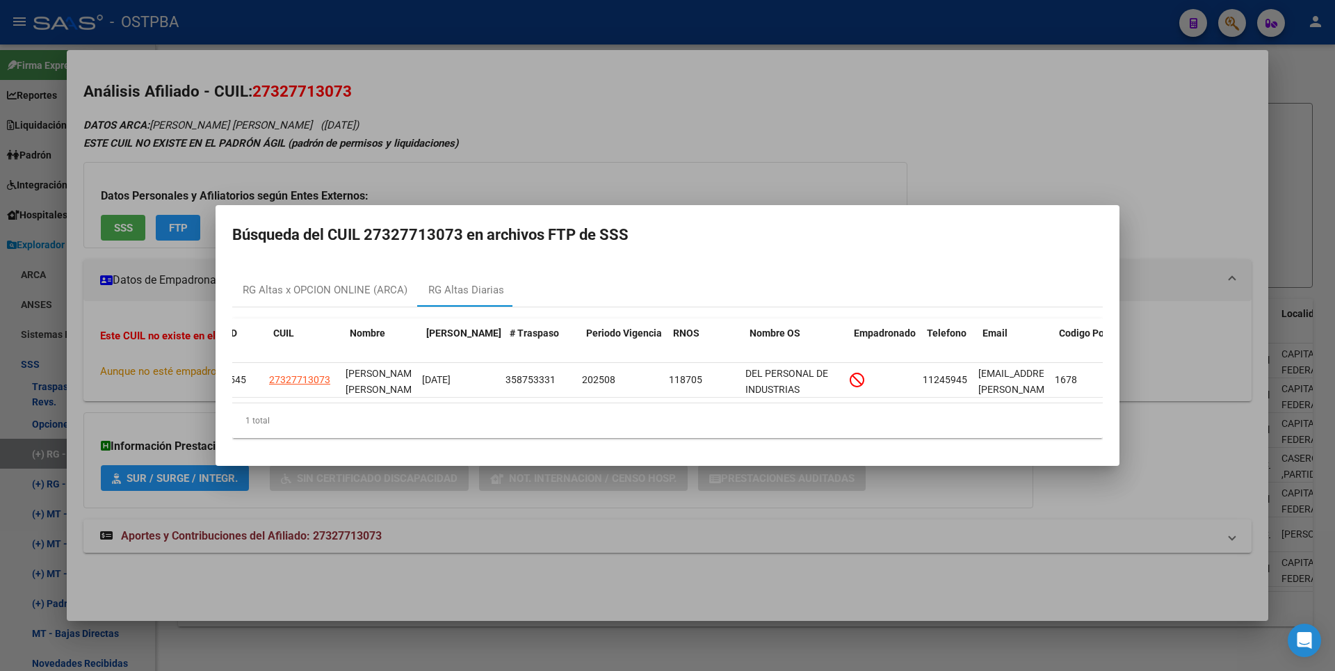
scroll to position [0, 18]
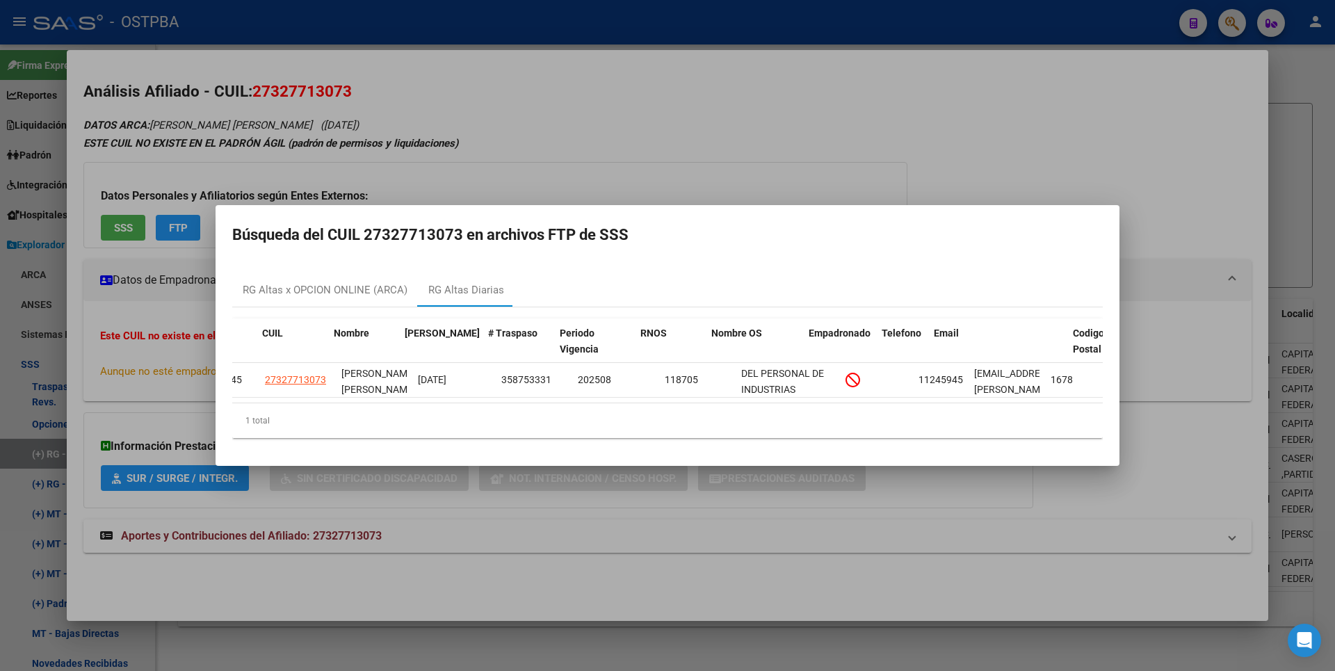
drag, startPoint x: 1042, startPoint y: 323, endPoint x: 1117, endPoint y: 318, distance: 75.2
click at [1117, 318] on mat-dialog-content "RG Altas x OPCION ONLINE (ARCA) RG Altas Diarias ID CUIL Nombre Fecha Traspaso …" at bounding box center [668, 355] width 904 height 187
drag, startPoint x: 1117, startPoint y: 318, endPoint x: 1294, endPoint y: 156, distance: 240.1
click at [1294, 156] on div at bounding box center [667, 335] width 1335 height 671
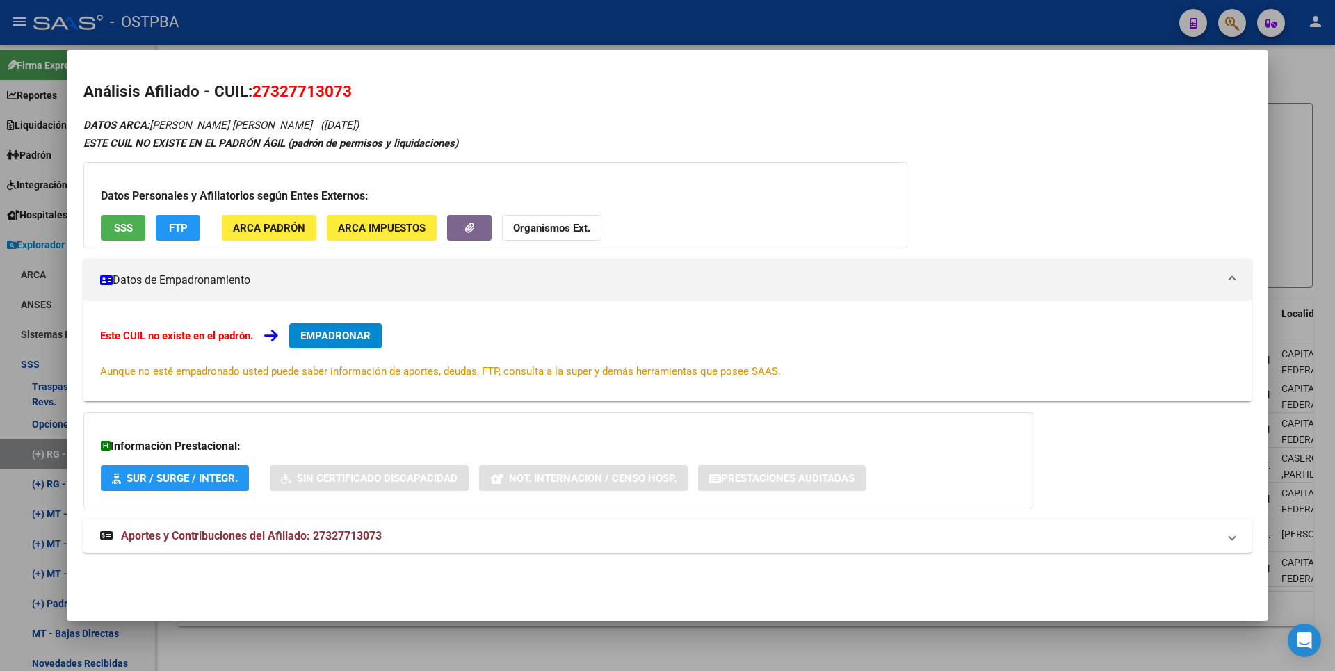
click at [1294, 156] on div at bounding box center [667, 335] width 1335 height 671
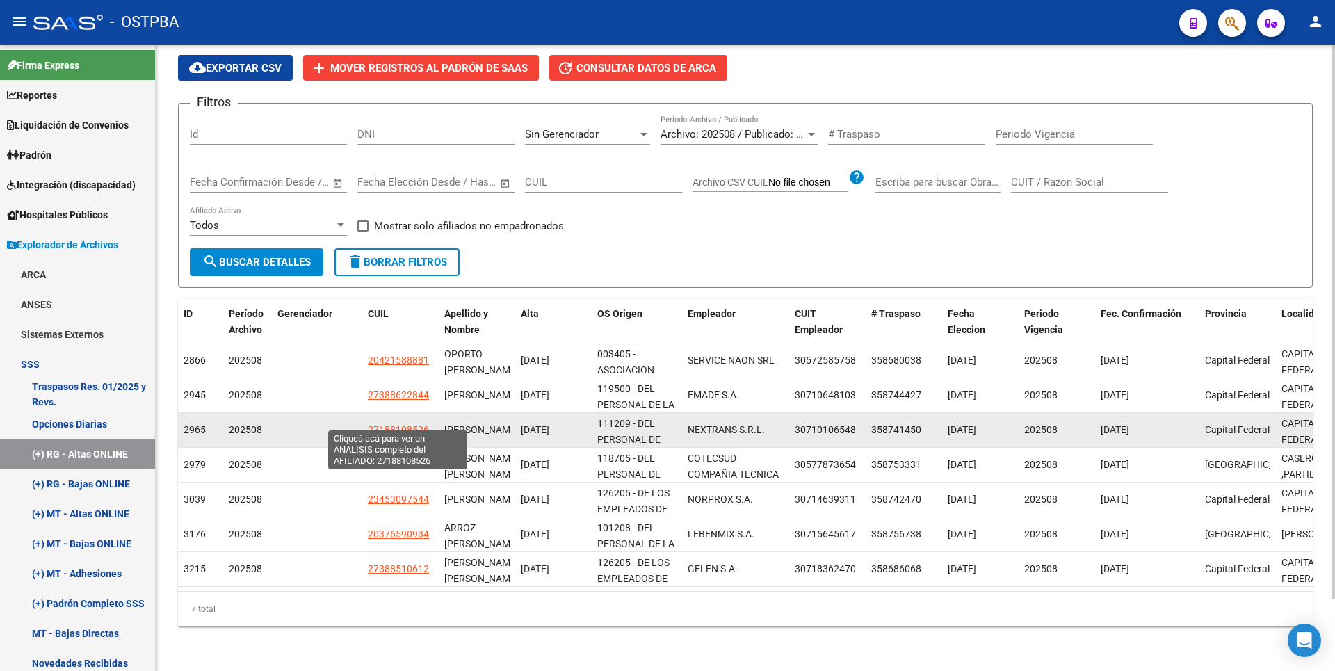
click at [405, 424] on span "27188108526" at bounding box center [398, 429] width 61 height 11
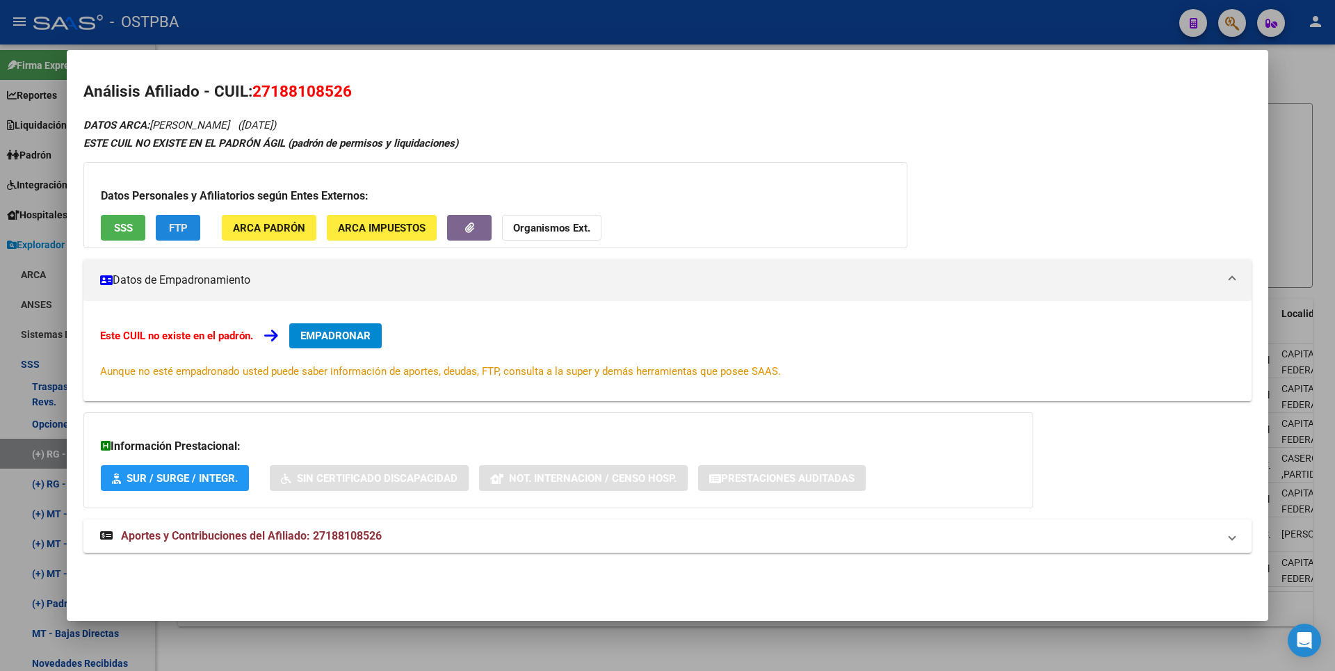
click at [180, 229] on span "FTP" at bounding box center [178, 228] width 19 height 13
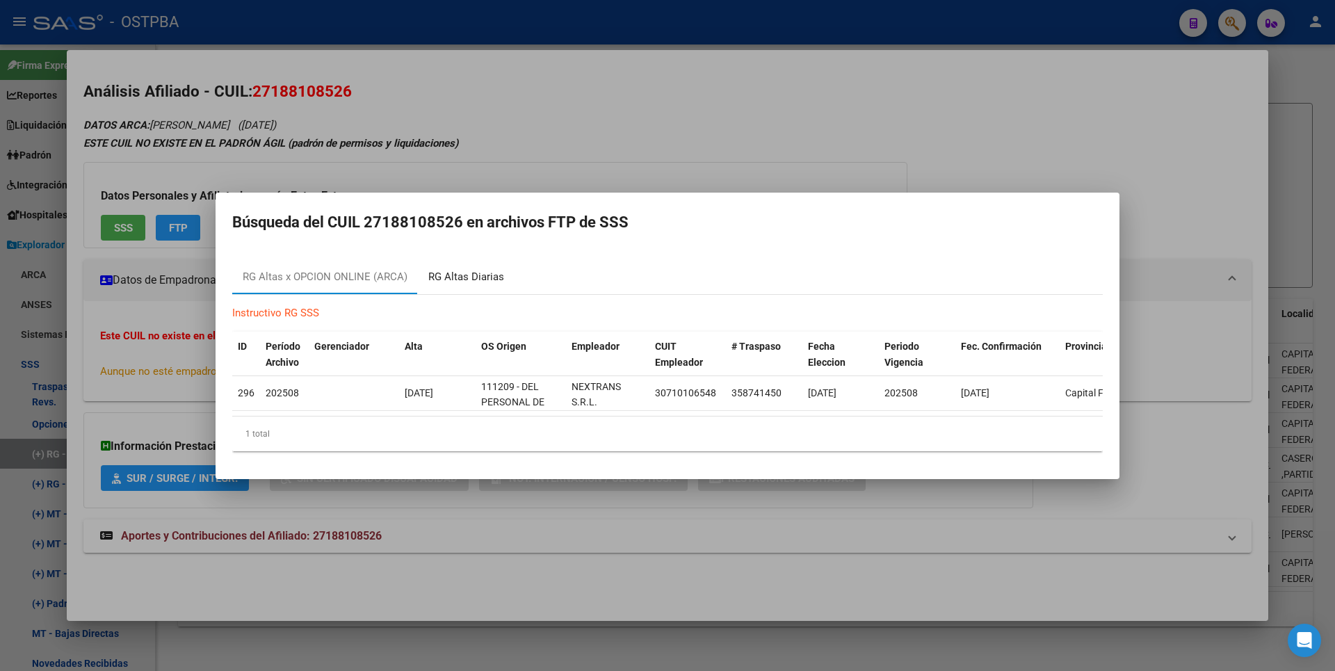
click at [477, 282] on div "RG Altas Diarias" at bounding box center [466, 277] width 97 height 33
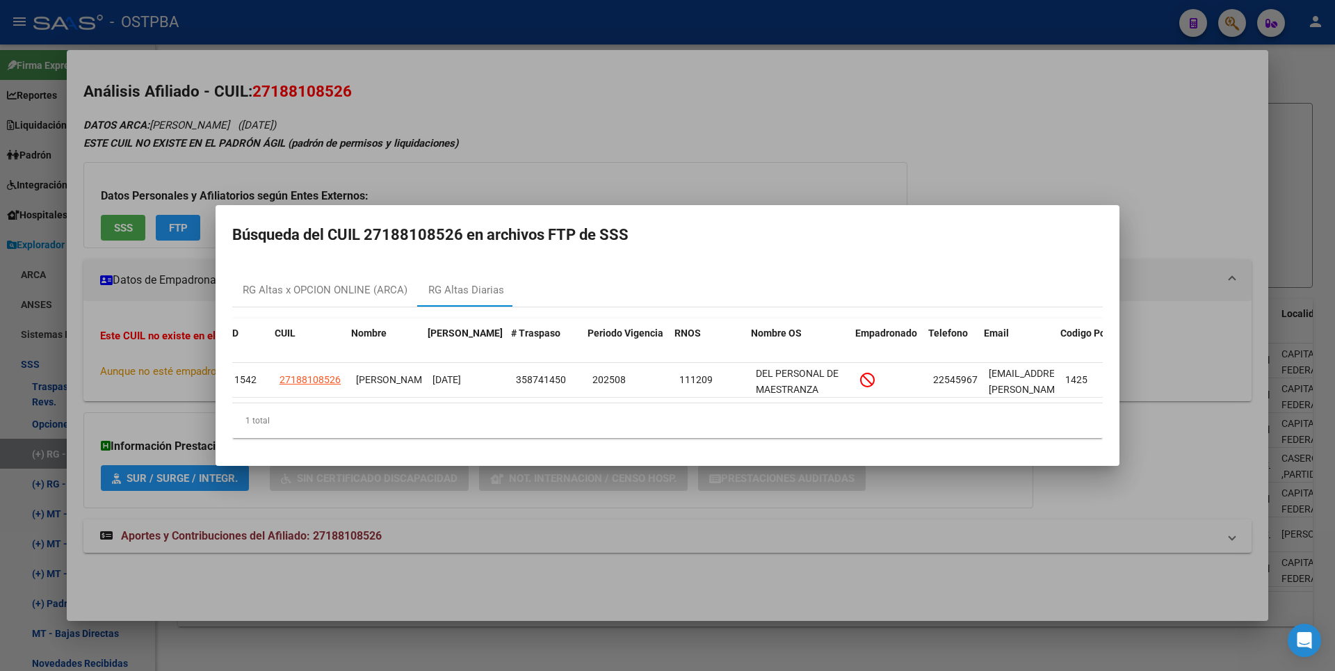
scroll to position [0, 229]
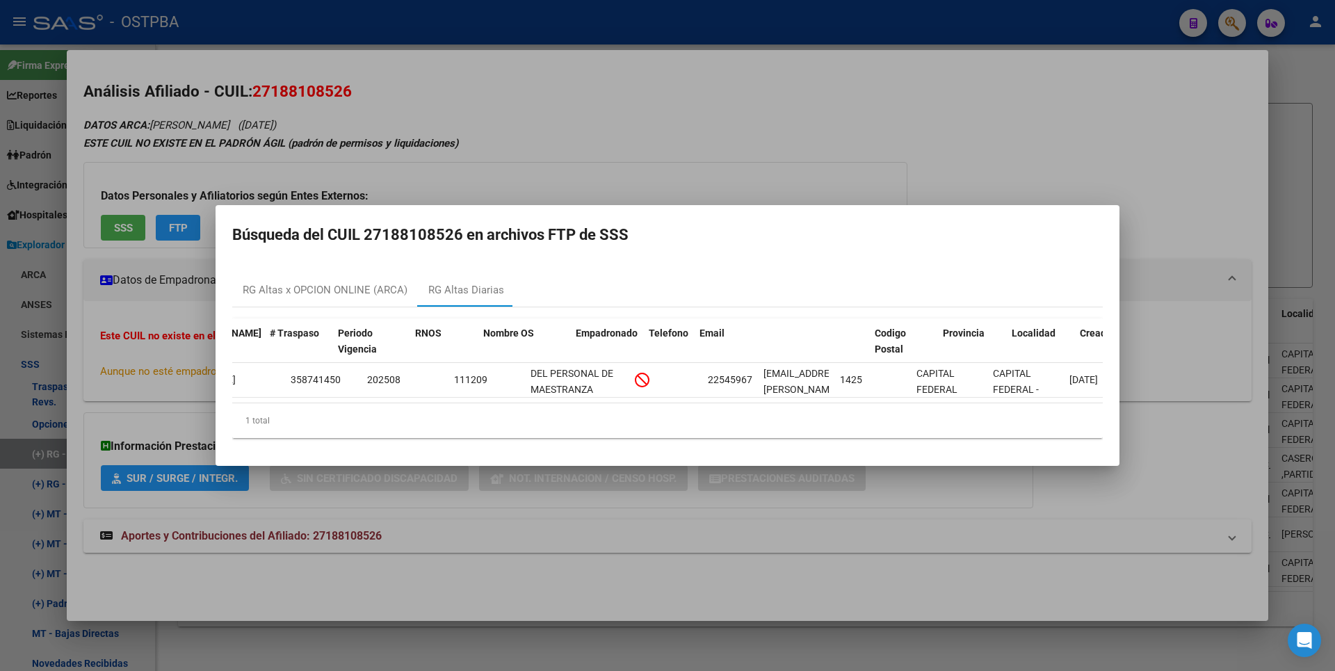
drag, startPoint x: 834, startPoint y: 324, endPoint x: 980, endPoint y: 311, distance: 147.2
click at [980, 311] on div "ID CUIL Nombre Fecha Traspaso # Traspaso Periodo Vigencia RNOS Nombre OS Empadr…" at bounding box center [667, 378] width 870 height 142
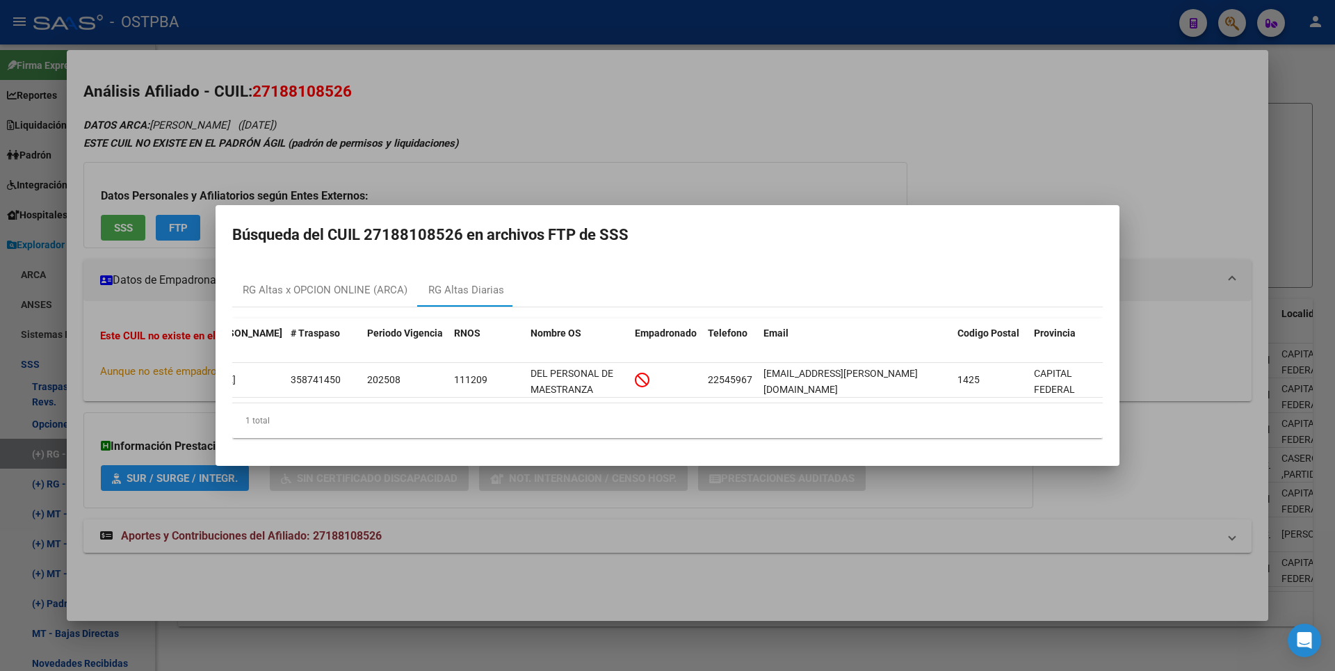
click at [1299, 166] on div at bounding box center [667, 335] width 1335 height 671
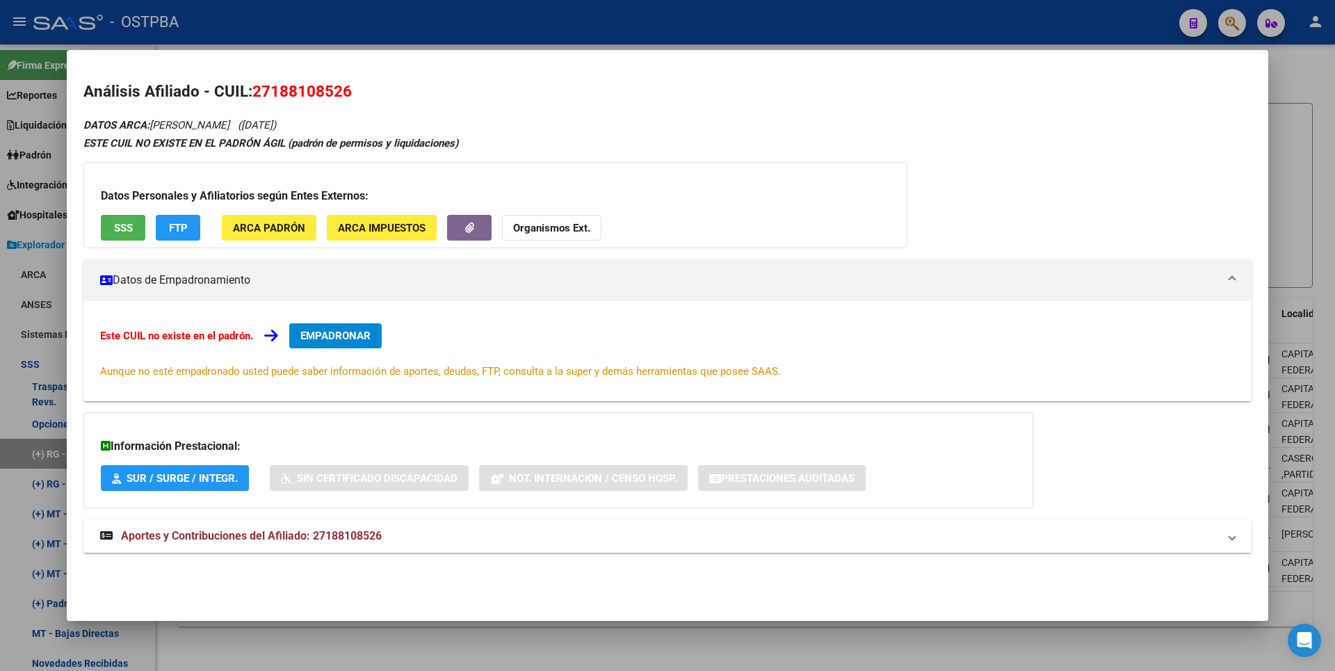
click at [1299, 166] on div at bounding box center [667, 335] width 1335 height 671
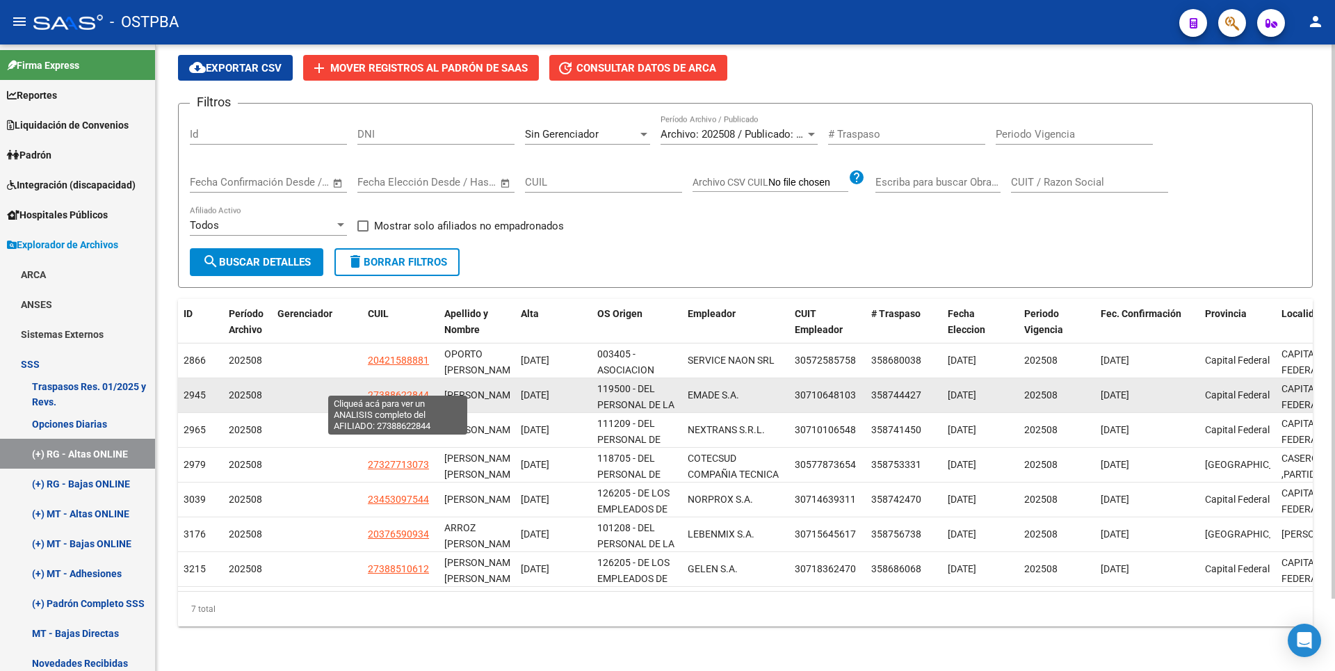
click at [396, 389] on span "27388622844" at bounding box center [398, 394] width 61 height 11
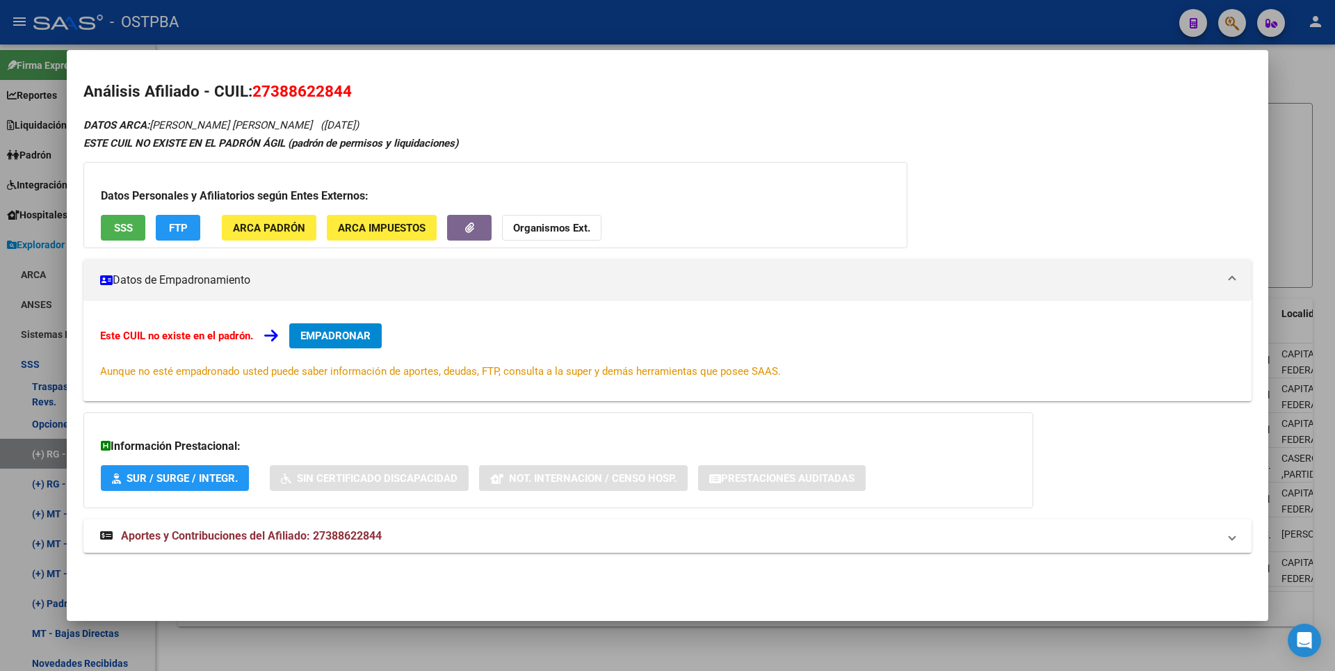
click at [186, 217] on button "FTP" at bounding box center [178, 228] width 44 height 26
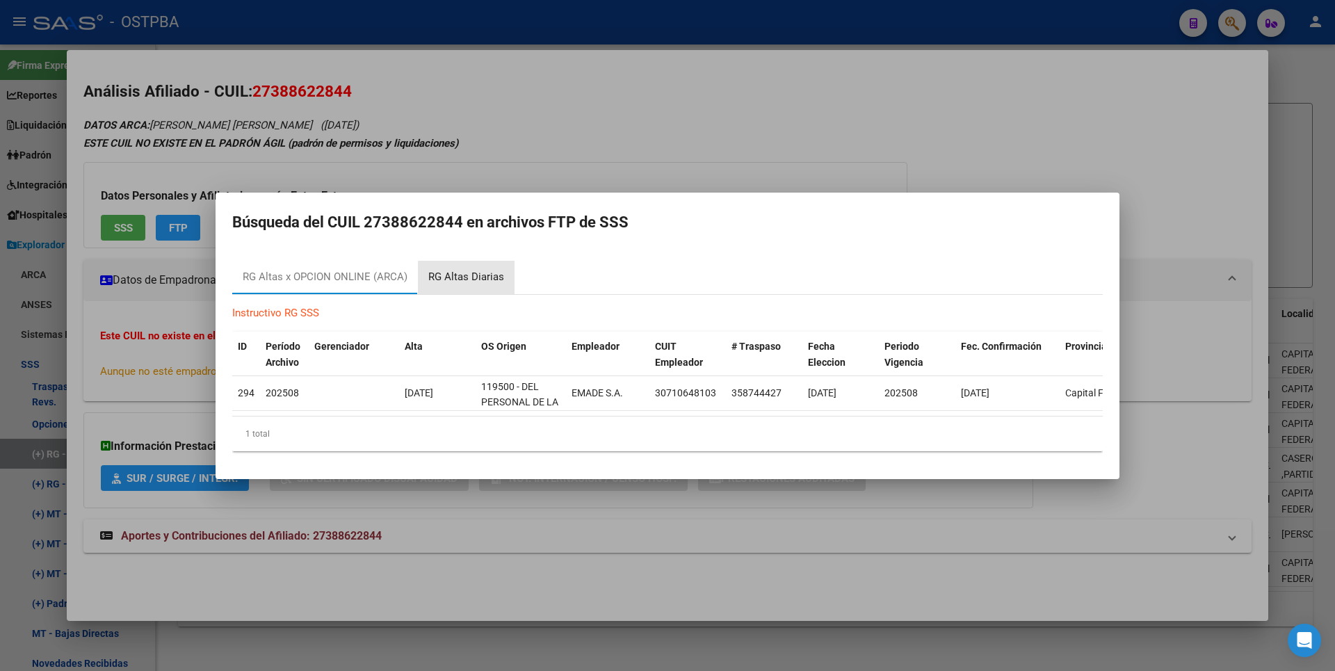
click at [485, 273] on div "RG Altas Diarias" at bounding box center [466, 277] width 76 height 16
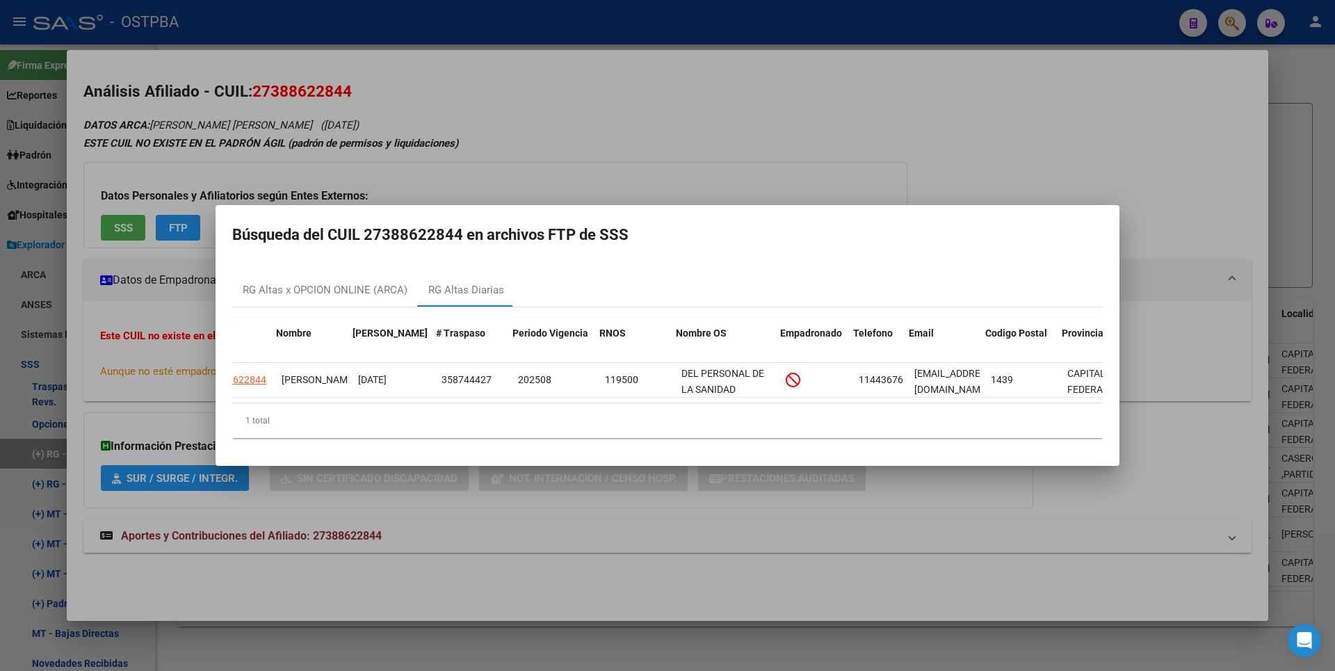
scroll to position [0, 99]
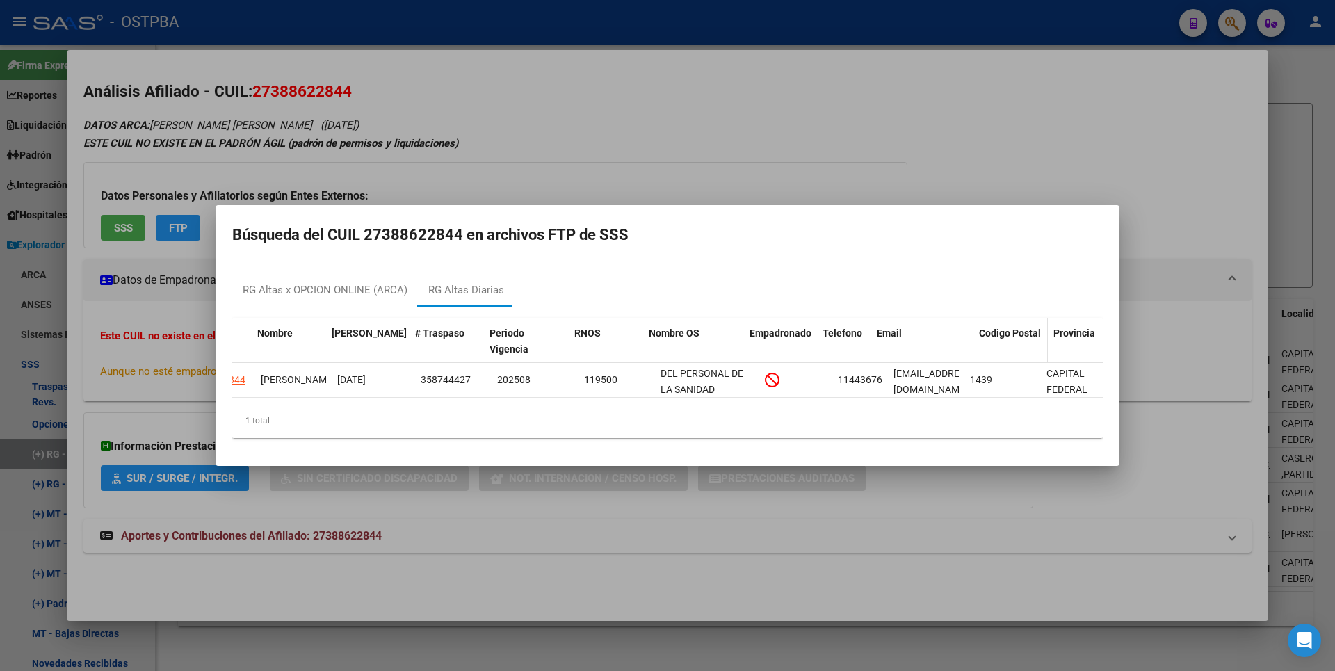
drag, startPoint x: 961, startPoint y: 332, endPoint x: 1017, endPoint y: 323, distance: 56.9
click at [1017, 323] on div "ID CUIL Nombre Fecha Traspaso # Traspaso Periodo Vigencia RNOS Nombre OS Empadr…" at bounding box center [708, 341] width 1151 height 46
click at [1325, 205] on div at bounding box center [667, 335] width 1335 height 671
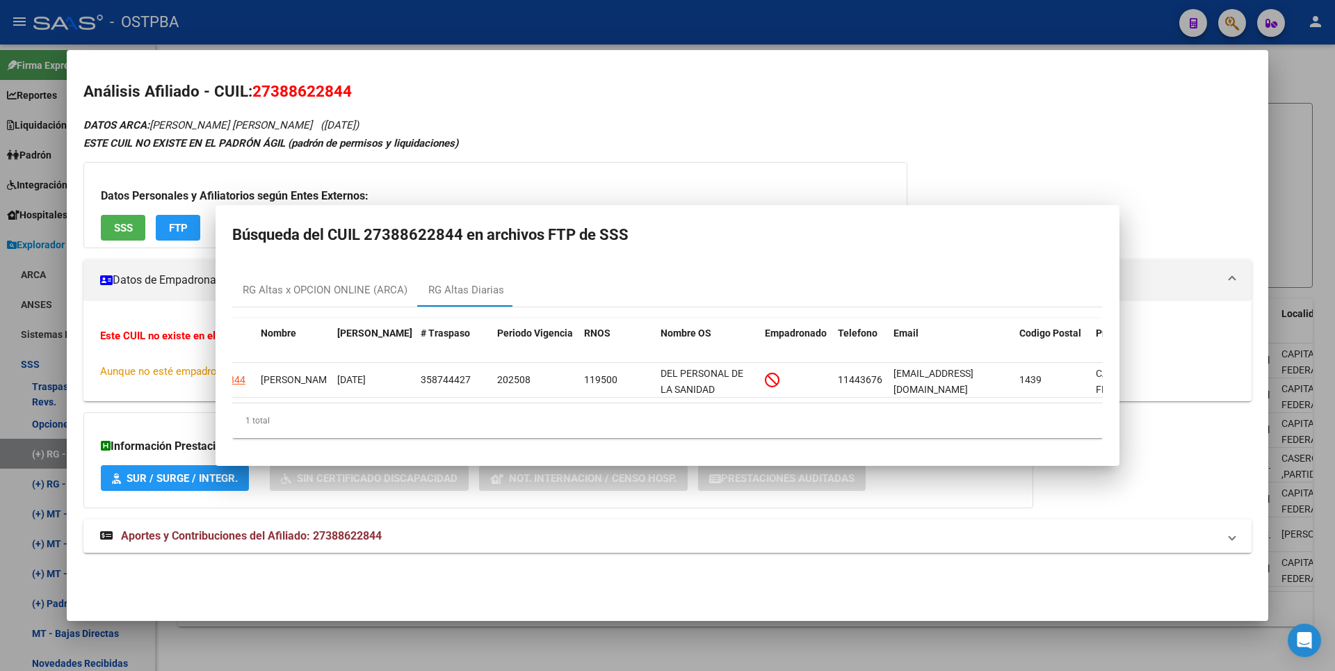
click at [1324, 205] on div at bounding box center [667, 335] width 1335 height 671
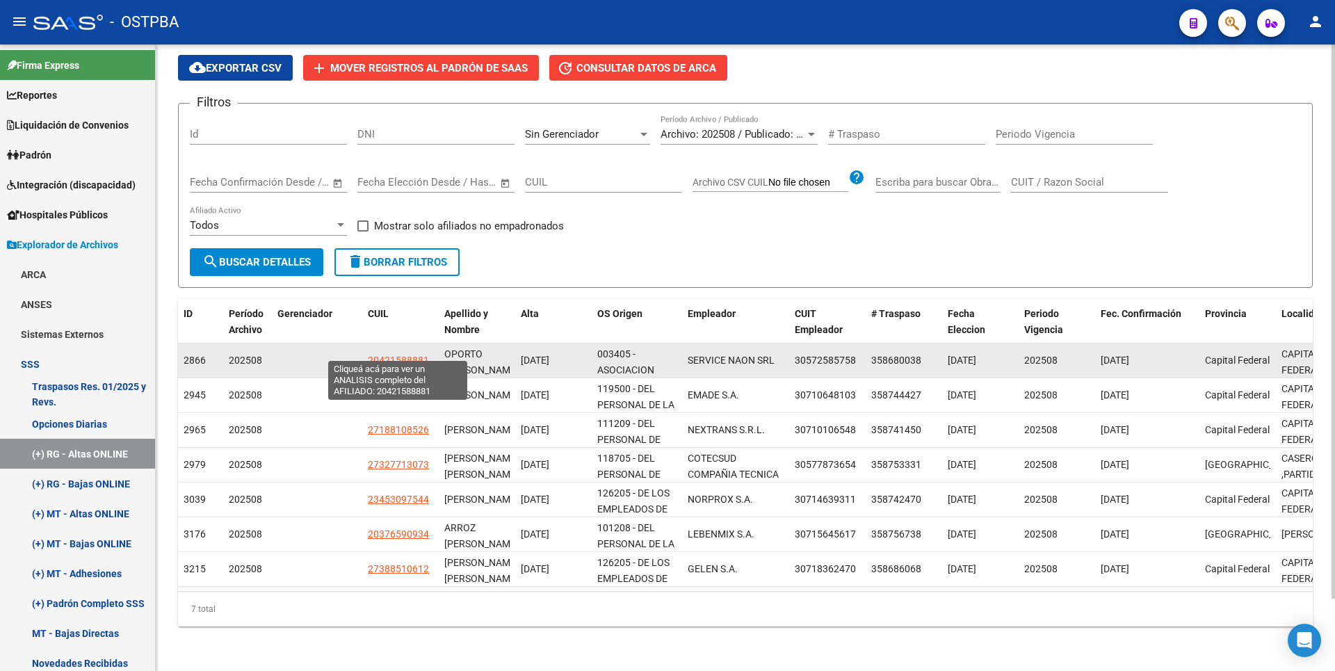
click at [408, 355] on span "20421588881" at bounding box center [398, 360] width 61 height 11
type textarea "20421588881"
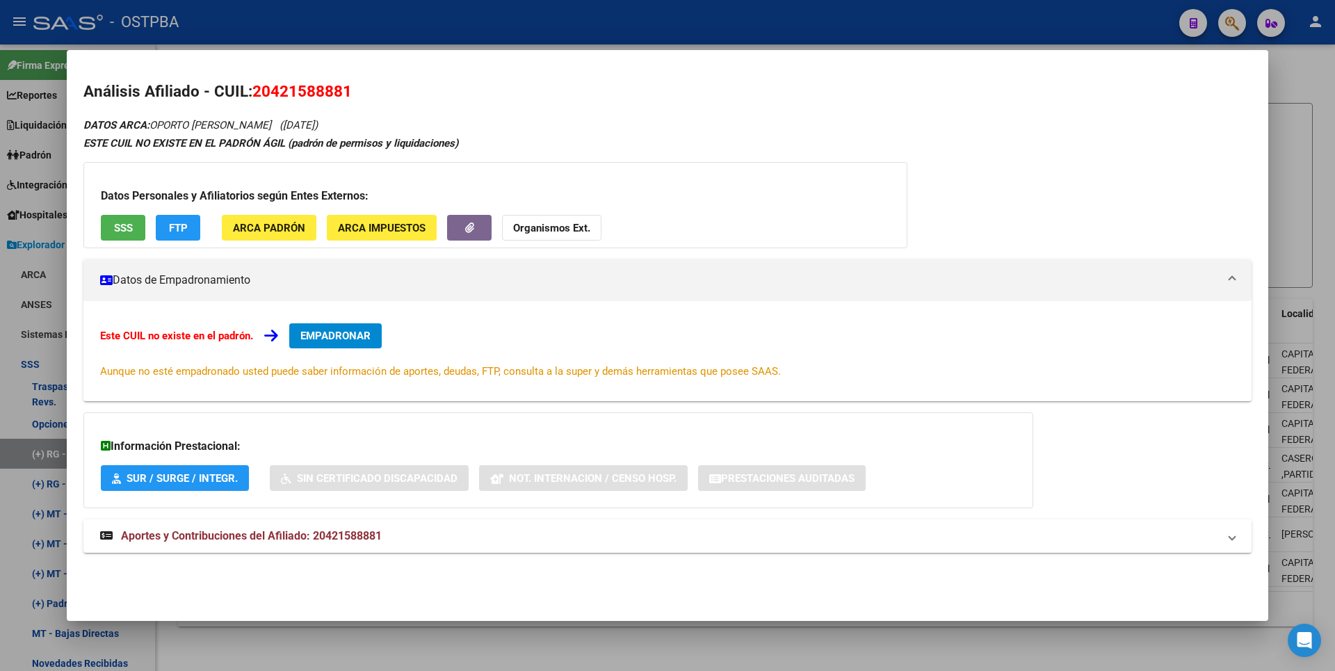
click at [187, 228] on span "FTP" at bounding box center [178, 228] width 19 height 13
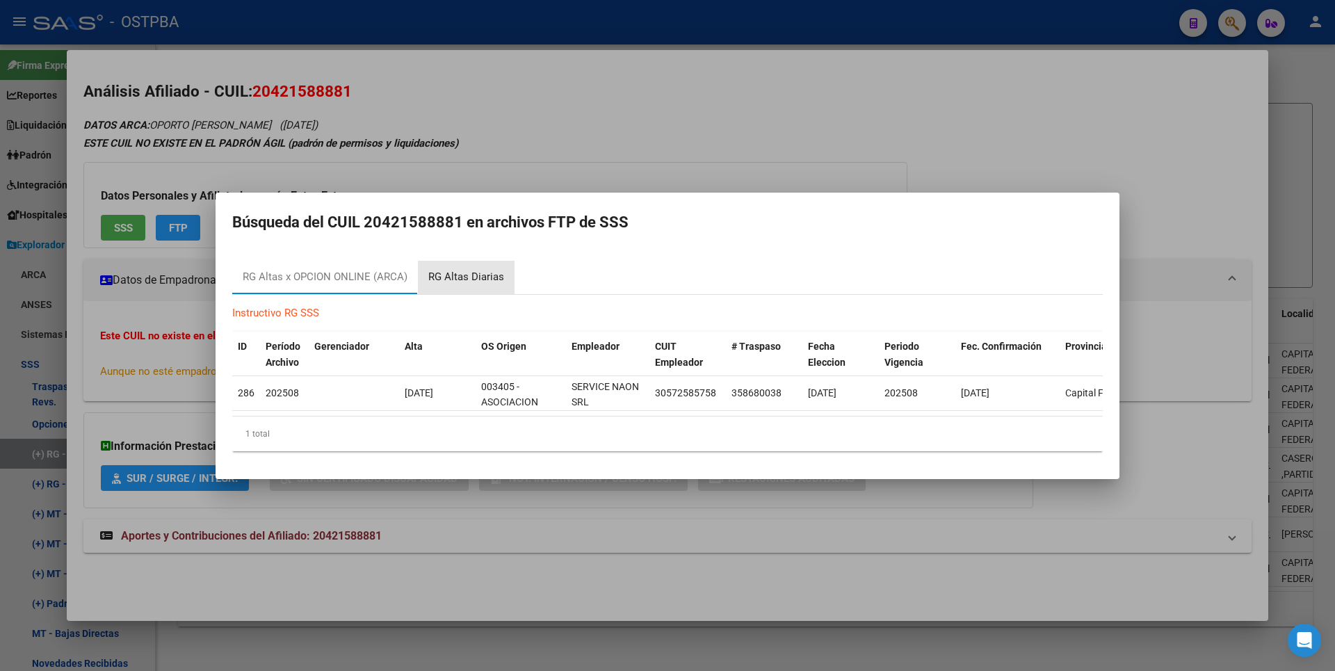
click at [469, 275] on div "RG Altas Diarias" at bounding box center [466, 277] width 76 height 16
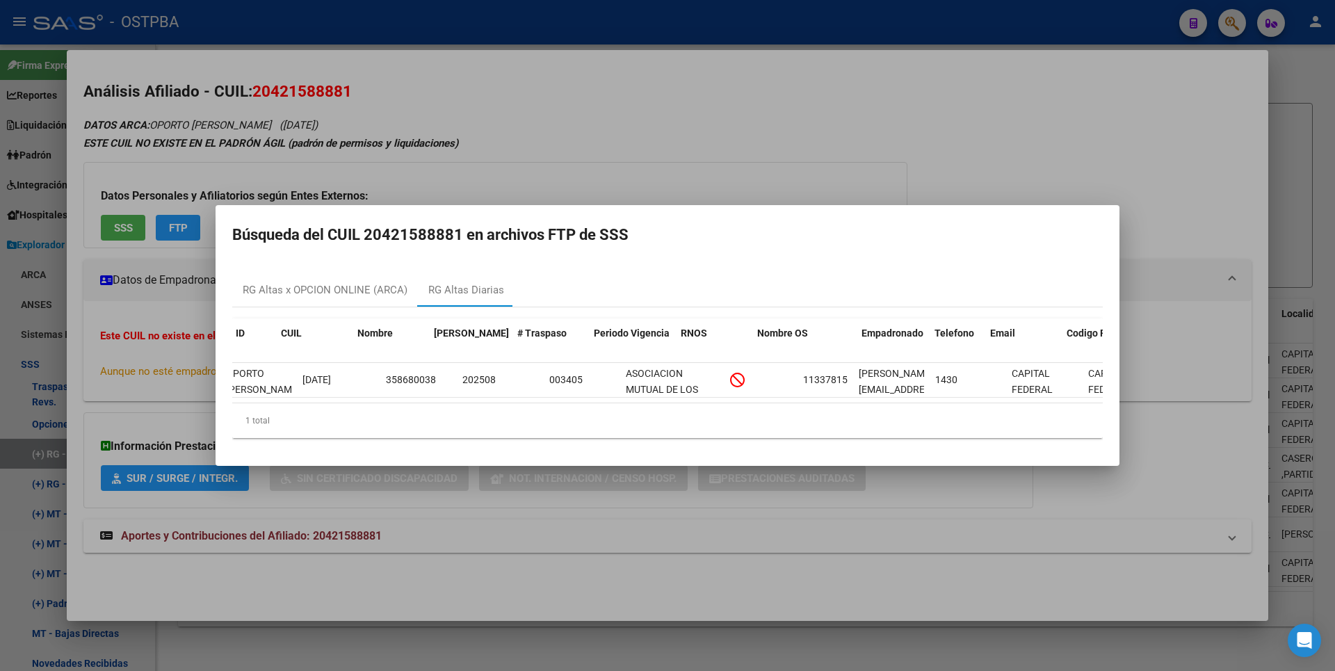
scroll to position [0, 142]
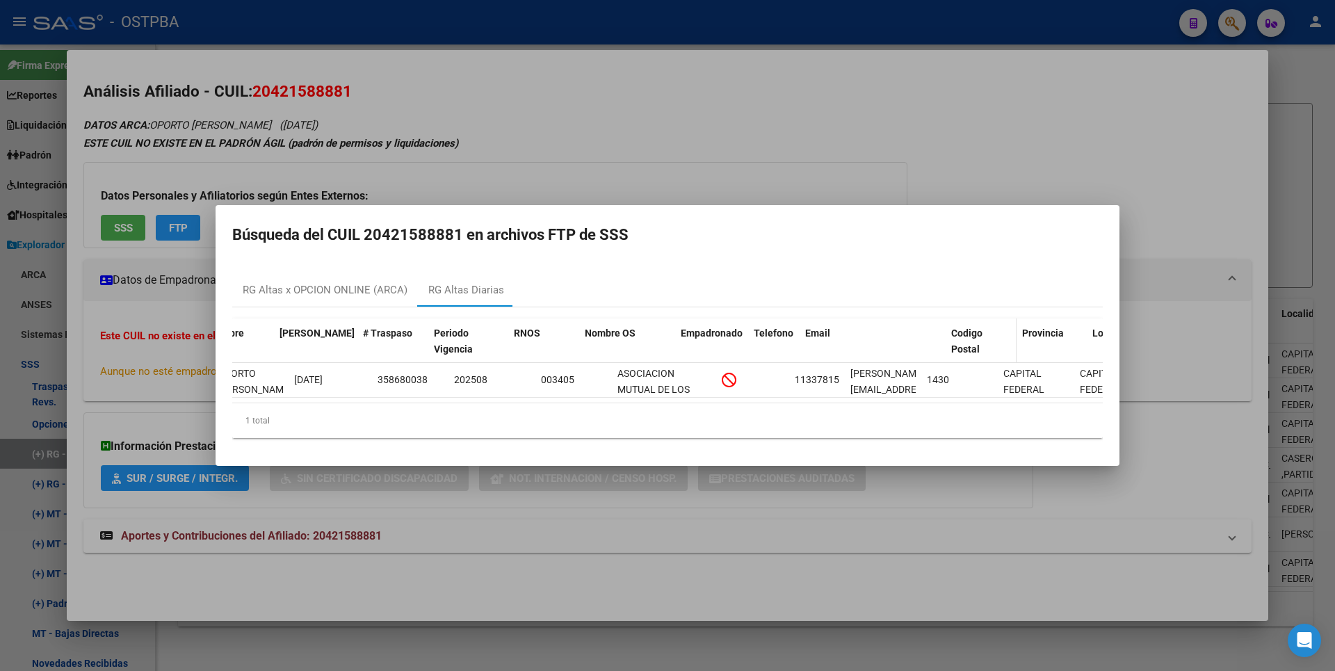
drag, startPoint x: 917, startPoint y: 328, endPoint x: 1000, endPoint y: 320, distance: 83.2
click at [1000, 320] on div "ID CUIL Nombre Fecha Traspaso # Traspaso Periodo Vigencia RNOS Nombre OS Empadr…" at bounding box center [665, 341] width 1151 height 46
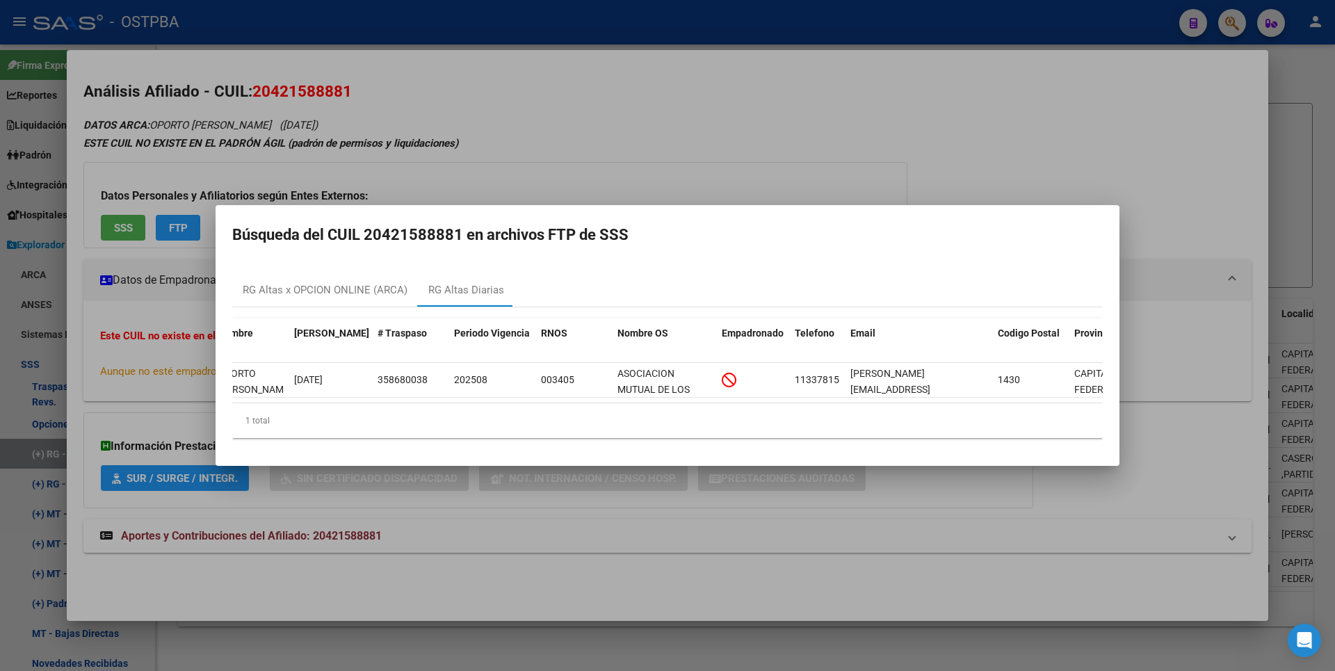
click at [1303, 217] on div at bounding box center [667, 335] width 1335 height 671
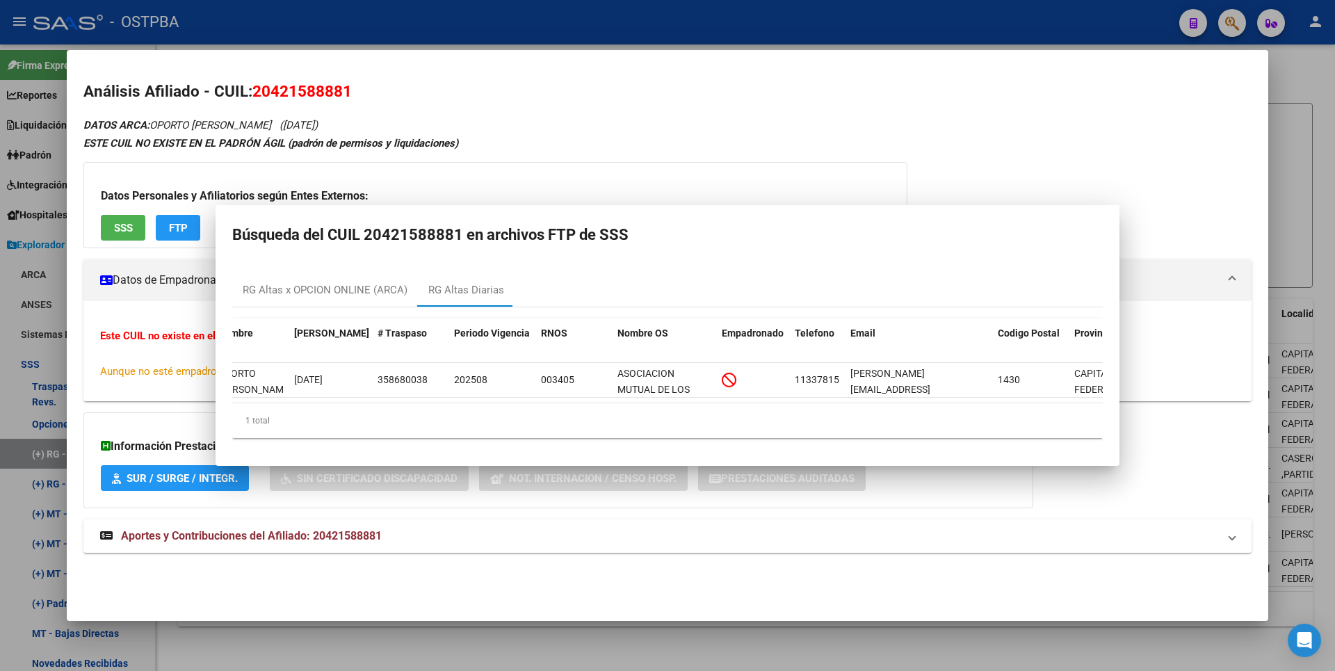
click at [1304, 216] on div at bounding box center [667, 335] width 1335 height 671
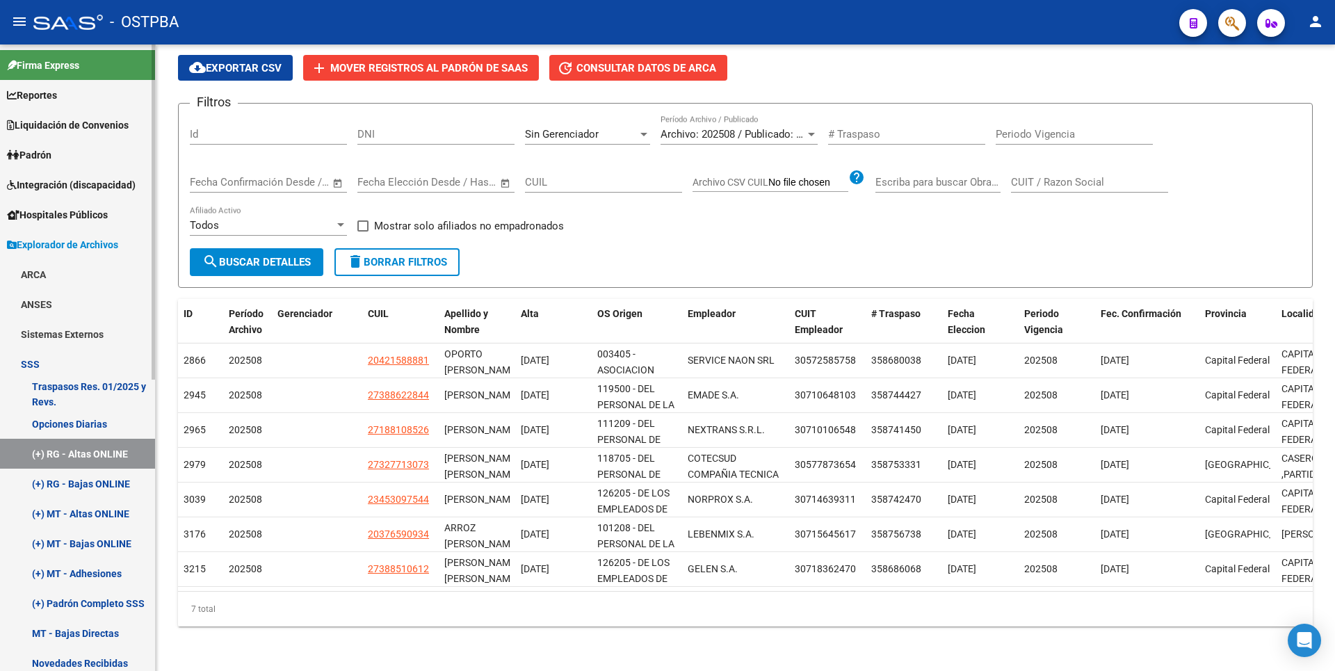
click at [71, 483] on link "(+) RG - Bajas ONLINE" at bounding box center [77, 484] width 155 height 30
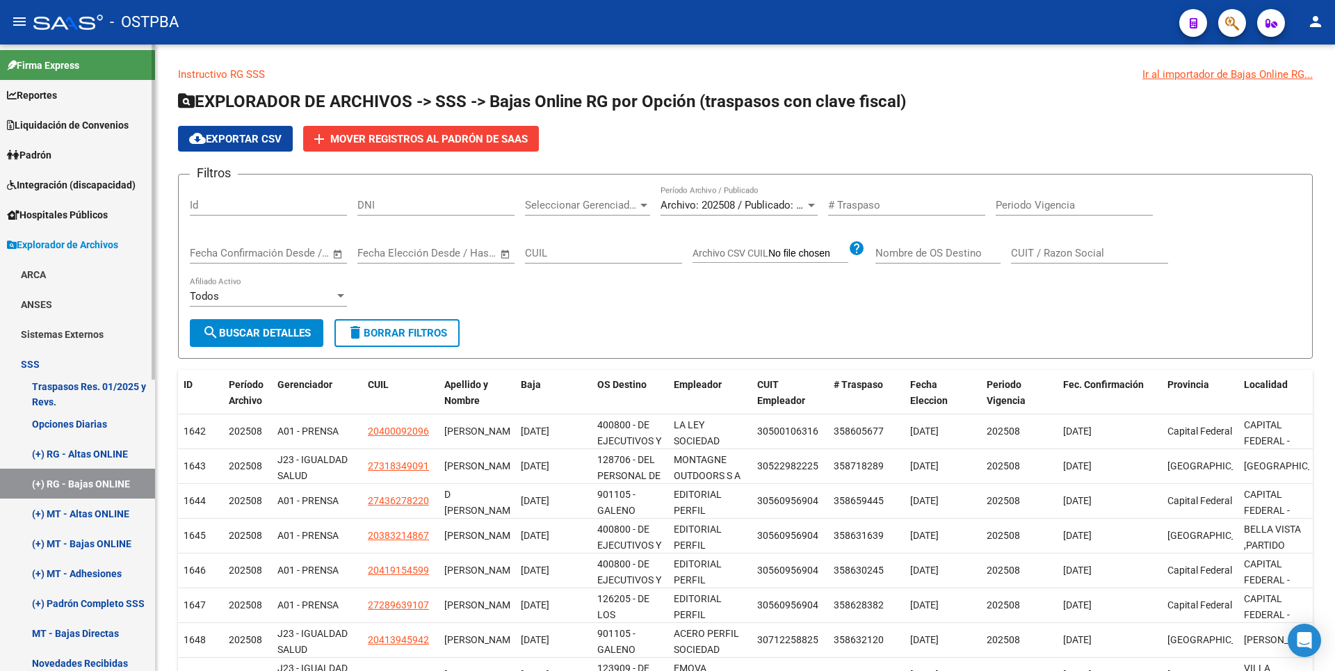
click at [62, 515] on link "(+) MT - Altas ONLINE" at bounding box center [77, 513] width 155 height 30
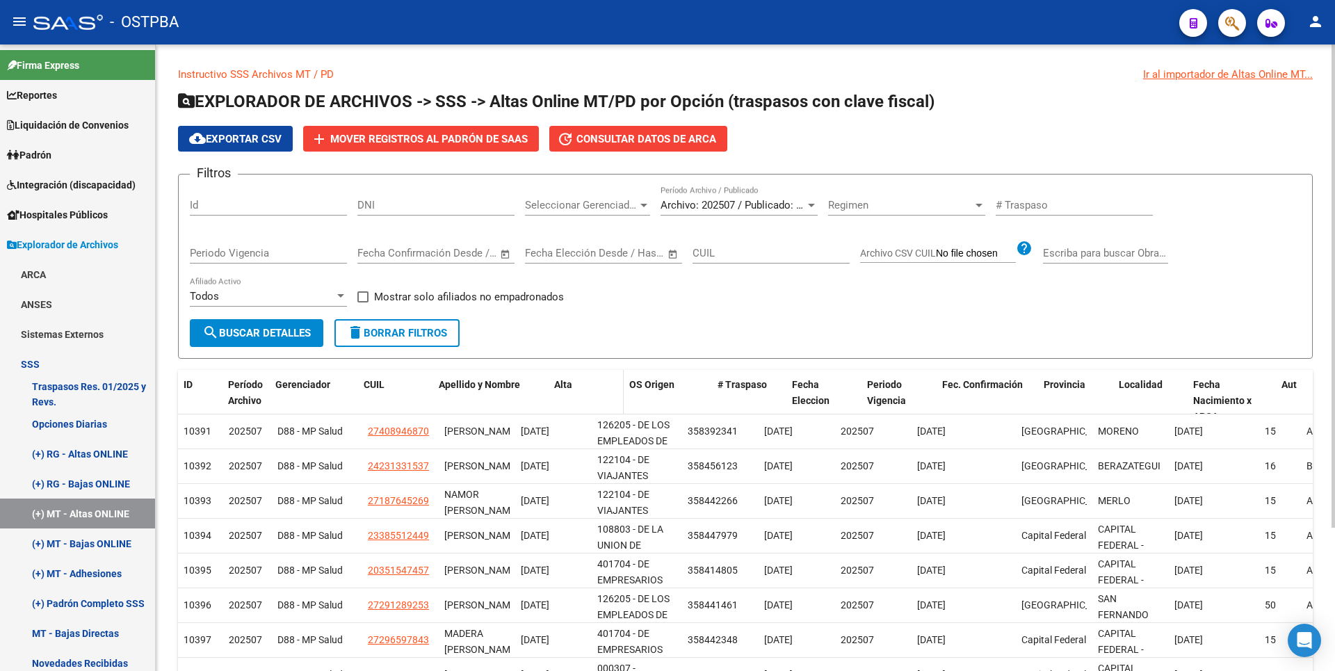
drag, startPoint x: 511, startPoint y: 388, endPoint x: 553, endPoint y: 386, distance: 41.8
click at [553, 386] on div "ID Período Archivo Gerenciador CUIL Apellido y Nombre Alta OS Origen # Traspaso…" at bounding box center [1130, 400] width 1905 height 61
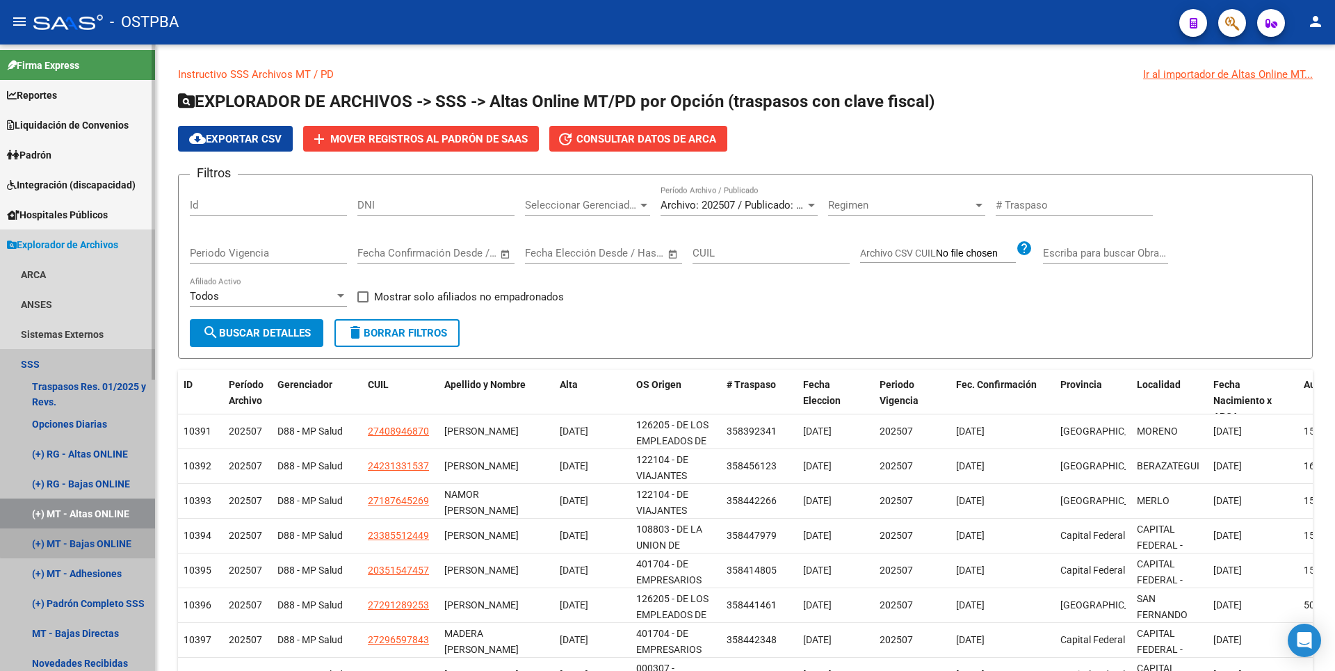
click at [83, 542] on link "(+) MT - Bajas ONLINE" at bounding box center [77, 543] width 155 height 30
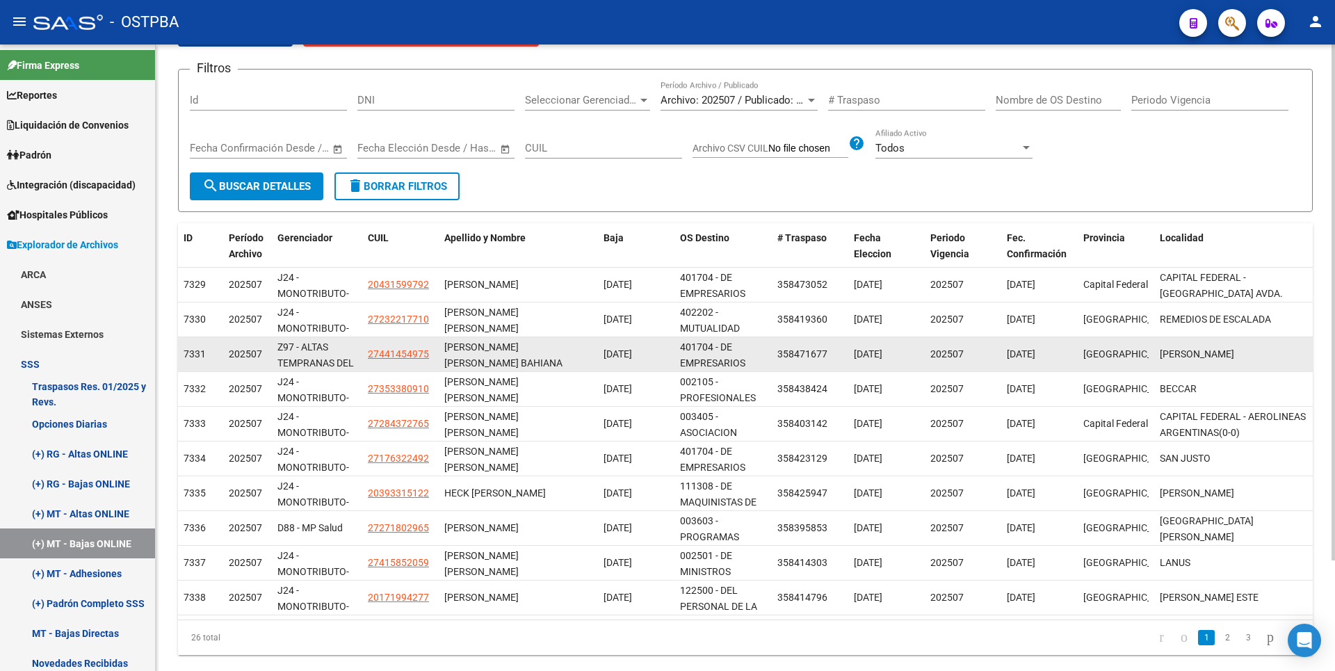
scroll to position [134, 0]
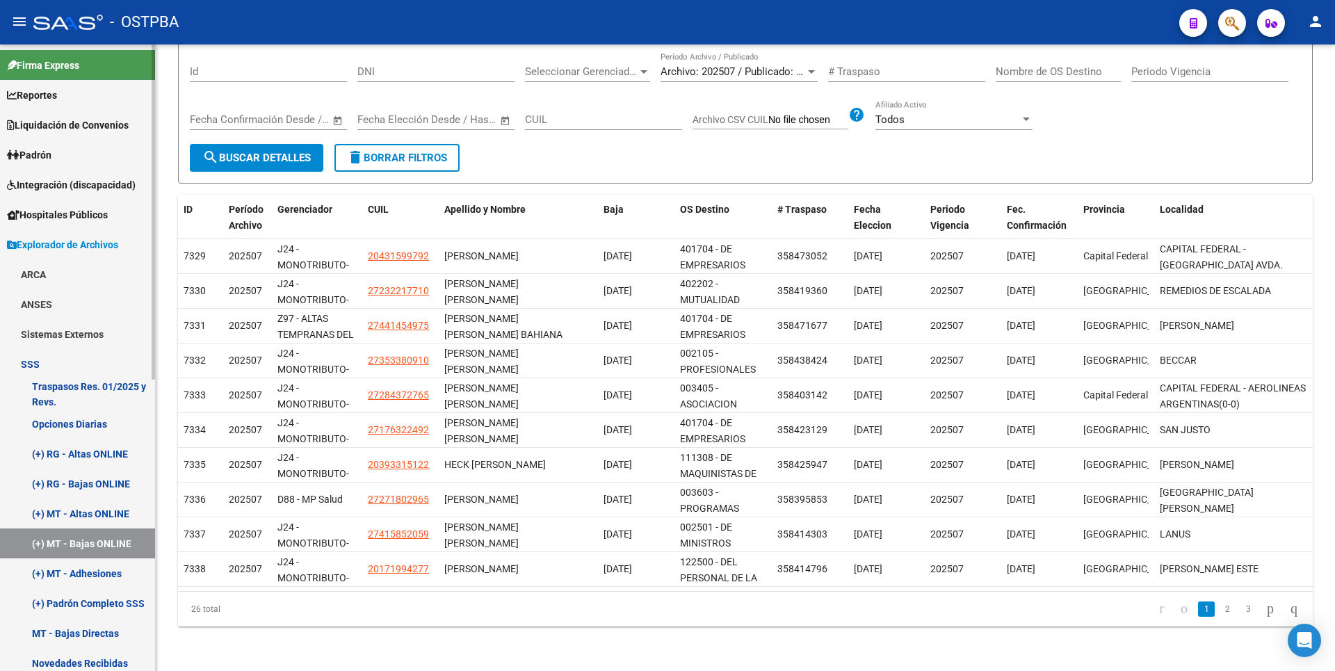
click at [88, 574] on link "(+) MT - Adhesiones" at bounding box center [77, 573] width 155 height 30
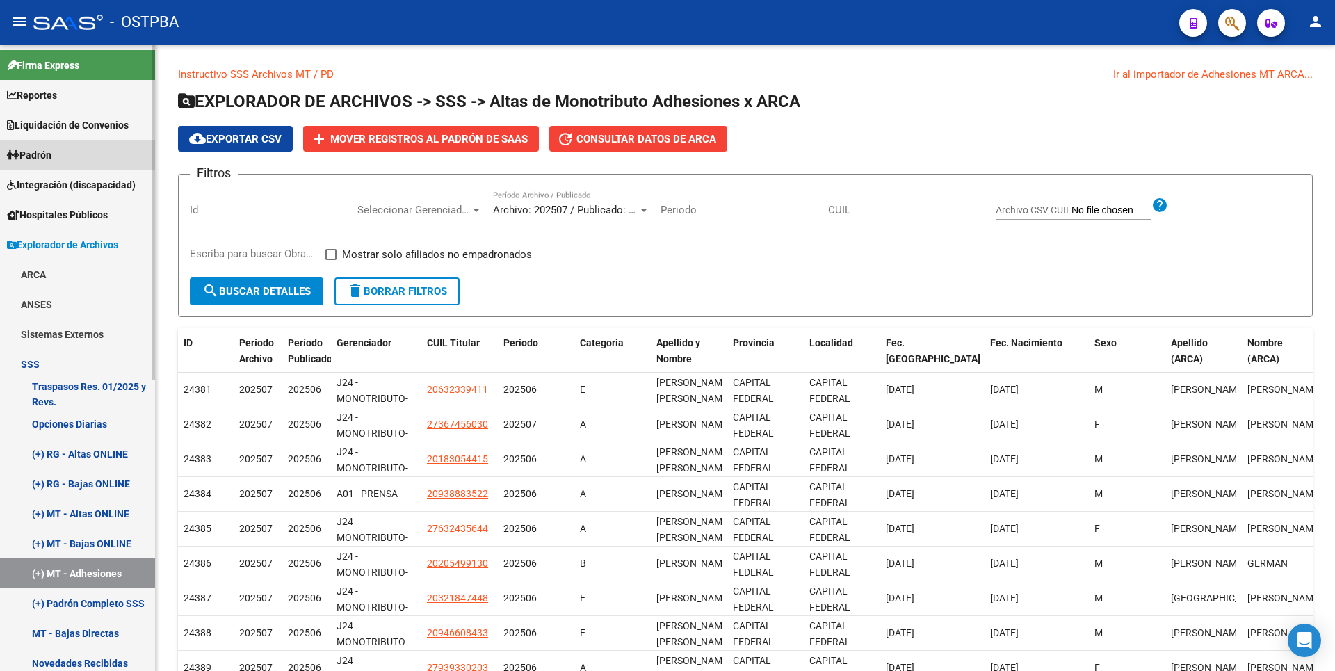
click at [40, 156] on span "Padrón" at bounding box center [29, 154] width 44 height 15
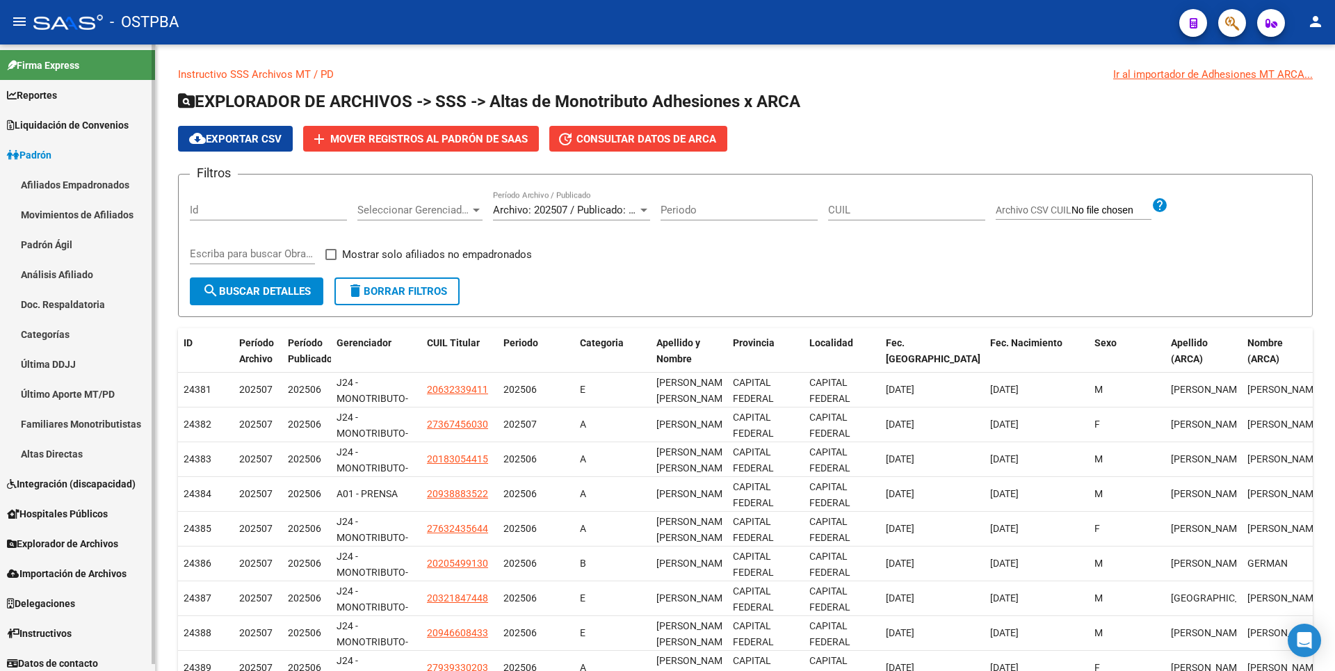
click at [81, 308] on link "Doc. Respaldatoria" at bounding box center [77, 304] width 155 height 30
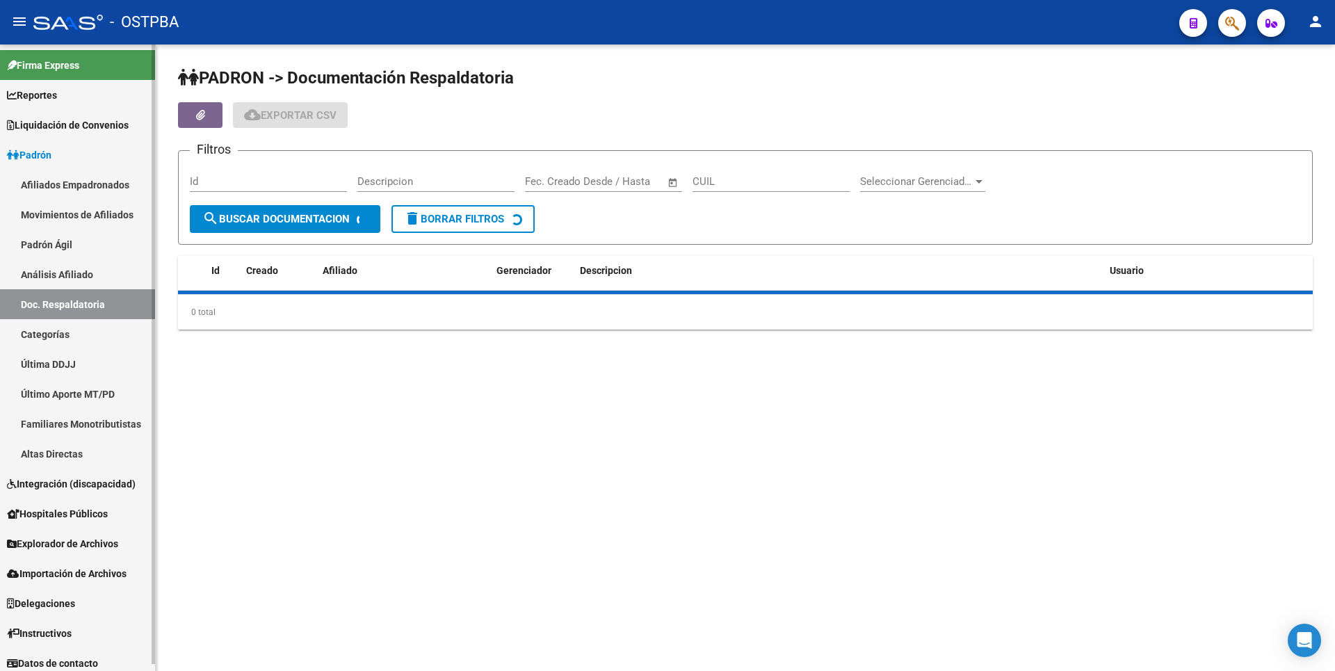
click at [83, 190] on link "Afiliados Empadronados" at bounding box center [77, 185] width 155 height 30
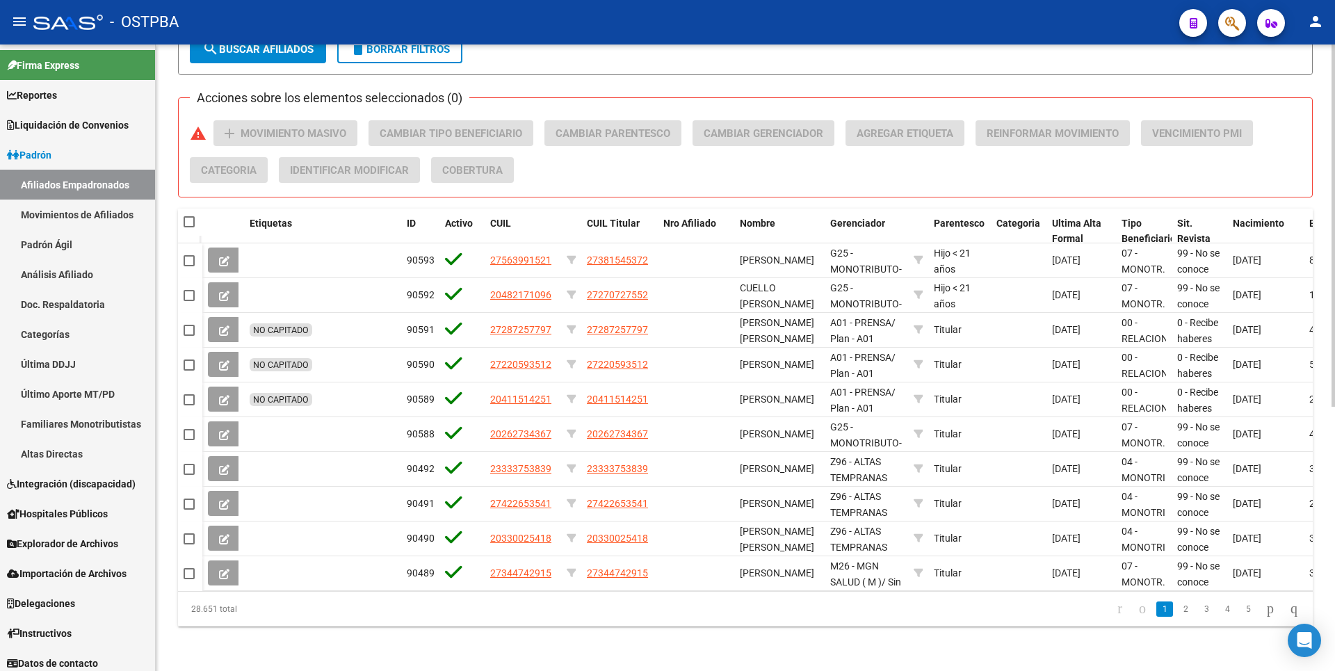
scroll to position [456, 0]
click at [99, 400] on link "Último Aporte MT/PD" at bounding box center [77, 394] width 155 height 30
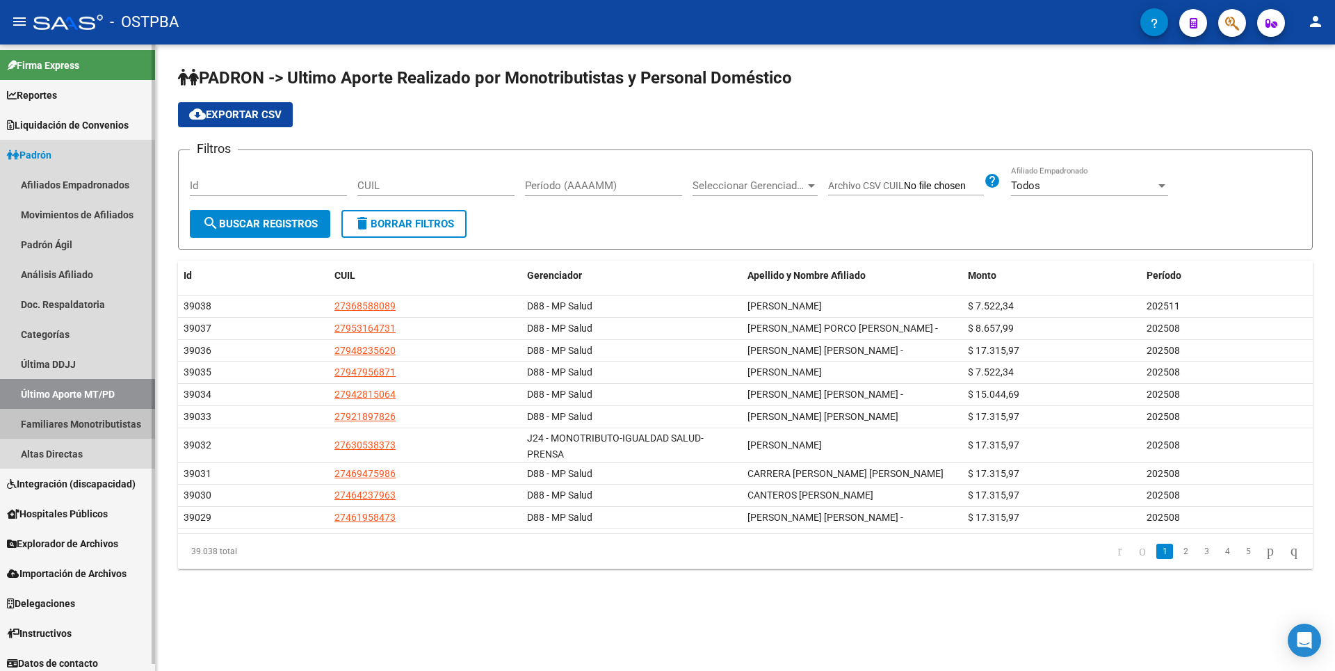
click at [104, 432] on link "Familiares Monotributistas" at bounding box center [77, 424] width 155 height 30
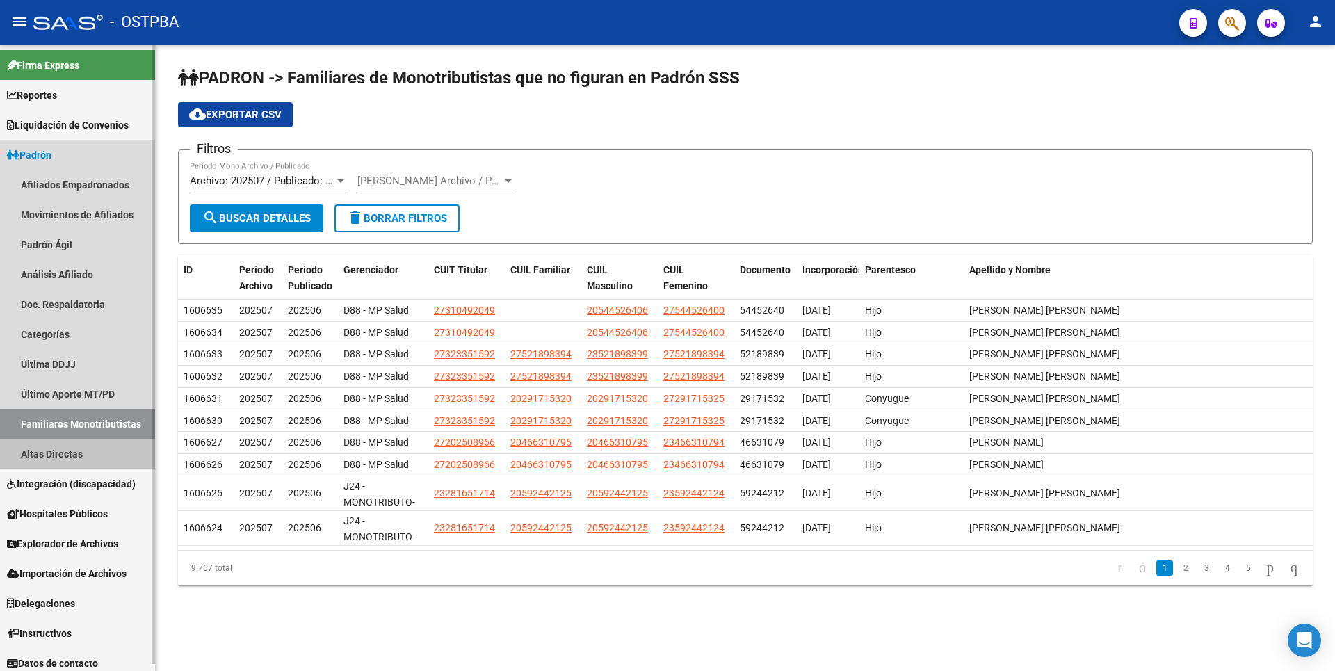
click at [84, 457] on link "Altas Directas" at bounding box center [77, 454] width 155 height 30
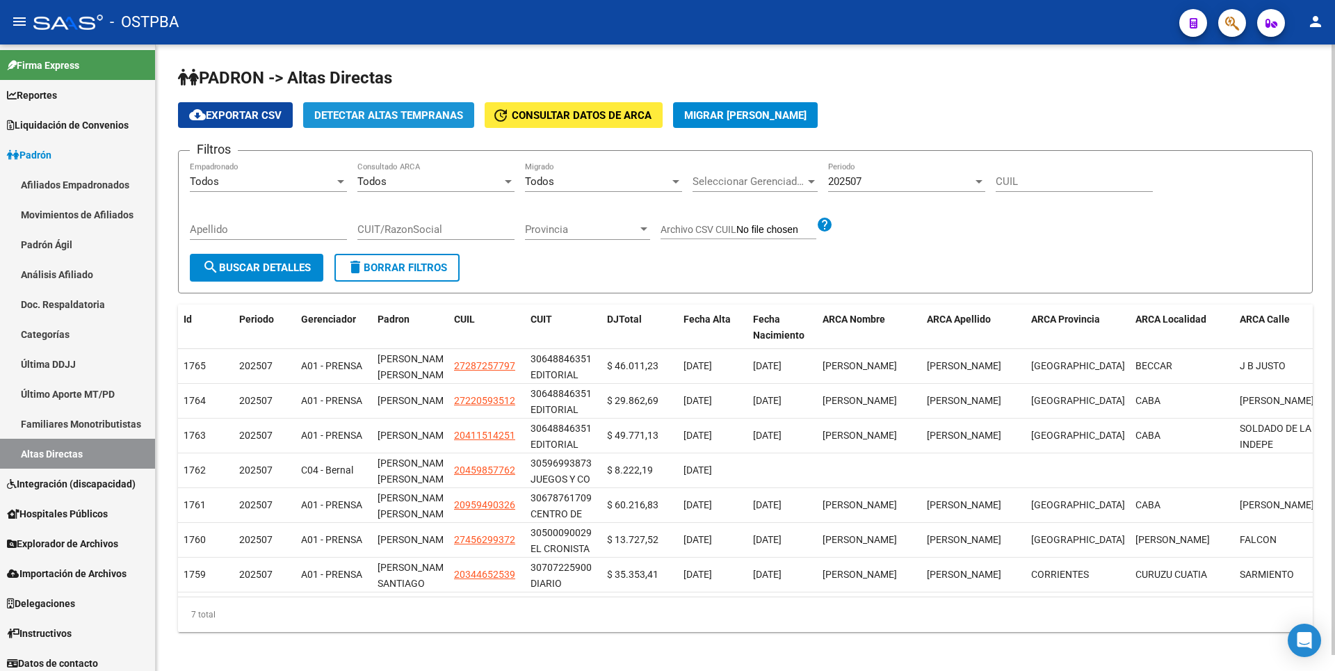
click at [382, 112] on span "Detectar Altas Tempranas" at bounding box center [388, 115] width 149 height 13
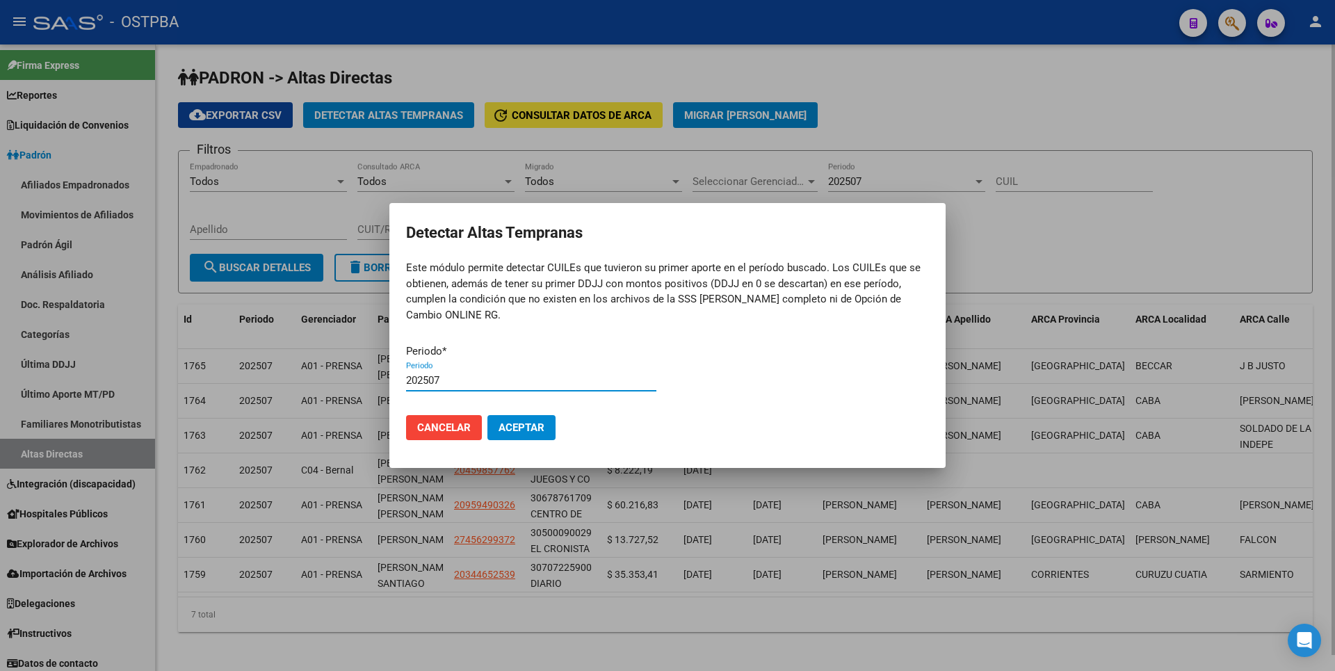
type input "202507"
click at [487, 415] on button "Aceptar" at bounding box center [521, 427] width 68 height 25
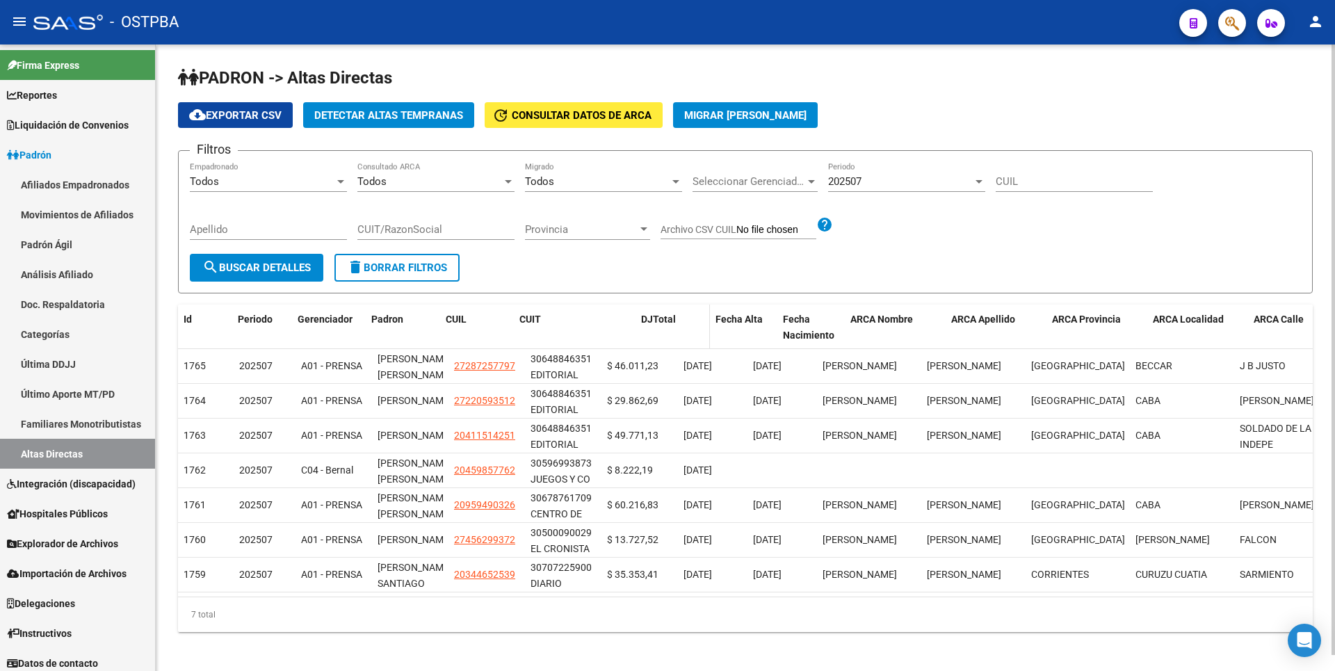
drag, startPoint x: 601, startPoint y: 338, endPoint x: 650, endPoint y: 330, distance: 50.0
click at [650, 330] on div "Id Periodo Gerenciador Padron CUIL CUIT DJTotal Fecha Alta Fecha Nacimiento ARC…" at bounding box center [914, 328] width 1473 height 46
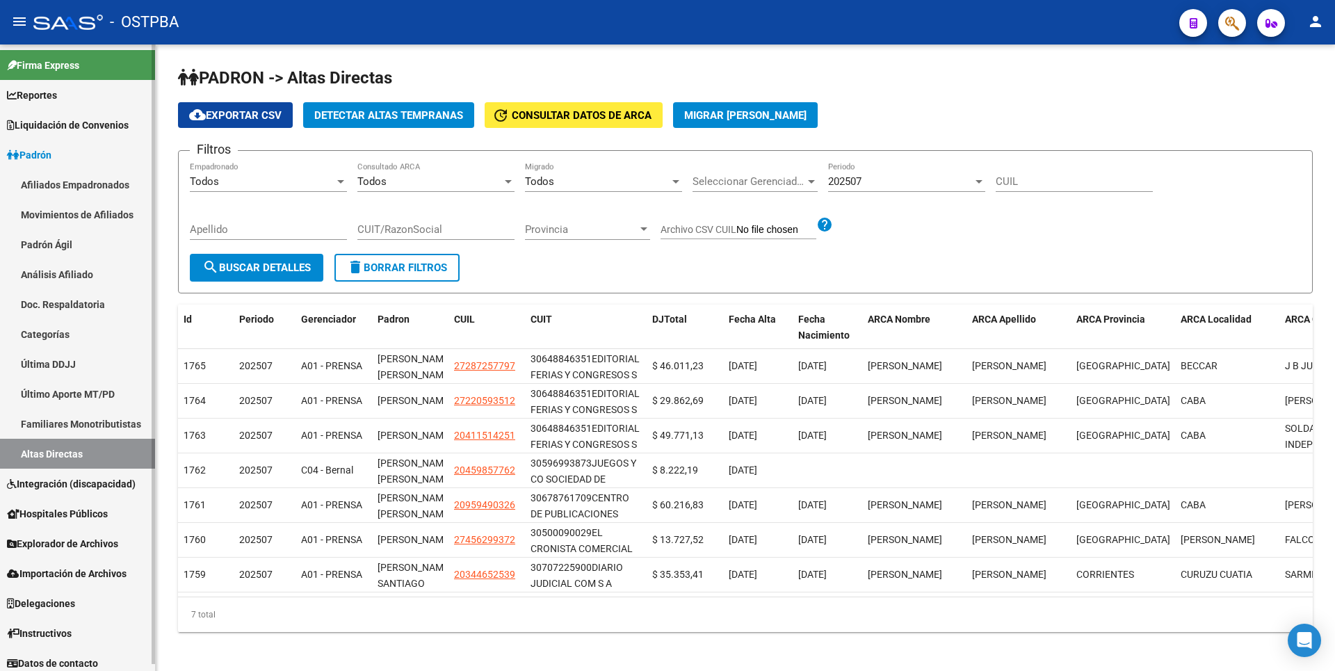
click at [114, 531] on link "Explorador de Archivos" at bounding box center [77, 543] width 155 height 30
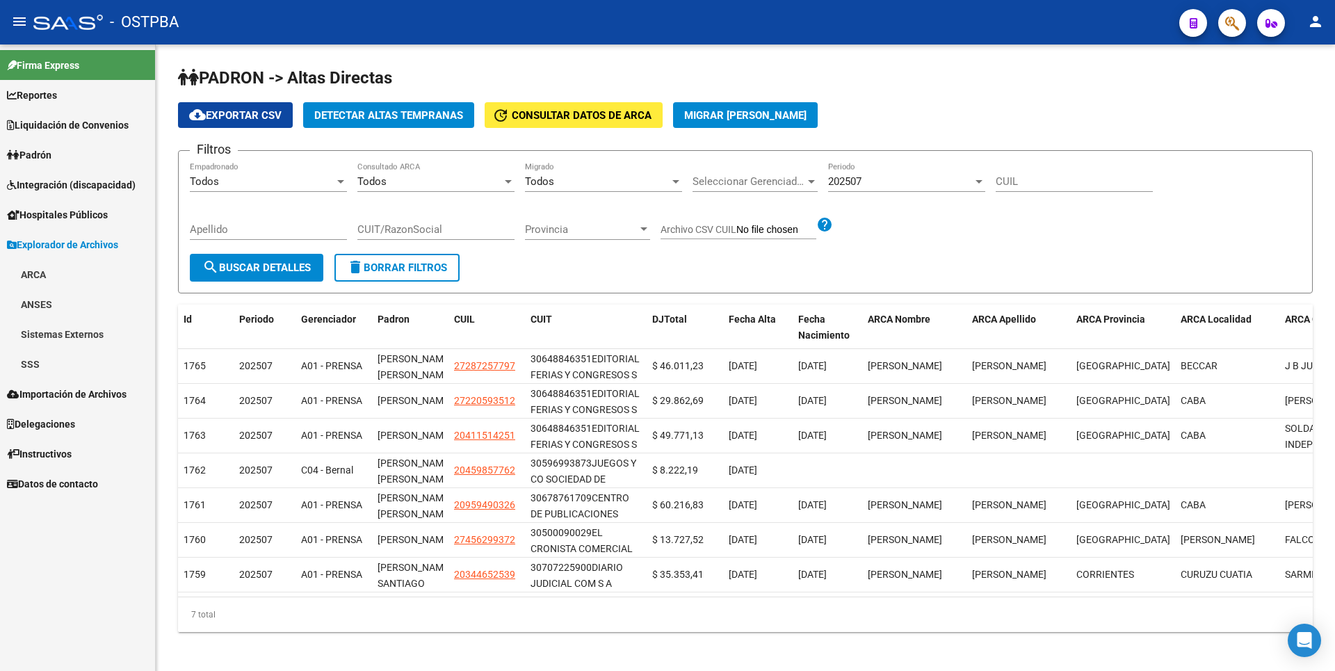
click at [22, 365] on link "SSS" at bounding box center [77, 364] width 155 height 30
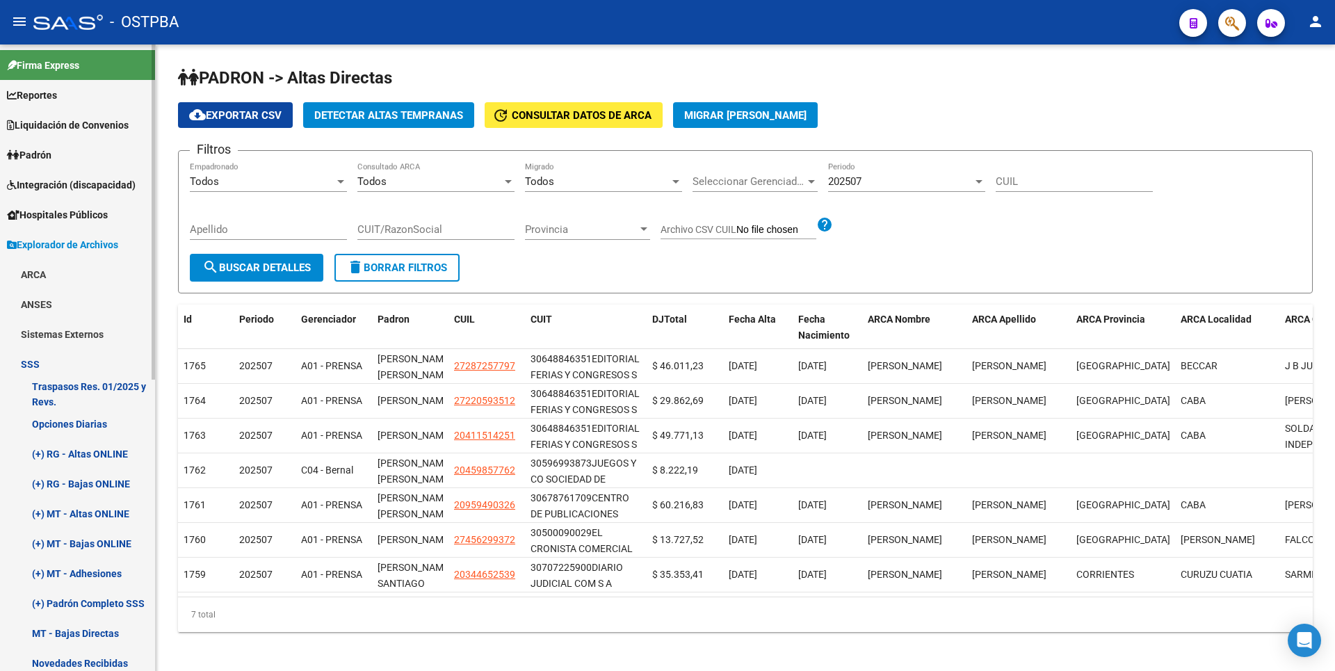
click at [83, 451] on link "(+) RG - Altas ONLINE" at bounding box center [77, 454] width 155 height 30
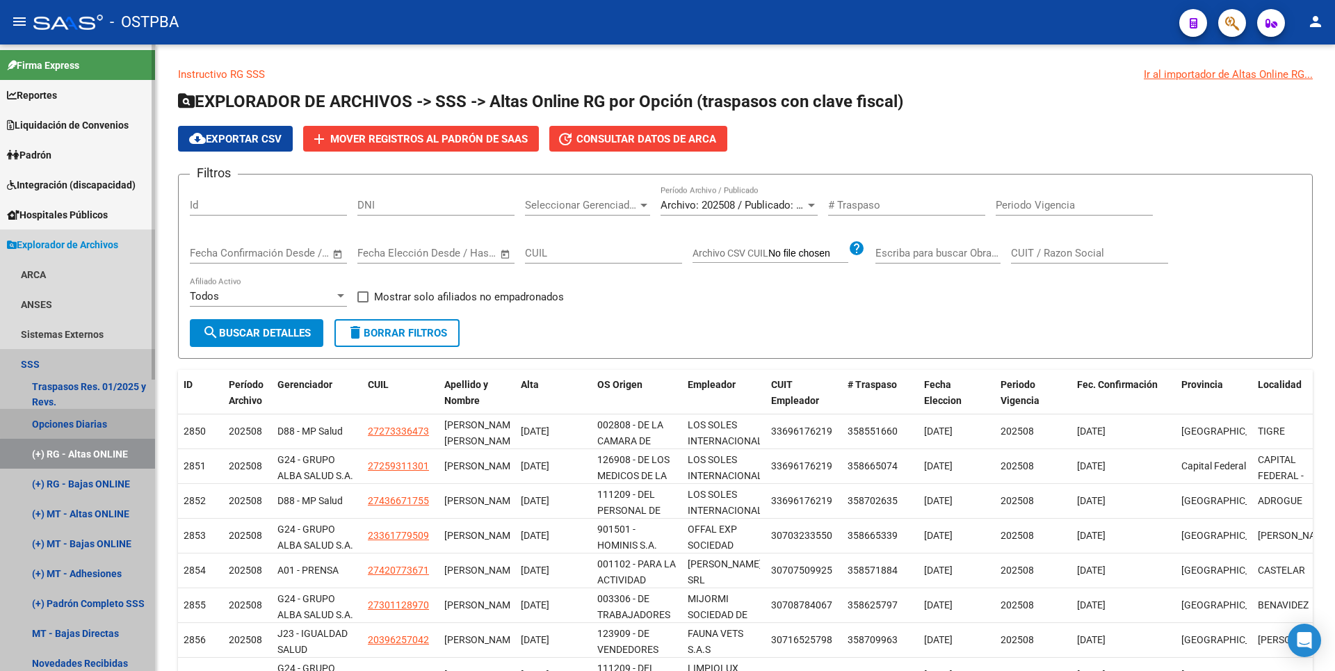
click at [94, 422] on link "Opciones Diarias" at bounding box center [77, 424] width 155 height 30
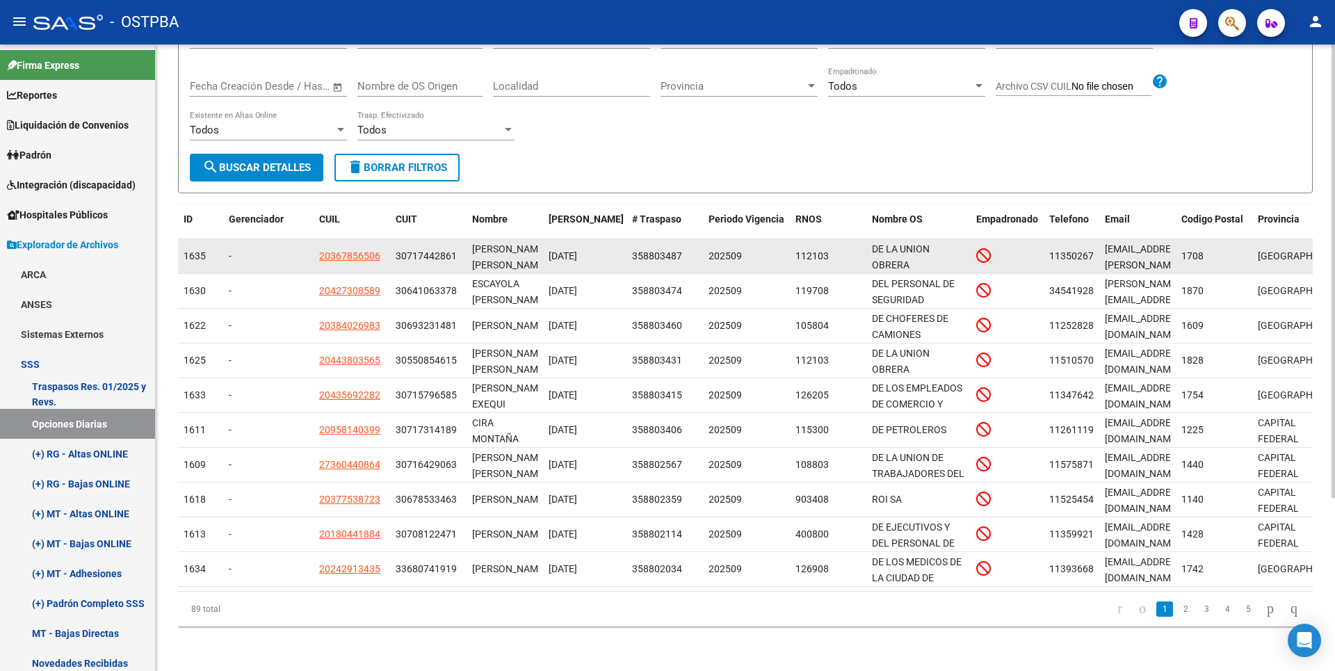
scroll to position [240, 0]
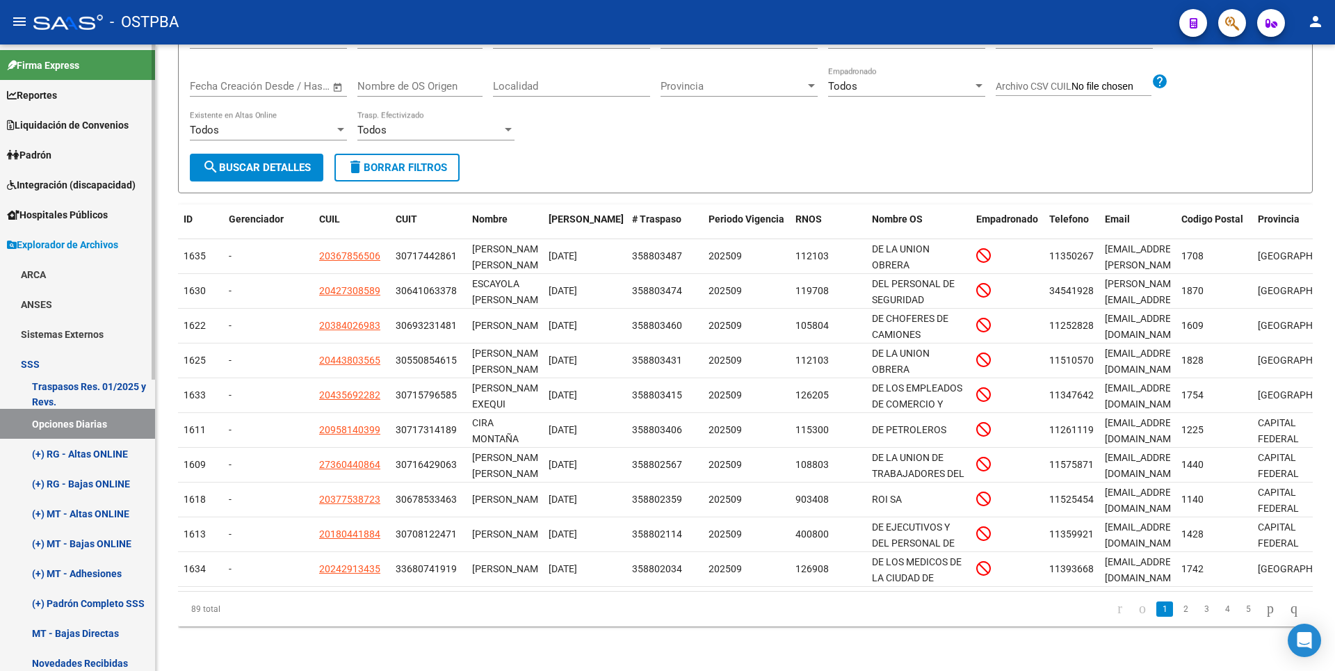
click at [116, 524] on link "(+) MT - Altas ONLINE" at bounding box center [77, 513] width 155 height 30
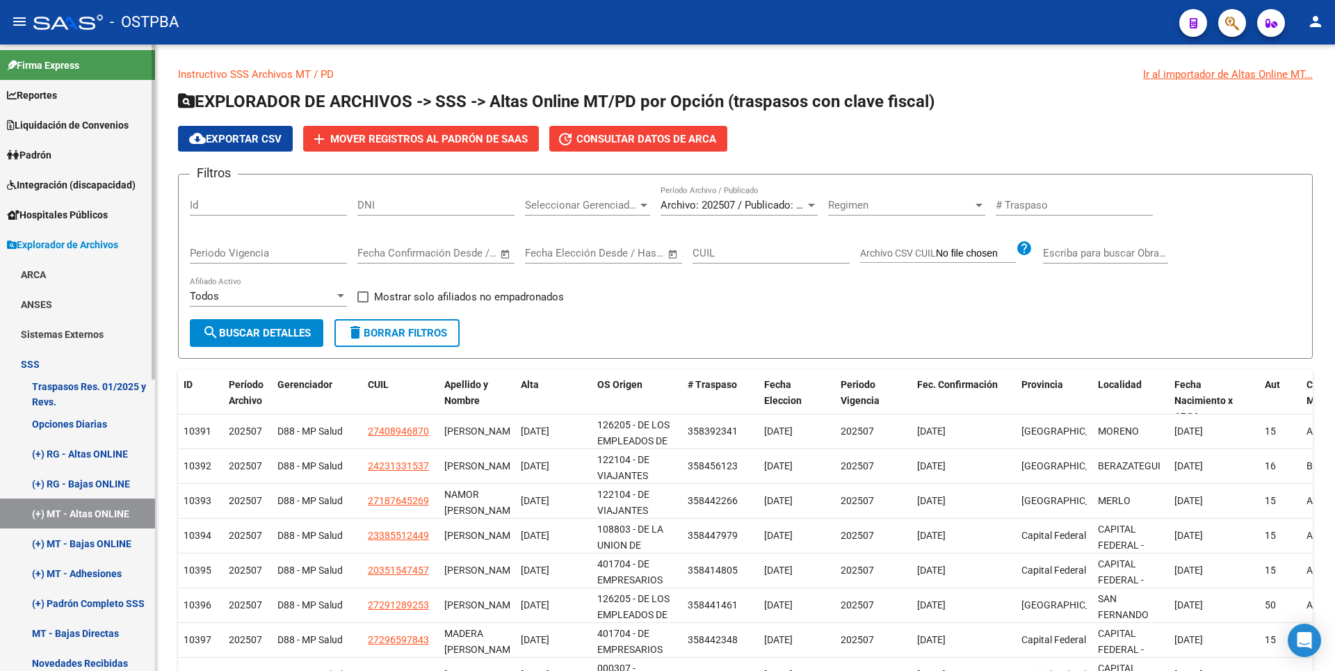
click at [109, 551] on link "(+) MT - Bajas ONLINE" at bounding box center [77, 543] width 155 height 30
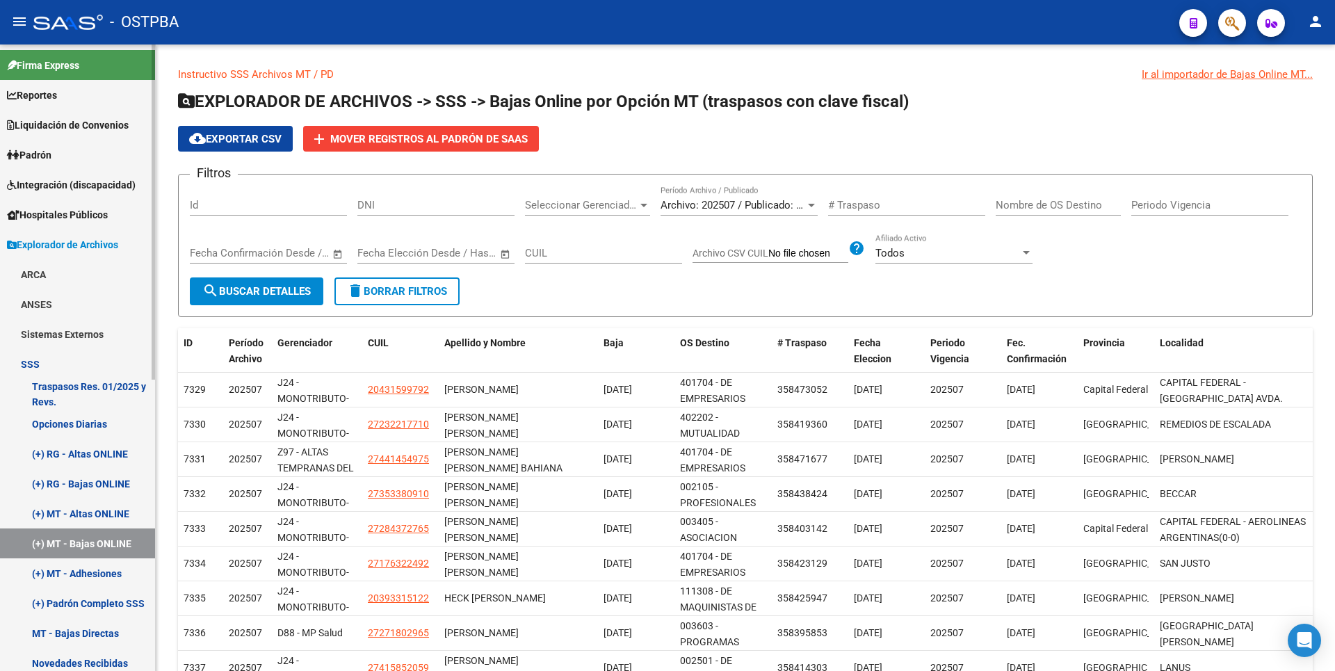
click at [107, 569] on link "(+) MT - Adhesiones" at bounding box center [77, 573] width 155 height 30
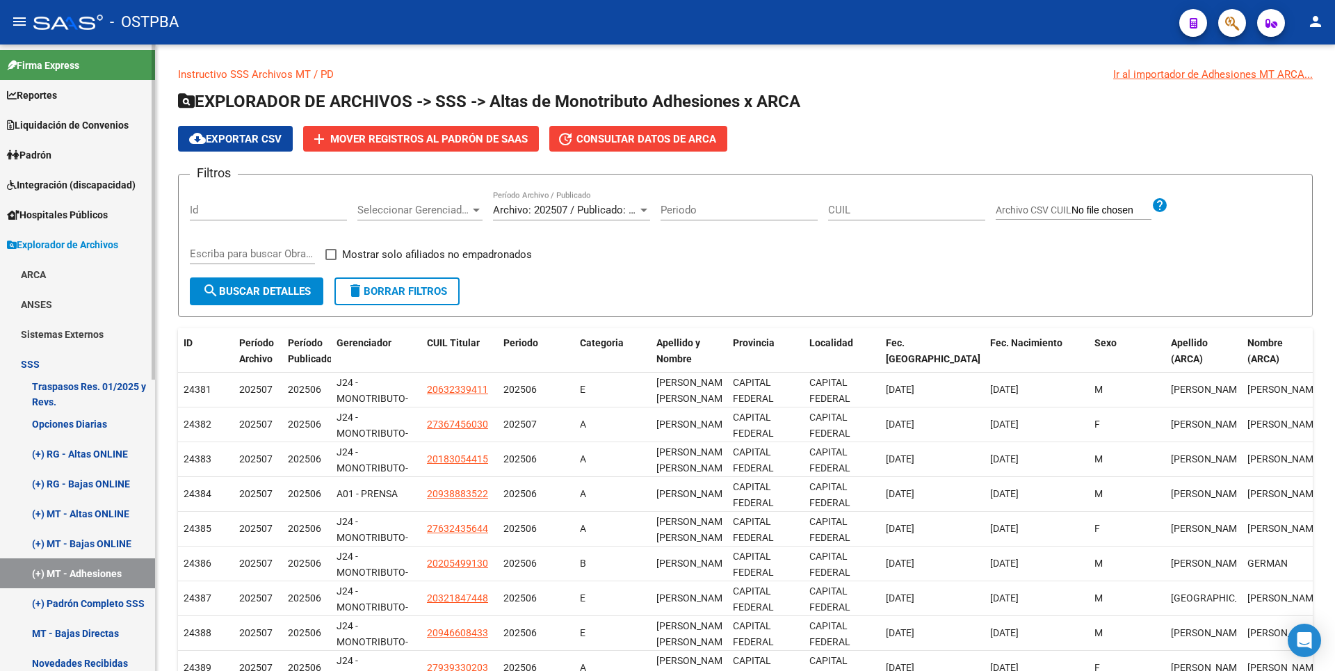
click at [114, 614] on link "(+) Padrón Completo SSS" at bounding box center [77, 603] width 155 height 30
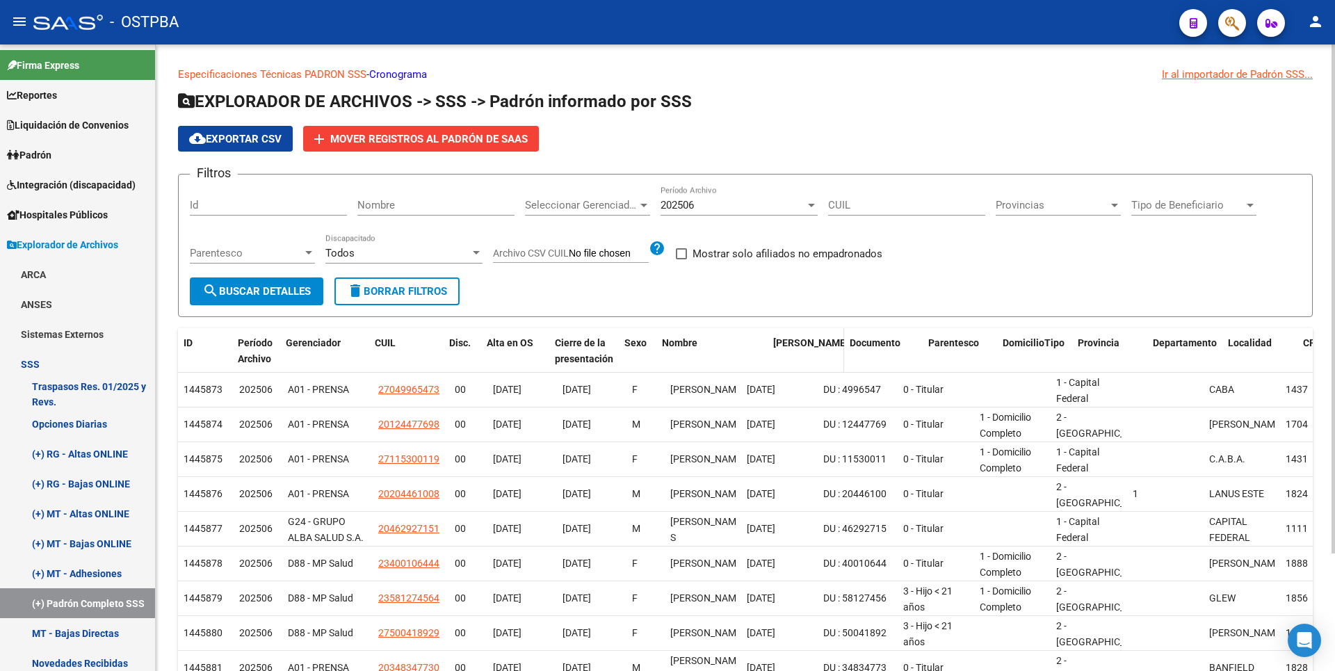
drag, startPoint x: 738, startPoint y: 345, endPoint x: 783, endPoint y: 340, distance: 45.5
click at [783, 341] on div "ID Período Archivo Gerenciador CUIL Disc. Alta en OS Cierre de la presentación …" at bounding box center [1153, 351] width 1950 height 46
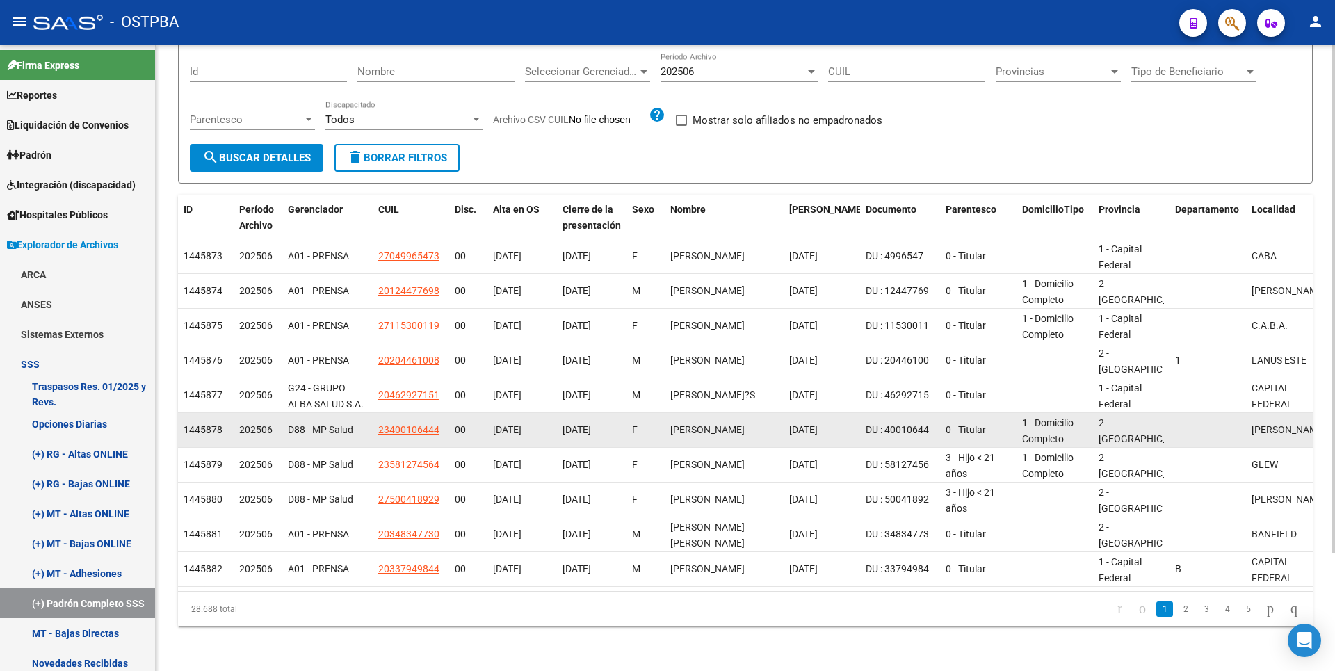
scroll to position [145, 0]
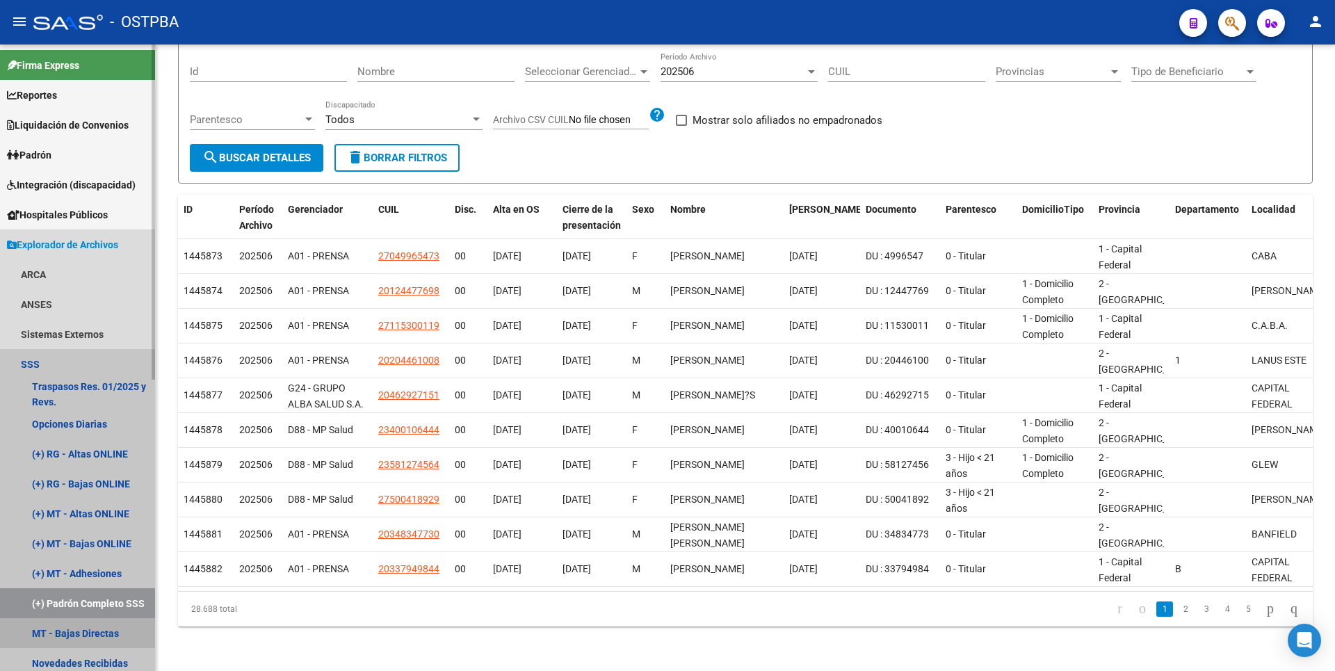
click at [95, 637] on link "MT - Bajas Directas" at bounding box center [77, 633] width 155 height 30
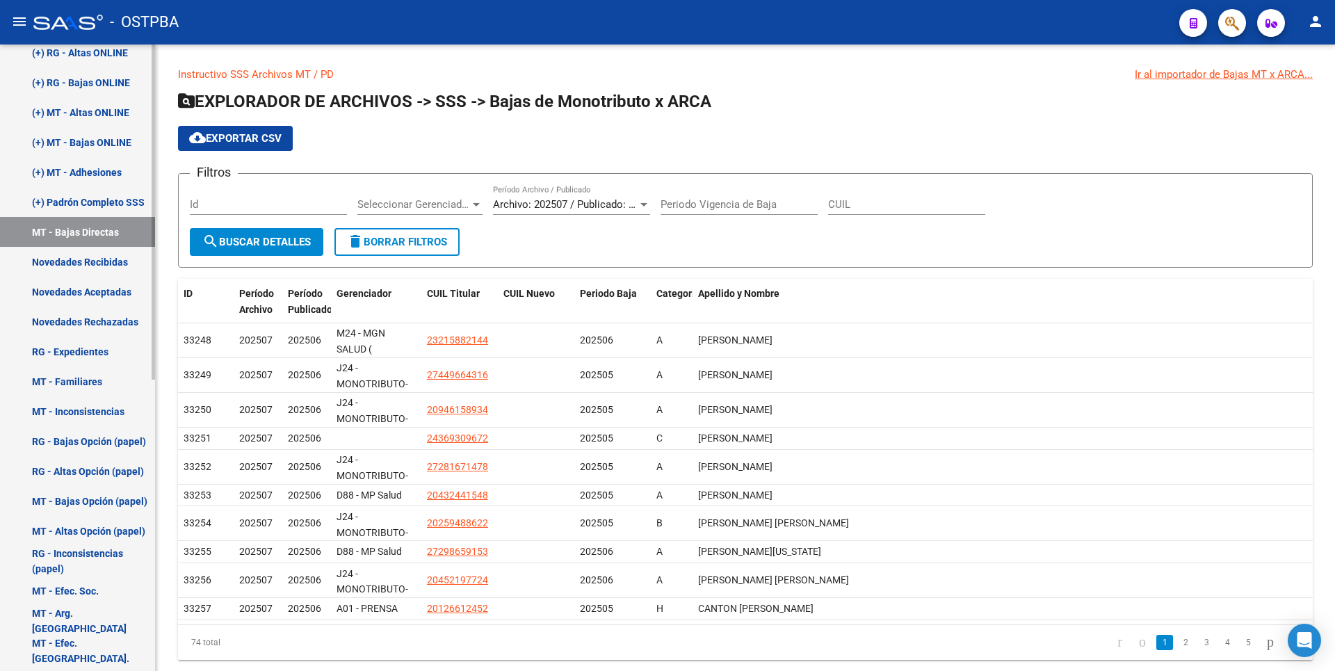
scroll to position [417, 0]
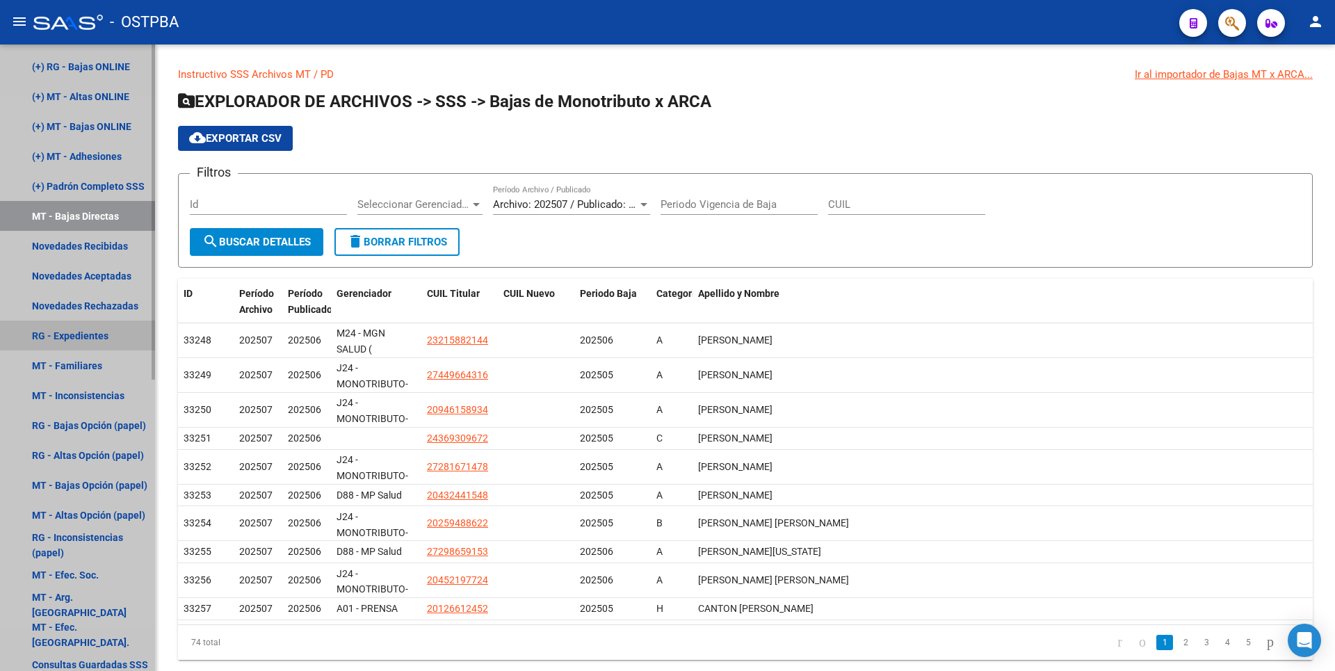
click at [99, 337] on link "RG - Expedientes" at bounding box center [77, 336] width 155 height 30
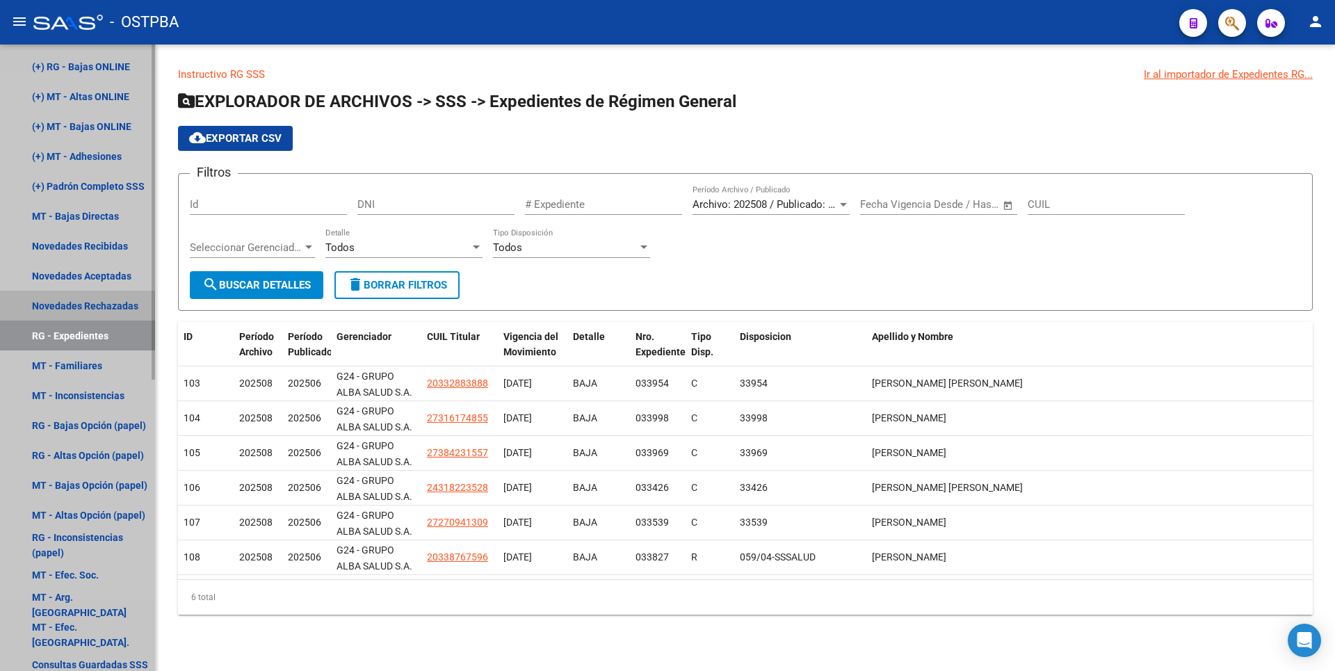
click at [135, 298] on link "Novedades Rechazadas" at bounding box center [77, 306] width 155 height 30
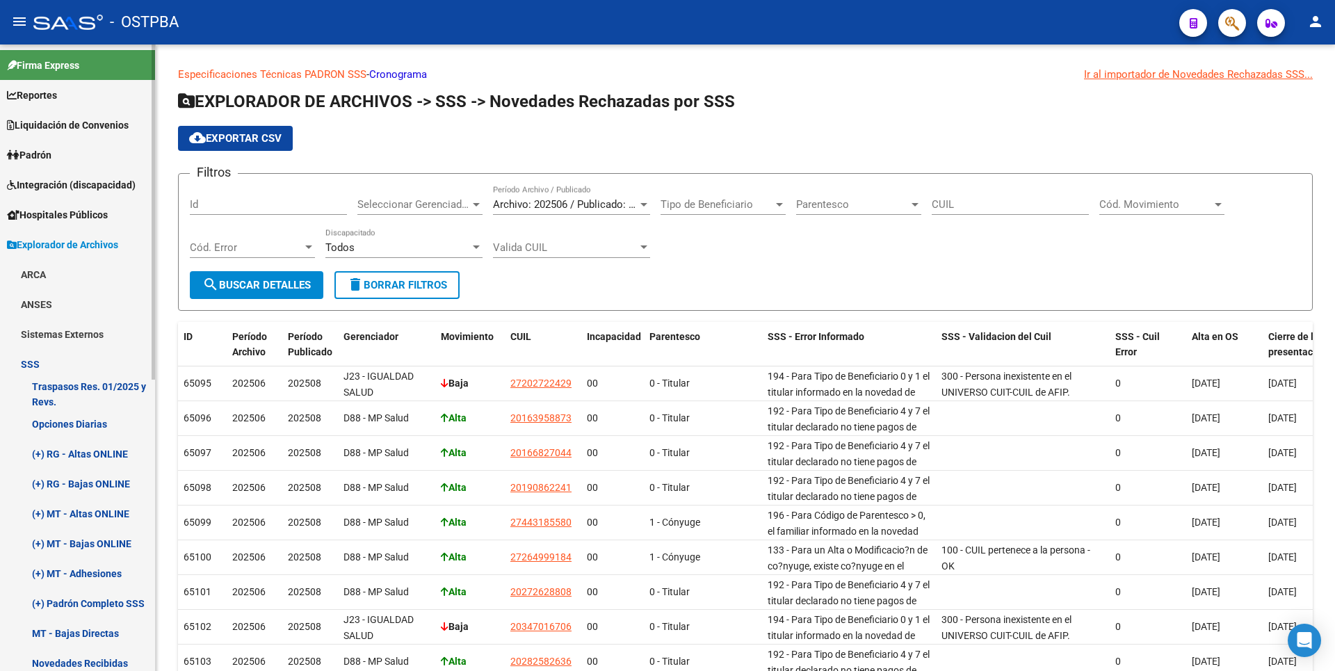
click at [57, 86] on link "Reportes" at bounding box center [77, 95] width 155 height 30
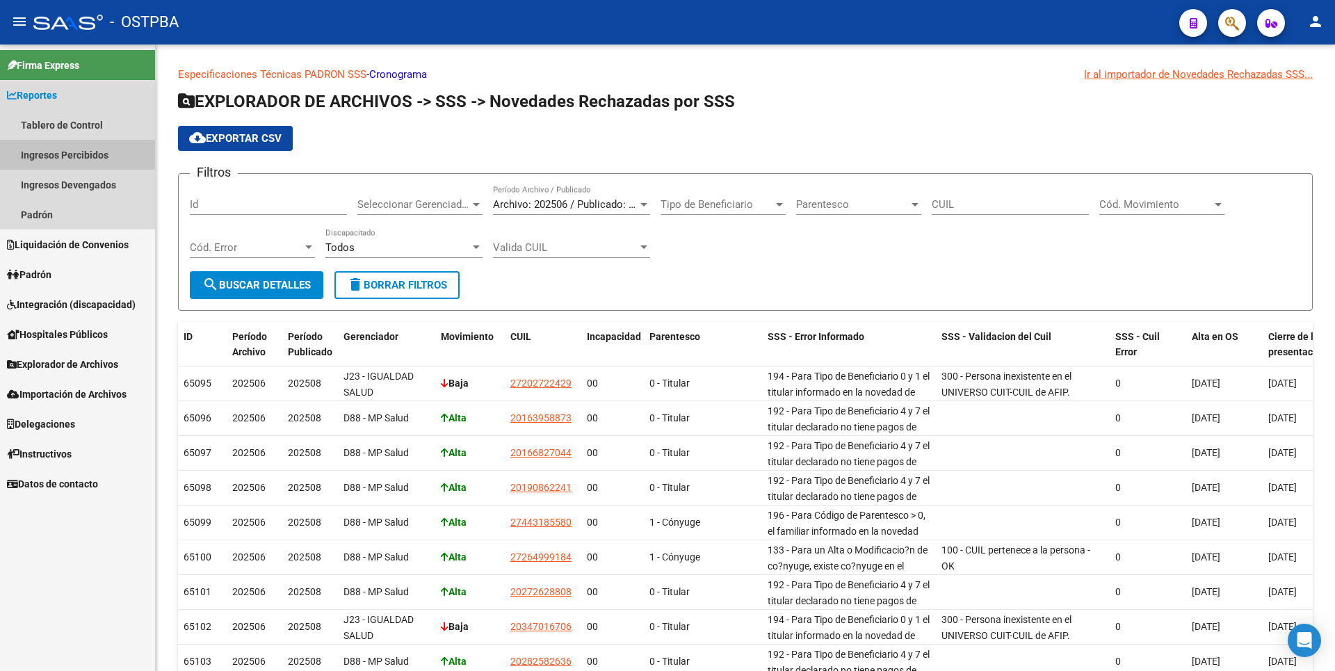
click at [70, 148] on link "Ingresos Percibidos" at bounding box center [77, 155] width 155 height 30
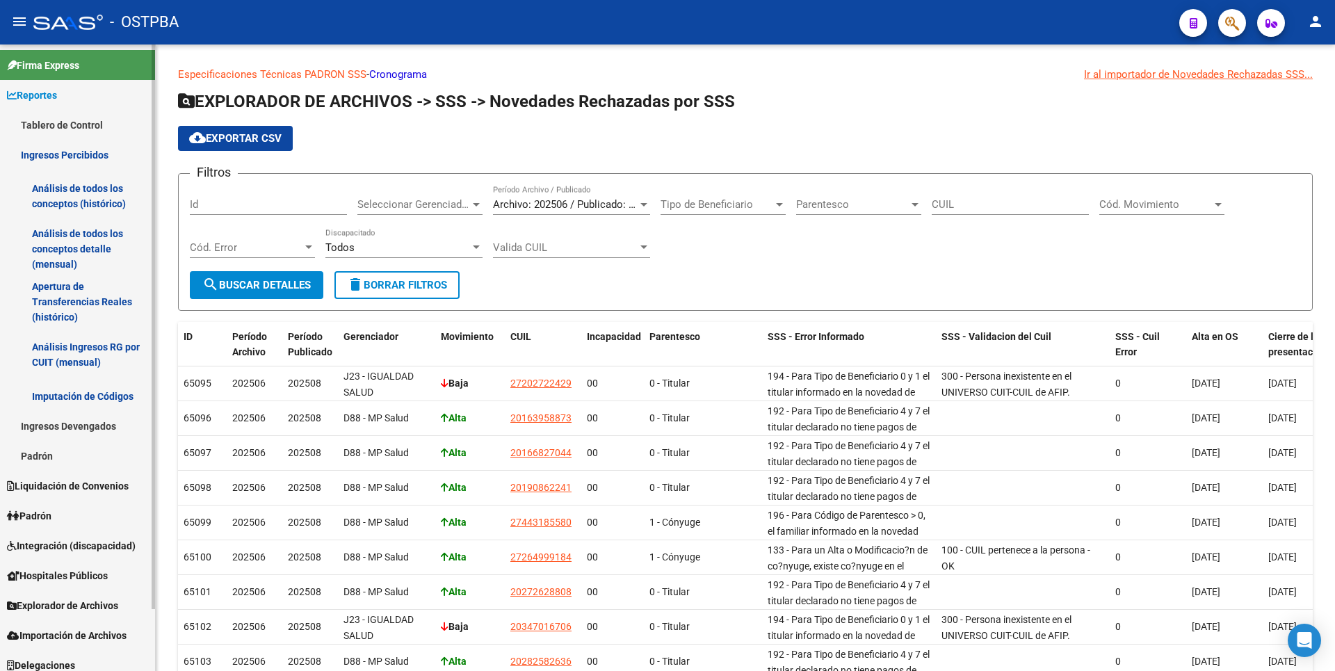
click at [72, 228] on link "Análisis de todos los conceptos detalle (mensual)" at bounding box center [77, 248] width 155 height 53
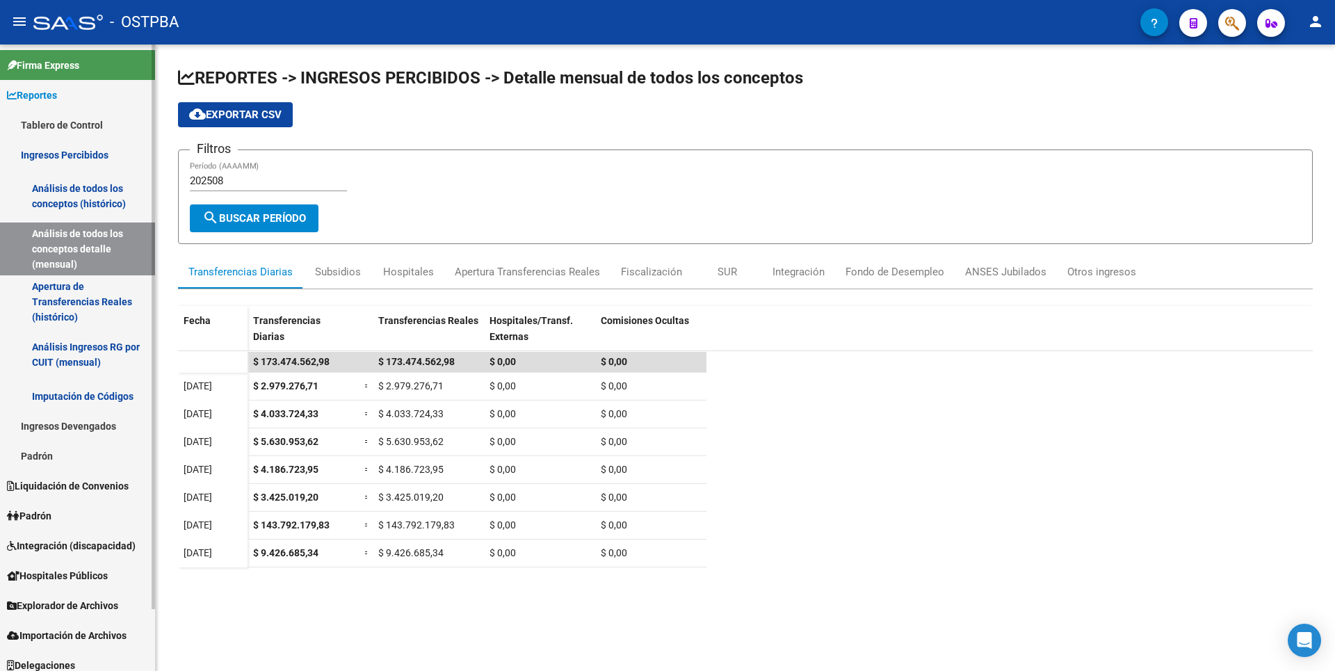
click at [107, 309] on link "Apertura de Transferencias Reales (histórico)" at bounding box center [77, 301] width 155 height 53
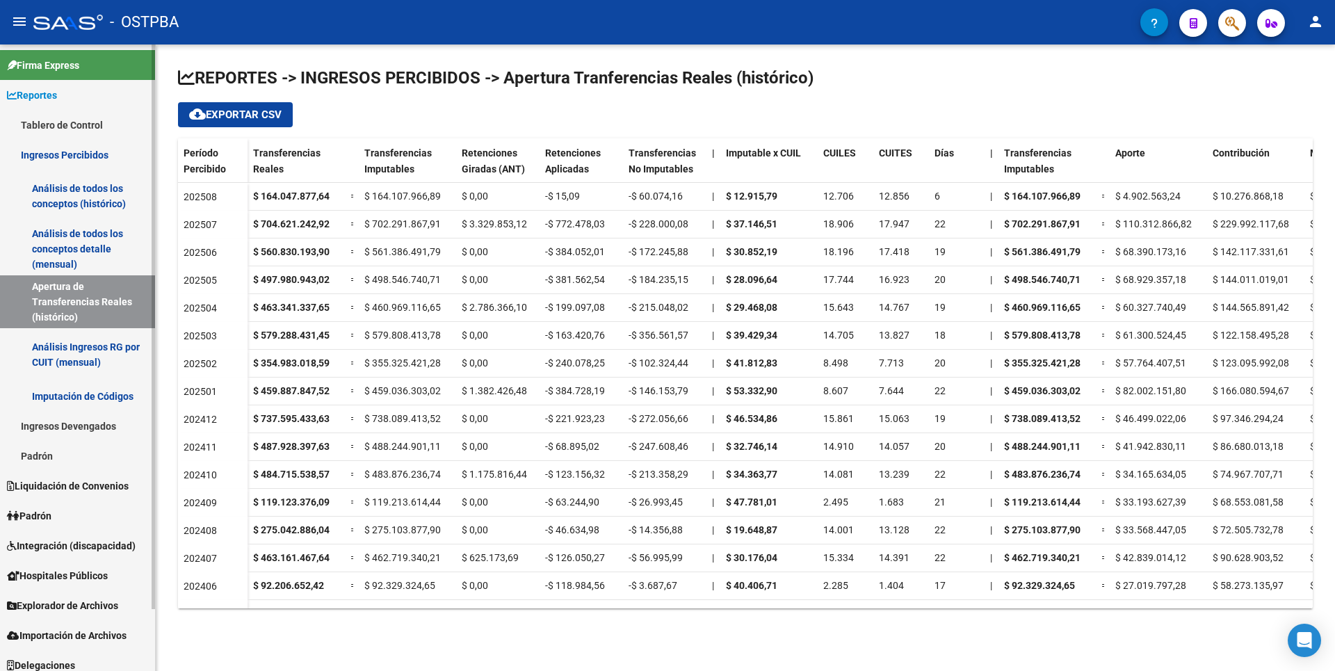
click at [104, 362] on link "Análisis Ingresos RG por CUIT (mensual)" at bounding box center [77, 354] width 155 height 53
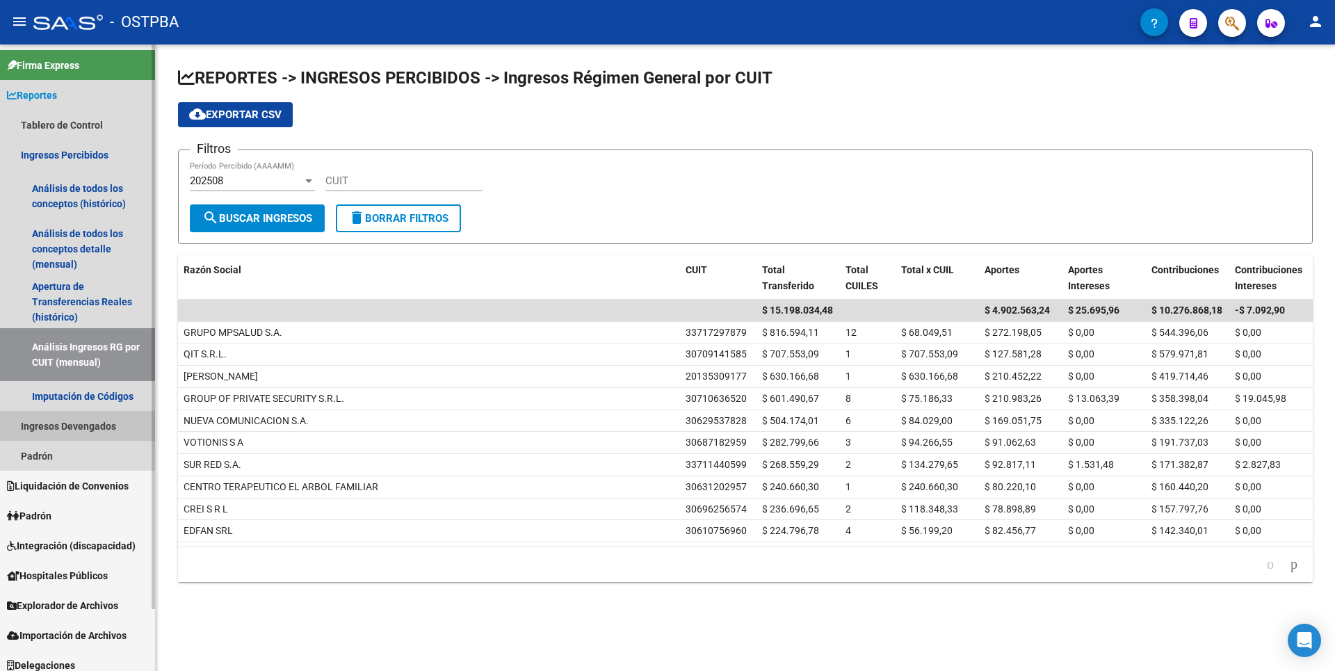
click at [66, 426] on link "Ingresos Devengados" at bounding box center [77, 426] width 155 height 30
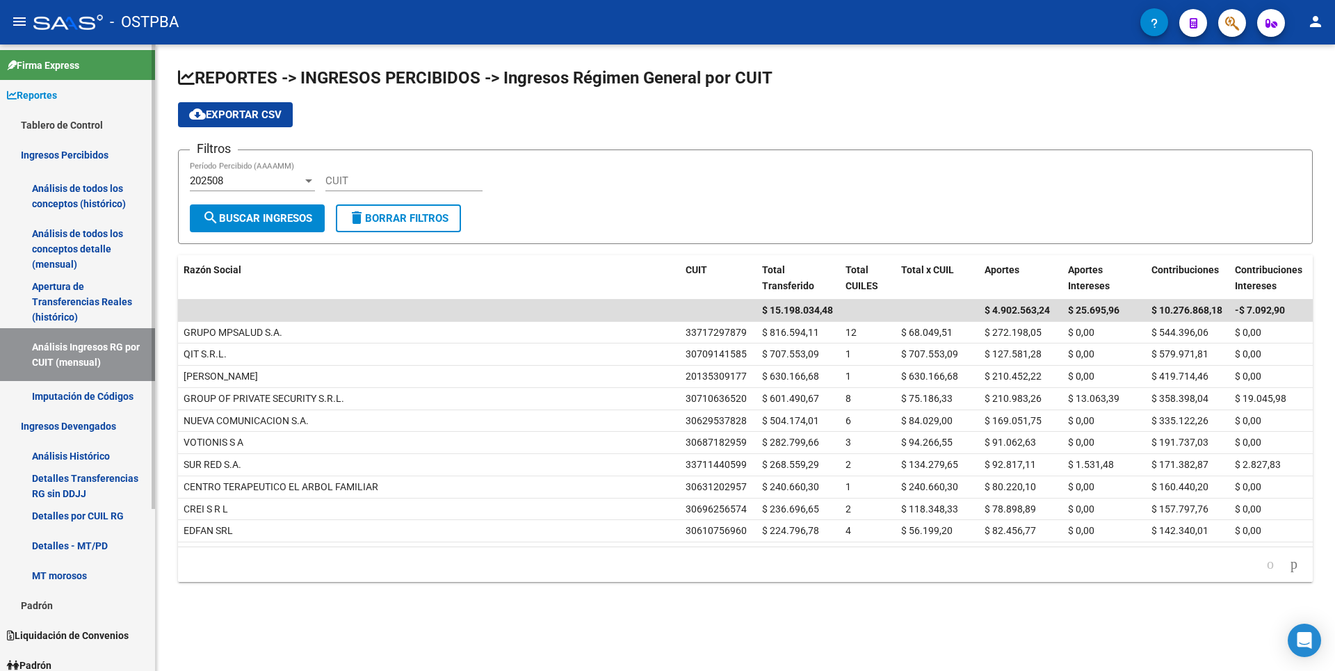
click at [67, 456] on link "Análisis Histórico" at bounding box center [77, 456] width 155 height 30
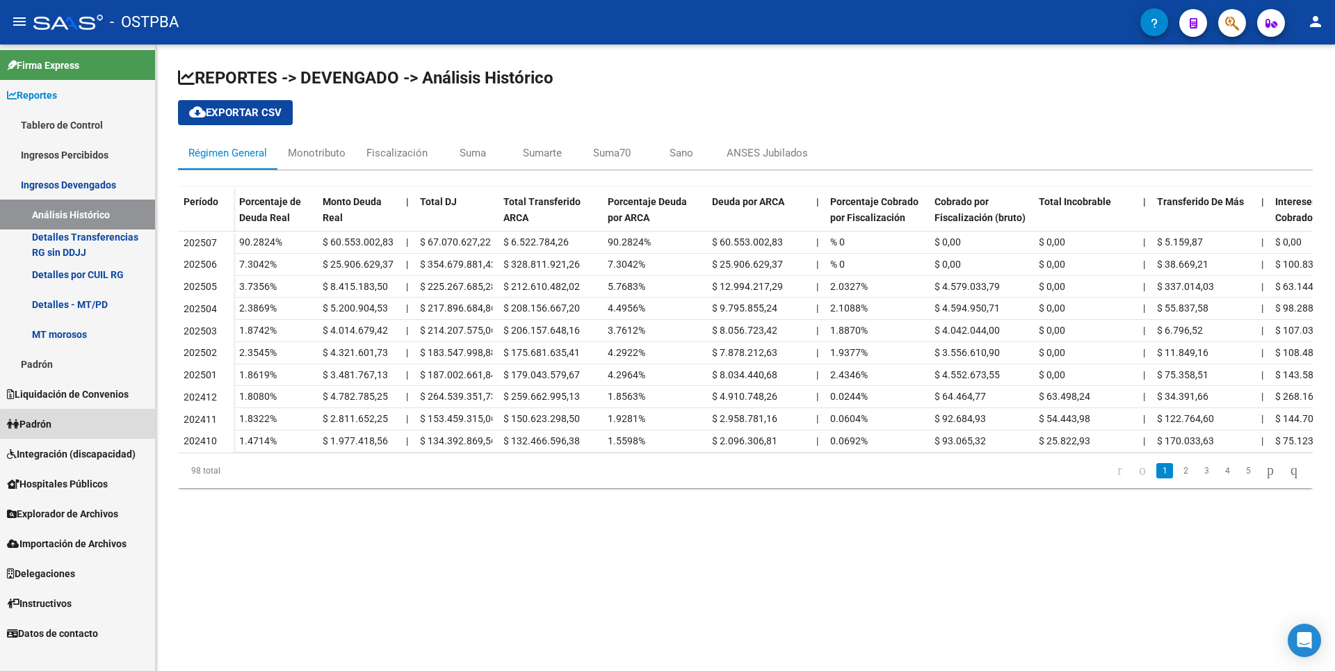
click at [86, 429] on link "Padrón" at bounding box center [77, 424] width 155 height 30
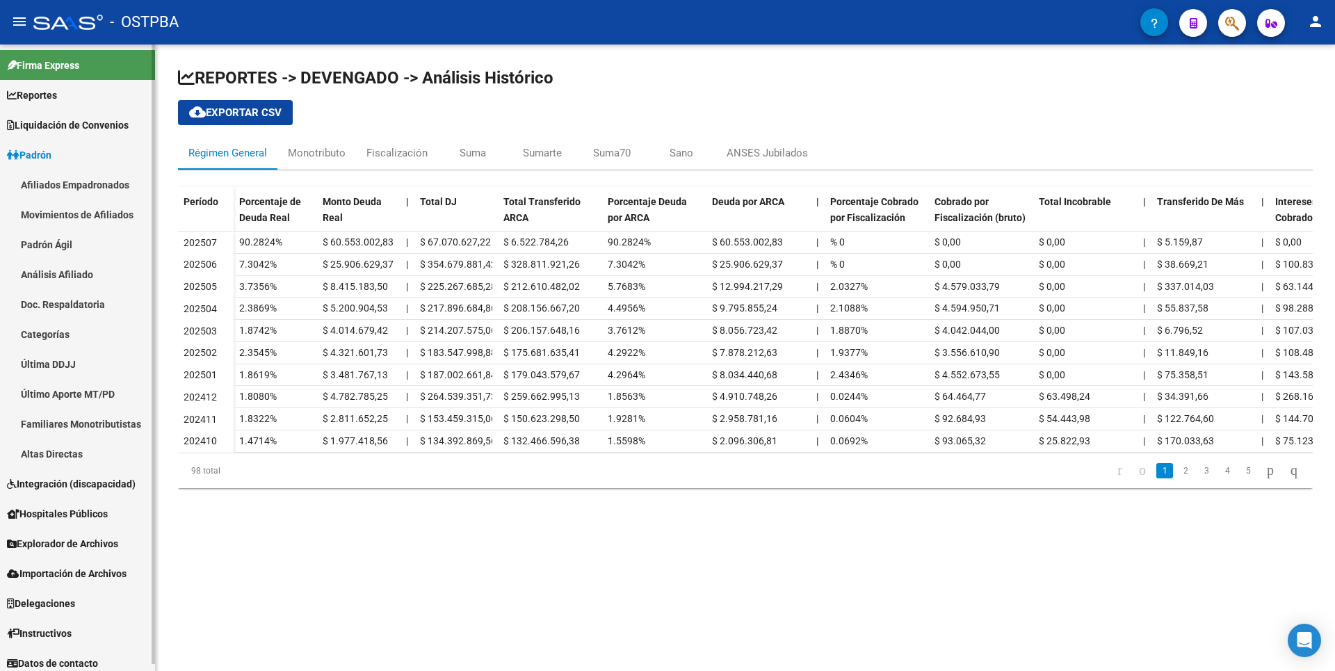
click at [44, 97] on span "Reportes" at bounding box center [32, 95] width 50 height 15
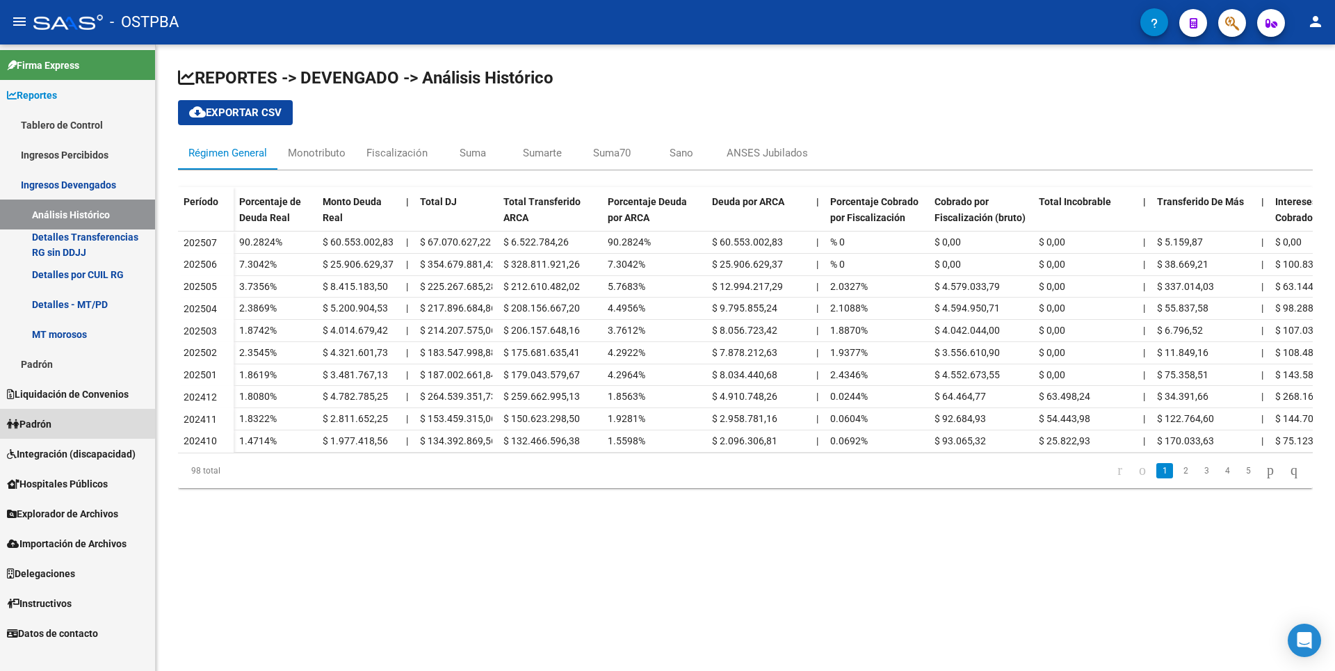
click at [74, 421] on link "Padrón" at bounding box center [77, 424] width 155 height 30
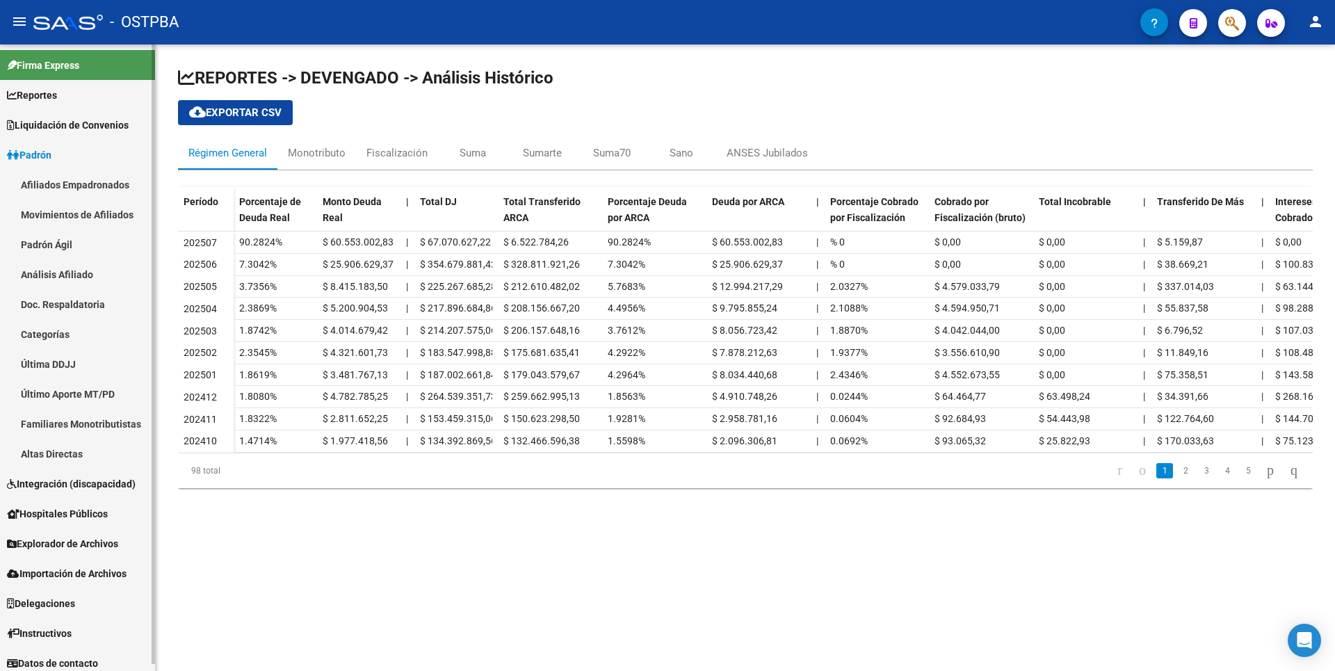
click at [86, 286] on link "Análisis Afiliado" at bounding box center [77, 274] width 155 height 30
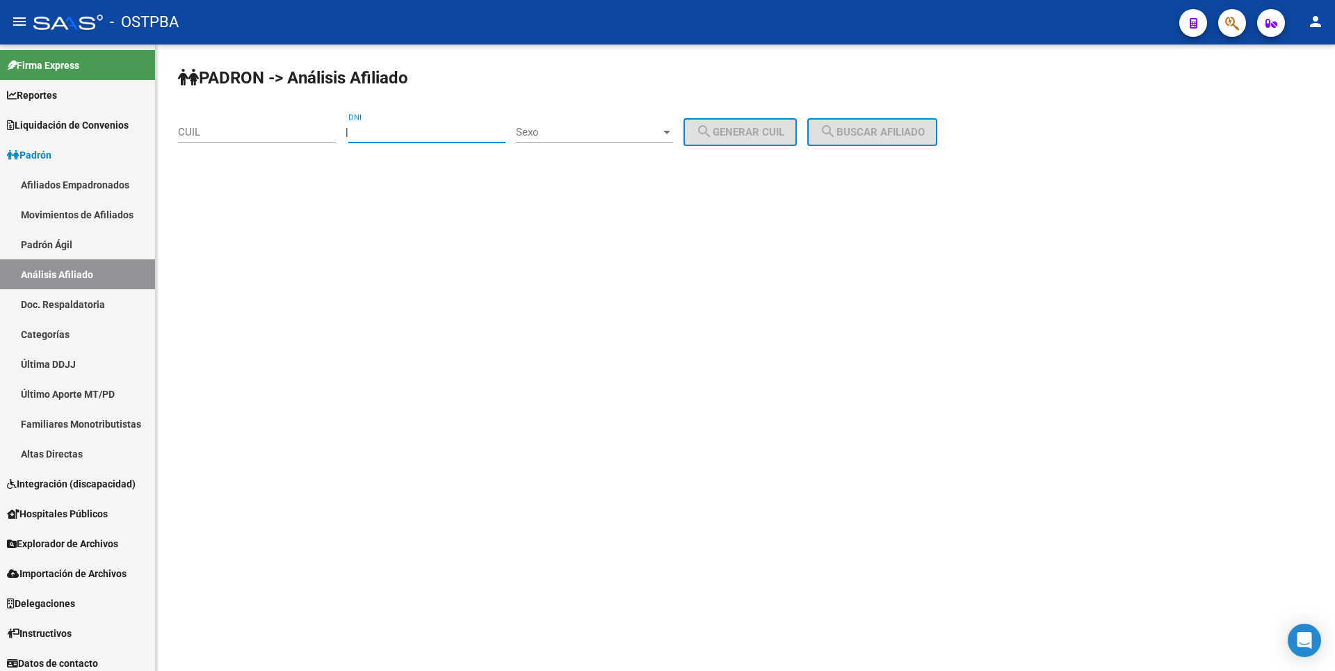
click at [382, 133] on input "DNI" at bounding box center [426, 132] width 157 height 13
click at [214, 134] on input "CUIL" at bounding box center [256, 132] width 157 height 13
click at [381, 127] on input "DNI" at bounding box center [426, 132] width 157 height 13
type input "13645424"
click at [660, 130] on span "Sexo" at bounding box center [588, 132] width 145 height 13
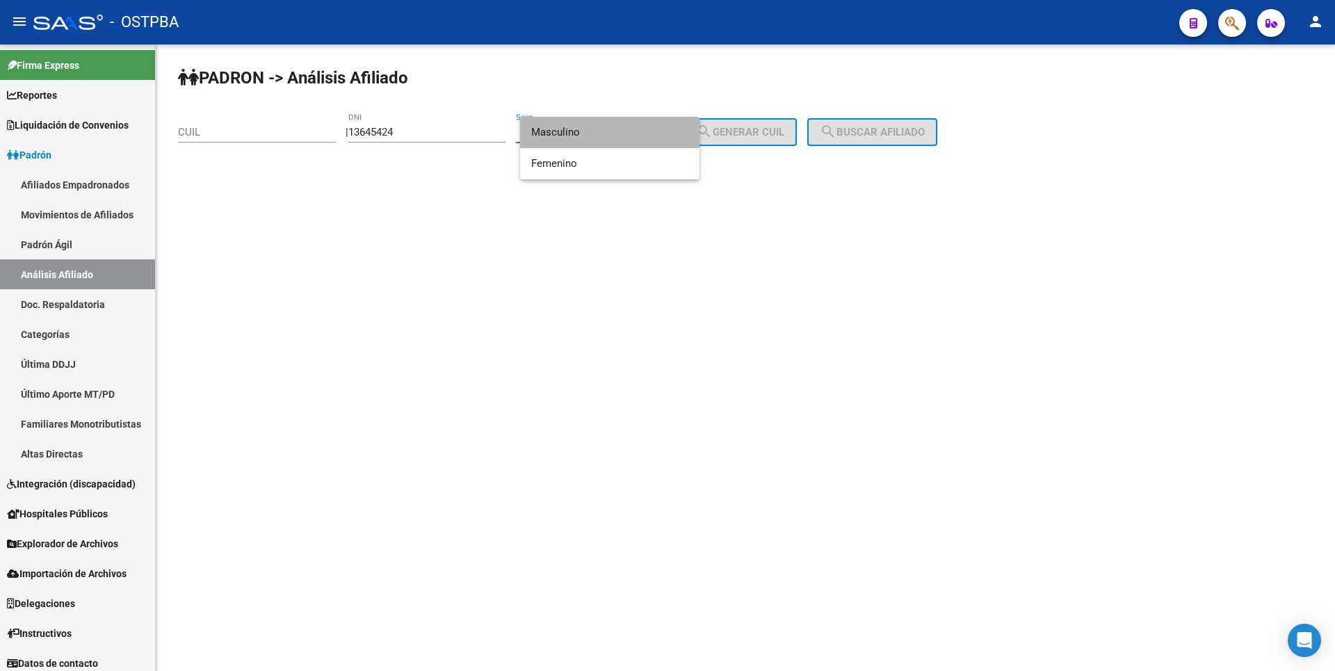
drag, startPoint x: 613, startPoint y: 133, endPoint x: 713, endPoint y: 131, distance: 99.5
click at [621, 131] on span "Masculino" at bounding box center [609, 132] width 157 height 31
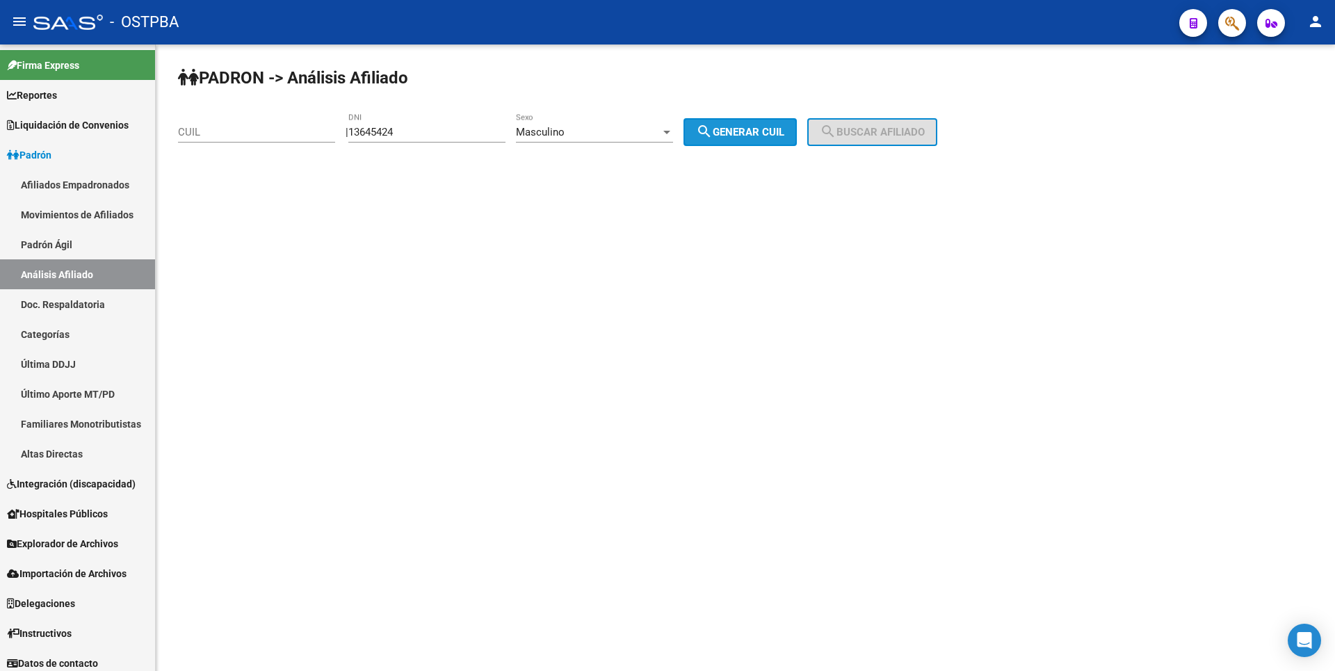
drag, startPoint x: 736, startPoint y: 130, endPoint x: 822, endPoint y: 126, distance: 86.3
click at [756, 127] on span "search Generar CUIL" at bounding box center [740, 132] width 88 height 13
click at [874, 130] on span "search Buscar afiliado" at bounding box center [872, 132] width 105 height 13
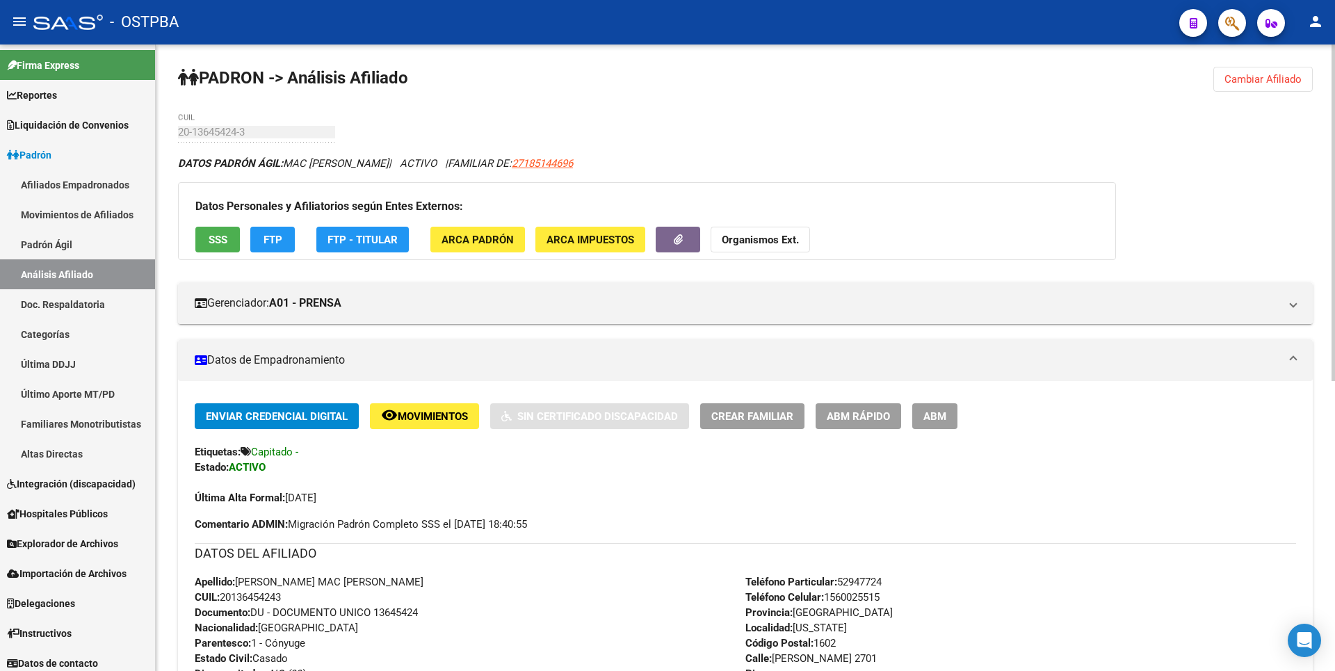
click at [770, 235] on strong "Organismos Ext." at bounding box center [760, 240] width 77 height 13
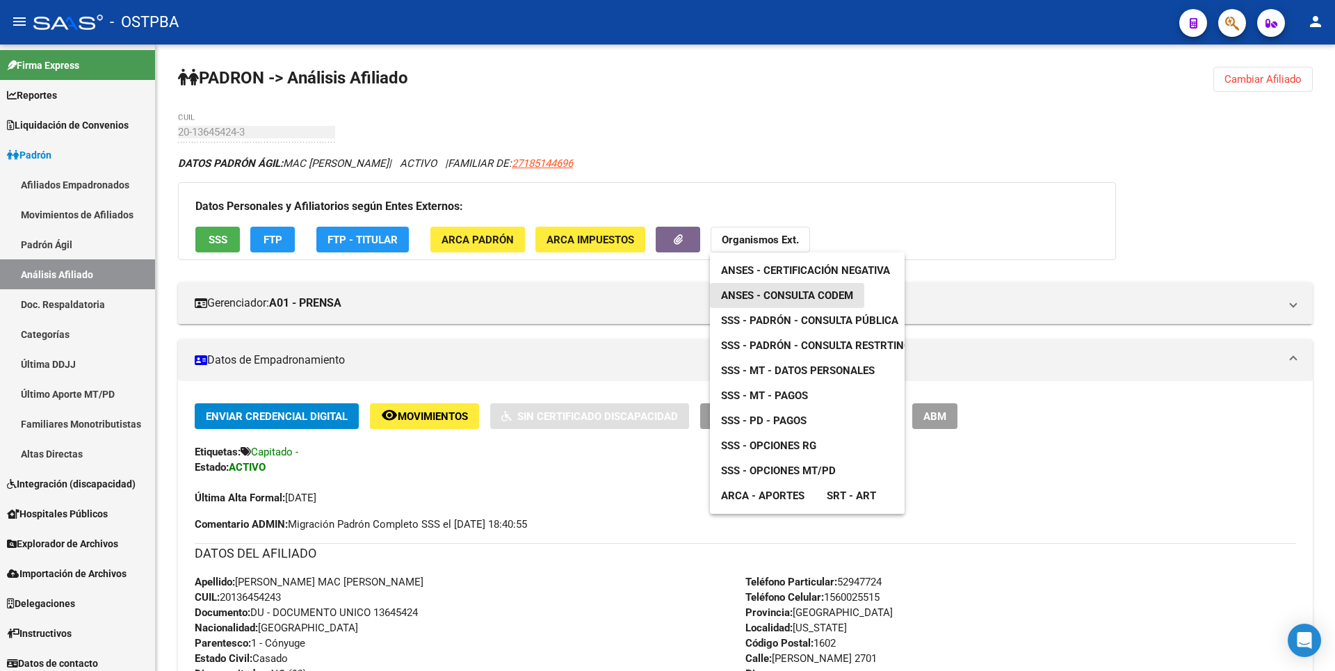
click at [779, 296] on span "ANSES - Consulta CODEM" at bounding box center [787, 295] width 132 height 13
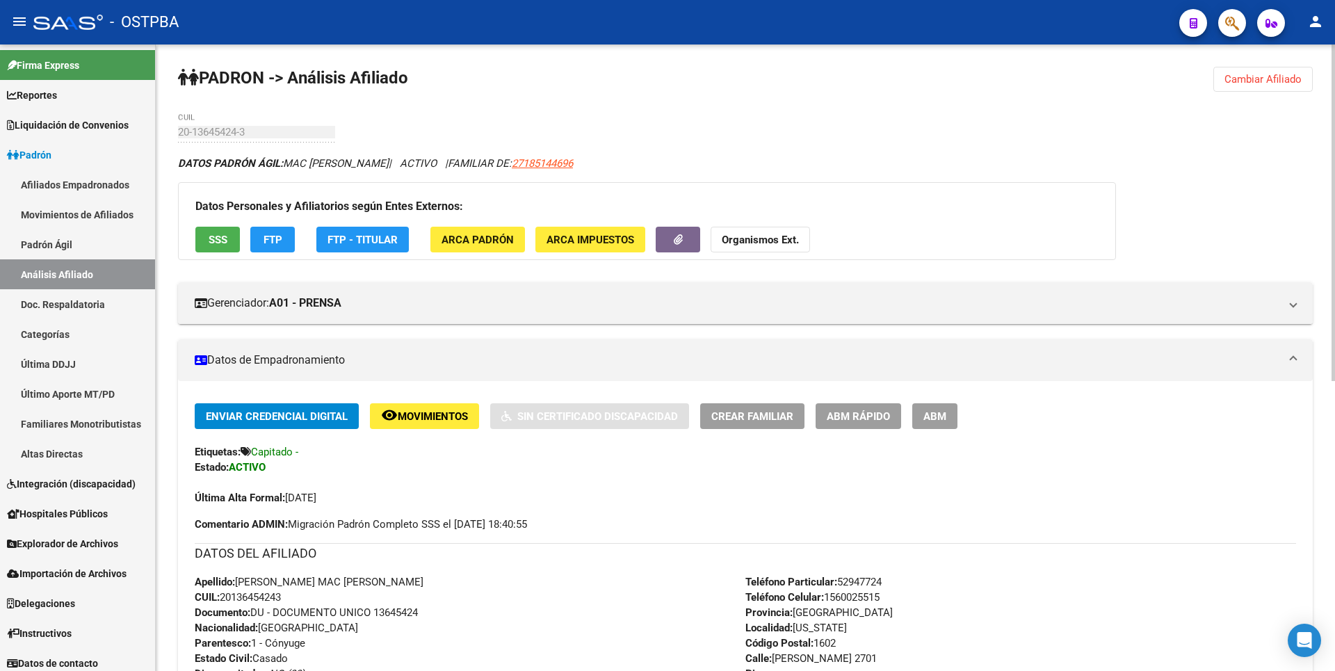
drag, startPoint x: 222, startPoint y: 596, endPoint x: 306, endPoint y: 596, distance: 84.1
click at [306, 596] on div "Apellido: ESTEBAN MAC ALLISTER CUIL: 20136454243 Documento: DU - DOCUMENTO UNIC…" at bounding box center [470, 650] width 551 height 153
copy span "20136454243"
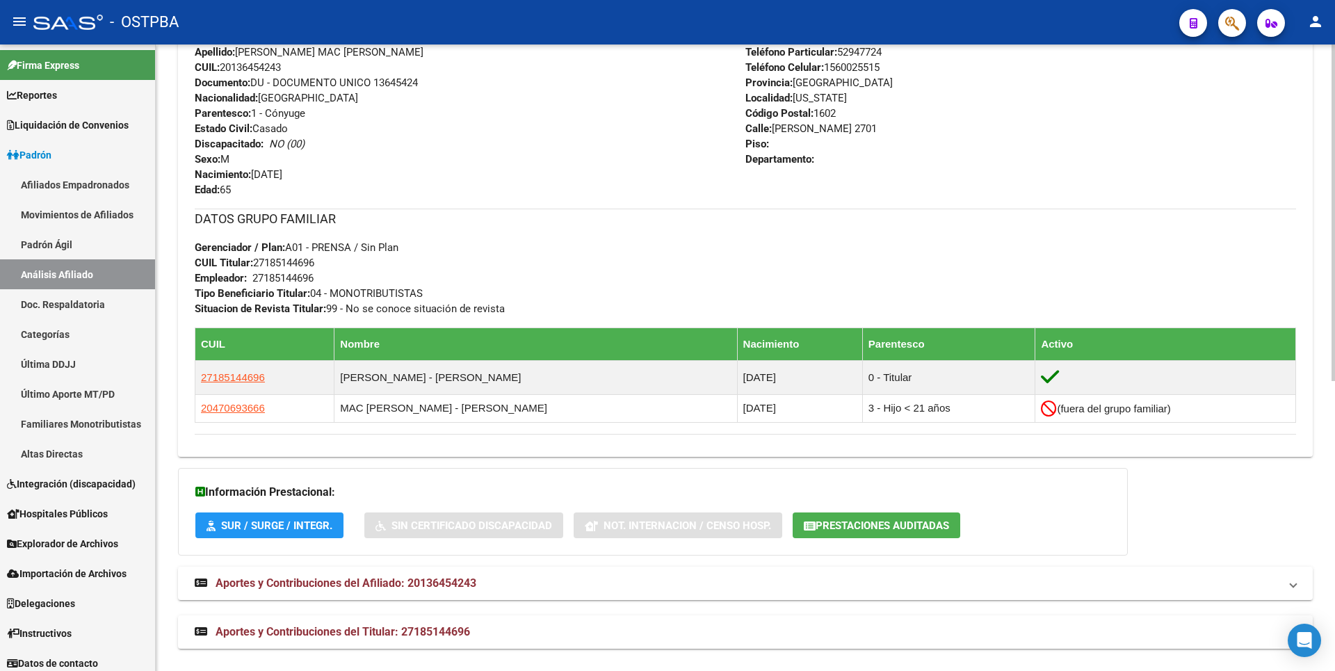
scroll to position [541, 0]
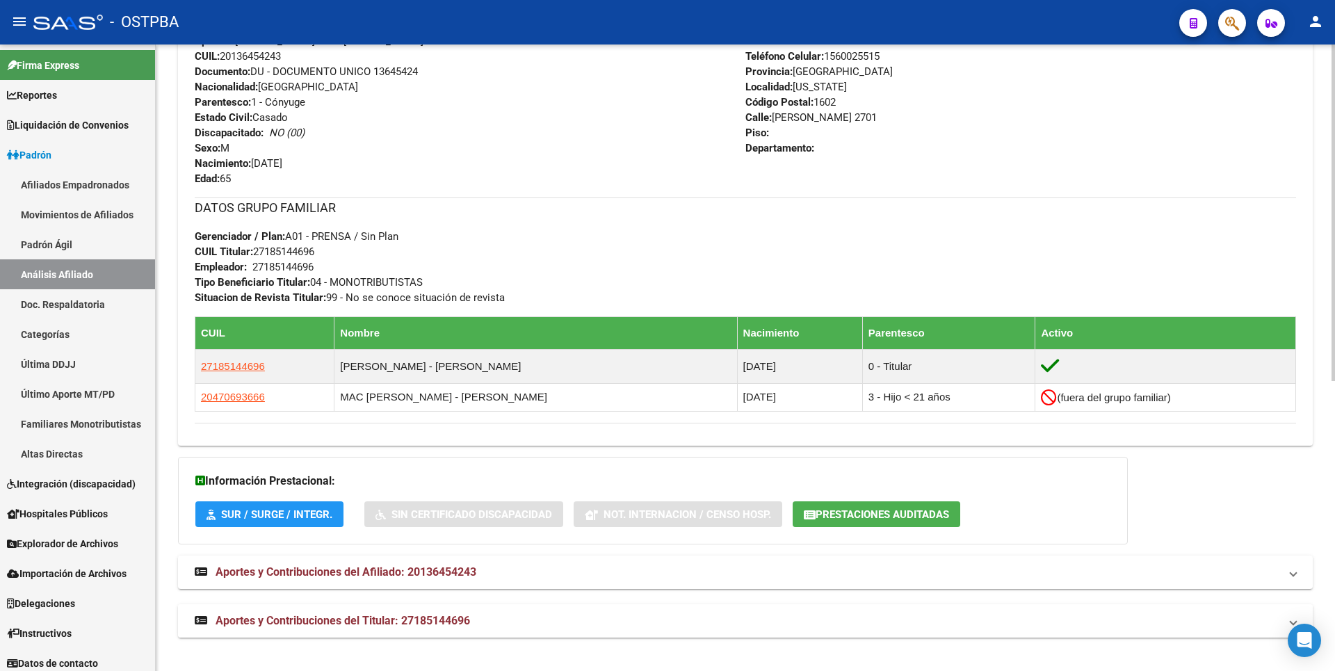
click at [457, 619] on span "Aportes y Contribuciones del Titular: 27185144696" at bounding box center [343, 620] width 254 height 13
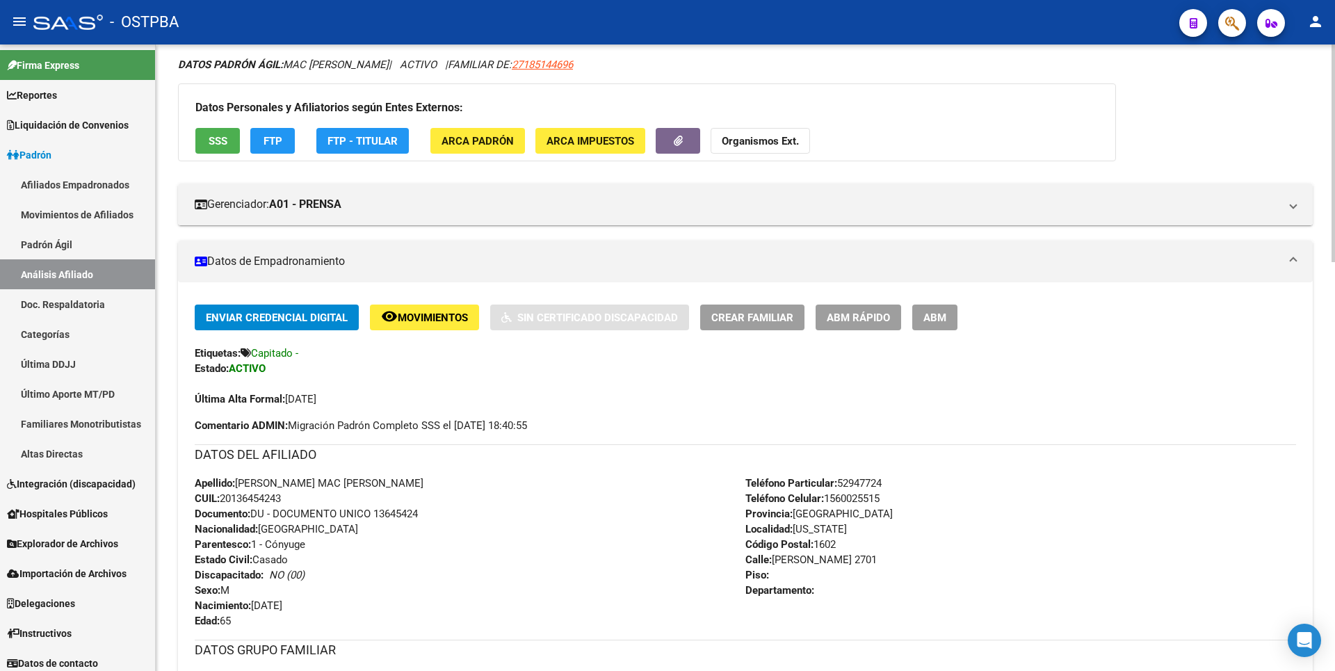
scroll to position [0, 0]
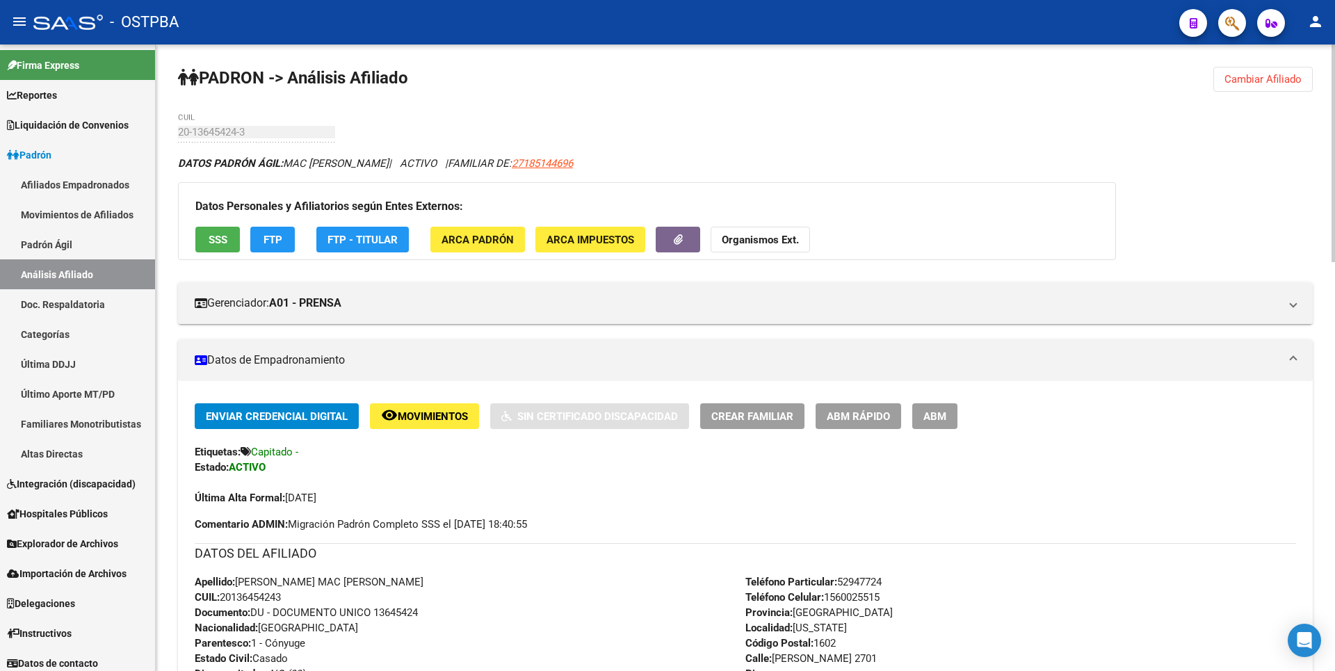
click at [1258, 72] on button "Cambiar Afiliado" at bounding box center [1262, 79] width 99 height 25
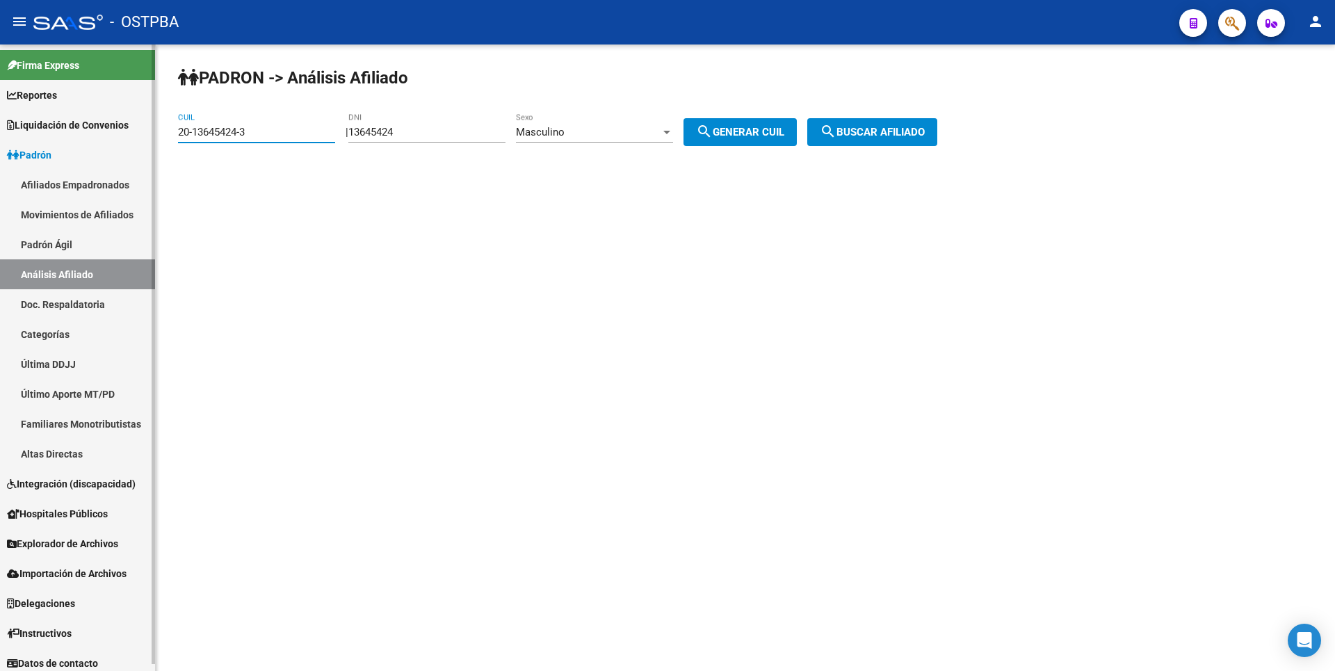
drag, startPoint x: 257, startPoint y: 134, endPoint x: 43, endPoint y: 107, distance: 215.8
click at [43, 107] on mat-sidenav-container "Firma Express Reportes Tablero de Control Ingresos Percibidos Análisis de todos…" at bounding box center [667, 357] width 1335 height 626
paste input "7-38394128"
type input "27-38394128-3"
click at [883, 124] on button "search Buscar afiliado" at bounding box center [872, 132] width 130 height 28
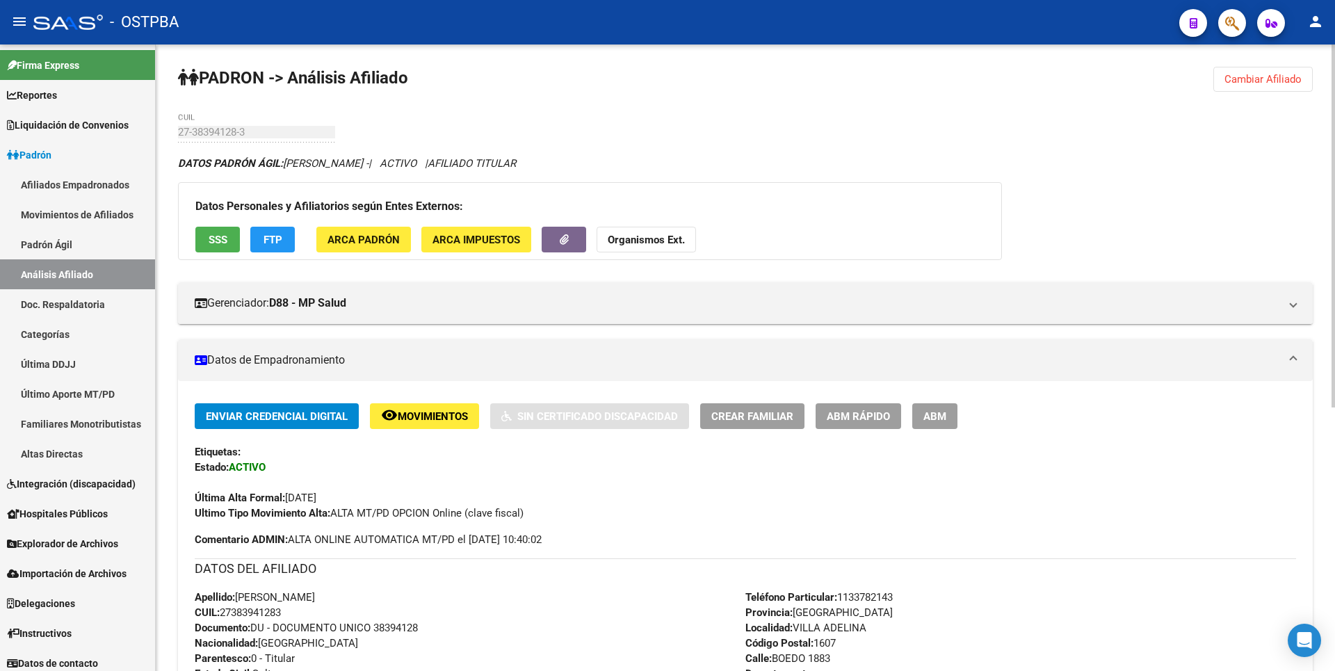
click at [227, 234] on button "SSS" at bounding box center [217, 240] width 44 height 26
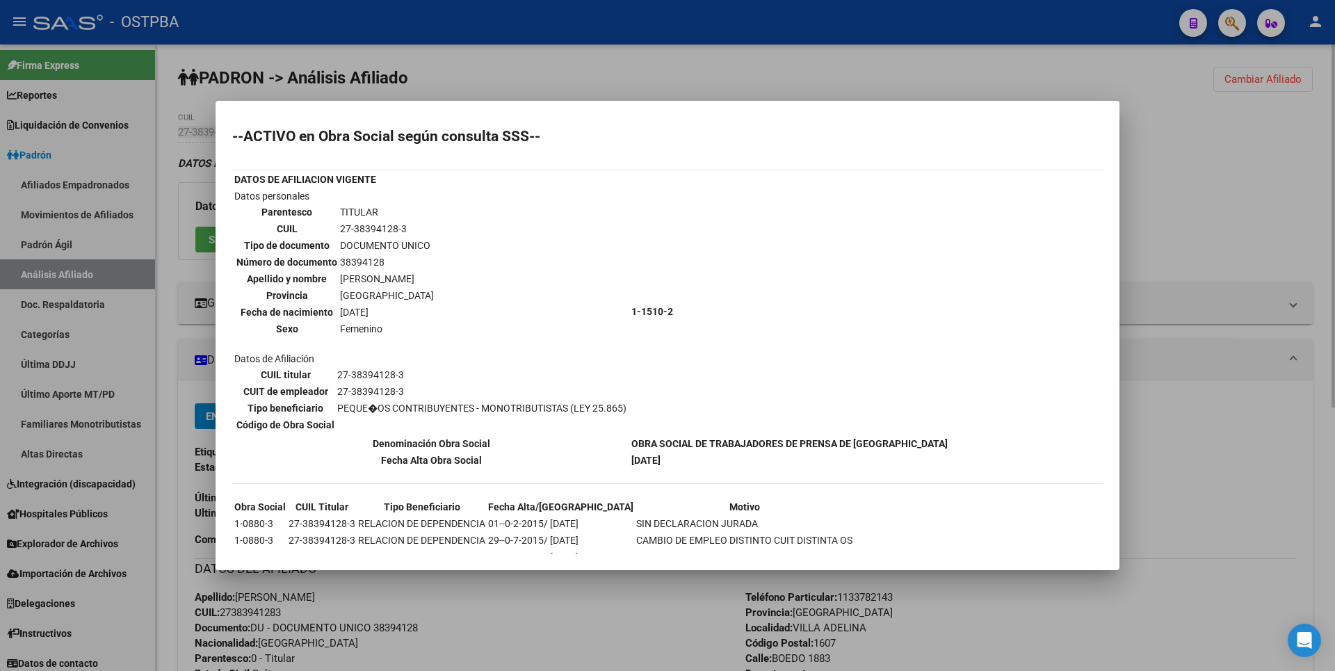
click at [1249, 217] on div at bounding box center [667, 335] width 1335 height 671
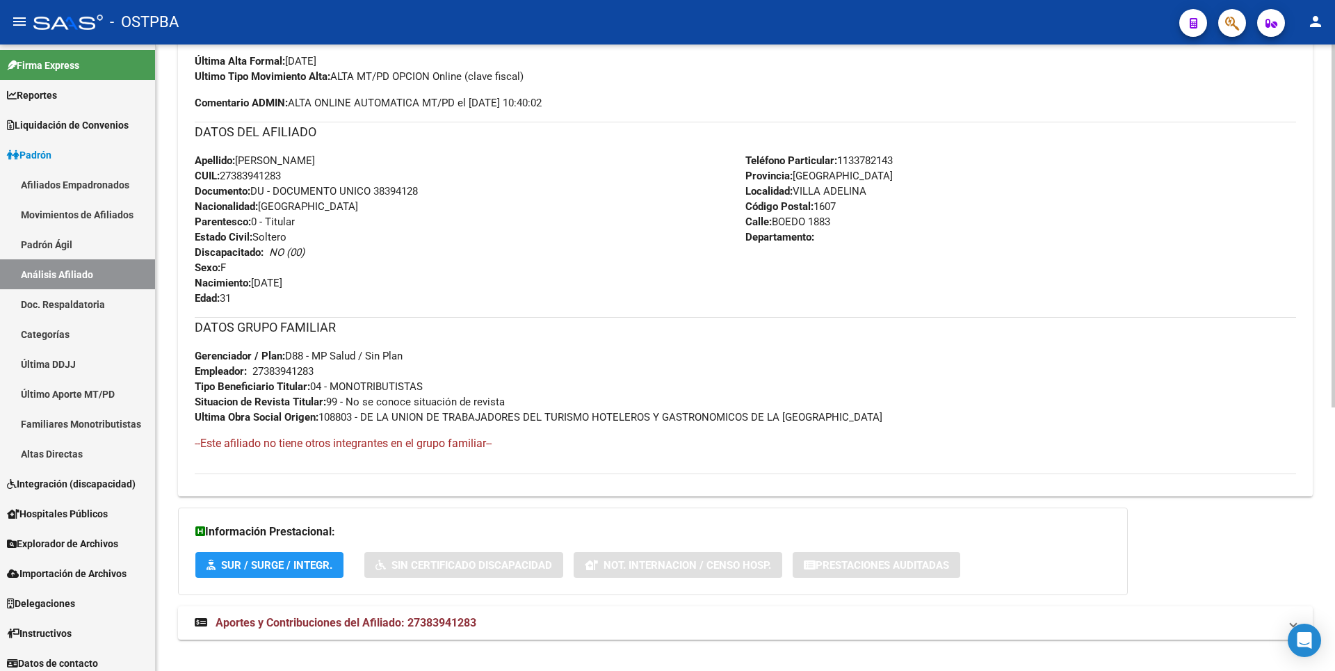
scroll to position [454, 0]
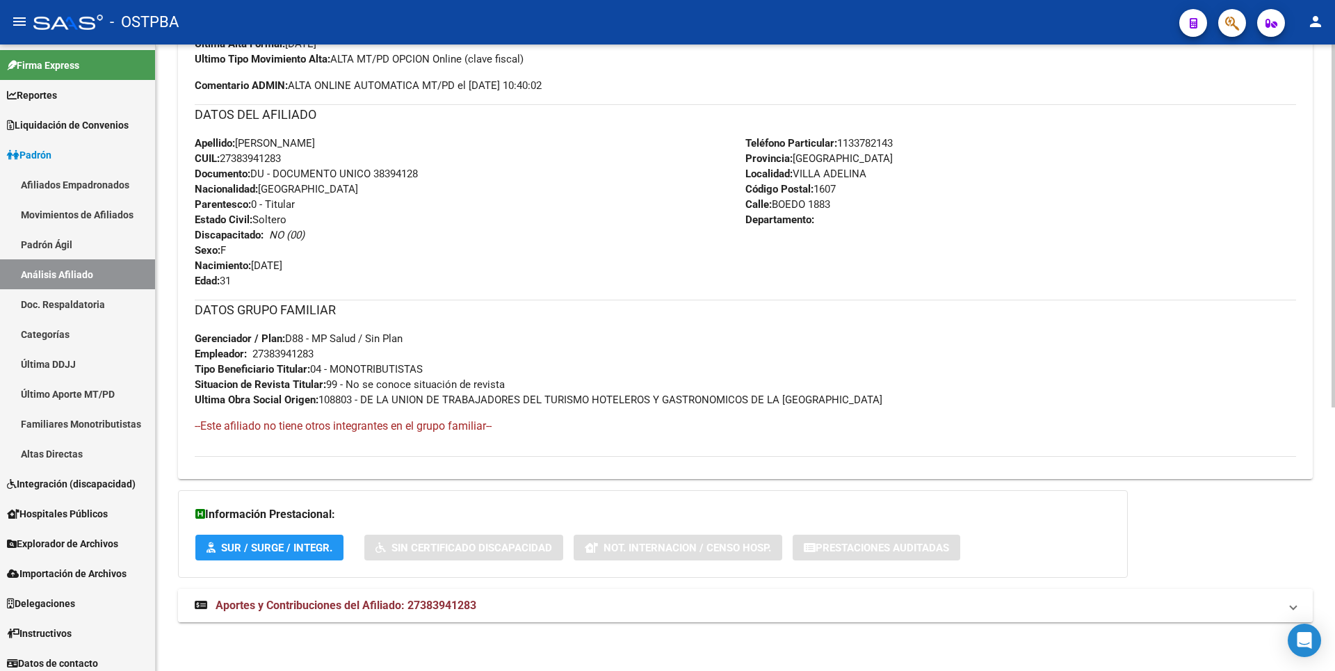
click at [435, 615] on mat-expansion-panel-header "Aportes y Contribuciones del Afiliado: 27383941283" at bounding box center [745, 605] width 1135 height 33
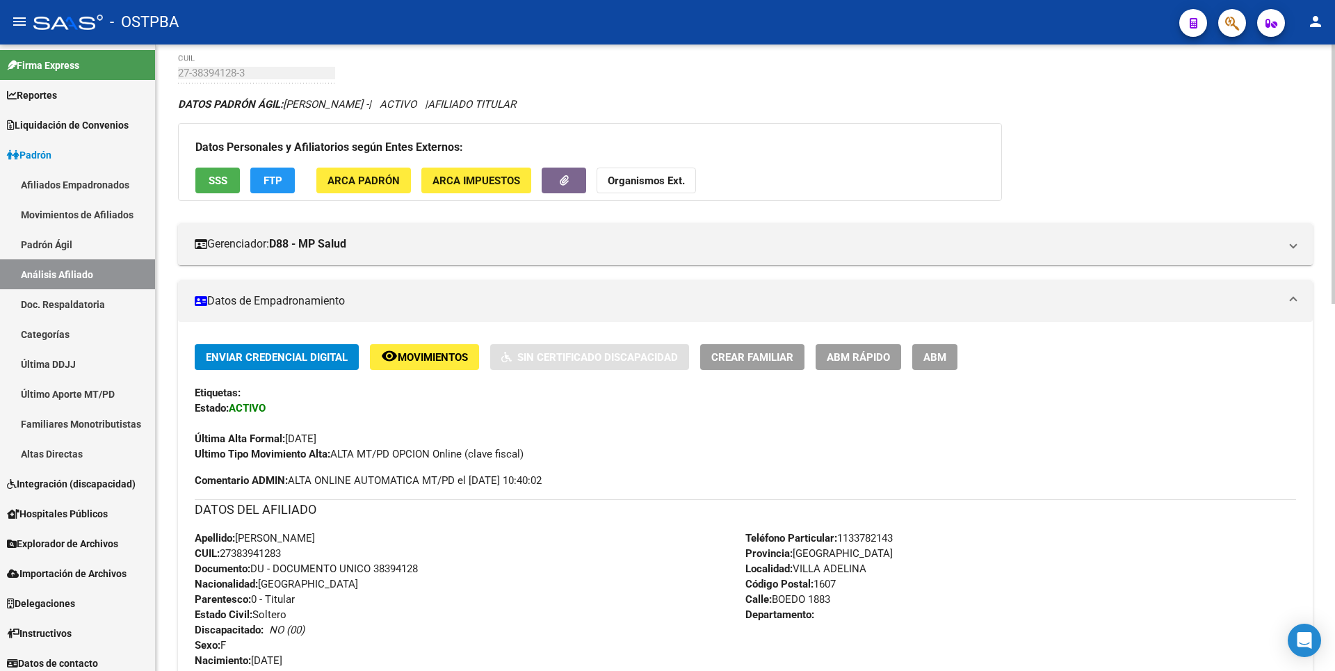
scroll to position [0, 0]
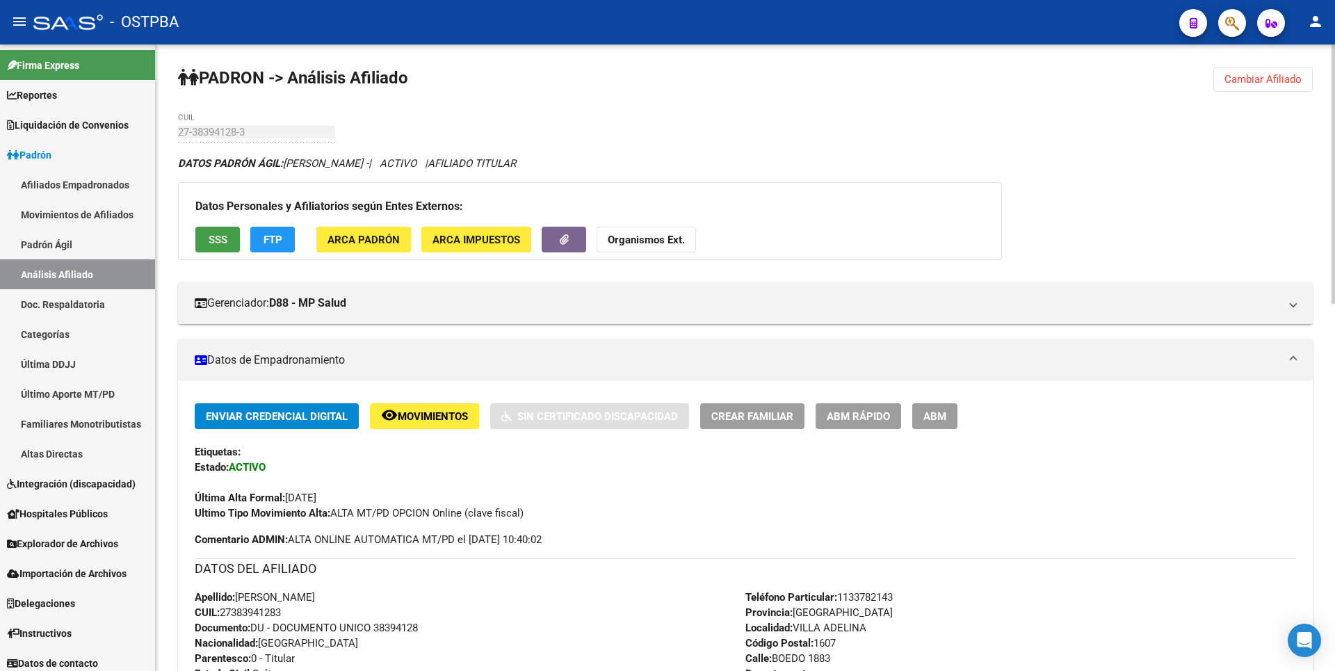
click at [216, 244] on span "SSS" at bounding box center [218, 240] width 19 height 13
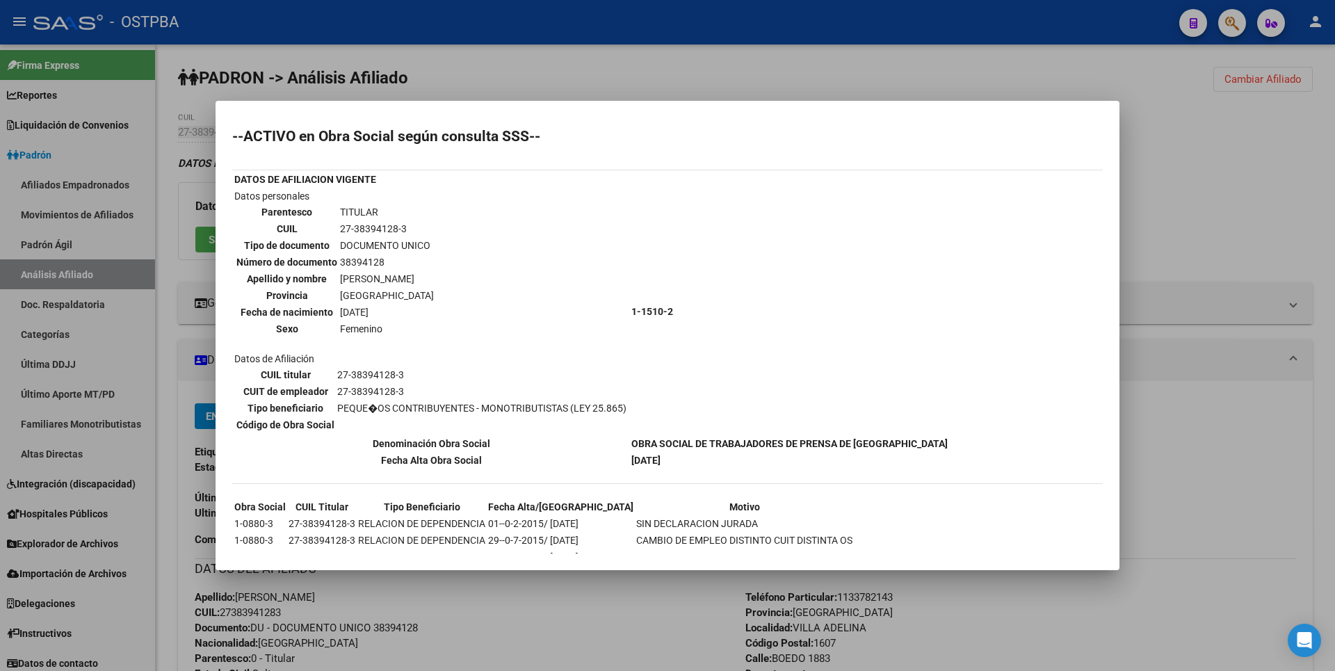
click at [1253, 154] on div at bounding box center [667, 335] width 1335 height 671
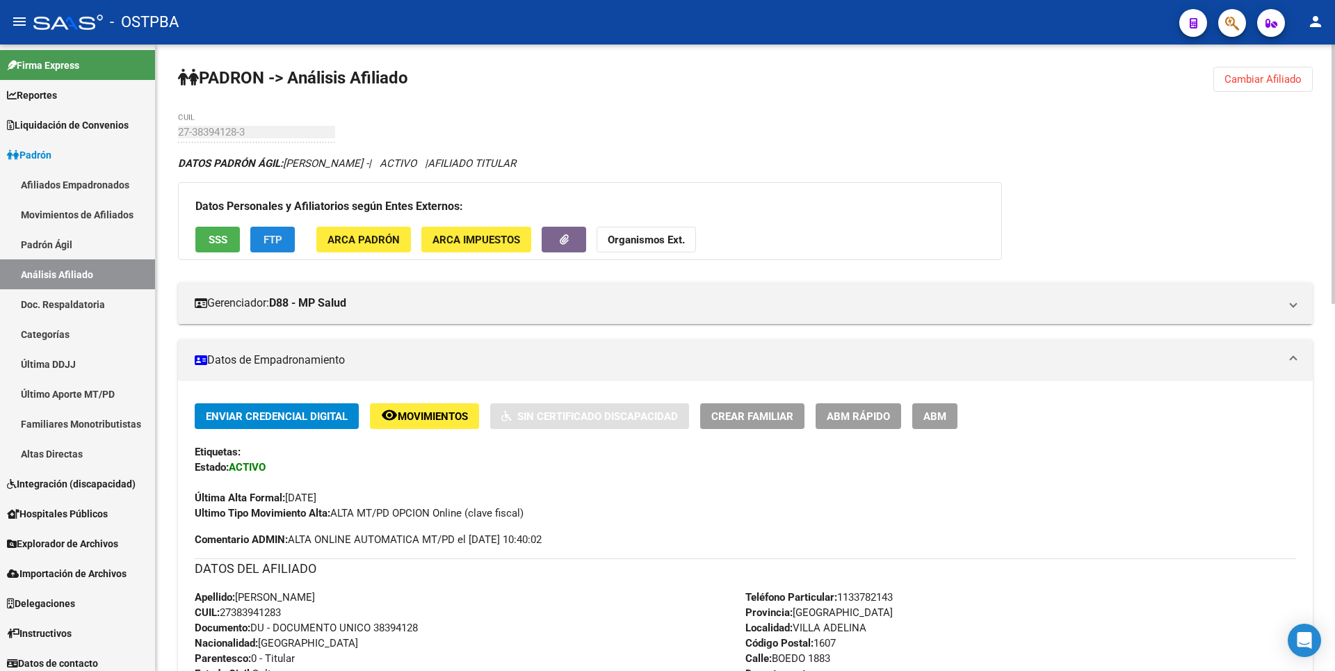
click at [270, 242] on span "FTP" at bounding box center [273, 240] width 19 height 13
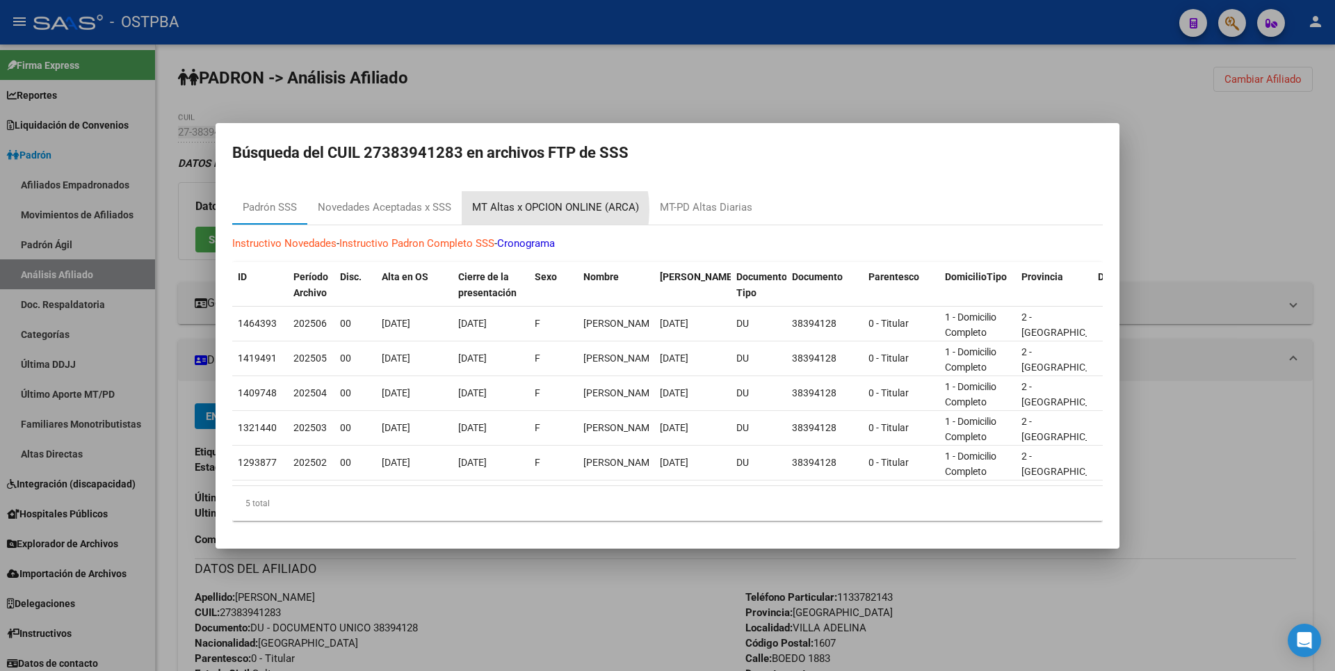
click at [533, 204] on div "MT Altas x OPCION ONLINE (ARCA)" at bounding box center [555, 208] width 167 height 16
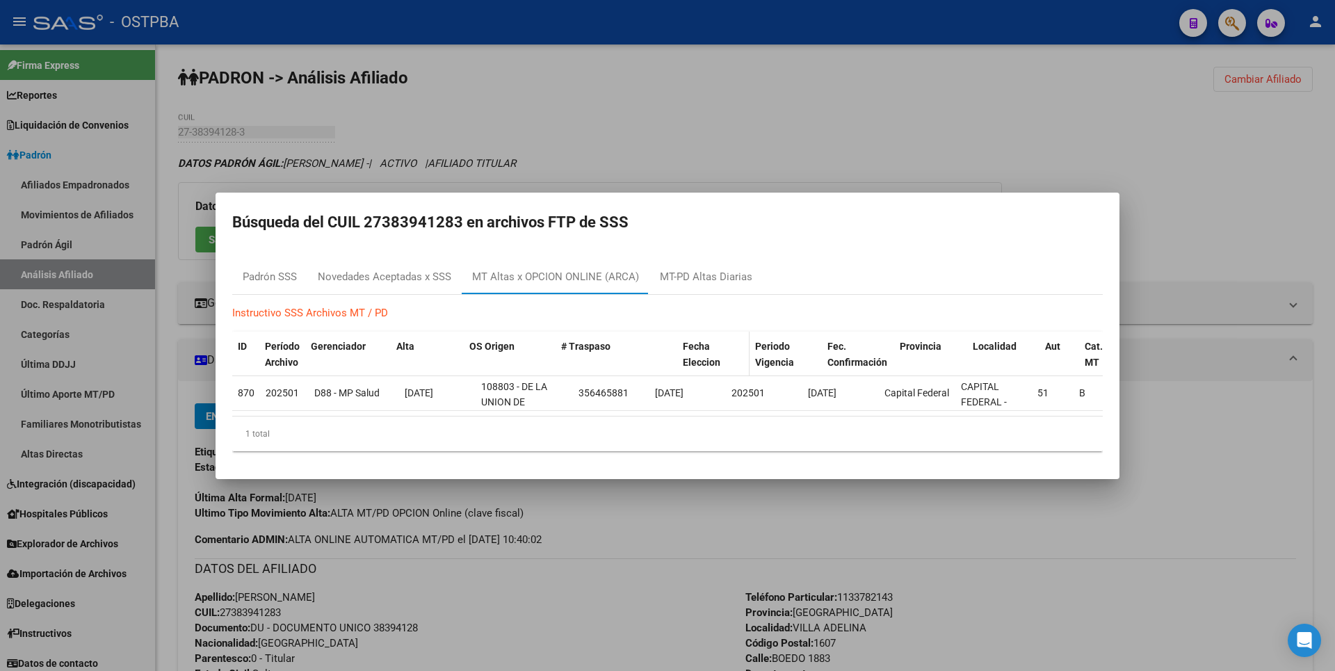
drag, startPoint x: 643, startPoint y: 334, endPoint x: 695, endPoint y: 332, distance: 52.2
click at [695, 332] on div "ID Período Archivo Gerenciador Alta OS Origen # Traspaso Fecha Eleccion Periodo…" at bounding box center [711, 355] width 959 height 46
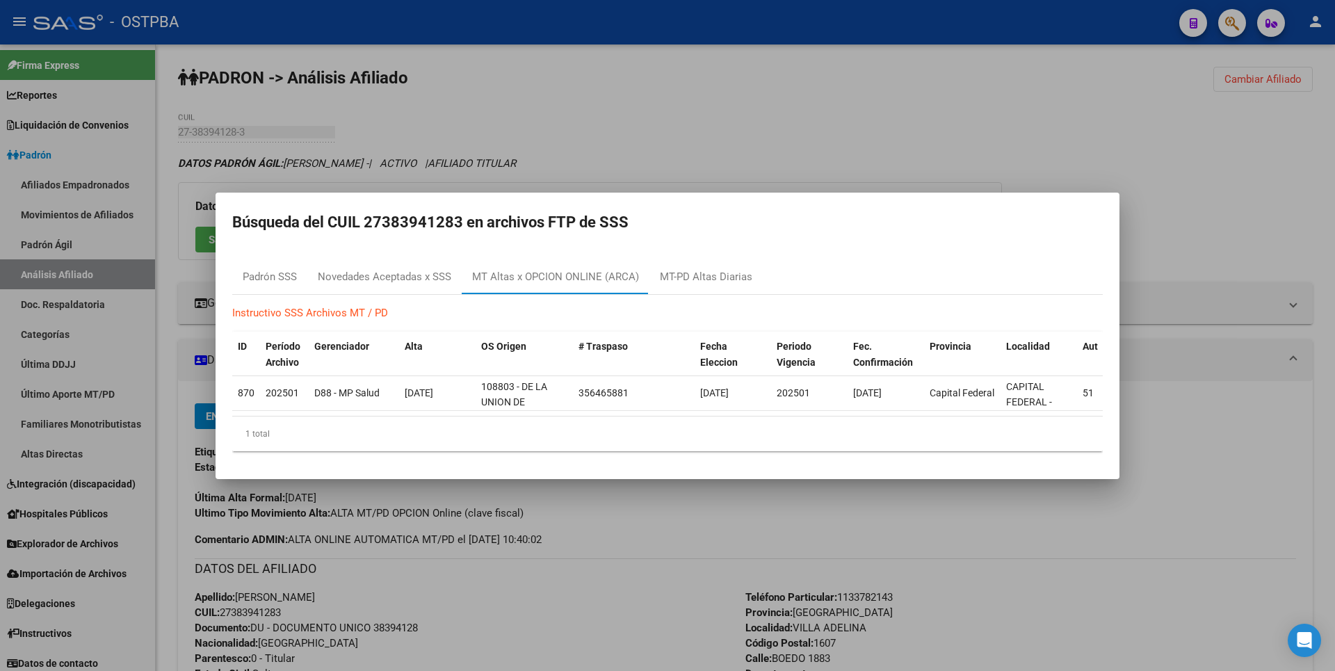
click at [1115, 148] on div at bounding box center [667, 335] width 1335 height 671
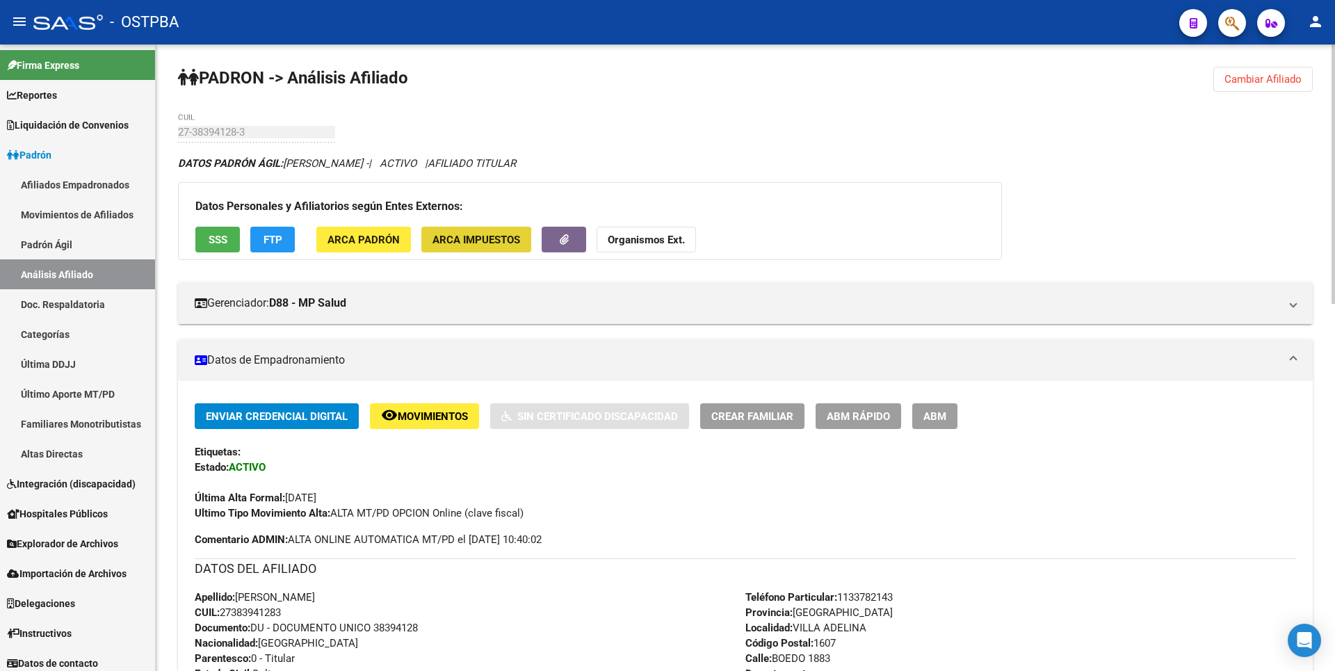
click at [523, 238] on button "ARCA Impuestos" at bounding box center [476, 240] width 110 height 26
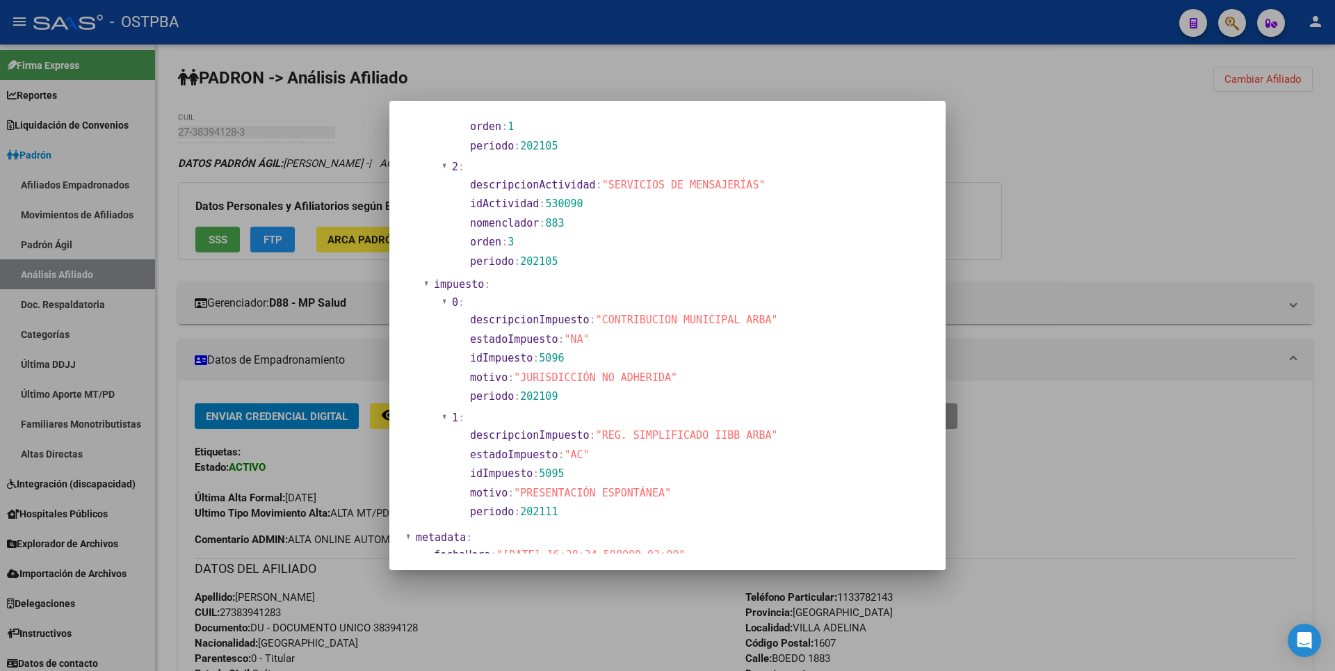
scroll to position [1395, 0]
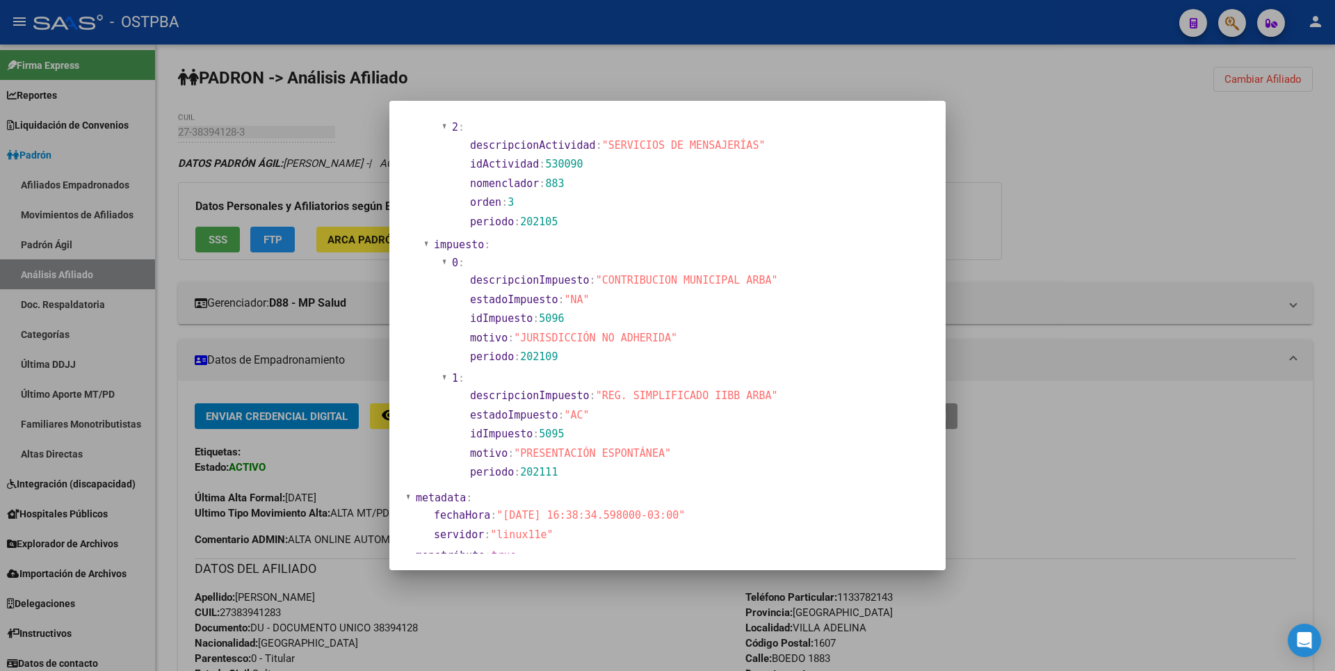
click at [1212, 212] on div at bounding box center [667, 335] width 1335 height 671
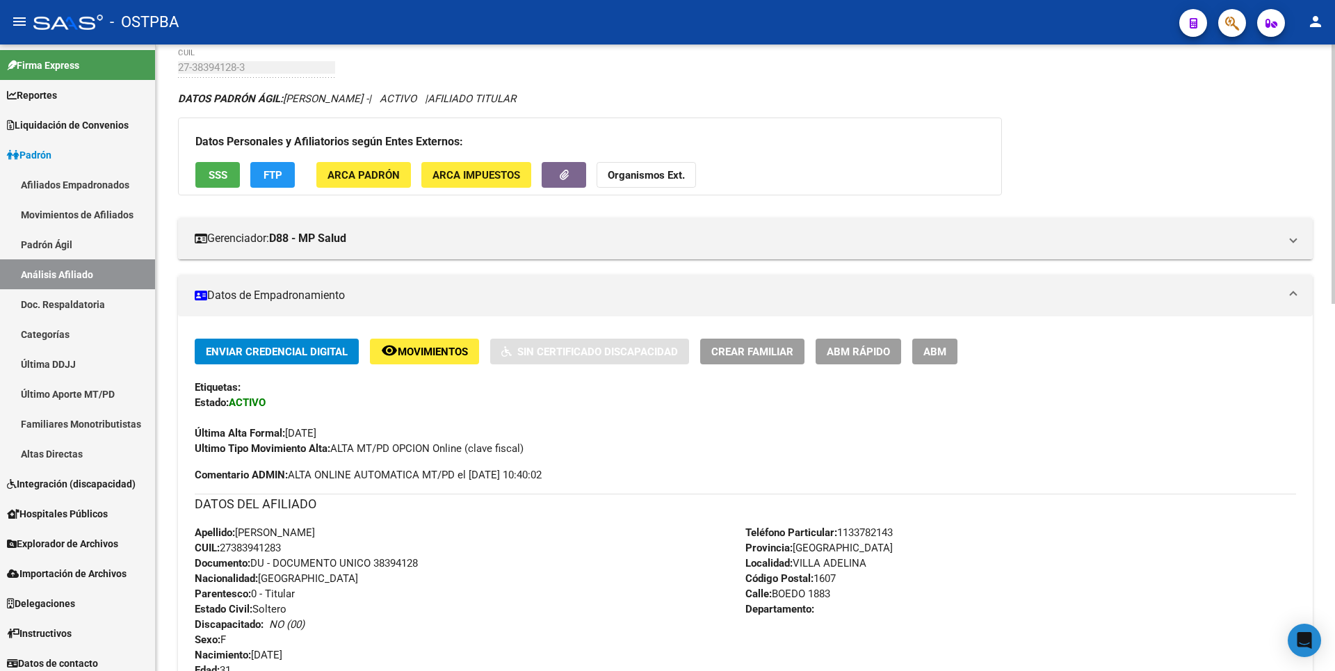
scroll to position [0, 0]
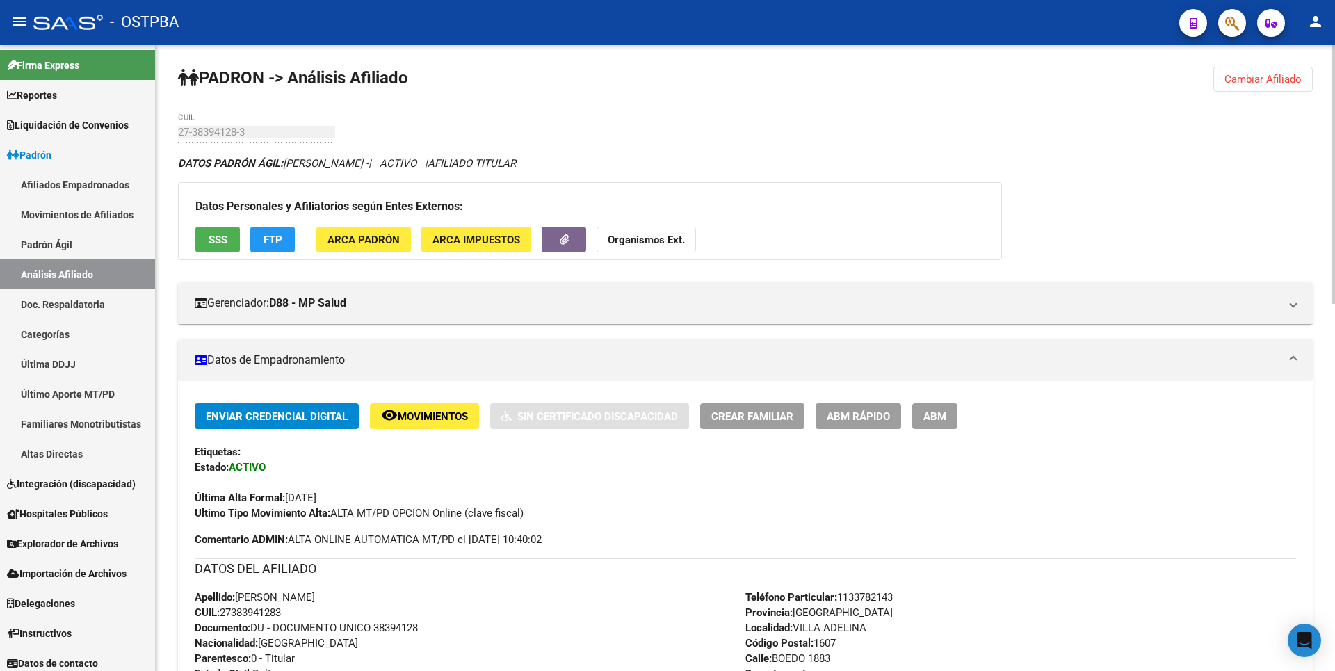
drag, startPoint x: 224, startPoint y: 614, endPoint x: 307, endPoint y: 607, distance: 83.0
click at [307, 607] on div "Apellido: MARIA VICTORIA MALDONADO IGLESIAS CUIL: 27383941283 Documento: DU - D…" at bounding box center [470, 666] width 551 height 153
copy span "27383941283"
click at [654, 238] on strong "Organismos Ext." at bounding box center [646, 240] width 77 height 13
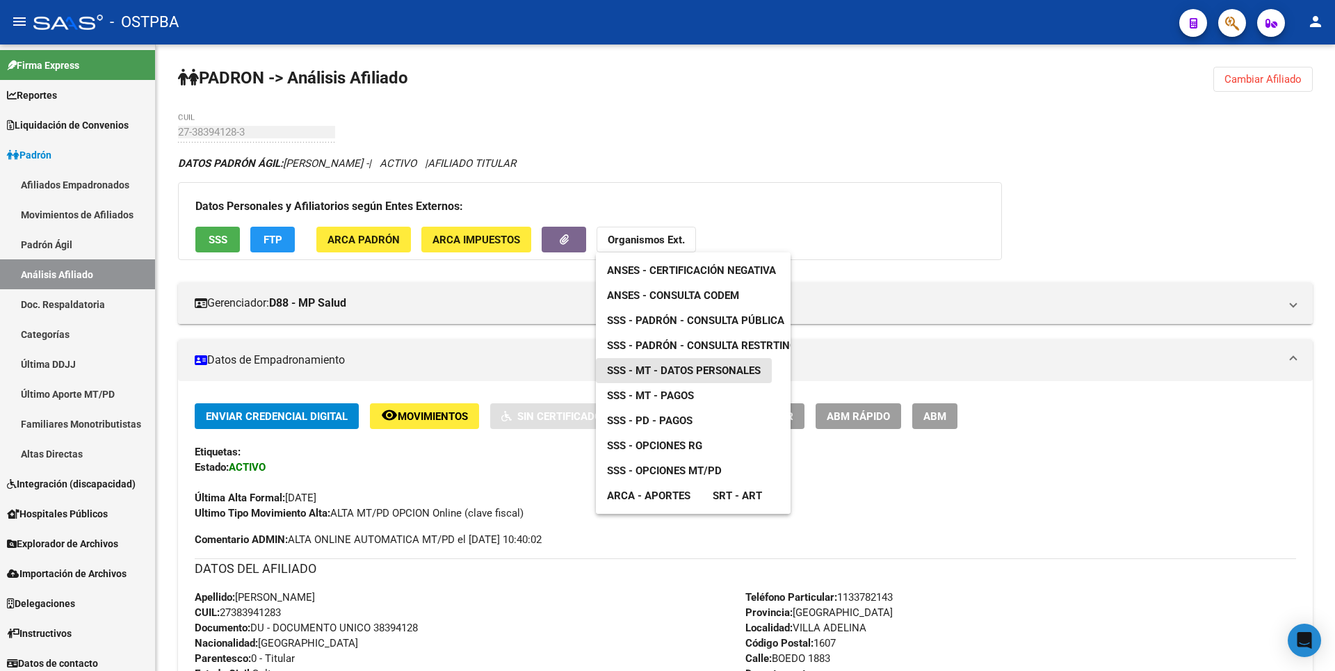
click at [718, 360] on link "SSS - MT - Datos Personales" at bounding box center [684, 370] width 176 height 25
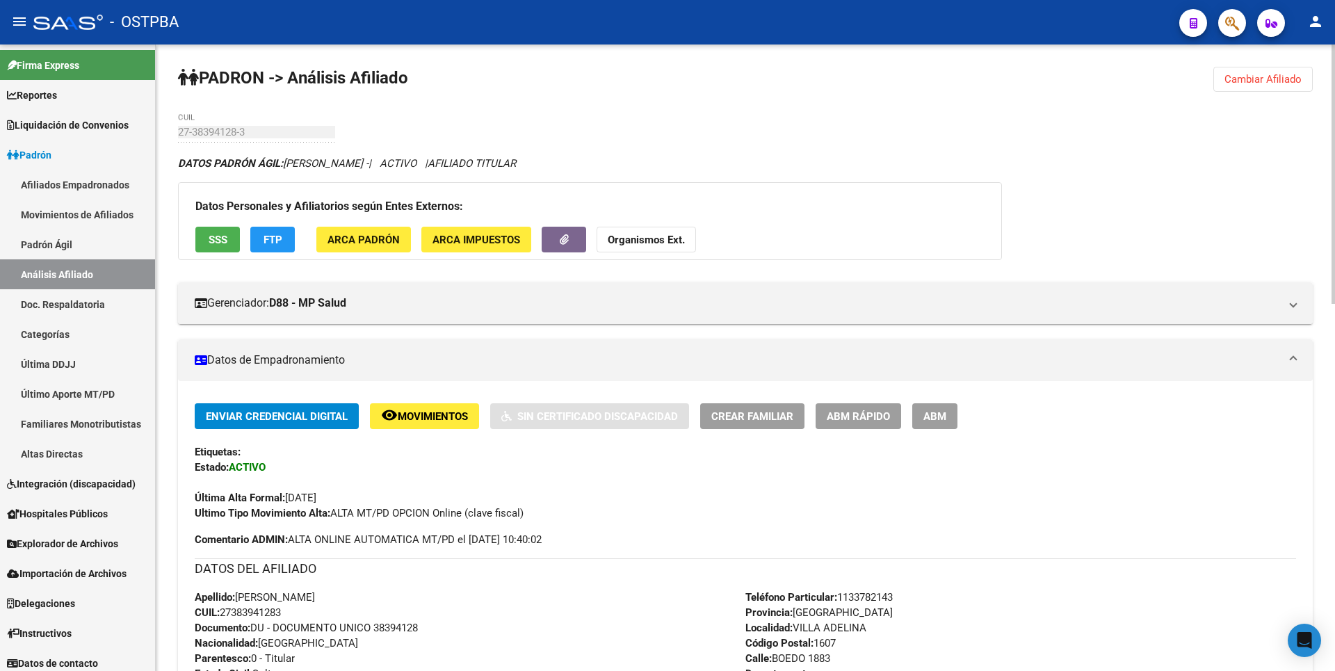
copy span "27383941283"
click at [665, 241] on strong "Organismos Ext." at bounding box center [646, 240] width 77 height 13
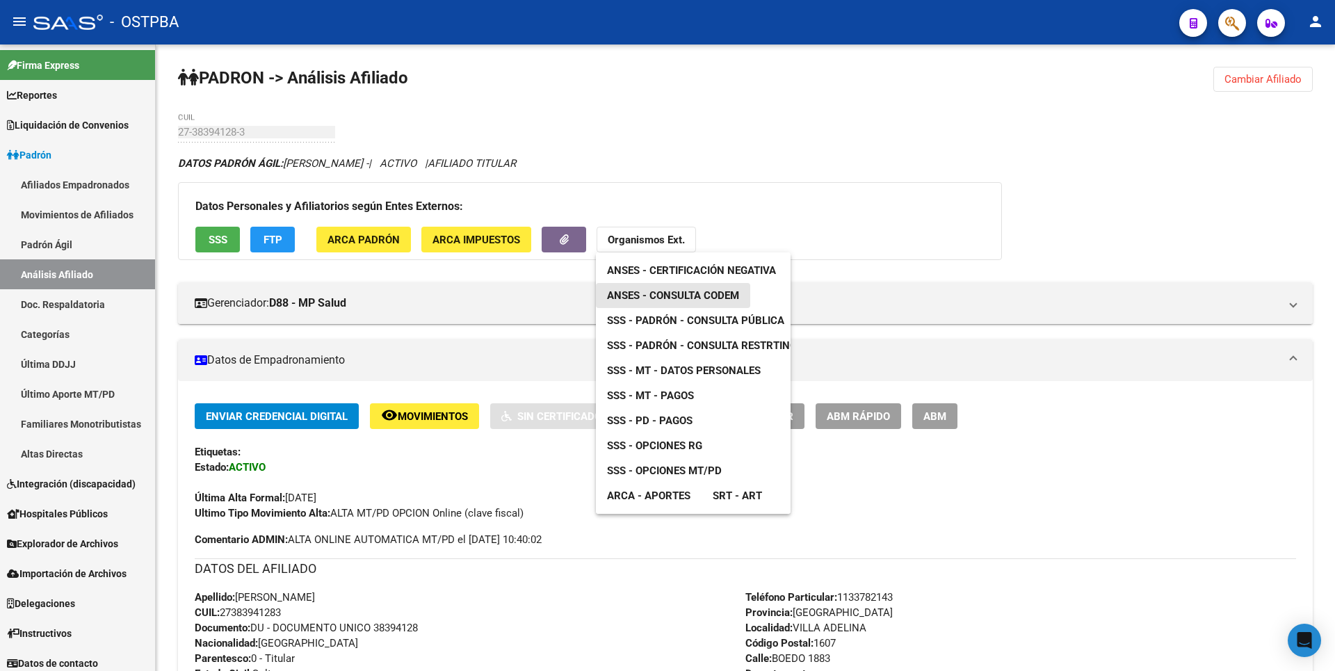
click at [658, 287] on link "ANSES - Consulta CODEM" at bounding box center [673, 295] width 154 height 25
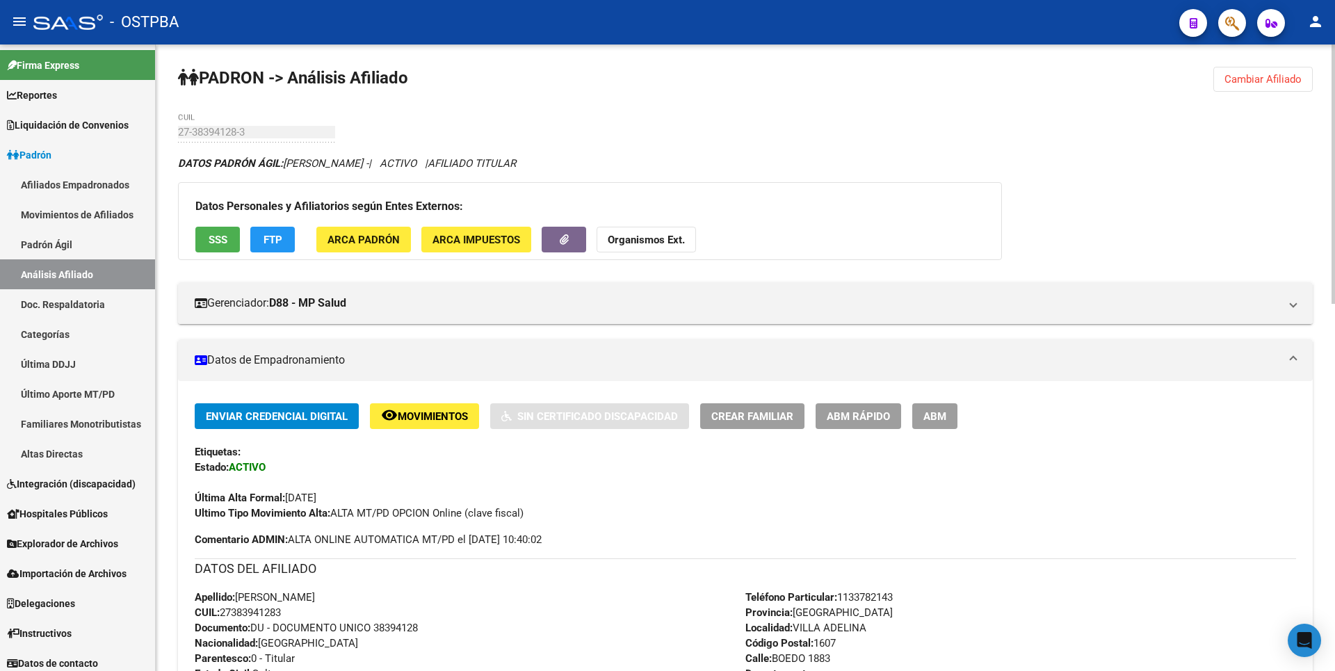
click at [671, 236] on strong "Organismos Ext." at bounding box center [646, 240] width 77 height 13
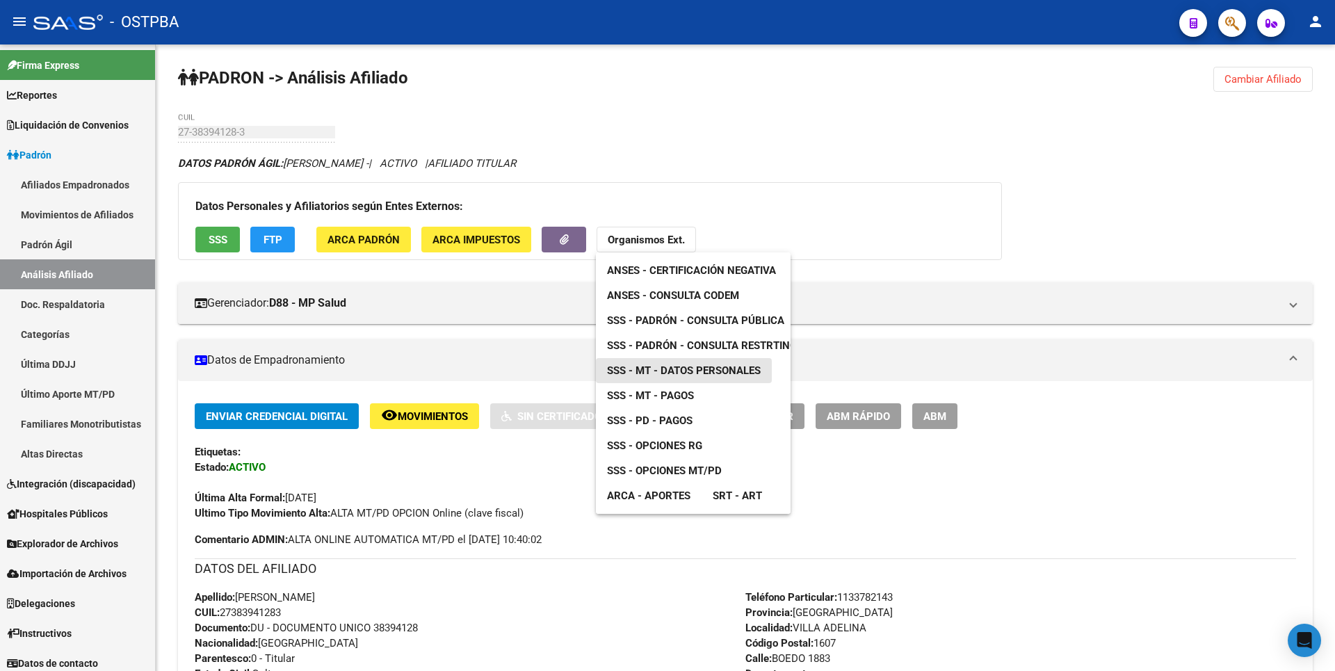
click at [715, 371] on span "SSS - MT - Datos Personales" at bounding box center [684, 370] width 154 height 13
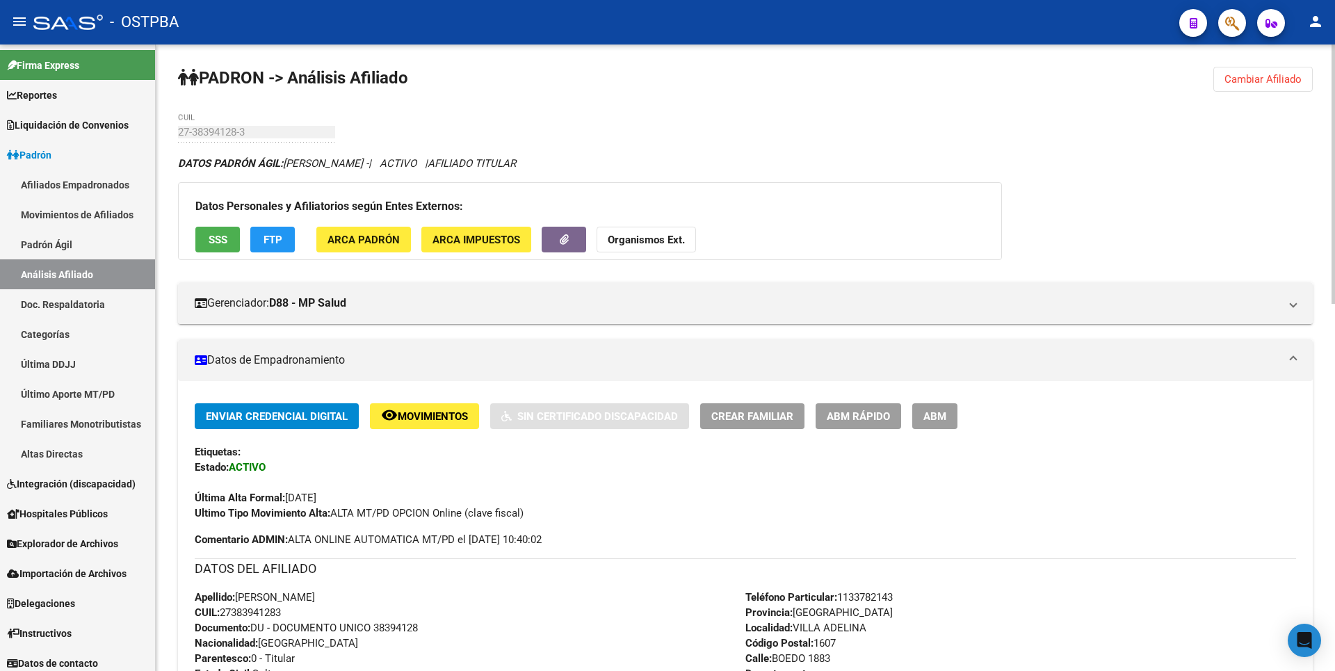
click at [662, 234] on strong "Organismos Ext." at bounding box center [646, 240] width 77 height 13
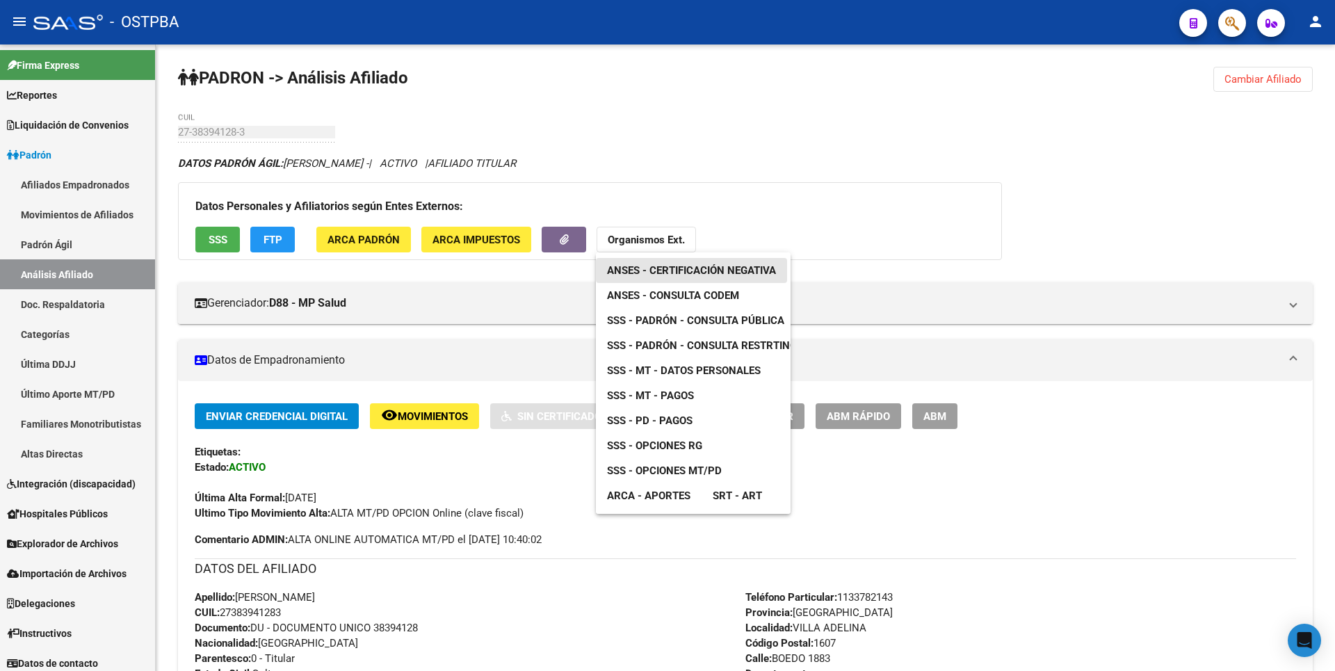
click at [733, 275] on span "ANSES - Certificación Negativa" at bounding box center [691, 270] width 169 height 13
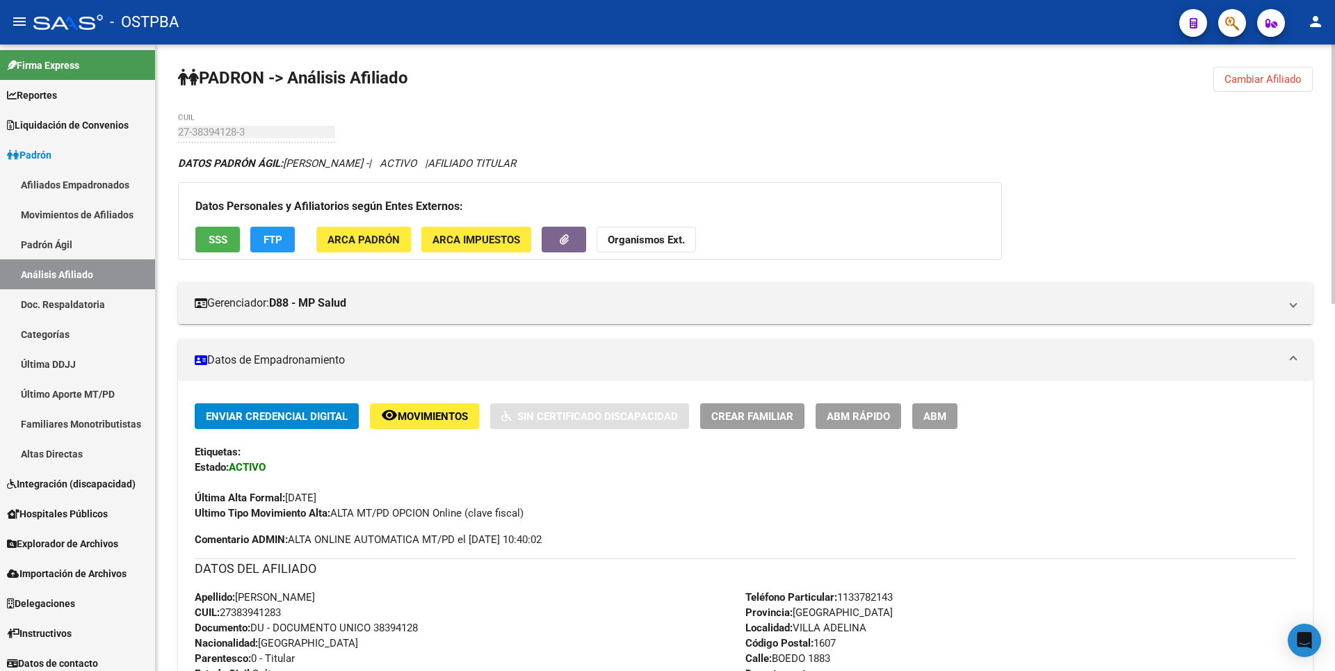
click at [1249, 77] on span "Cambiar Afiliado" at bounding box center [1262, 79] width 77 height 13
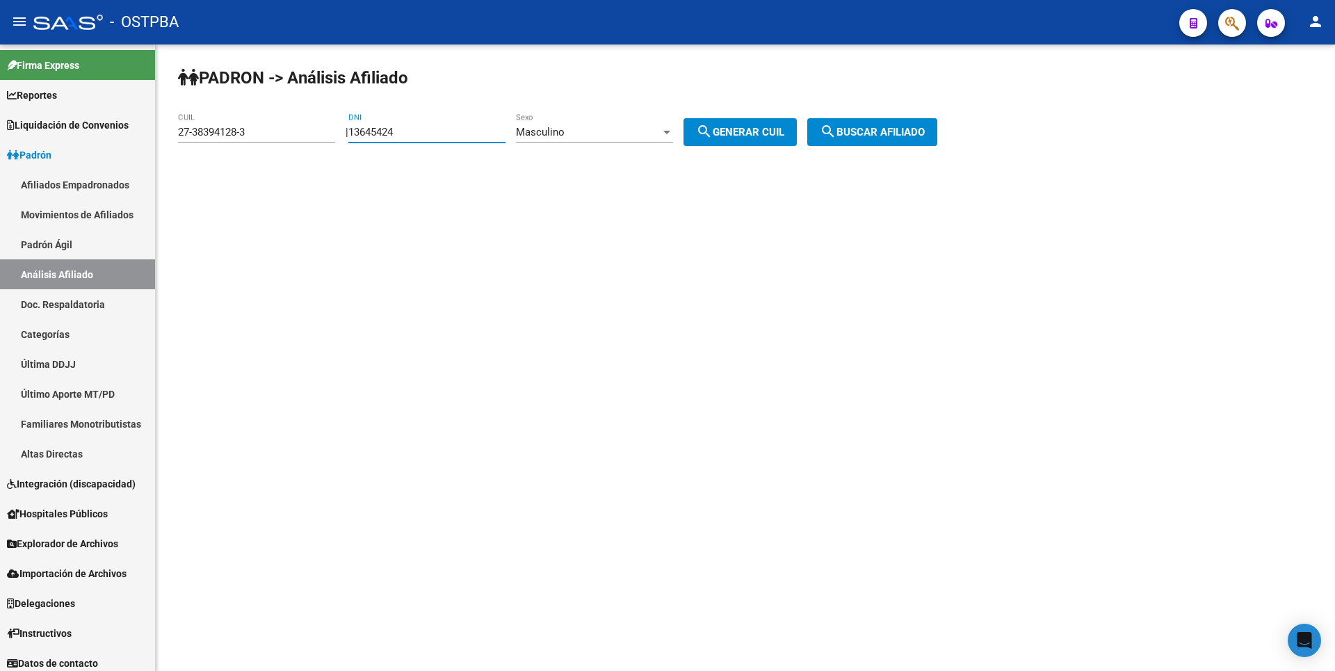
drag, startPoint x: 414, startPoint y: 135, endPoint x: 156, endPoint y: 136, distance: 257.9
click at [163, 136] on div "PADRON -> Análisis Afiliado 27-38394128-3 CUIL | 13645424 DNI Masculino Sexo se…" at bounding box center [745, 117] width 1179 height 146
type input "56394404"
drag, startPoint x: 277, startPoint y: 136, endPoint x: 99, endPoint y: 138, distance: 178.7
click at [99, 138] on mat-sidenav-container "Firma Express Reportes Tablero de Control Ingresos Percibidos Análisis de todos…" at bounding box center [667, 357] width 1335 height 626
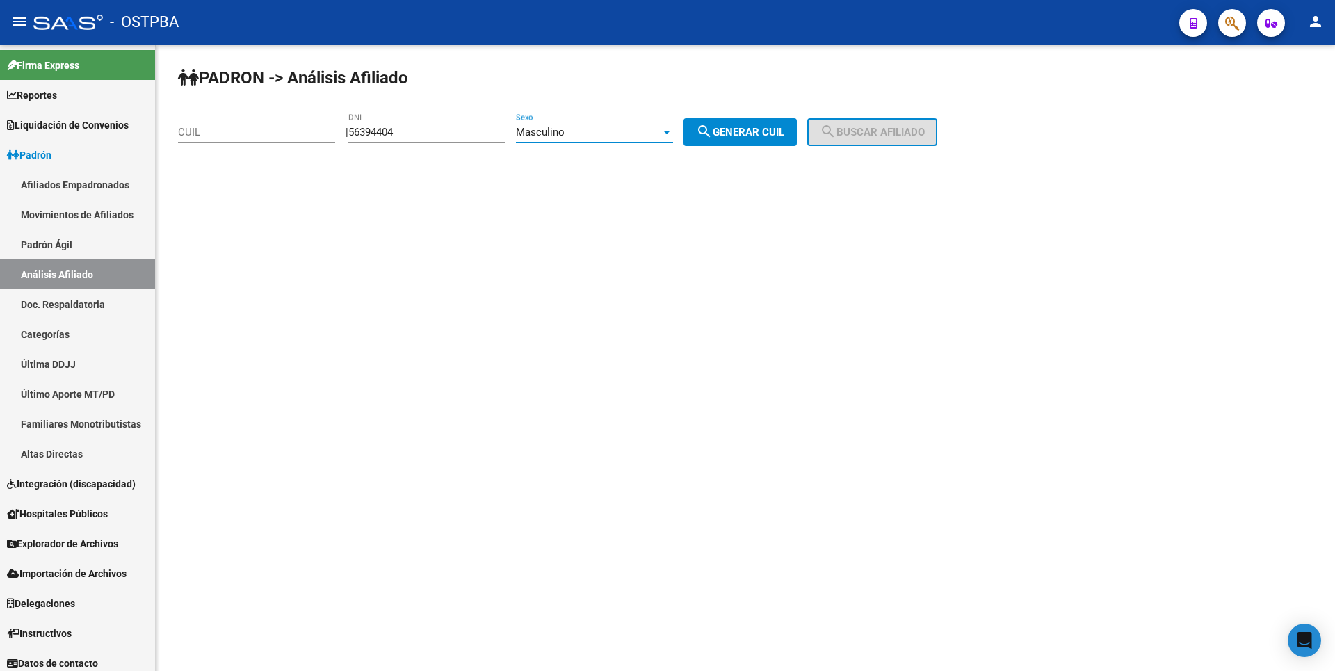
click at [673, 129] on div at bounding box center [666, 132] width 13 height 11
drag, startPoint x: 553, startPoint y: 165, endPoint x: 565, endPoint y: 165, distance: 11.1
click at [565, 165] on span "Femenino" at bounding box center [609, 163] width 157 height 31
click at [768, 140] on button "search Generar CUIL" at bounding box center [739, 132] width 113 height 28
type input "27-56394404-3"
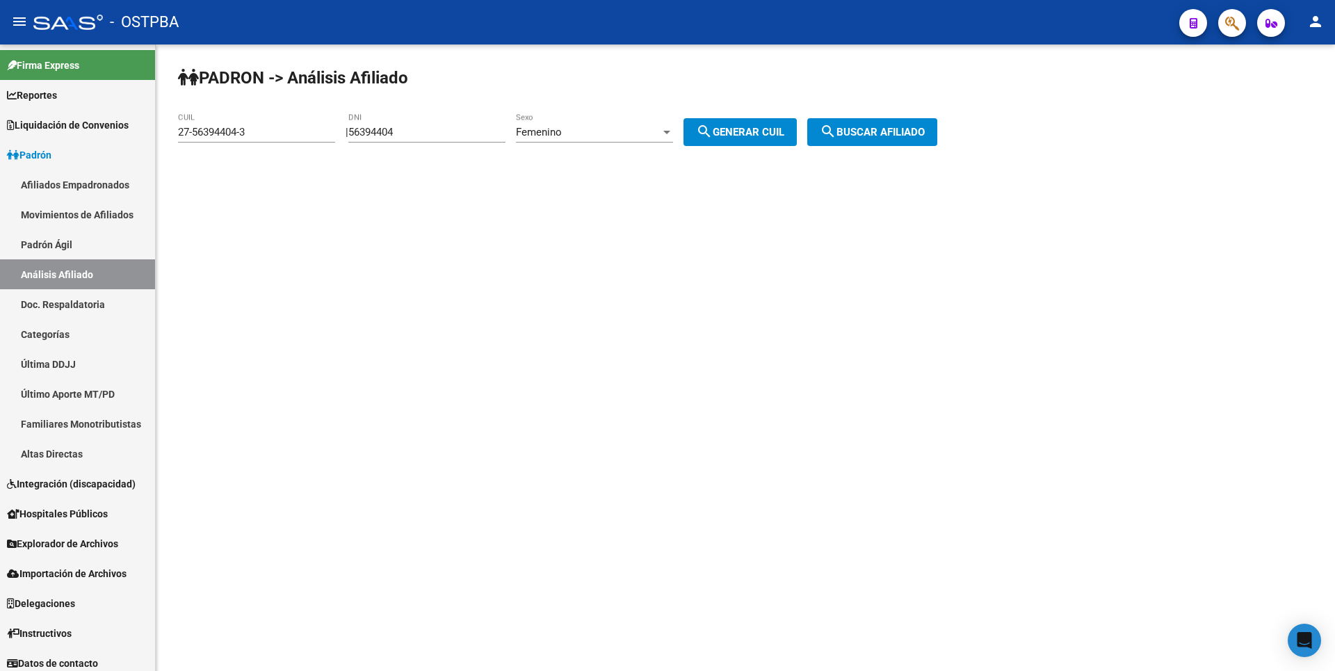
click at [925, 131] on span "search Buscar afiliado" at bounding box center [872, 132] width 105 height 13
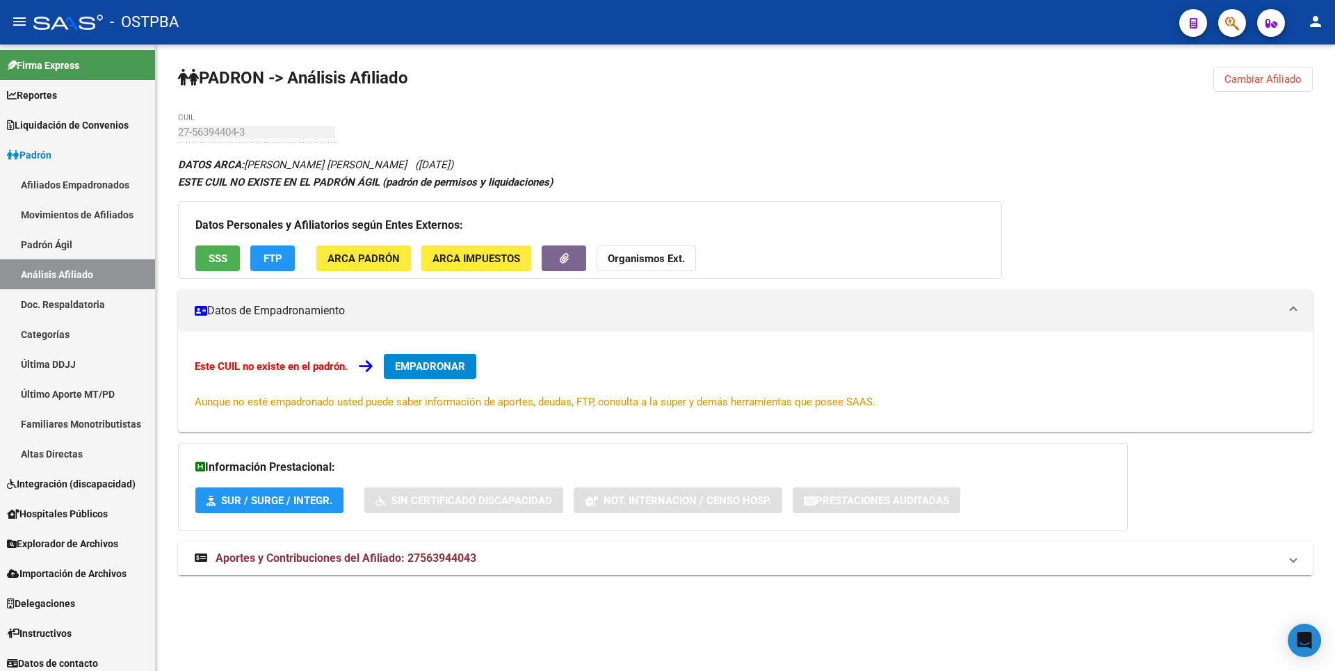
click at [386, 565] on span "Aportes y Contribuciones del Afiliado: 27563944043" at bounding box center [346, 557] width 261 height 13
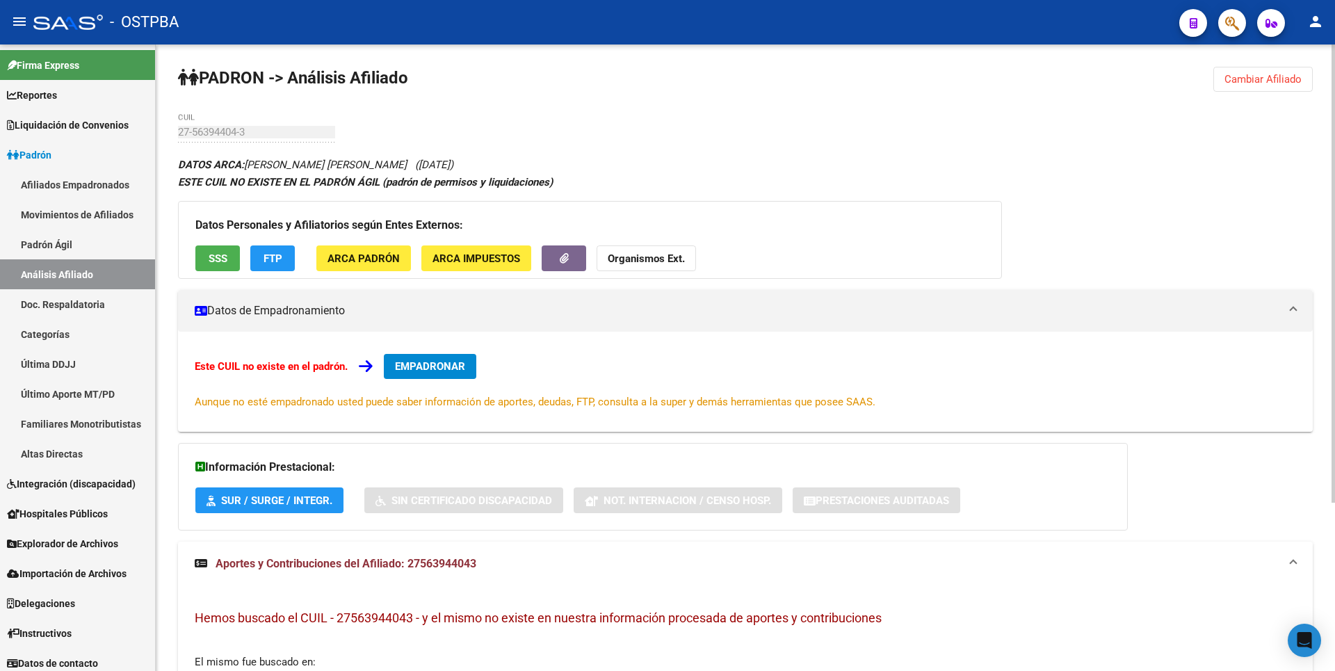
click at [217, 257] on span "SSS" at bounding box center [218, 258] width 19 height 13
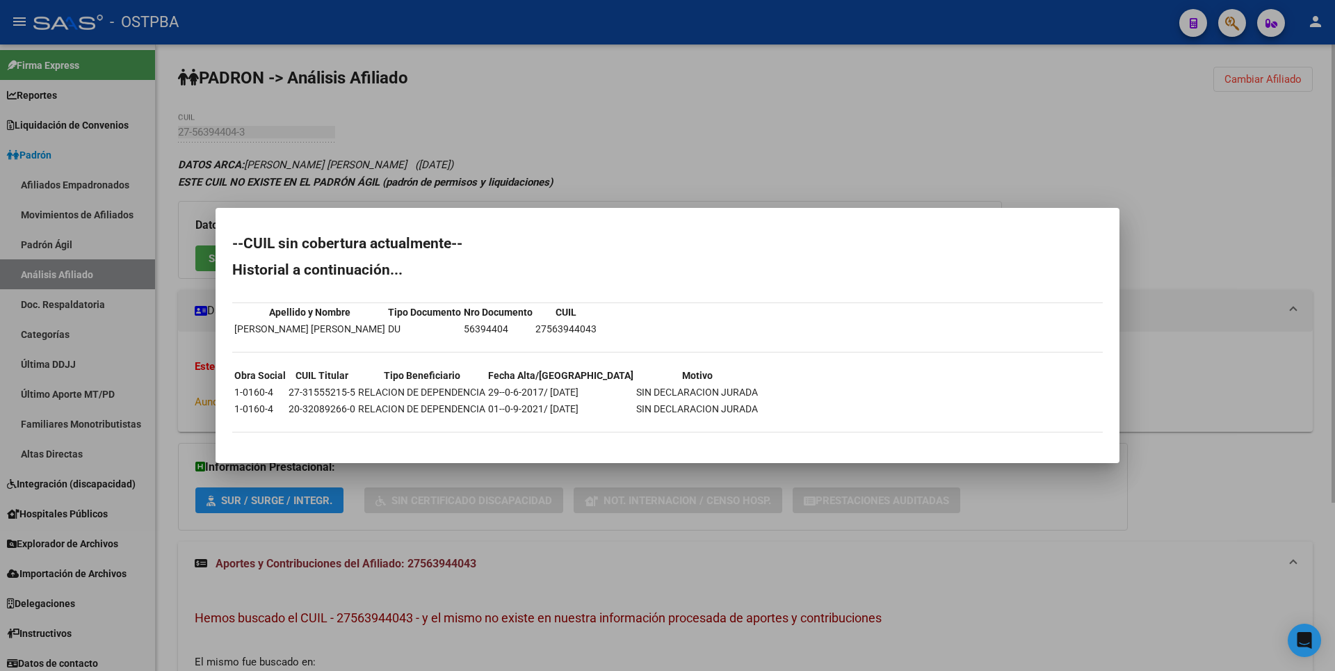
click at [552, 136] on div at bounding box center [667, 335] width 1335 height 671
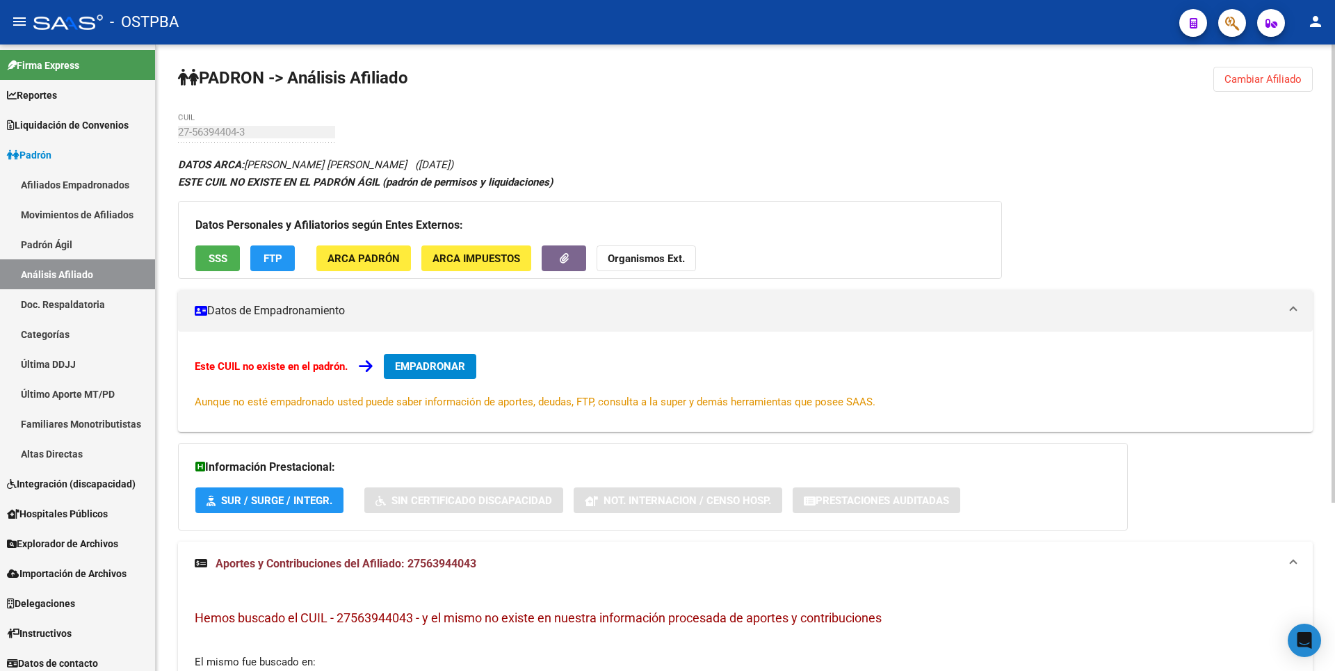
click at [268, 254] on span "FTP" at bounding box center [273, 258] width 19 height 13
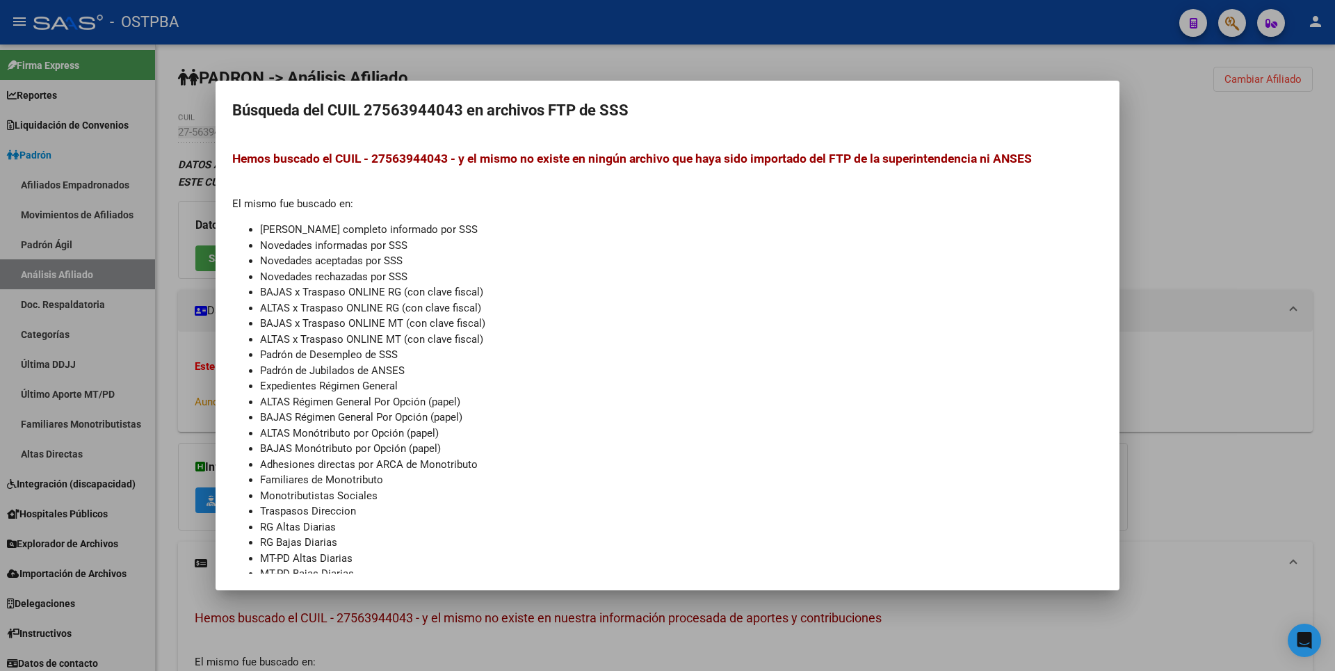
click at [1248, 225] on div at bounding box center [667, 335] width 1335 height 671
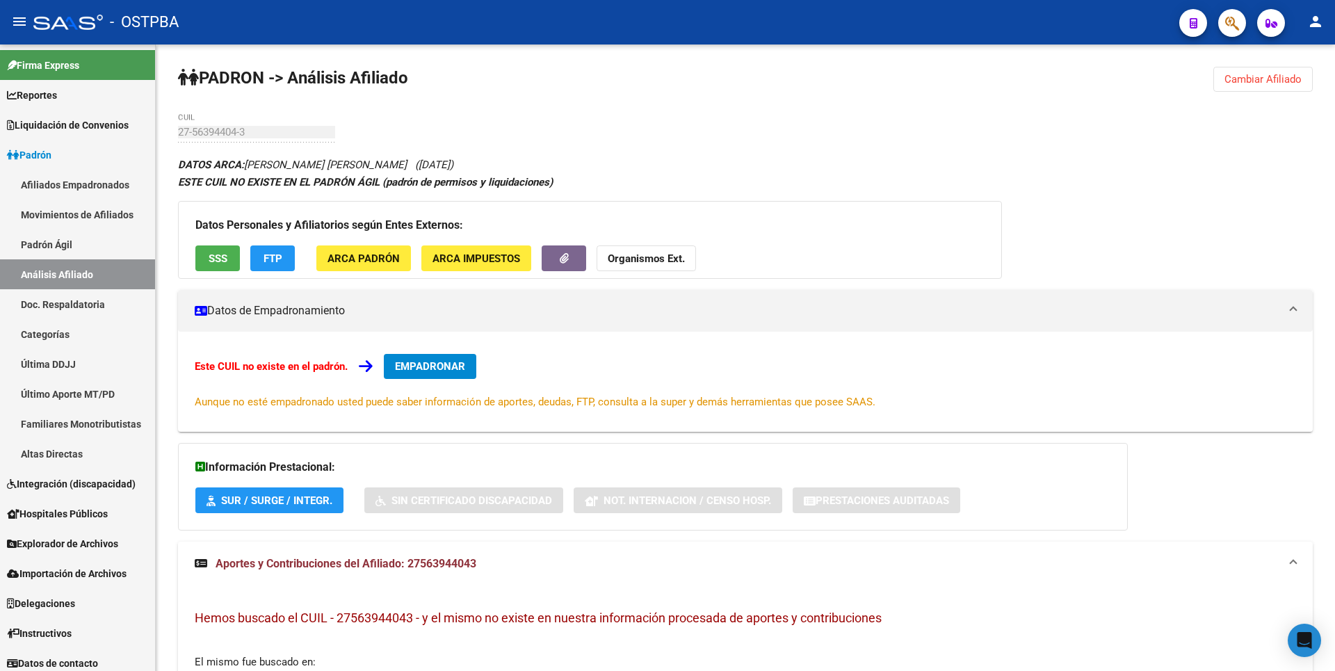
click at [1248, 225] on div "DATOS ARCA: CAMPORA MARTINEZ JULIETA SOFIA (29/06/2017) ESTE CUIL NO EXISTE EN …" at bounding box center [745, 511] width 1135 height 711
click at [490, 258] on span "ARCA Impuestos" at bounding box center [476, 258] width 88 height 13
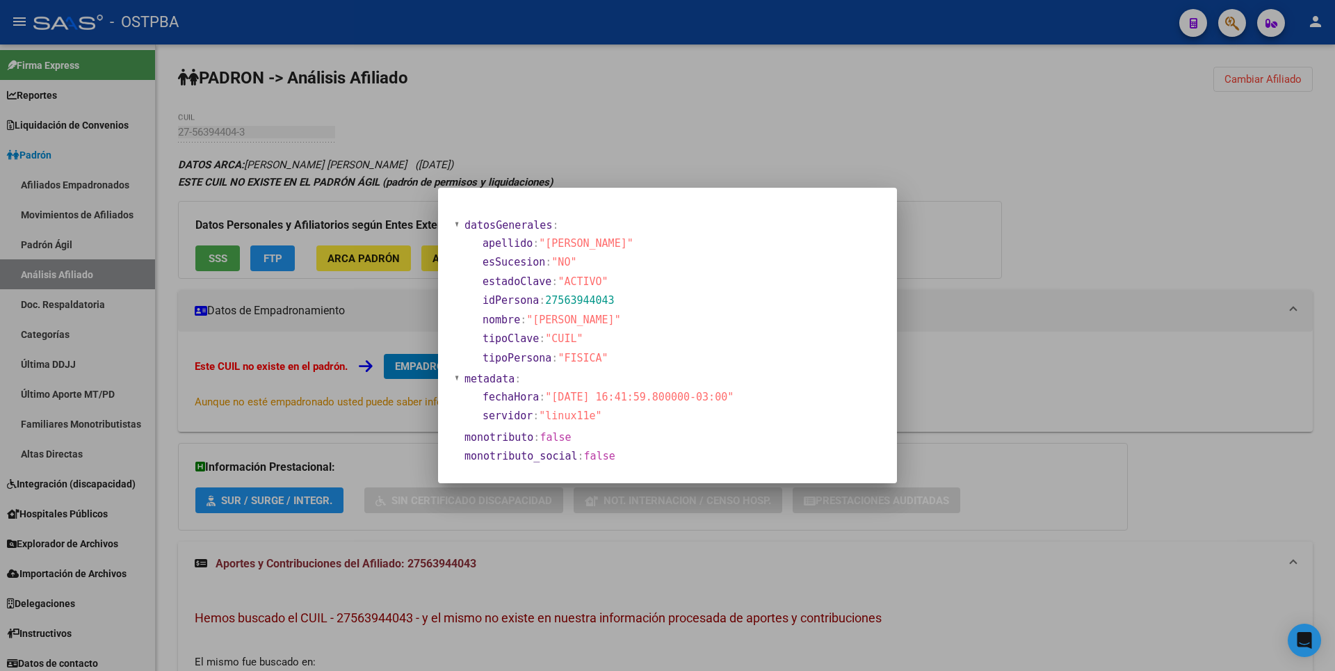
click at [382, 255] on div at bounding box center [667, 335] width 1335 height 671
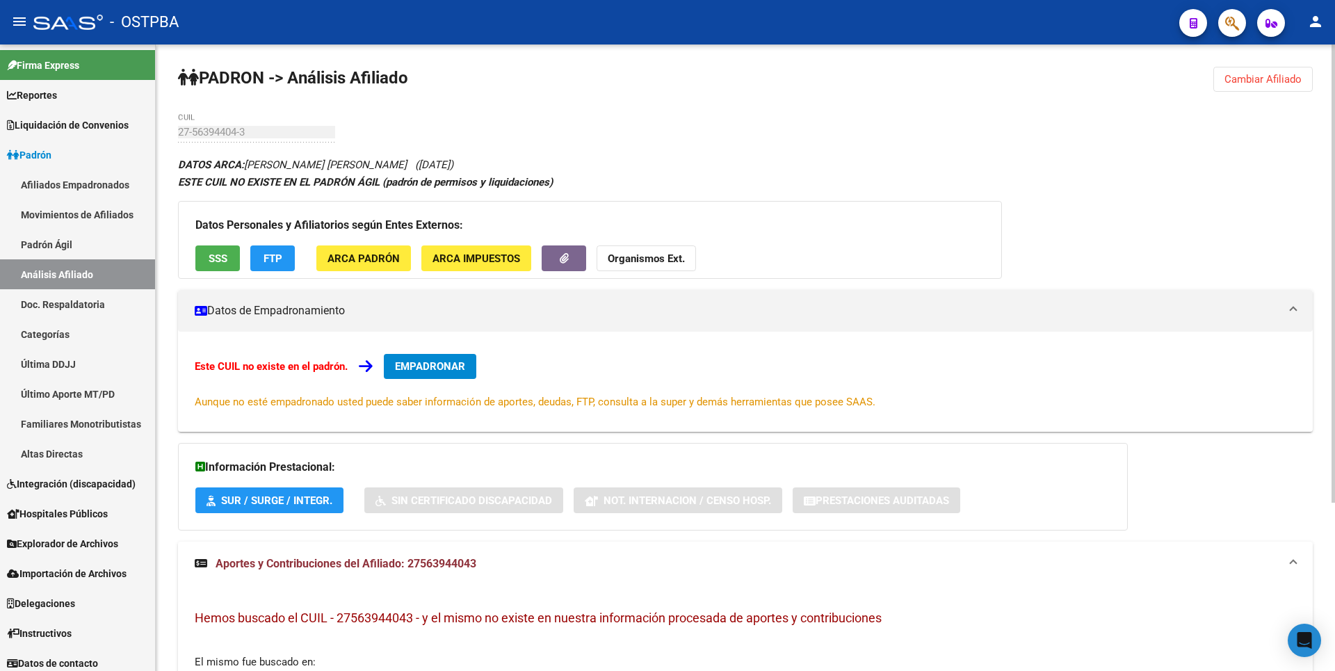
click at [382, 254] on span "ARCA Padrón" at bounding box center [363, 258] width 72 height 13
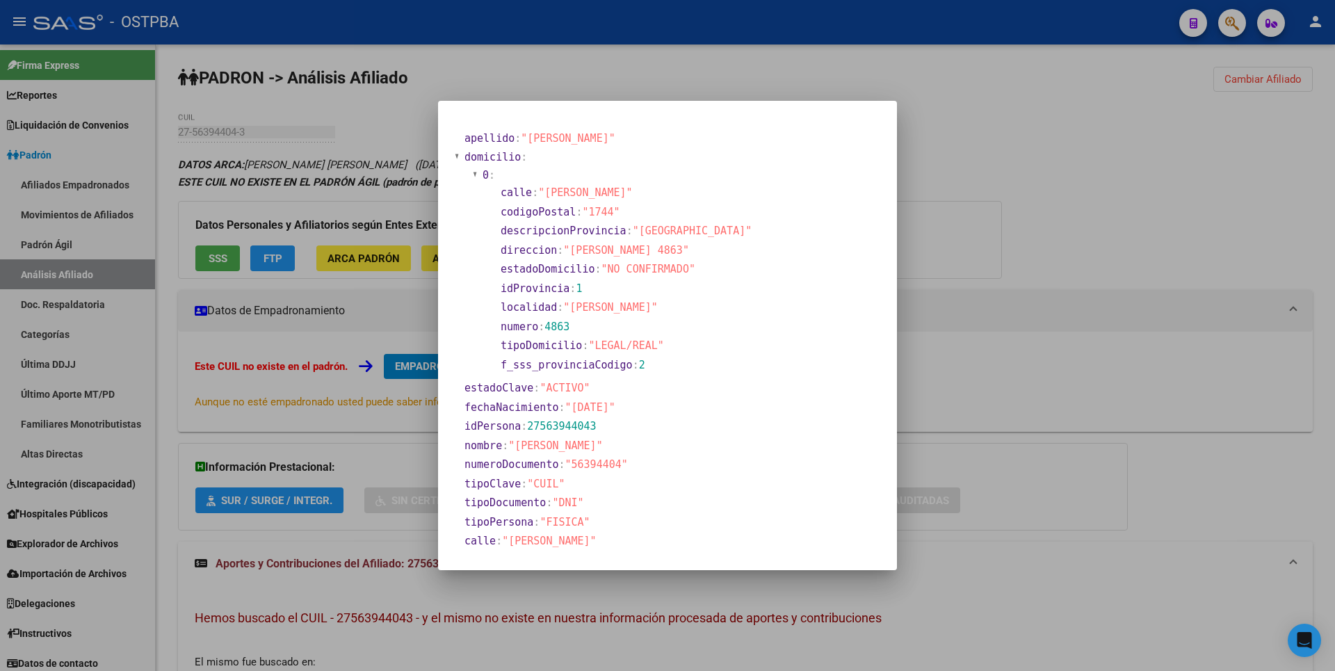
scroll to position [189, 0]
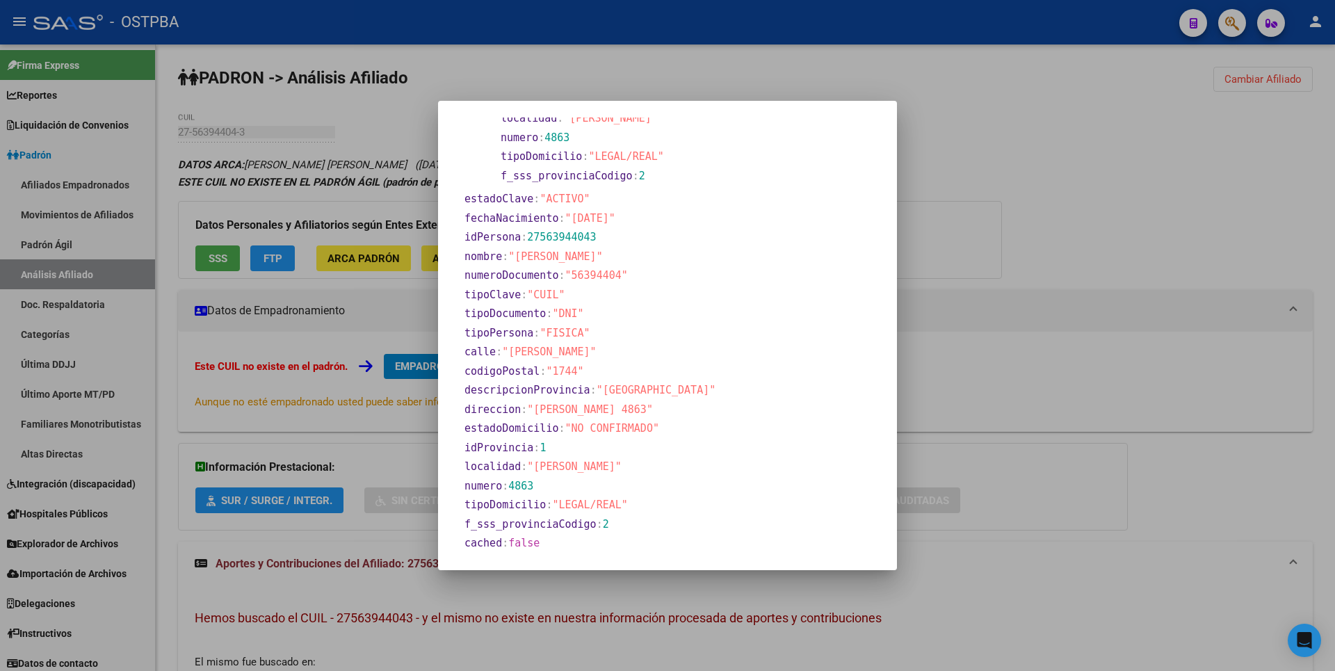
click at [1007, 229] on div at bounding box center [667, 335] width 1335 height 671
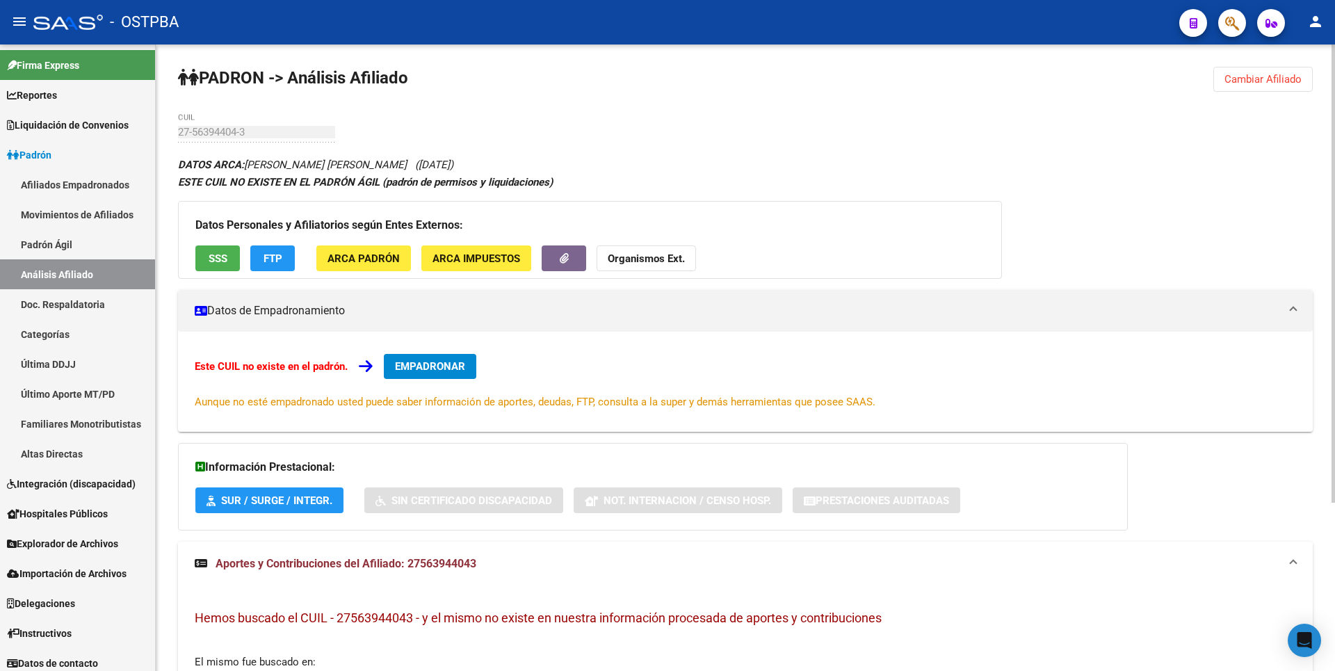
click at [220, 263] on span "SSS" at bounding box center [218, 258] width 19 height 13
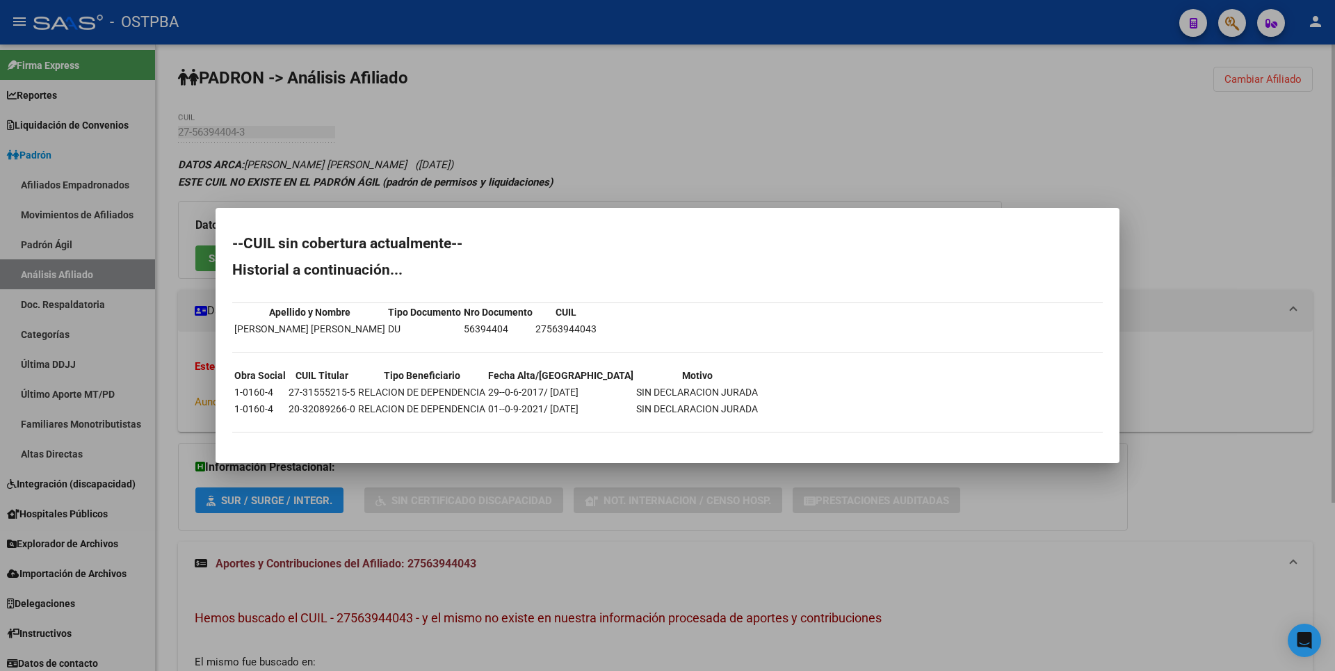
click at [727, 153] on div at bounding box center [667, 335] width 1335 height 671
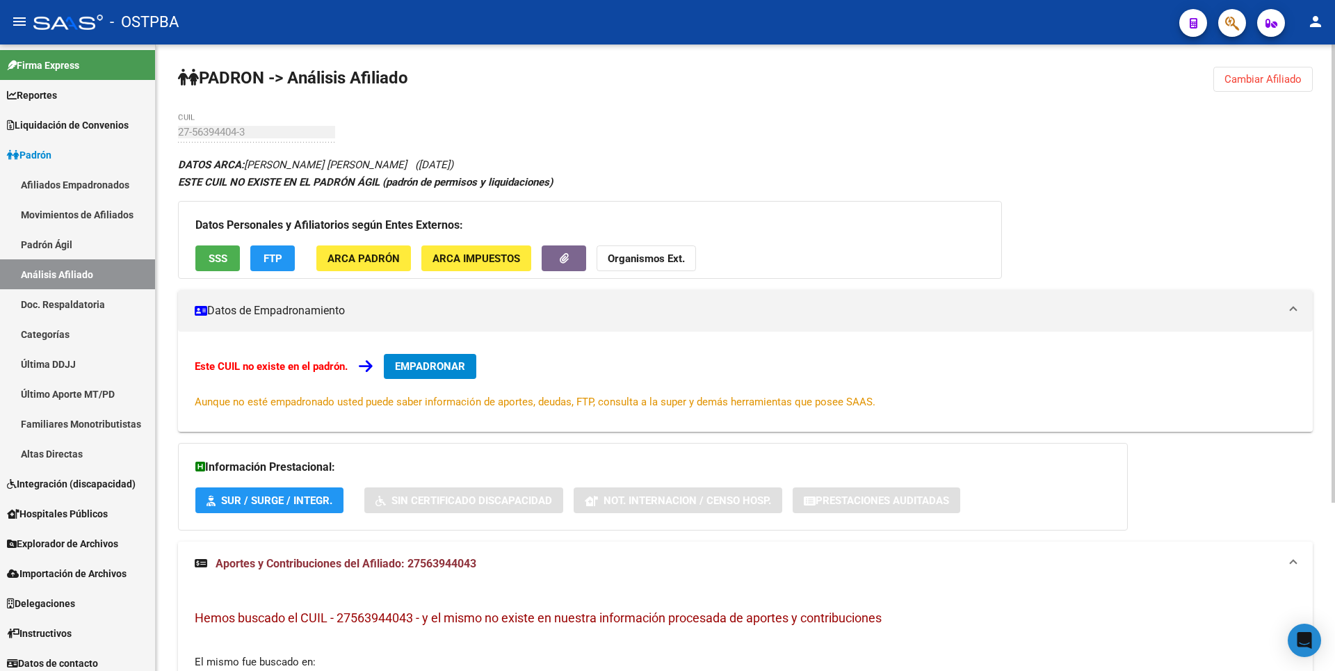
click at [1276, 77] on span "Cambiar Afiliado" at bounding box center [1262, 79] width 77 height 13
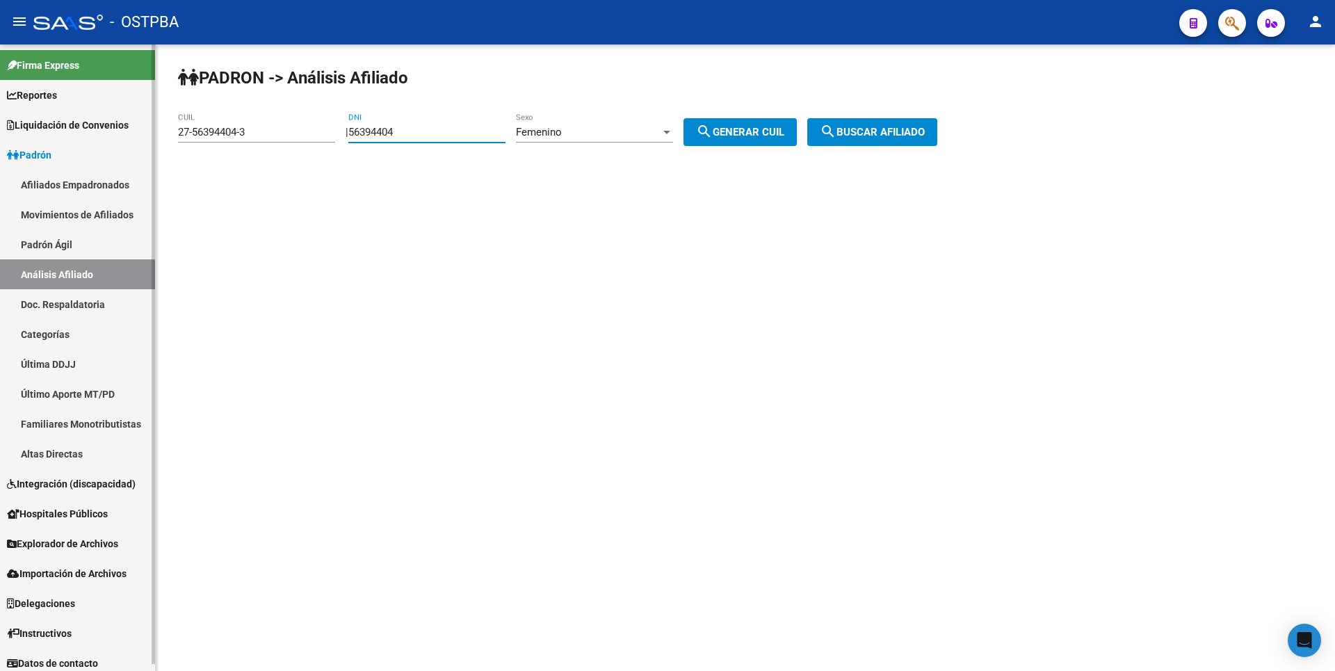
drag, startPoint x: 437, startPoint y: 132, endPoint x: 122, endPoint y: 131, distance: 314.3
click at [122, 131] on mat-sidenav-container "Firma Express Reportes Tablero de Control Ingresos Percibidos Análisis de todos…" at bounding box center [667, 357] width 1335 height 626
type input "53135888"
drag, startPoint x: 262, startPoint y: 137, endPoint x: 0, endPoint y: 122, distance: 262.6
click at [0, 122] on mat-sidenav-container "Firma Express Reportes Tablero de Control Ingresos Percibidos Análisis de todos…" at bounding box center [667, 357] width 1335 height 626
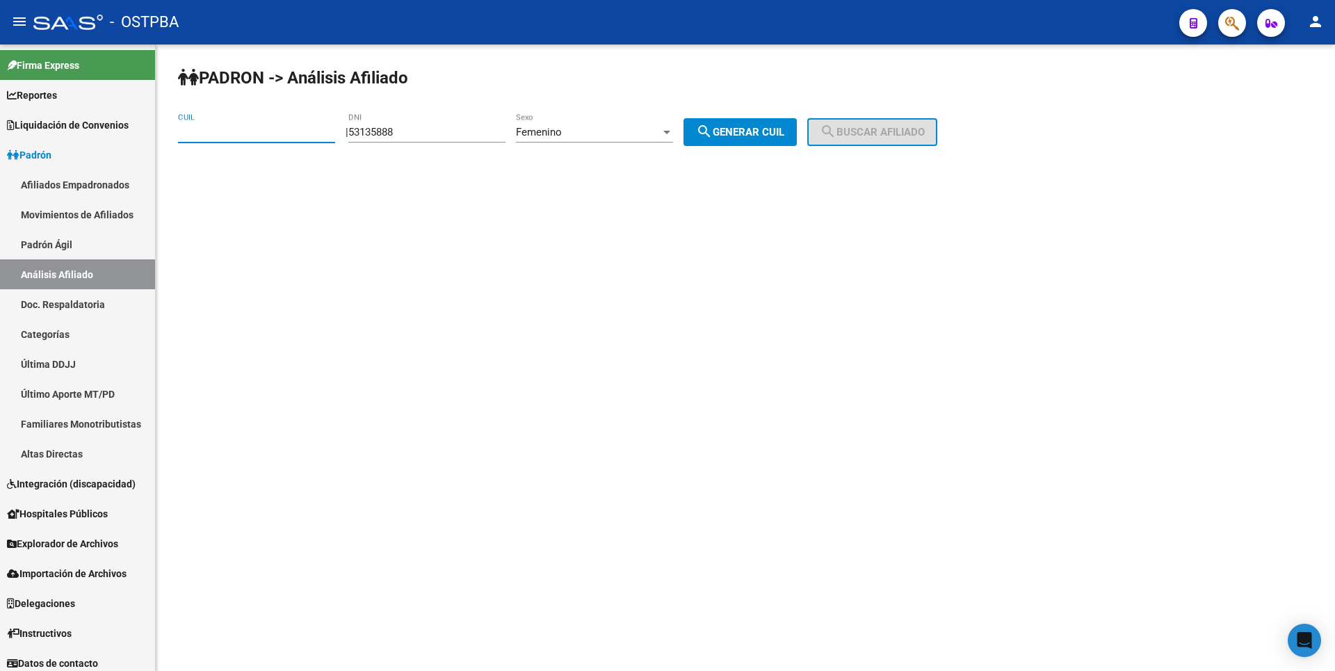
click at [673, 129] on div at bounding box center [666, 132] width 13 height 11
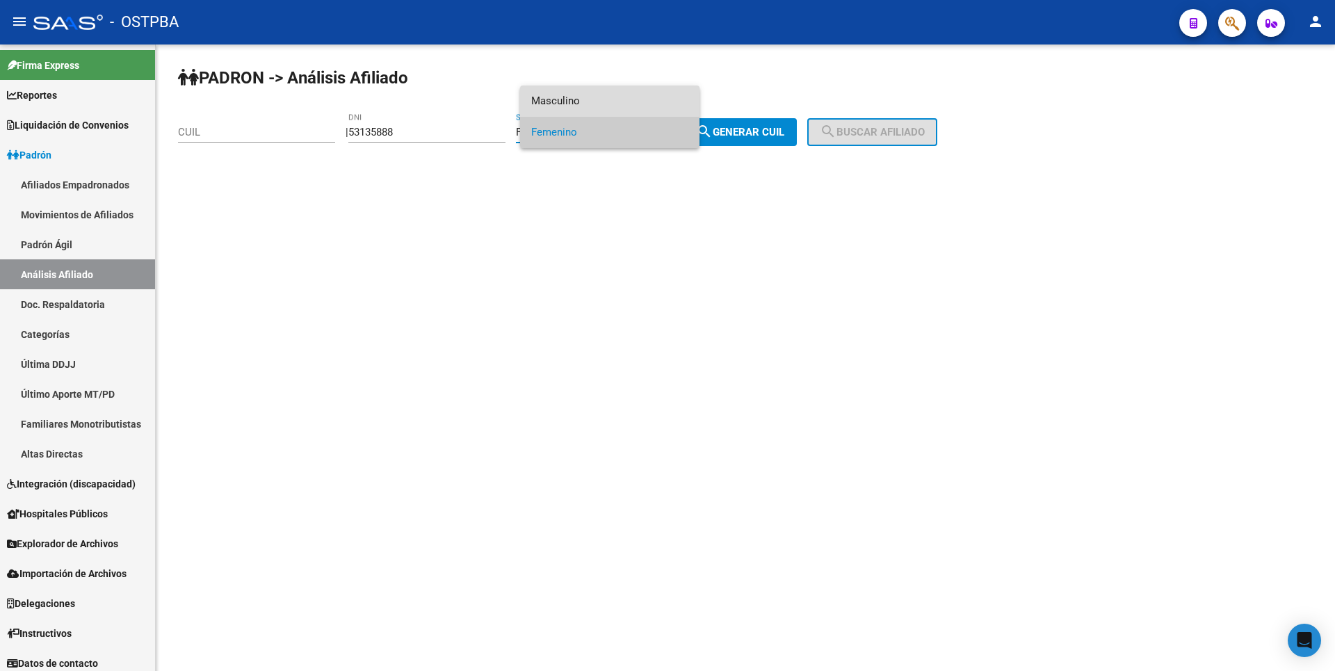
drag, startPoint x: 567, startPoint y: 97, endPoint x: 577, endPoint y: 97, distance: 10.4
click at [571, 97] on span "Masculino" at bounding box center [609, 101] width 157 height 31
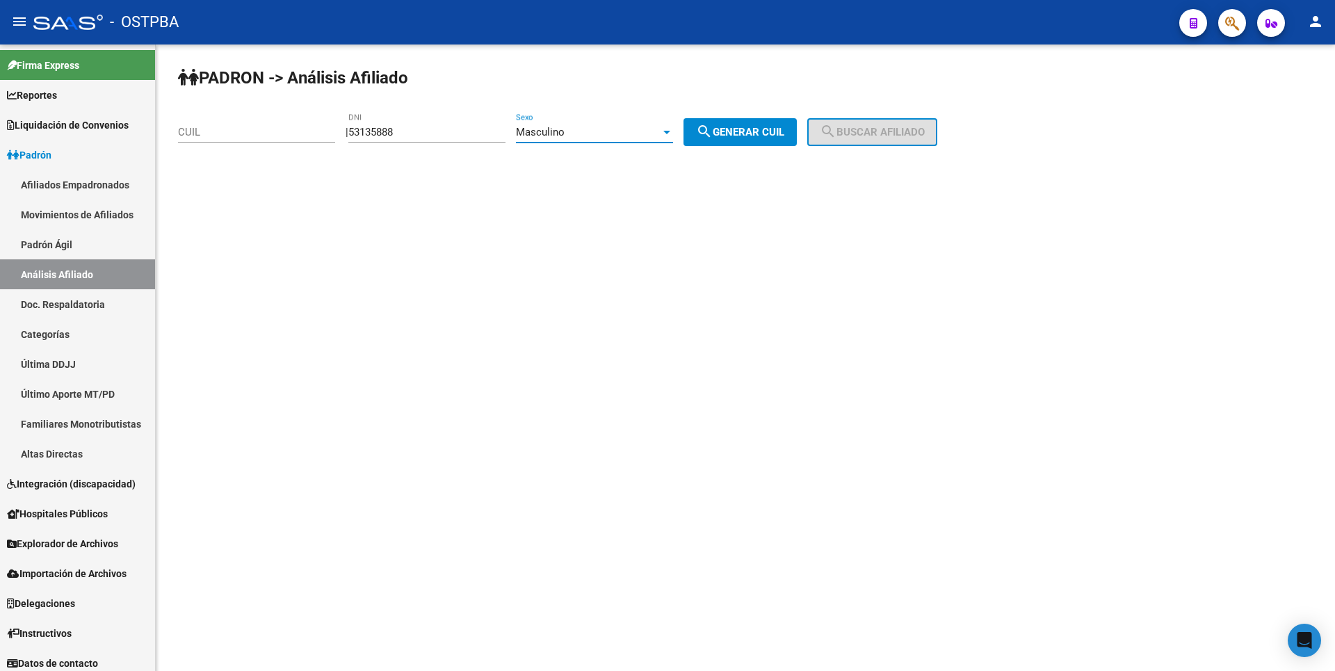
drag, startPoint x: 767, startPoint y: 126, endPoint x: 785, endPoint y: 126, distance: 18.1
click at [770, 126] on span "search Generar CUIL" at bounding box center [740, 132] width 88 height 13
click at [910, 141] on button "search Buscar afiliado" at bounding box center [872, 132] width 130 height 28
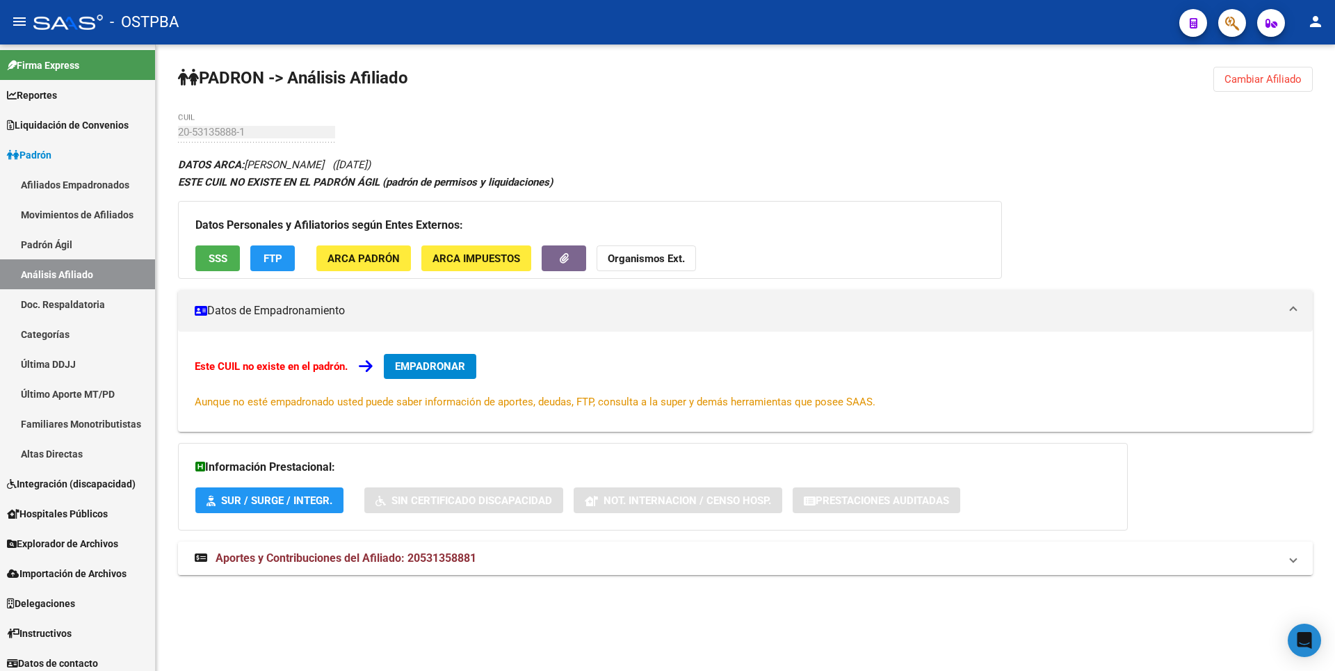
click at [451, 558] on span "Aportes y Contribuciones del Afiliado: 20531358881" at bounding box center [346, 557] width 261 height 13
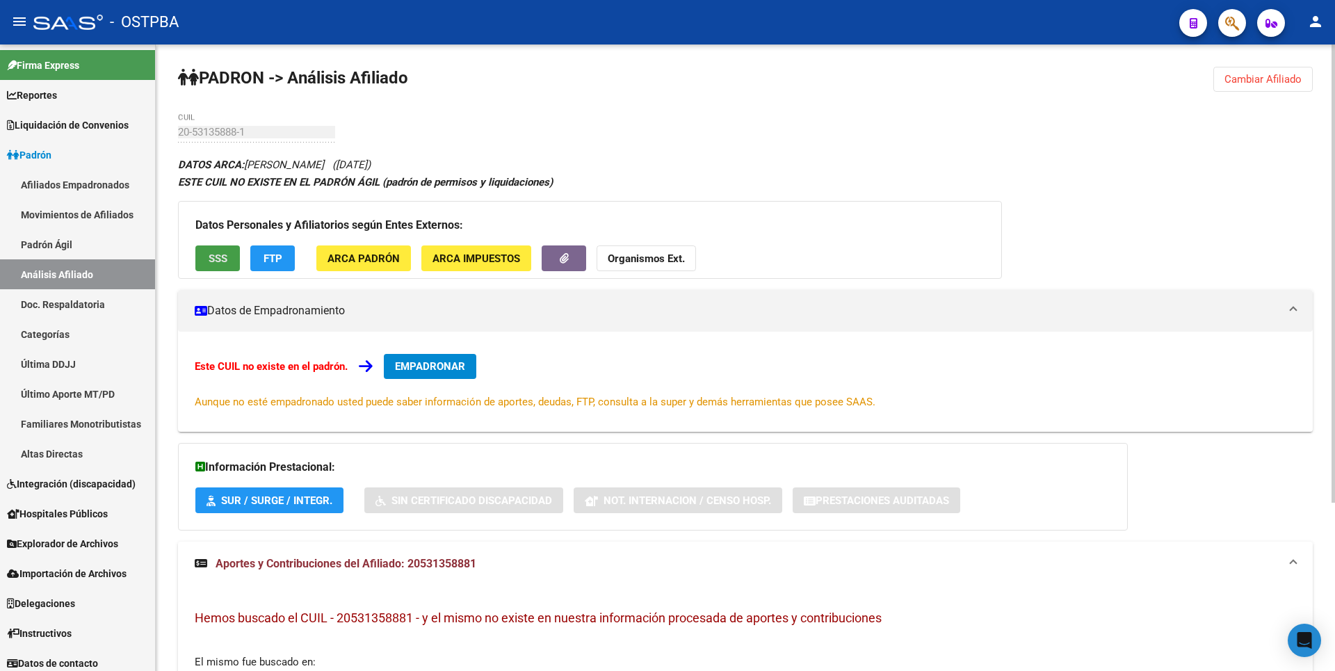
click at [210, 264] on button "SSS" at bounding box center [217, 258] width 44 height 26
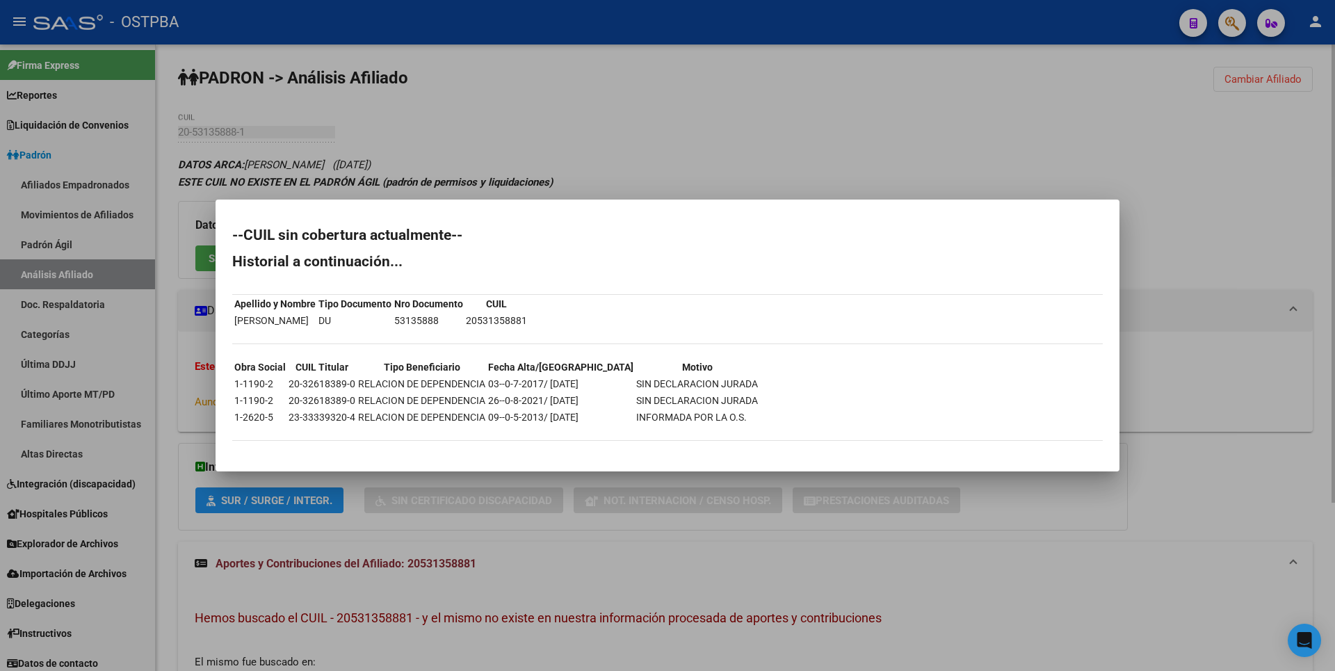
click at [564, 95] on div at bounding box center [667, 335] width 1335 height 671
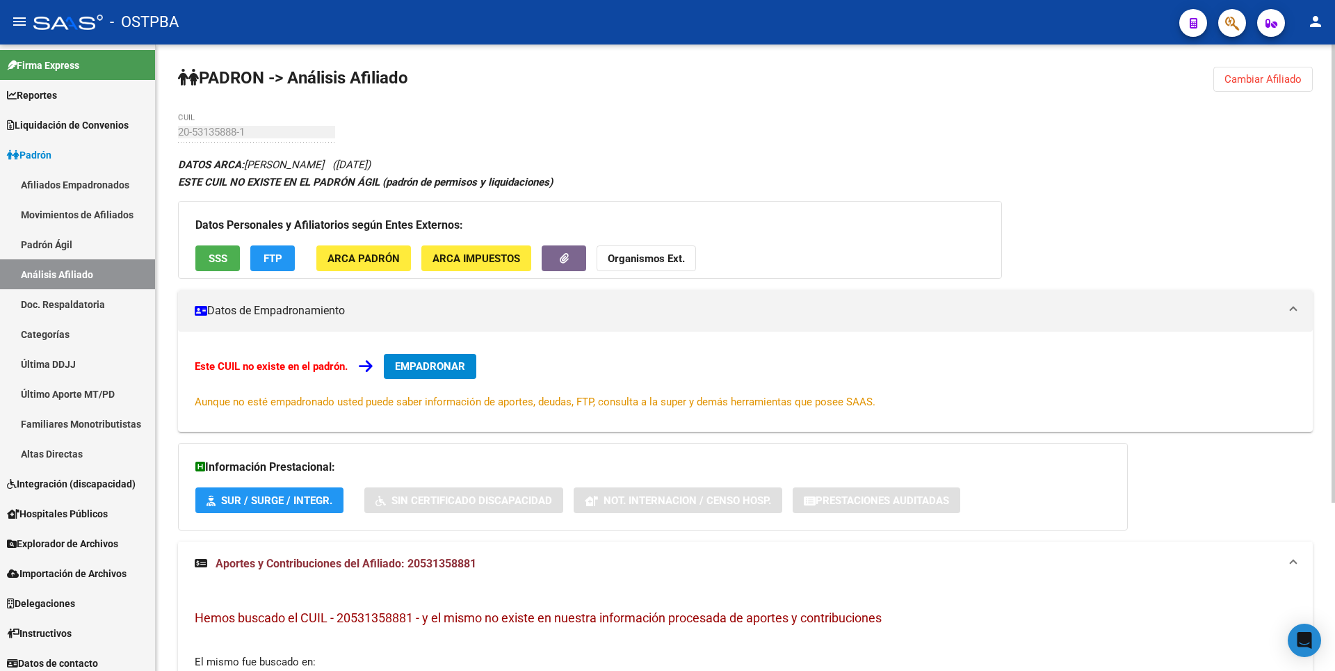
click at [286, 259] on button "FTP" at bounding box center [272, 258] width 44 height 26
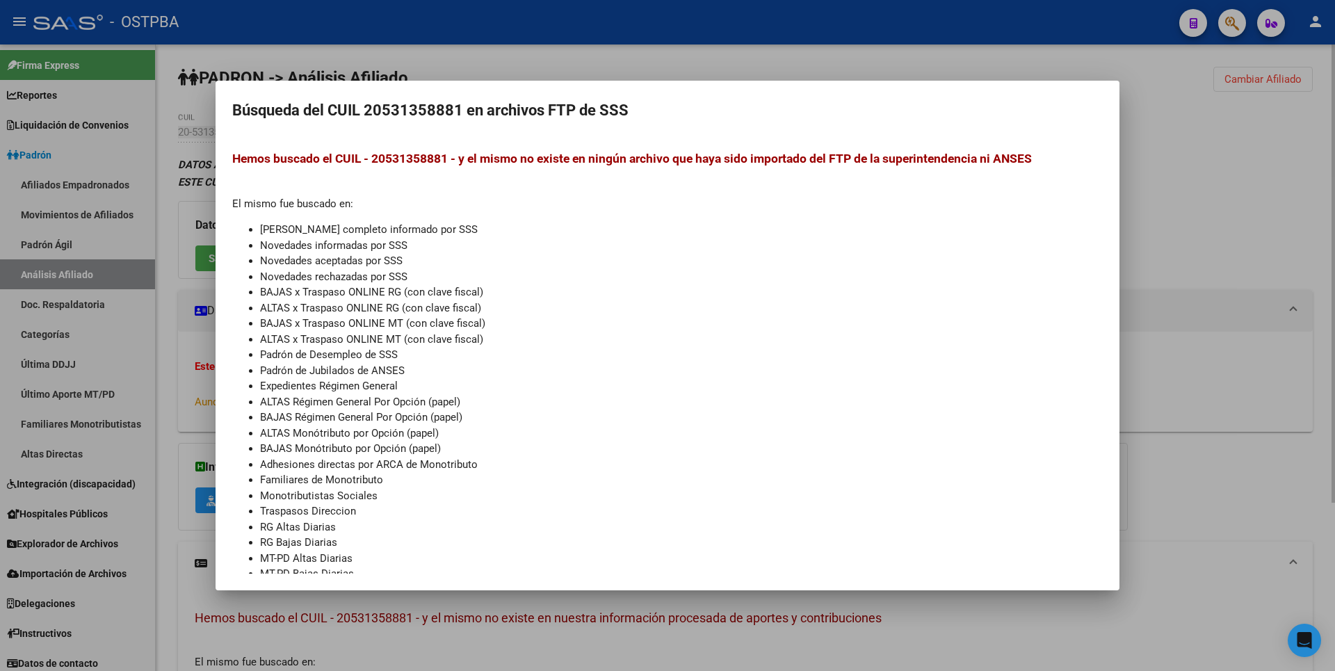
click at [579, 53] on div at bounding box center [667, 335] width 1335 height 671
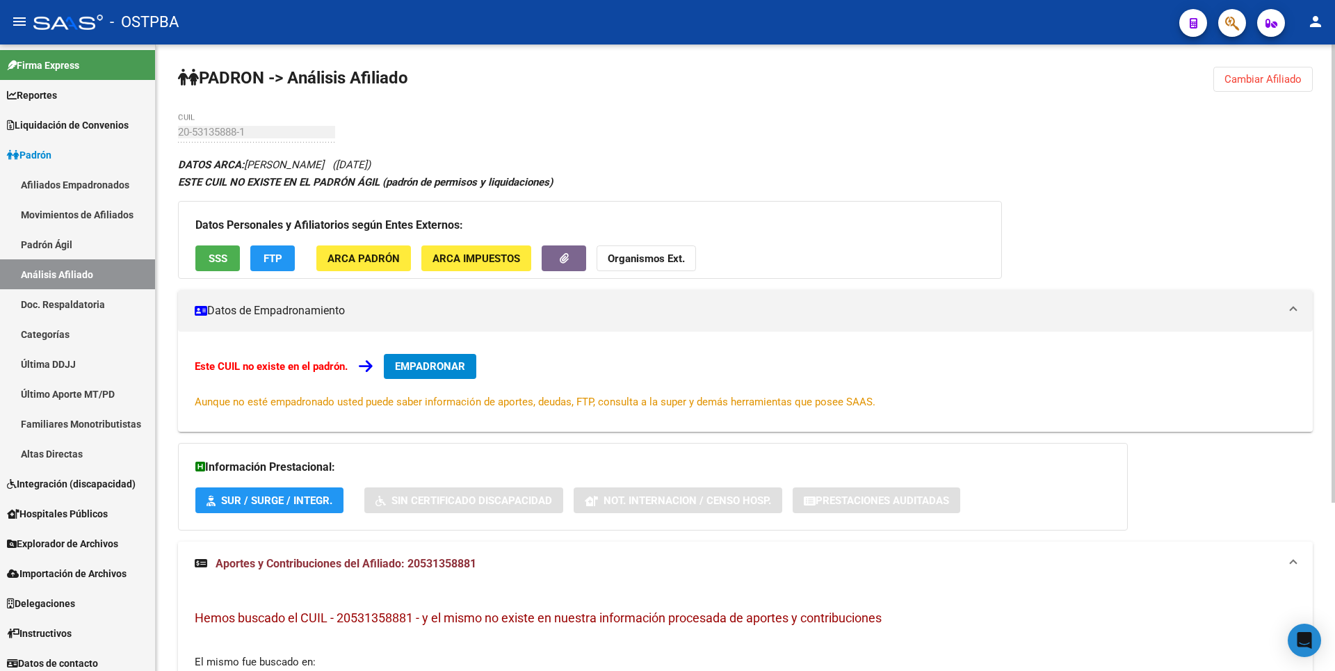
click at [455, 253] on span "ARCA Impuestos" at bounding box center [476, 258] width 88 height 13
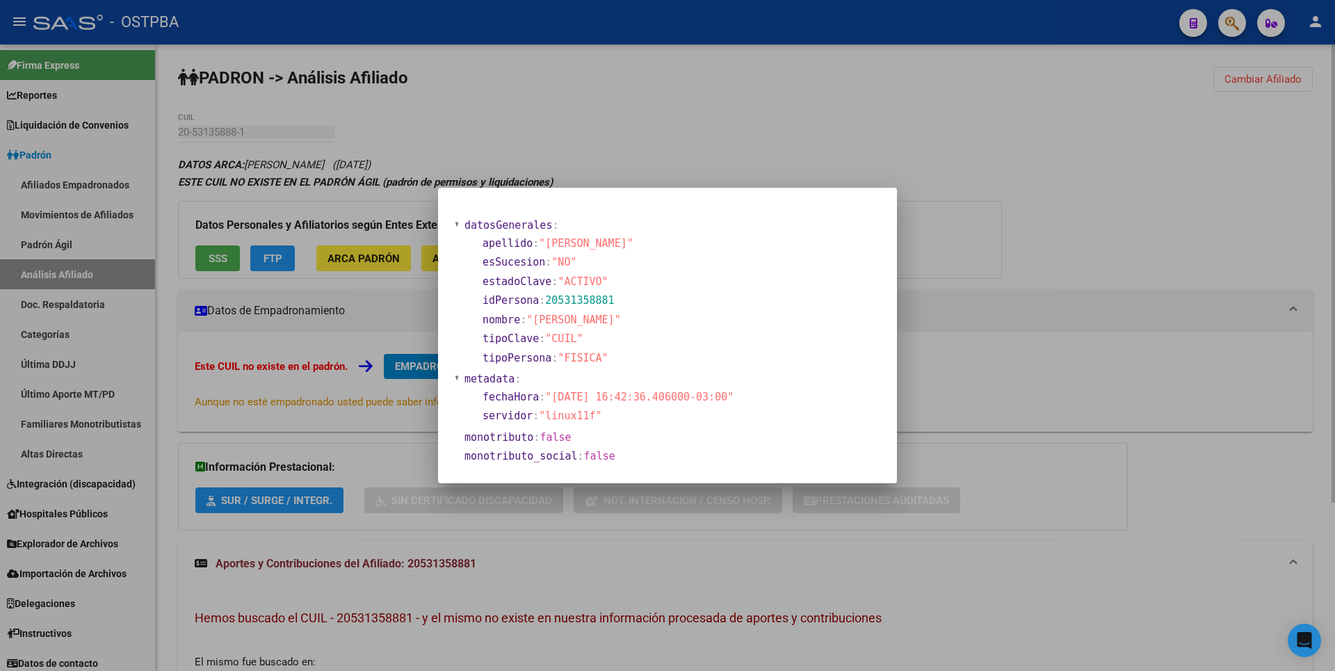
click at [346, 249] on div at bounding box center [667, 335] width 1335 height 671
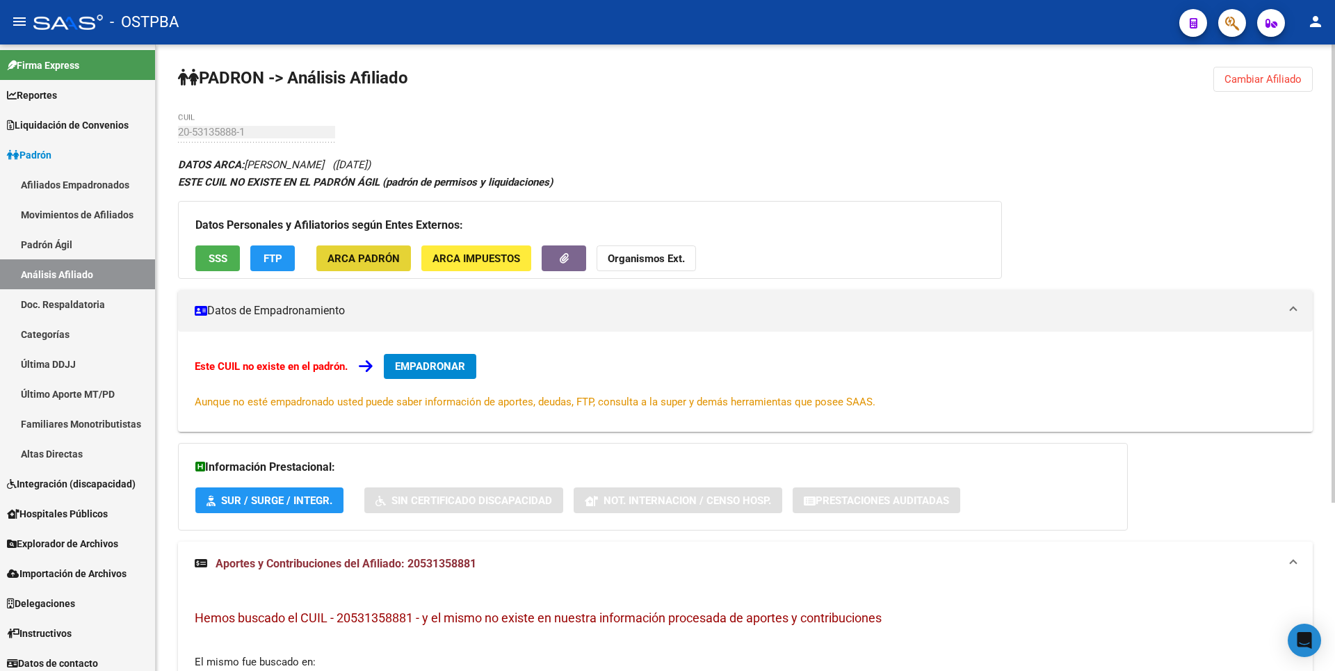
click at [353, 252] on span "ARCA Padrón" at bounding box center [363, 258] width 72 height 13
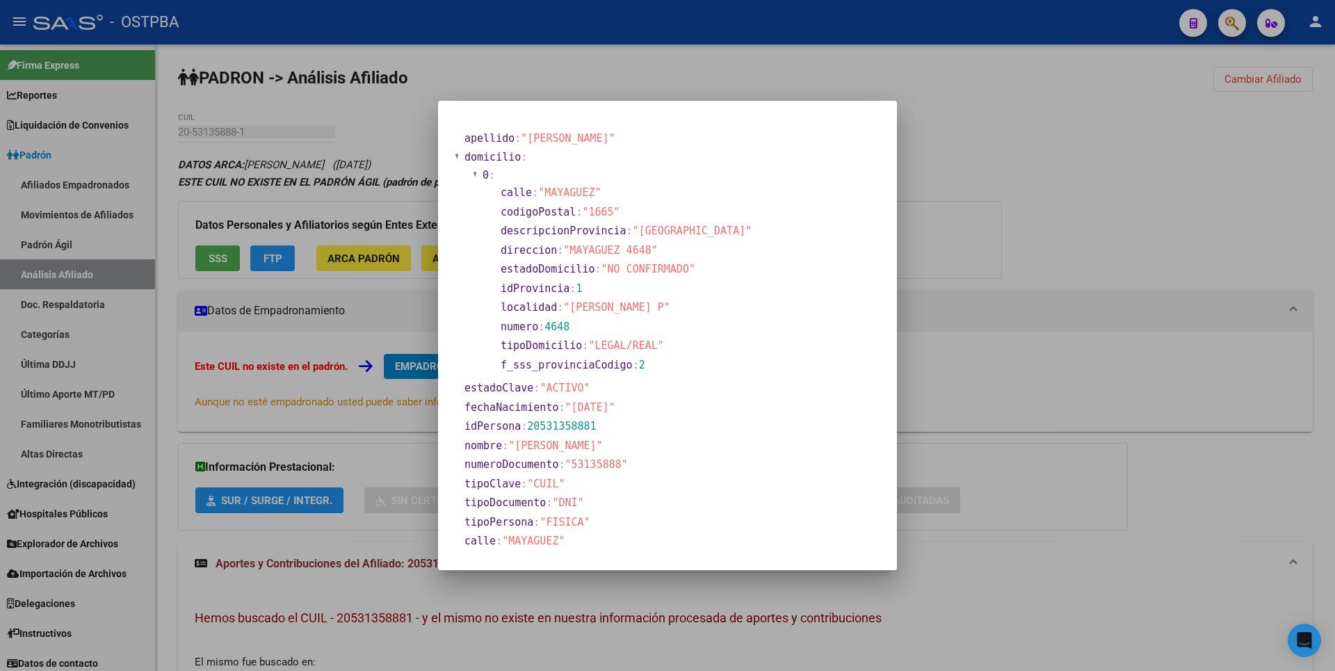
click at [1093, 216] on div at bounding box center [667, 335] width 1335 height 671
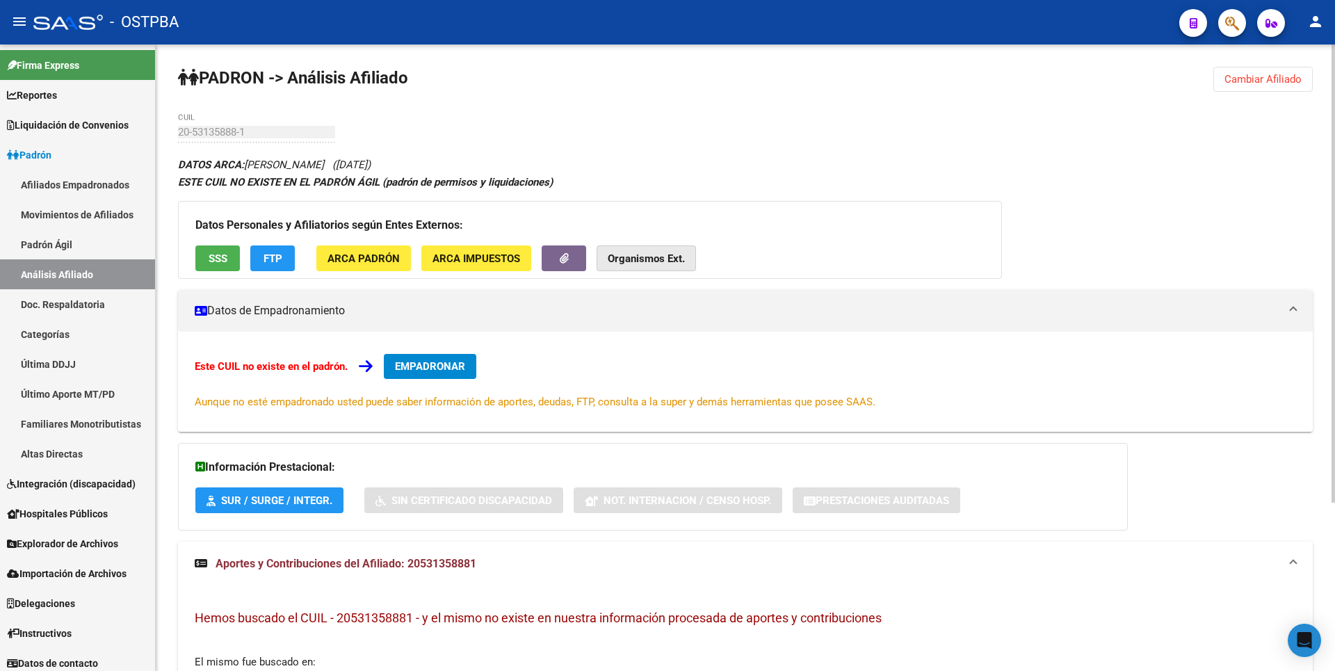
click at [667, 253] on strong "Organismos Ext." at bounding box center [646, 258] width 77 height 13
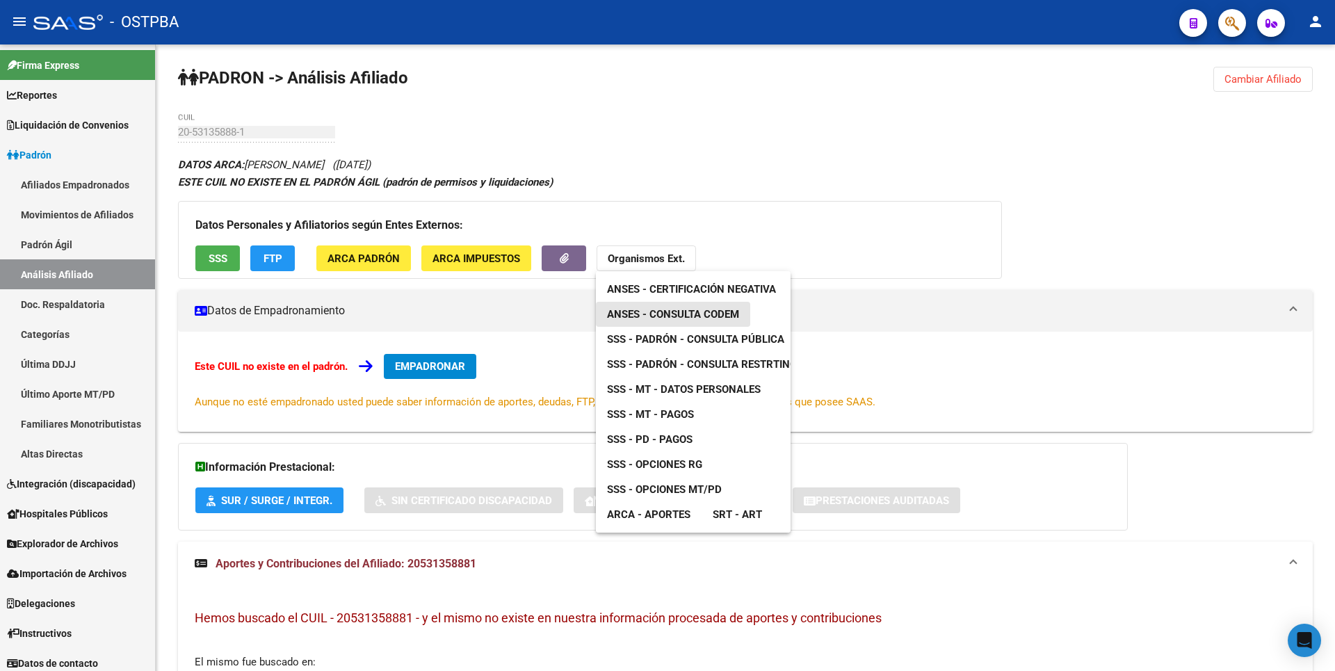
click at [677, 305] on link "ANSES - Consulta CODEM" at bounding box center [673, 314] width 154 height 25
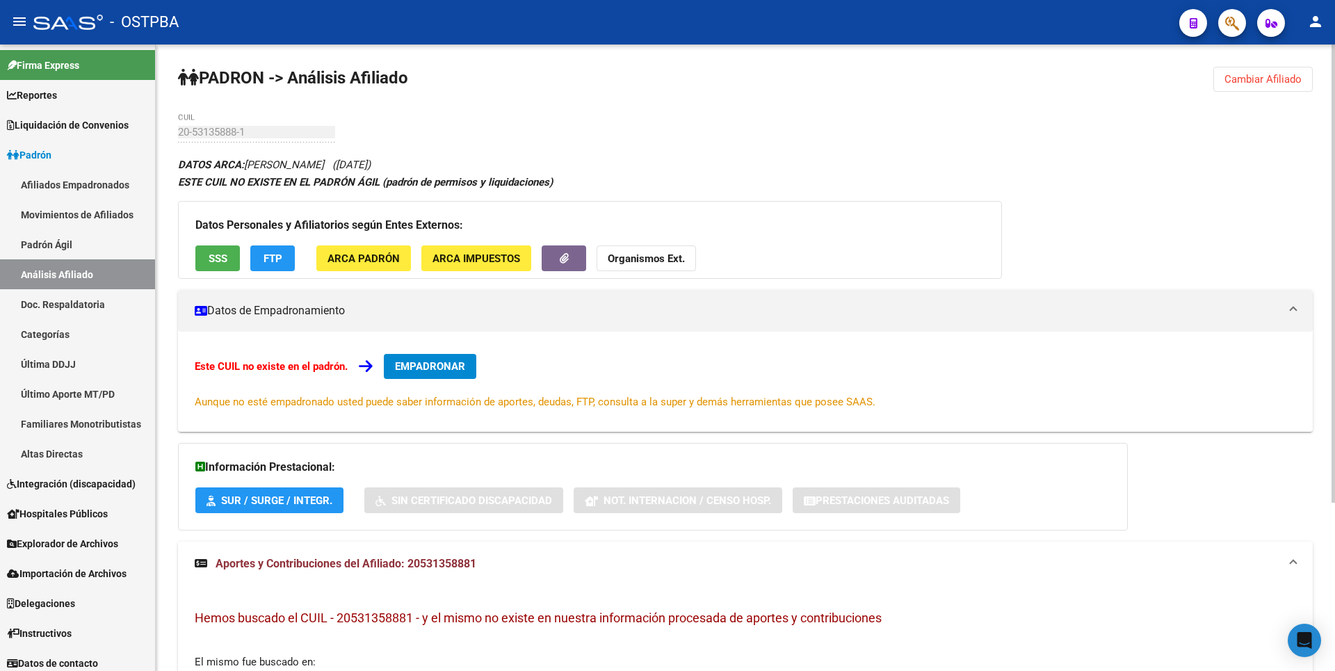
drag, startPoint x: 337, startPoint y: 619, endPoint x: 415, endPoint y: 619, distance: 77.9
click at [415, 619] on span "Hemos buscado el CUIL - 20531358881 - y el mismo no existe en nuestra informaci…" at bounding box center [538, 617] width 687 height 15
copy span "20531358881"
click at [1283, 81] on span "Cambiar Afiliado" at bounding box center [1262, 79] width 77 height 13
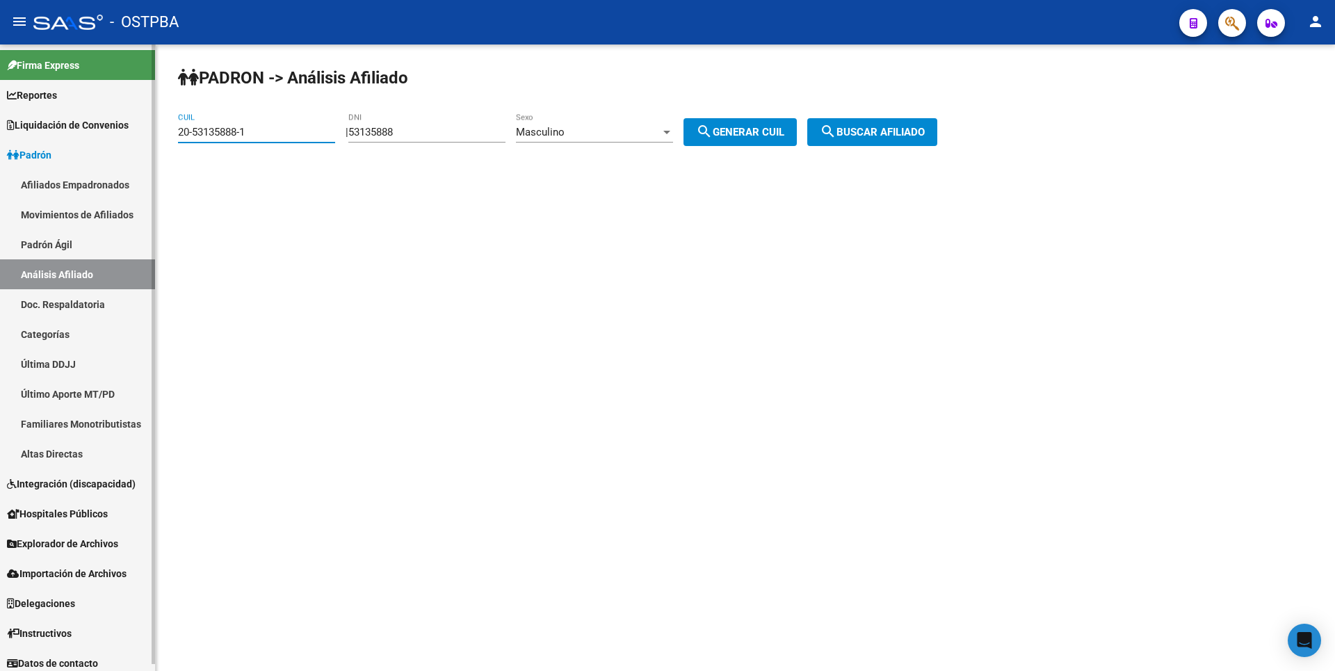
drag, startPoint x: 249, startPoint y: 134, endPoint x: 37, endPoint y: 101, distance: 214.7
click at [37, 101] on mat-sidenav-container "Firma Express Reportes Tablero de Control Ingresos Percibidos Análisis de todos…" at bounding box center [667, 357] width 1335 height 626
paste input "3-33339320-4"
type input "23-33339320-4"
click at [925, 130] on span "search Buscar afiliado" at bounding box center [872, 132] width 105 height 13
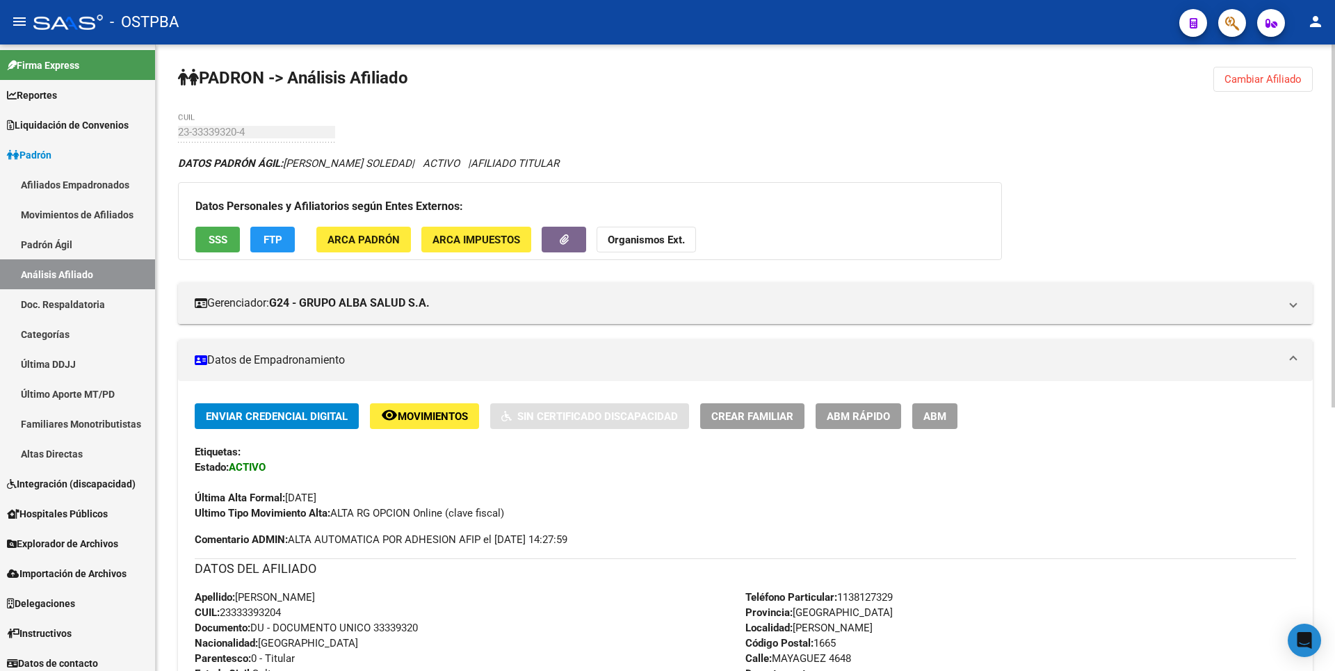
scroll to position [454, 0]
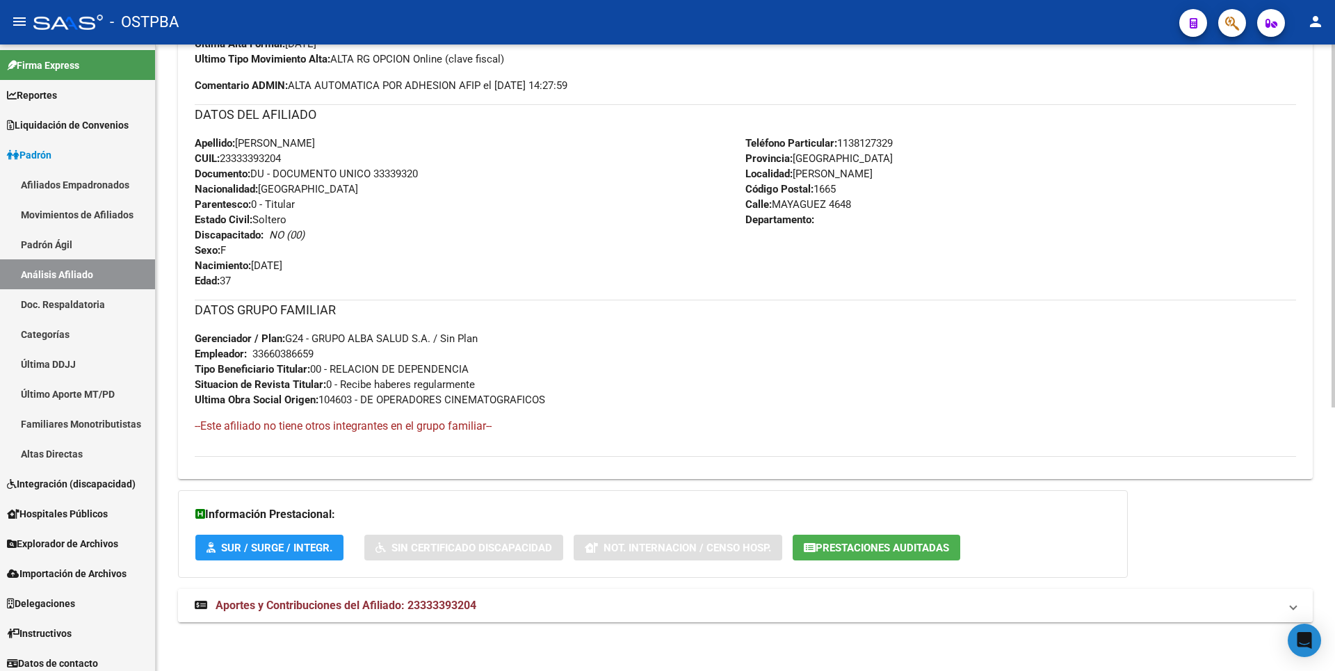
click at [417, 606] on span "Aportes y Contribuciones del Afiliado: 23333393204" at bounding box center [346, 605] width 261 height 13
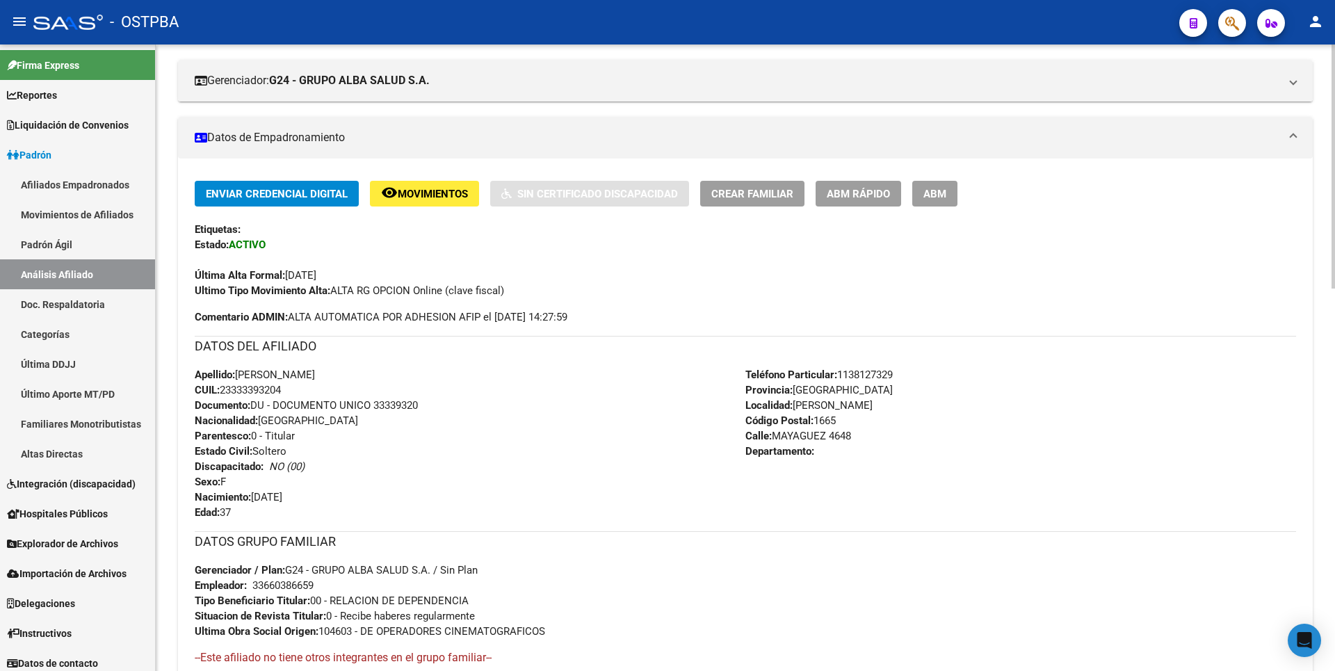
scroll to position [0, 0]
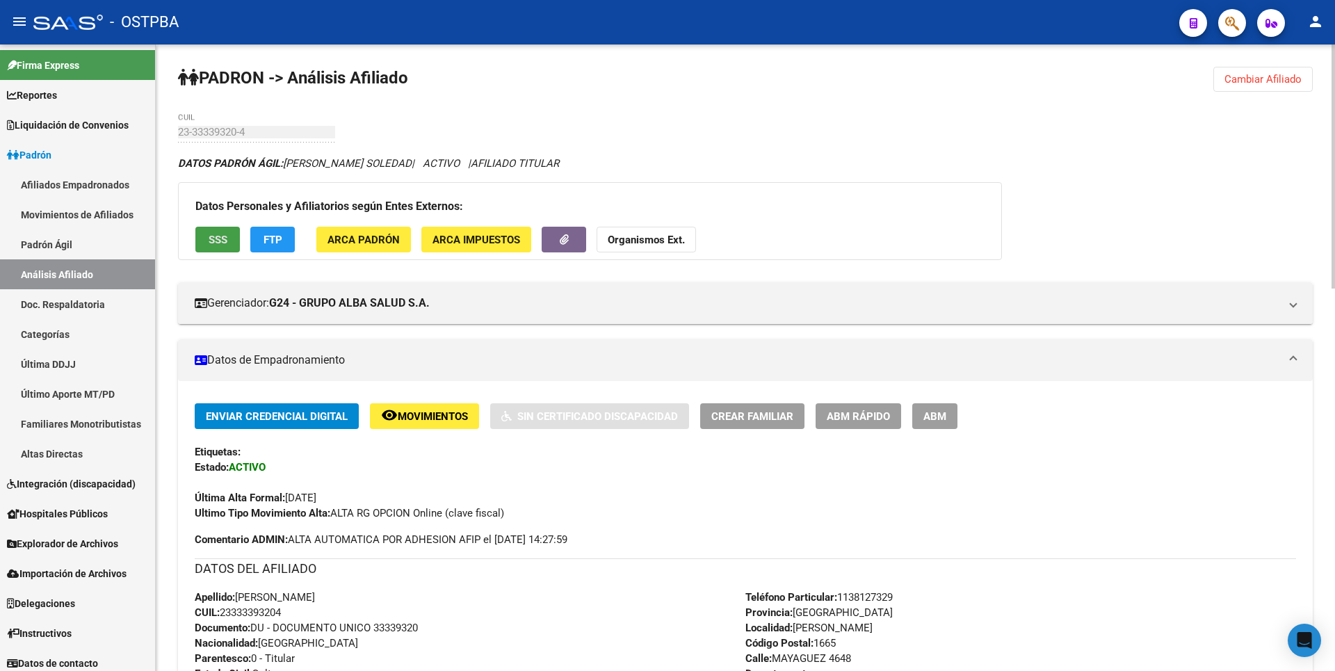
click at [213, 238] on span "SSS" at bounding box center [218, 240] width 19 height 13
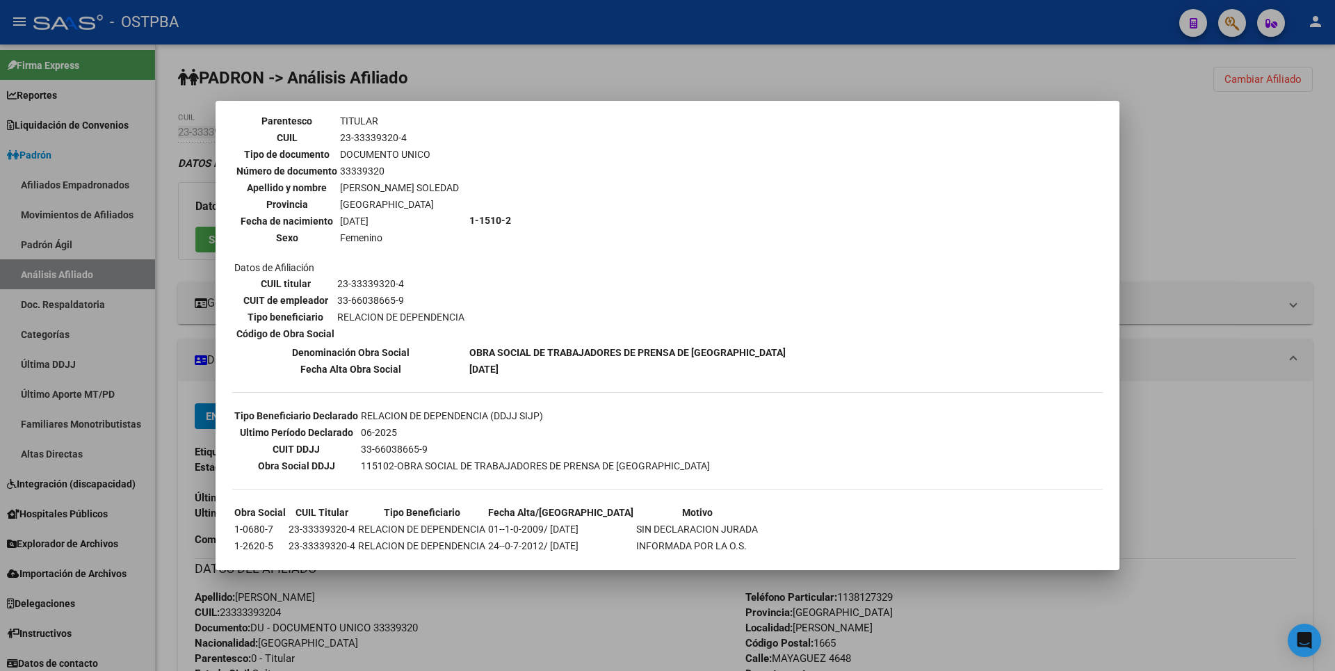
scroll to position [271, 0]
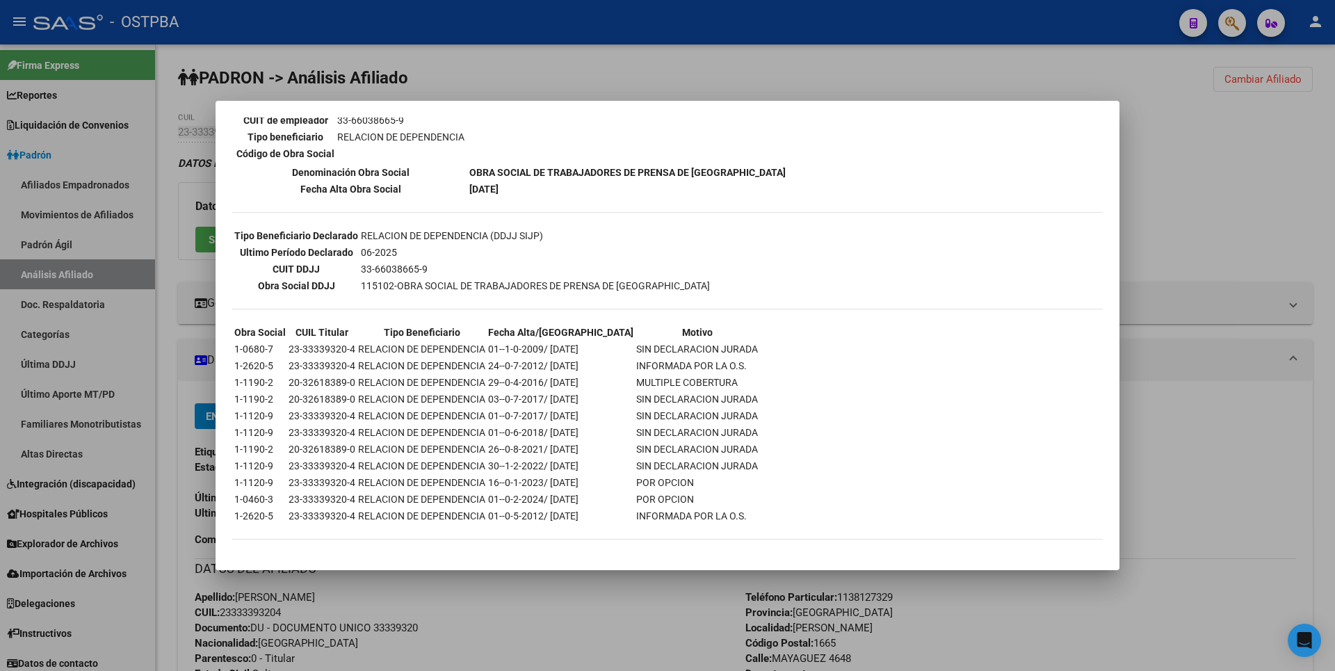
click at [1275, 220] on div at bounding box center [667, 335] width 1335 height 671
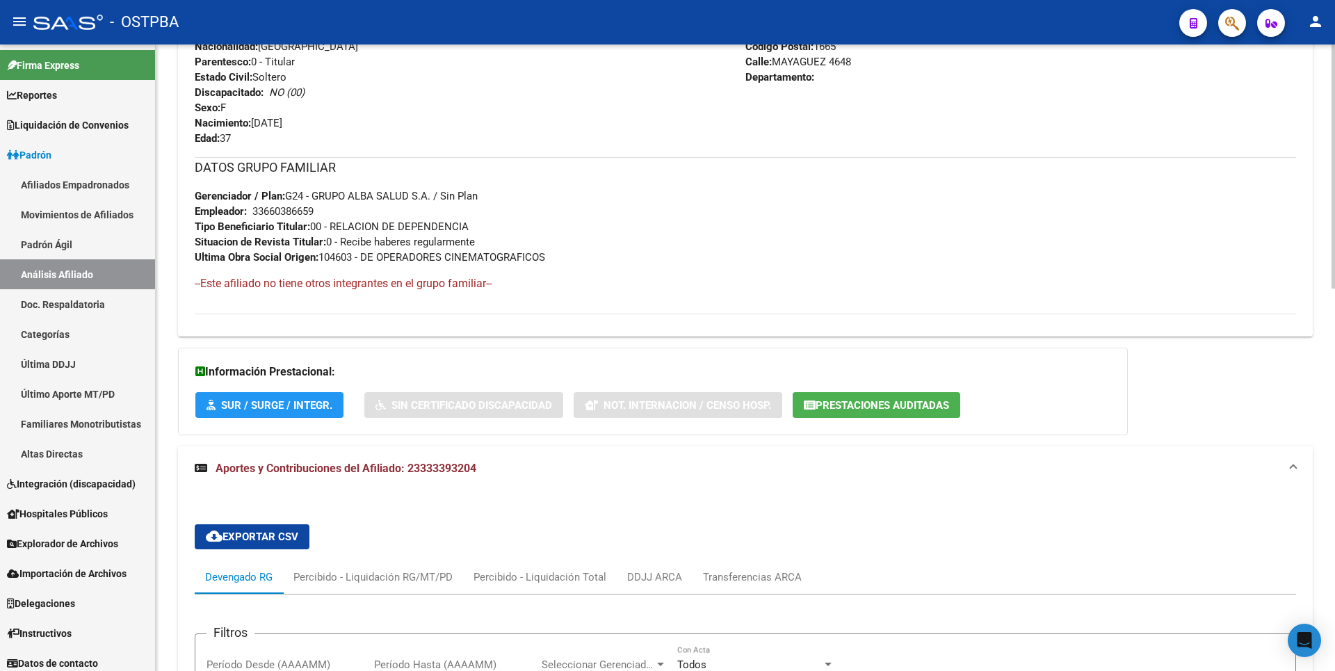
scroll to position [765, 0]
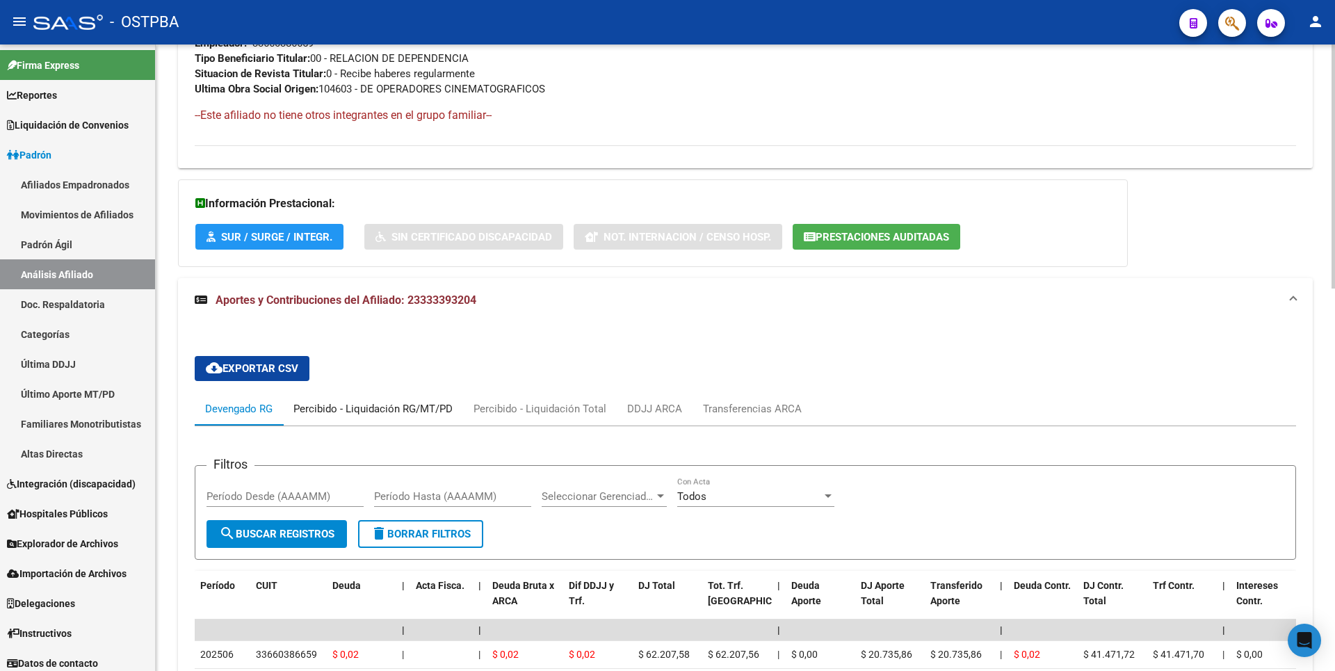
click at [405, 412] on div "Percibido - Liquidación RG/MT/PD" at bounding box center [372, 408] width 159 height 15
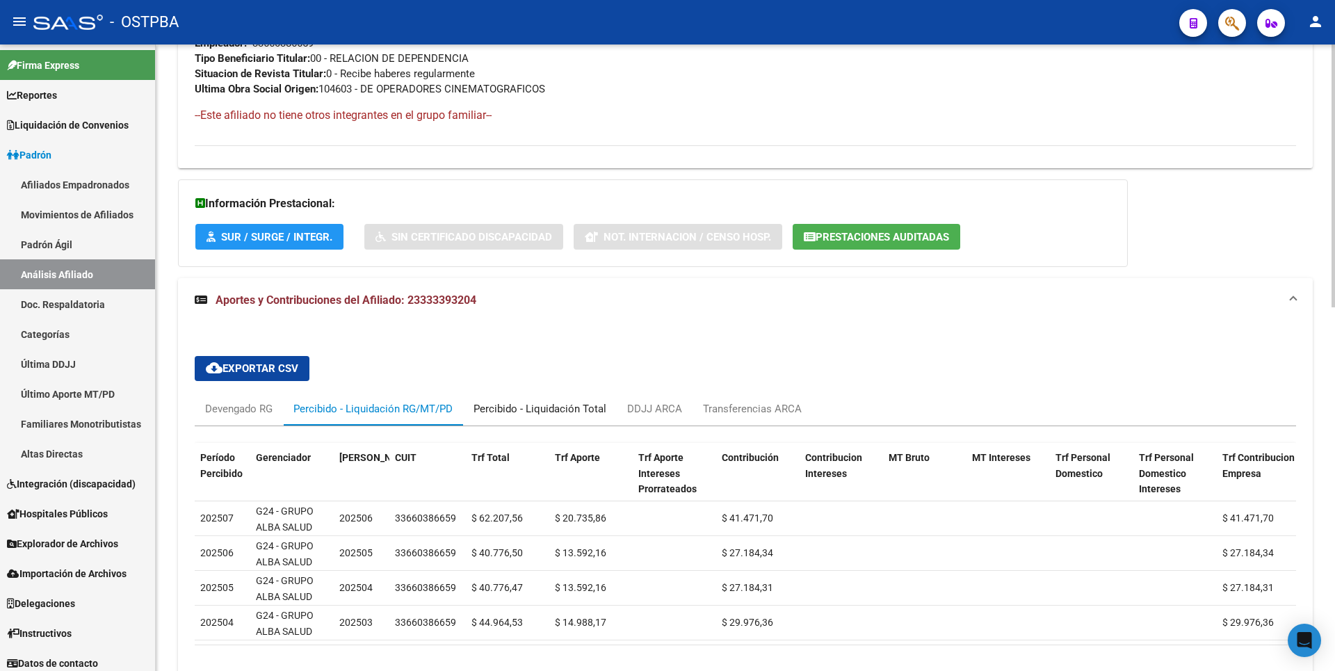
click at [560, 407] on div "Percibido - Liquidación Total" at bounding box center [539, 408] width 133 height 15
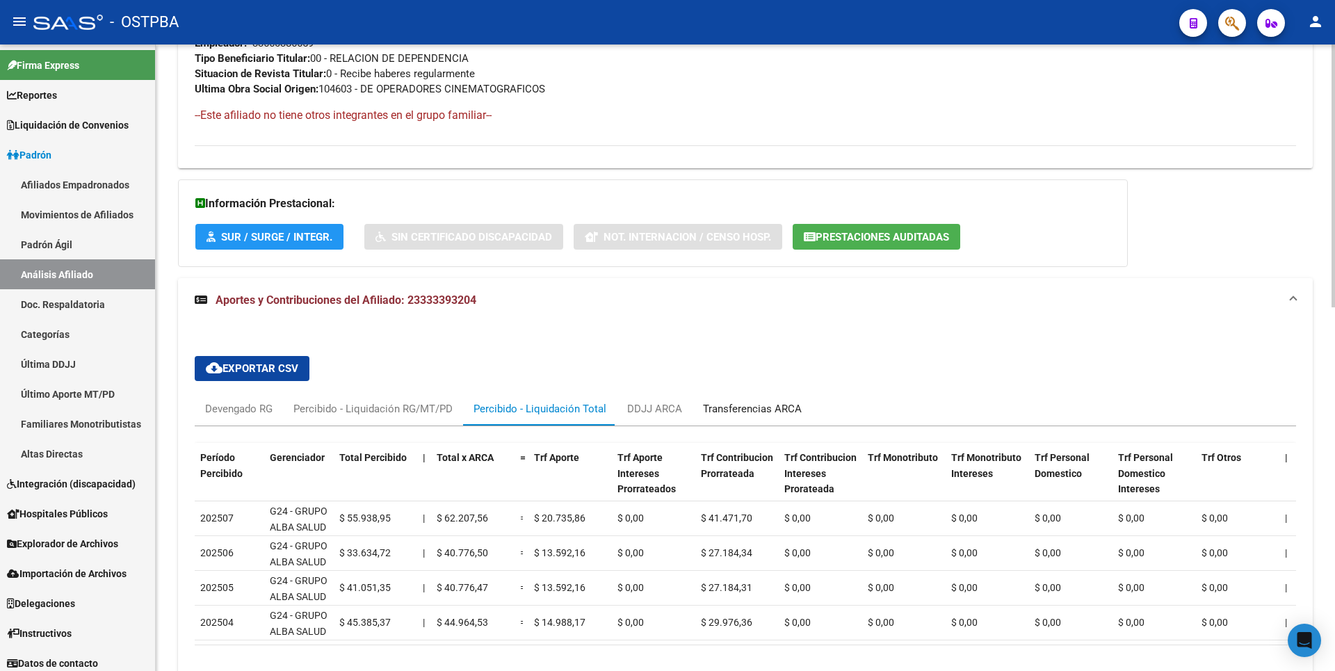
click at [720, 412] on div "Transferencias ARCA" at bounding box center [752, 408] width 99 height 15
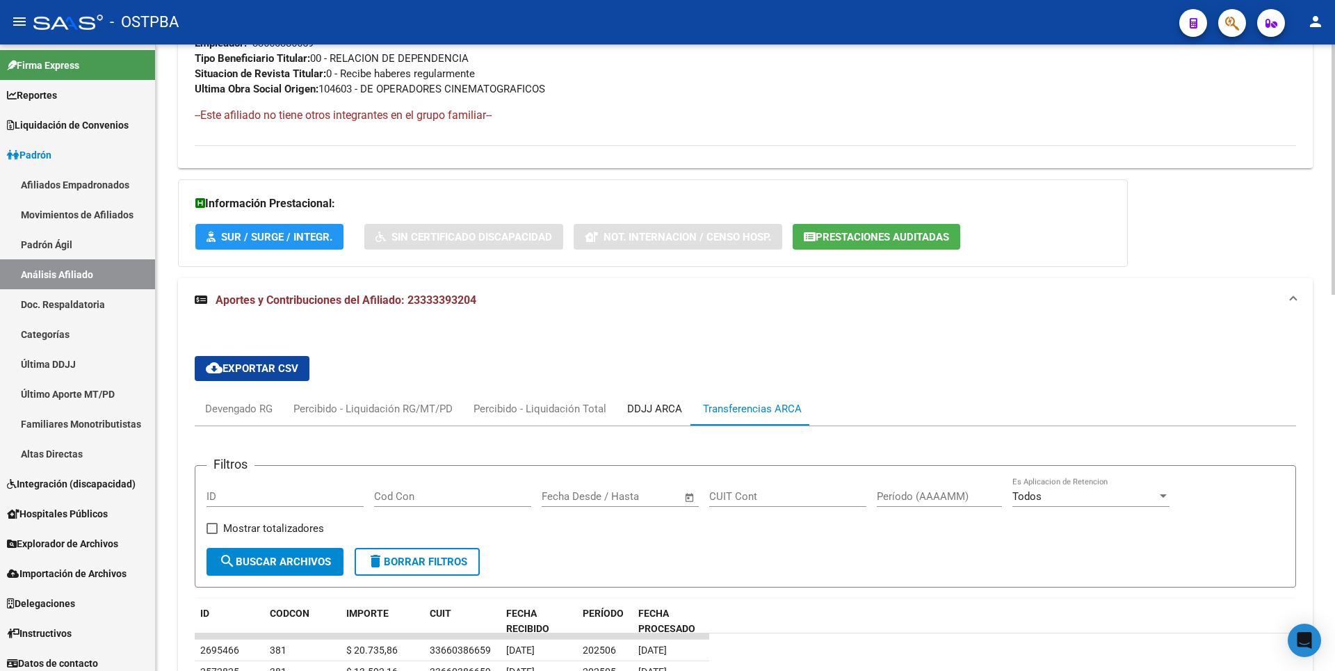
click at [643, 398] on div "DDJJ ARCA" at bounding box center [655, 408] width 76 height 33
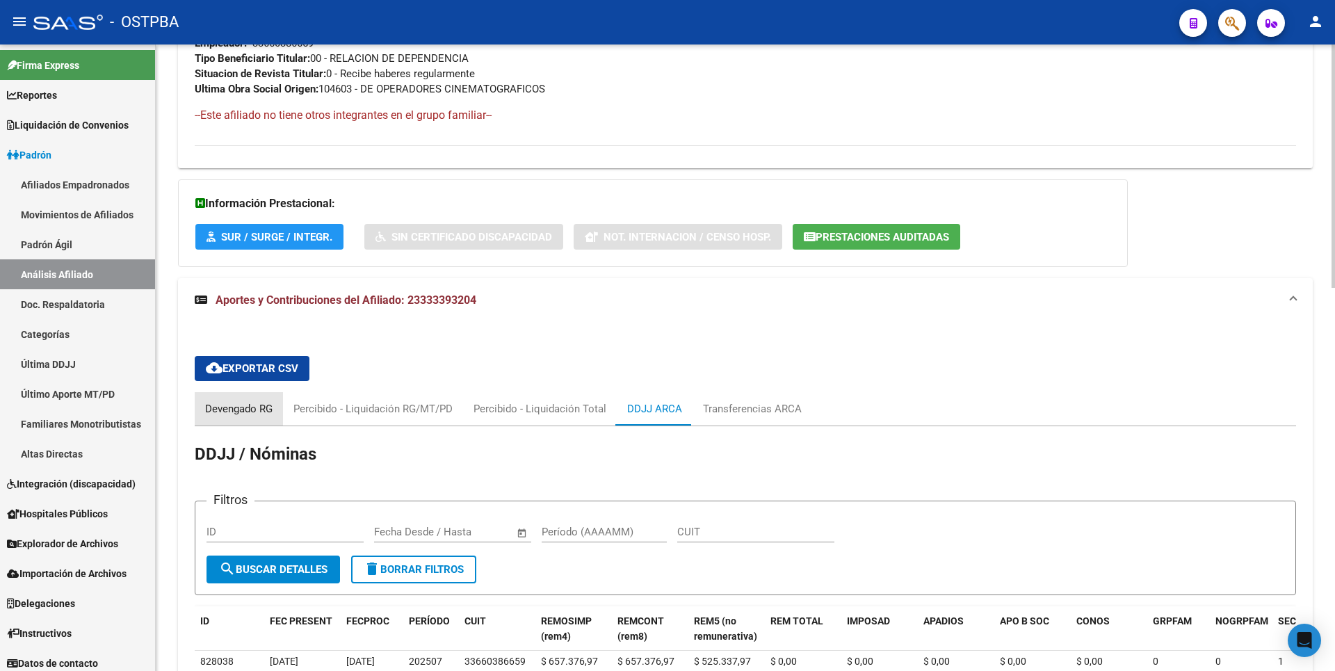
click at [228, 414] on div "Devengado RG" at bounding box center [238, 408] width 67 height 15
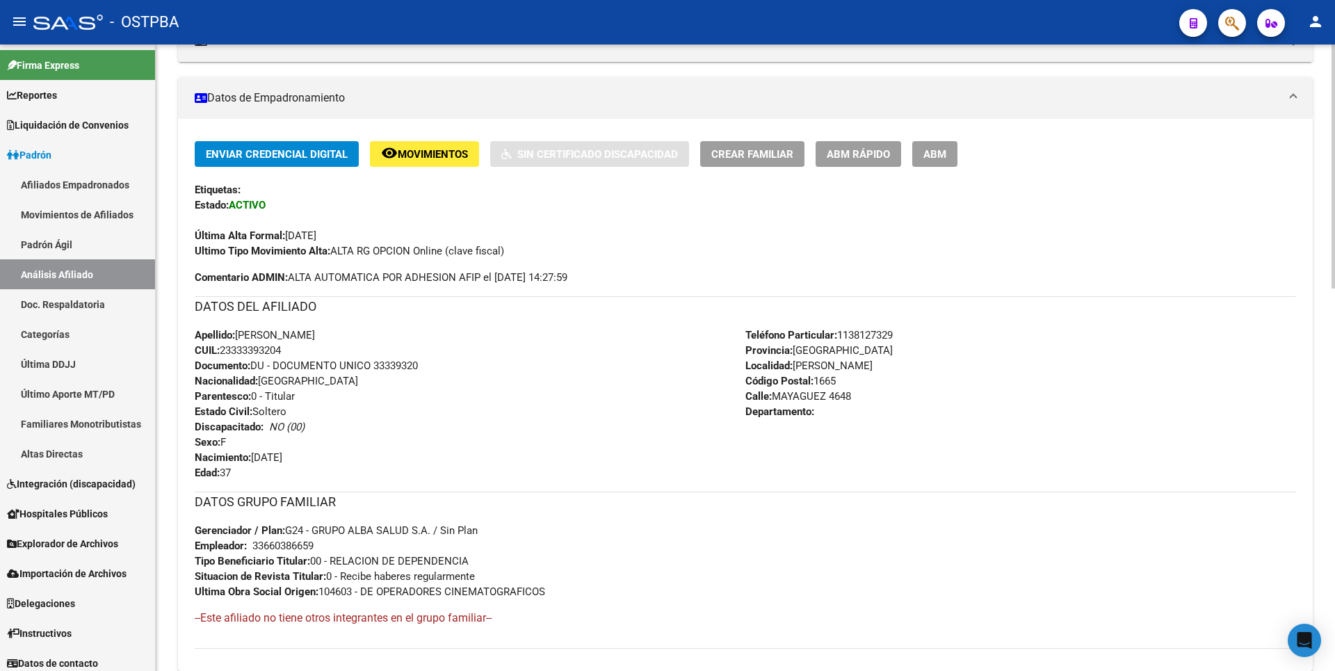
scroll to position [139, 0]
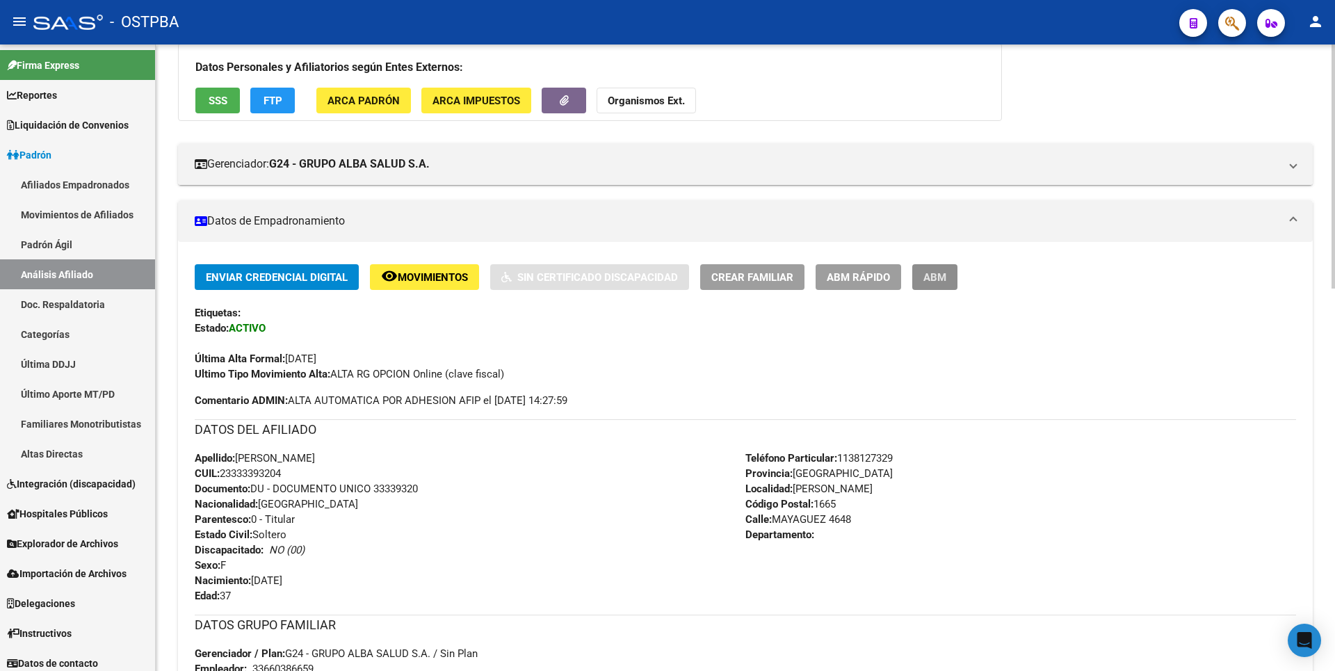
click at [948, 278] on button "ABM" at bounding box center [934, 277] width 45 height 26
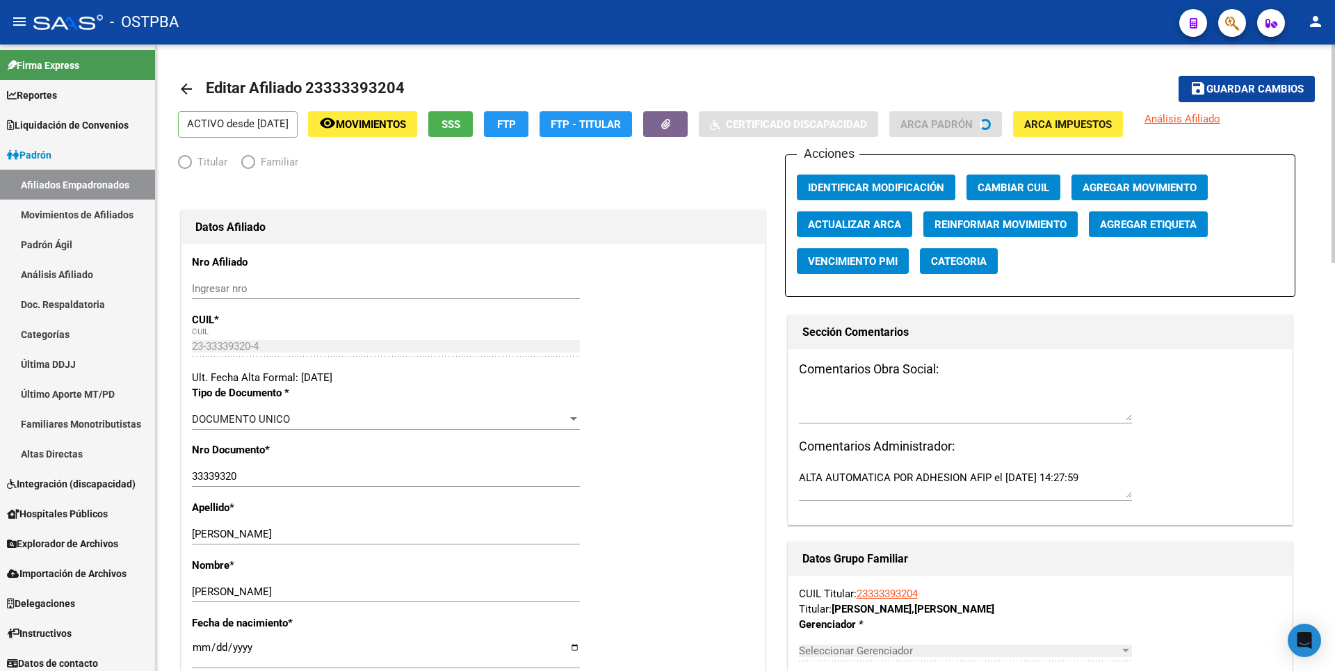
radio input "true"
type input "33-66038665-9"
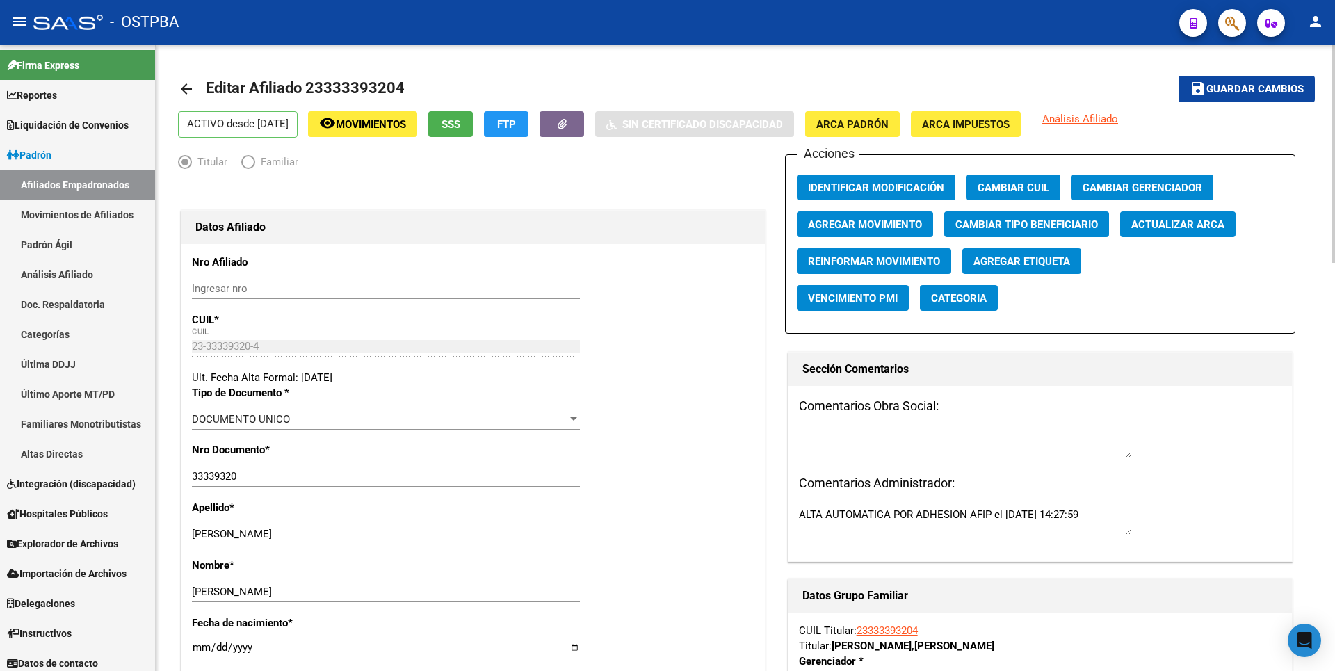
click at [473, 116] on button "SSS" at bounding box center [450, 124] width 44 height 26
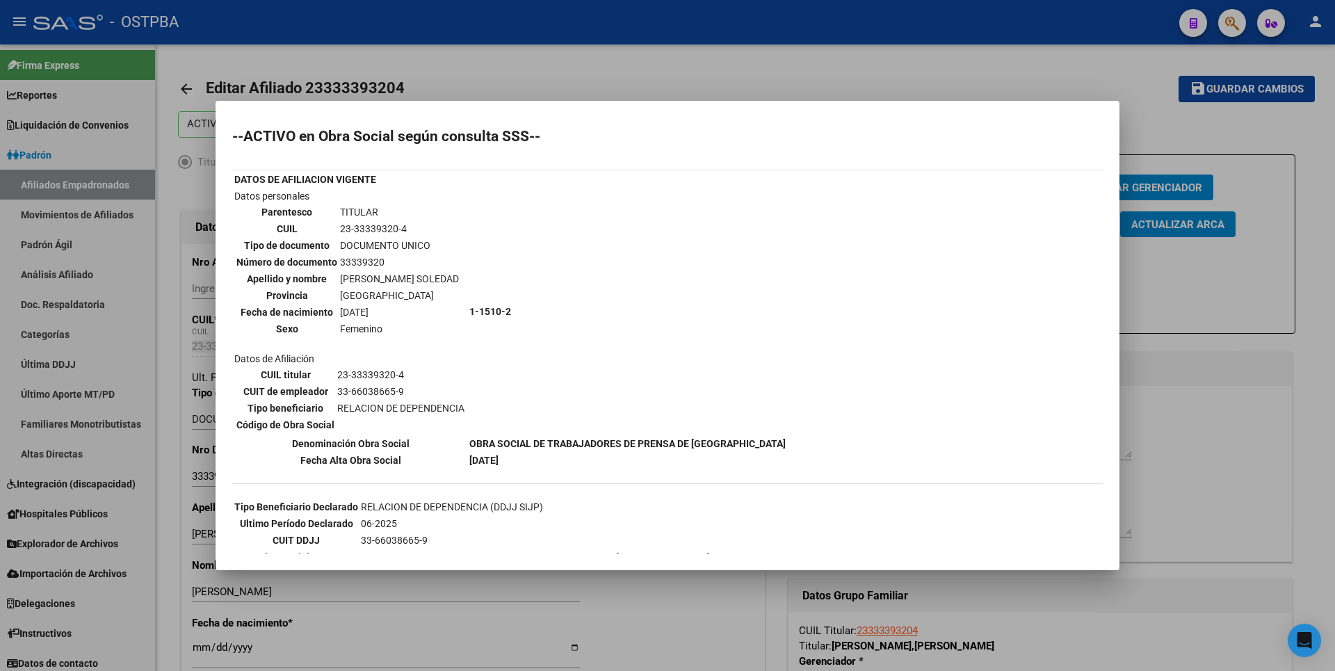
click at [1302, 422] on div at bounding box center [667, 335] width 1335 height 671
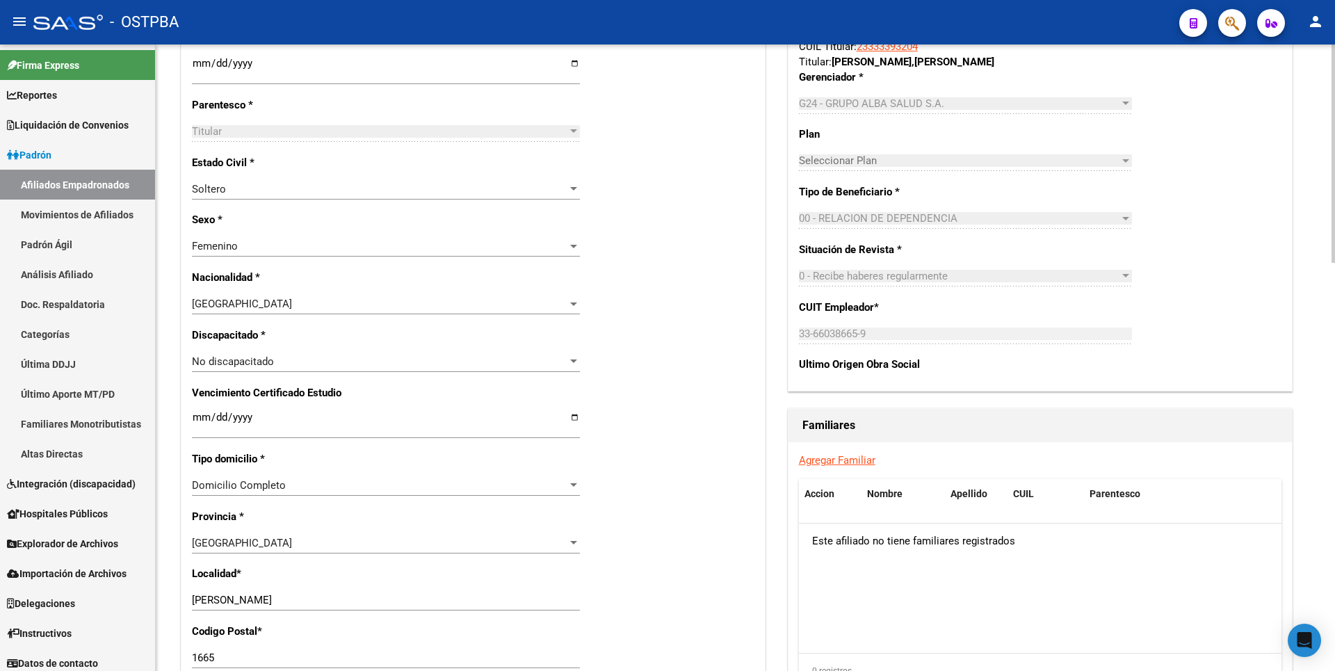
scroll to position [626, 0]
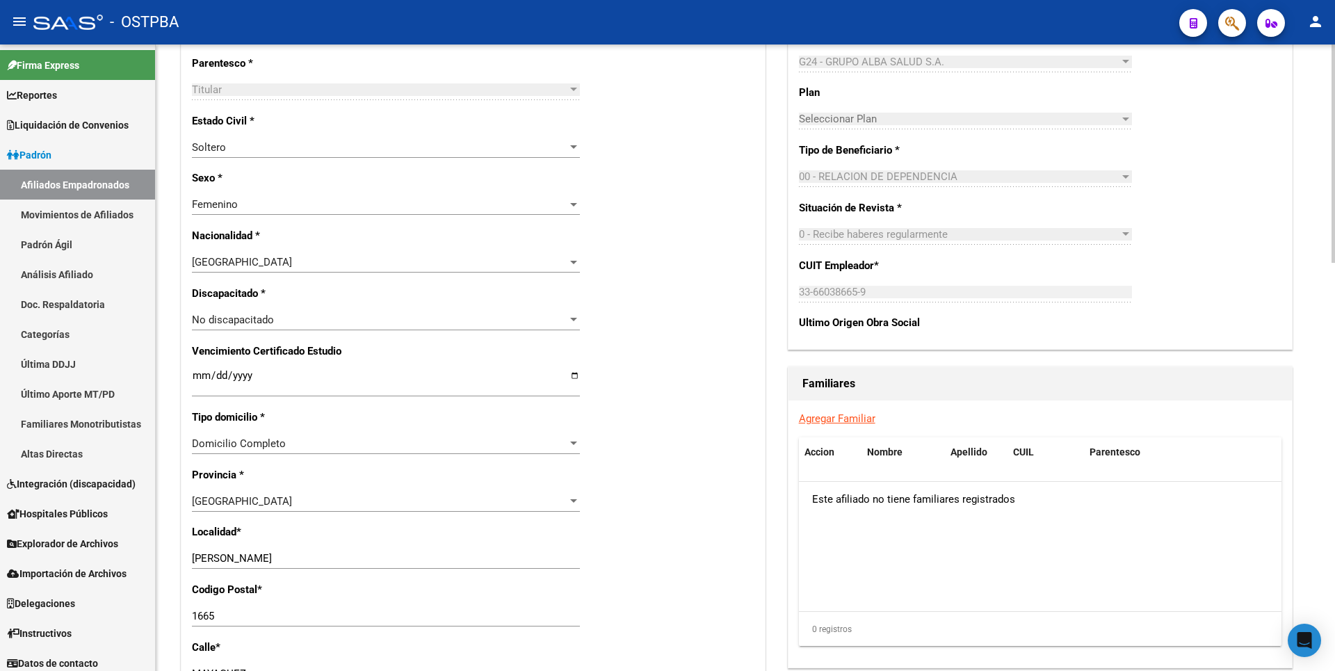
click at [842, 416] on link "Agregar Familiar" at bounding box center [837, 418] width 76 height 13
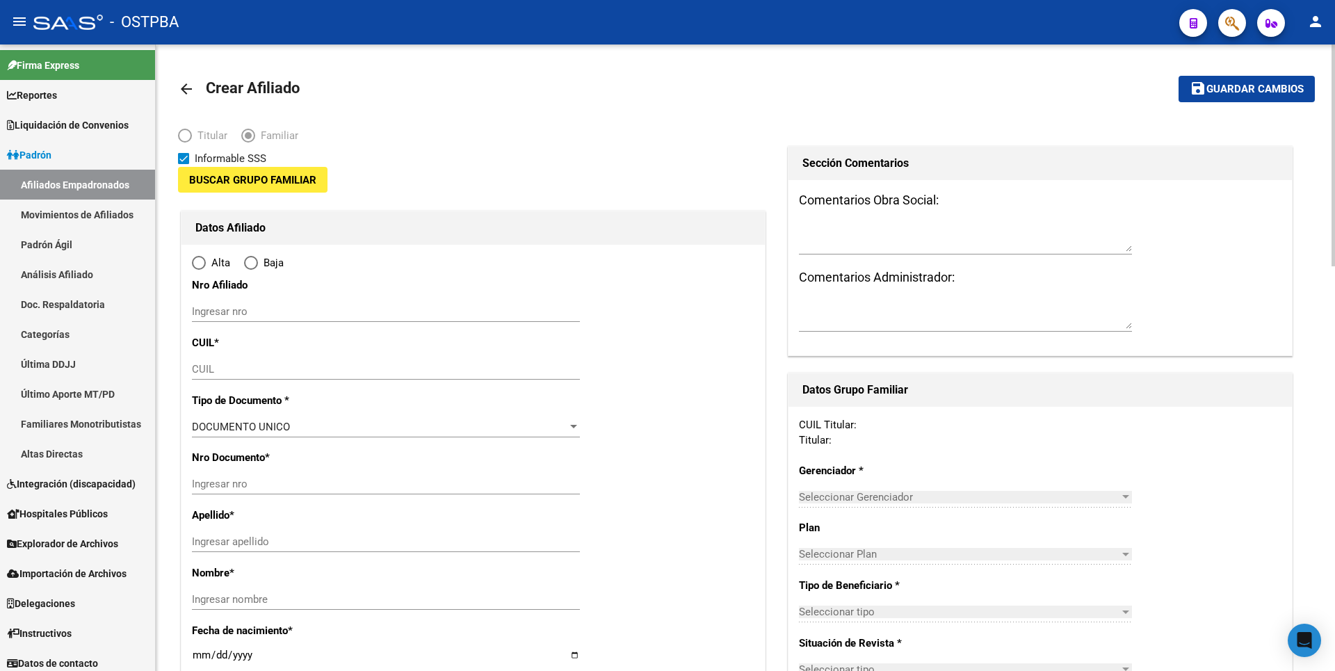
type input "33-66038665-9"
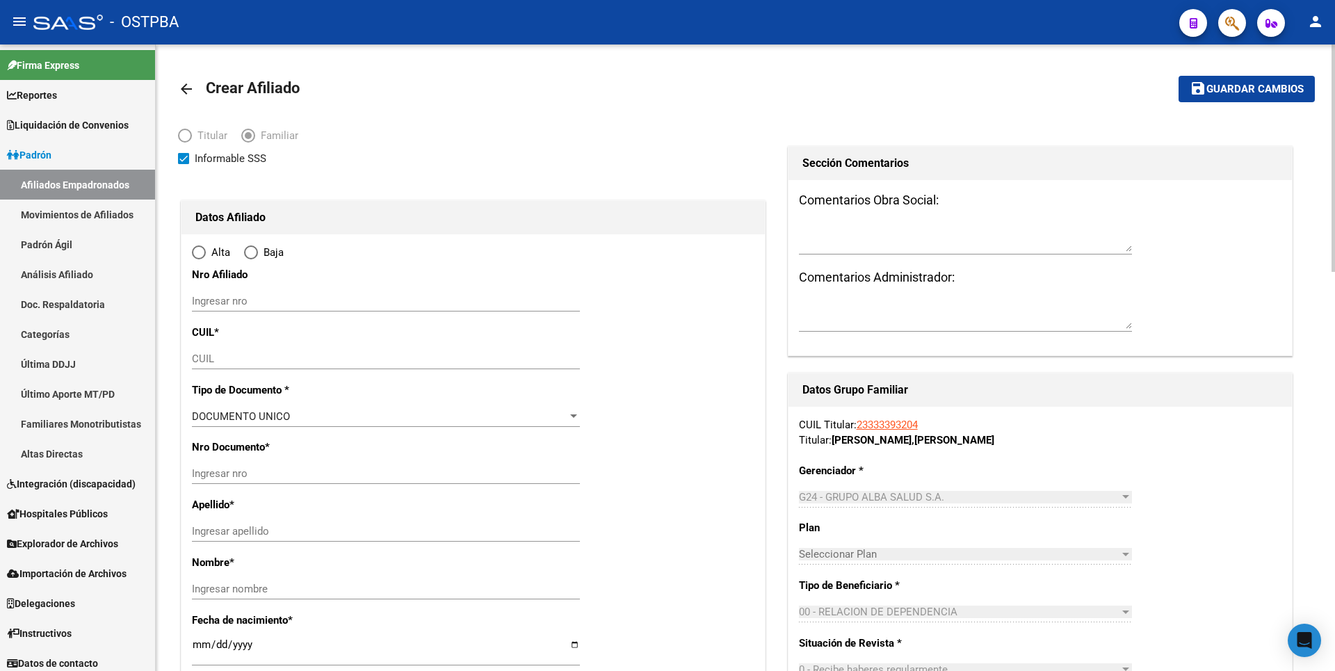
type input "JOSE CLEMENTE P"
type input "1665"
type input "MAYAGUEZ"
type input "4648"
radio input "true"
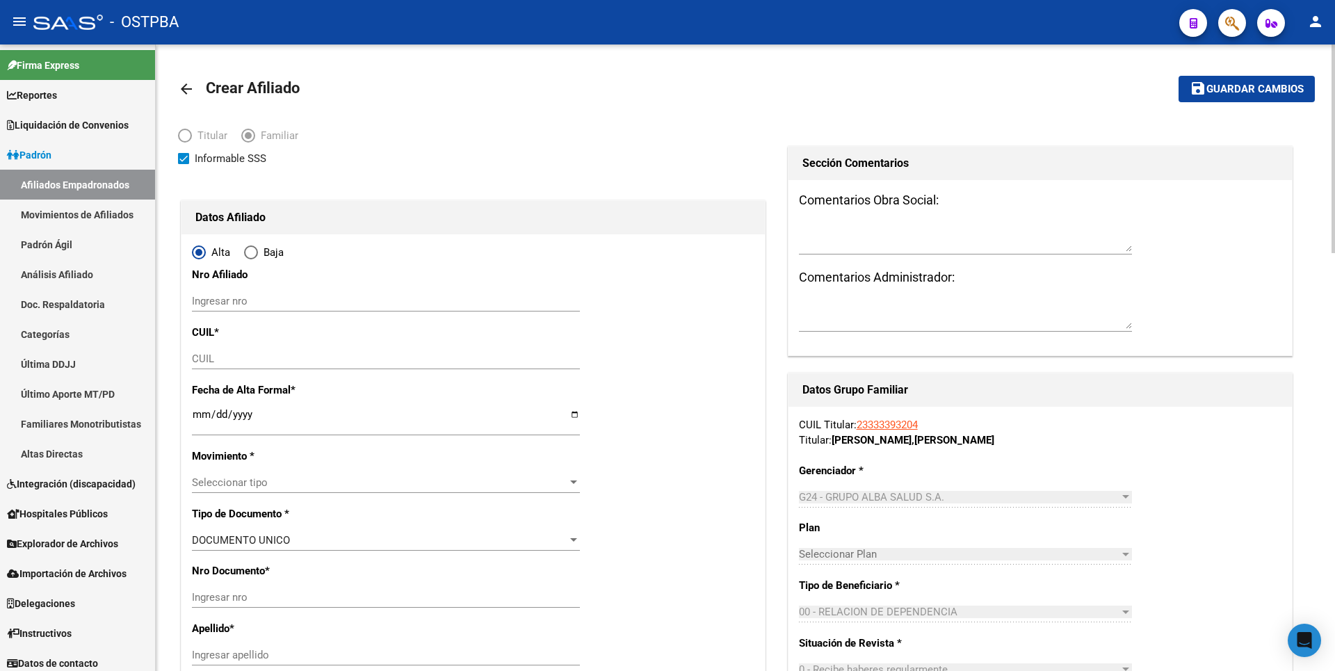
type input "33-66038665-9"
click at [203, 358] on input "CUIL" at bounding box center [386, 358] width 388 height 13
paste input "20-53135888-1"
type input "20-53135888-1"
type input "53135888"
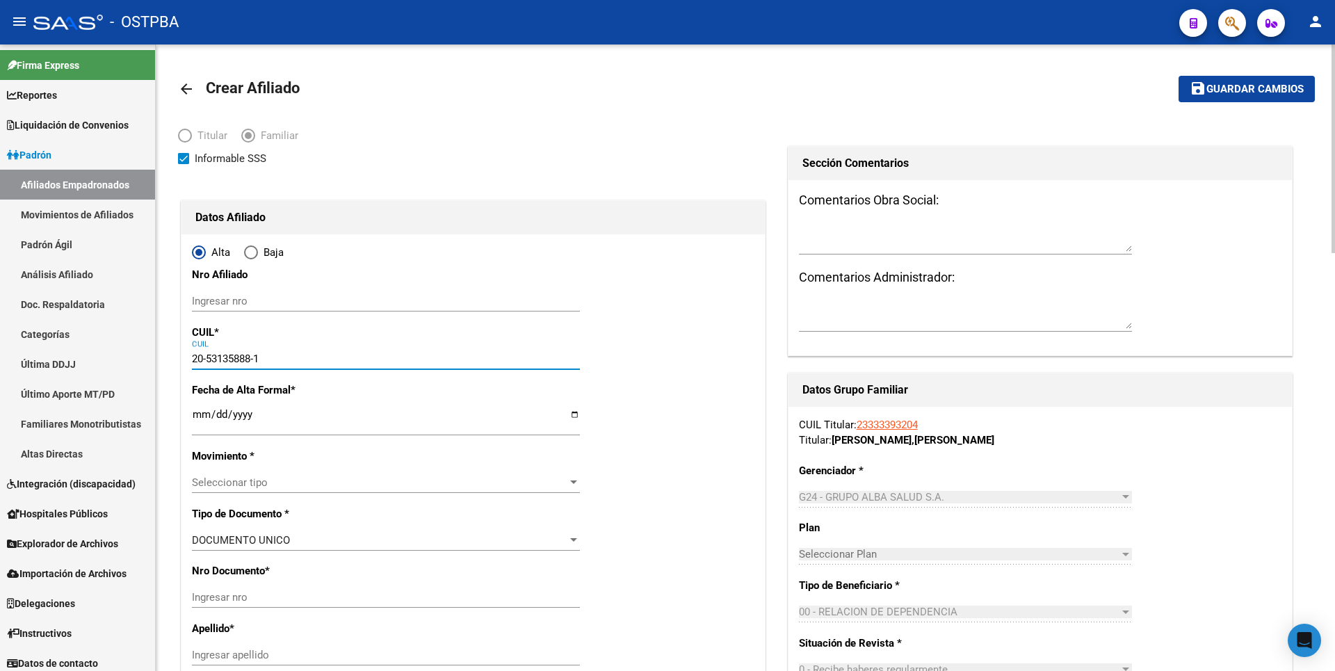
type input "RIVAROLA"
type input "LUCA THAIEL"
type input "2013-04-30"
type input "JOSE CLEMENTE P"
type input "20-53135888-1"
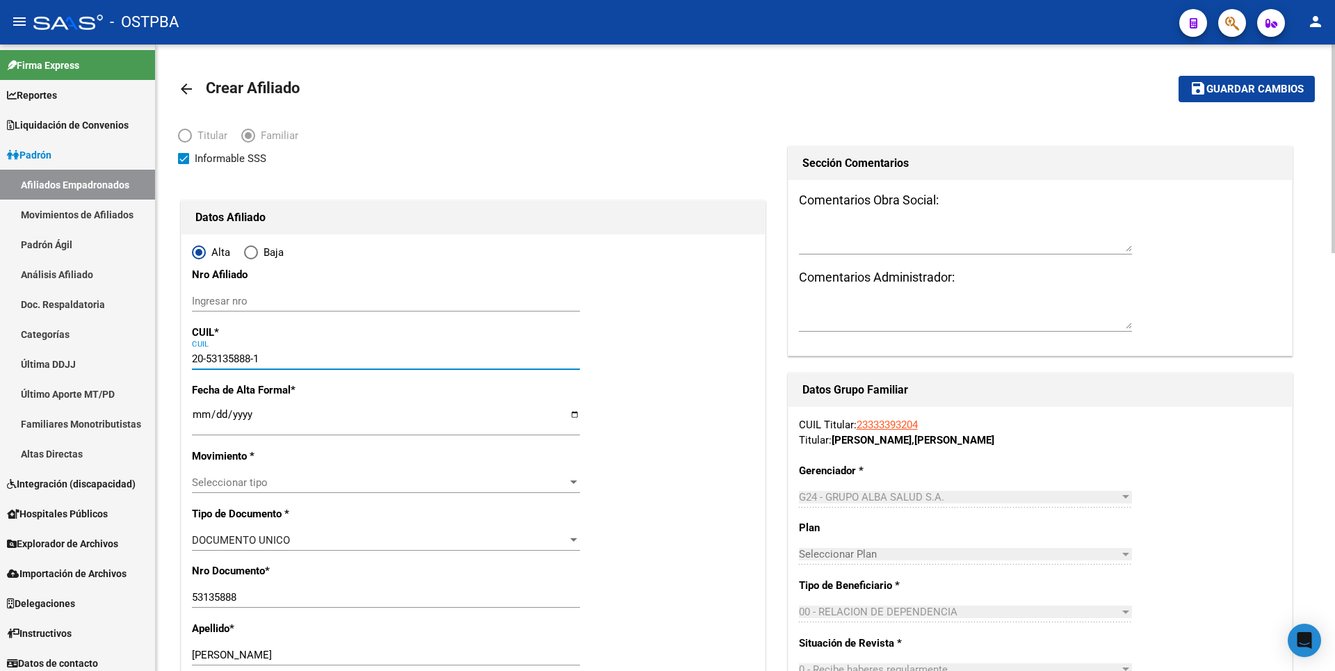
click at [200, 418] on input "Ingresar fecha" at bounding box center [386, 420] width 388 height 22
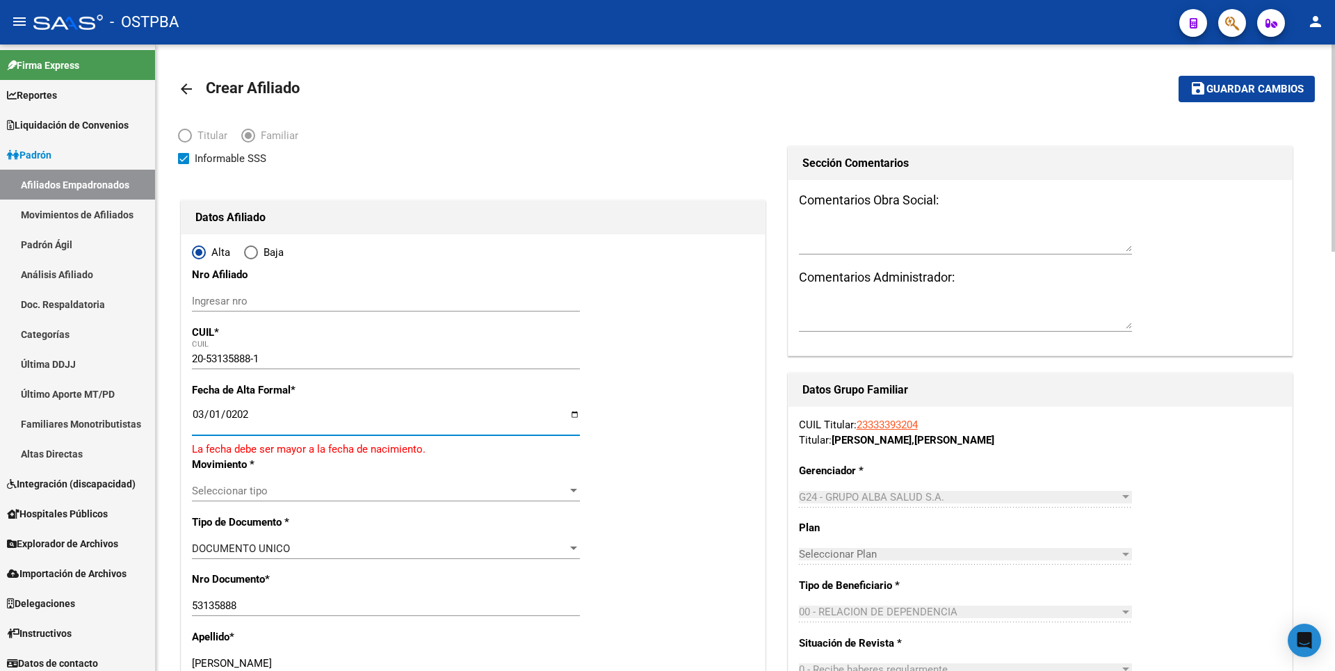
type input "2025-03-01"
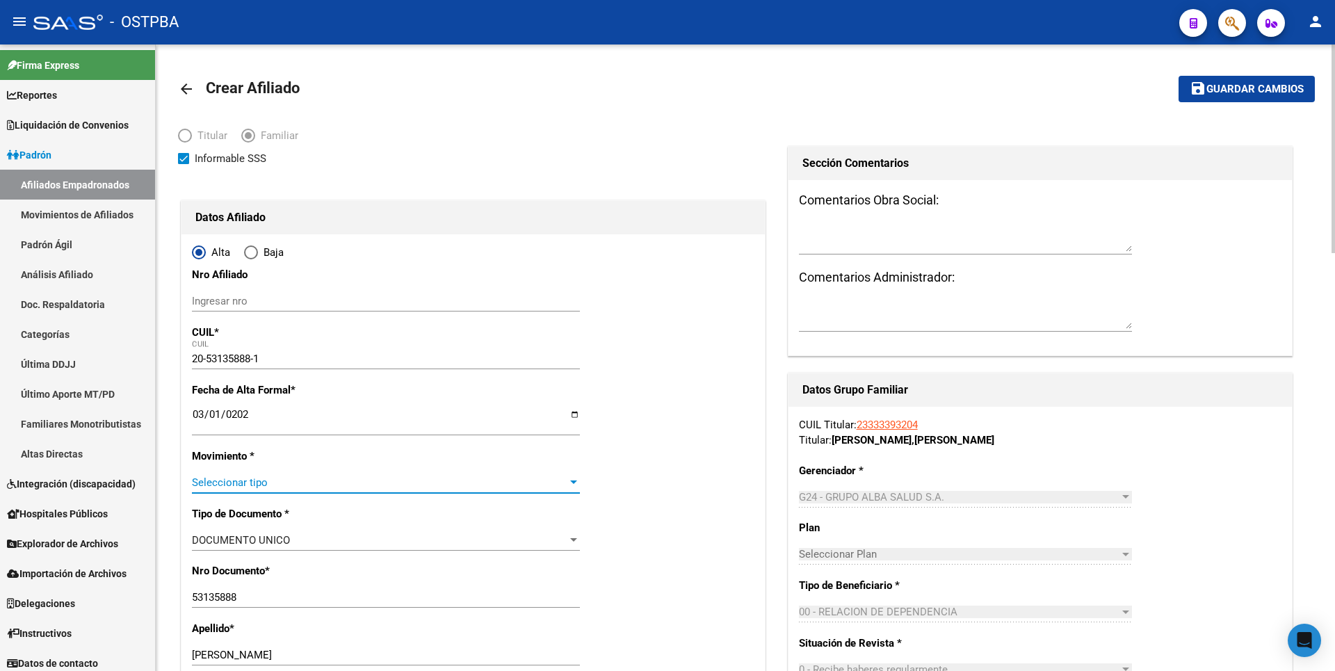
click at [572, 478] on div at bounding box center [573, 482] width 13 height 11
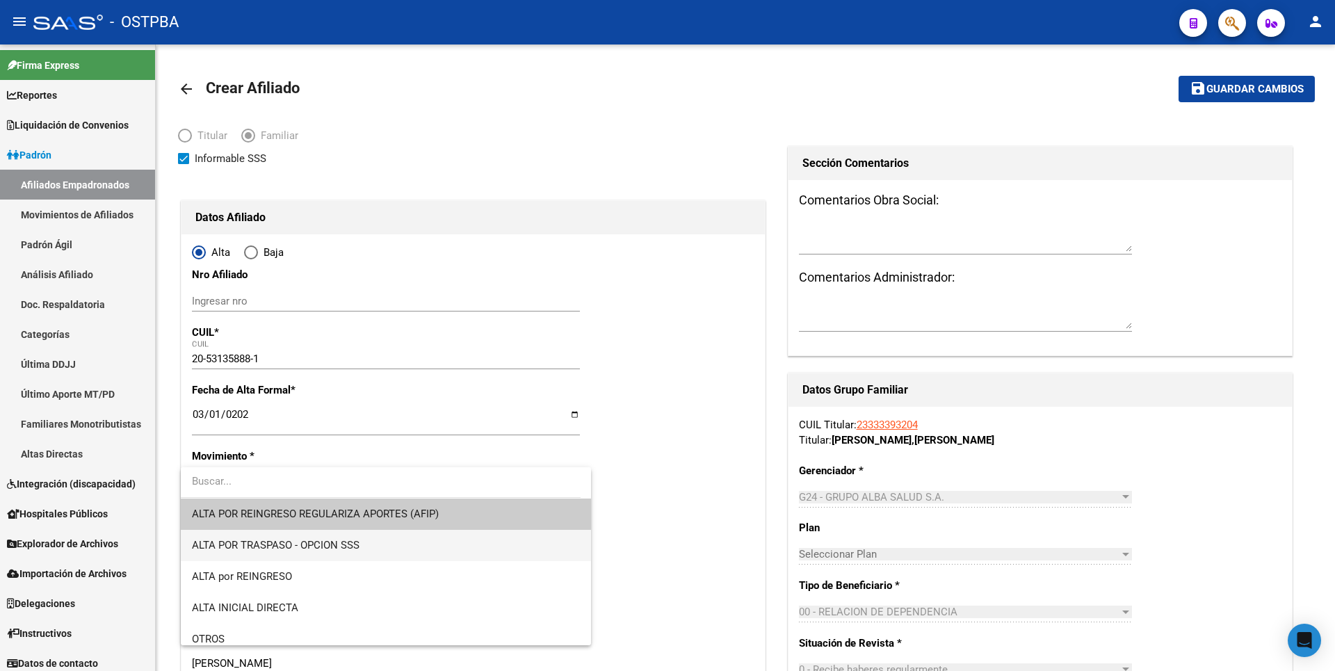
scroll to position [348, 0]
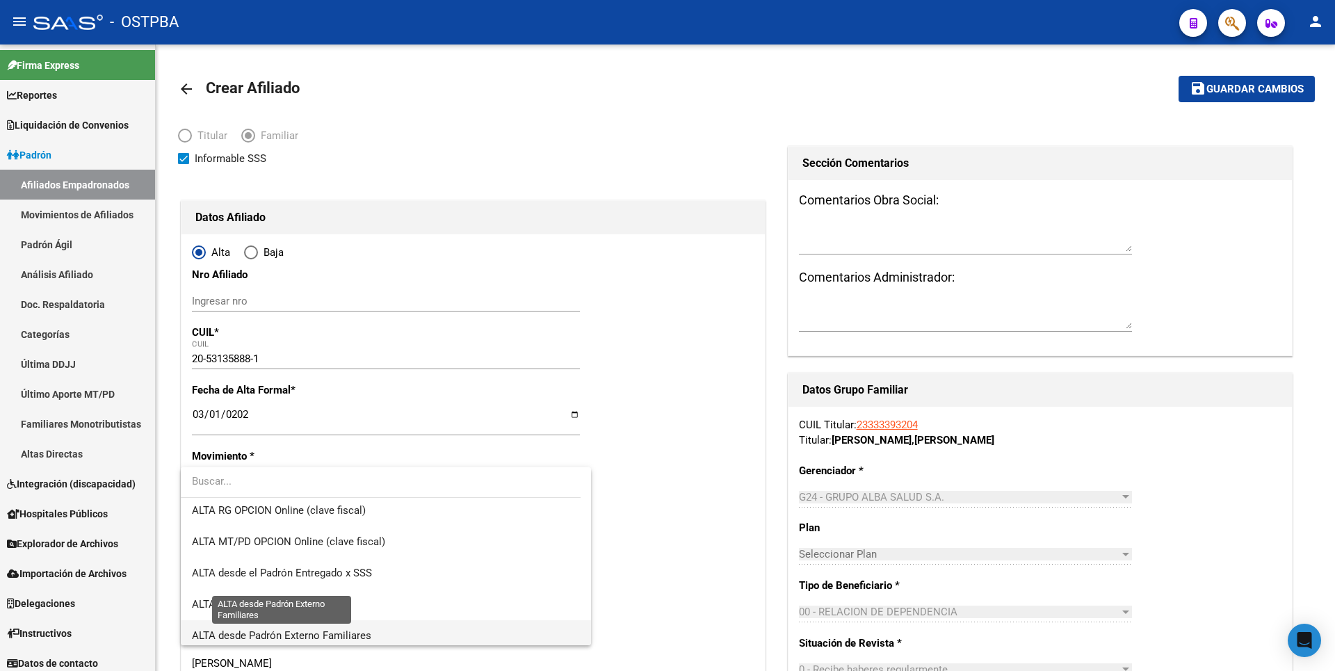
click at [341, 638] on span "ALTA desde Padrón Externo Familiares" at bounding box center [281, 635] width 179 height 13
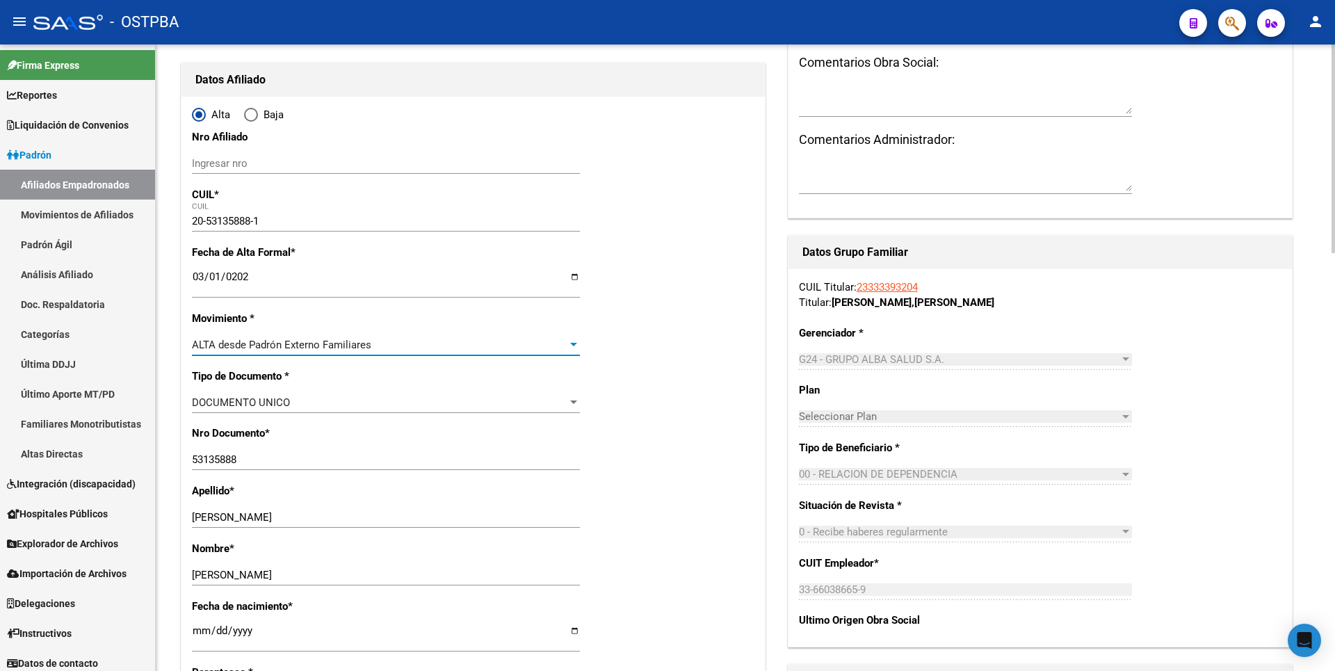
scroll to position [278, 0]
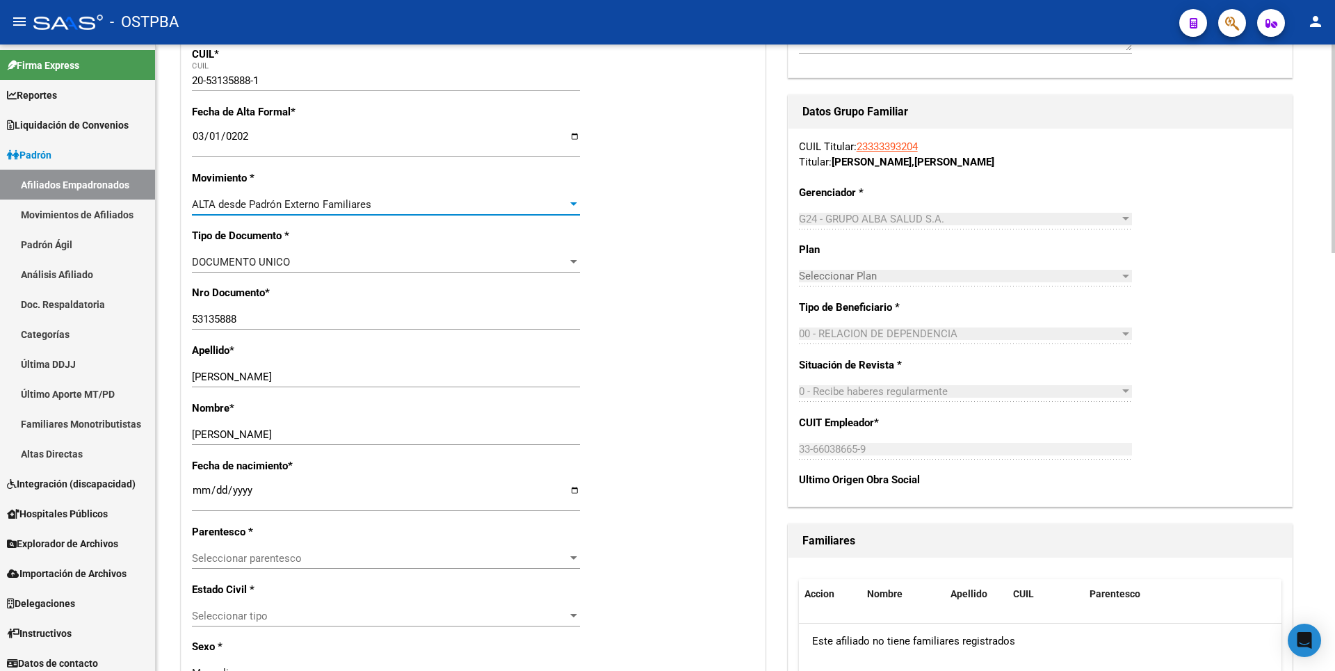
click at [571, 560] on div at bounding box center [573, 557] width 7 height 3
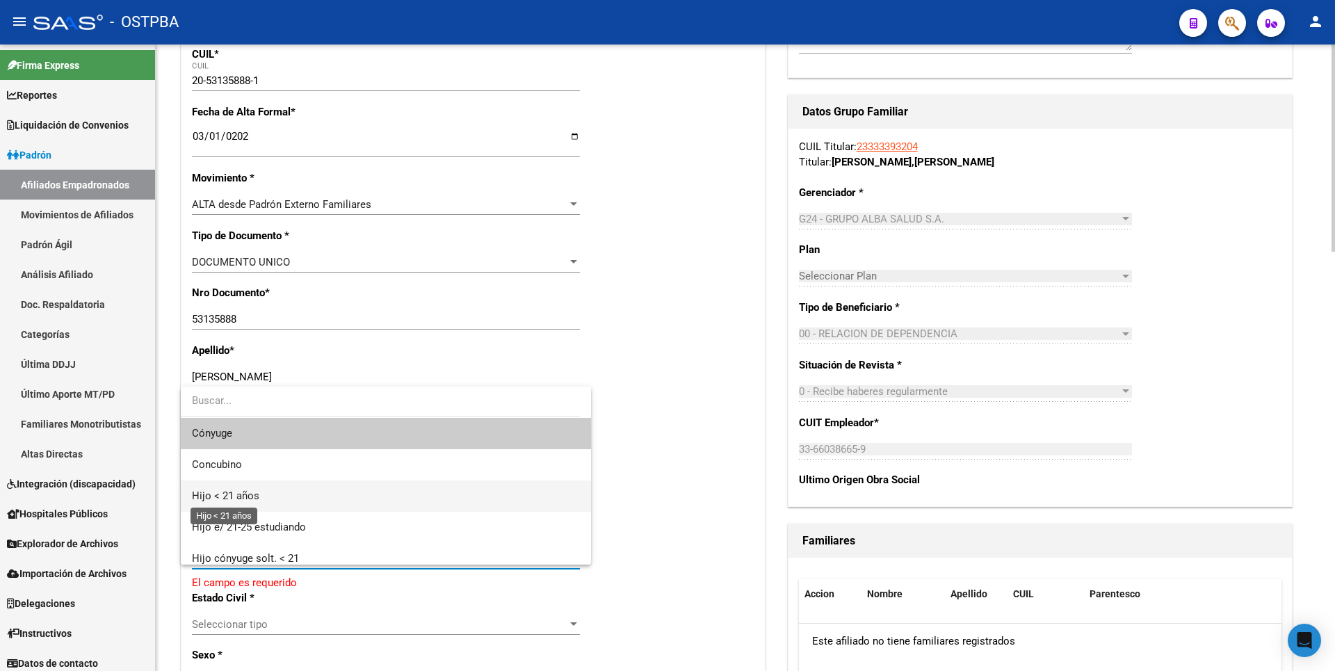
click at [248, 494] on span "Hijo < 21 años" at bounding box center [225, 495] width 67 height 13
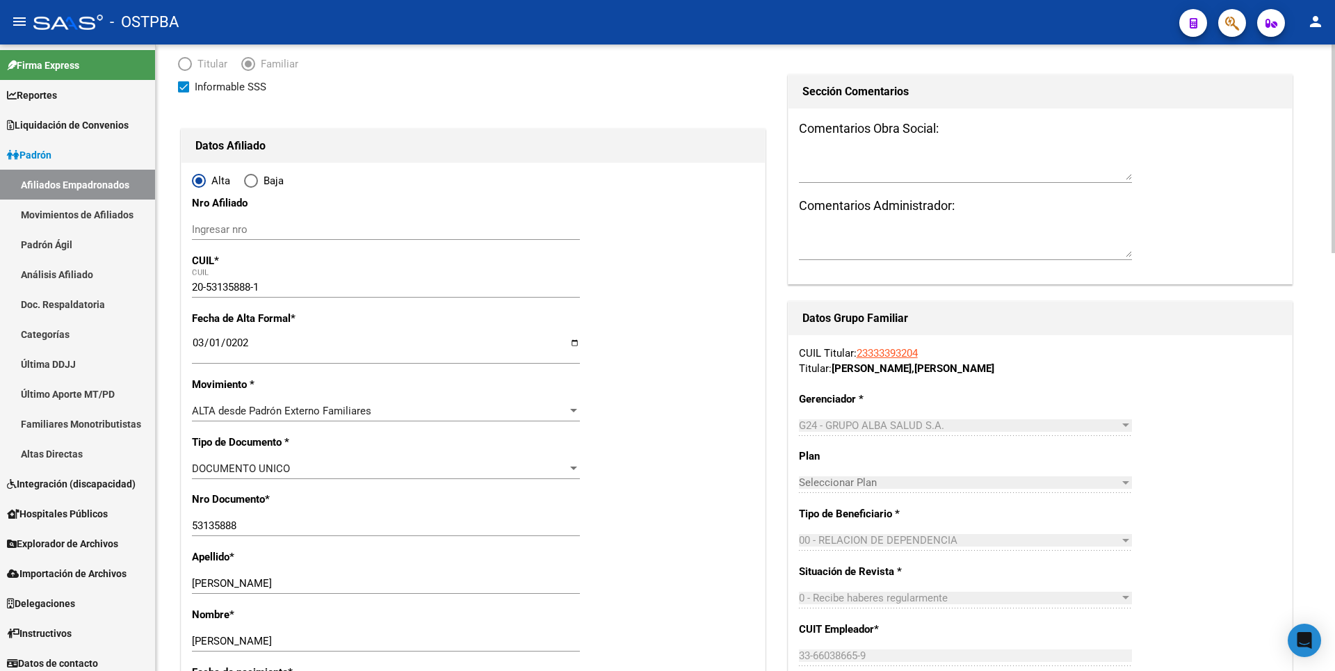
scroll to position [0, 0]
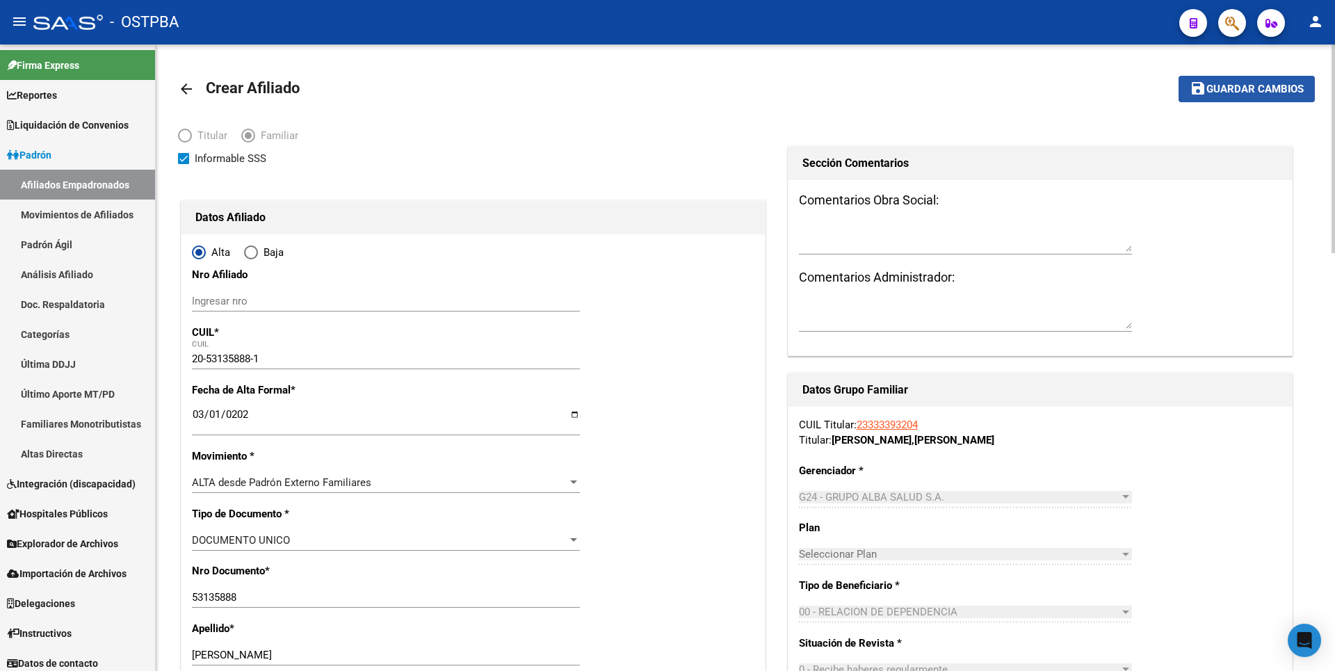
click at [1254, 86] on span "Guardar cambios" at bounding box center [1254, 89] width 97 height 13
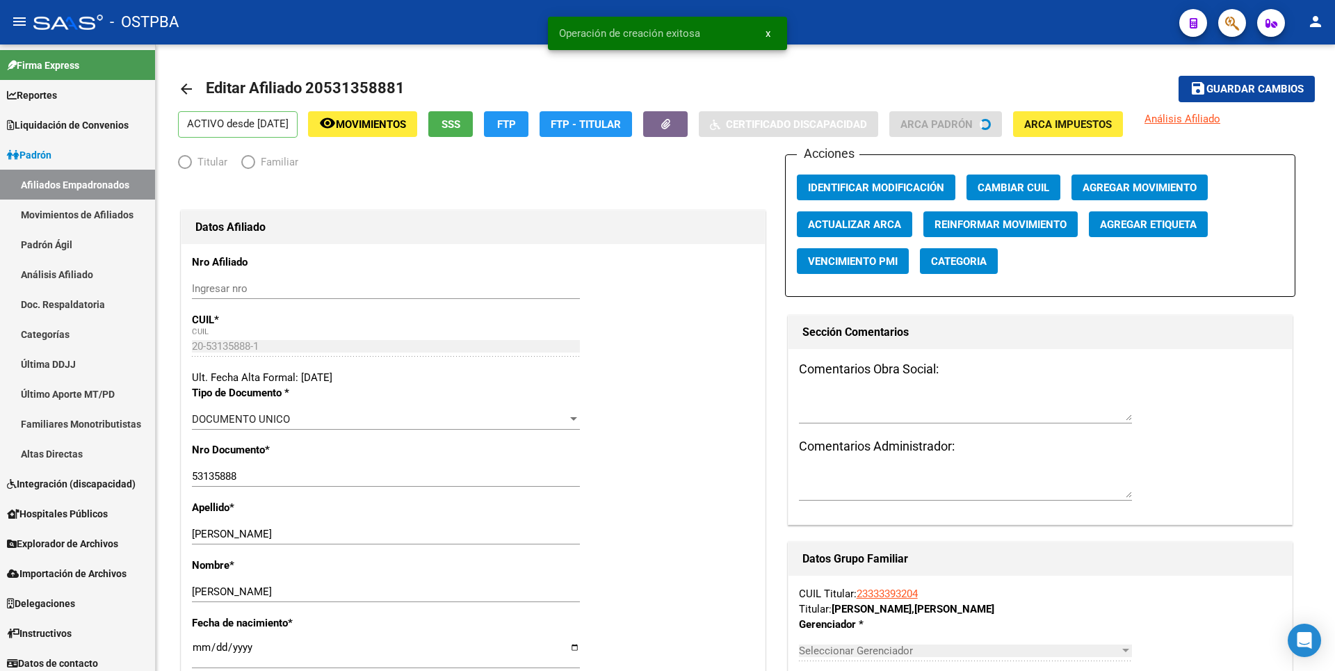
radio input "true"
type input "33-66038665-9"
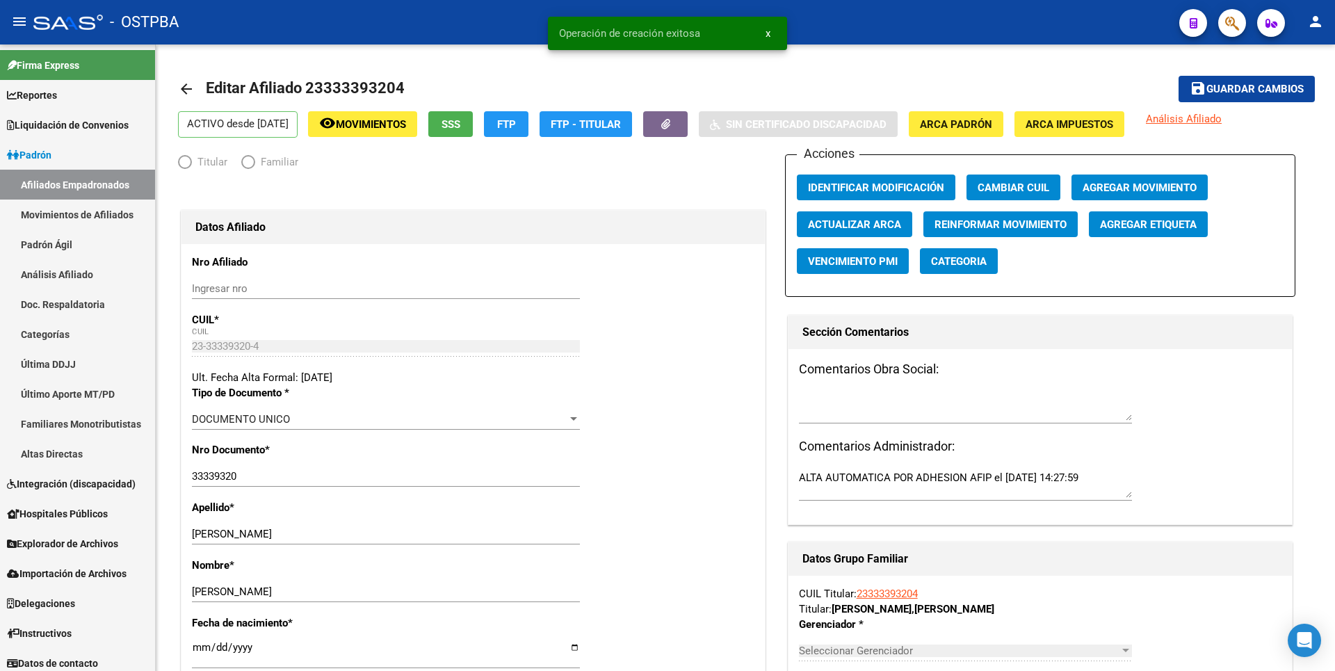
radio input "true"
type input "33-66038665-9"
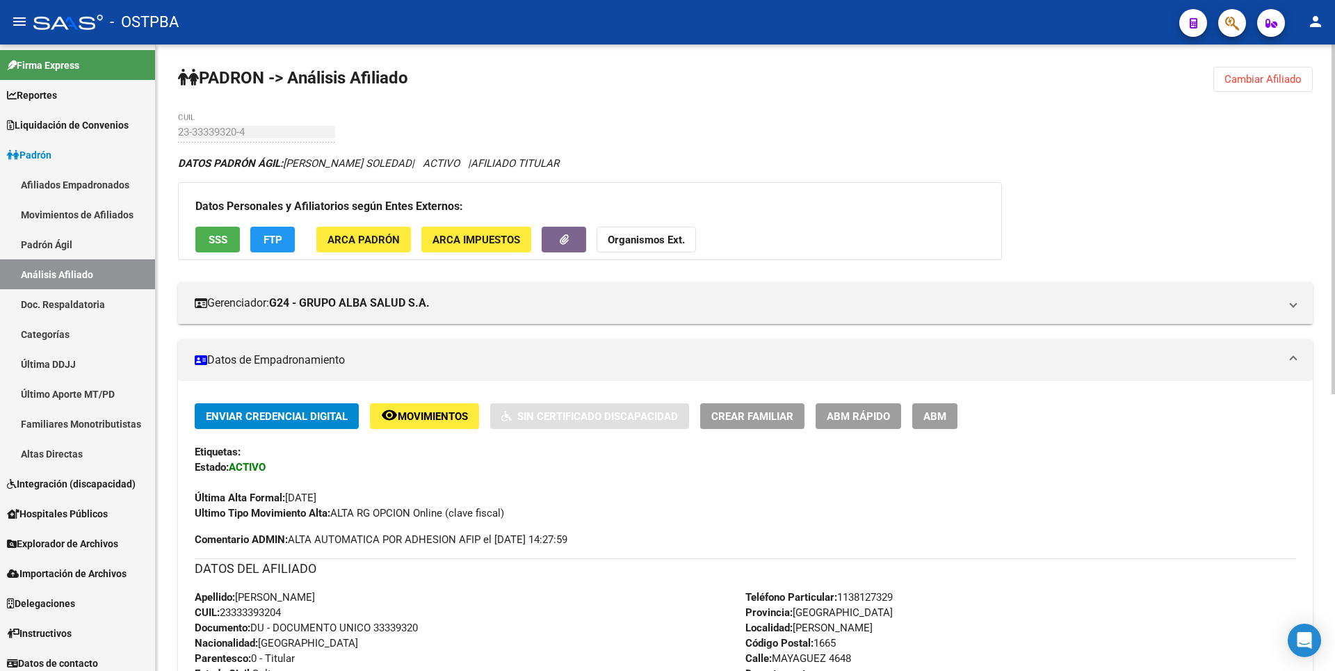
click at [1262, 73] on span "Cambiar Afiliado" at bounding box center [1262, 79] width 77 height 13
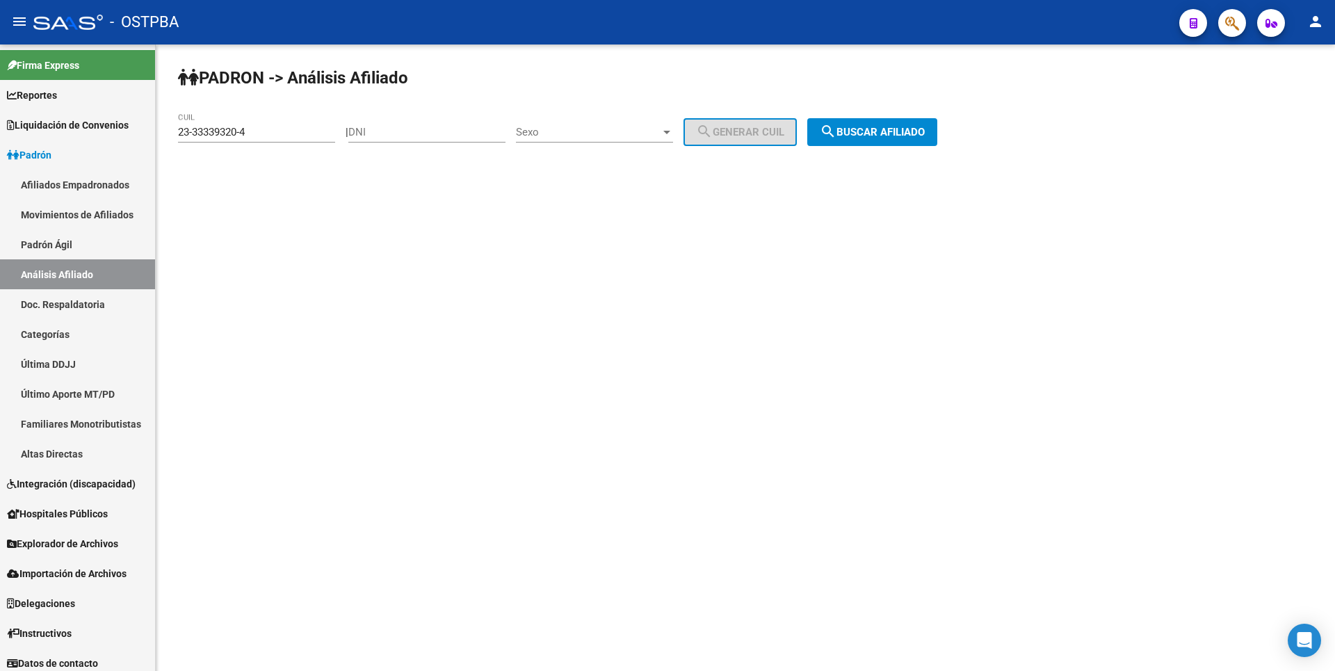
click at [398, 134] on input "DNI" at bounding box center [426, 132] width 157 height 13
type input "56394404"
drag, startPoint x: 269, startPoint y: 135, endPoint x: 1, endPoint y: 131, distance: 268.4
click at [1, 131] on mat-sidenav-container "Firma Express Reportes Tablero de Control Ingresos Percibidos Análisis de todos…" at bounding box center [667, 357] width 1335 height 626
click at [658, 132] on span "Sexo" at bounding box center [588, 132] width 145 height 13
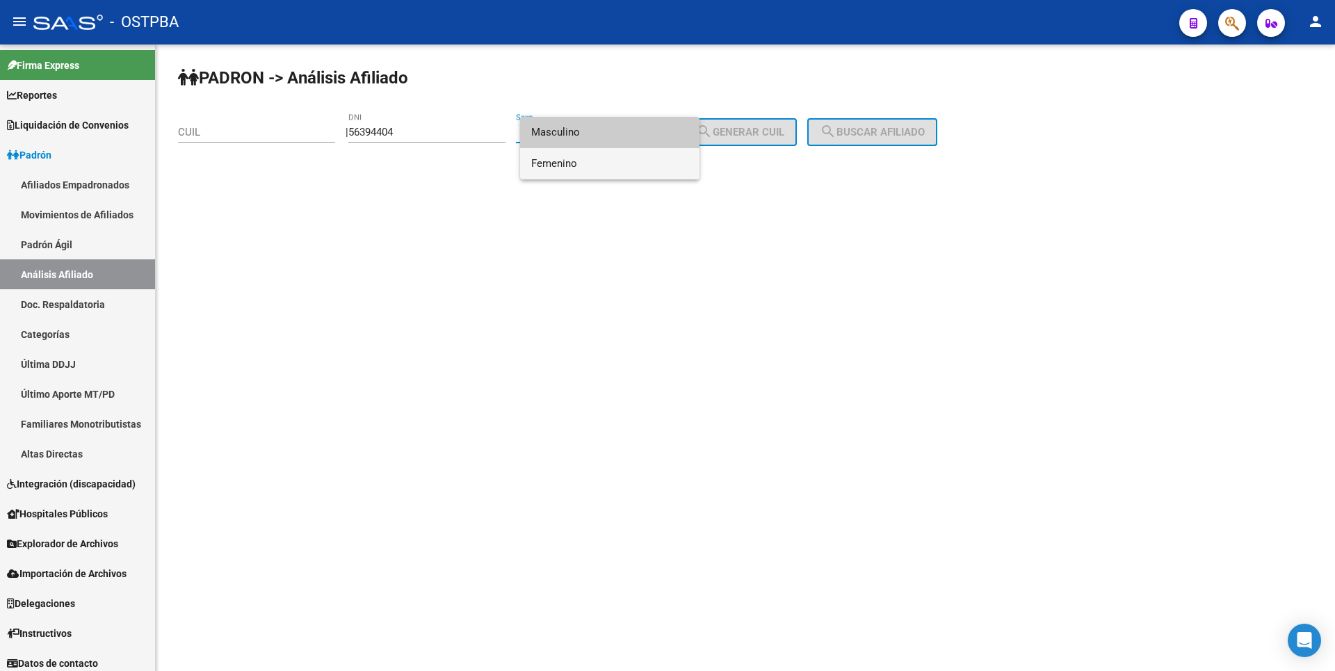
drag, startPoint x: 563, startPoint y: 161, endPoint x: 570, endPoint y: 159, distance: 7.1
click at [570, 159] on span "Femenino" at bounding box center [609, 163] width 157 height 31
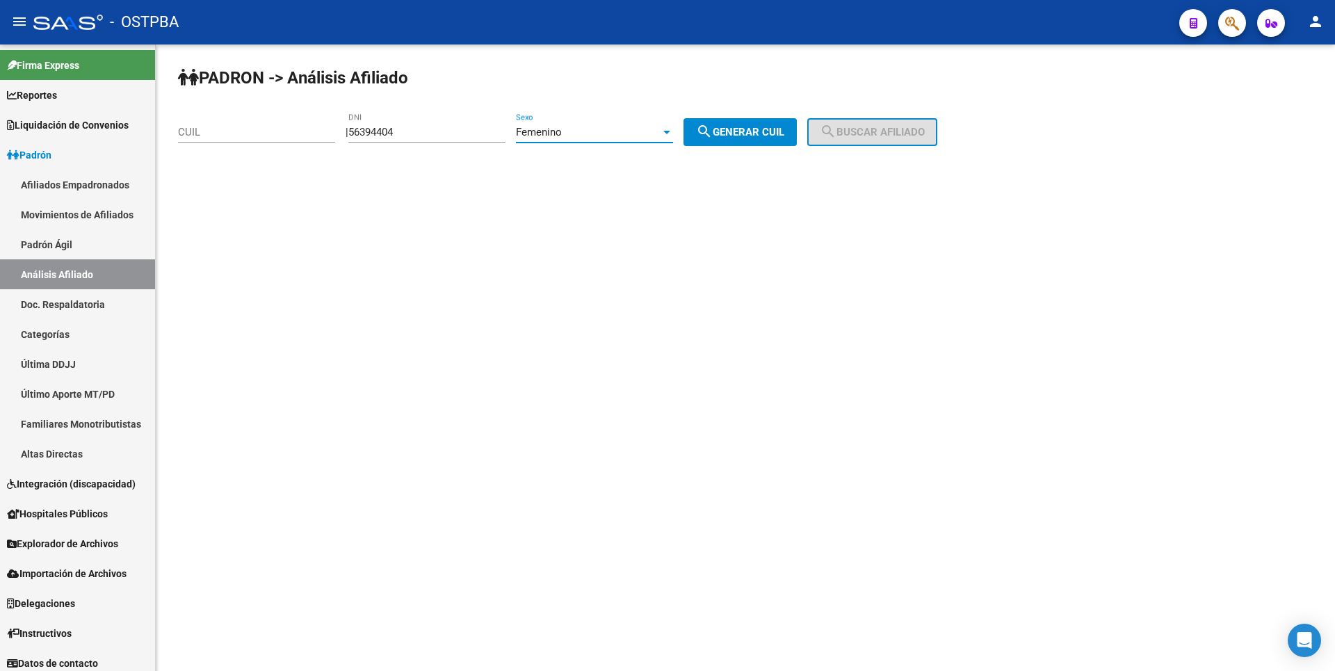
click at [771, 133] on span "search Generar CUIL" at bounding box center [740, 132] width 88 height 13
click at [913, 140] on button "search Buscar afiliado" at bounding box center [872, 132] width 130 height 28
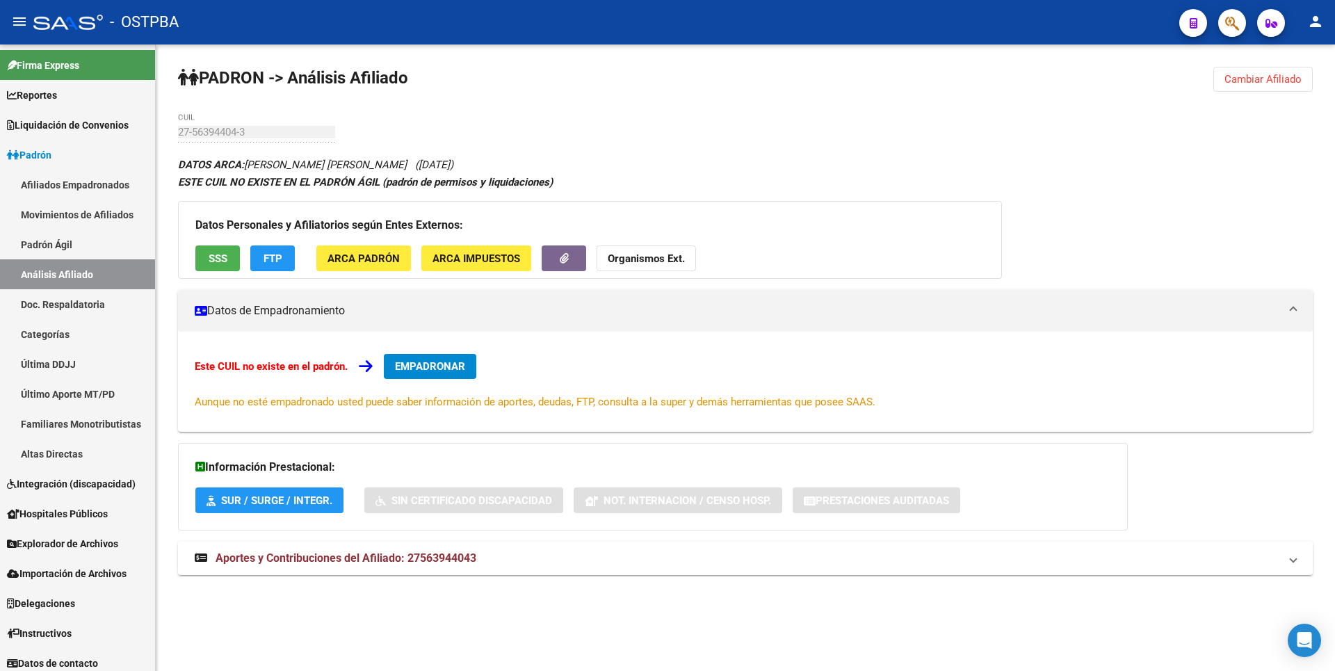
copy span "27563944043"
drag, startPoint x: 409, startPoint y: 558, endPoint x: 491, endPoint y: 558, distance: 82.0
click at [491, 558] on mat-panel-title "Aportes y Contribuciones del Afiliado: 27563944043" at bounding box center [737, 558] width 1085 height 15
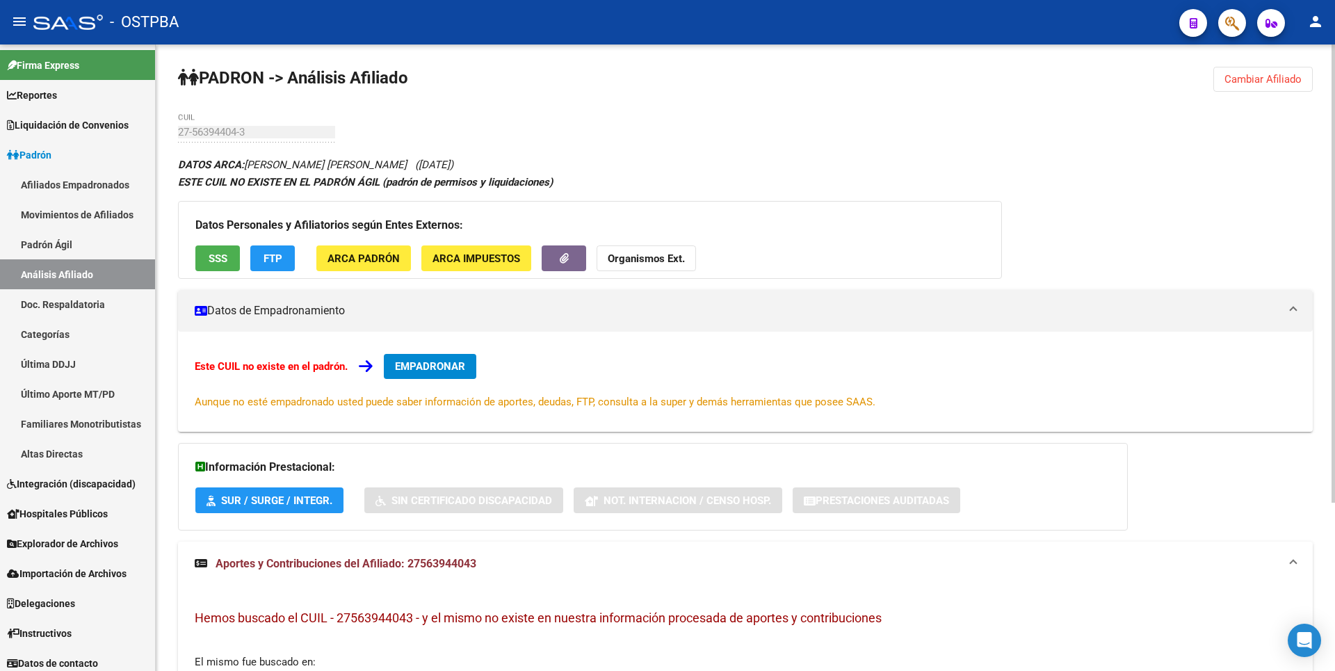
click at [1286, 82] on span "Cambiar Afiliado" at bounding box center [1262, 79] width 77 height 13
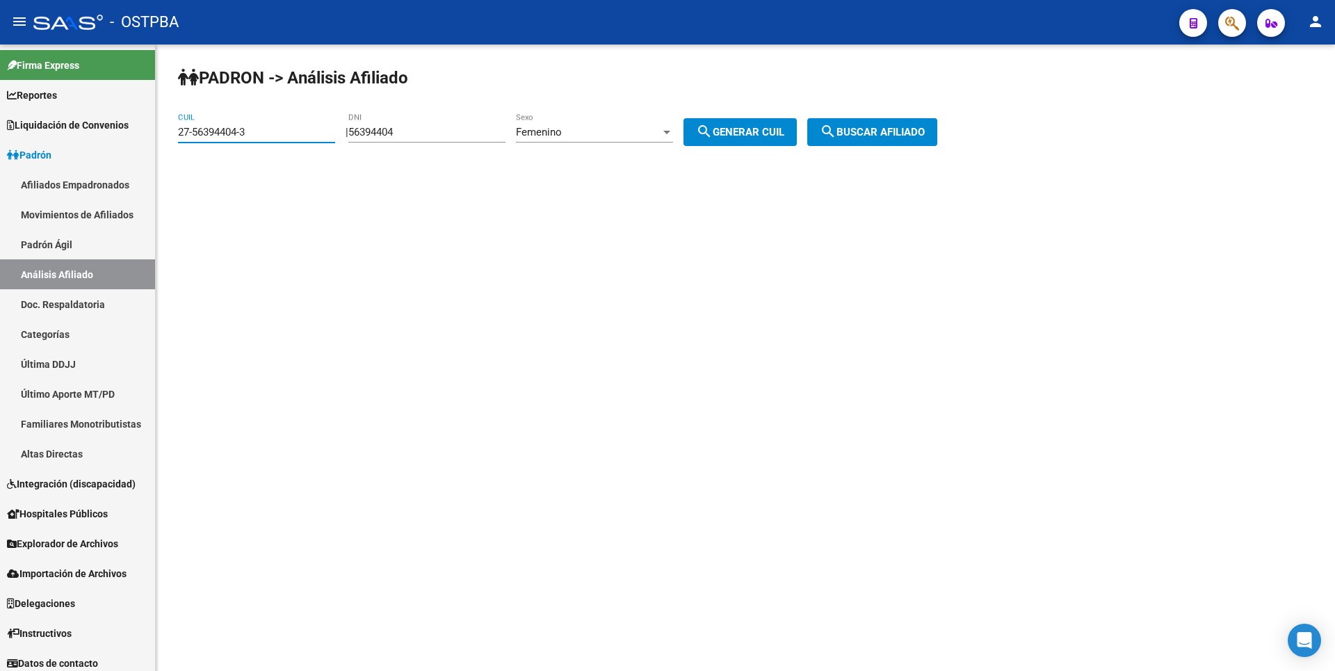
drag, startPoint x: 284, startPoint y: 129, endPoint x: 205, endPoint y: 129, distance: 78.6
click at [205, 129] on input "27-56394404-3" at bounding box center [256, 132] width 157 height 13
click at [316, 159] on div "PADRON -> Análisis Afiliado 27-56394404-3 CUIL | 56394404 DNI Femenino Sexo sea…" at bounding box center [745, 117] width 1179 height 146
drag, startPoint x: 254, startPoint y: 130, endPoint x: 102, endPoint y: 115, distance: 153.7
click at [103, 114] on mat-sidenav-container "Firma Express Reportes Tablero de Control Ingresos Percibidos Análisis de todos…" at bounding box center [667, 357] width 1335 height 626
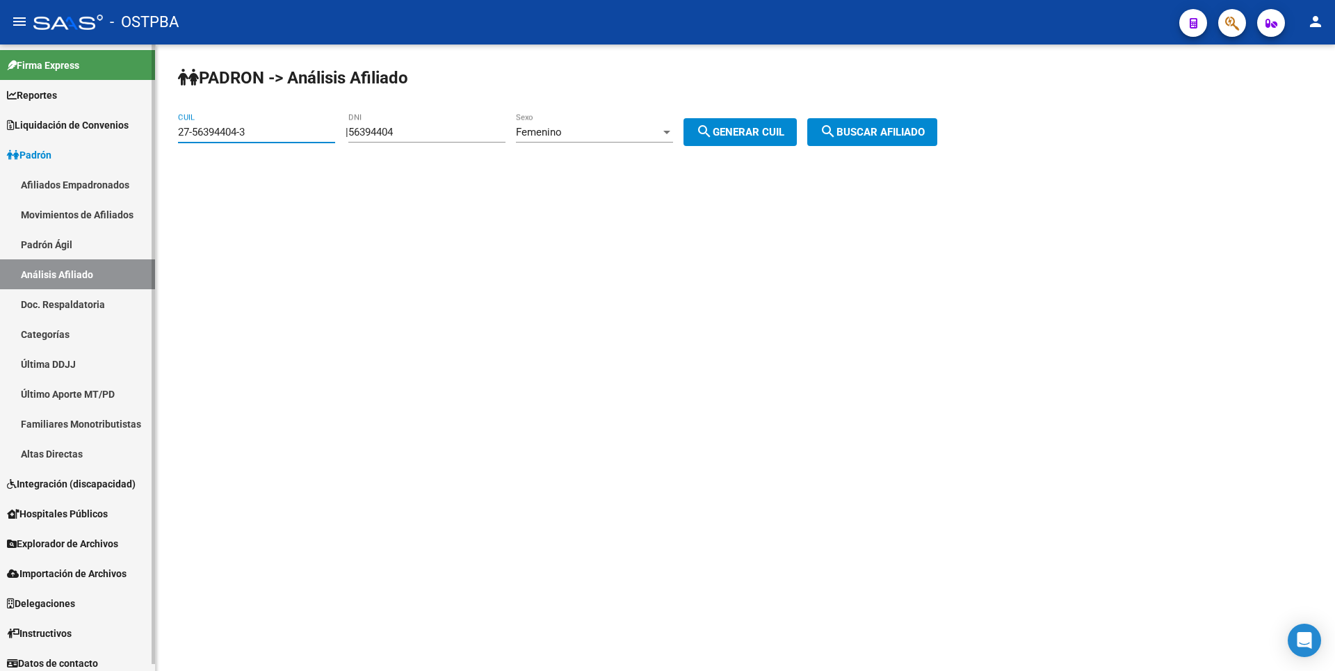
paste input "0-32089266-0"
type input "20-32089266-0"
click at [887, 124] on button "search Buscar afiliado" at bounding box center [872, 132] width 130 height 28
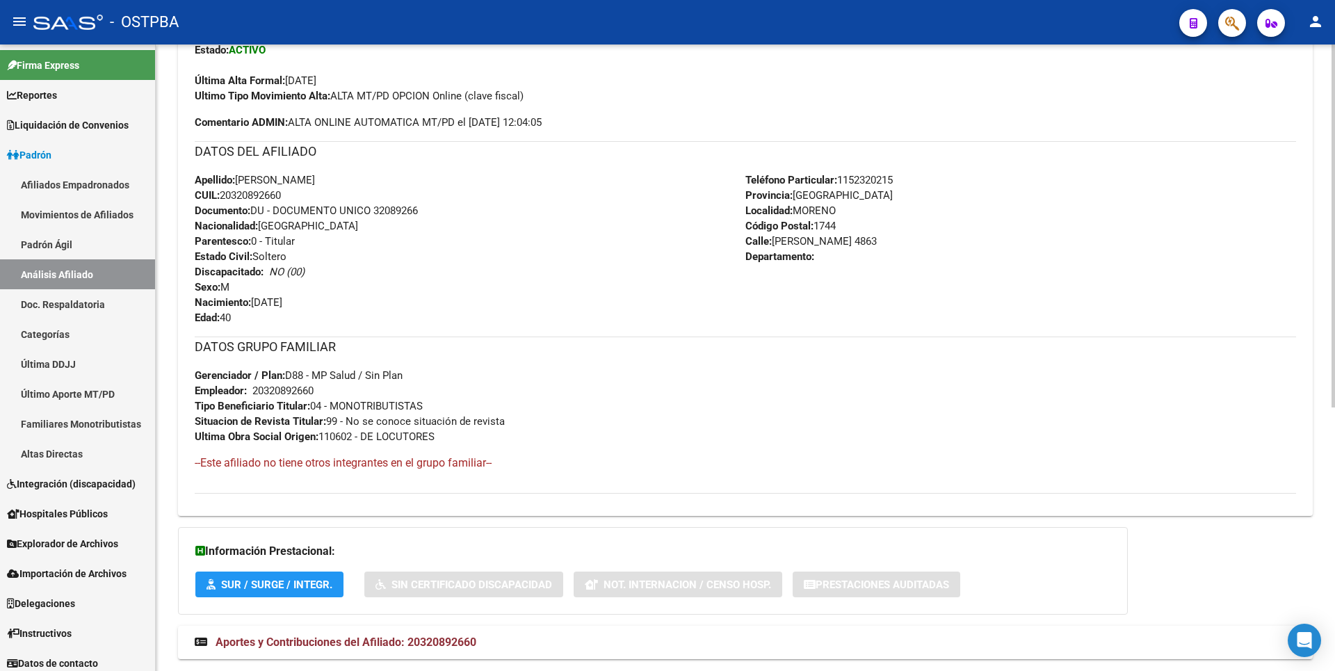
scroll to position [454, 0]
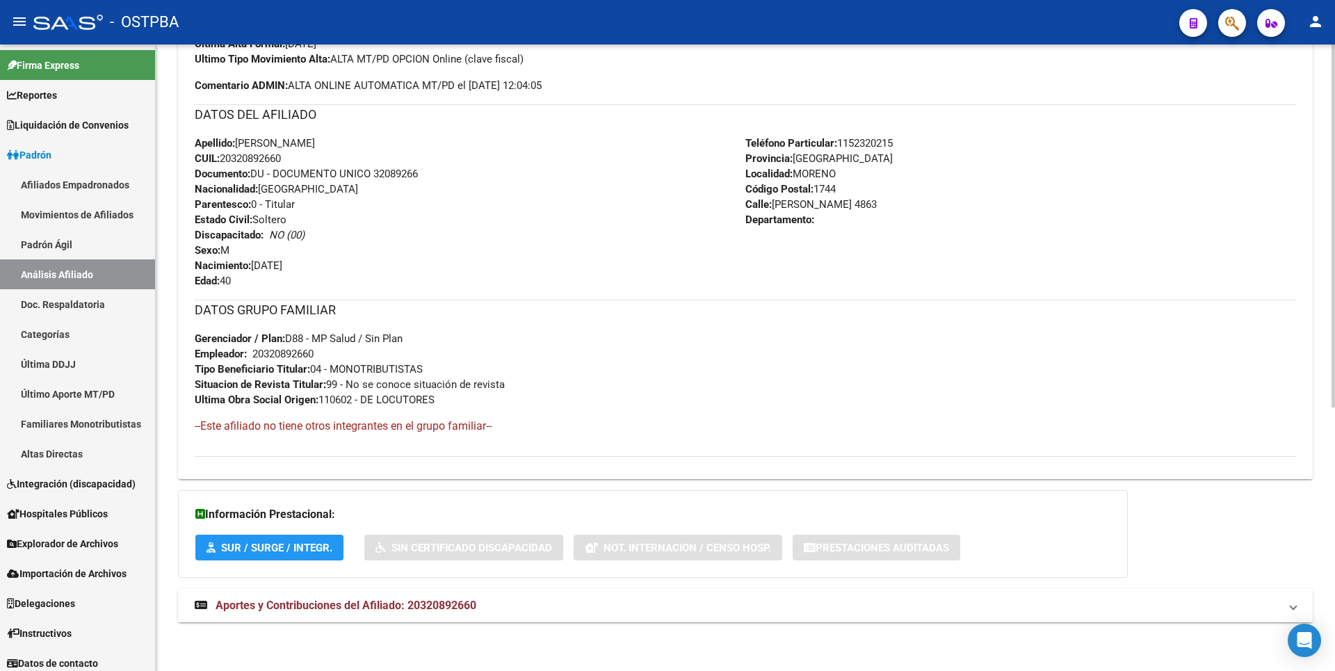
click at [371, 615] on mat-expansion-panel-header "Aportes y Contribuciones del Afiliado: 20320892660" at bounding box center [745, 605] width 1135 height 33
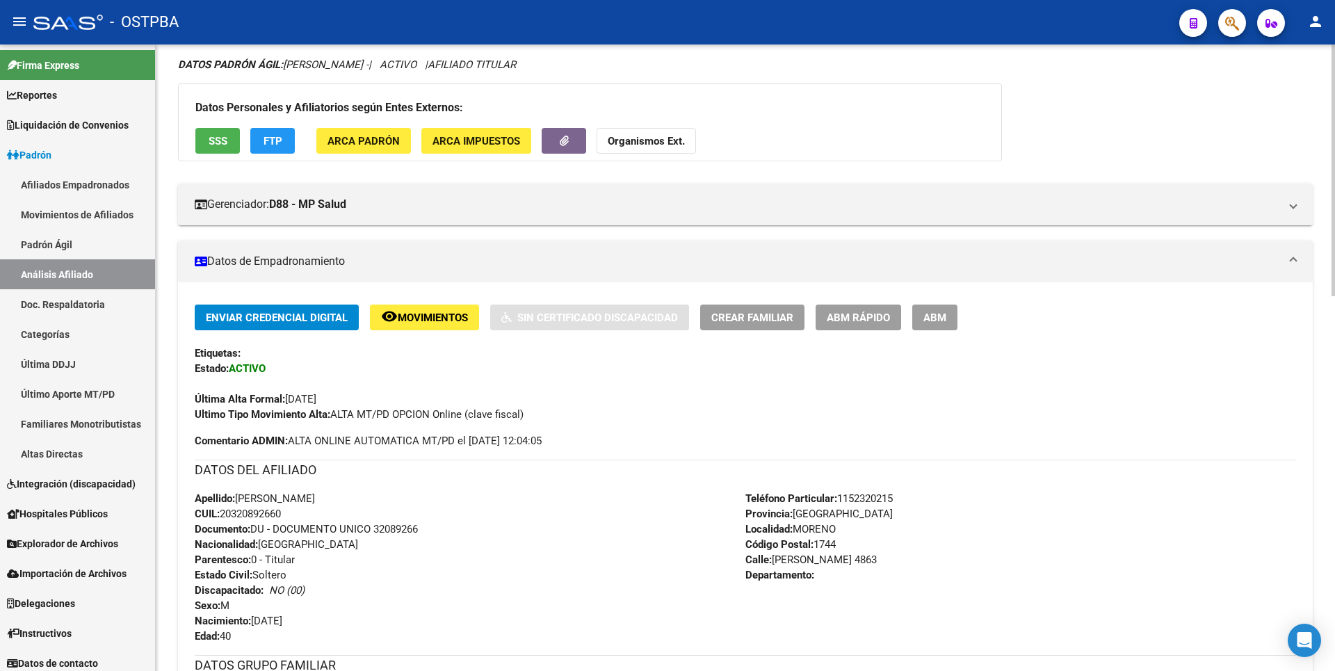
scroll to position [0, 0]
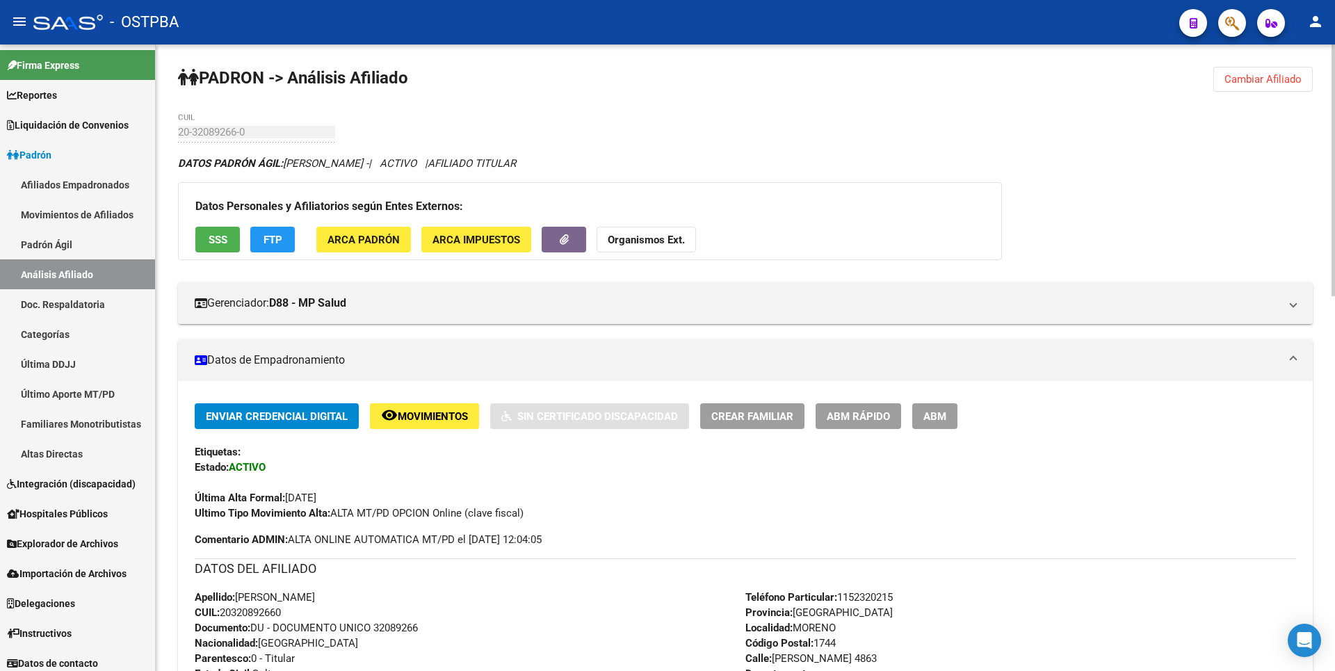
click at [220, 245] on span "SSS" at bounding box center [218, 240] width 19 height 13
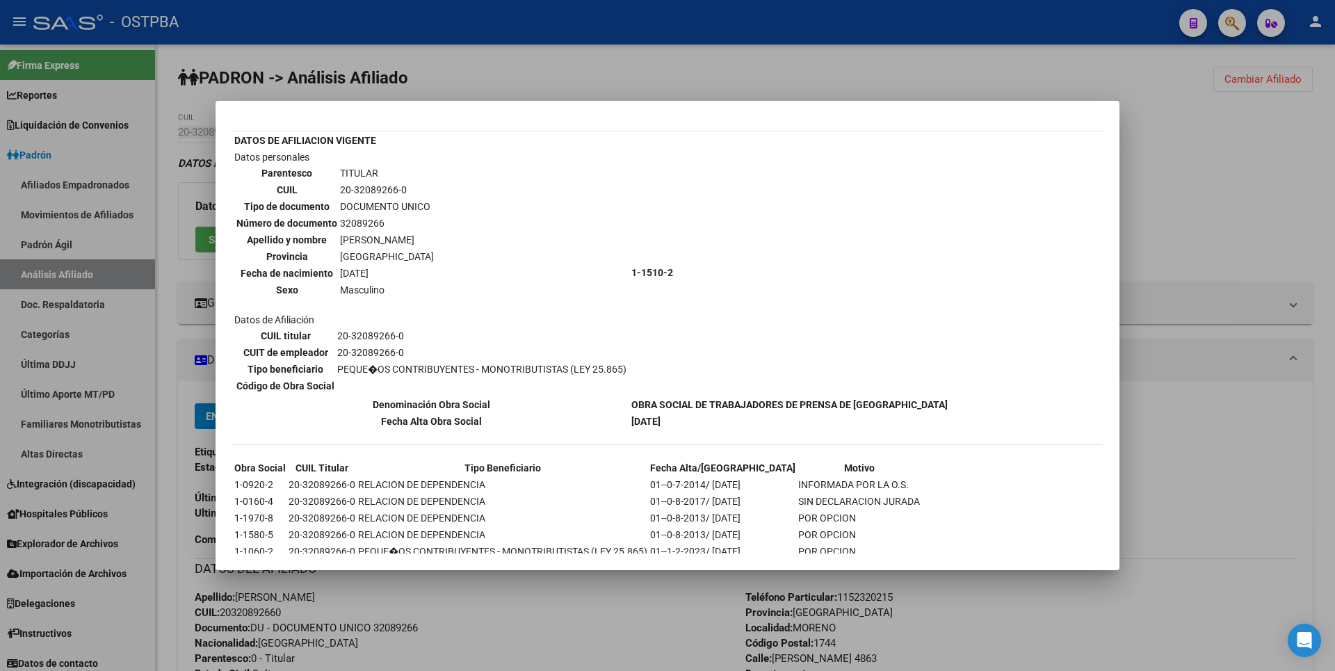
scroll to position [74, 0]
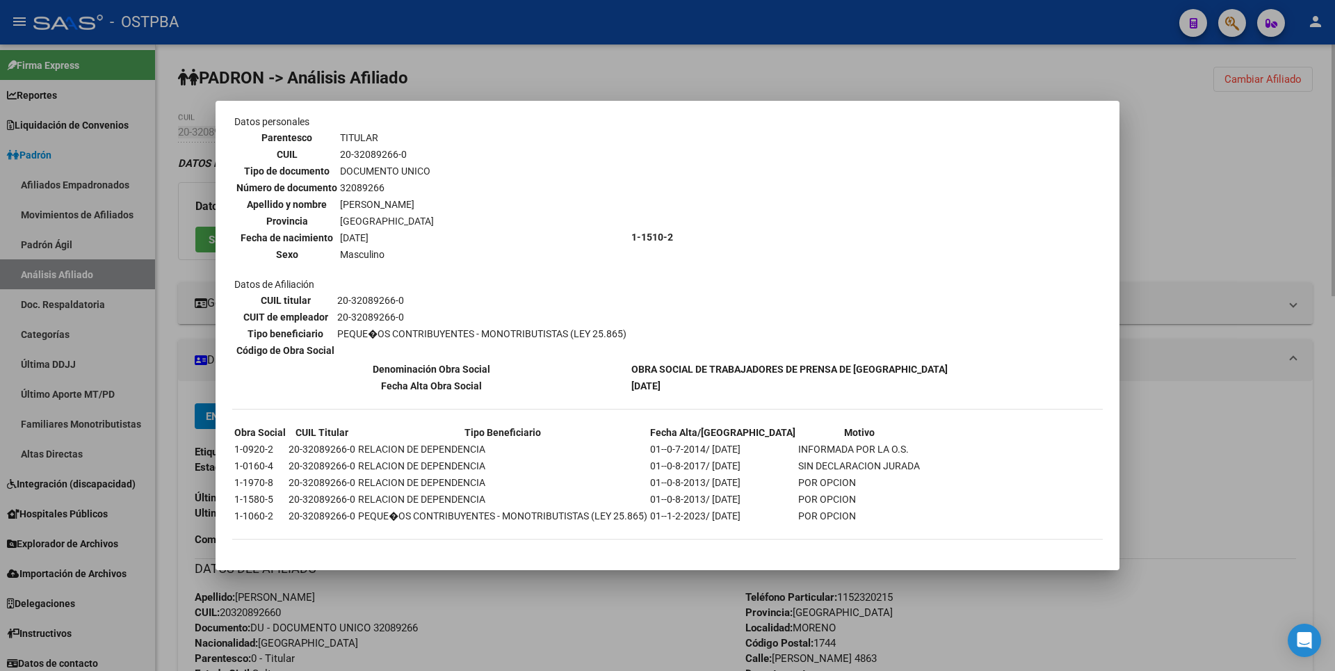
drag, startPoint x: 1252, startPoint y: 248, endPoint x: 1012, endPoint y: 261, distance: 240.9
click at [1252, 248] on div at bounding box center [667, 335] width 1335 height 671
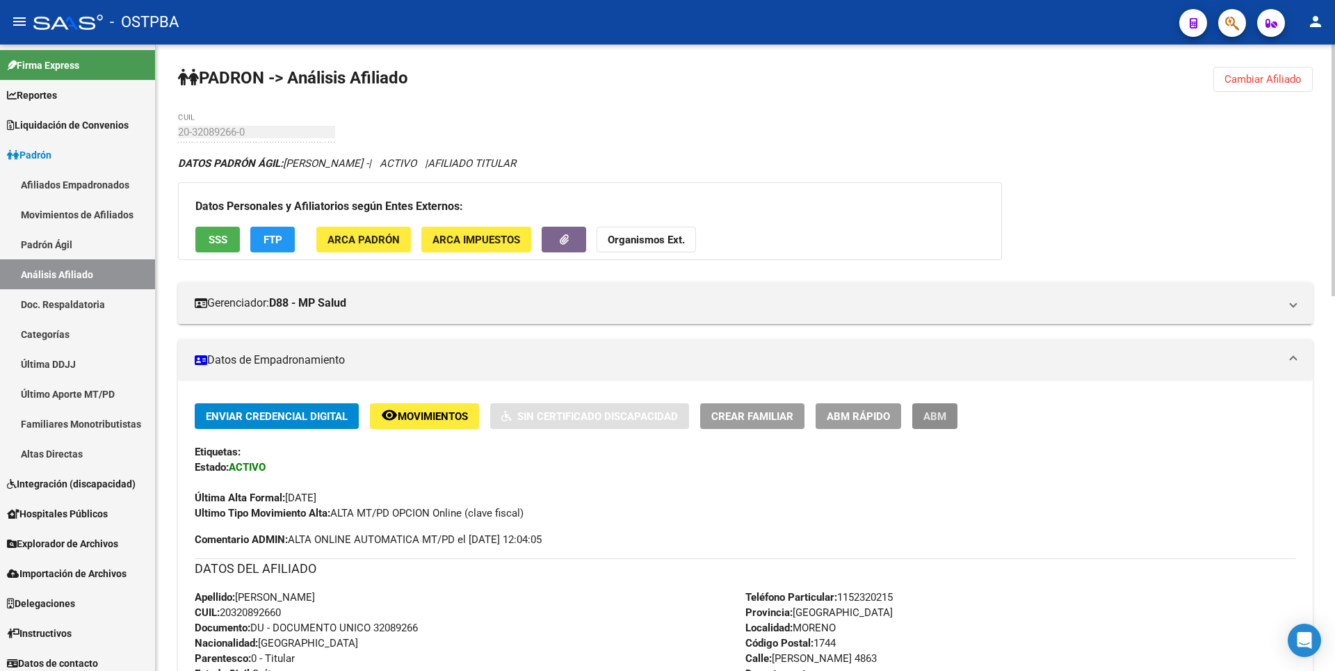
click at [933, 408] on button "ABM" at bounding box center [934, 416] width 45 height 26
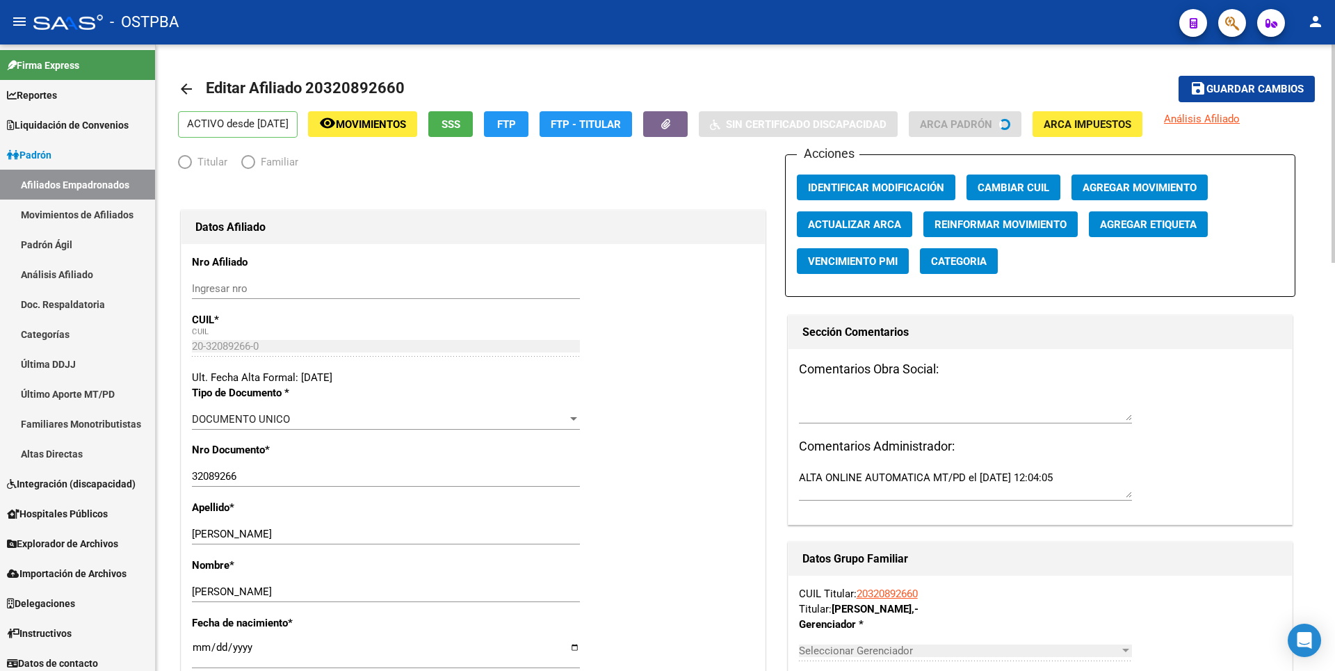
radio input "true"
type input "20-32089266-0"
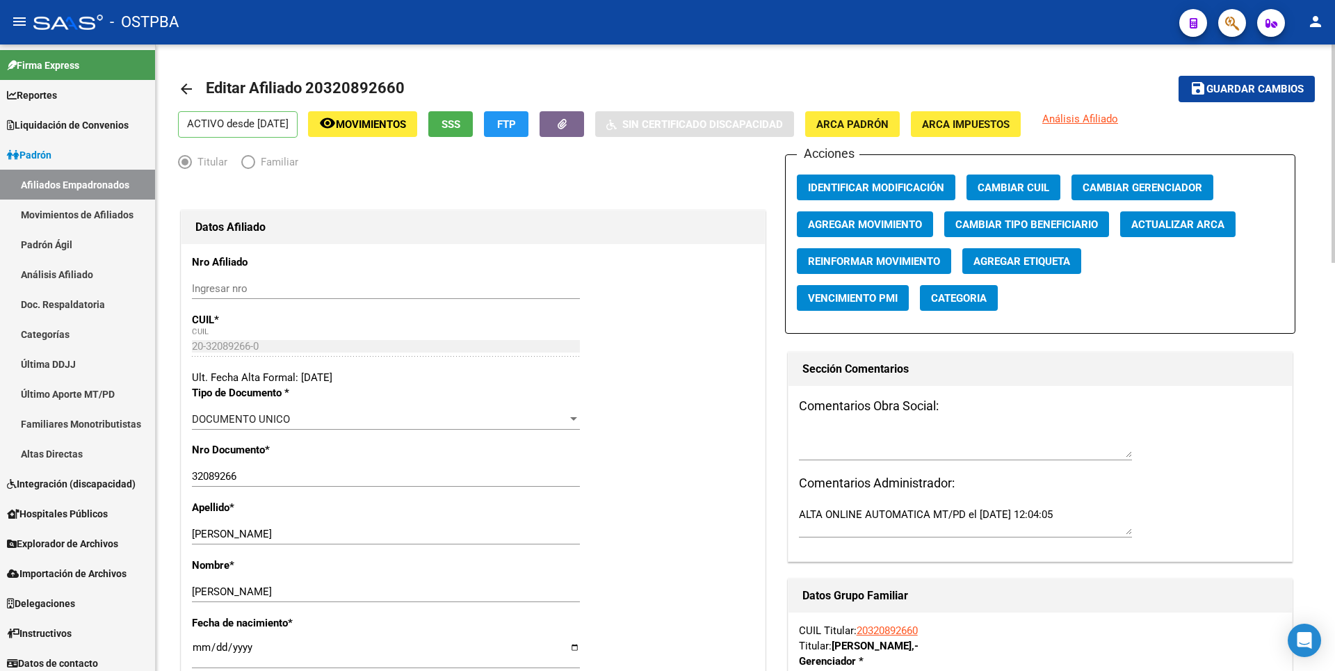
click at [460, 119] on span "SSS" at bounding box center [450, 124] width 19 height 13
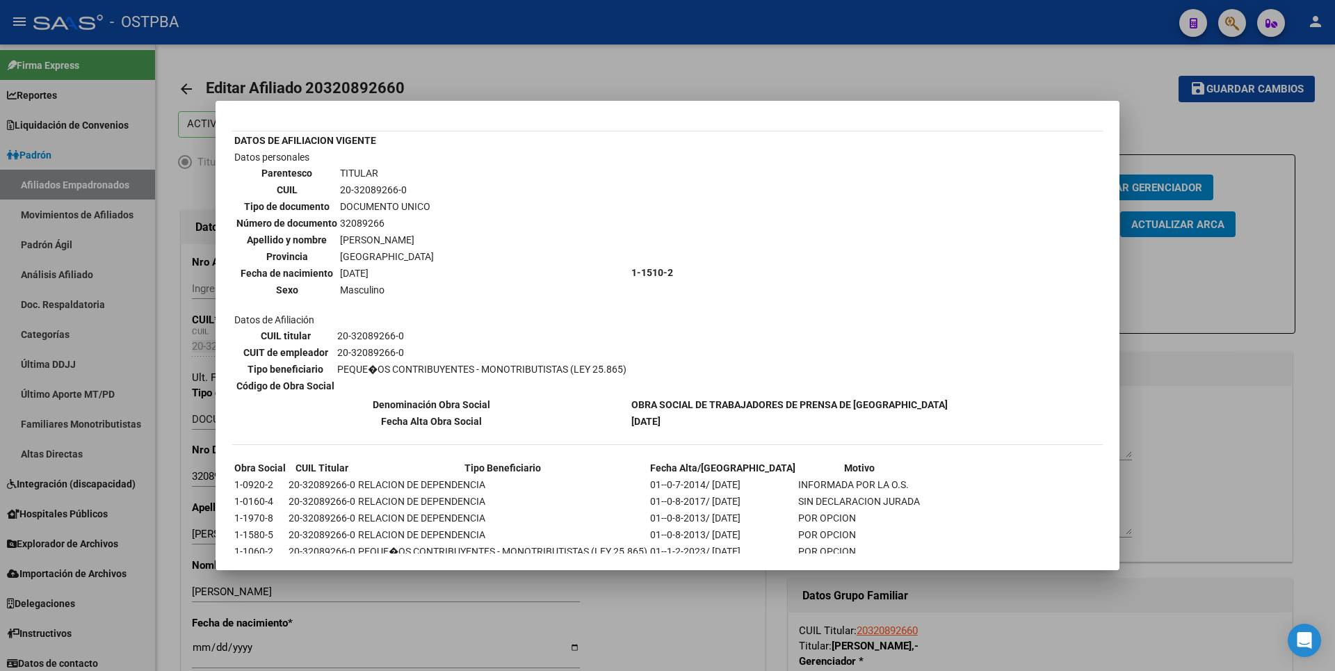
scroll to position [74, 0]
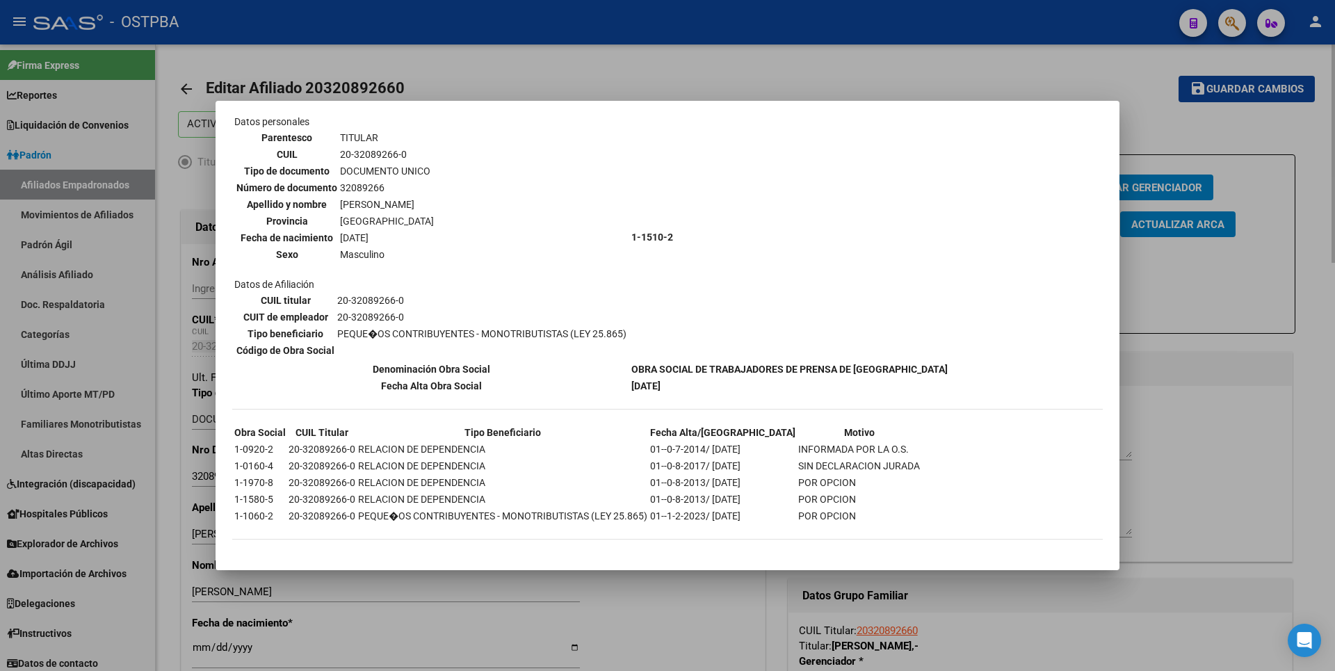
drag, startPoint x: 1220, startPoint y: 501, endPoint x: 1222, endPoint y: 492, distance: 8.5
click at [1222, 495] on div at bounding box center [667, 335] width 1335 height 671
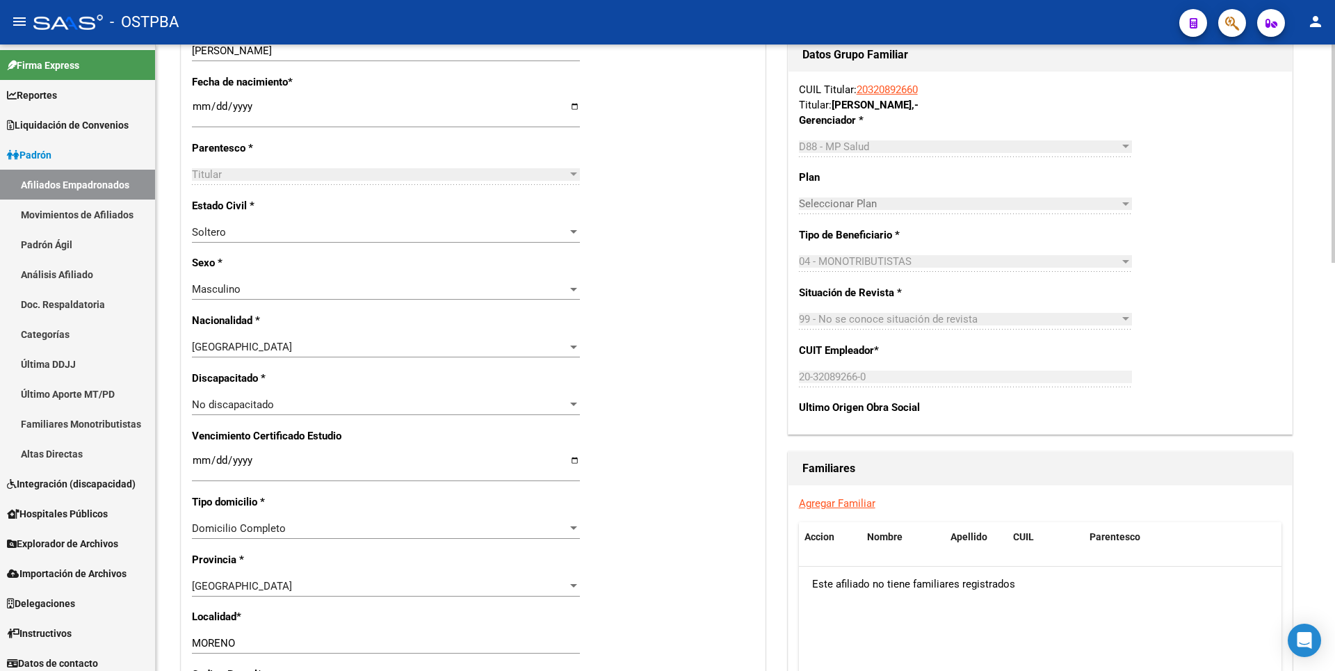
scroll to position [626, 0]
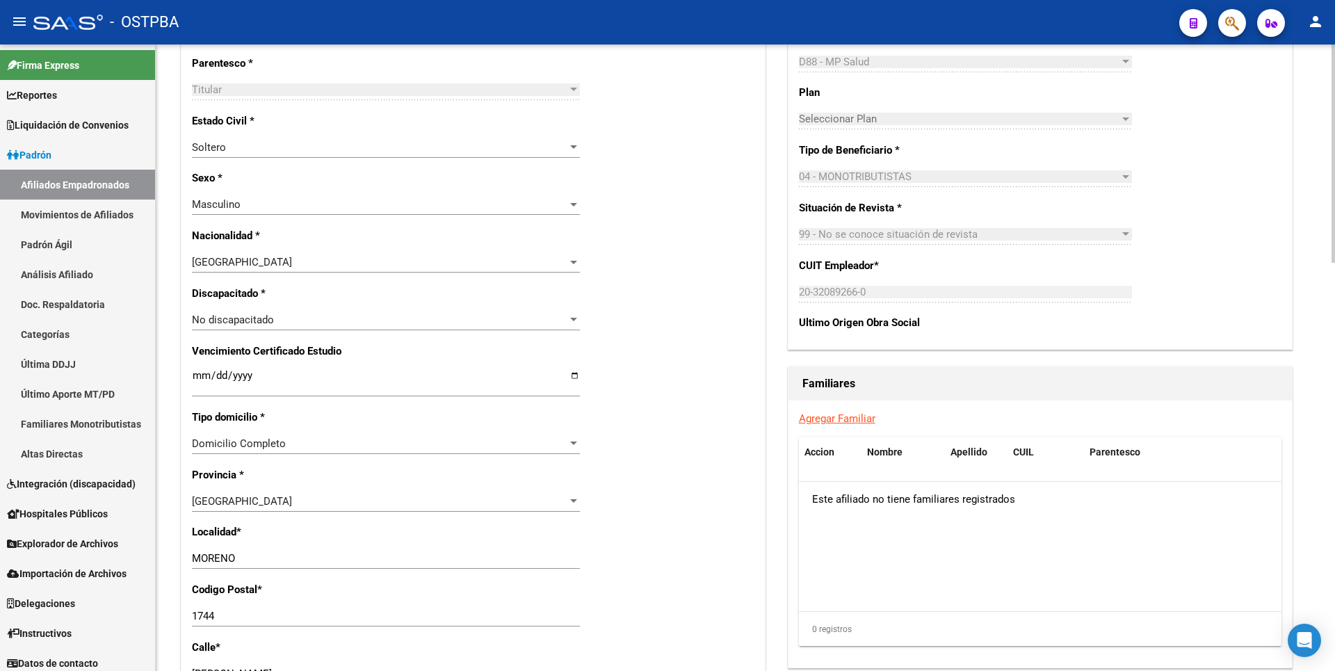
click at [833, 415] on link "Agregar Familiar" at bounding box center [837, 418] width 76 height 13
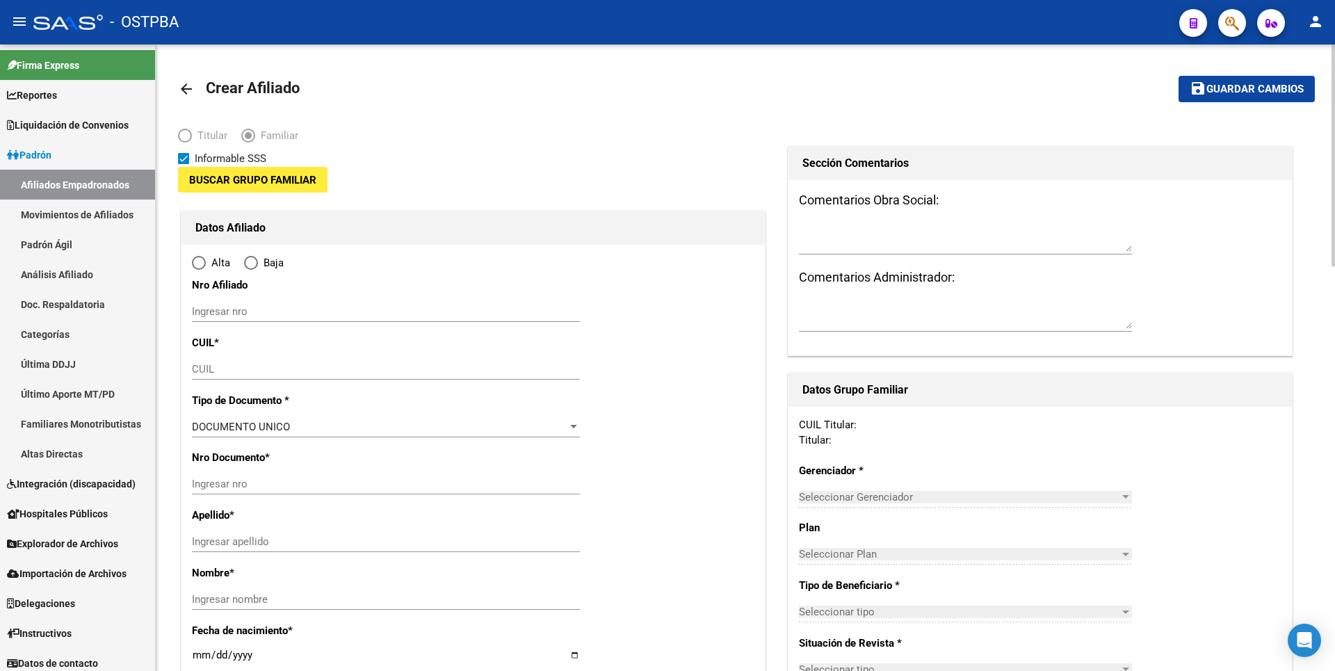
type input "20-32089266-0"
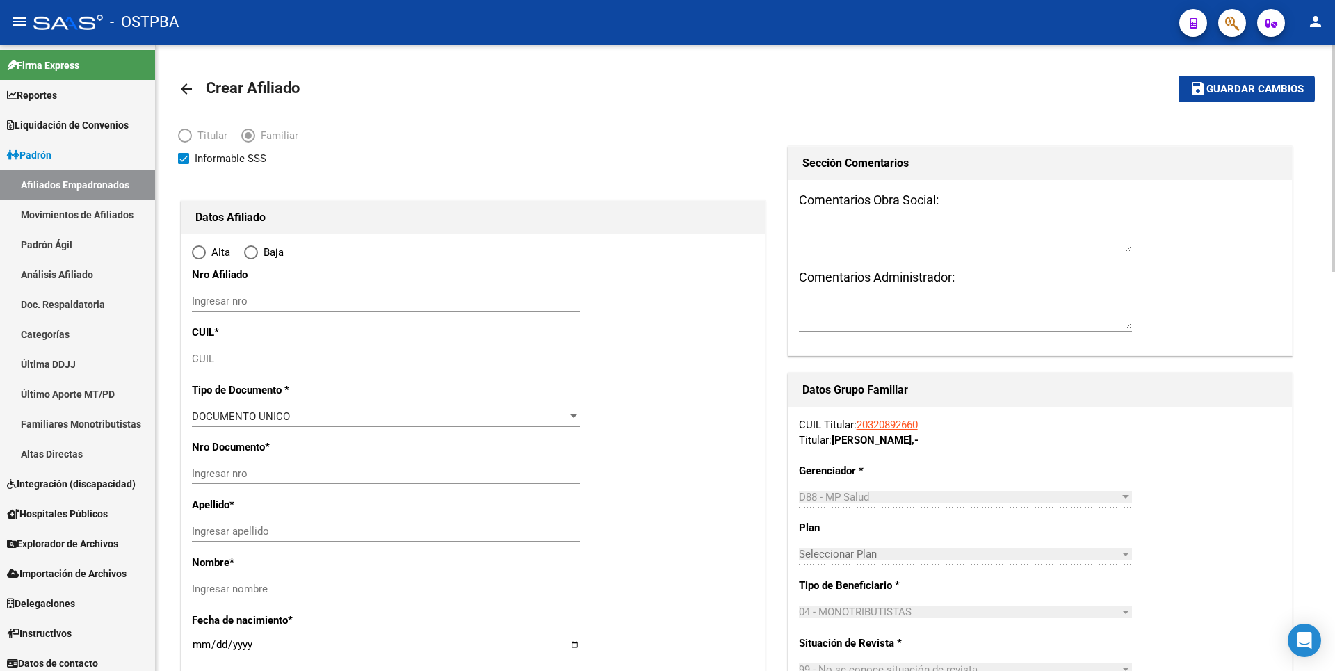
type input "MORENO"
type input "1744"
type input "GALARZA"
type input "4863"
radio input "true"
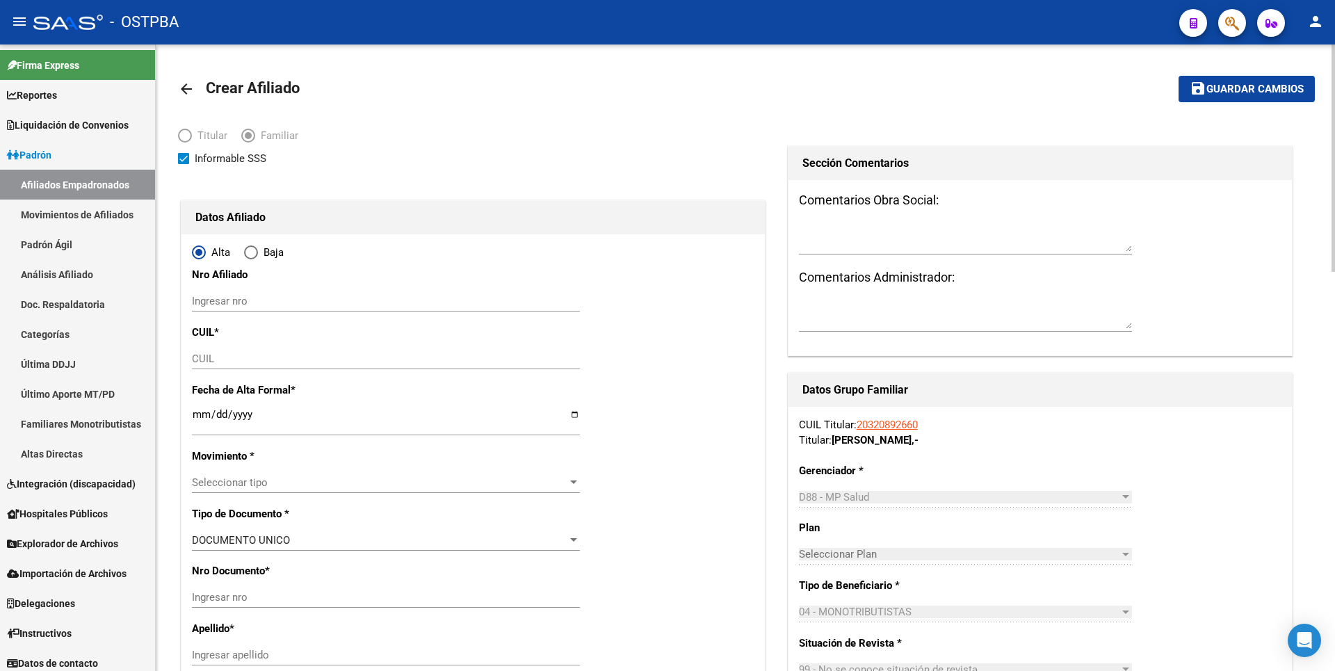
type input "20-32089266-0"
click at [202, 364] on input "CUIL" at bounding box center [386, 358] width 388 height 13
paste input "27-56394404-3"
type input "27-56394404-3"
type input "56394404"
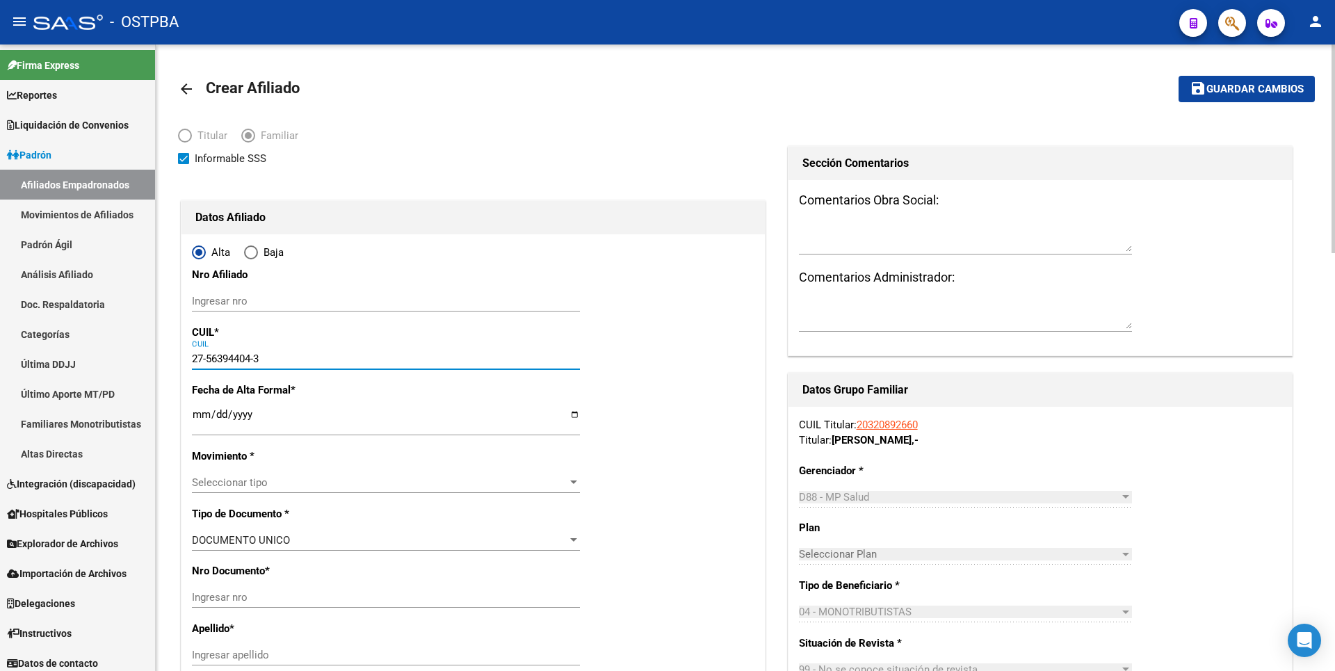
type input "CAMPORA MARTINEZ"
type input "JULIETA SOFIA"
type input "2017-06-29"
type input "MORENO"
type input "27-56394404-3"
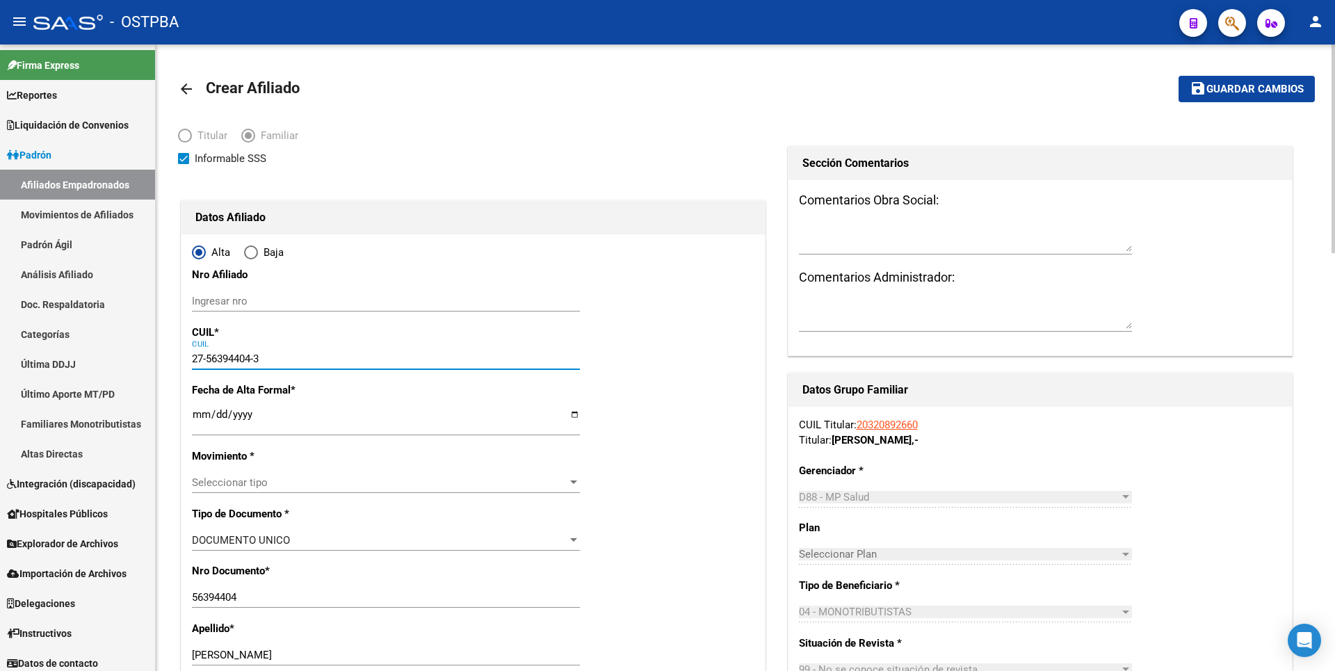
click at [201, 410] on input "Ingresar fecha" at bounding box center [386, 420] width 388 height 22
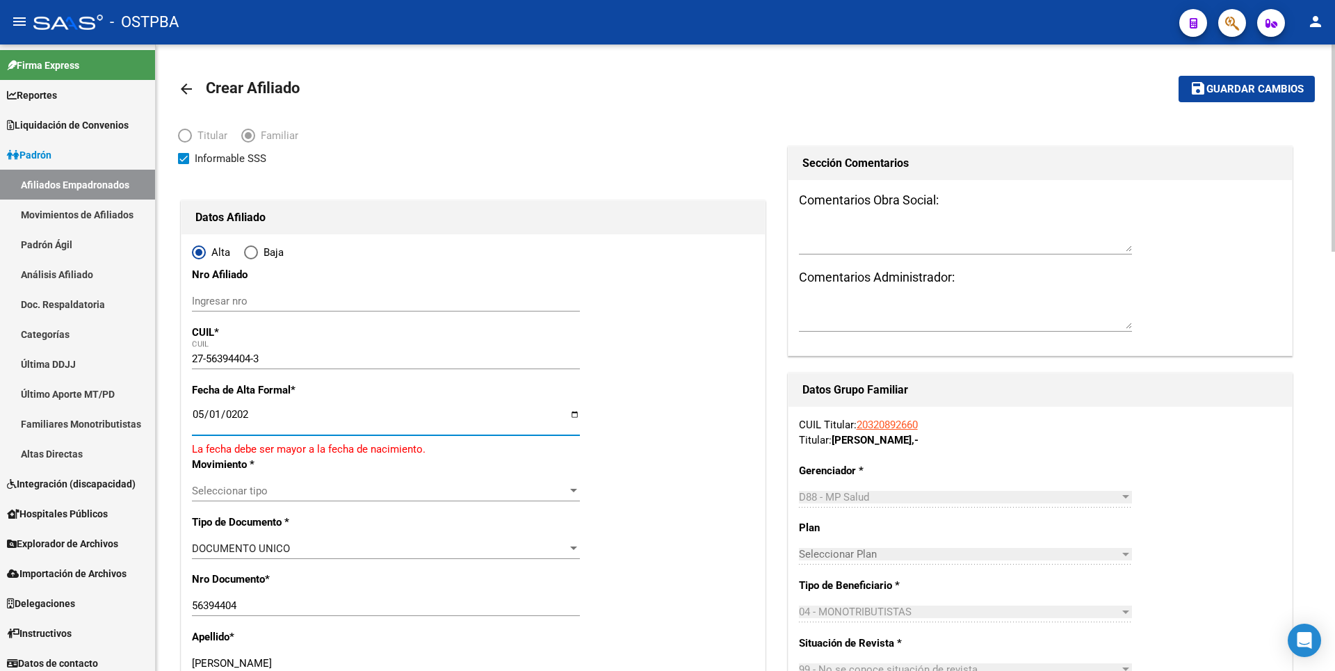
type input "2025-05-01"
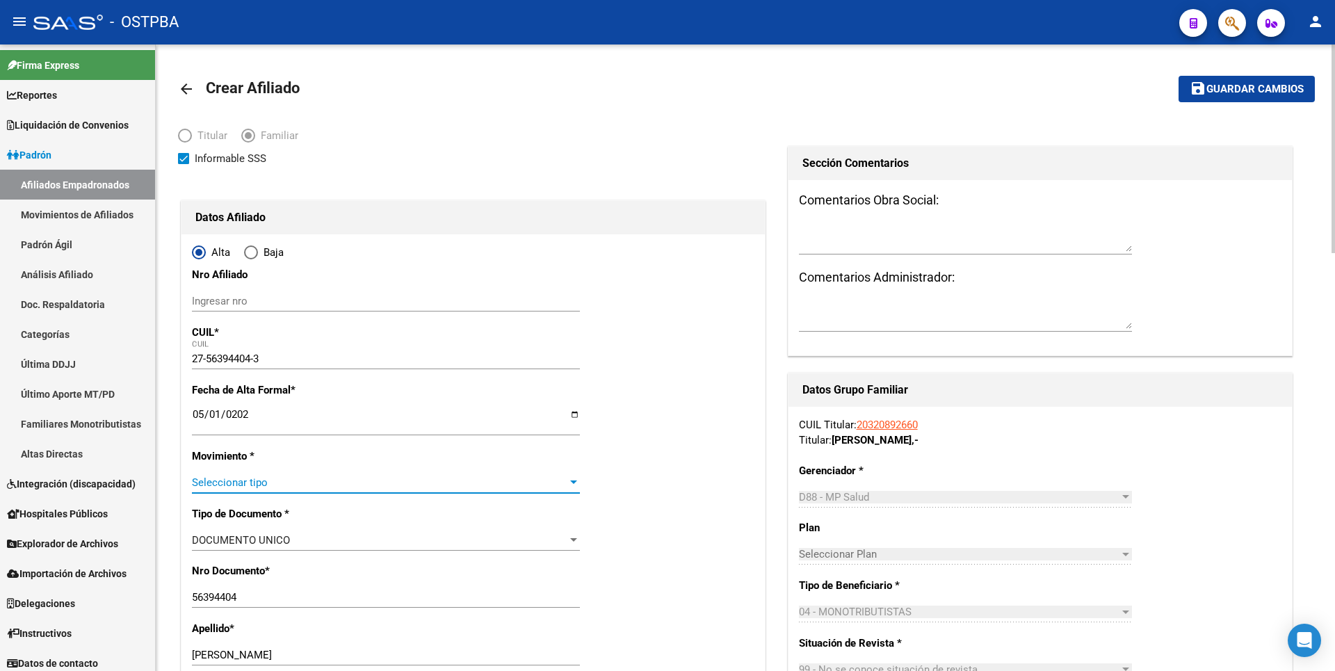
click at [576, 485] on div at bounding box center [573, 482] width 13 height 11
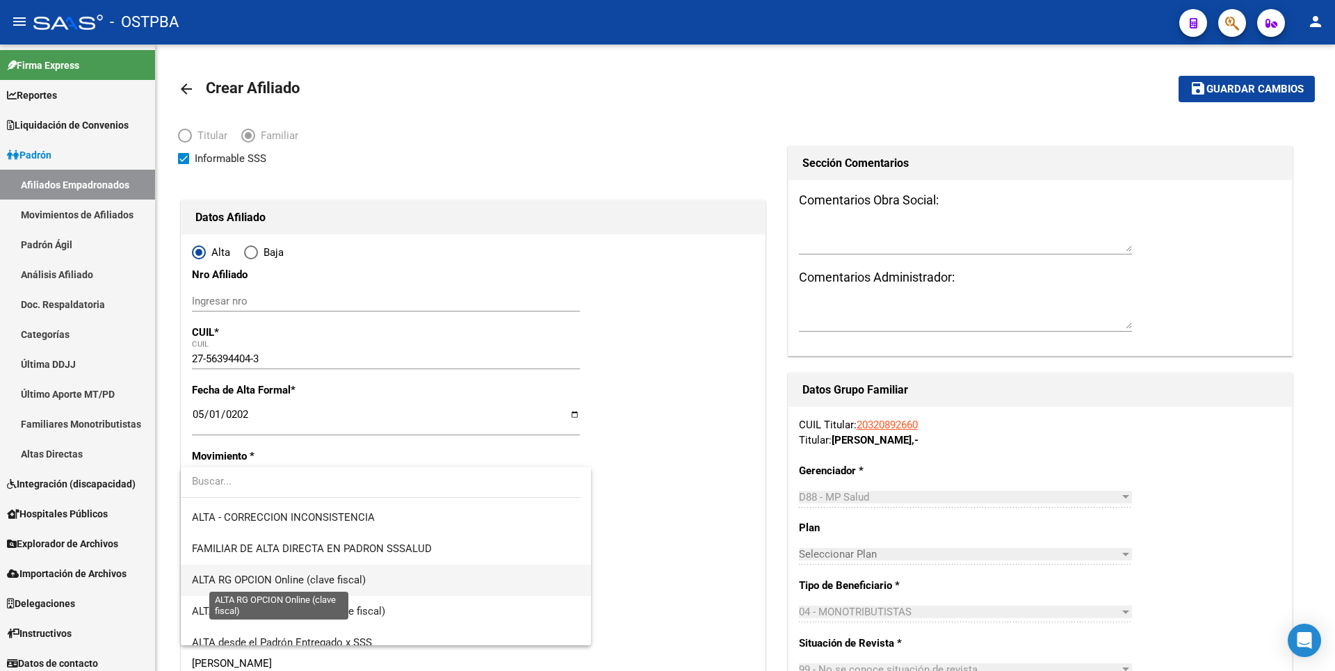
scroll to position [479, 0]
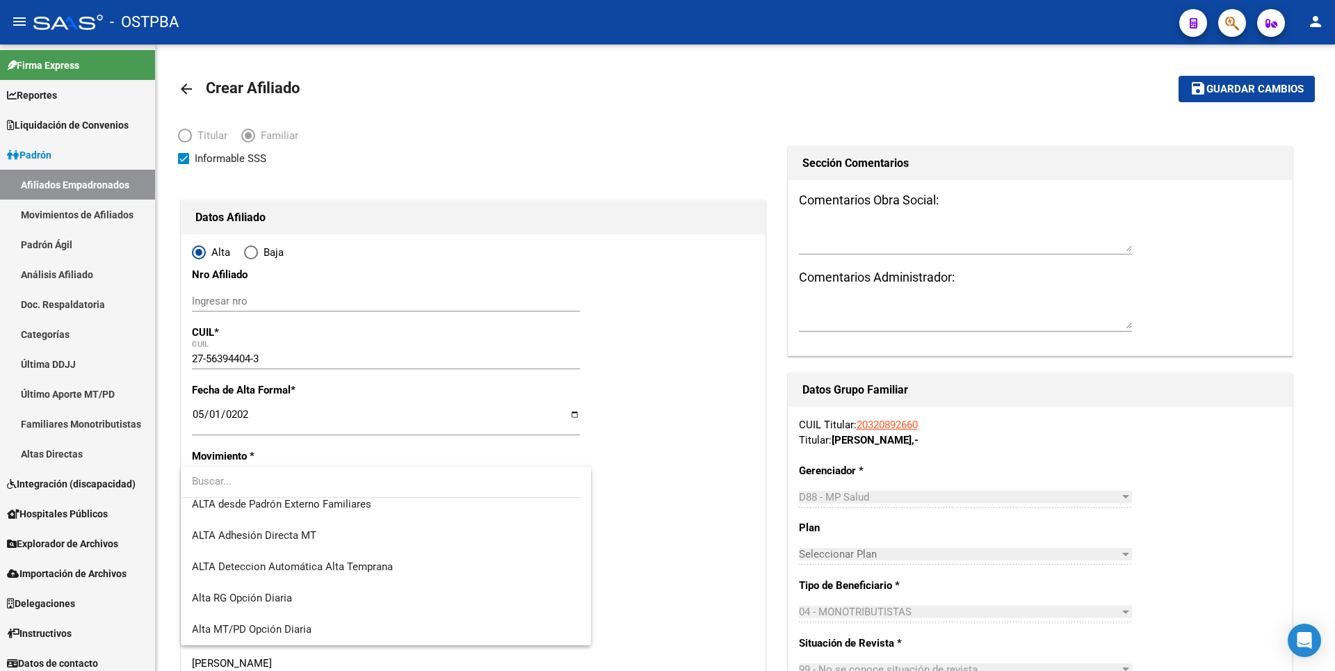
click at [352, 495] on input "dropdown search" at bounding box center [381, 481] width 400 height 31
click at [356, 498] on div at bounding box center [381, 482] width 400 height 31
click at [363, 504] on span "ALTA desde Padrón Externo Familiares" at bounding box center [281, 504] width 179 height 13
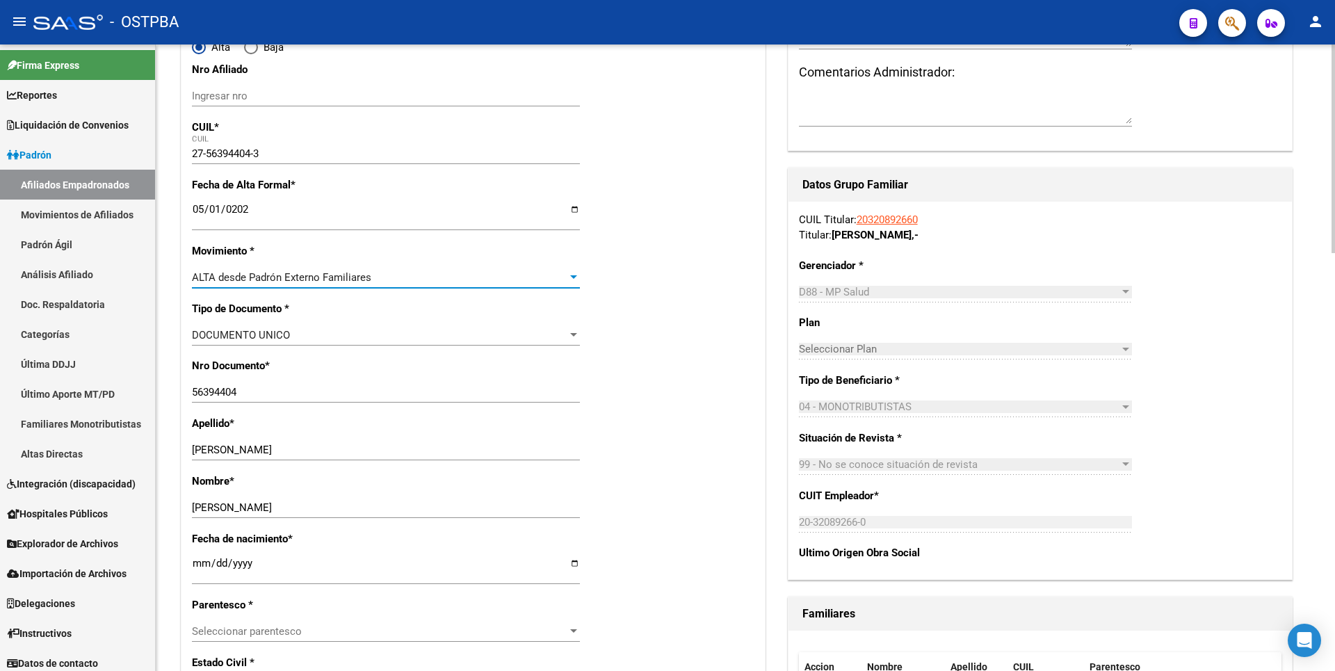
scroll to position [348, 0]
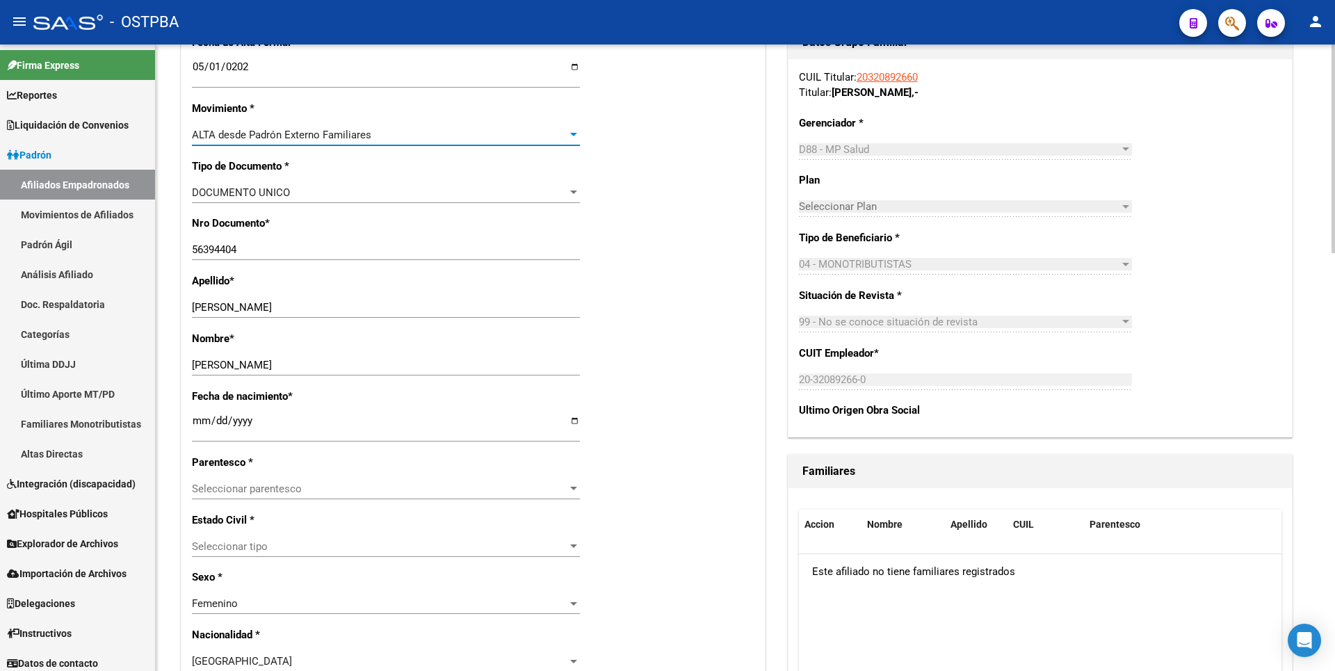
click at [570, 489] on div at bounding box center [573, 488] width 7 height 3
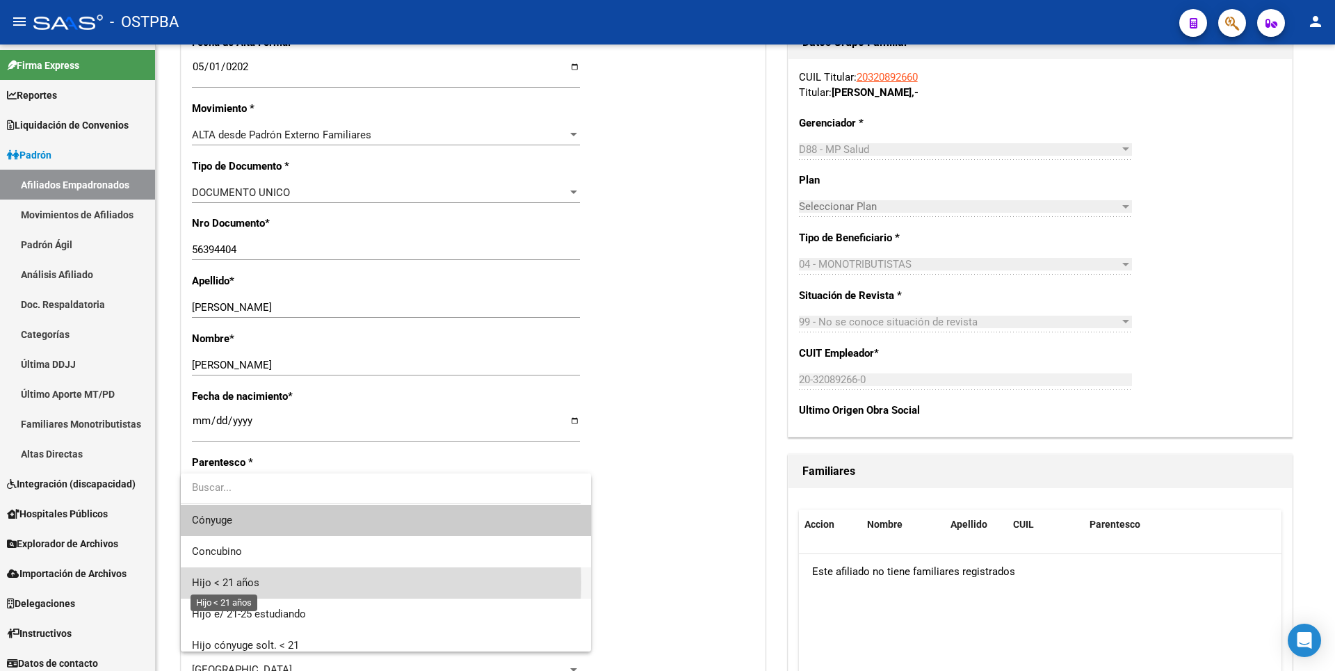
click at [234, 582] on span "Hijo < 21 años" at bounding box center [225, 582] width 67 height 13
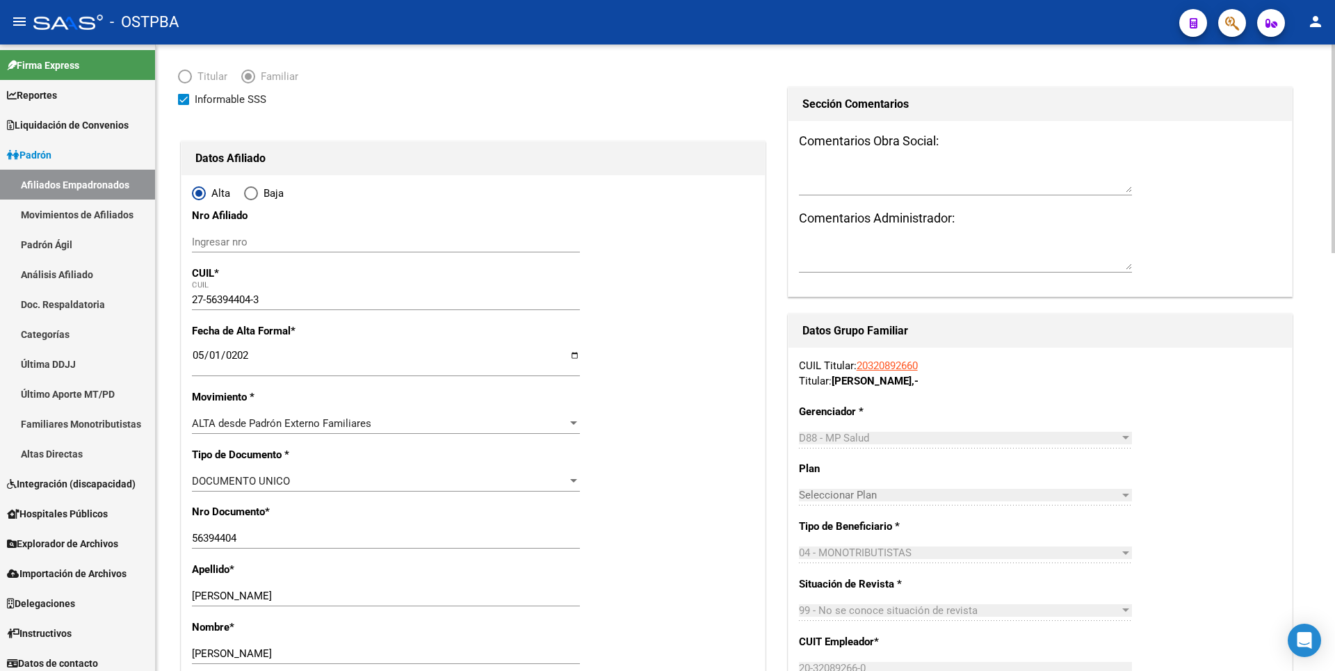
scroll to position [0, 0]
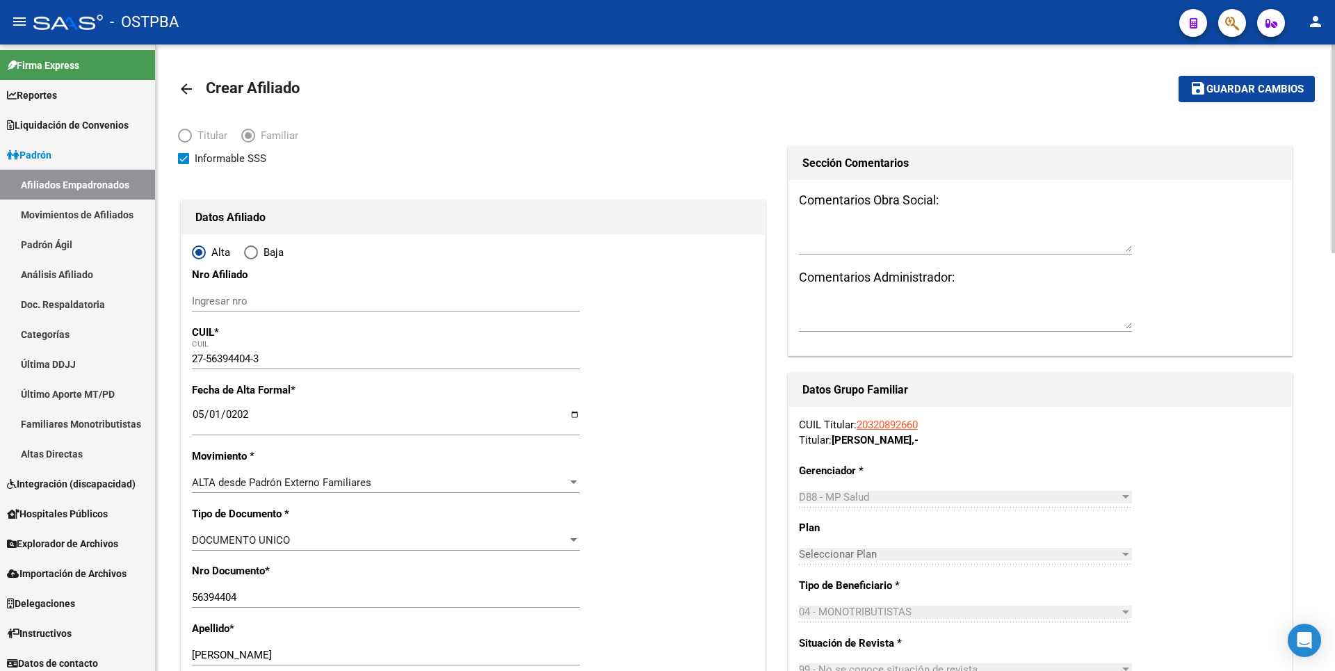
click at [1278, 90] on span "Guardar cambios" at bounding box center [1254, 89] width 97 height 13
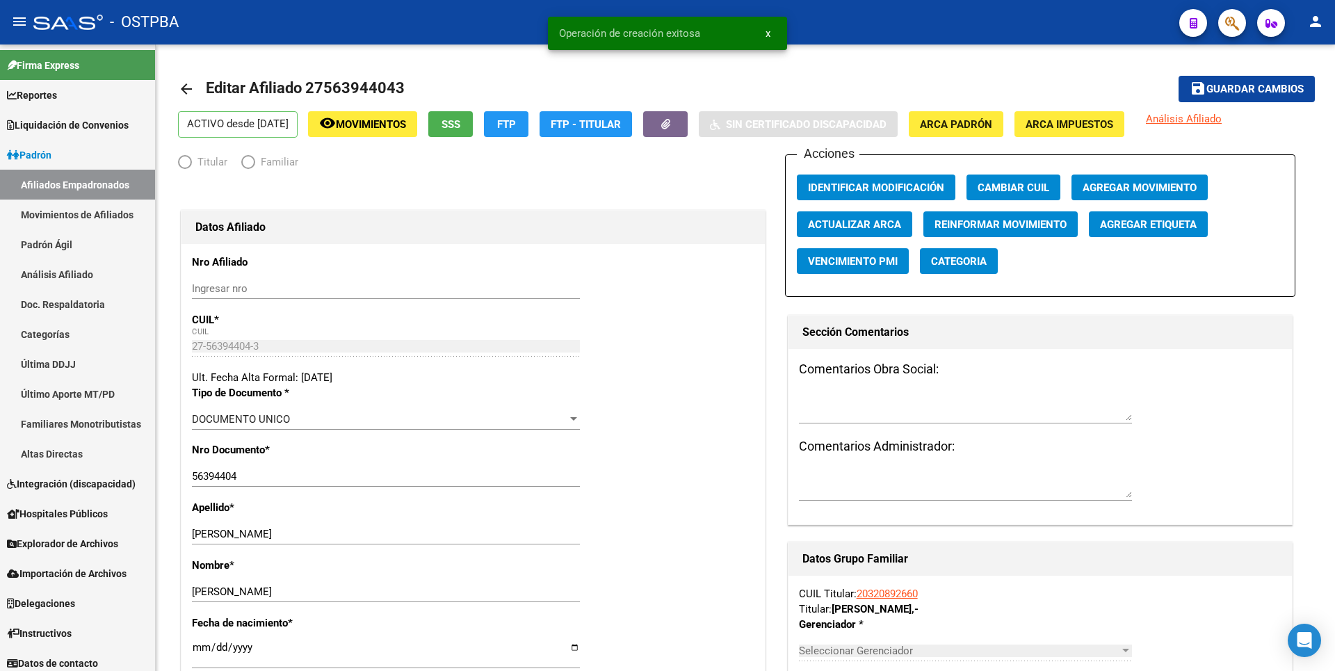
radio input "true"
type input "20-32089266-0"
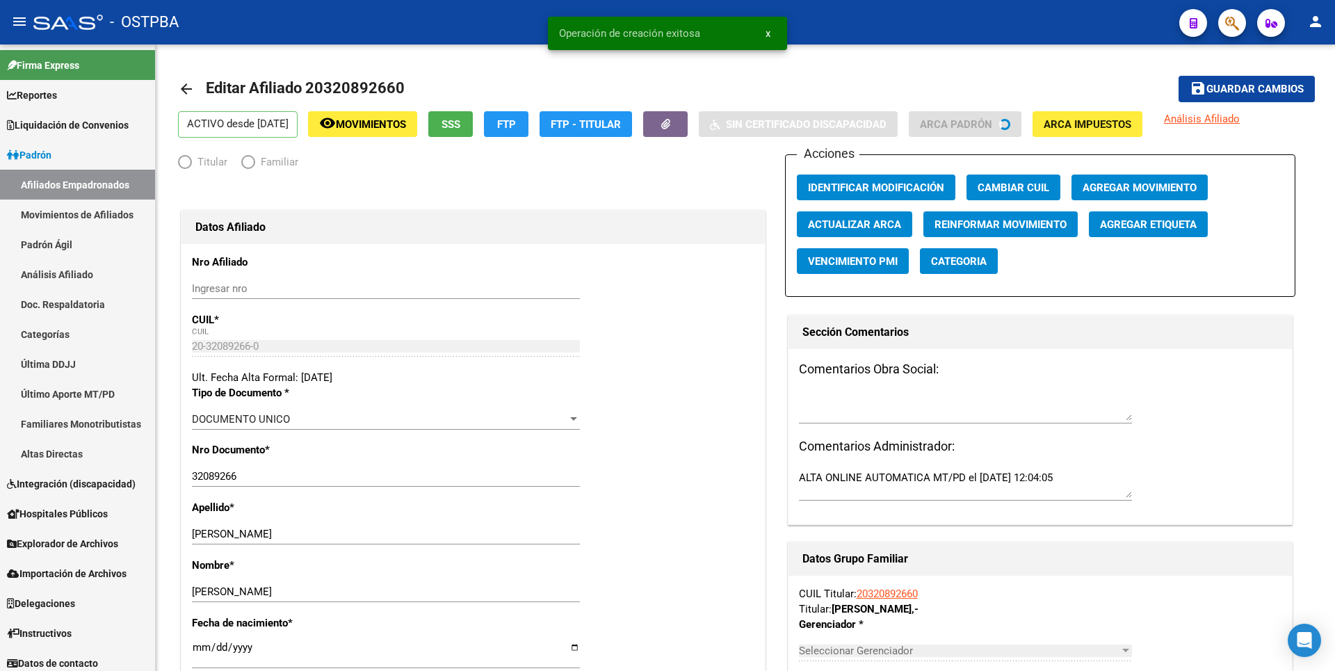
radio input "true"
type input "20-32089266-0"
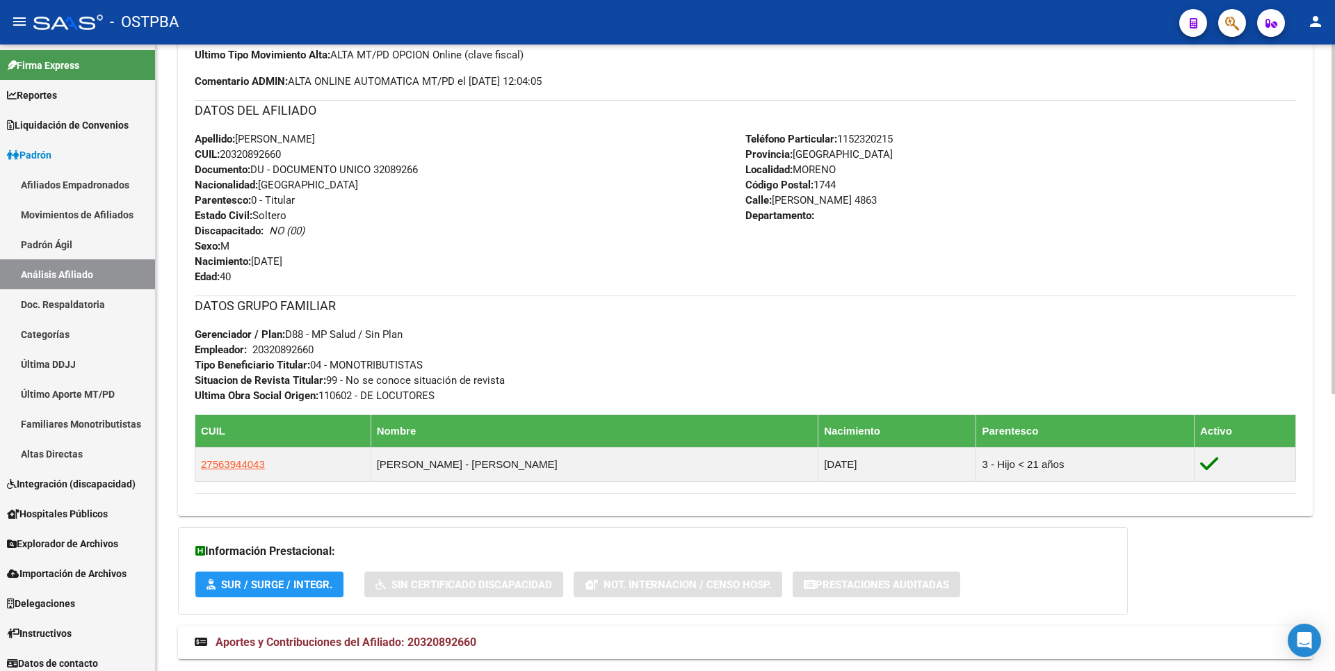
scroll to position [495, 0]
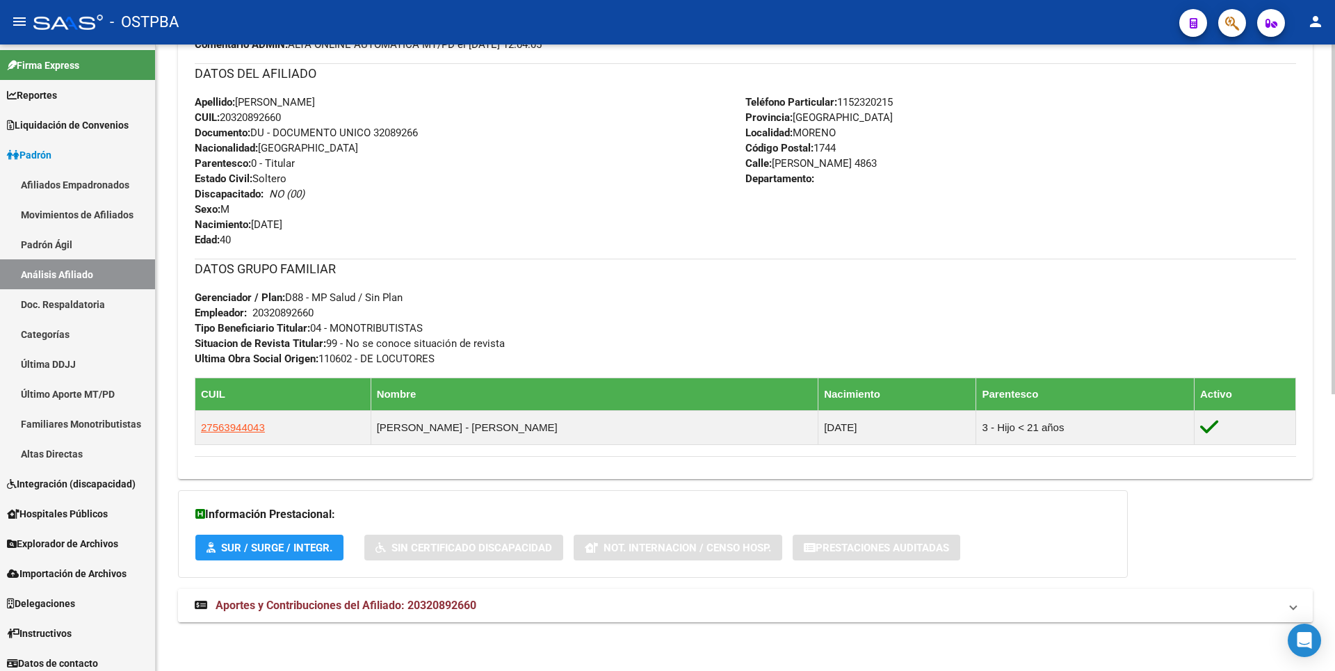
click at [437, 597] on mat-expansion-panel-header "Aportes y Contribuciones del Afiliado: 20320892660" at bounding box center [745, 605] width 1135 height 33
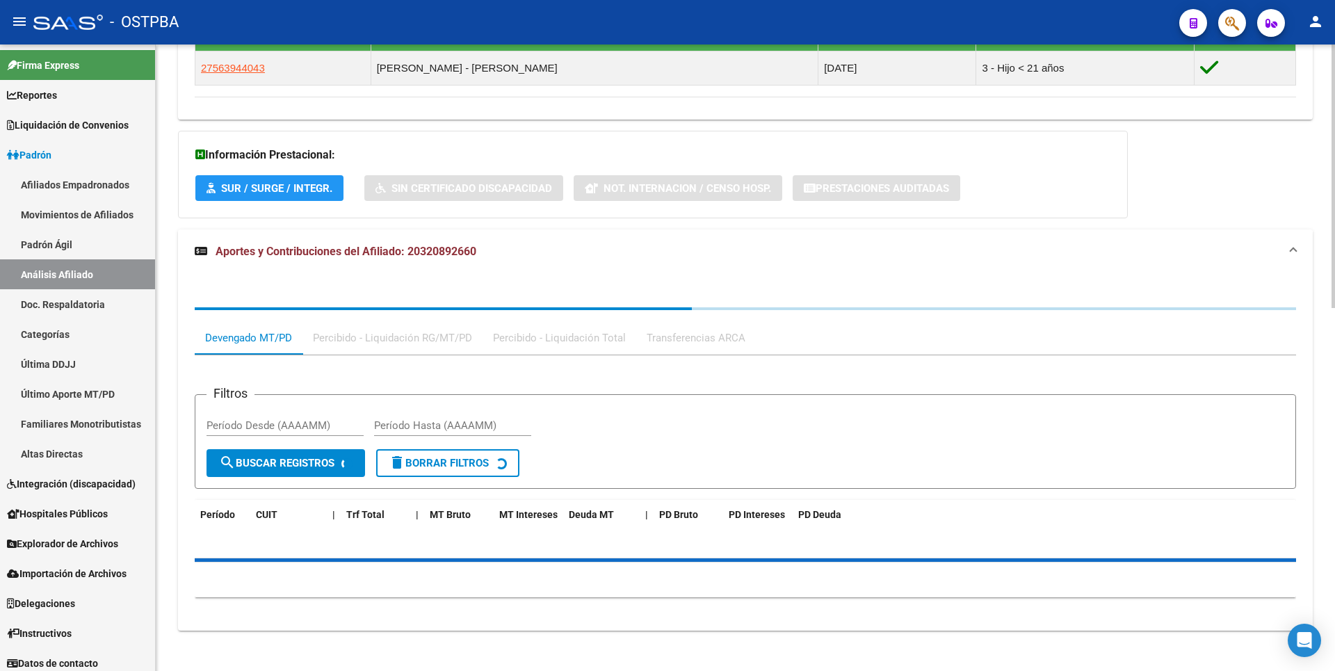
scroll to position [863, 0]
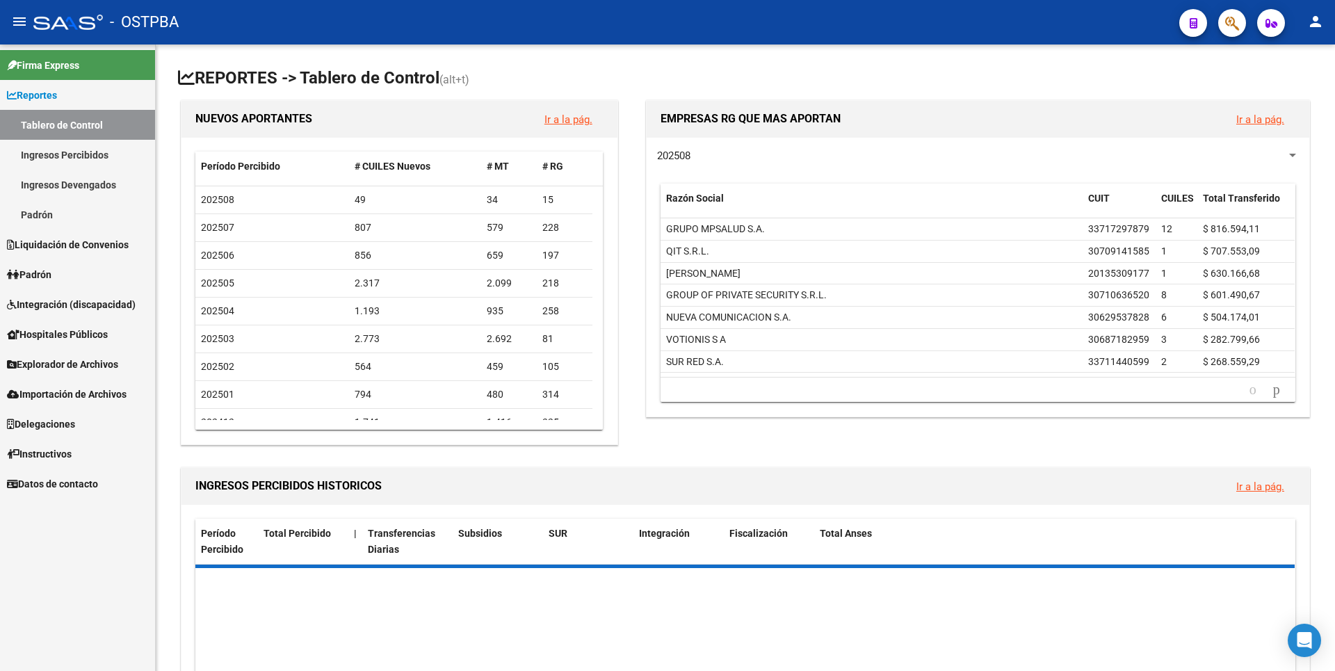
click at [70, 272] on link "Padrón" at bounding box center [77, 274] width 155 height 30
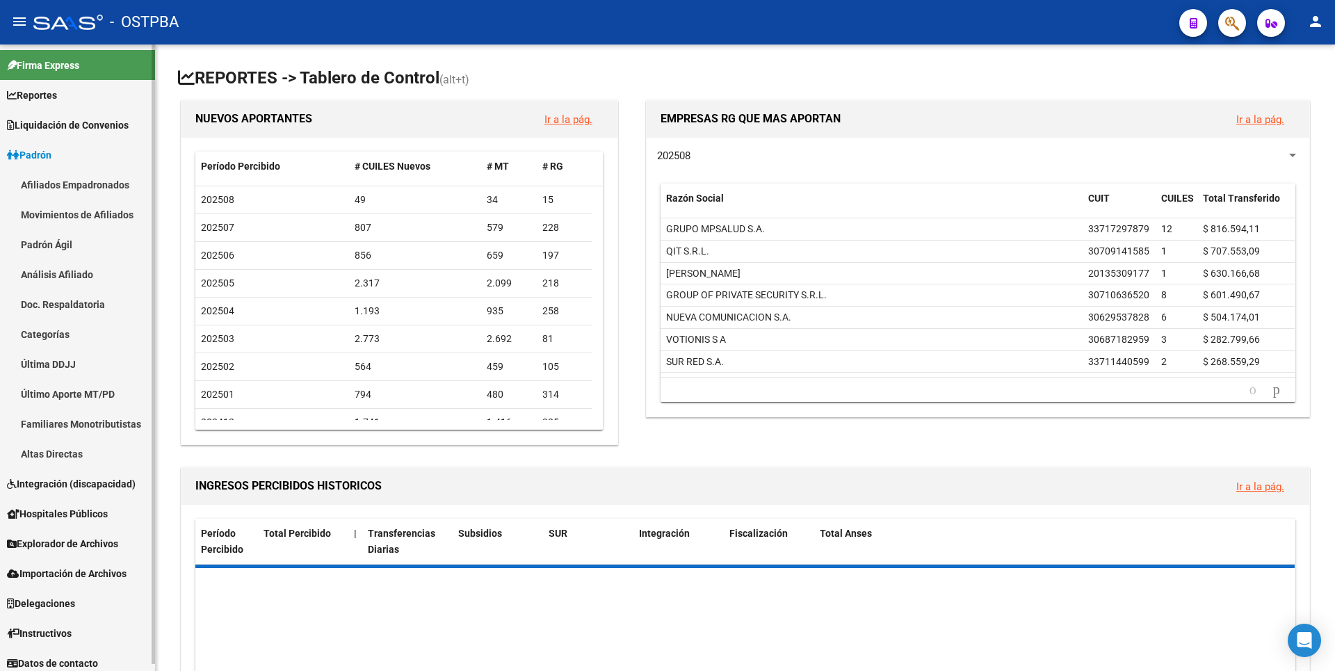
click at [87, 278] on link "Análisis Afiliado" at bounding box center [77, 274] width 155 height 30
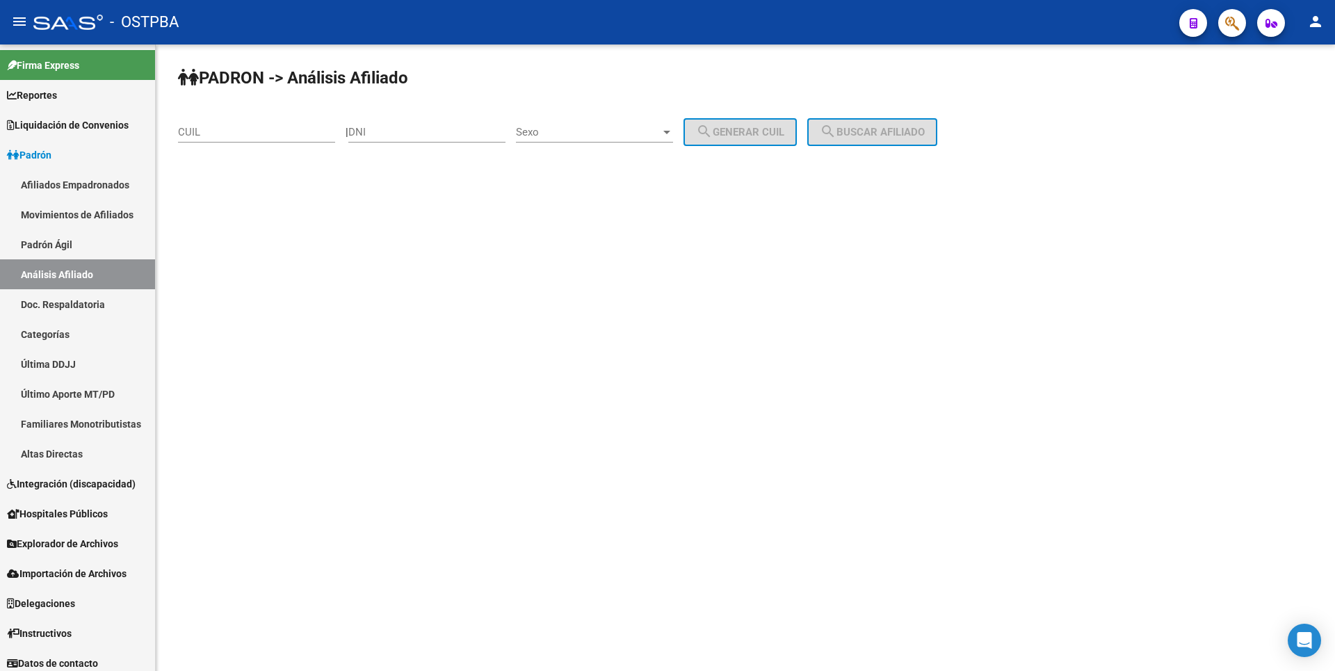
click at [214, 126] on input "CUIL" at bounding box center [256, 132] width 157 height 13
paste input "27-93011644-1"
type input "27-93011644-1"
click at [392, 134] on input "DNI" at bounding box center [426, 132] width 157 height 13
paste input "93011644"
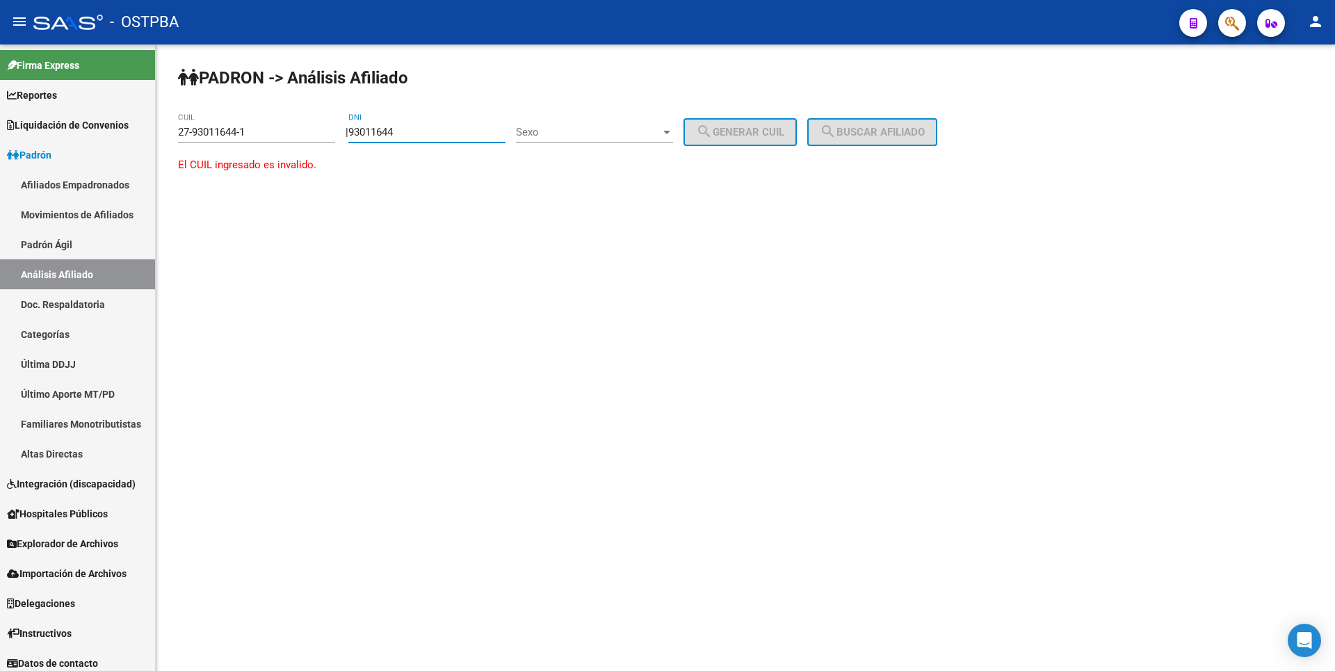
type input "93011644"
drag, startPoint x: 261, startPoint y: 136, endPoint x: 49, endPoint y: 117, distance: 212.8
click at [49, 117] on mat-sidenav-container "Firma Express Reportes Tablero de Control Ingresos Percibidos Análisis de todos…" at bounding box center [667, 357] width 1335 height 626
click at [673, 134] on div at bounding box center [666, 132] width 13 height 11
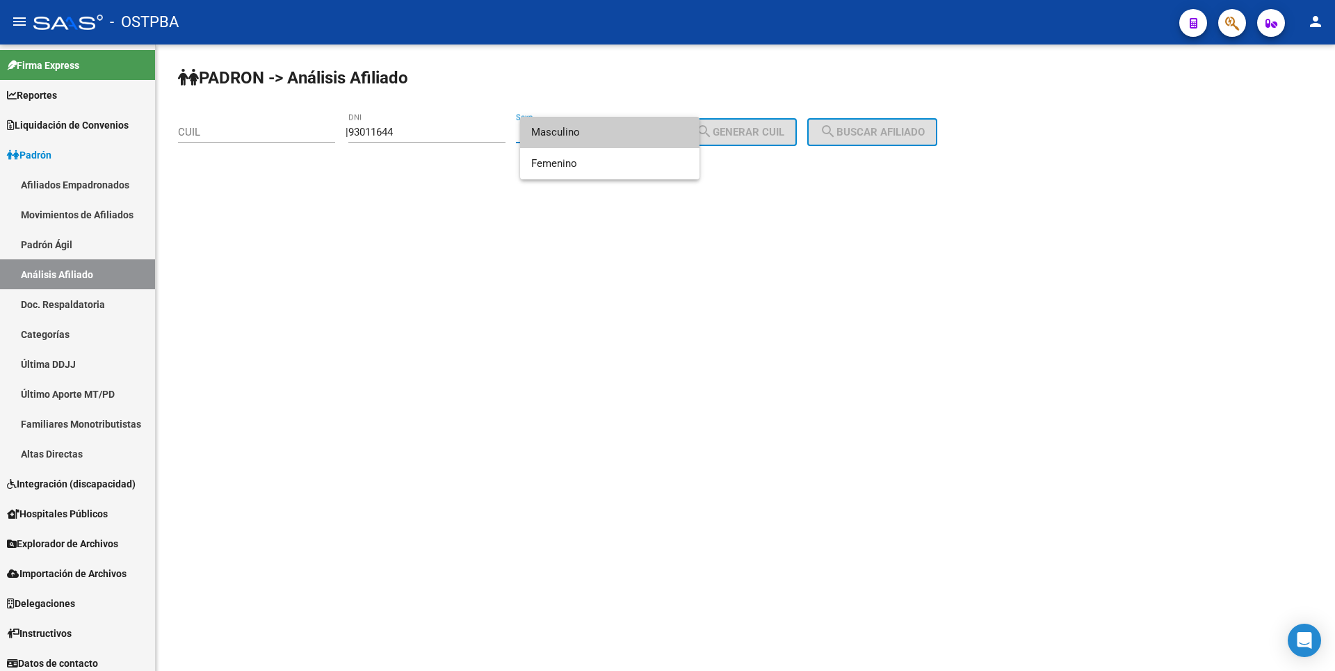
drag, startPoint x: 584, startPoint y: 133, endPoint x: 704, endPoint y: 120, distance: 120.9
click at [586, 131] on span "Masculino" at bounding box center [609, 132] width 157 height 31
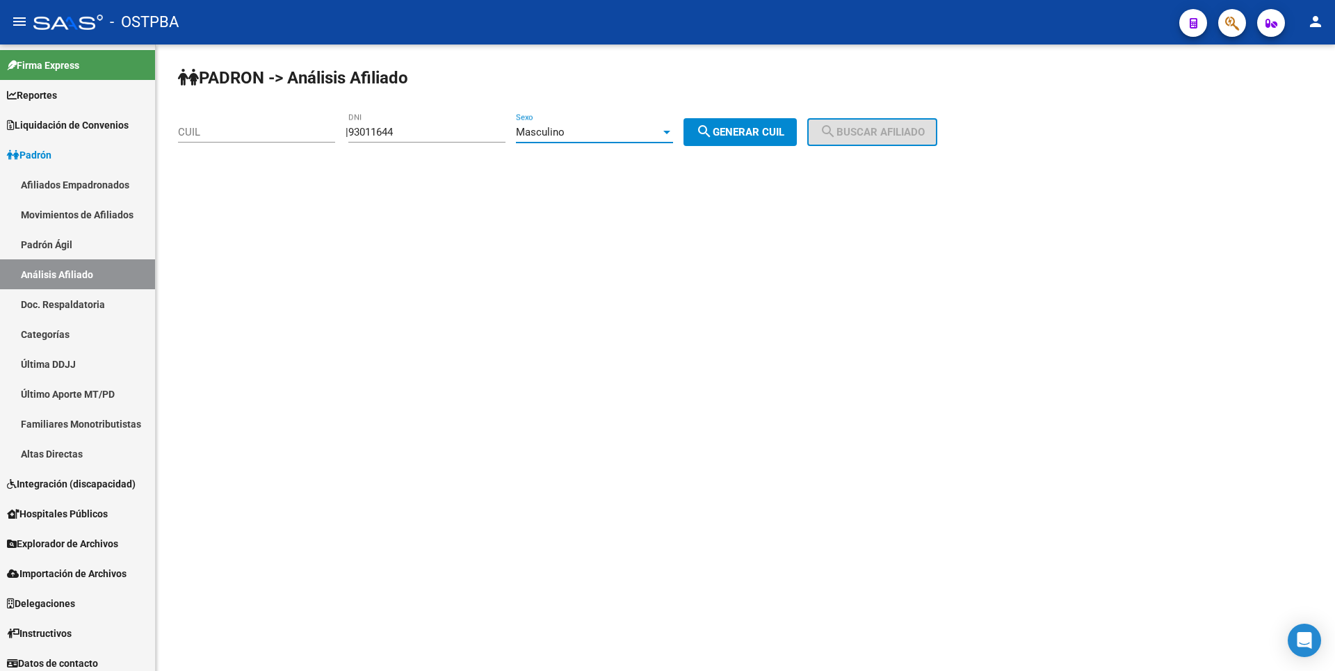
drag, startPoint x: 738, startPoint y: 131, endPoint x: 848, endPoint y: 128, distance: 109.2
click at [742, 131] on span "search Generar CUIL" at bounding box center [740, 132] width 88 height 13
type input "20-93011644-1"
click at [866, 129] on span "search Buscar afiliado" at bounding box center [872, 132] width 105 height 13
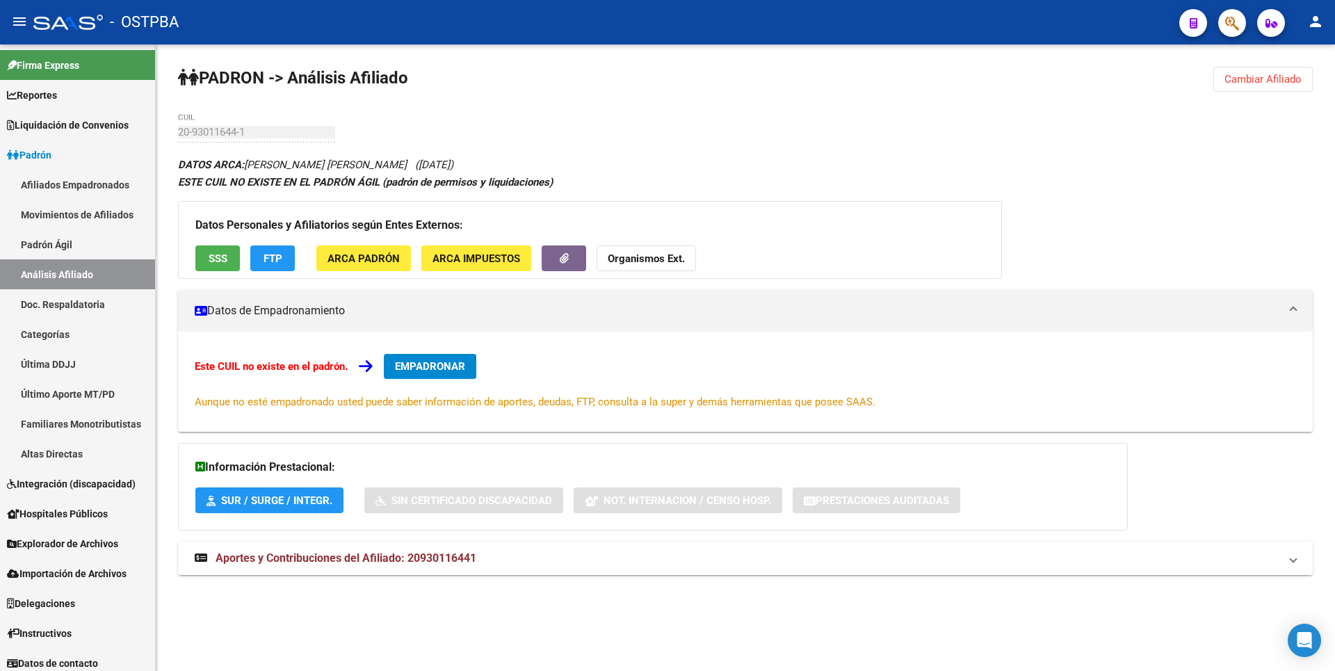
click at [328, 564] on span "Aportes y Contribuciones del Afiliado: 20930116441" at bounding box center [346, 557] width 261 height 13
